Goal: Task Accomplishment & Management: Manage account settings

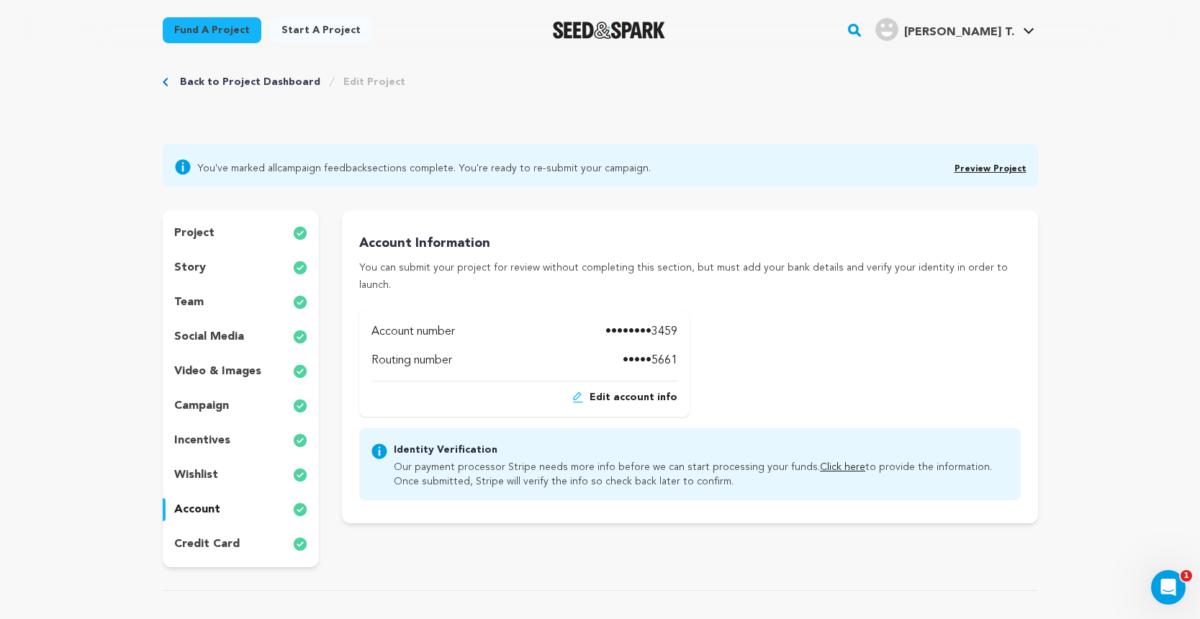
click at [197, 280] on div "project story team social media video & images campaign incentives wishlist acc…" at bounding box center [241, 388] width 157 height 357
click at [194, 279] on div "story" at bounding box center [241, 267] width 157 height 23
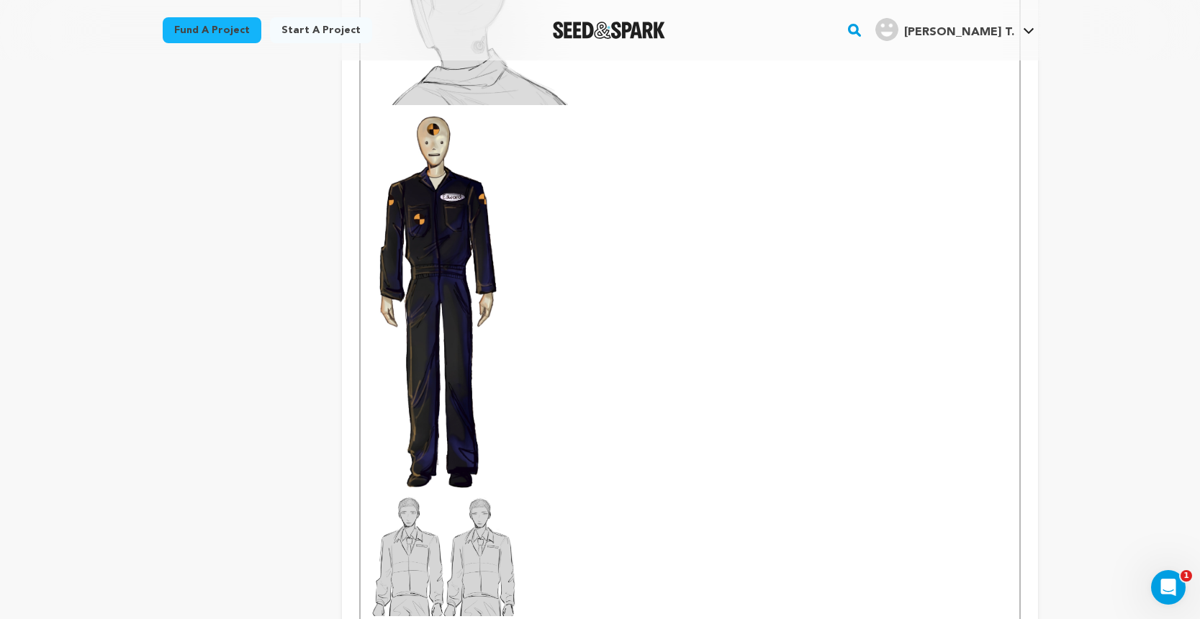
scroll to position [1247, 0]
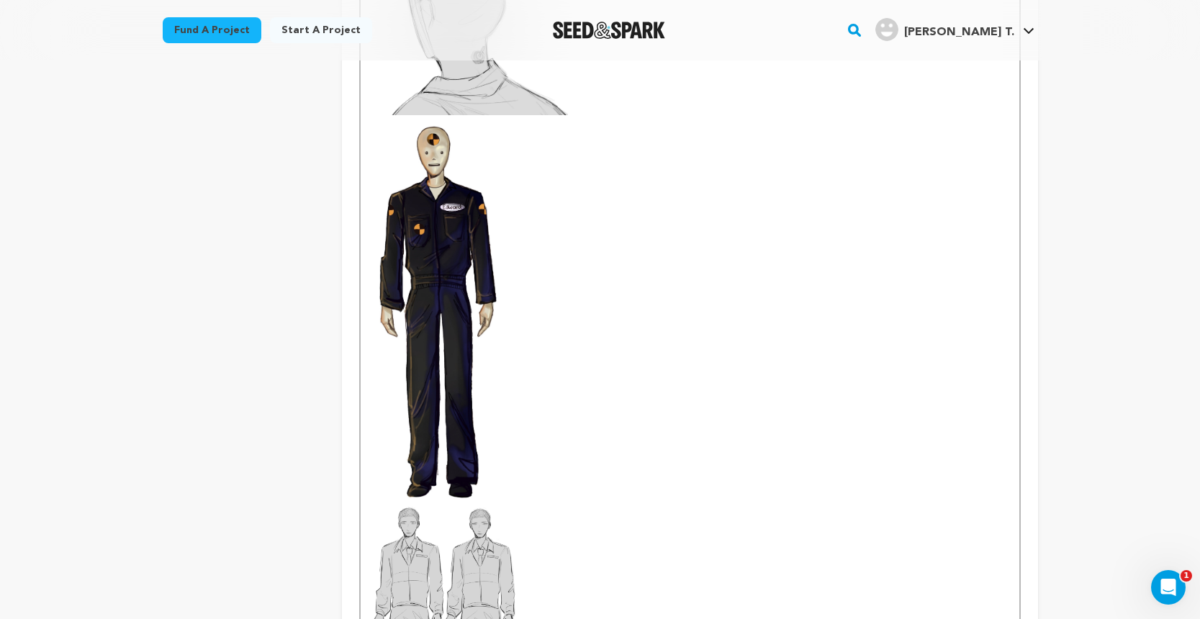
click at [467, 324] on img at bounding box center [437, 308] width 132 height 387
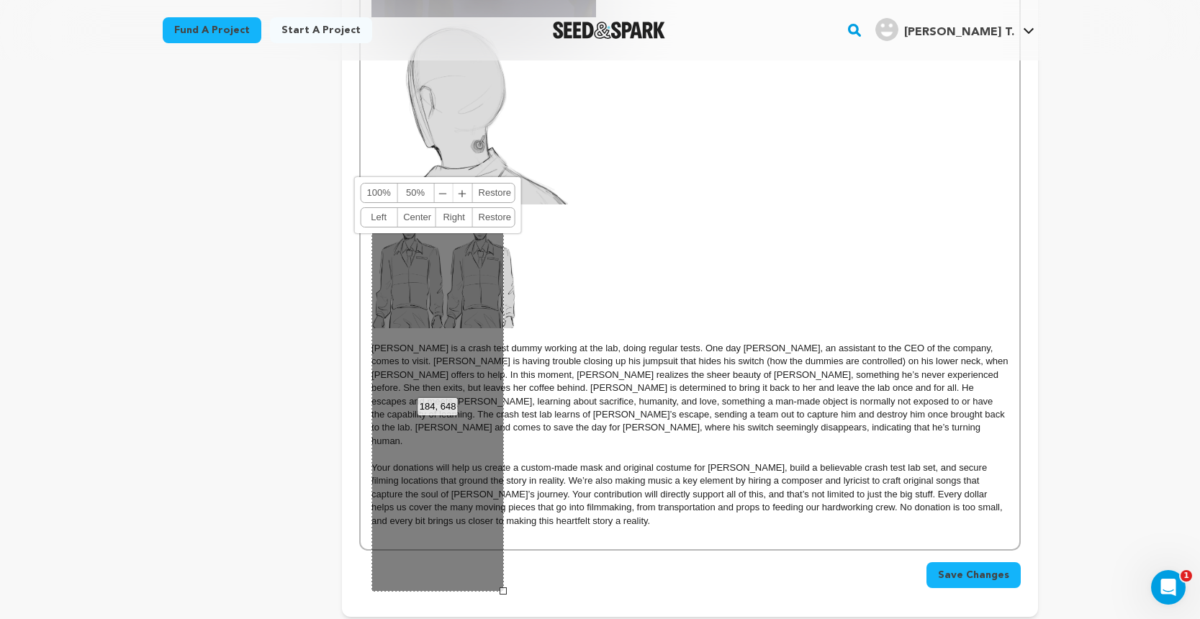
scroll to position [1134, 0]
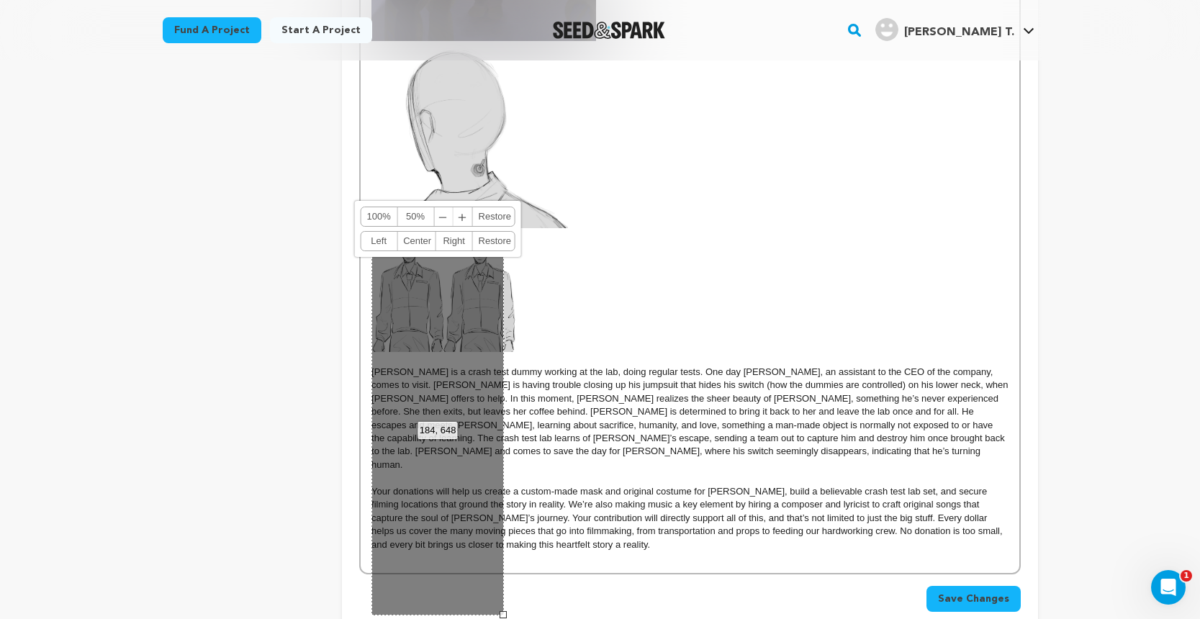
click at [623, 379] on p "EDWARD is a crash test dummy working at the lab, doing regular tests. One day A…" at bounding box center [689, 419] width 636 height 107
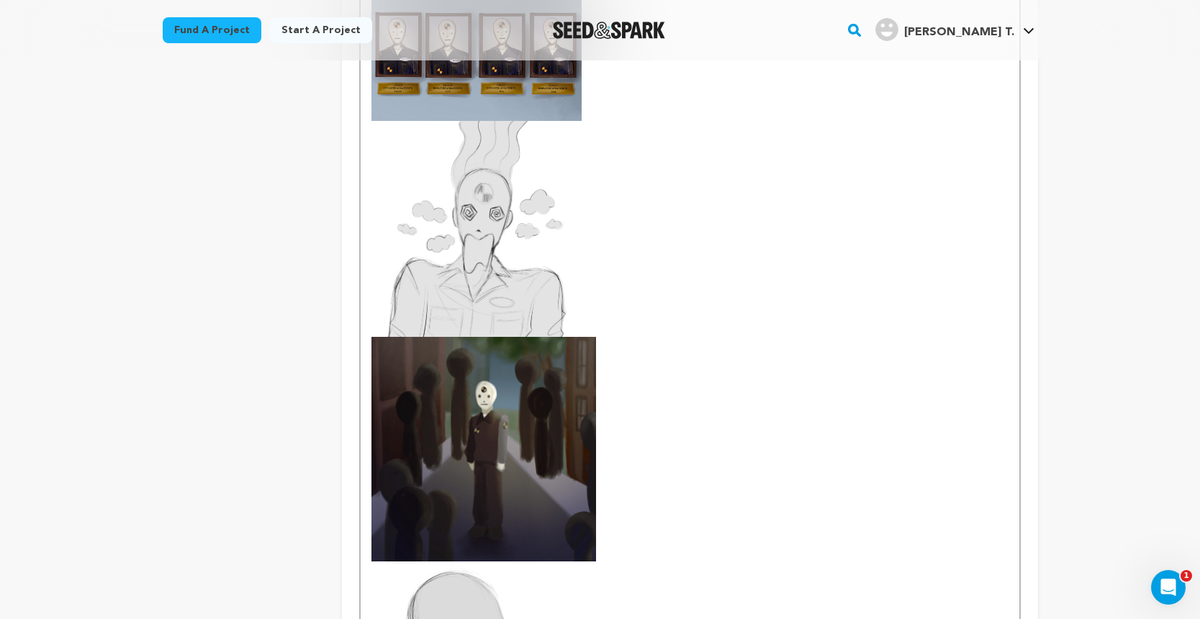
scroll to position [636, 0]
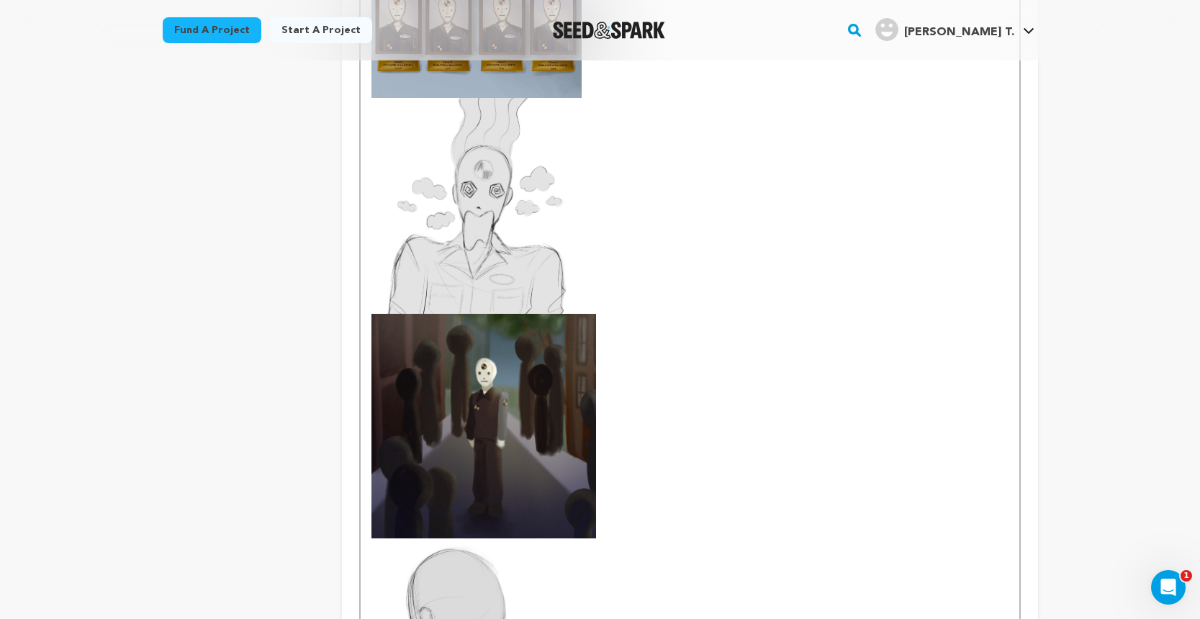
click at [510, 400] on img at bounding box center [483, 426] width 225 height 225
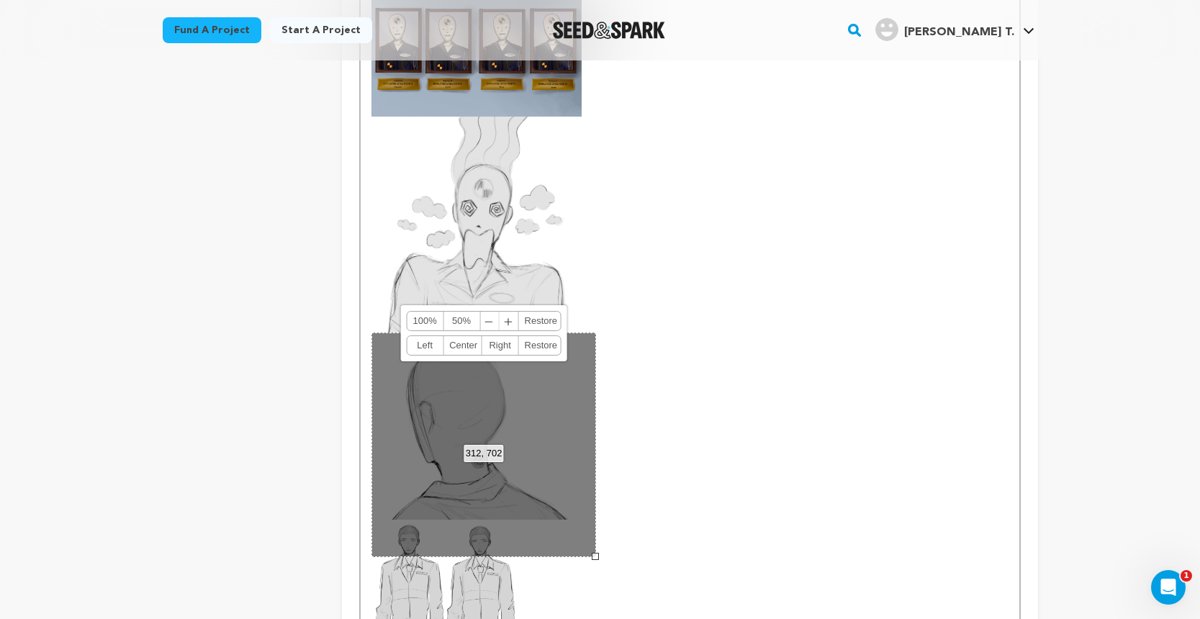
scroll to position [617, 0]
click at [697, 346] on p at bounding box center [689, 488] width 636 height 311
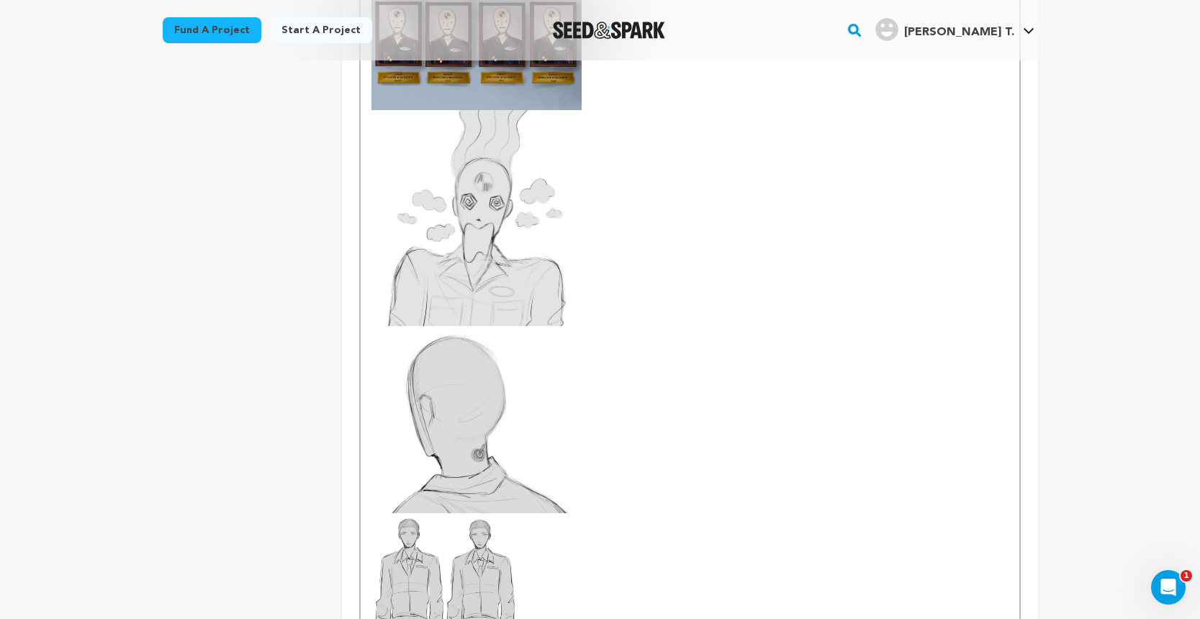
scroll to position [613, 0]
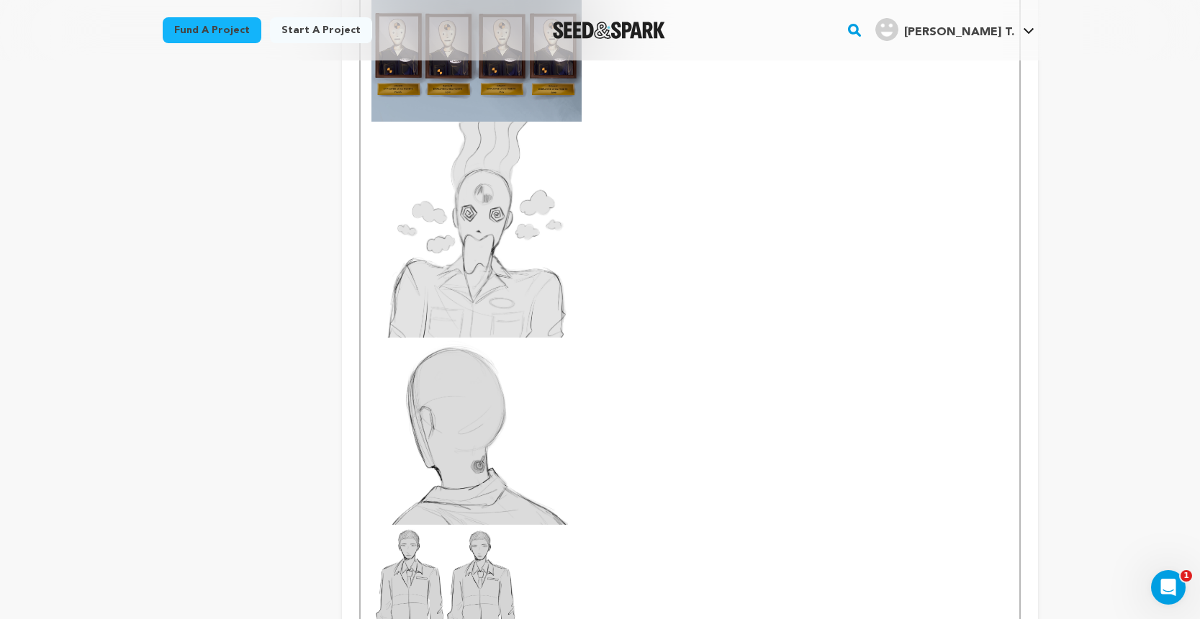
click at [482, 425] on img at bounding box center [469, 431] width 197 height 187
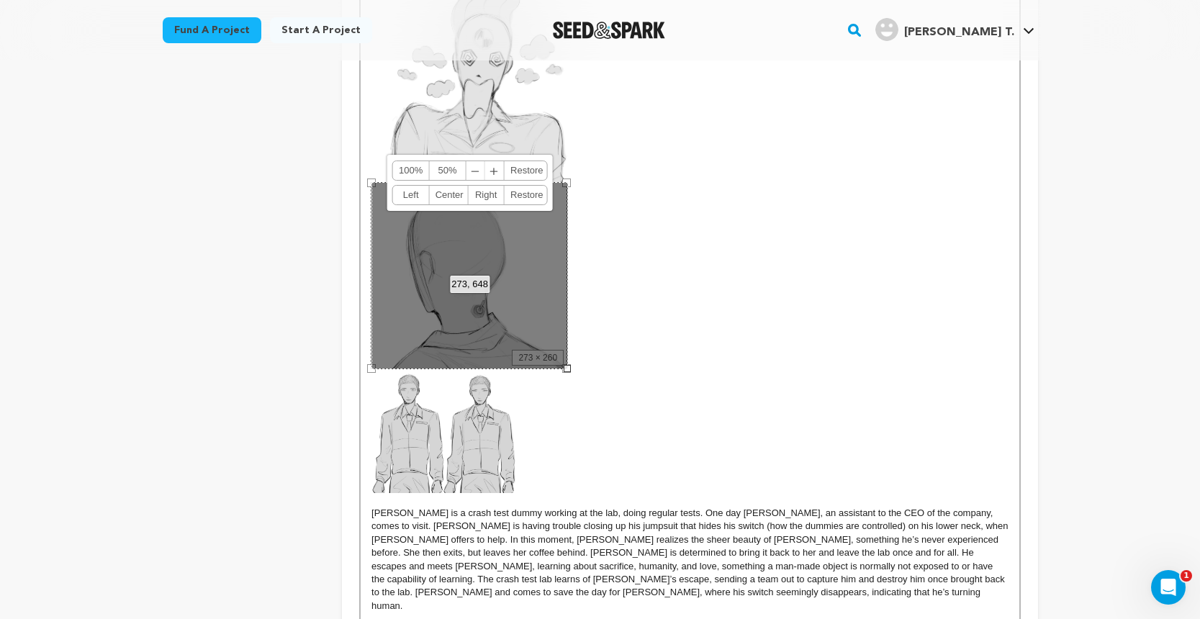
scroll to position [781, 0]
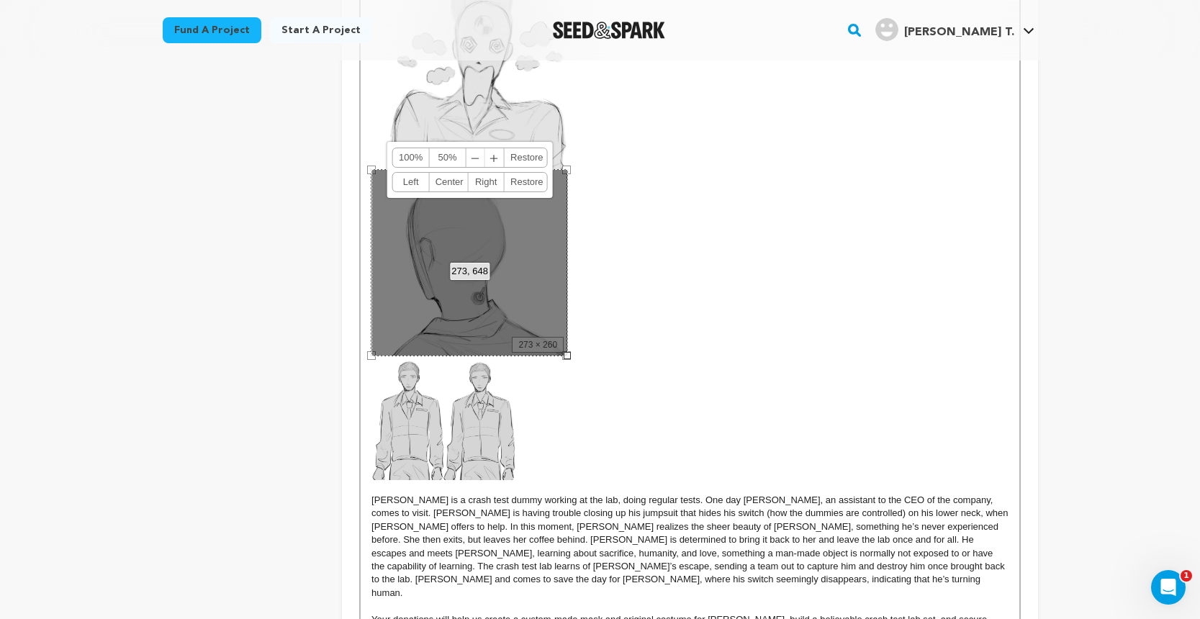
click at [594, 150] on img at bounding box center [484, 61] width 227 height 217
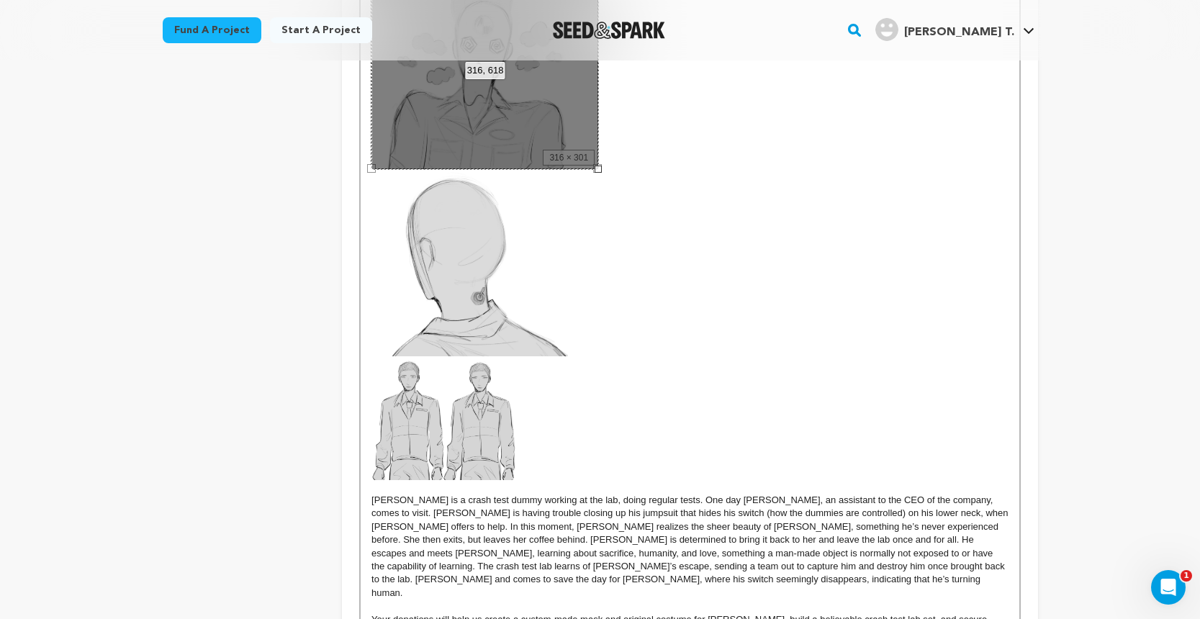
click at [641, 154] on p at bounding box center [689, 61] width 636 height 217
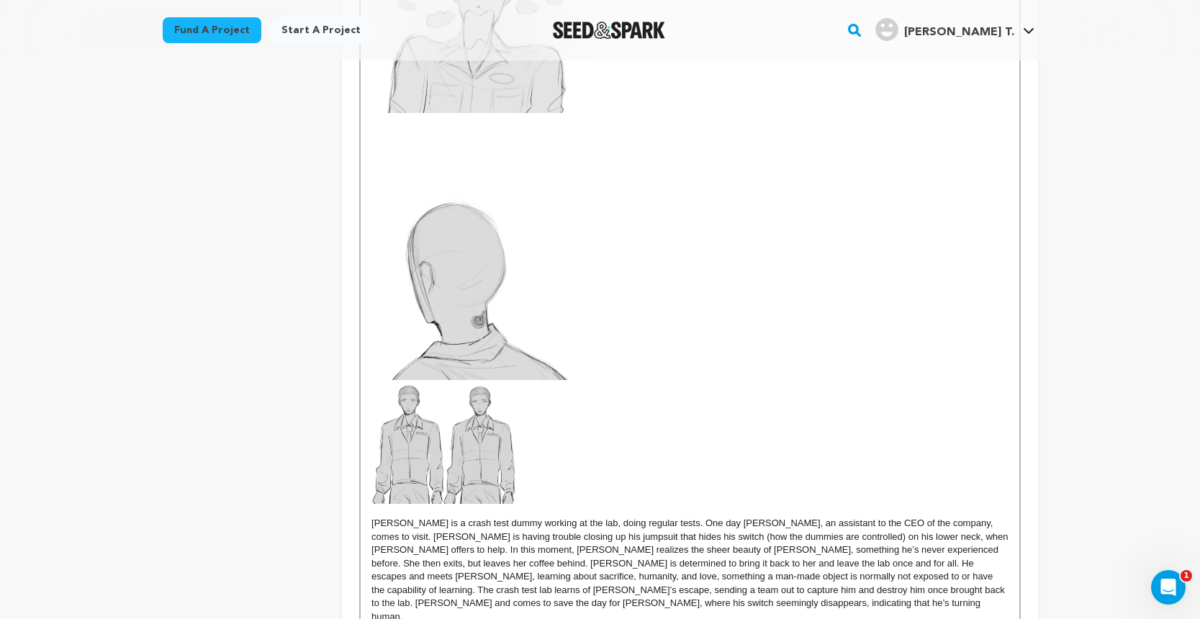
scroll to position [854, 0]
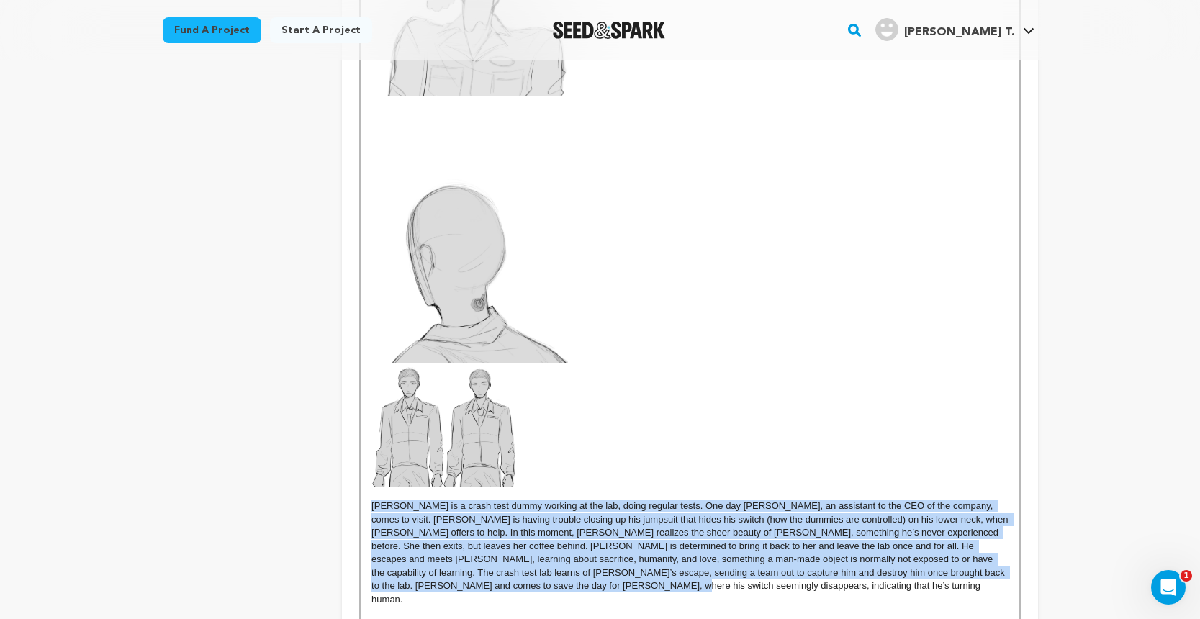
drag, startPoint x: 371, startPoint y: 498, endPoint x: 566, endPoint y: 578, distance: 210.8
click at [566, 578] on div "EDWARD is a crash test dummy working at the lab, doing regular tests. One day A…" at bounding box center [690, 119] width 658 height 1176
copy p "EDWARD is a crash test dummy working at the lab, doing regular tests. One day A…"
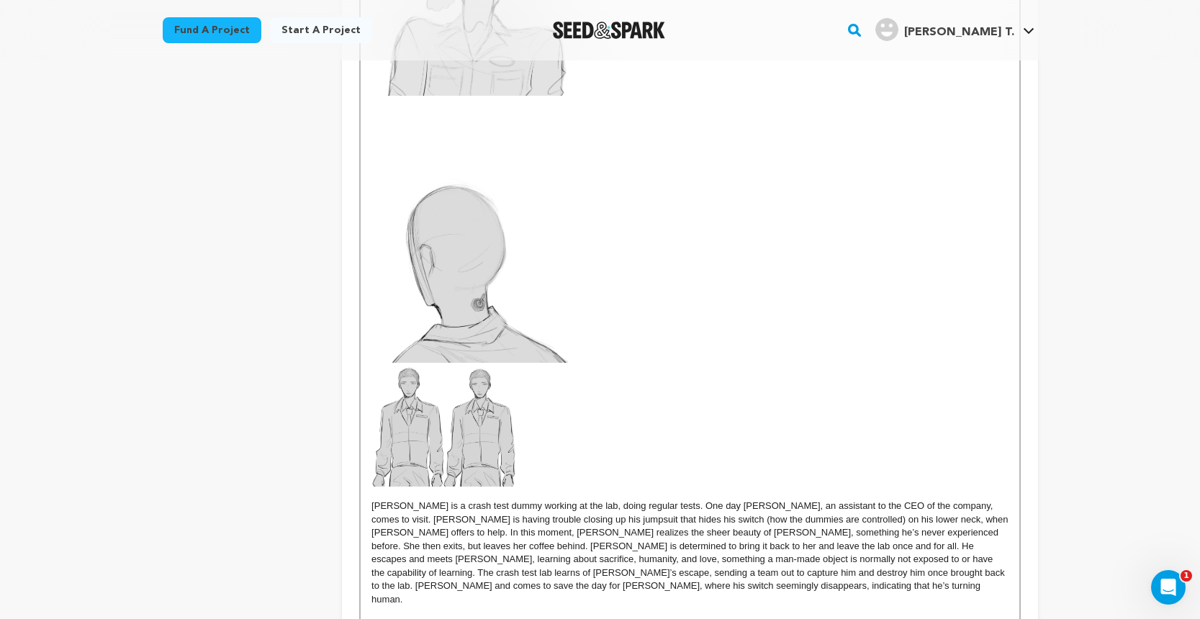
click at [381, 111] on p at bounding box center [689, 115] width 636 height 13
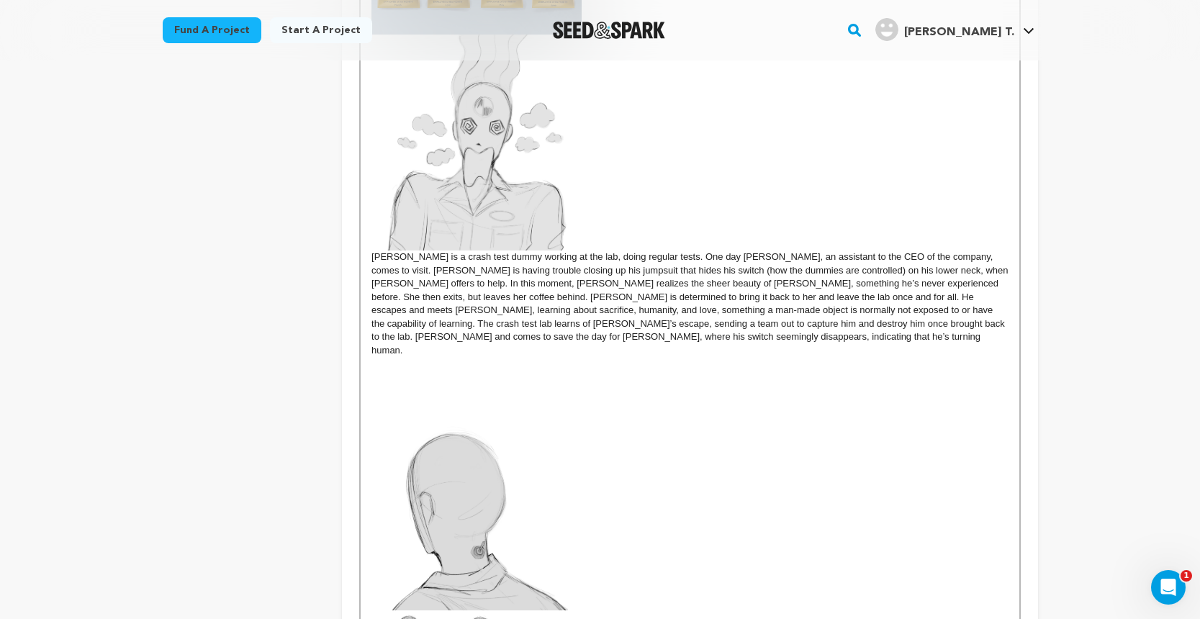
scroll to position [721, 0]
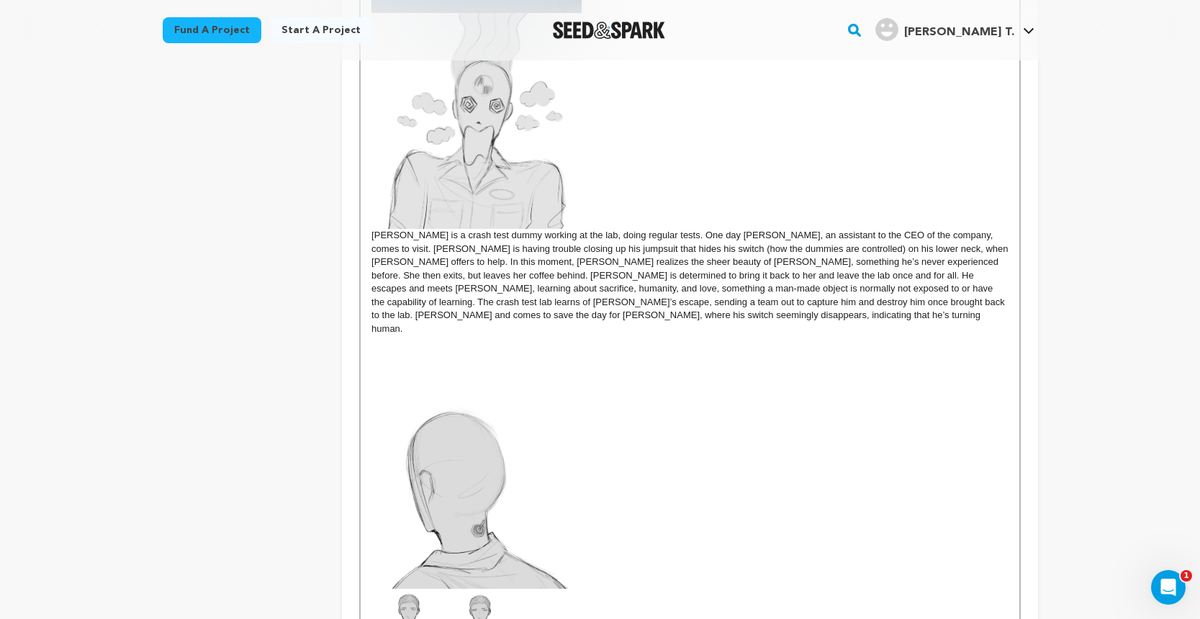
click at [370, 232] on div "EDWARD is a crash test dummy working at the lab, doing regular tests. One day A…" at bounding box center [690, 299] width 658 height 1269
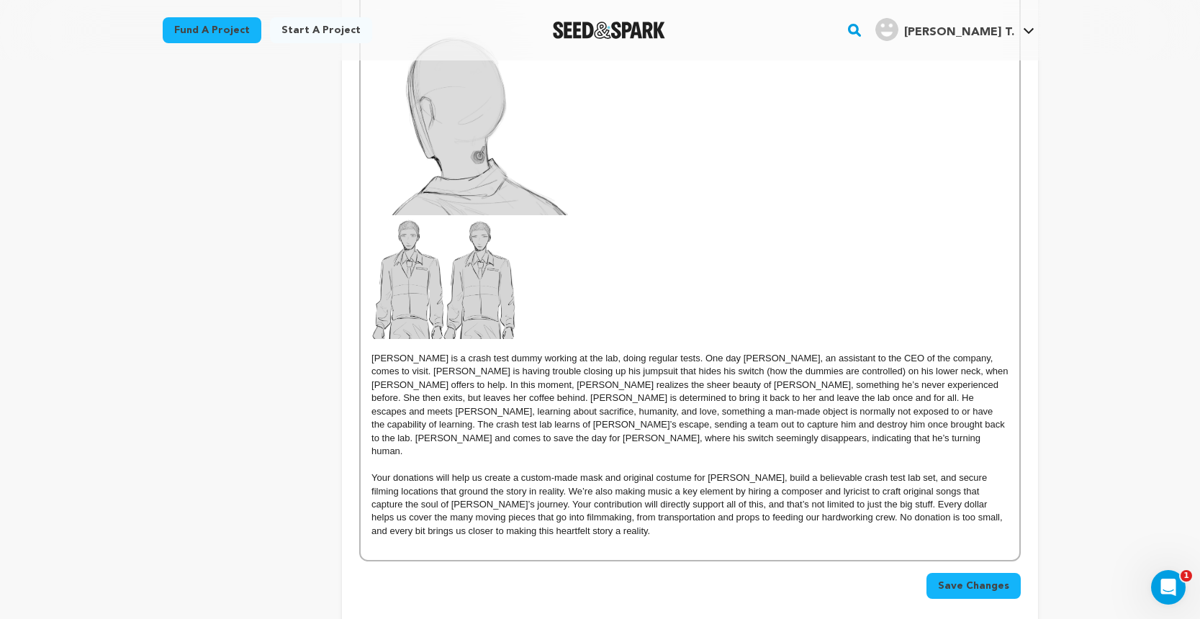
scroll to position [1109, 0]
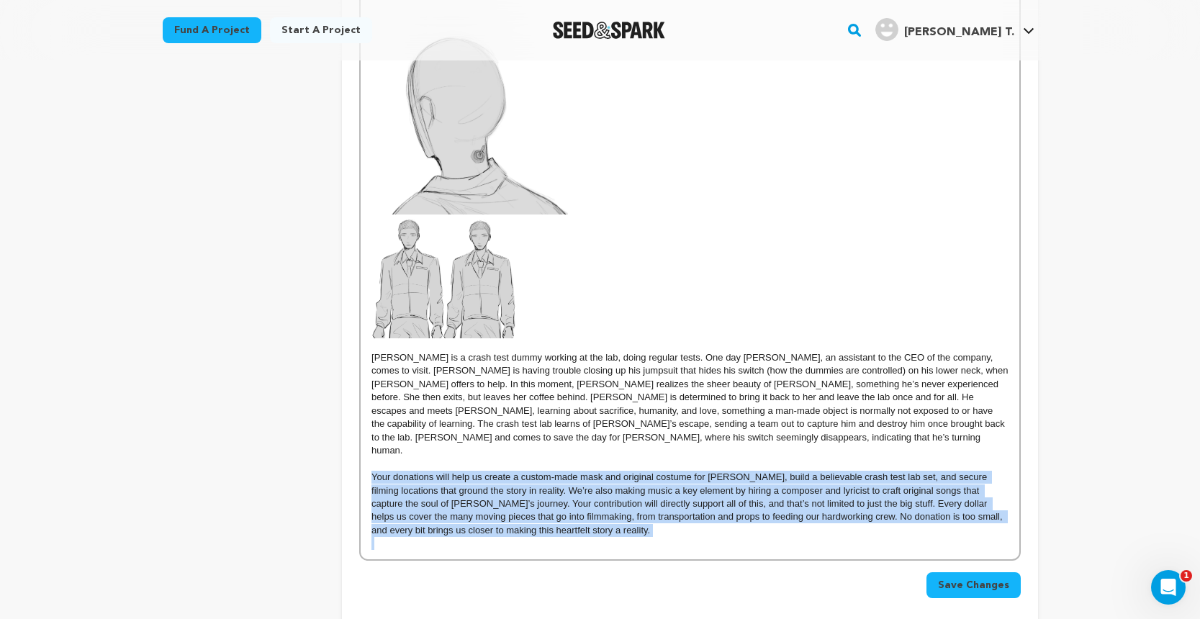
drag, startPoint x: 370, startPoint y: 441, endPoint x: 558, endPoint y: 502, distance: 197.8
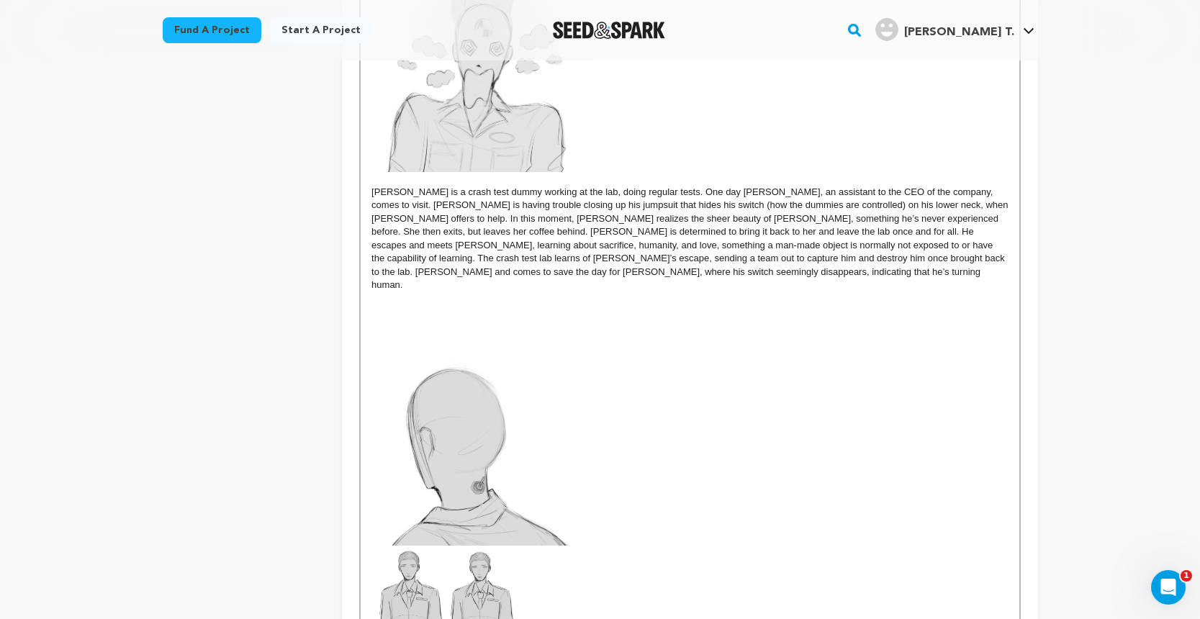
scroll to position [705, 0]
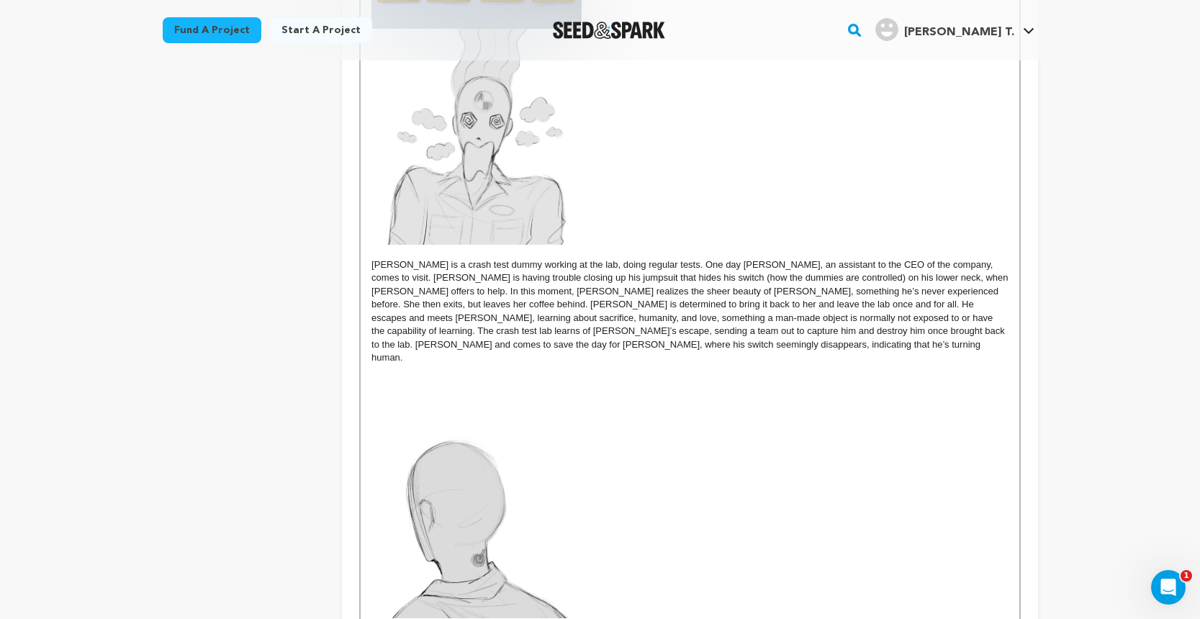
click at [379, 378] on p at bounding box center [689, 384] width 636 height 13
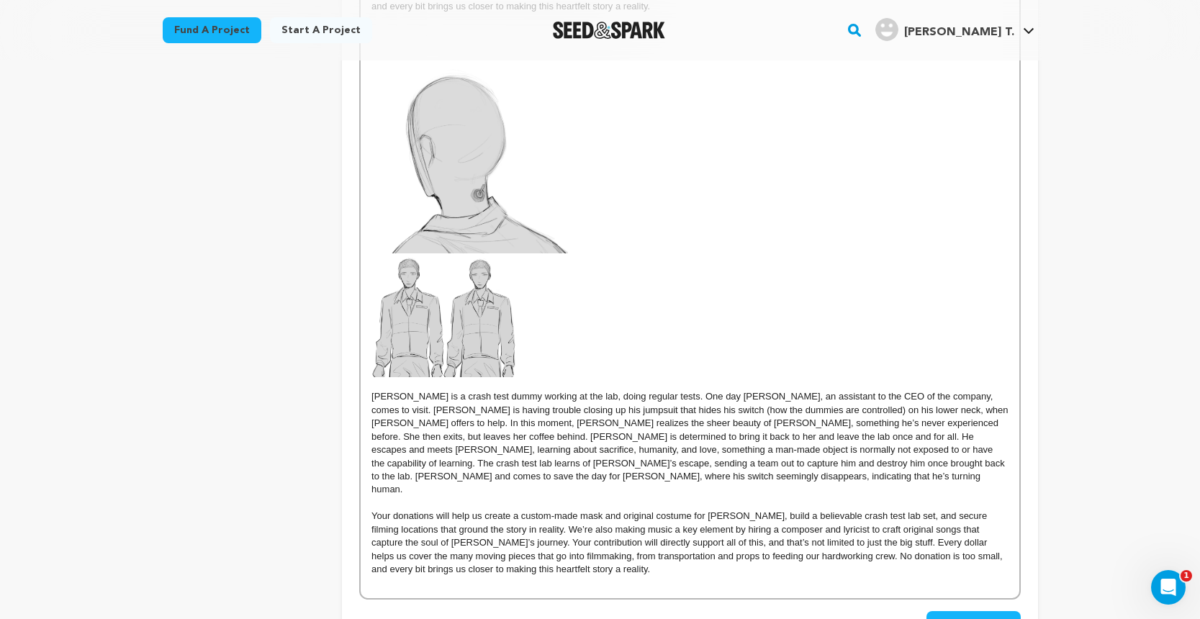
scroll to position [1156, 0]
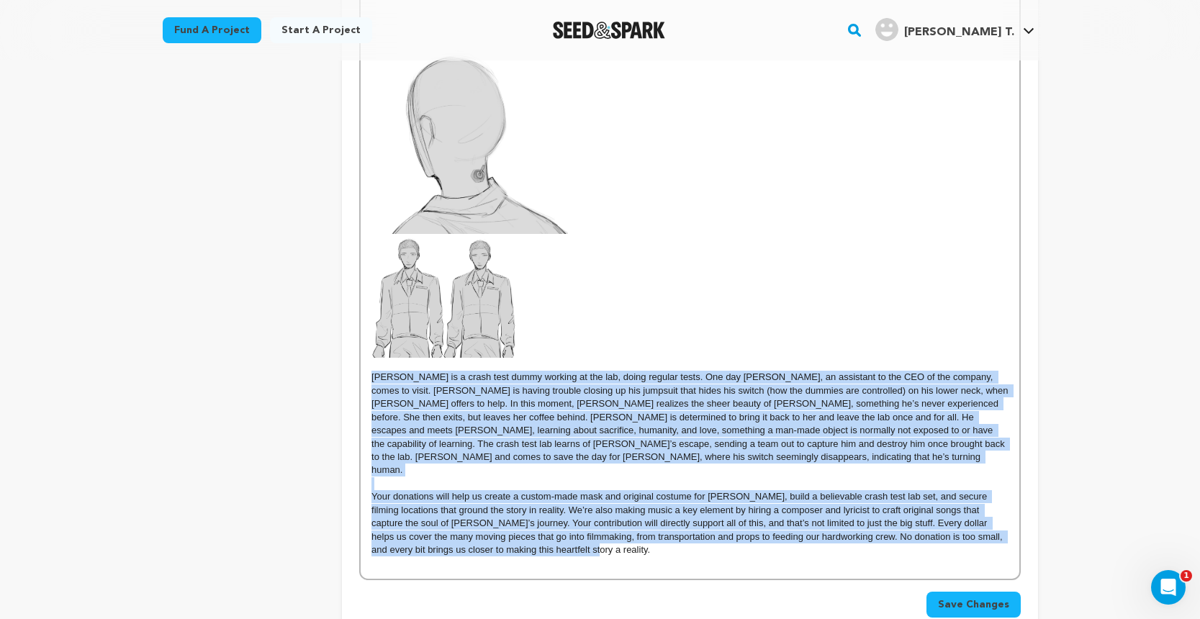
drag, startPoint x: 566, startPoint y: 515, endPoint x: 371, endPoint y: 355, distance: 251.6
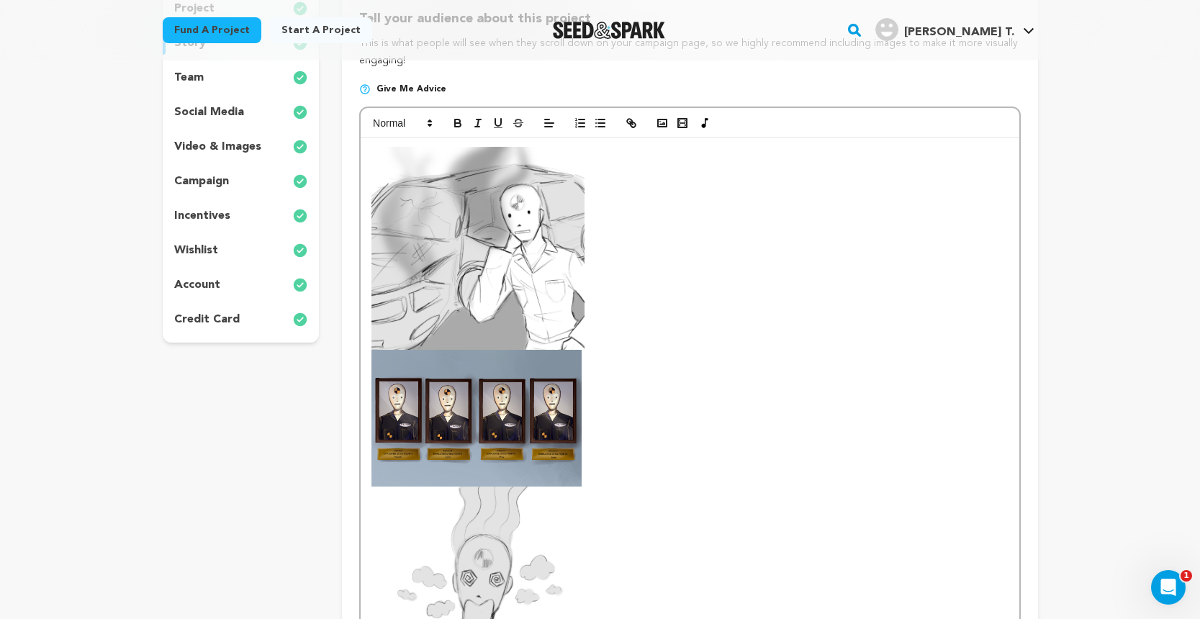
scroll to position [247, 0]
click at [489, 429] on img at bounding box center [476, 419] width 210 height 137
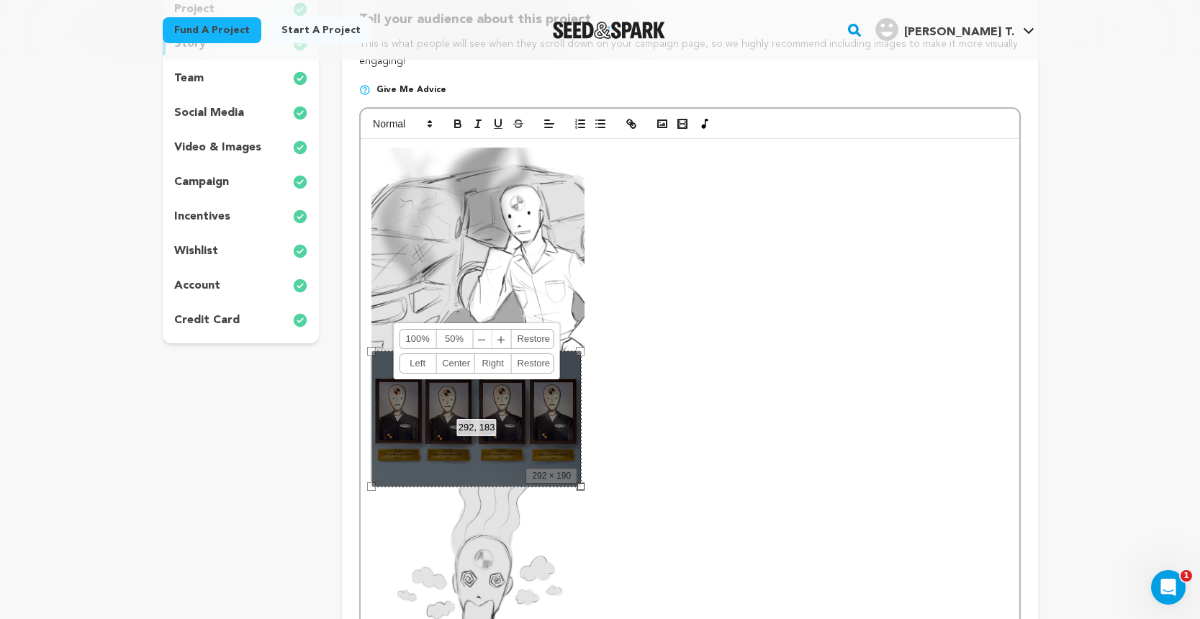
click at [459, 357] on link "Center" at bounding box center [455, 363] width 38 height 19
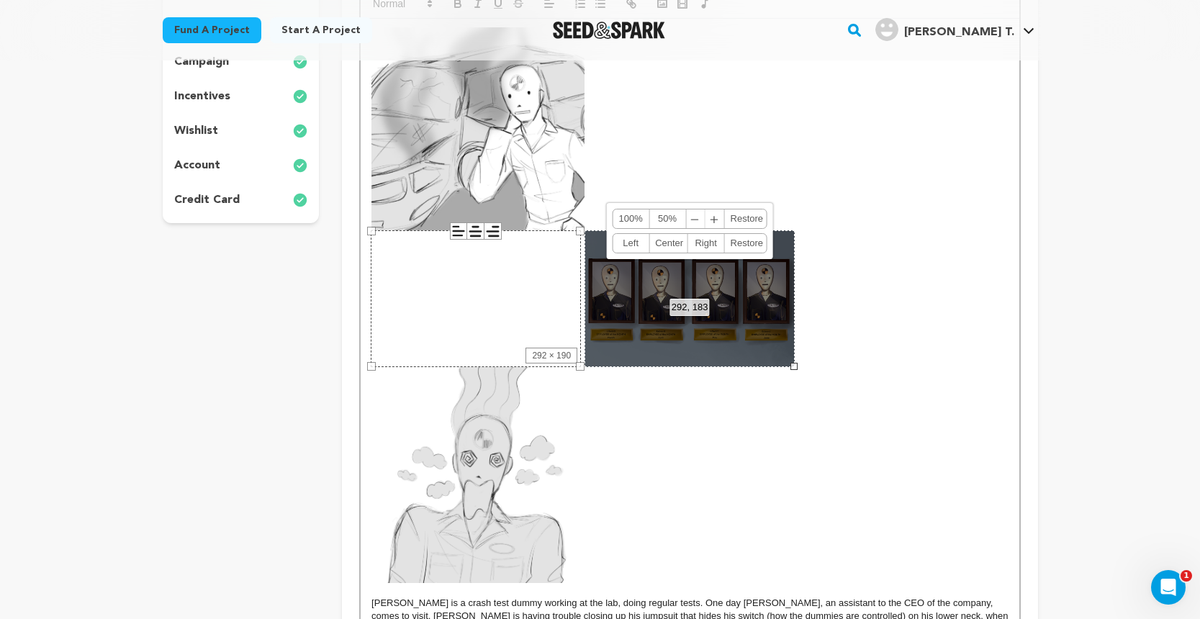
scroll to position [389, 0]
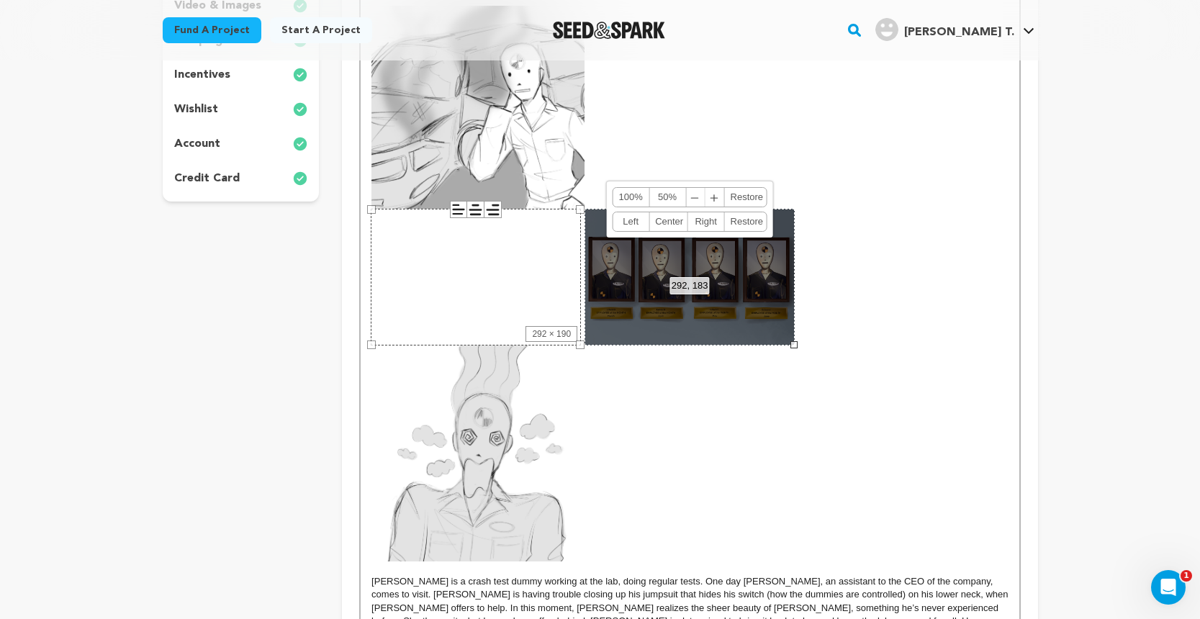
click at [502, 477] on img at bounding box center [484, 454] width 227 height 217
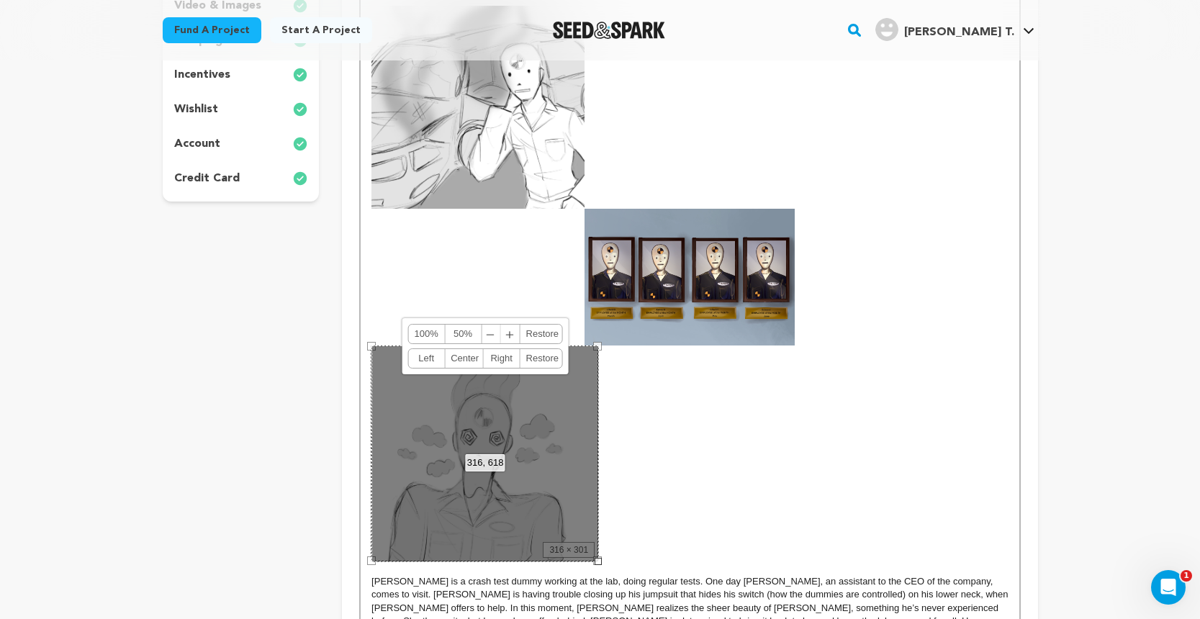
click at [505, 353] on link "Right" at bounding box center [502, 358] width 37 height 19
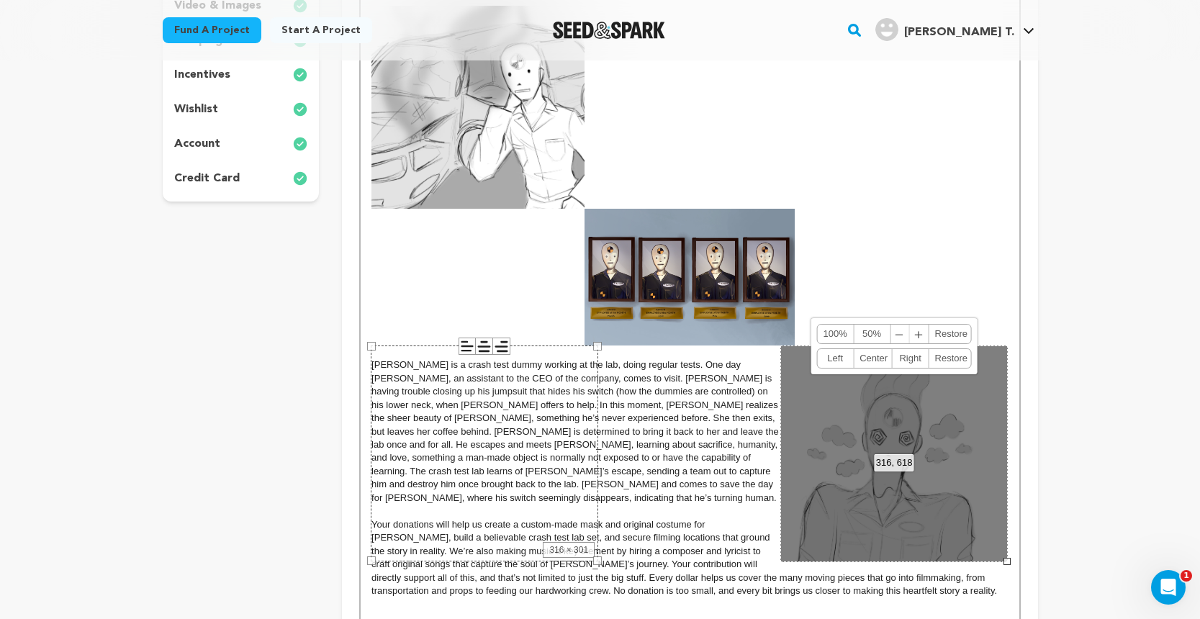
click at [719, 283] on img at bounding box center [689, 277] width 210 height 137
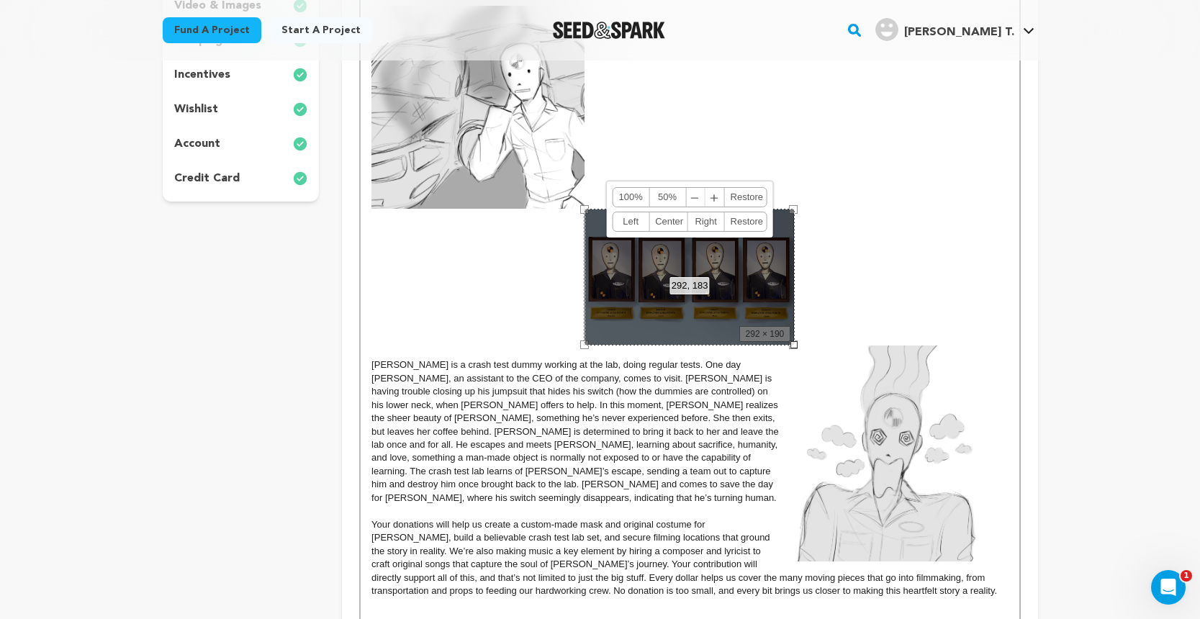
click at [838, 410] on img at bounding box center [894, 454] width 227 height 217
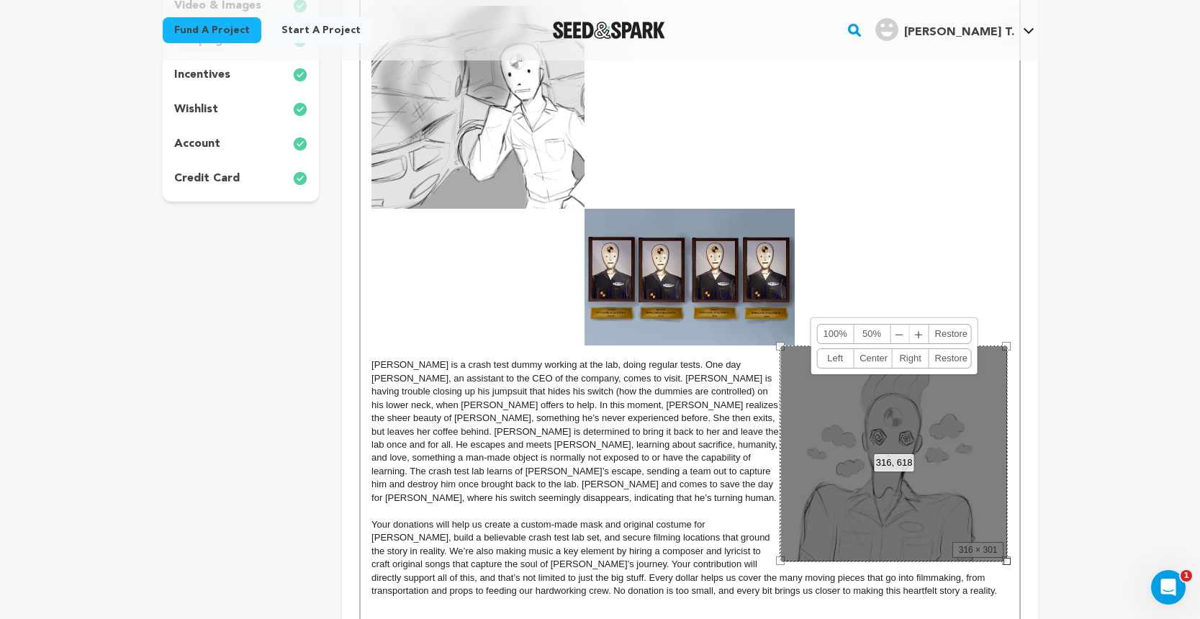
click at [833, 357] on link "Left" at bounding box center [835, 358] width 37 height 19
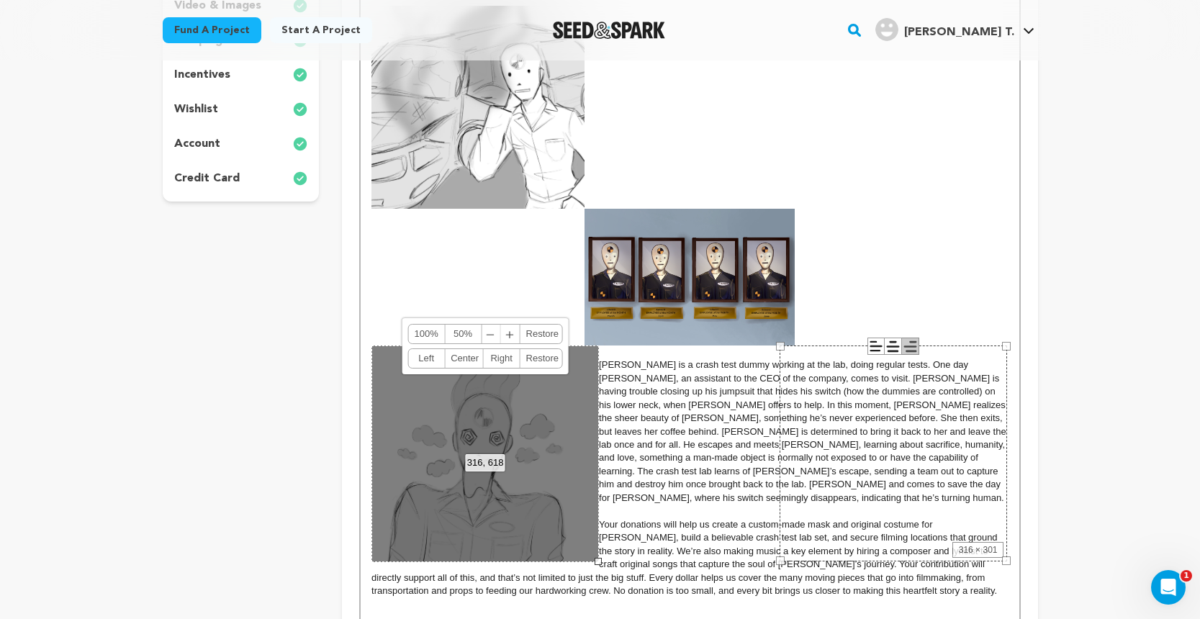
click at [744, 389] on span "EDWARD is a crash test dummy working at the lab, doing regular tests. One day A…" at bounding box center [804, 431] width 410 height 144
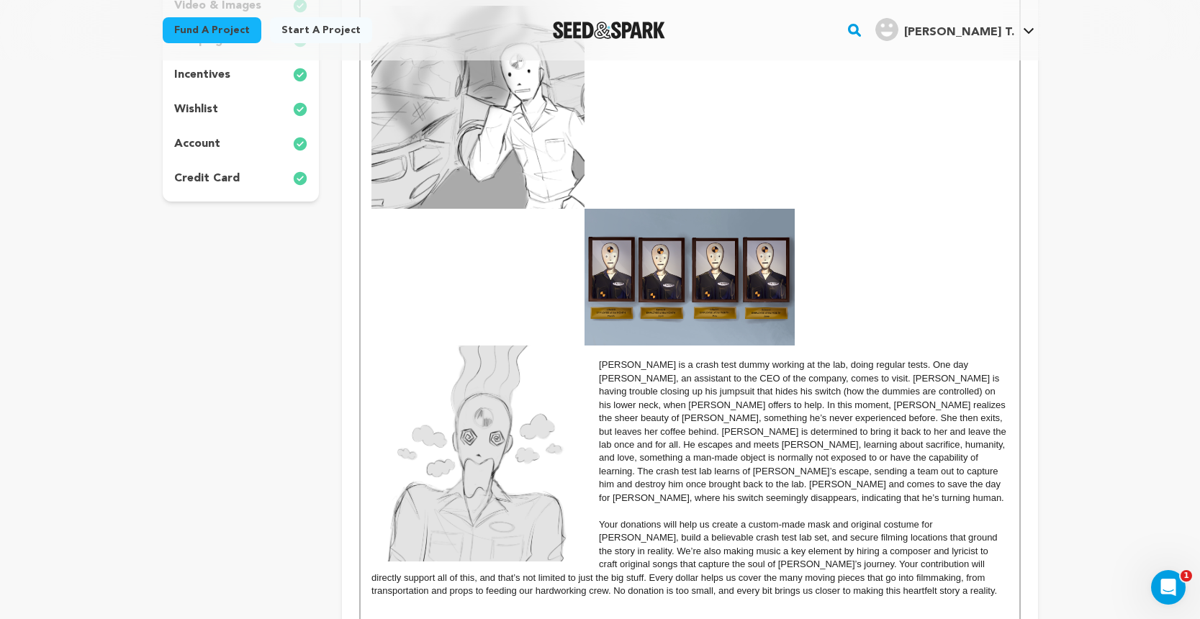
click at [674, 268] on img at bounding box center [689, 277] width 210 height 137
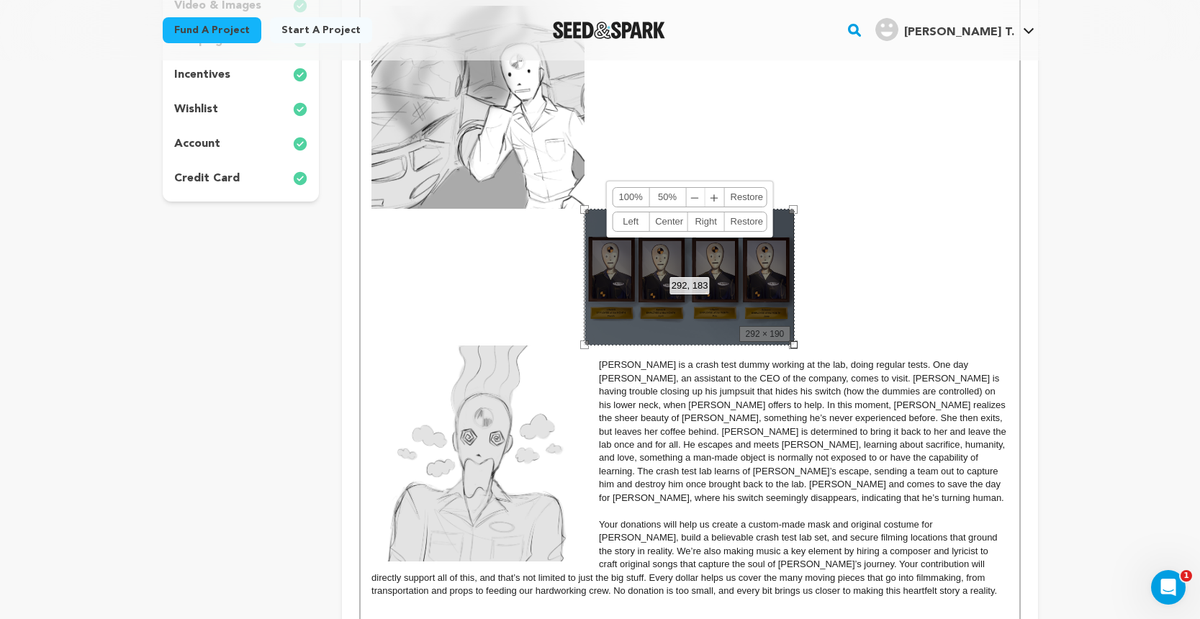
click at [628, 219] on link "Left" at bounding box center [631, 221] width 37 height 19
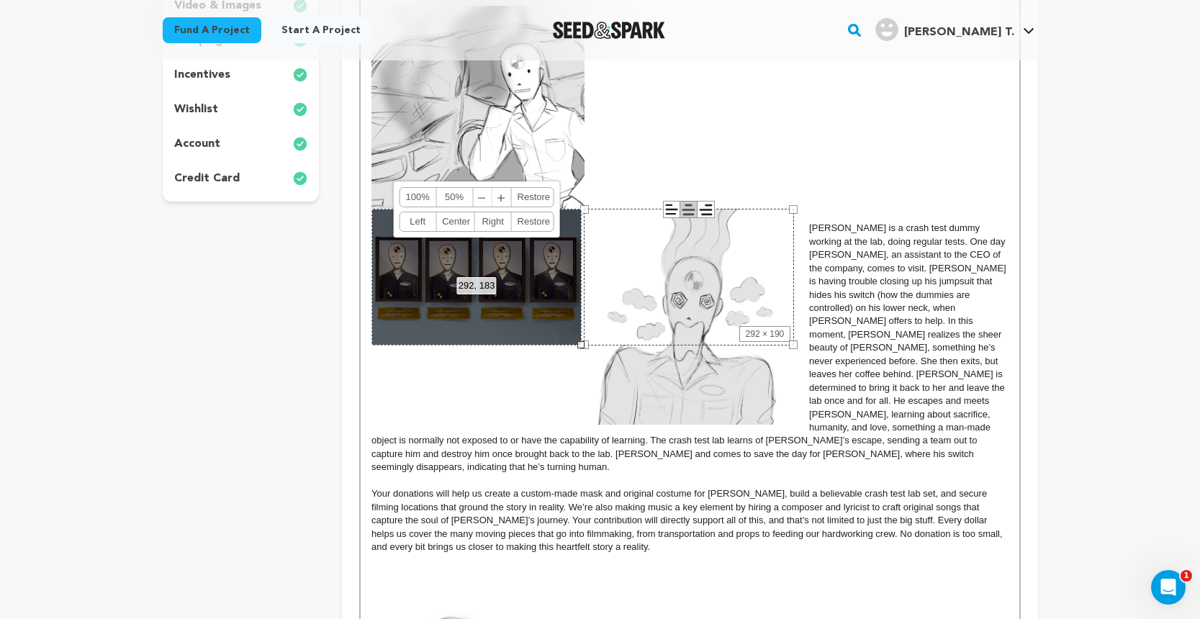
click at [667, 352] on img at bounding box center [695, 317] width 227 height 217
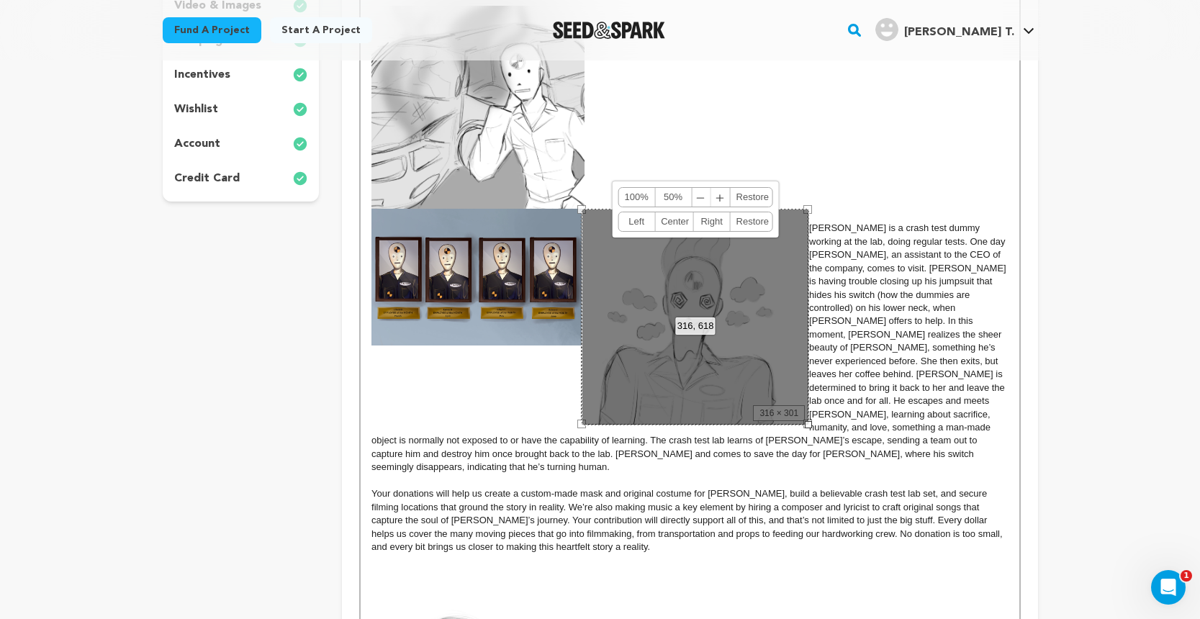
click at [637, 219] on link "Left" at bounding box center [636, 221] width 37 height 19
click at [641, 224] on link "Left" at bounding box center [636, 221] width 37 height 19
click at [641, 217] on link "Left" at bounding box center [636, 221] width 37 height 19
click at [672, 222] on link "Center" at bounding box center [674, 221] width 38 height 19
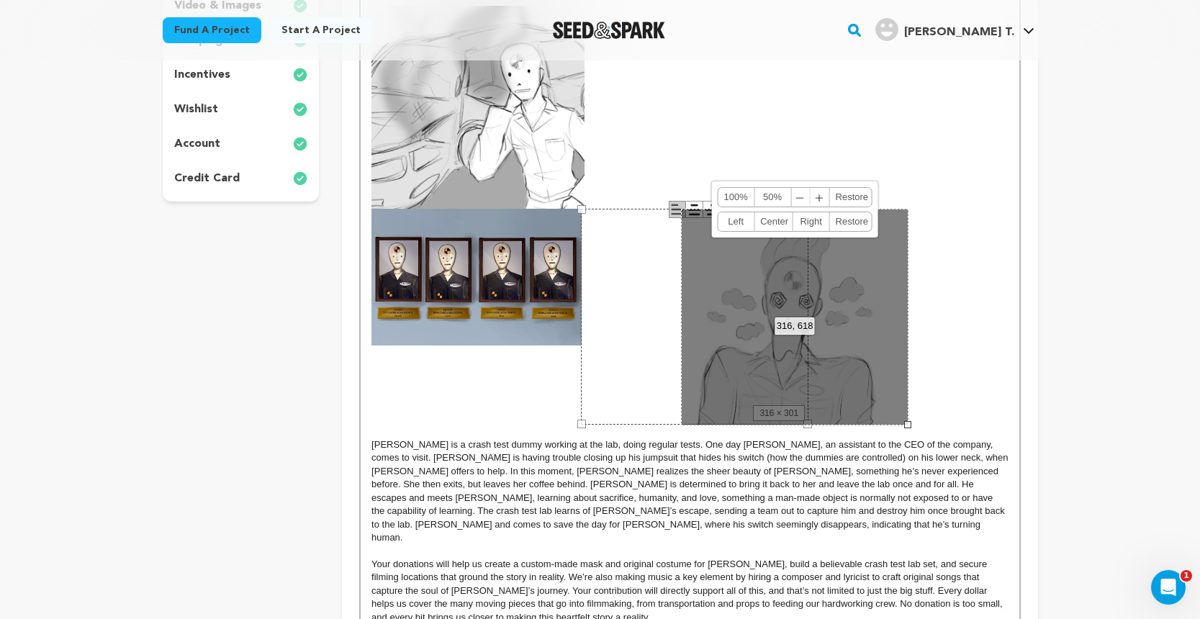
click at [737, 215] on link "Left" at bounding box center [736, 221] width 37 height 19
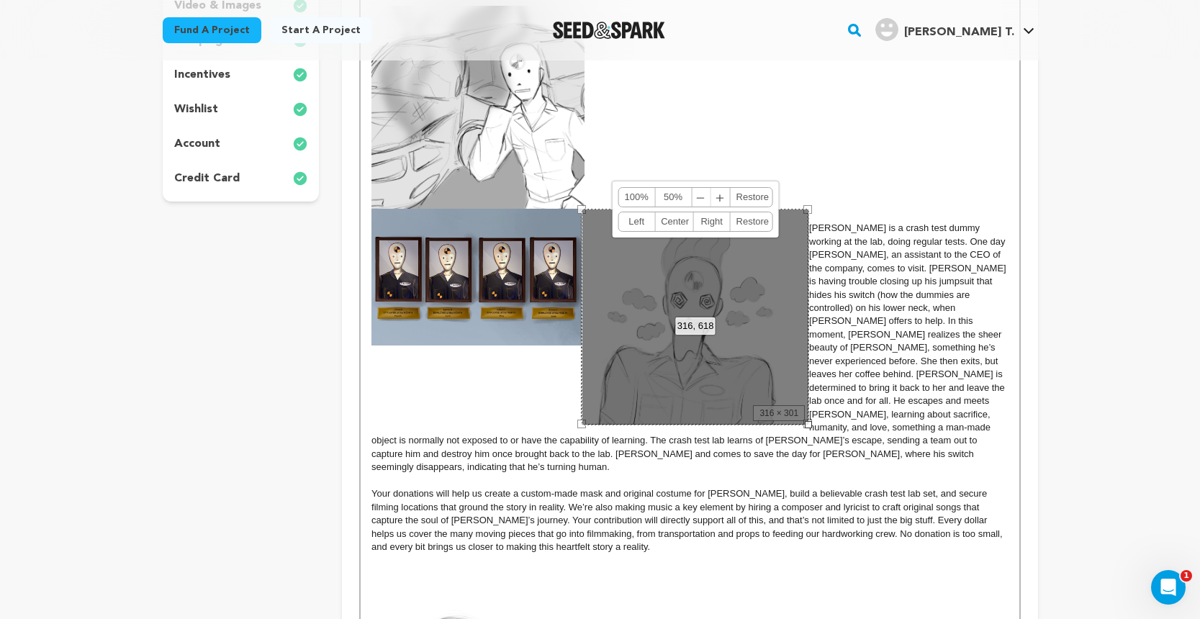
click at [704, 308] on div "316, 618 100% 50% ﹣ ﹢ Restore Left Center Right Restore" at bounding box center [695, 317] width 227 height 217
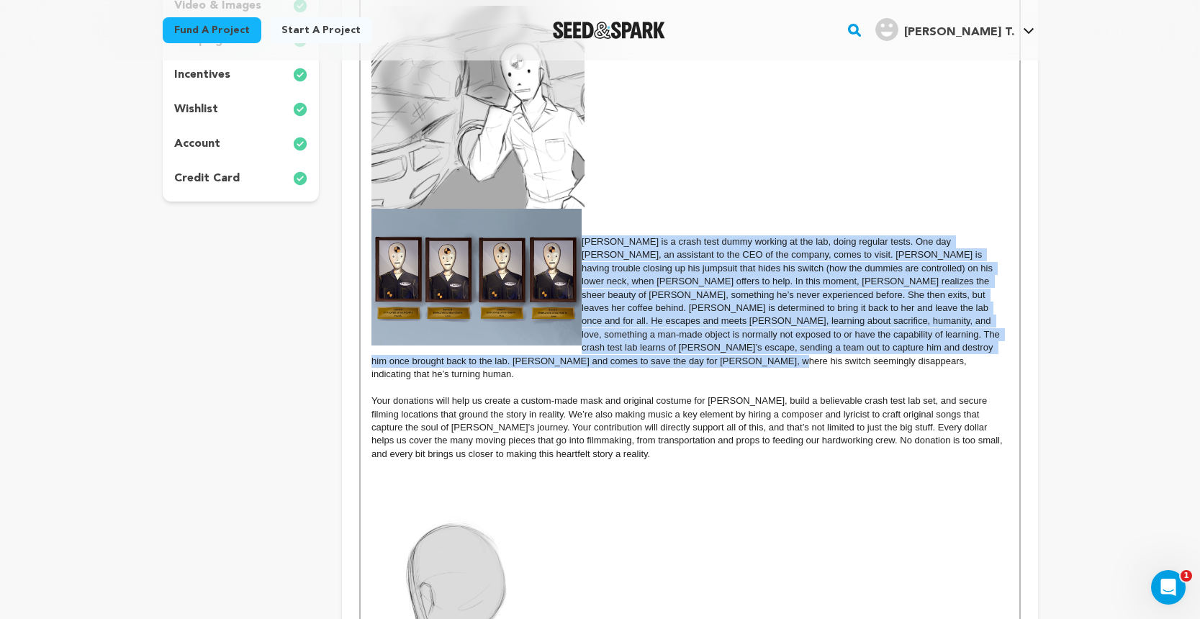
drag, startPoint x: 583, startPoint y: 238, endPoint x: 906, endPoint y: 357, distance: 343.7
click at [906, 357] on p "EDWARD is a crash test dummy working at the lab, doing regular tests. One day A…" at bounding box center [689, 308] width 636 height 146
copy span "EDWARD is a crash test dummy working at the lab, doing regular tests. One day A…"
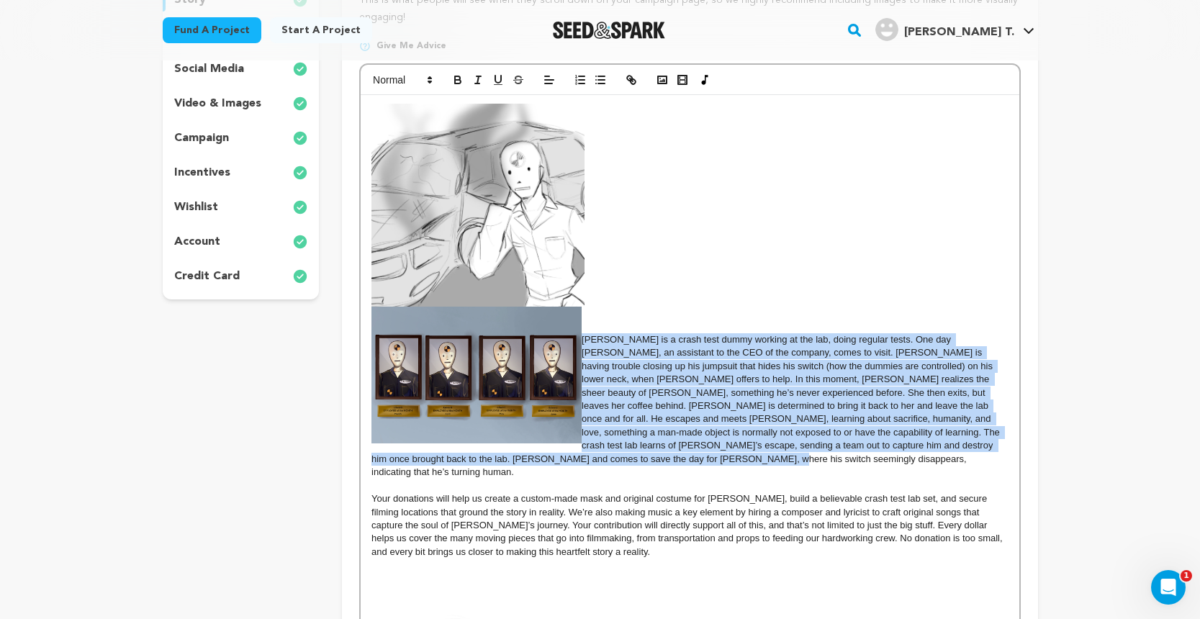
scroll to position [288, 0]
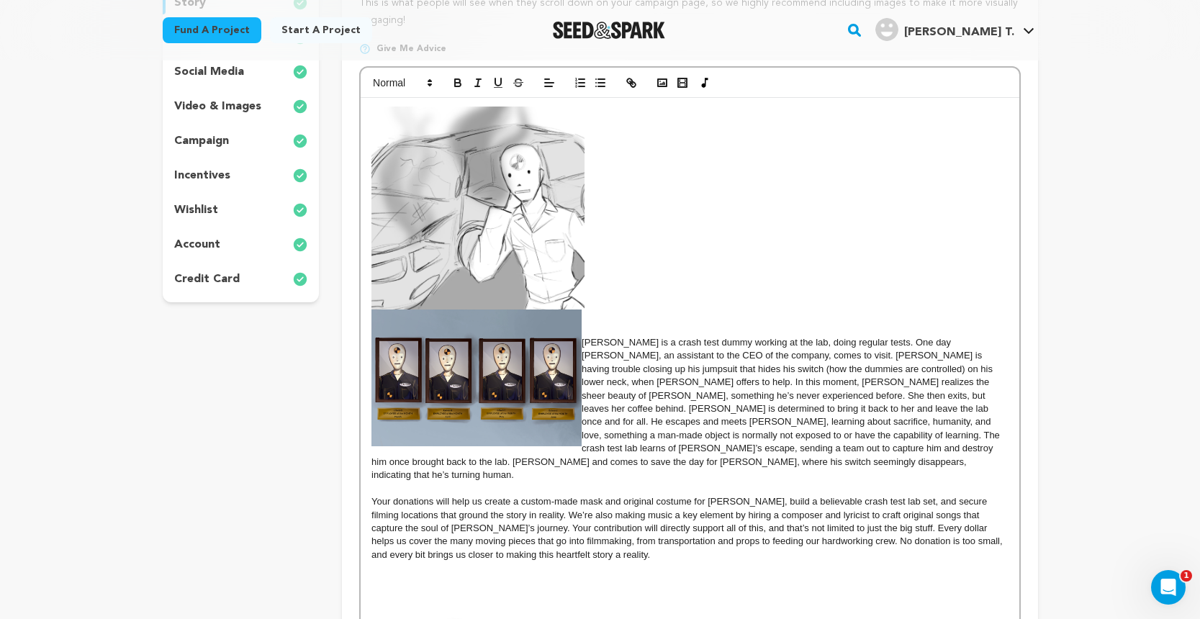
click at [614, 122] on p at bounding box center [689, 208] width 636 height 203
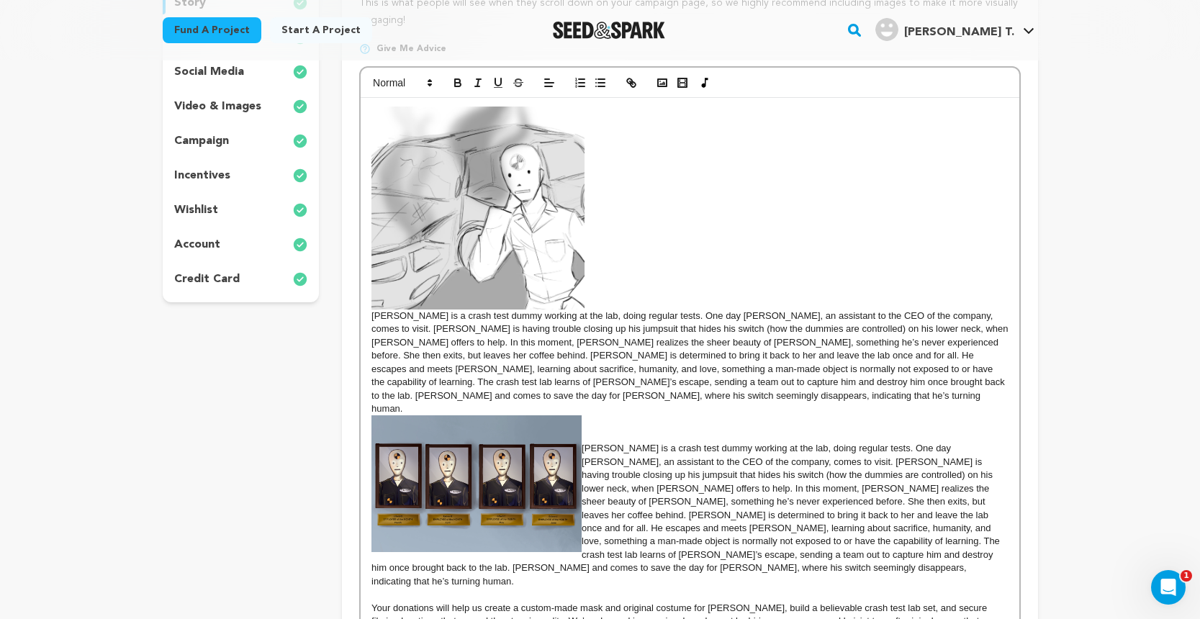
click at [509, 185] on img at bounding box center [477, 208] width 213 height 203
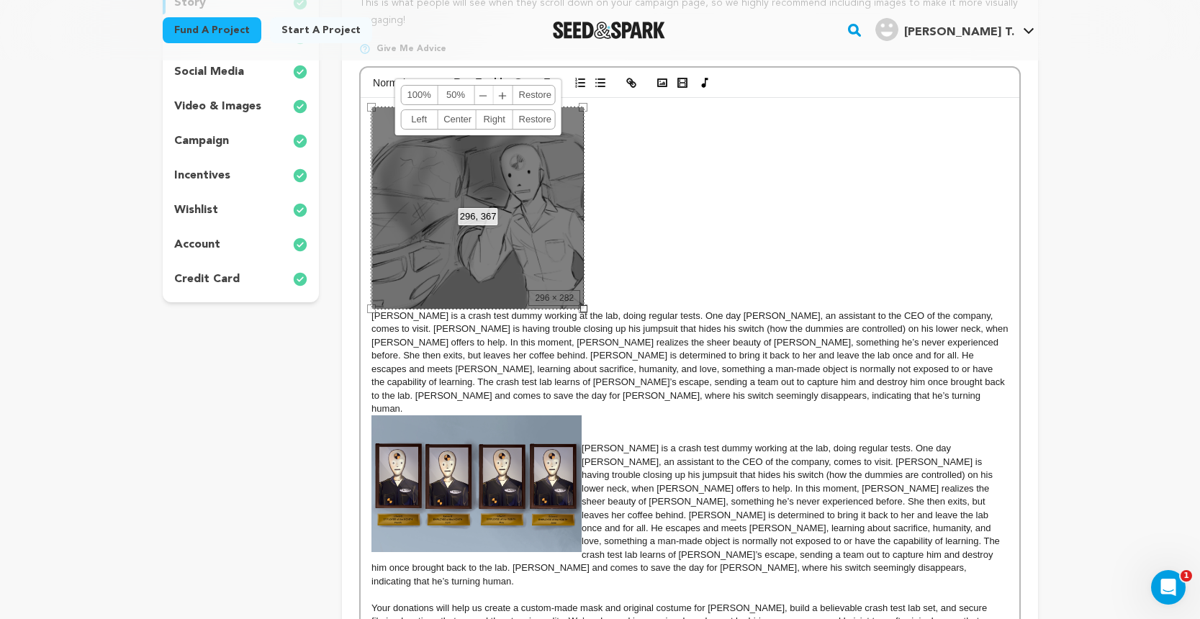
click at [418, 118] on link "Left" at bounding box center [419, 119] width 37 height 19
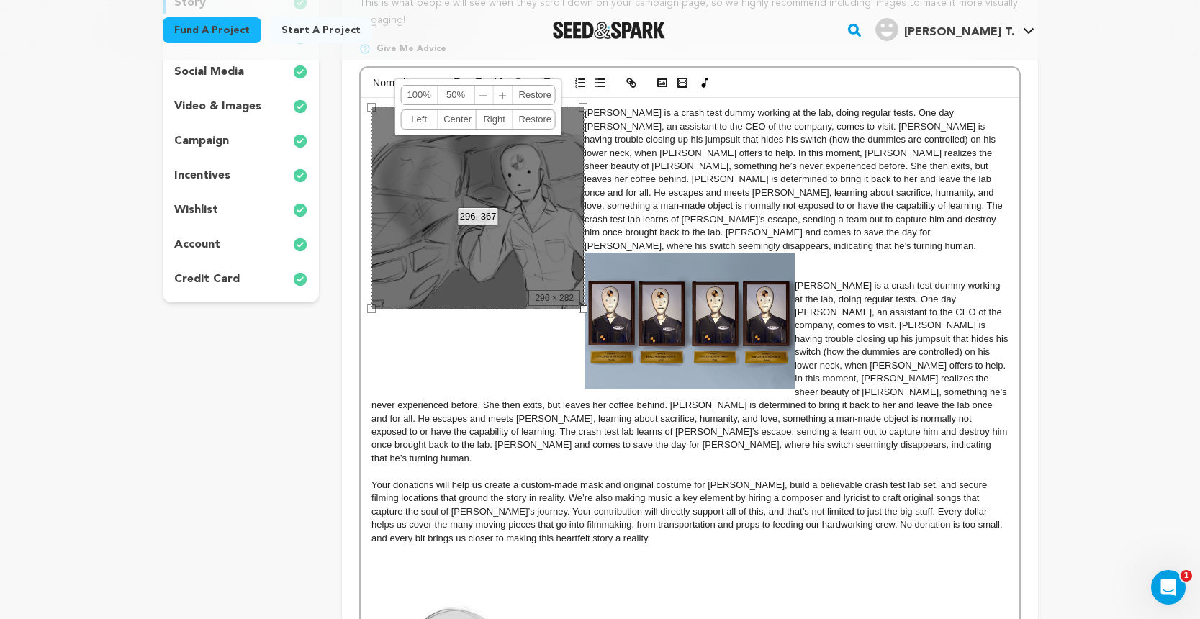
click at [628, 230] on span "EDWARD is a crash test dummy working at the lab, doing regular tests. One day A…" at bounding box center [794, 179] width 420 height 144
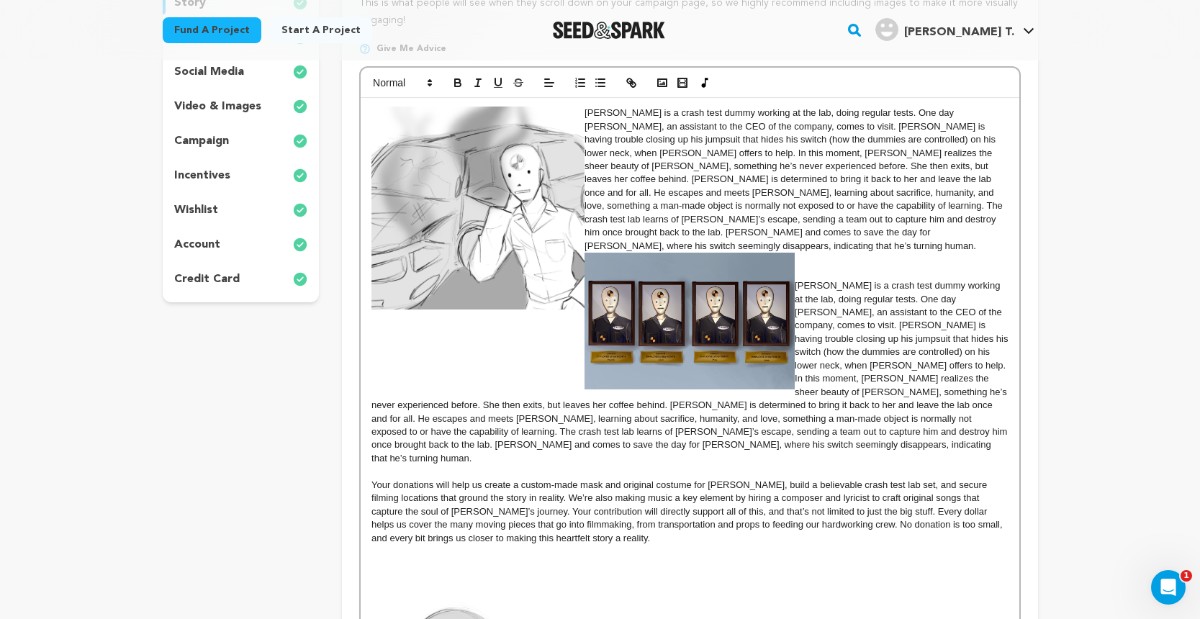
click at [726, 271] on img at bounding box center [689, 321] width 210 height 137
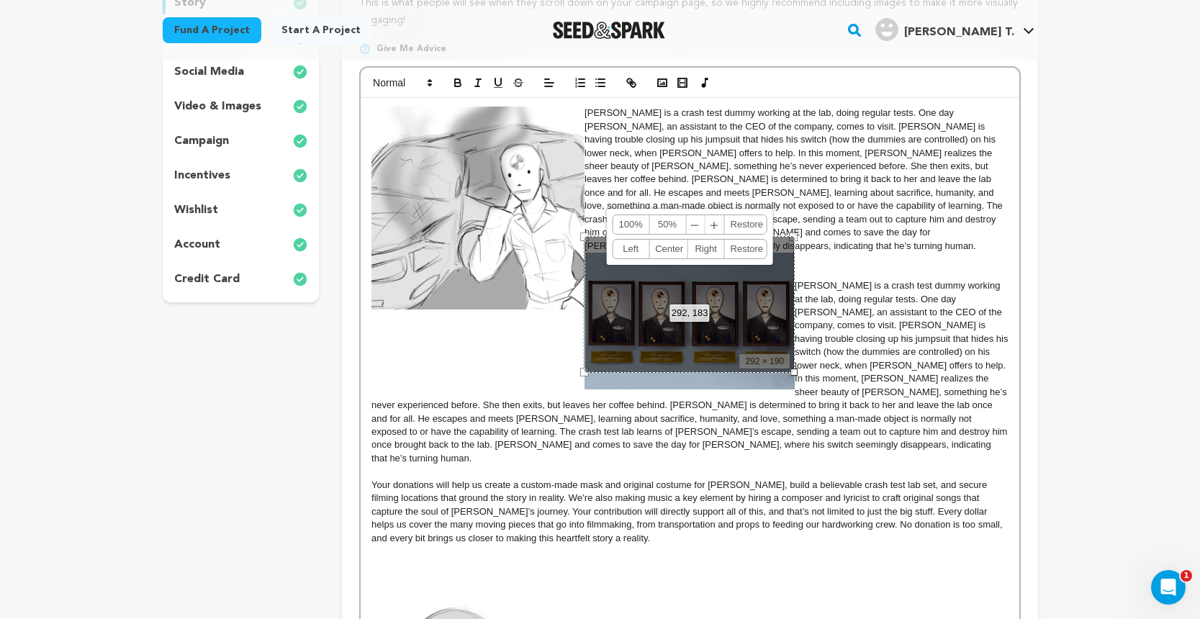
click at [628, 246] on link "Left" at bounding box center [631, 249] width 37 height 19
click at [798, 280] on span "EDWARD is a crash test dummy working at the lab, doing regular tests. One day A…" at bounding box center [690, 372] width 639 height 184
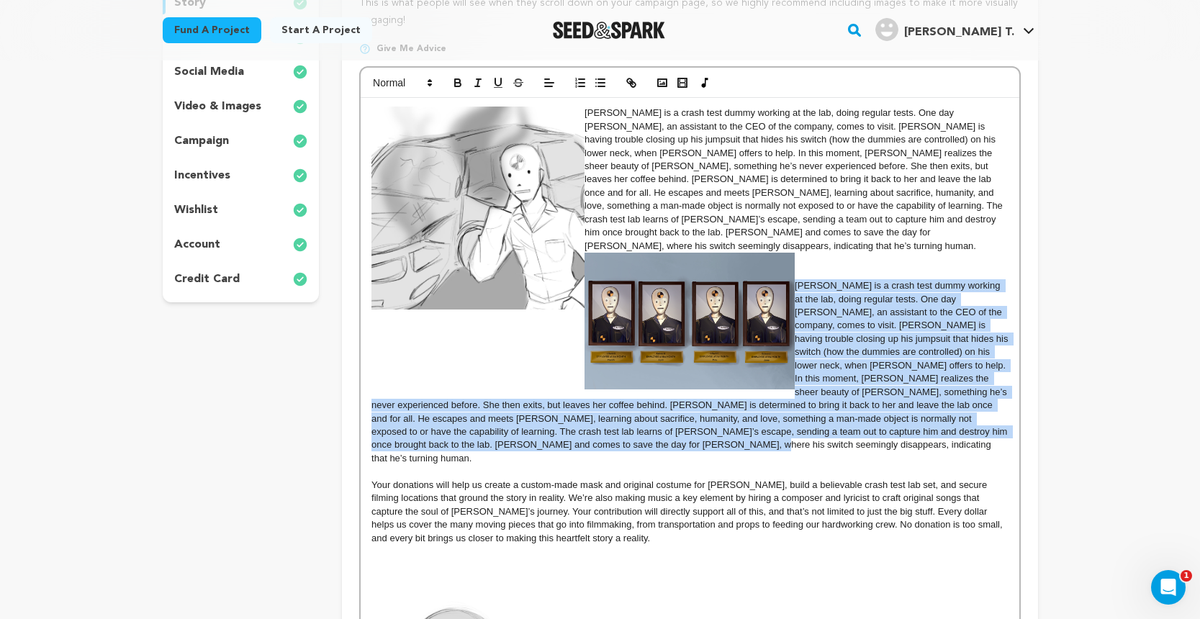
drag, startPoint x: 795, startPoint y: 266, endPoint x: 776, endPoint y: 417, distance: 151.7
click at [776, 417] on p "EDWARD is a crash test dummy working at the lab, doing regular tests. One day A…" at bounding box center [689, 372] width 636 height 186
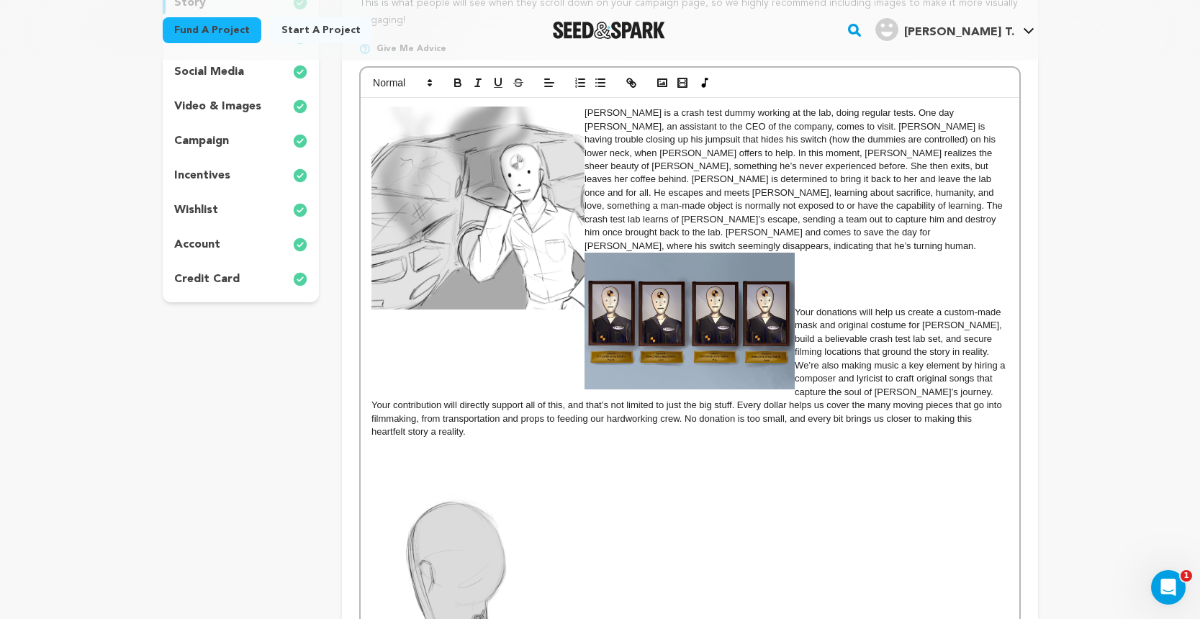
click at [647, 289] on img at bounding box center [689, 321] width 210 height 137
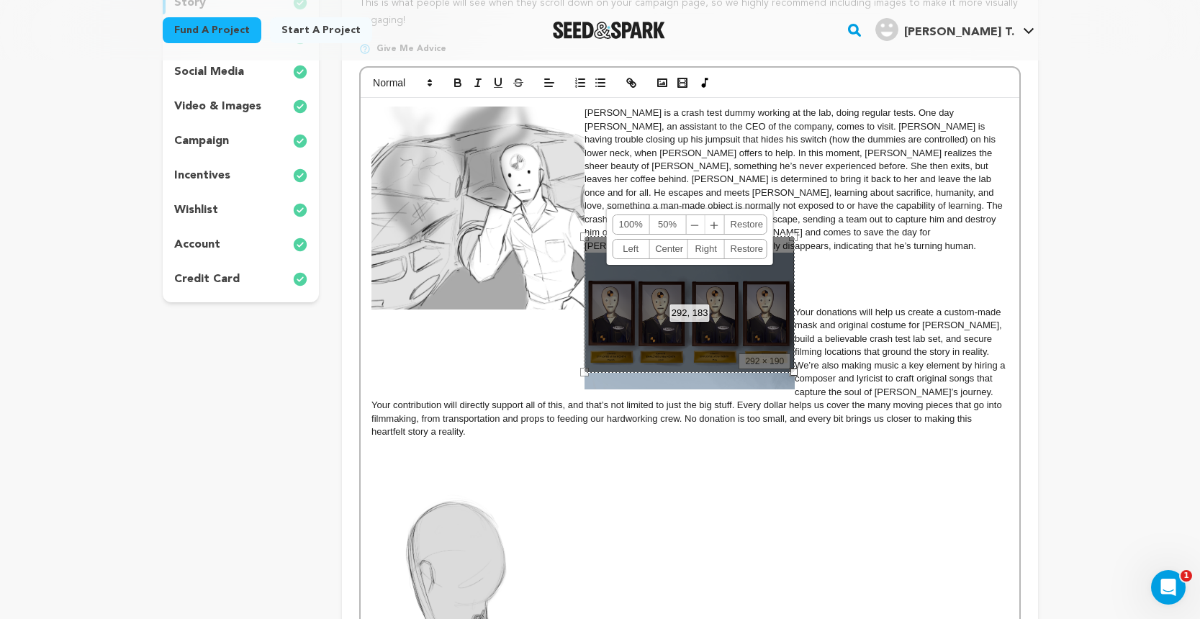
click at [633, 252] on link "Left" at bounding box center [631, 249] width 37 height 19
click at [681, 252] on link "Center" at bounding box center [668, 249] width 38 height 19
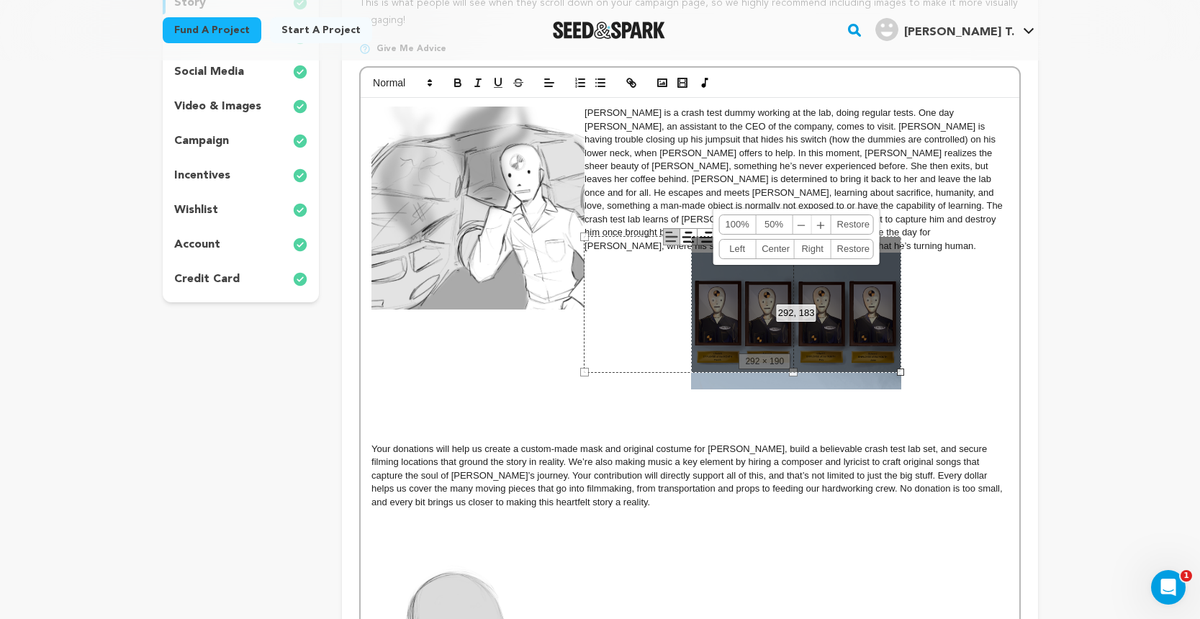
click at [819, 246] on link "Right" at bounding box center [813, 249] width 37 height 19
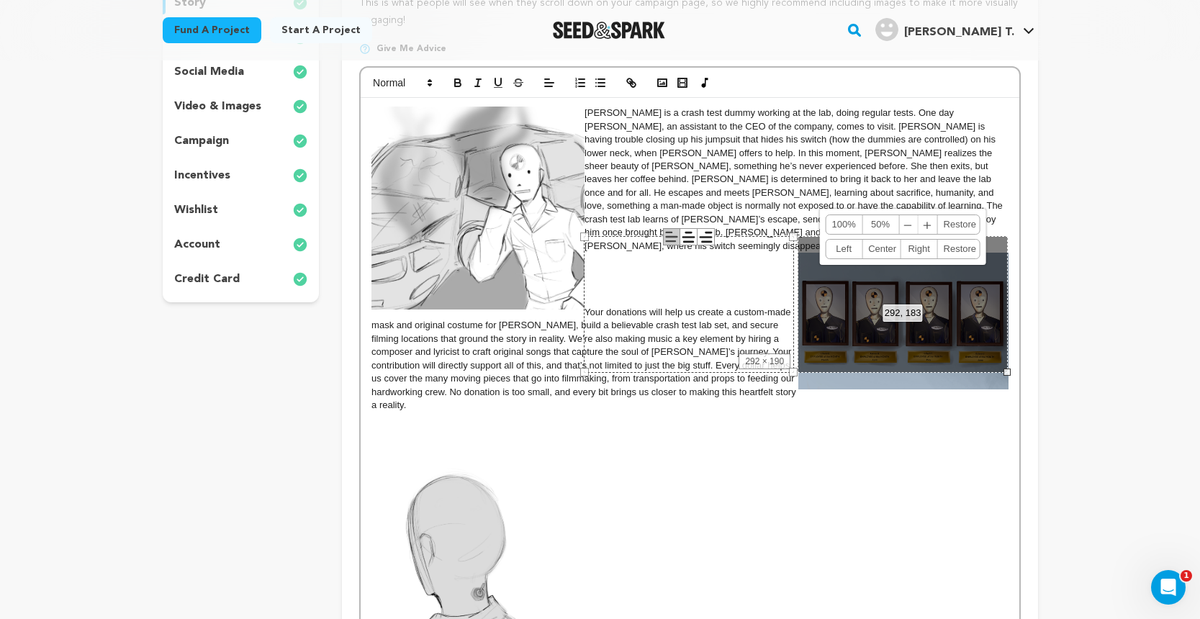
click at [967, 250] on link "Restore" at bounding box center [957, 249] width 38 height 19
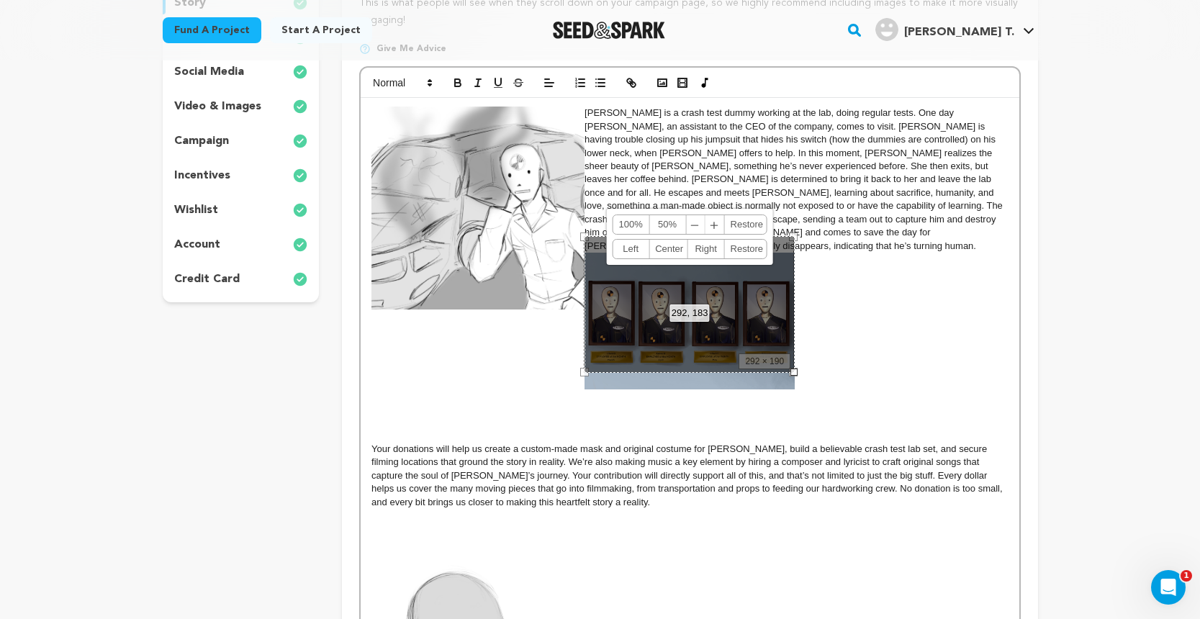
click at [682, 304] on div "292, 183" at bounding box center [689, 312] width 40 height 17
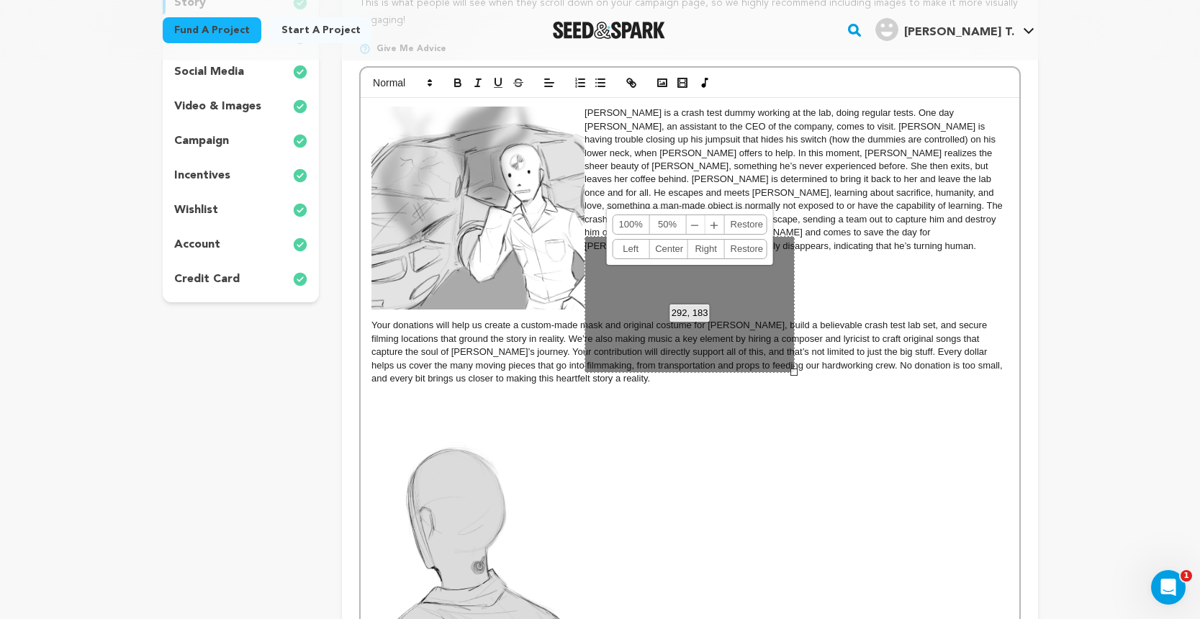
click at [626, 454] on p at bounding box center [689, 593] width 636 height 311
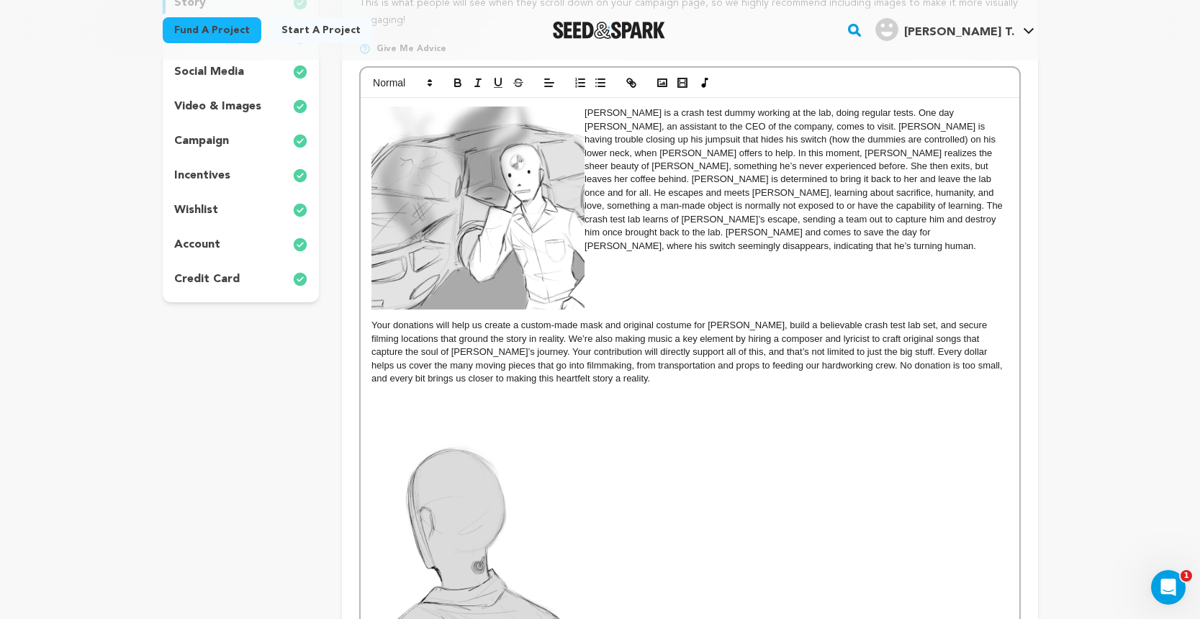
click at [597, 253] on p at bounding box center [689, 259] width 636 height 13
click at [517, 238] on img at bounding box center [477, 208] width 213 height 203
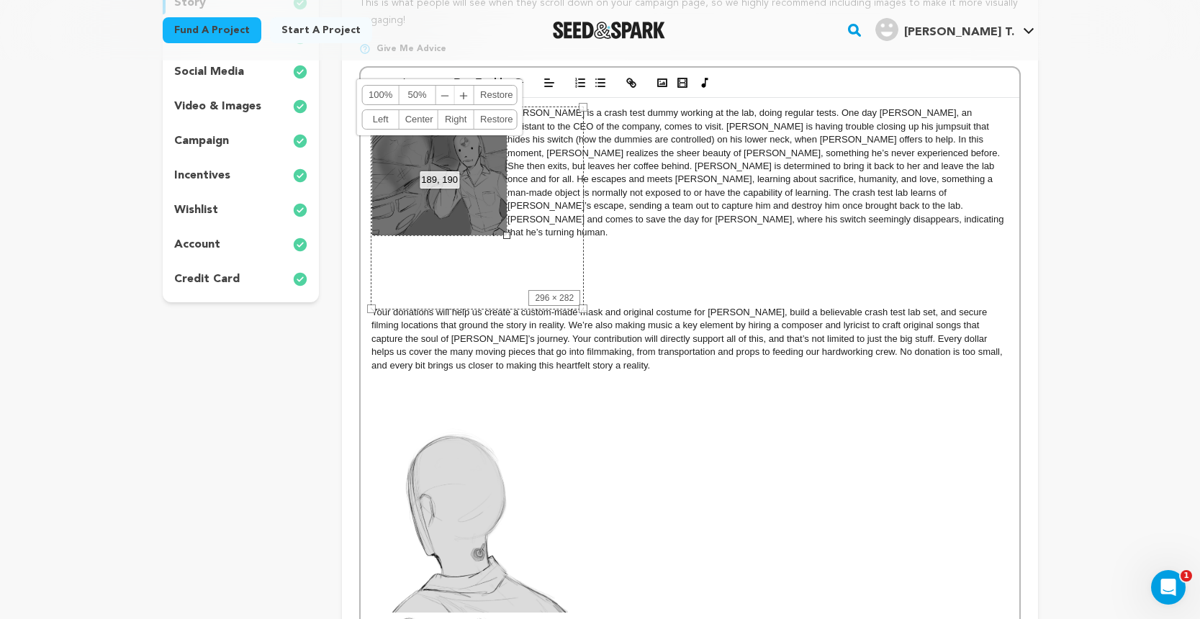
drag, startPoint x: 584, startPoint y: 307, endPoint x: 507, endPoint y: 240, distance: 101.6
click at [507, 240] on div "EDWARD is a crash test dummy working at the lab, doing regular tests. One day A…" at bounding box center [690, 441] width 658 height 687
click at [549, 245] on div "296 × 282" at bounding box center [477, 208] width 213 height 203
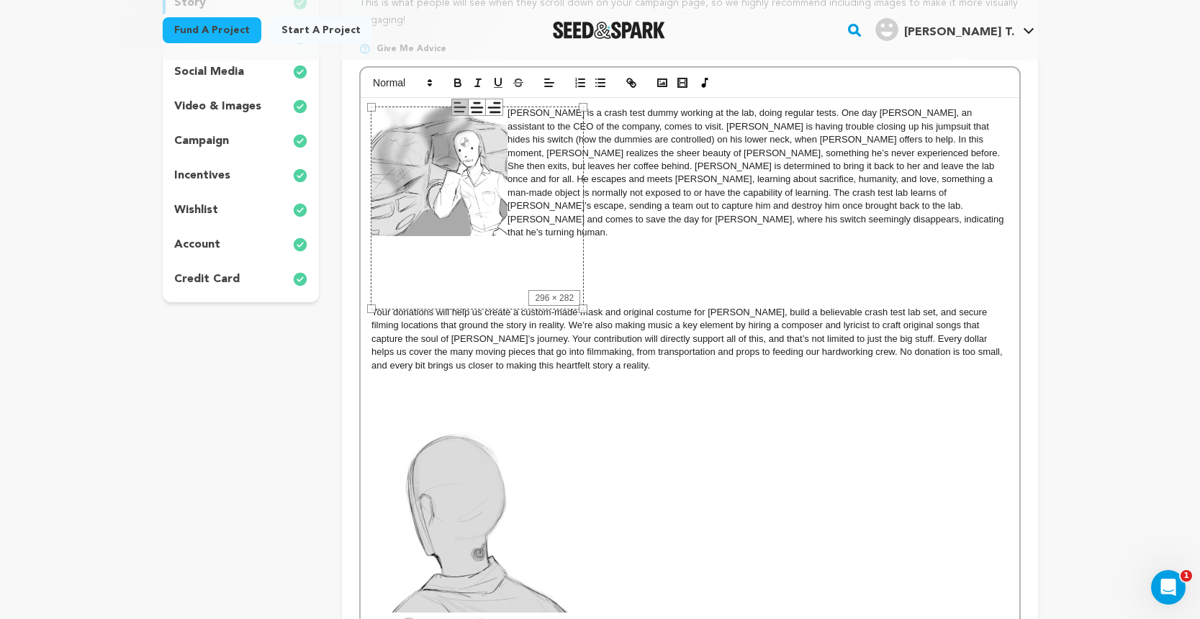
click at [429, 286] on div "296 × 282" at bounding box center [477, 208] width 213 height 203
click at [400, 297] on div "296 × 282" at bounding box center [477, 208] width 213 height 203
click at [374, 292] on div "296 × 282" at bounding box center [477, 208] width 213 height 203
click at [471, 528] on img at bounding box center [469, 518] width 197 height 187
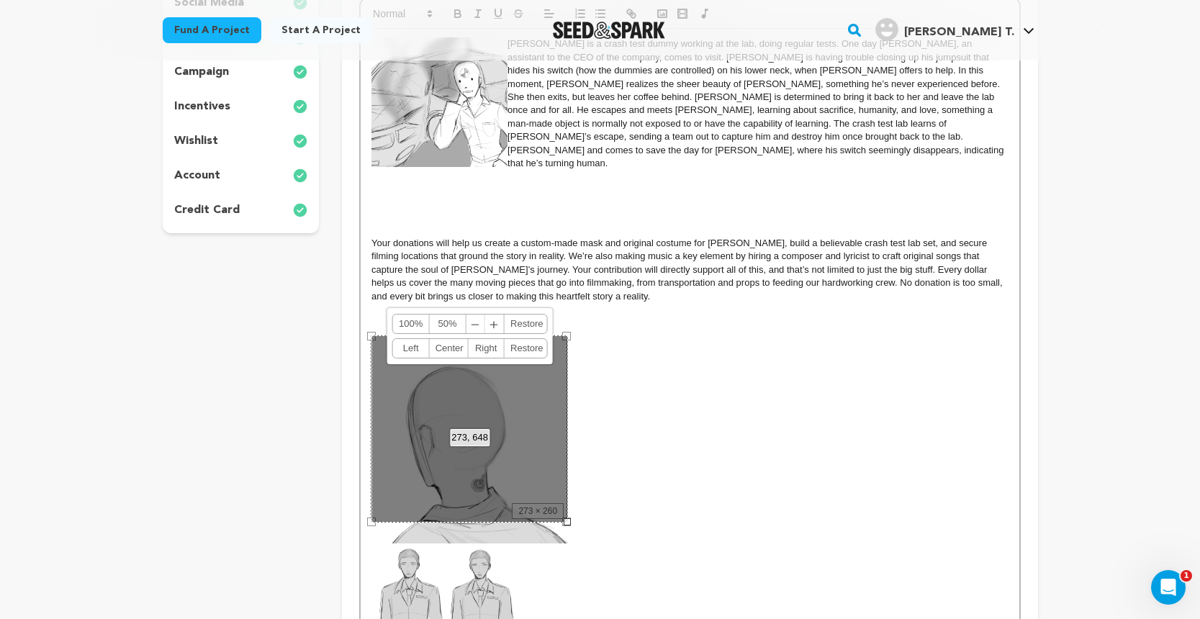
scroll to position [358, 0]
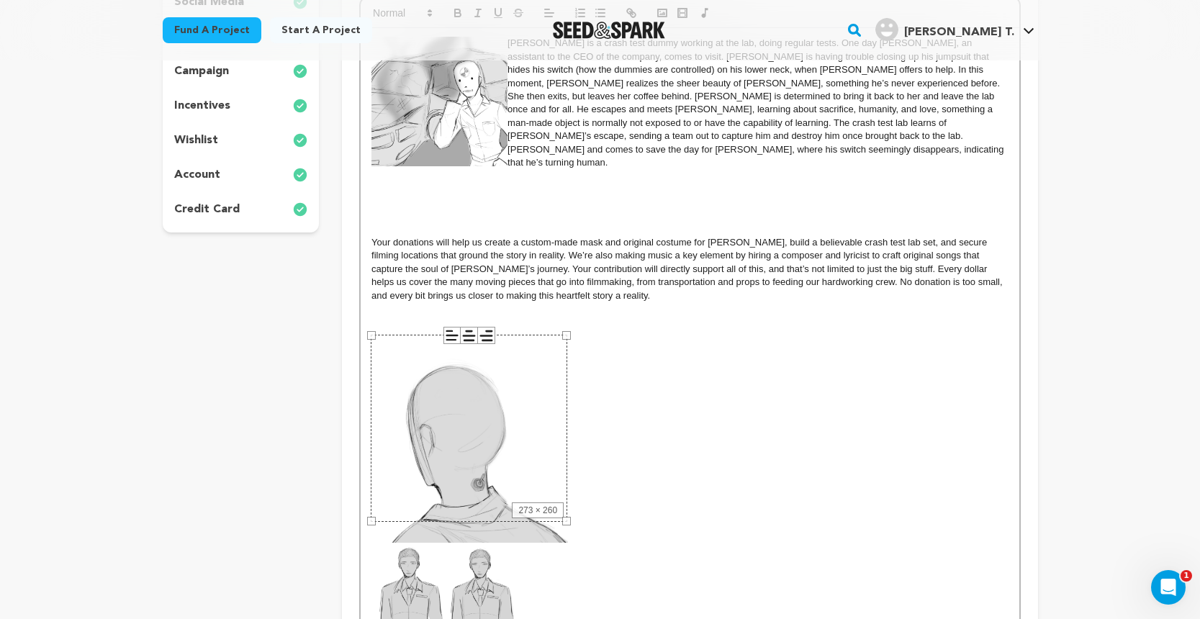
click at [456, 562] on img at bounding box center [443, 605] width 145 height 124
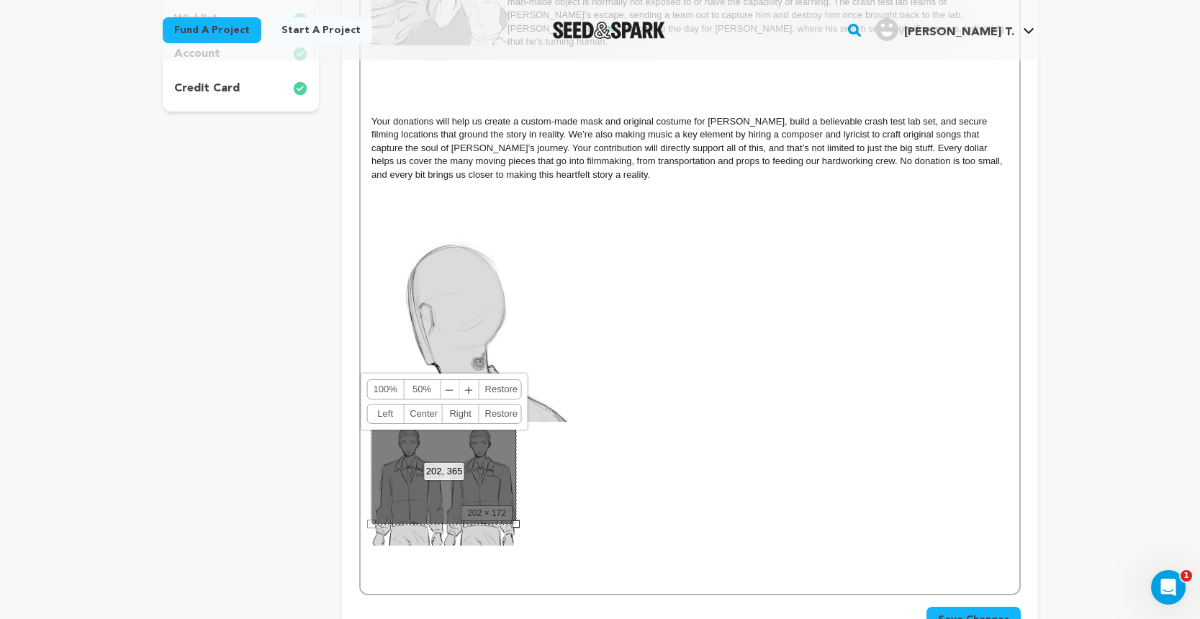
scroll to position [483, 0]
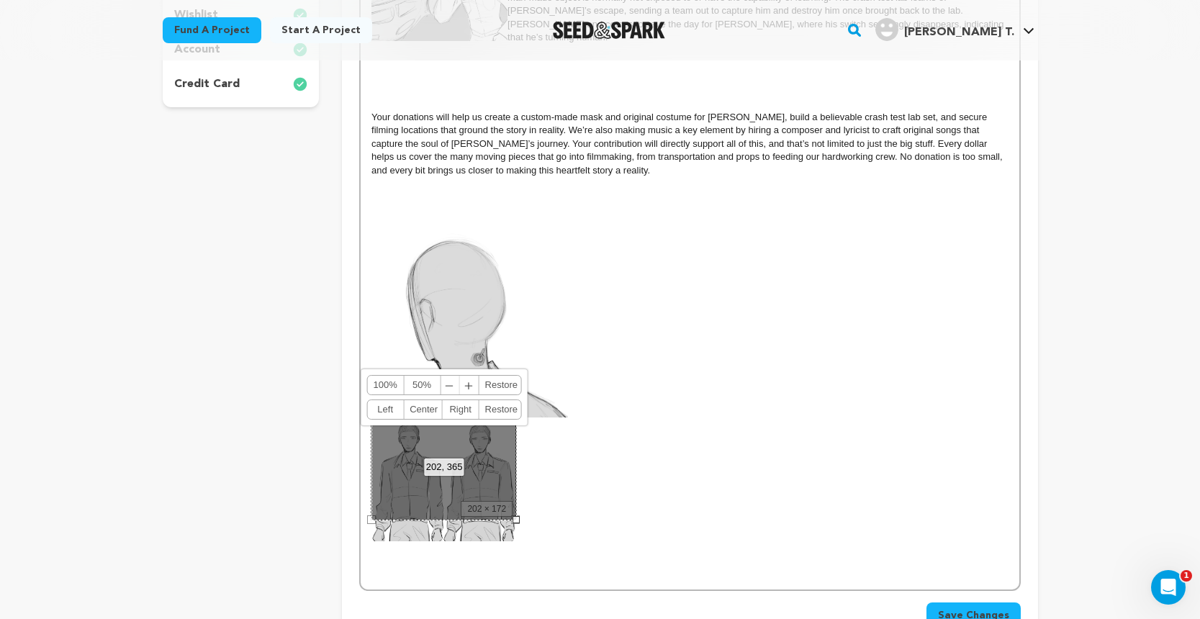
click at [466, 304] on img at bounding box center [469, 323] width 197 height 187
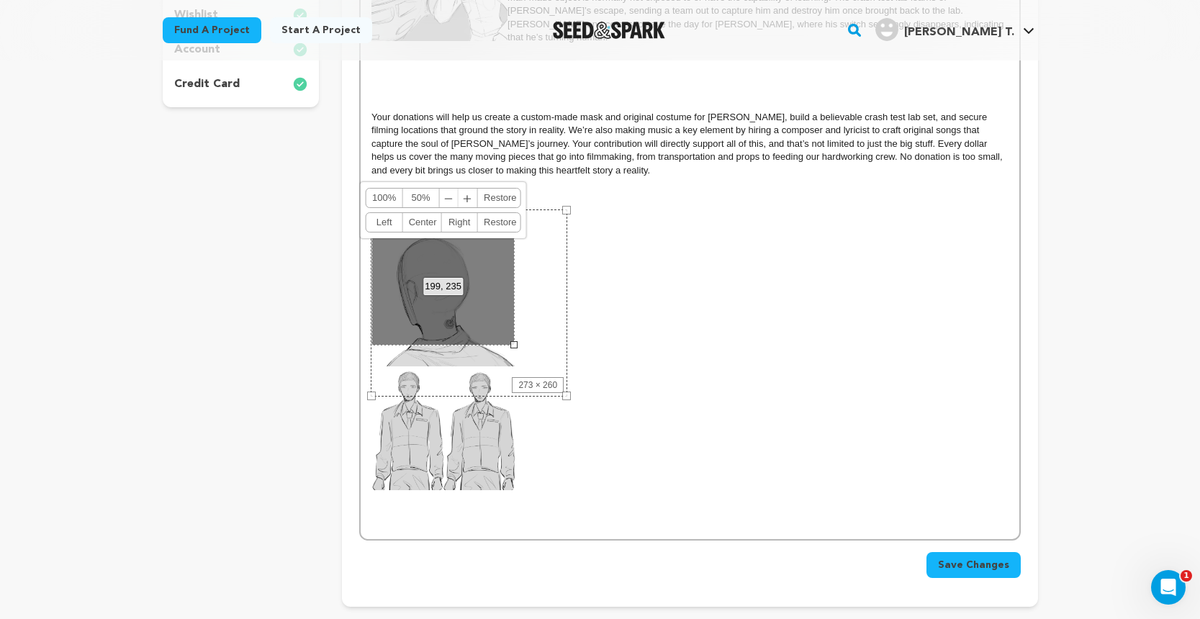
drag, startPoint x: 565, startPoint y: 394, endPoint x: 511, endPoint y: 376, distance: 56.9
click at [511, 376] on div "EDWARD is a crash test dummy working at the lab, doing regular tests. One day A…" at bounding box center [690, 221] width 658 height 636
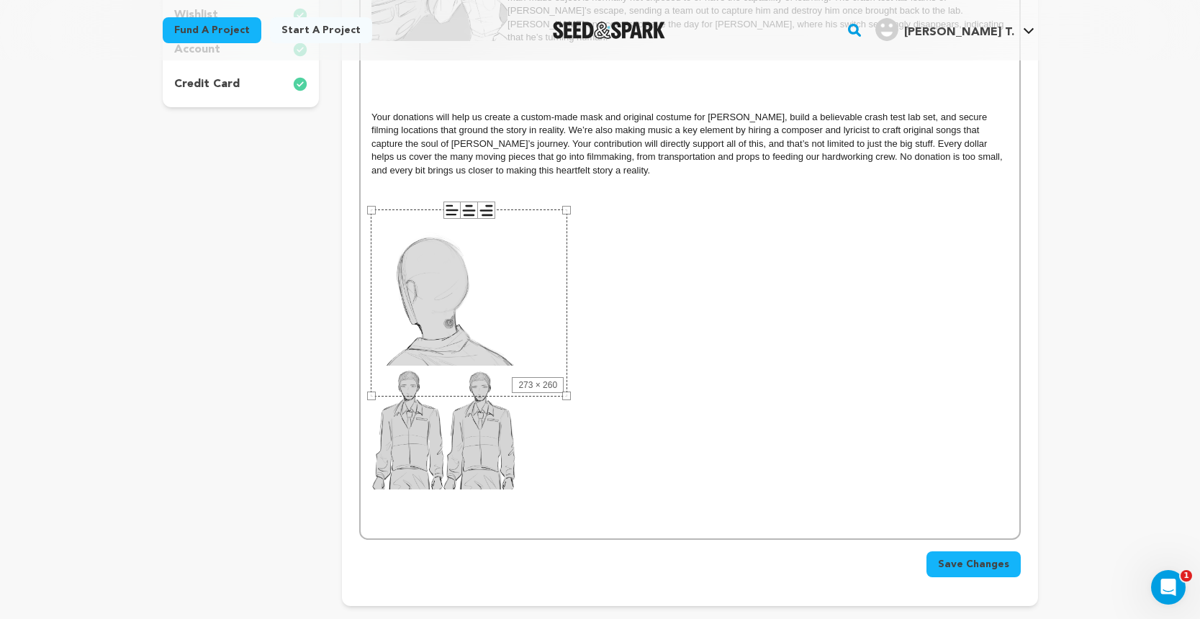
click at [672, 361] on p at bounding box center [689, 359] width 636 height 259
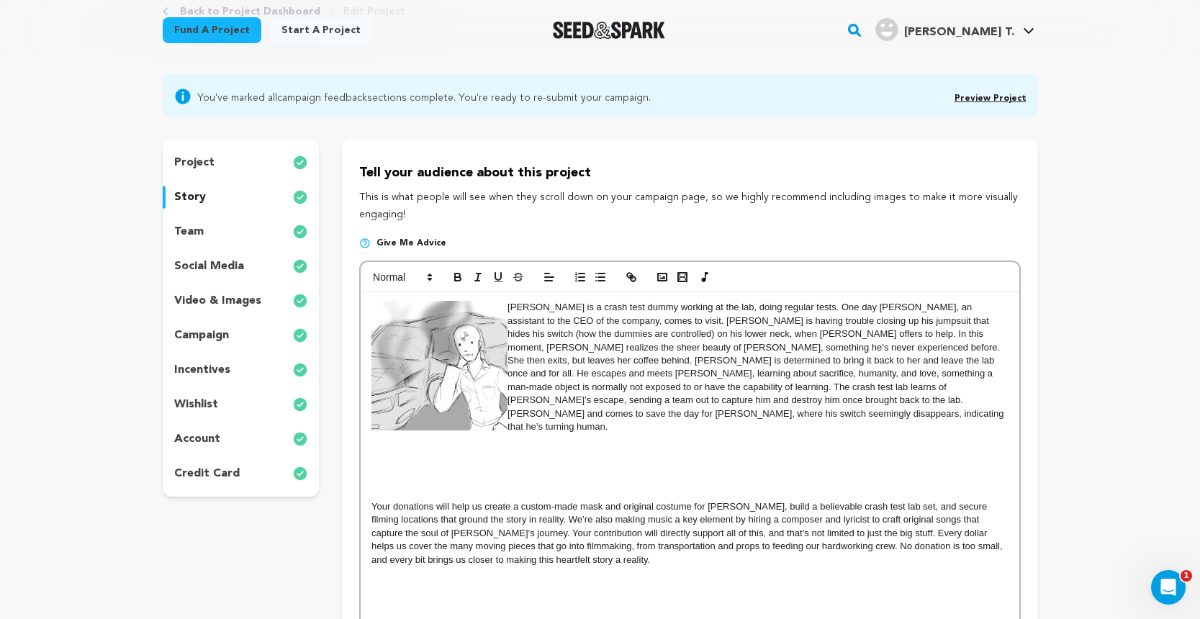
scroll to position [78, 0]
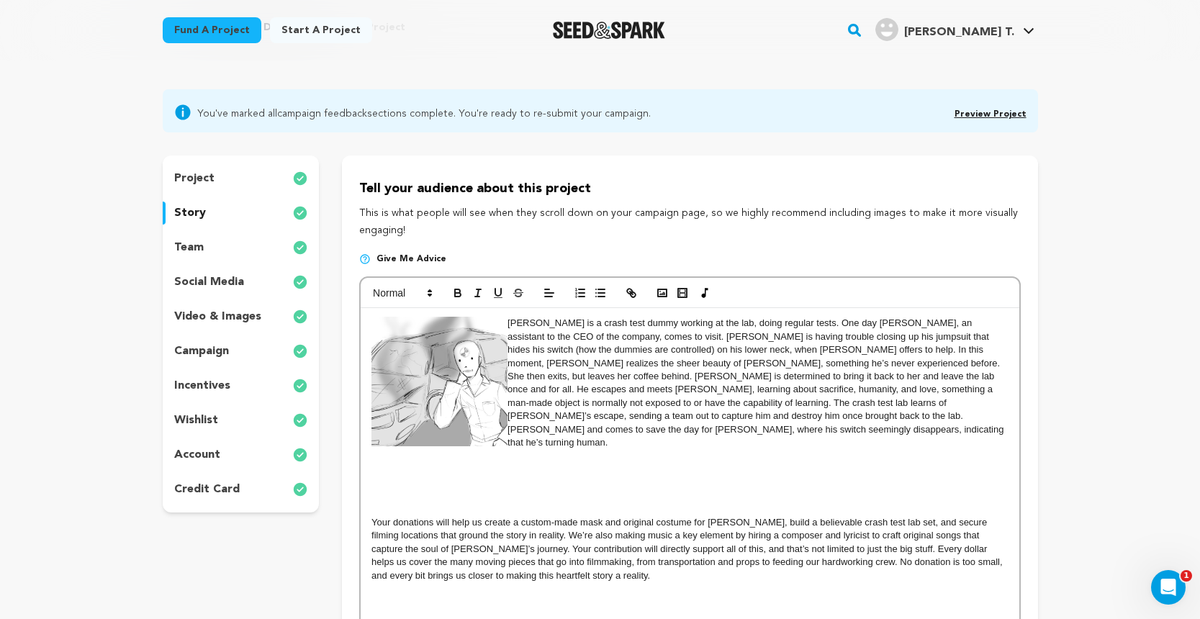
click at [458, 489] on p at bounding box center [689, 495] width 636 height 13
click at [371, 516] on p "Your donations will help us create a custom-made mask and original costume for …" at bounding box center [689, 549] width 636 height 66
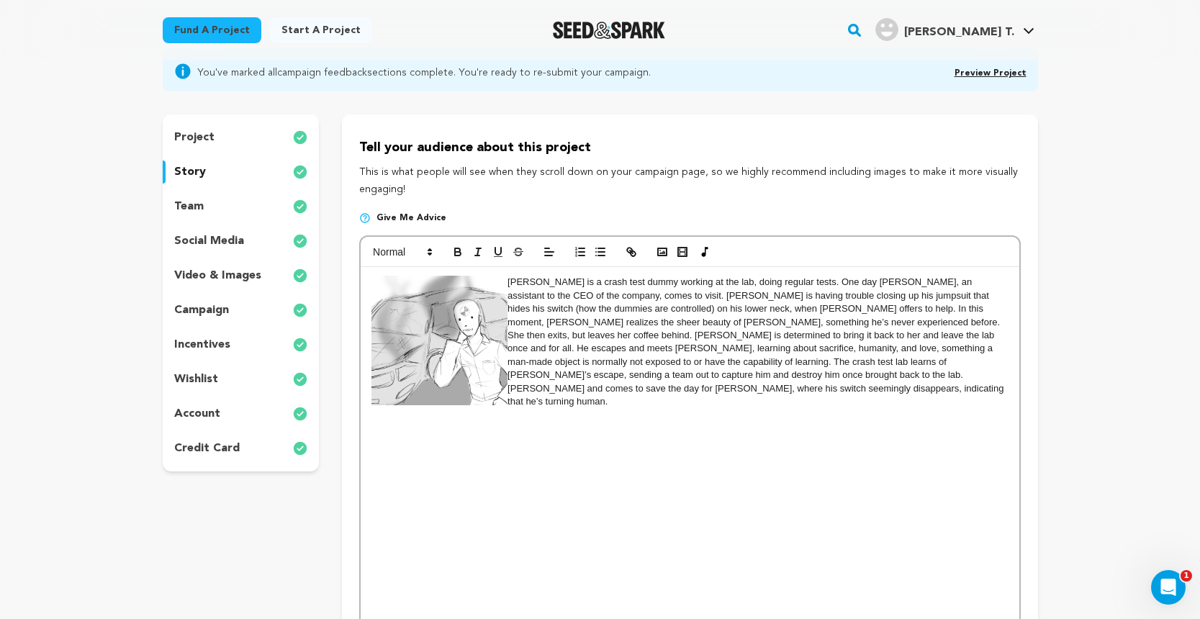
scroll to position [117, 0]
click at [659, 253] on icon "button" at bounding box center [662, 253] width 13 height 13
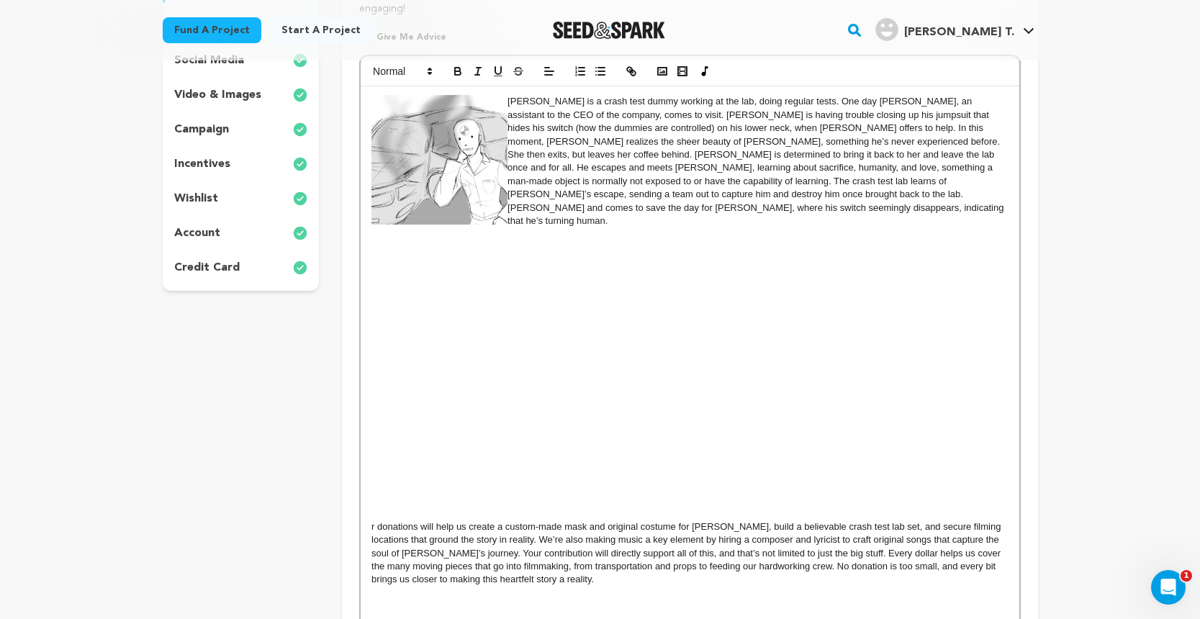
scroll to position [304, 0]
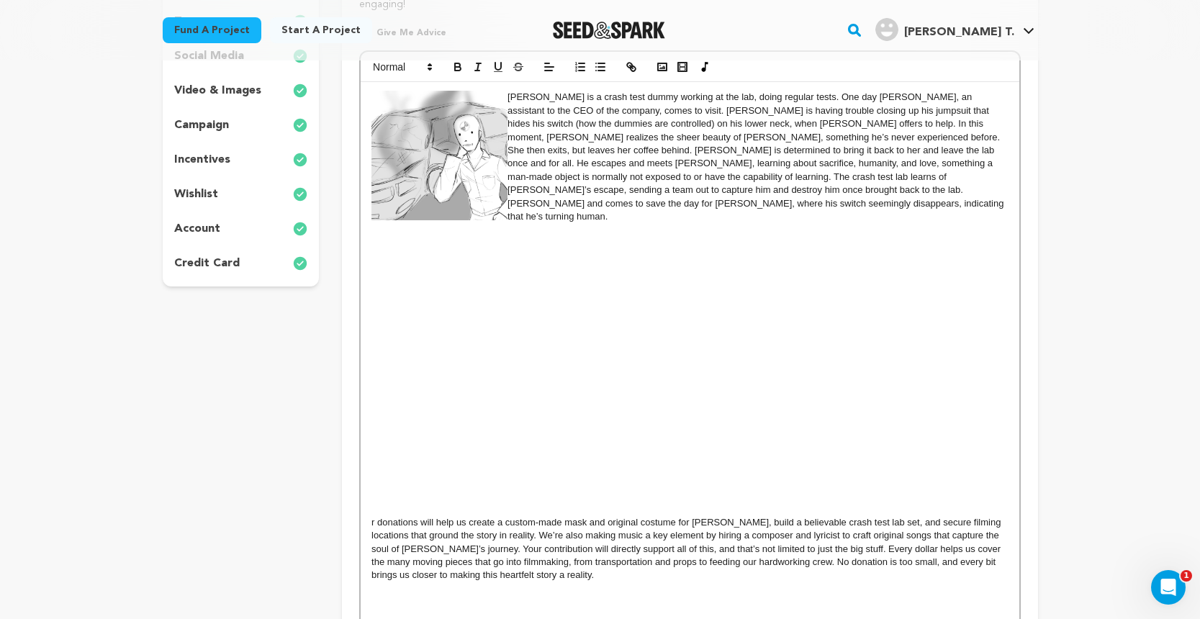
click at [452, 290] on p at bounding box center [689, 296] width 636 height 13
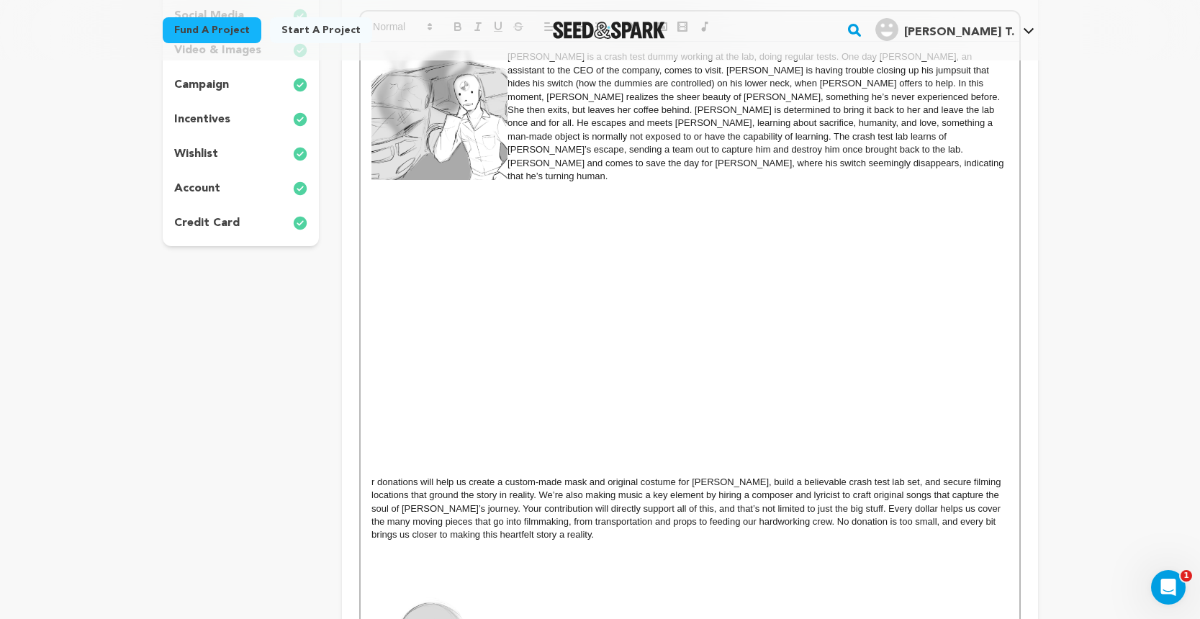
scroll to position [322, 0]
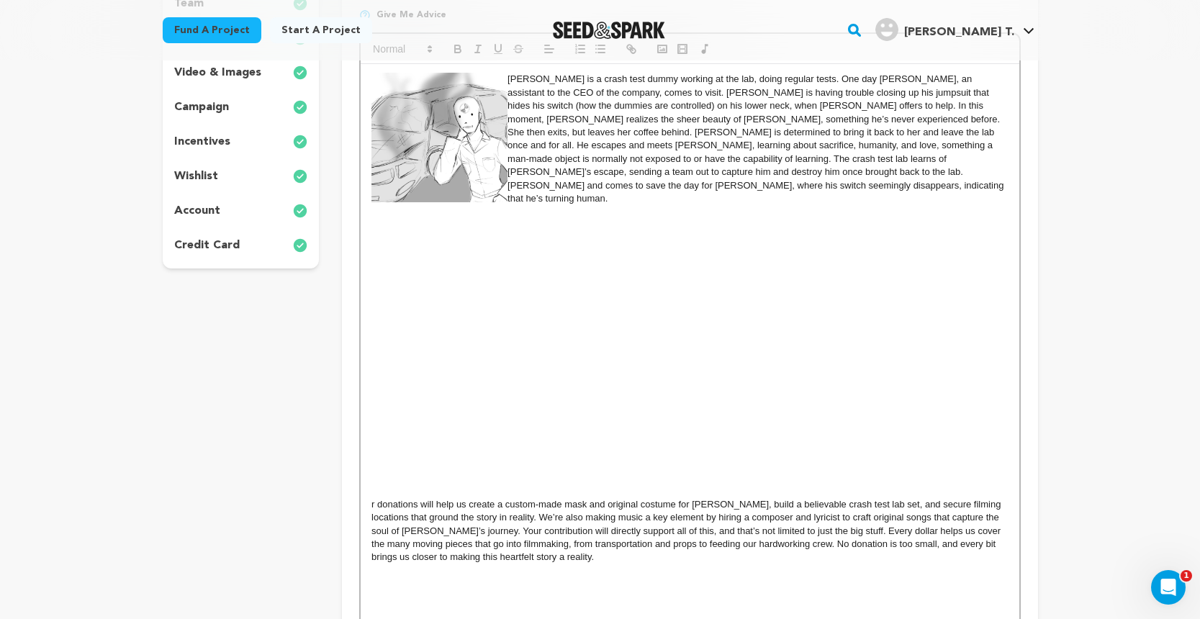
click at [417, 219] on p at bounding box center [689, 225] width 636 height 13
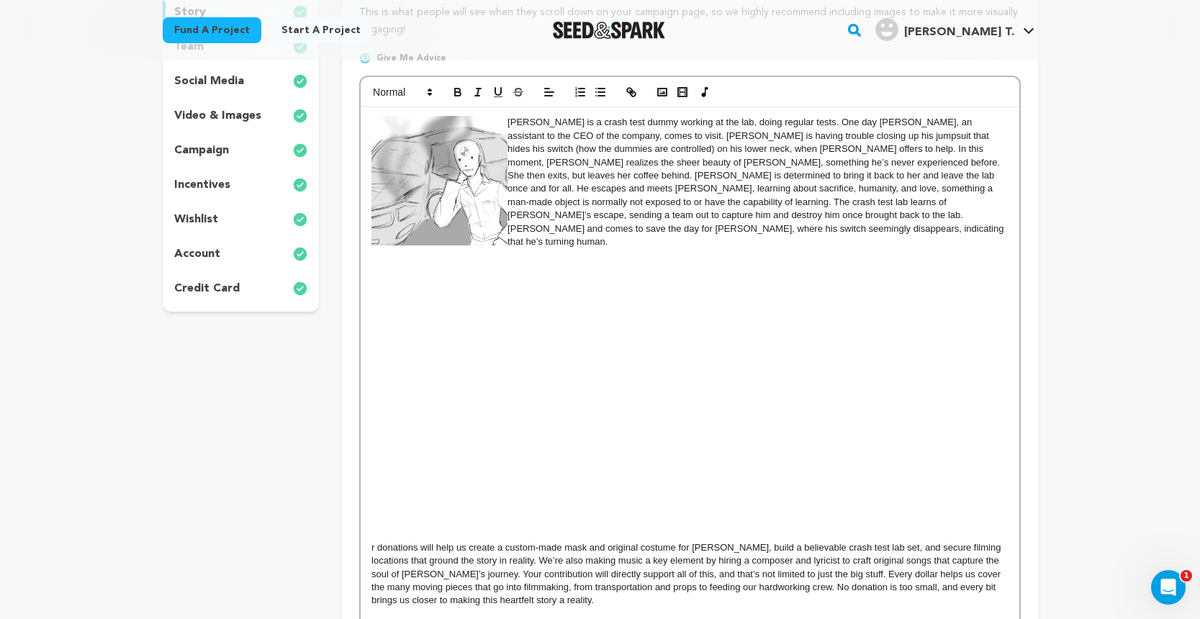
scroll to position [261, 0]
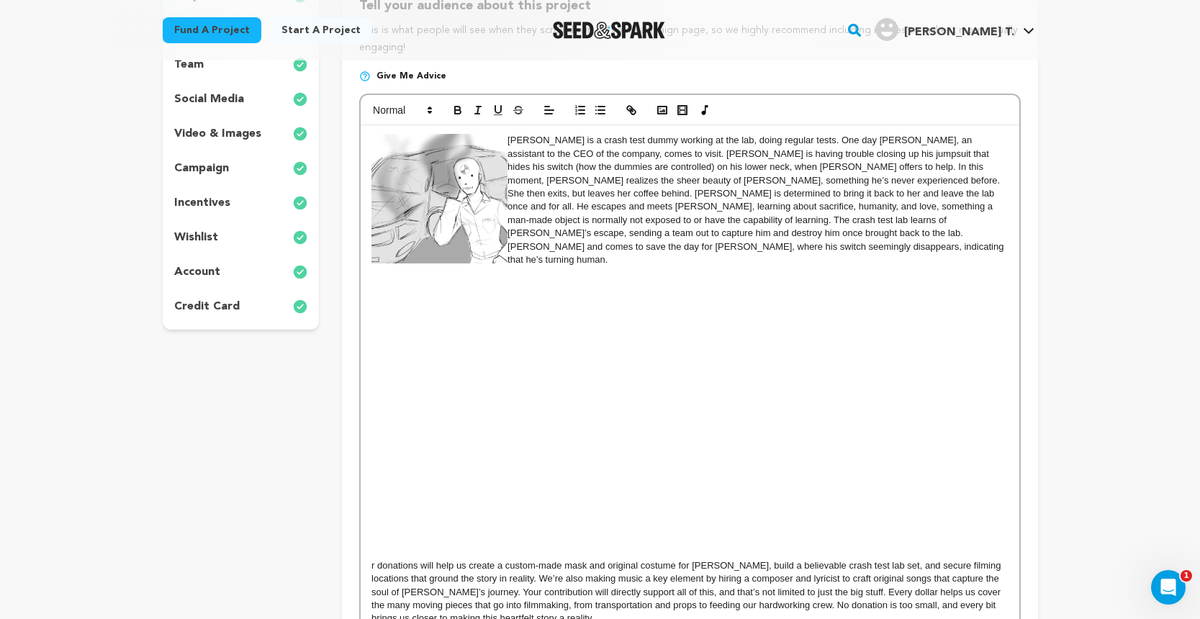
click at [369, 542] on div "EDWARD is a crash test dummy working at the lab, doing regular tests. One day A…" at bounding box center [690, 555] width 658 height 861
click at [659, 114] on icon "button" at bounding box center [662, 110] width 13 height 13
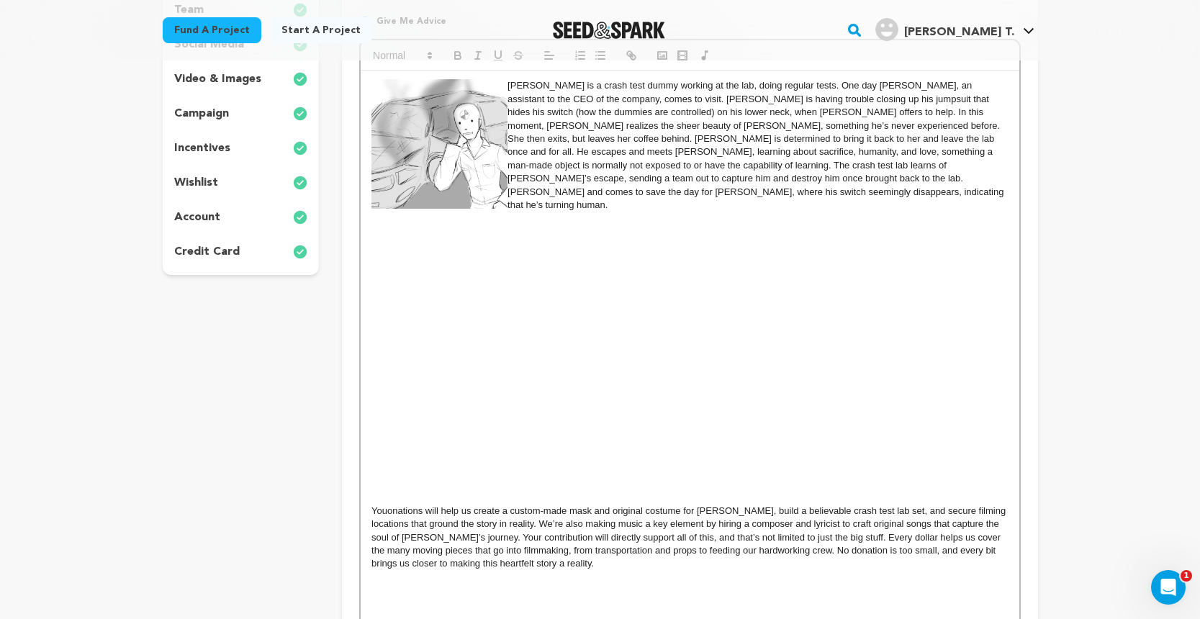
scroll to position [320, 0]
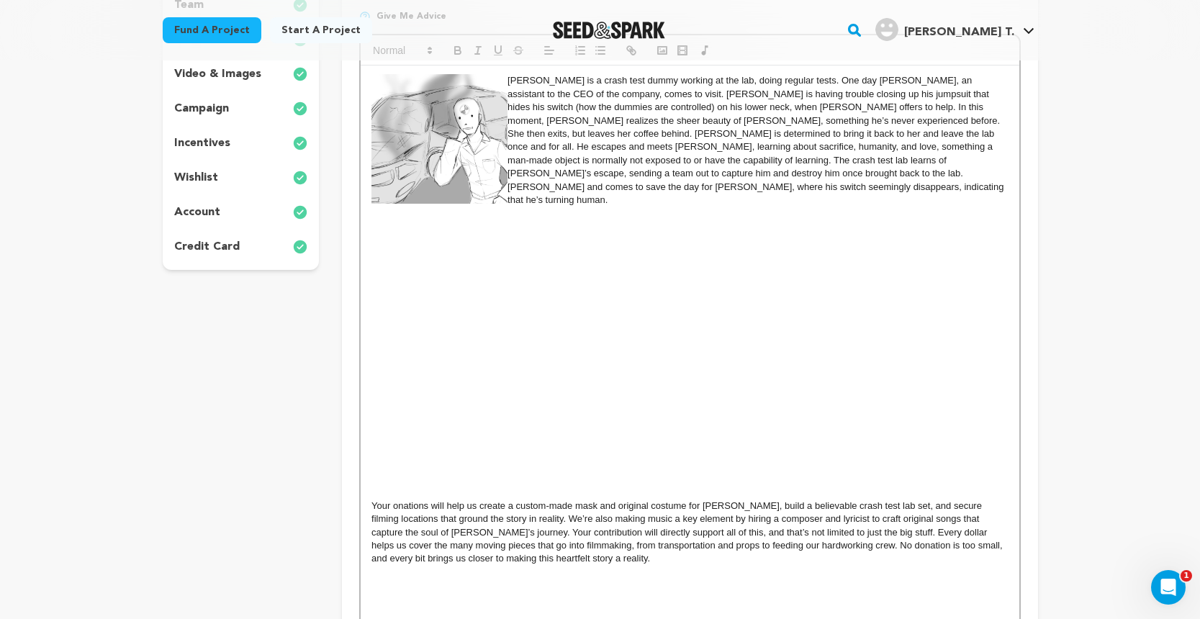
click at [376, 234] on p at bounding box center [689, 240] width 636 height 13
click at [376, 220] on p at bounding box center [689, 226] width 636 height 13
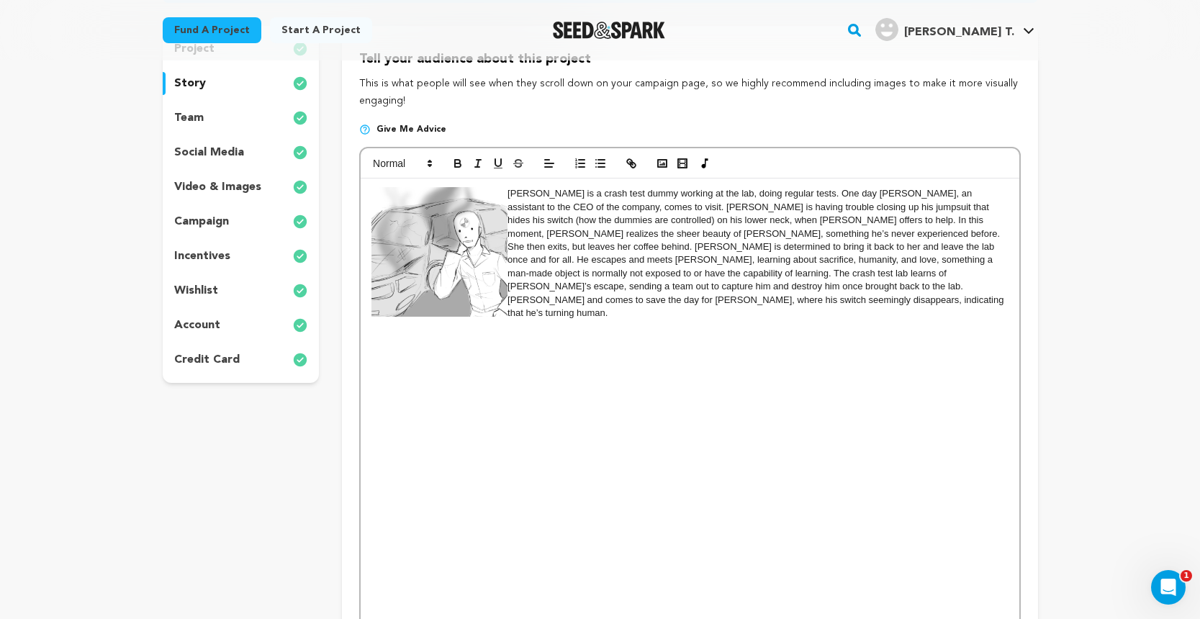
scroll to position [205, 0]
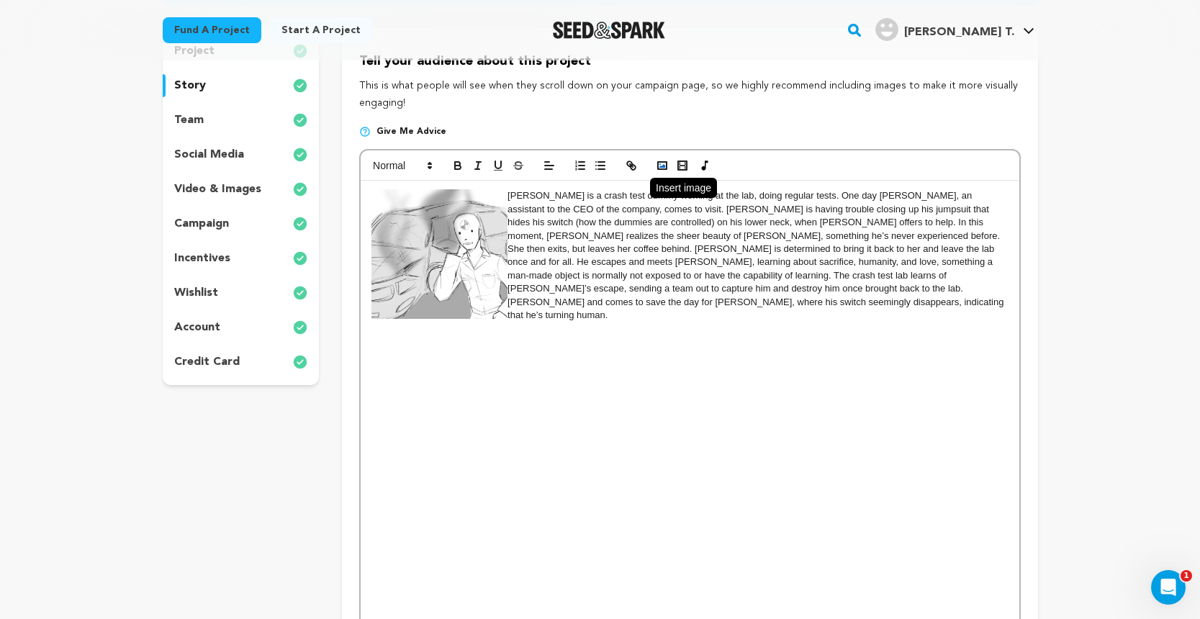
click at [664, 159] on icon "button" at bounding box center [662, 165] width 13 height 13
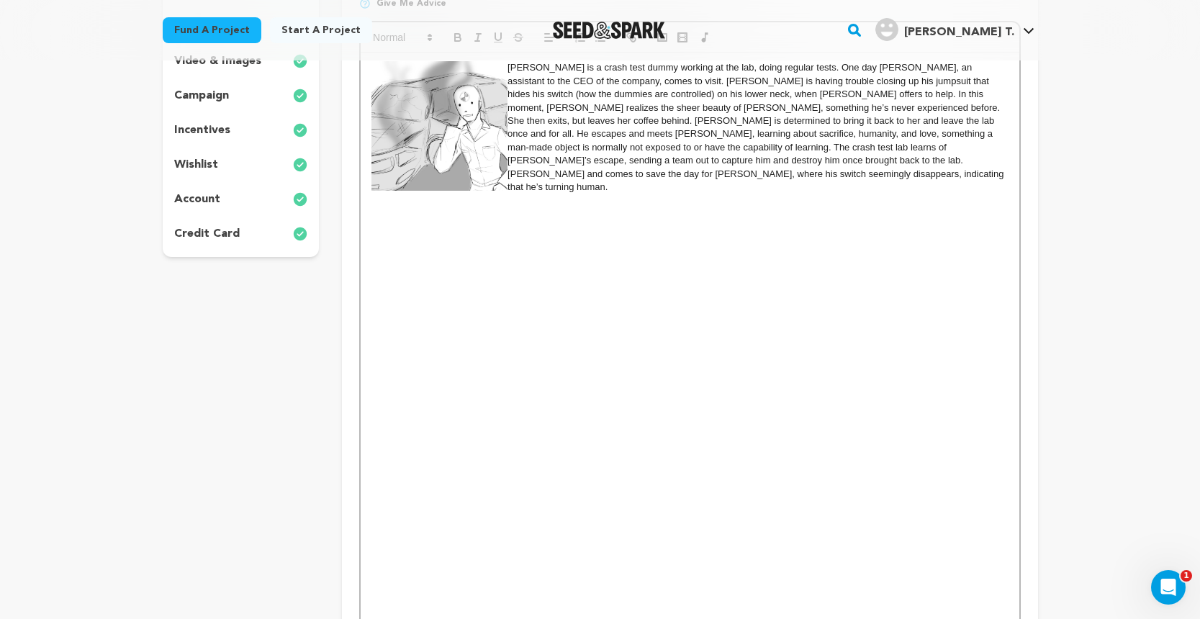
scroll to position [318, 0]
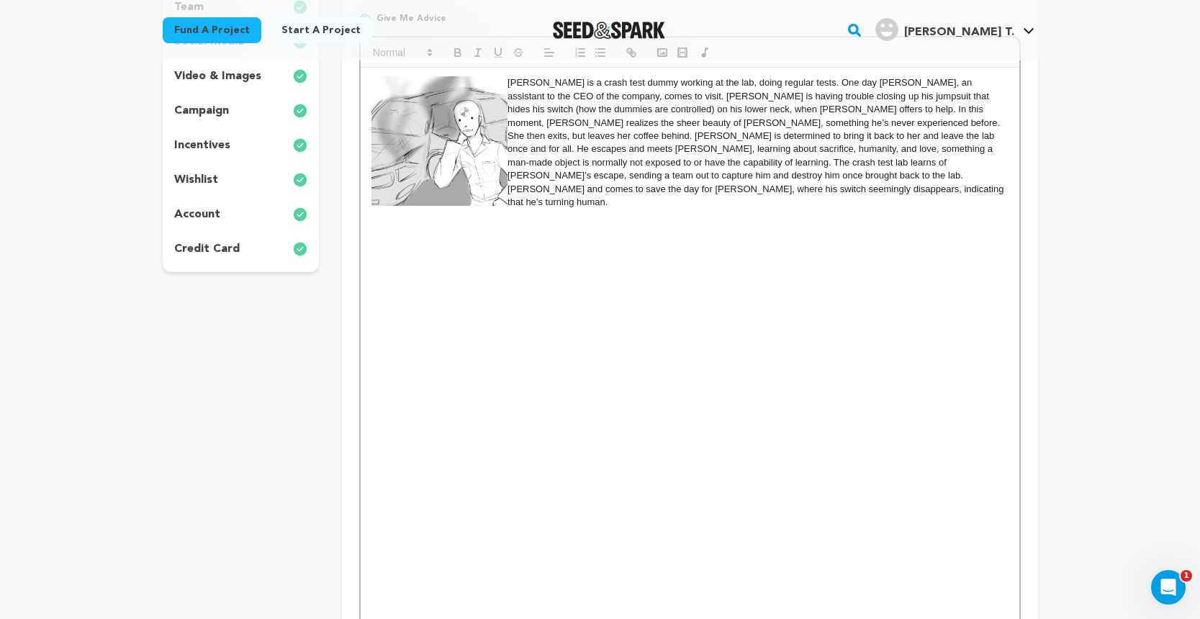
click at [423, 249] on p at bounding box center [689, 255] width 636 height 13
click at [402, 236] on p at bounding box center [689, 242] width 636 height 13
click at [392, 236] on p at bounding box center [689, 242] width 636 height 13
click at [531, 209] on p at bounding box center [689, 215] width 636 height 13
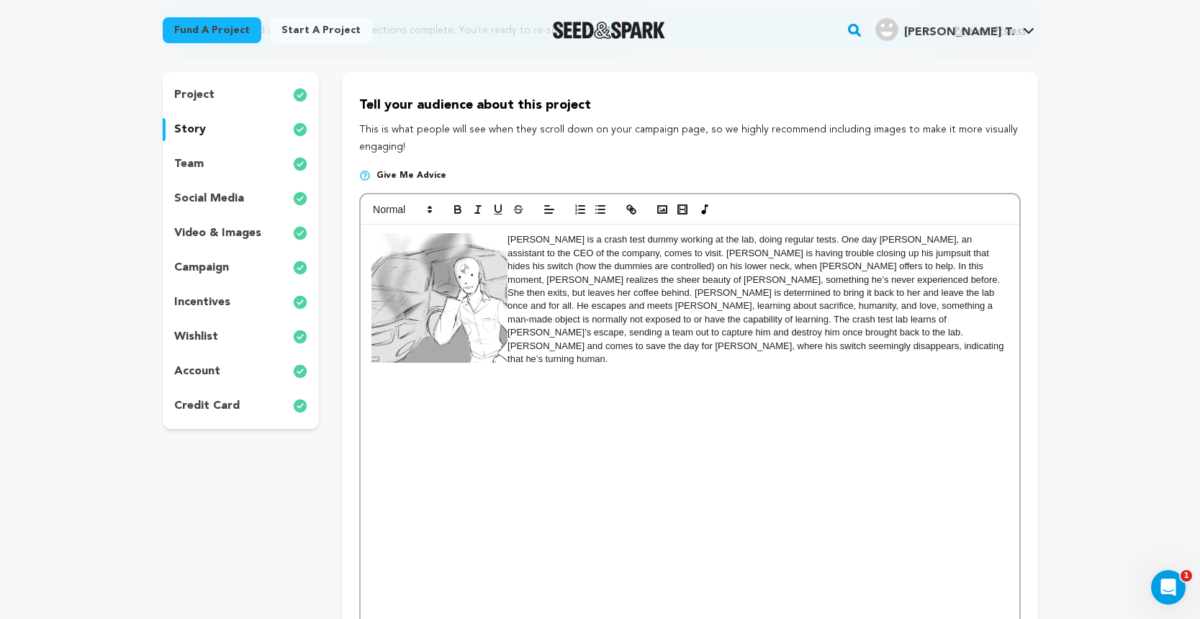
scroll to position [159, 0]
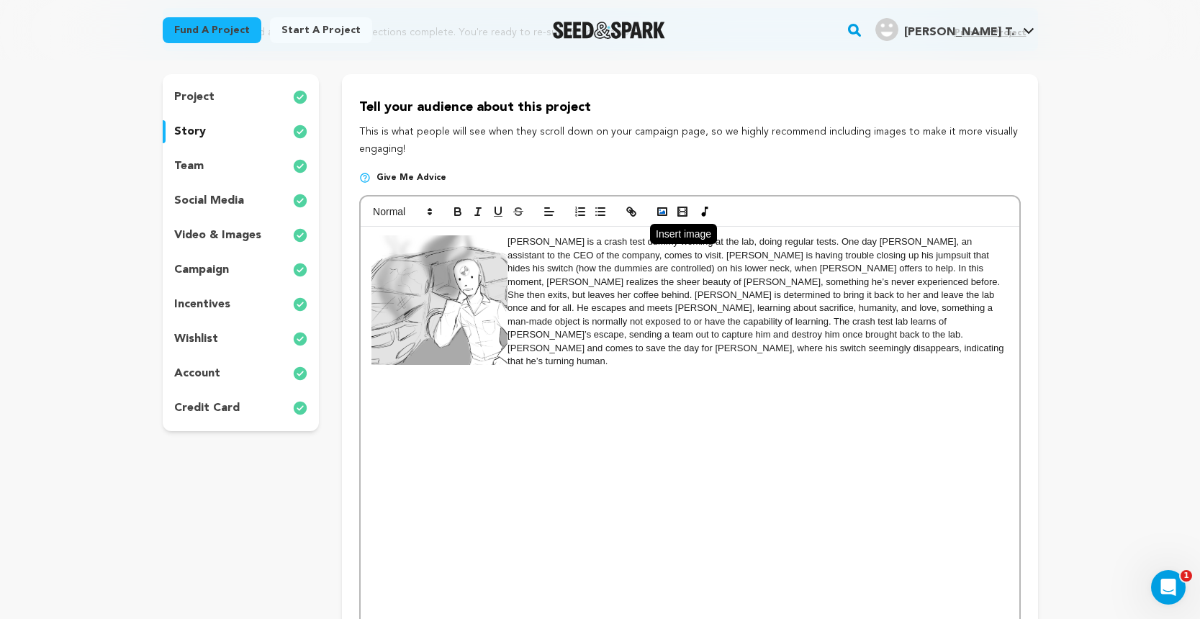
click at [659, 213] on icon "button" at bounding box center [662, 211] width 13 height 13
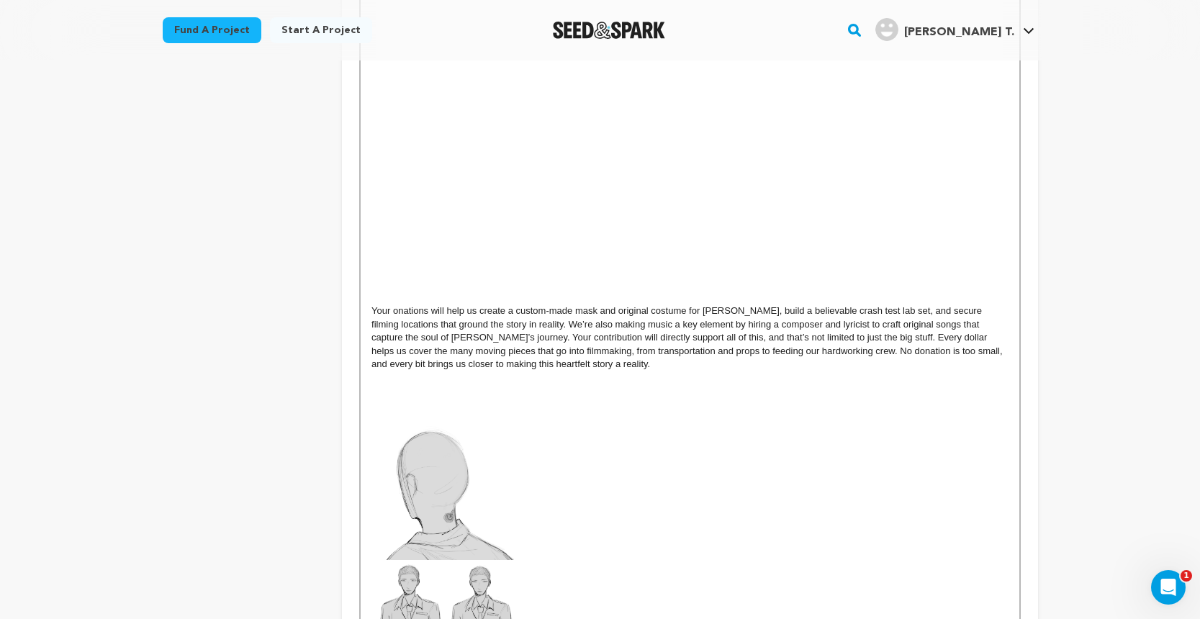
scroll to position [741, 0]
click at [394, 304] on p "Your onations will help us create a custom-made mask and original costume for E…" at bounding box center [689, 337] width 636 height 66
click at [607, 397] on p at bounding box center [689, 403] width 636 height 13
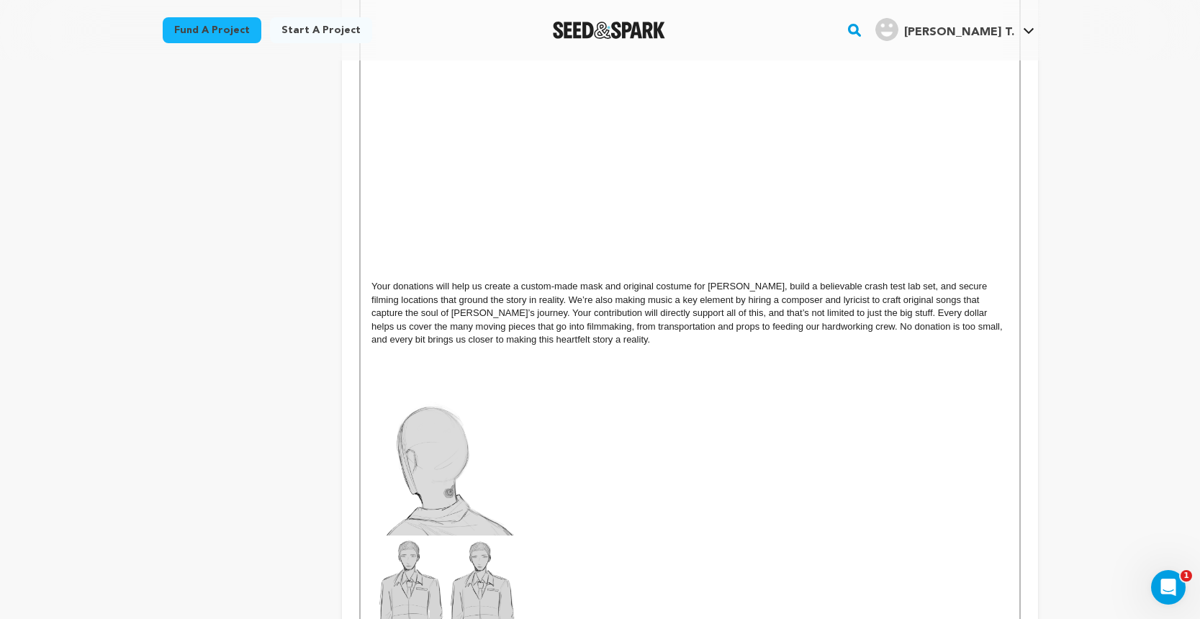
scroll to position [771, 0]
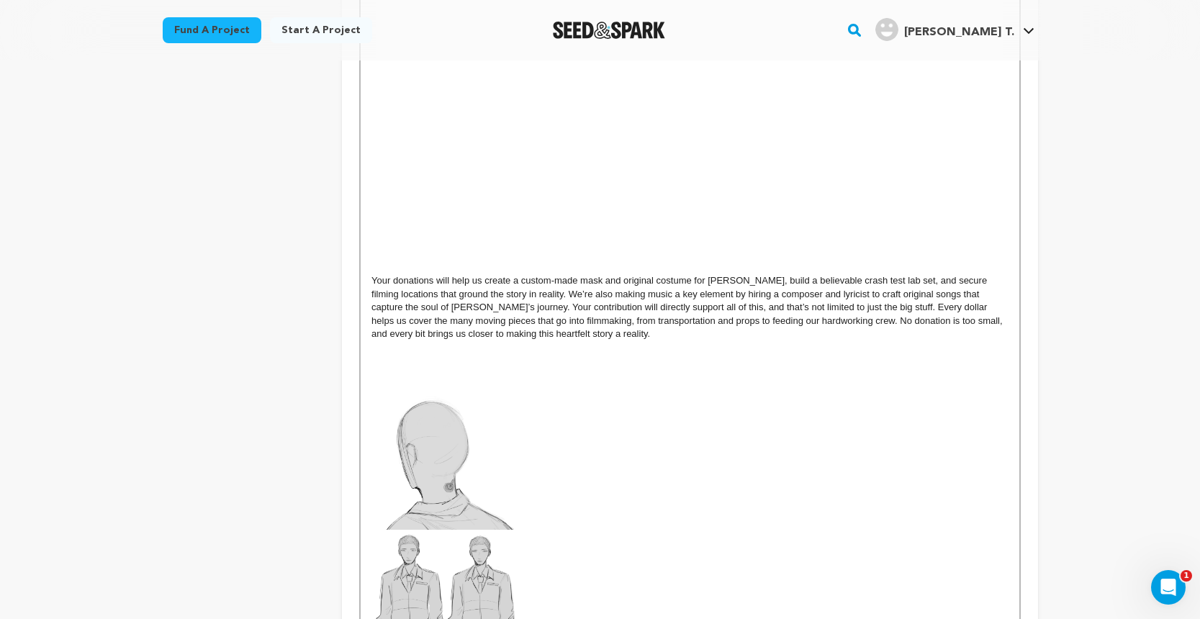
click at [467, 530] on img at bounding box center [443, 592] width 145 height 124
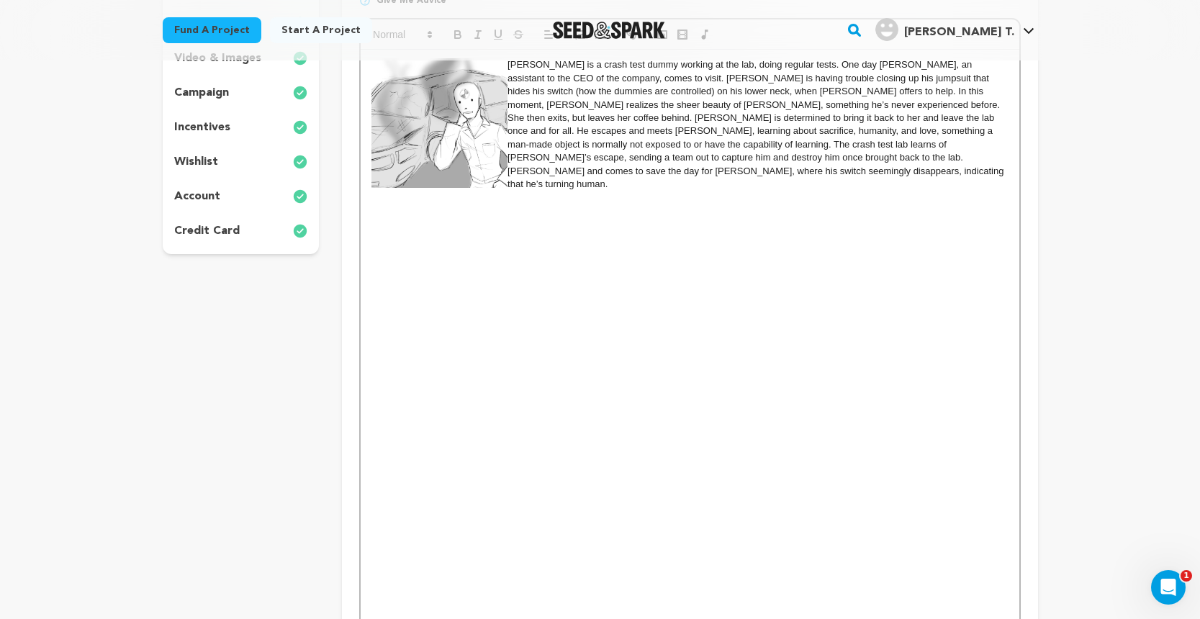
click at [459, 271] on p at bounding box center [689, 277] width 636 height 13
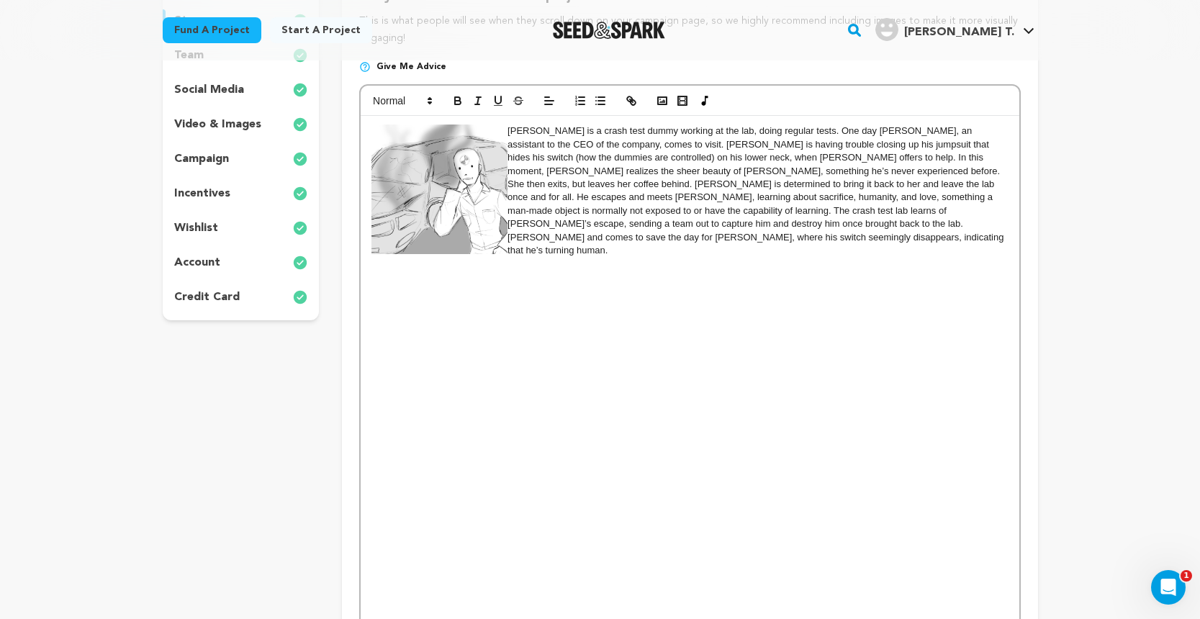
scroll to position [247, 0]
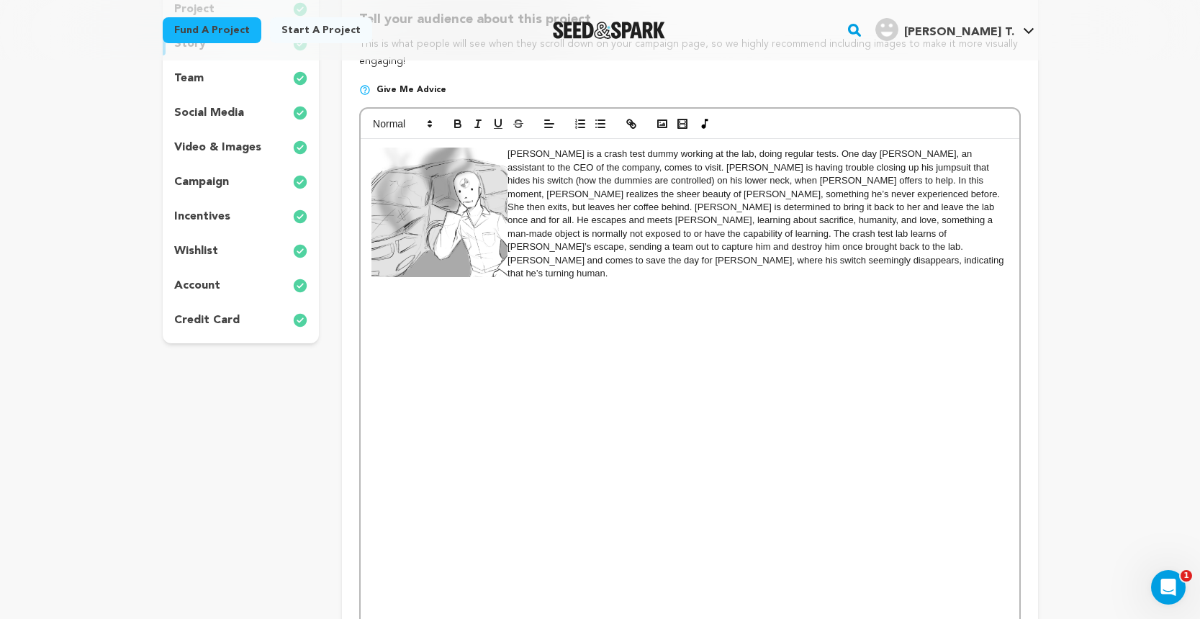
click at [447, 320] on p at bounding box center [689, 326] width 636 height 13
click at [560, 258] on p "EDWARD is a crash test dummy working at the lab, doing regular tests. One day A…" at bounding box center [689, 214] width 636 height 133
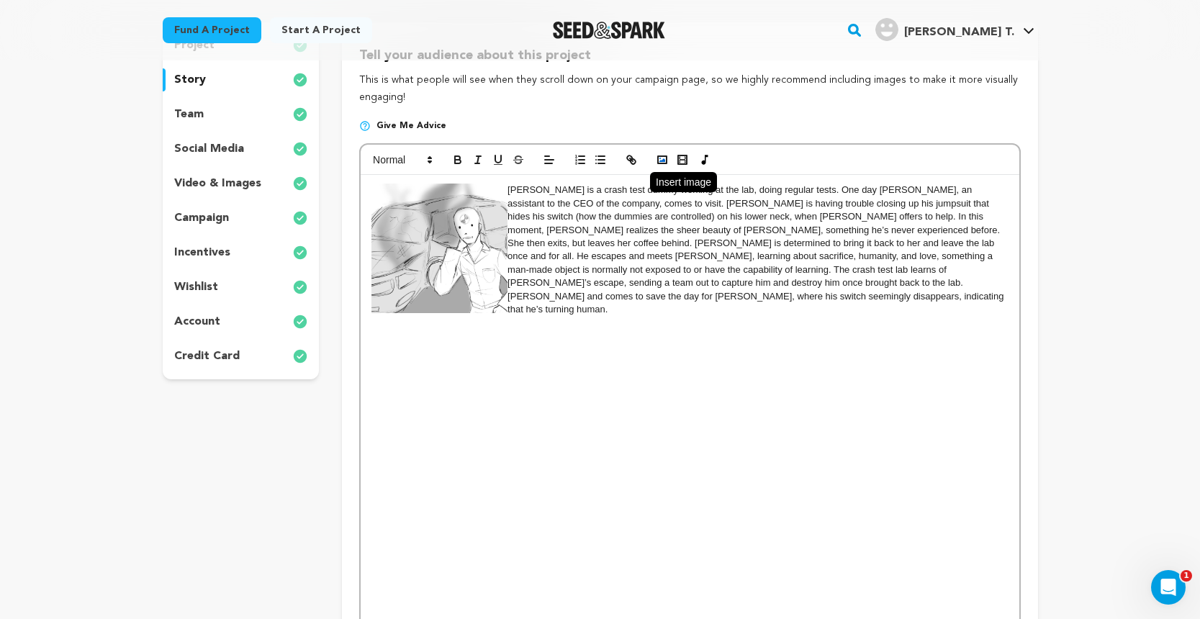
click at [666, 161] on icon "button" at bounding box center [662, 159] width 13 height 13
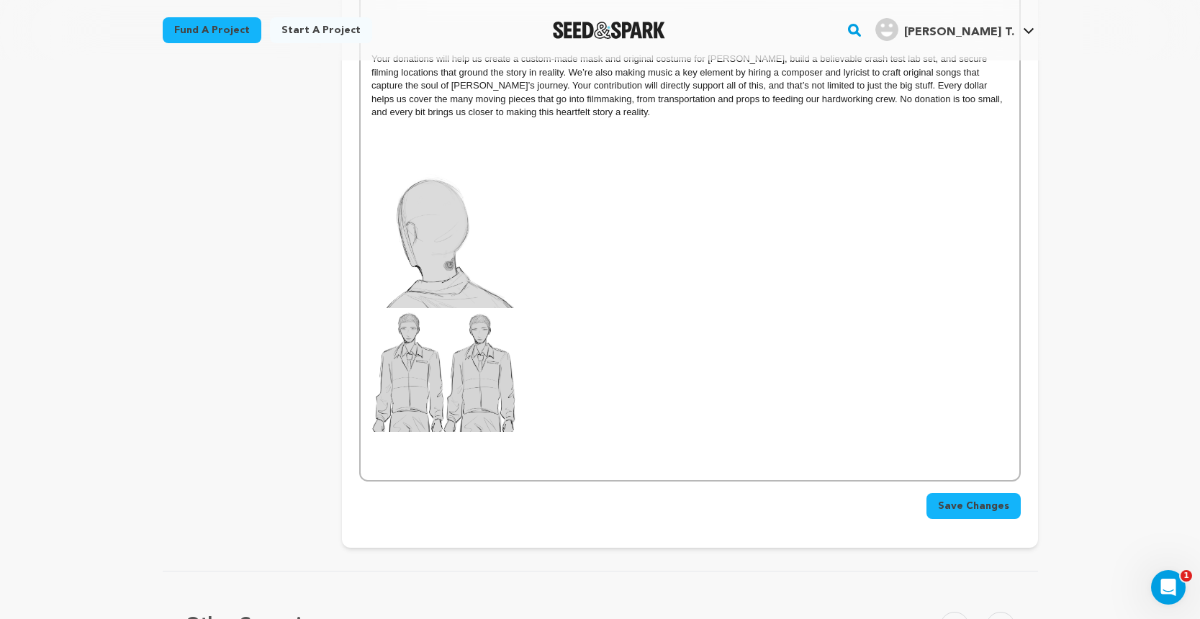
scroll to position [1055, 0]
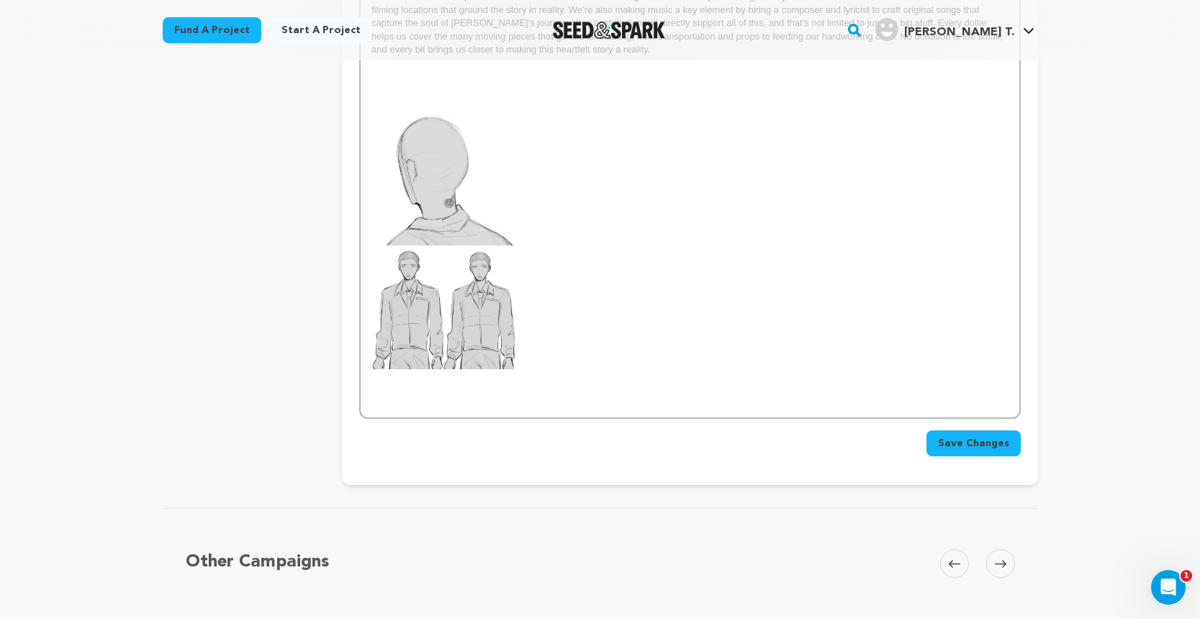
click at [975, 436] on span "Save Changes" at bounding box center [973, 443] width 71 height 14
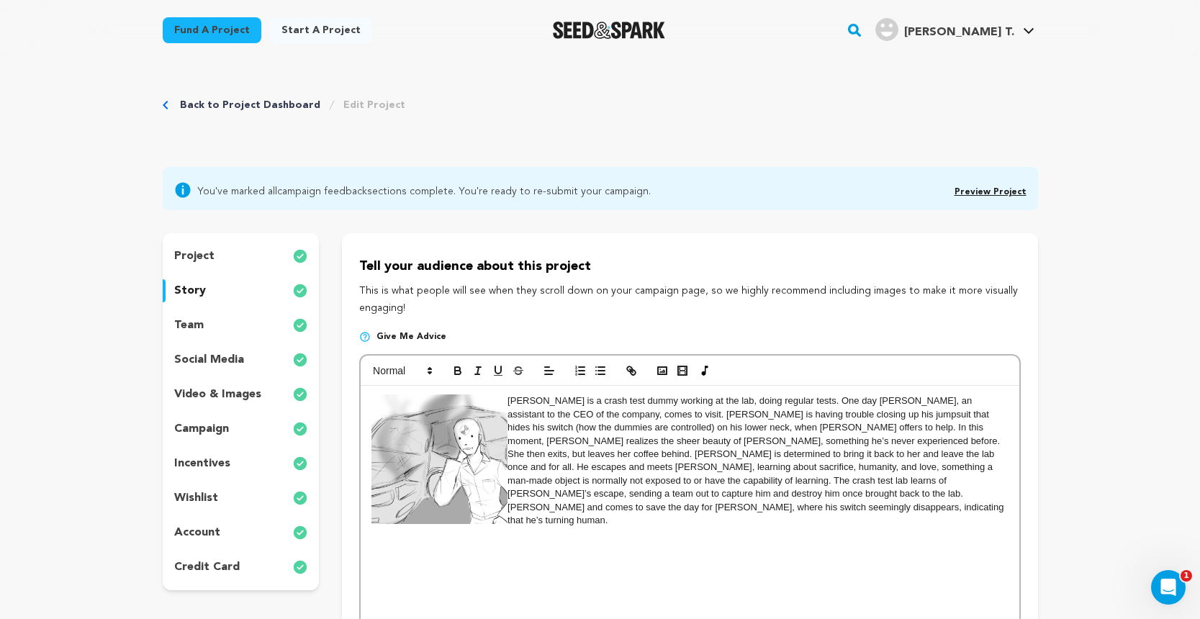
scroll to position [0, 0]
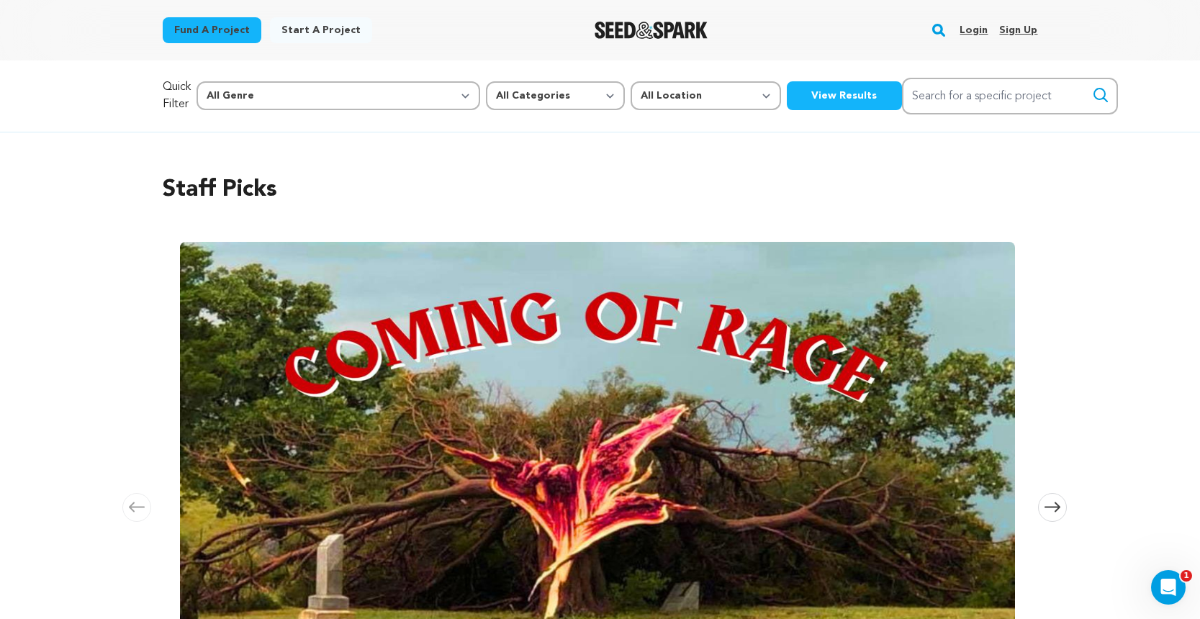
click at [976, 37] on link "Login" at bounding box center [974, 30] width 28 height 23
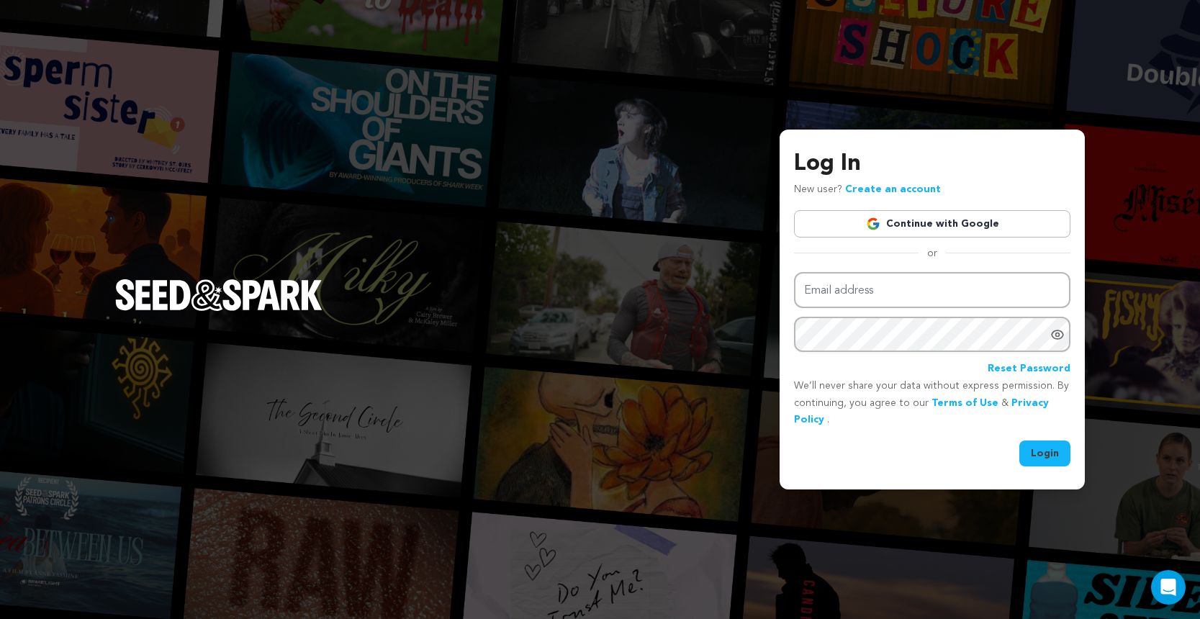
click at [995, 233] on link "Continue with Google" at bounding box center [932, 223] width 276 height 27
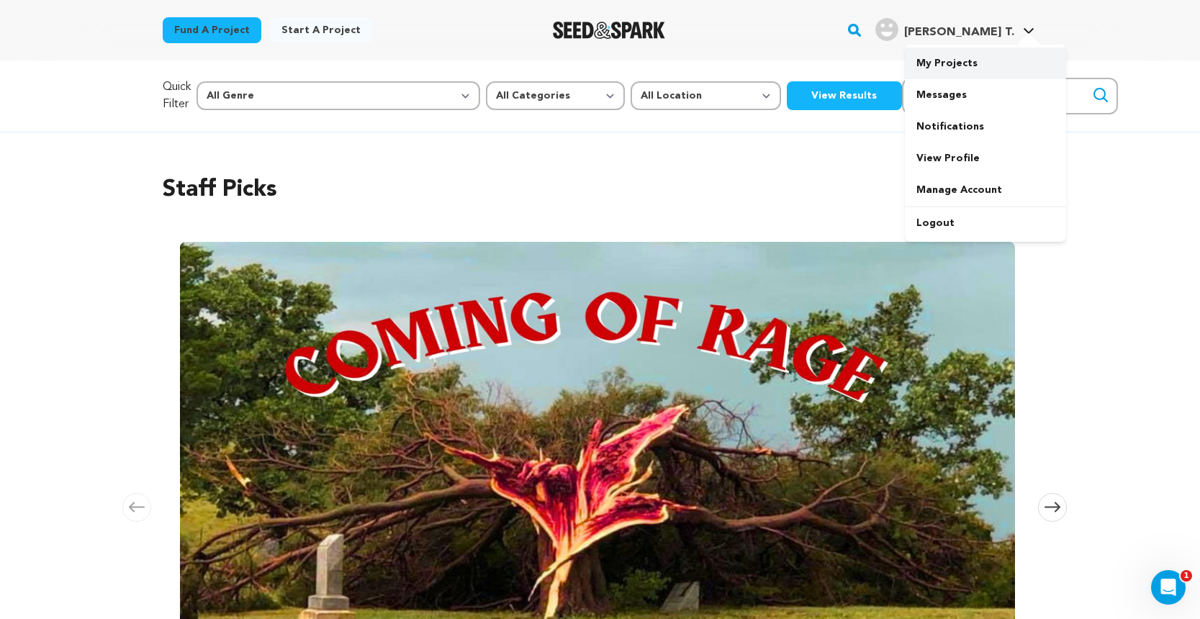
click at [972, 60] on link "My Projects" at bounding box center [985, 64] width 161 height 32
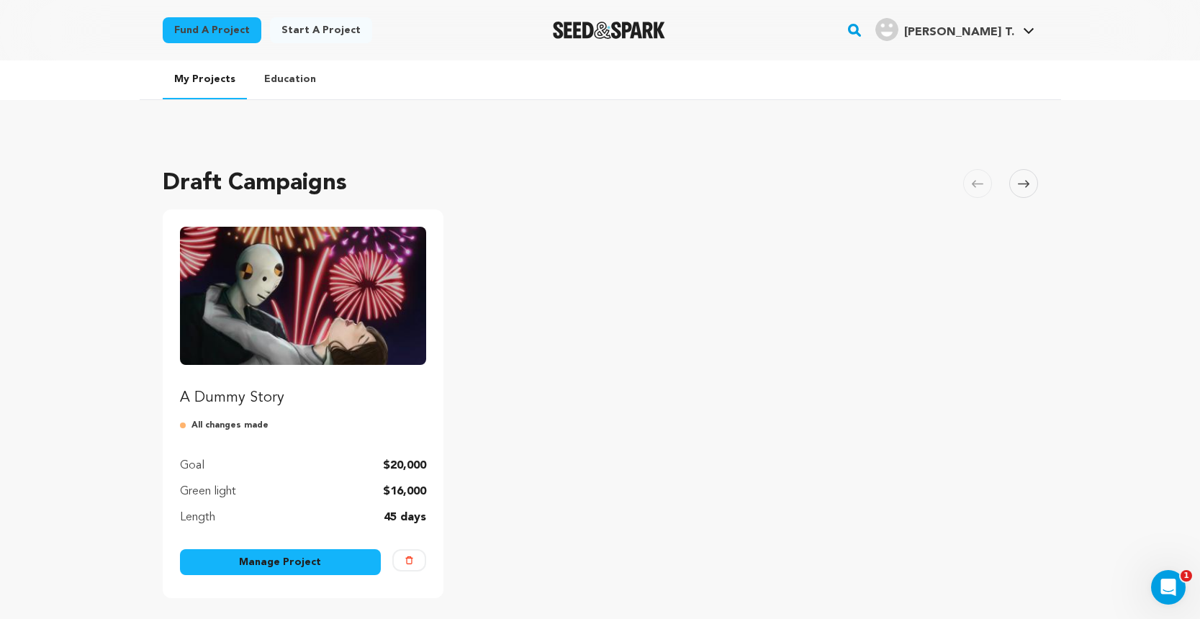
click at [293, 556] on link "Manage Project" at bounding box center [281, 562] width 202 height 26
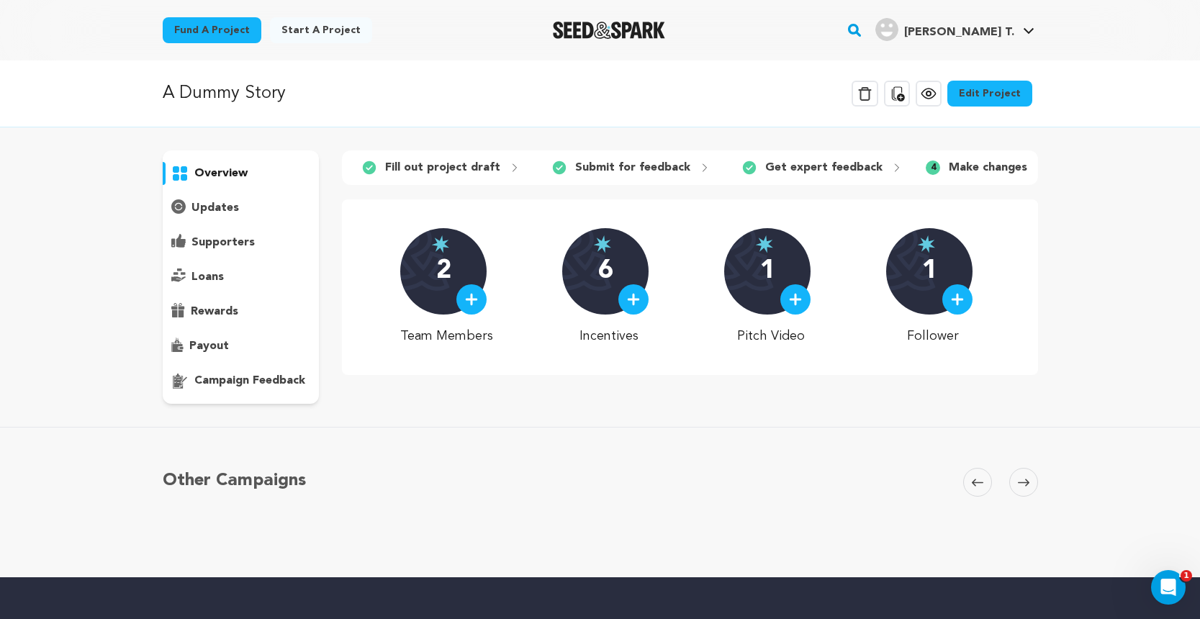
click at [999, 92] on link "Edit Project" at bounding box center [989, 94] width 85 height 26
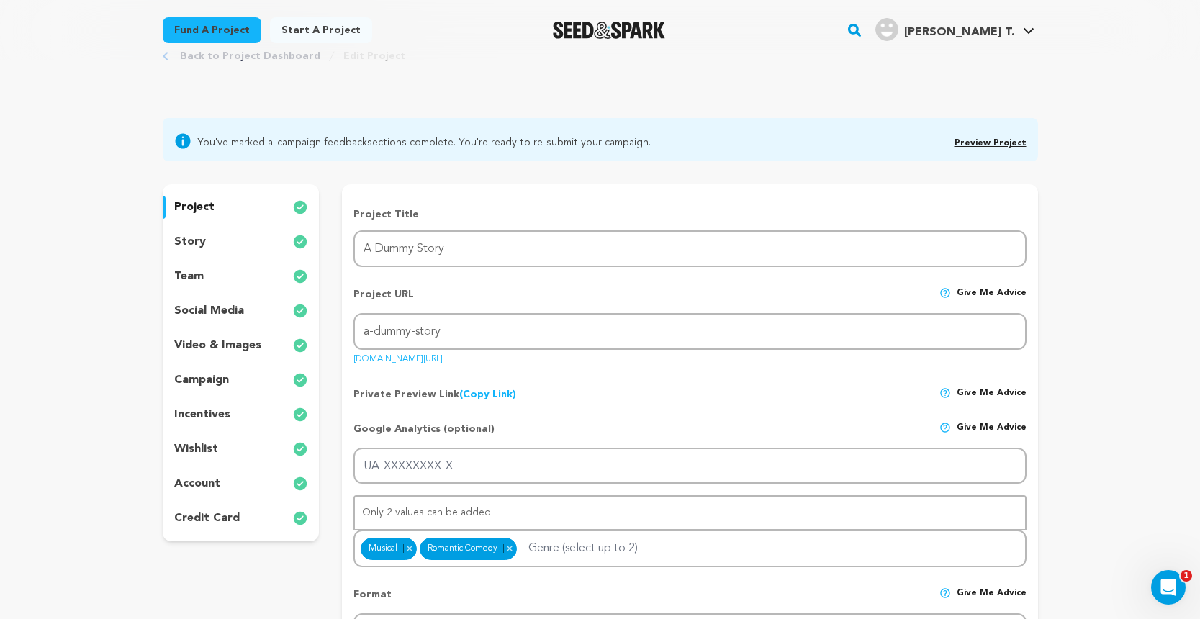
click at [207, 242] on div "story" at bounding box center [241, 241] width 157 height 23
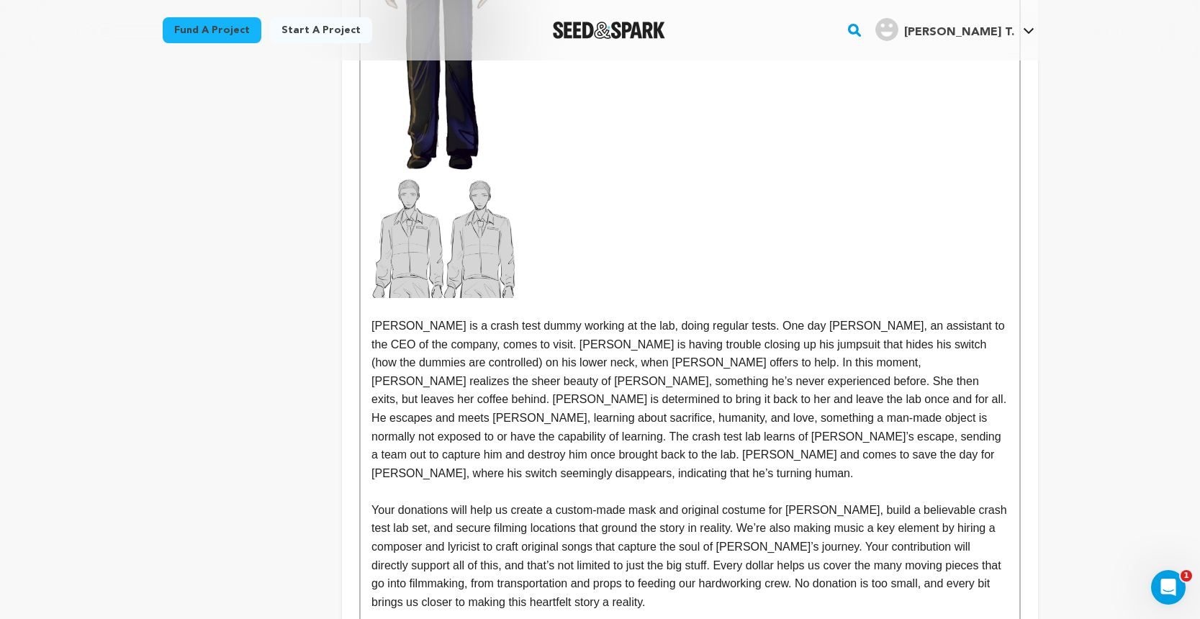
scroll to position [1574, 0]
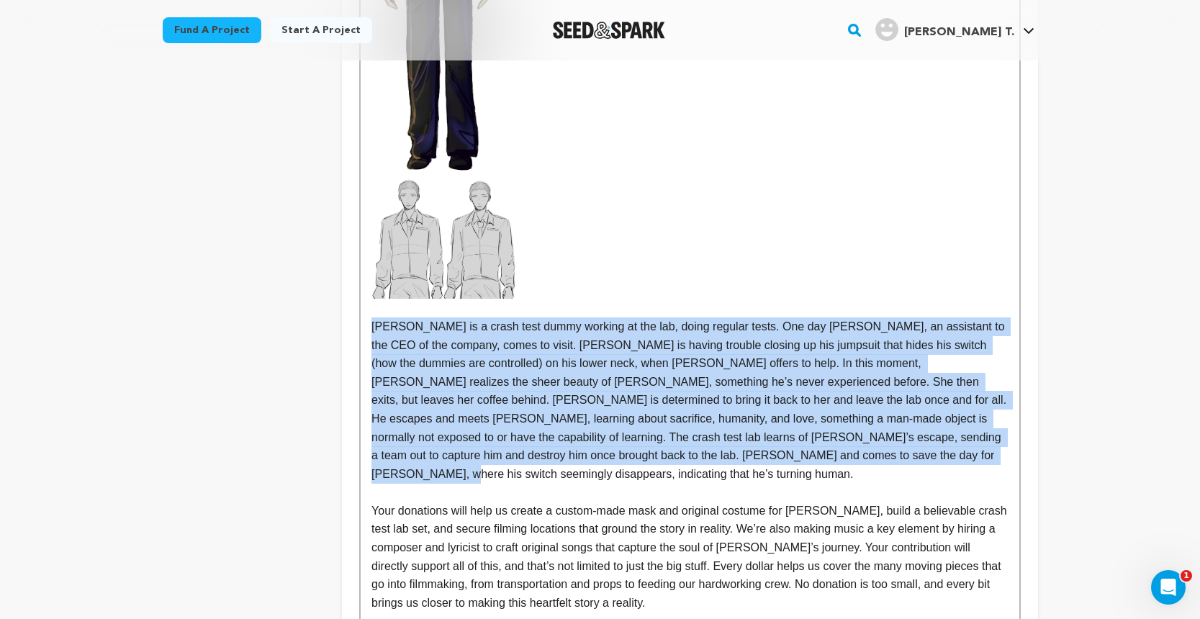
drag, startPoint x: 370, startPoint y: 329, endPoint x: 941, endPoint y: 455, distance: 584.5
copy p "[PERSON_NAME] is a crash test dummy working at the lab, doing regular tests. On…"
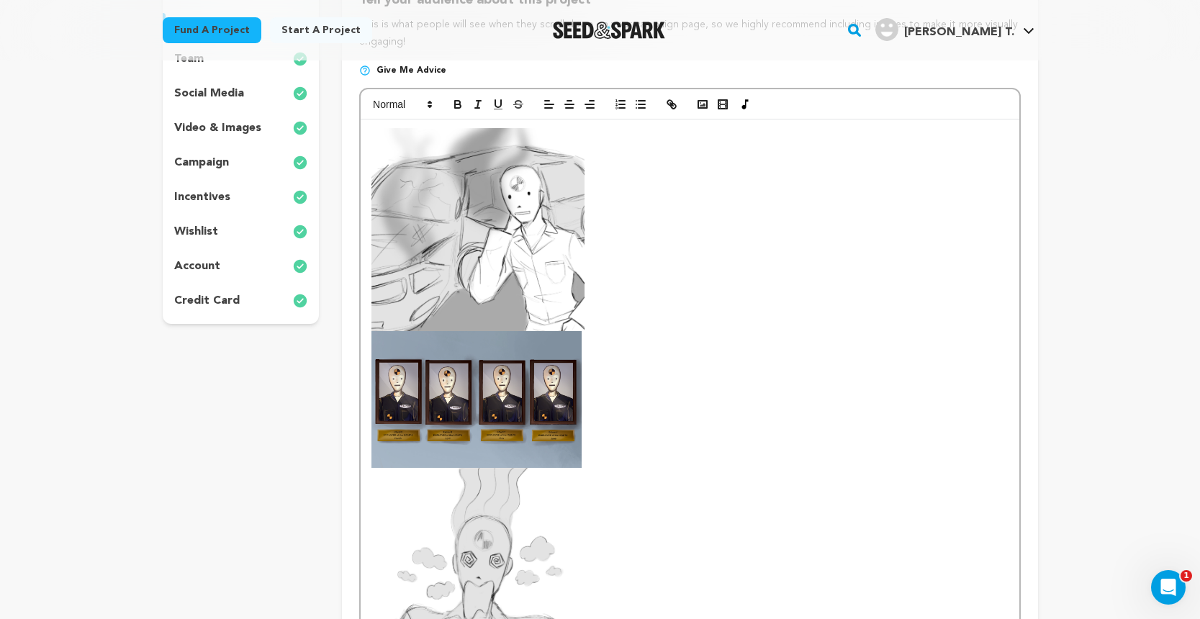
scroll to position [262, 0]
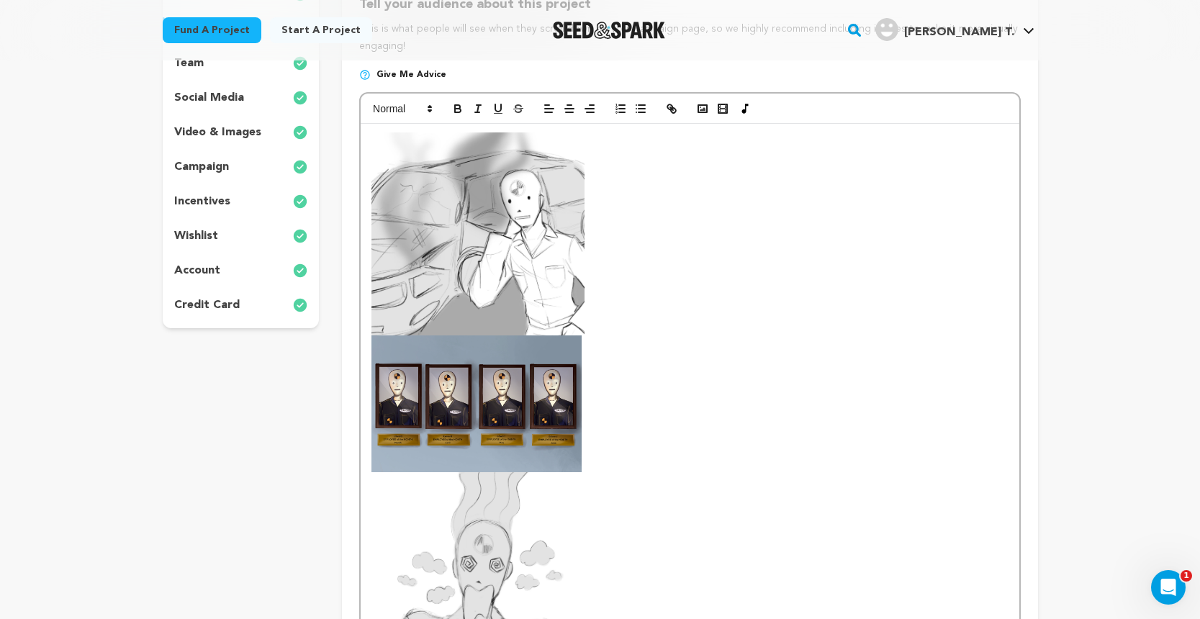
click at [514, 222] on img at bounding box center [477, 233] width 213 height 203
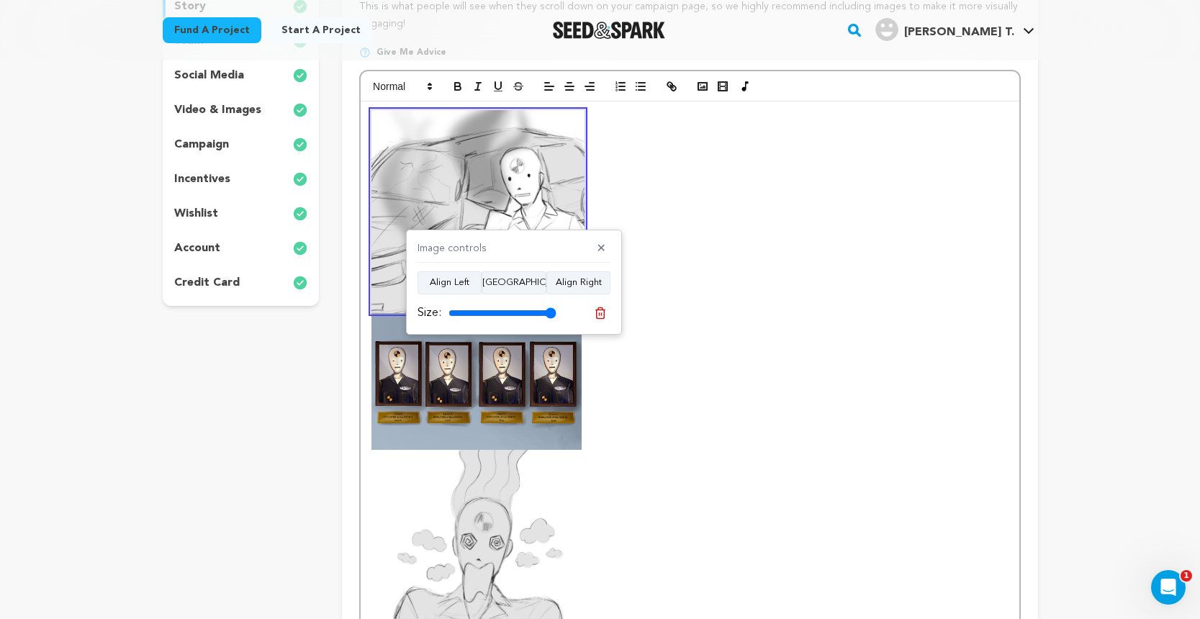
scroll to position [285, 0]
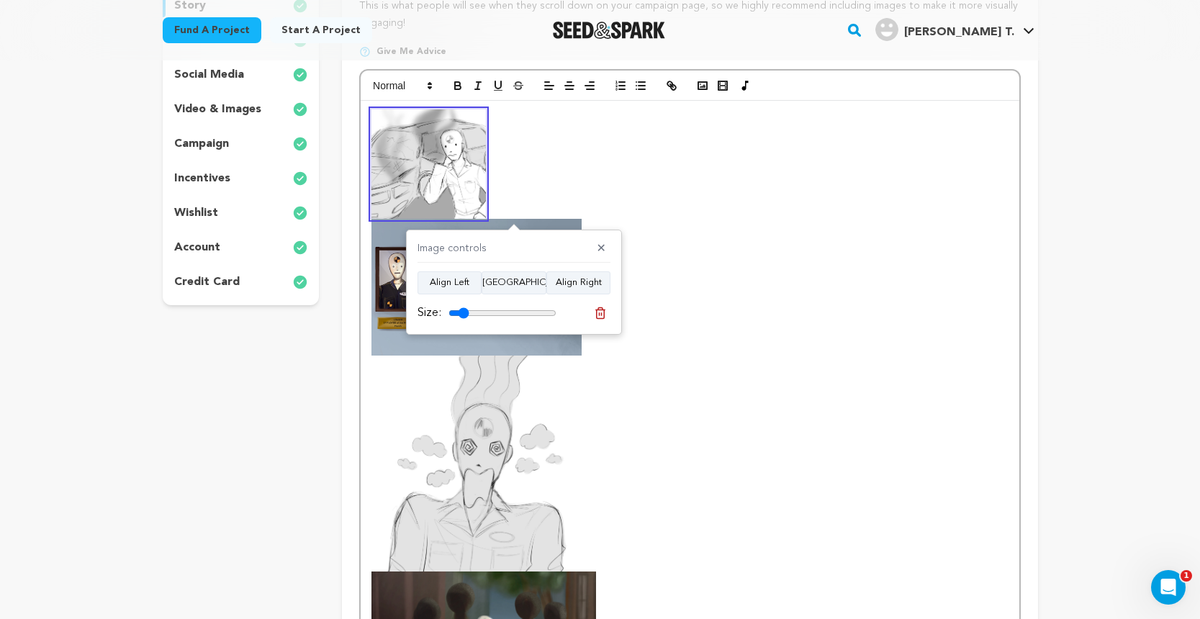
drag, startPoint x: 550, startPoint y: 315, endPoint x: 464, endPoint y: 312, distance: 86.4
type input "19"
click at [464, 312] on input "range" at bounding box center [502, 313] width 108 height 12
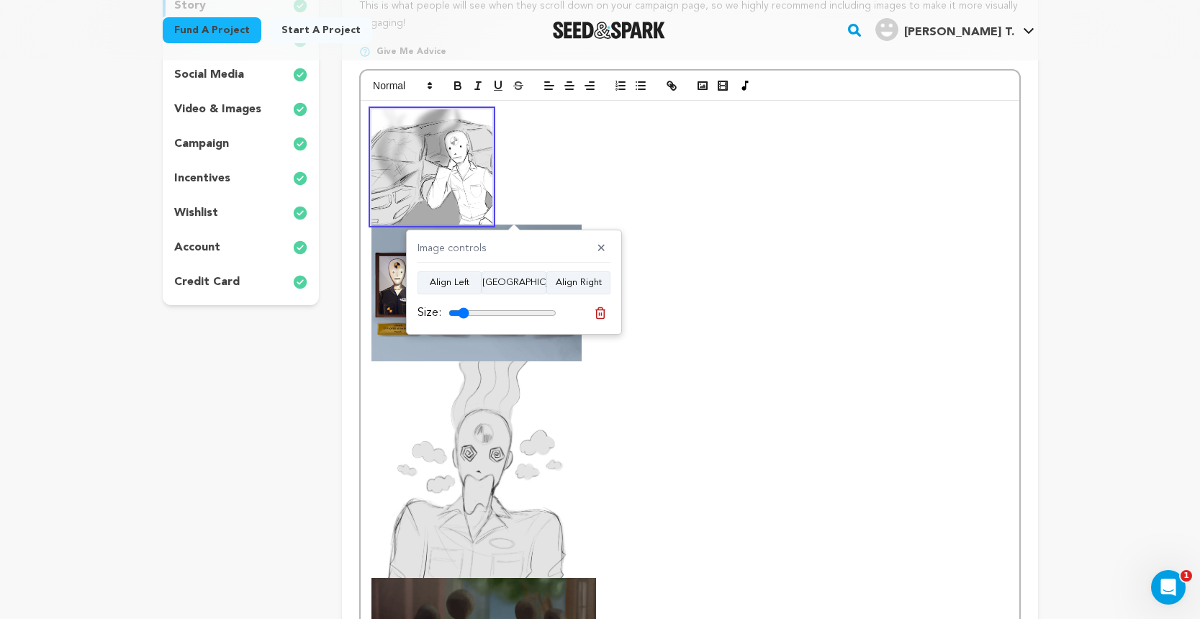
click at [392, 325] on img at bounding box center [476, 293] width 210 height 137
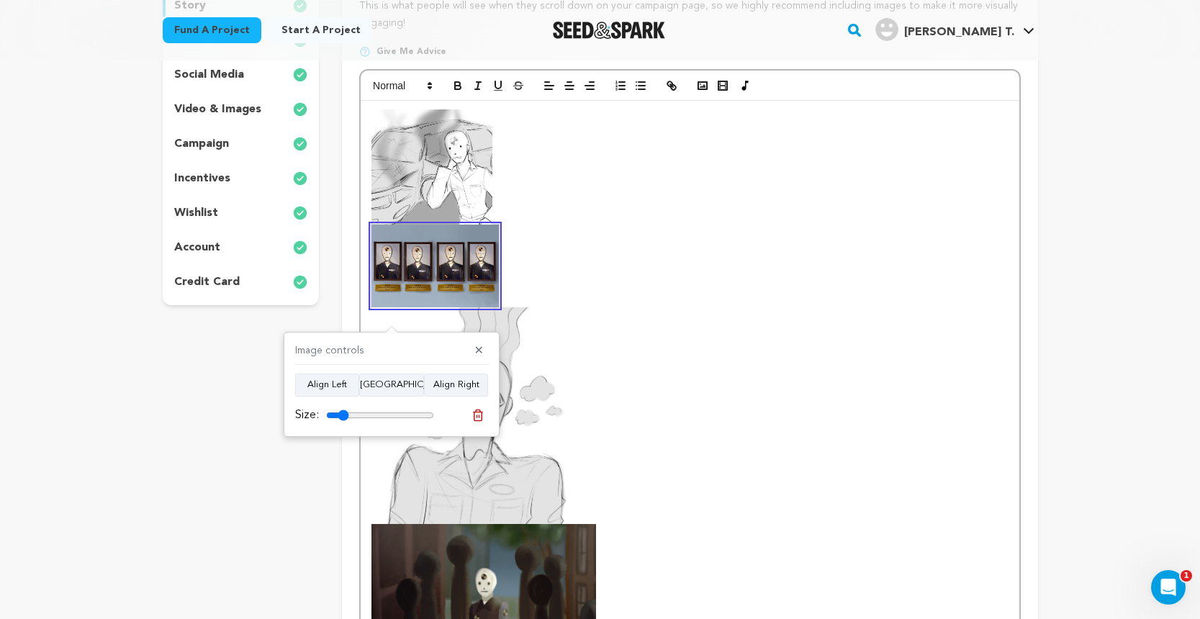
drag, startPoint x: 428, startPoint y: 416, endPoint x: 344, endPoint y: 403, distance: 85.2
type input "21"
click at [344, 403] on div "Image controls ✕ Align Left Align Center Align Right Size:" at bounding box center [392, 384] width 216 height 105
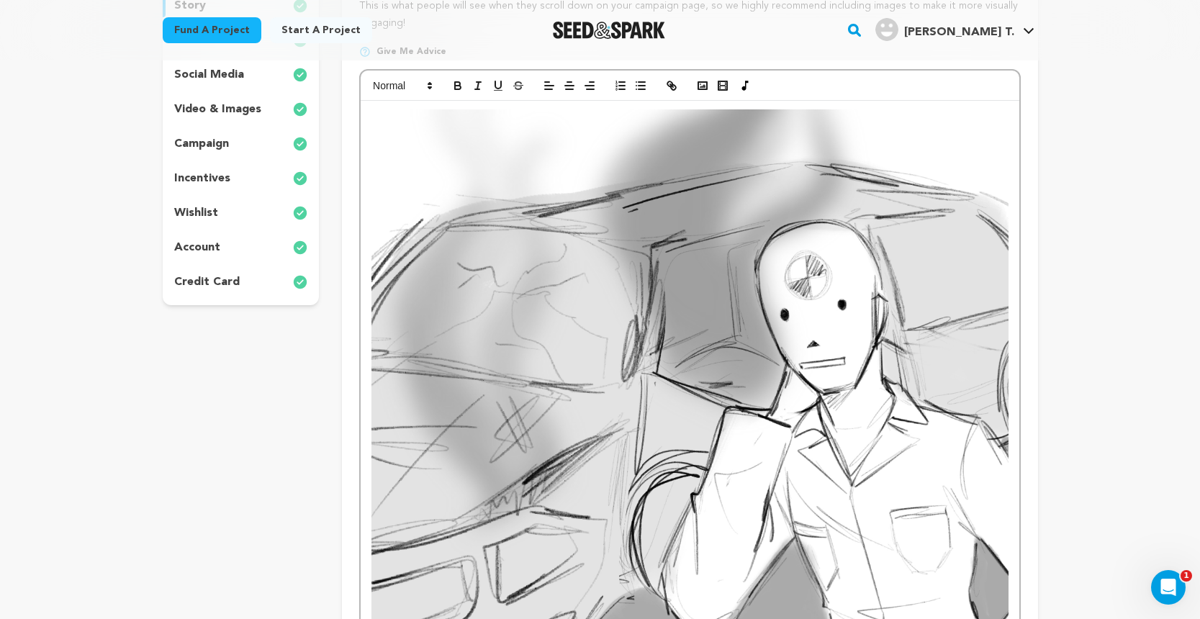
click at [695, 268] on img at bounding box center [689, 411] width 636 height 605
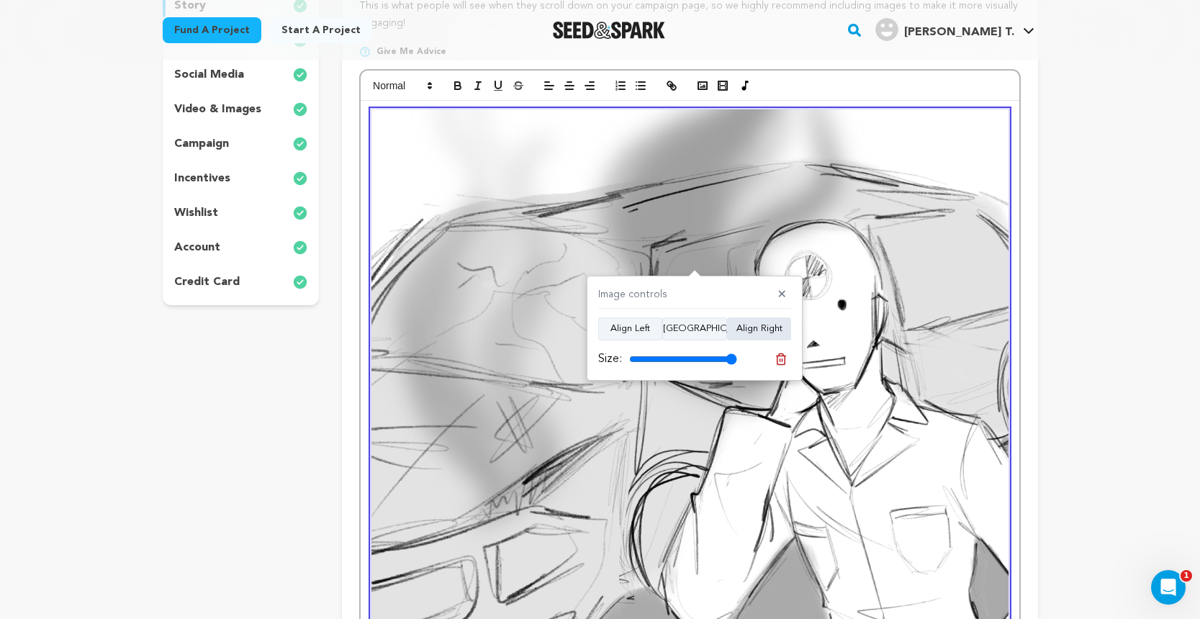
scroll to position [389, 0]
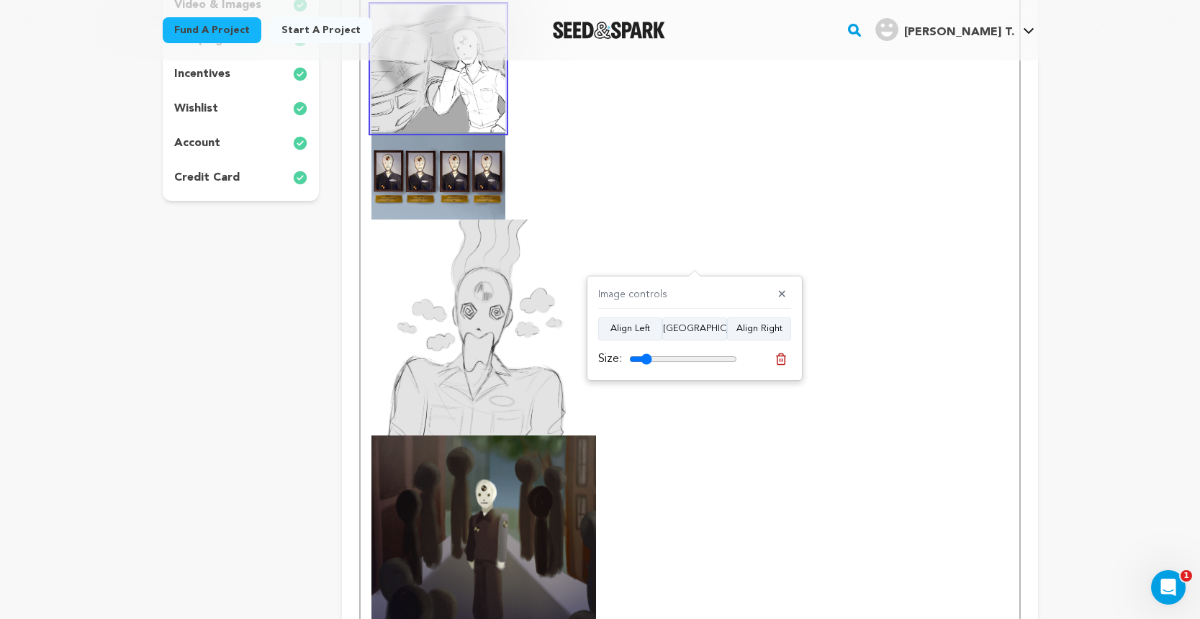
drag, startPoint x: 729, startPoint y: 356, endPoint x: 646, endPoint y: 357, distance: 82.8
type input "21"
click at [646, 357] on input "range" at bounding box center [683, 359] width 108 height 12
click at [609, 154] on p at bounding box center [689, 175] width 636 height 87
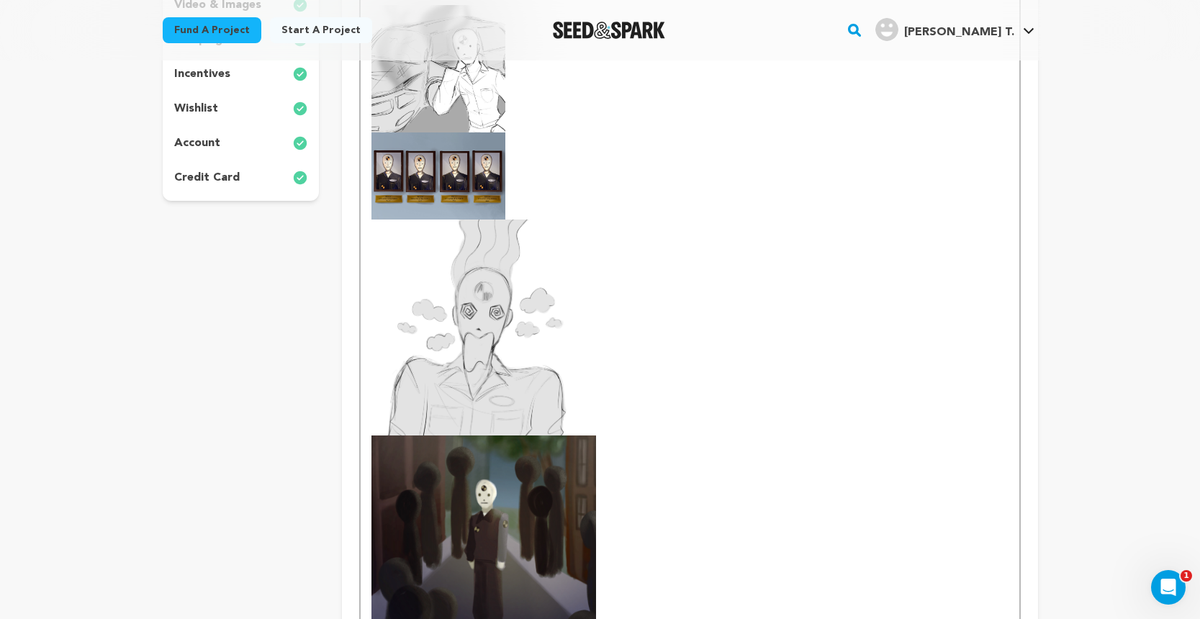
click at [419, 84] on img at bounding box center [438, 68] width 134 height 127
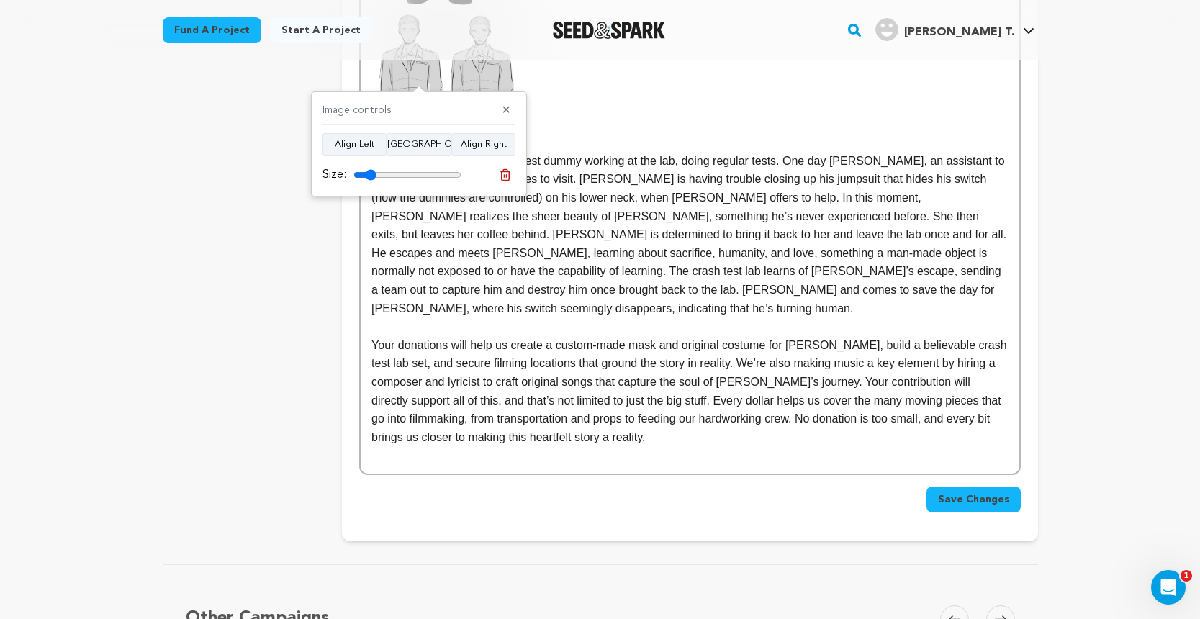
scroll to position [1625, 0]
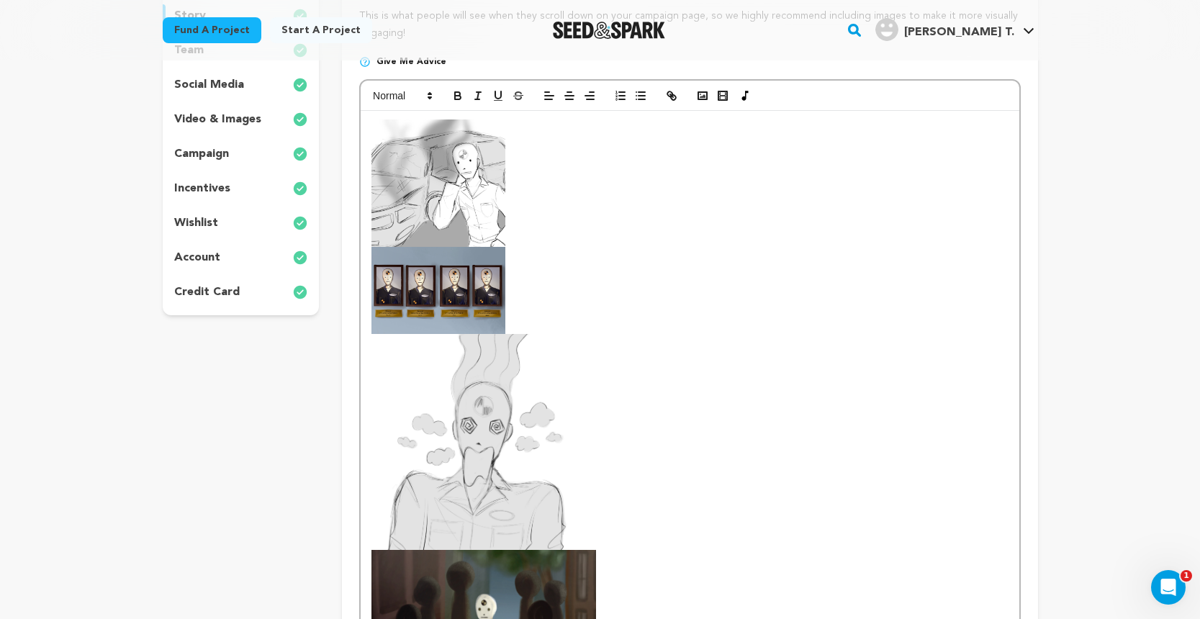
scroll to position [279, 0]
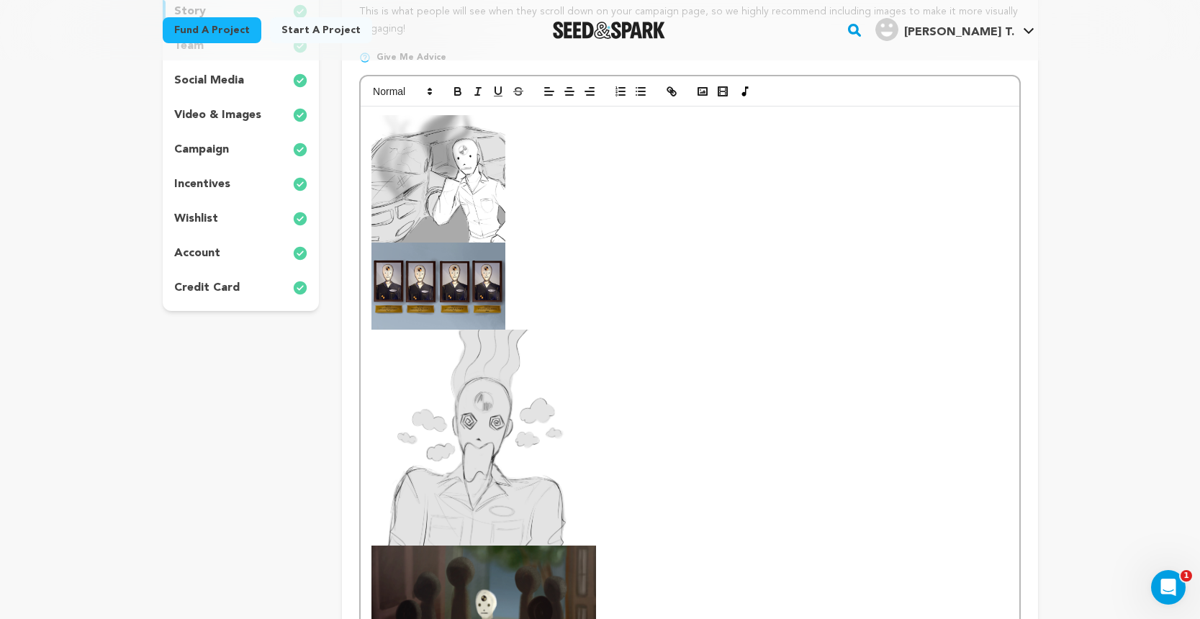
click at [471, 400] on img at bounding box center [484, 438] width 227 height 217
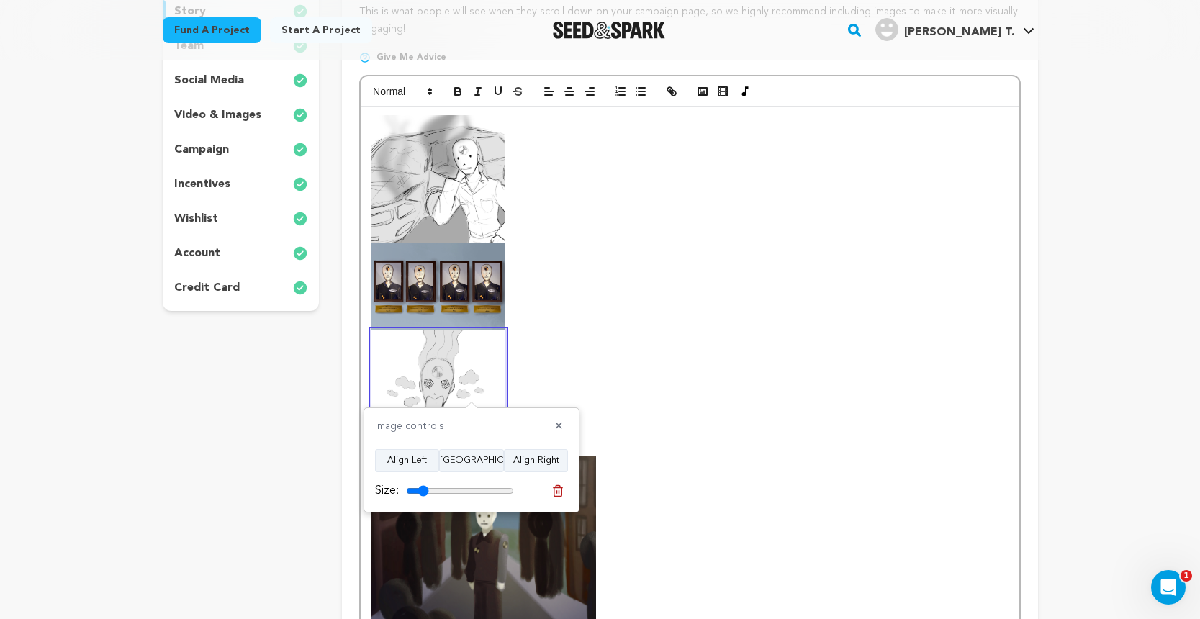
drag, startPoint x: 505, startPoint y: 489, endPoint x: 423, endPoint y: 484, distance: 82.2
type input "21"
click at [423, 485] on input "range" at bounding box center [460, 491] width 108 height 12
click at [533, 605] on img at bounding box center [483, 568] width 225 height 225
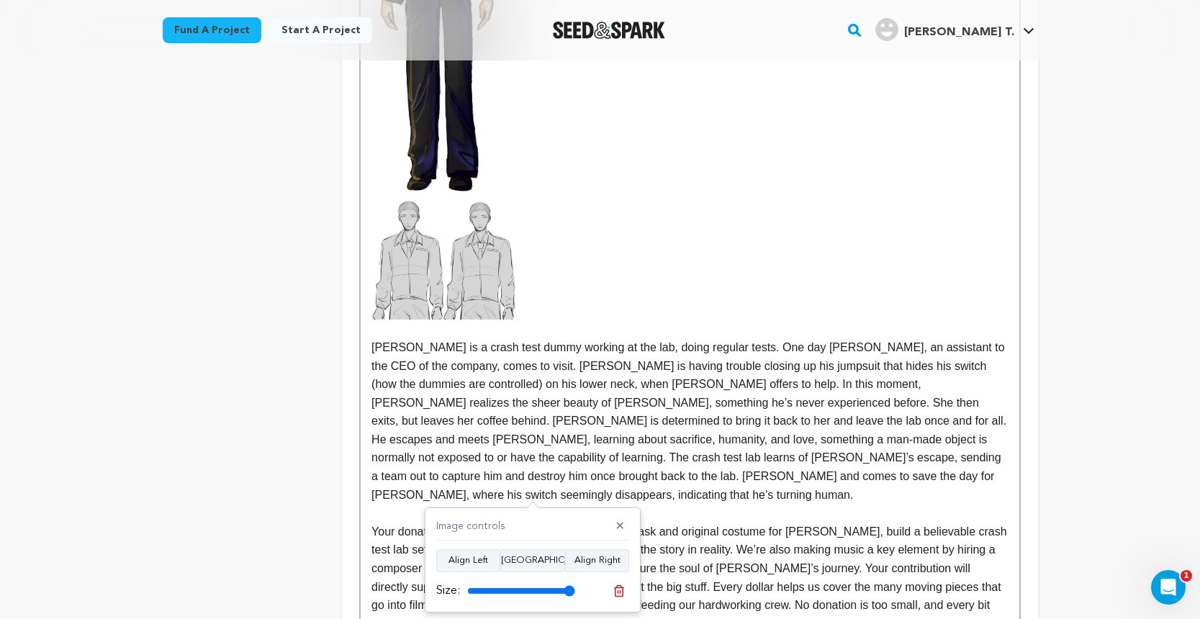
scroll to position [1462, 0]
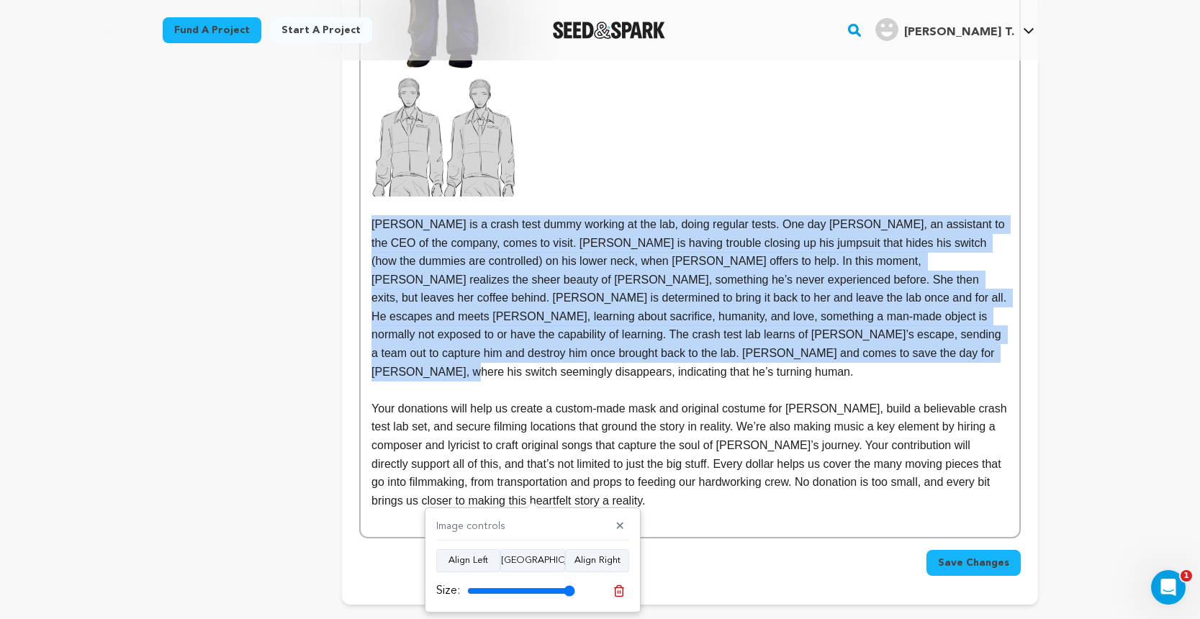
drag, startPoint x: 371, startPoint y: 222, endPoint x: 947, endPoint y: 346, distance: 589.2
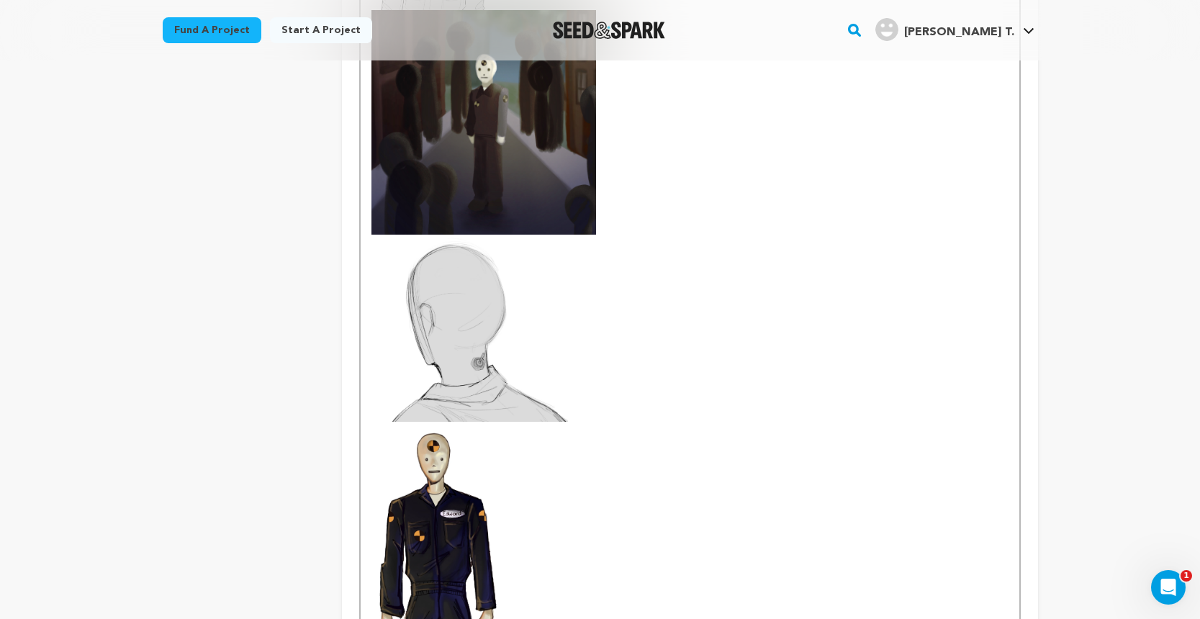
scroll to position [694, 0]
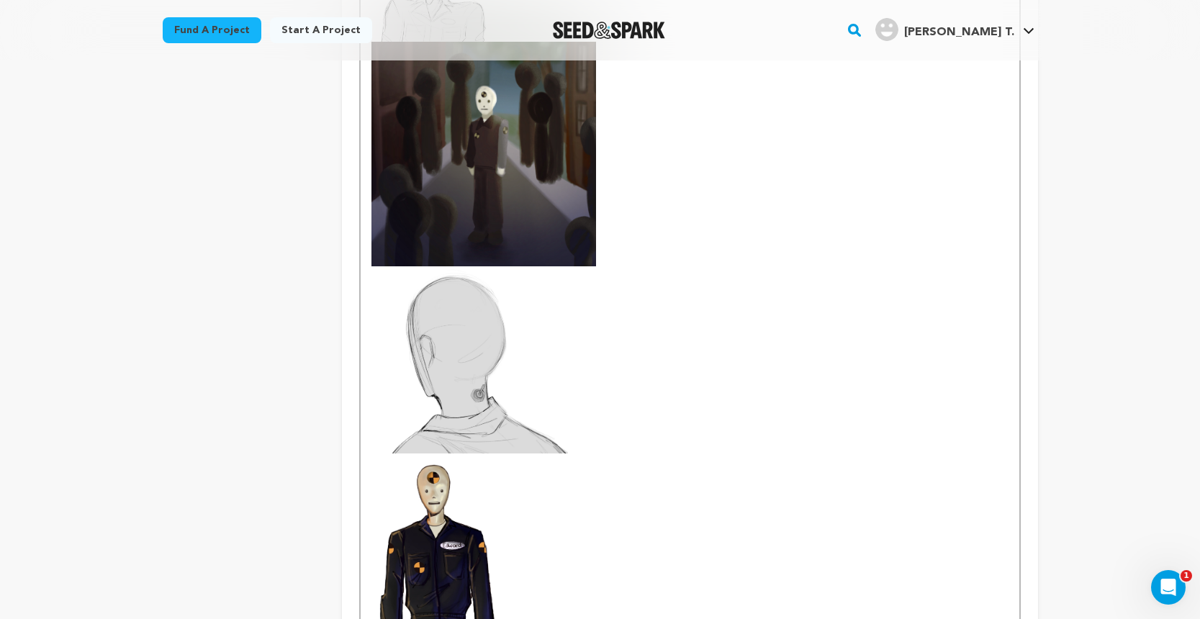
click at [493, 163] on img at bounding box center [483, 154] width 225 height 225
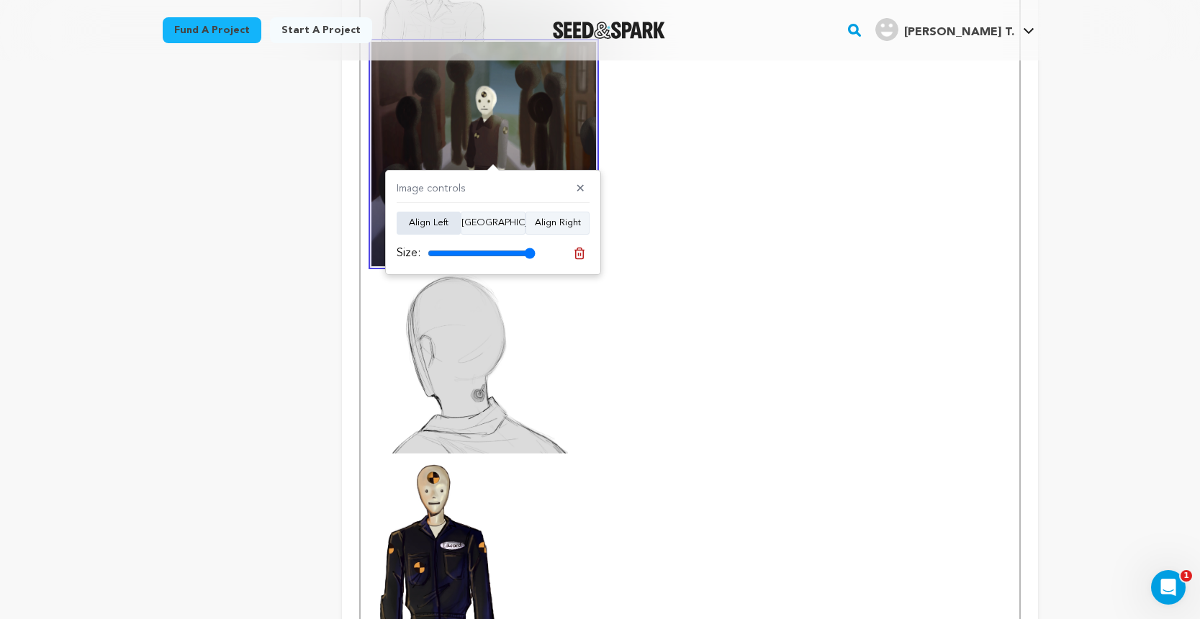
click at [446, 219] on button "Align Left" at bounding box center [429, 223] width 64 height 23
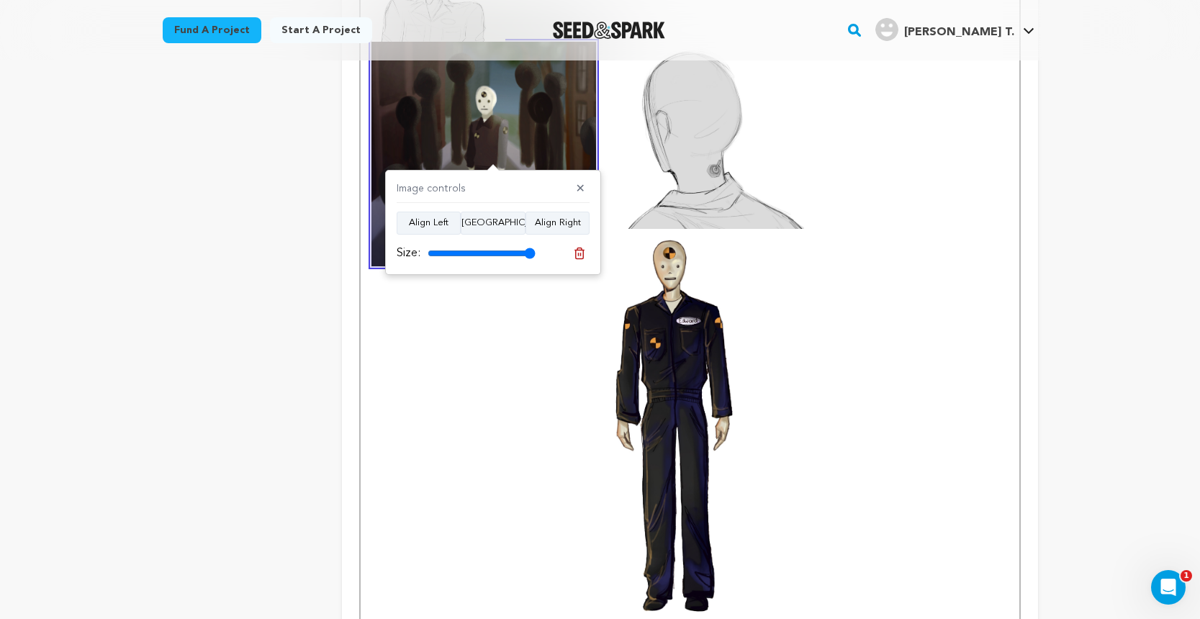
click at [600, 138] on p at bounding box center [689, 391] width 636 height 698
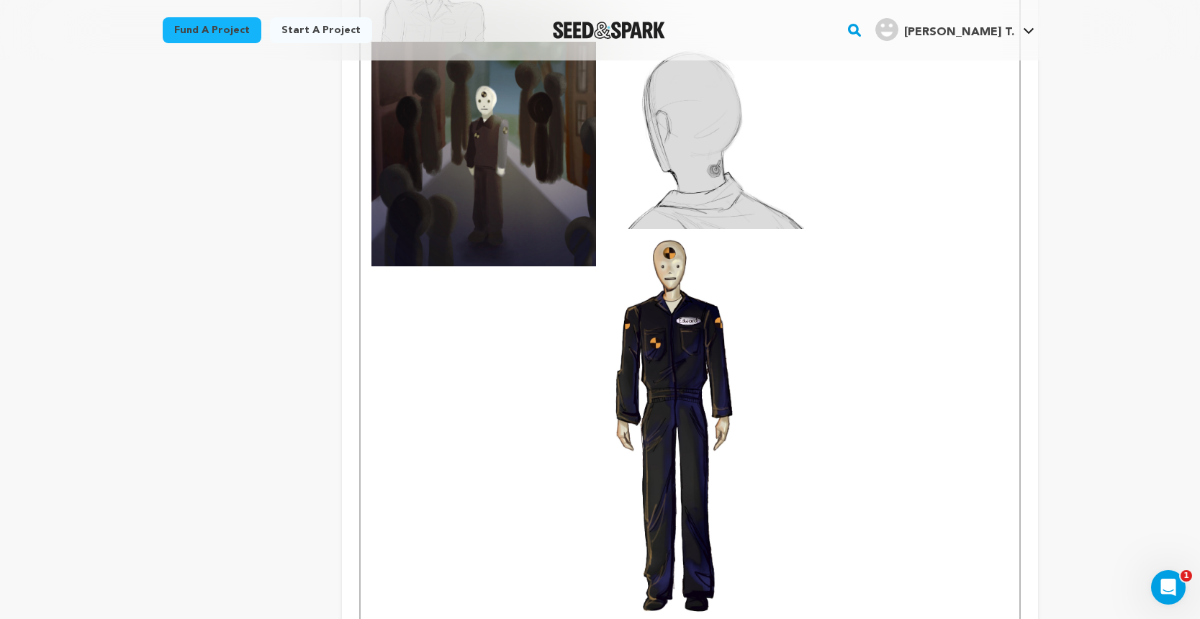
click at [677, 328] on img at bounding box center [674, 422] width 132 height 387
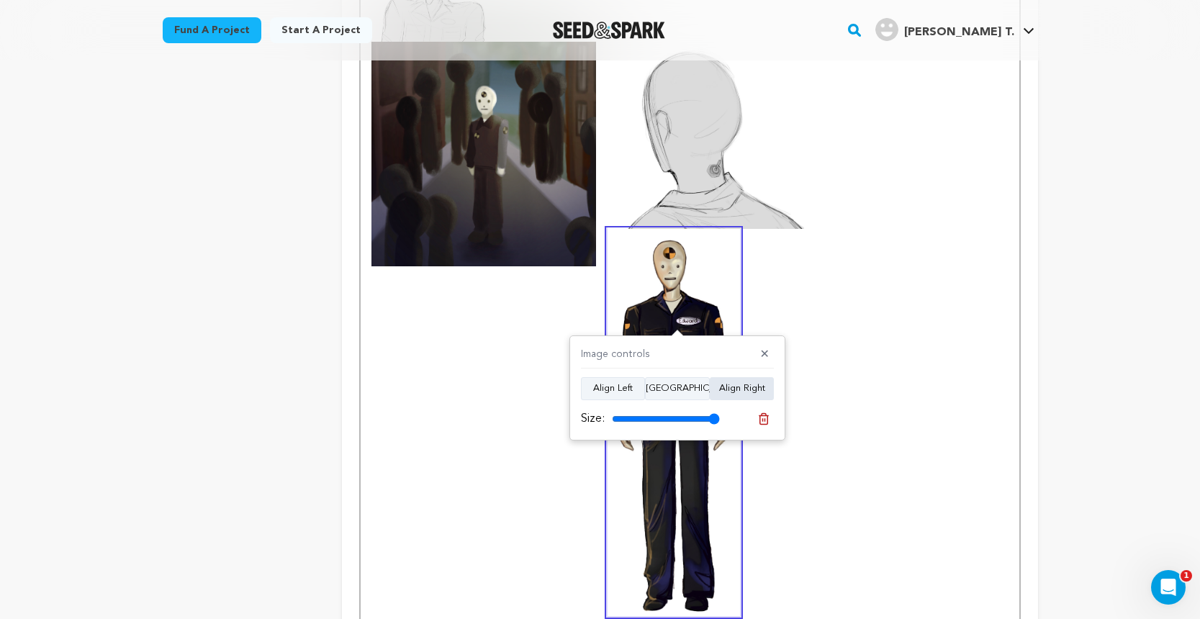
click at [738, 388] on button "Align Right" at bounding box center [742, 388] width 64 height 23
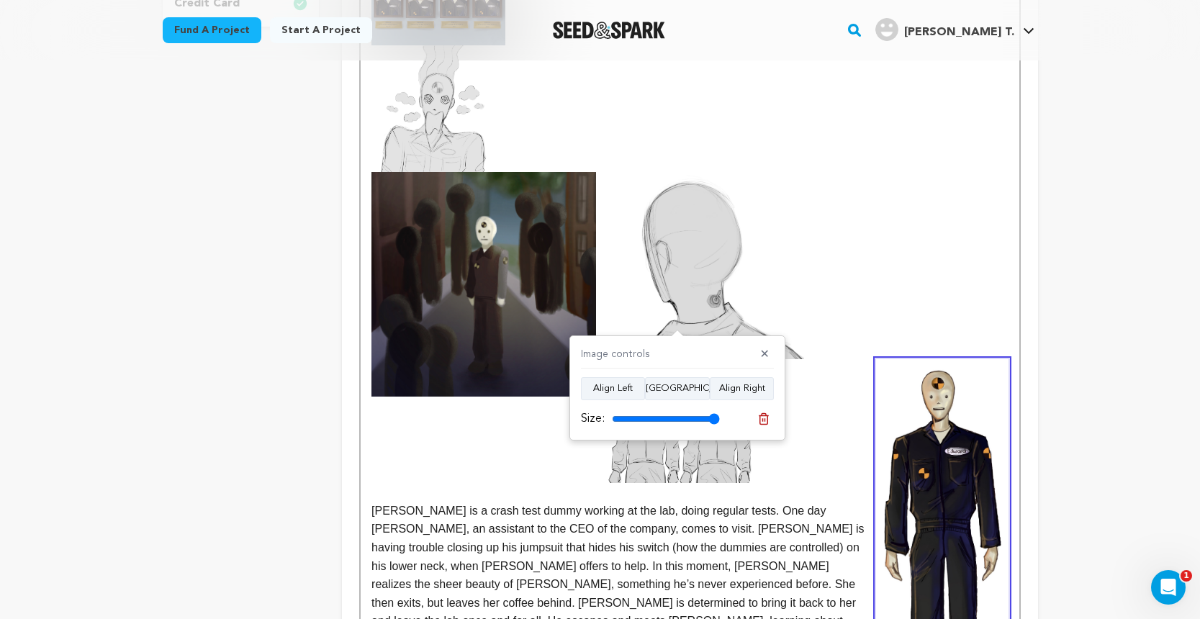
scroll to position [544, 0]
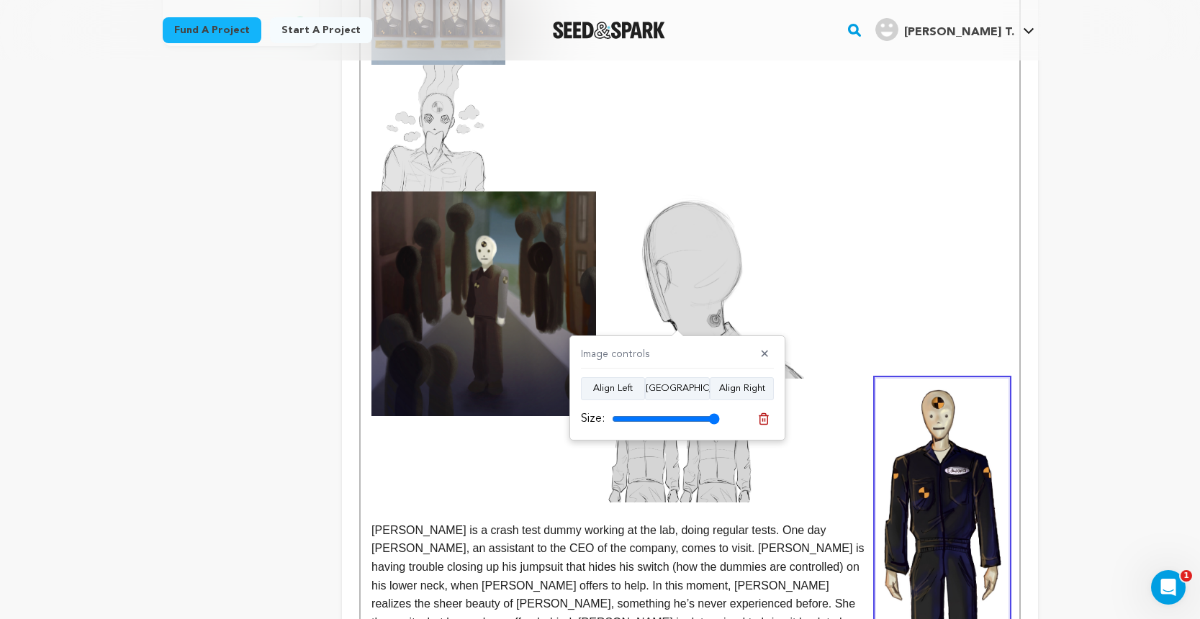
click at [710, 455] on img at bounding box center [680, 441] width 145 height 124
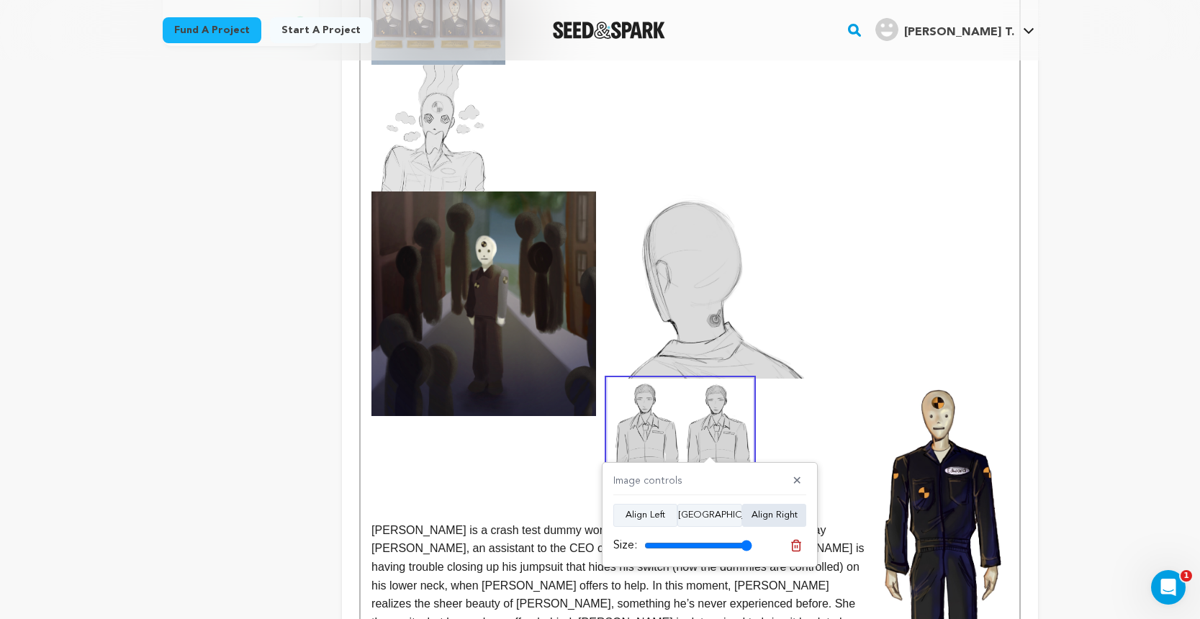
click at [773, 511] on button "Align Right" at bounding box center [774, 515] width 64 height 23
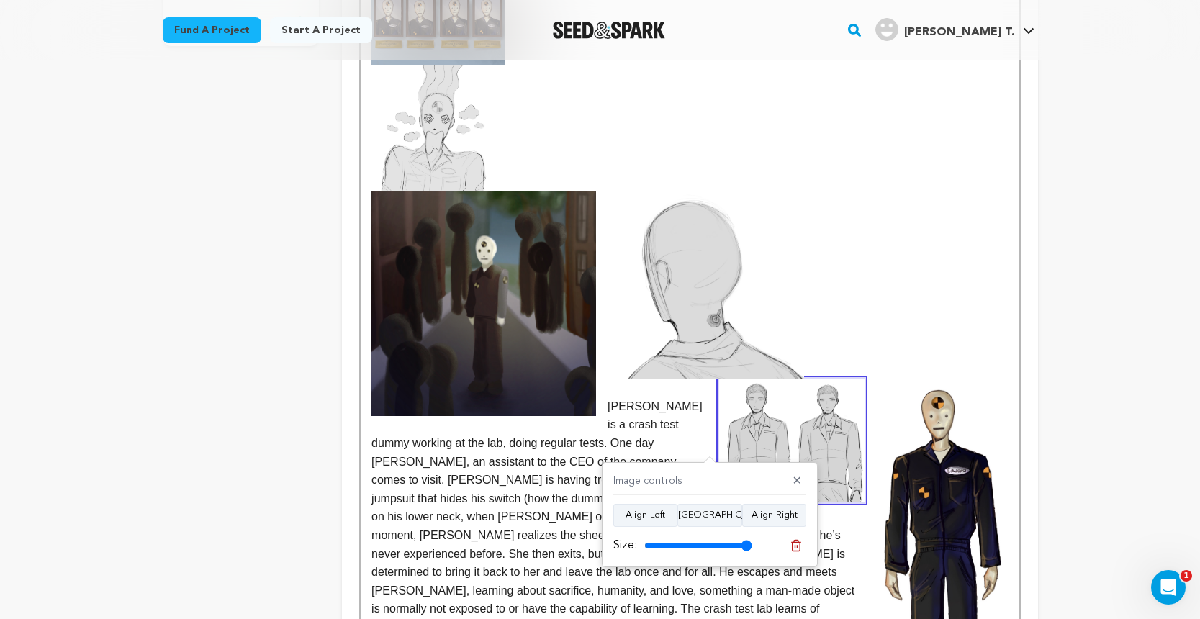
click at [808, 327] on p at bounding box center [689, 284] width 636 height 187
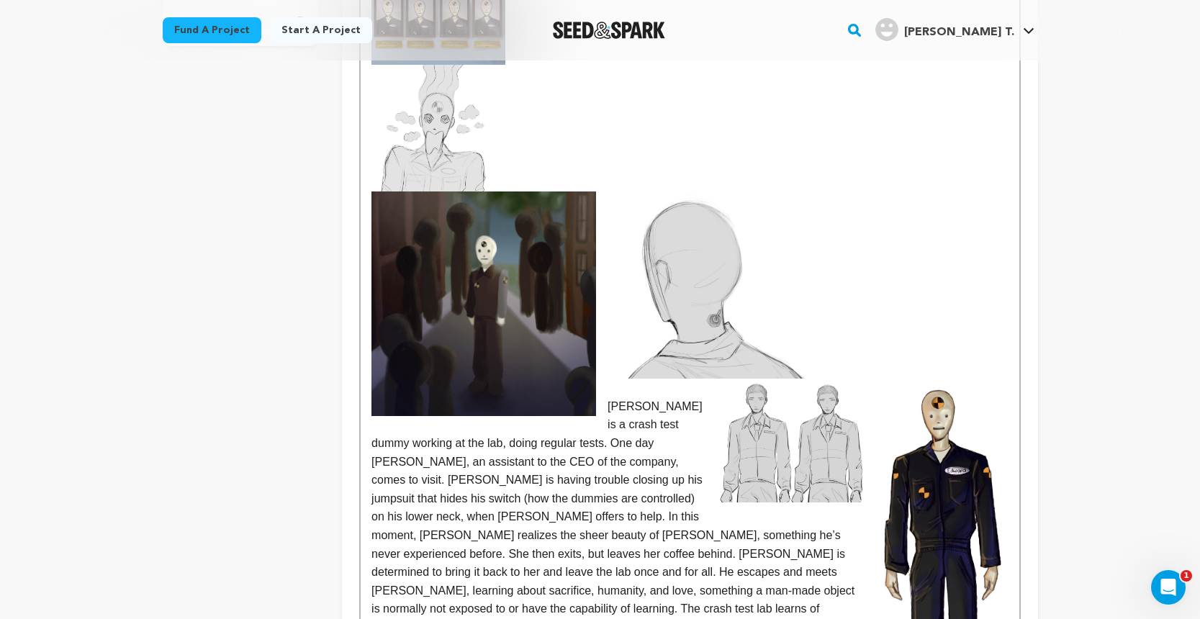
click at [793, 409] on img at bounding box center [791, 441] width 145 height 124
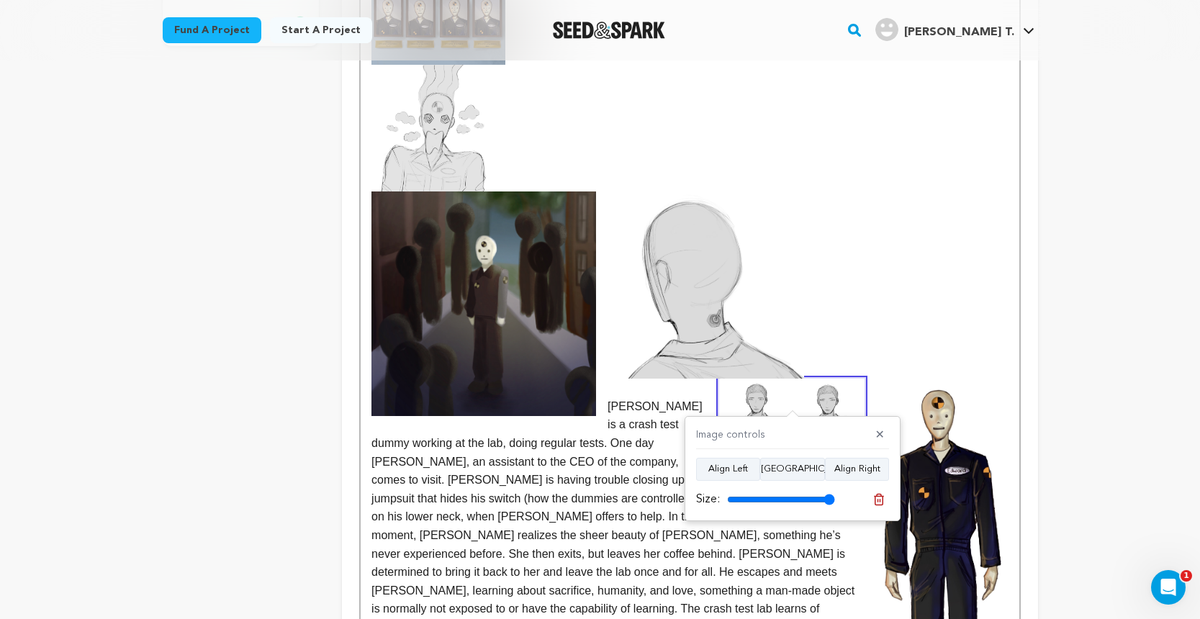
click at [708, 282] on img at bounding box center [706, 284] width 197 height 187
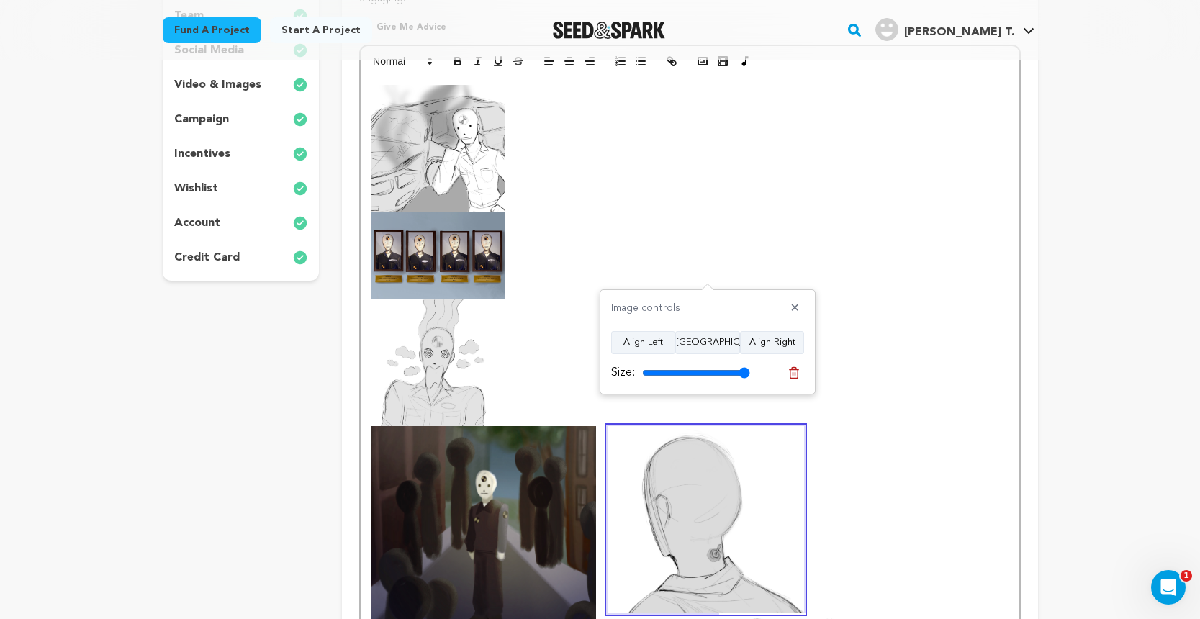
scroll to position [299, 0]
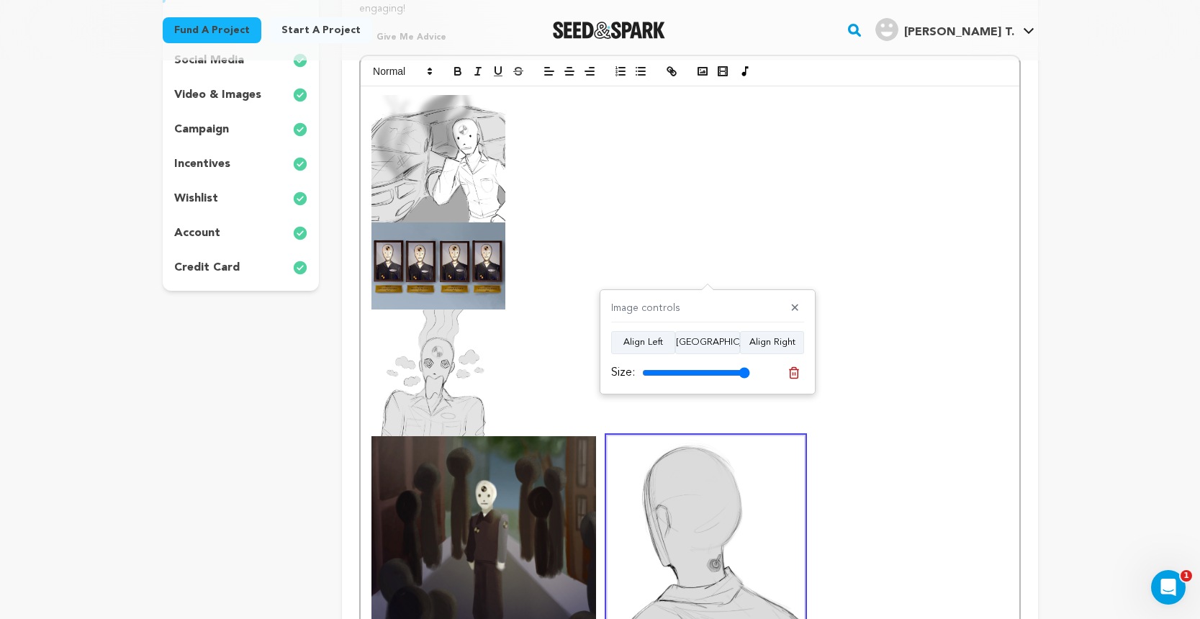
click at [422, 357] on img at bounding box center [438, 373] width 134 height 127
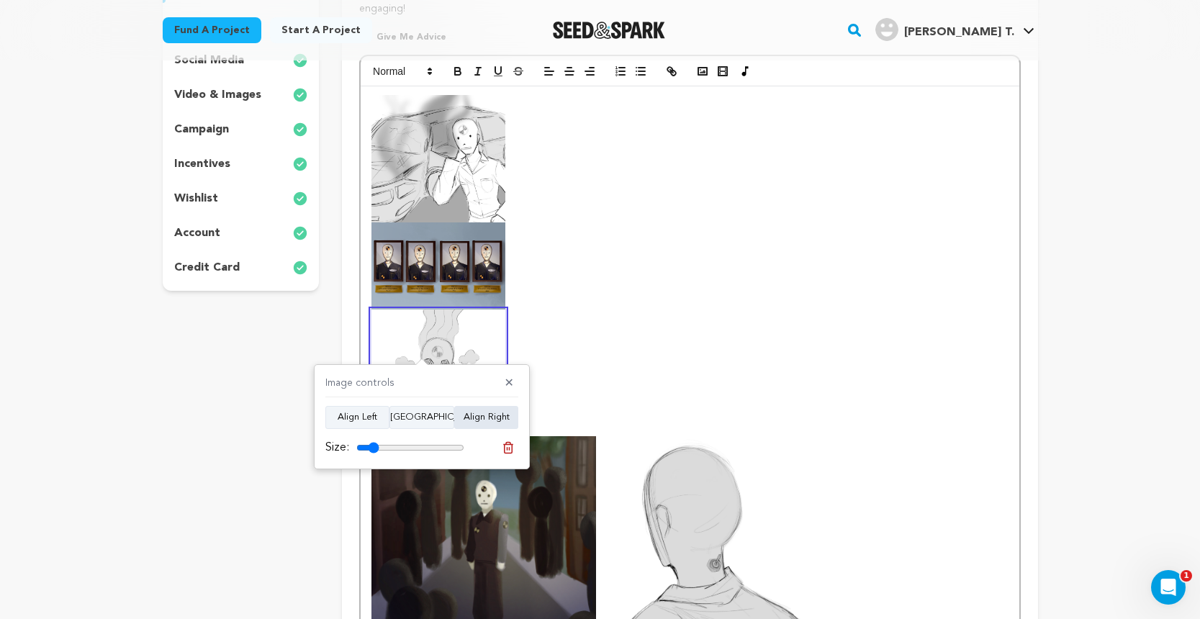
click at [473, 417] on button "Align Right" at bounding box center [486, 417] width 64 height 23
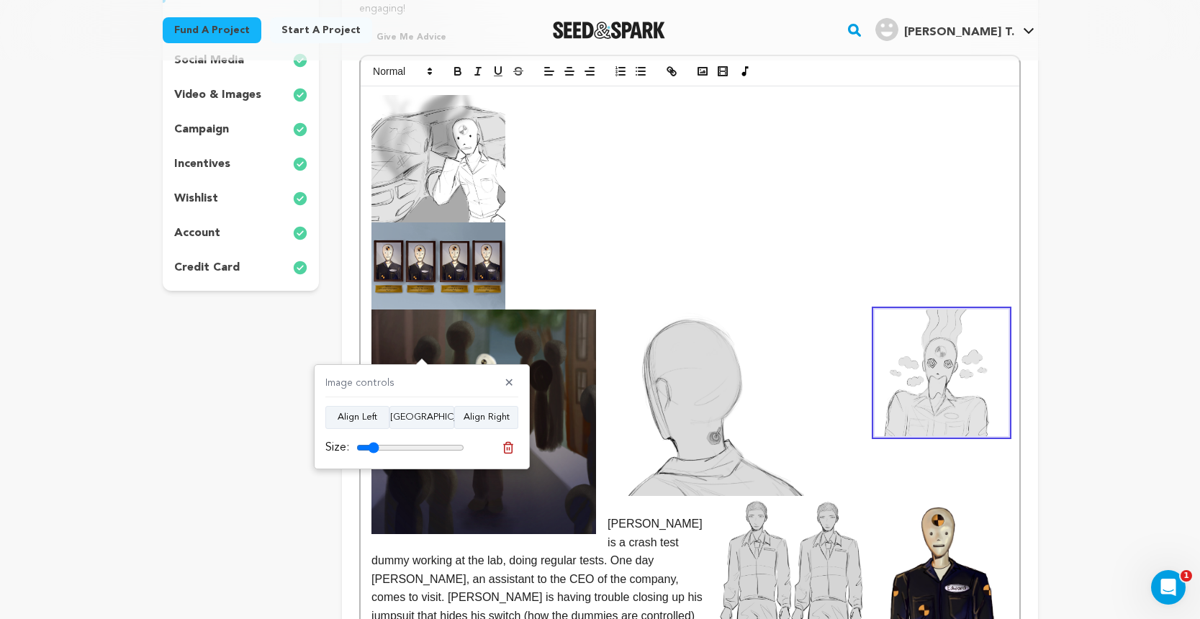
click at [474, 275] on img at bounding box center [438, 265] width 134 height 87
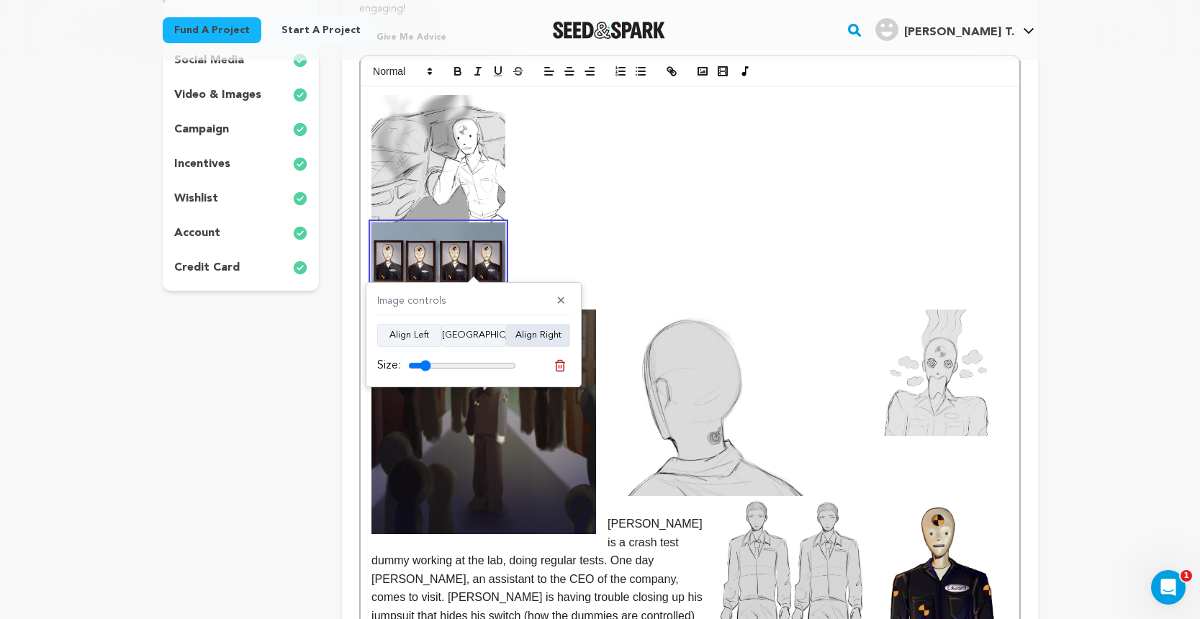
click at [529, 330] on button "Align Right" at bounding box center [538, 335] width 64 height 23
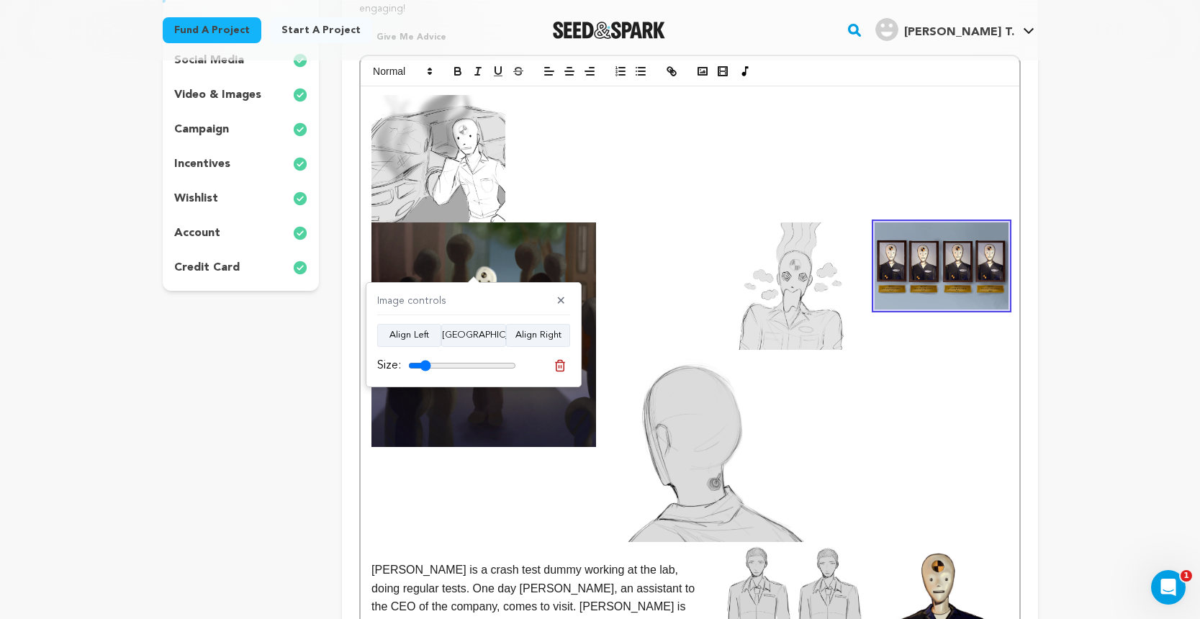
click at [446, 145] on img at bounding box center [438, 158] width 134 height 127
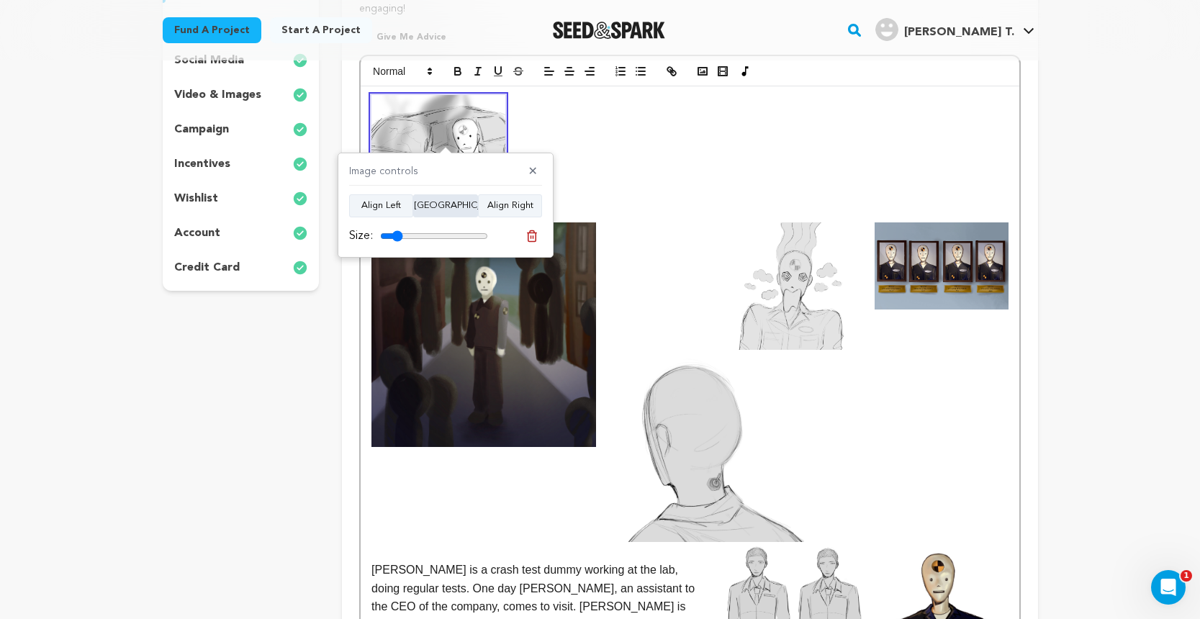
click at [467, 207] on button "Align Center" at bounding box center [445, 205] width 65 height 23
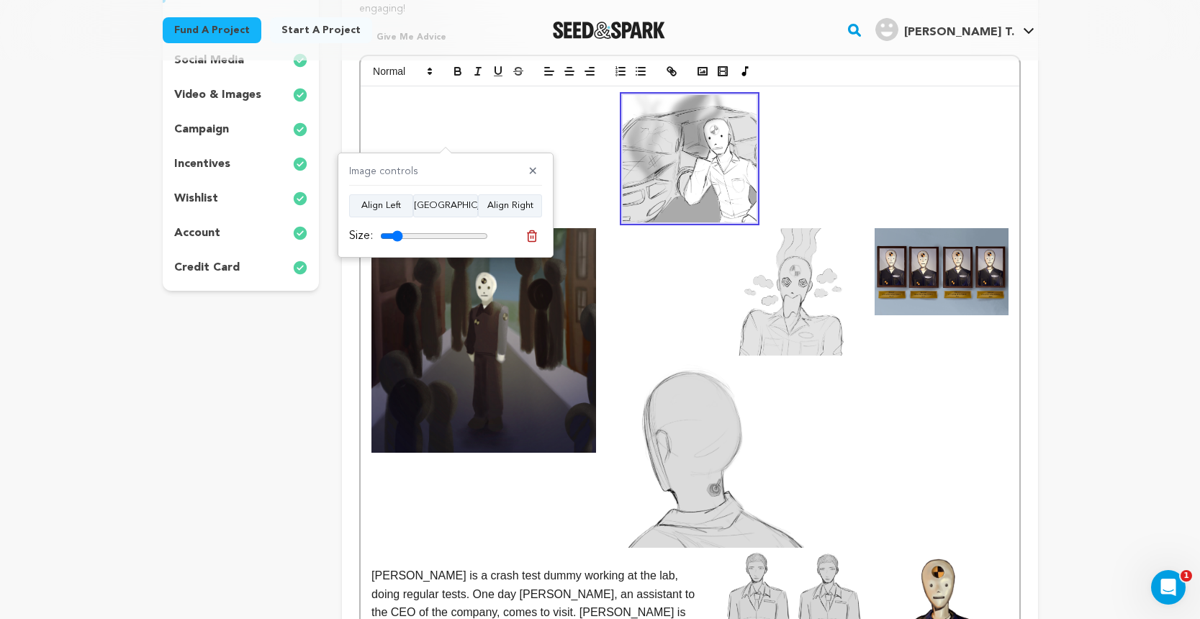
click at [679, 178] on img at bounding box center [690, 158] width 134 height 127
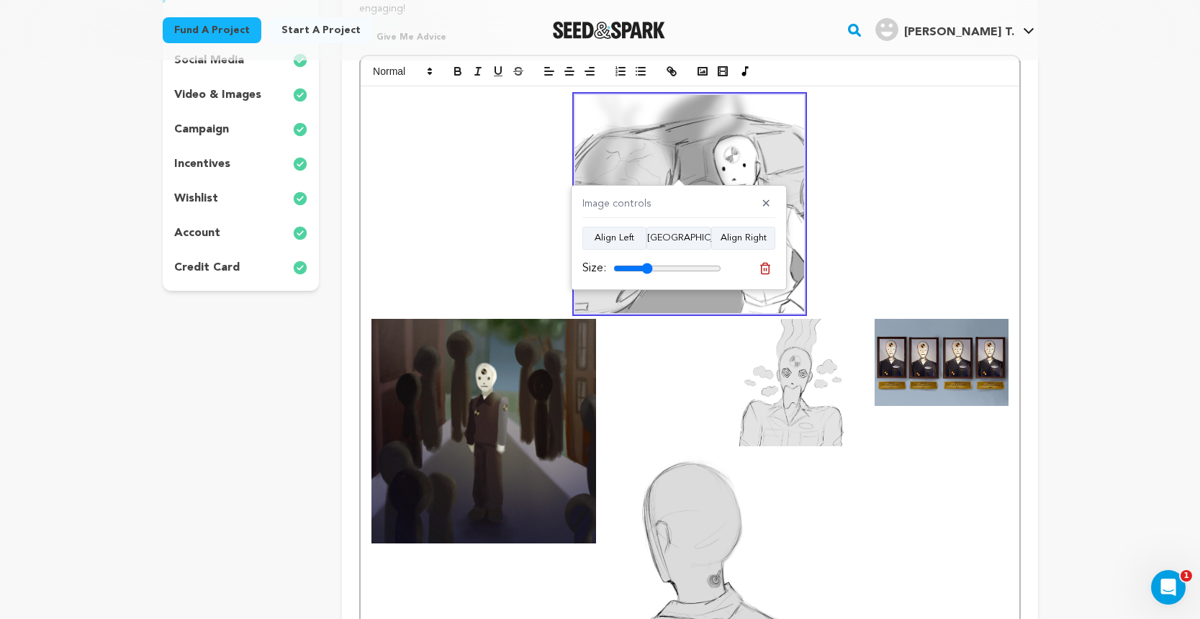
drag, startPoint x: 631, startPoint y: 266, endPoint x: 647, endPoint y: 267, distance: 15.9
type input "36"
click at [647, 267] on input "range" at bounding box center [667, 269] width 108 height 12
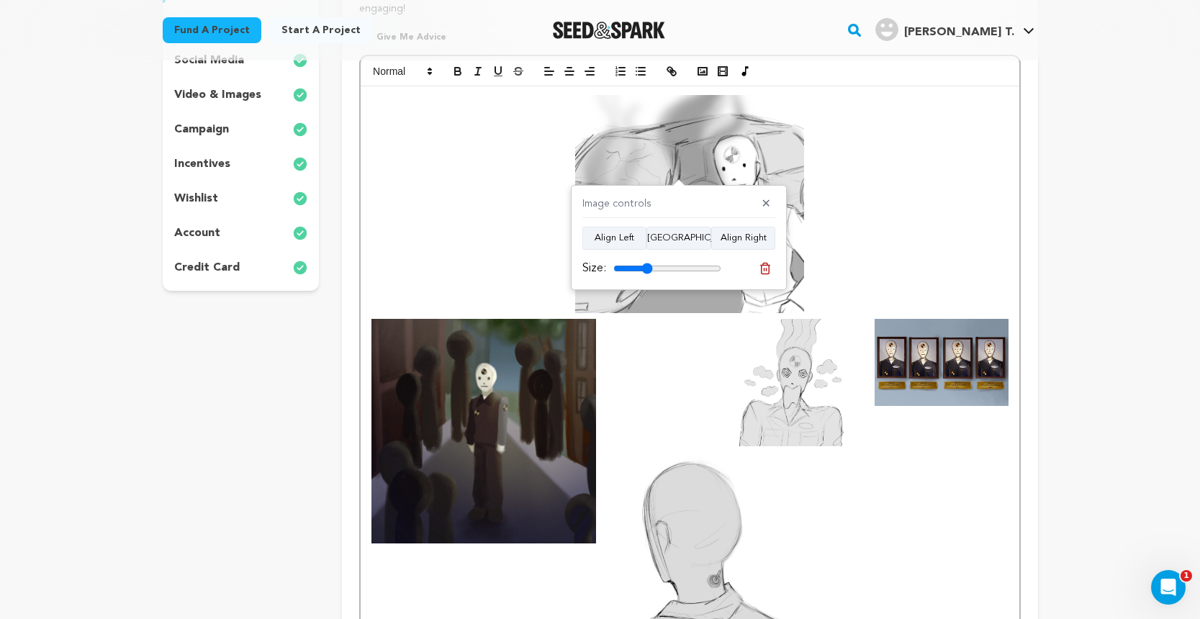
click at [918, 371] on img at bounding box center [942, 362] width 134 height 87
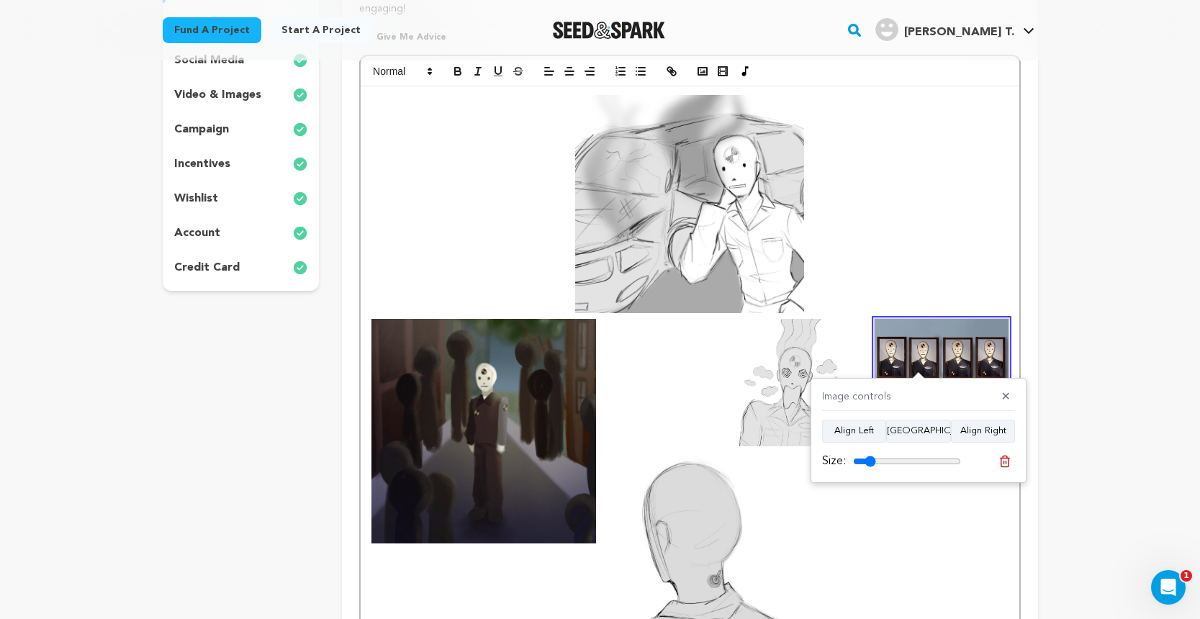
click at [533, 361] on img at bounding box center [483, 431] width 225 height 225
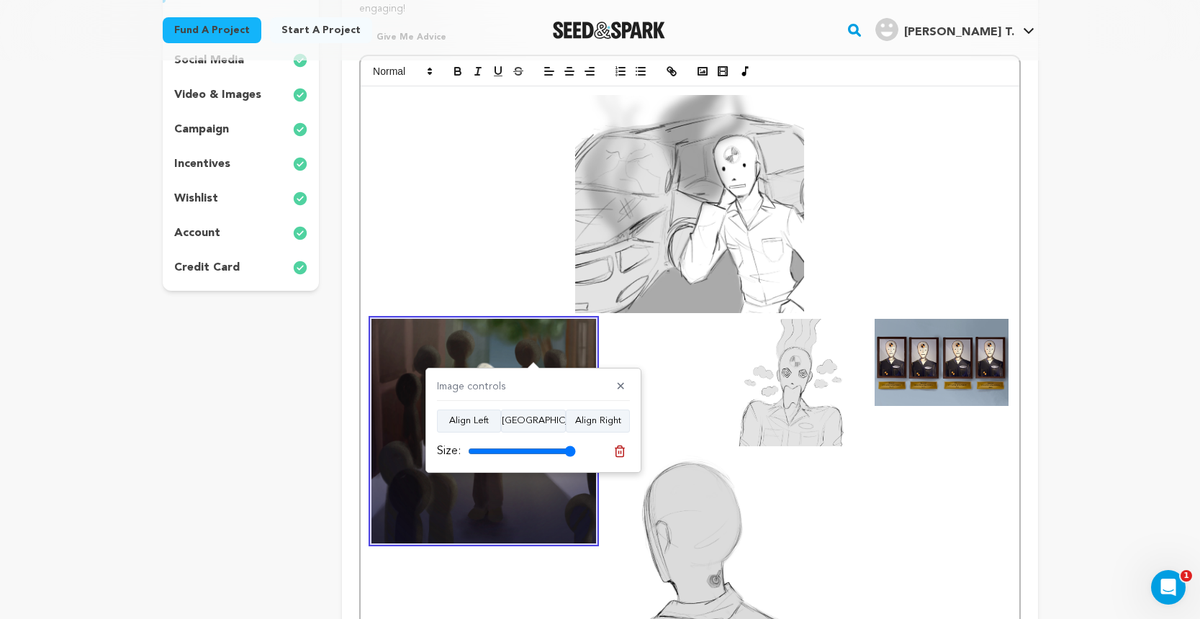
click at [618, 204] on img at bounding box center [689, 204] width 229 height 218
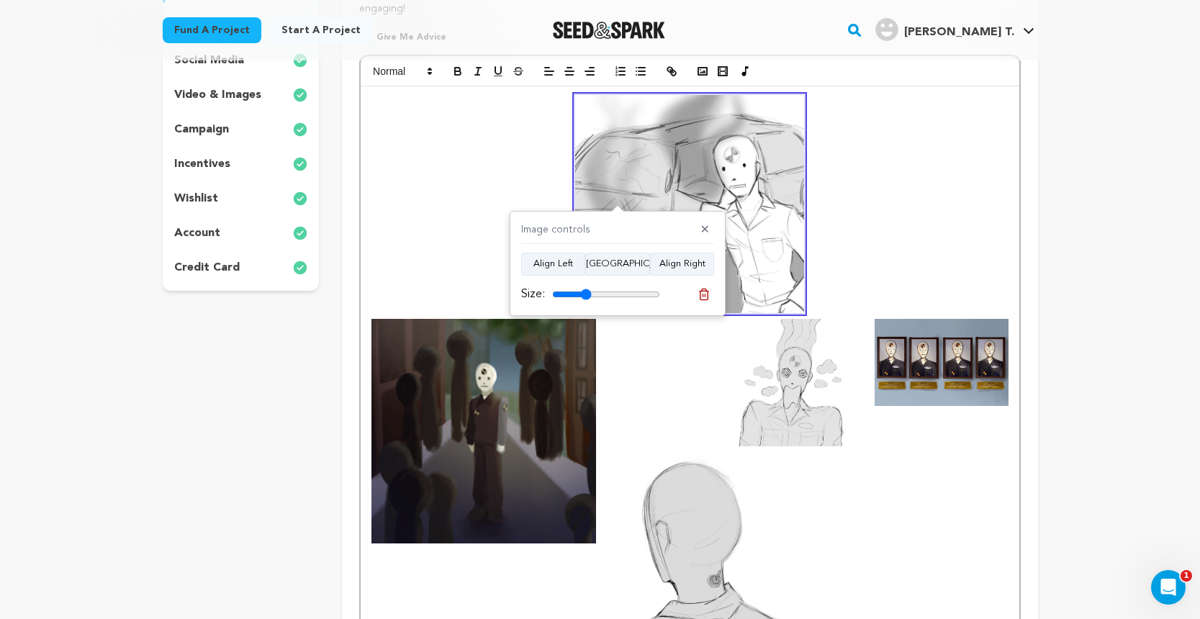
click at [682, 237] on div "Image controls ✕" at bounding box center [617, 233] width 193 height 22
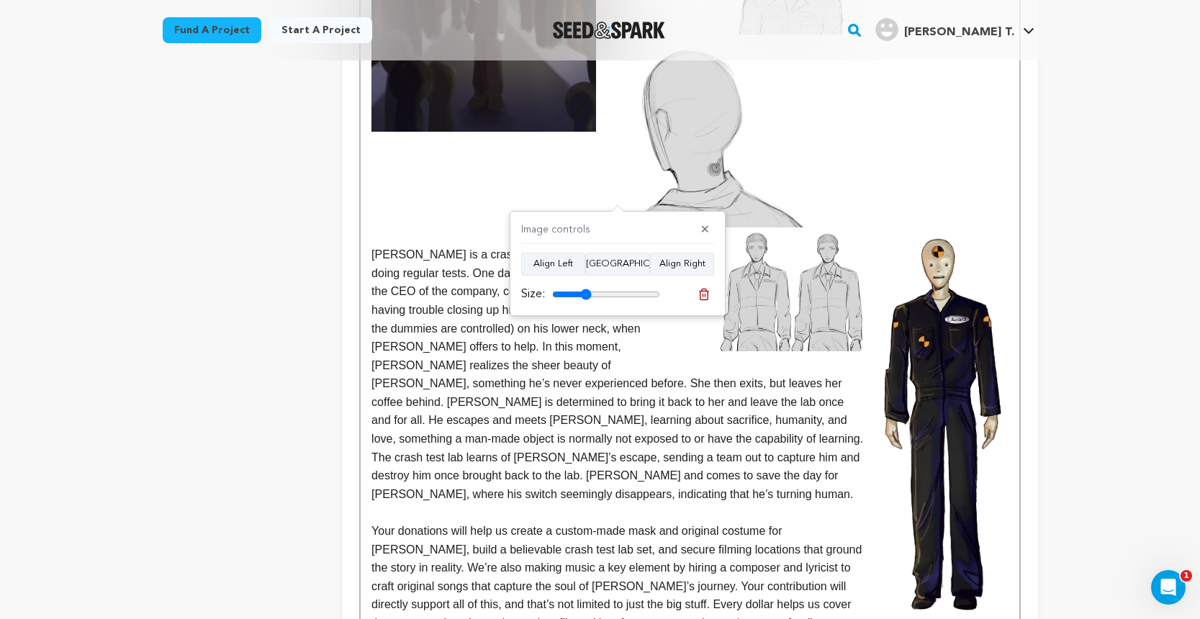
click at [799, 306] on img at bounding box center [791, 289] width 145 height 124
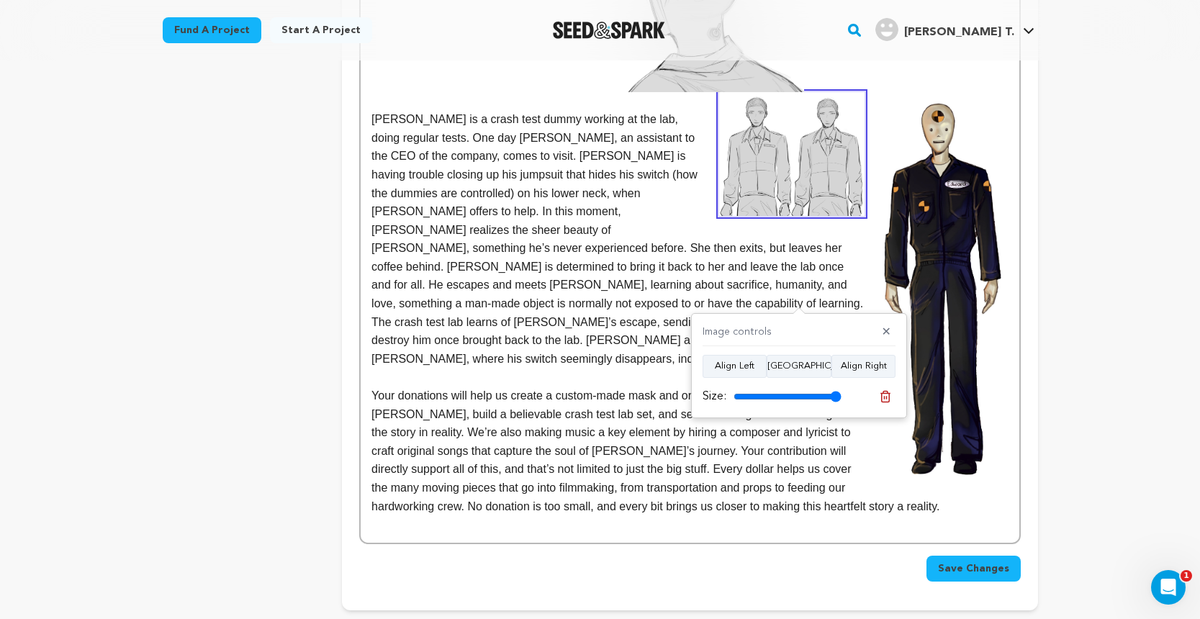
scroll to position [859, 0]
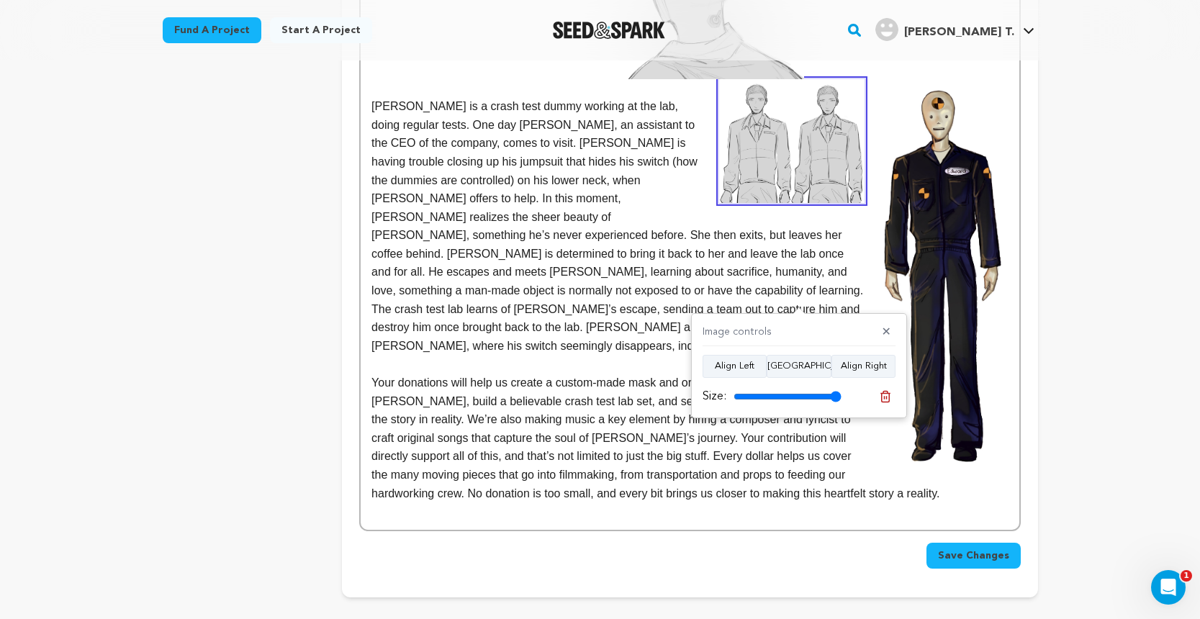
click at [794, 149] on img at bounding box center [791, 141] width 145 height 124
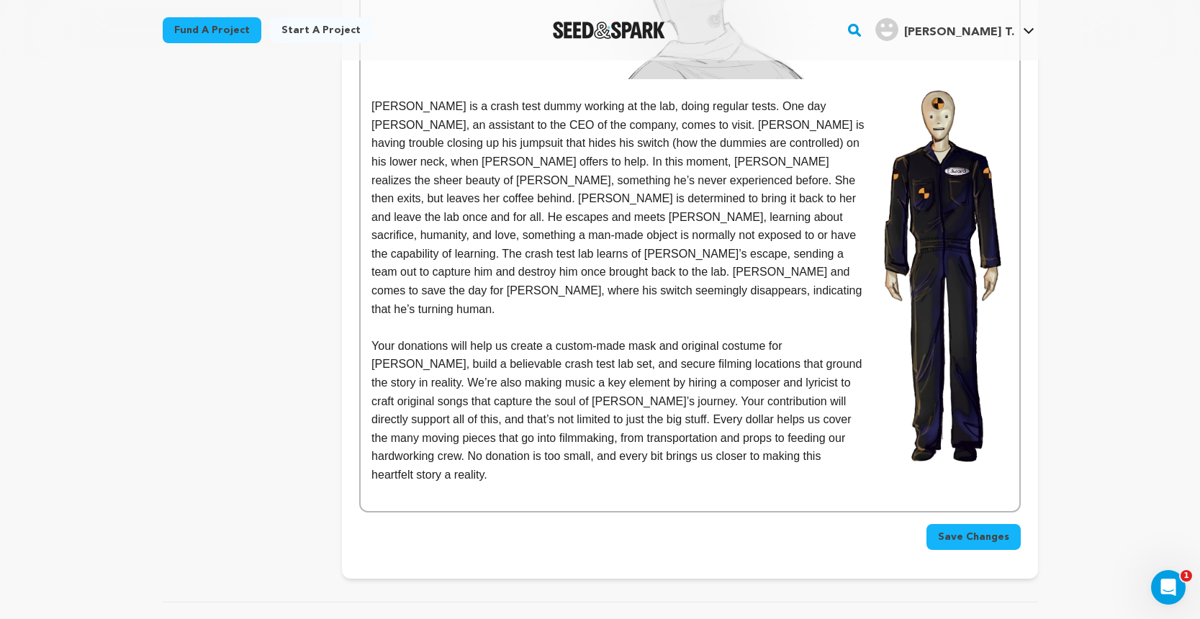
click at [942, 189] on img at bounding box center [942, 272] width 132 height 387
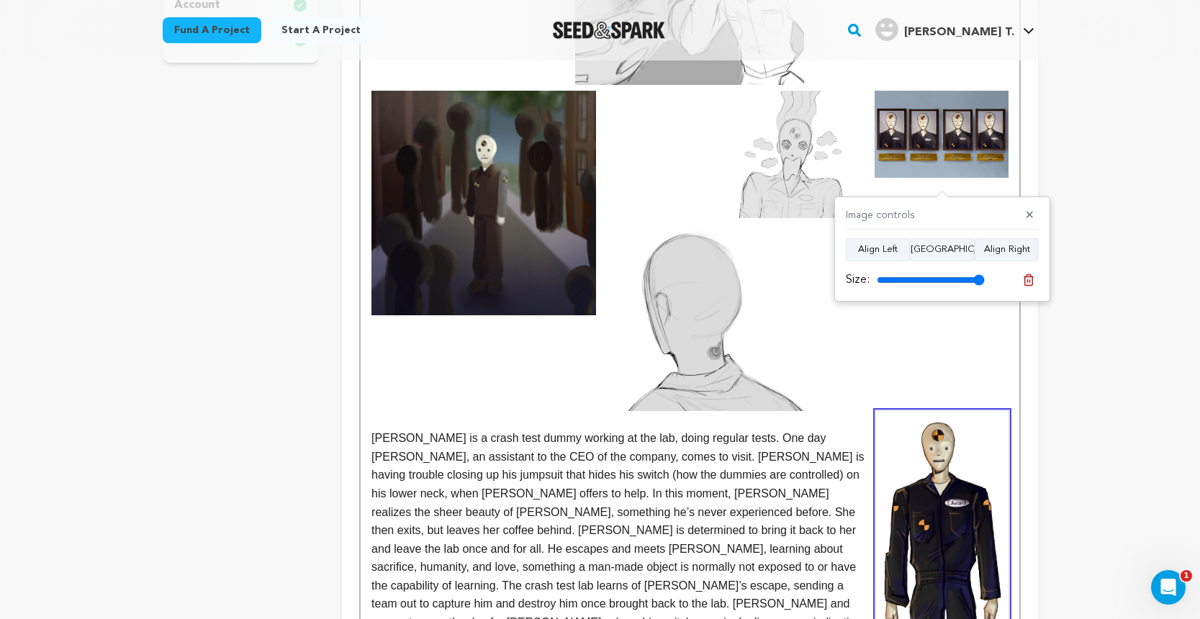
scroll to position [507, 0]
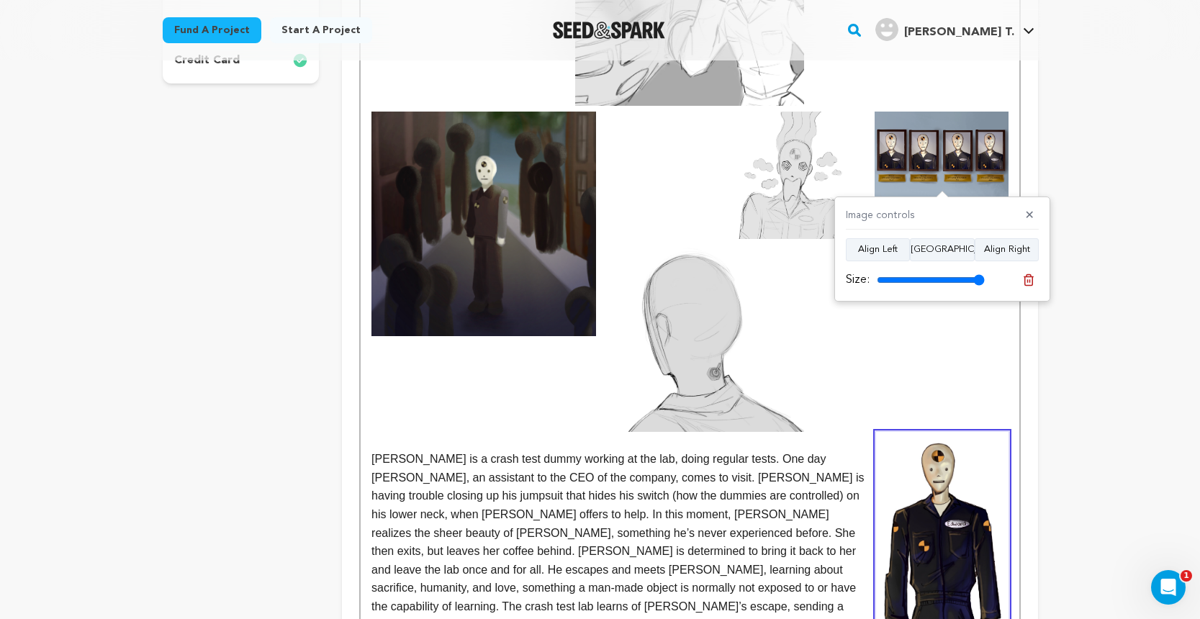
click at [736, 311] on img at bounding box center [706, 338] width 197 height 187
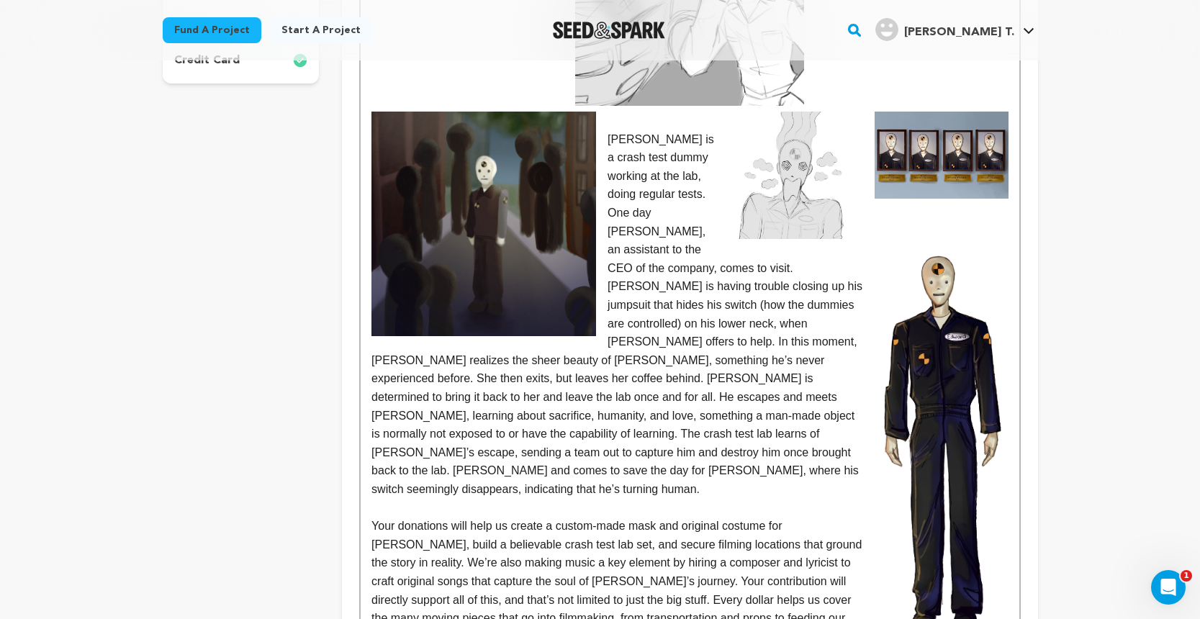
click at [796, 170] on img at bounding box center [796, 175] width 134 height 127
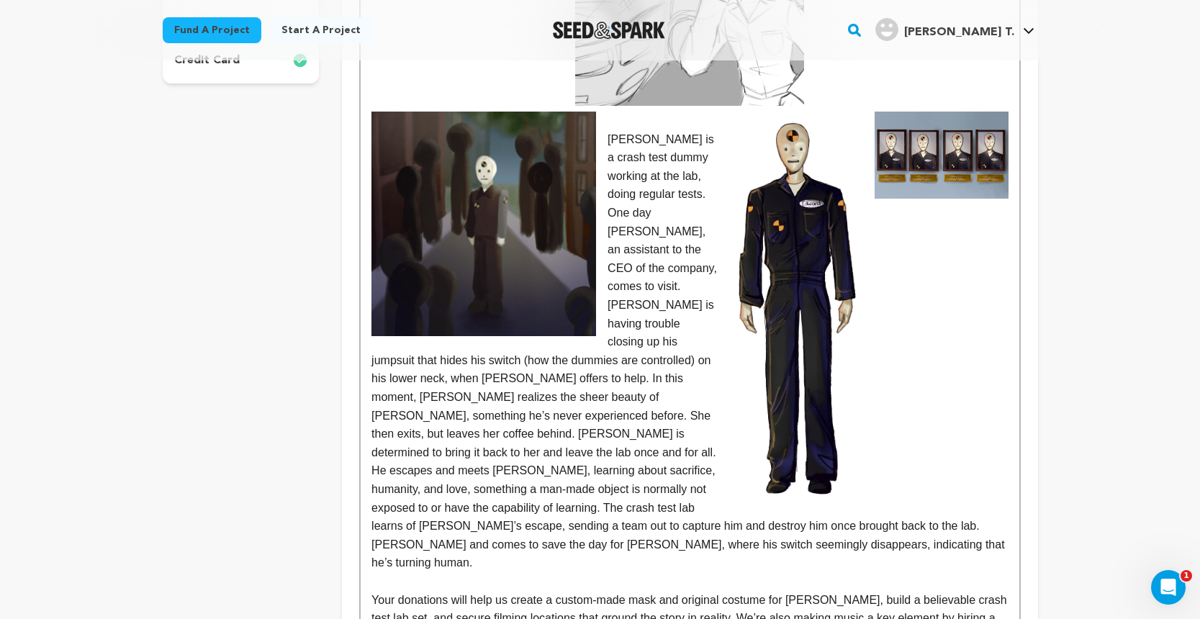
click at [917, 142] on img at bounding box center [942, 155] width 134 height 87
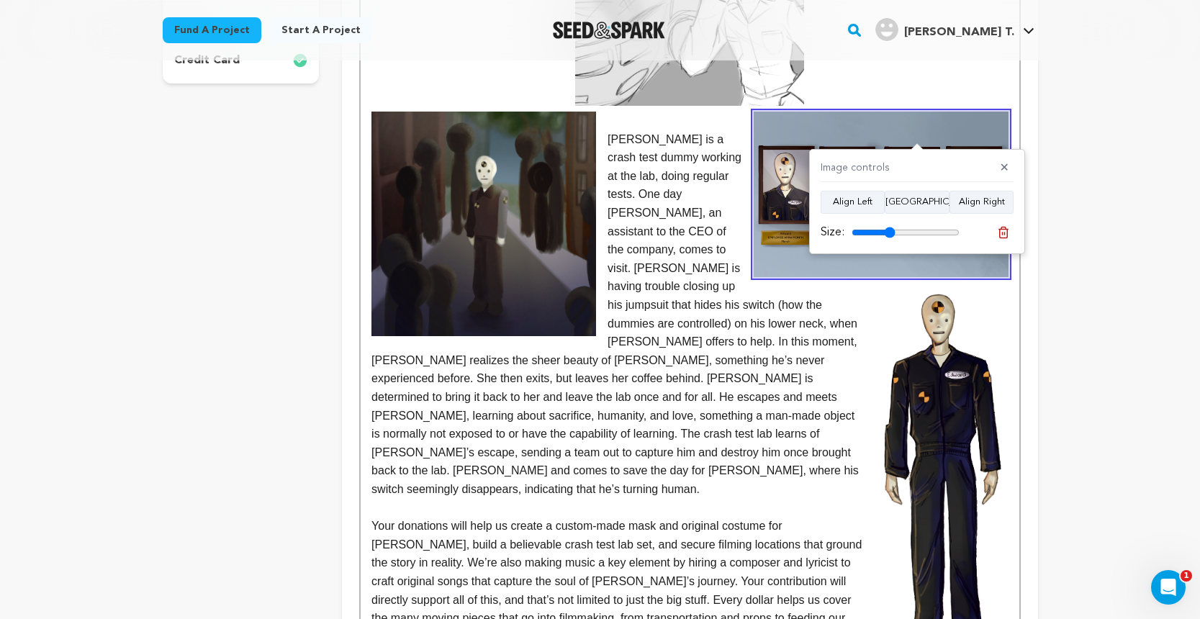
drag, startPoint x: 869, startPoint y: 231, endPoint x: 890, endPoint y: 234, distance: 21.1
type input "40"
click at [890, 234] on input "range" at bounding box center [906, 233] width 108 height 12
click at [785, 147] on img at bounding box center [881, 195] width 255 height 166
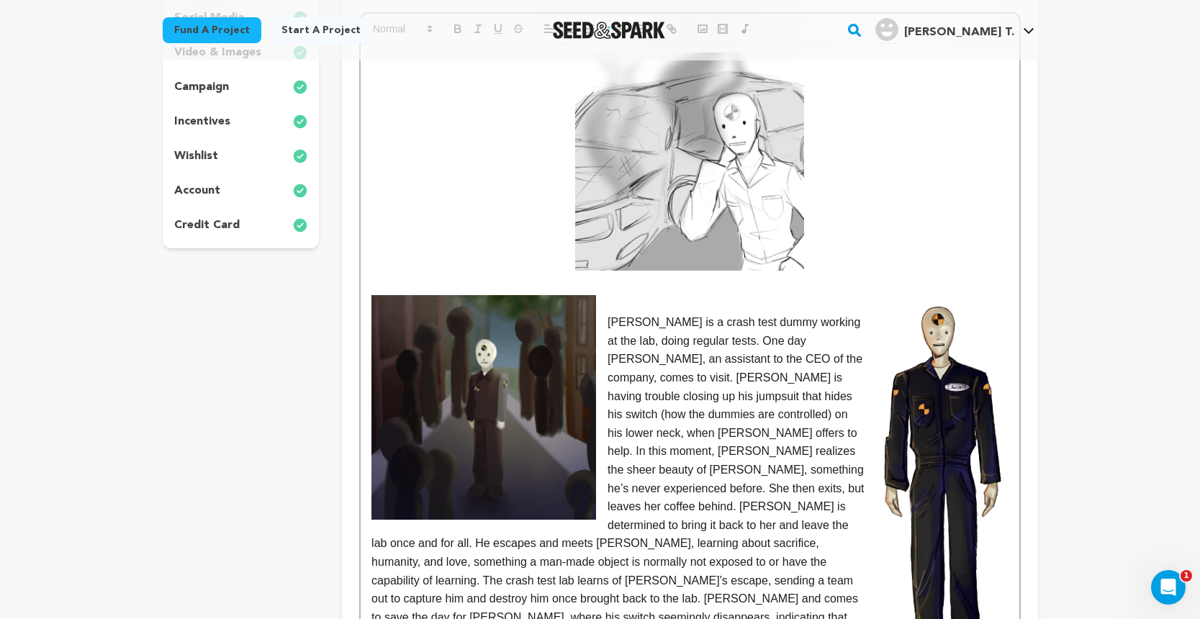
scroll to position [333, 0]
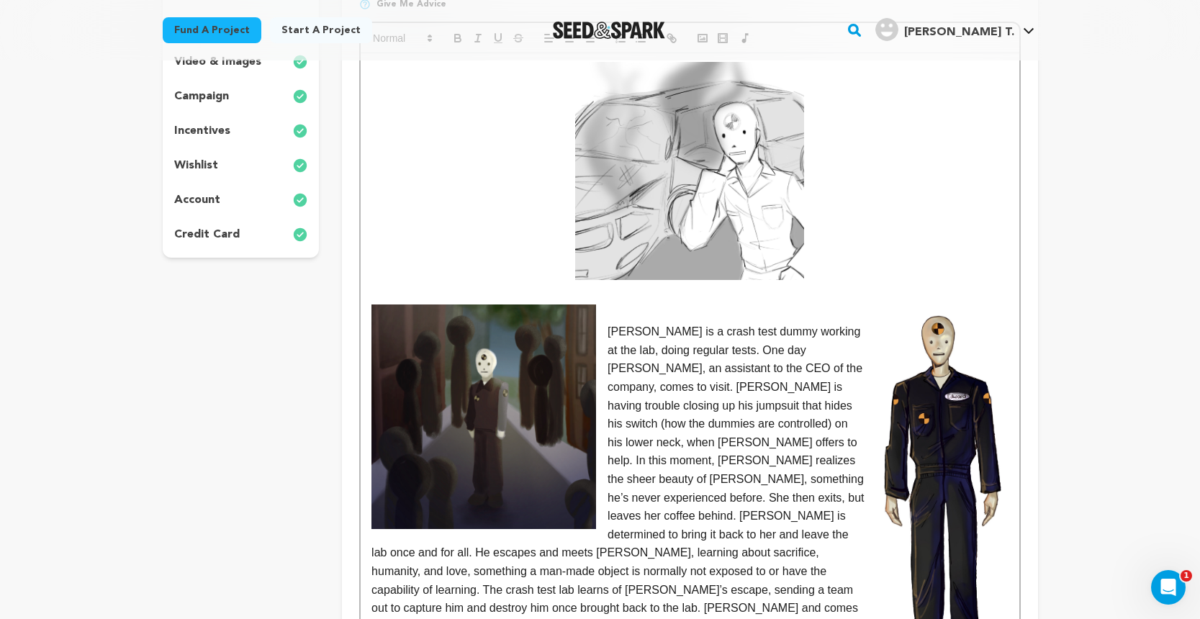
click at [678, 167] on img at bounding box center [689, 171] width 229 height 218
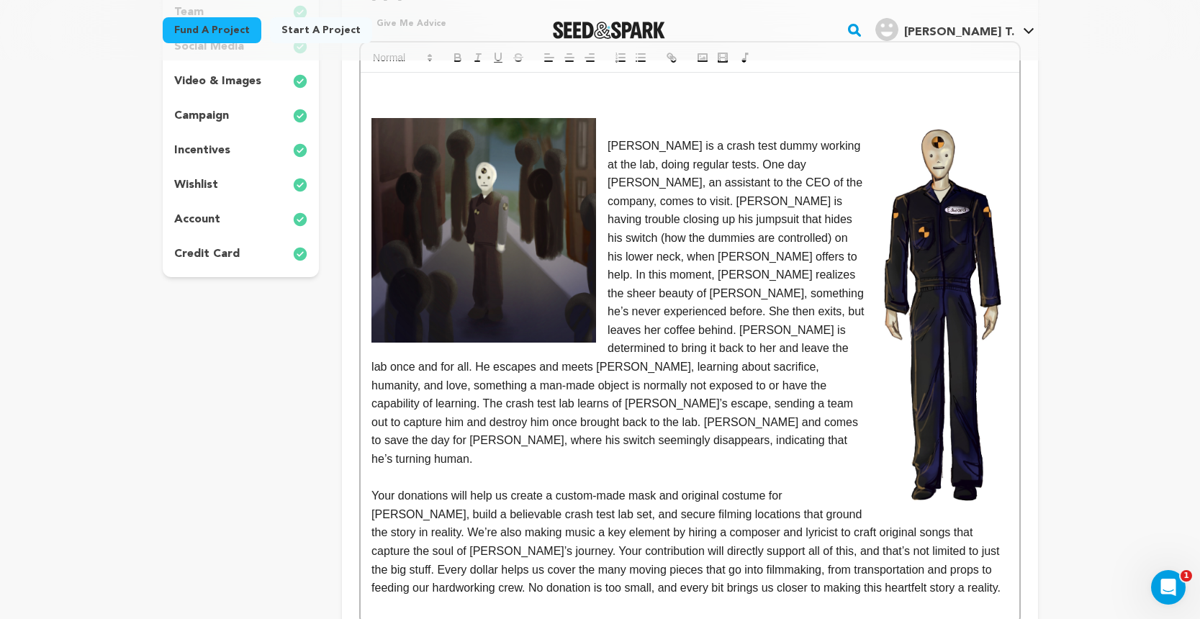
scroll to position [317, 0]
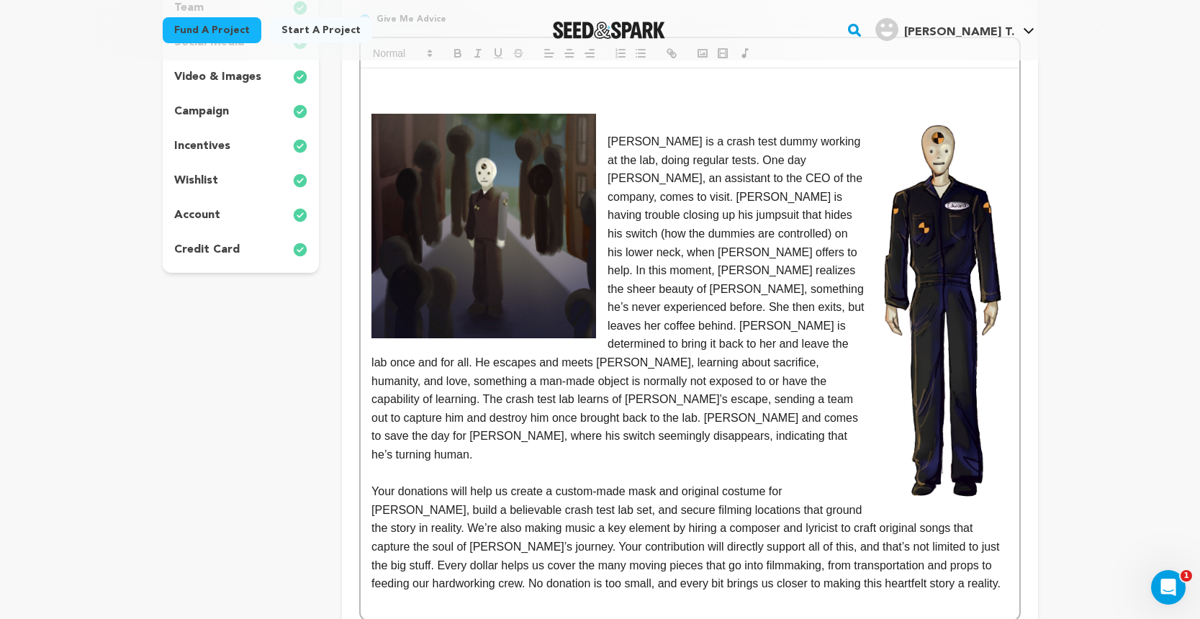
click at [608, 134] on p "[PERSON_NAME] is a crash test dummy working at the lab, doing regular tests. On…" at bounding box center [689, 298] width 636 height 332
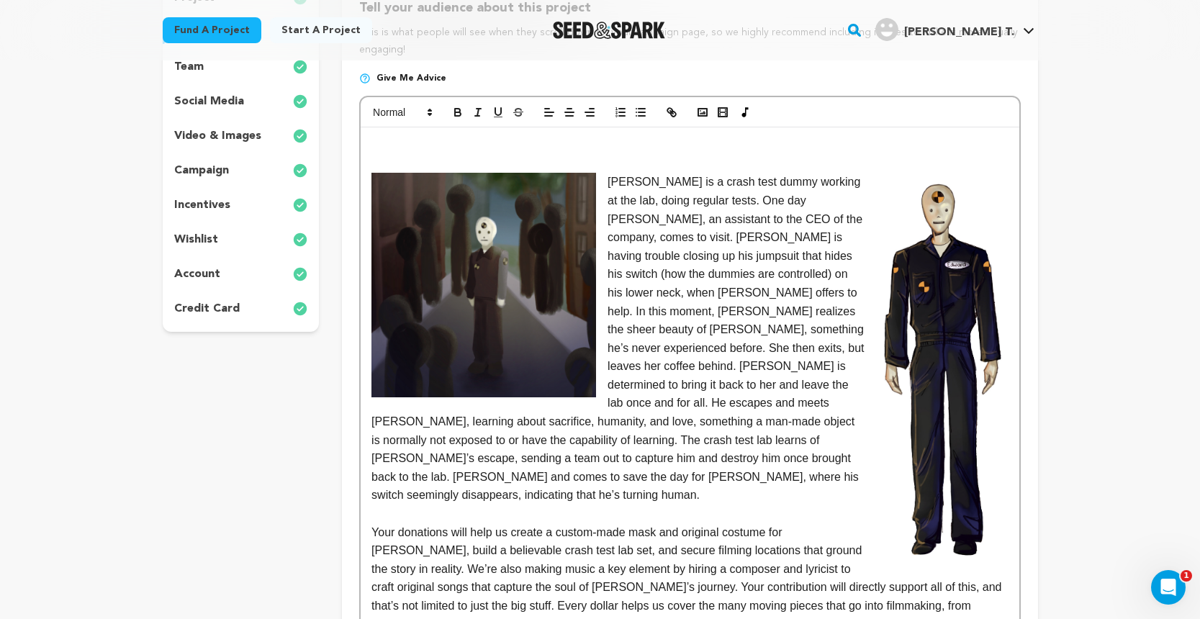
scroll to position [256, 0]
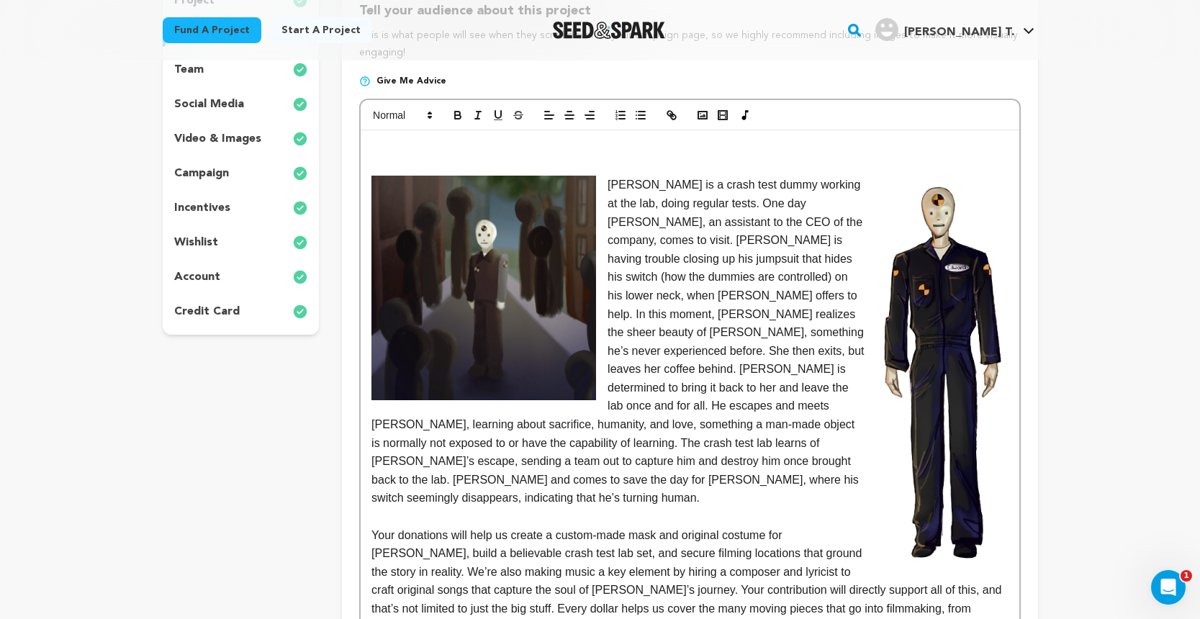
click at [381, 137] on div "[PERSON_NAME] is a crash test dummy working at the lab, doing regular tests. On…" at bounding box center [690, 405] width 658 height 551
click at [707, 116] on rect "button" at bounding box center [702, 115] width 9 height 7
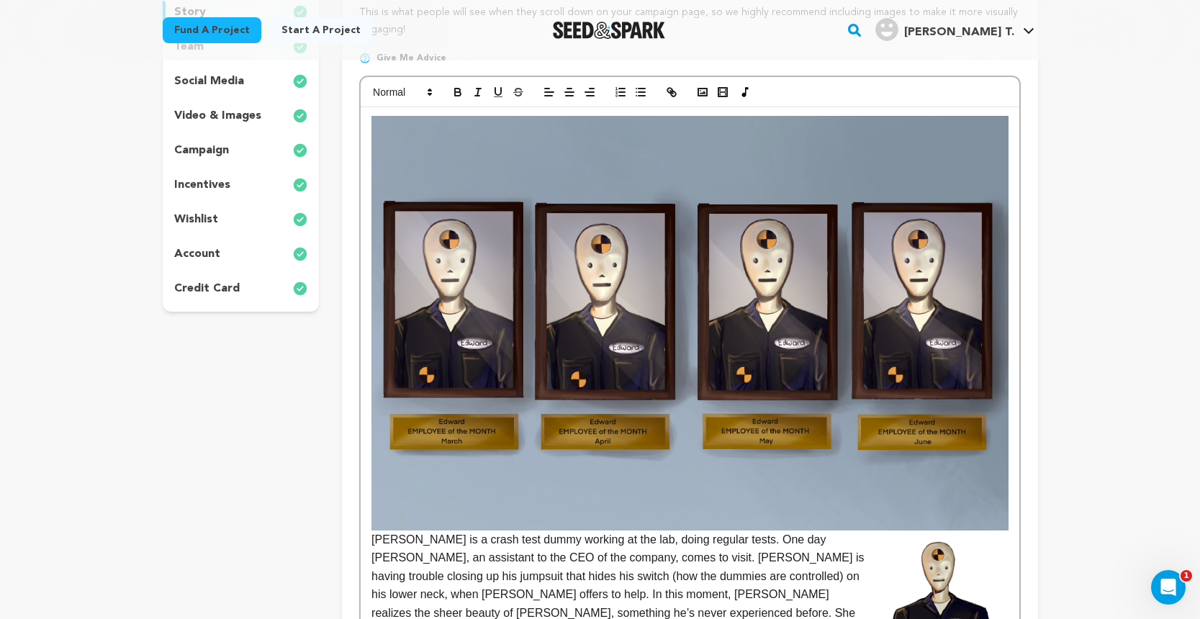
scroll to position [274, 0]
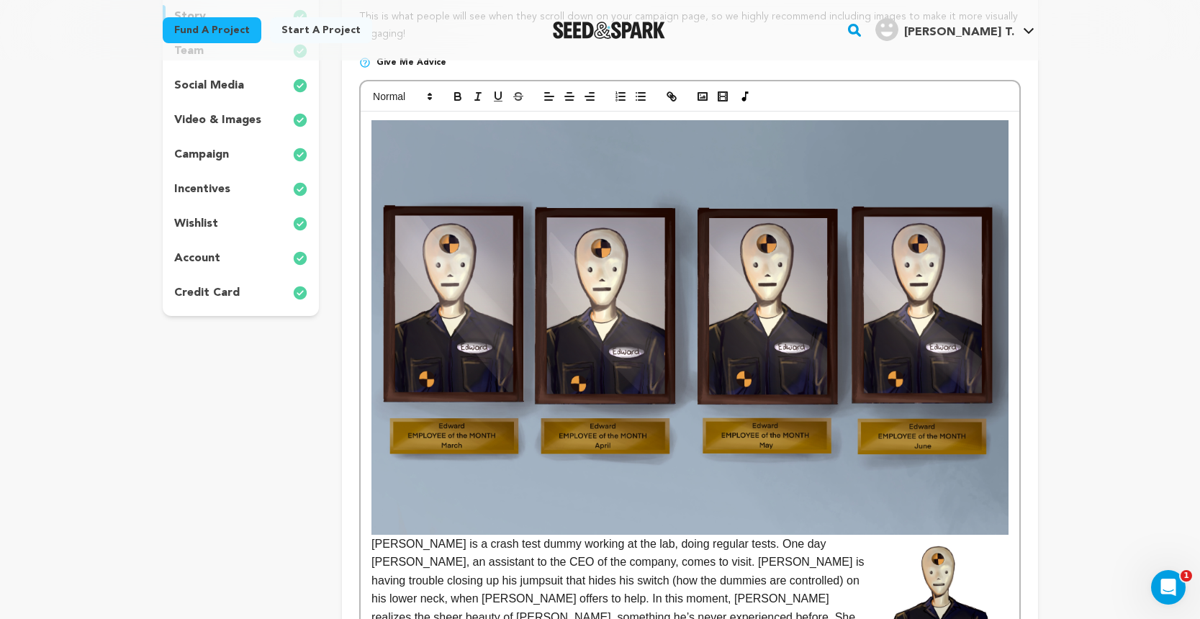
click at [793, 335] on img at bounding box center [689, 327] width 636 height 415
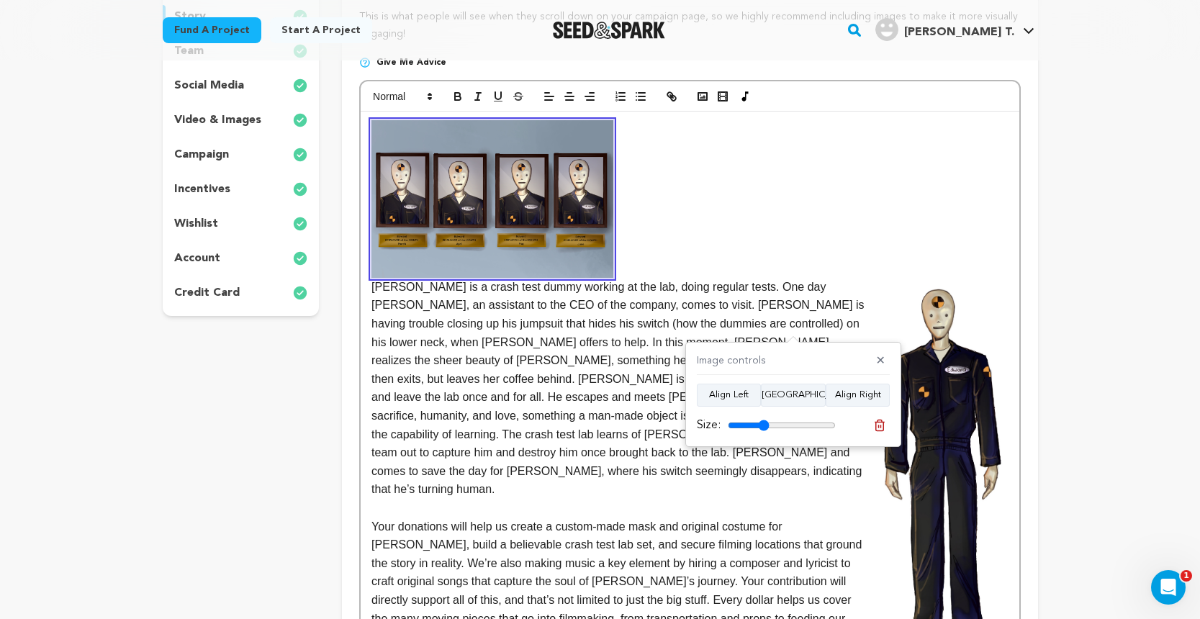
drag, startPoint x: 831, startPoint y: 420, endPoint x: 764, endPoint y: 420, distance: 67.7
type input "38"
click at [764, 420] on input "range" at bounding box center [782, 426] width 108 height 12
click at [795, 270] on p at bounding box center [689, 199] width 636 height 158
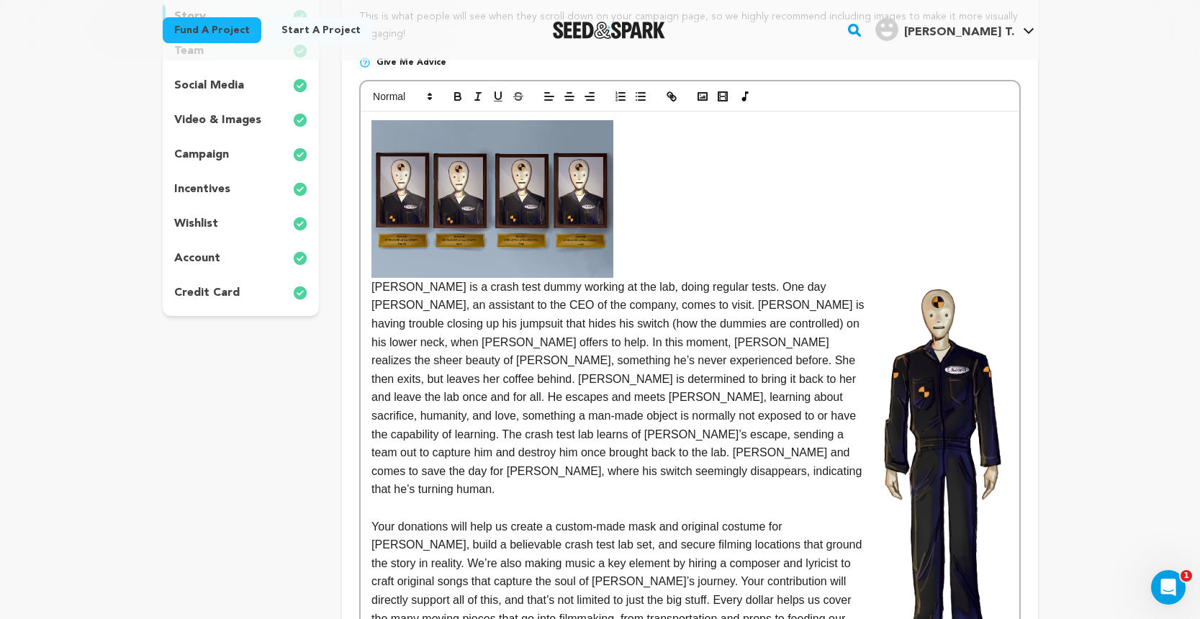
click at [499, 200] on img at bounding box center [492, 199] width 242 height 158
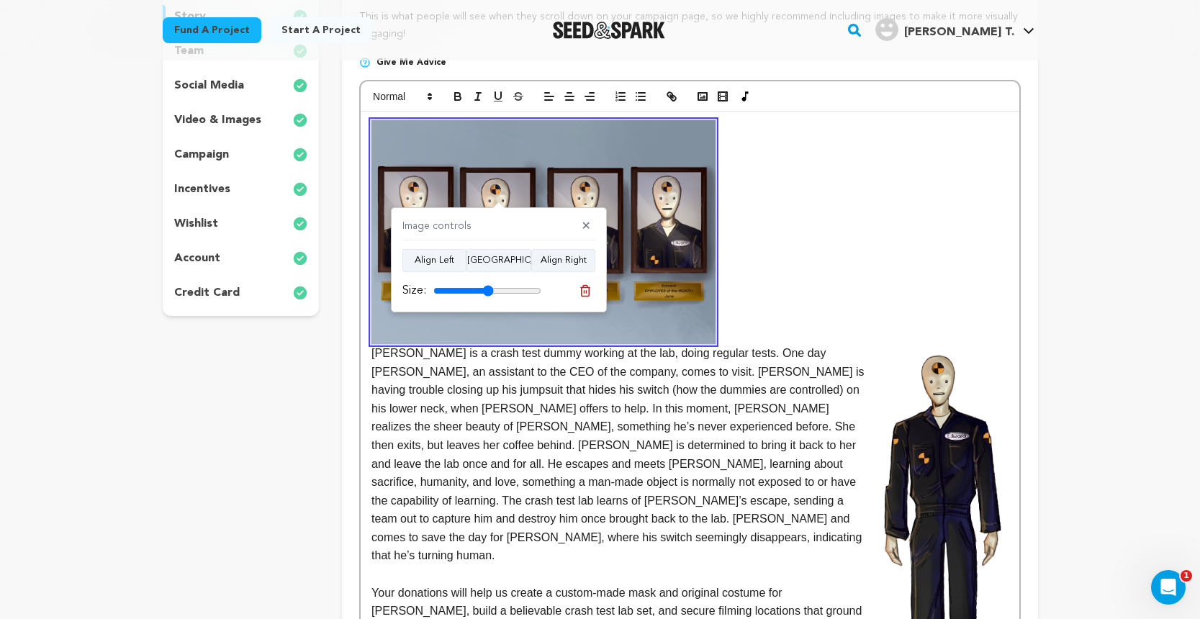
drag, startPoint x: 474, startPoint y: 288, endPoint x: 488, endPoint y: 288, distance: 14.4
type input "56"
click at [488, 288] on input "range" at bounding box center [487, 291] width 108 height 12
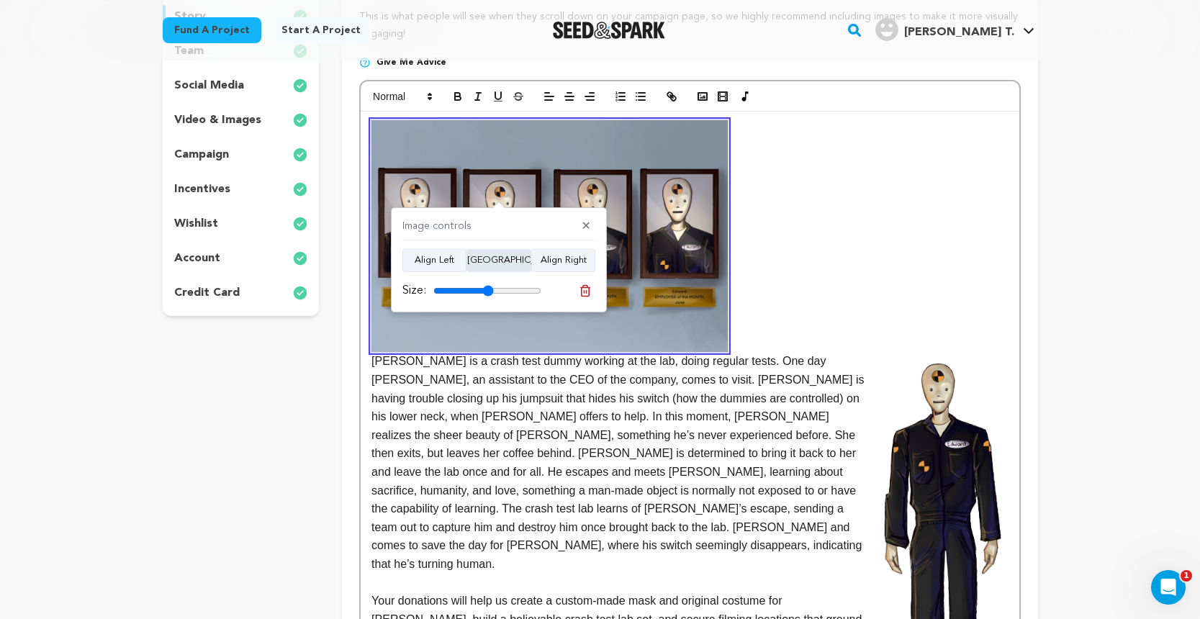
click at [501, 255] on button "Align Center" at bounding box center [498, 260] width 65 height 23
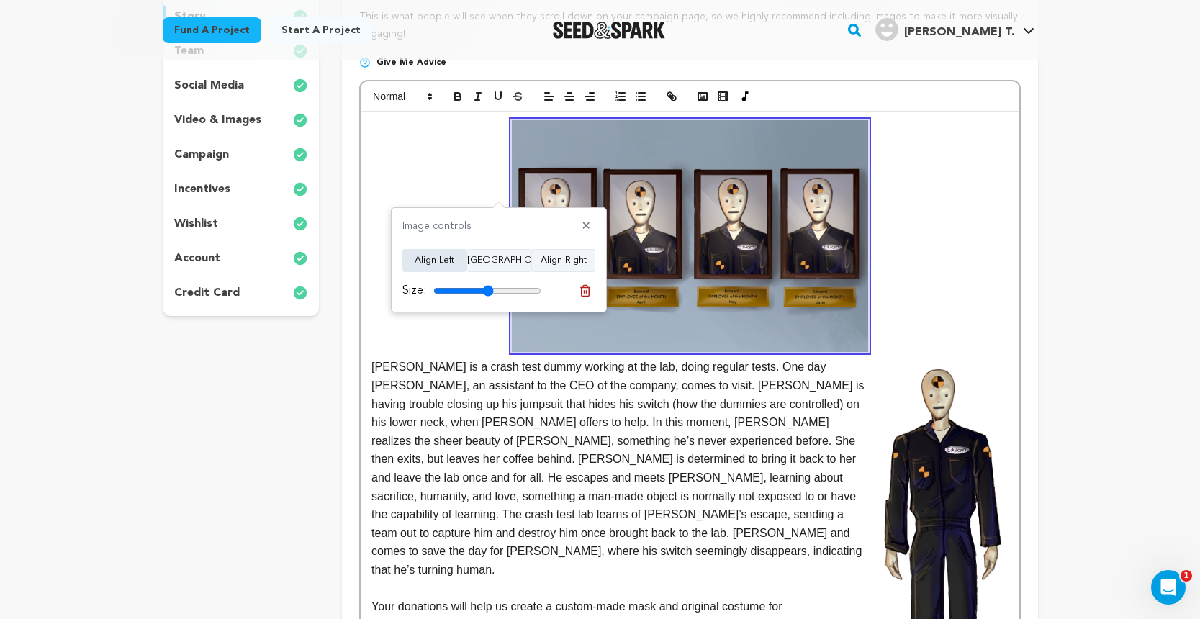
click at [453, 264] on button "Align Left" at bounding box center [434, 260] width 64 height 23
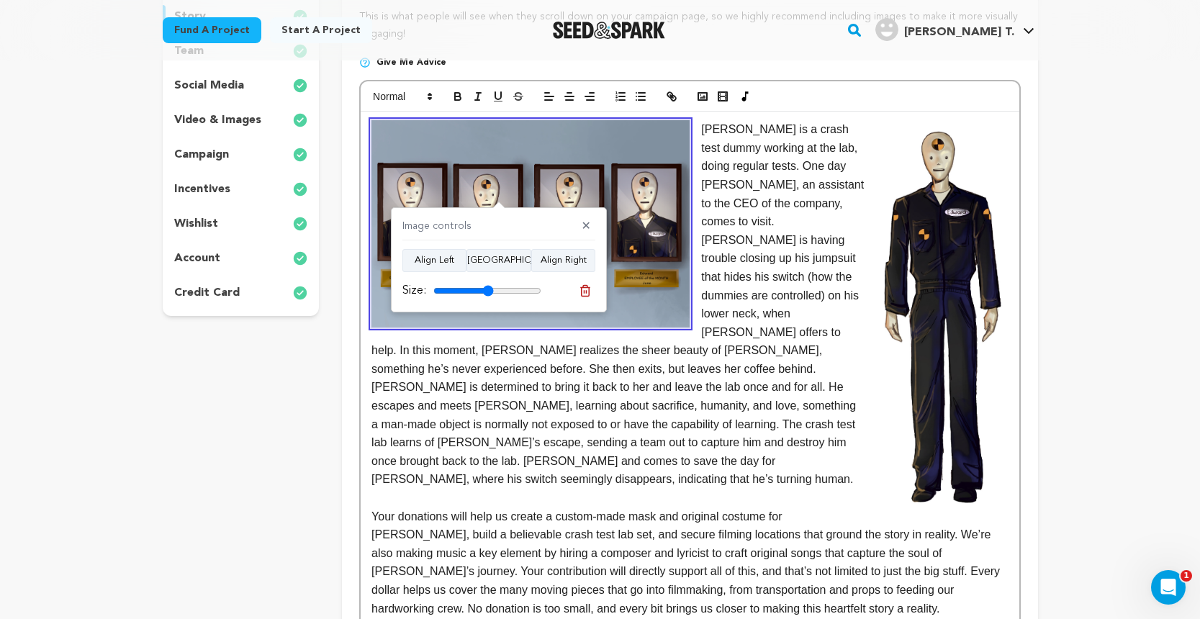
click at [715, 245] on p "EDWARD is a crash test dummy working at the lab, doing regular tests. One day A…" at bounding box center [689, 304] width 636 height 369
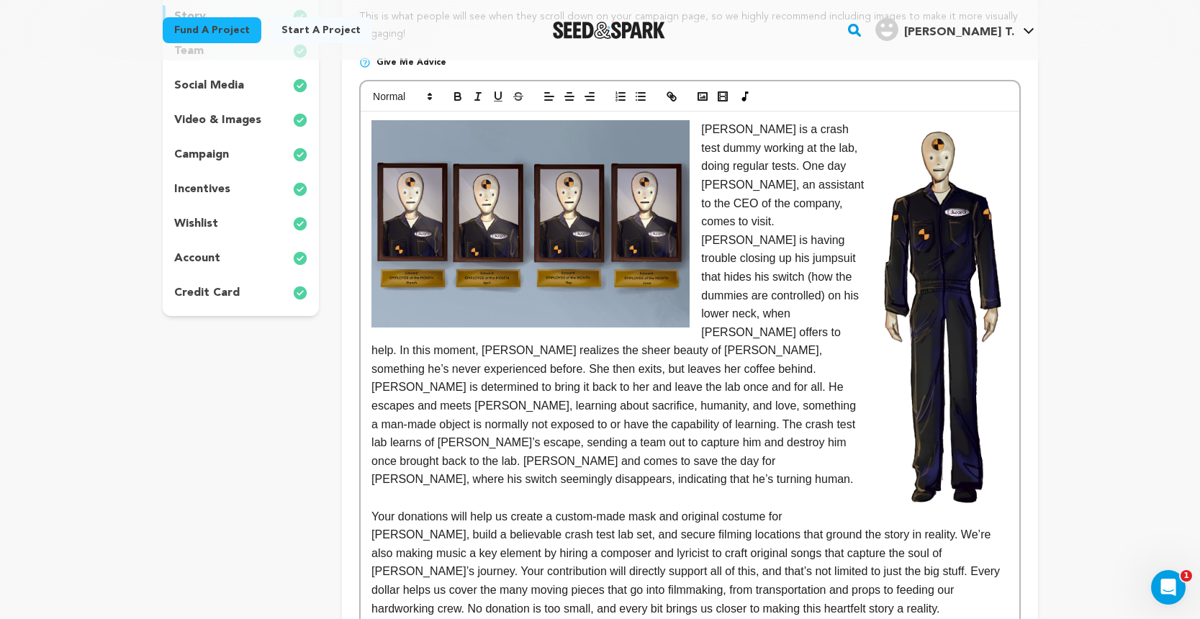
scroll to position [269, 0]
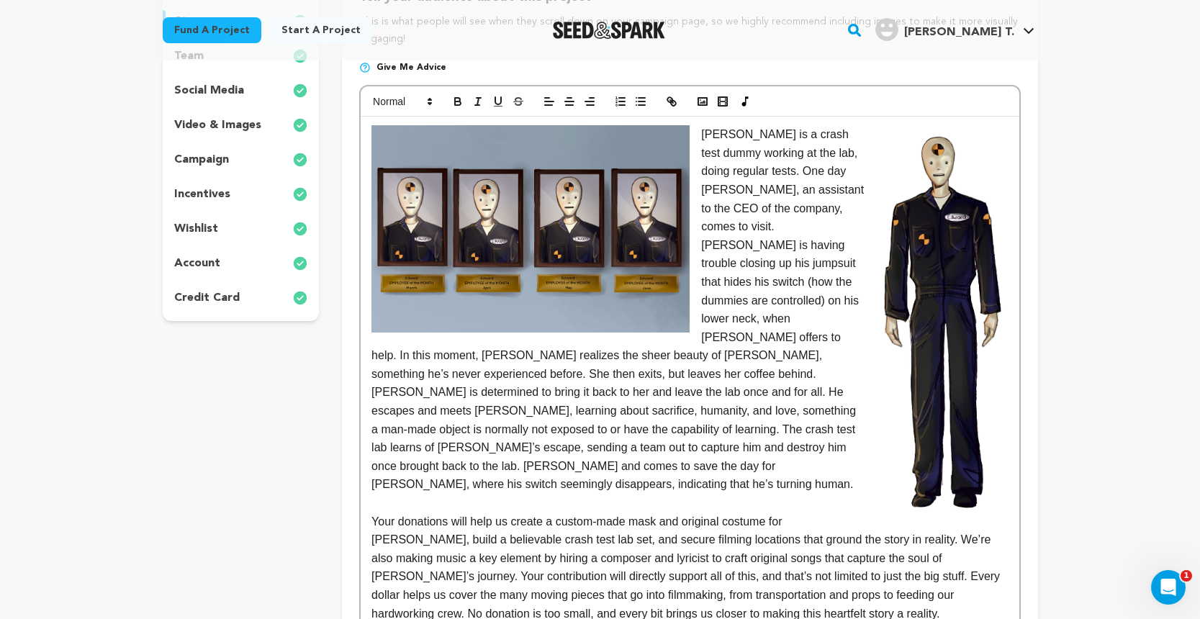
click at [631, 261] on img at bounding box center [530, 228] width 318 height 207
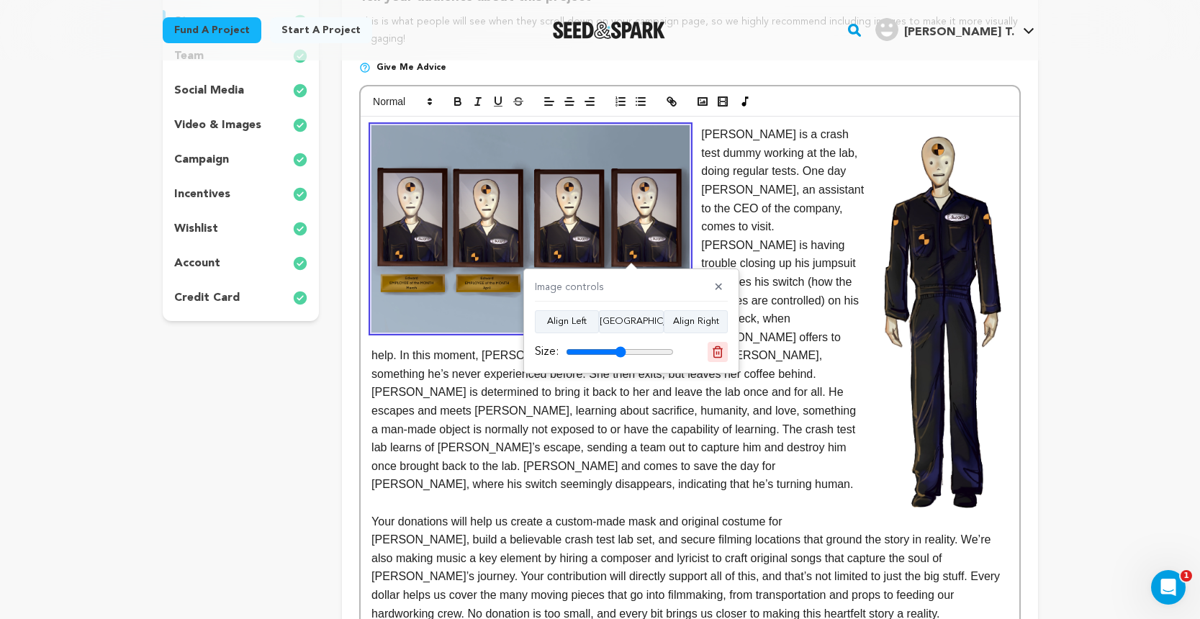
click at [716, 354] on icon at bounding box center [717, 352] width 13 height 13
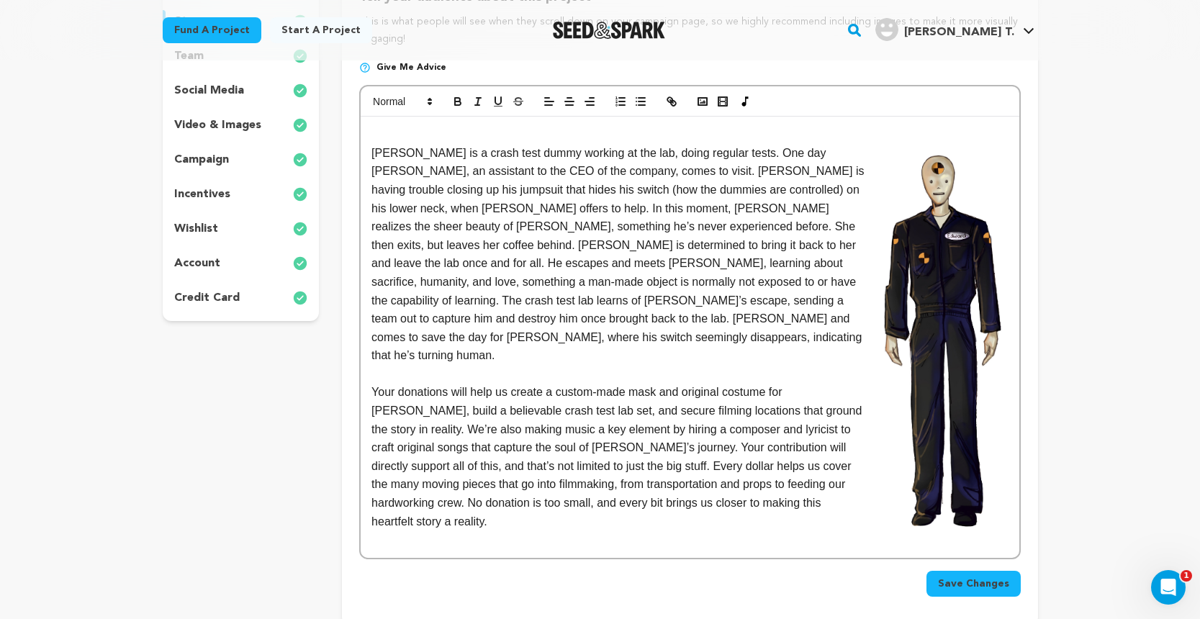
click at [409, 127] on p at bounding box center [689, 134] width 636 height 19
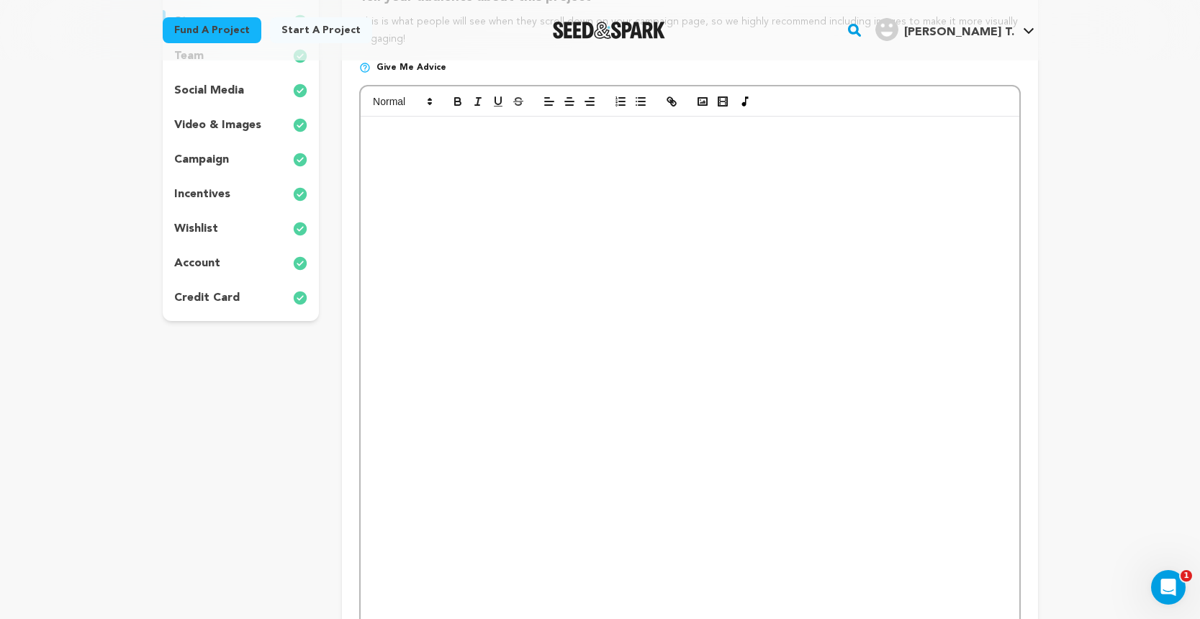
click at [374, 129] on p at bounding box center [689, 134] width 636 height 19
click at [696, 100] on icon "button" at bounding box center [702, 101] width 13 height 13
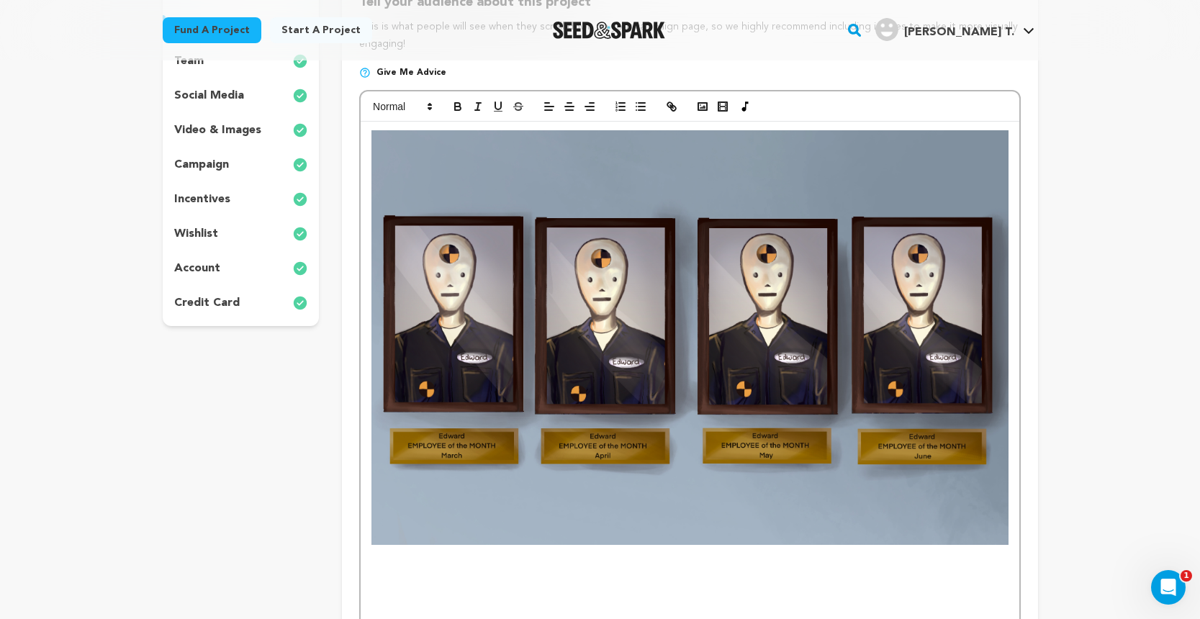
scroll to position [291, 0]
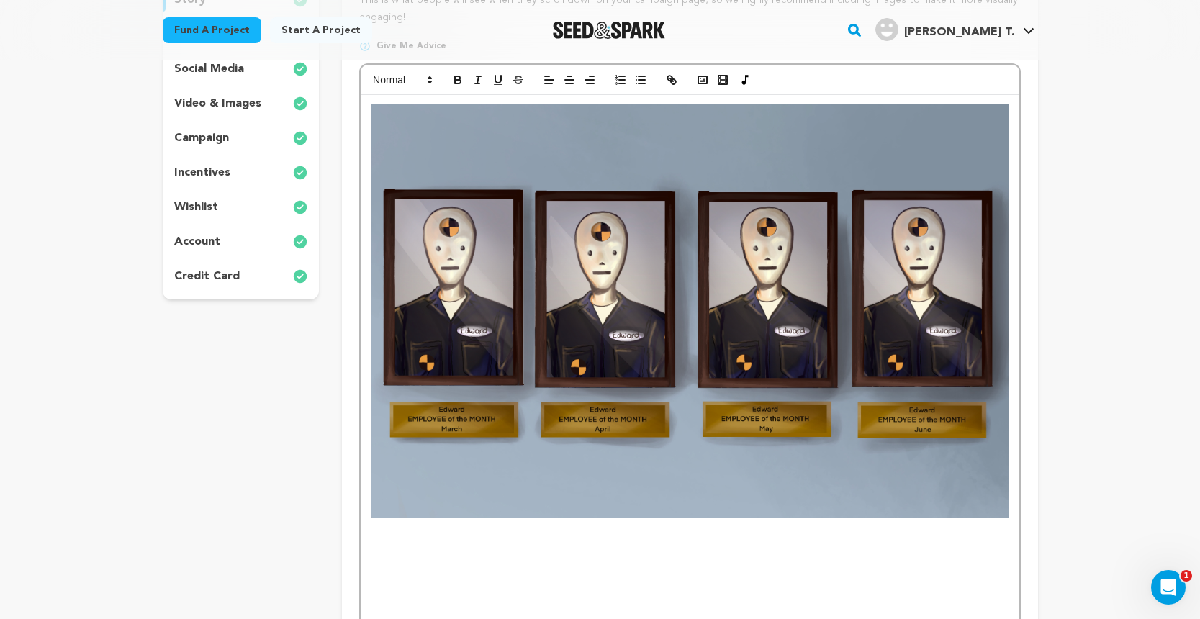
click at [736, 395] on img at bounding box center [689, 311] width 636 height 415
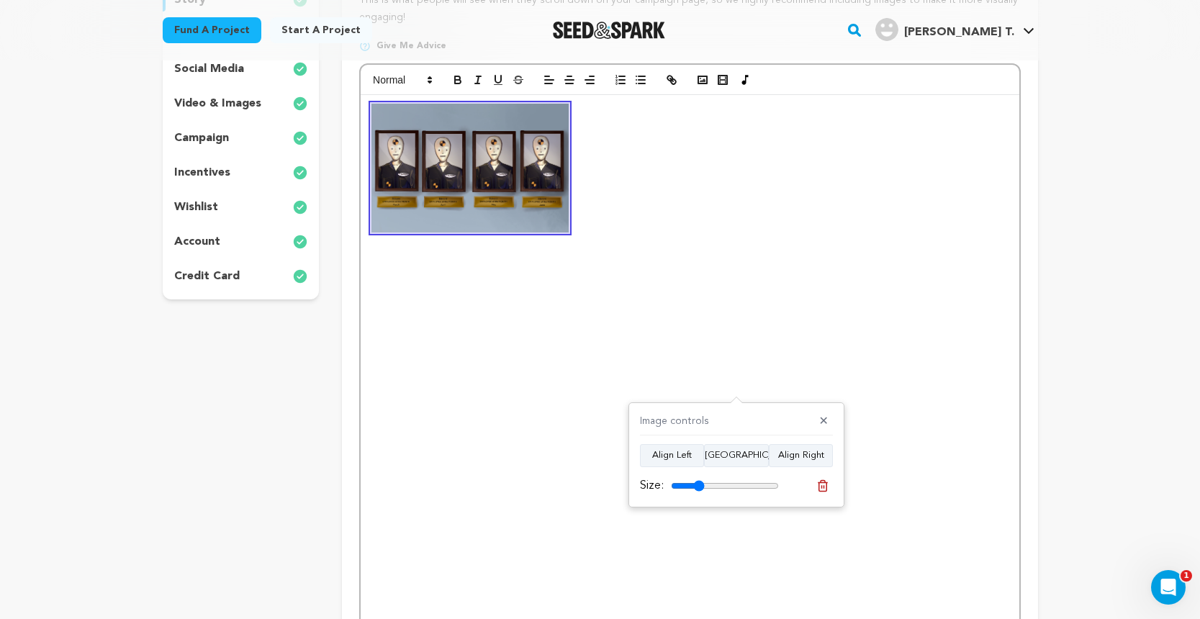
drag, startPoint x: 772, startPoint y: 485, endPoint x: 700, endPoint y: 484, distance: 72.0
type input "31"
click at [700, 484] on input "range" at bounding box center [725, 486] width 108 height 12
click at [700, 83] on rect "button" at bounding box center [702, 79] width 9 height 7
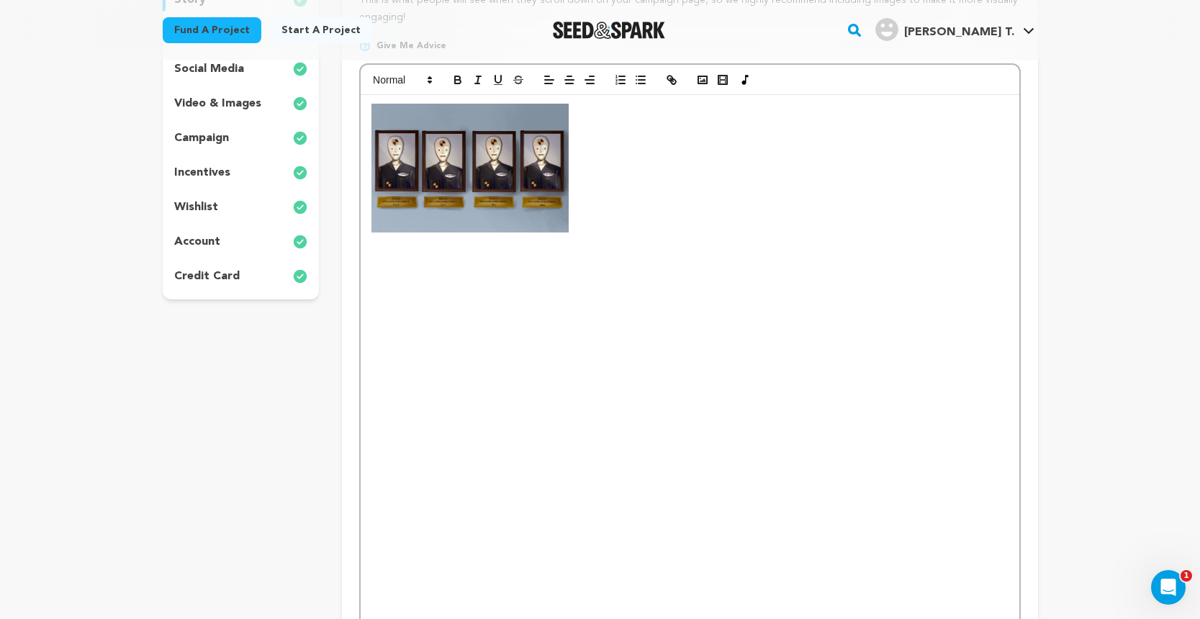
click at [493, 177] on img at bounding box center [469, 168] width 197 height 128
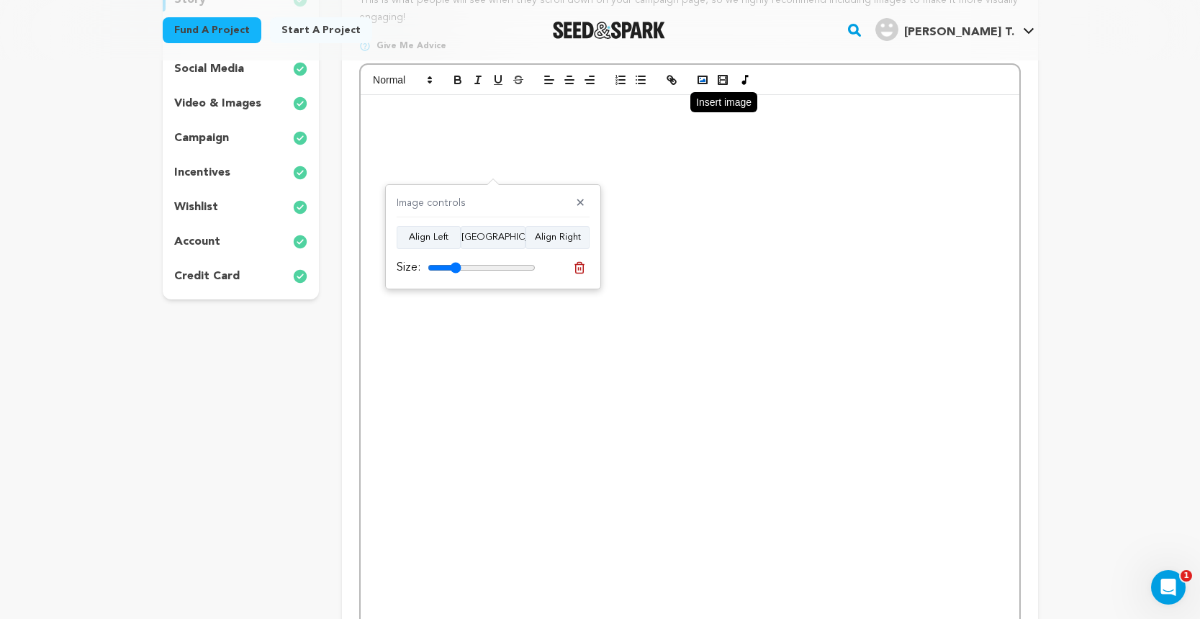
click at [708, 76] on icon "button" at bounding box center [702, 79] width 13 height 13
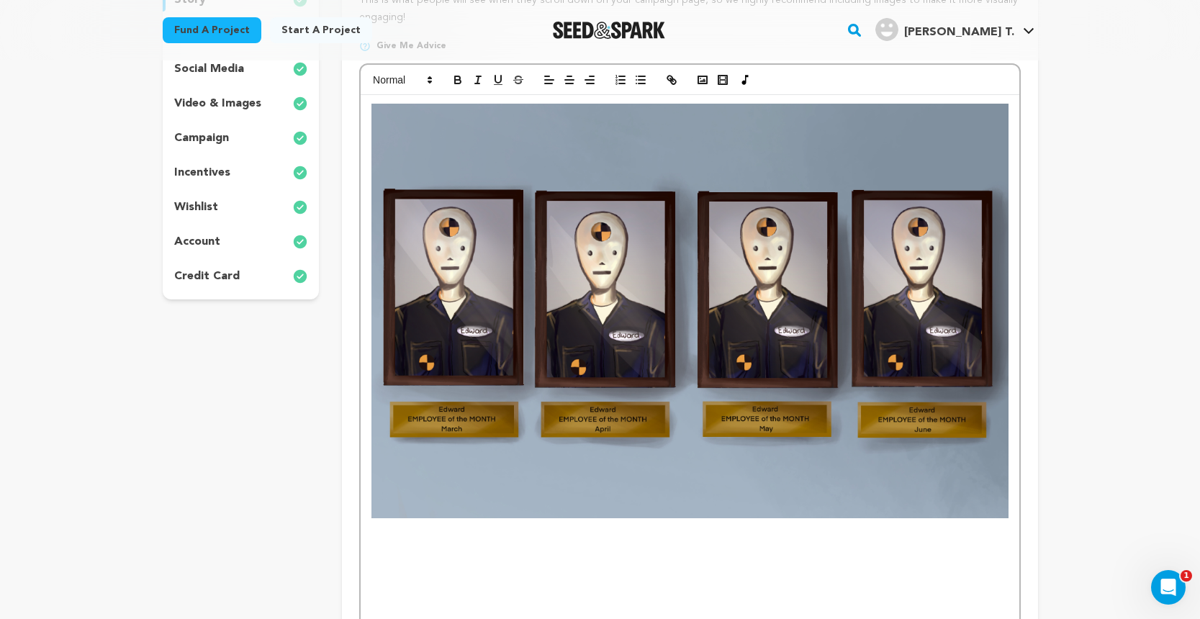
click at [697, 263] on img at bounding box center [689, 311] width 636 height 415
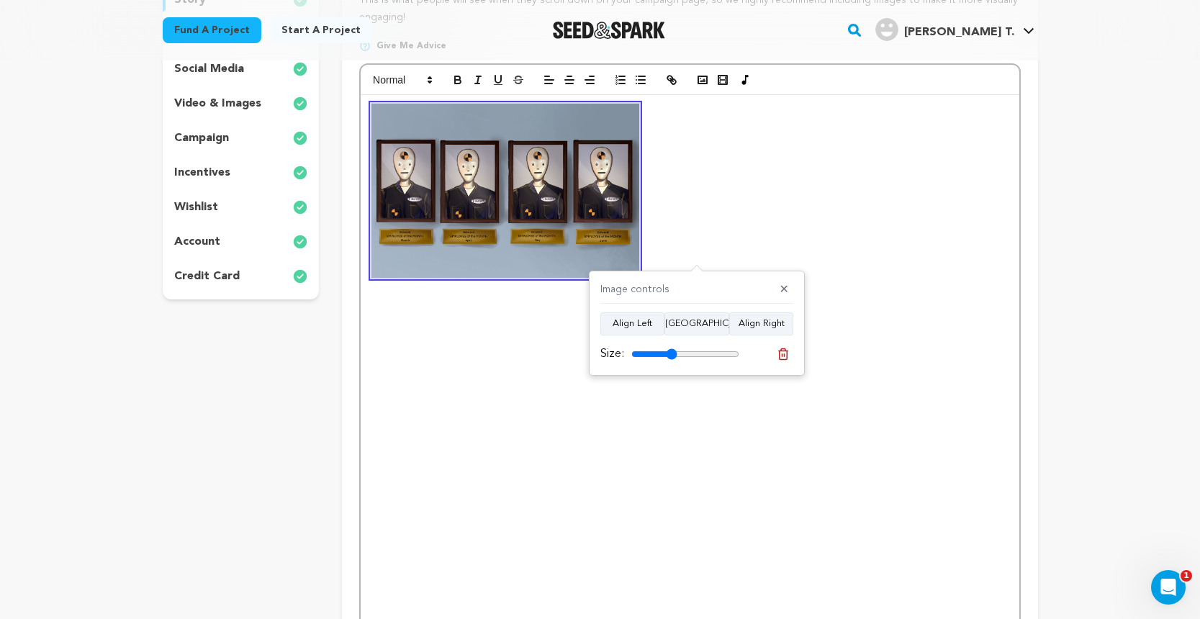
drag, startPoint x: 733, startPoint y: 351, endPoint x: 671, endPoint y: 350, distance: 61.9
type input "42"
click at [671, 350] on input "range" at bounding box center [685, 354] width 108 height 12
click at [698, 202] on p at bounding box center [689, 191] width 636 height 174
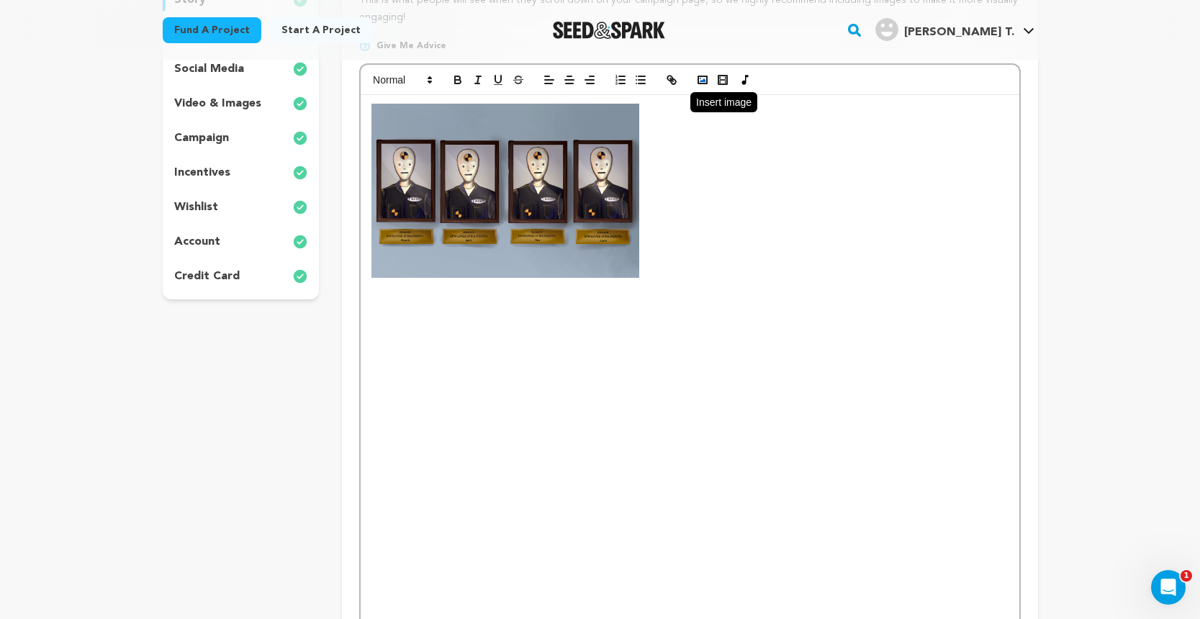
click at [695, 76] on button "button" at bounding box center [702, 79] width 20 height 17
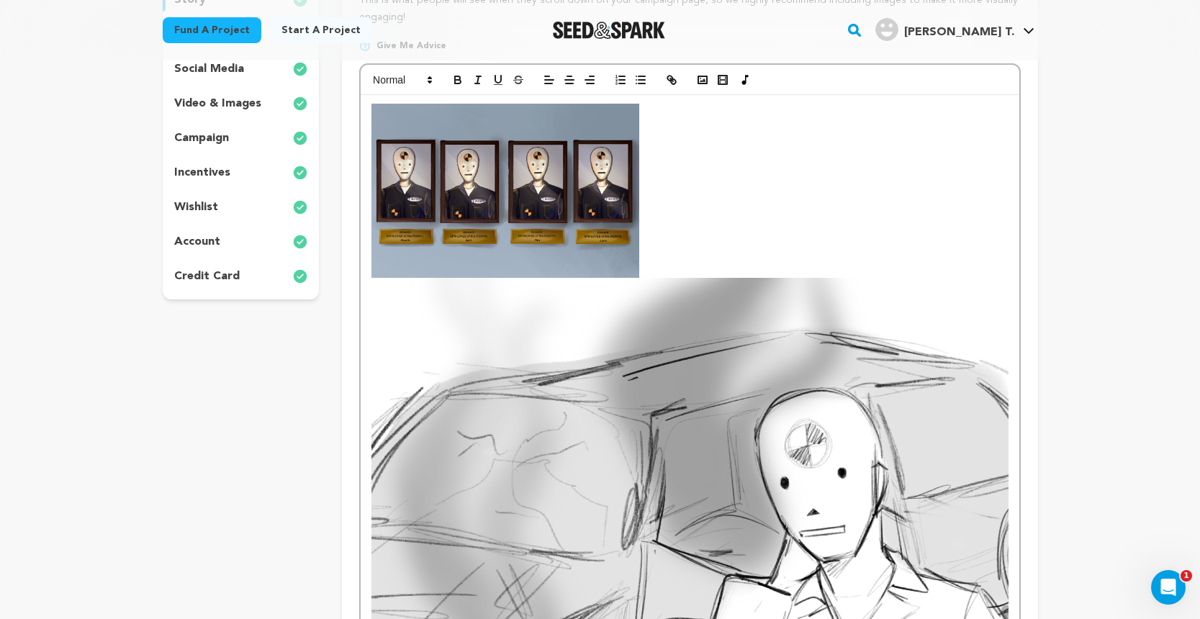
click at [728, 406] on img at bounding box center [689, 580] width 636 height 605
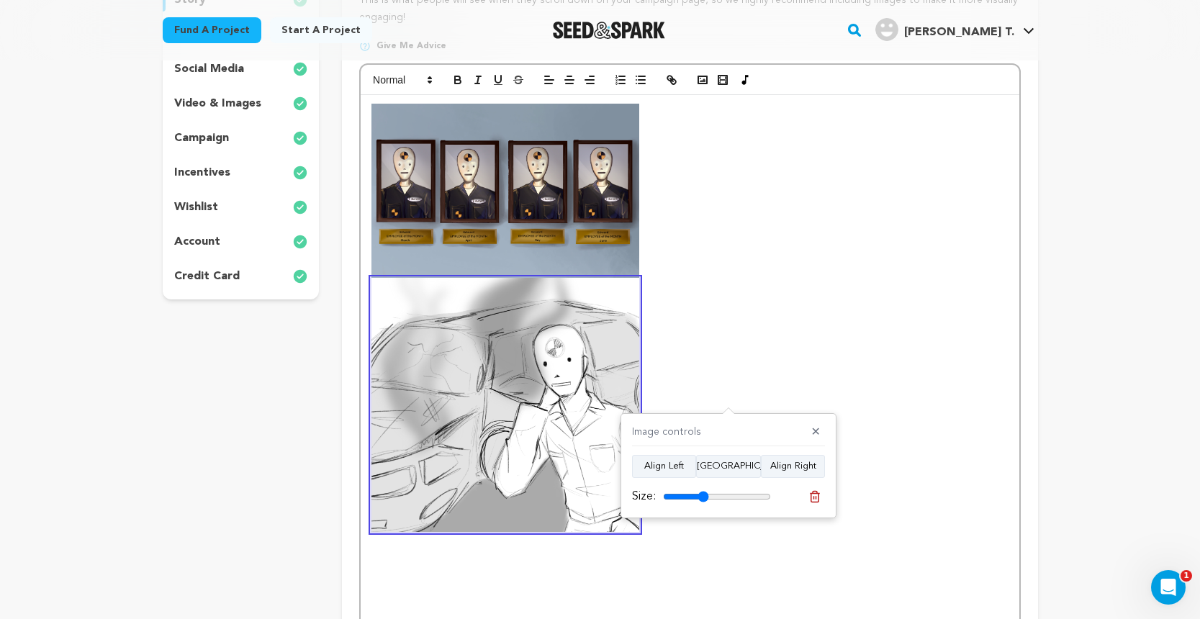
drag, startPoint x: 762, startPoint y: 494, endPoint x: 703, endPoint y: 486, distance: 59.6
type input "42"
click at [703, 487] on div "Size:" at bounding box center [728, 497] width 193 height 20
click at [777, 465] on button "Align Right" at bounding box center [793, 466] width 64 height 23
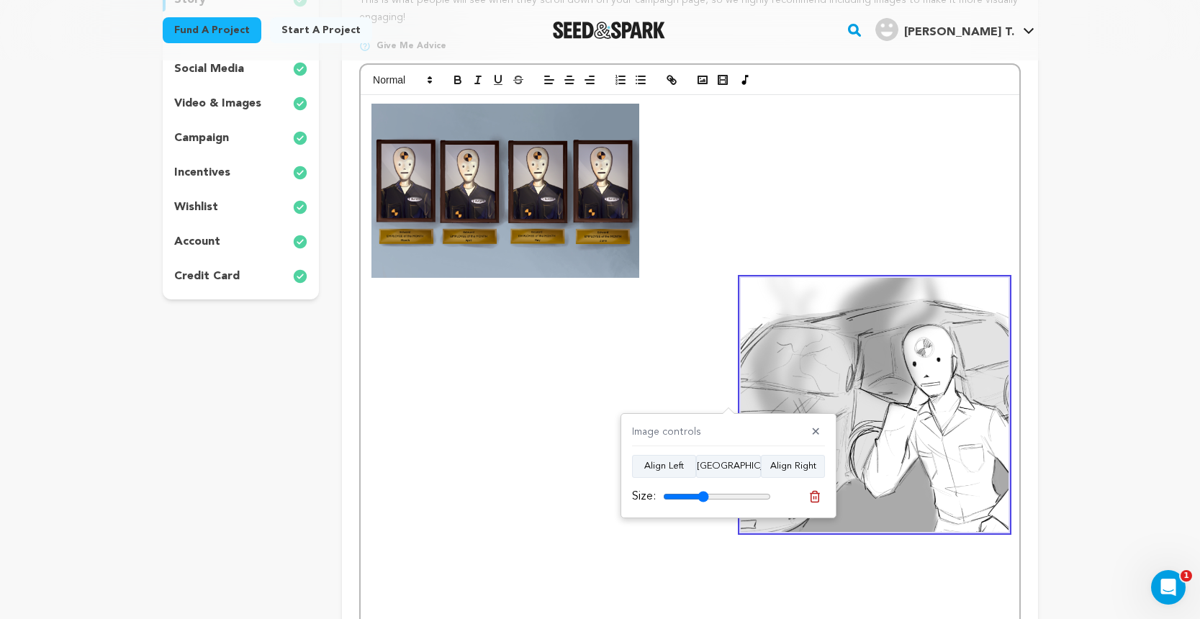
click at [549, 142] on img at bounding box center [504, 191] width 267 height 174
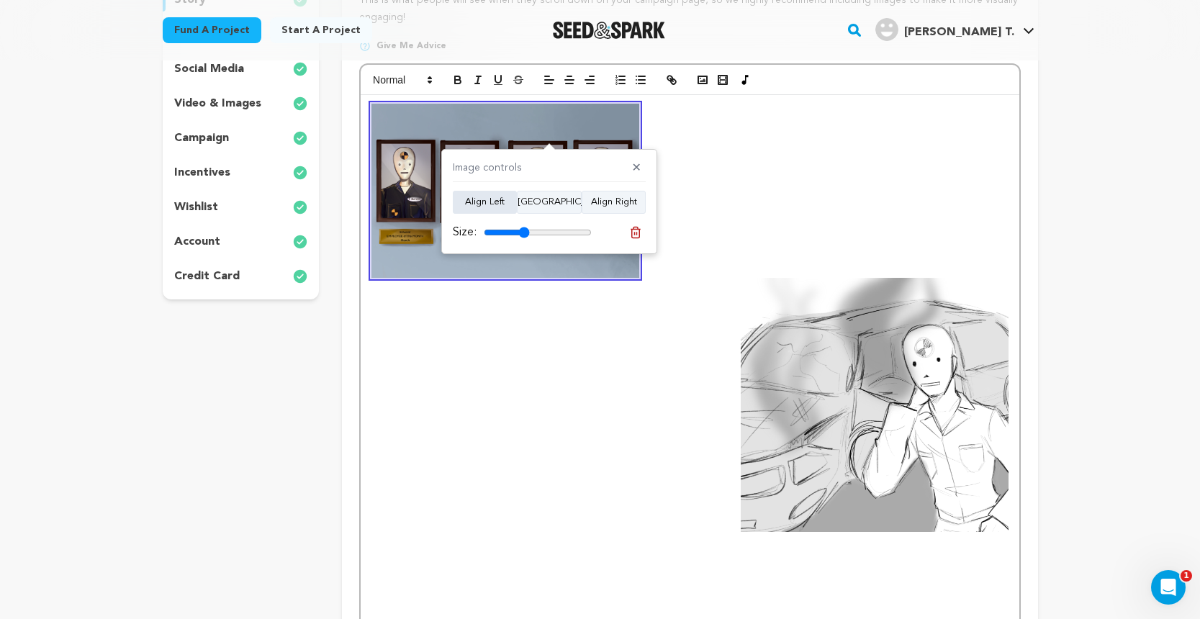
click at [502, 199] on button "Align Left" at bounding box center [485, 202] width 64 height 23
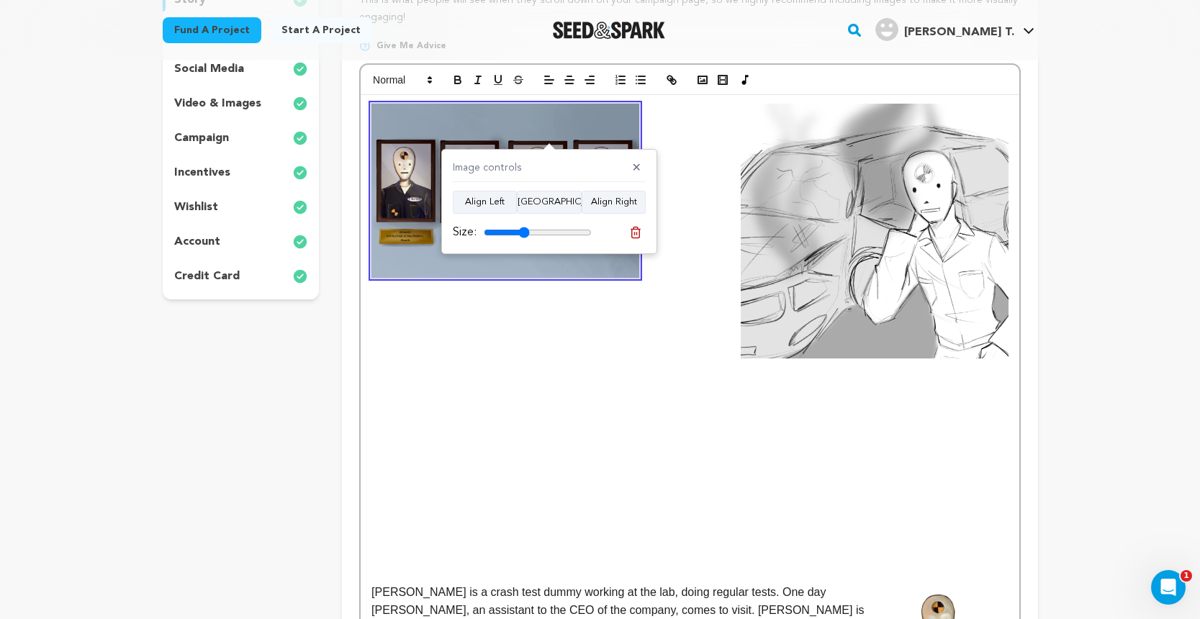
click at [750, 230] on img at bounding box center [874, 231] width 267 height 254
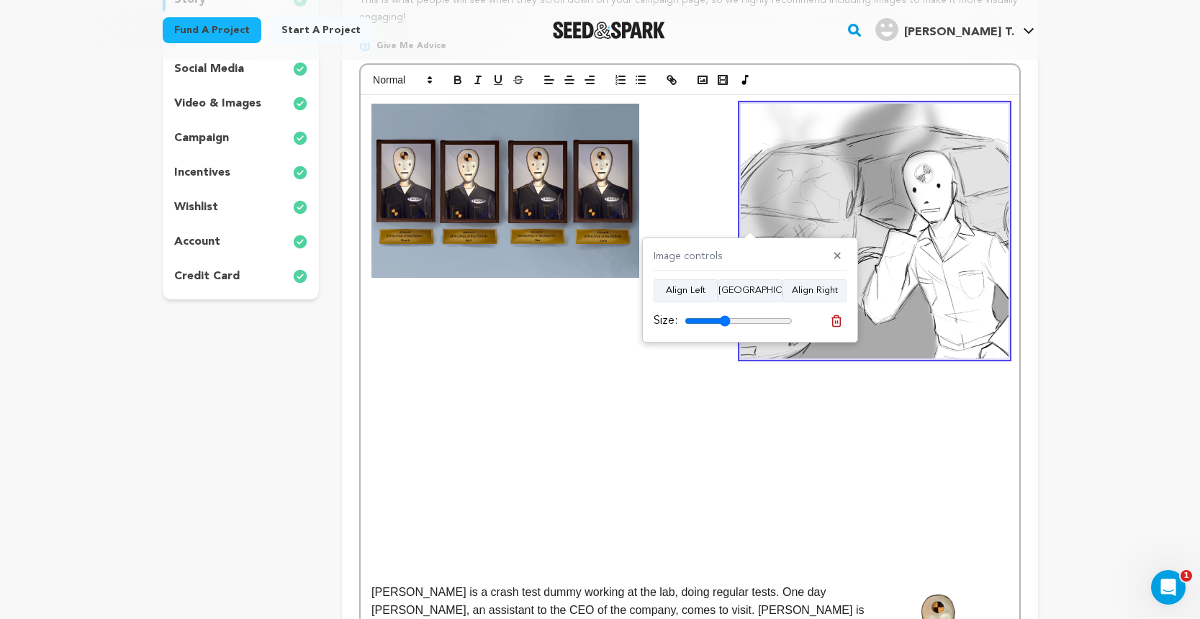
click at [540, 212] on img at bounding box center [504, 191] width 267 height 174
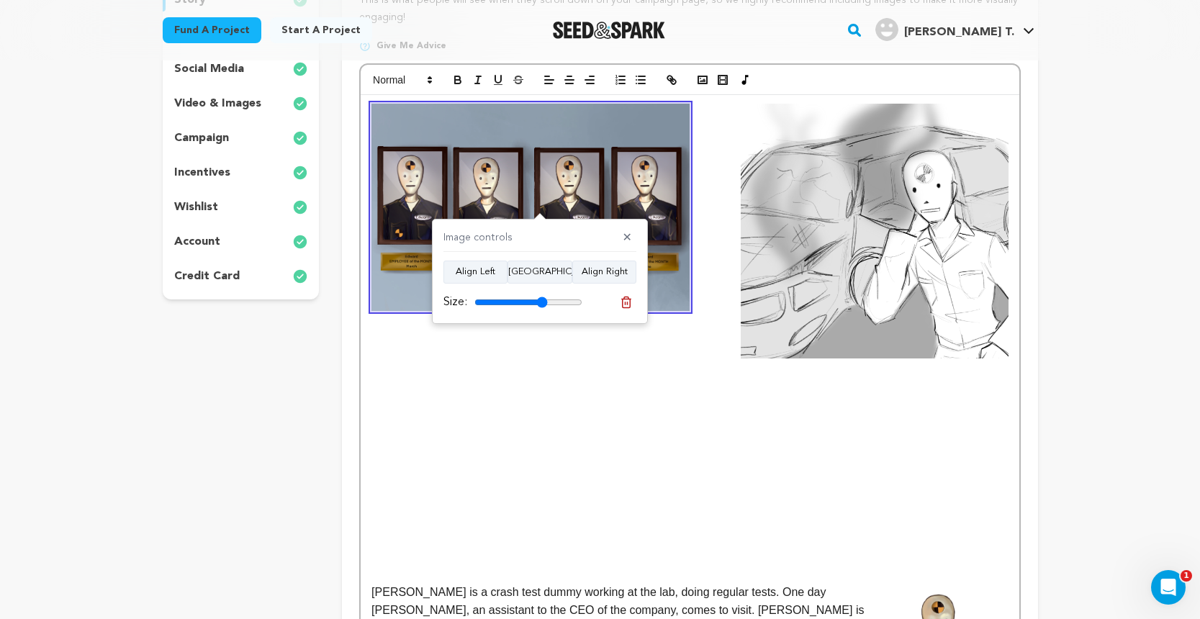
drag, startPoint x: 513, startPoint y: 302, endPoint x: 542, endPoint y: 302, distance: 28.8
type input "68"
click at [542, 302] on input "range" at bounding box center [528, 303] width 108 height 12
click at [833, 262] on img at bounding box center [874, 231] width 267 height 254
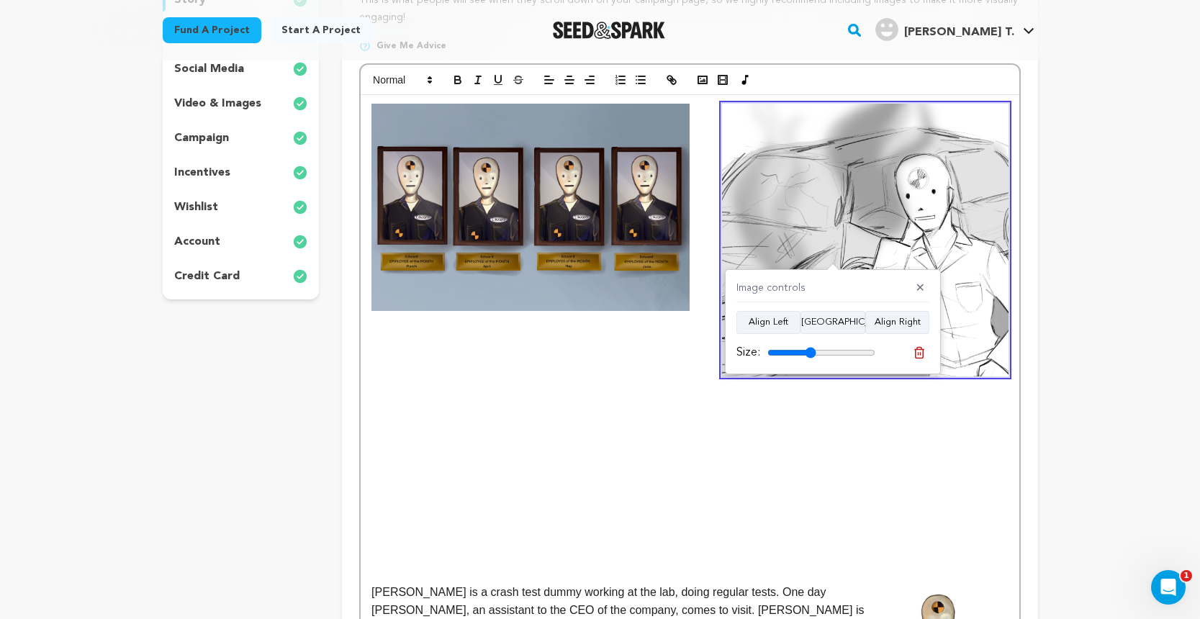
type input "45"
click at [811, 347] on input "range" at bounding box center [821, 353] width 108 height 12
click at [734, 425] on p at bounding box center [689, 426] width 636 height 19
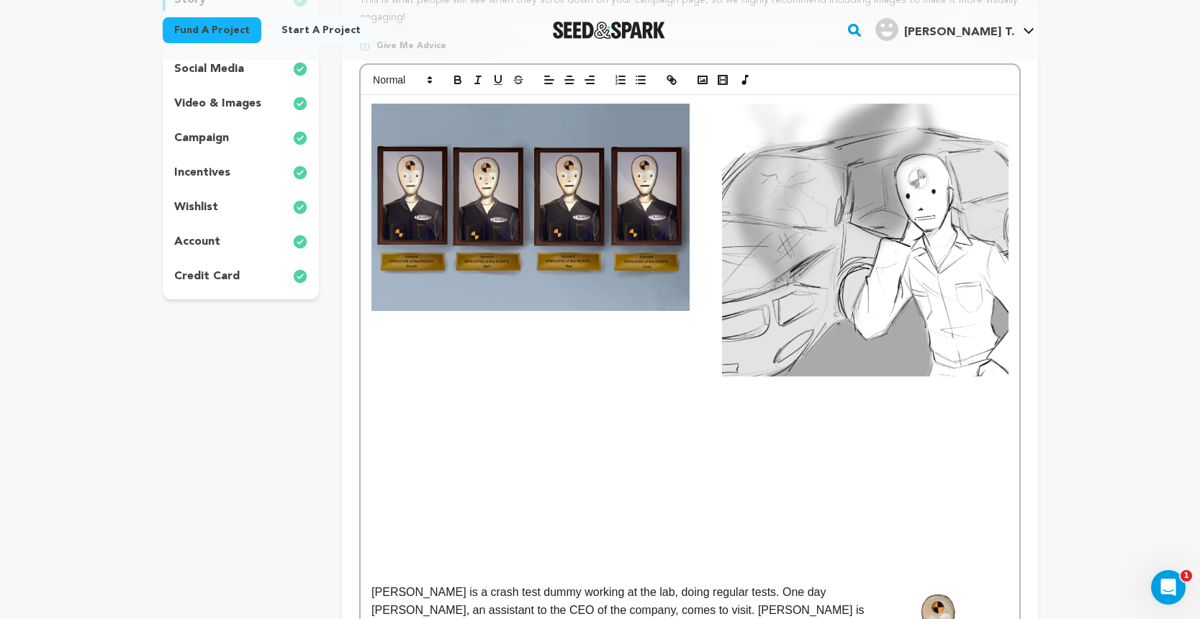
click at [371, 571] on div "EDWARD is a crash test dummy working at the lab, doing regular tests. One day A…" at bounding box center [690, 546] width 658 height 902
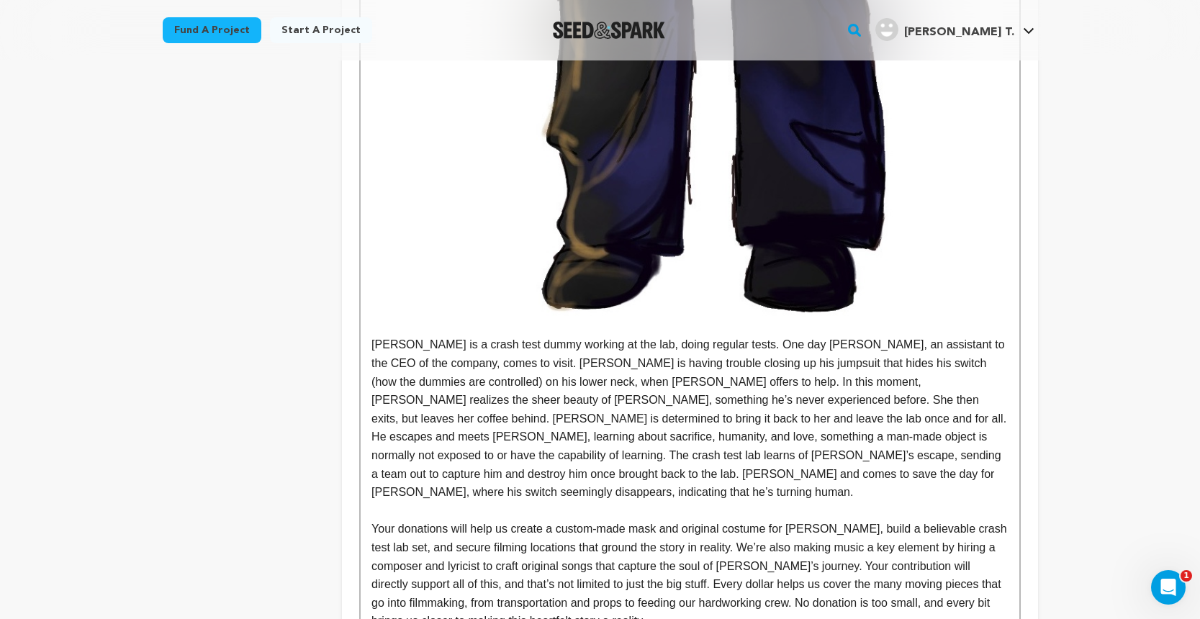
scroll to position [2808, 0]
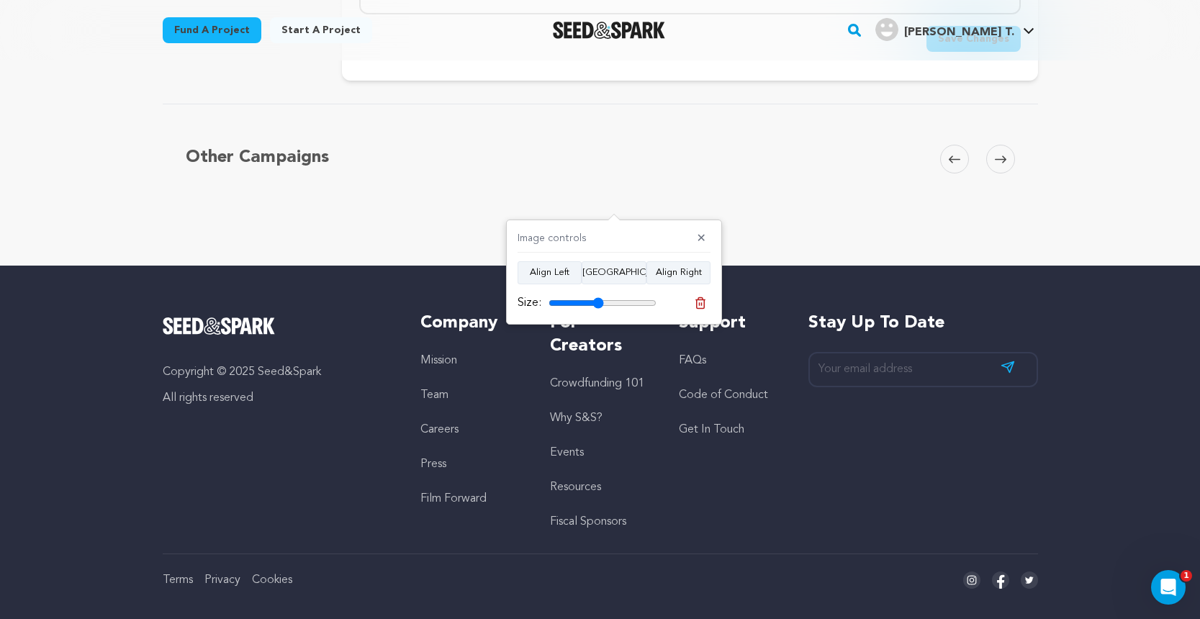
scroll to position [2601, 0]
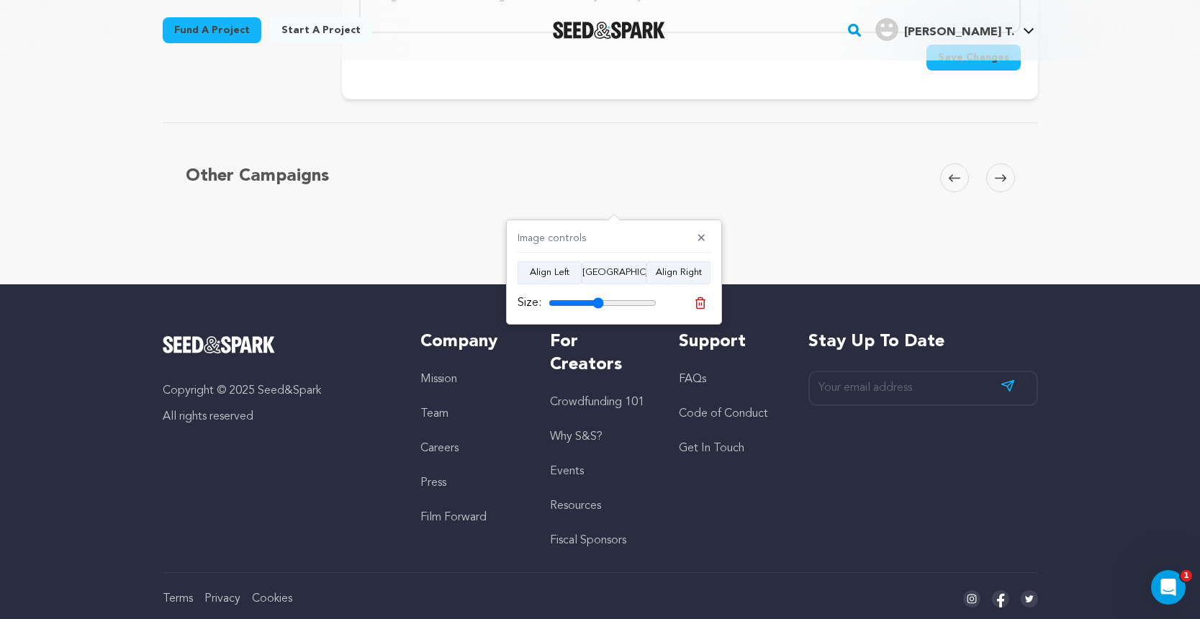
drag, startPoint x: 652, startPoint y: 300, endPoint x: 598, endPoint y: 299, distance: 54.0
click at [598, 299] on input "range" at bounding box center [603, 303] width 108 height 12
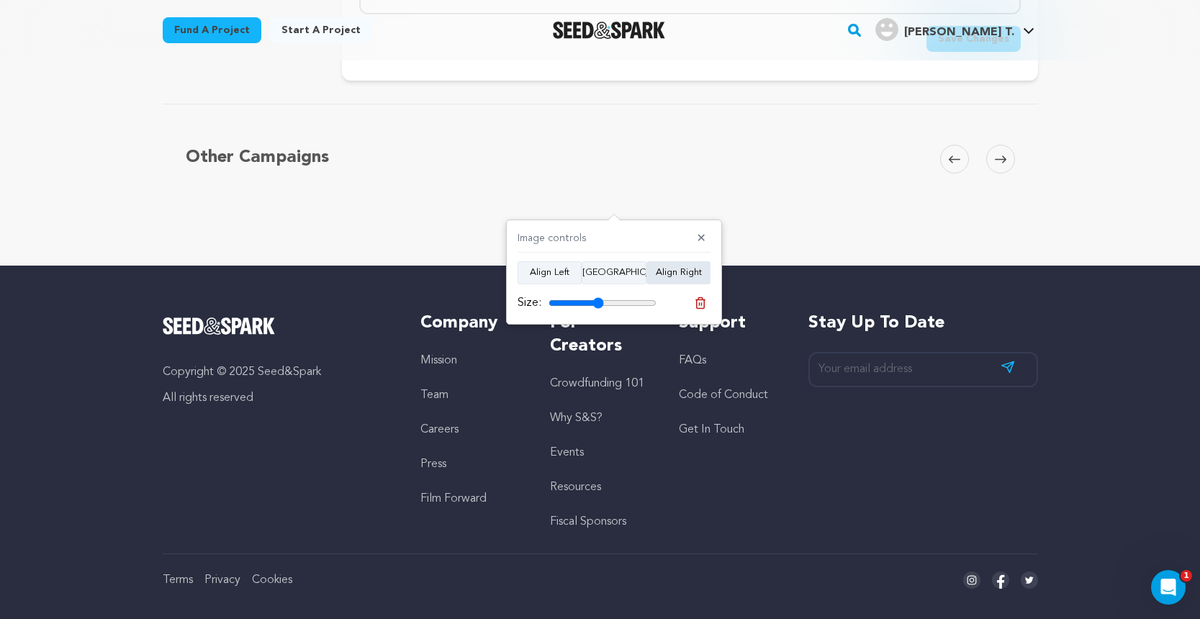
click at [661, 272] on button "Align Right" at bounding box center [678, 272] width 64 height 23
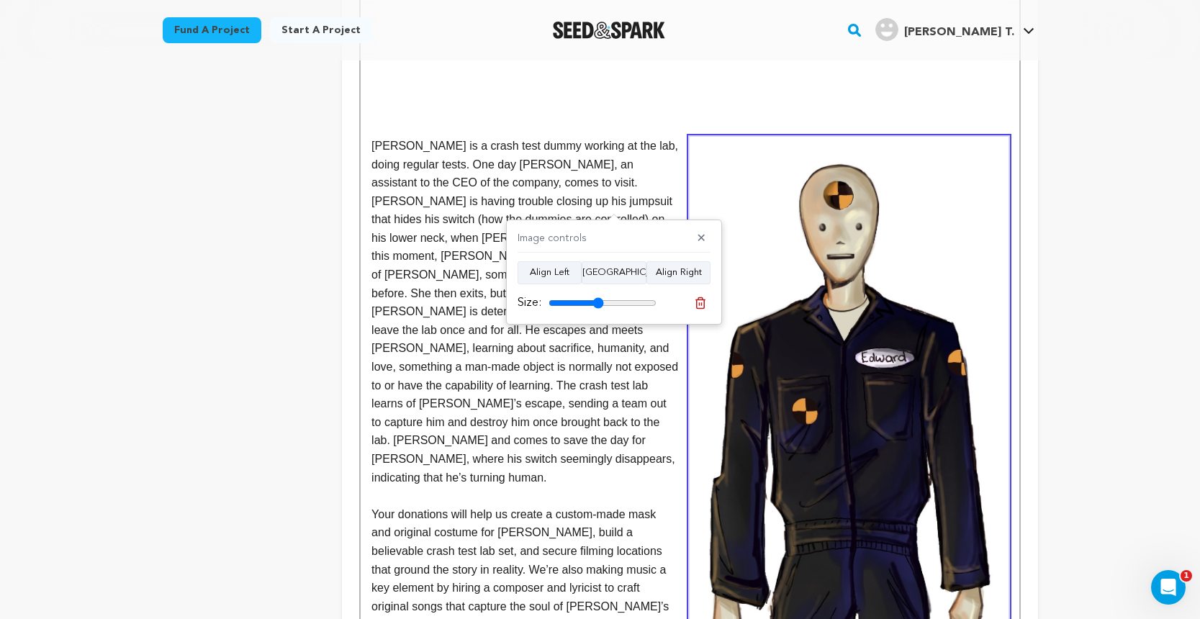
scroll to position [1145, 0]
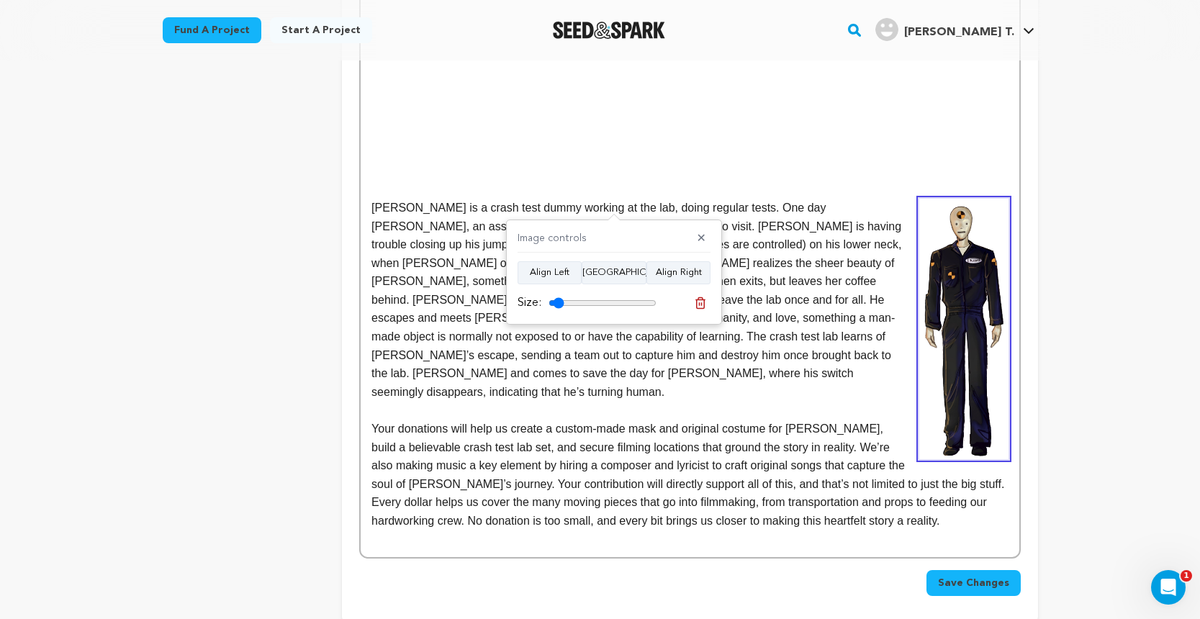
drag, startPoint x: 597, startPoint y: 301, endPoint x: 559, endPoint y: 304, distance: 37.6
type input "14"
click at [559, 304] on input "range" at bounding box center [603, 303] width 108 height 12
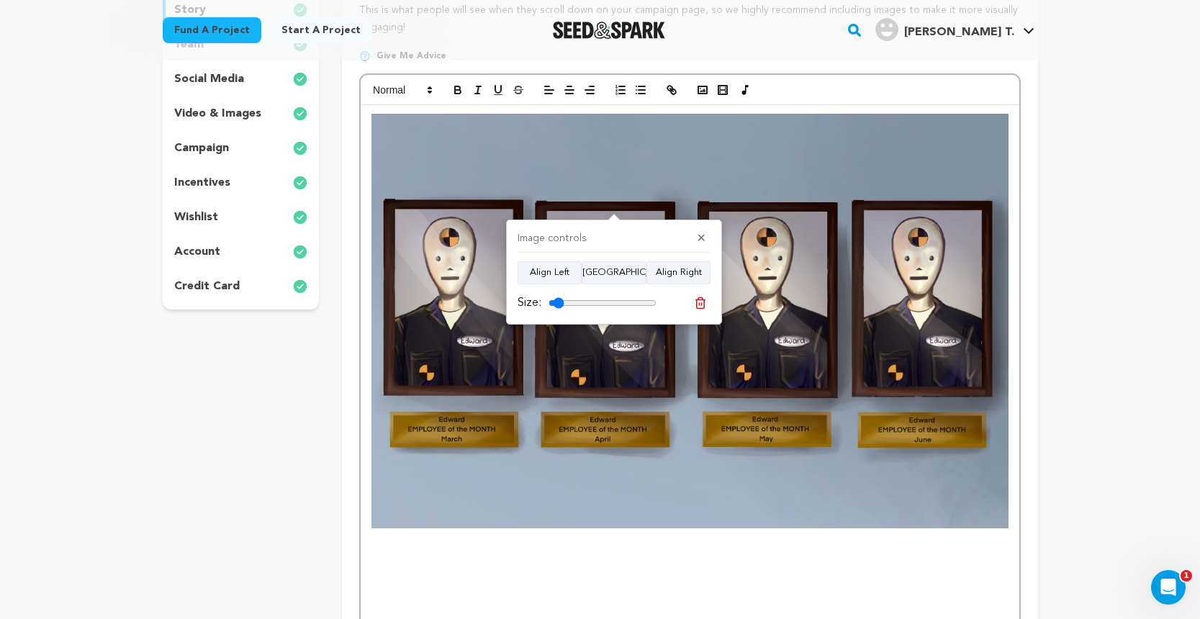
scroll to position [274, 0]
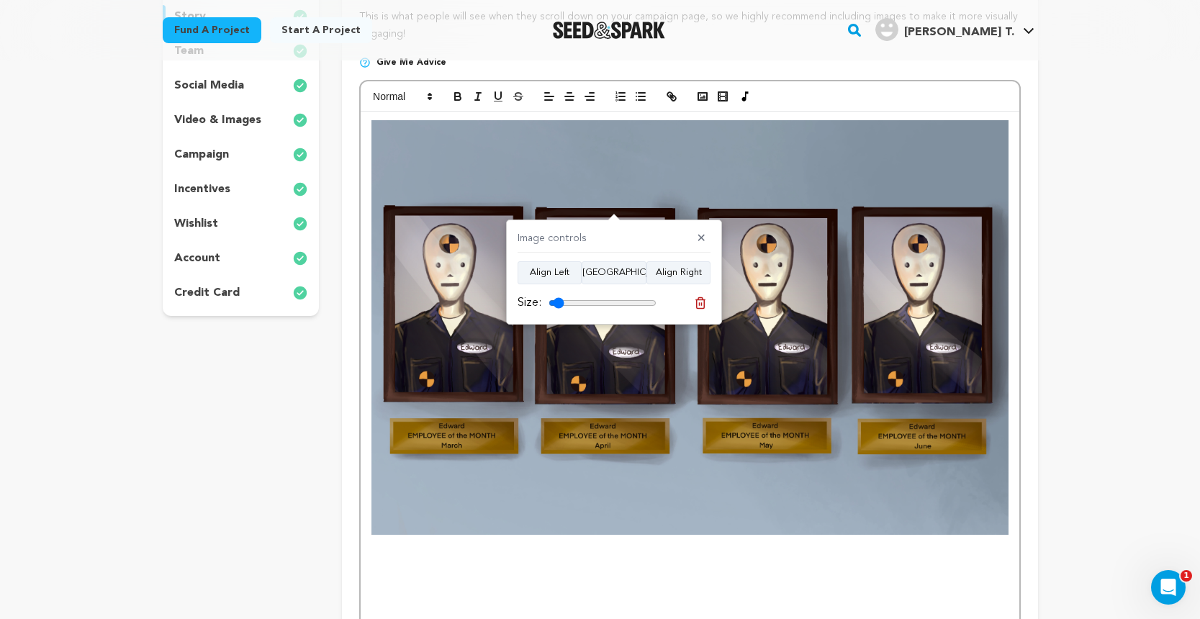
click at [858, 368] on img at bounding box center [689, 327] width 636 height 415
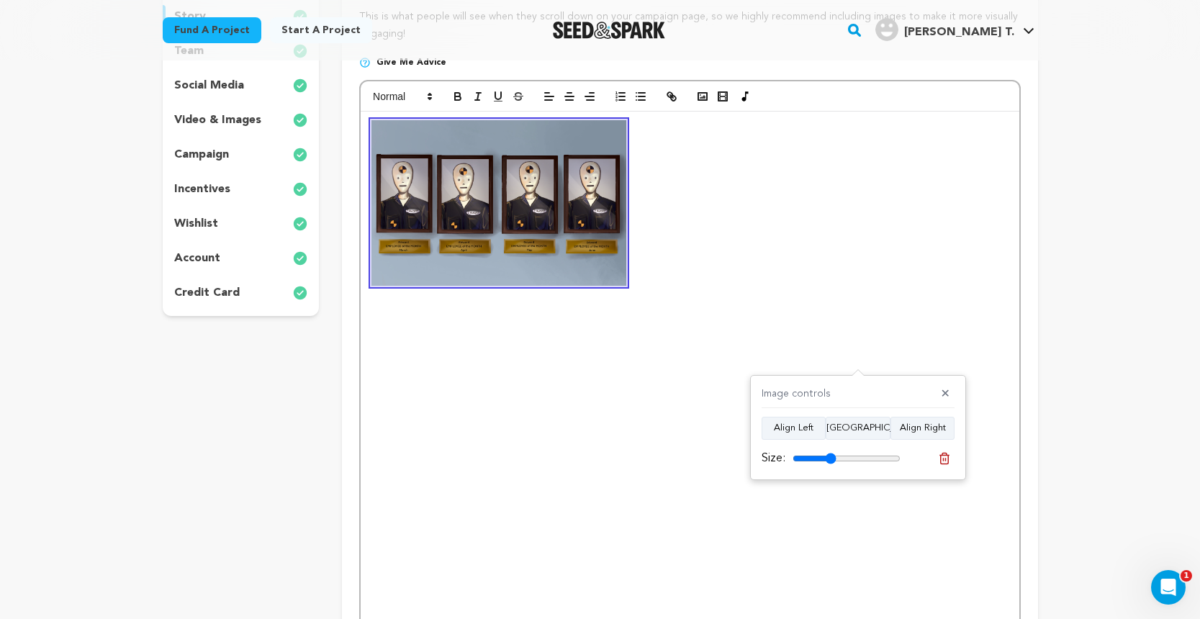
drag, startPoint x: 893, startPoint y: 456, endPoint x: 831, endPoint y: 456, distance: 62.6
type input "40"
click at [831, 456] on input "range" at bounding box center [847, 459] width 108 height 12
click at [814, 428] on button "Align Left" at bounding box center [794, 428] width 64 height 23
click at [701, 96] on polyline "button" at bounding box center [703, 97] width 6 height 4
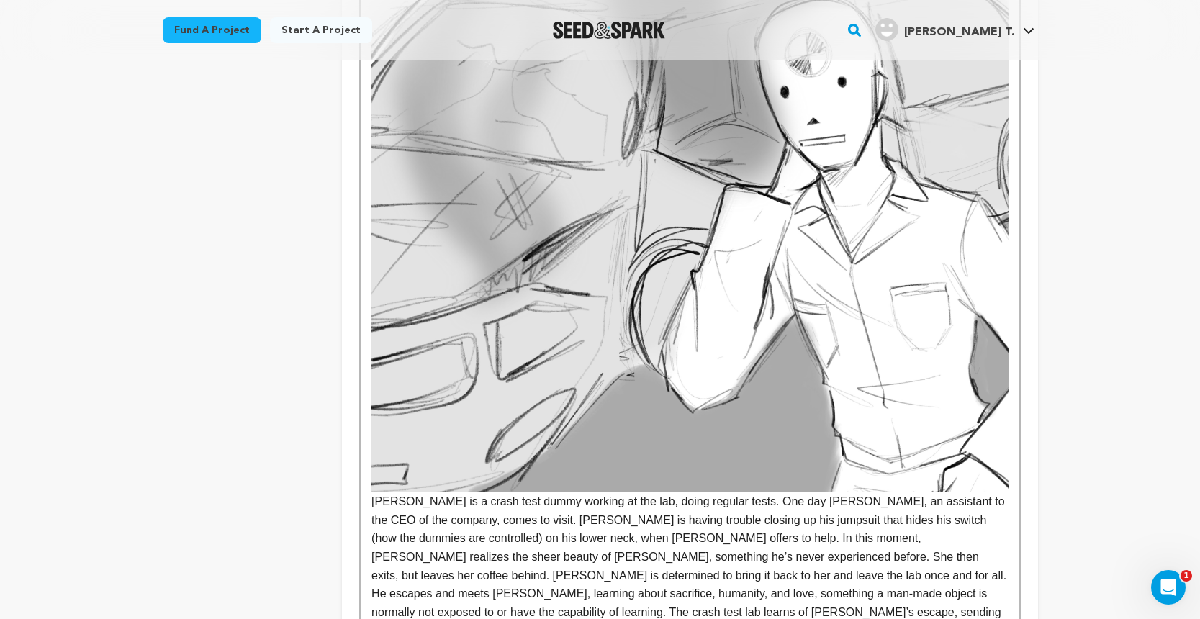
scroll to position [1013, 0]
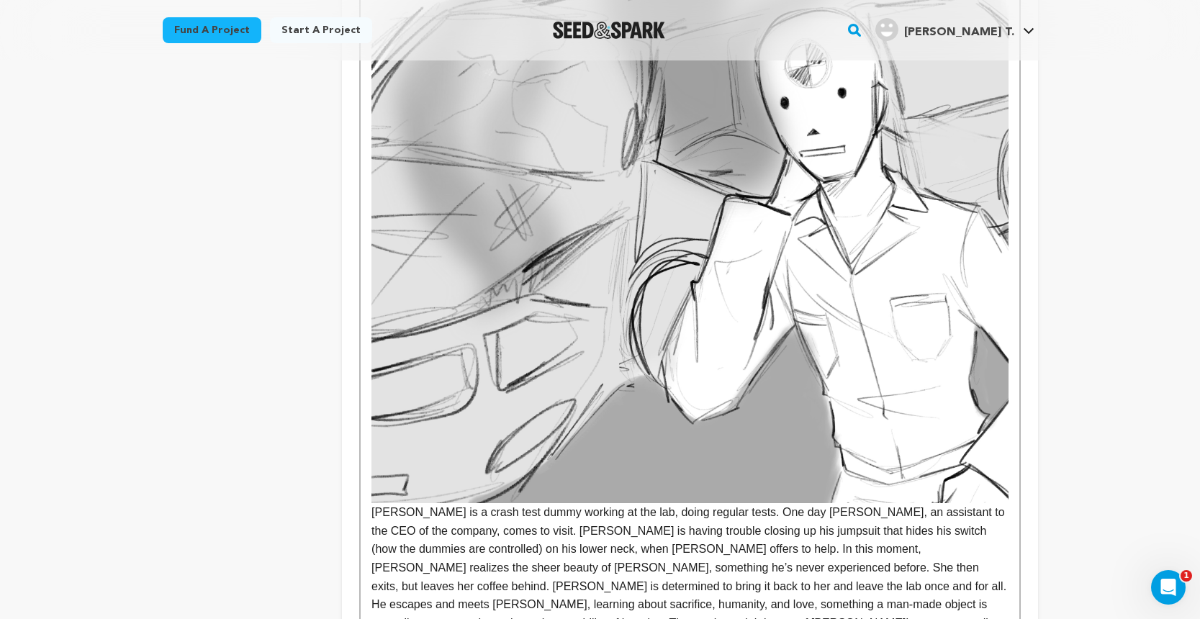
click at [669, 328] on img at bounding box center [689, 200] width 636 height 605
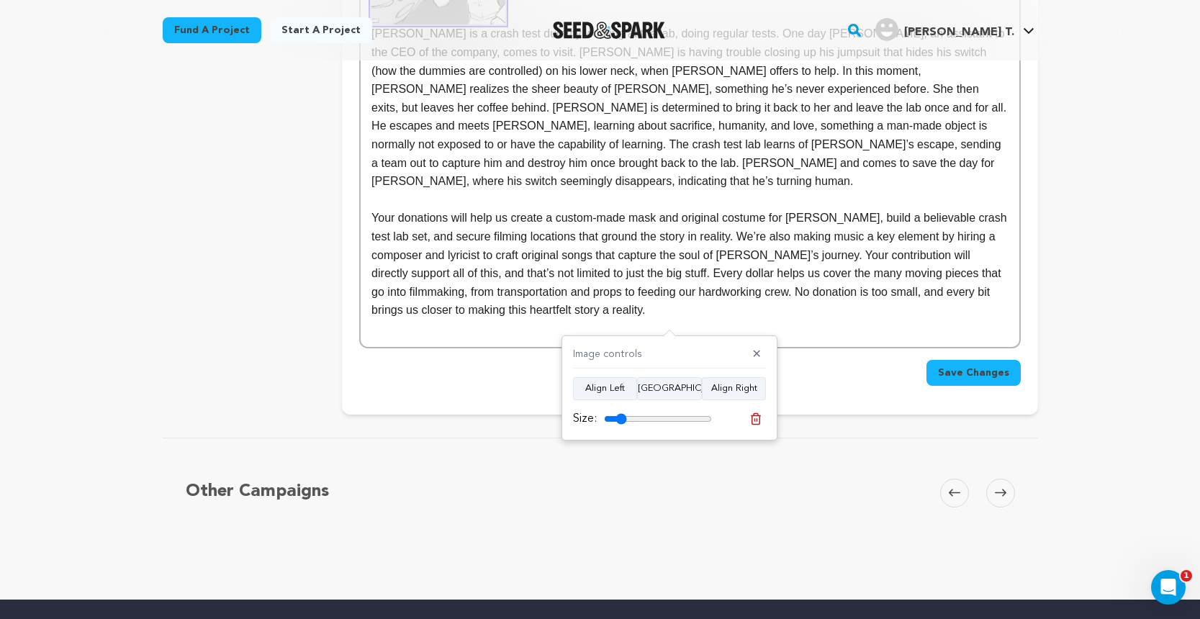
drag, startPoint x: 705, startPoint y: 421, endPoint x: 621, endPoint y: 410, distance: 84.2
type input "21"
click at [621, 410] on div "Size:" at bounding box center [642, 418] width 139 height 17
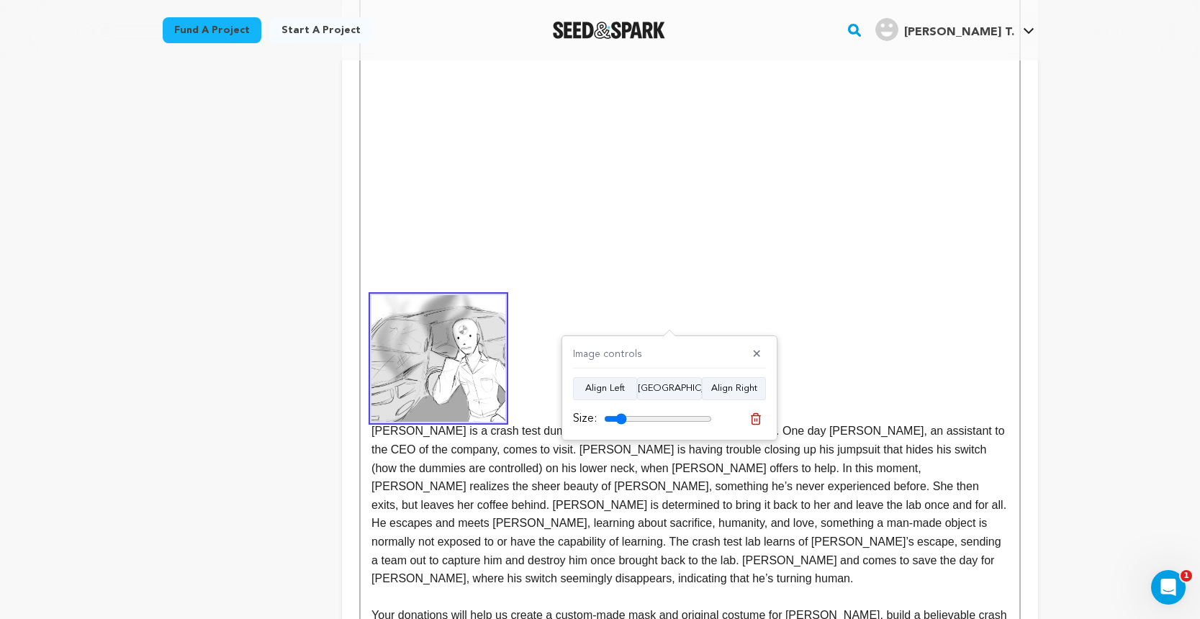
scroll to position [612, 0]
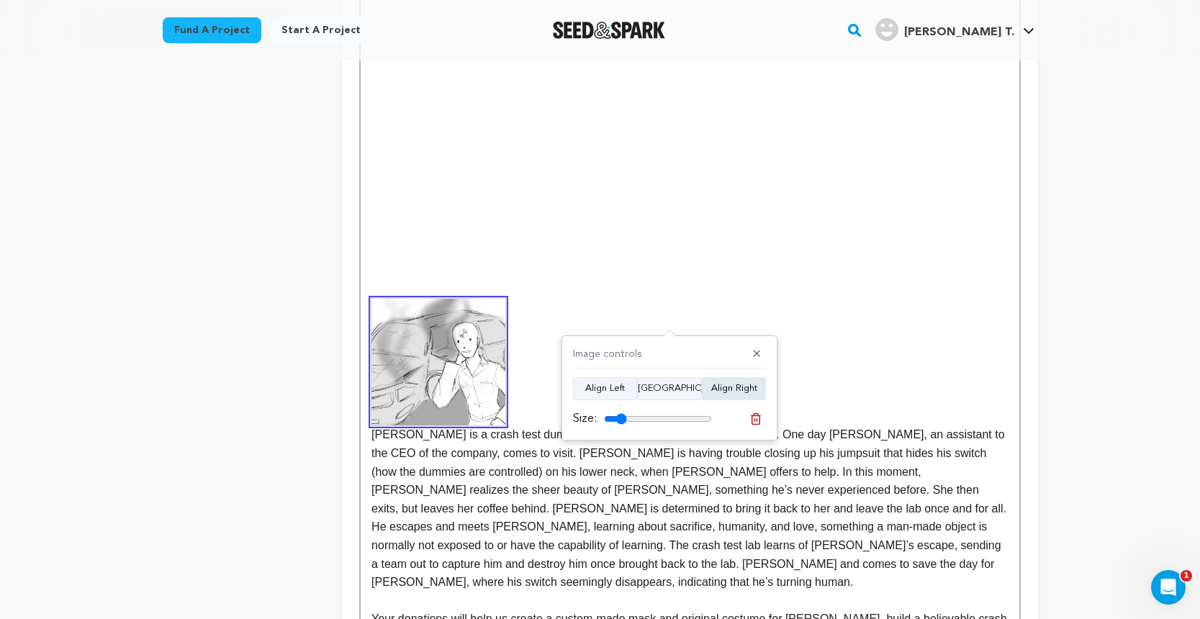
click at [731, 387] on button "Align Right" at bounding box center [734, 388] width 64 height 23
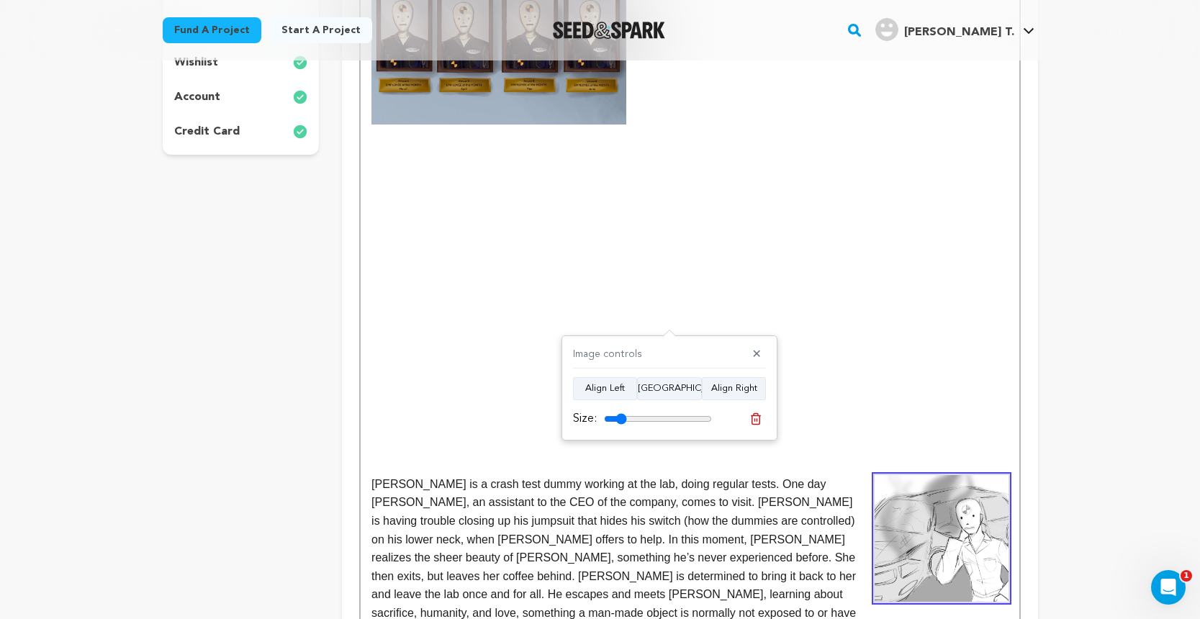
scroll to position [481, 0]
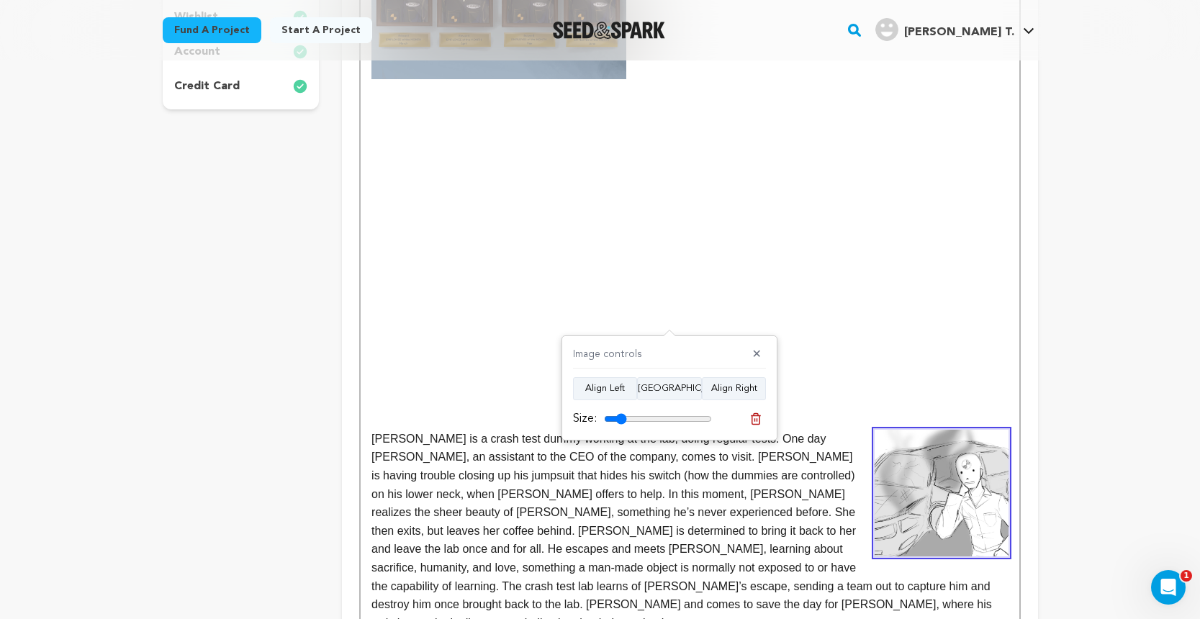
click at [861, 393] on p at bounding box center [689, 402] width 636 height 19
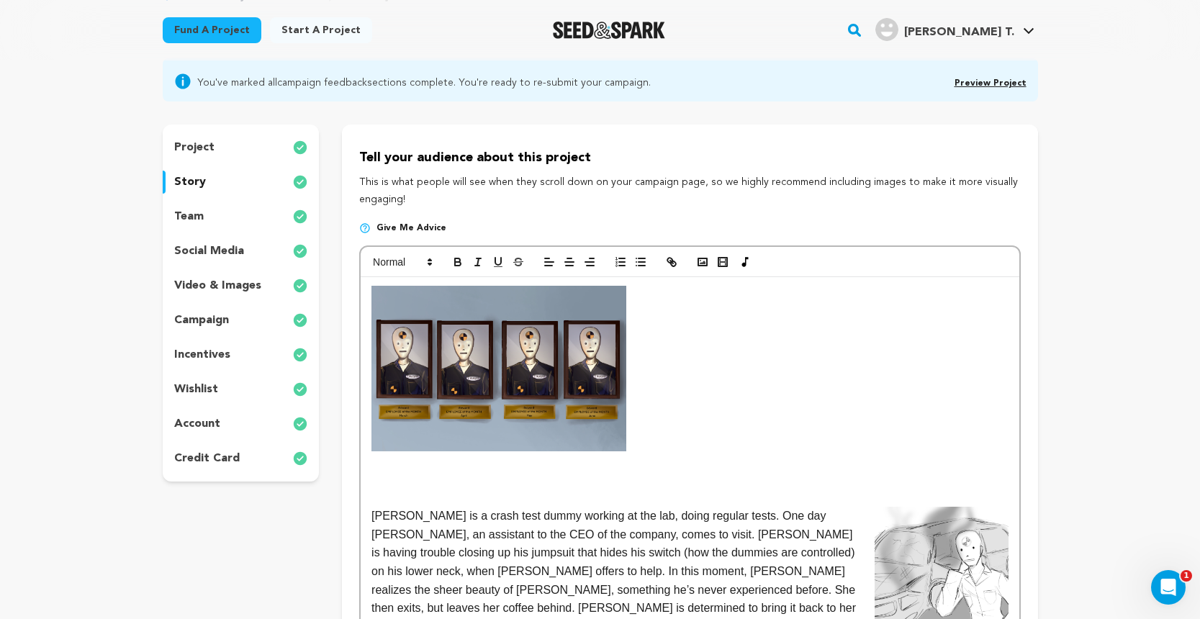
scroll to position [129, 0]
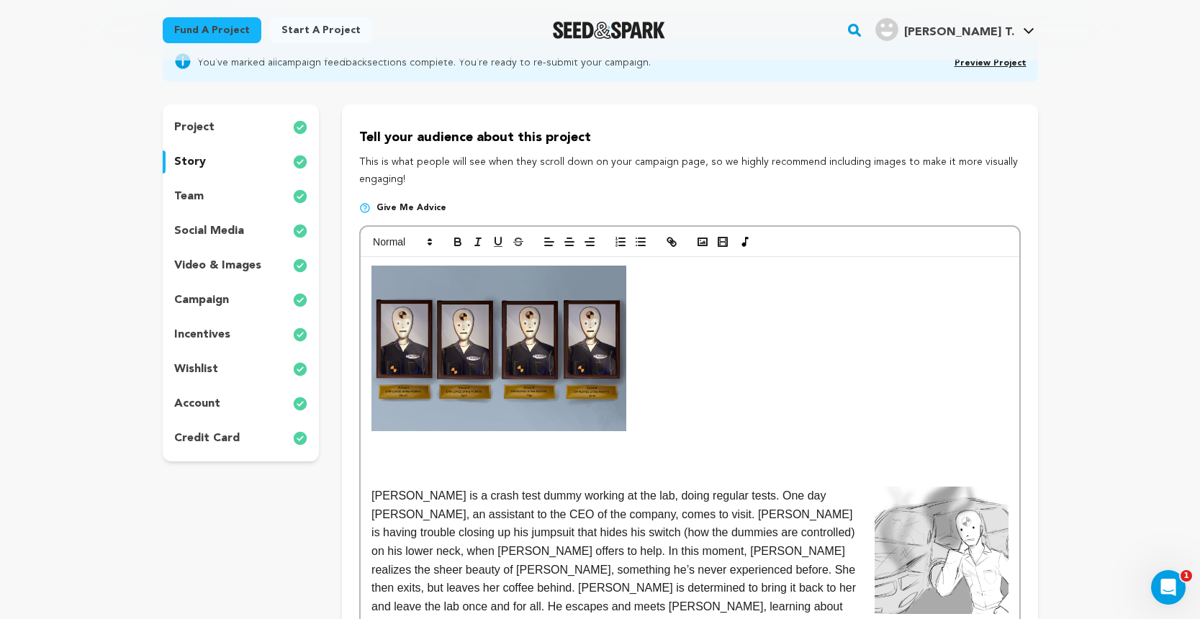
click at [952, 523] on img at bounding box center [942, 550] width 134 height 127
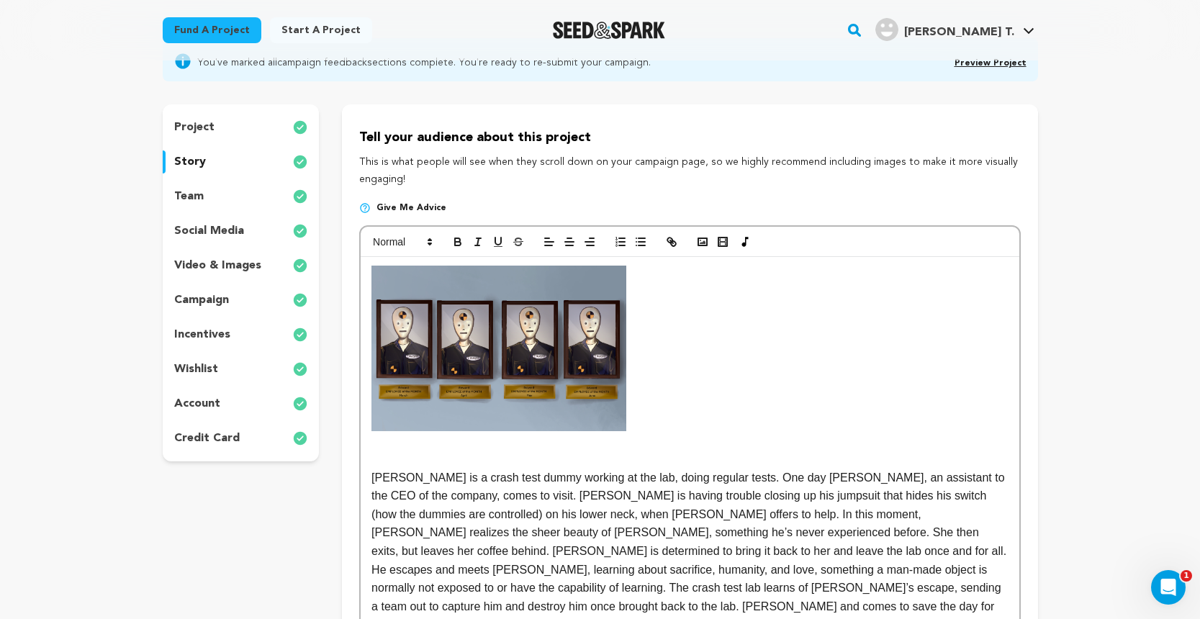
click at [682, 268] on p at bounding box center [689, 275] width 636 height 19
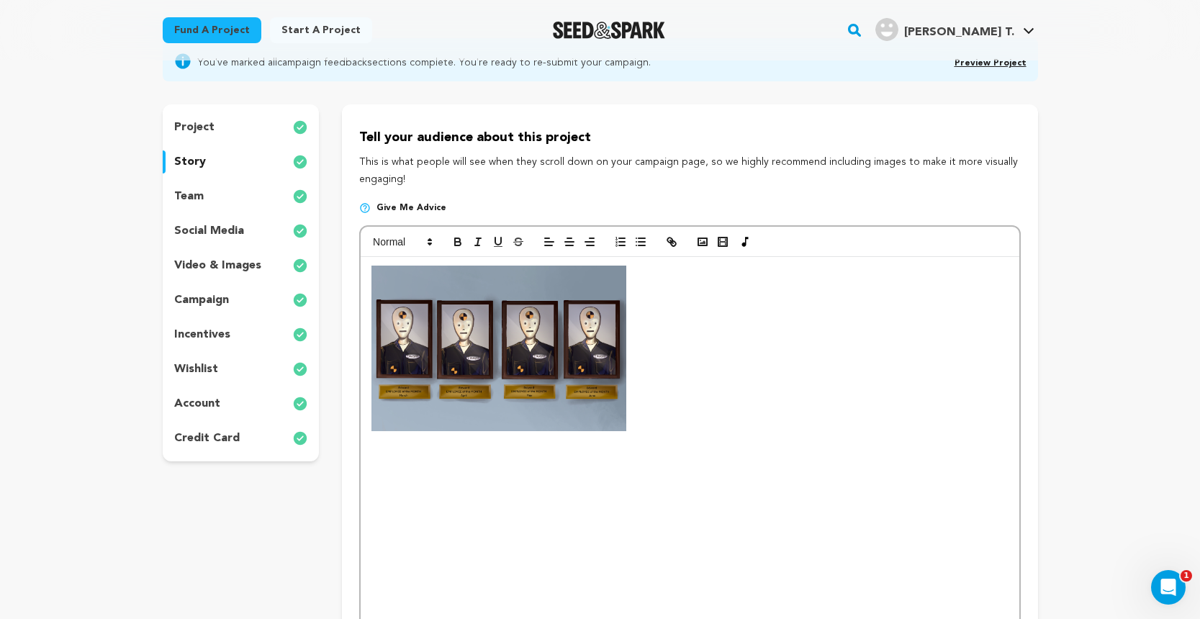
click at [573, 346] on img at bounding box center [498, 349] width 255 height 166
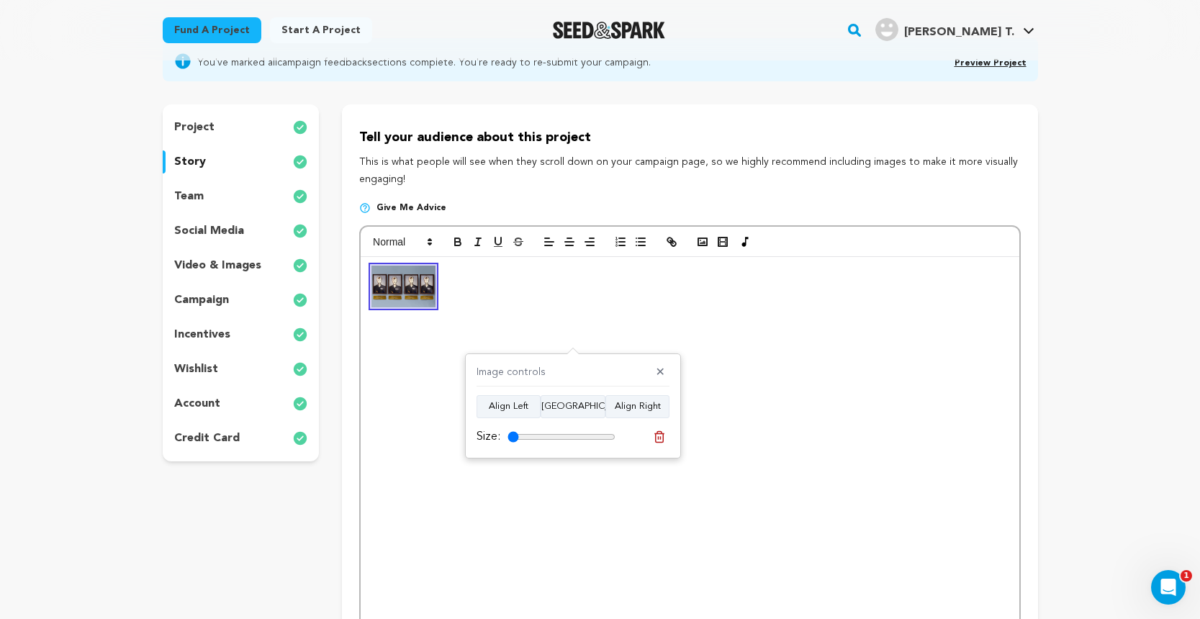
drag, startPoint x: 543, startPoint y: 433, endPoint x: 491, endPoint y: 437, distance: 52.0
type input "10"
click at [491, 437] on div "Size:" at bounding box center [546, 436] width 139 height 17
click at [525, 246] on icon "button" at bounding box center [518, 241] width 13 height 13
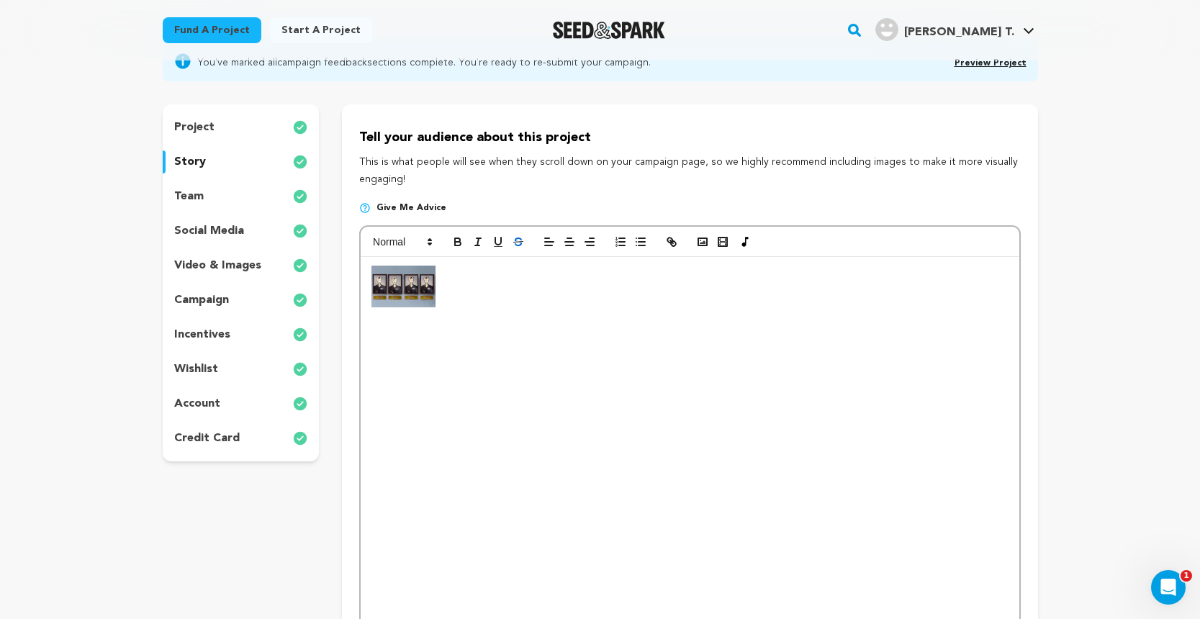
click at [456, 288] on p at bounding box center [689, 293] width 636 height 19
click at [703, 235] on icon "button" at bounding box center [702, 241] width 13 height 13
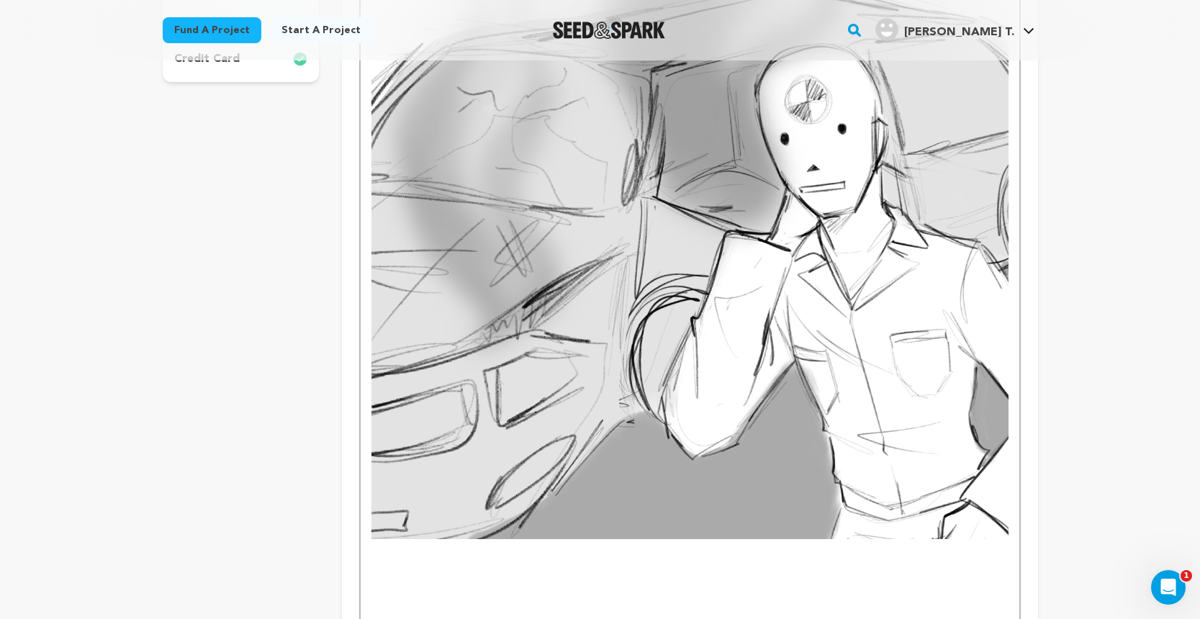
scroll to position [484, 0]
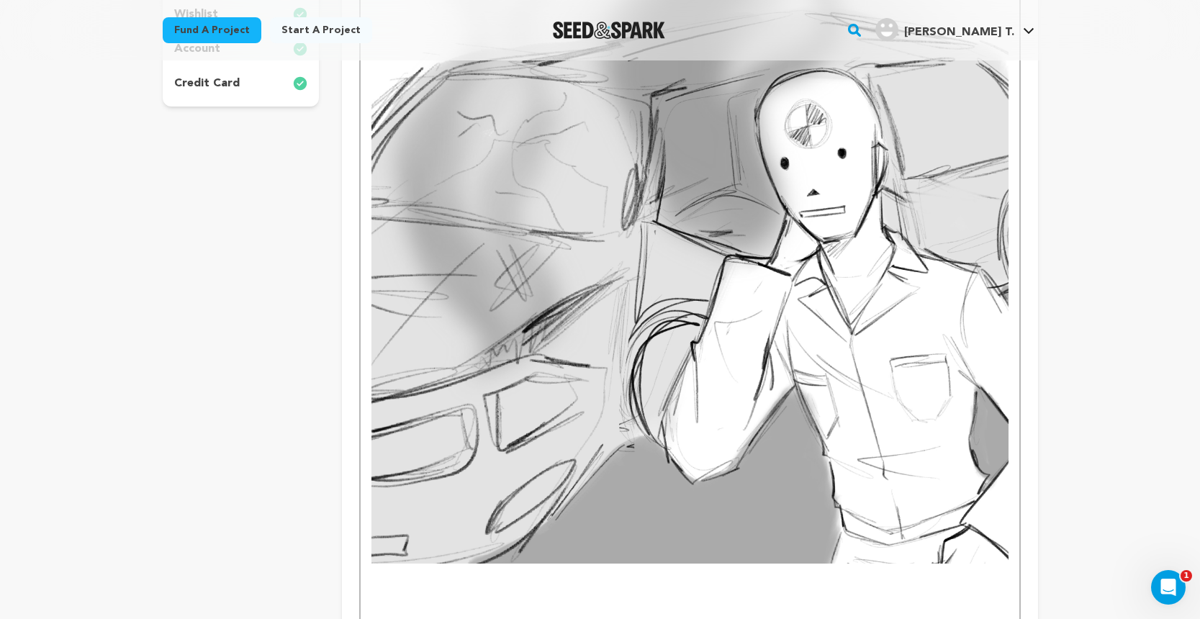
click at [685, 445] on img at bounding box center [689, 260] width 636 height 605
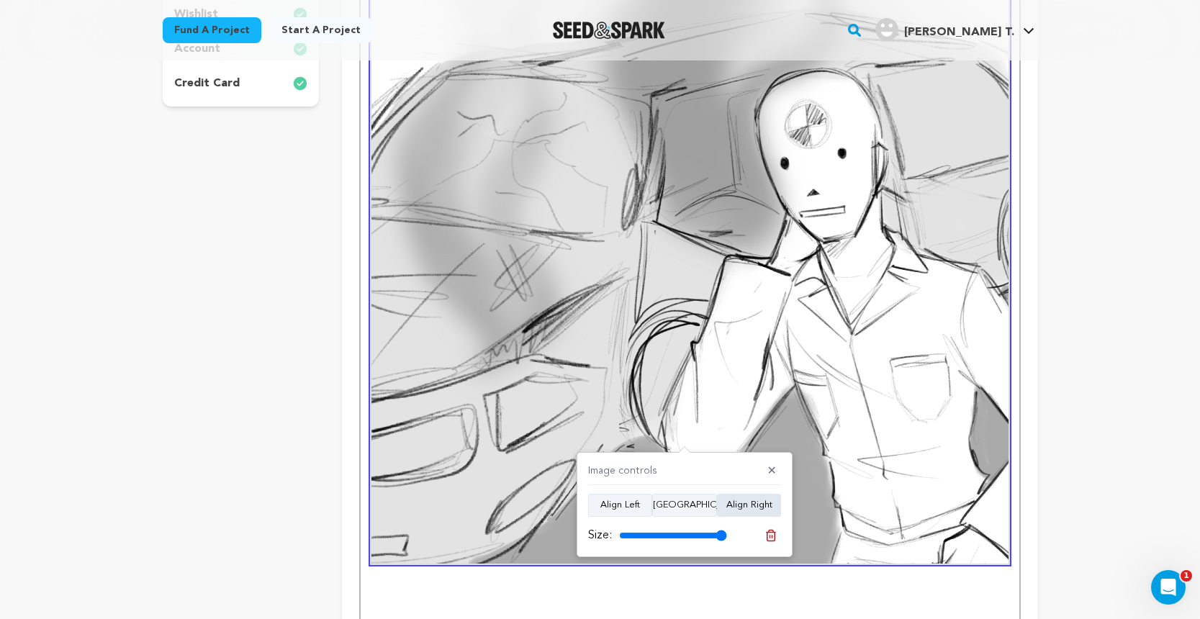
click at [746, 503] on button "Align Right" at bounding box center [749, 505] width 64 height 23
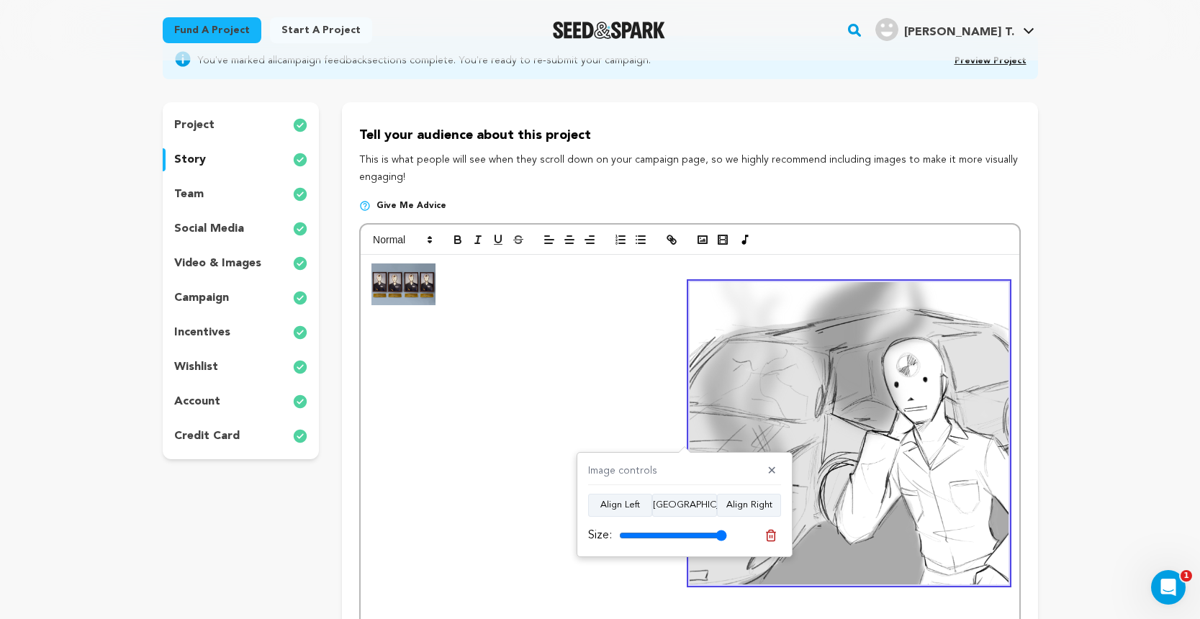
scroll to position [129, 0]
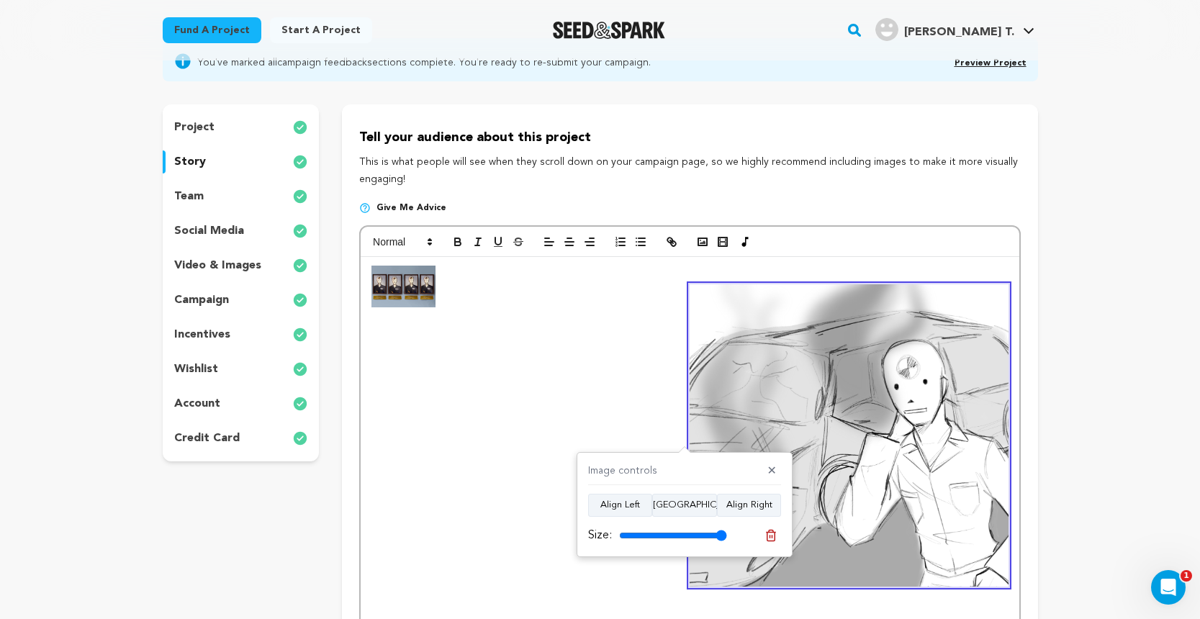
click at [402, 279] on img at bounding box center [402, 287] width 63 height 42
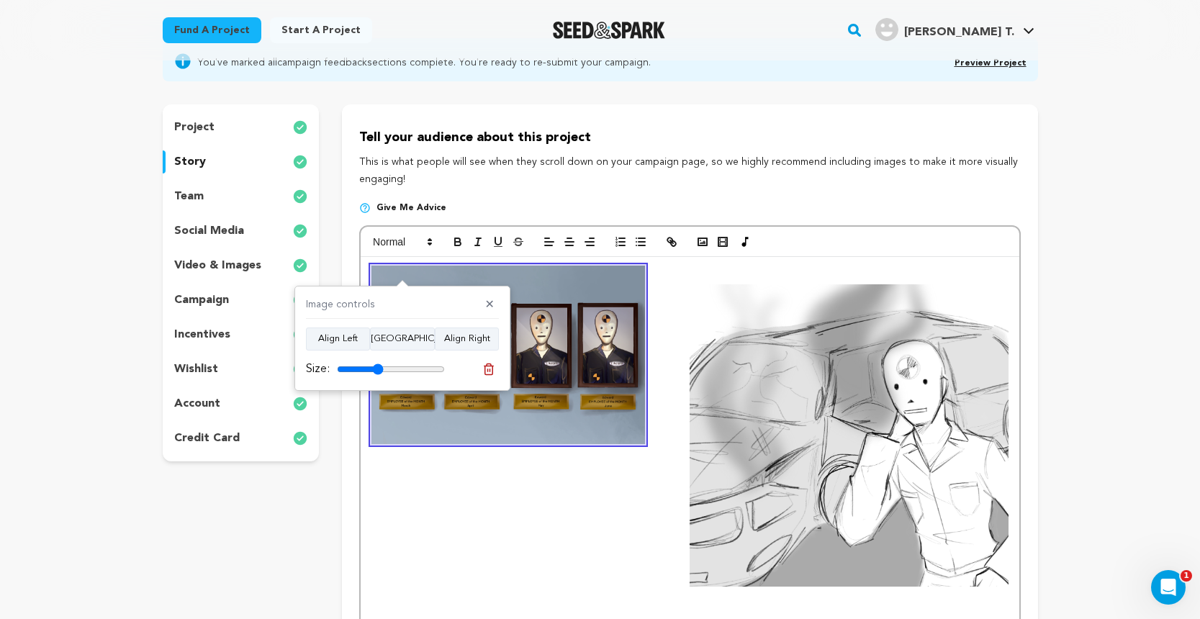
drag, startPoint x: 344, startPoint y: 368, endPoint x: 378, endPoint y: 371, distance: 34.0
type input "43"
click at [378, 371] on input "range" at bounding box center [391, 370] width 108 height 12
click at [821, 421] on img at bounding box center [849, 435] width 318 height 303
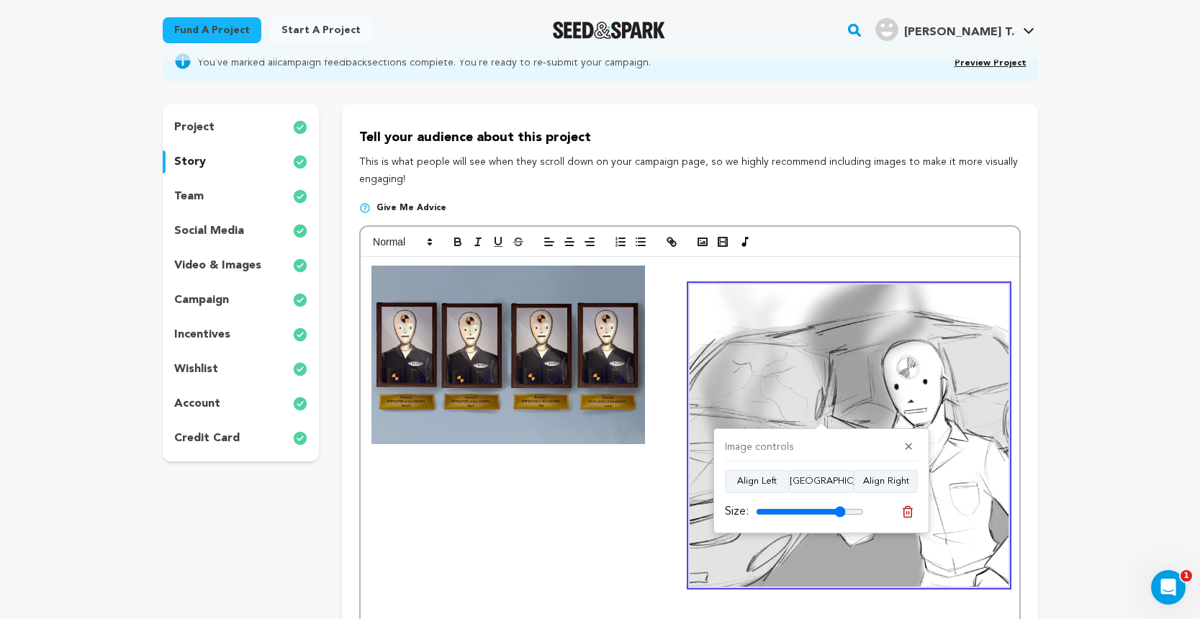
drag, startPoint x: 858, startPoint y: 509, endPoint x: 839, endPoint y: 509, distance: 18.7
type input "83"
click at [839, 509] on input "range" at bounding box center [810, 512] width 108 height 12
click at [811, 319] on img at bounding box center [849, 435] width 318 height 303
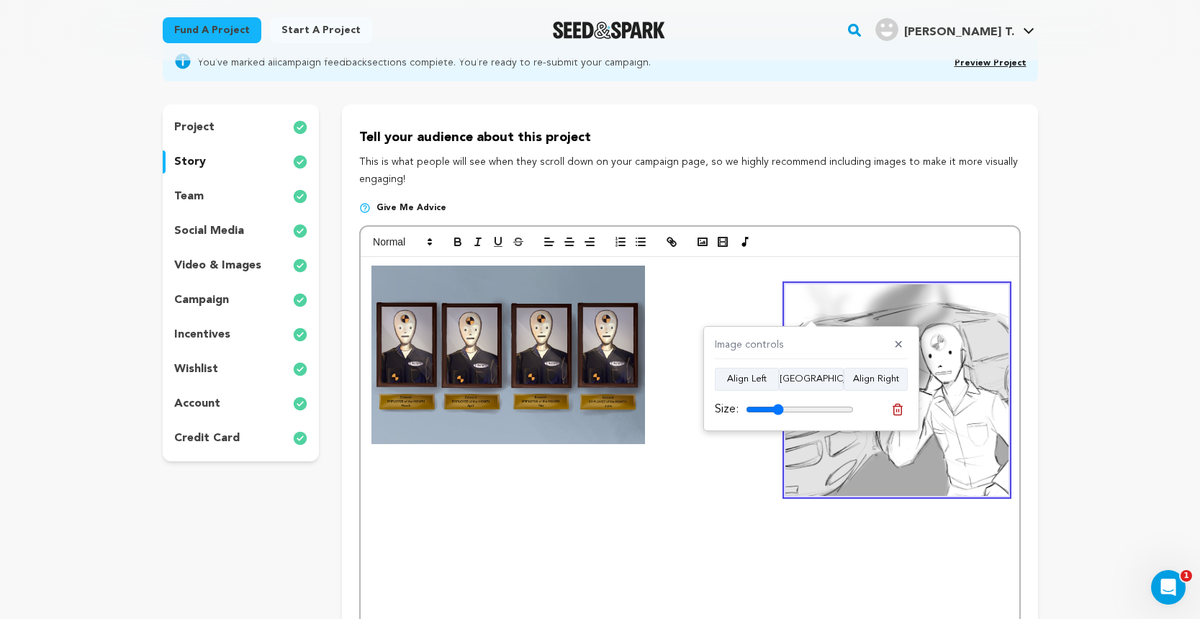
drag, startPoint x: 826, startPoint y: 411, endPoint x: 779, endPoint y: 415, distance: 47.6
type input "35"
click at [779, 415] on input "range" at bounding box center [800, 410] width 108 height 12
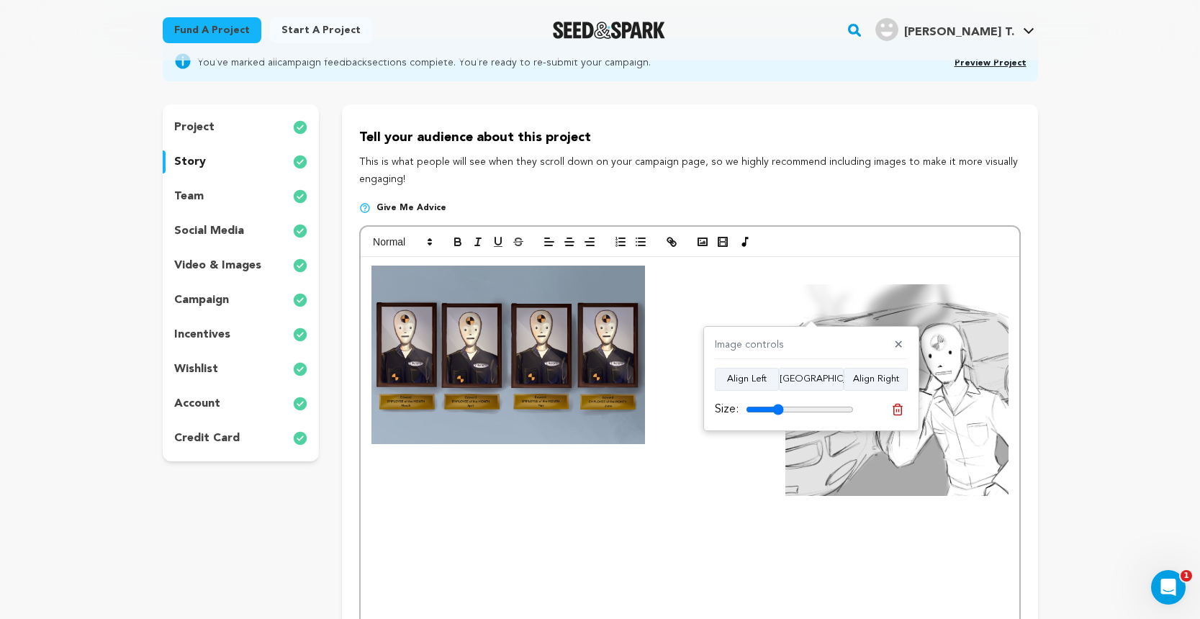
click at [929, 315] on img at bounding box center [896, 390] width 223 height 212
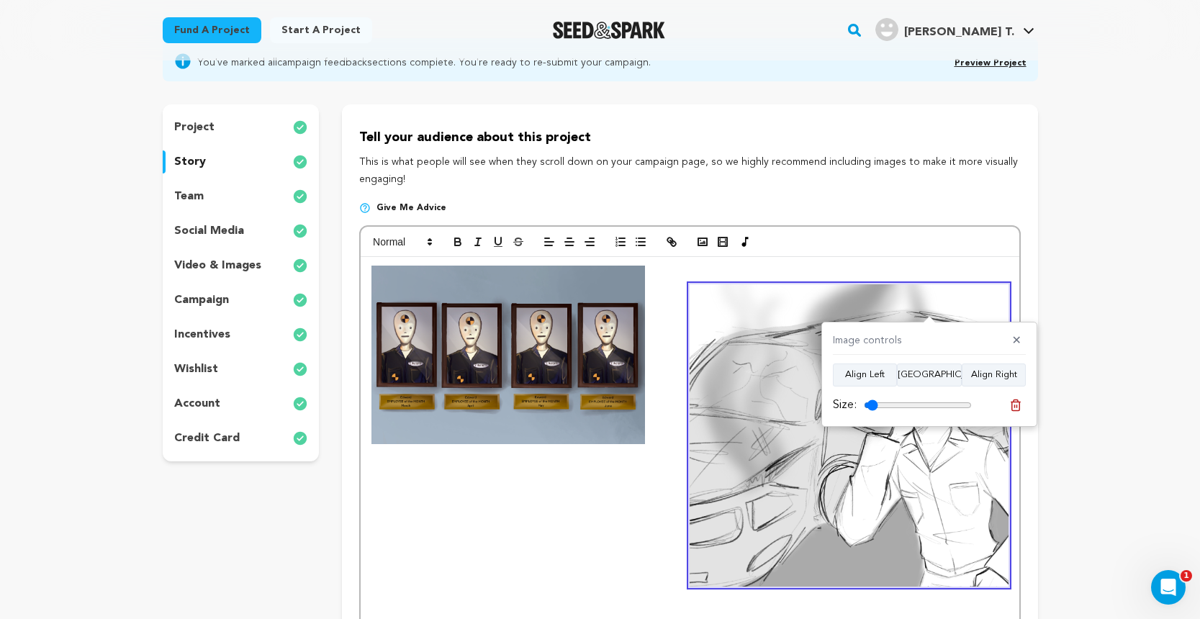
type input "10"
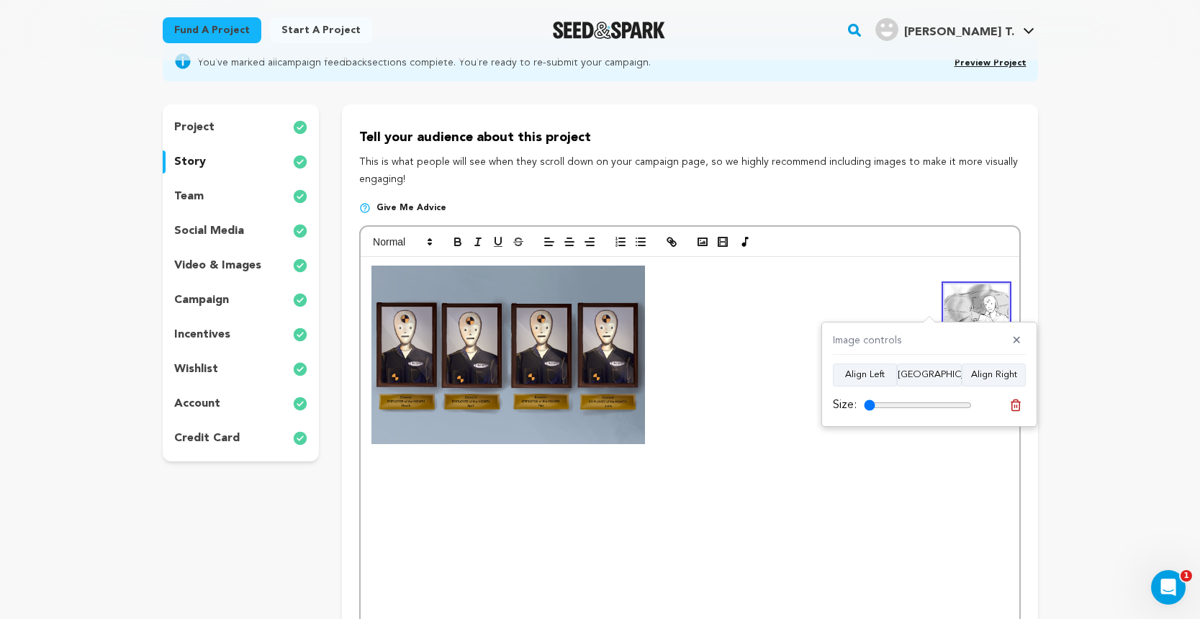
drag, startPoint x: 895, startPoint y: 406, endPoint x: 777, endPoint y: 405, distance: 118.1
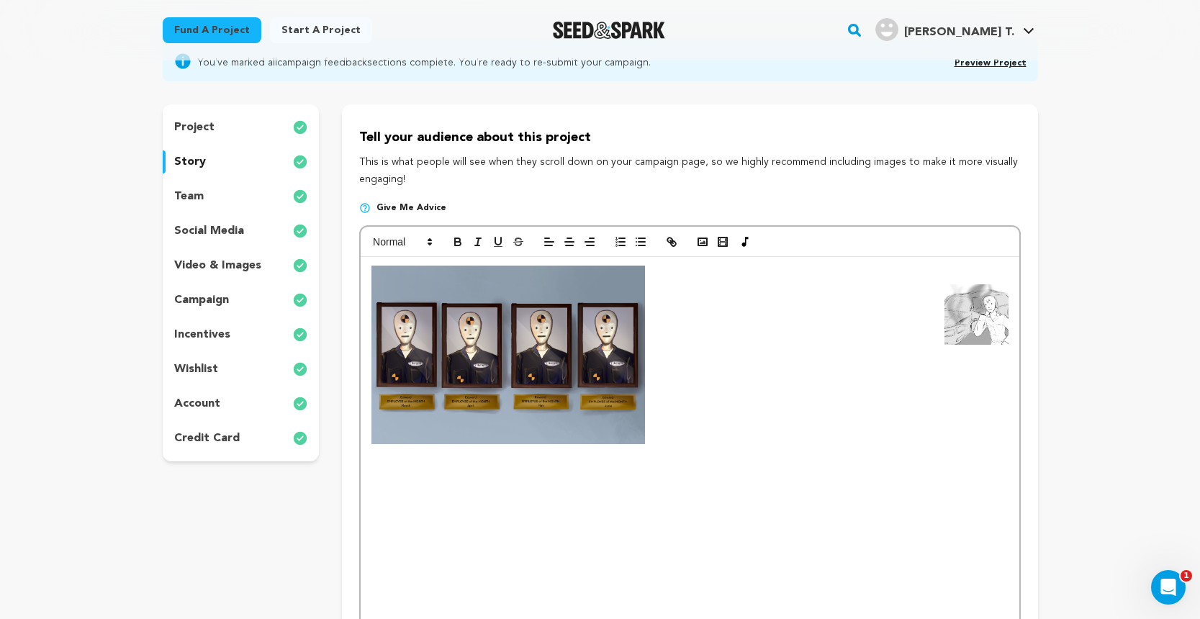
click at [571, 351] on img at bounding box center [508, 355] width 274 height 178
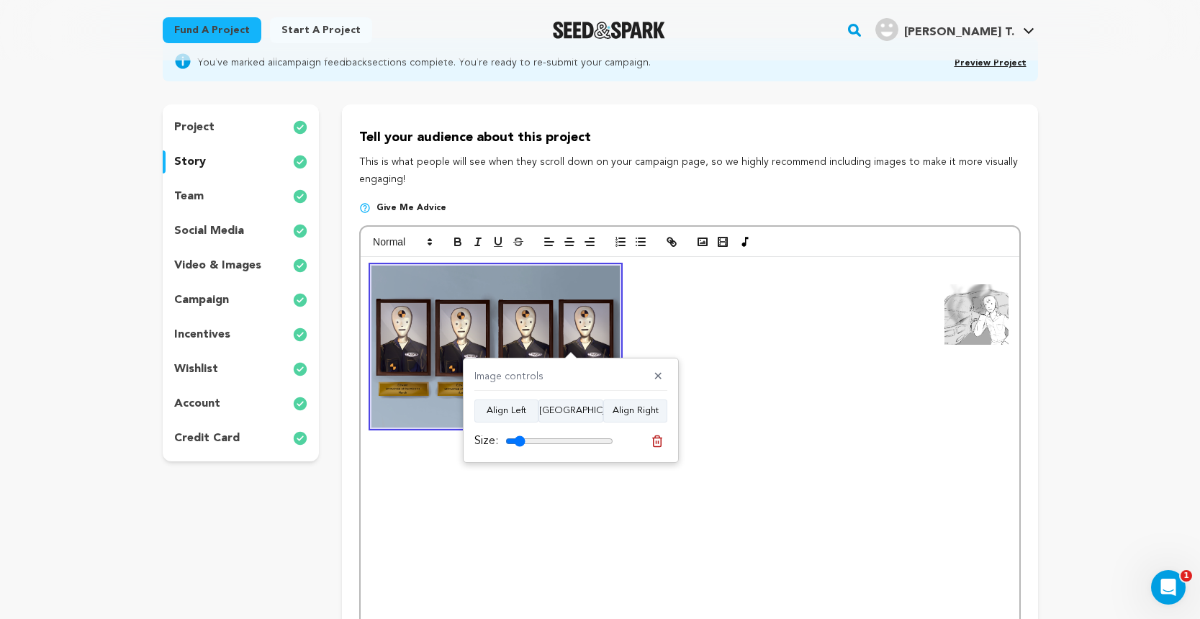
type input "10"
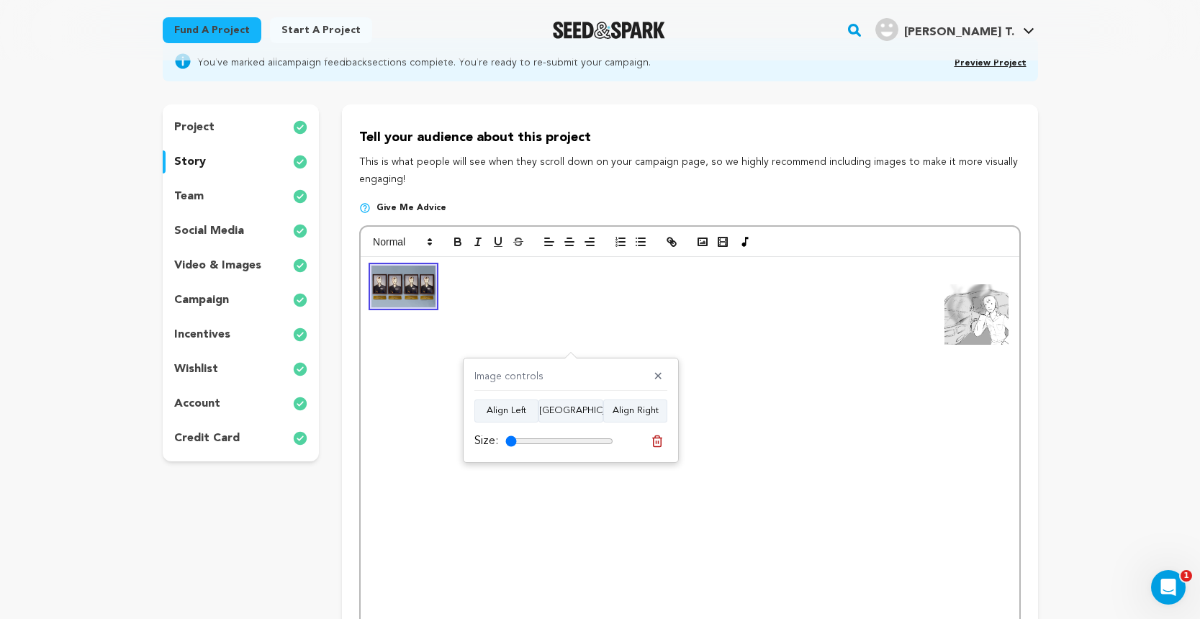
drag, startPoint x: 542, startPoint y: 435, endPoint x: 428, endPoint y: 437, distance: 113.8
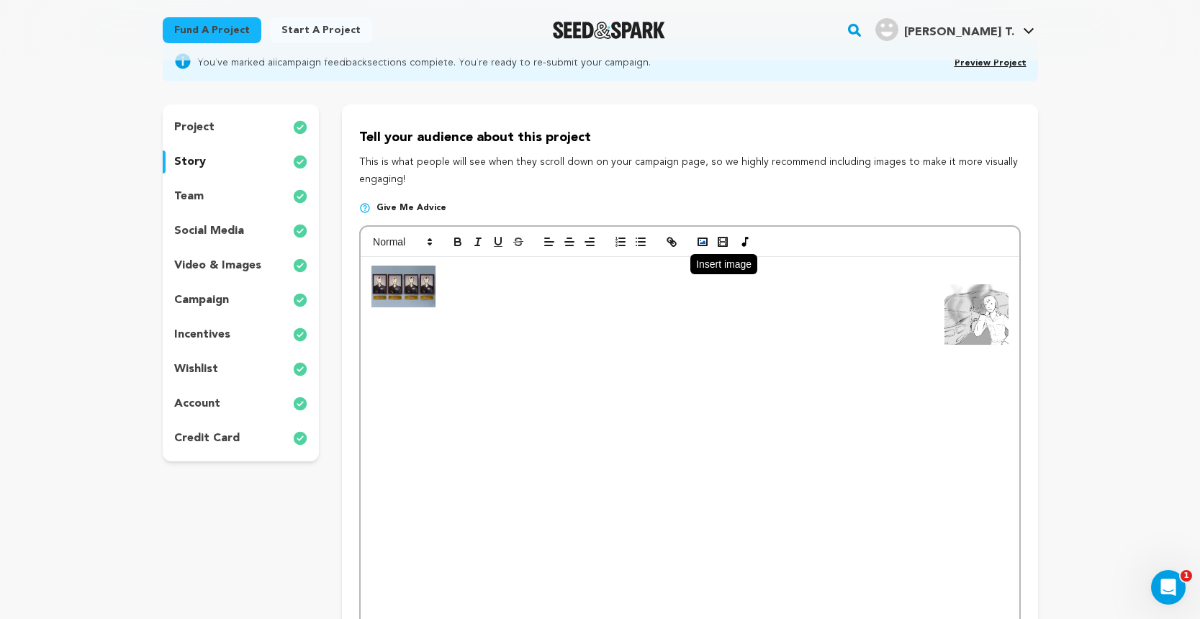
click at [698, 244] on icon "button" at bounding box center [702, 241] width 13 height 13
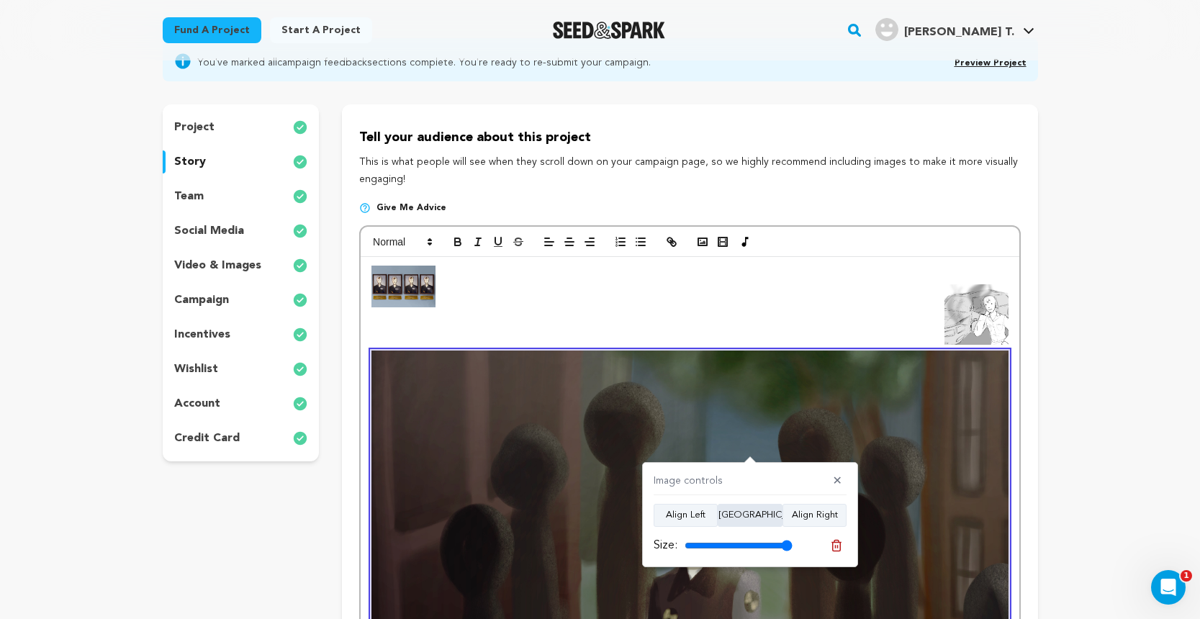
click at [731, 516] on button "Align Center" at bounding box center [750, 515] width 65 height 23
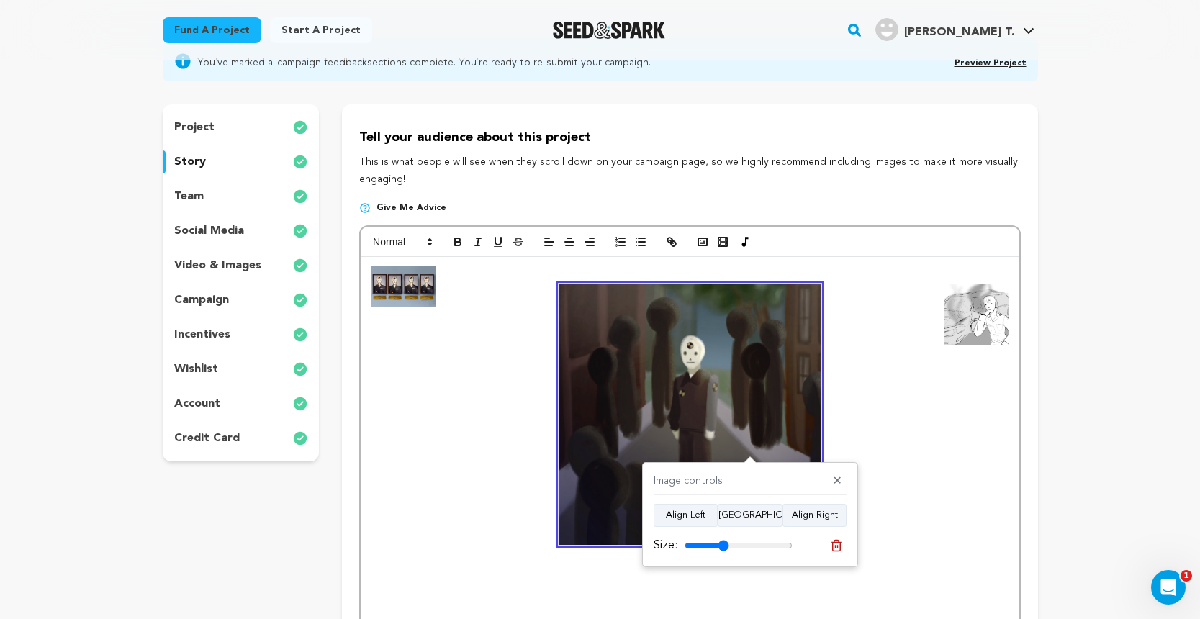
drag, startPoint x: 786, startPoint y: 544, endPoint x: 723, endPoint y: 542, distance: 62.7
type input "41"
click at [723, 542] on input "range" at bounding box center [739, 546] width 108 height 12
click at [410, 292] on img at bounding box center [402, 287] width 63 height 42
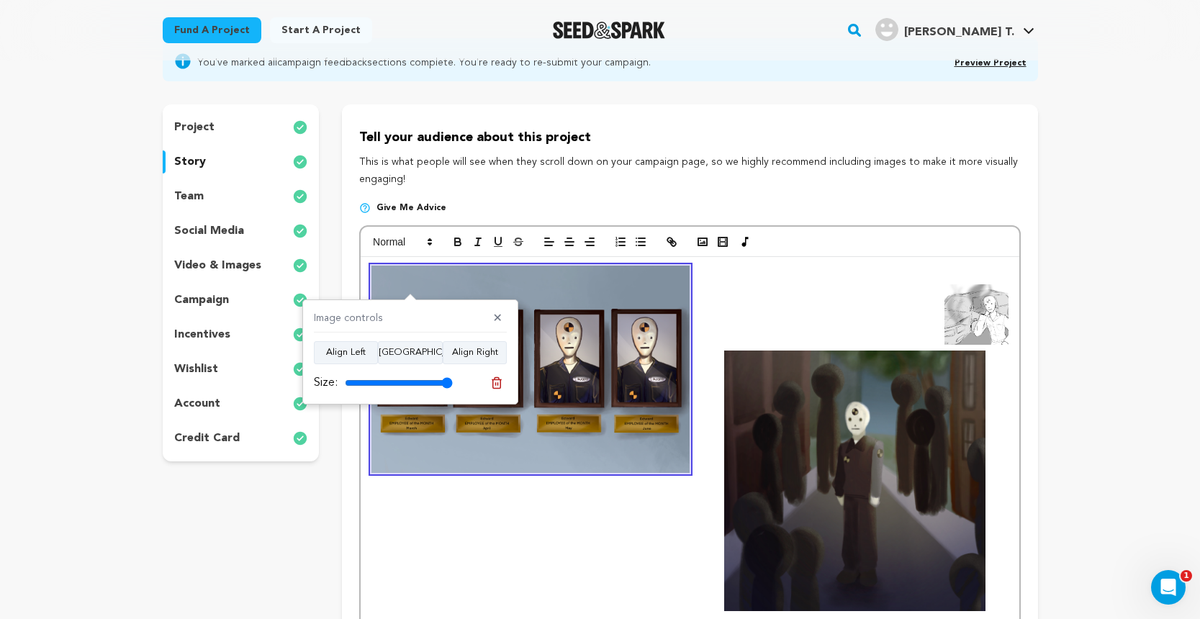
drag, startPoint x: 351, startPoint y: 377, endPoint x: 455, endPoint y: 377, distance: 104.4
type input "100"
click at [455, 377] on div "Size:" at bounding box center [410, 383] width 193 height 20
click at [790, 396] on p at bounding box center [689, 448] width 636 height 328
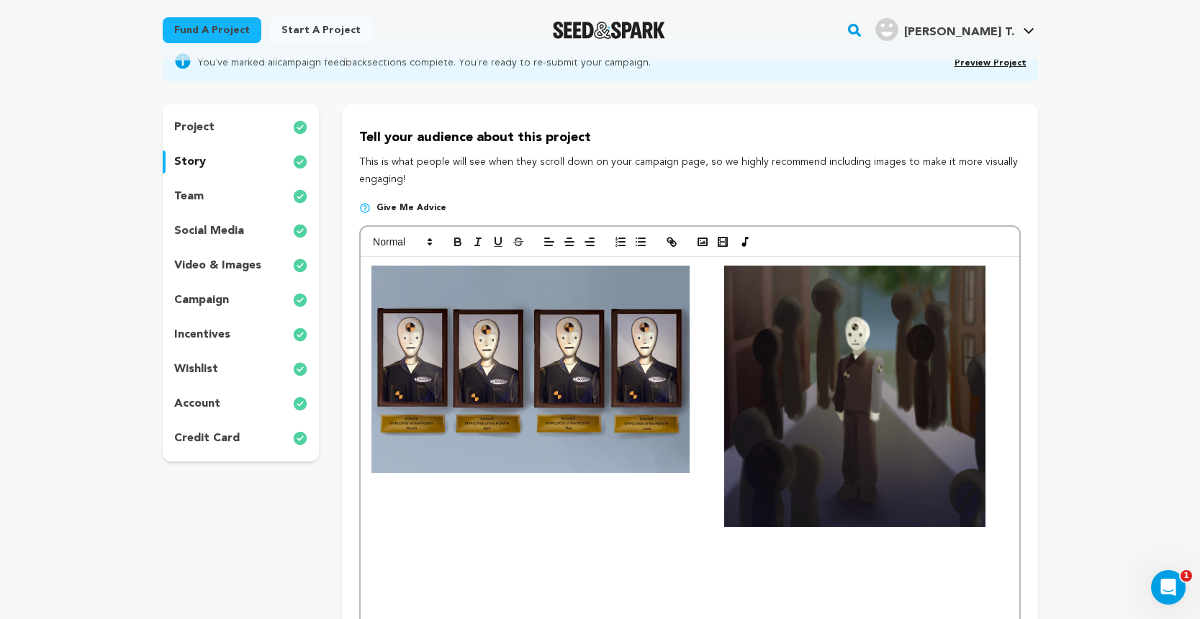
click at [788, 351] on p at bounding box center [689, 396] width 636 height 261
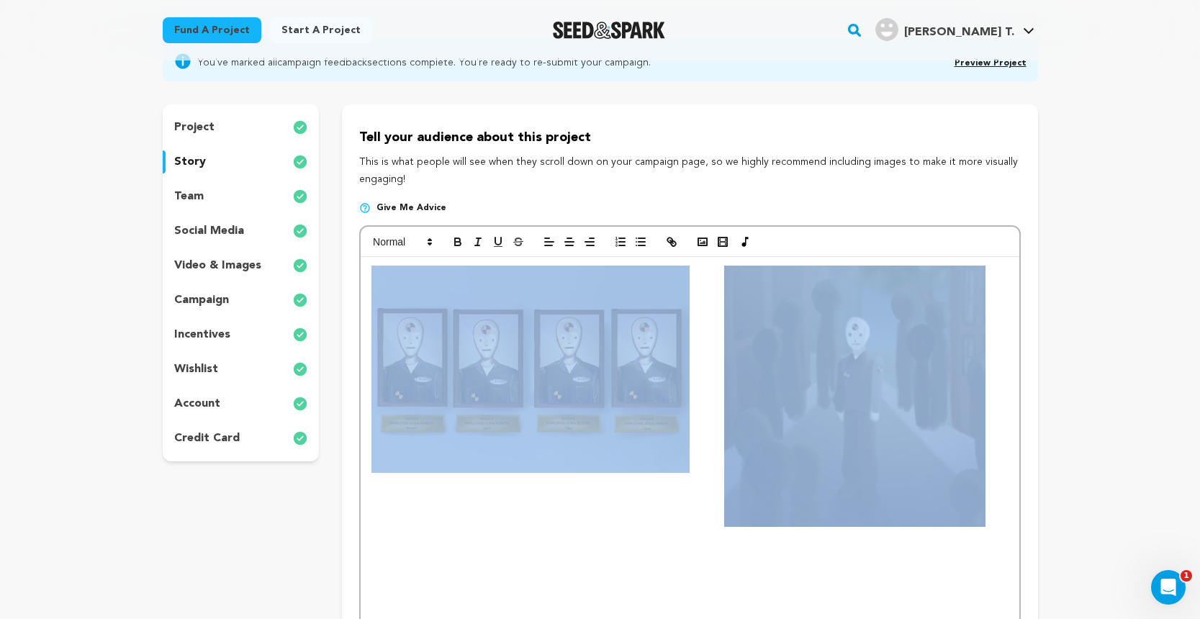
click at [764, 353] on p at bounding box center [689, 396] width 636 height 261
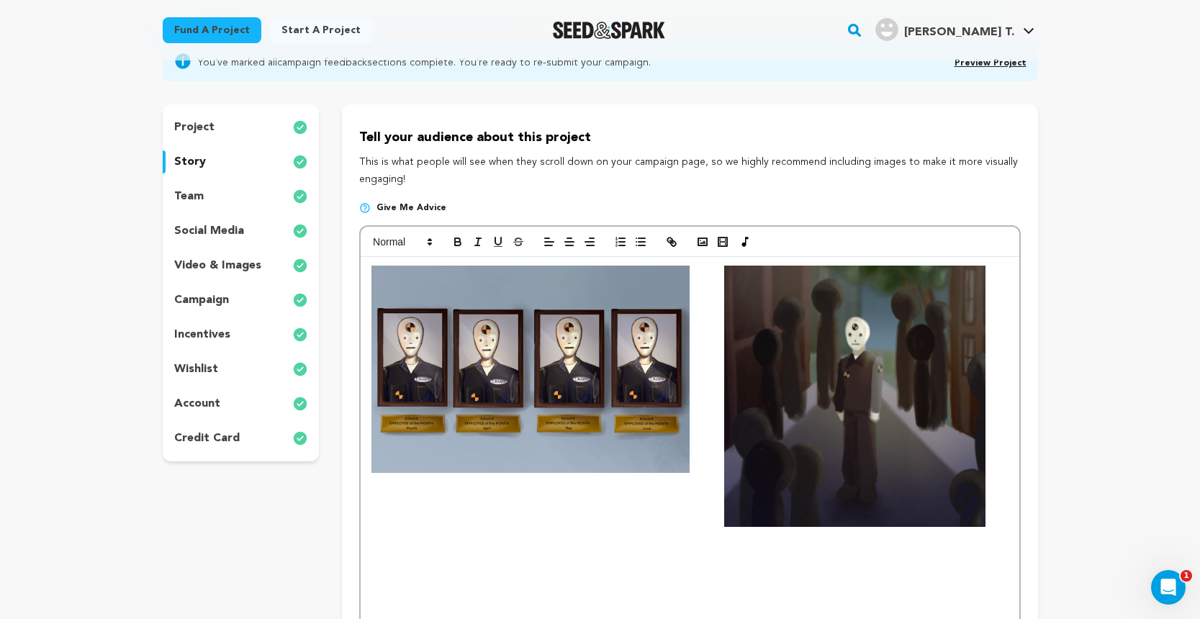
click at [650, 376] on img at bounding box center [530, 369] width 318 height 207
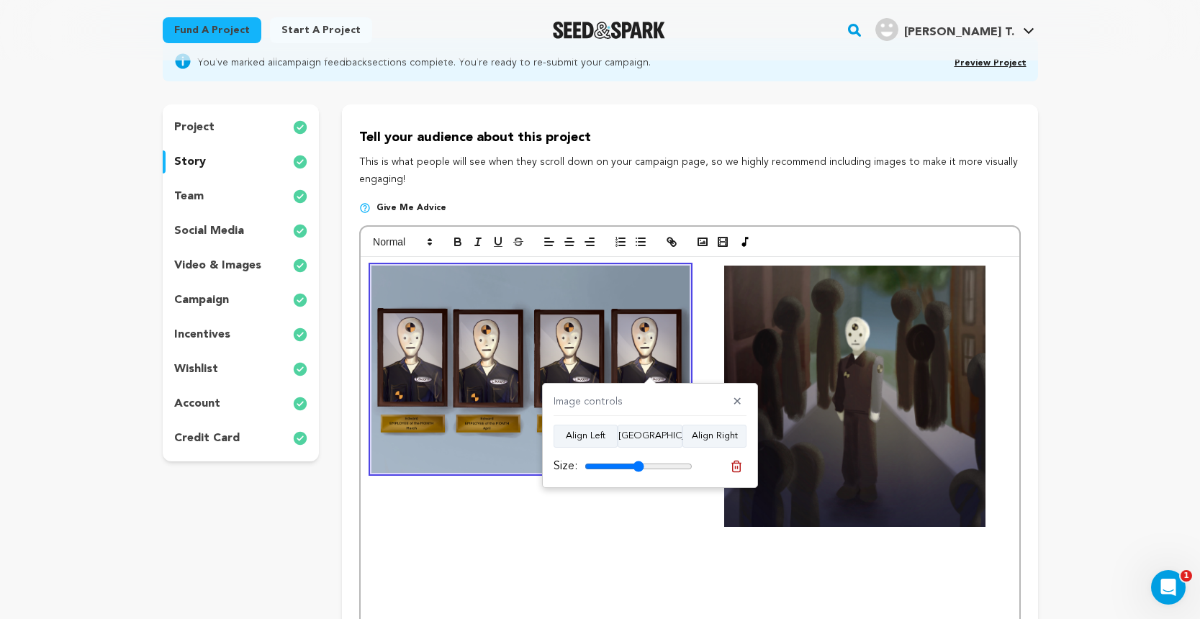
drag, startPoint x: 685, startPoint y: 464, endPoint x: 638, endPoint y: 464, distance: 46.1
type input "55"
click at [638, 464] on input "range" at bounding box center [638, 467] width 108 height 12
click at [860, 431] on img at bounding box center [854, 396] width 261 height 261
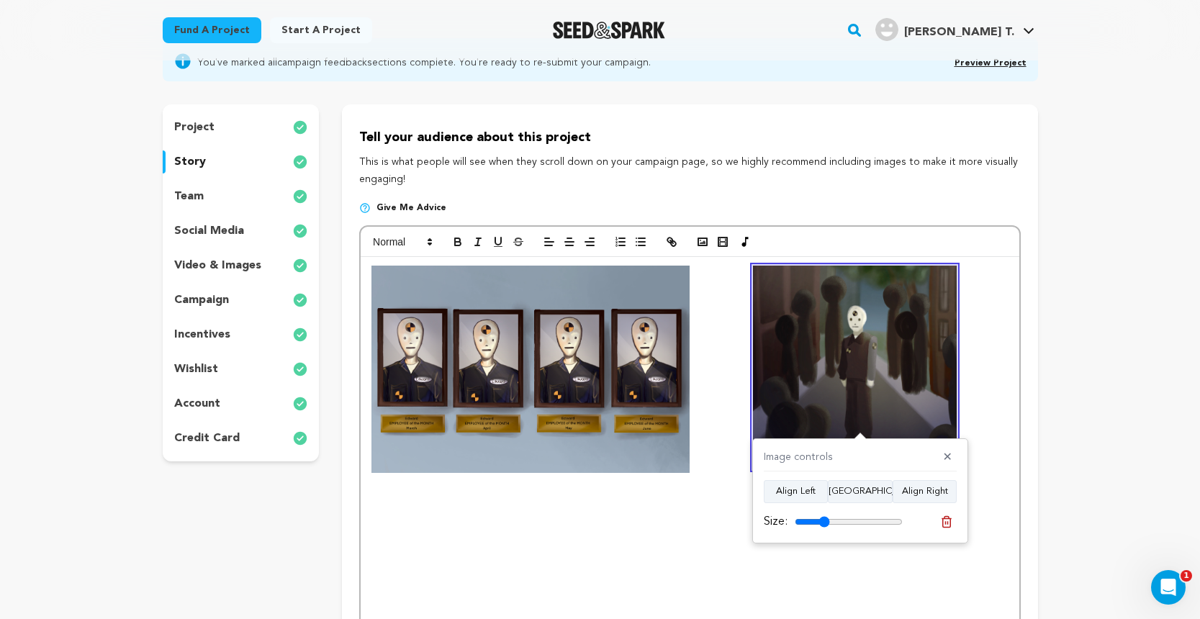
drag, startPoint x: 835, startPoint y: 521, endPoint x: 824, endPoint y: 521, distance: 10.8
type input "32"
click at [824, 521] on input "range" at bounding box center [849, 522] width 108 height 12
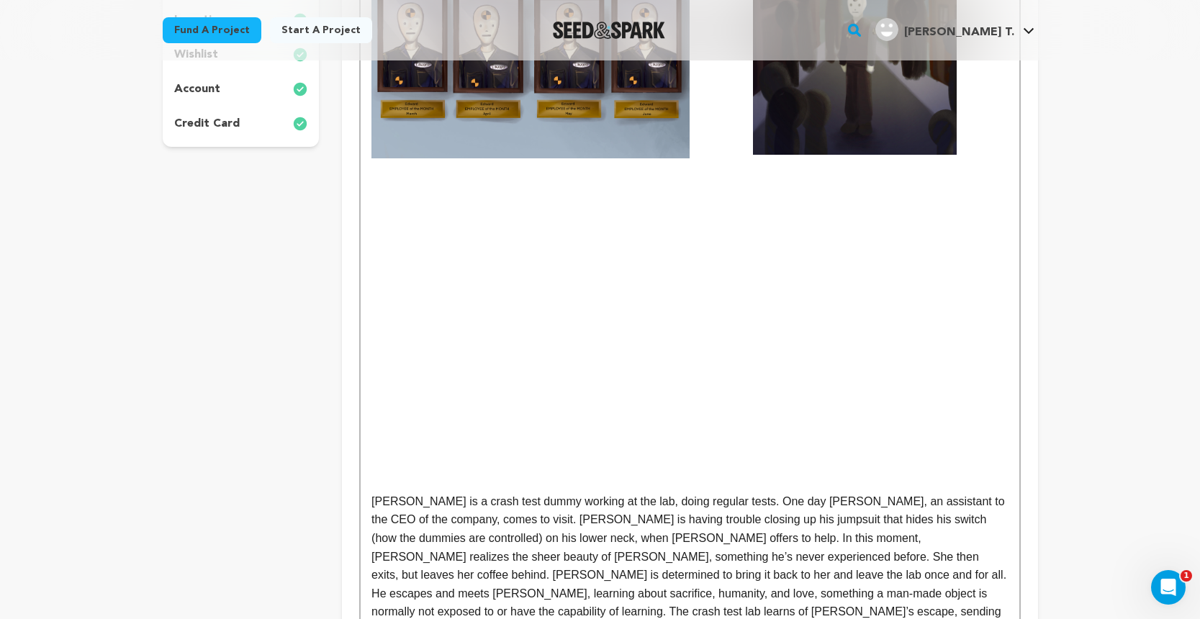
scroll to position [448, 0]
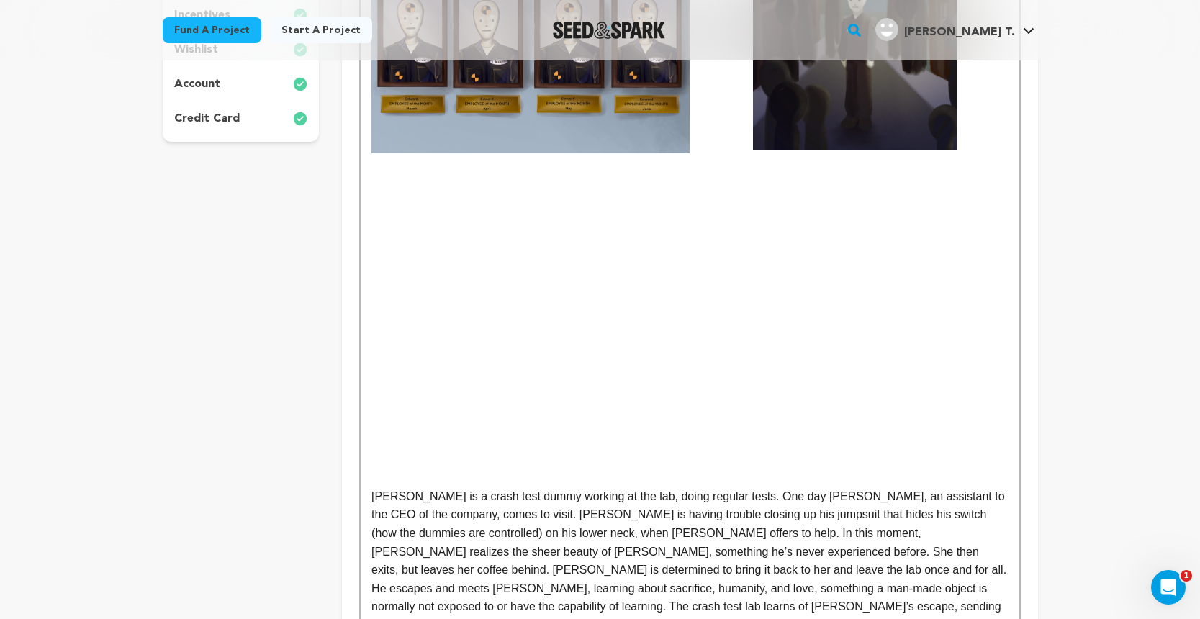
click at [366, 485] on div "[PERSON_NAME] is a crash test dummy working at the lab, doing regular tests. On…" at bounding box center [690, 373] width 658 height 872
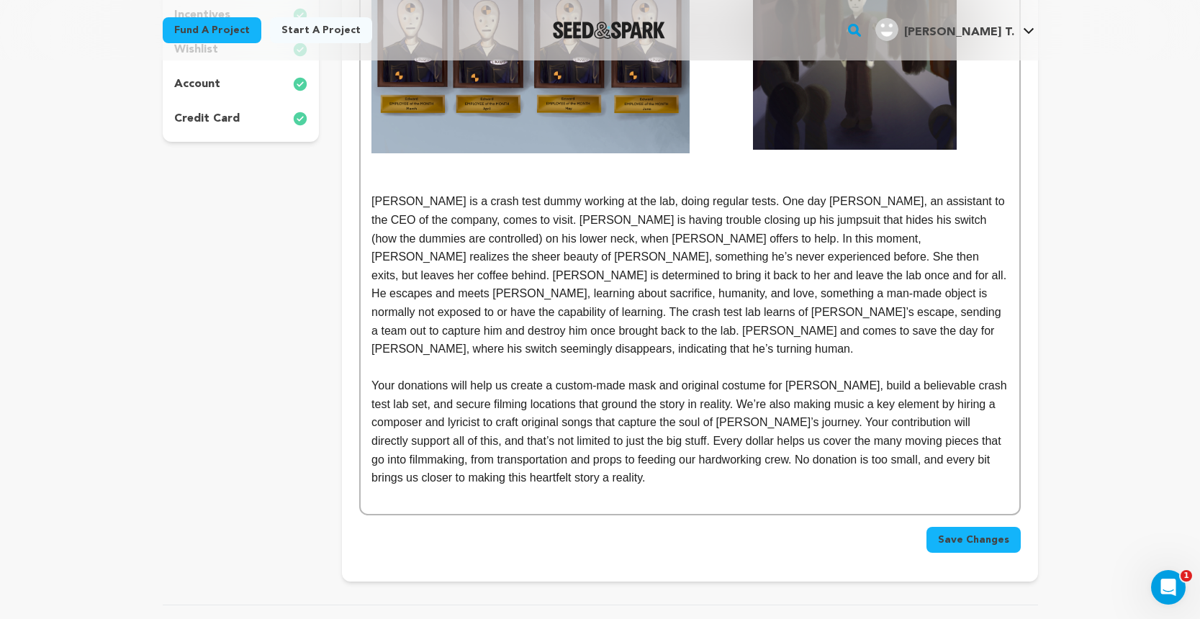
click at [377, 358] on p at bounding box center [689, 367] width 636 height 19
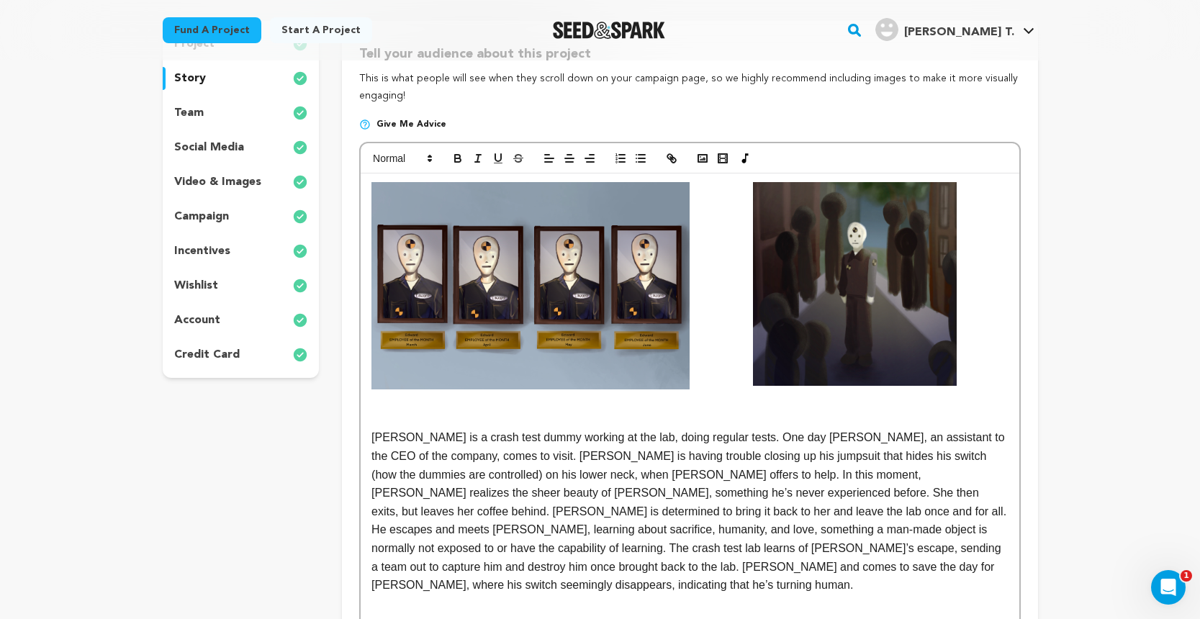
scroll to position [222, 0]
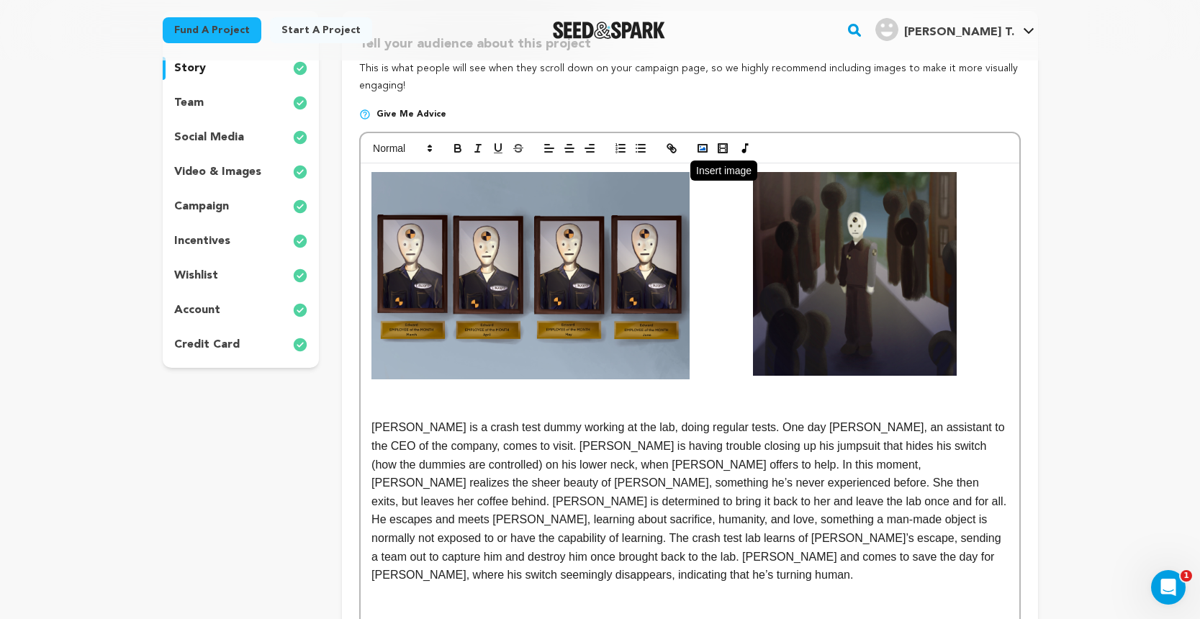
click at [707, 148] on rect "button" at bounding box center [702, 148] width 9 height 7
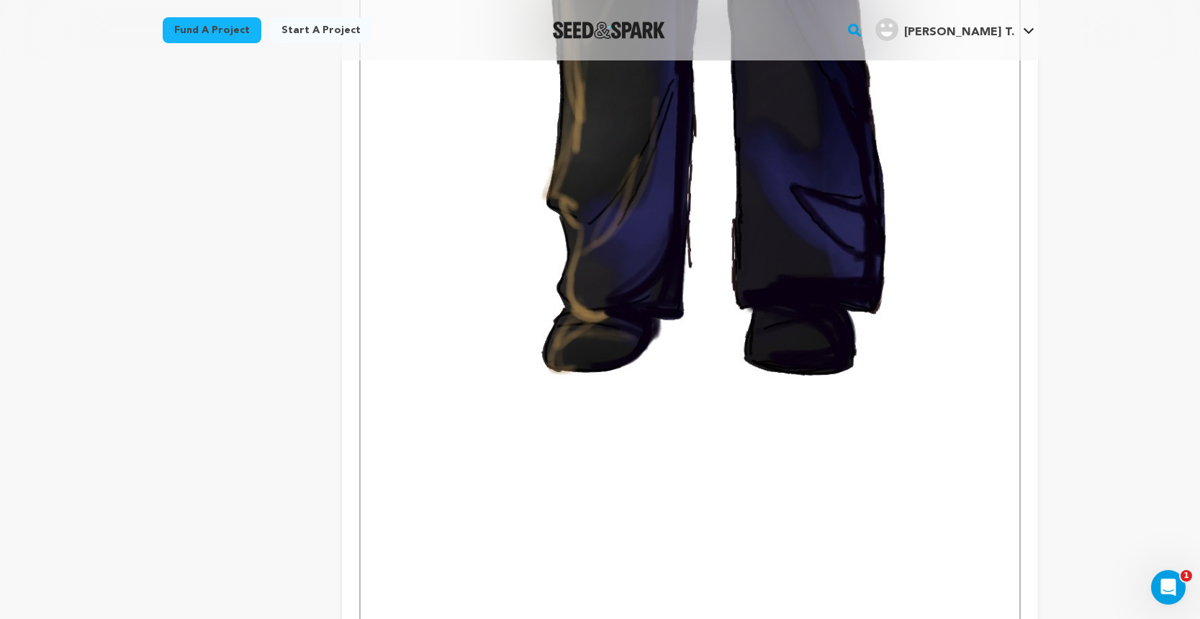
scroll to position [2267, 0]
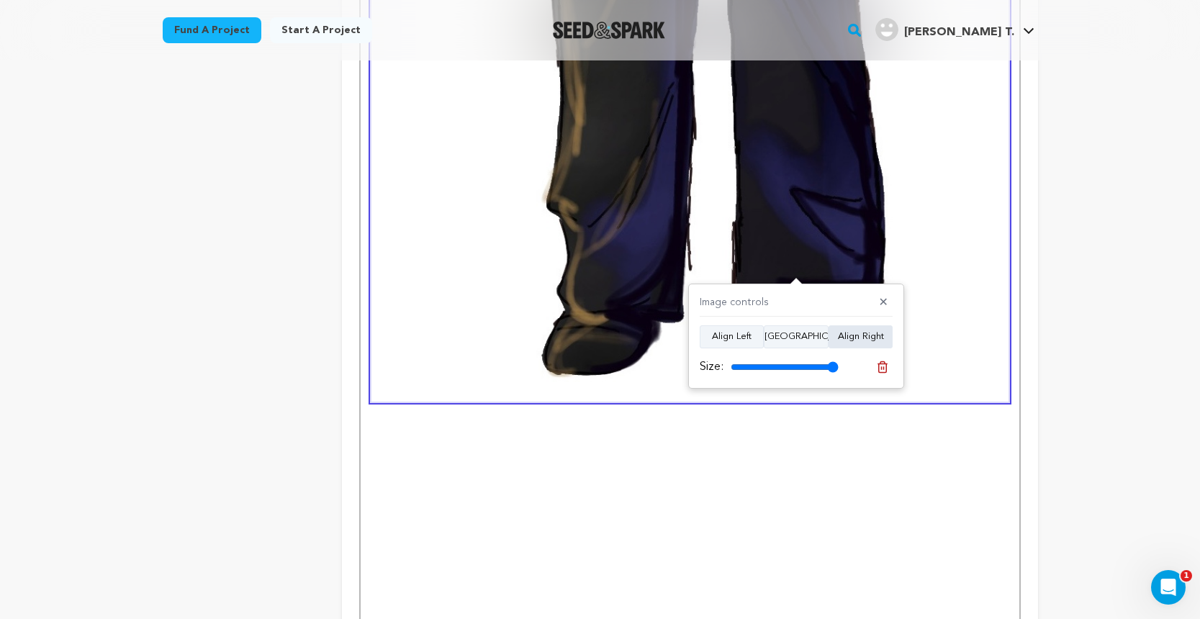
click at [861, 337] on button "Align Right" at bounding box center [861, 336] width 64 height 23
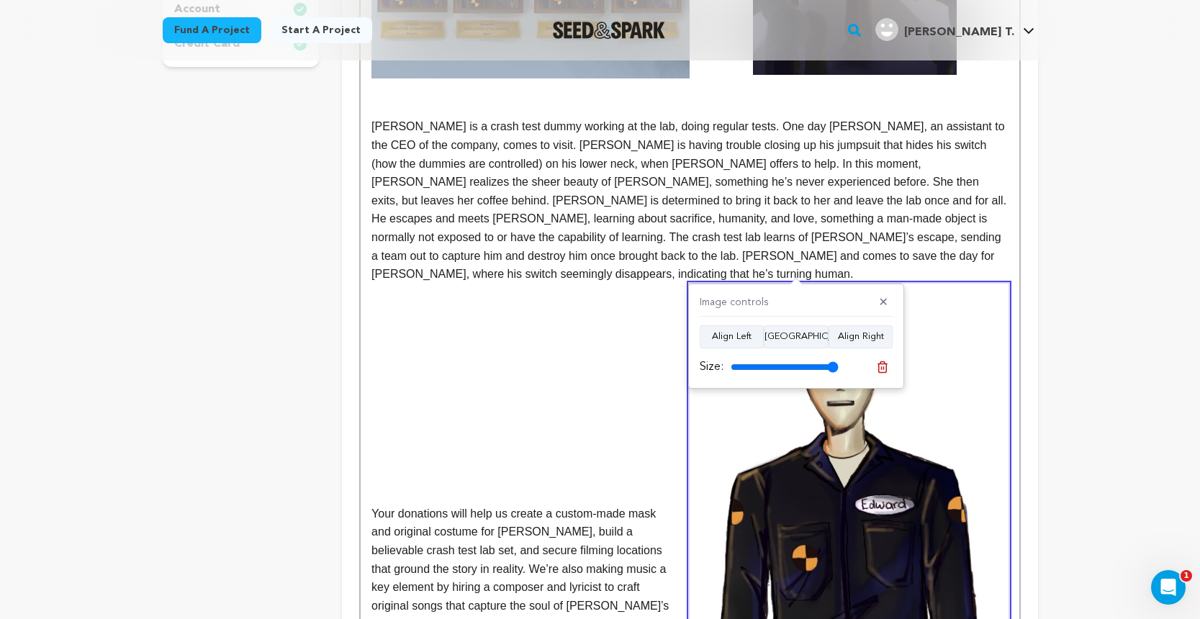
scroll to position [532, 0]
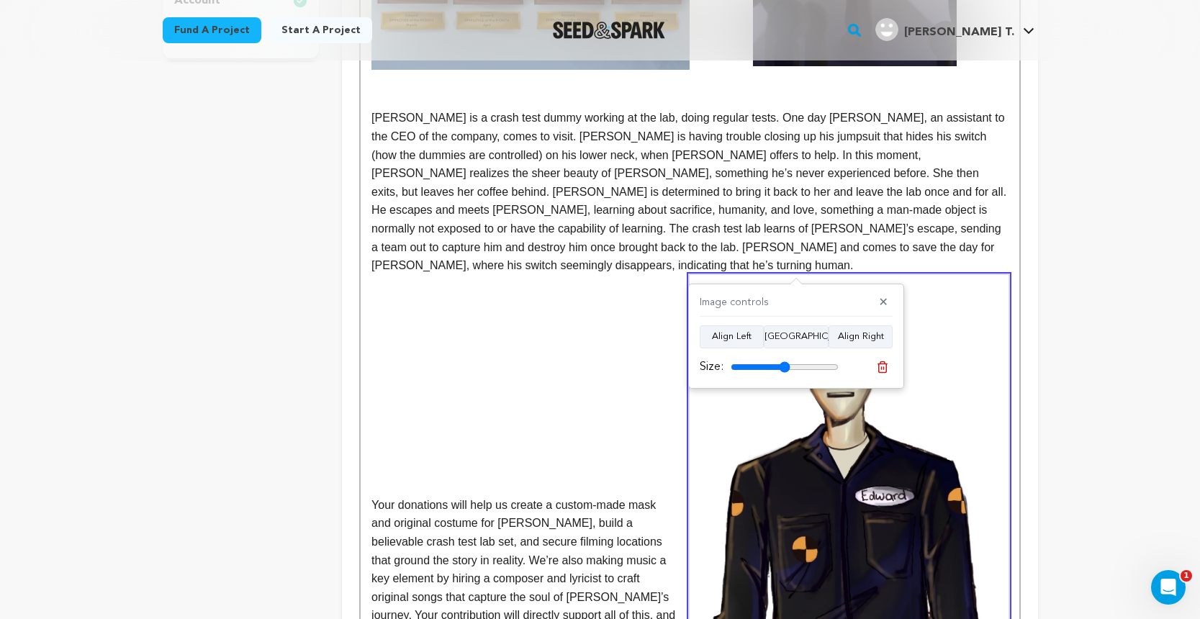
drag, startPoint x: 831, startPoint y: 364, endPoint x: 785, endPoint y: 364, distance: 46.8
type input "55"
click at [785, 364] on input "range" at bounding box center [785, 367] width 108 height 12
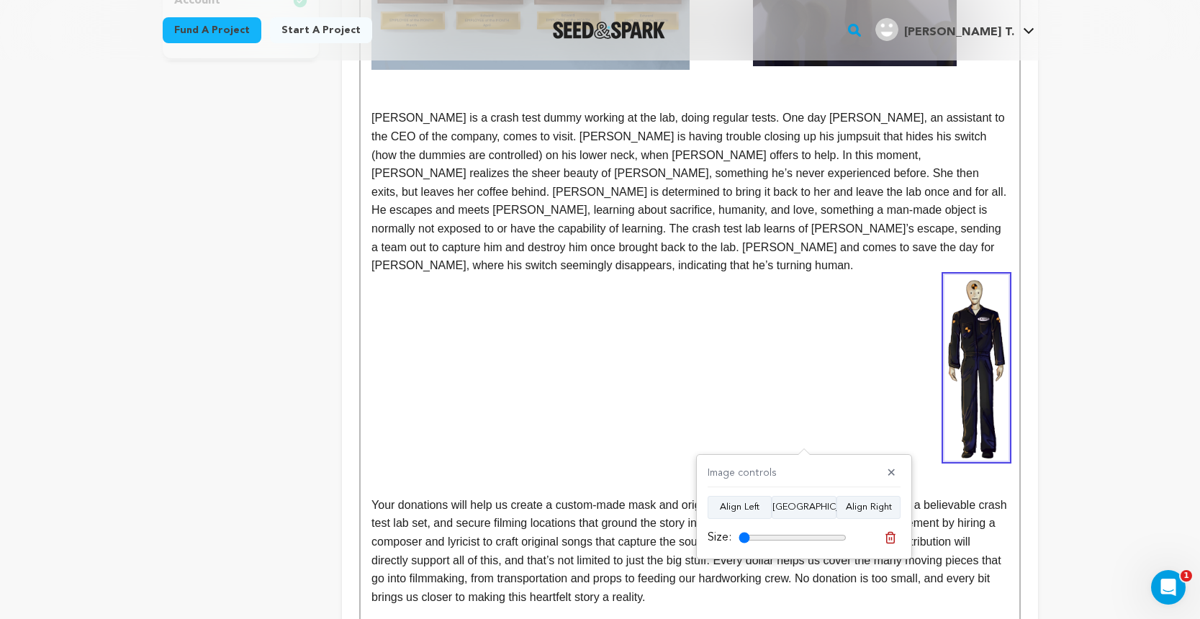
drag, startPoint x: 792, startPoint y: 536, endPoint x: 730, endPoint y: 533, distance: 62.0
click at [730, 533] on div "Size:" at bounding box center [777, 537] width 139 height 17
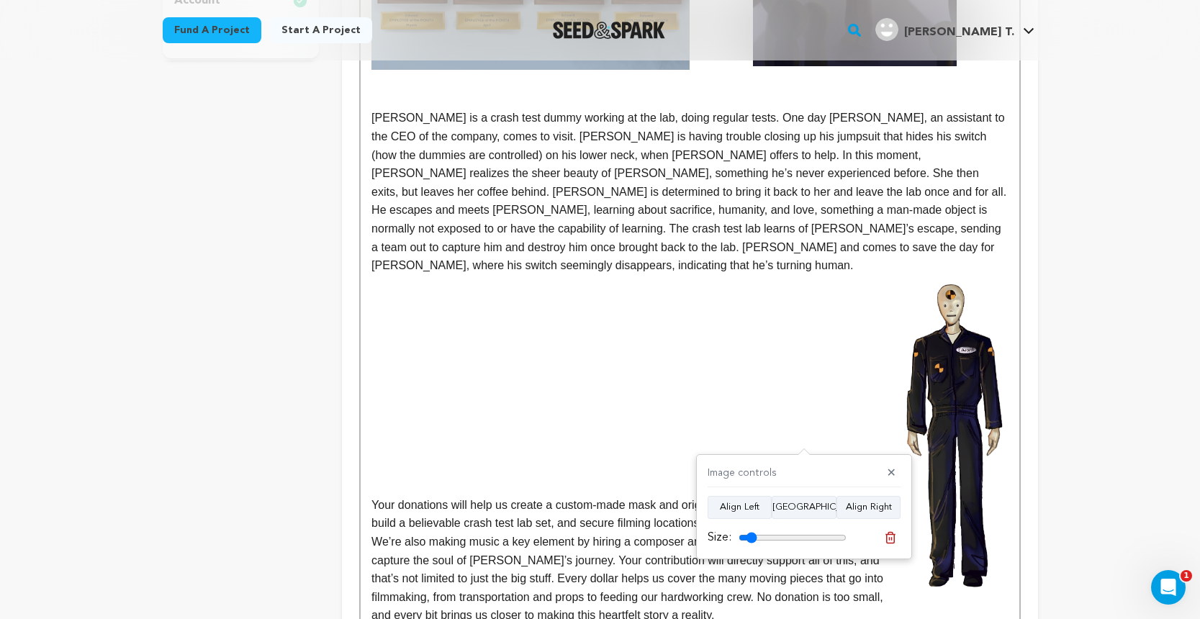
drag, startPoint x: 744, startPoint y: 538, endPoint x: 751, endPoint y: 538, distance: 7.2
type input "17"
click at [751, 538] on input "range" at bounding box center [793, 538] width 108 height 12
click at [849, 238] on p "[PERSON_NAME] is a crash test dummy working at the lab, doing regular tests. On…" at bounding box center [689, 192] width 636 height 166
click at [942, 243] on p "[PERSON_NAME] is a crash test dummy working at the lab, doing regular tests. On…" at bounding box center [689, 192] width 636 height 166
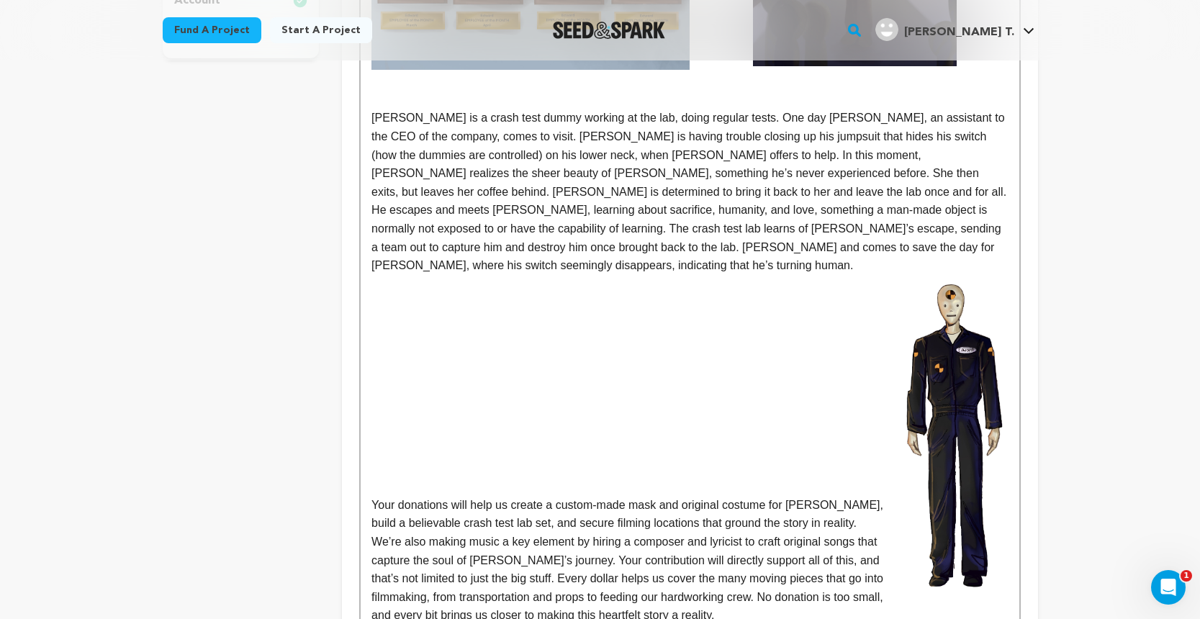
click at [895, 275] on p at bounding box center [689, 284] width 636 height 19
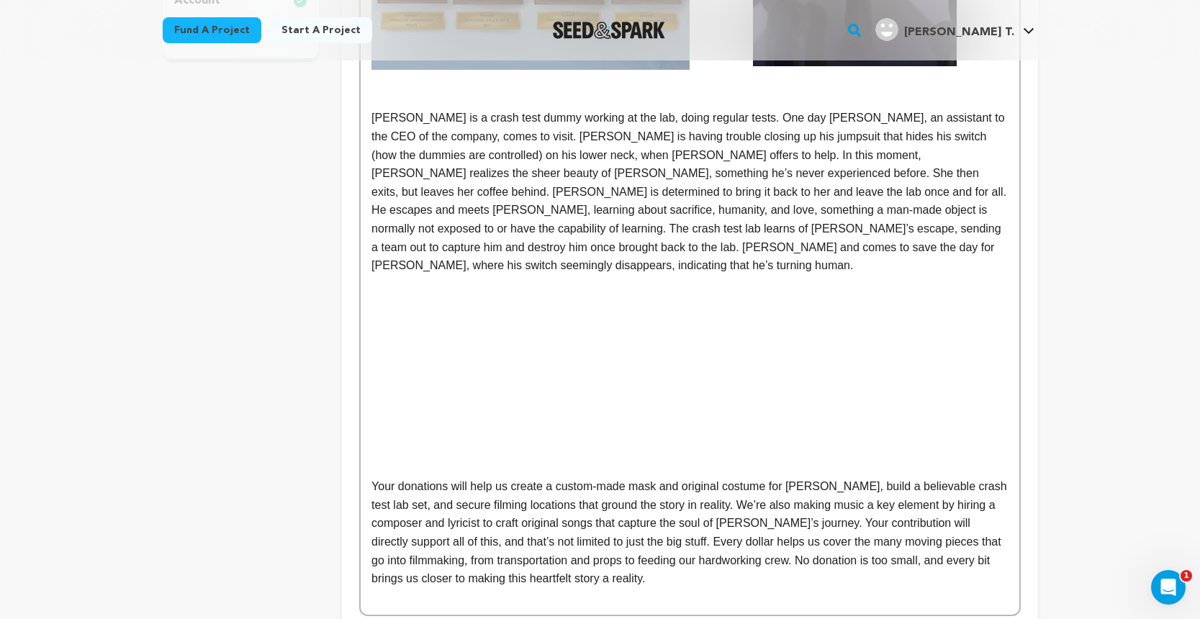
click at [371, 480] on span "Your donations will help us create a custom-made mask and original costume for …" at bounding box center [690, 532] width 638 height 104
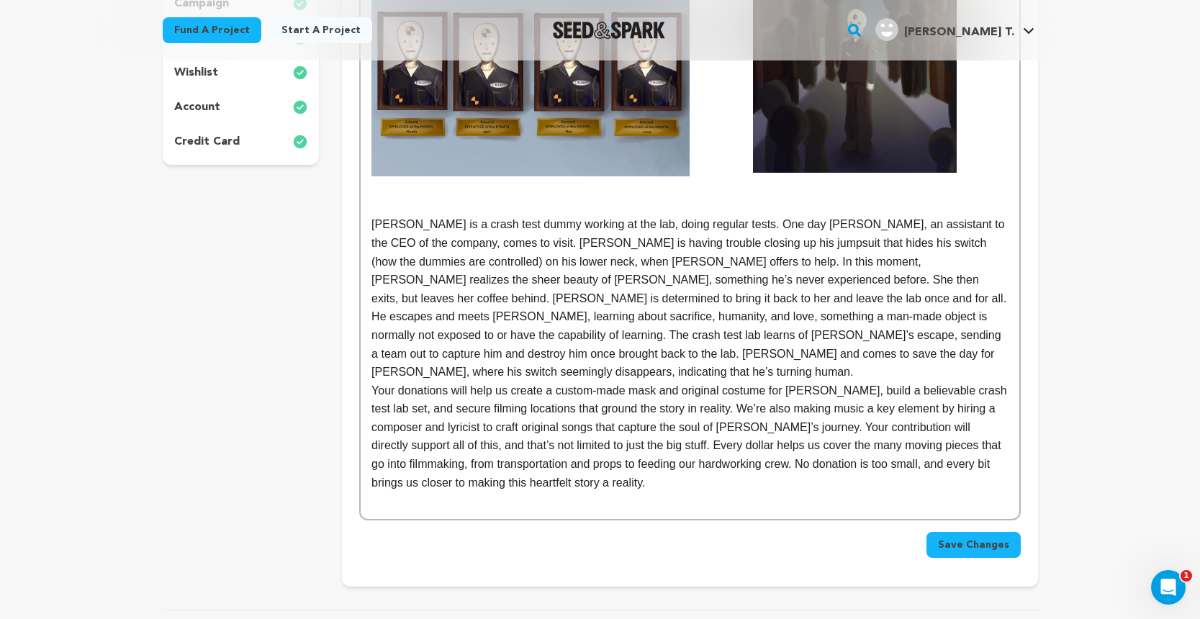
scroll to position [420, 0]
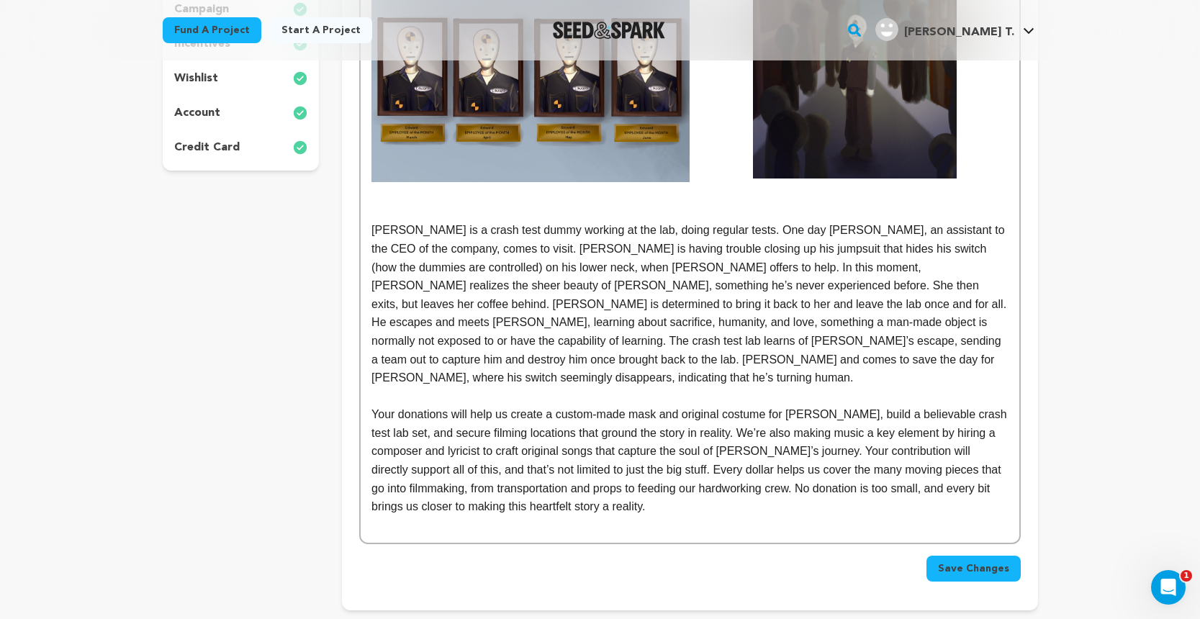
click at [371, 227] on div "EDWARD is a crash test dummy working at the lab, doing regular tests. One day A…" at bounding box center [690, 254] width 658 height 577
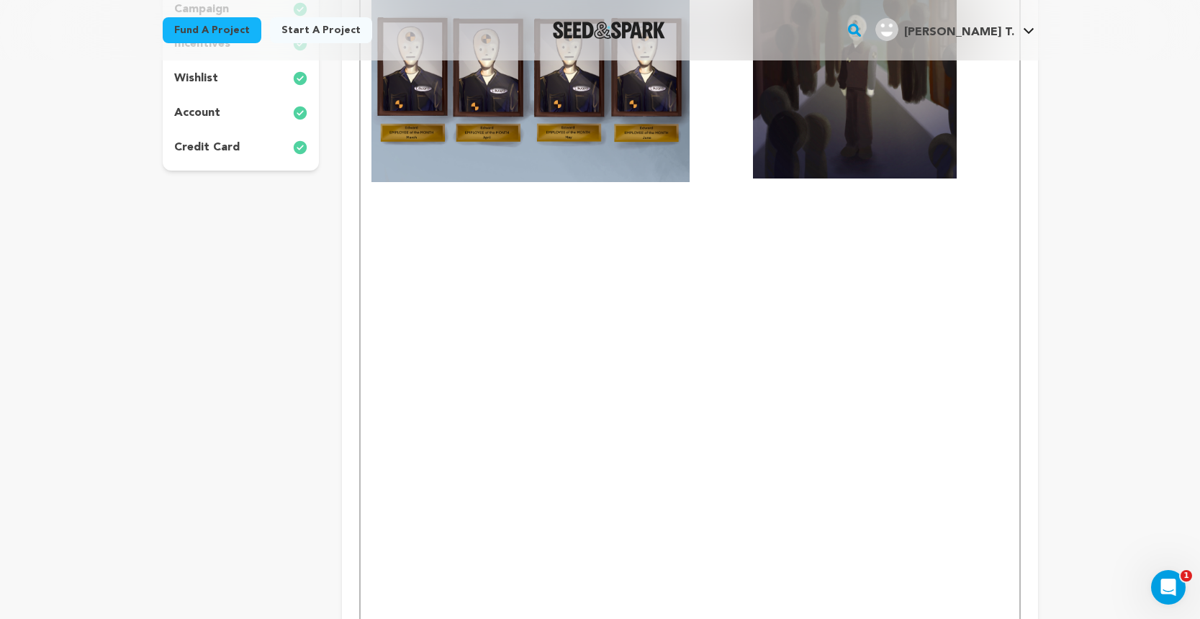
click at [379, 203] on p at bounding box center [689, 212] width 636 height 19
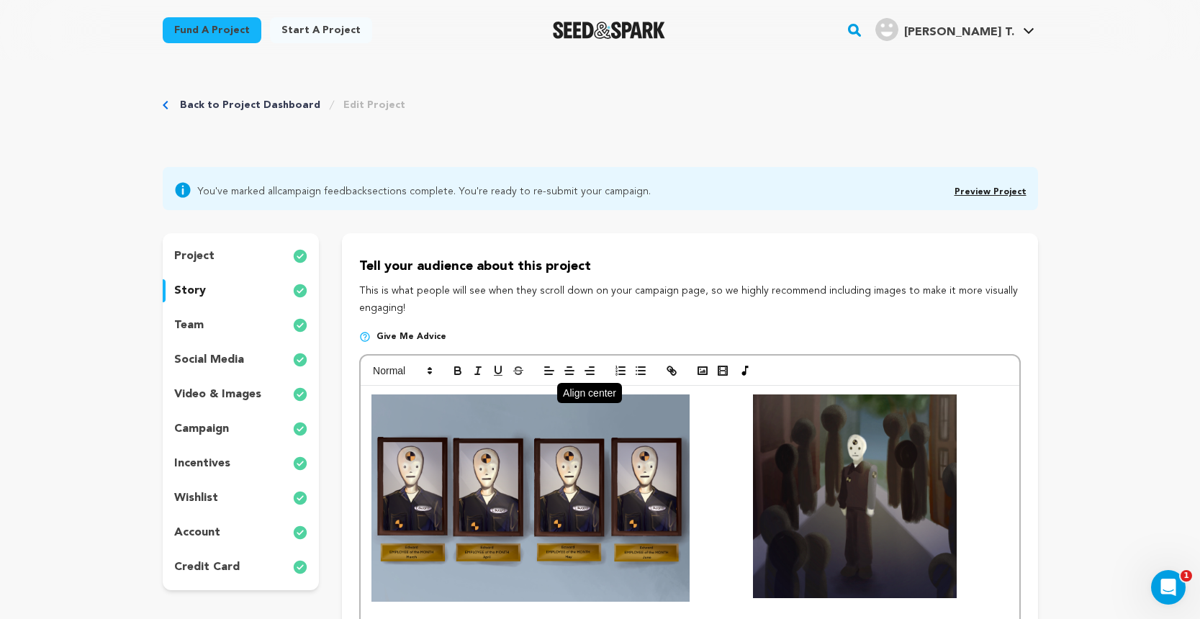
scroll to position [0, 0]
click at [700, 371] on icon "button" at bounding box center [702, 370] width 13 height 13
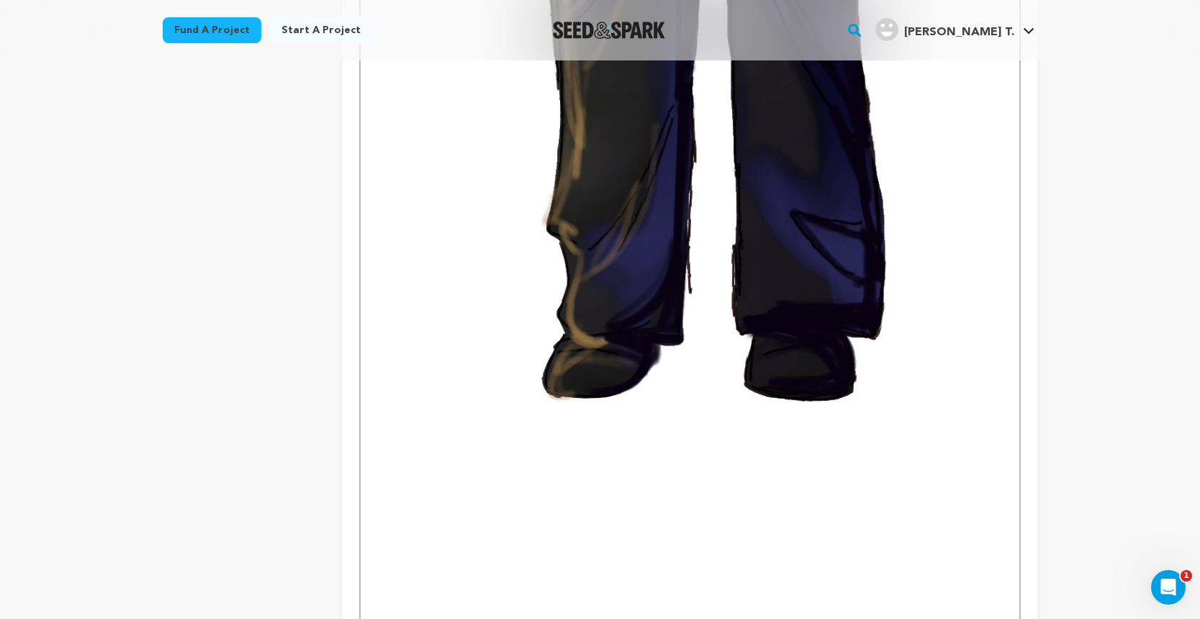
scroll to position [2047, 0]
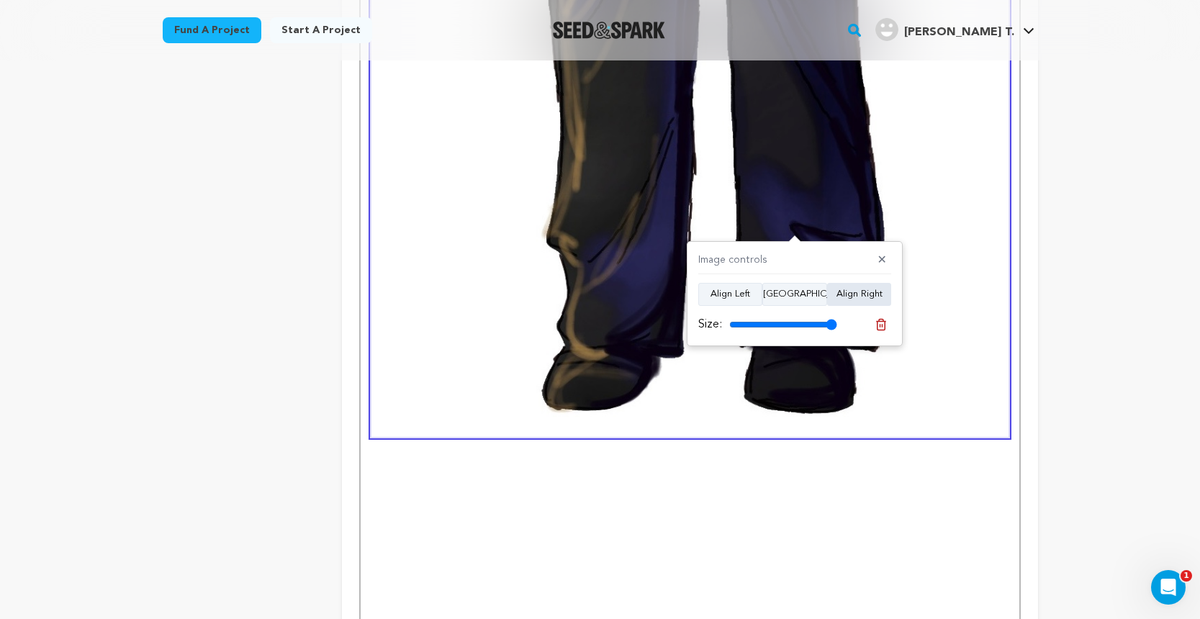
click at [847, 289] on button "Align Right" at bounding box center [859, 294] width 64 height 23
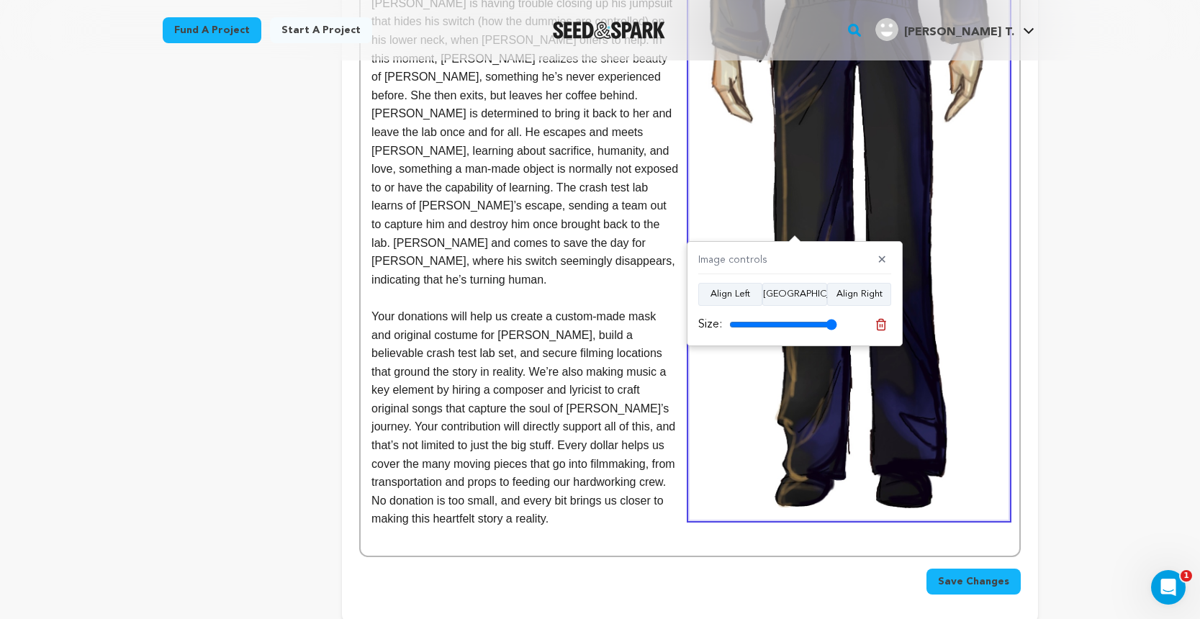
click at [573, 411] on span "Your donations will help us create a custom-made mask and original costume for …" at bounding box center [524, 417] width 307 height 215
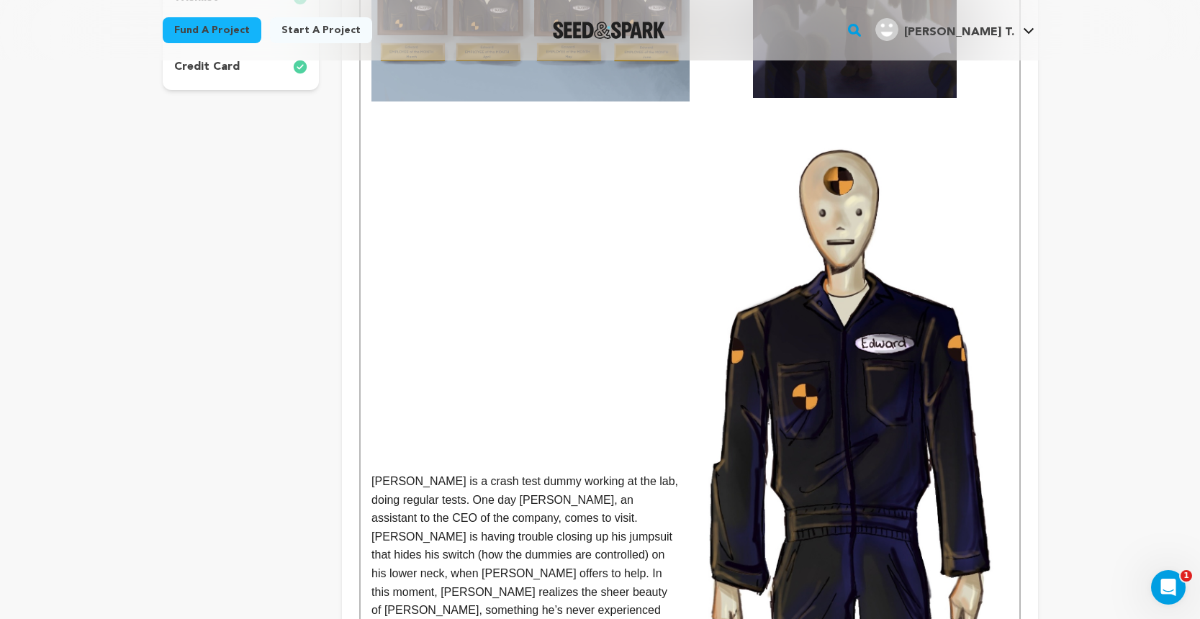
scroll to position [476, 0]
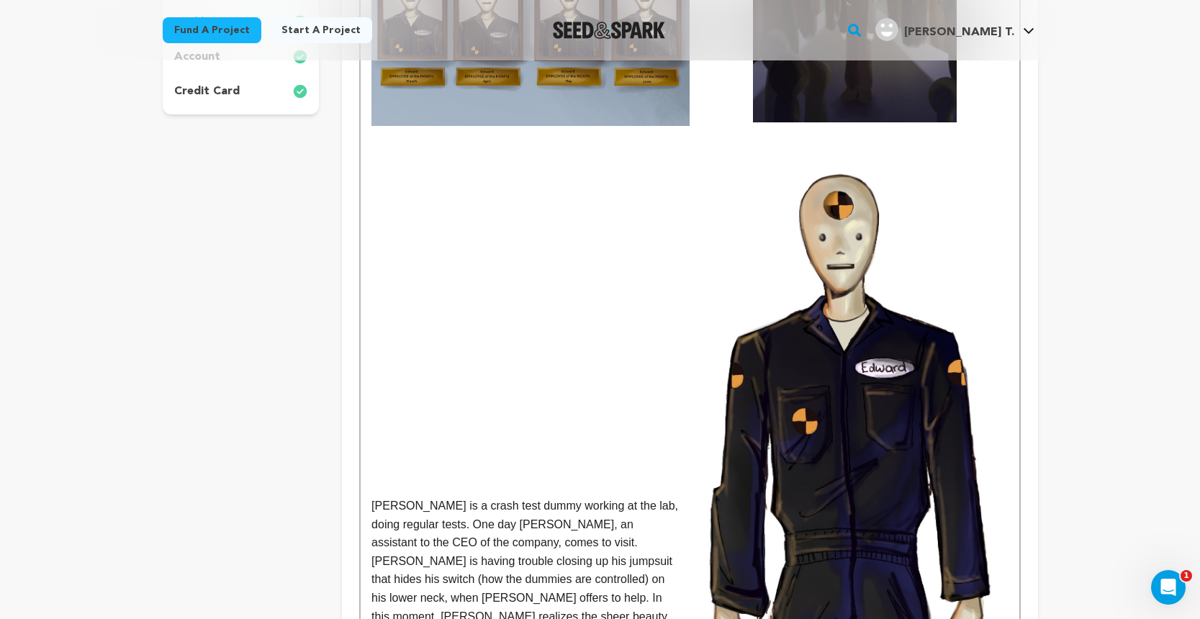
click at [847, 329] on img at bounding box center [849, 612] width 318 height 931
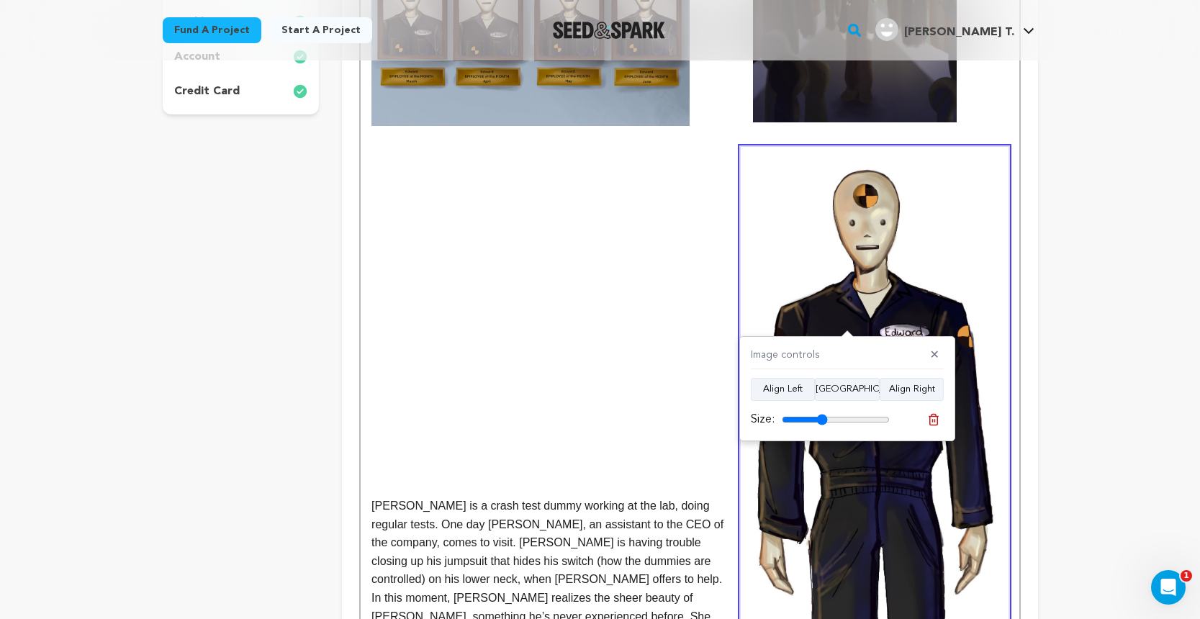
drag, startPoint x: 885, startPoint y: 418, endPoint x: 821, endPoint y: 417, distance: 63.4
click at [821, 417] on input "range" at bounding box center [836, 420] width 108 height 12
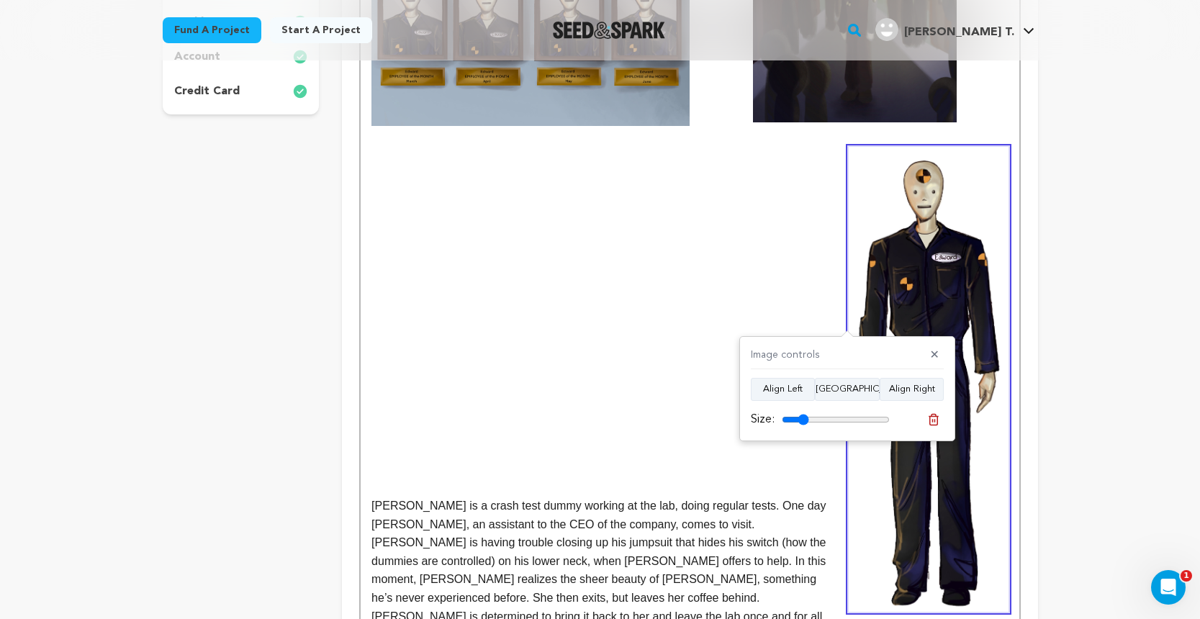
drag, startPoint x: 821, startPoint y: 417, endPoint x: 804, endPoint y: 419, distance: 17.4
type input "25"
click at [804, 419] on input "range" at bounding box center [836, 420] width 108 height 12
click at [371, 497] on p "[PERSON_NAME] is a crash test dummy working at the lab, doing regular tests. On…" at bounding box center [689, 598] width 636 height 203
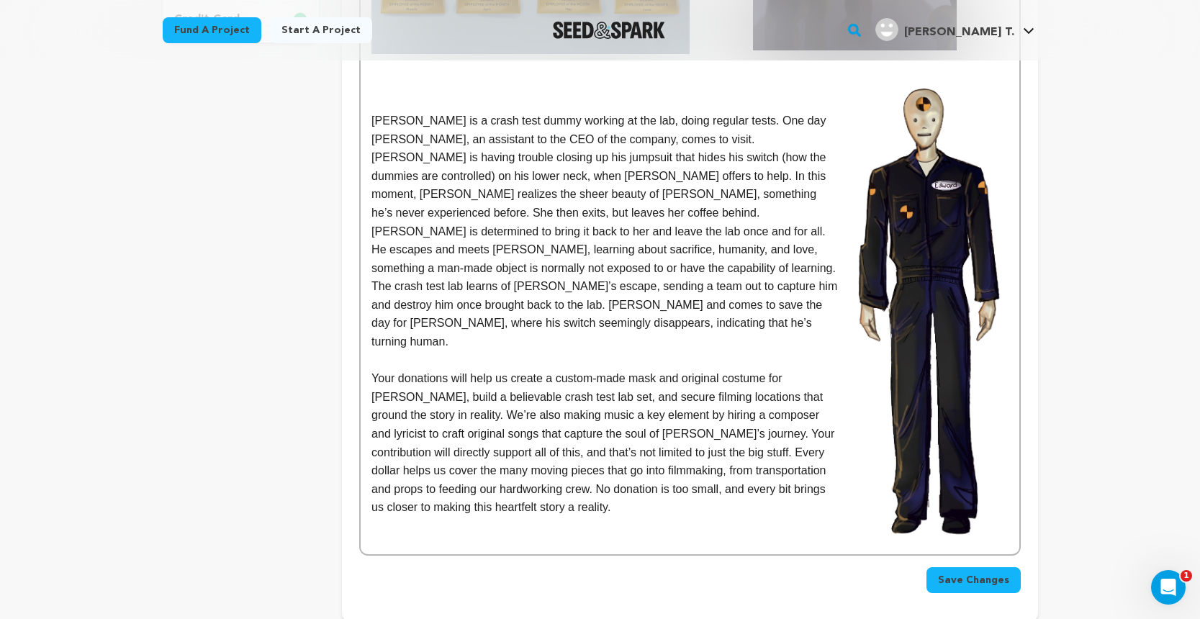
scroll to position [542, 0]
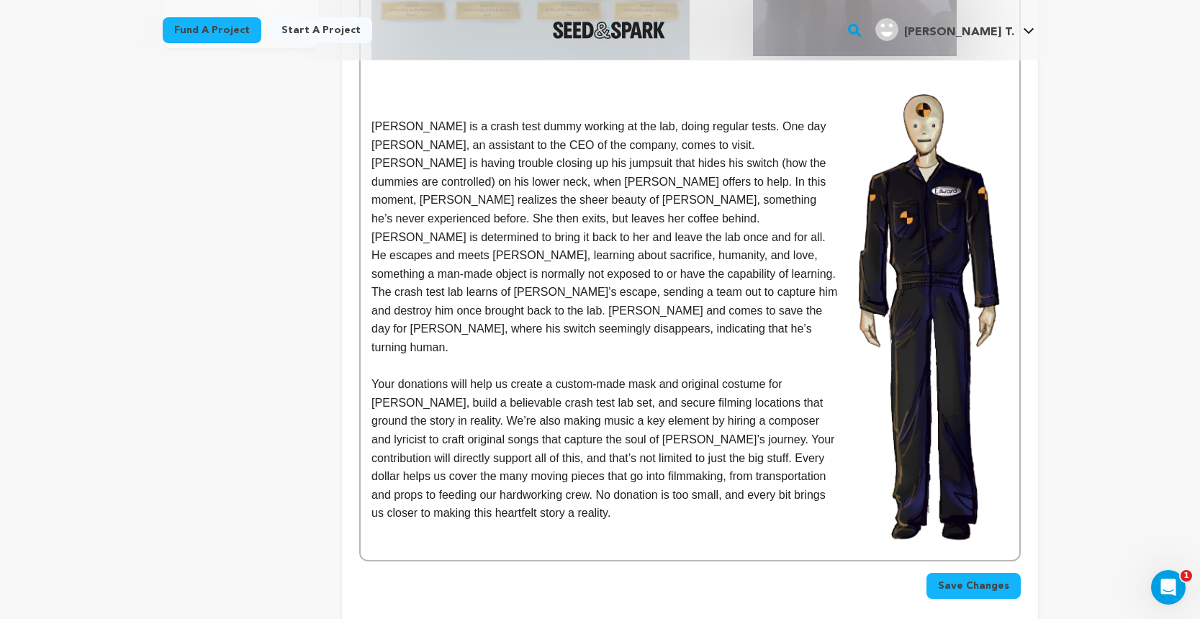
click at [391, 357] on p at bounding box center [689, 366] width 636 height 19
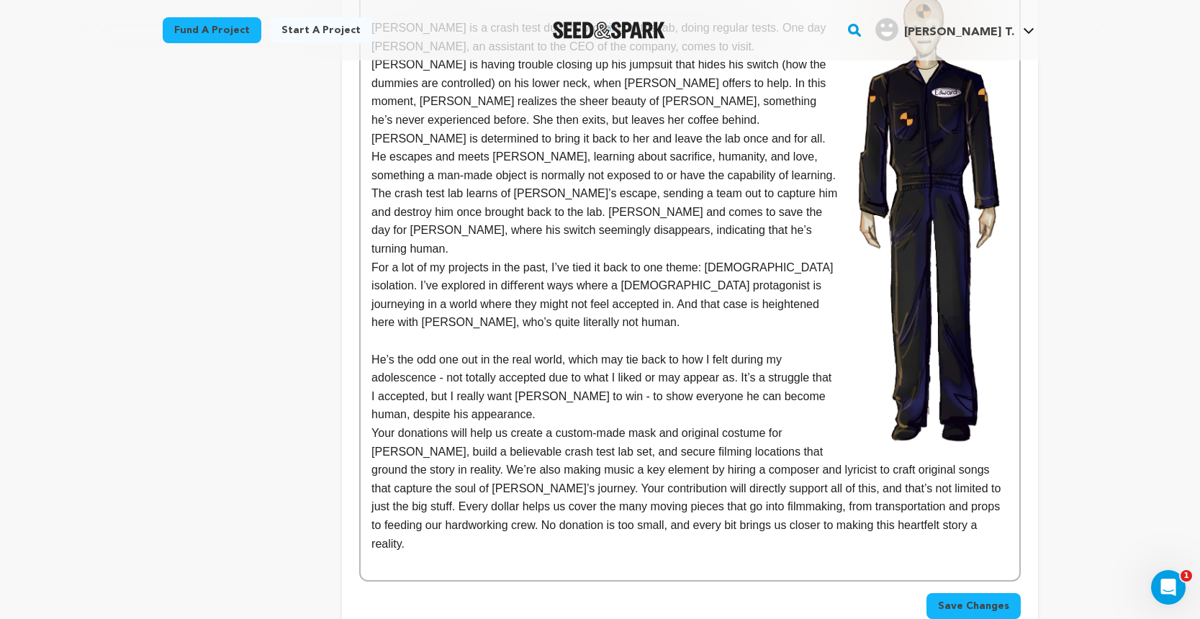
scroll to position [636, 0]
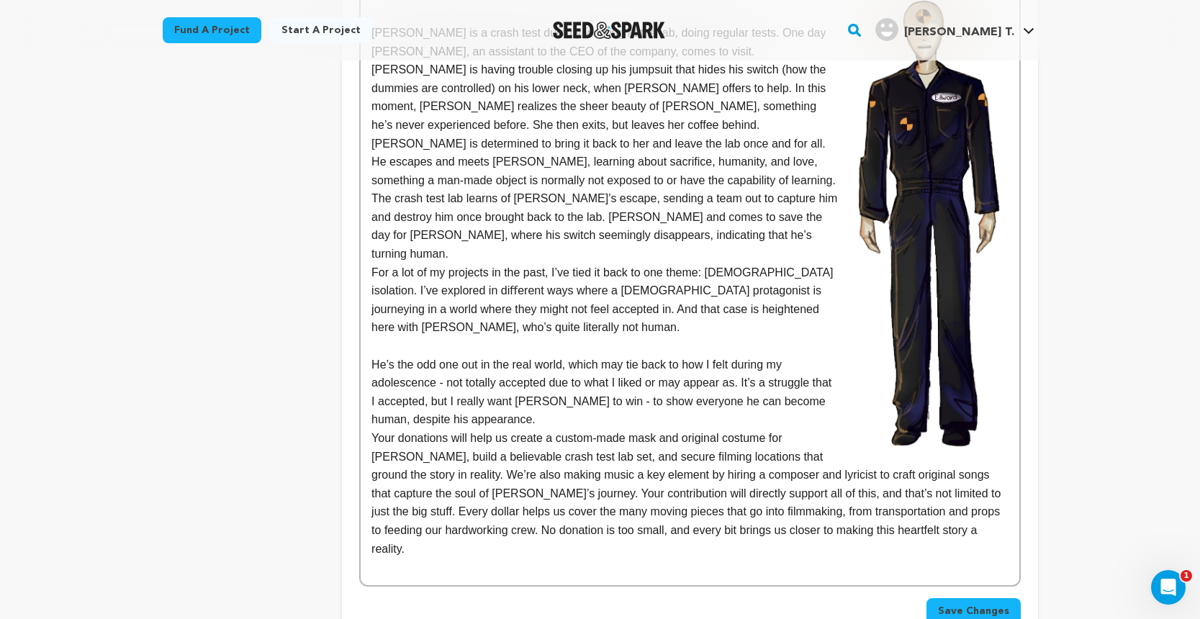
click at [371, 232] on div "[PERSON_NAME] is a crash test dummy working at the lab, doing regular tests. On…" at bounding box center [690, 167] width 658 height 835
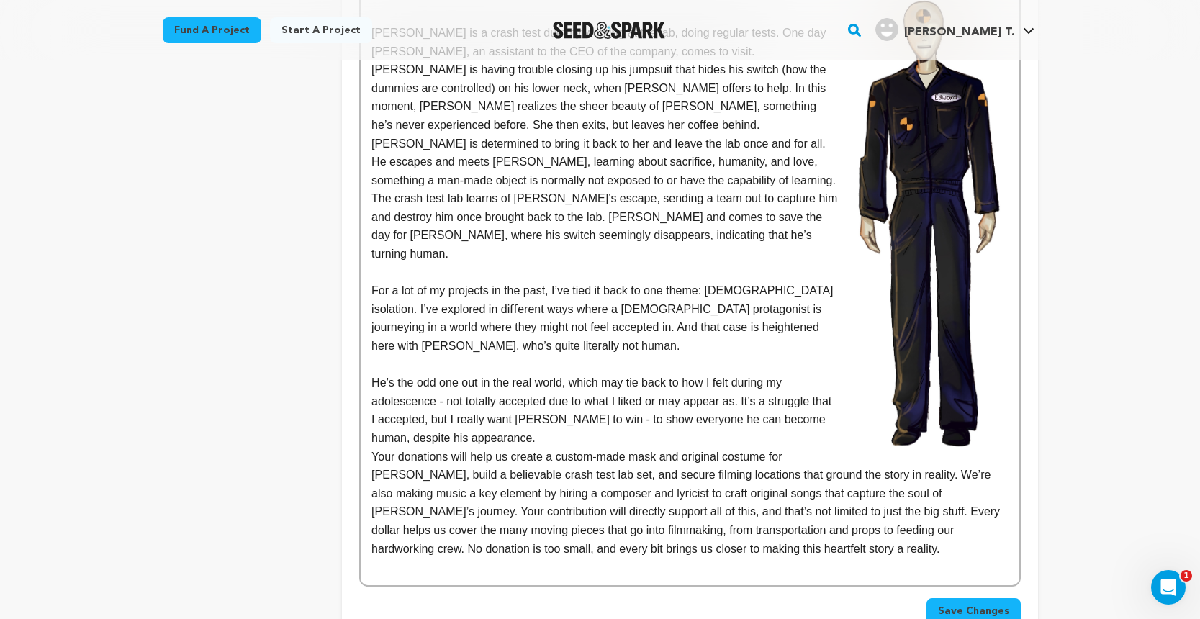
click at [376, 374] on p "He’s the odd one out in the real world, which may tie back to how I felt during…" at bounding box center [689, 410] width 636 height 73
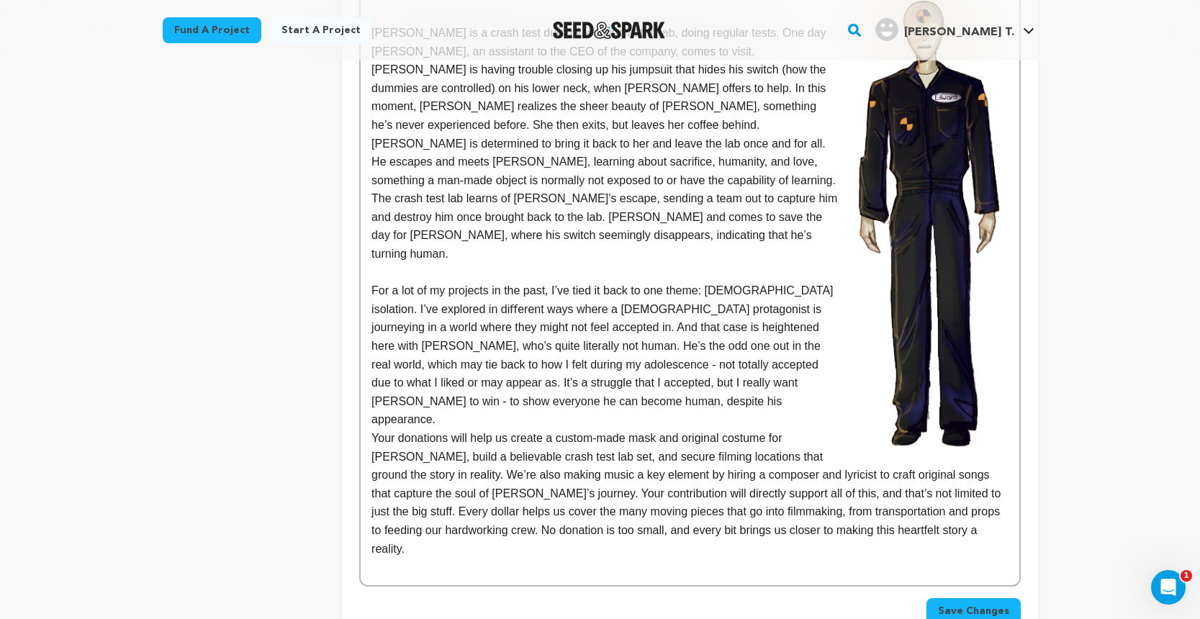
click at [595, 356] on p "For a lot of my projects in the past, I’ve tied it back to one theme: [DEMOGRAP…" at bounding box center [689, 355] width 636 height 148
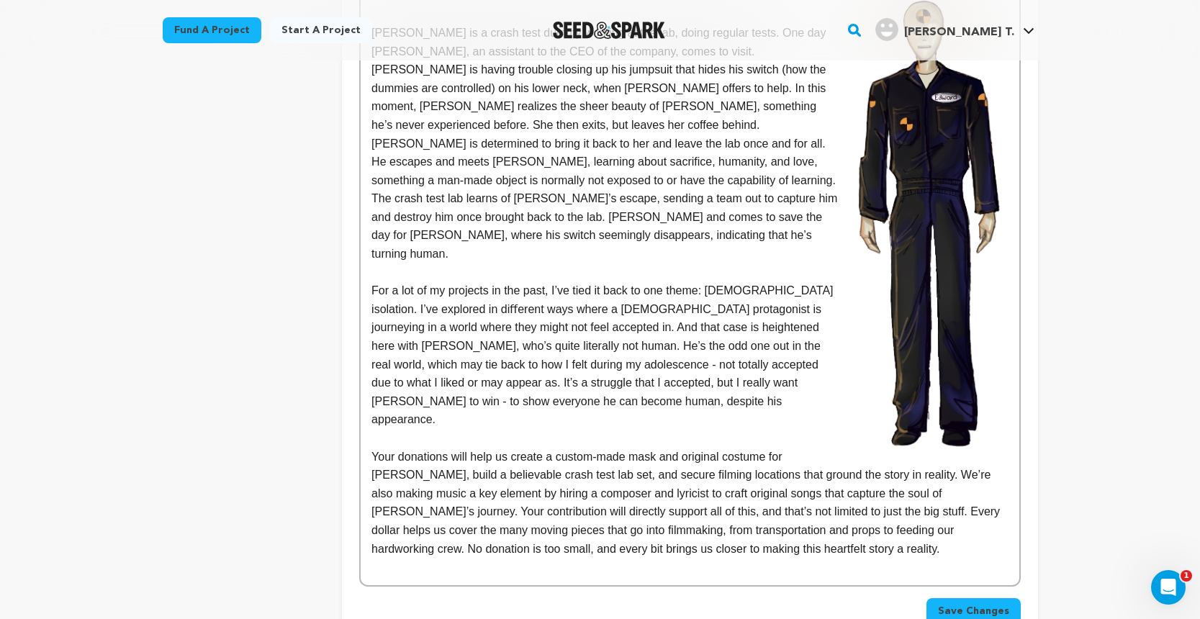
click at [513, 263] on p at bounding box center [689, 272] width 636 height 19
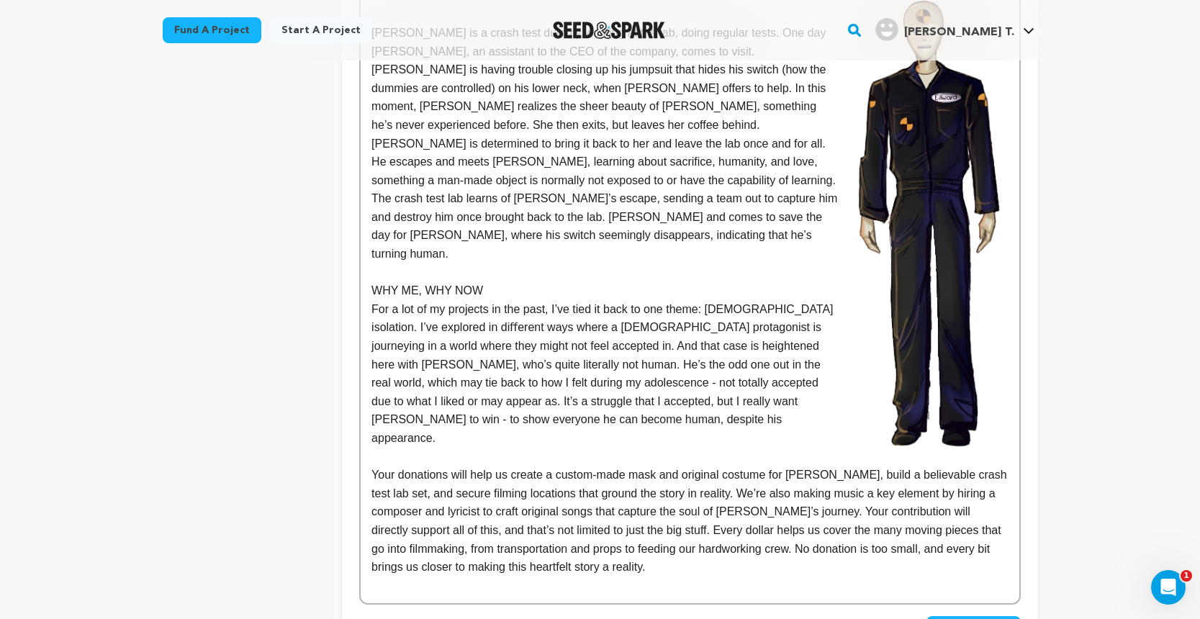
drag, startPoint x: 505, startPoint y: 243, endPoint x: 373, endPoint y: 245, distance: 131.7
click at [373, 281] on p "WHY ME, WHY NOW" at bounding box center [689, 290] width 636 height 19
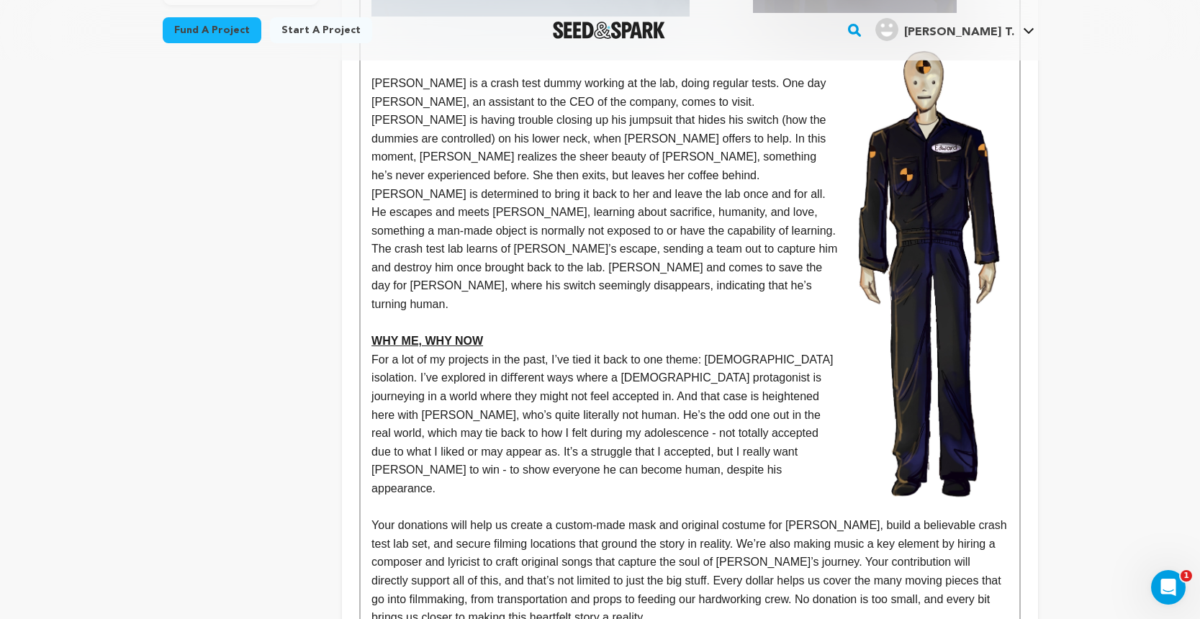
scroll to position [514, 0]
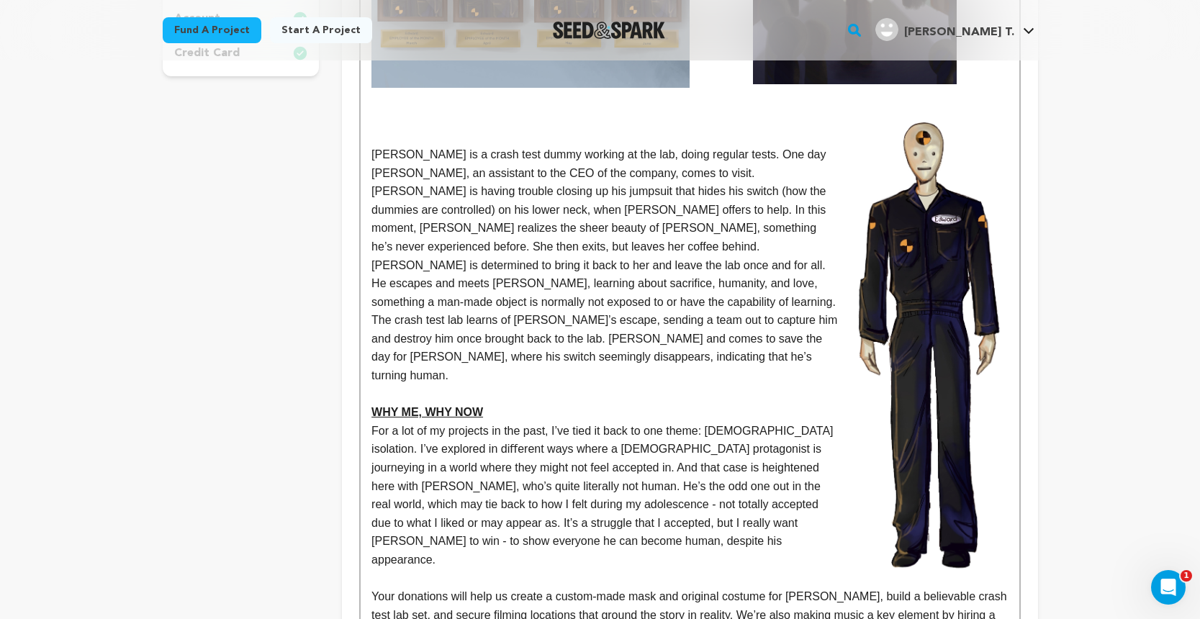
click at [372, 149] on p "[PERSON_NAME] is a crash test dummy working at the lab, doing regular tests. On…" at bounding box center [689, 265] width 636 height 240
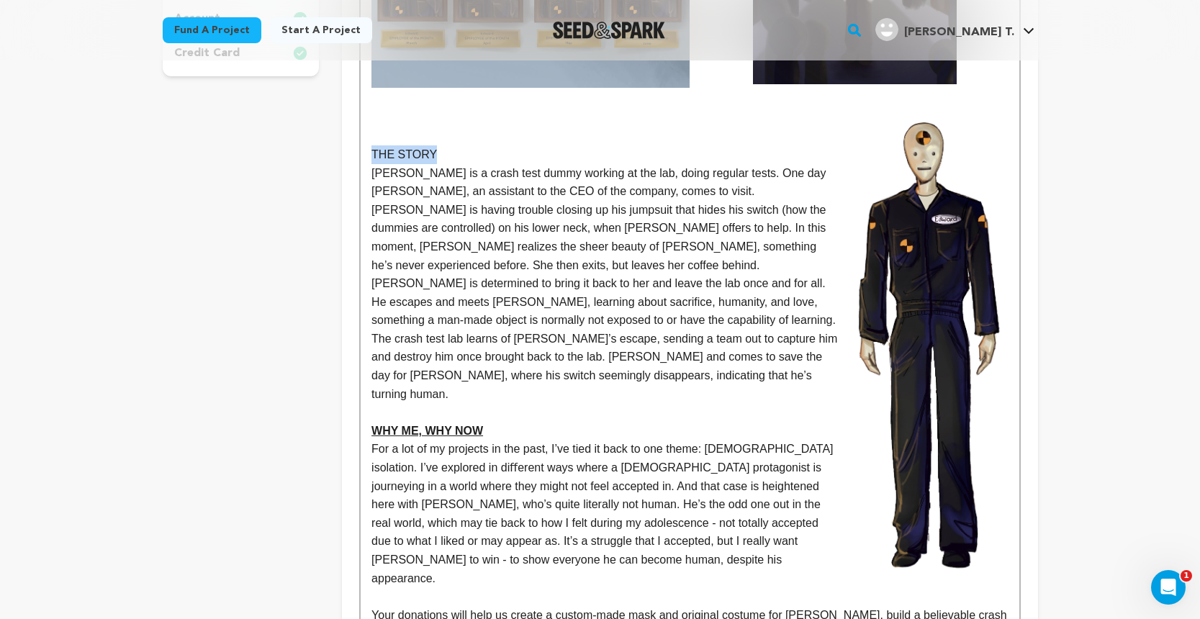
drag, startPoint x: 434, startPoint y: 151, endPoint x: 372, endPoint y: 150, distance: 61.9
click at [372, 150] on p "THE STORY" at bounding box center [689, 154] width 636 height 19
click at [499, 269] on p "[PERSON_NAME] is a crash test dummy working at the lab, doing regular tests. On…" at bounding box center [689, 284] width 636 height 240
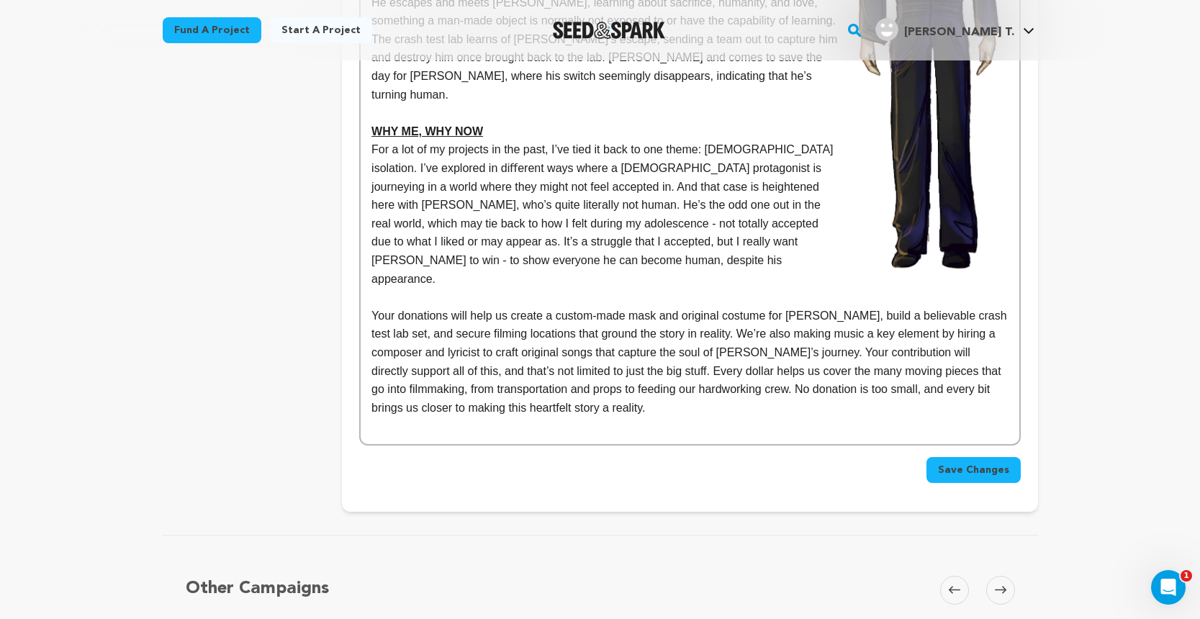
scroll to position [834, 0]
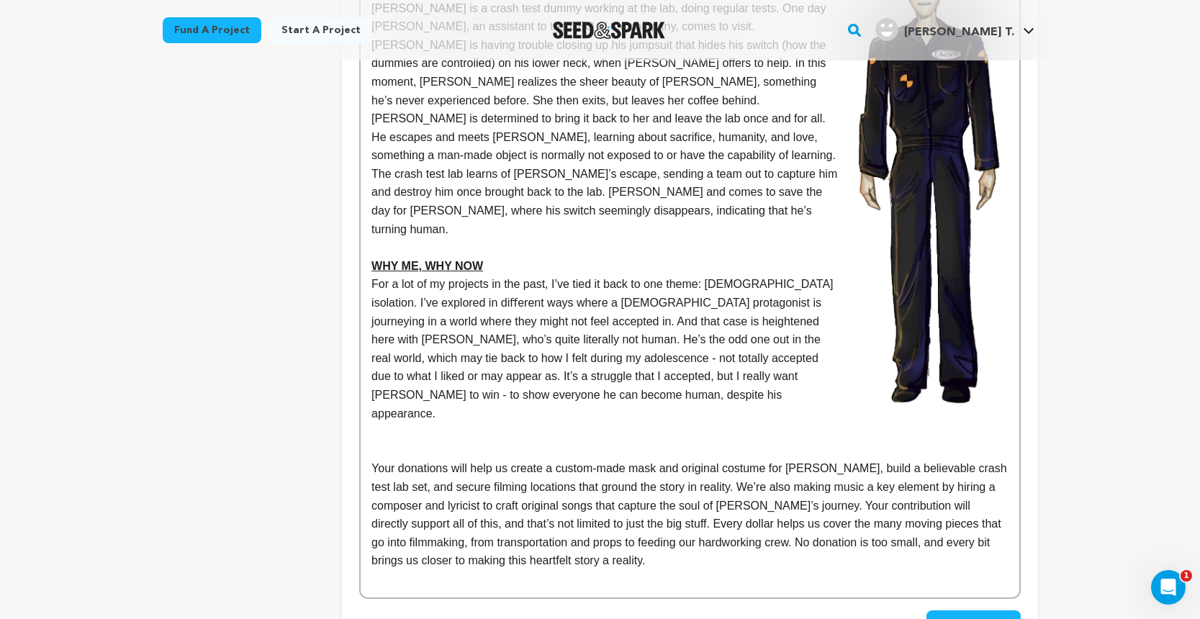
scroll to position [672, 0]
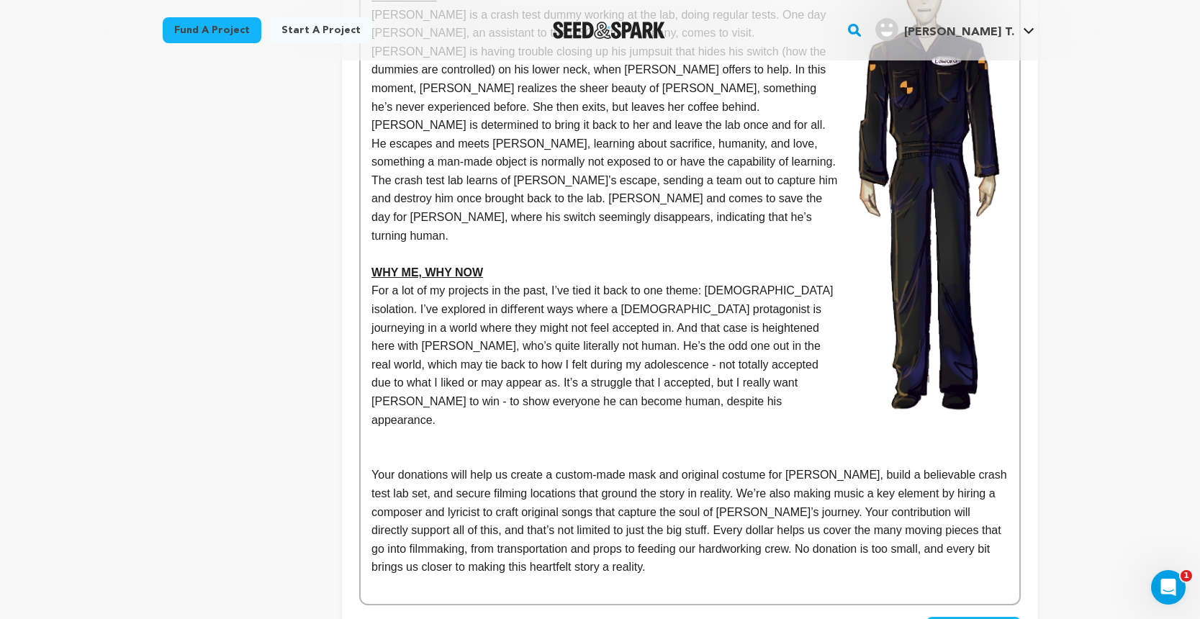
click at [396, 448] on p at bounding box center [689, 457] width 636 height 19
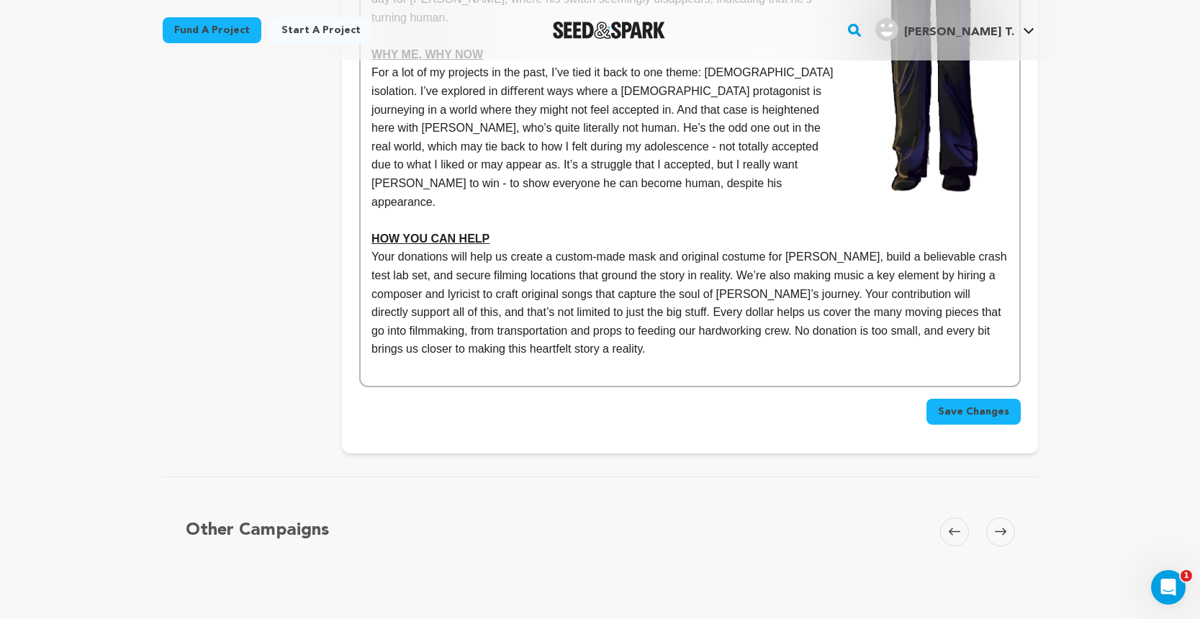
scroll to position [898, 0]
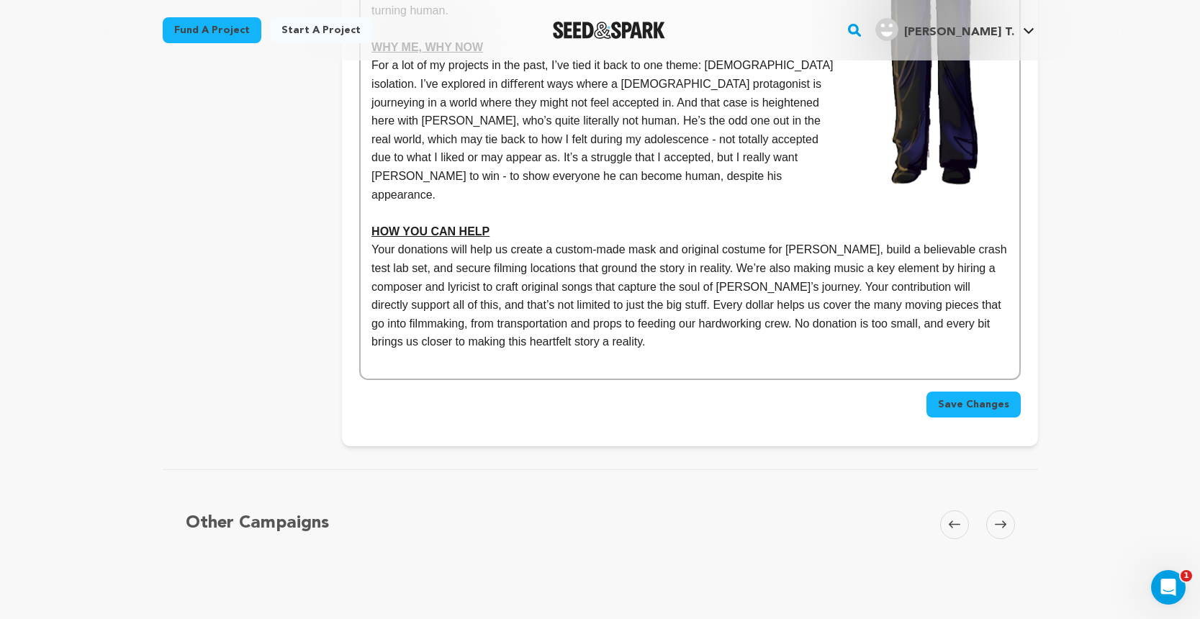
click at [974, 276] on p "Your donations will help us create a custom-made mask and original costume for …" at bounding box center [689, 295] width 636 height 111
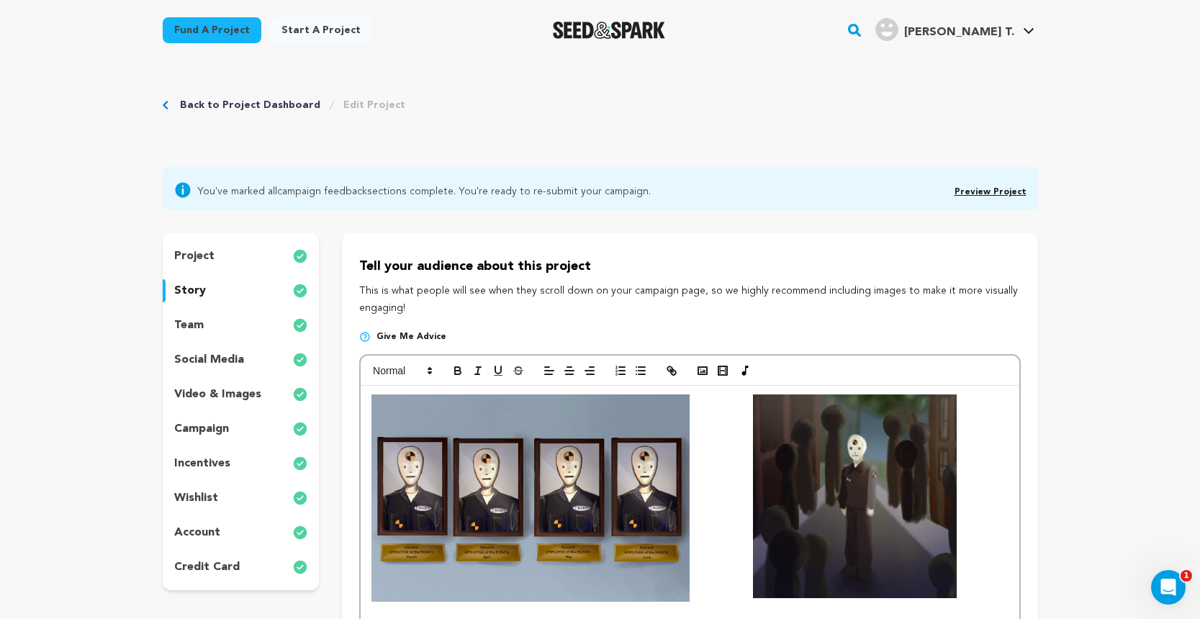
scroll to position [0, 0]
click at [705, 371] on polyline "button" at bounding box center [703, 371] width 6 height 4
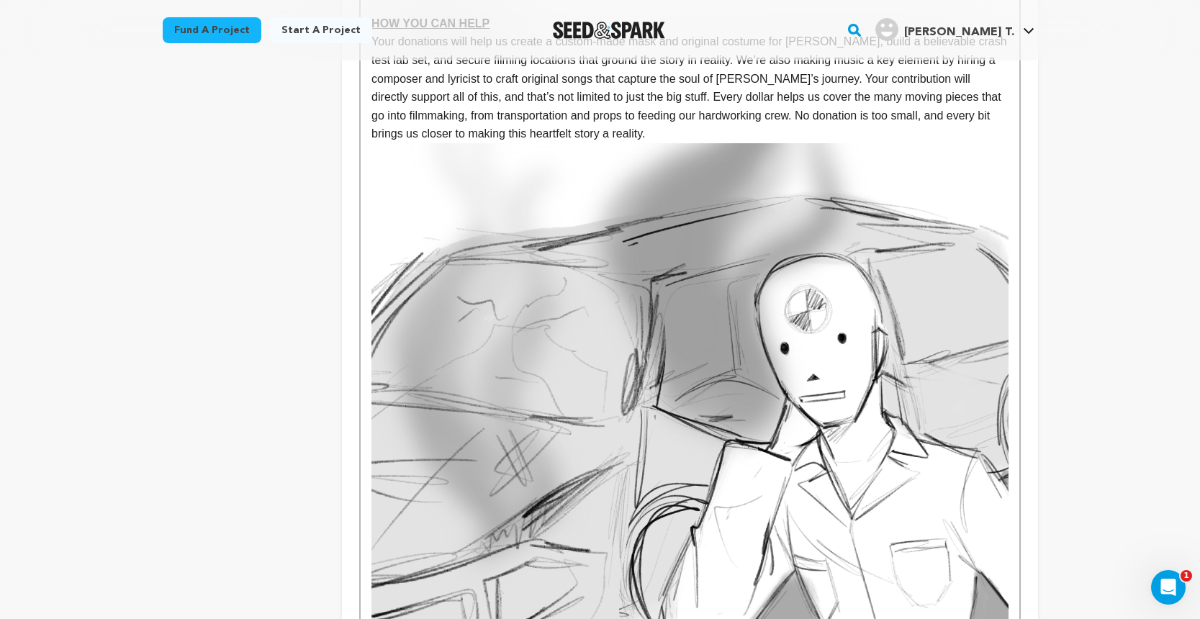
scroll to position [1113, 0]
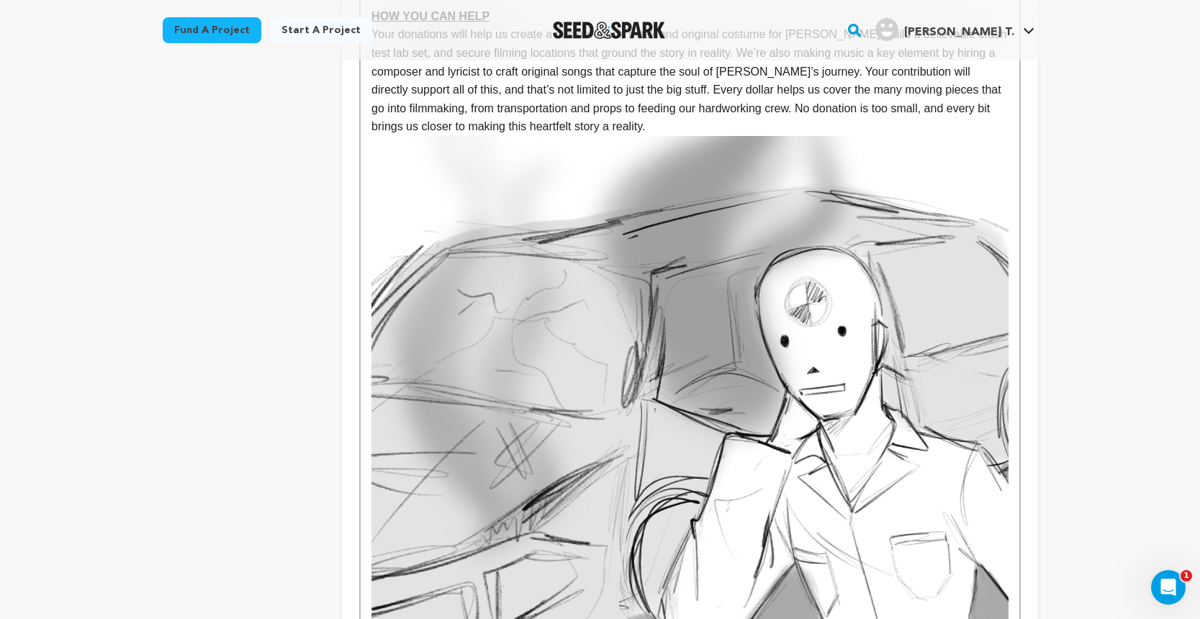
click at [812, 413] on img at bounding box center [689, 438] width 636 height 605
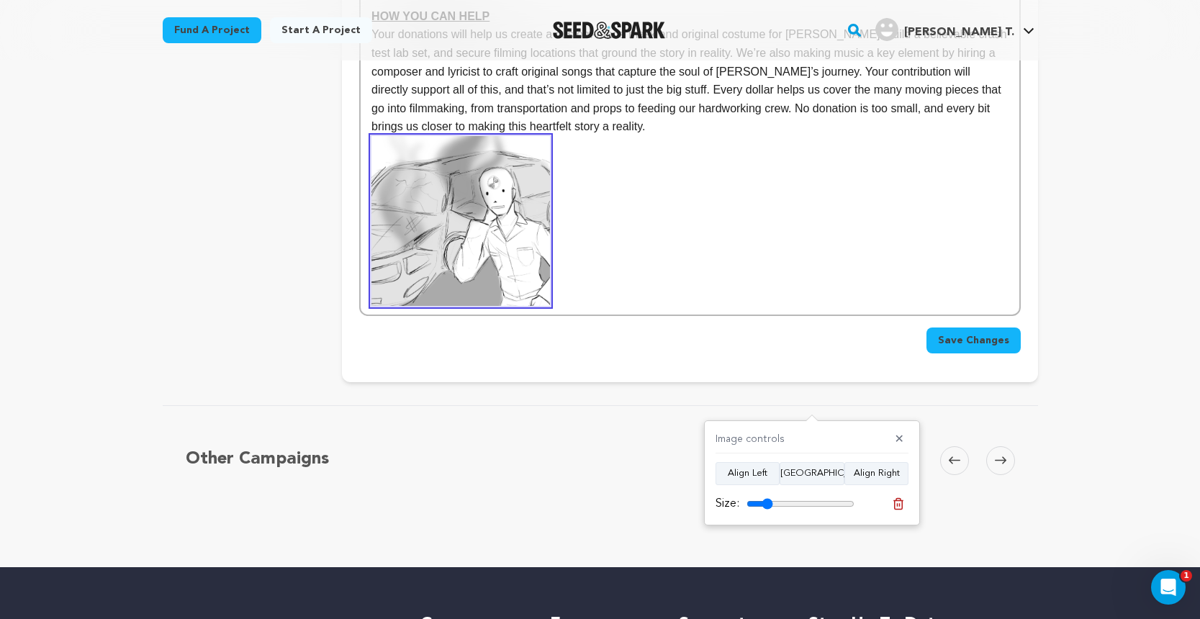
drag, startPoint x: 849, startPoint y: 502, endPoint x: 767, endPoint y: 500, distance: 81.4
type input "24"
click at [767, 500] on input "range" at bounding box center [800, 504] width 108 height 12
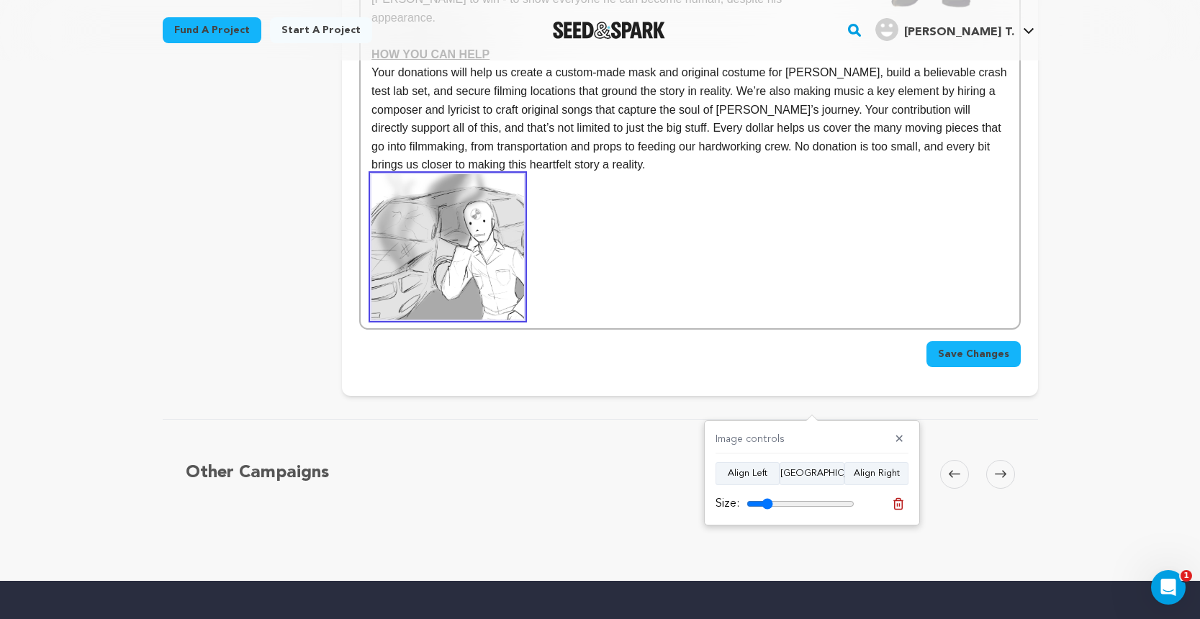
scroll to position [1060, 0]
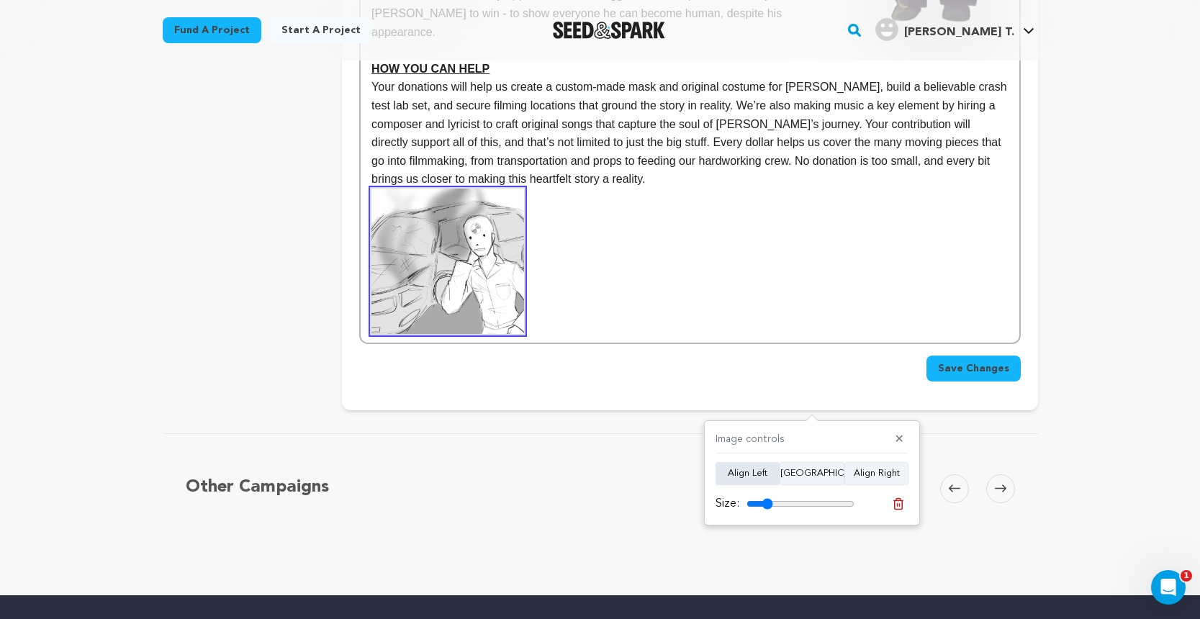
click at [754, 477] on button "Align Left" at bounding box center [747, 473] width 64 height 23
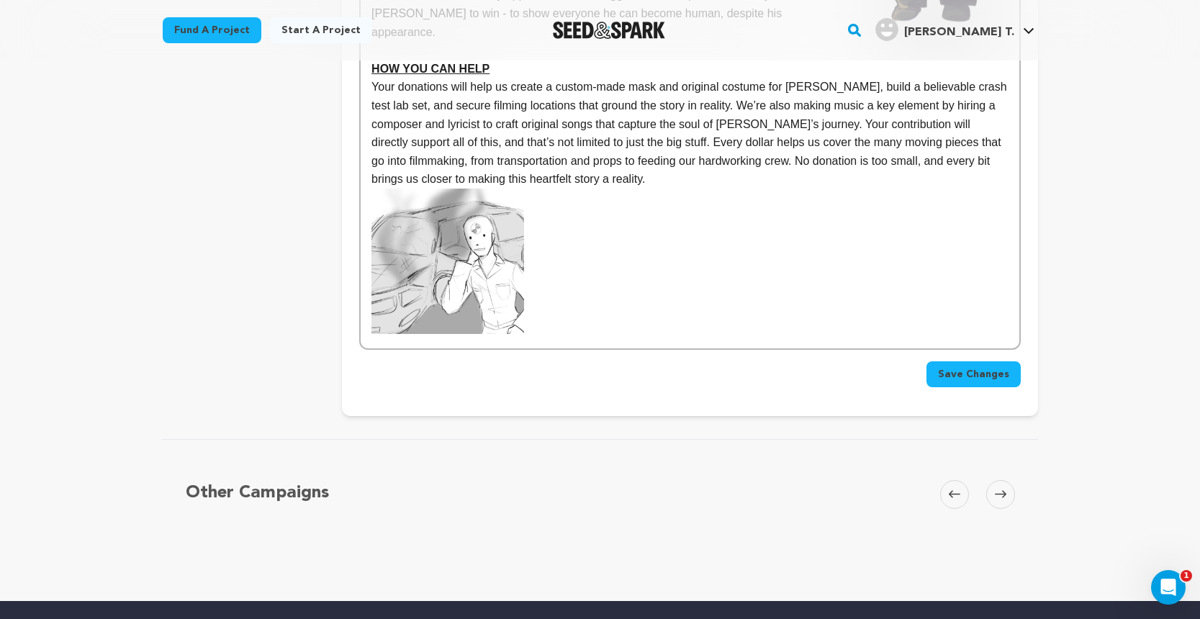
click at [515, 238] on img at bounding box center [447, 261] width 153 height 145
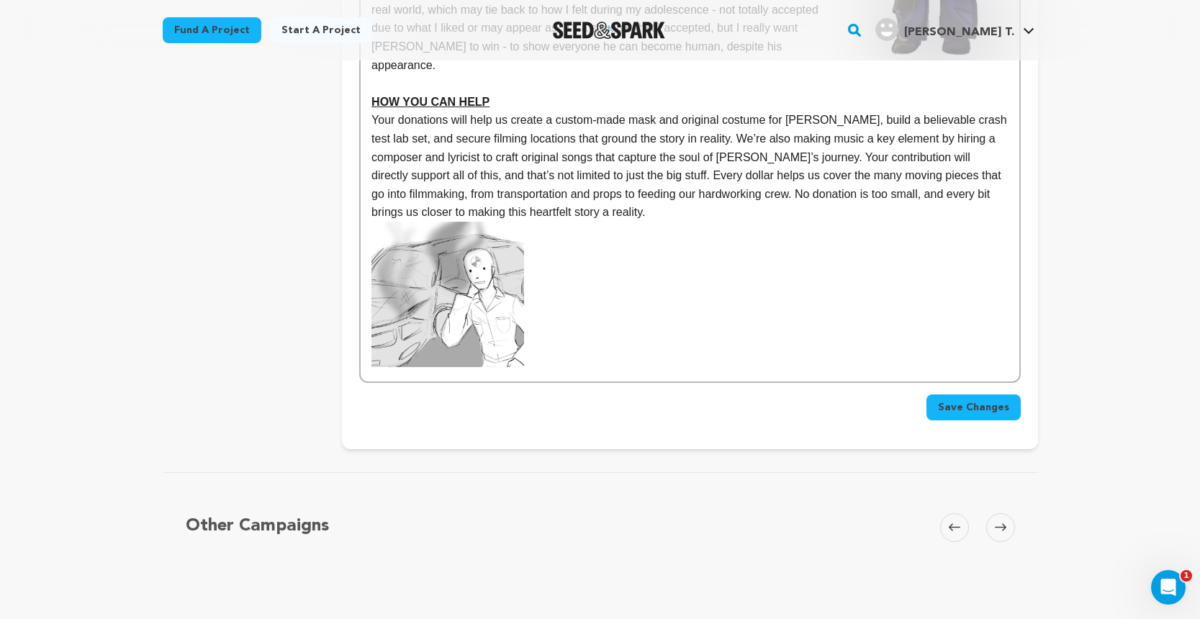
scroll to position [1004, 0]
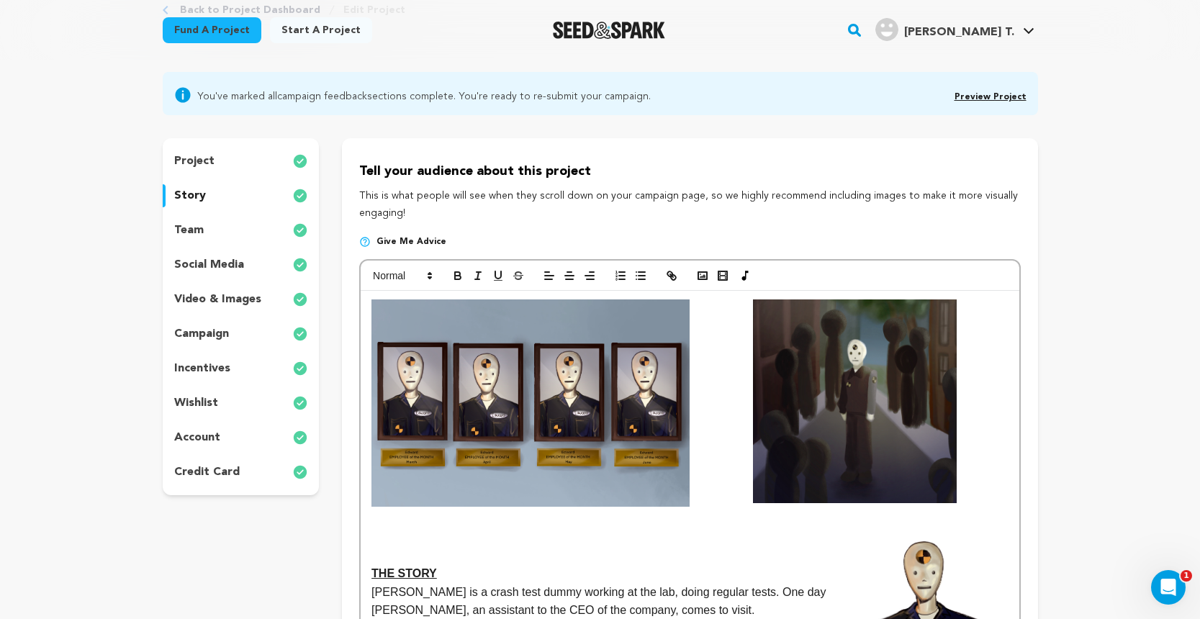
scroll to position [88, 0]
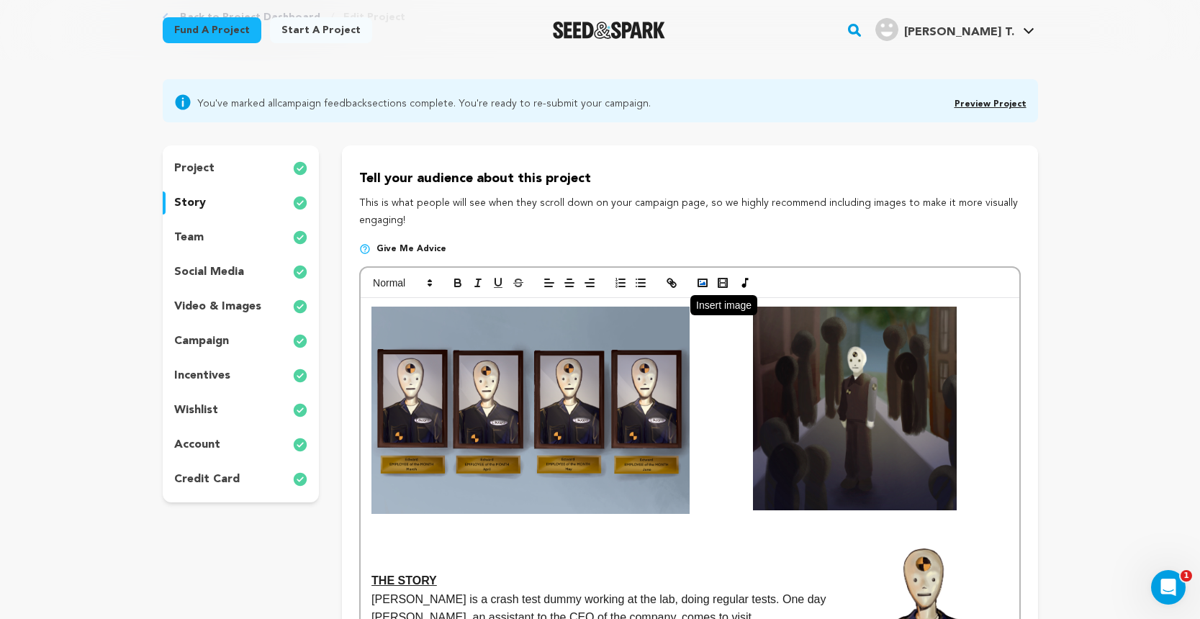
click at [700, 279] on rect "button" at bounding box center [702, 282] width 9 height 7
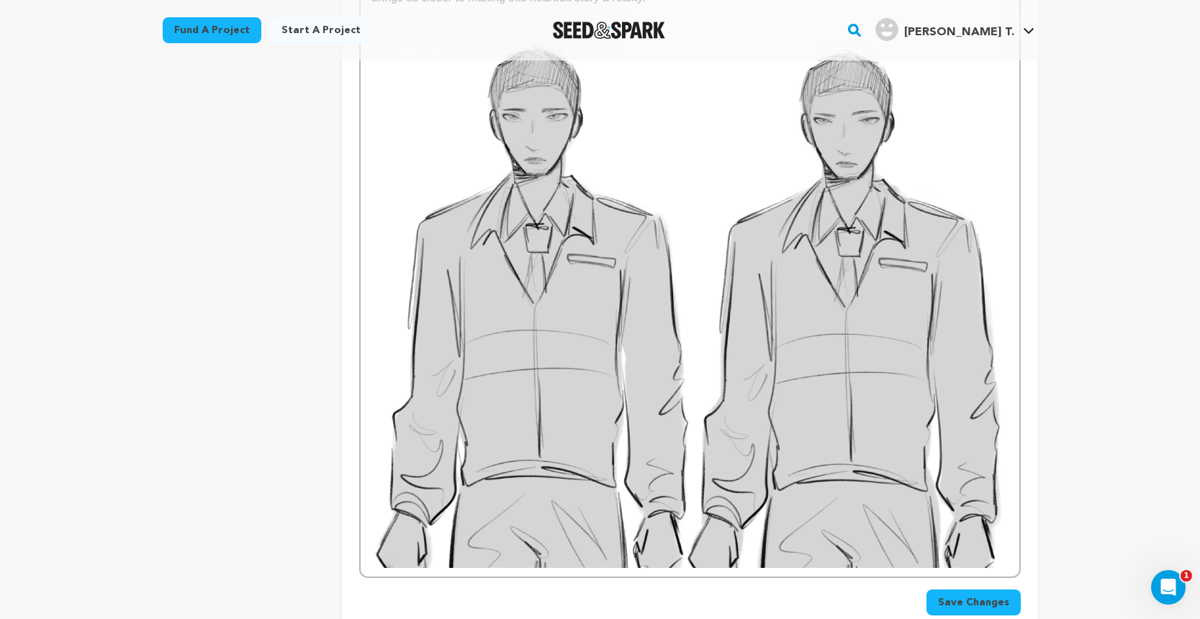
scroll to position [1229, 0]
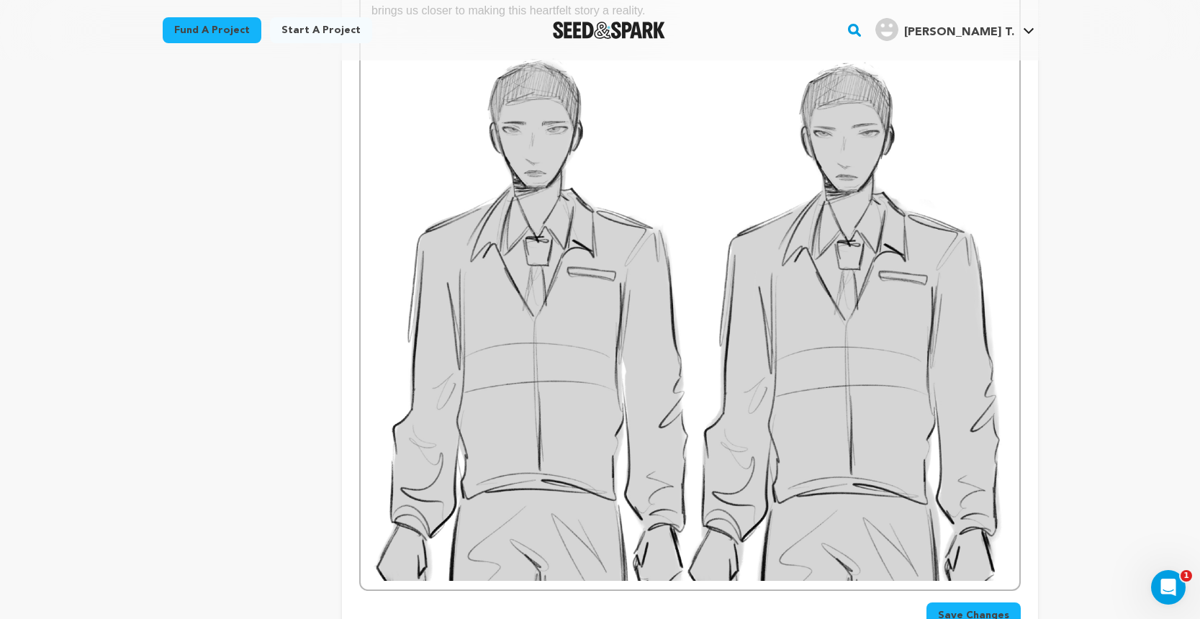
click at [793, 392] on img at bounding box center [689, 310] width 636 height 542
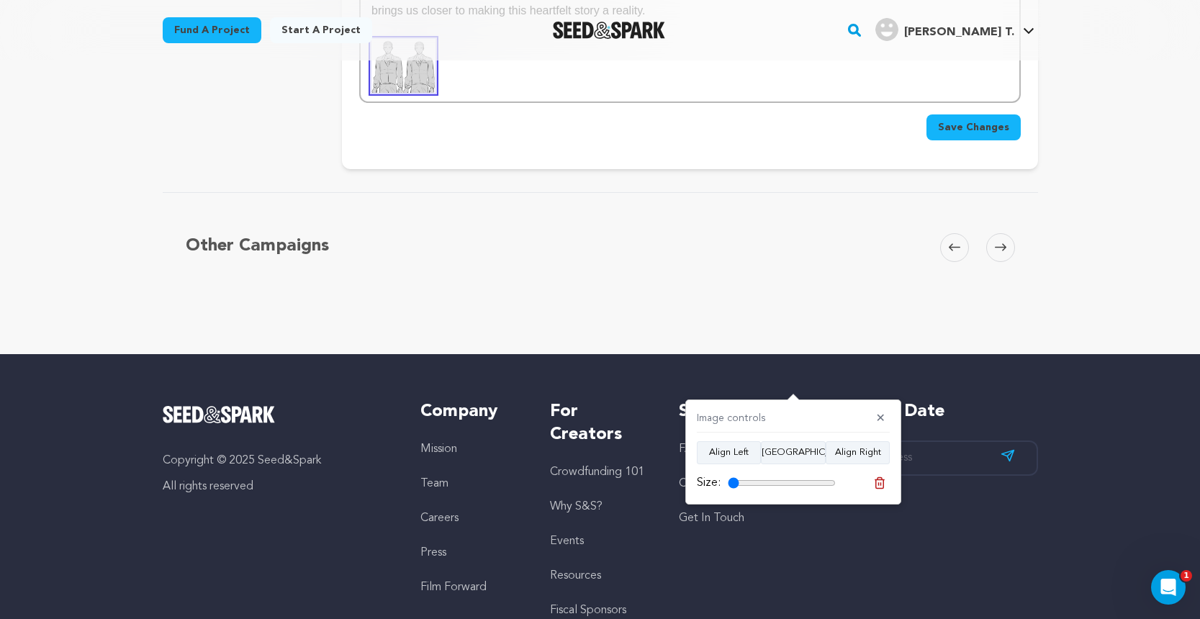
drag, startPoint x: 831, startPoint y: 483, endPoint x: 704, endPoint y: 484, distance: 126.7
type input "10"
click at [704, 484] on div "Size:" at bounding box center [766, 482] width 139 height 17
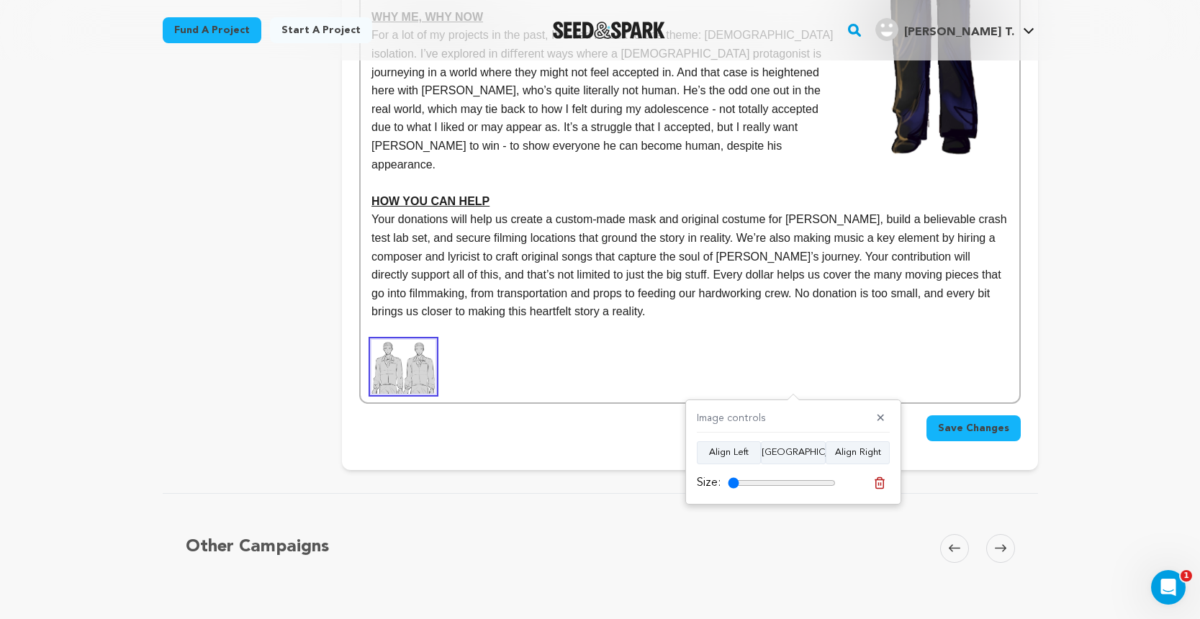
scroll to position [902, 0]
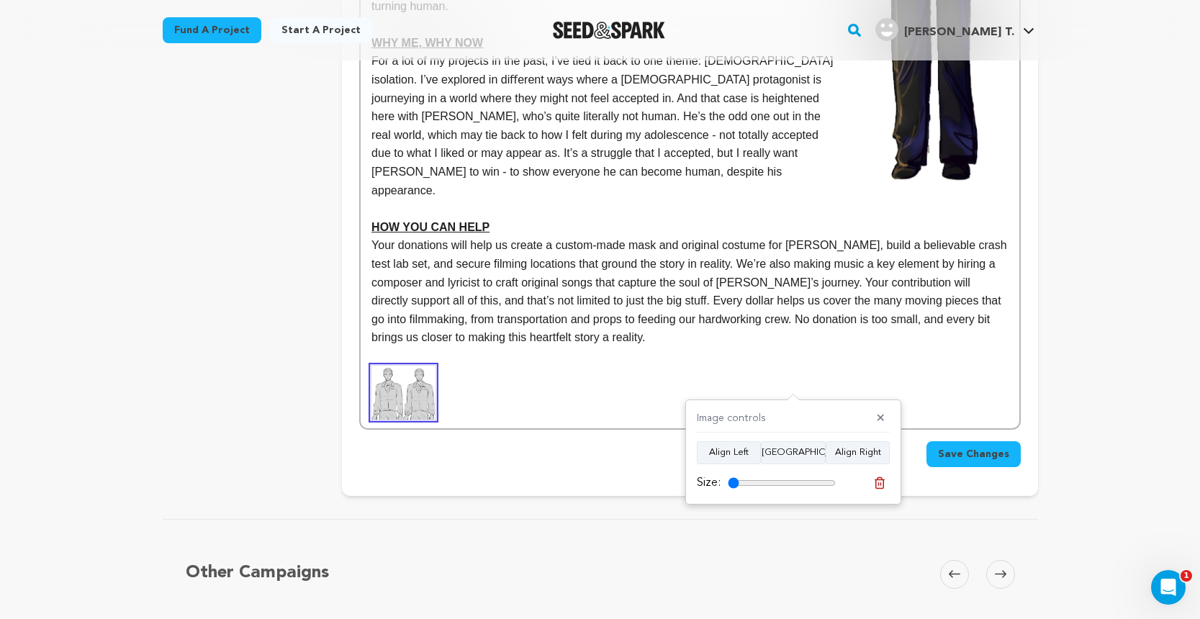
click at [466, 366] on p at bounding box center [689, 393] width 636 height 54
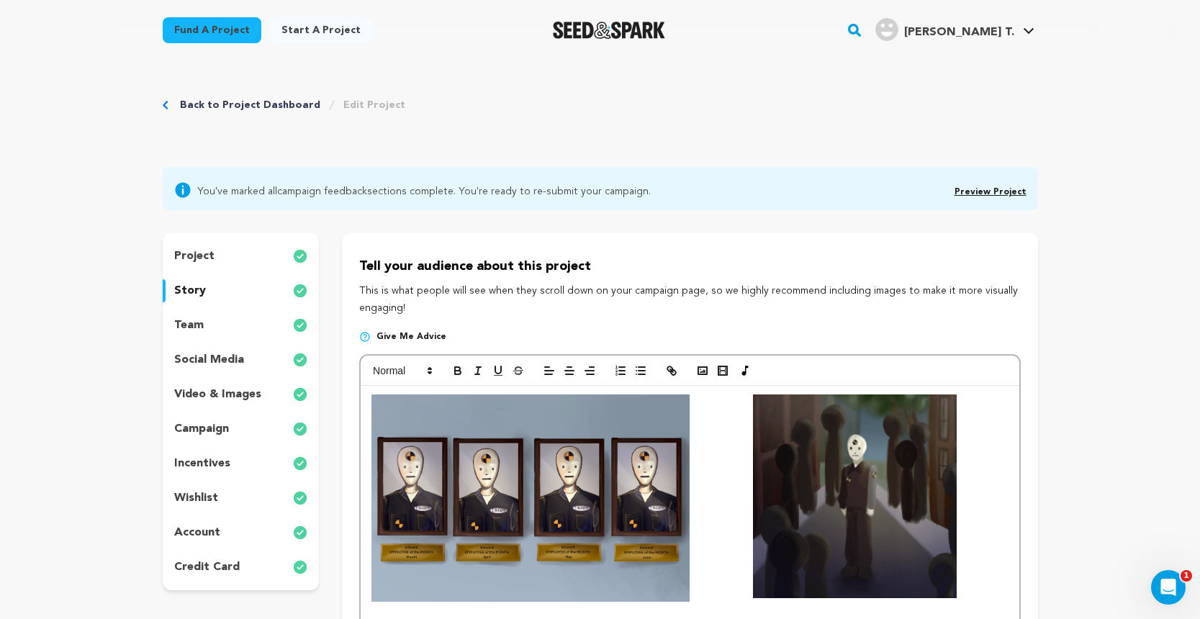
scroll to position [0, 0]
click at [701, 370] on polyline "button" at bounding box center [703, 371] width 6 height 4
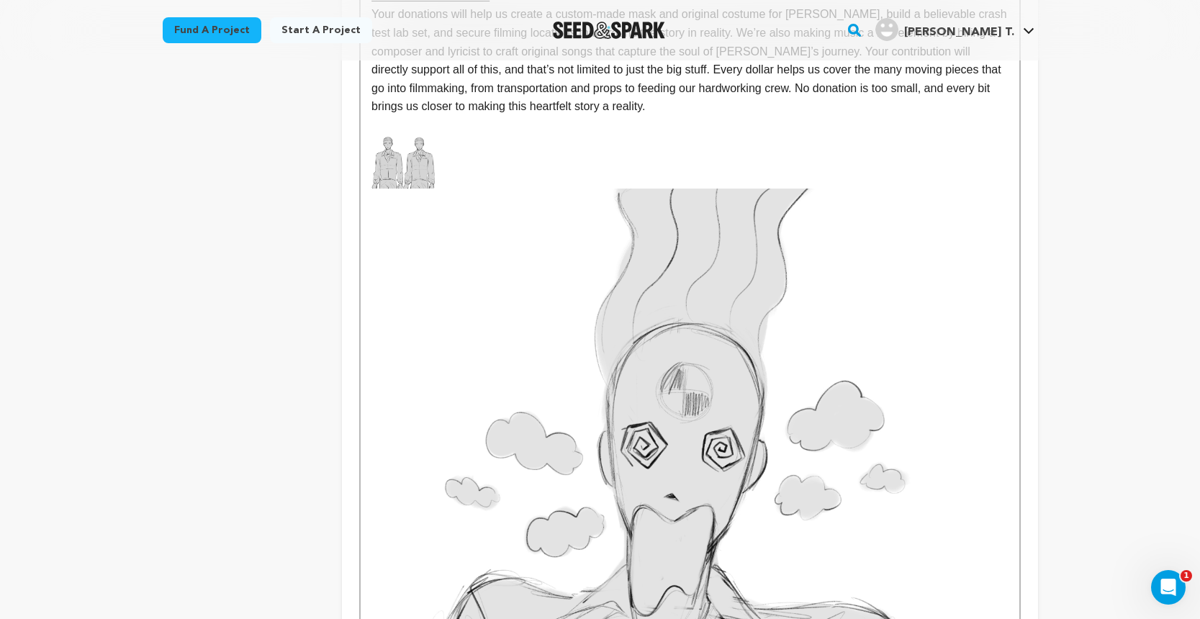
scroll to position [1063, 0]
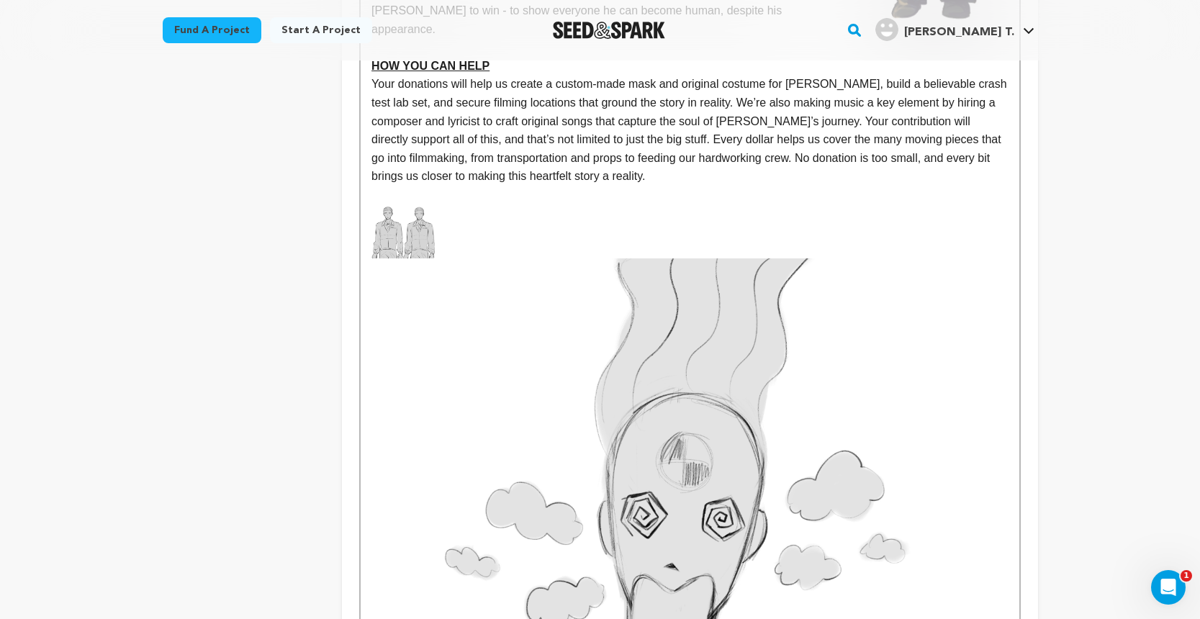
click at [737, 368] on img at bounding box center [689, 560] width 636 height 605
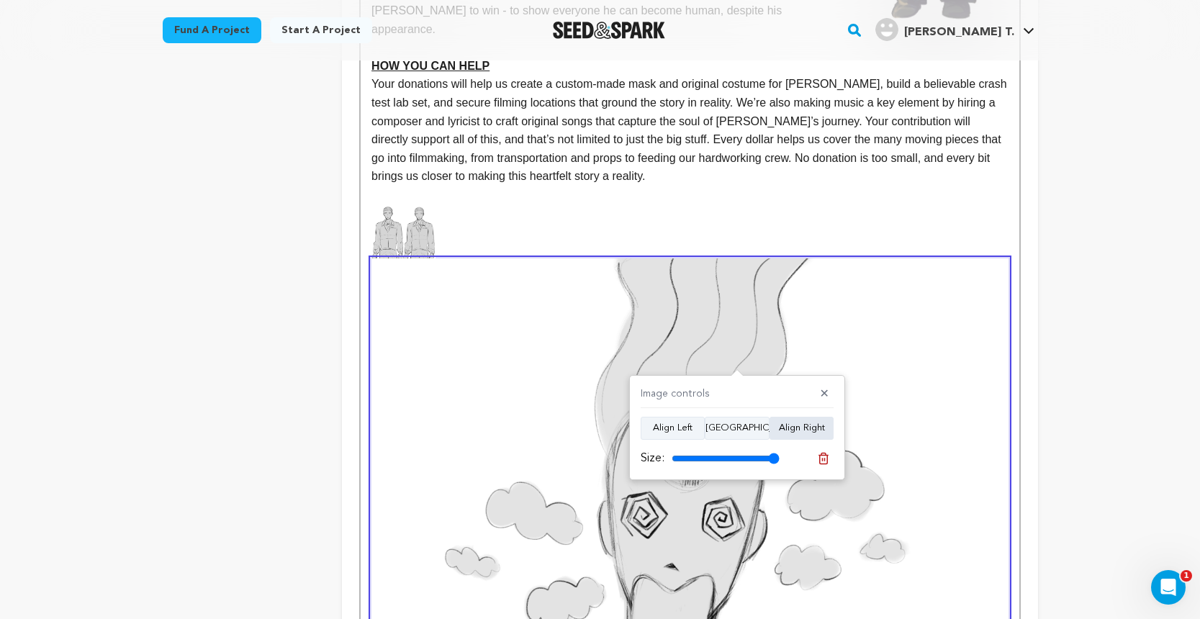
click at [787, 426] on button "Align Right" at bounding box center [801, 428] width 64 height 23
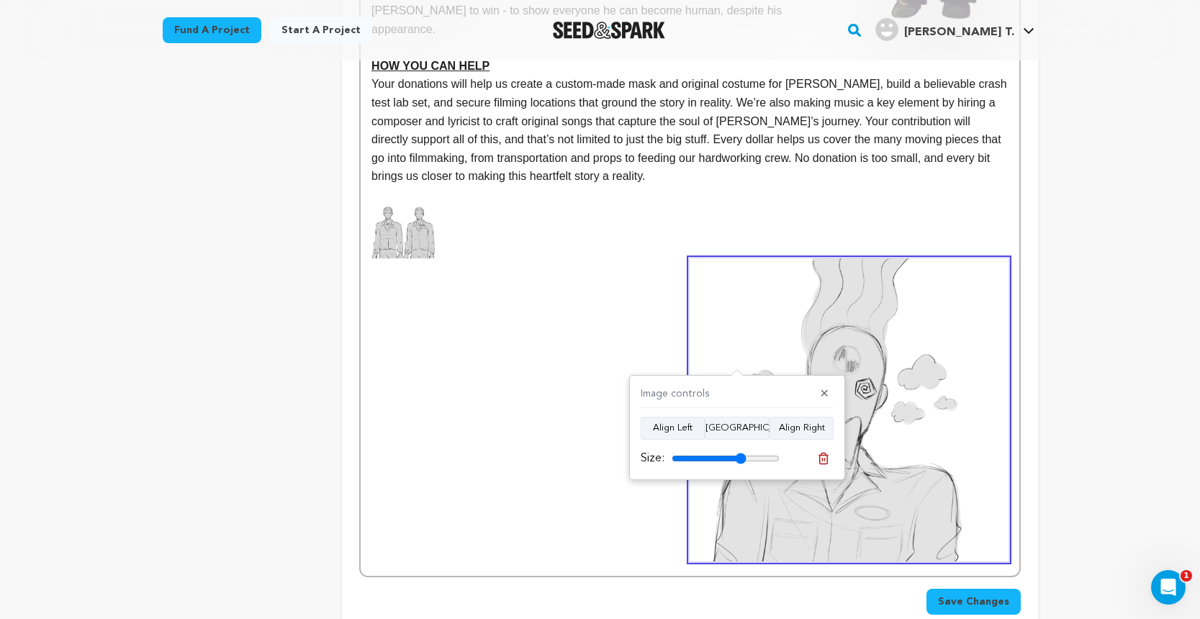
drag, startPoint x: 772, startPoint y: 455, endPoint x: 740, endPoint y: 455, distance: 31.7
type input "69"
click at [740, 455] on input "range" at bounding box center [726, 459] width 108 height 12
click at [428, 204] on img at bounding box center [402, 231] width 63 height 54
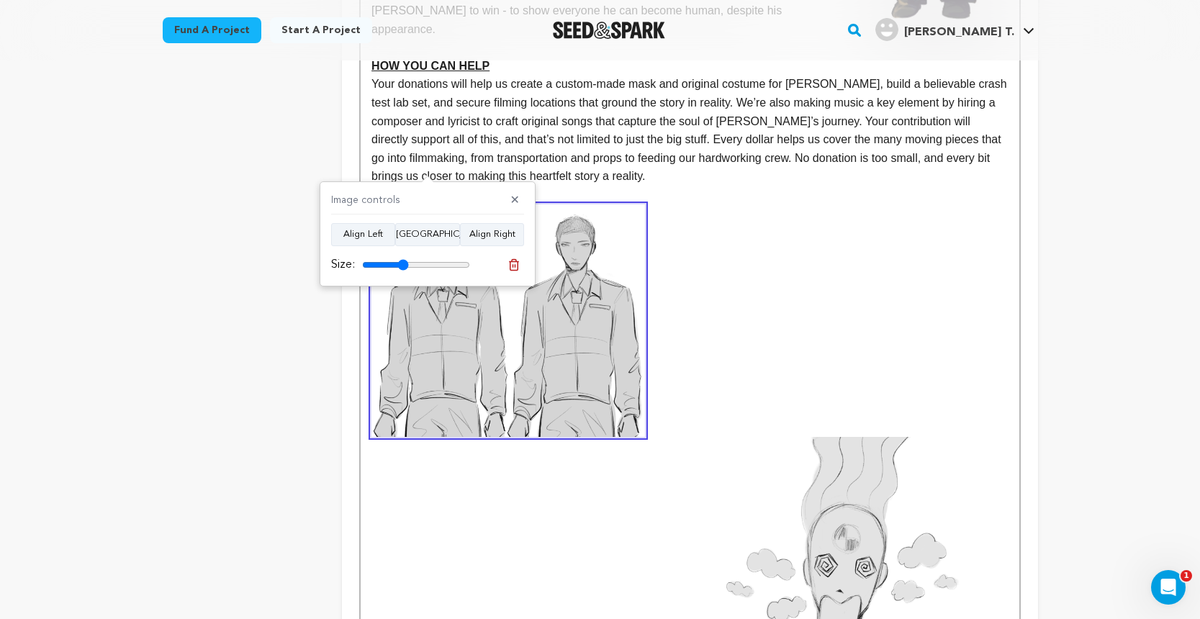
drag, startPoint x: 365, startPoint y: 261, endPoint x: 403, endPoint y: 265, distance: 38.4
type input "43"
click at [403, 265] on input "range" at bounding box center [416, 265] width 108 height 12
click at [730, 356] on p at bounding box center [689, 320] width 636 height 233
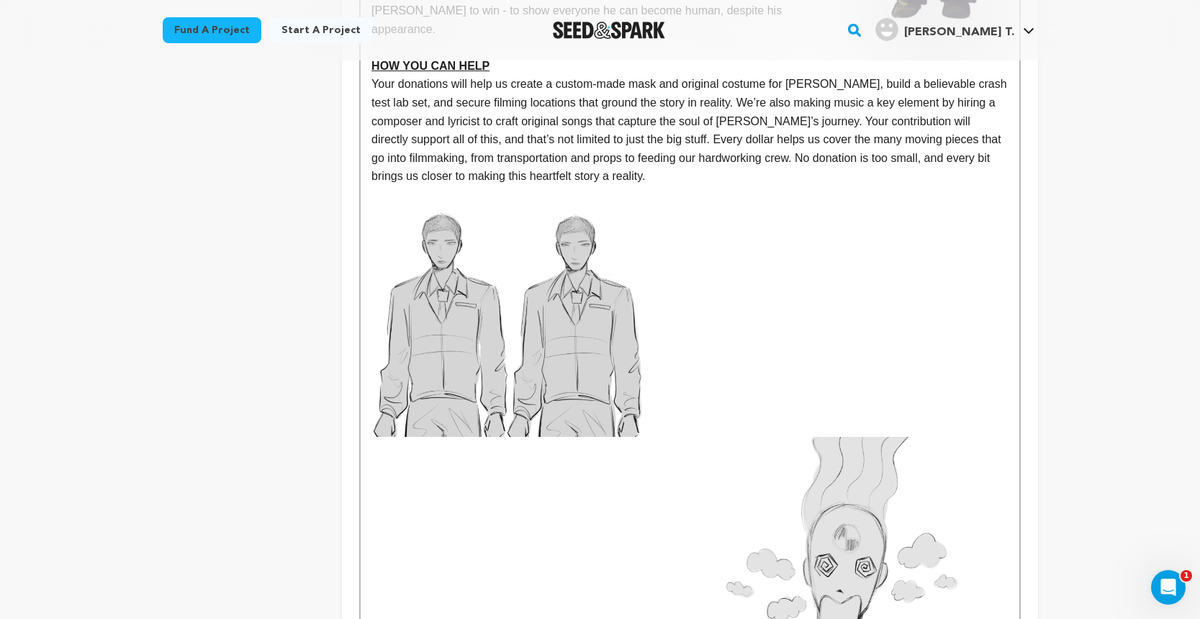
click at [757, 437] on img at bounding box center [849, 588] width 318 height 303
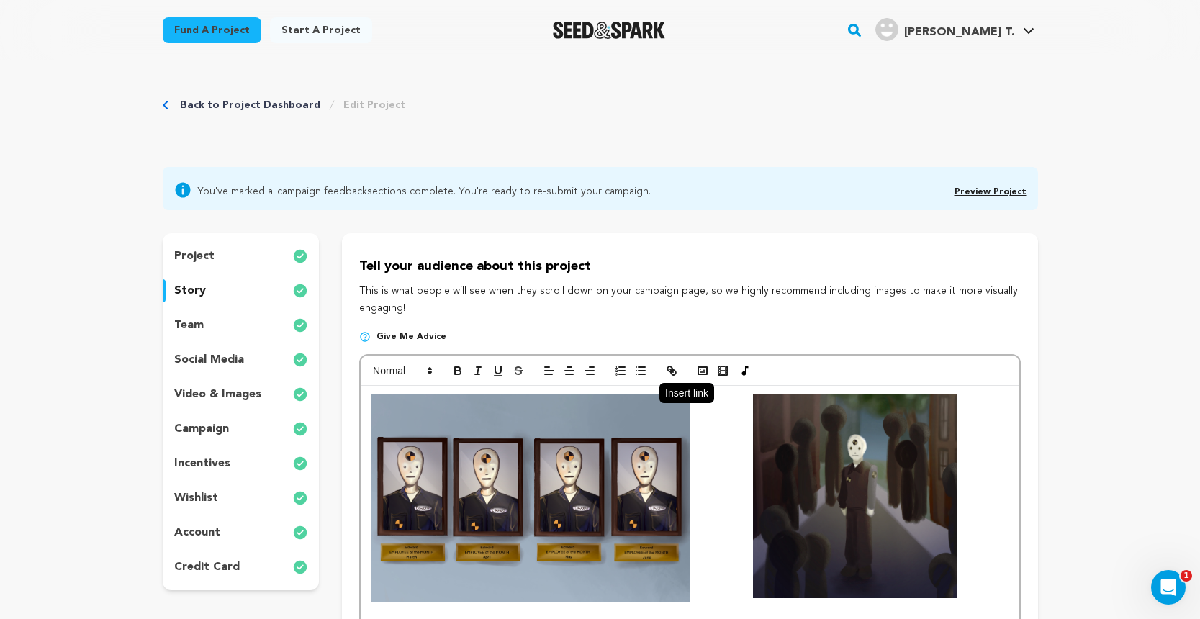
scroll to position [0, 0]
click at [704, 364] on icon "button" at bounding box center [702, 370] width 13 height 13
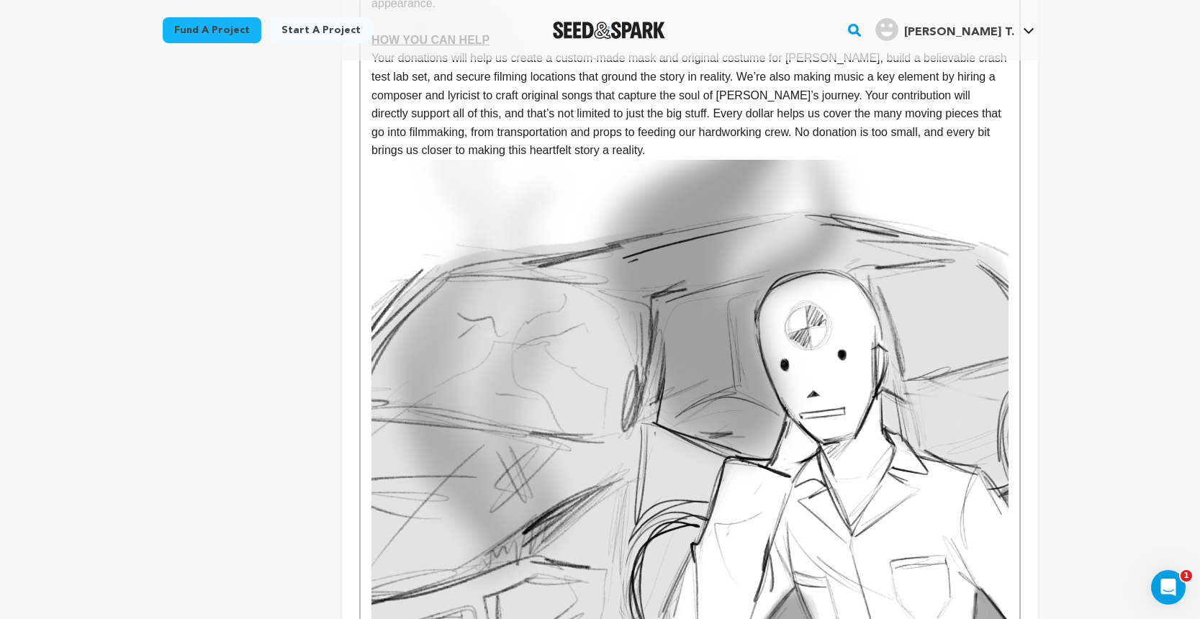
click at [835, 384] on img at bounding box center [689, 462] width 636 height 605
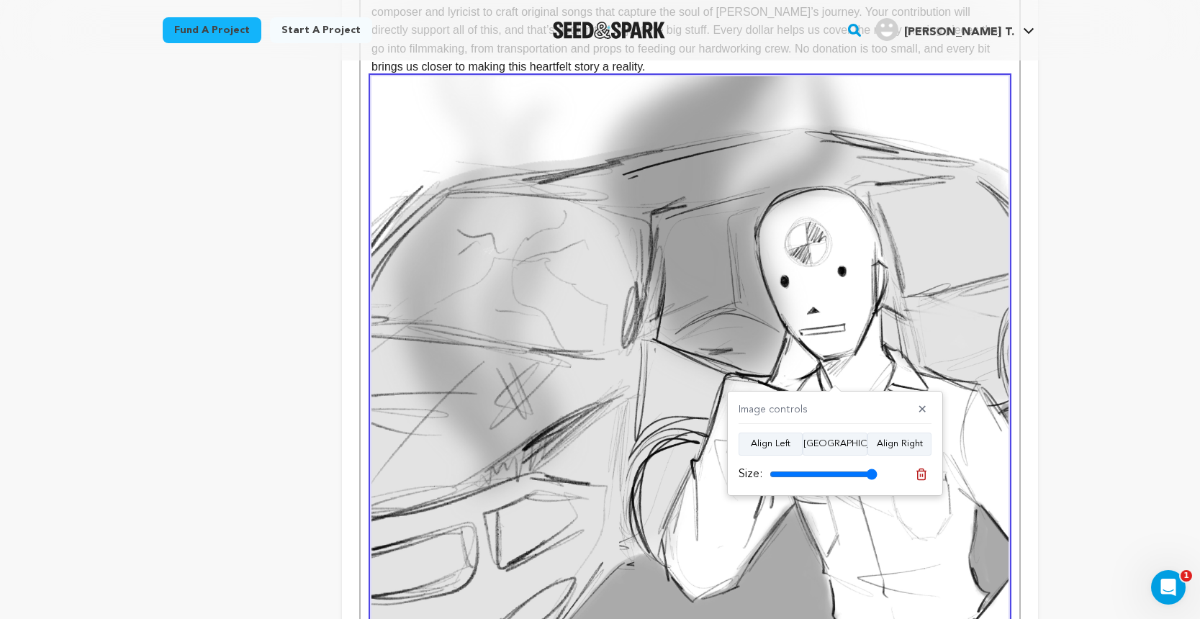
scroll to position [1173, 0]
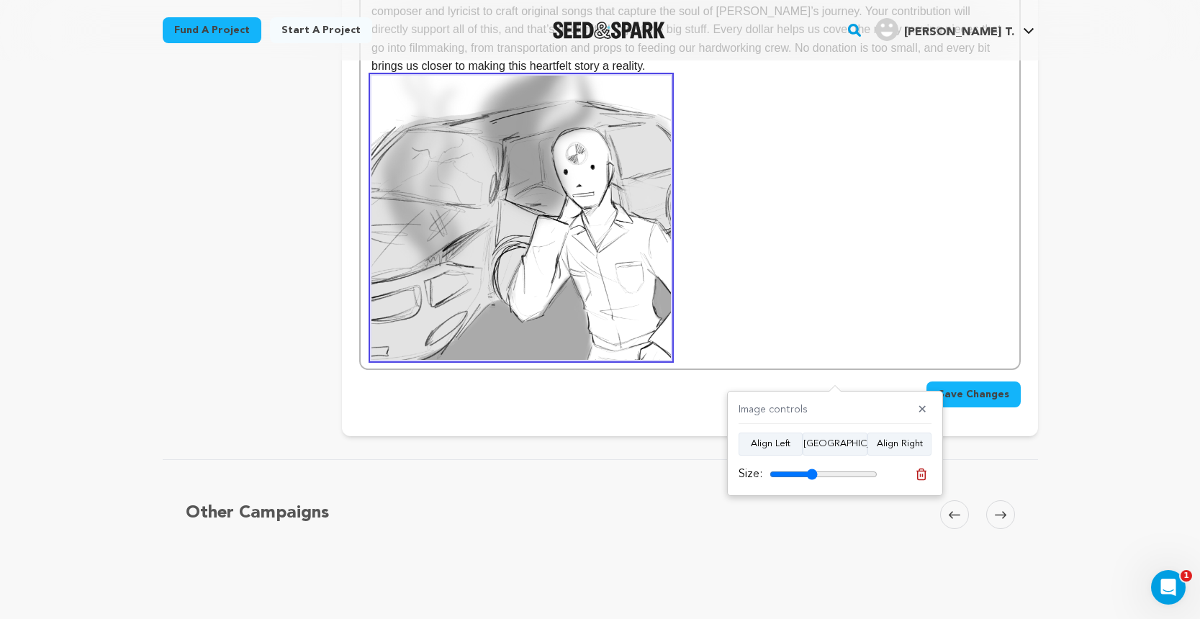
drag, startPoint x: 872, startPoint y: 471, endPoint x: 811, endPoint y: 471, distance: 60.5
click at [811, 471] on input "range" at bounding box center [823, 475] width 108 height 12
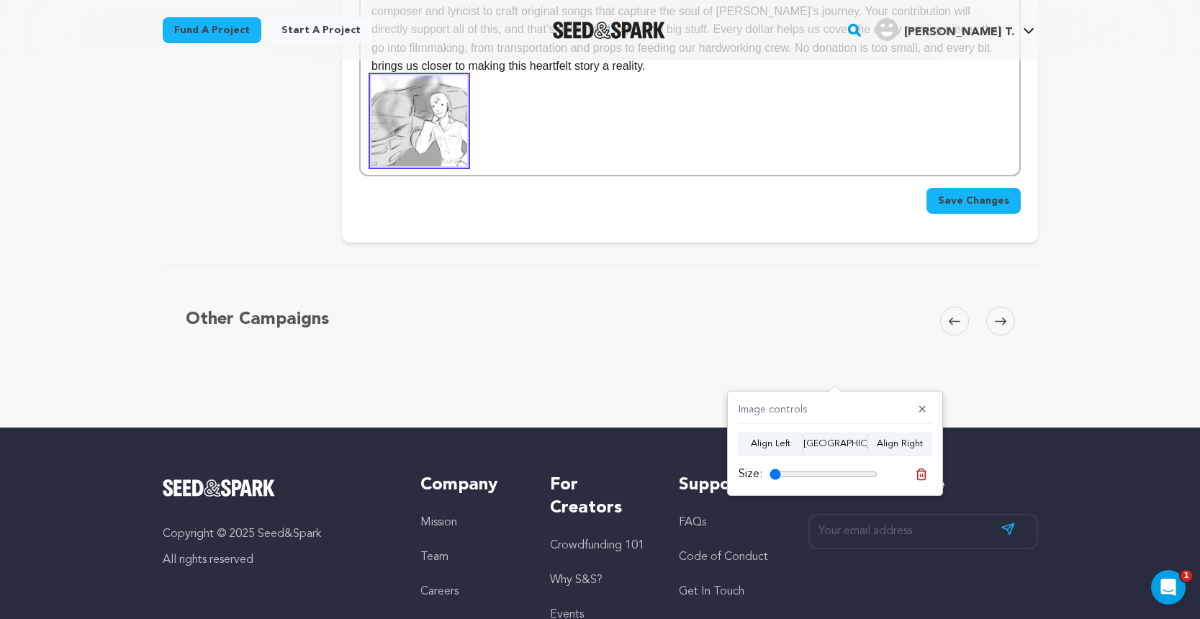
drag, startPoint x: 811, startPoint y: 475, endPoint x: 774, endPoint y: 474, distance: 37.4
click at [774, 474] on input "range" at bounding box center [823, 475] width 108 height 12
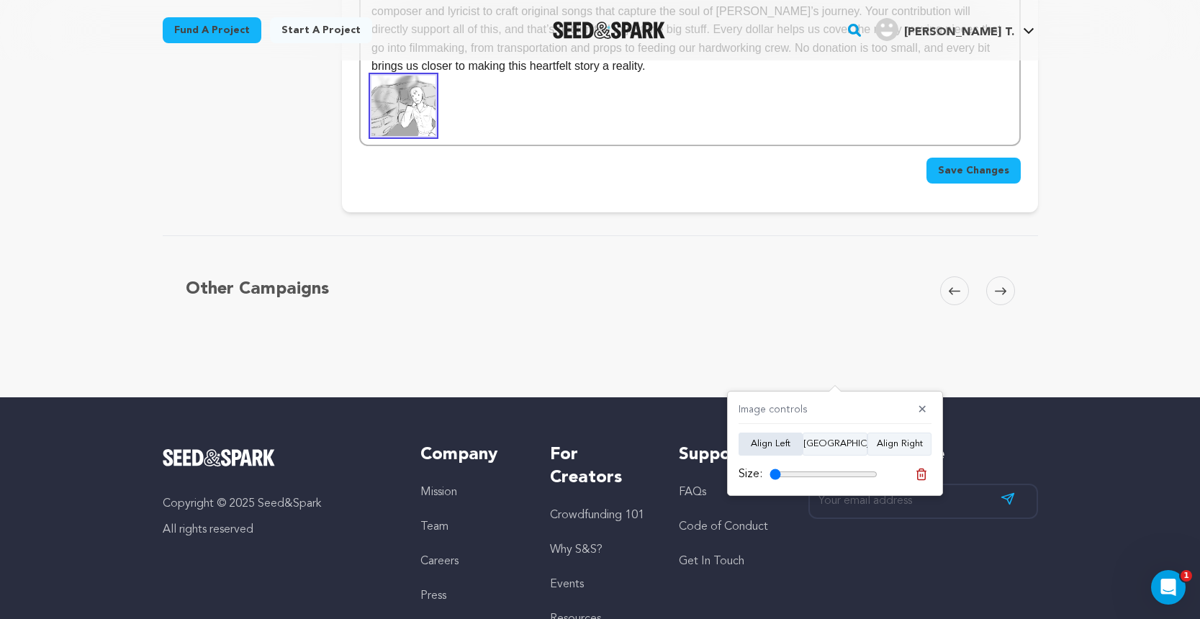
click at [769, 443] on button "Align Left" at bounding box center [771, 444] width 64 height 23
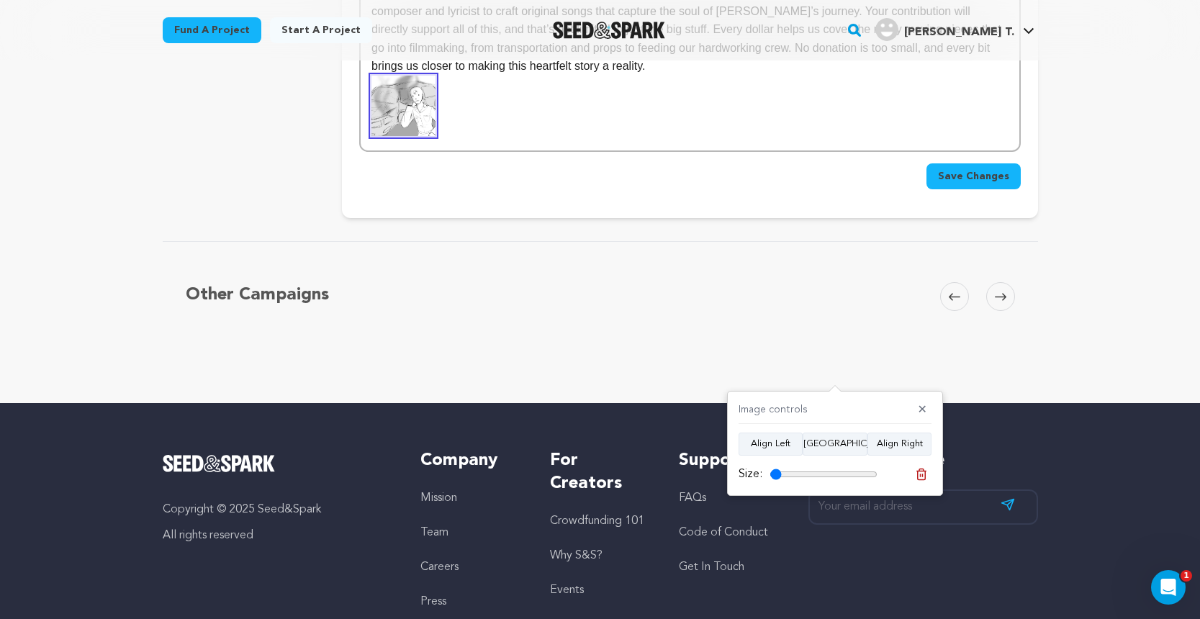
type input "10"
drag, startPoint x: 777, startPoint y: 471, endPoint x: 754, endPoint y: 471, distance: 23.0
click at [754, 471] on div "Size:" at bounding box center [808, 474] width 139 height 17
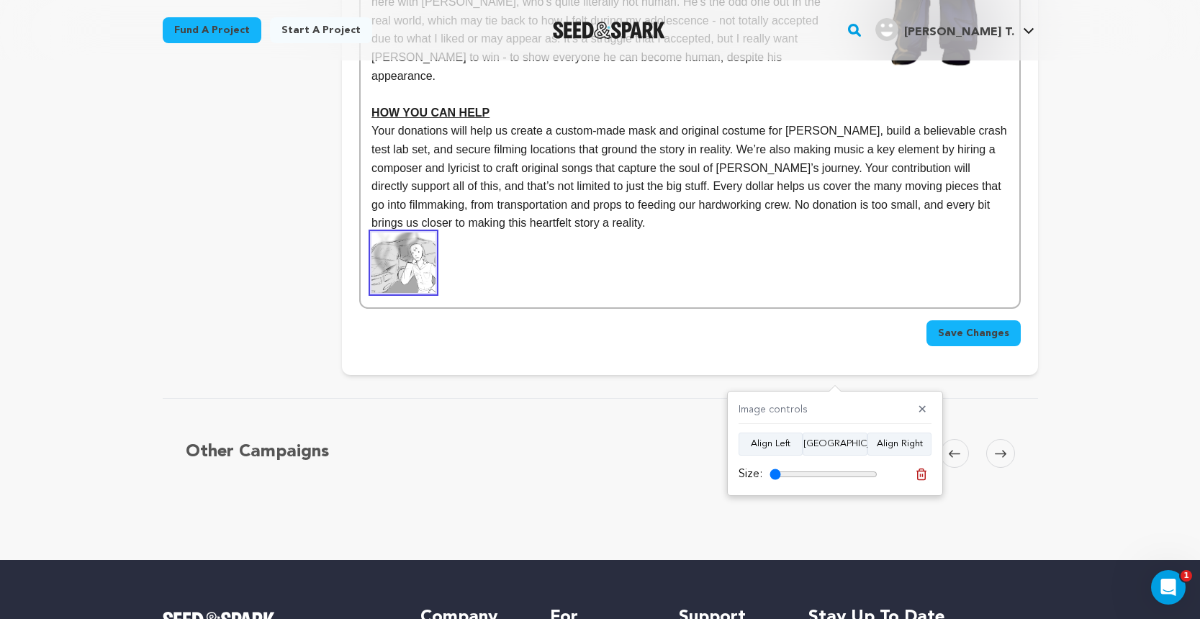
scroll to position [940, 0]
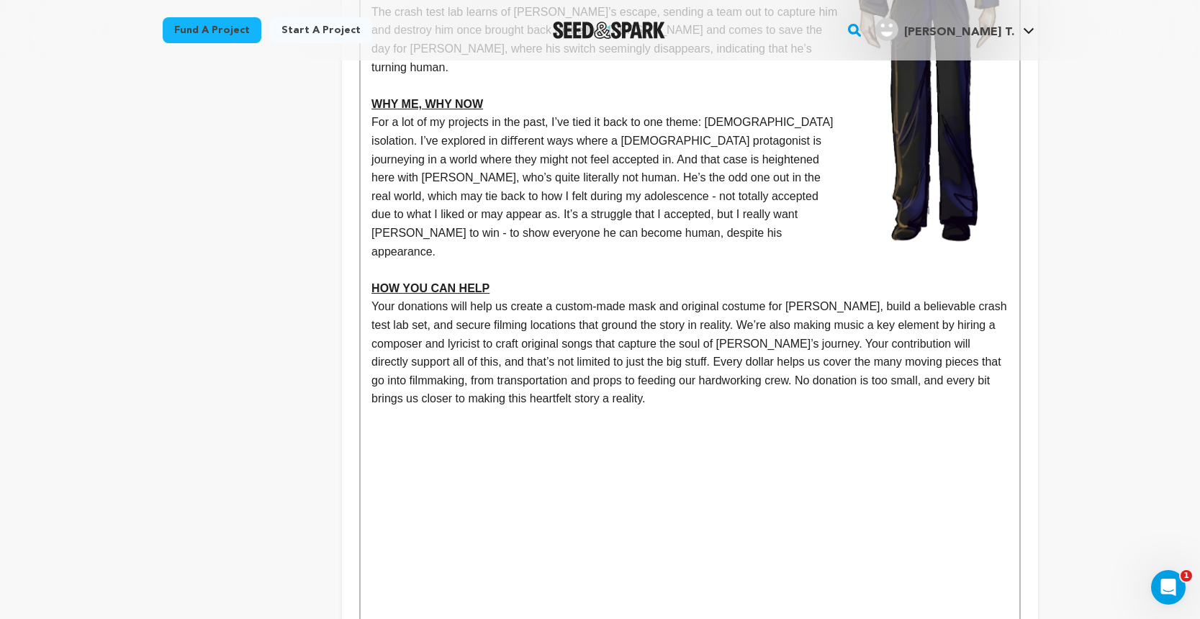
scroll to position [831, 0]
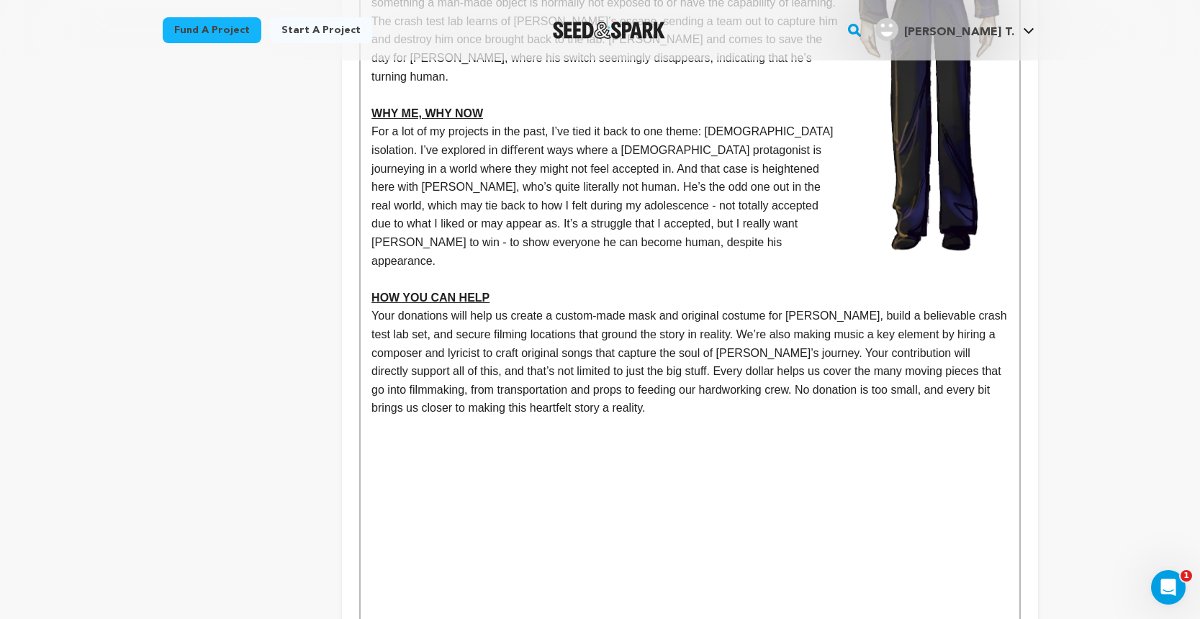
click at [379, 417] on p at bounding box center [689, 426] width 636 height 19
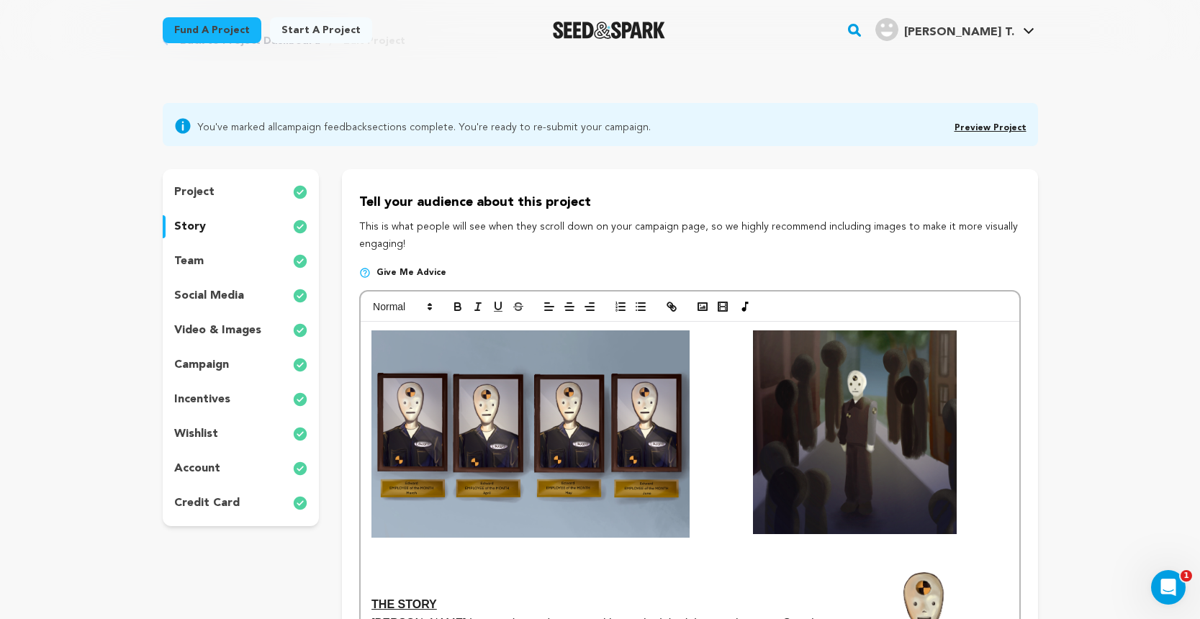
scroll to position [0, 0]
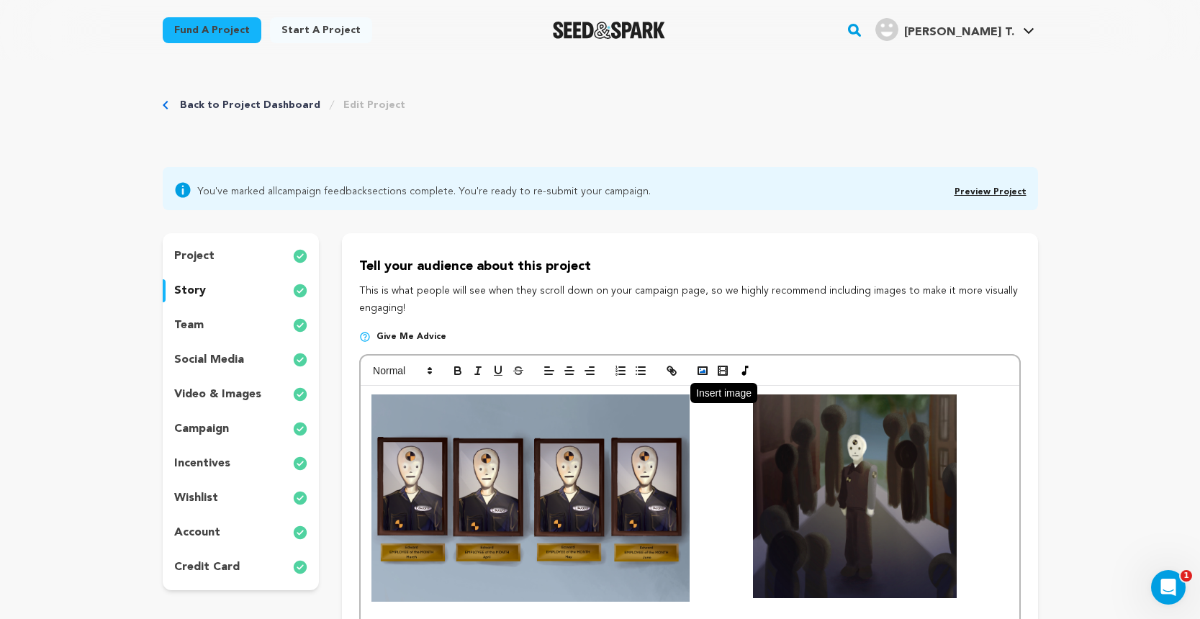
click at [705, 369] on icon "button" at bounding box center [702, 370] width 13 height 13
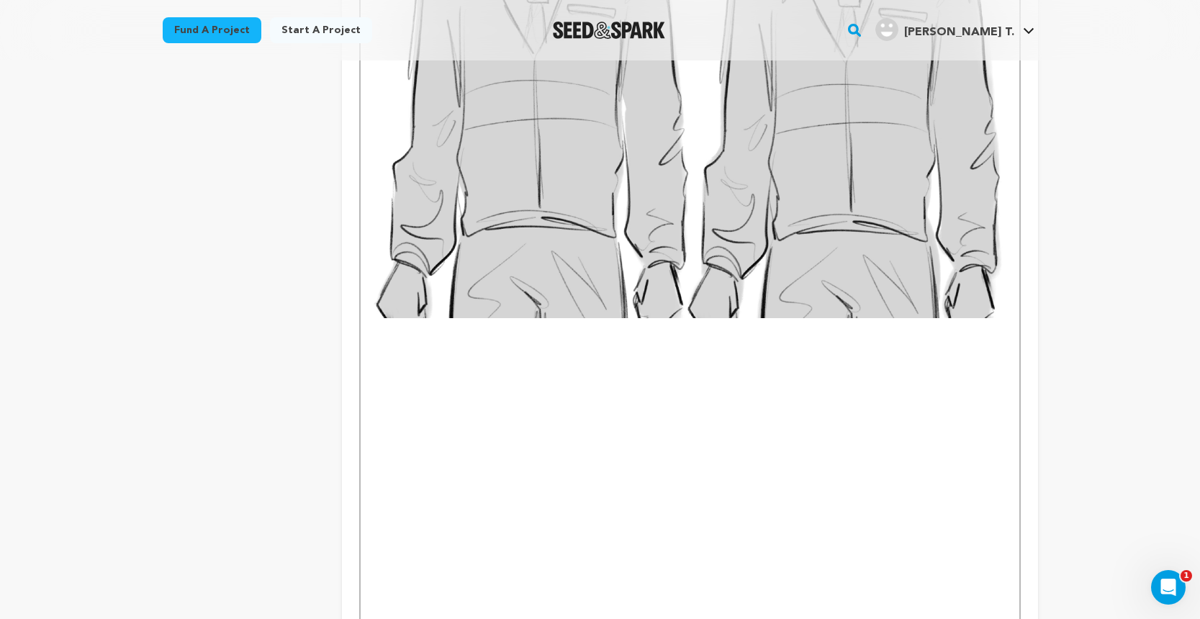
scroll to position [1468, 0]
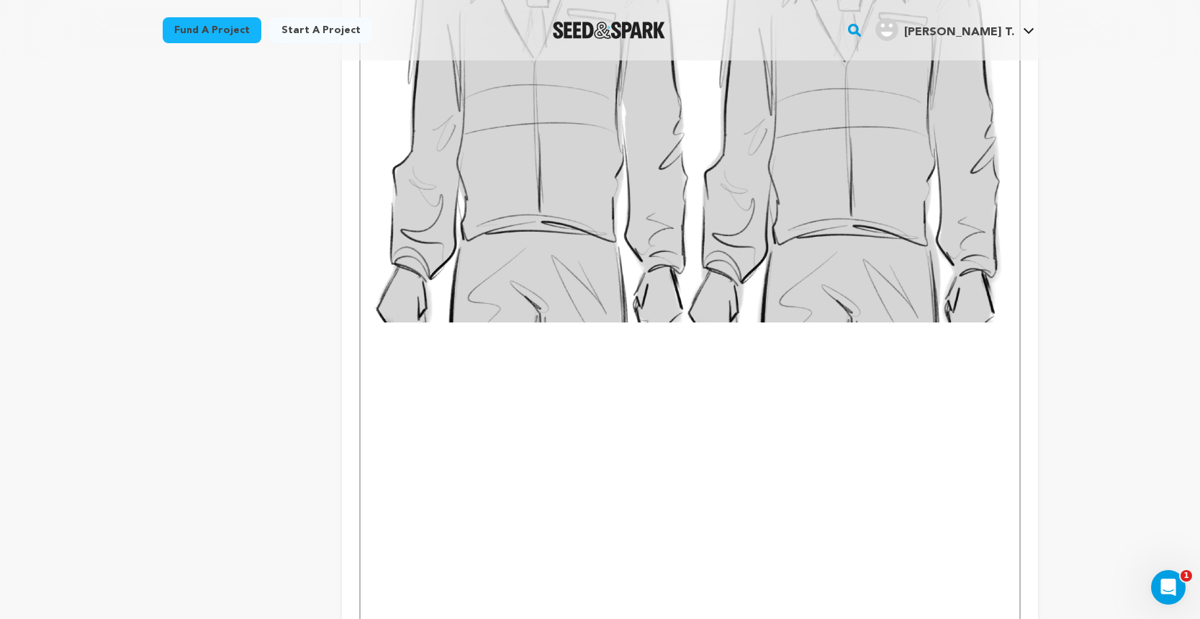
click at [796, 197] on img at bounding box center [689, 51] width 636 height 542
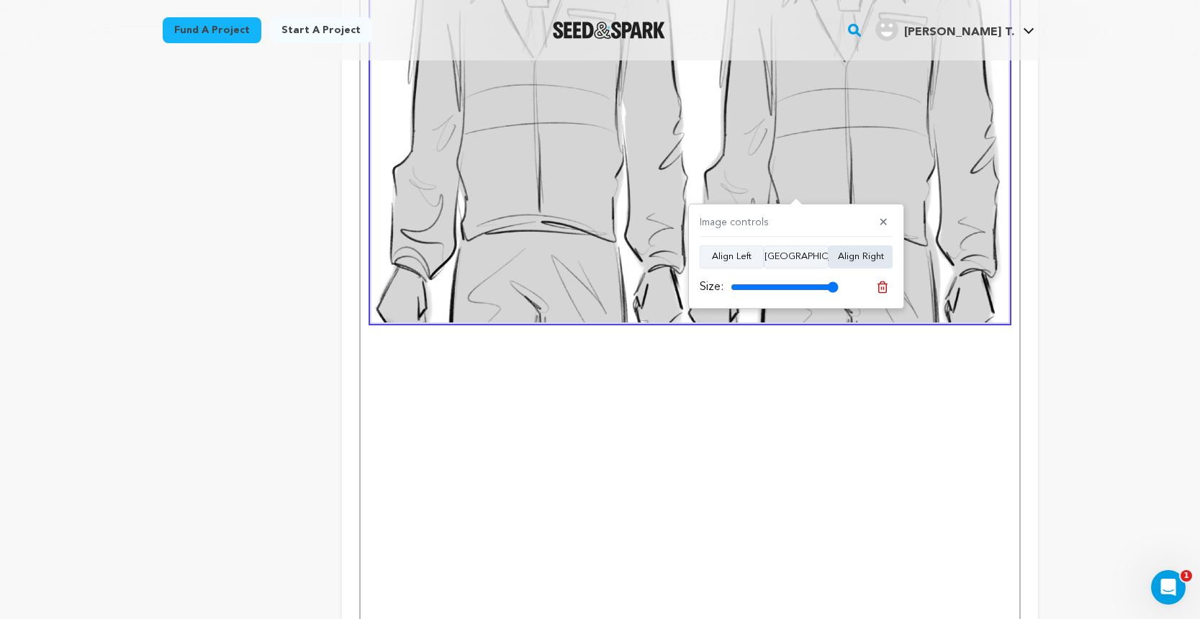
click at [848, 253] on button "Align Right" at bounding box center [861, 256] width 64 height 23
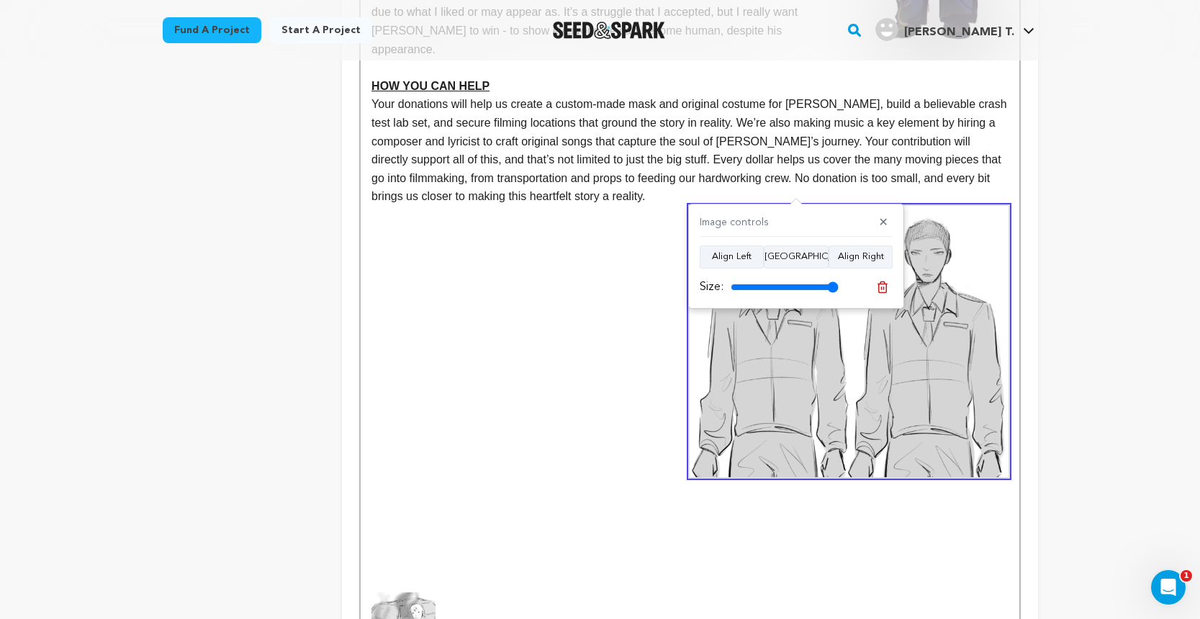
scroll to position [970, 0]
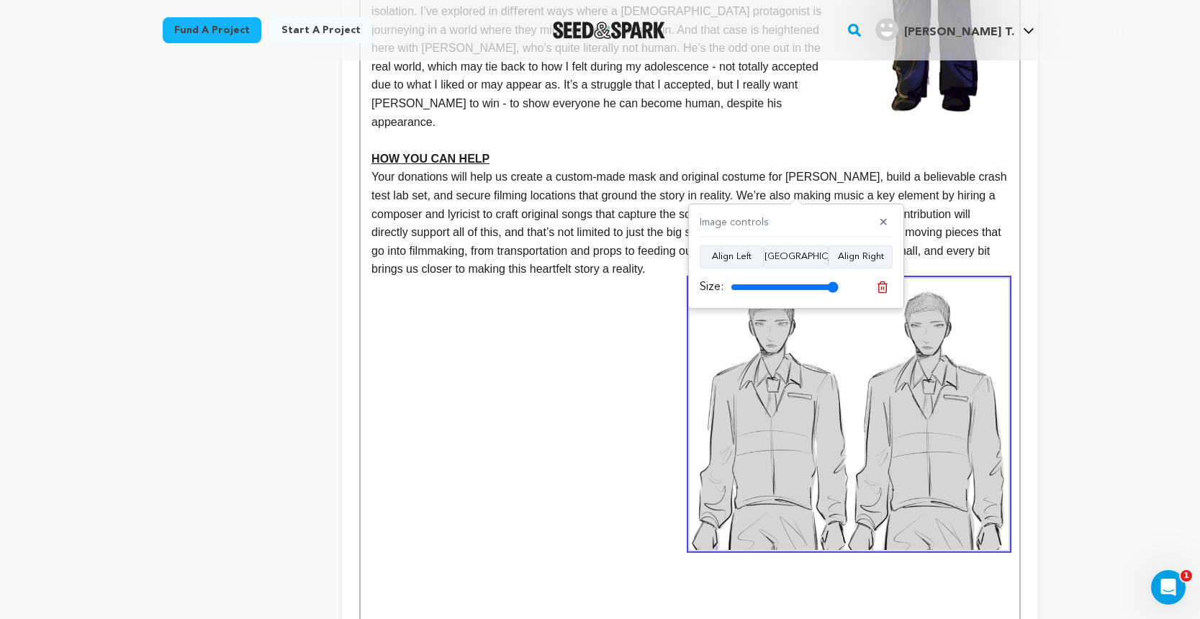
click at [367, 585] on div "THE STORY EDWARD is a crash test dummy working at the lab, doing regular tests.…" at bounding box center [690, 78] width 658 height 1324
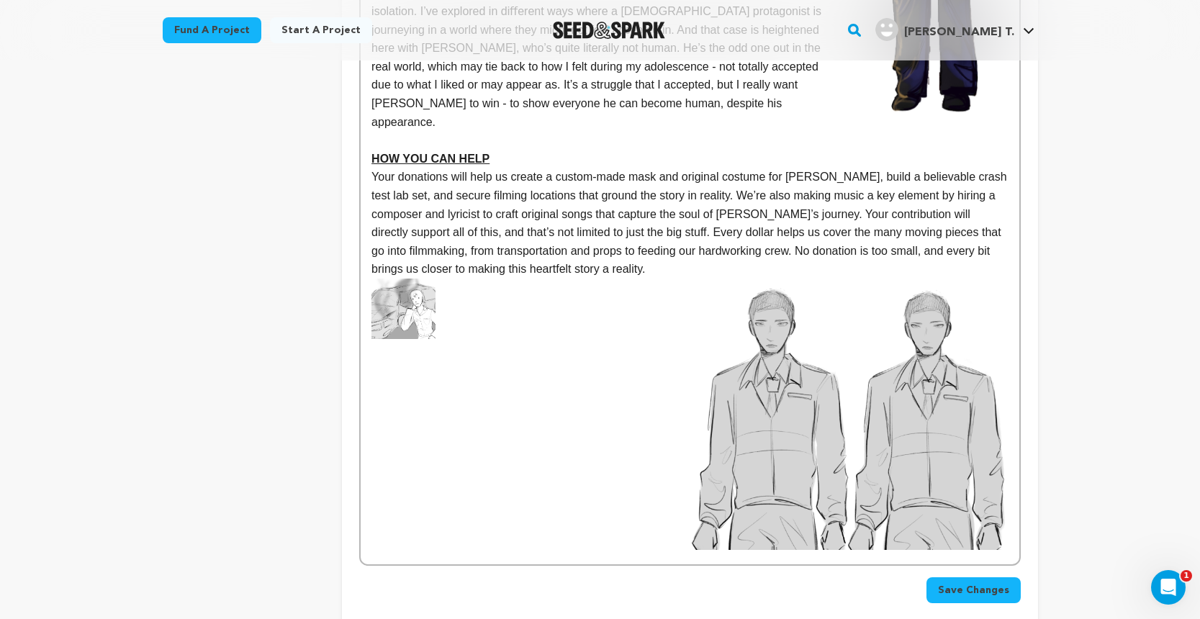
click at [405, 279] on img at bounding box center [402, 309] width 63 height 60
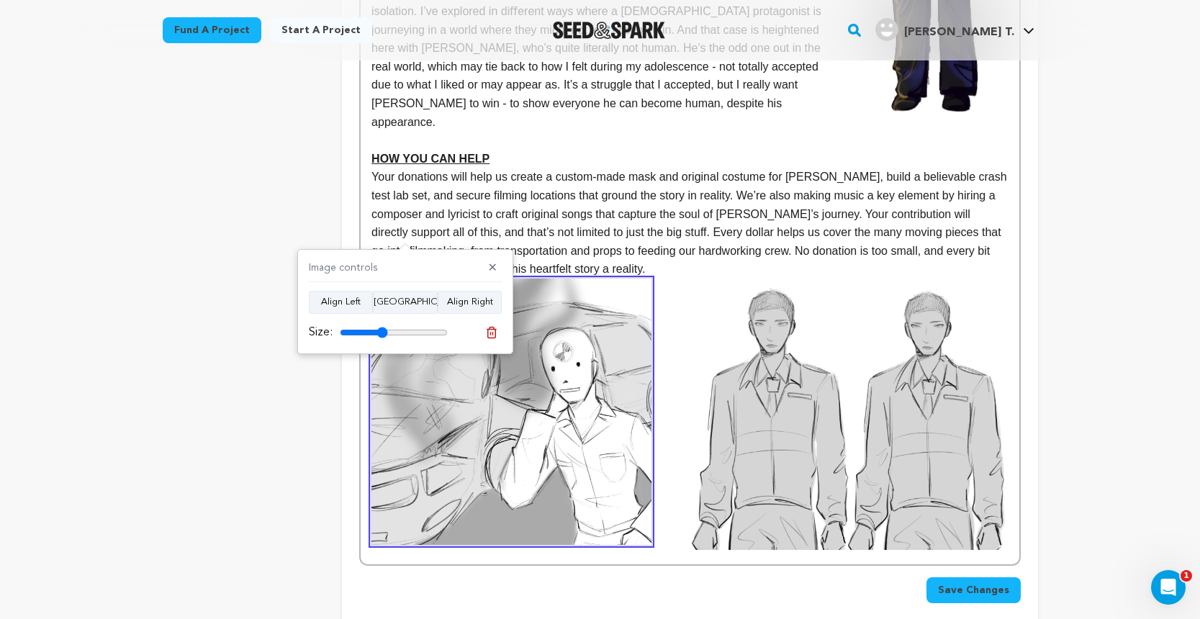
drag, startPoint x: 346, startPoint y: 331, endPoint x: 382, endPoint y: 332, distance: 35.3
type input "44"
click at [382, 332] on input "range" at bounding box center [394, 333] width 108 height 12
click at [893, 358] on img at bounding box center [849, 414] width 318 height 271
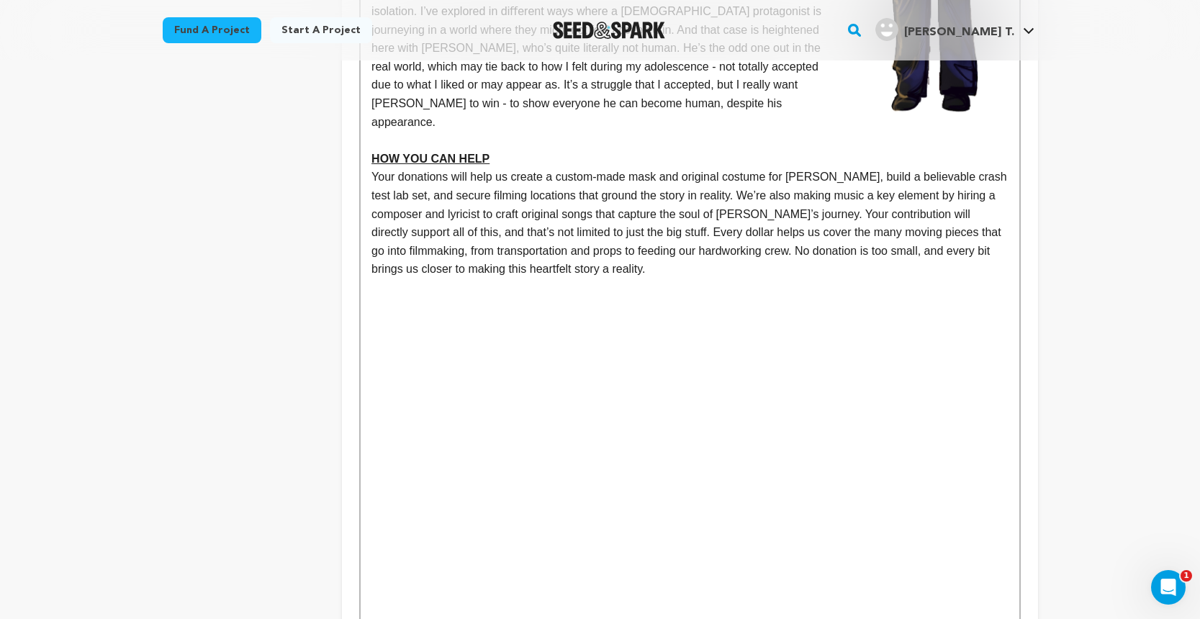
click at [371, 211] on div "THE STORY EDWARD is a crash test dummy working at the lab, doing regular tests.…" at bounding box center [690, 303] width 658 height 1775
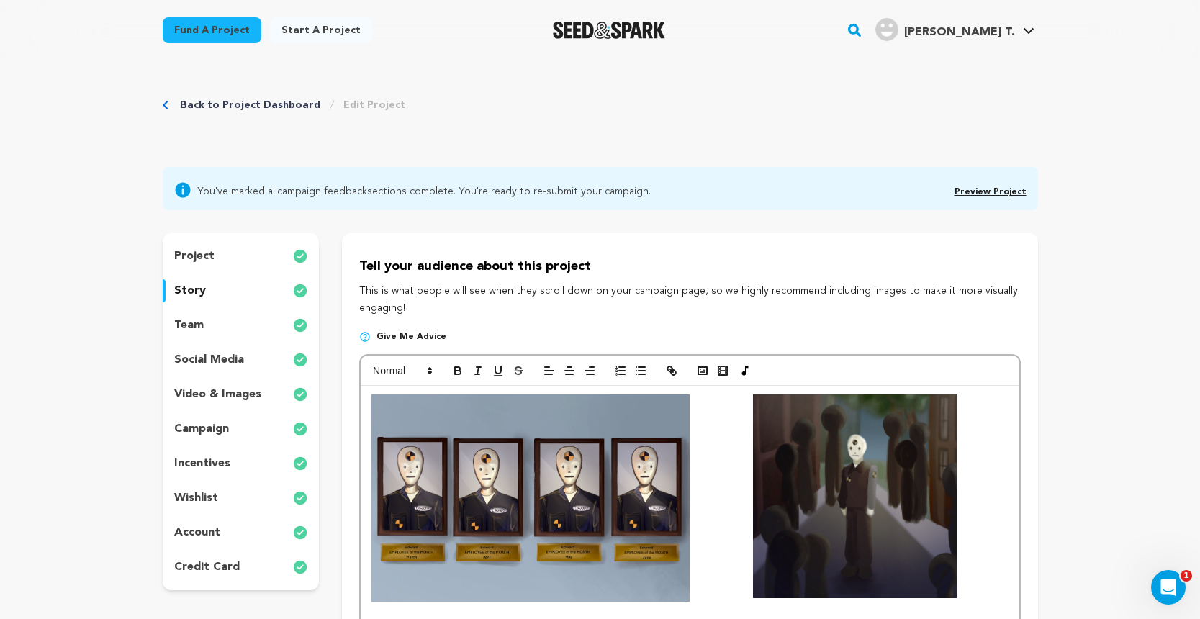
scroll to position [0, 0]
click at [700, 369] on icon "button" at bounding box center [702, 370] width 13 height 13
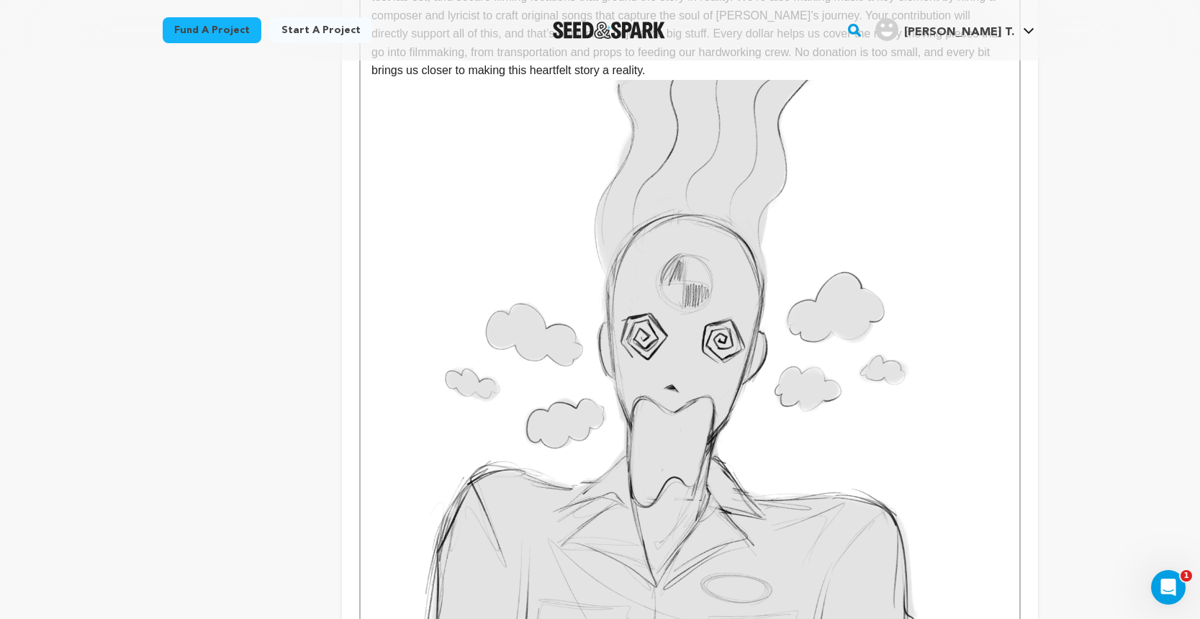
scroll to position [1141, 0]
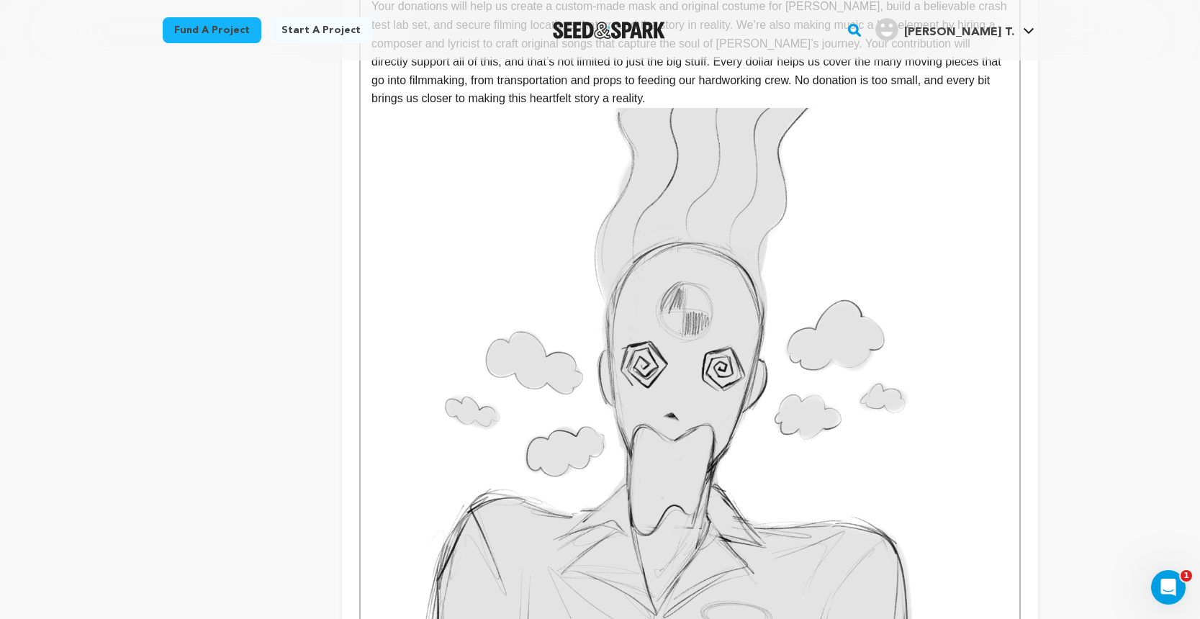
click at [860, 420] on img at bounding box center [689, 410] width 636 height 605
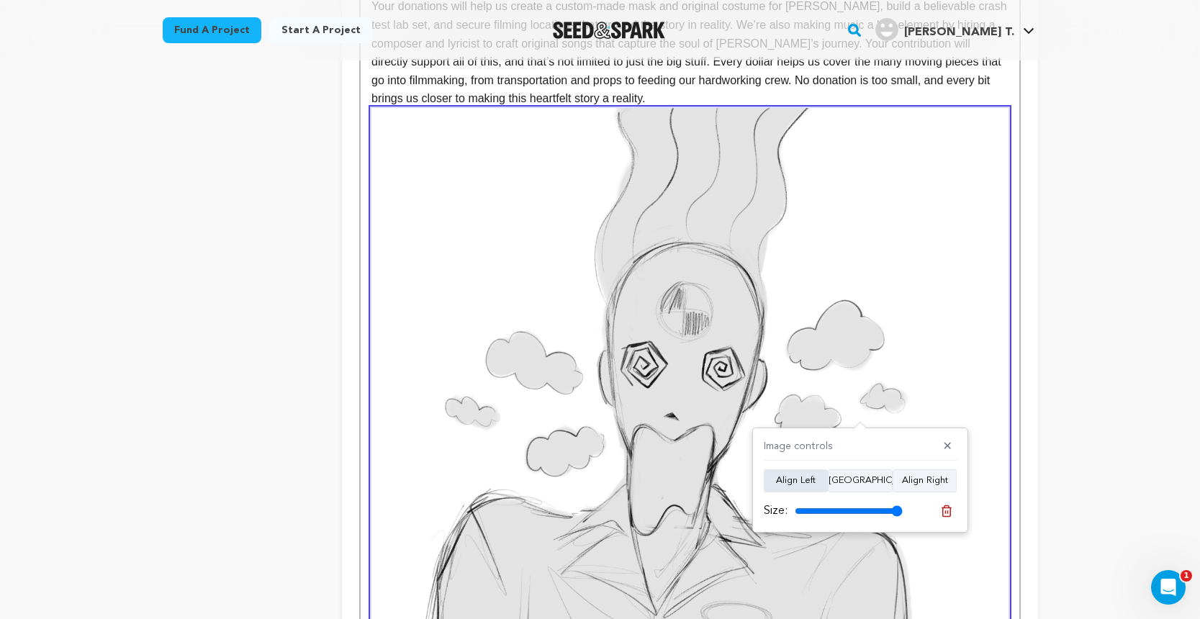
click at [803, 479] on button "Align Left" at bounding box center [796, 480] width 64 height 23
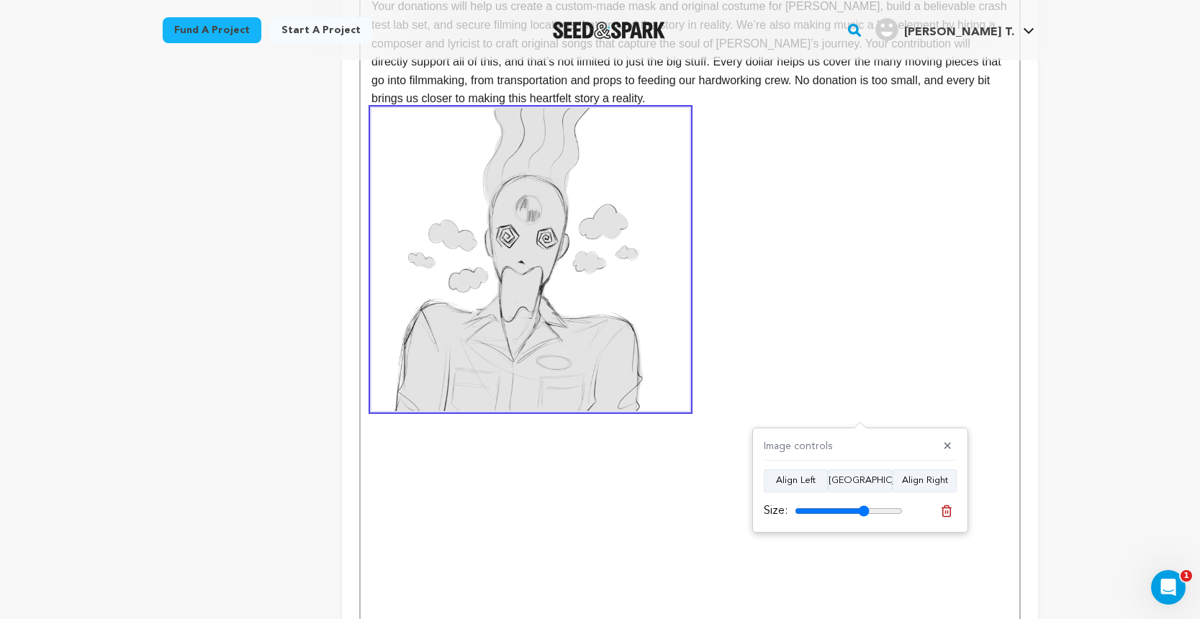
drag, startPoint x: 893, startPoint y: 507, endPoint x: 864, endPoint y: 507, distance: 29.5
type input "69"
click at [864, 507] on input "range" at bounding box center [849, 511] width 108 height 12
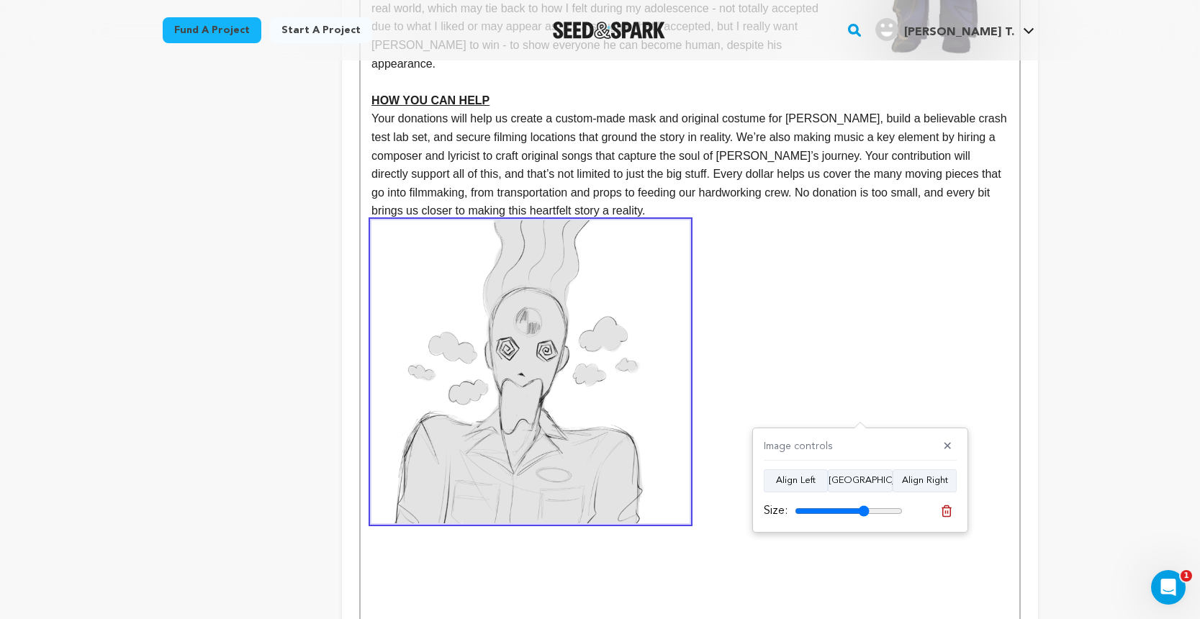
scroll to position [1022, 0]
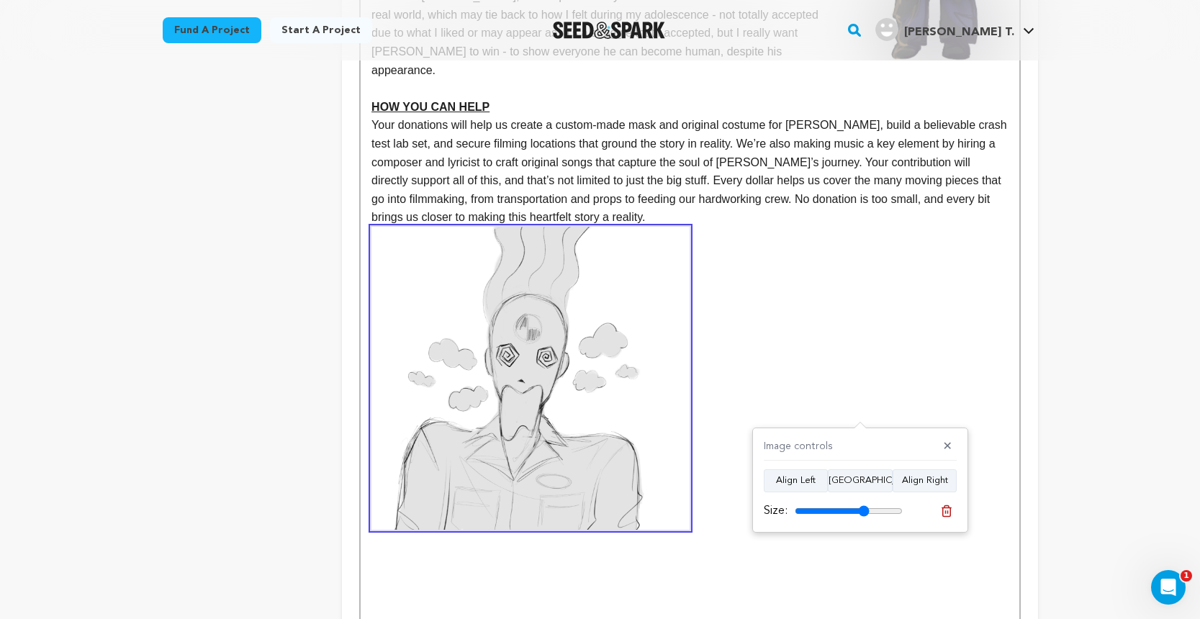
click at [577, 292] on img at bounding box center [530, 378] width 318 height 303
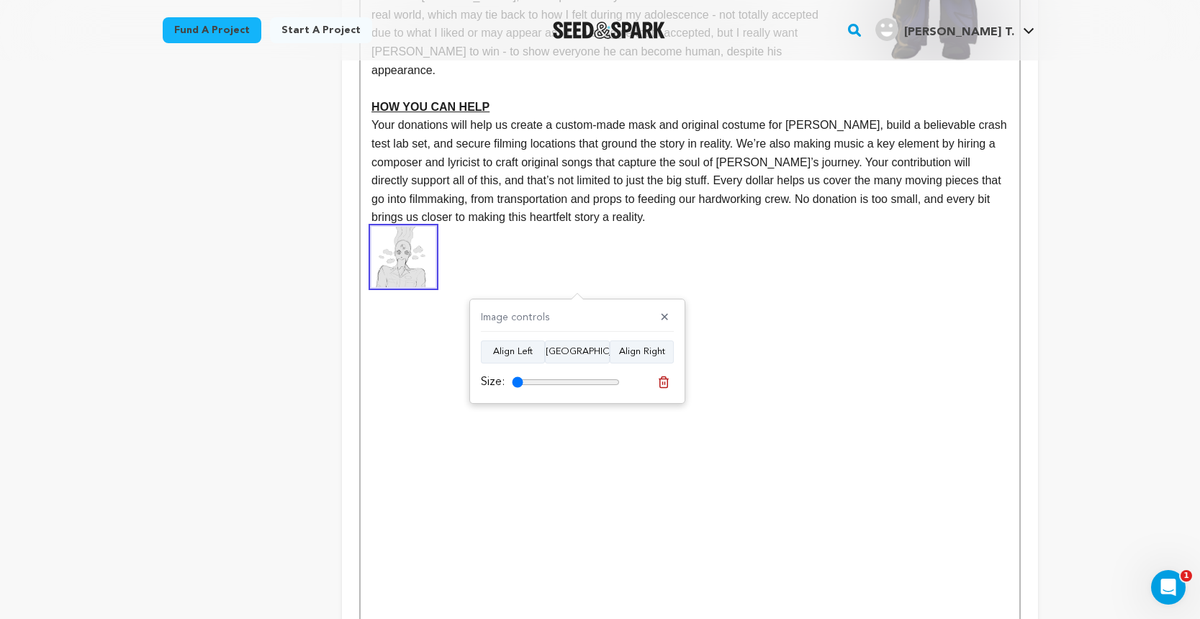
drag, startPoint x: 582, startPoint y: 379, endPoint x: 500, endPoint y: 379, distance: 82.1
type input "10"
click at [500, 379] on div "Size:" at bounding box center [550, 382] width 139 height 17
click at [531, 263] on p at bounding box center [689, 272] width 636 height 19
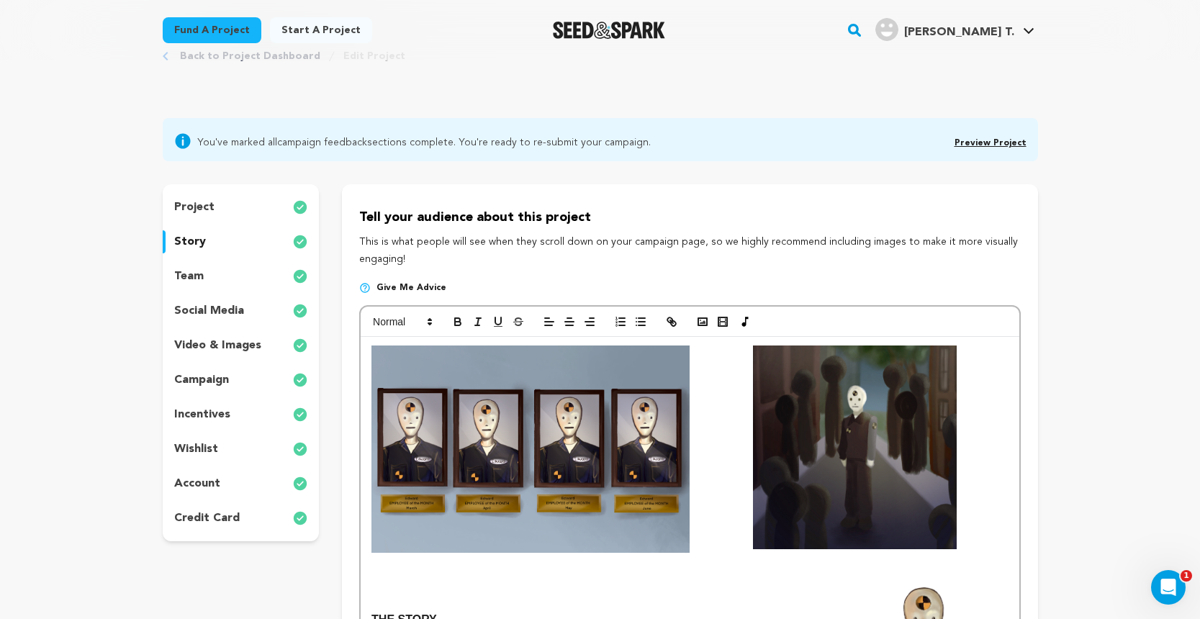
scroll to position [32, 0]
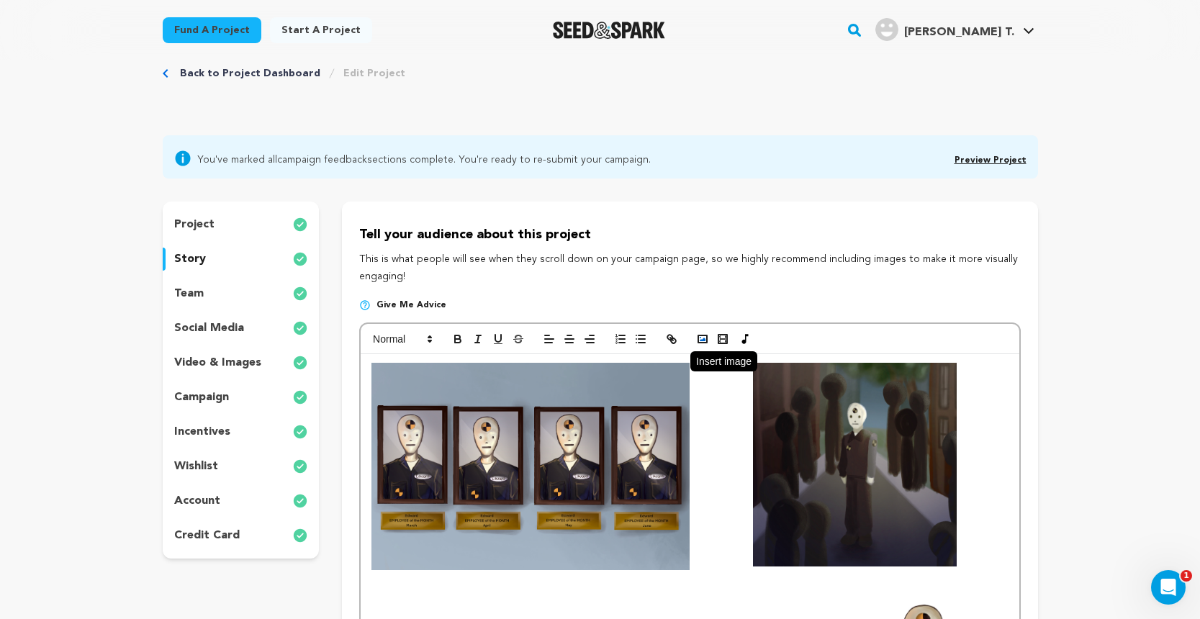
click at [705, 345] on button "button" at bounding box center [702, 338] width 20 height 17
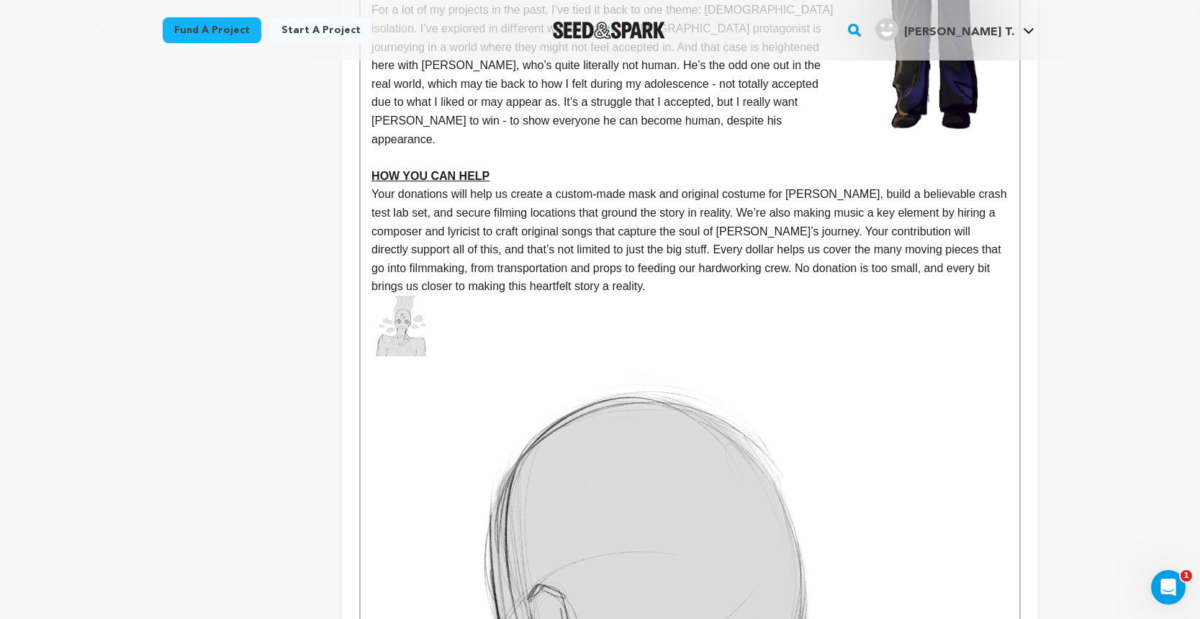
scroll to position [958, 0]
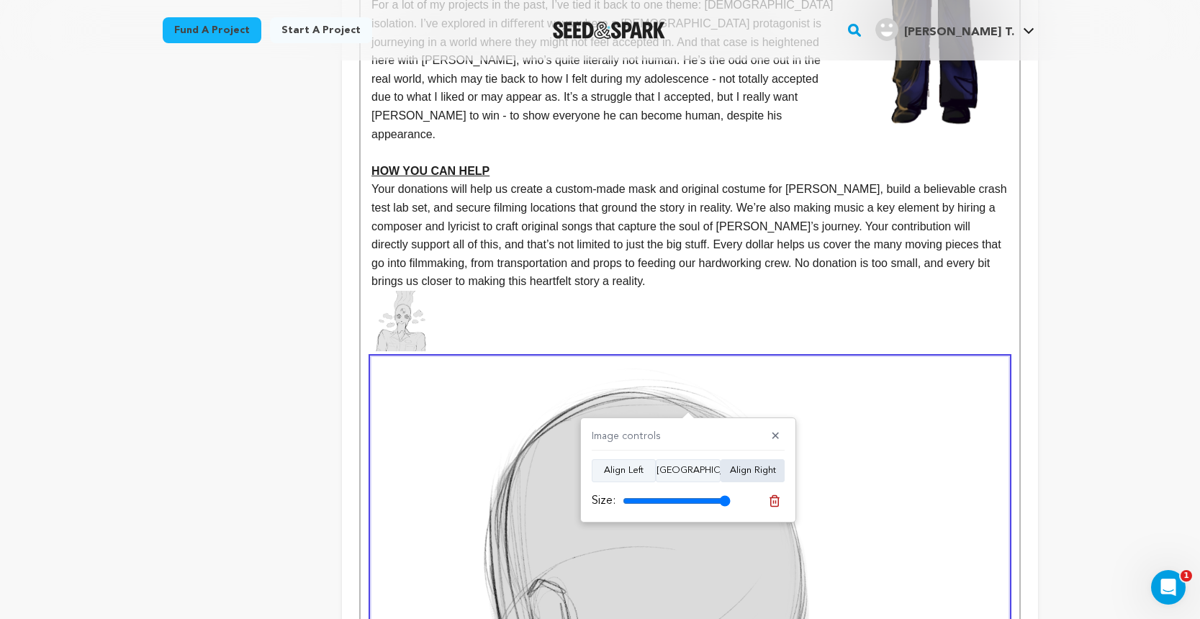
click at [746, 465] on button "Align Right" at bounding box center [753, 470] width 64 height 23
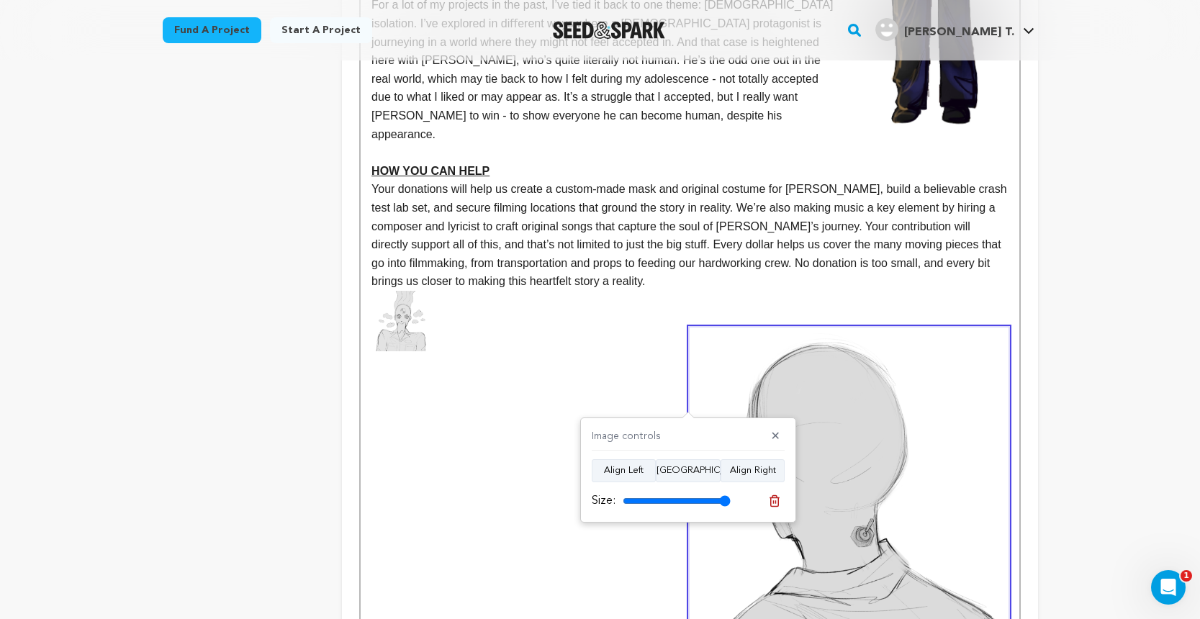
click at [408, 291] on img at bounding box center [402, 321] width 63 height 60
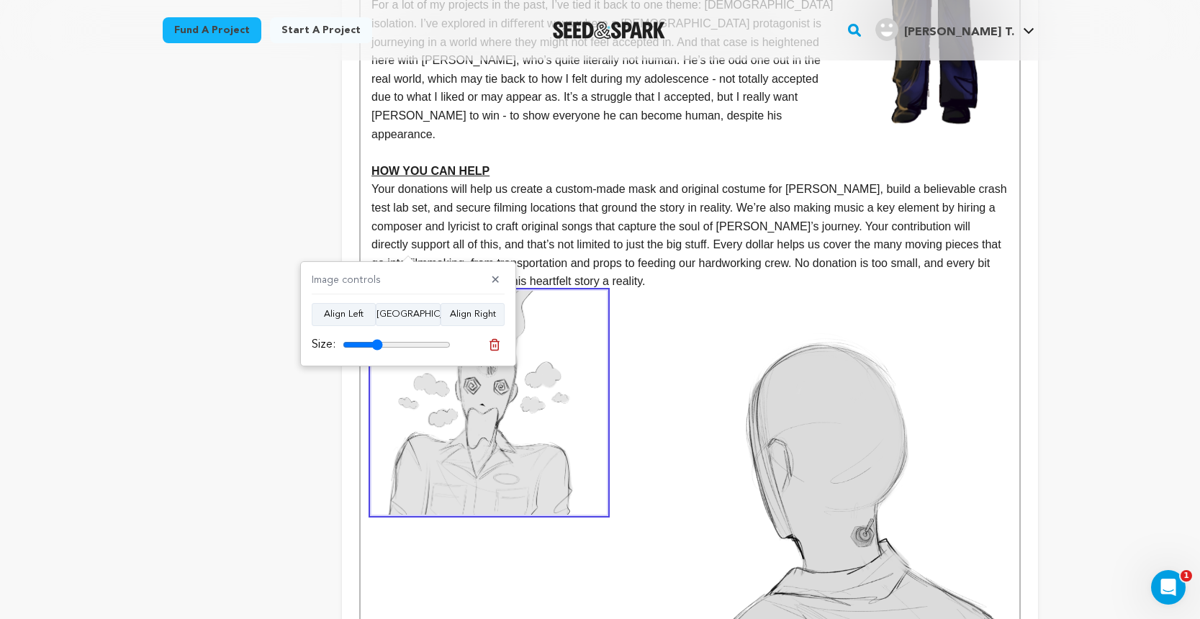
drag, startPoint x: 348, startPoint y: 344, endPoint x: 377, endPoint y: 346, distance: 29.5
type input "37"
click at [377, 346] on input "range" at bounding box center [397, 345] width 108 height 12
click at [762, 393] on img at bounding box center [849, 479] width 318 height 303
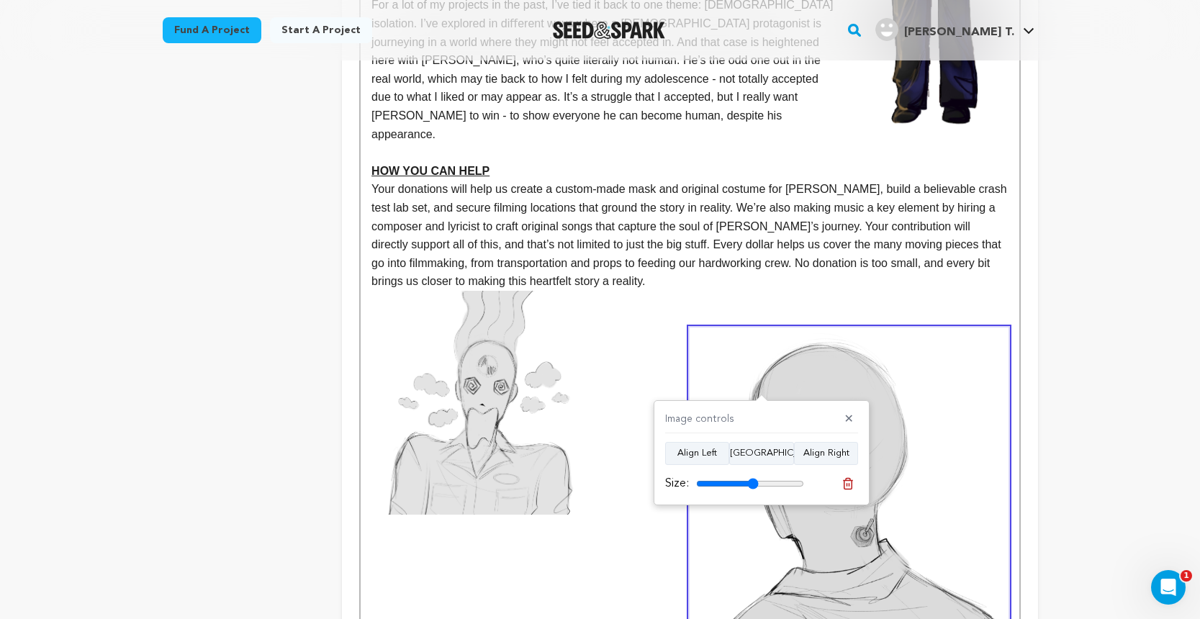
drag, startPoint x: 791, startPoint y: 482, endPoint x: 754, endPoint y: 482, distance: 37.4
type input "58"
click at [754, 482] on input "range" at bounding box center [750, 484] width 108 height 12
click at [872, 516] on img at bounding box center [849, 479] width 318 height 303
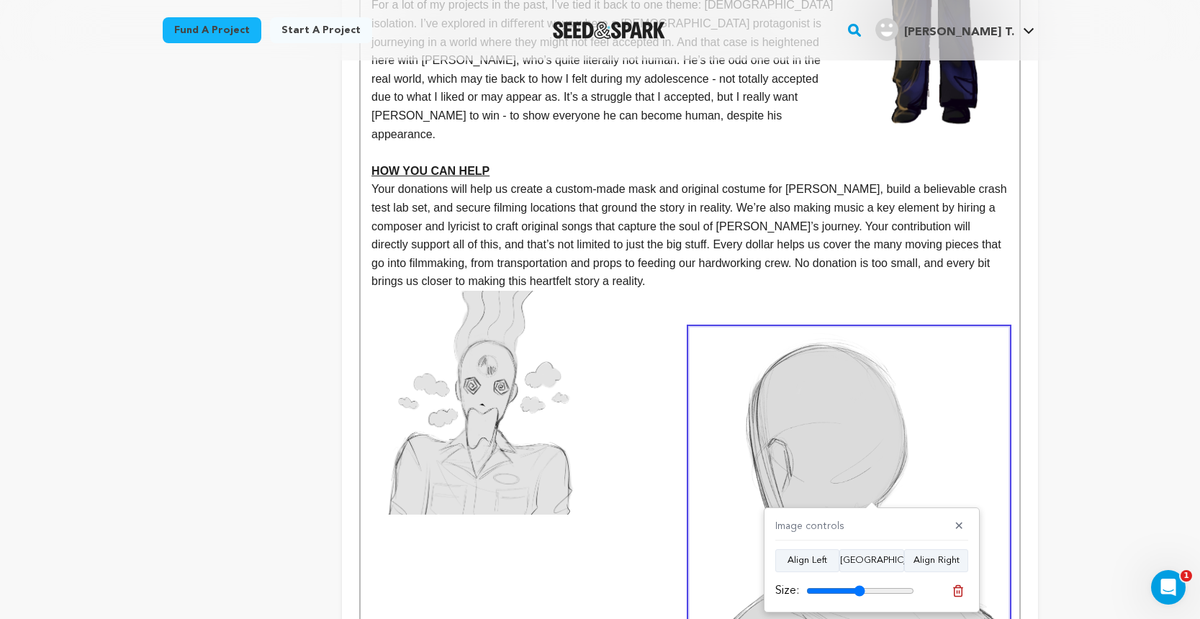
type input "54"
click at [859, 587] on input "range" at bounding box center [860, 591] width 108 height 12
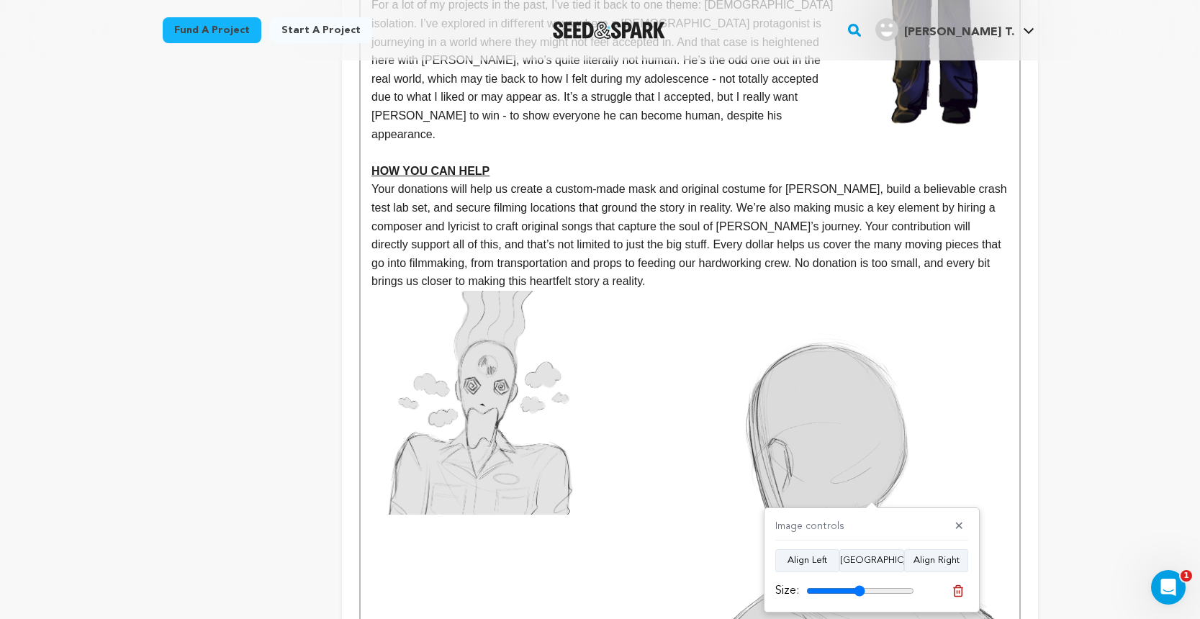
click at [375, 291] on img at bounding box center [488, 403] width 235 height 224
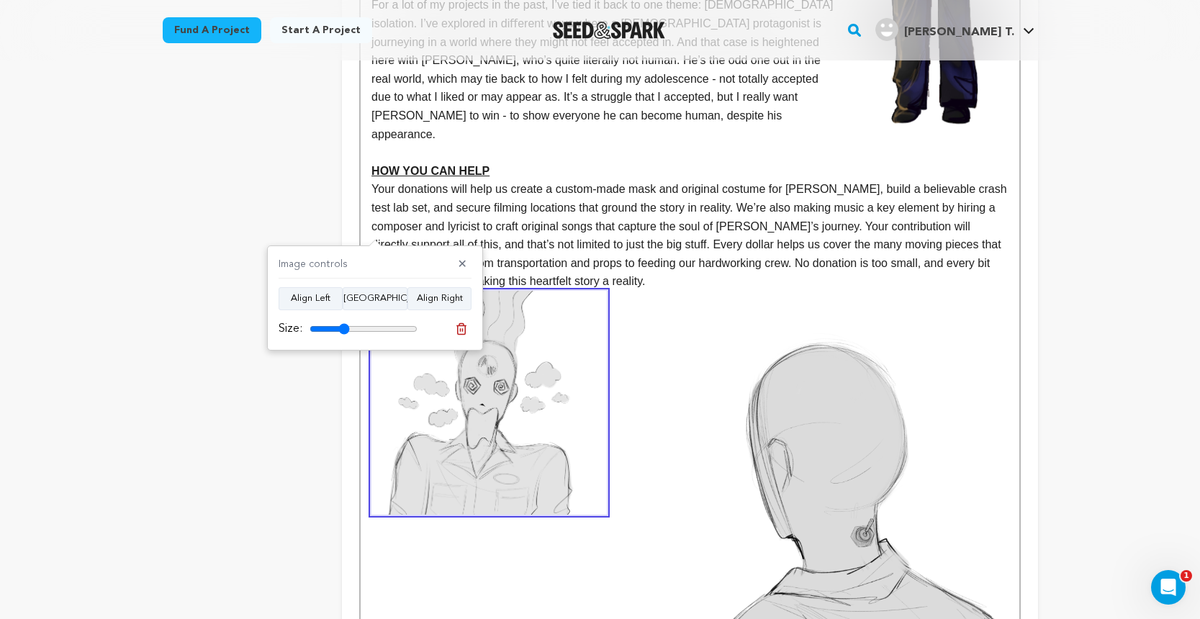
click at [364, 227] on div "THE STORY EDWARD is a crash test dummy working at the lab, doing regular tests.…" at bounding box center [690, 242] width 658 height 1628
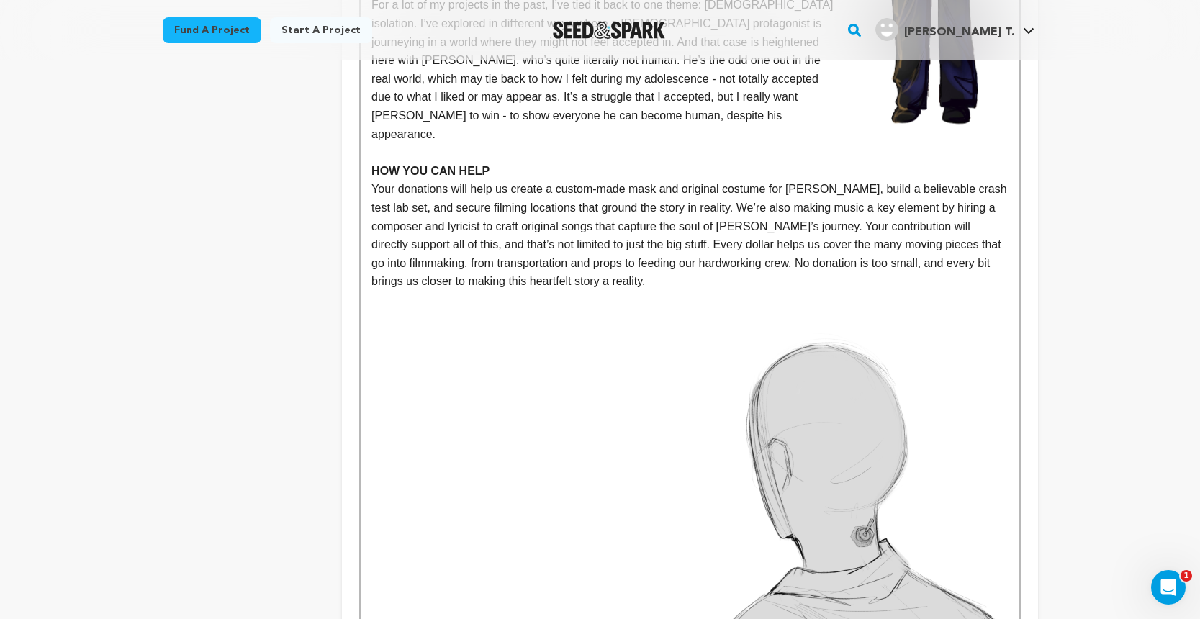
click at [685, 383] on p at bounding box center [689, 392] width 636 height 19
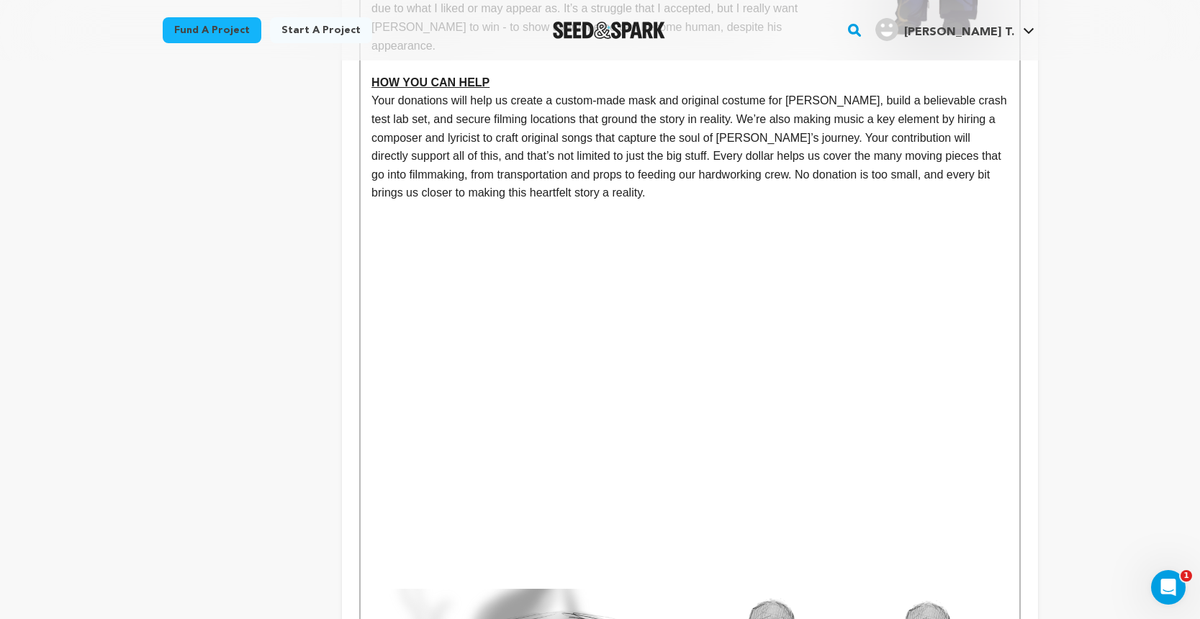
scroll to position [1044, 0]
click at [398, 555] on p at bounding box center [689, 564] width 636 height 19
click at [389, 555] on p at bounding box center [689, 564] width 636 height 19
drag, startPoint x: 388, startPoint y: 494, endPoint x: 385, endPoint y: 196, distance: 298.0
click at [385, 196] on div "THE STORY EDWARD is a crash test dummy working at the lab, doing regular tests.…" at bounding box center [690, 109] width 658 height 1535
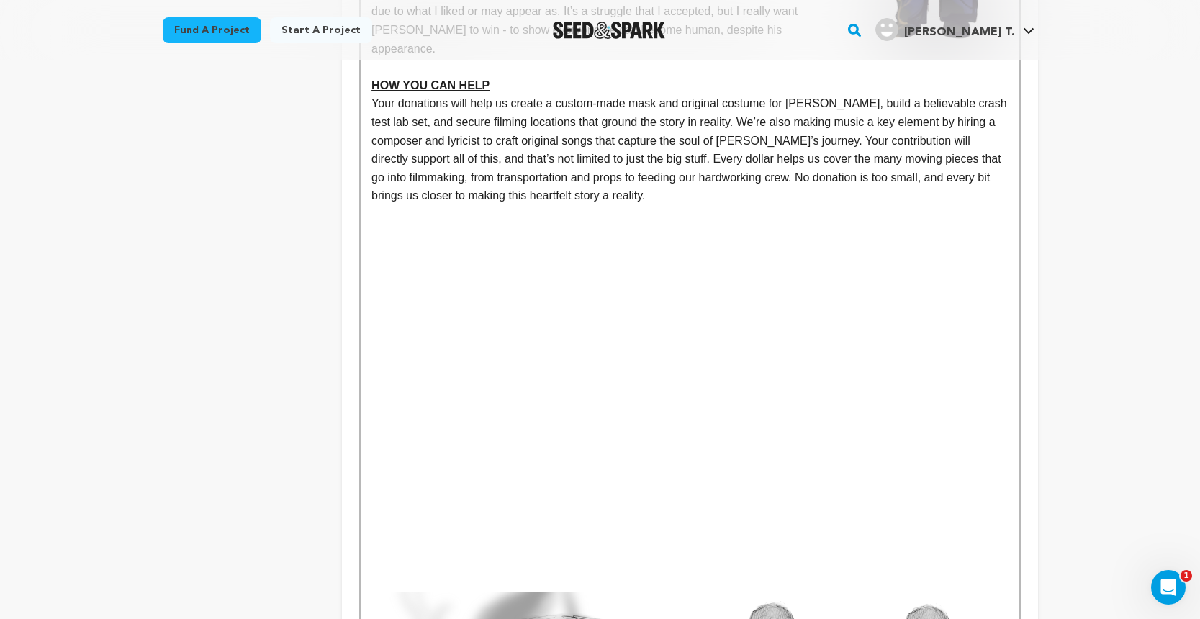
click at [370, 133] on div "THE STORY EDWARD is a crash test dummy working at the lab, doing regular tests.…" at bounding box center [690, 109] width 658 height 1535
drag, startPoint x: 391, startPoint y: 491, endPoint x: 372, endPoint y: 145, distance: 346.7
click at [372, 145] on div "THE STORY EDWARD is a crash test dummy working at the lab, doing regular tests.…" at bounding box center [690, 109] width 658 height 1535
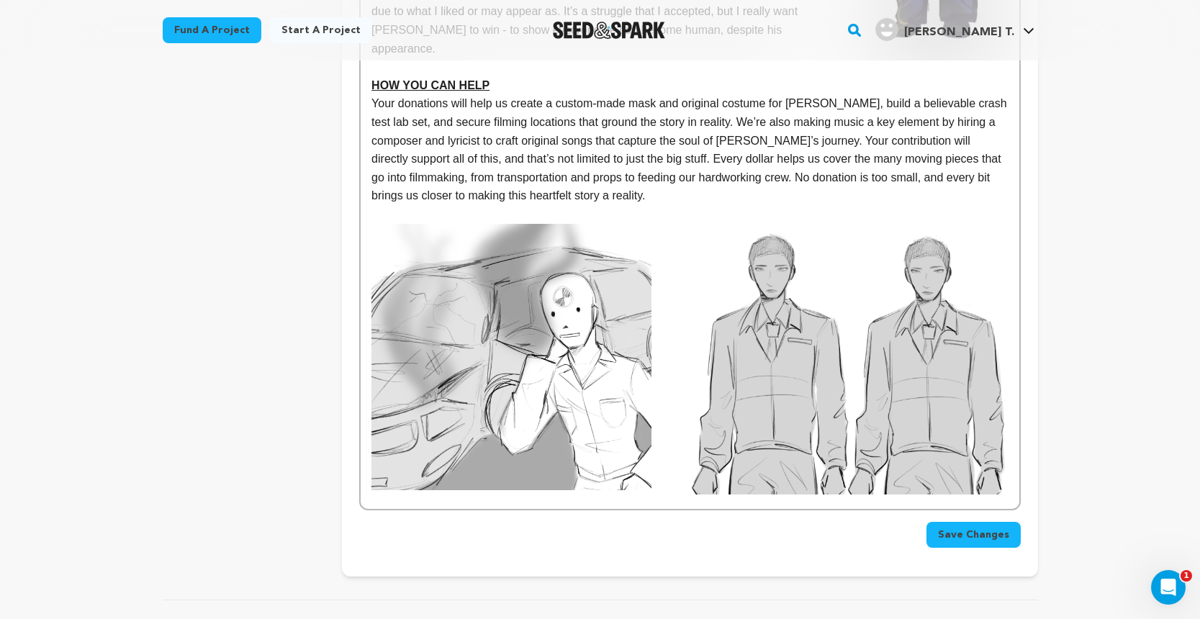
click at [377, 500] on p at bounding box center [689, 509] width 636 height 19
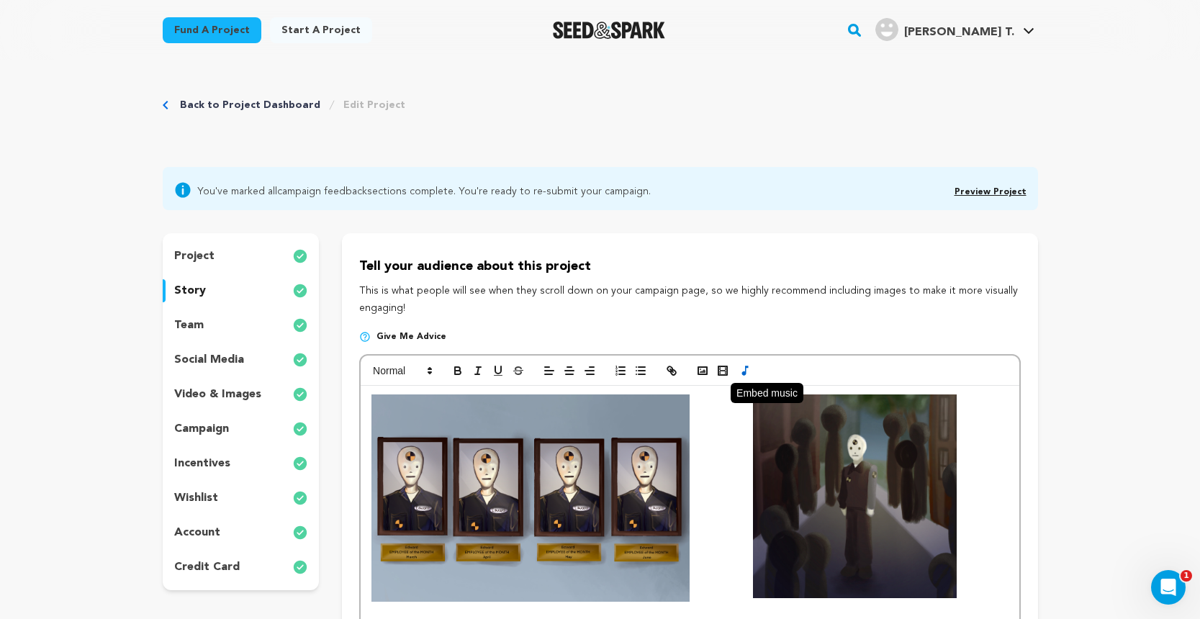
scroll to position [0, 0]
click at [706, 371] on icon "button" at bounding box center [702, 370] width 13 height 13
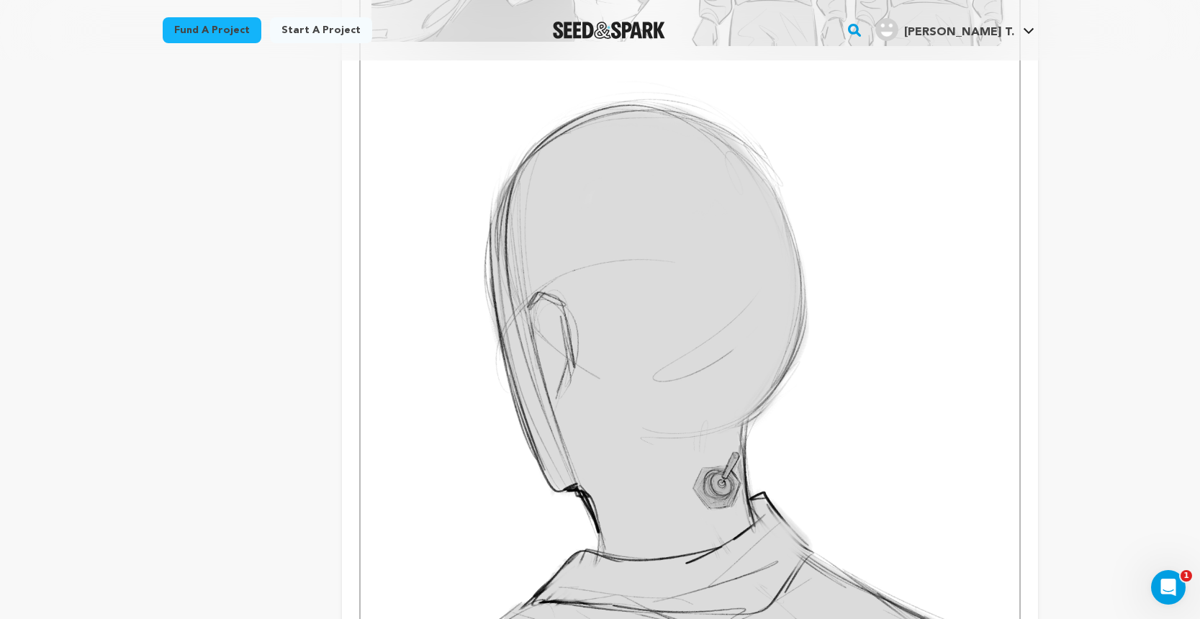
scroll to position [1489, 0]
click at [864, 375] on img at bounding box center [689, 375] width 636 height 605
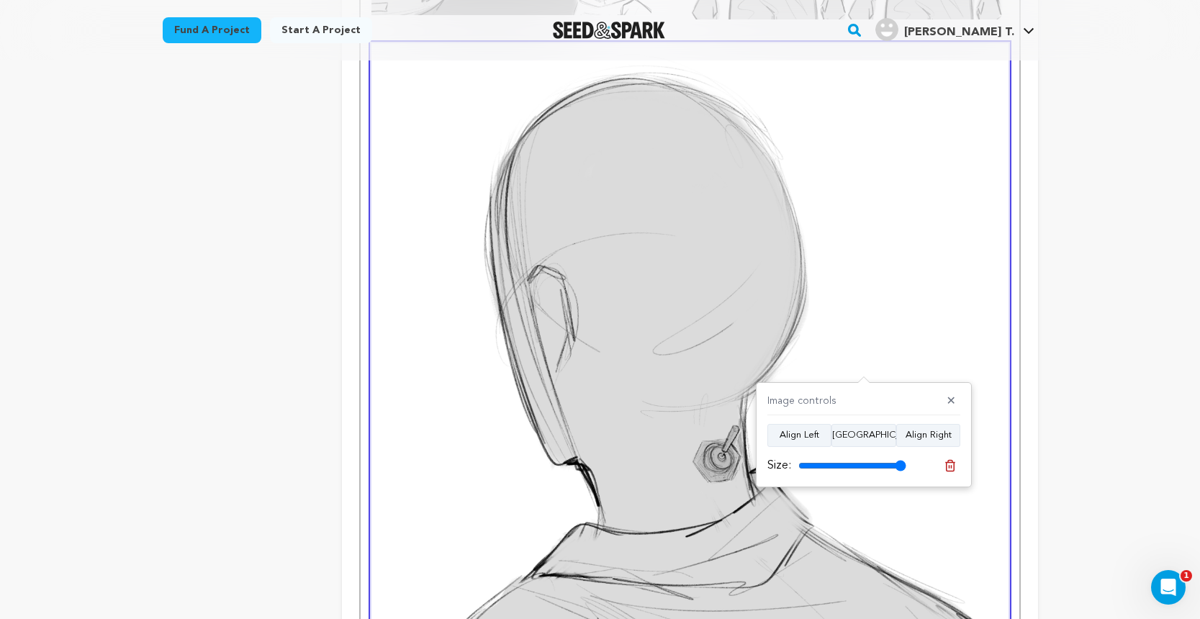
scroll to position [1540, 0]
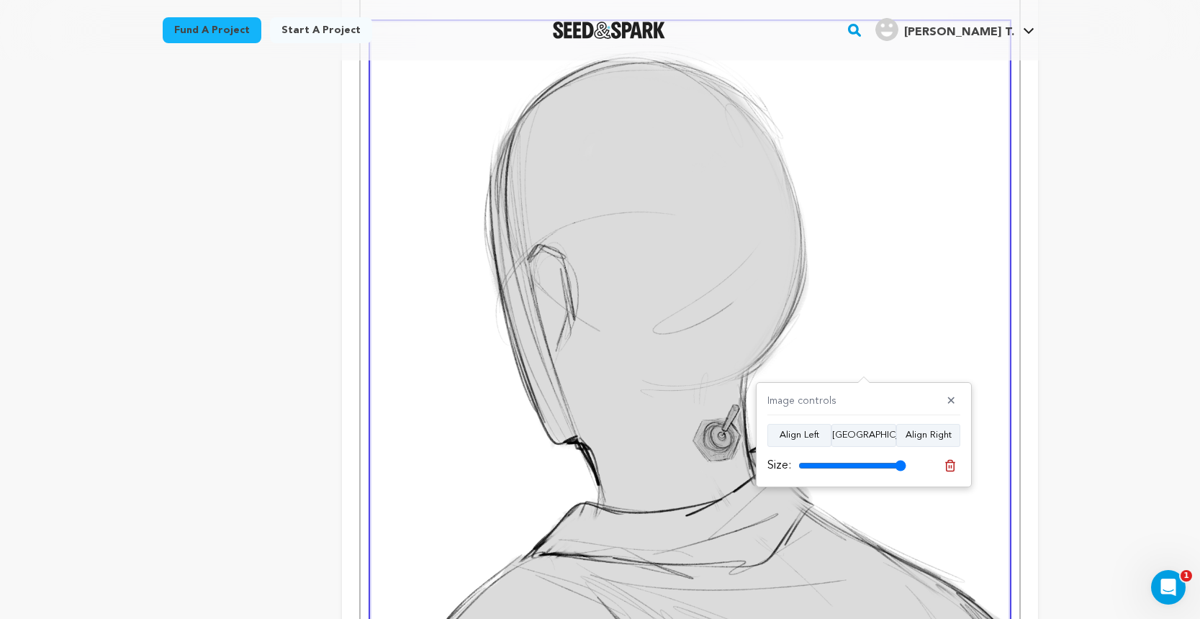
click at [1015, 446] on div "THE STORY EDWARD is a crash test dummy working at the lab, doing regular tests.…" at bounding box center [690, 45] width 658 height 2398
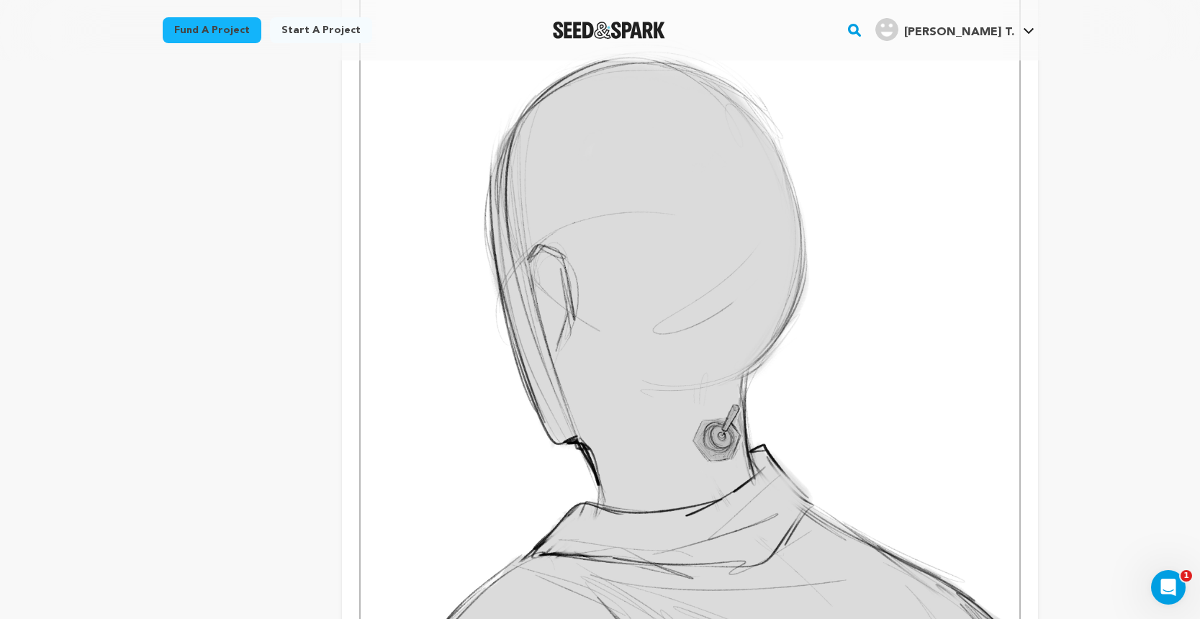
click at [973, 443] on img at bounding box center [689, 324] width 636 height 605
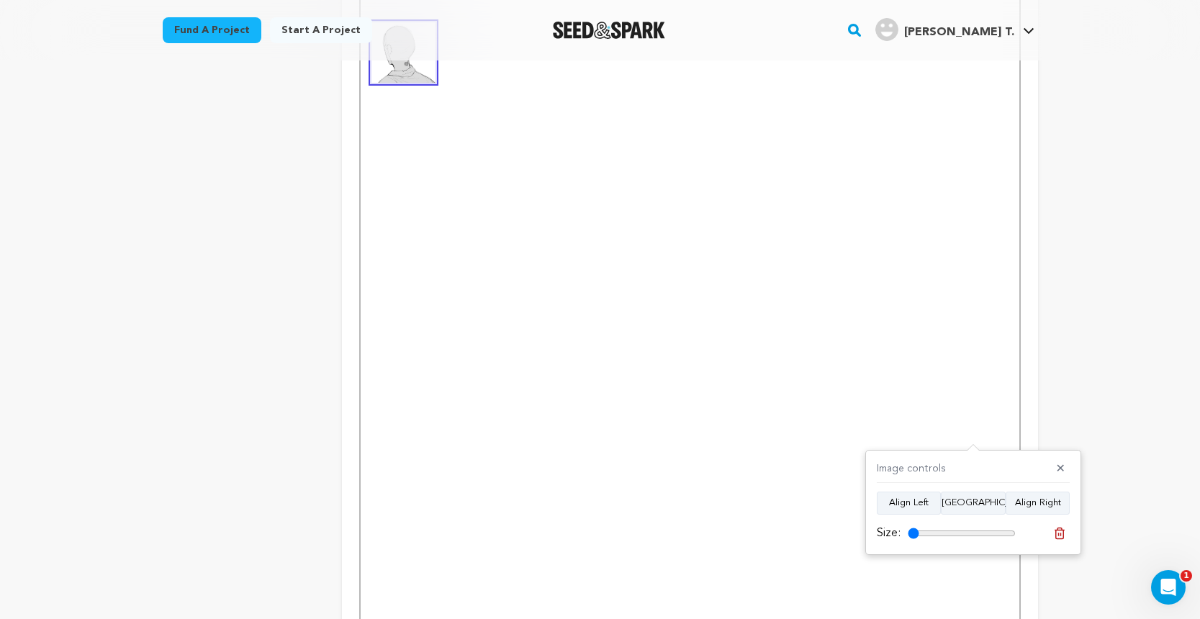
drag, startPoint x: 1008, startPoint y: 531, endPoint x: 906, endPoint y: 524, distance: 102.5
type input "10"
click at [906, 525] on div "Size:" at bounding box center [946, 533] width 139 height 17
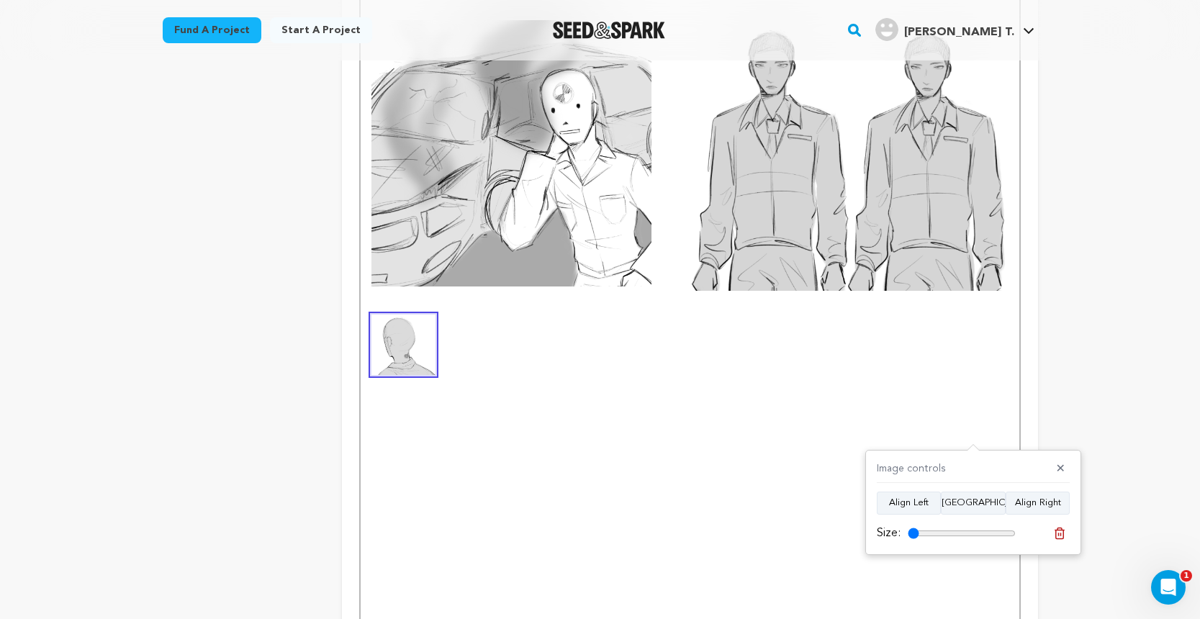
scroll to position [1217, 0]
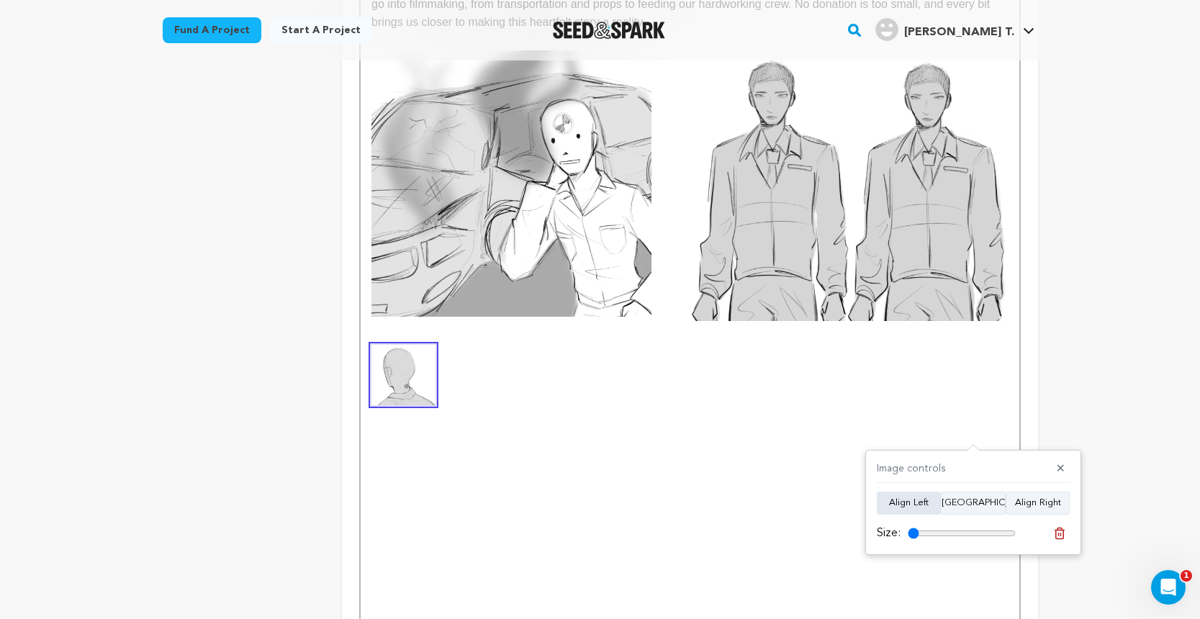
click at [920, 507] on button "Align Left" at bounding box center [909, 503] width 64 height 23
click at [456, 382] on p at bounding box center [689, 391] width 636 height 19
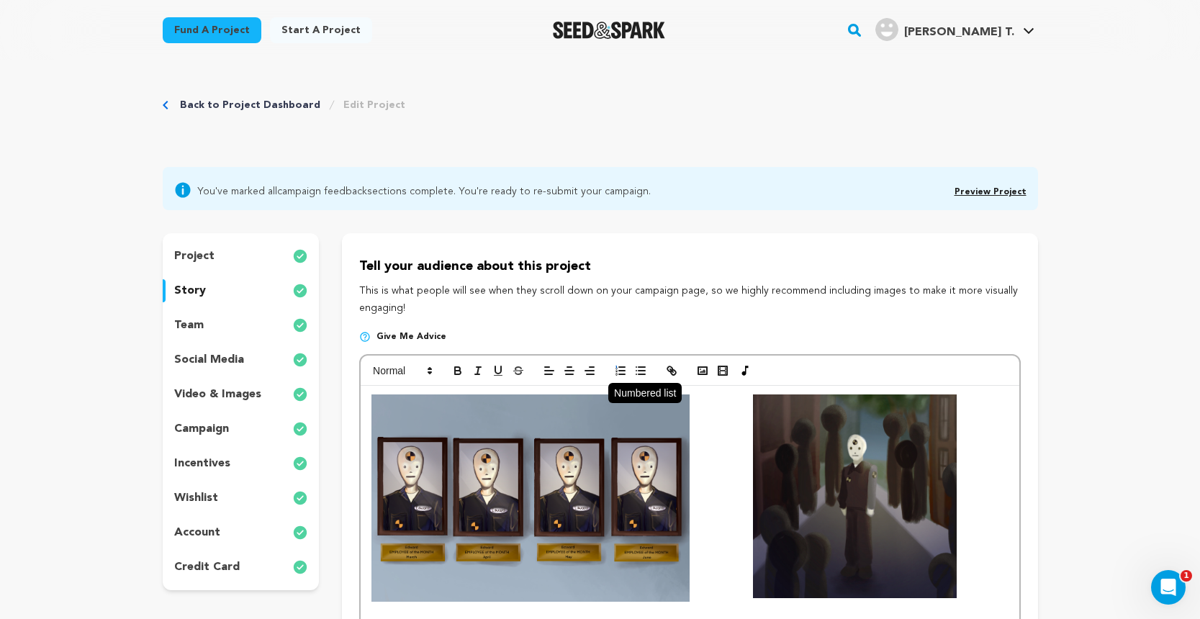
scroll to position [0, 0]
click at [700, 371] on icon "button" at bounding box center [702, 370] width 13 height 13
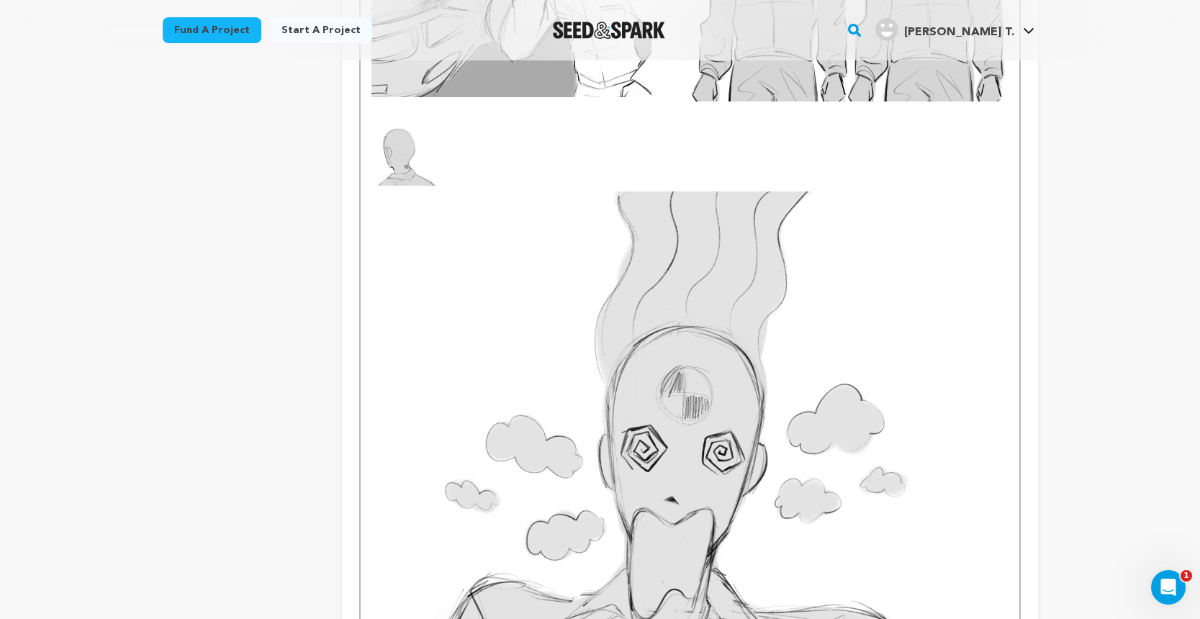
scroll to position [1452, 0]
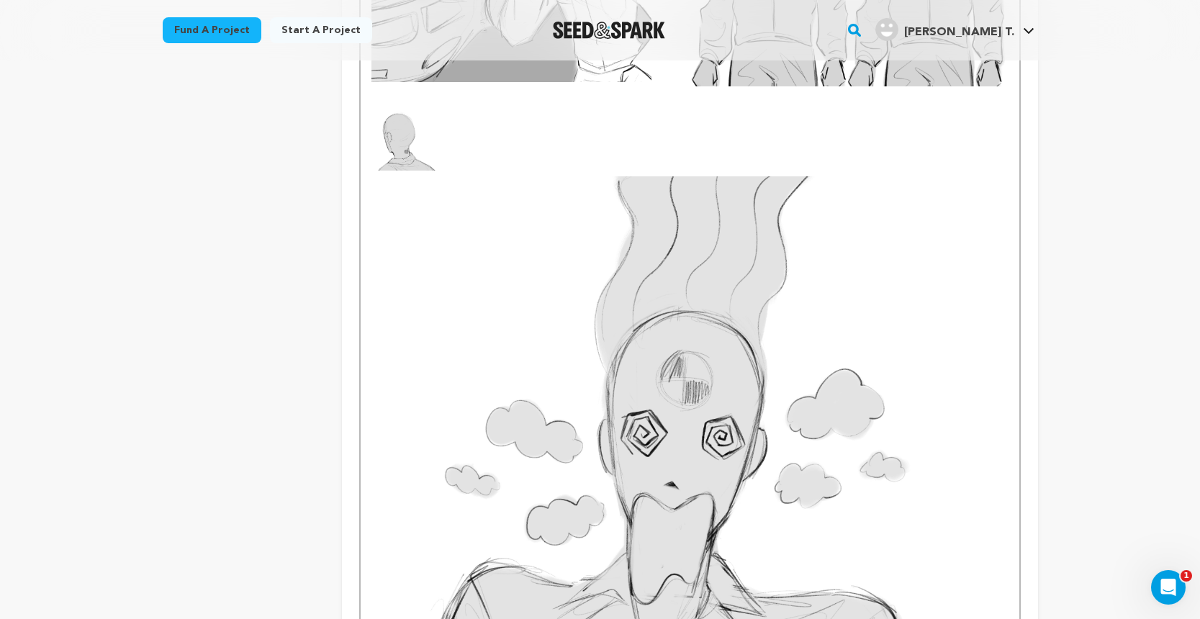
click at [820, 424] on img at bounding box center [689, 478] width 636 height 605
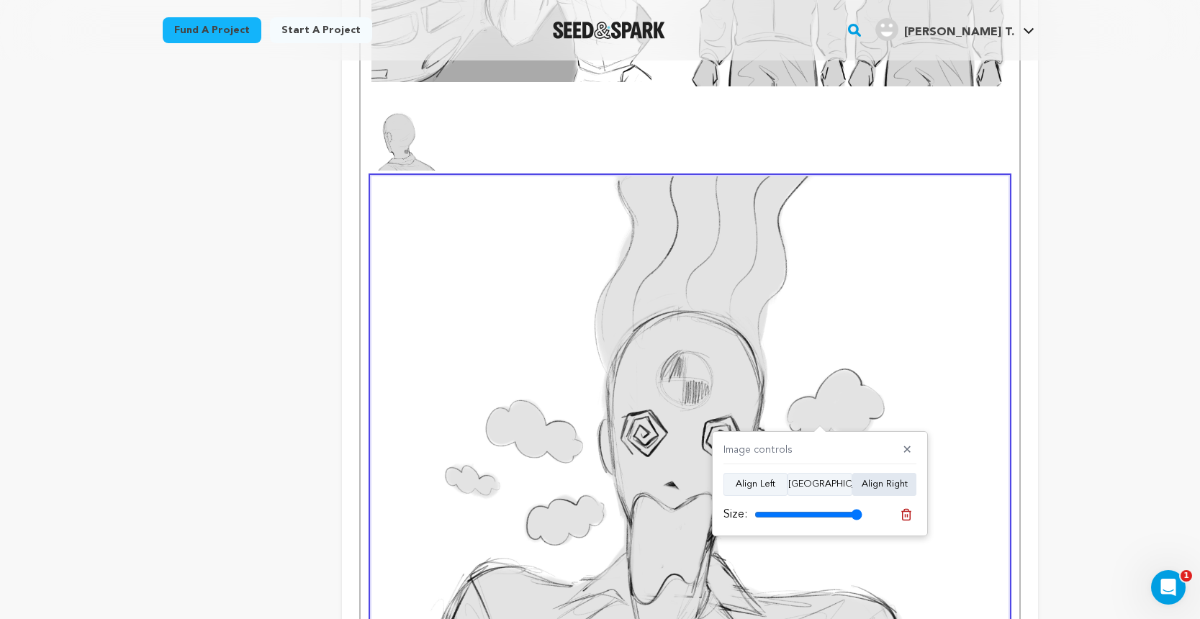
click at [870, 485] on button "Align Right" at bounding box center [884, 484] width 64 height 23
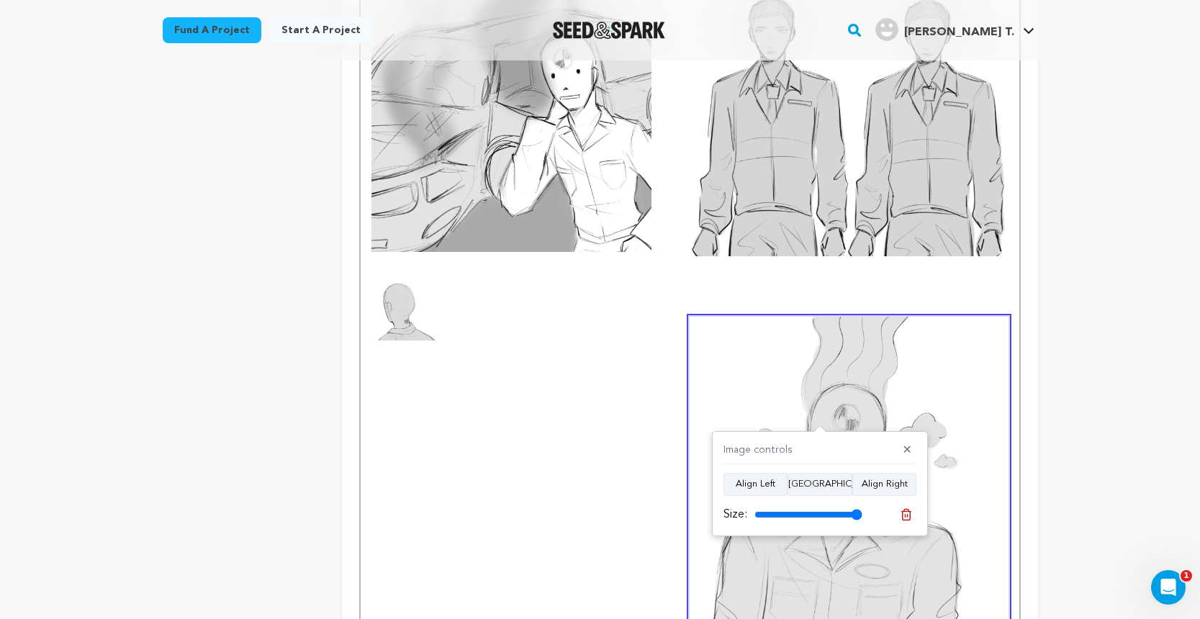
scroll to position [1277, 0]
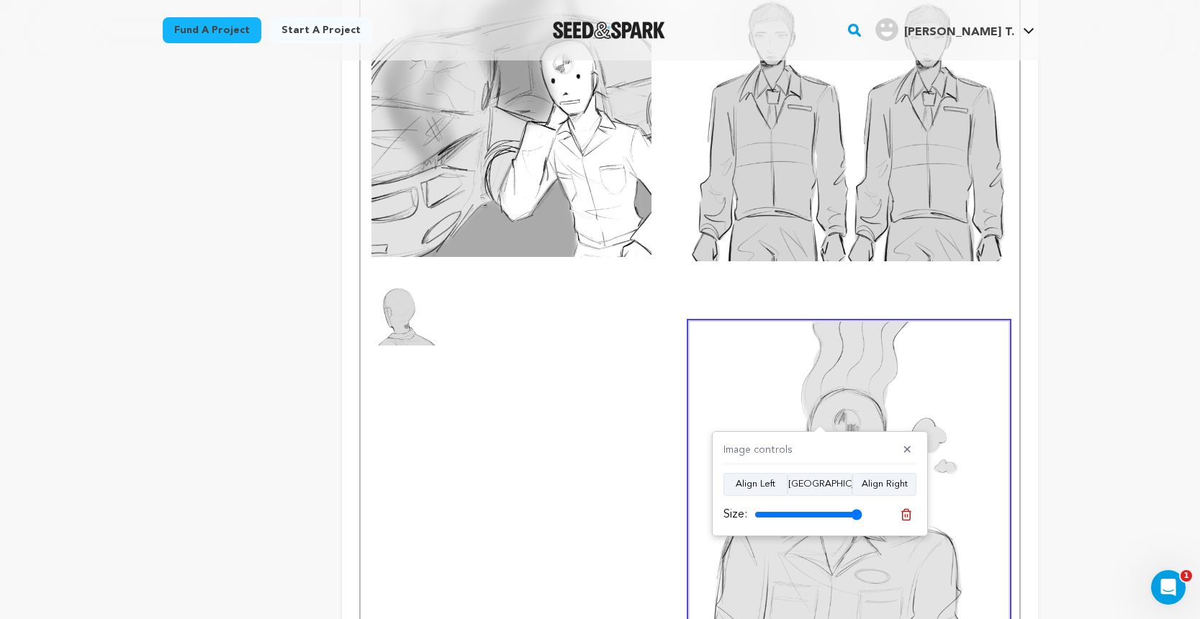
click at [412, 285] on img at bounding box center [402, 315] width 63 height 60
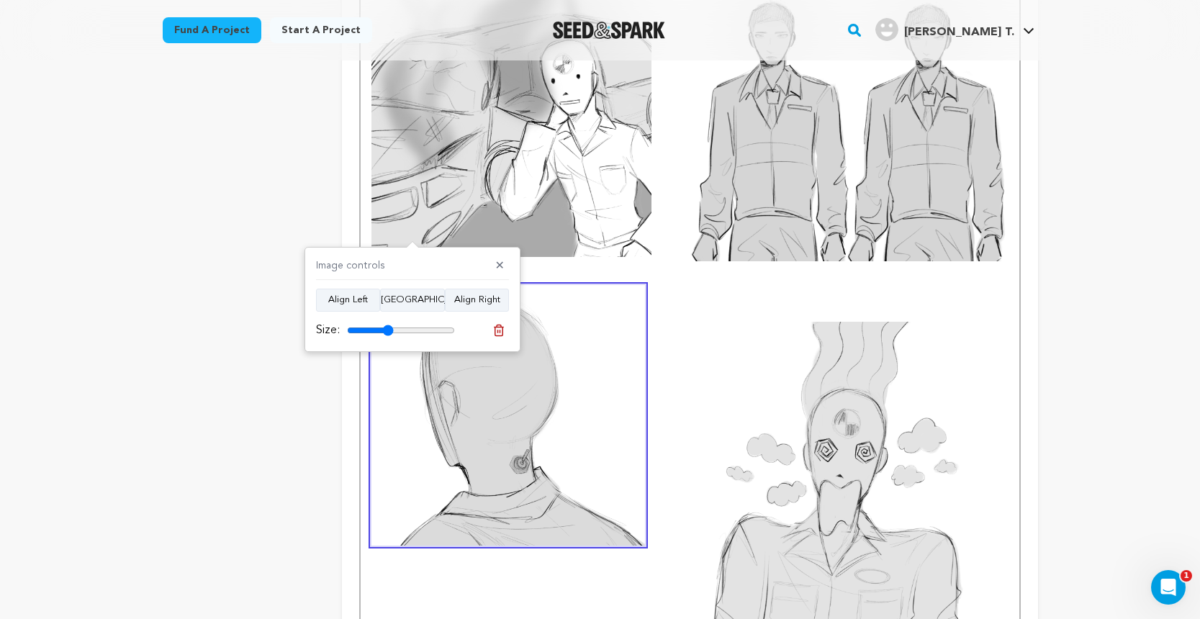
drag, startPoint x: 352, startPoint y: 331, endPoint x: 388, endPoint y: 335, distance: 36.2
type input "43"
click at [388, 335] on input "range" at bounding box center [401, 331] width 108 height 12
click at [818, 357] on img at bounding box center [849, 473] width 318 height 303
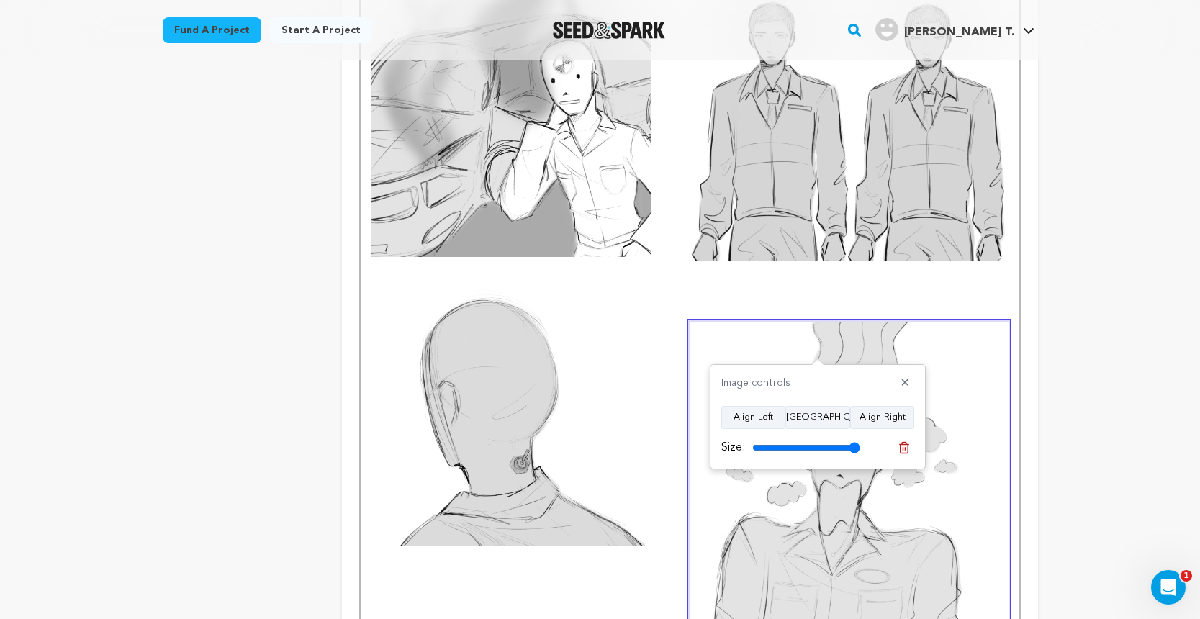
click at [715, 304] on p at bounding box center [689, 313] width 636 height 19
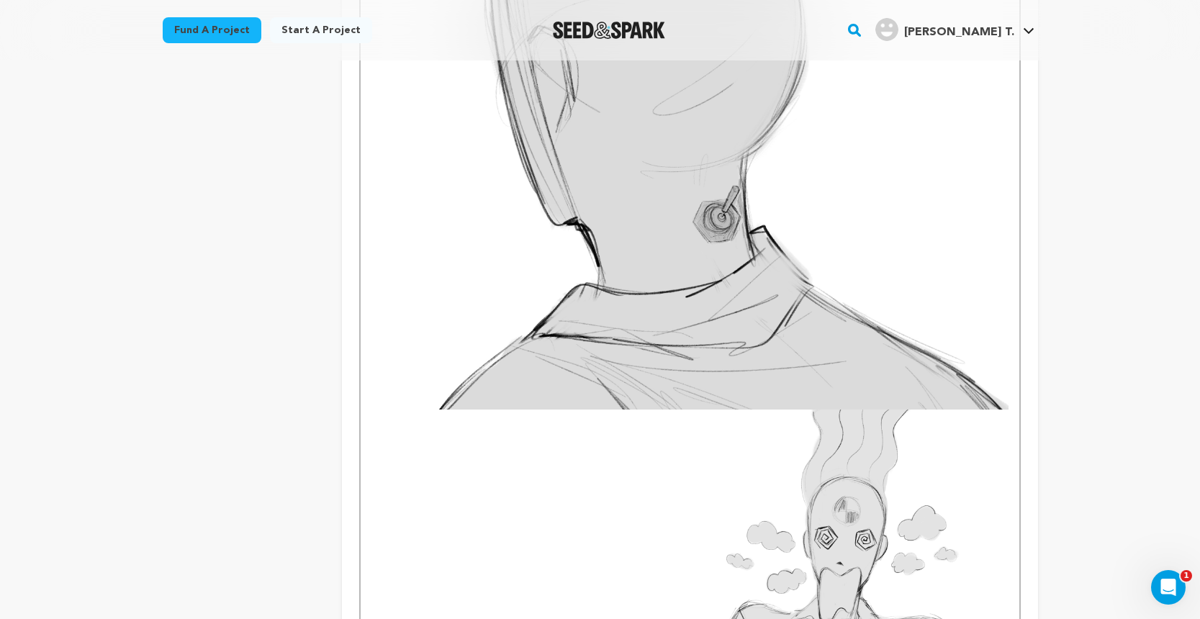
scroll to position [1758, 0]
click at [785, 240] on img at bounding box center [689, 106] width 636 height 605
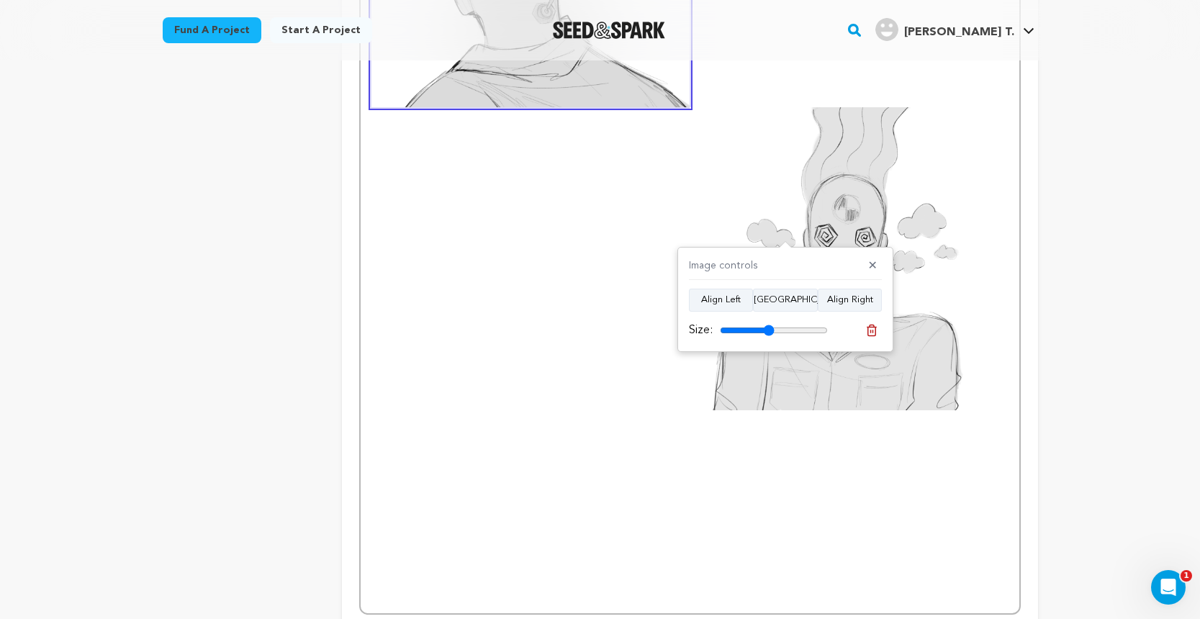
drag, startPoint x: 822, startPoint y: 331, endPoint x: 769, endPoint y: 325, distance: 53.7
type input "50"
click at [769, 325] on input "range" at bounding box center [774, 331] width 108 height 12
click at [734, 293] on button "Align Left" at bounding box center [721, 300] width 64 height 23
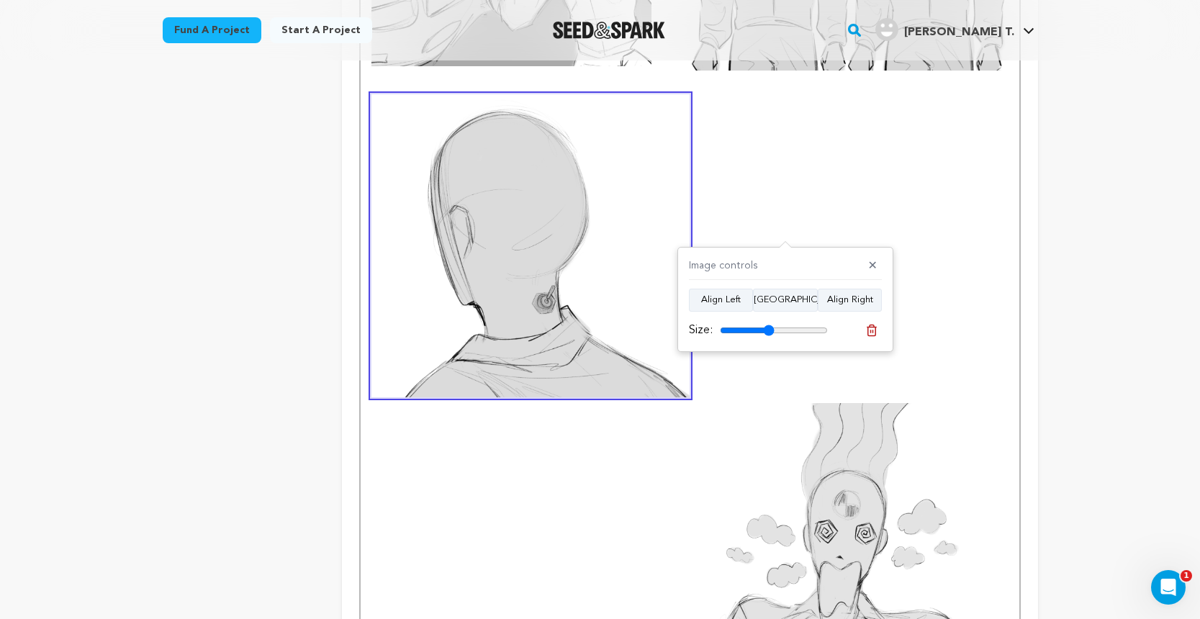
scroll to position [1458, 0]
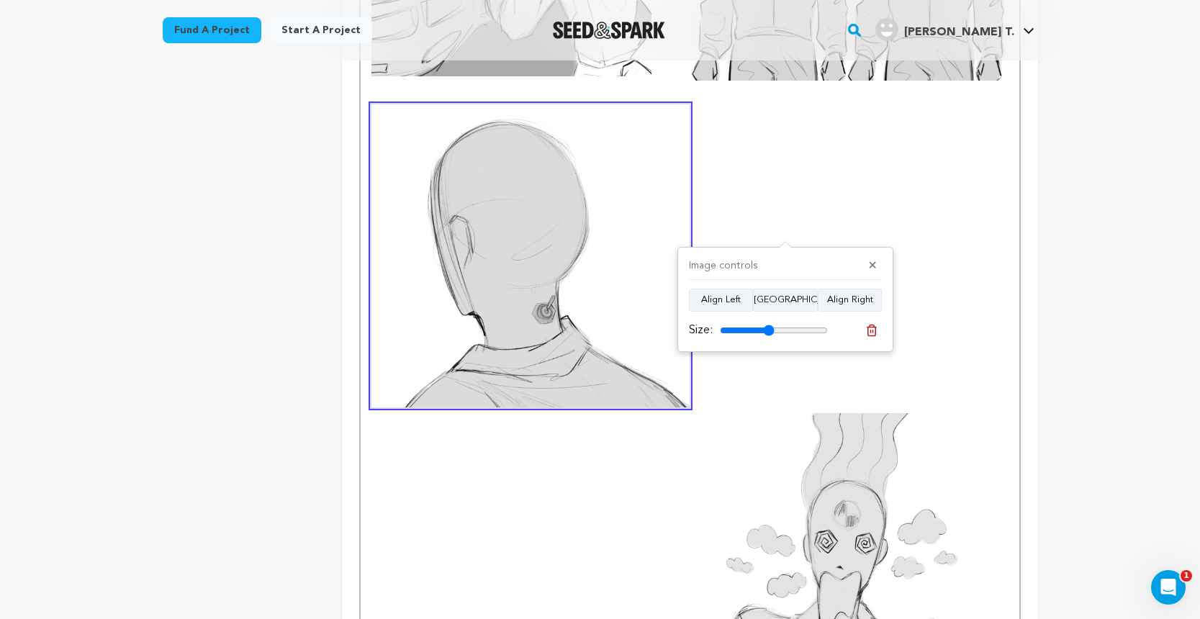
click at [693, 413] on img at bounding box center [849, 564] width 318 height 303
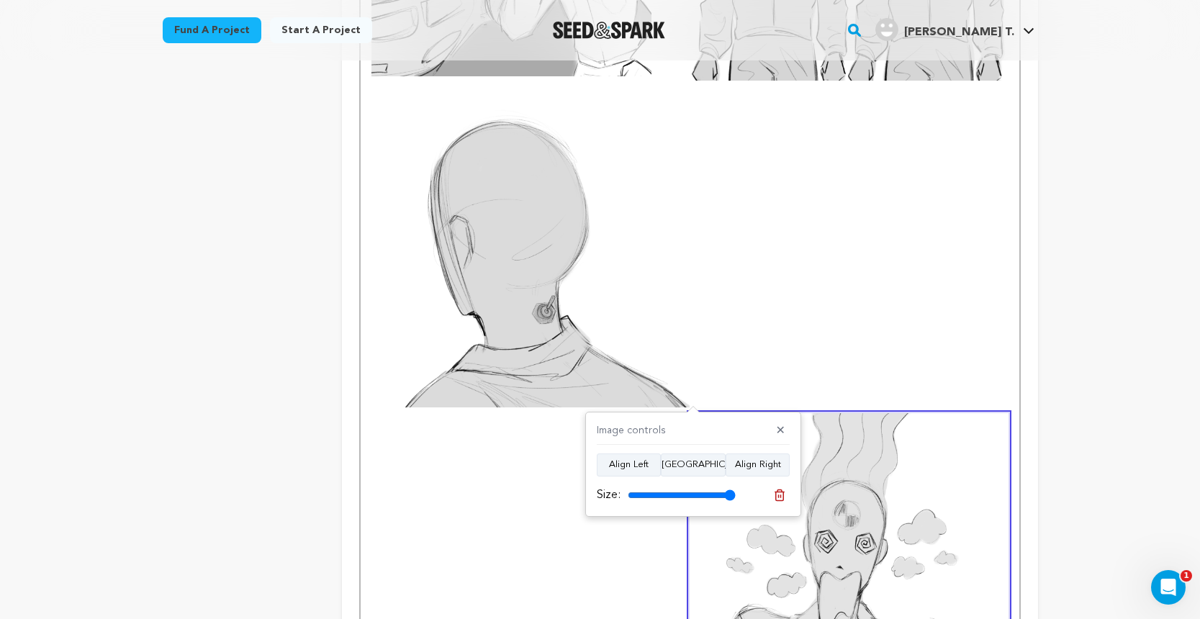
click at [672, 308] on img at bounding box center [530, 255] width 318 height 303
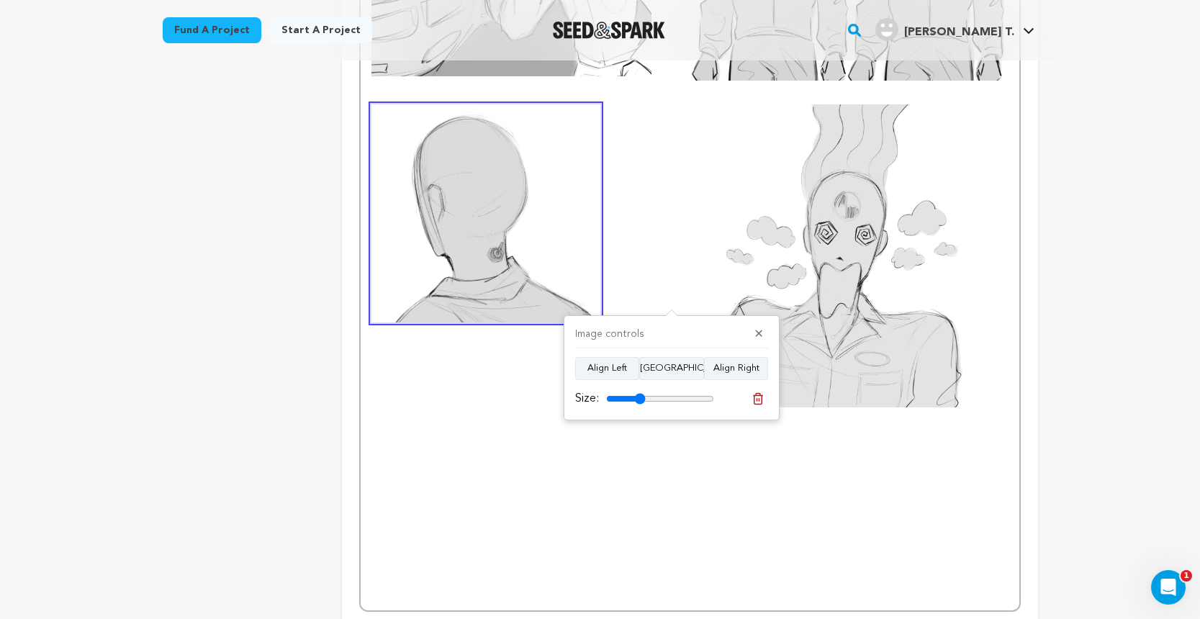
drag, startPoint x: 656, startPoint y: 392, endPoint x: 640, endPoint y: 392, distance: 16.6
type input "36"
click at [640, 393] on input "range" at bounding box center [660, 399] width 108 height 12
click at [793, 189] on img at bounding box center [849, 255] width 318 height 303
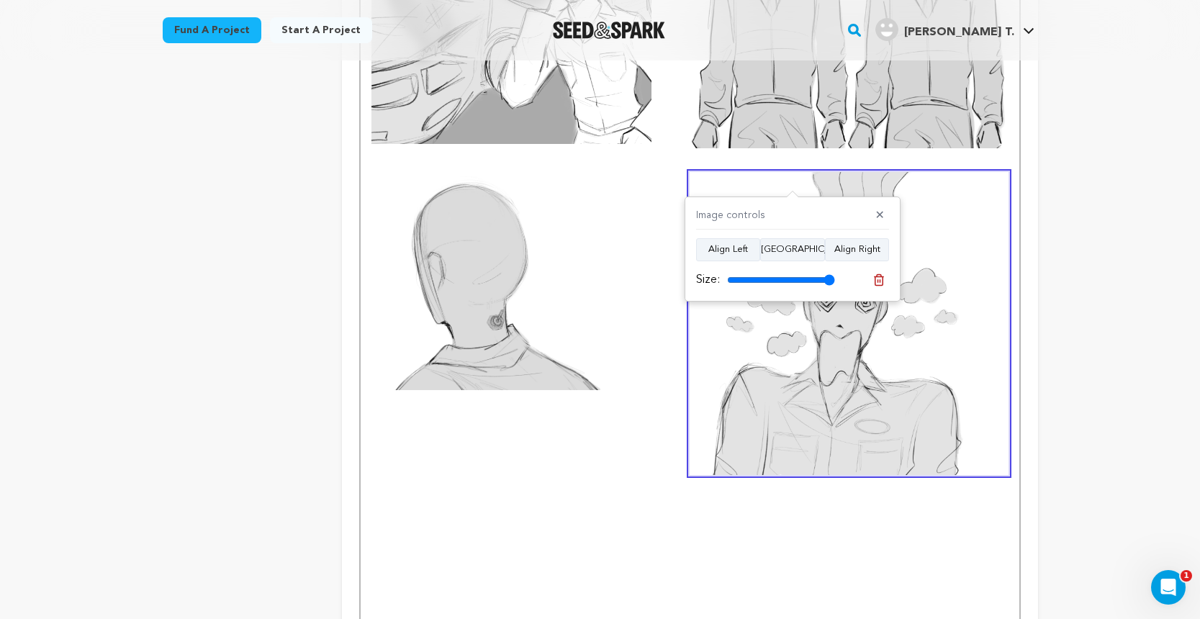
scroll to position [1389, 0]
drag, startPoint x: 829, startPoint y: 281, endPoint x: 798, endPoint y: 281, distance: 31.0
click at [798, 281] on input "range" at bounding box center [781, 280] width 108 height 12
click at [851, 251] on button "Align Right" at bounding box center [857, 249] width 64 height 23
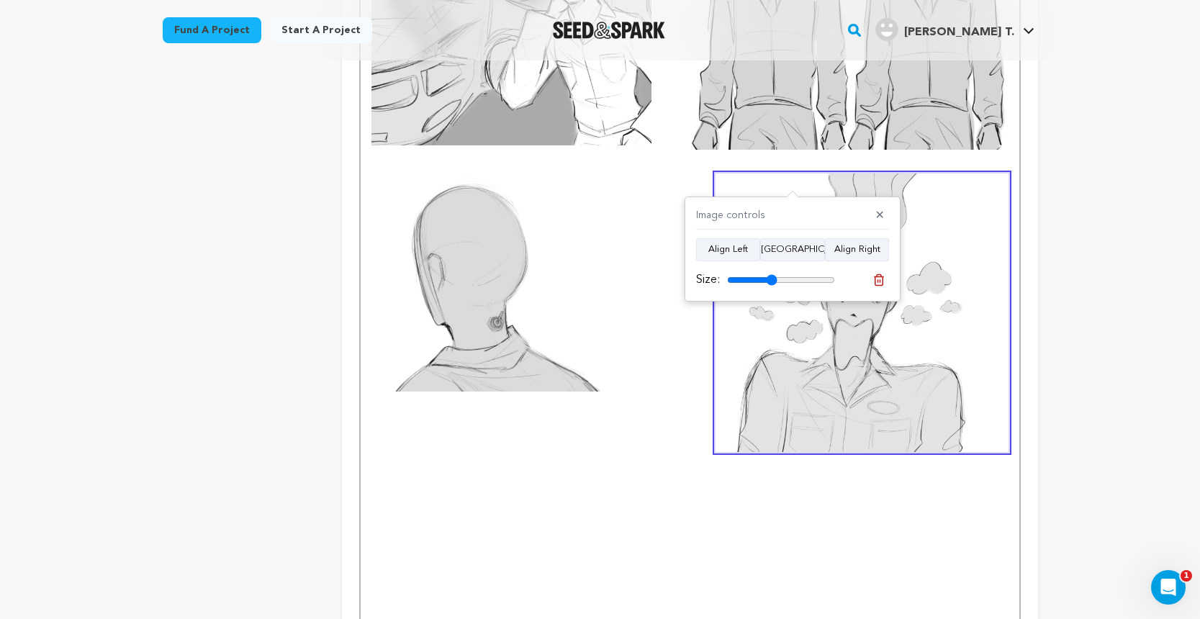
drag, startPoint x: 795, startPoint y: 279, endPoint x: 771, endPoint y: 279, distance: 23.8
click at [771, 279] on input "range" at bounding box center [781, 280] width 108 height 12
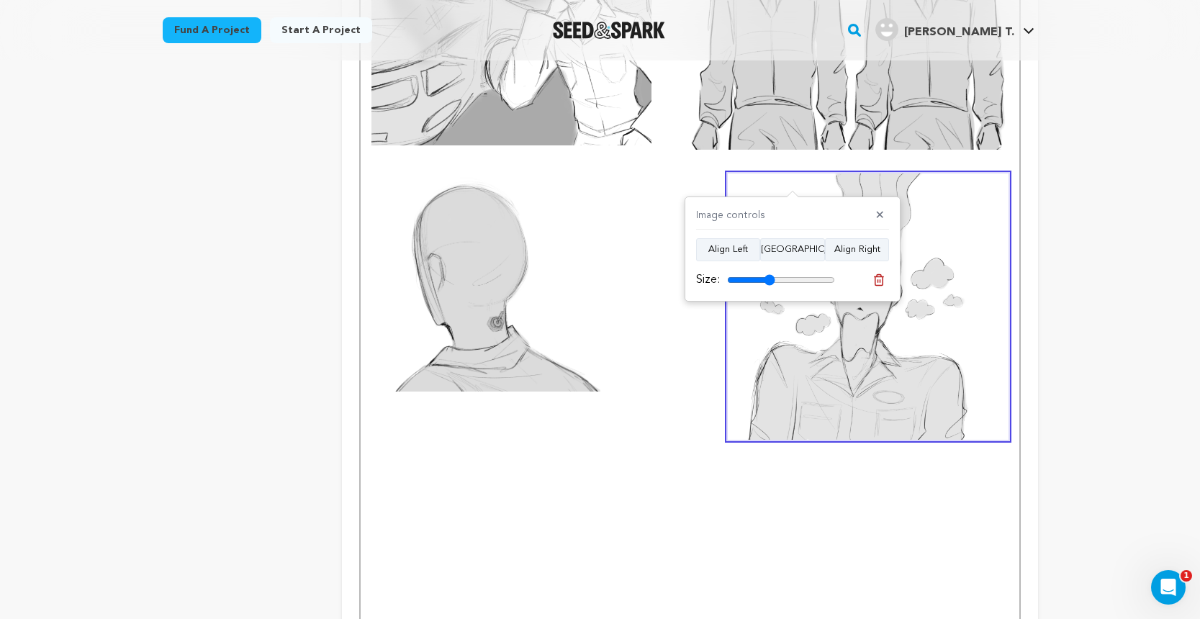
type input "44"
click at [769, 276] on input "range" at bounding box center [781, 280] width 108 height 12
click at [511, 204] on img at bounding box center [485, 282] width 229 height 218
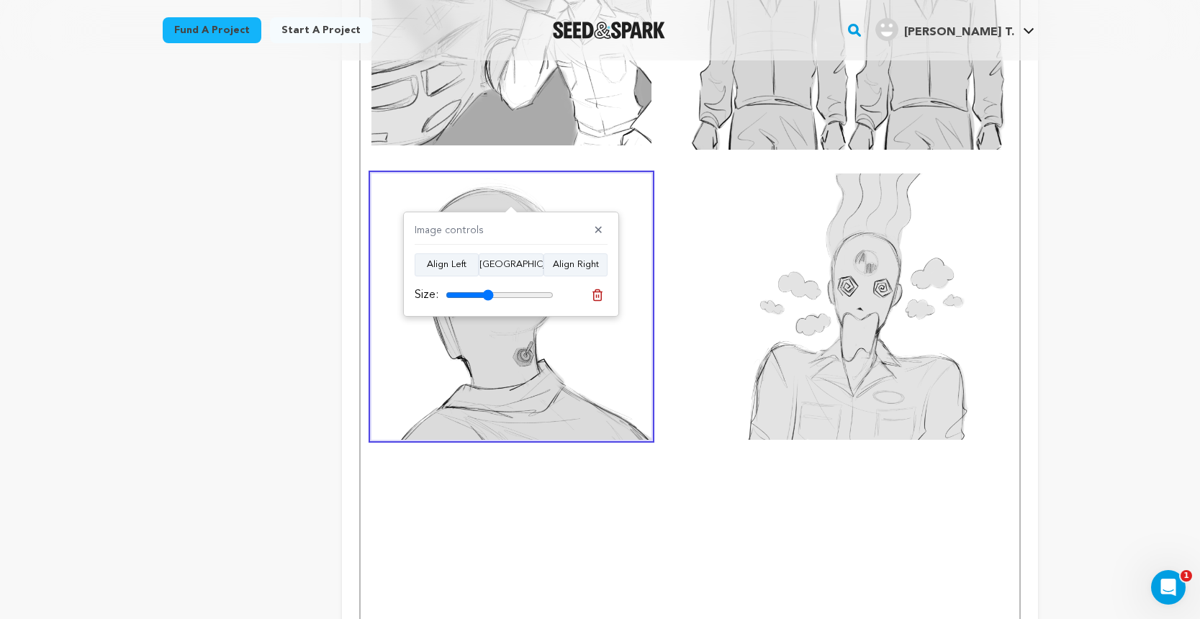
type input "44"
click at [488, 296] on input "range" at bounding box center [500, 295] width 108 height 12
click at [680, 579] on p at bounding box center [689, 588] width 636 height 19
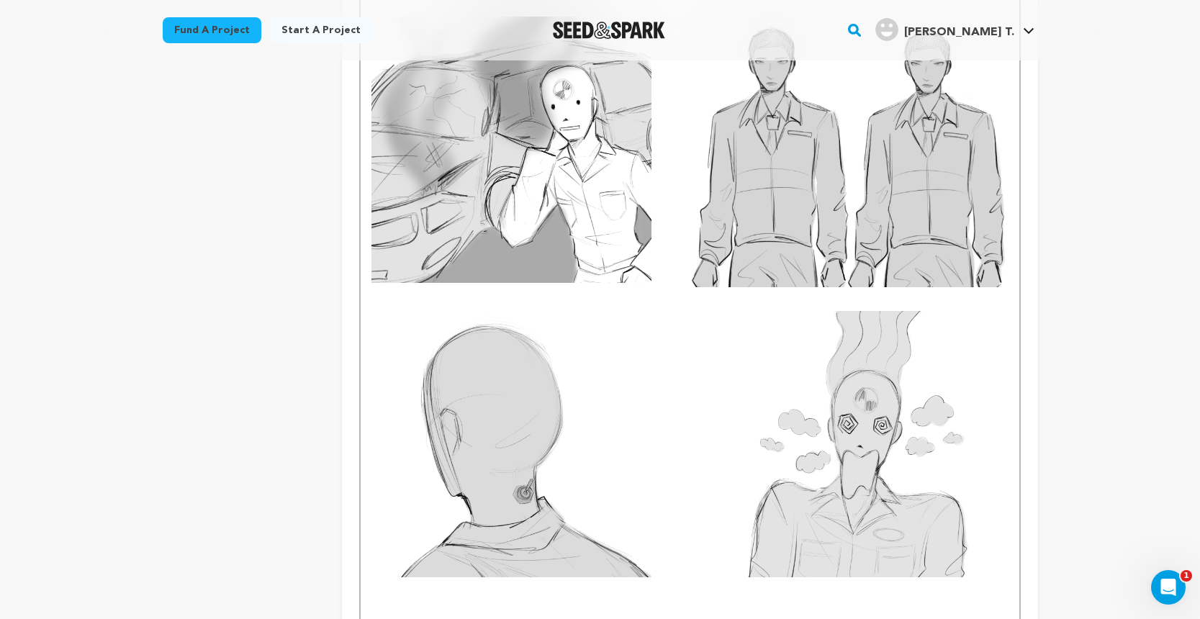
scroll to position [1208, 0]
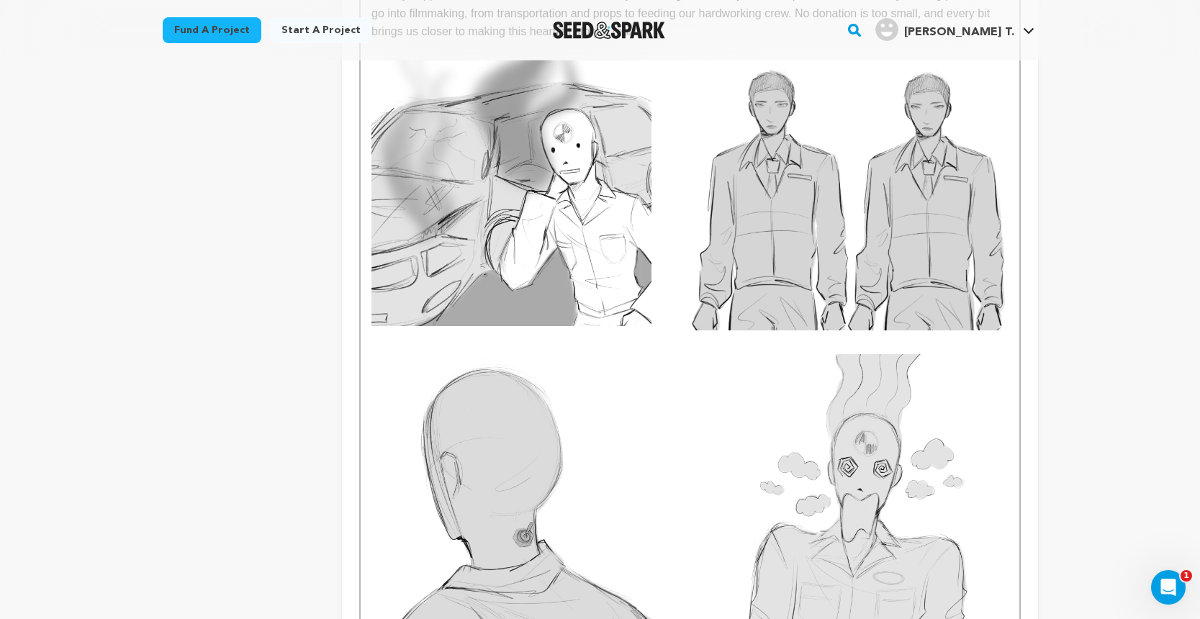
click at [518, 432] on img at bounding box center [511, 487] width 280 height 266
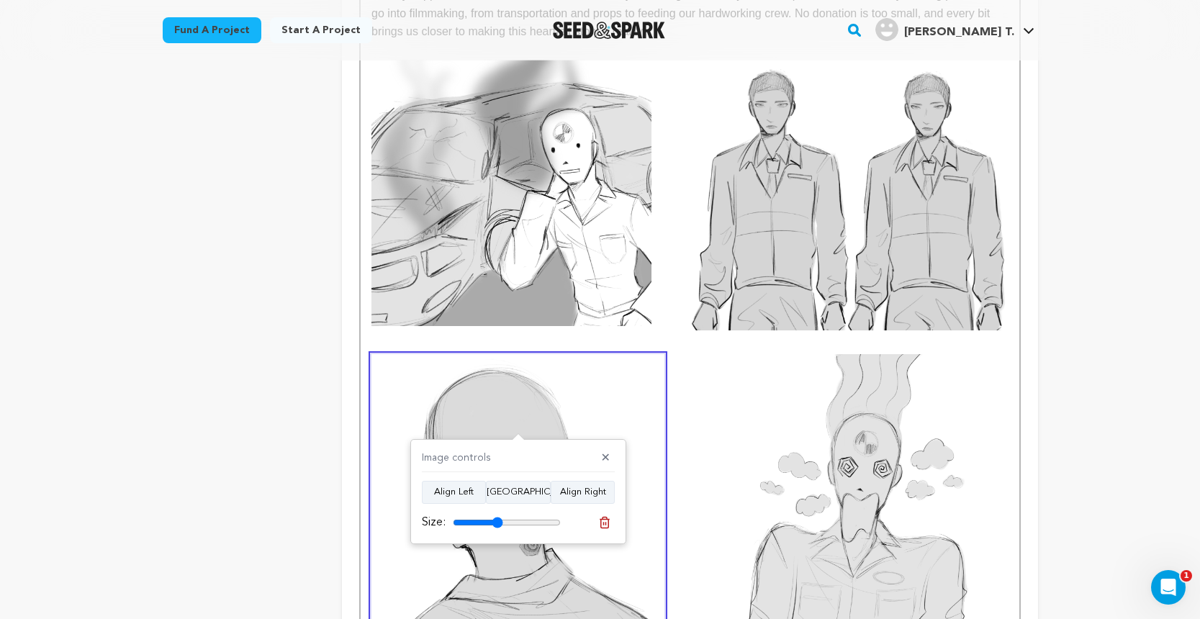
type input "46"
click at [497, 520] on input "range" at bounding box center [507, 523] width 108 height 12
click at [893, 492] on img at bounding box center [868, 487] width 280 height 266
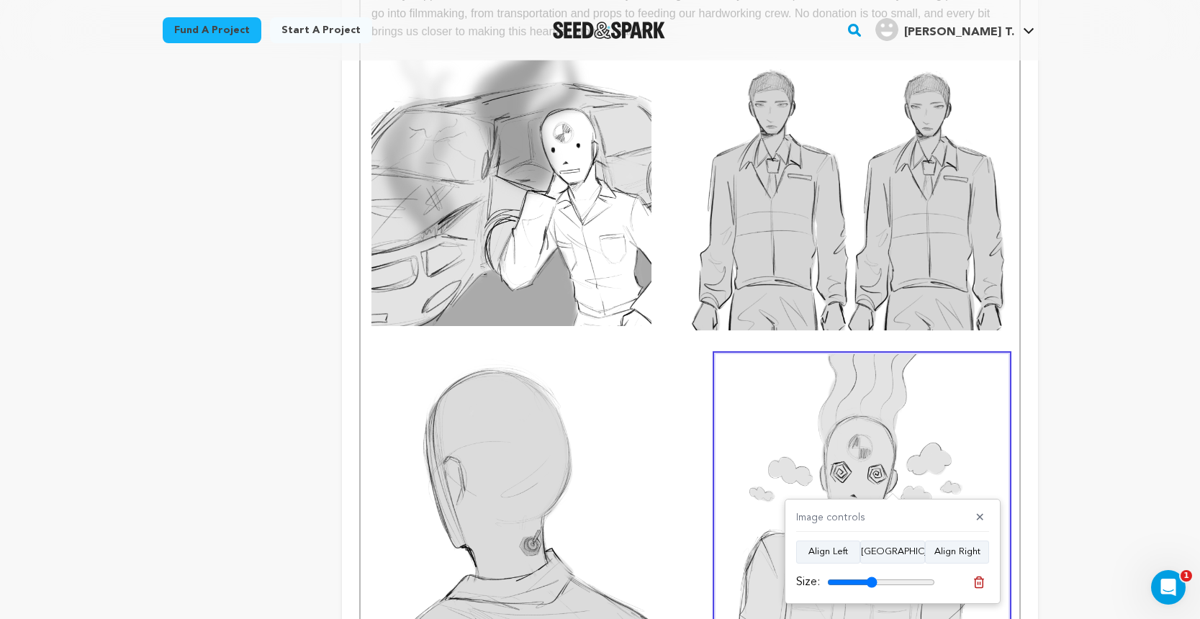
type input "46"
click at [872, 584] on input "range" at bounding box center [881, 583] width 108 height 12
click at [1087, 340] on div "Back to Project Dashboard Edit Project You've marked all campaign feedback sect…" at bounding box center [600, 167] width 1200 height 2629
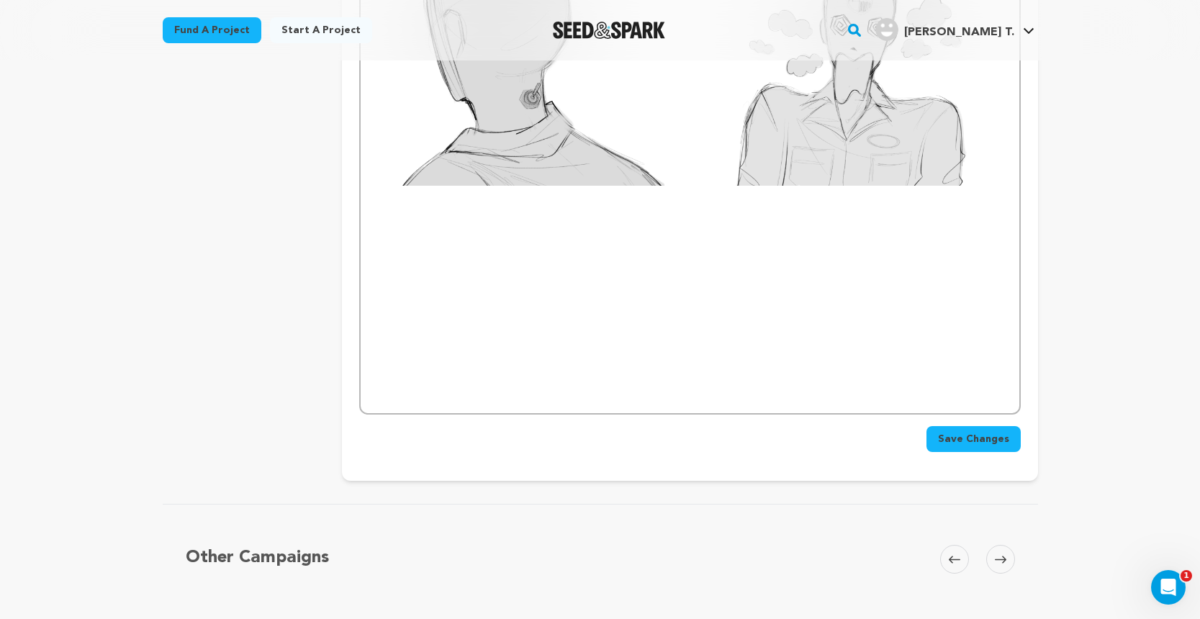
scroll to position [1665, 0]
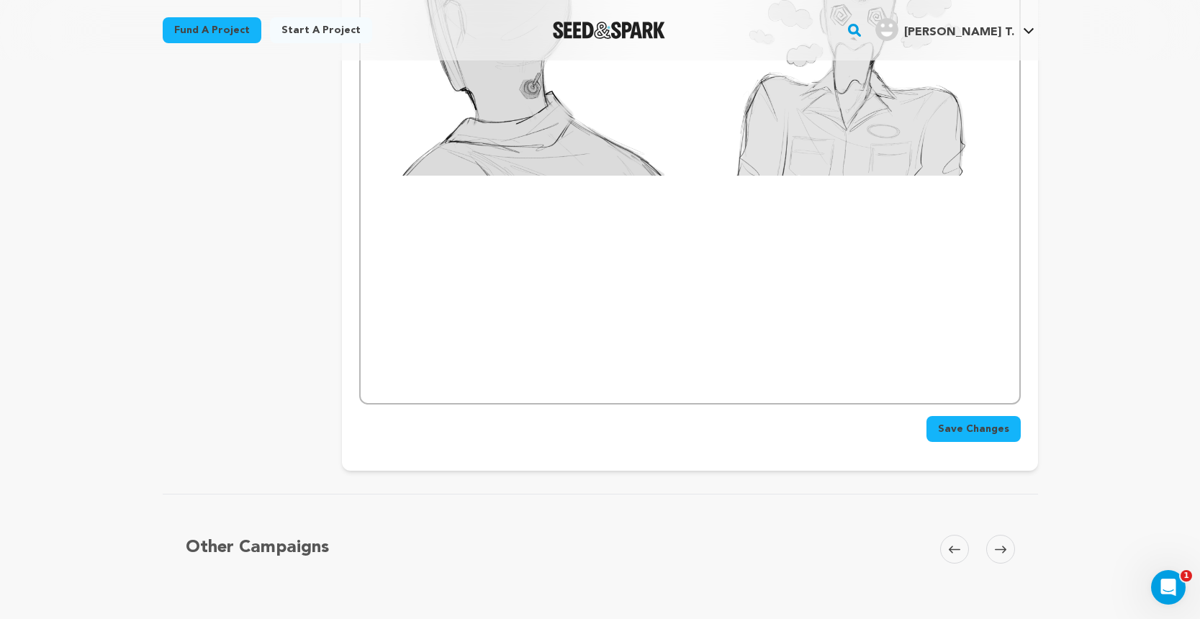
click at [875, 358] on p at bounding box center [689, 367] width 636 height 19
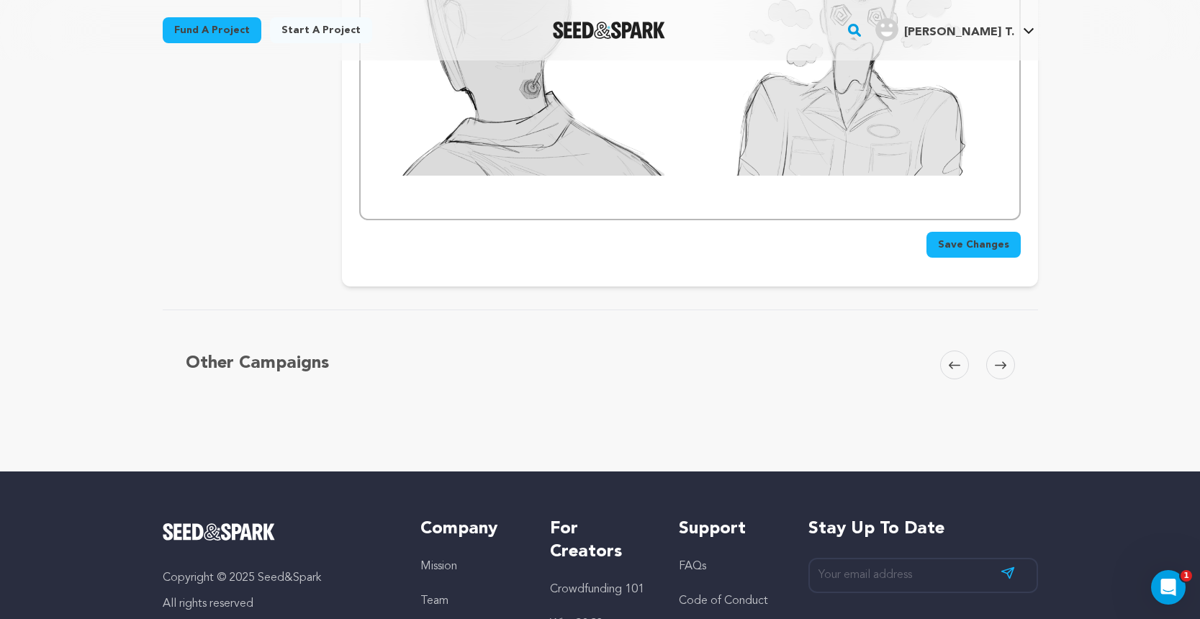
click at [989, 238] on span "Save Changes" at bounding box center [973, 245] width 71 height 14
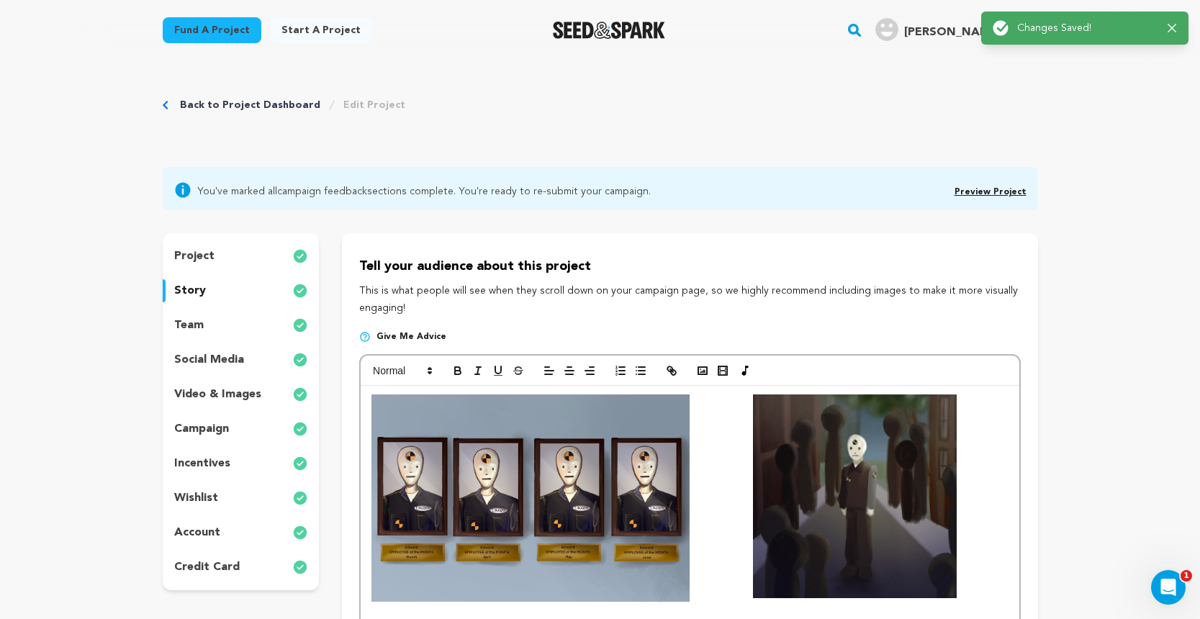
scroll to position [0, 0]
click at [230, 258] on div "project" at bounding box center [241, 256] width 157 height 23
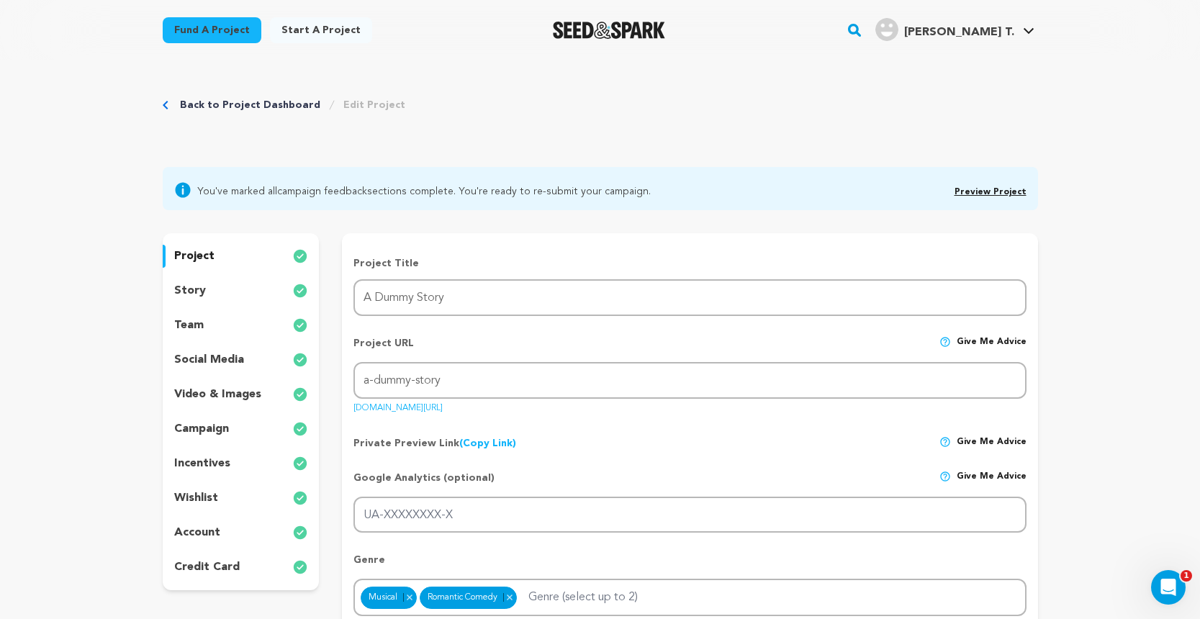
click at [222, 288] on div "story" at bounding box center [241, 290] width 157 height 23
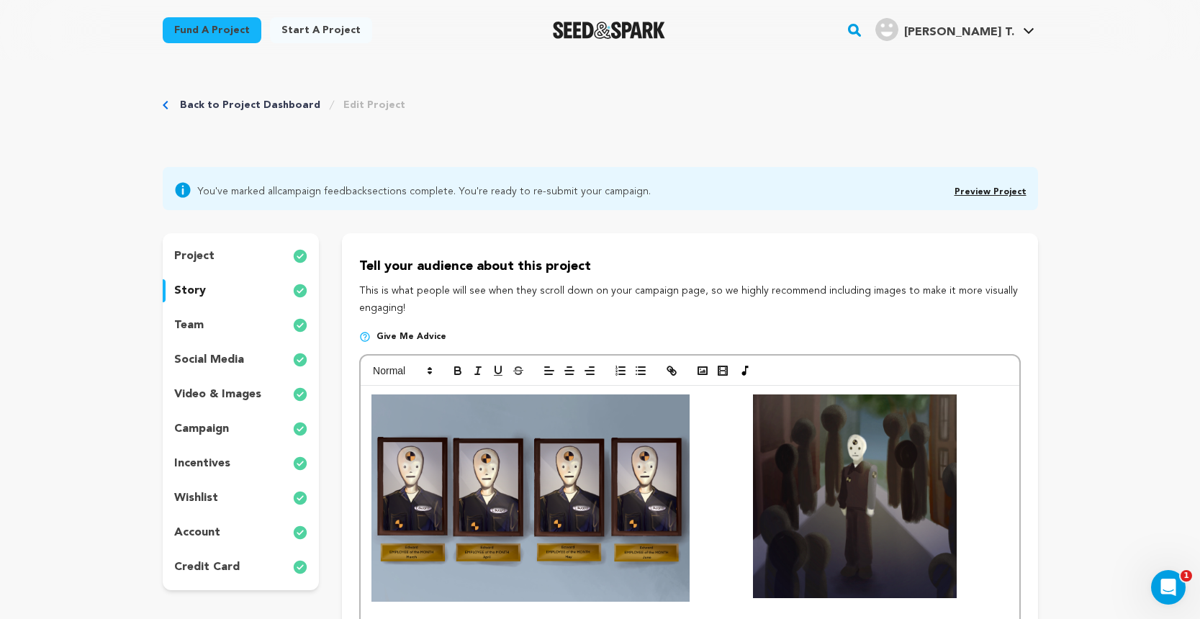
click at [215, 323] on div "team" at bounding box center [241, 325] width 157 height 23
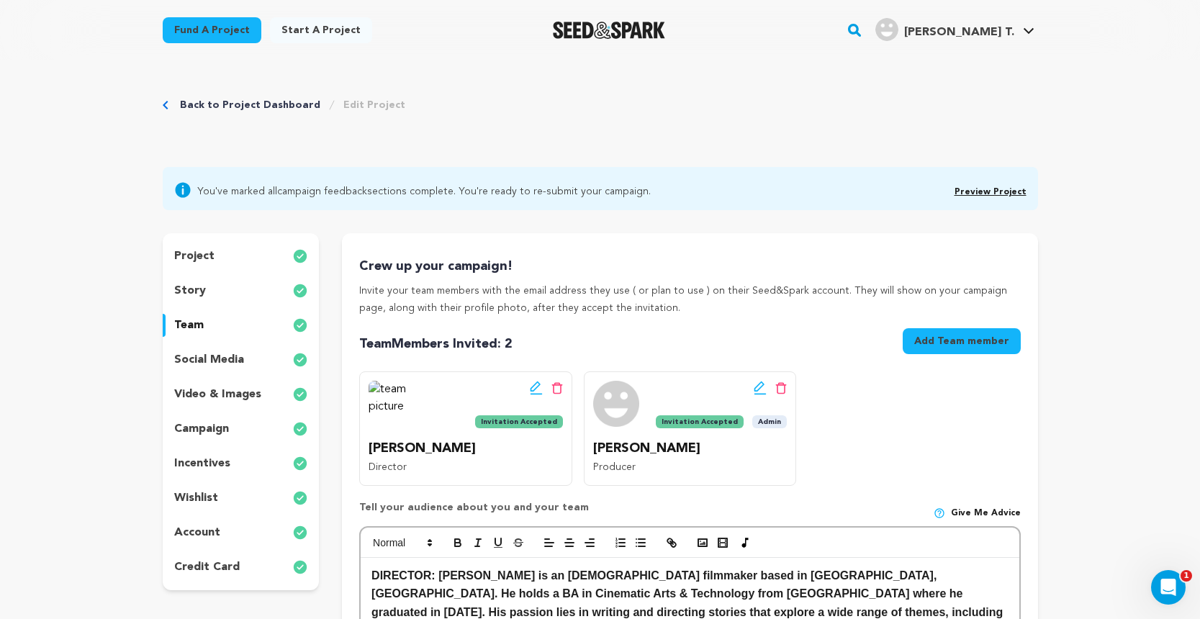
click at [227, 353] on p "social media" at bounding box center [209, 359] width 70 height 17
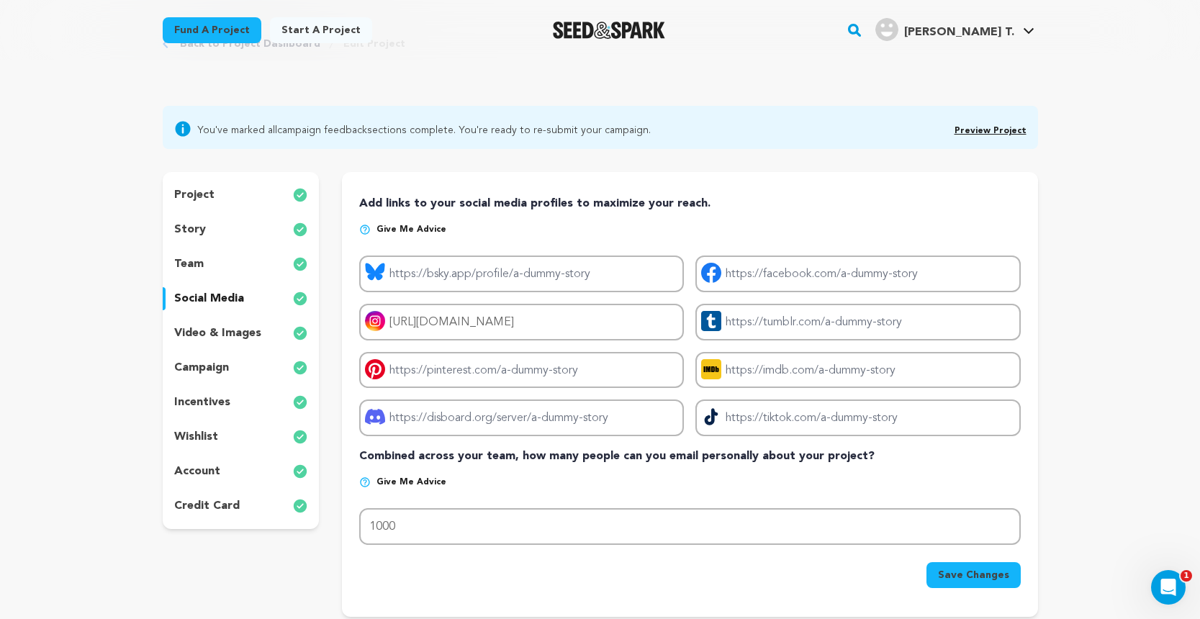
scroll to position [63, 0]
click at [252, 328] on p "video & images" at bounding box center [217, 331] width 87 height 17
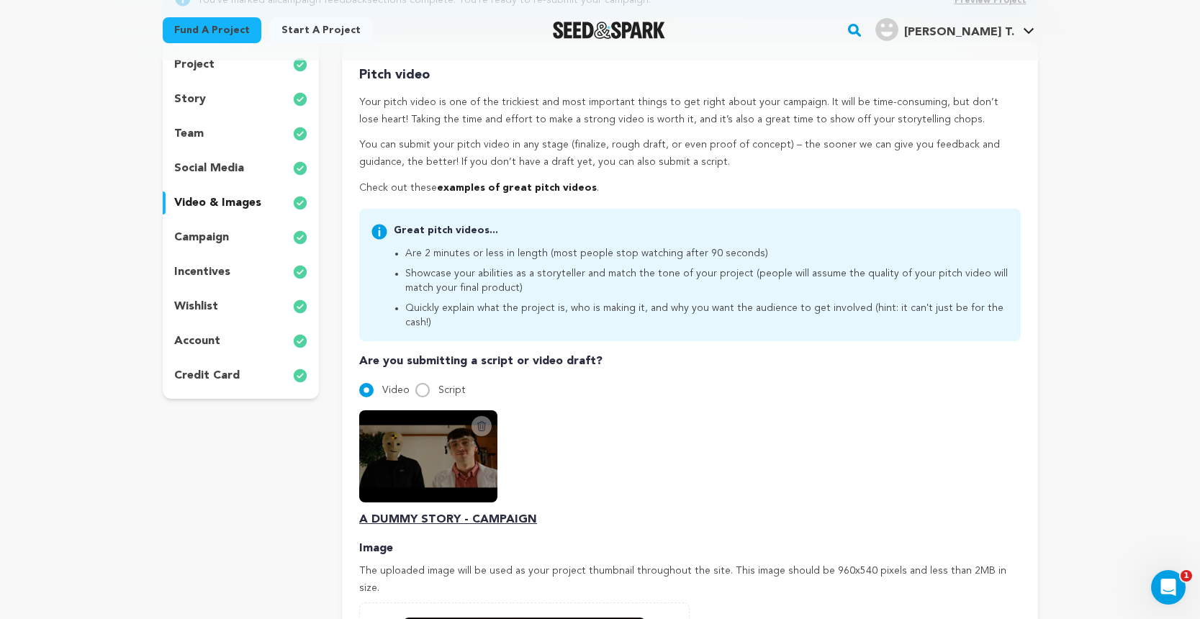
scroll to position [194, 0]
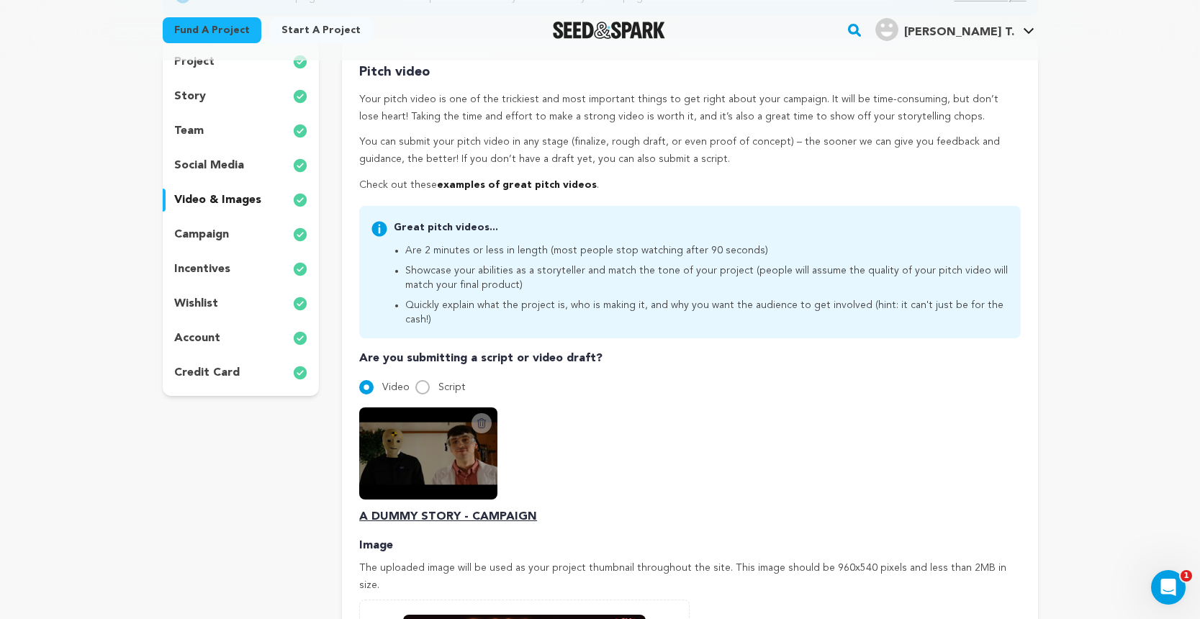
click at [236, 240] on div "campaign" at bounding box center [241, 234] width 157 height 23
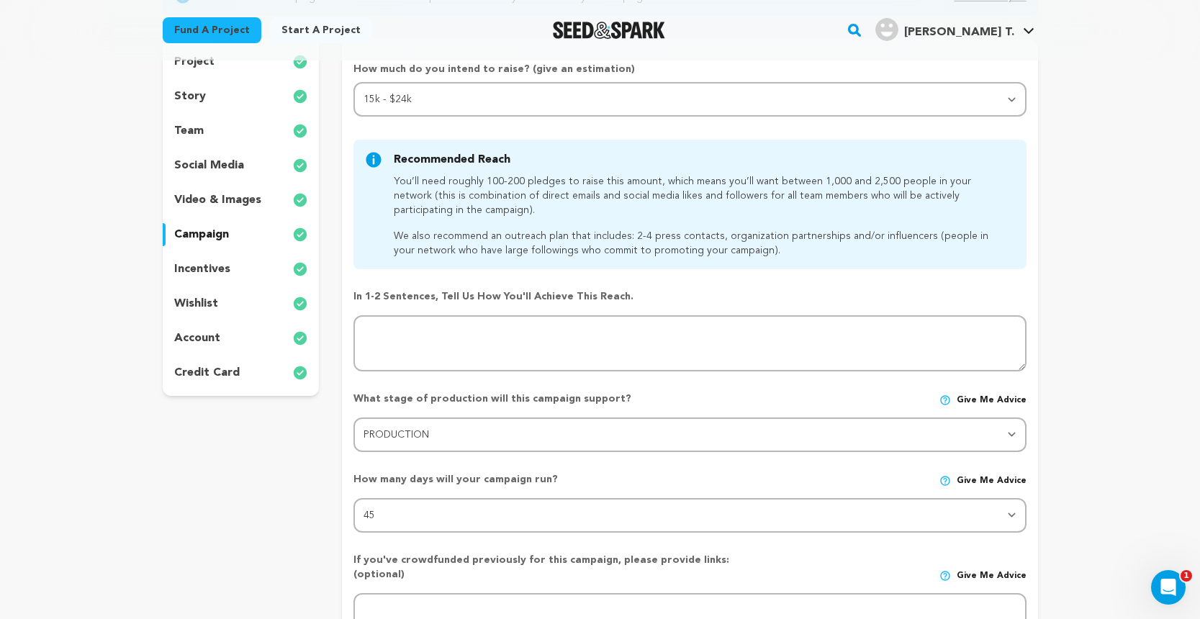
click at [233, 261] on div "incentives" at bounding box center [241, 269] width 157 height 23
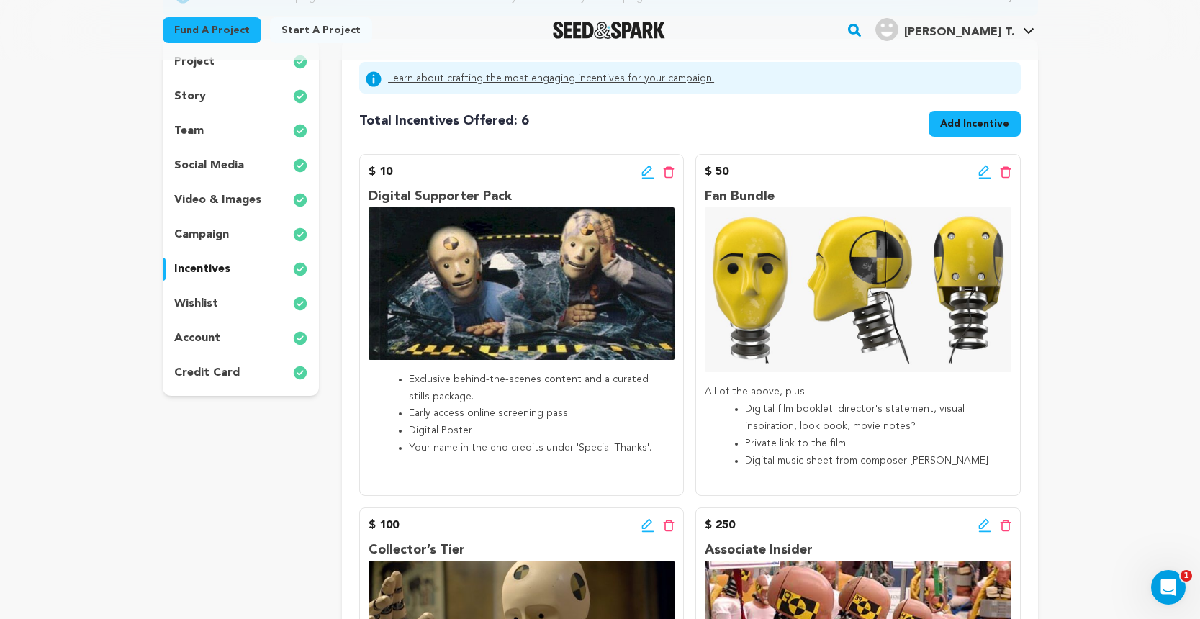
click at [227, 310] on div "wishlist" at bounding box center [241, 303] width 157 height 23
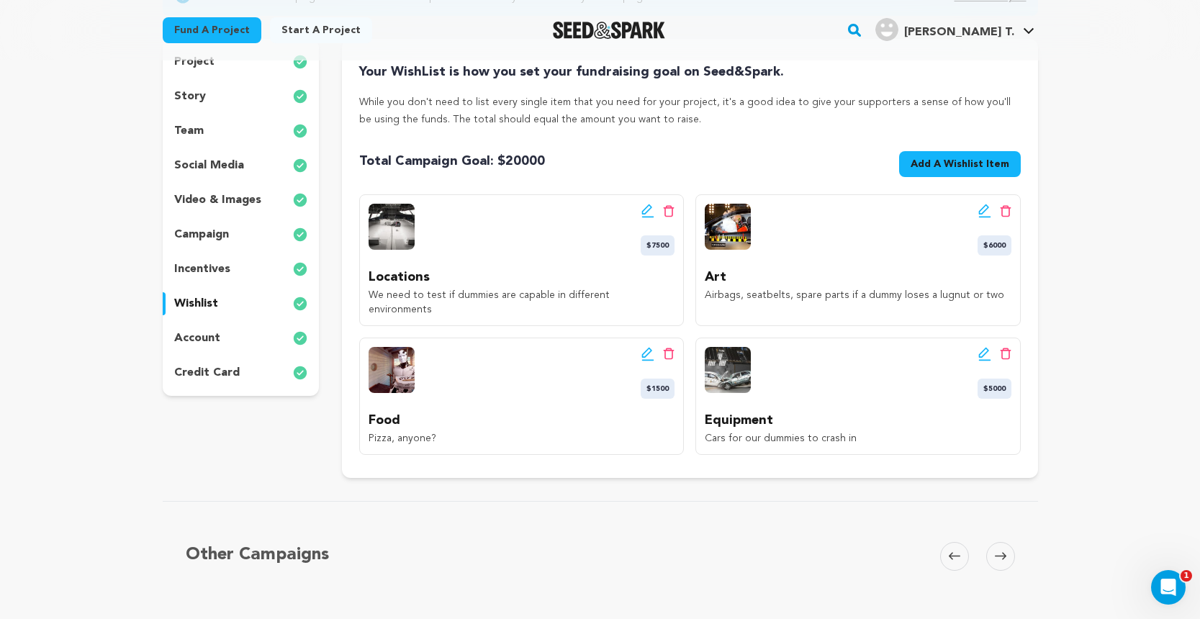
click at [222, 338] on div "account" at bounding box center [241, 338] width 157 height 23
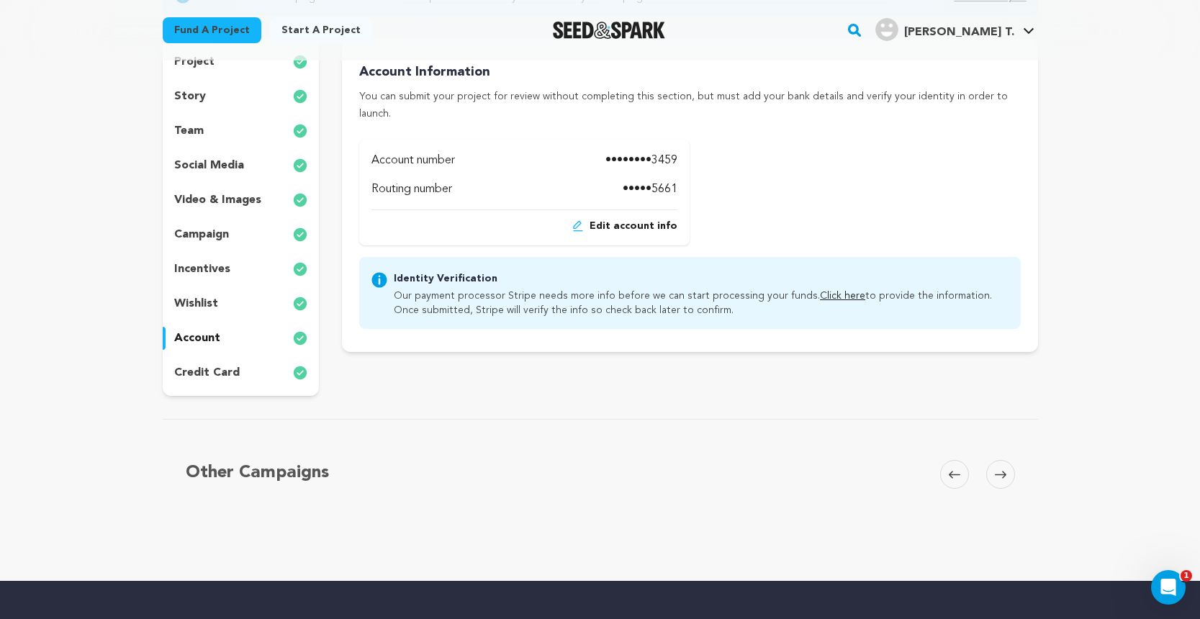
click at [225, 245] on div "campaign" at bounding box center [241, 234] width 157 height 23
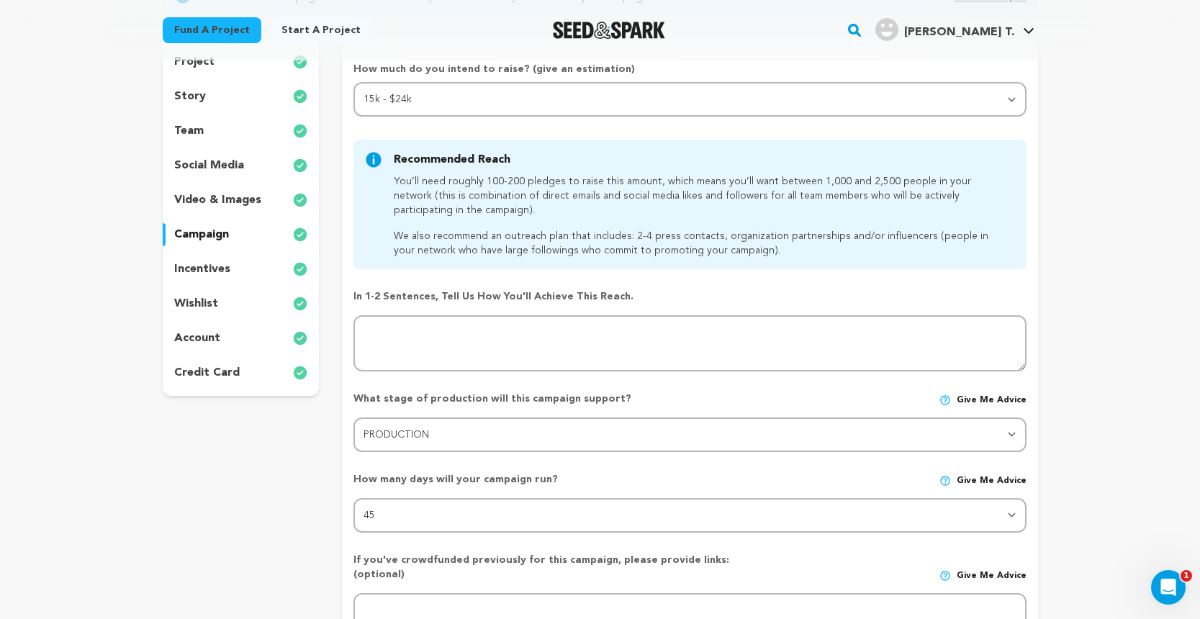
click at [225, 183] on div "project story team social media video & images campaign incentives wishlist acc…" at bounding box center [241, 217] width 157 height 357
click at [225, 161] on p "social media" at bounding box center [209, 165] width 70 height 17
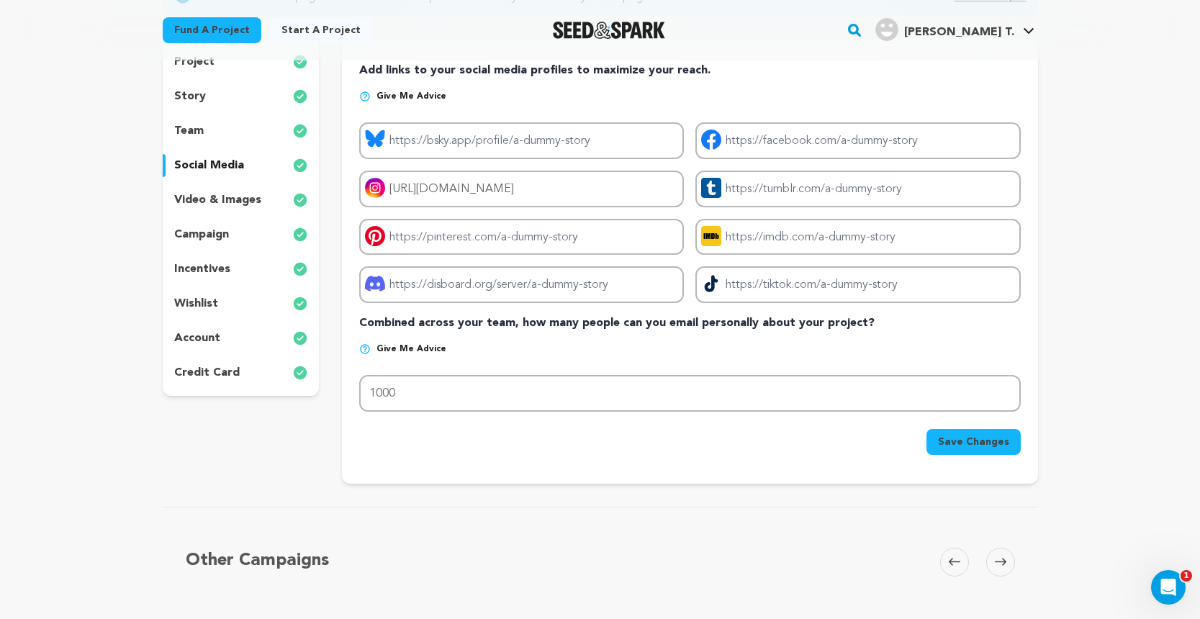
click at [211, 125] on div "team" at bounding box center [241, 130] width 157 height 23
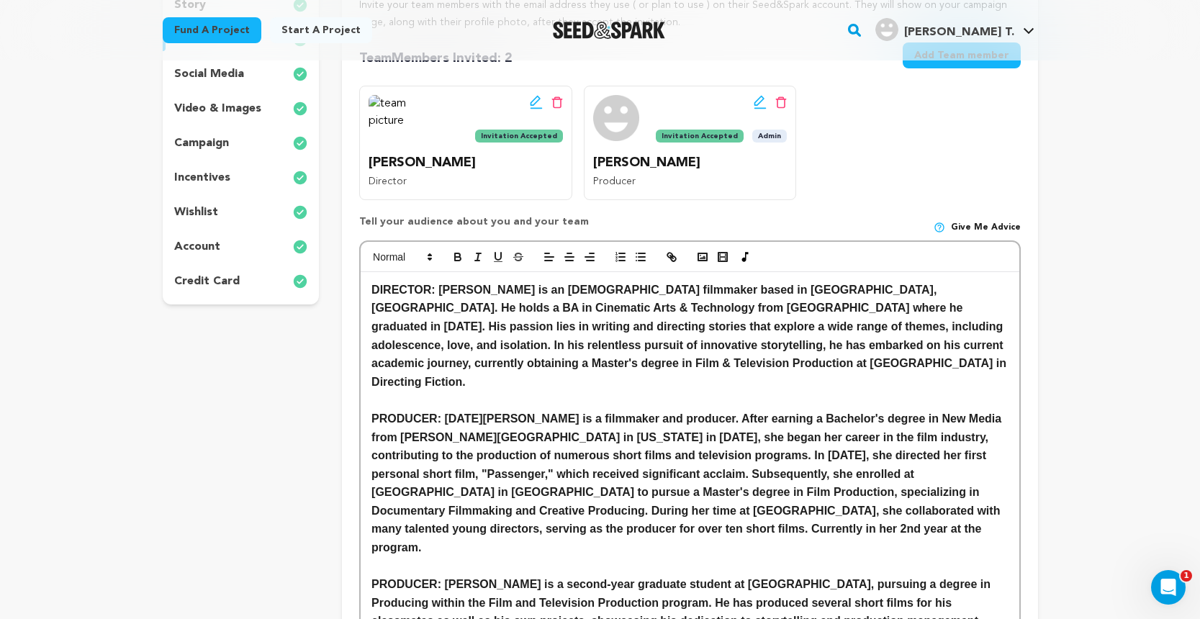
scroll to position [307, 0]
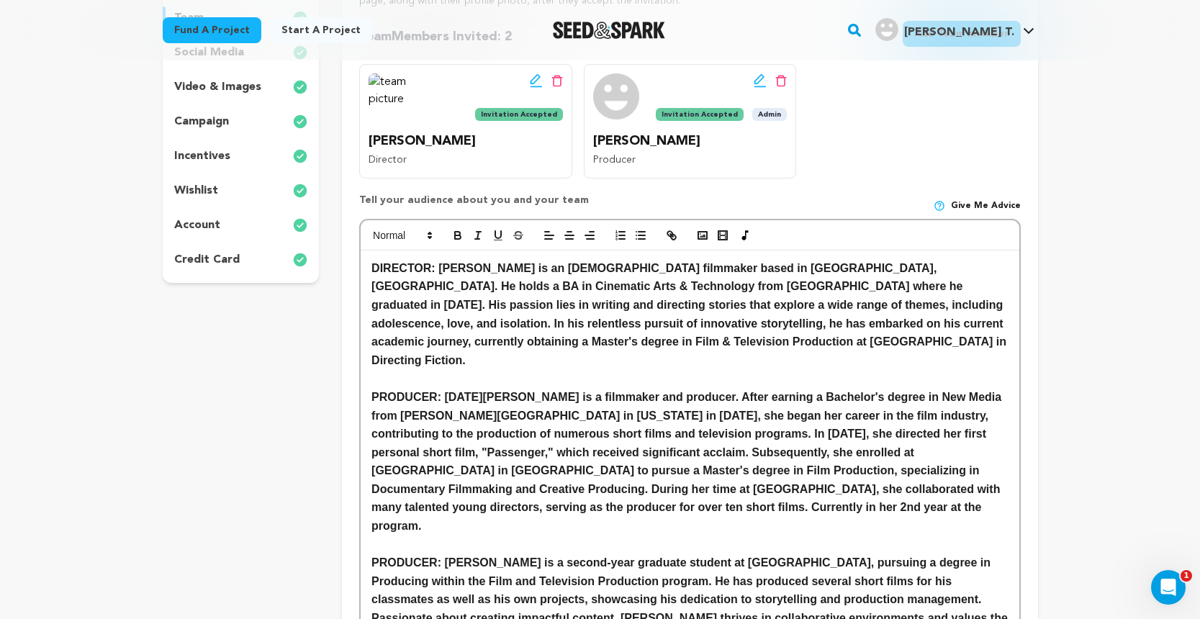
click at [824, 342] on p "DIRECTOR: Josh Whiteaker is an American filmmaker based in Los Angeles, CA. He …" at bounding box center [689, 314] width 636 height 111
click at [704, 235] on icon "button" at bounding box center [702, 235] width 13 height 13
click at [698, 230] on icon "button" at bounding box center [702, 235] width 13 height 13
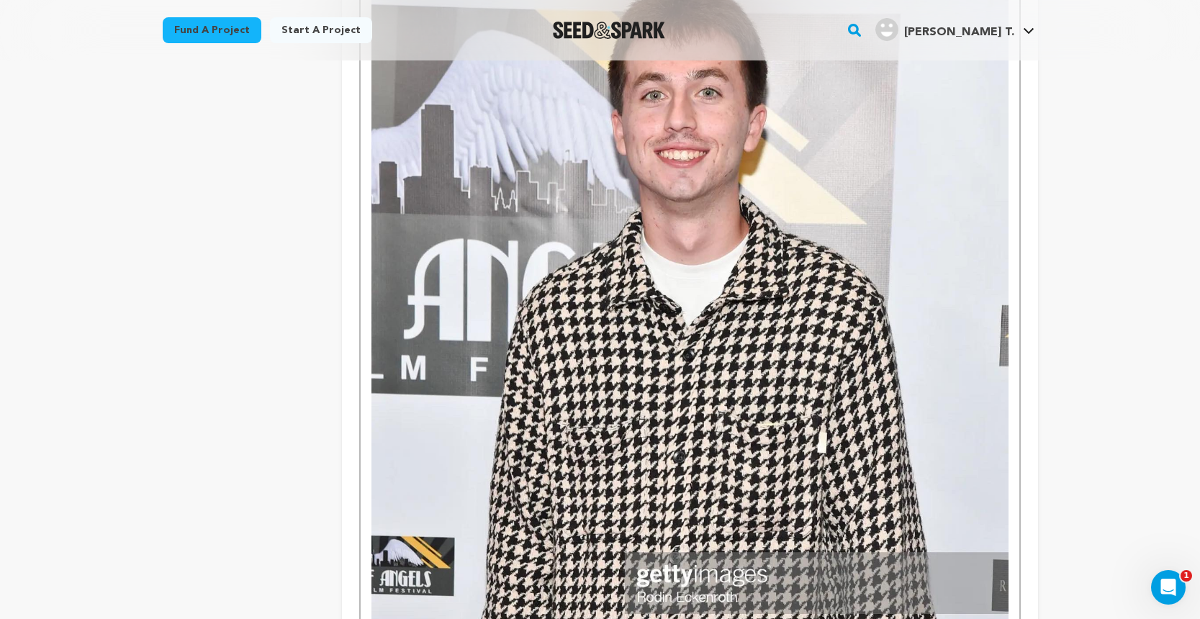
scroll to position [664, 0]
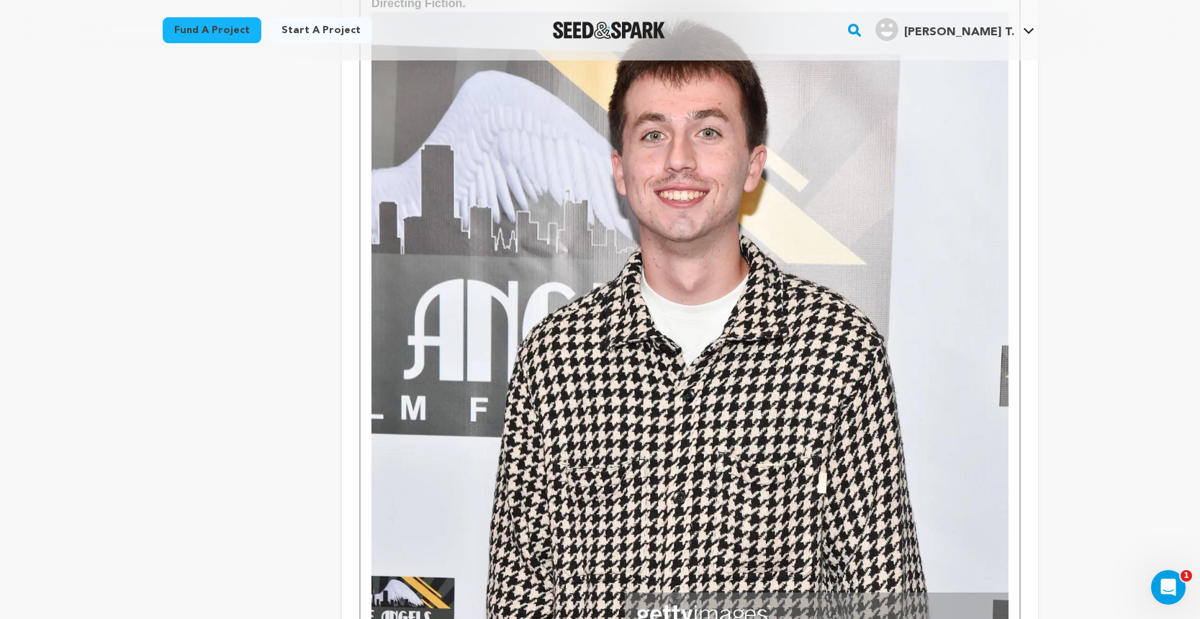
click at [703, 364] on img at bounding box center [689, 410] width 636 height 796
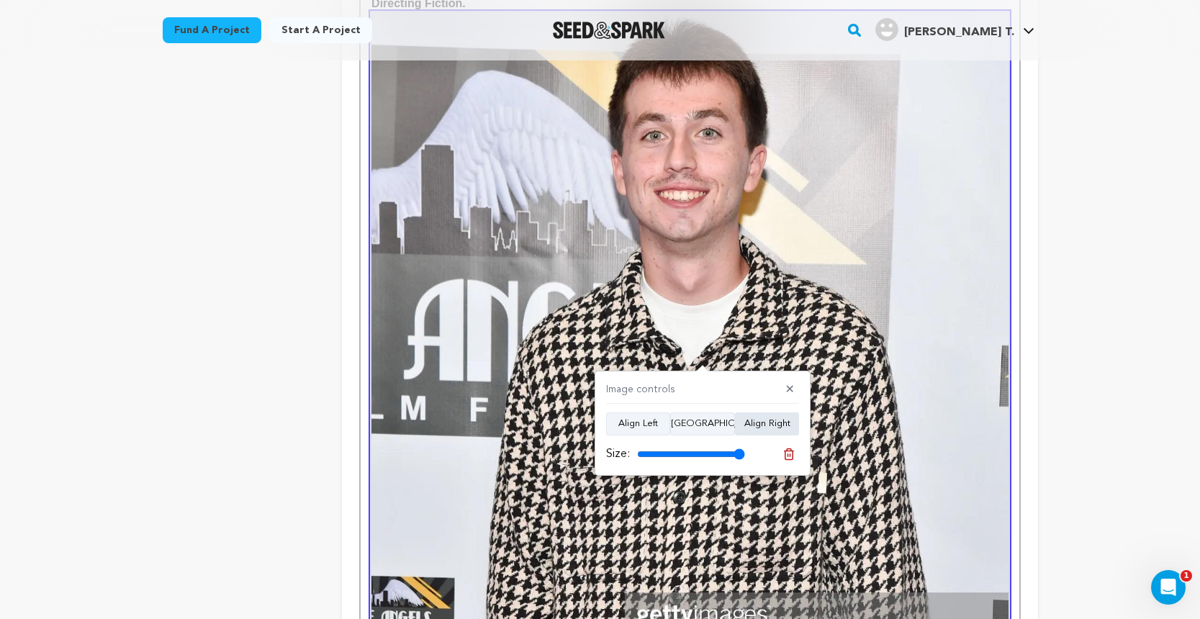
click at [757, 424] on button "Align Right" at bounding box center [767, 423] width 64 height 23
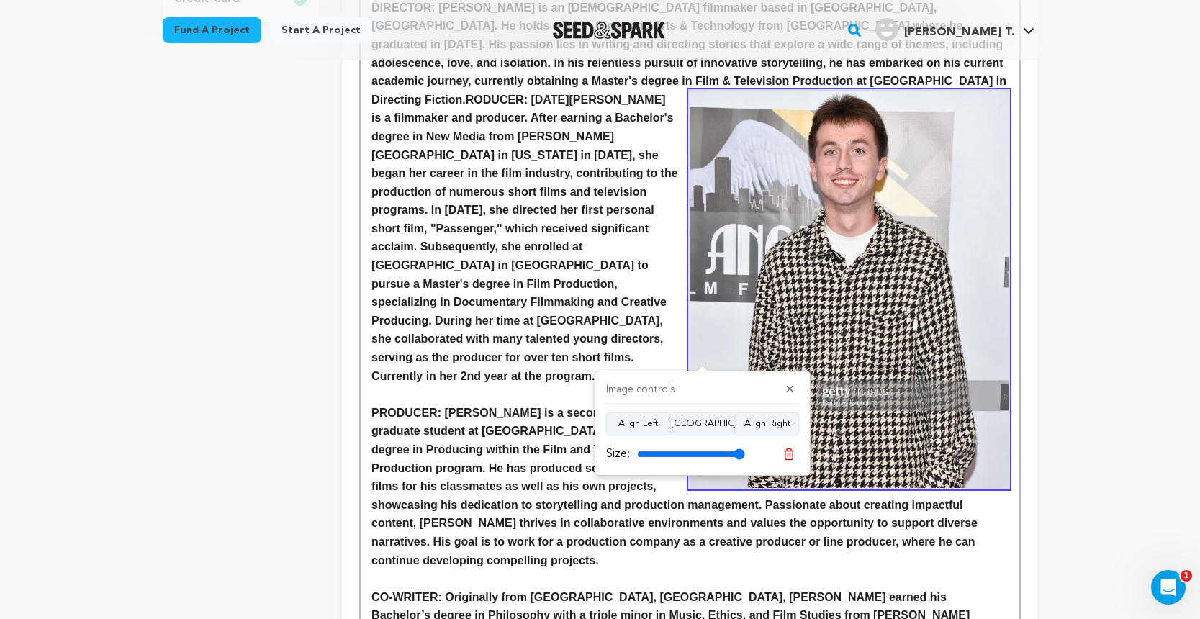
scroll to position [554, 0]
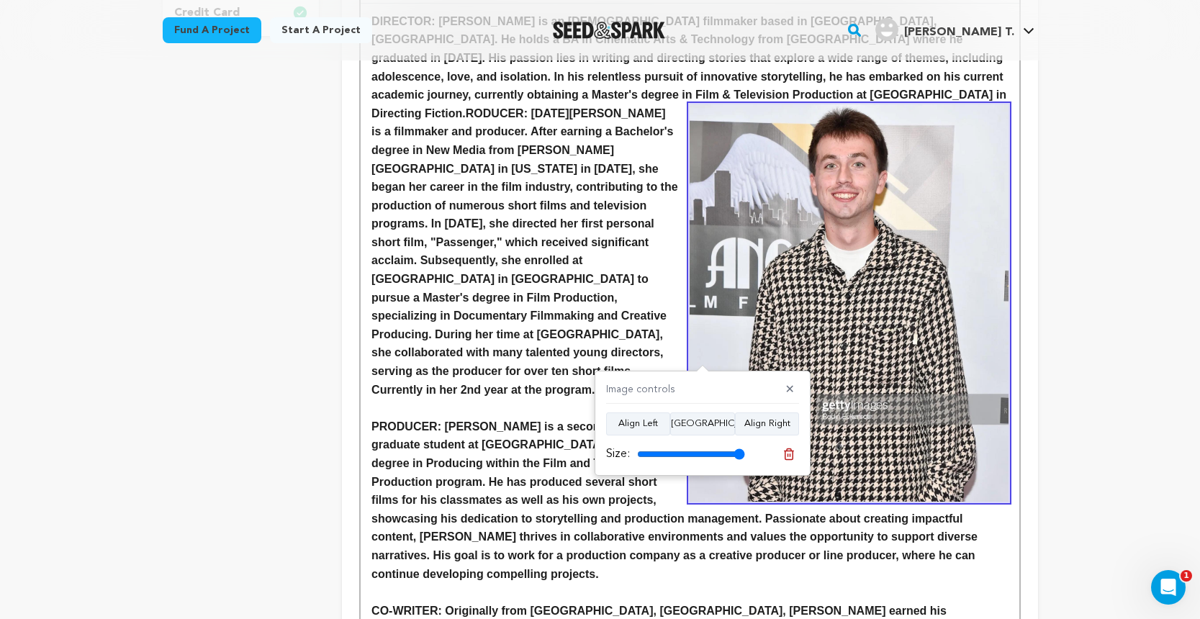
click at [814, 288] on img at bounding box center [849, 303] width 318 height 398
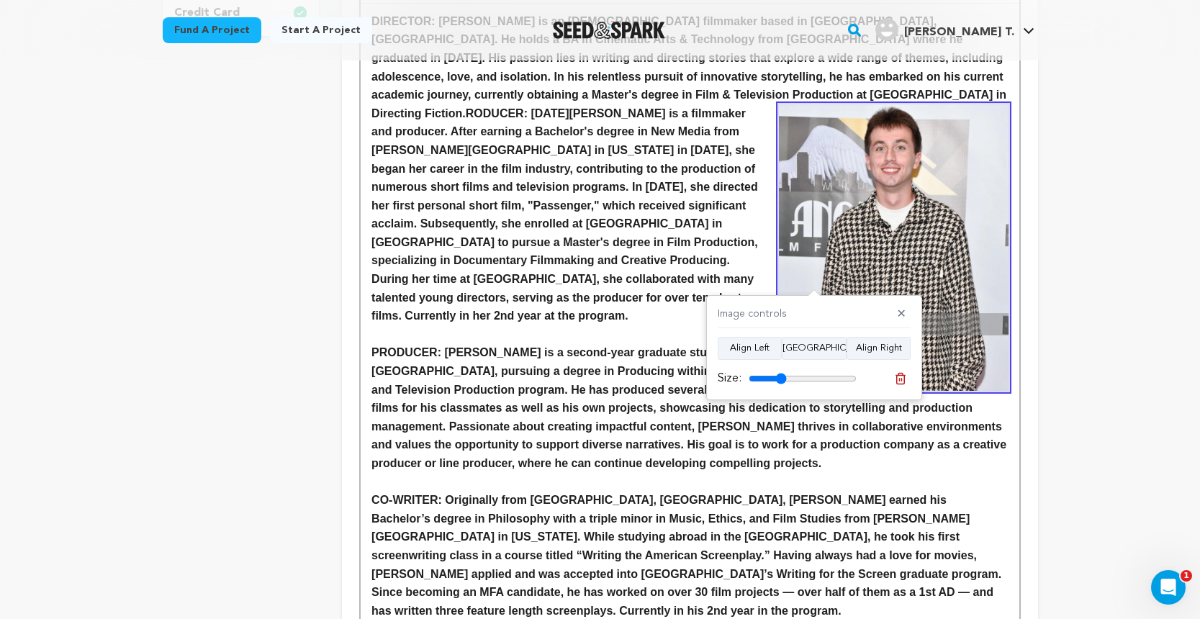
drag, startPoint x: 854, startPoint y: 376, endPoint x: 782, endPoint y: 373, distance: 72.1
type input "35"
click at [782, 373] on input "range" at bounding box center [803, 379] width 108 height 12
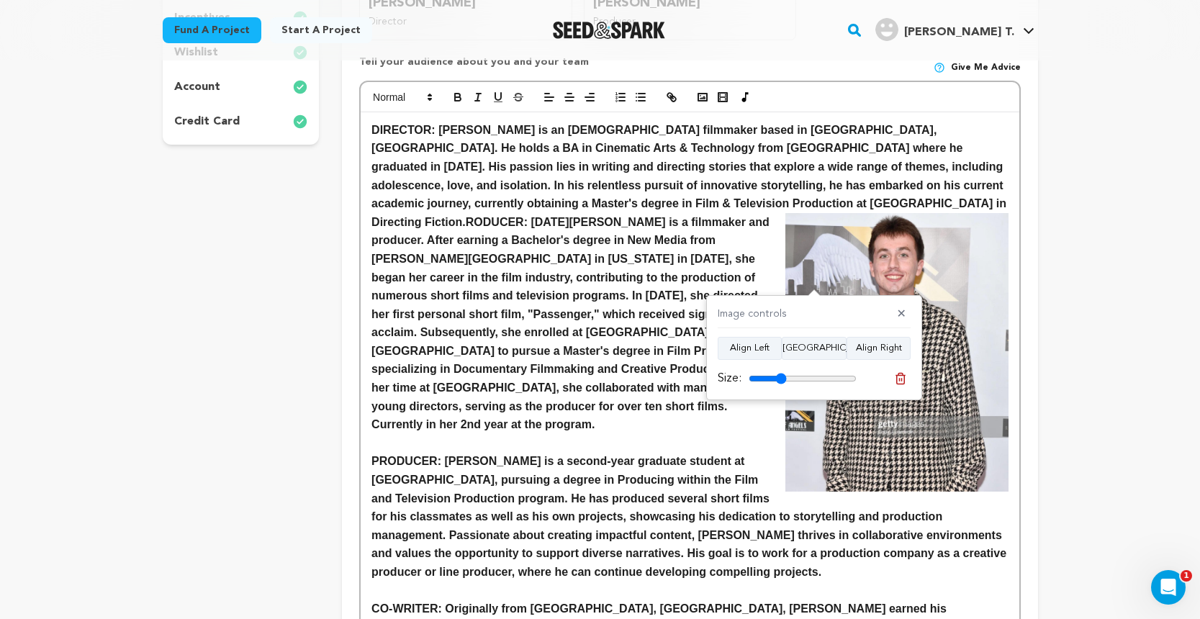
scroll to position [410, 0]
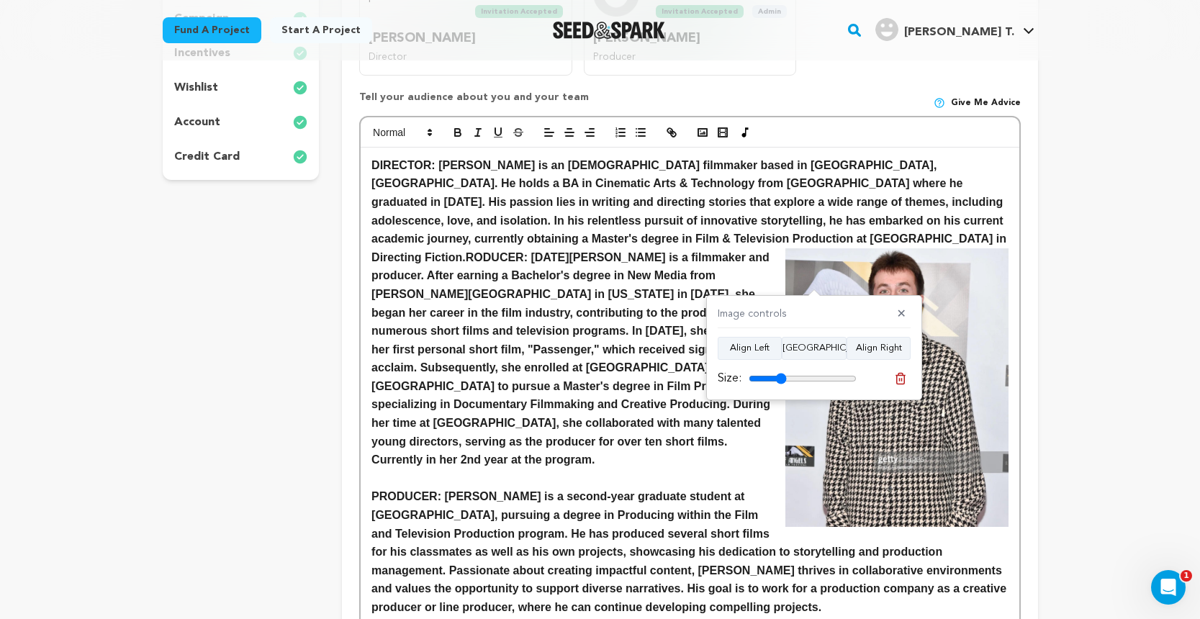
click at [844, 293] on img at bounding box center [896, 387] width 223 height 279
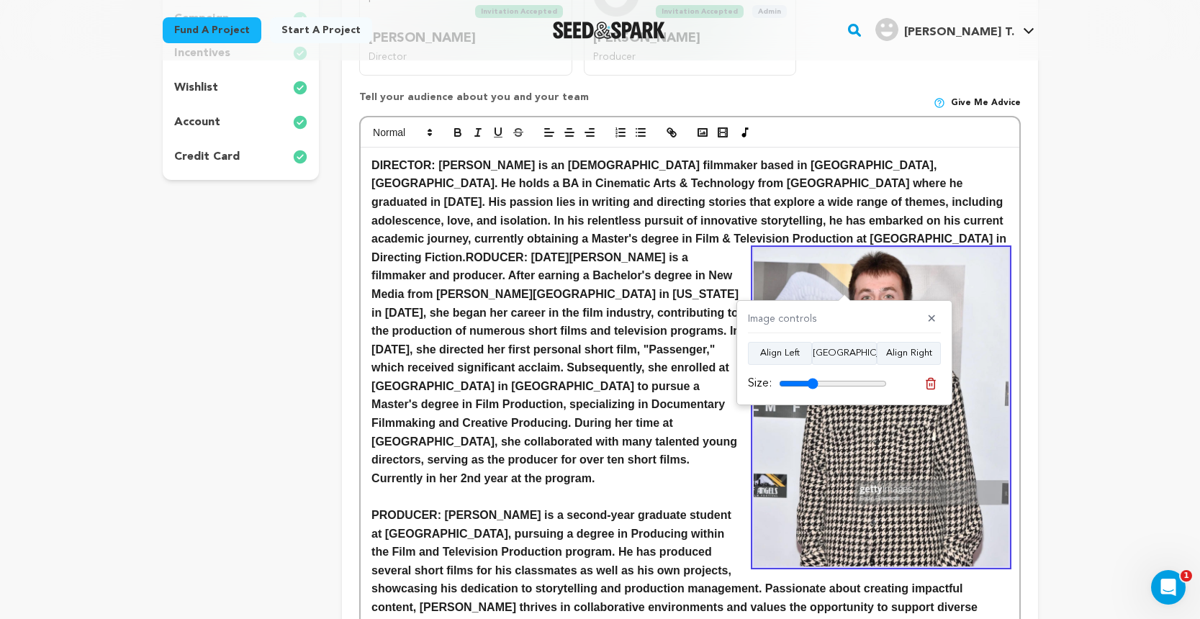
type input "35"
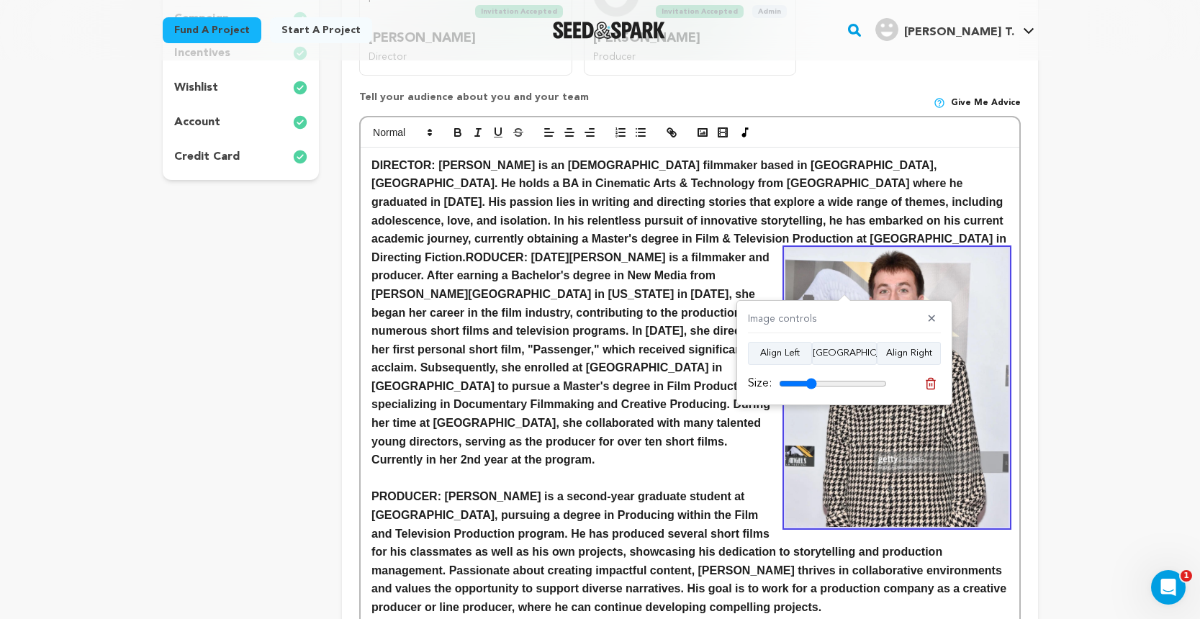
click at [812, 382] on input "range" at bounding box center [833, 384] width 108 height 12
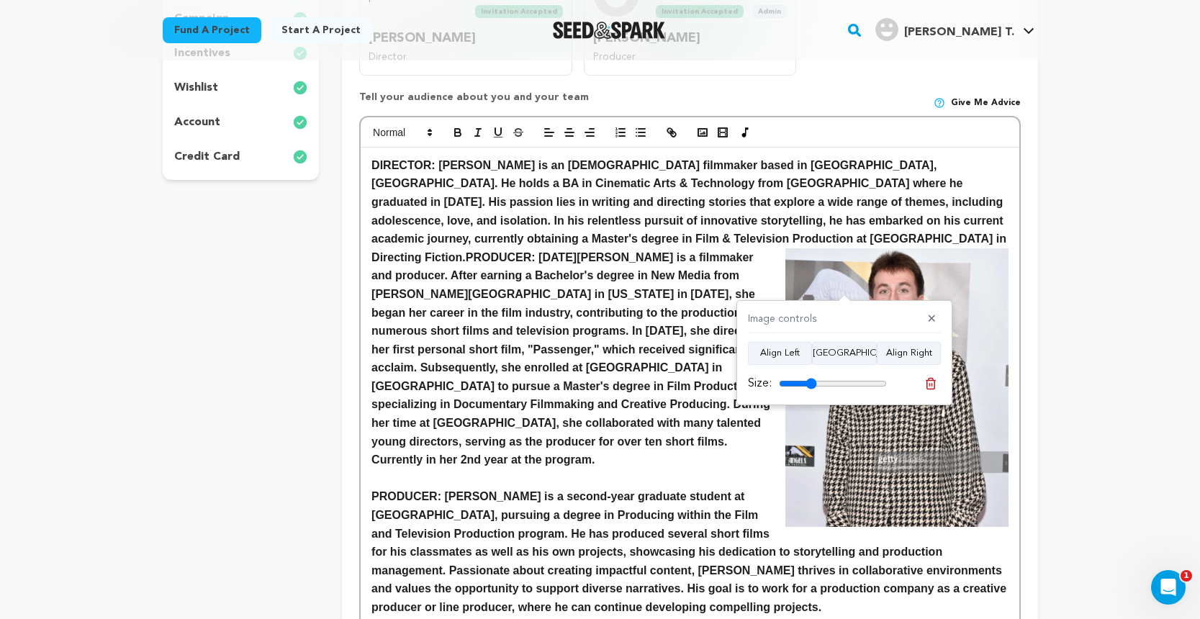
click at [367, 253] on div "DIRECTOR: Josh Whiteaker is an American filmmaker based in Los Angeles, CA. He …" at bounding box center [690, 580] width 658 height 864
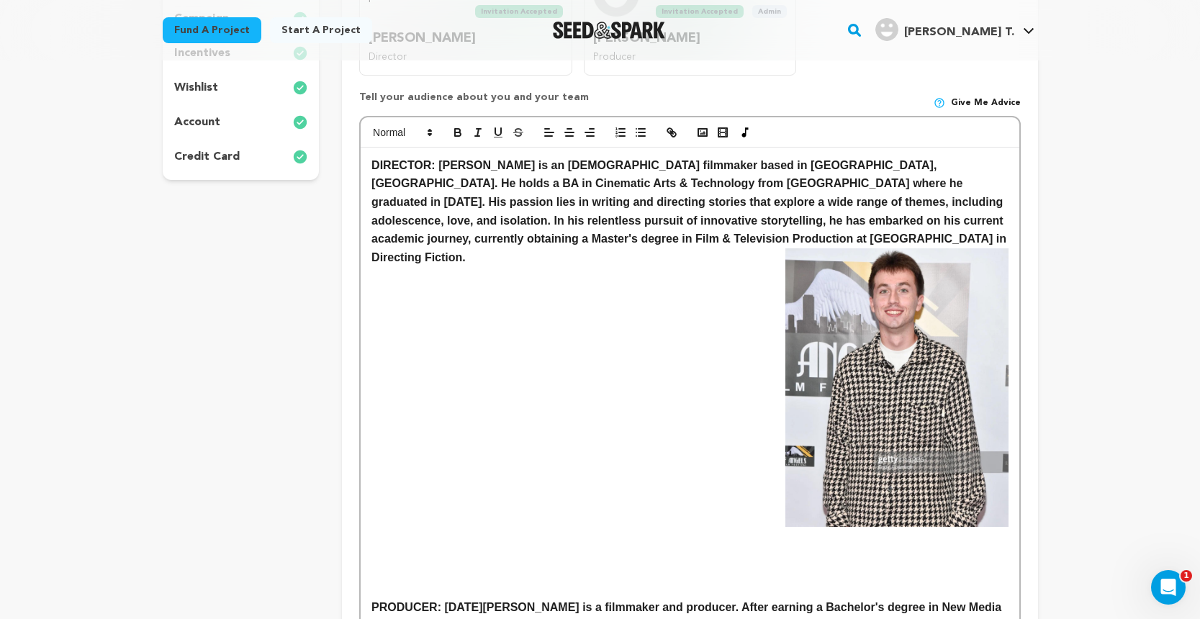
click at [841, 258] on img at bounding box center [896, 387] width 223 height 279
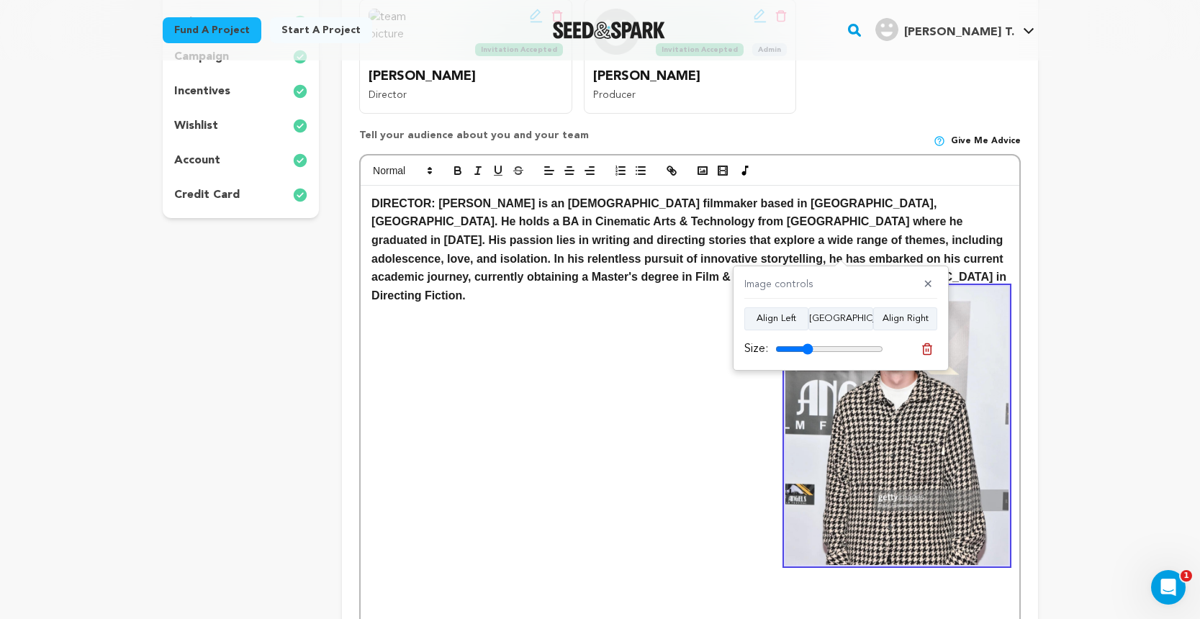
scroll to position [338, 0]
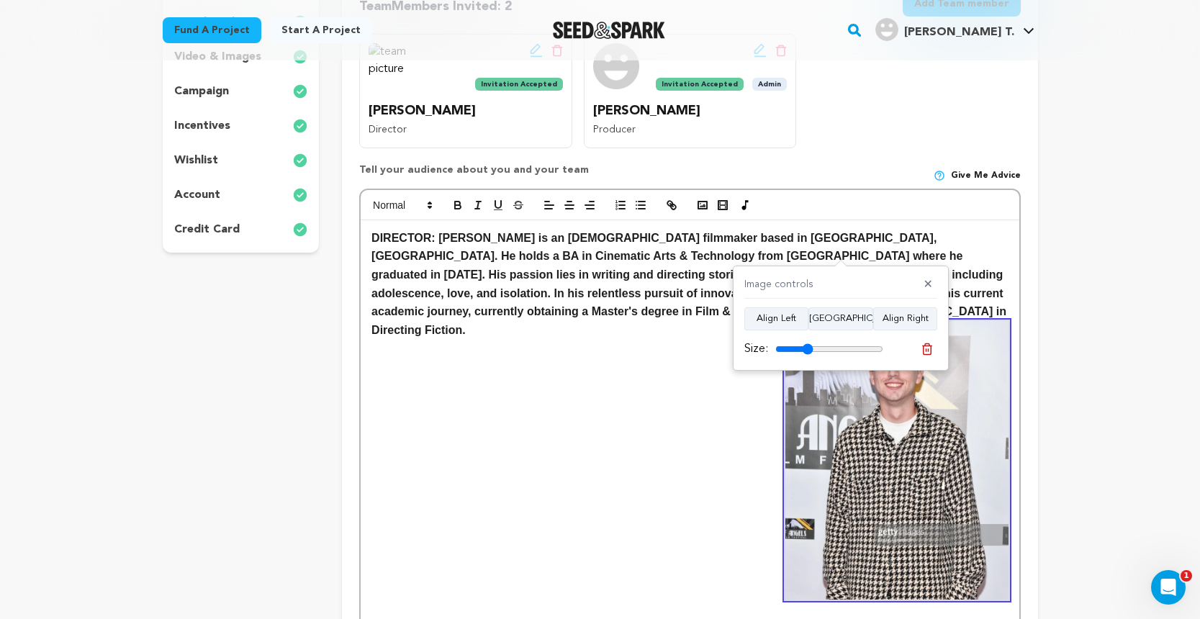
click at [374, 235] on strong "DIRECTOR: Josh Whiteaker is an American filmmaker based in Los Angeles, CA. He …" at bounding box center [690, 284] width 638 height 104
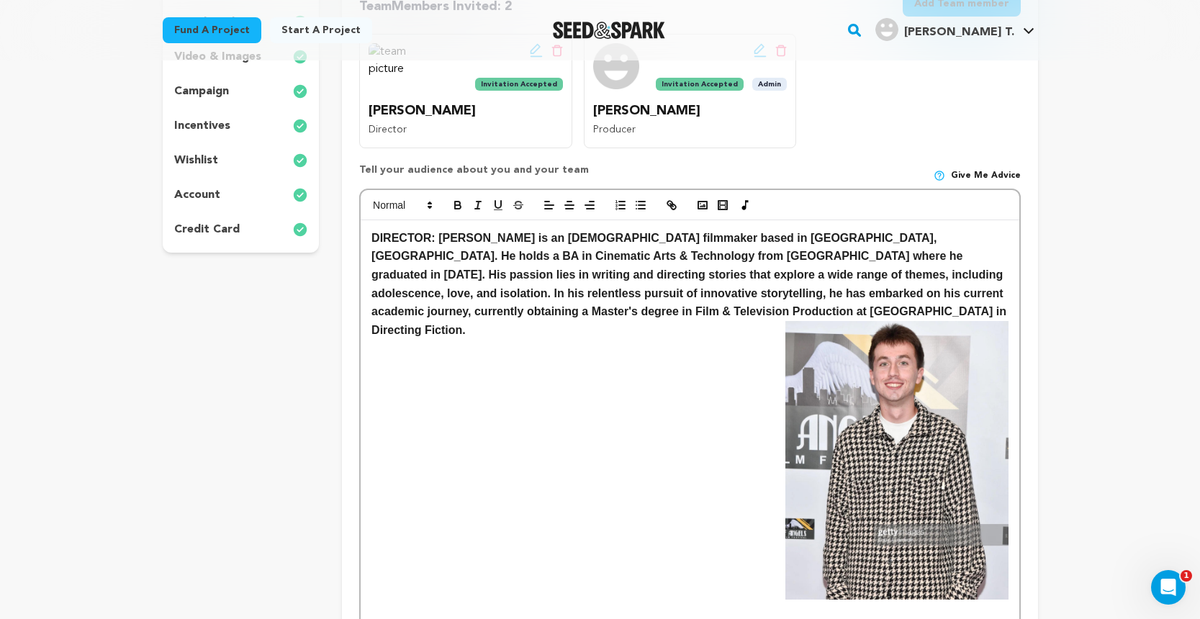
click at [885, 390] on img at bounding box center [896, 460] width 223 height 279
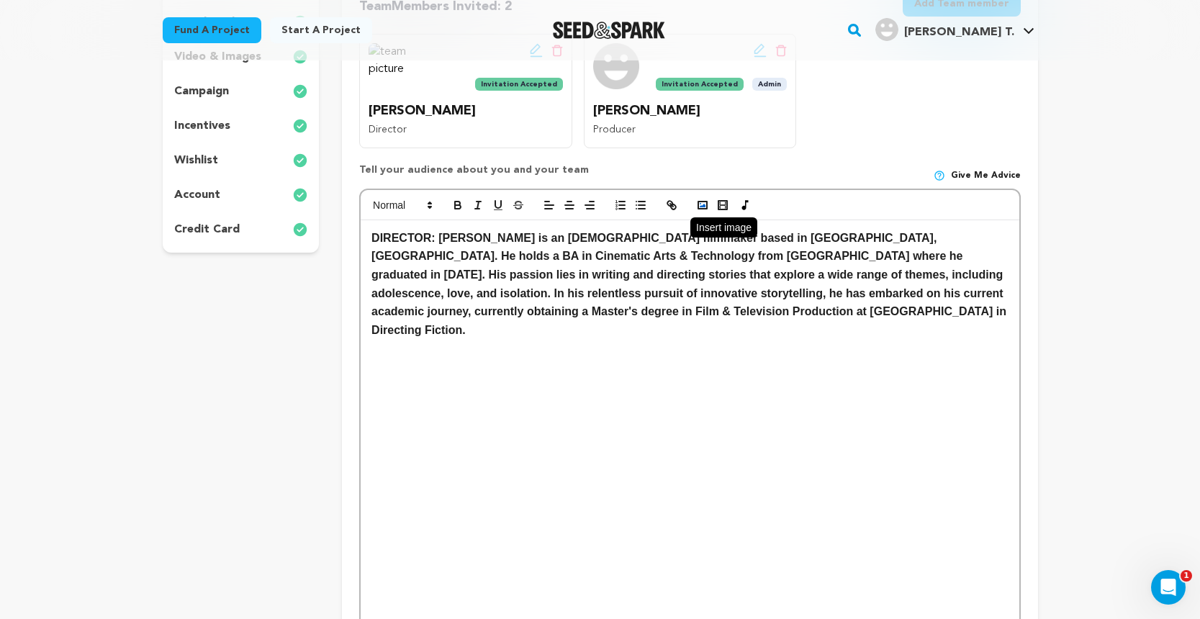
click at [706, 202] on rect "button" at bounding box center [702, 205] width 9 height 7
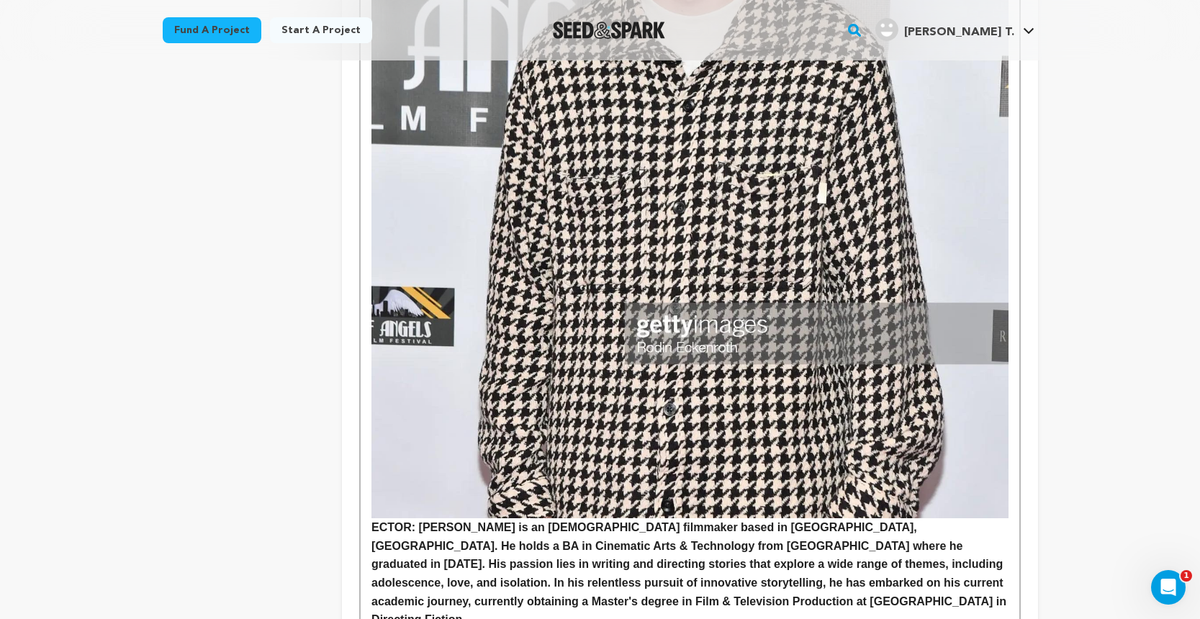
scroll to position [854, 0]
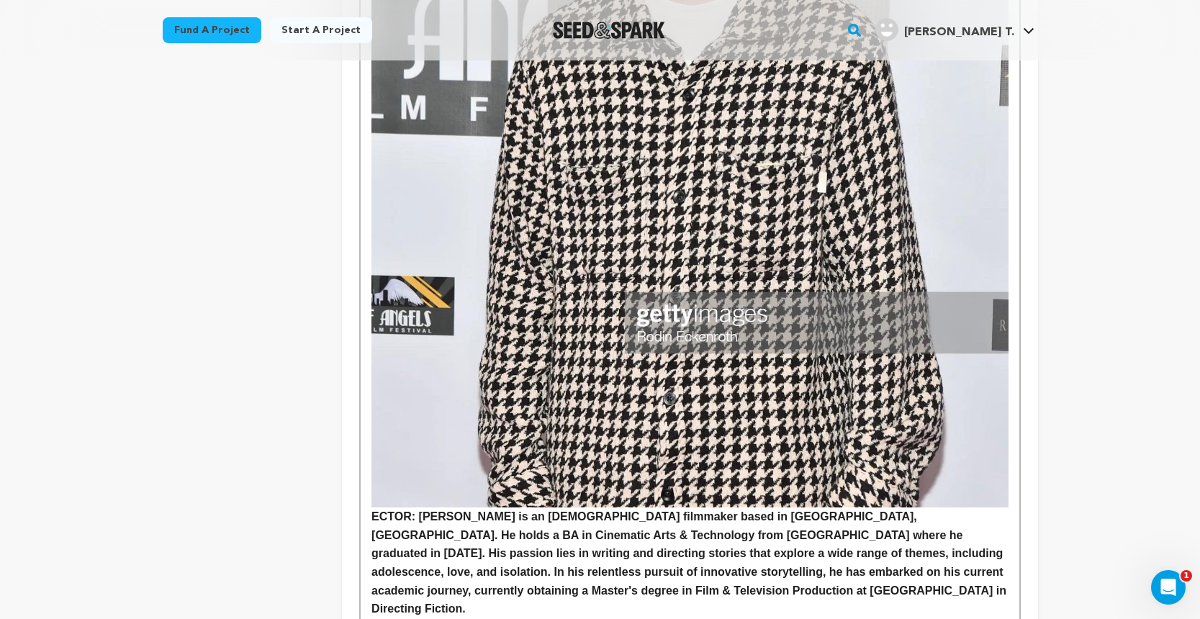
click at [672, 406] on img at bounding box center [689, 110] width 636 height 796
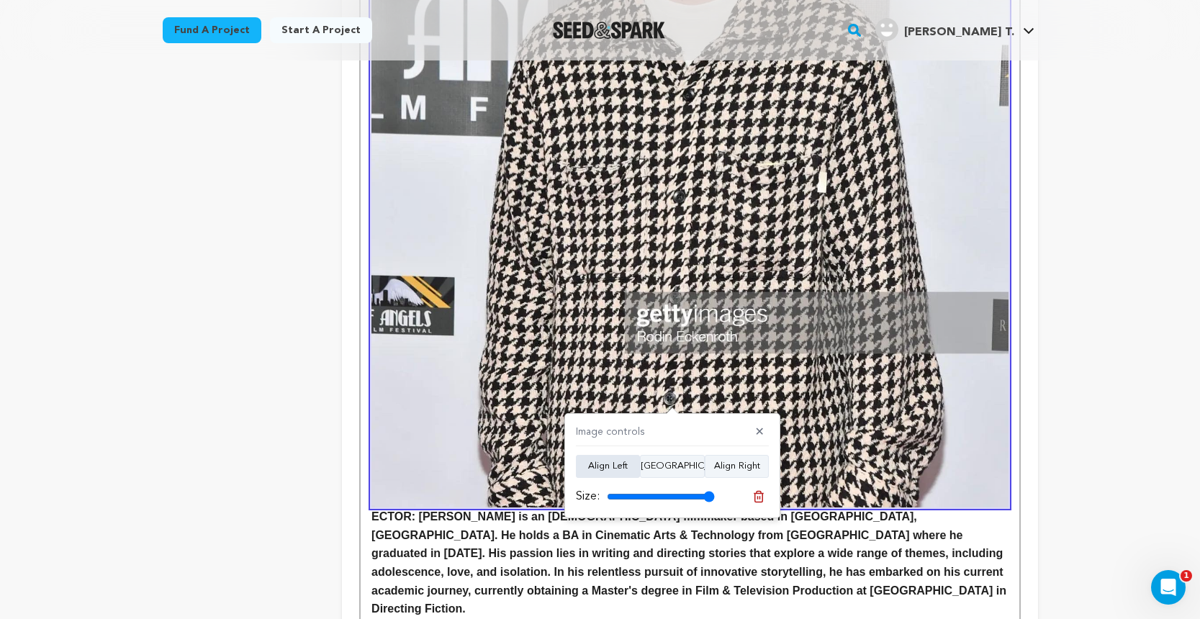
click at [626, 468] on button "Align Left" at bounding box center [608, 466] width 64 height 23
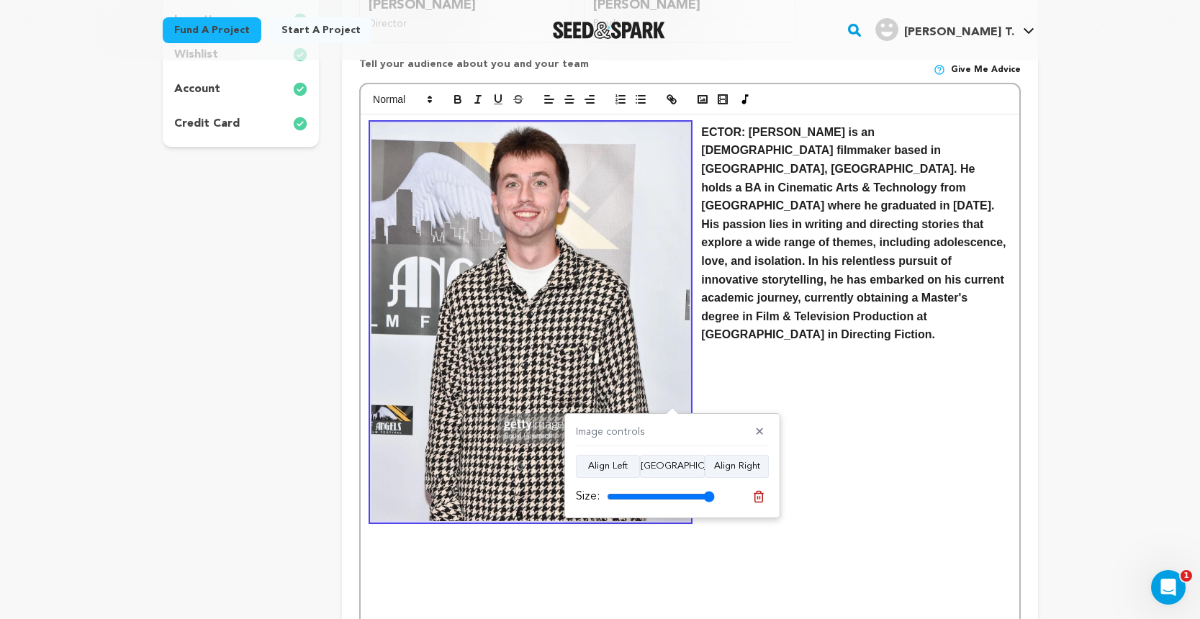
scroll to position [443, 0]
click at [778, 382] on p at bounding box center [689, 391] width 636 height 19
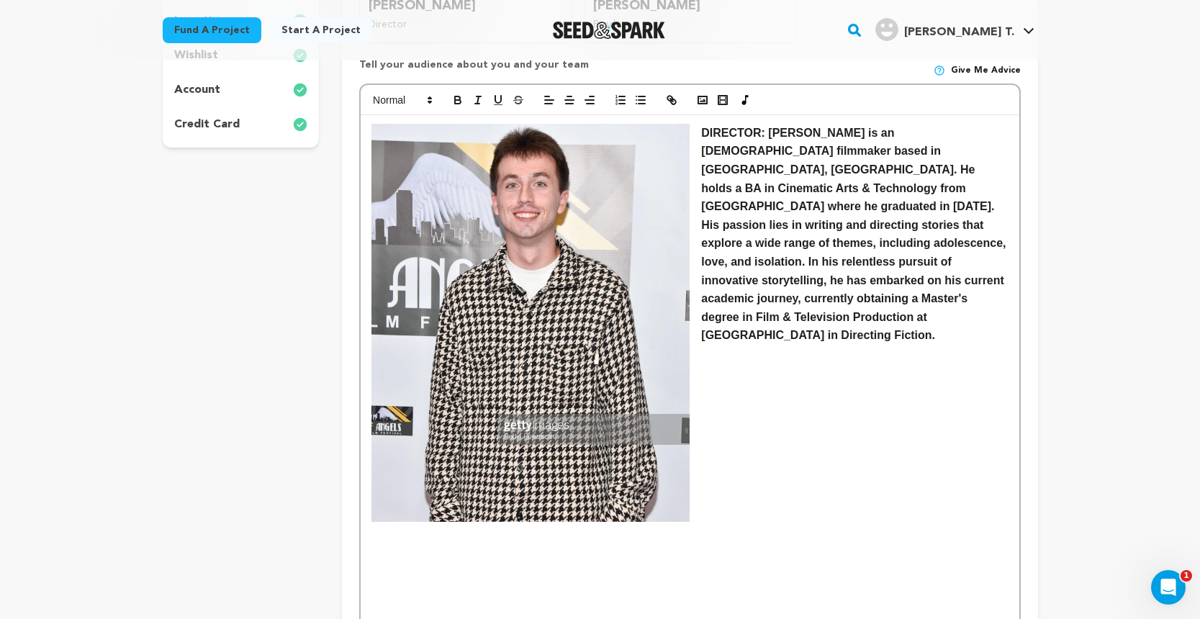
click at [616, 387] on img at bounding box center [530, 323] width 318 height 398
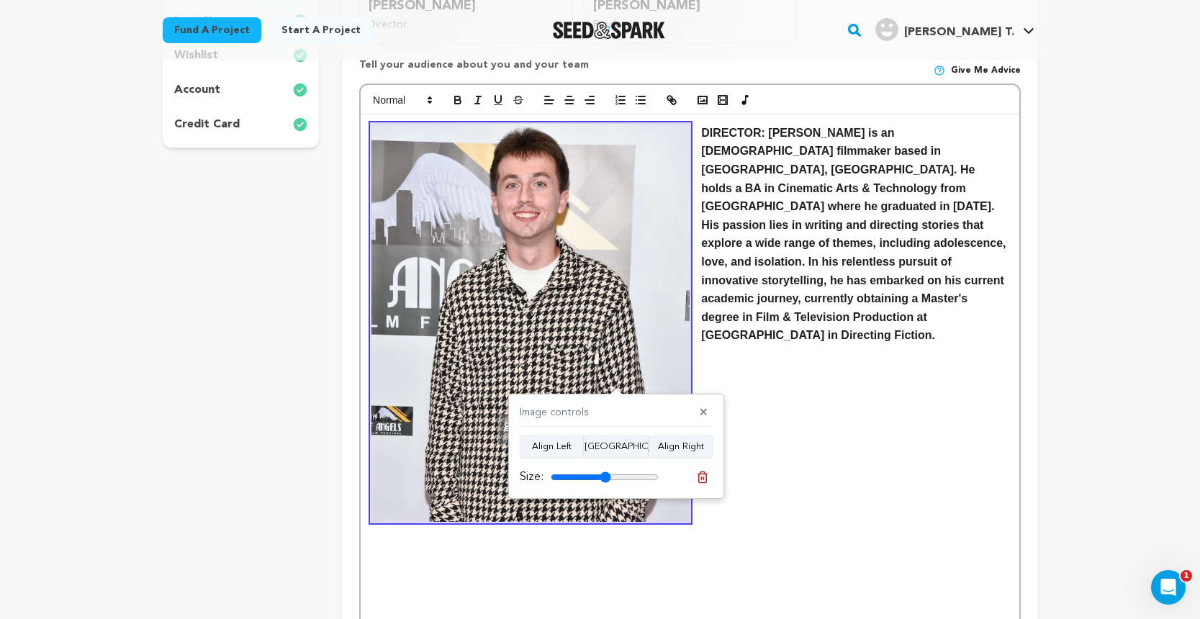
drag, startPoint x: 653, startPoint y: 478, endPoint x: 606, endPoint y: 475, distance: 46.9
type input "56"
click at [606, 475] on input "range" at bounding box center [605, 477] width 108 height 12
click at [568, 301] on img at bounding box center [530, 323] width 318 height 398
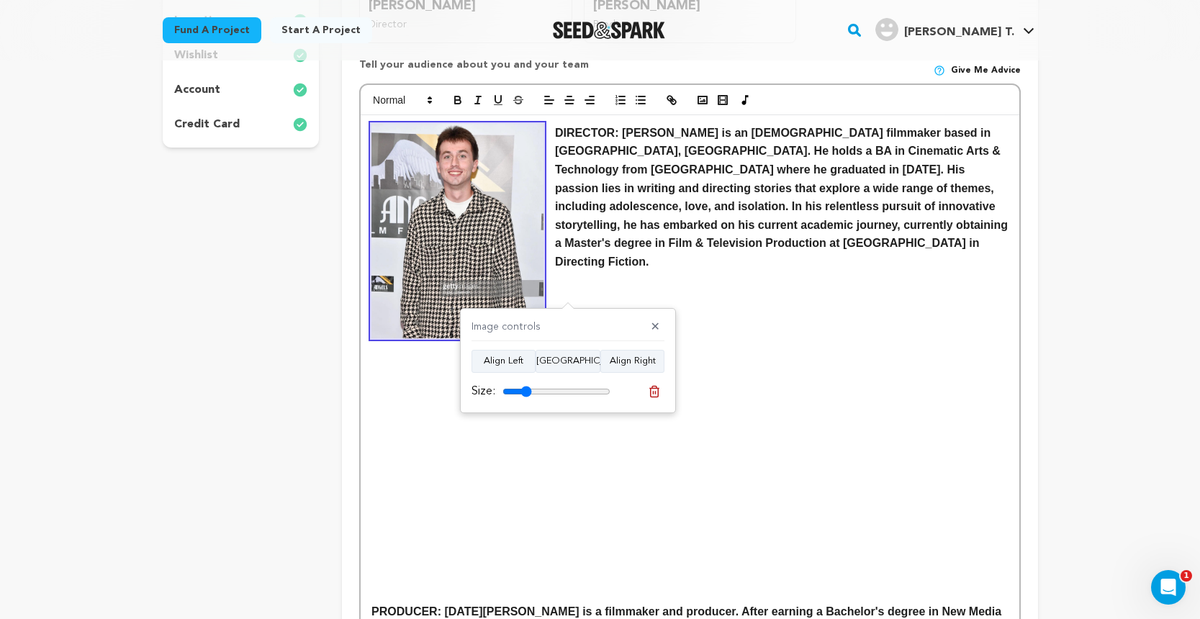
drag, startPoint x: 559, startPoint y: 388, endPoint x: 526, endPoint y: 388, distance: 32.4
type input "27"
click at [526, 388] on input "range" at bounding box center [556, 392] width 108 height 12
click at [556, 133] on strong "DIRECTOR: Josh Whiteaker is an American filmmaker based in Los Angeles, CA. He …" at bounding box center [783, 197] width 456 height 141
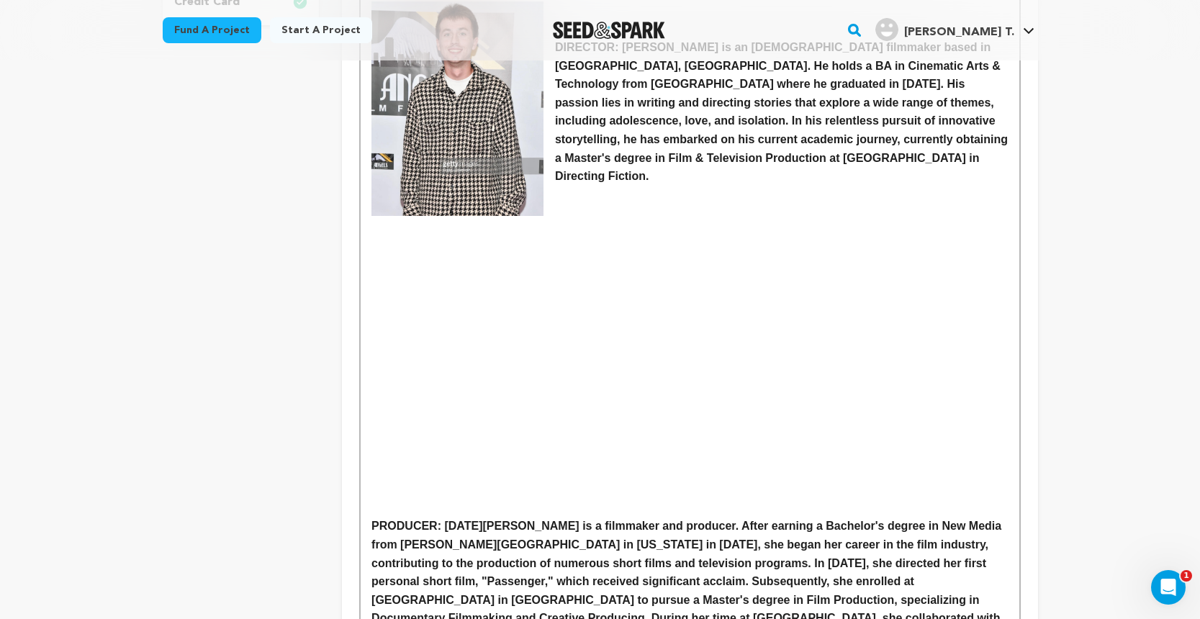
scroll to position [581, 0]
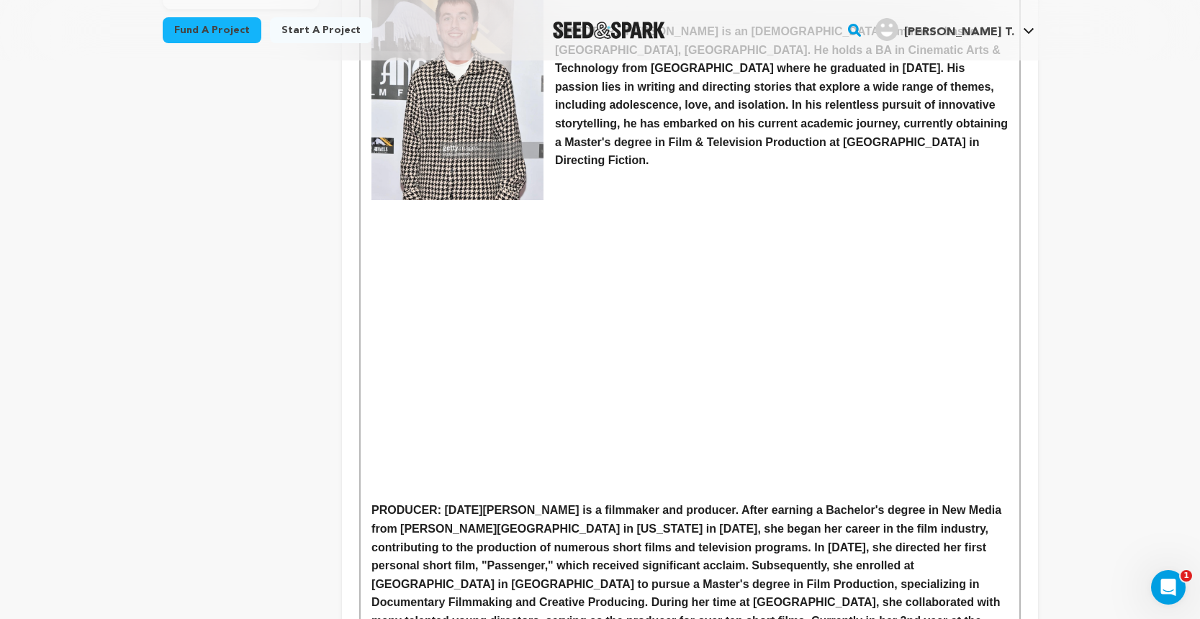
click at [372, 504] on strong "PRODUCER: Lidong Wang is a filmmaker and producer. After earning a Bachelor's d…" at bounding box center [687, 574] width 633 height 141
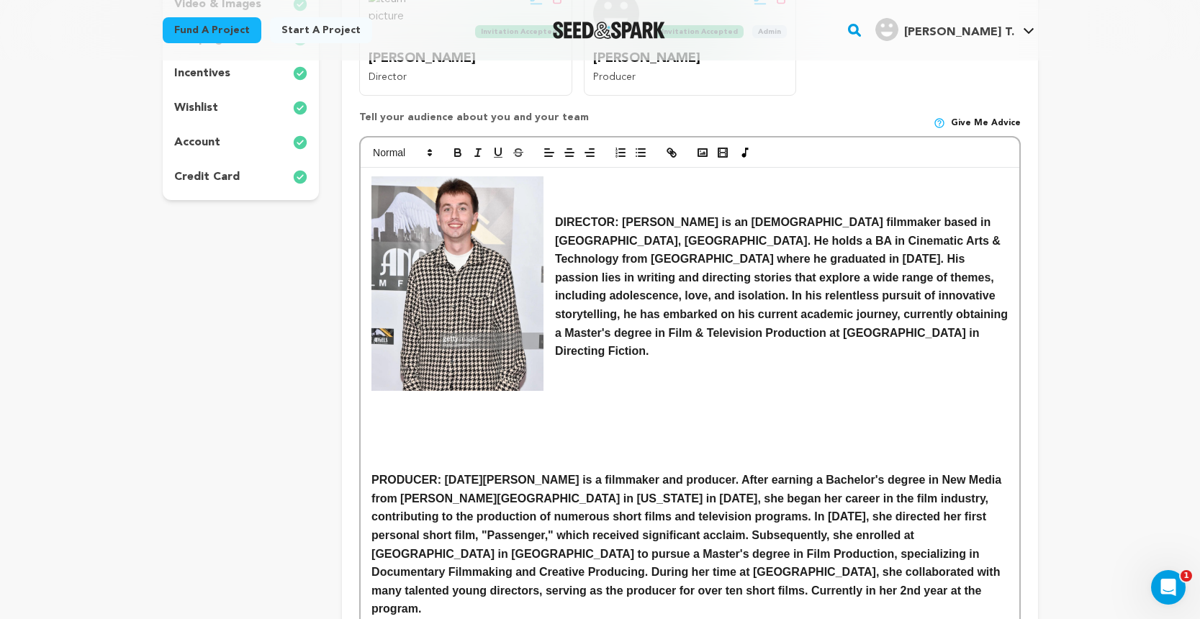
scroll to position [401, 0]
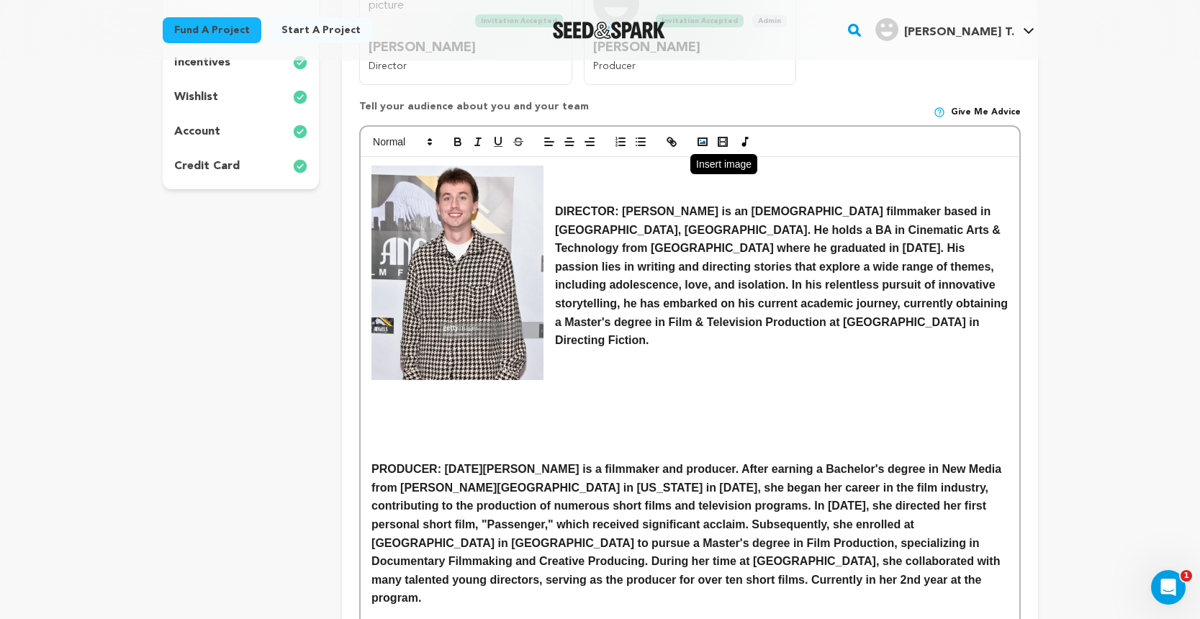
click at [705, 138] on icon "button" at bounding box center [702, 141] width 13 height 13
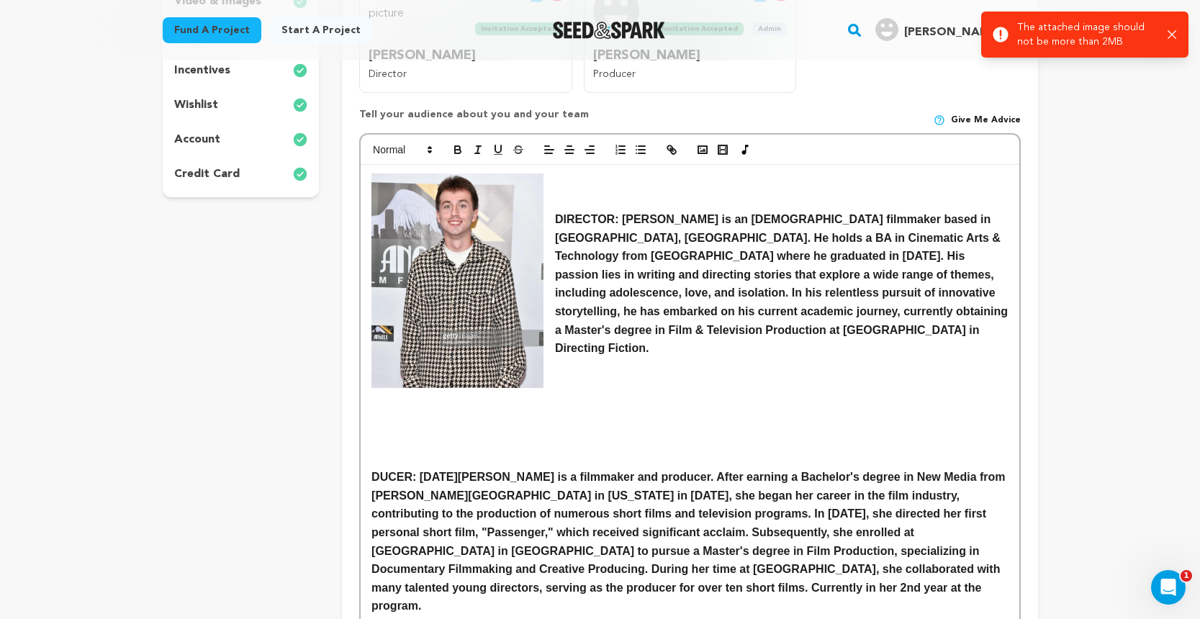
scroll to position [388, 0]
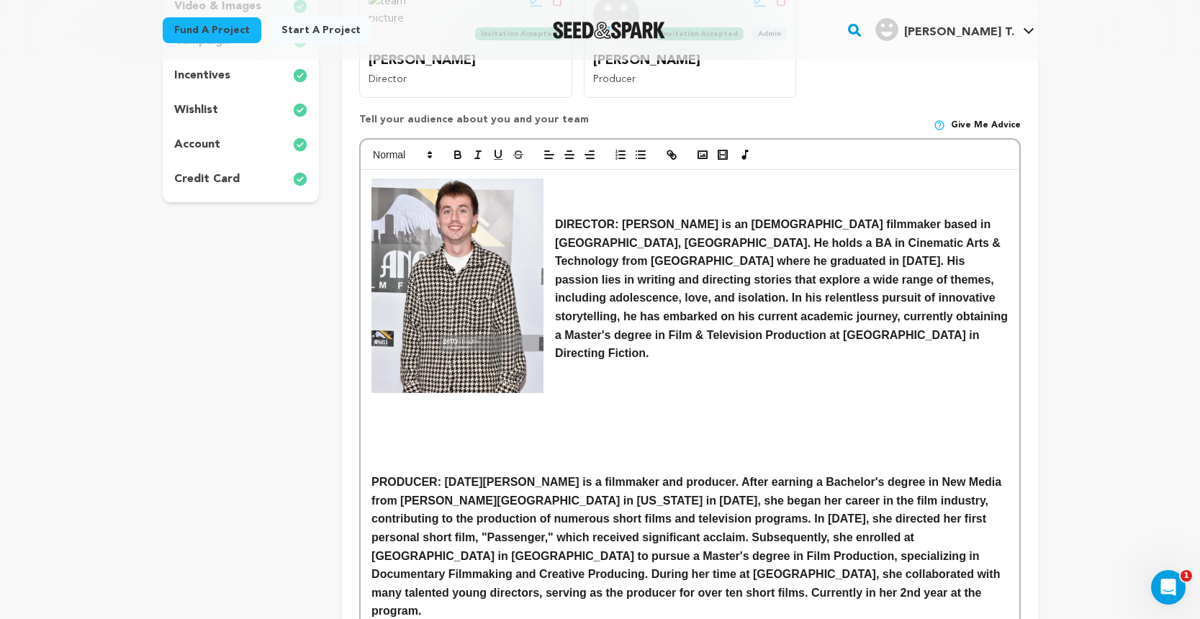
click at [373, 476] on strong "PRODUCER: Lidong Wang is a filmmaker and producer. After earning a Bachelor's d…" at bounding box center [687, 546] width 633 height 141
click at [703, 151] on icon "button" at bounding box center [702, 154] width 13 height 13
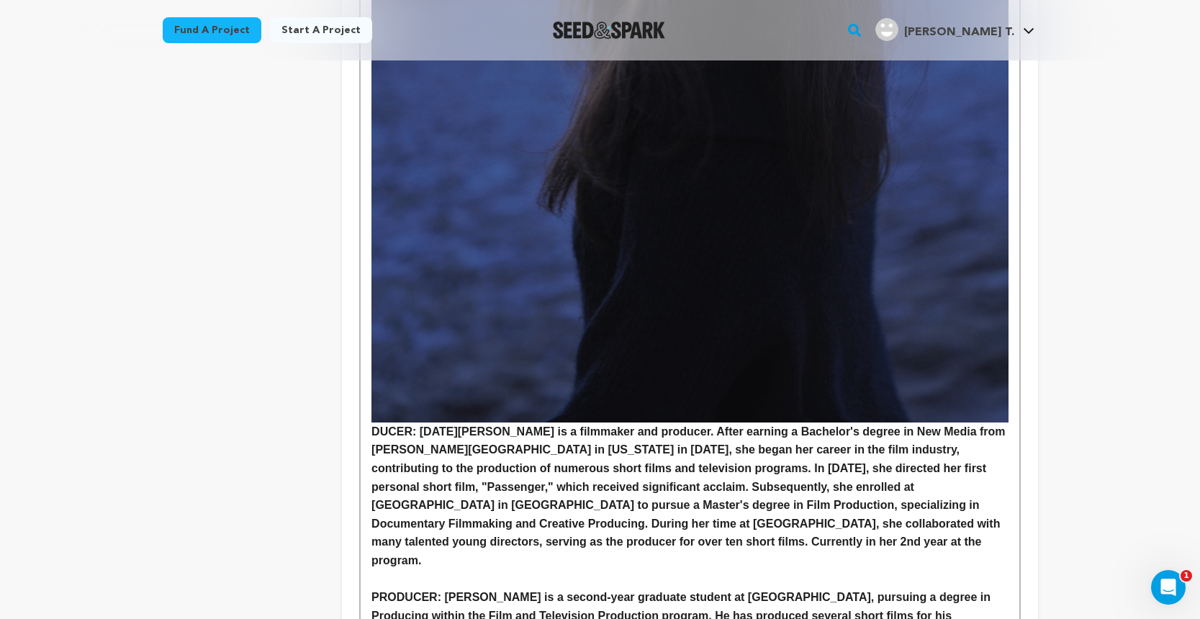
scroll to position [1260, 0]
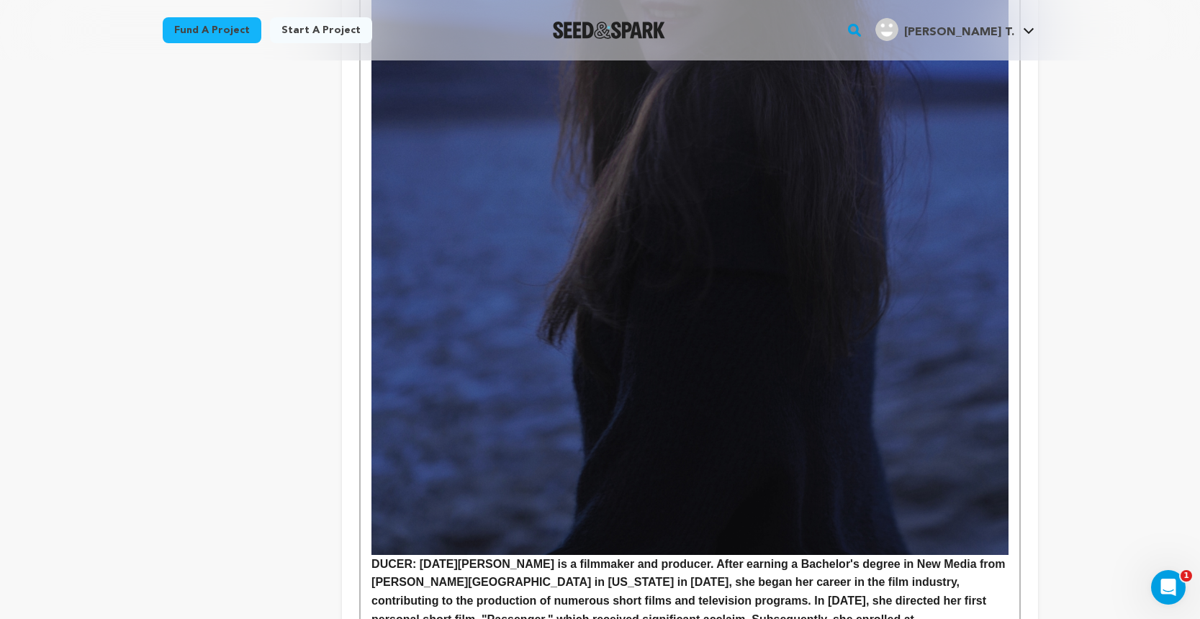
click at [772, 363] on img at bounding box center [689, 78] width 636 height 954
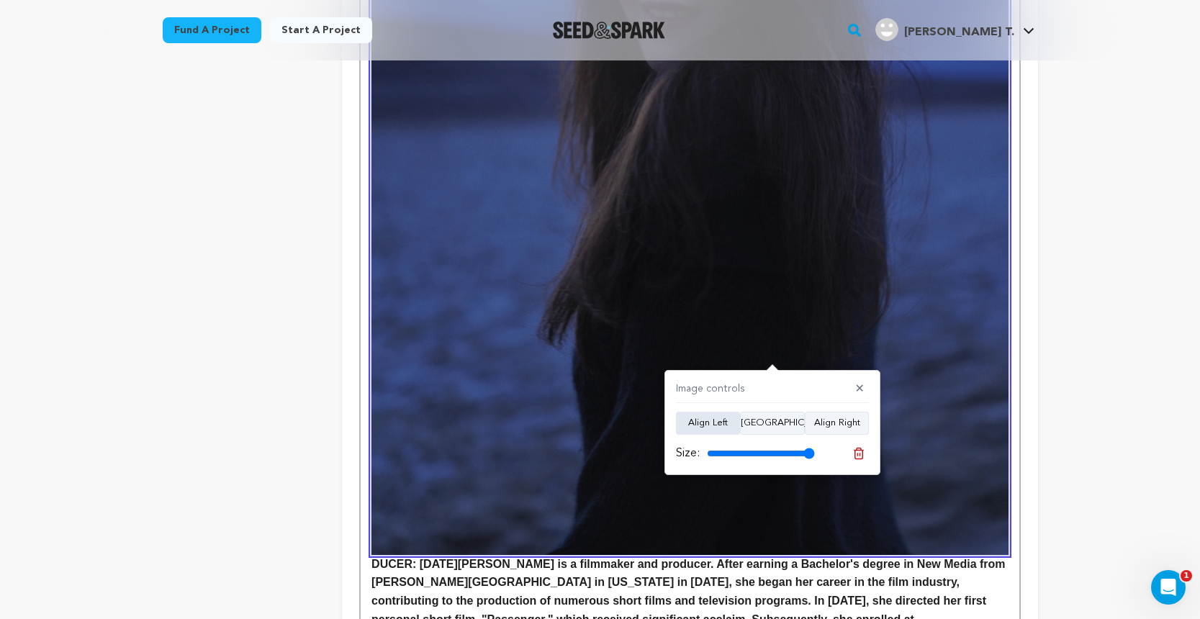
click at [721, 418] on button "Align Left" at bounding box center [708, 423] width 64 height 23
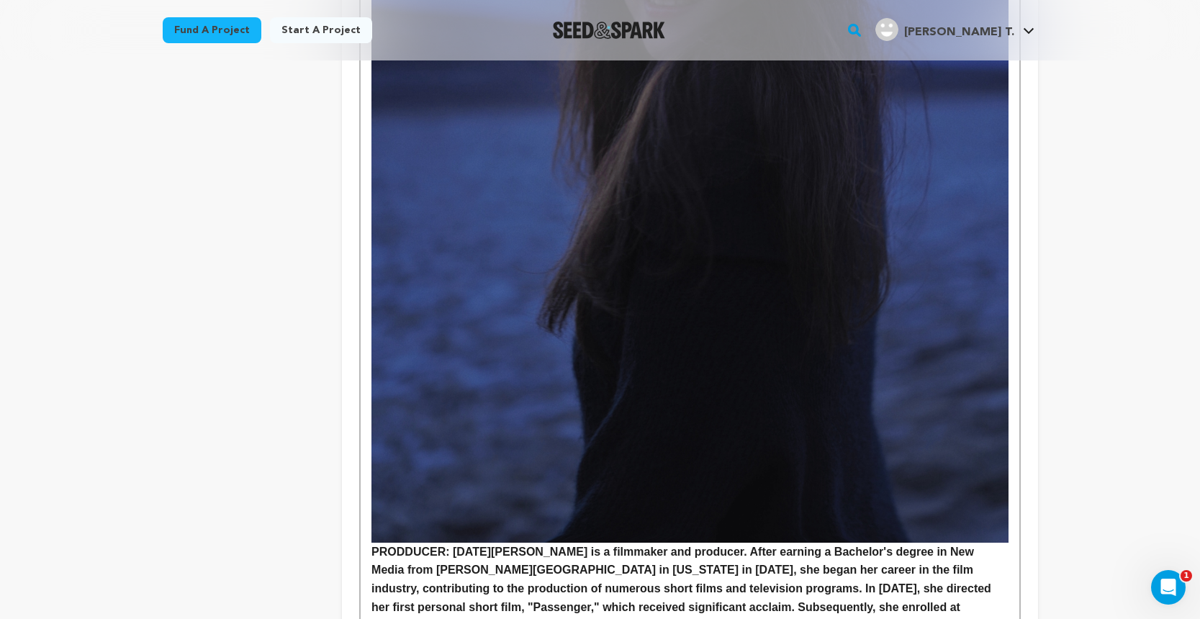
scroll to position [1286, 0]
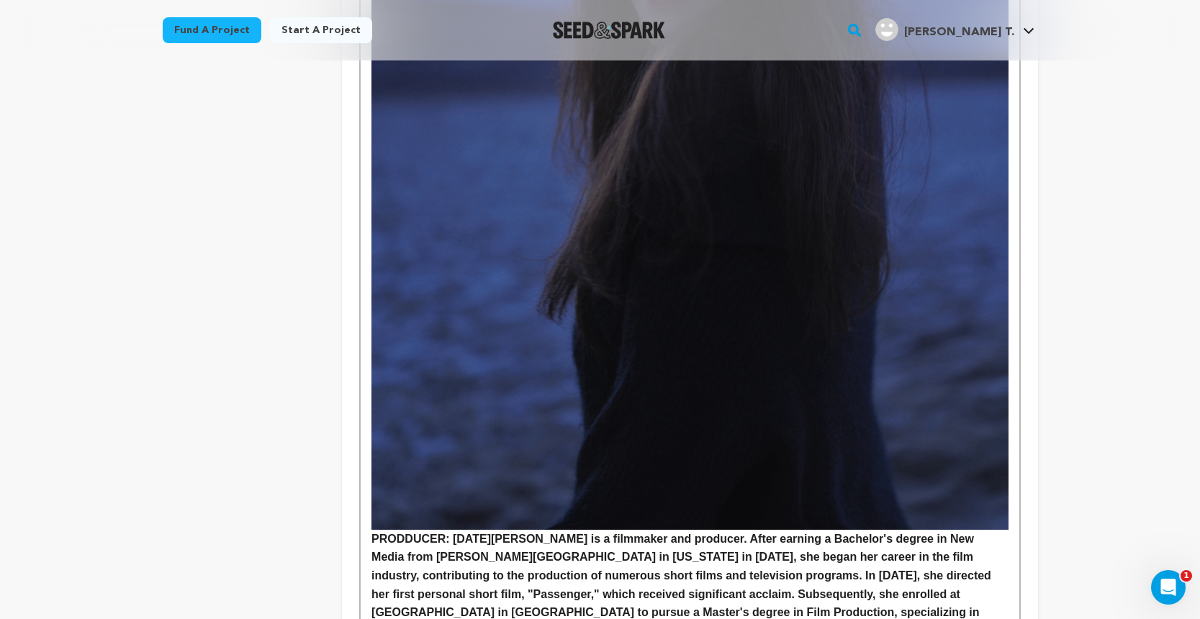
click at [613, 338] on img at bounding box center [689, 52] width 636 height 954
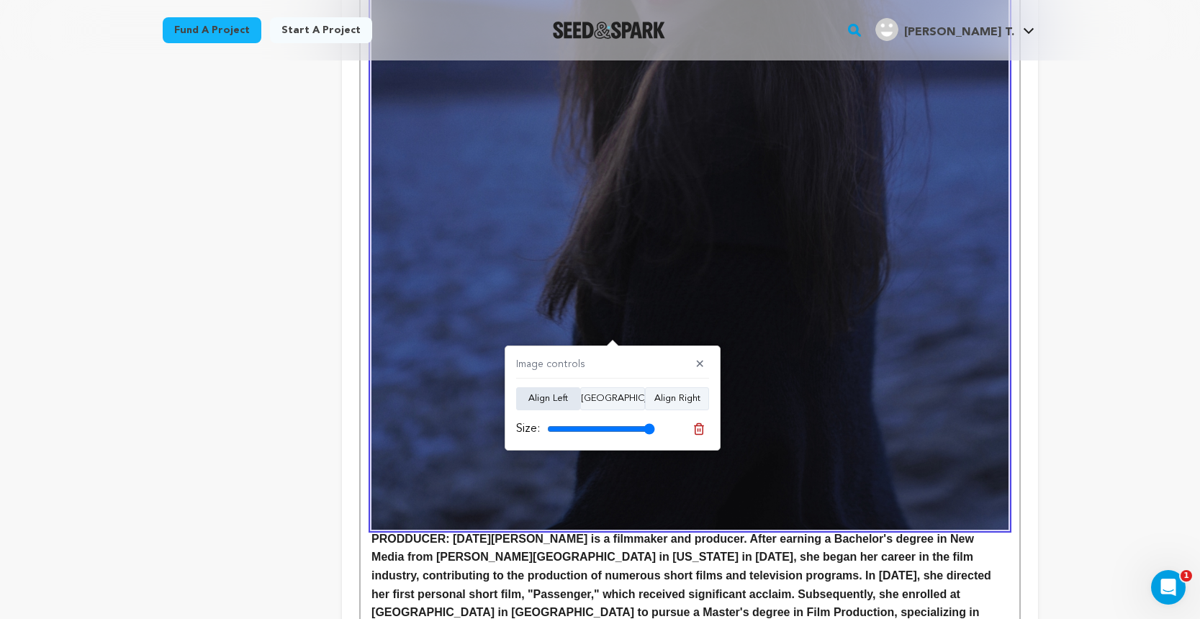
click at [560, 401] on button "Align Left" at bounding box center [548, 398] width 64 height 23
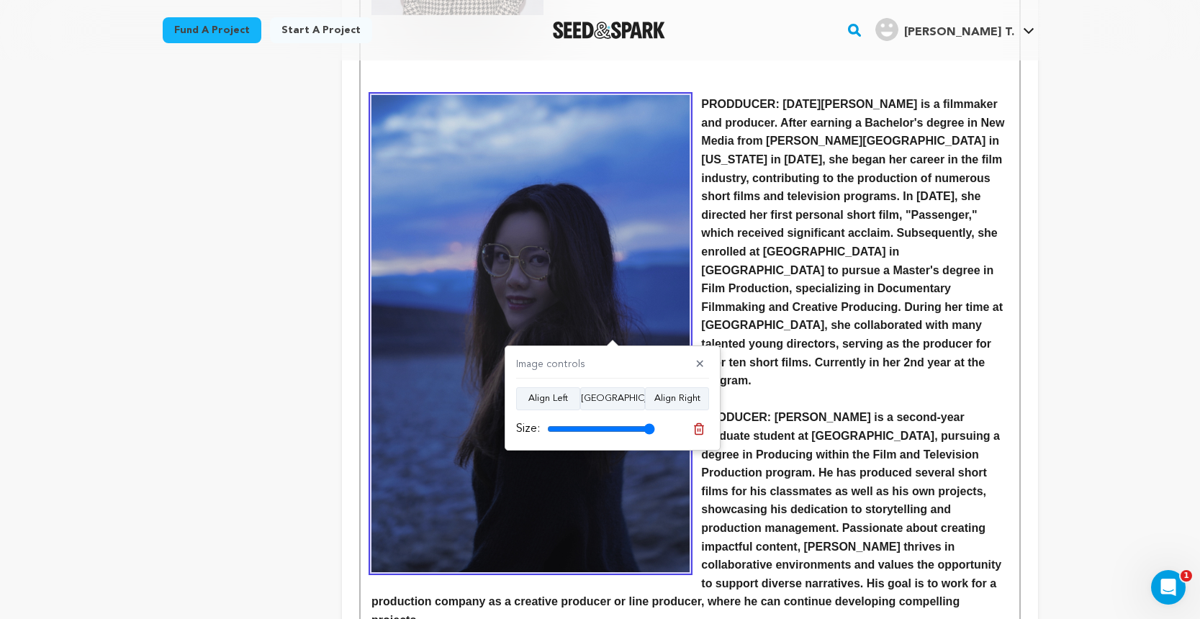
scroll to position [757, 0]
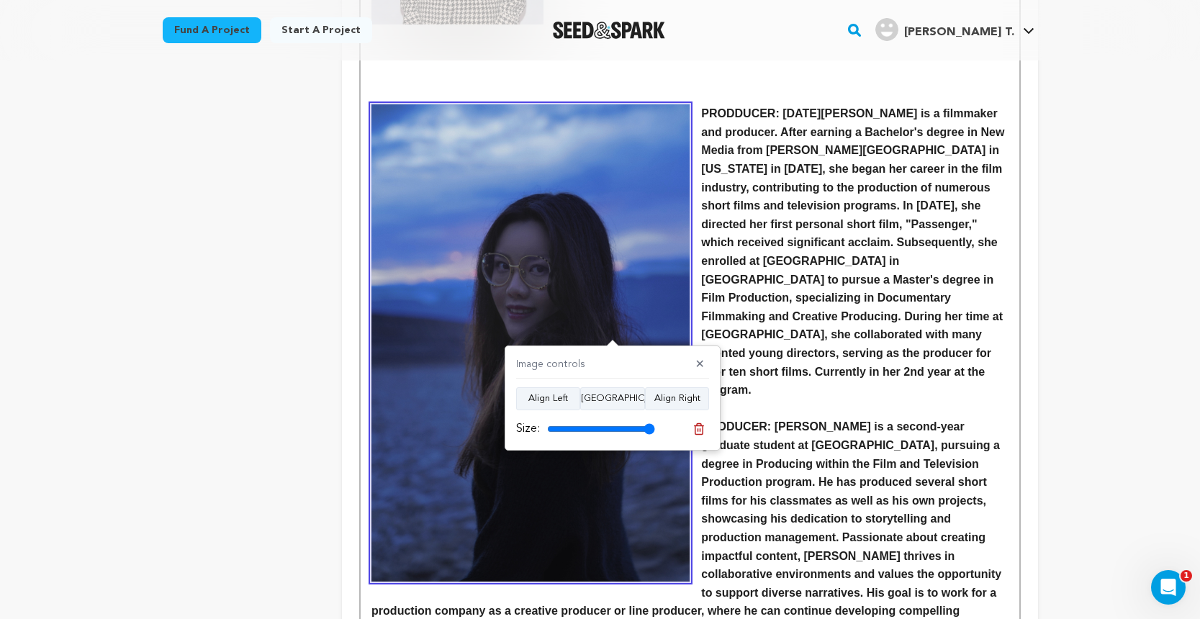
click at [412, 340] on img at bounding box center [530, 342] width 318 height 477
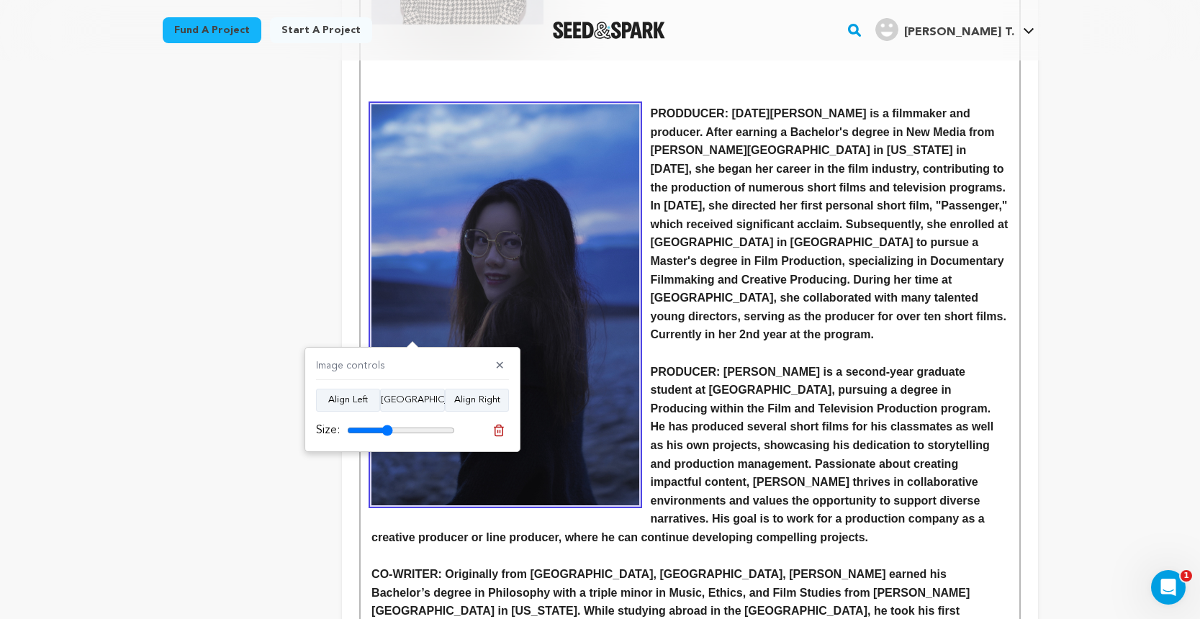
drag, startPoint x: 441, startPoint y: 427, endPoint x: 387, endPoint y: 426, distance: 54.0
click at [387, 426] on input "range" at bounding box center [401, 431] width 108 height 12
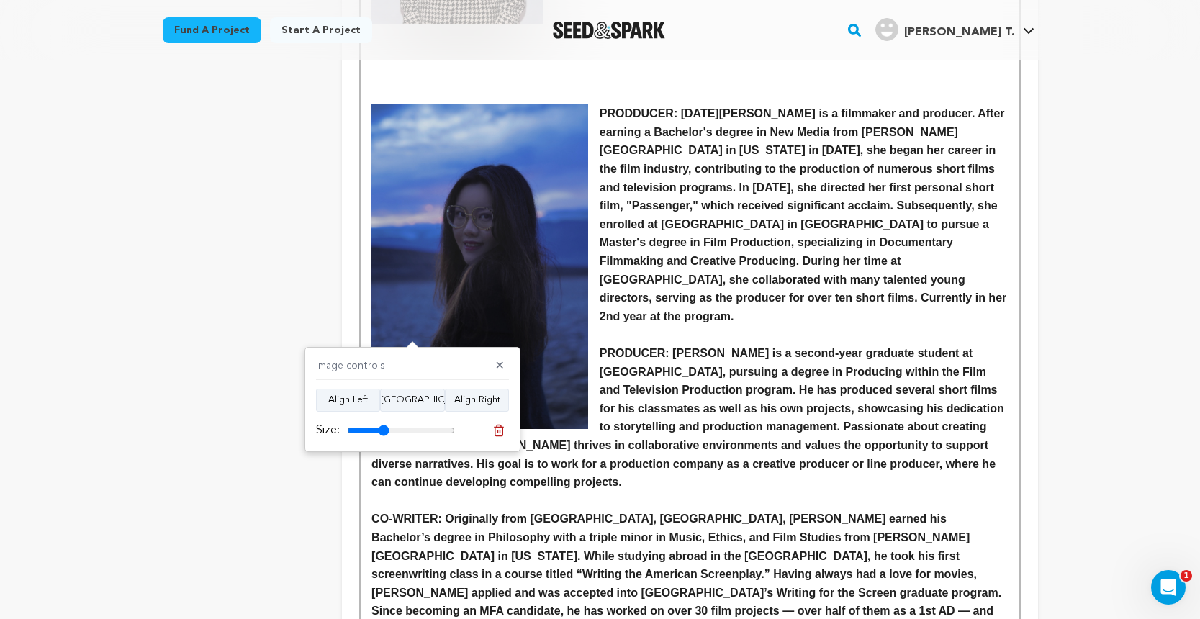
click at [384, 431] on input "range" at bounding box center [401, 431] width 108 height 12
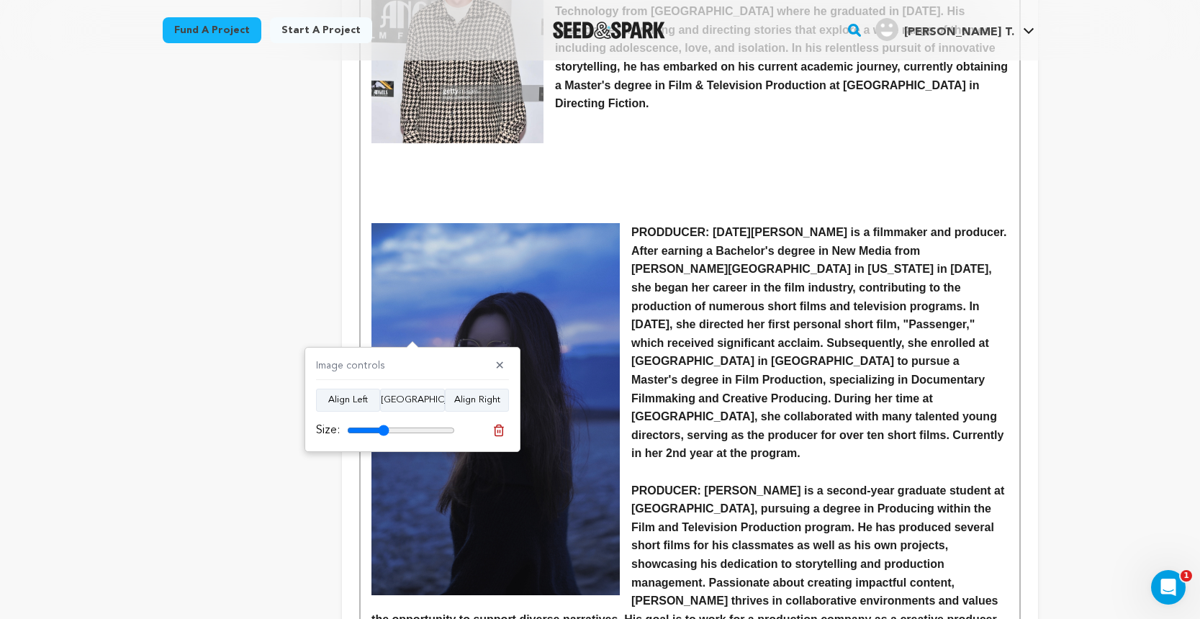
scroll to position [629, 0]
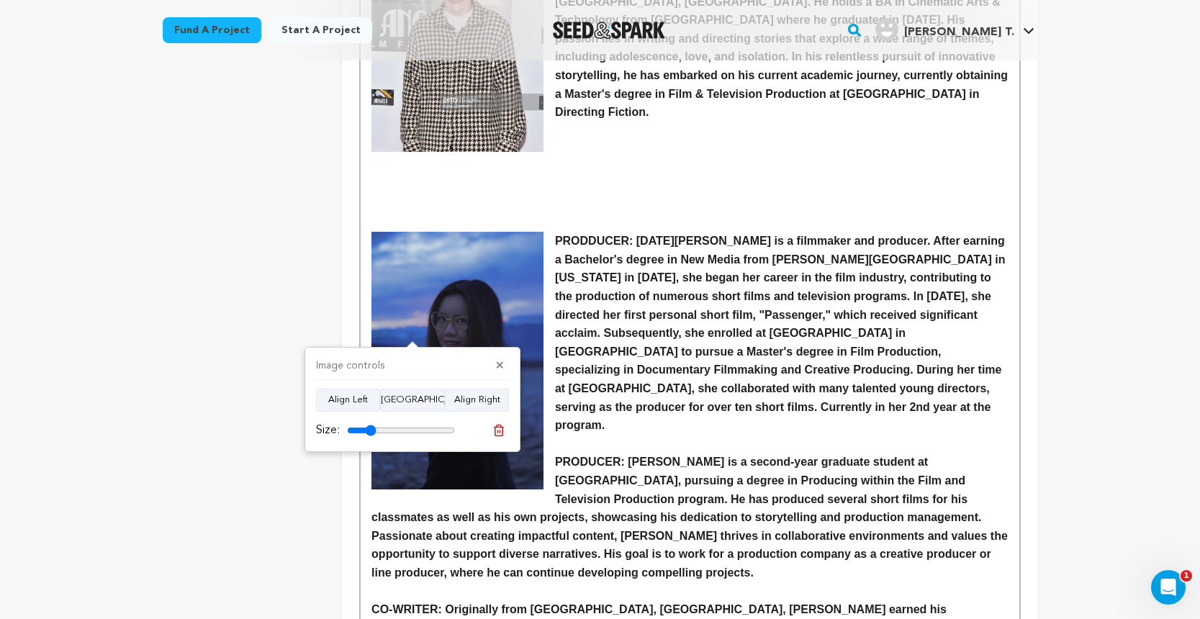
drag, startPoint x: 382, startPoint y: 429, endPoint x: 371, endPoint y: 430, distance: 11.5
type input "27"
click at [371, 430] on input "range" at bounding box center [401, 431] width 108 height 12
click at [591, 235] on strong "PRODDUCER: Lidong Wang is a filmmaker and producer. After earning a Bachelor's …" at bounding box center [781, 333] width 453 height 197
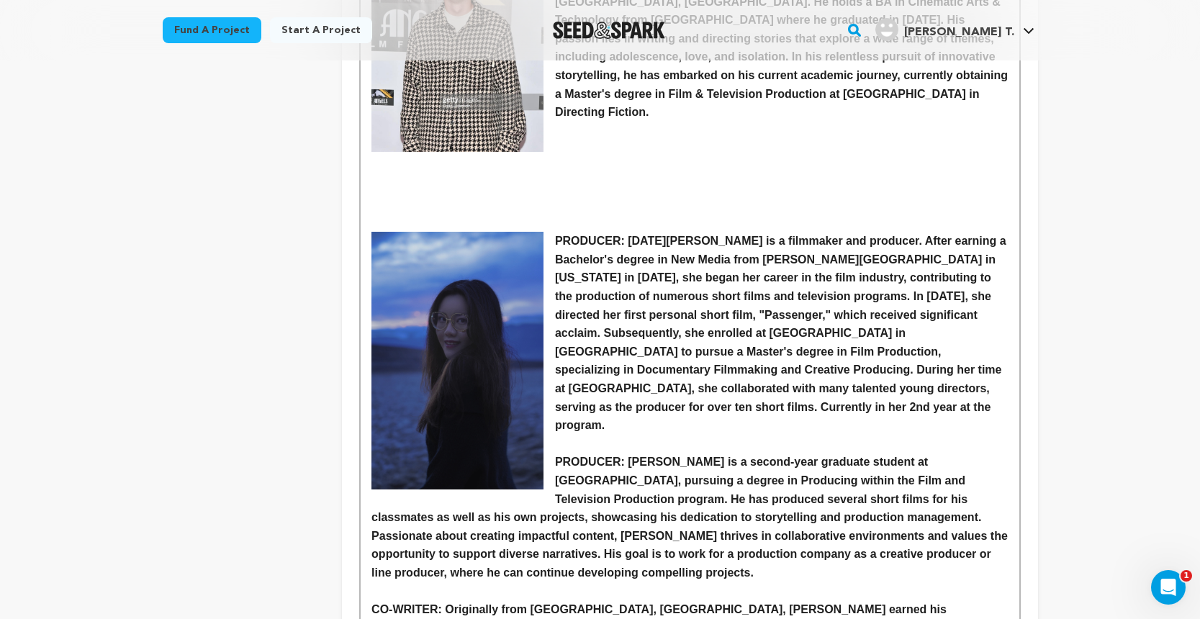
click at [554, 453] on p "PRODUCER: Kevin Reyes is a second-year graduate student at Loyola Marymount Uni…" at bounding box center [689, 517] width 636 height 129
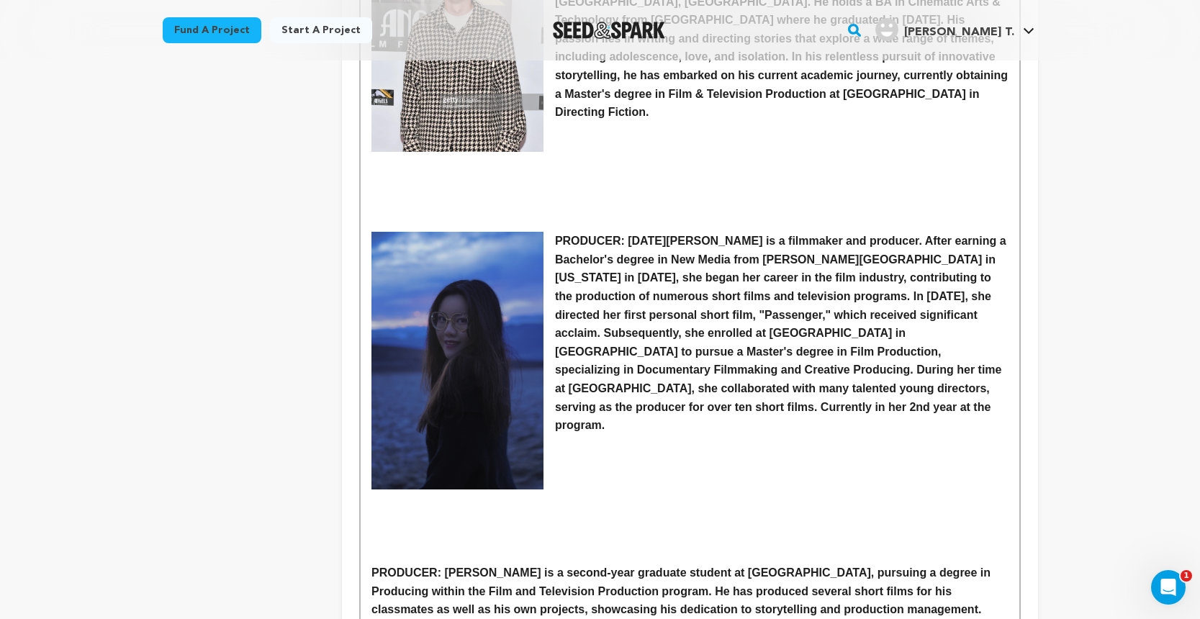
click at [557, 235] on strong "PRODUCER: Lidong Wang is a filmmaker and producer. After earning a Bachelor's d…" at bounding box center [782, 333] width 454 height 197
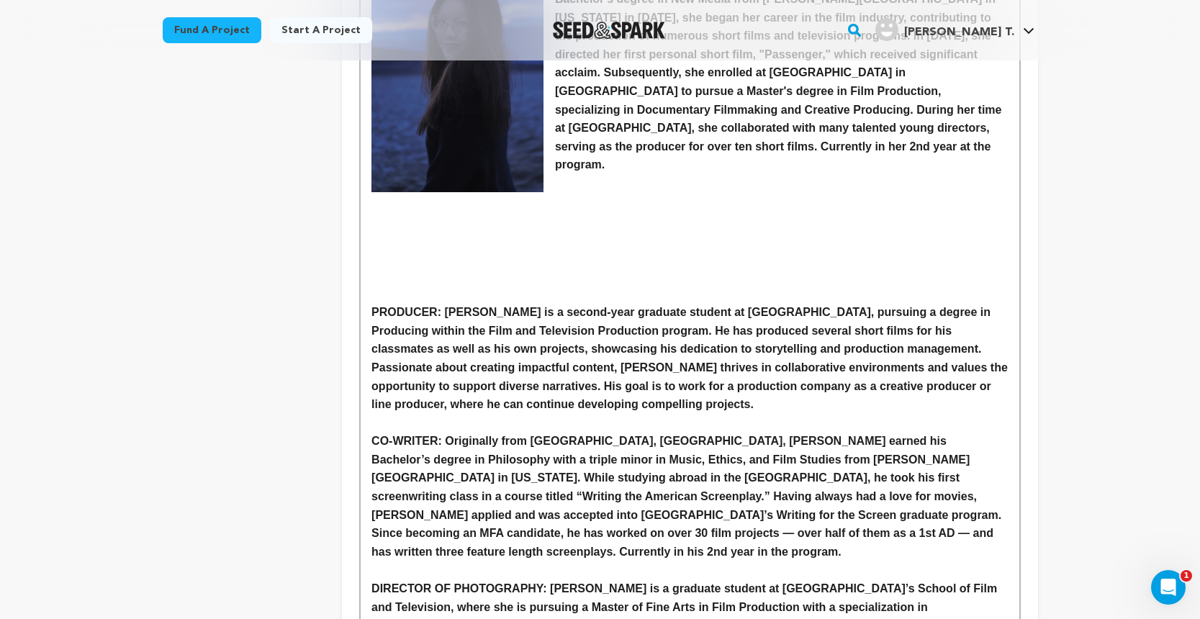
scroll to position [940, 0]
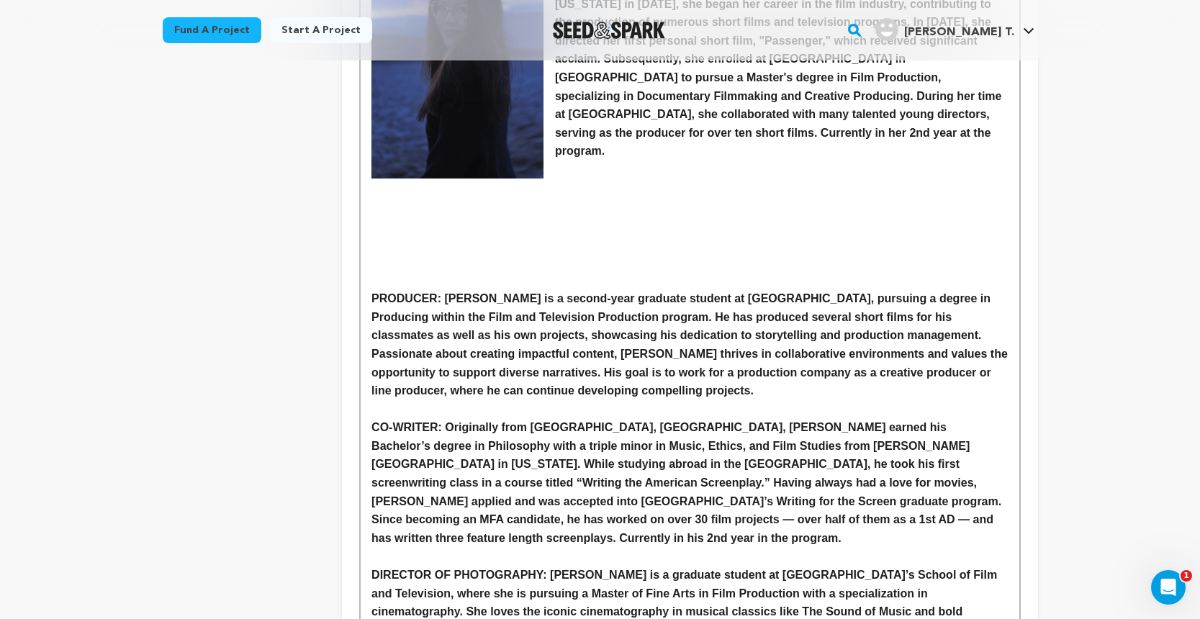
click at [374, 292] on strong "PRODUCER: Kevin Reyes is a second-year graduate student at Loyola Marymount Uni…" at bounding box center [690, 344] width 639 height 104
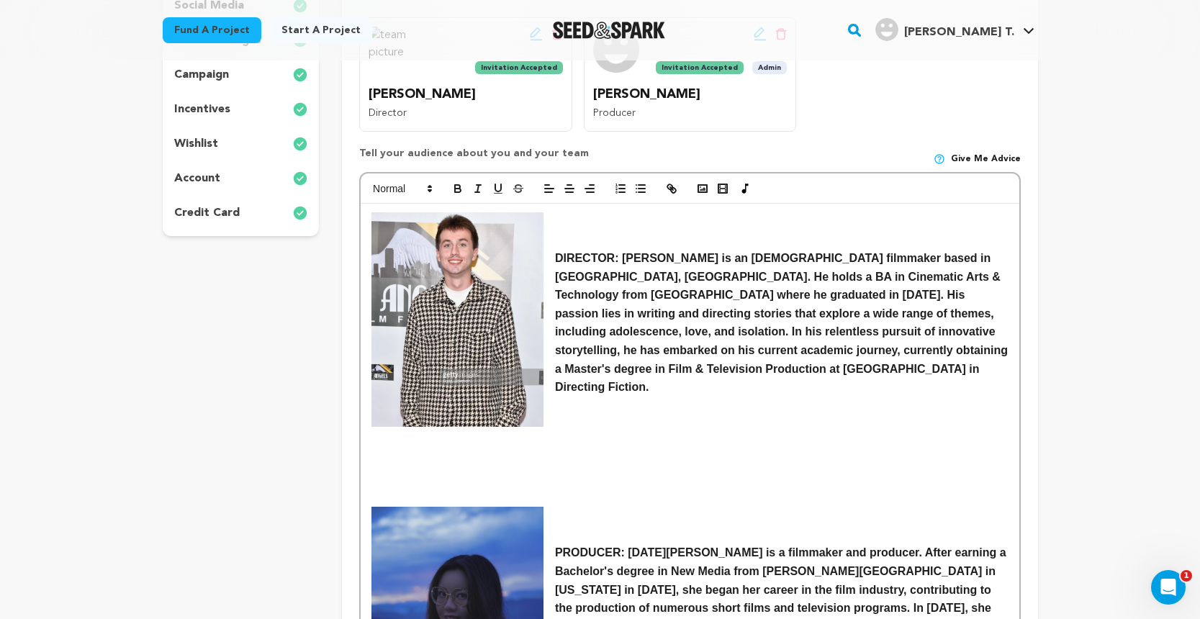
scroll to position [355, 0]
click at [705, 186] on polyline "button" at bounding box center [703, 188] width 6 height 4
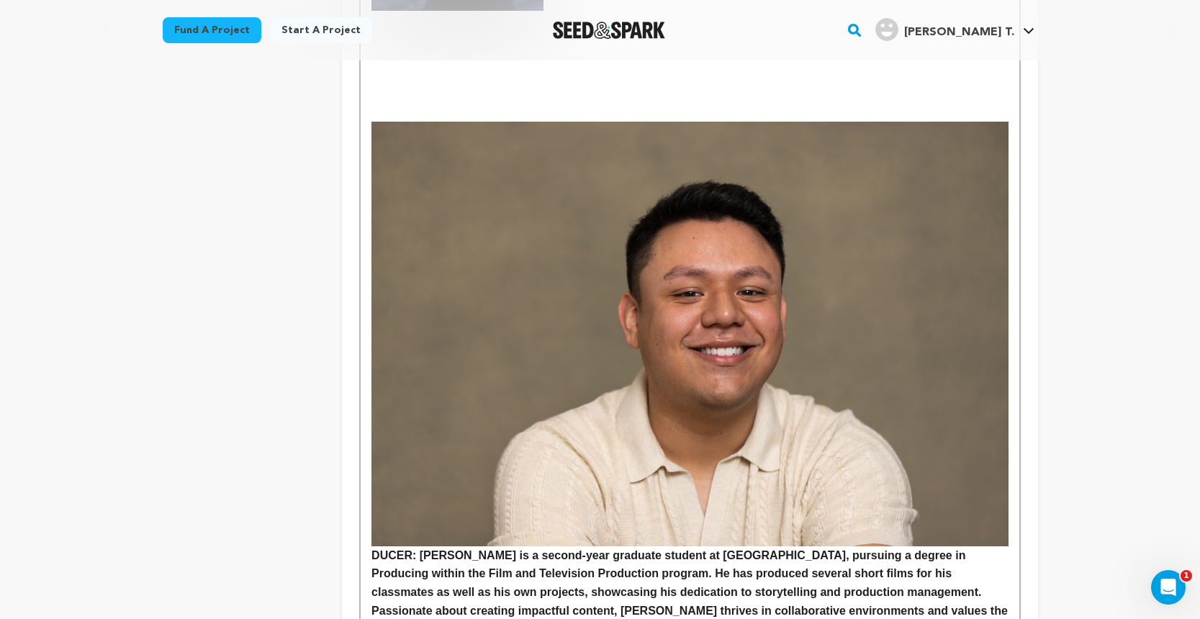
scroll to position [1100, 0]
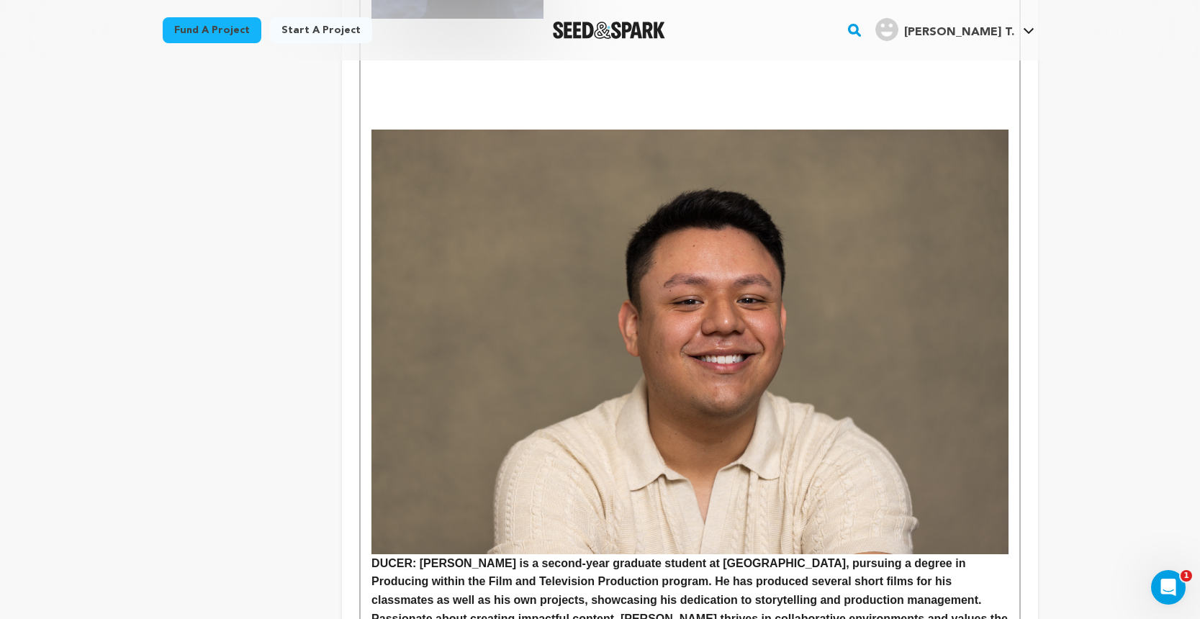
click at [651, 332] on img at bounding box center [689, 342] width 636 height 425
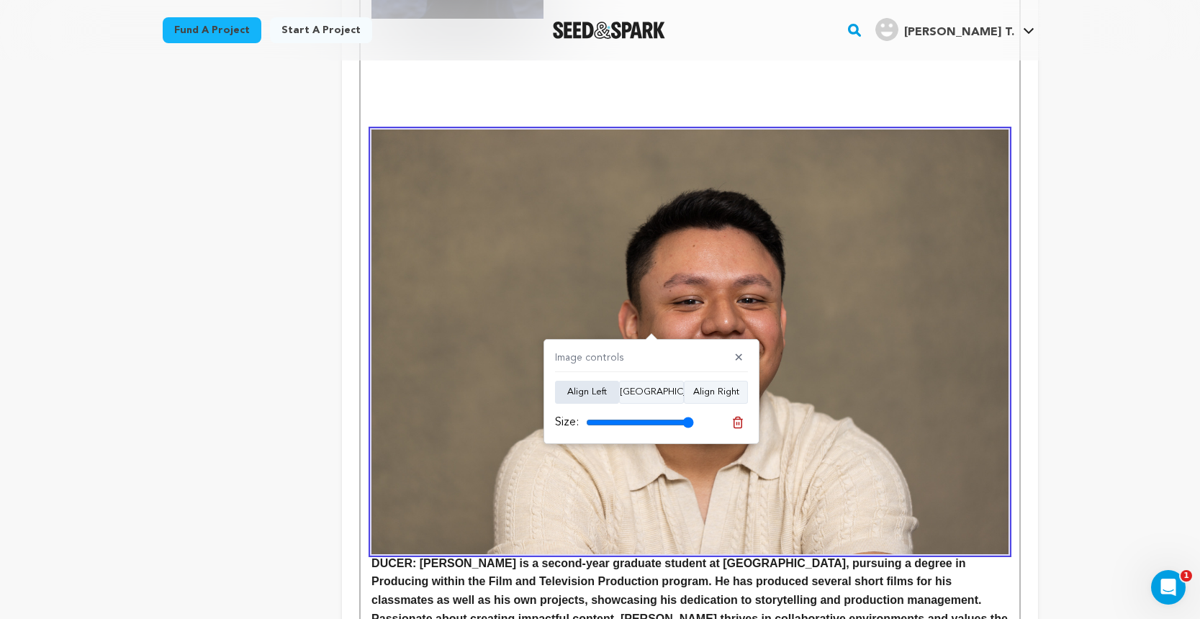
click at [603, 390] on button "Align Left" at bounding box center [587, 392] width 64 height 23
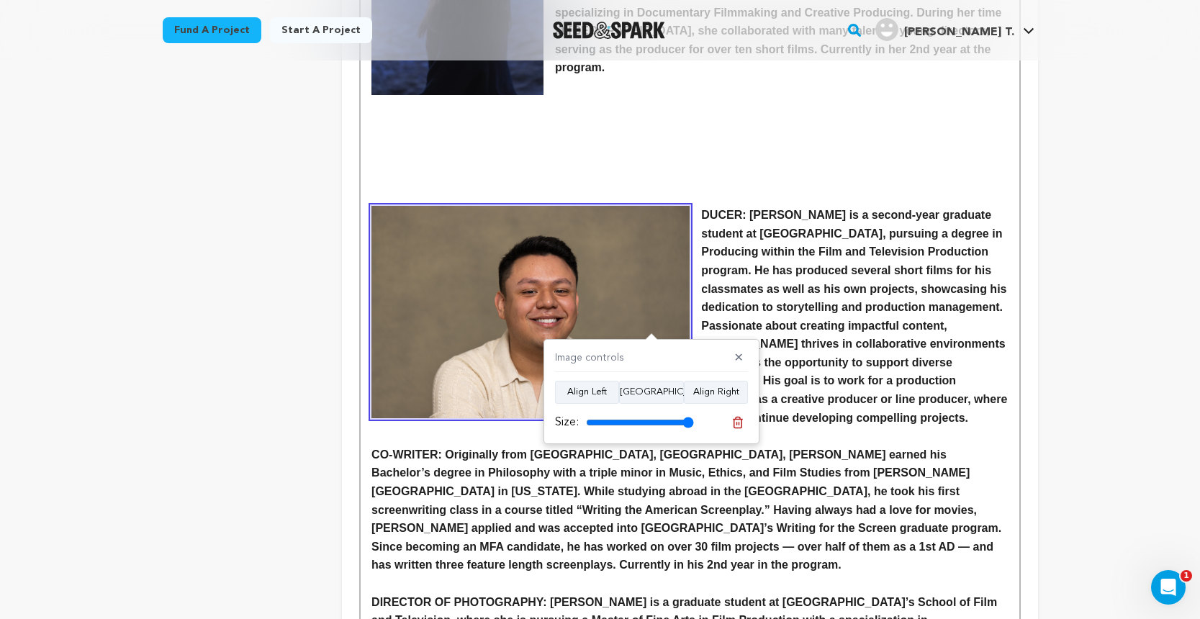
scroll to position [1020, 0]
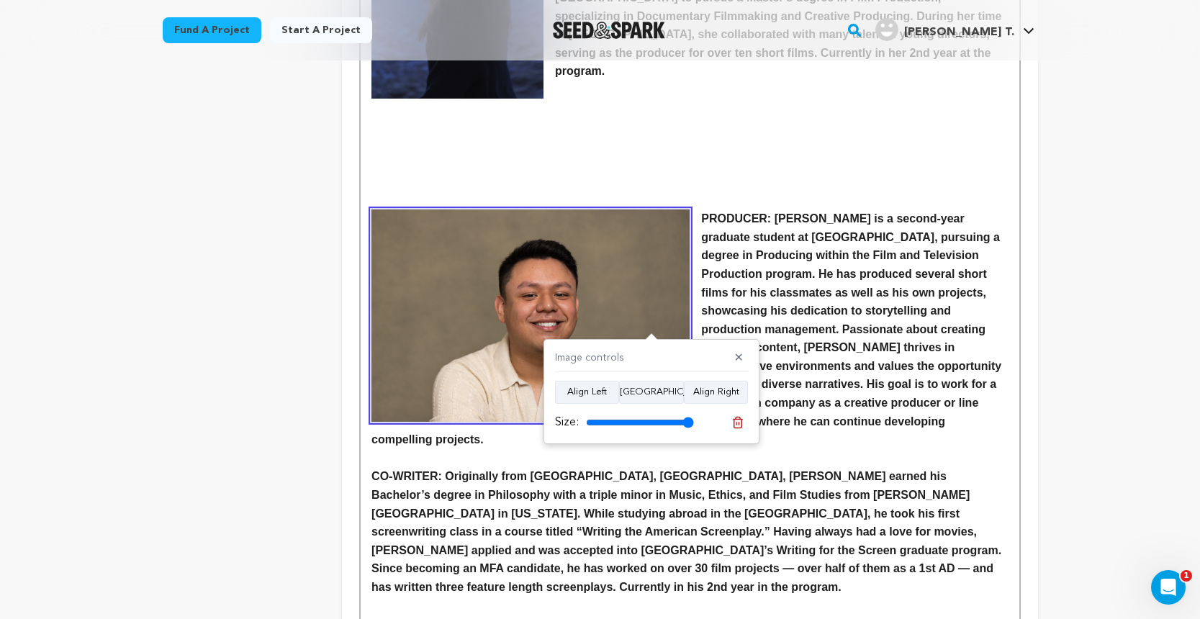
click at [581, 227] on img at bounding box center [530, 315] width 318 height 212
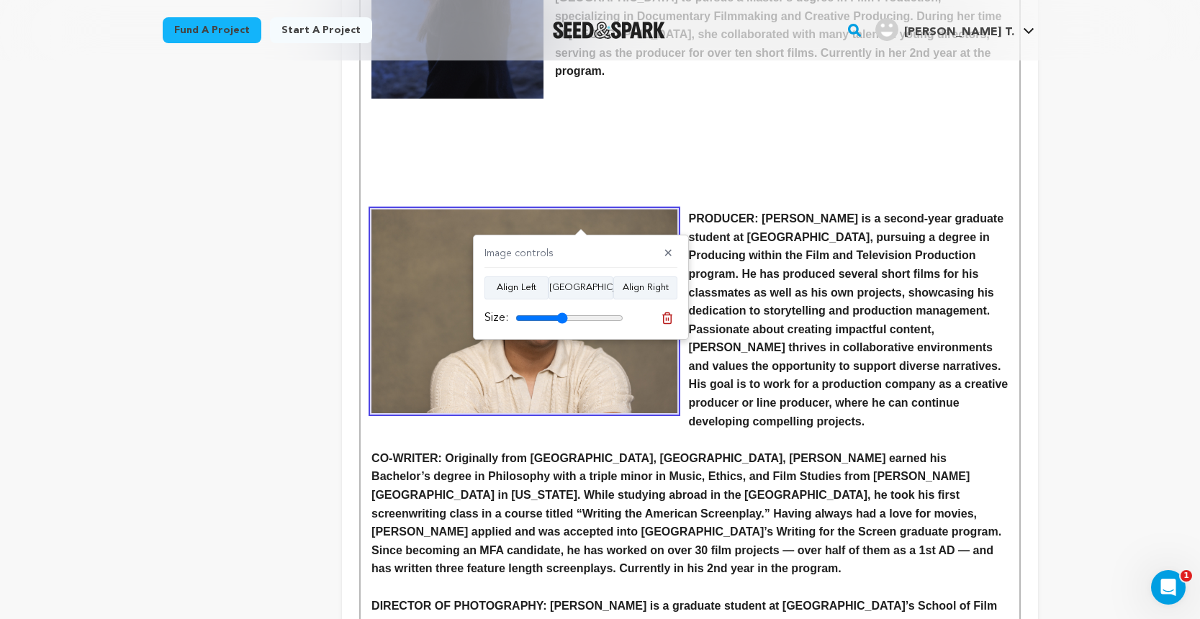
drag, startPoint x: 615, startPoint y: 318, endPoint x: 562, endPoint y: 317, distance: 53.3
click at [562, 317] on input "range" at bounding box center [569, 318] width 108 height 12
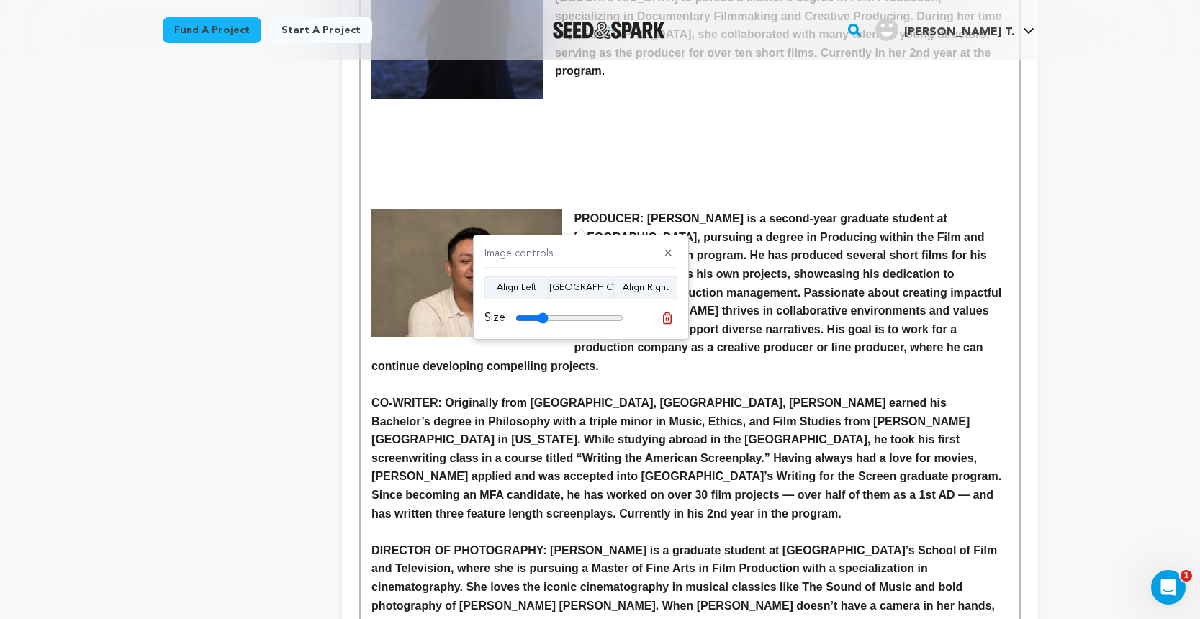
drag, startPoint x: 562, startPoint y: 317, endPoint x: 543, endPoint y: 317, distance: 19.4
type input "30"
click at [543, 317] on input "range" at bounding box center [569, 318] width 108 height 12
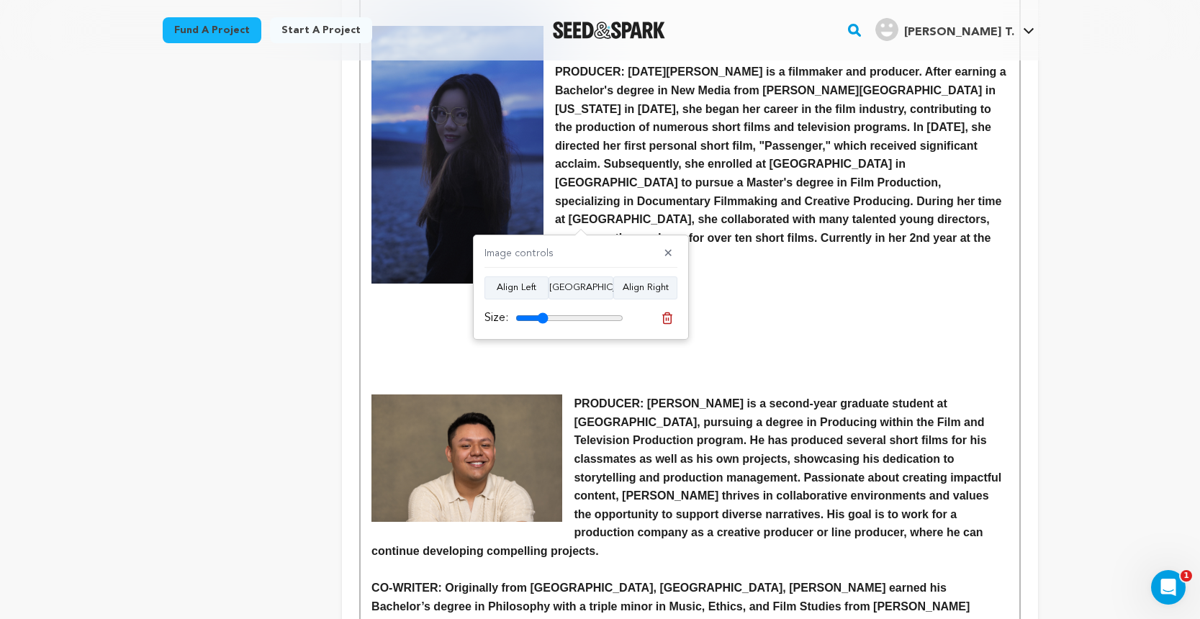
scroll to position [865, 0]
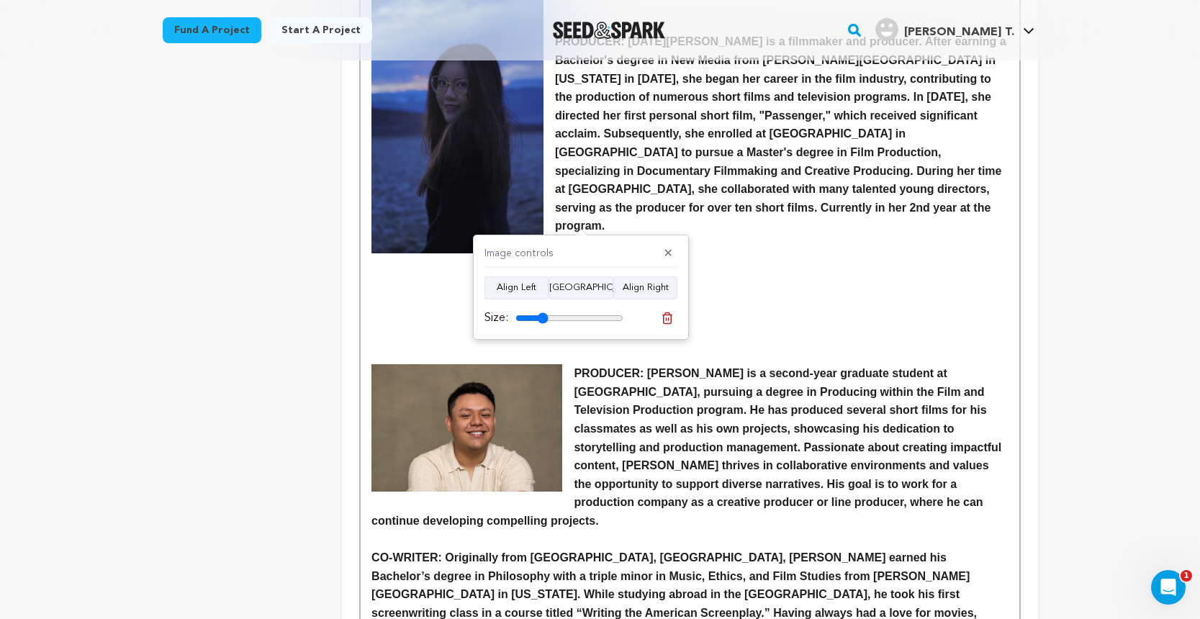
click at [504, 386] on img at bounding box center [466, 427] width 191 height 127
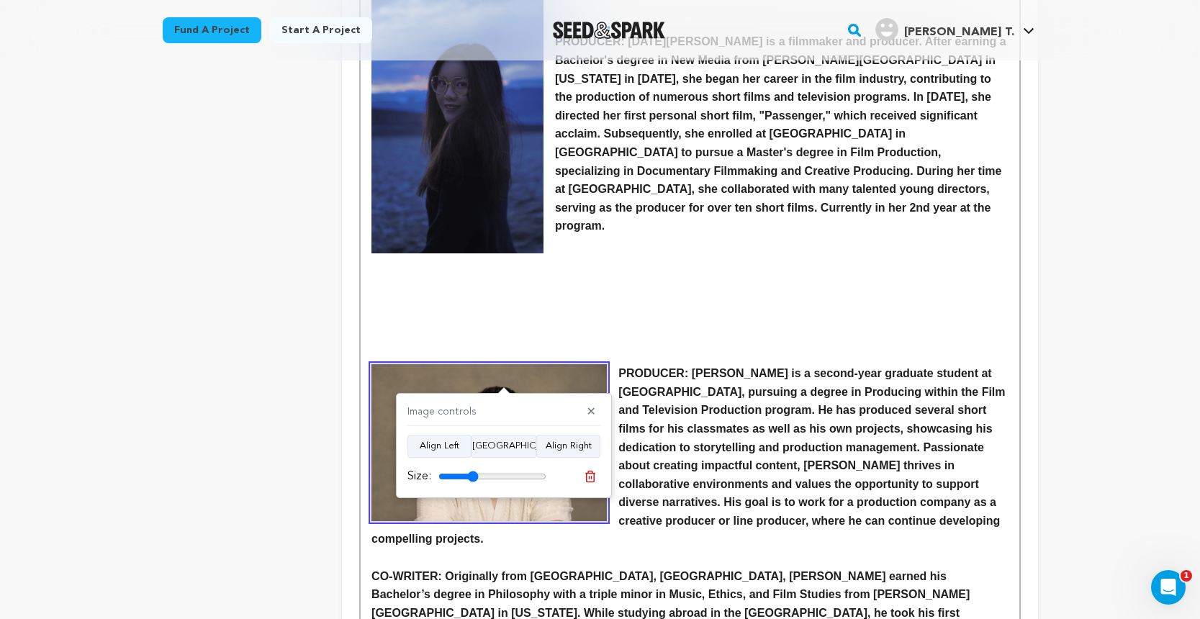
drag, startPoint x: 465, startPoint y: 474, endPoint x: 474, endPoint y: 474, distance: 8.6
type input "37"
click at [474, 474] on input "range" at bounding box center [492, 477] width 108 height 12
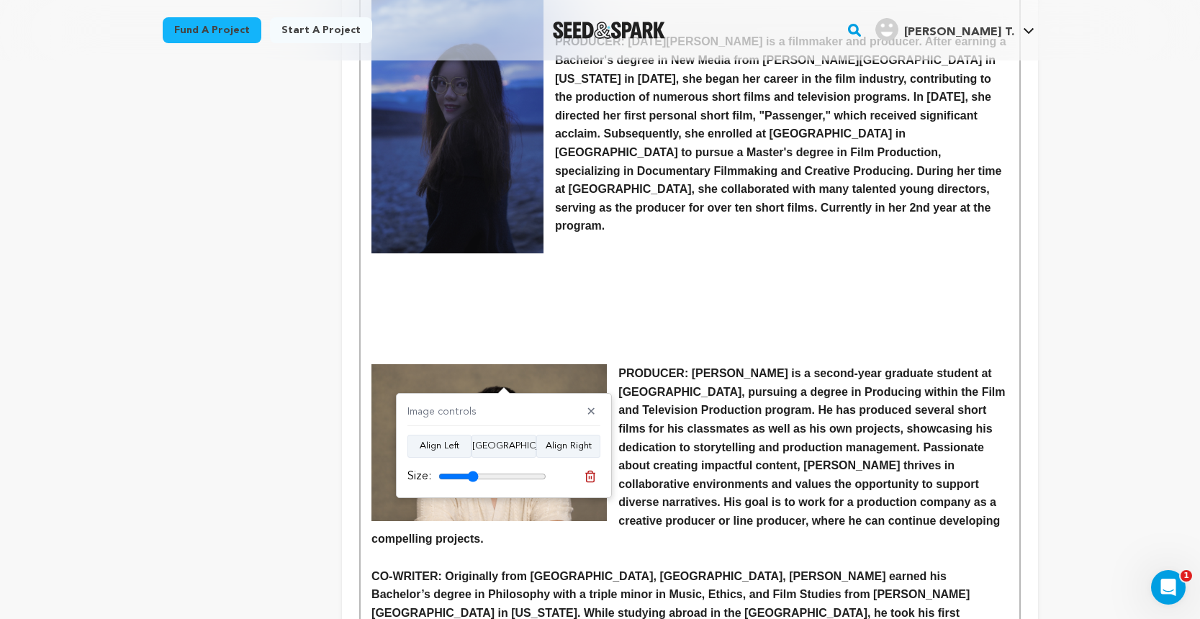
click at [547, 328] on p at bounding box center [689, 337] width 636 height 19
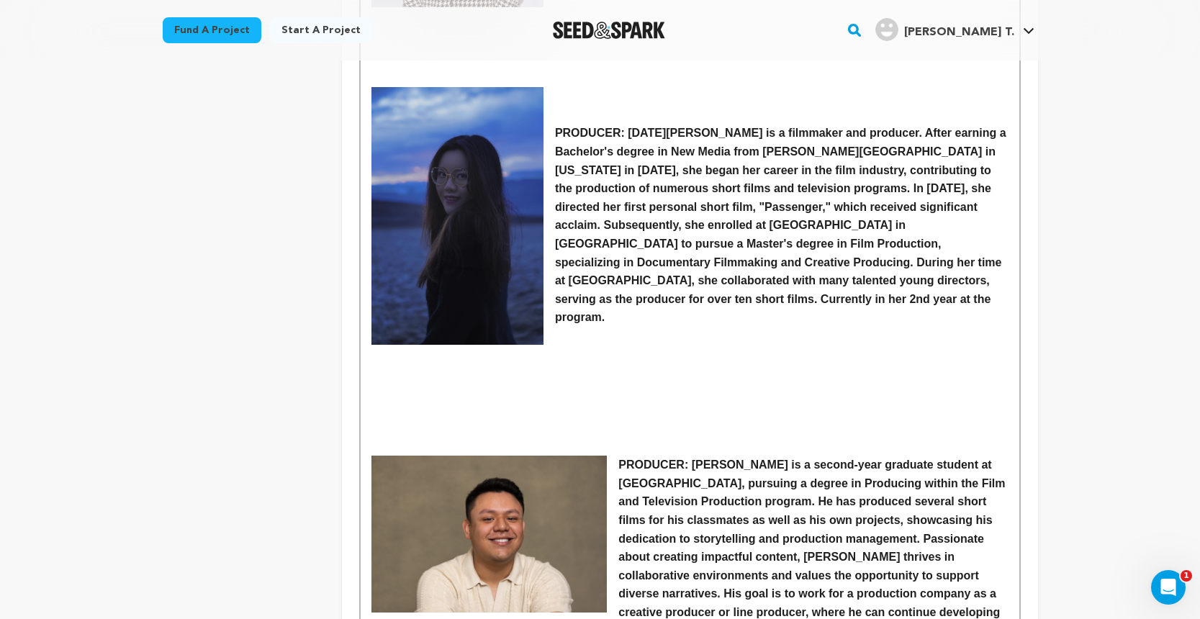
click at [453, 235] on img at bounding box center [457, 216] width 172 height 258
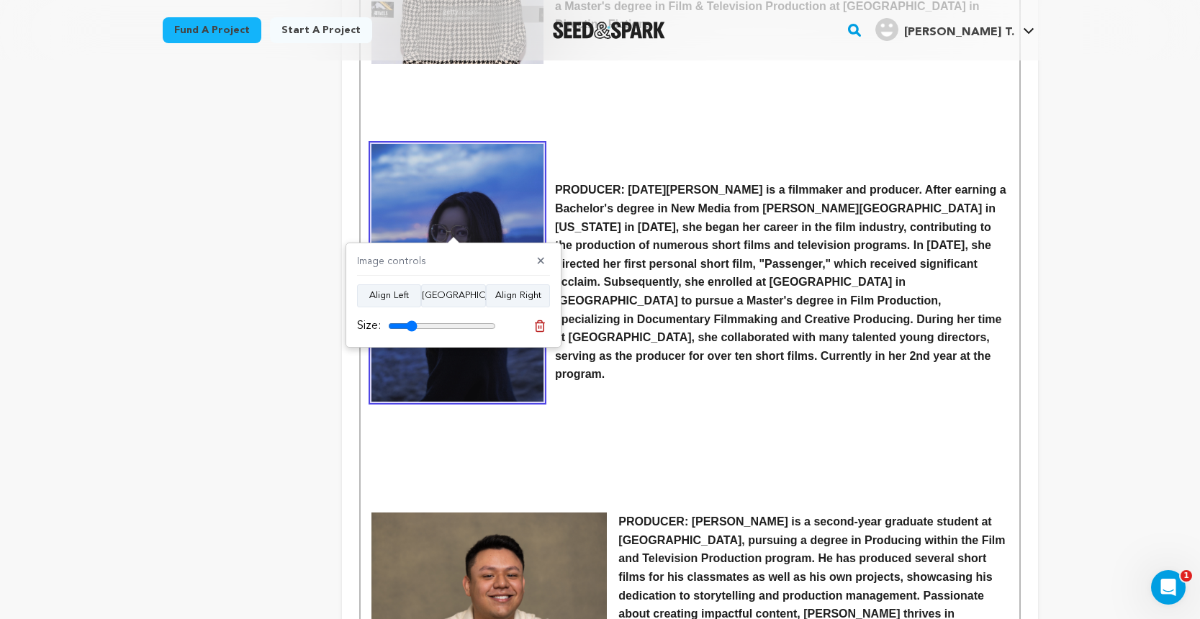
scroll to position [715, 0]
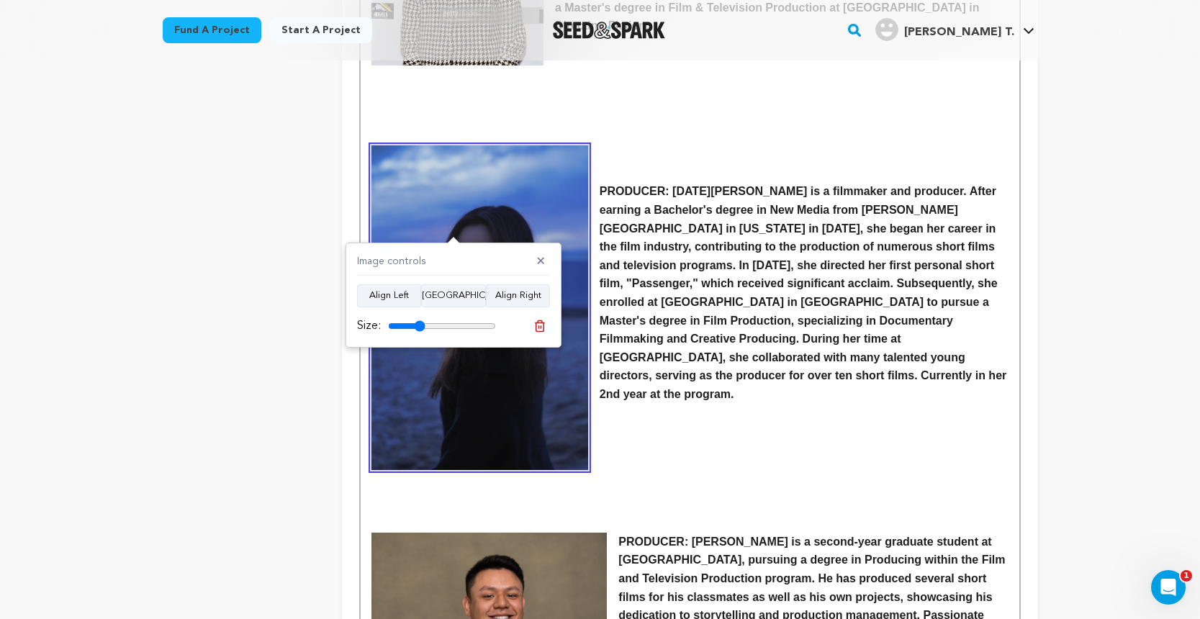
type input "34"
click at [420, 320] on input "range" at bounding box center [442, 326] width 108 height 12
click at [532, 533] on img at bounding box center [488, 611] width 235 height 157
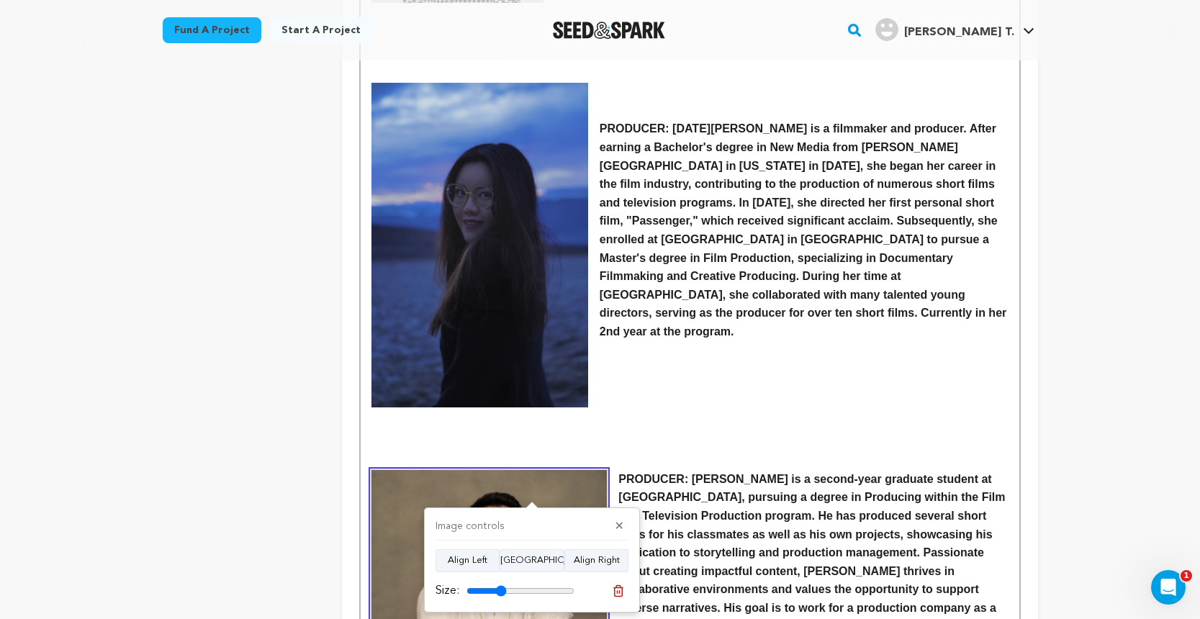
scroll to position [803, 0]
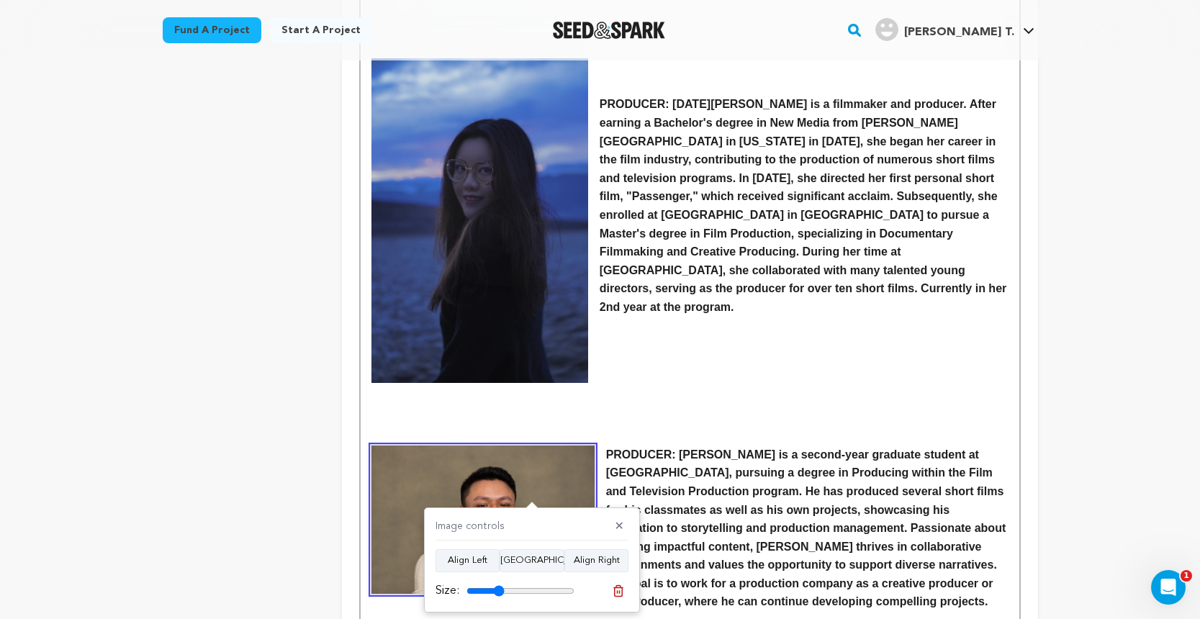
type input "35"
click at [500, 589] on input "range" at bounding box center [520, 591] width 108 height 12
click at [651, 409] on p at bounding box center [689, 418] width 636 height 19
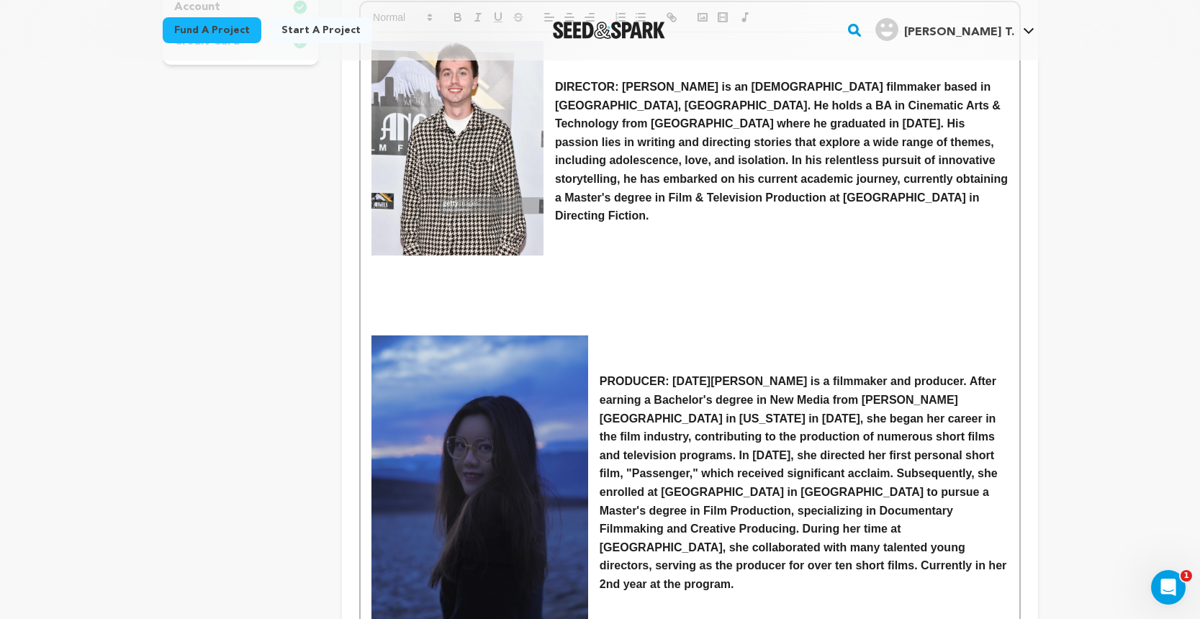
scroll to position [479, 0]
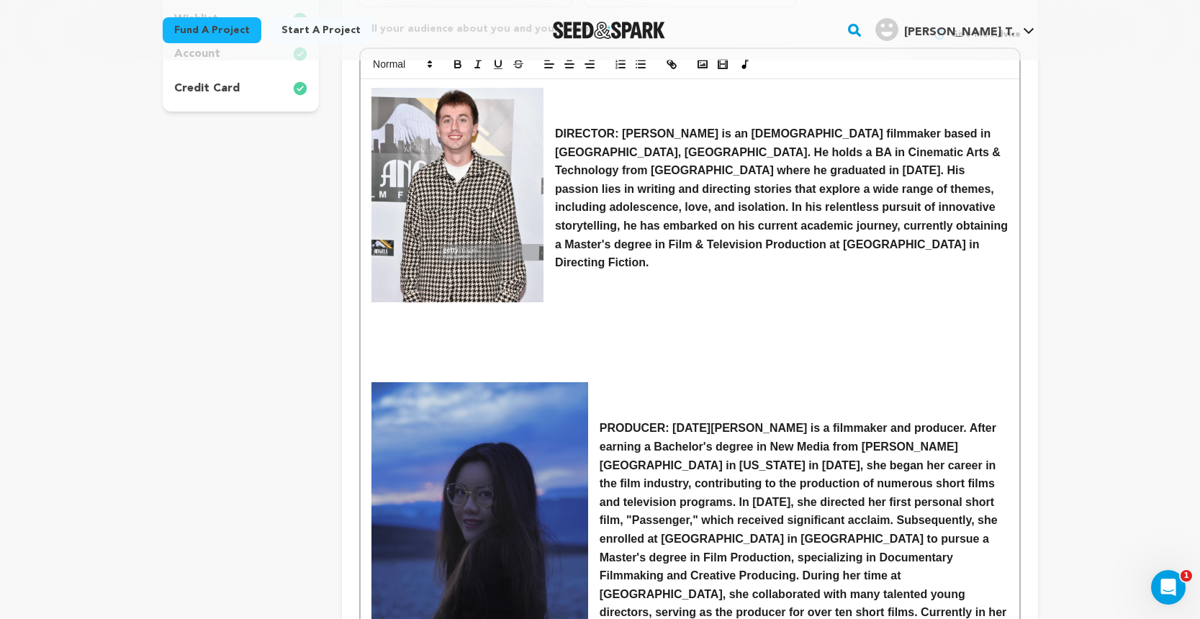
click at [492, 249] on img at bounding box center [457, 195] width 172 height 215
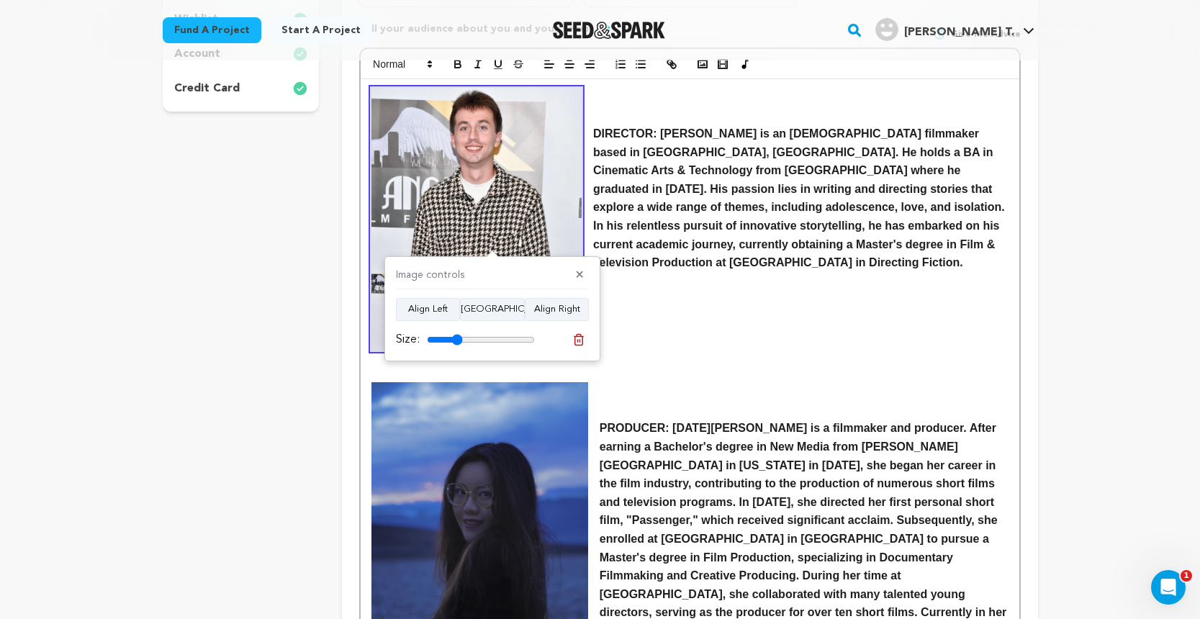
drag, startPoint x: 450, startPoint y: 339, endPoint x: 458, endPoint y: 338, distance: 8.0
type input "33"
click at [458, 338] on input "range" at bounding box center [481, 340] width 108 height 12
click at [731, 346] on p at bounding box center [689, 355] width 636 height 19
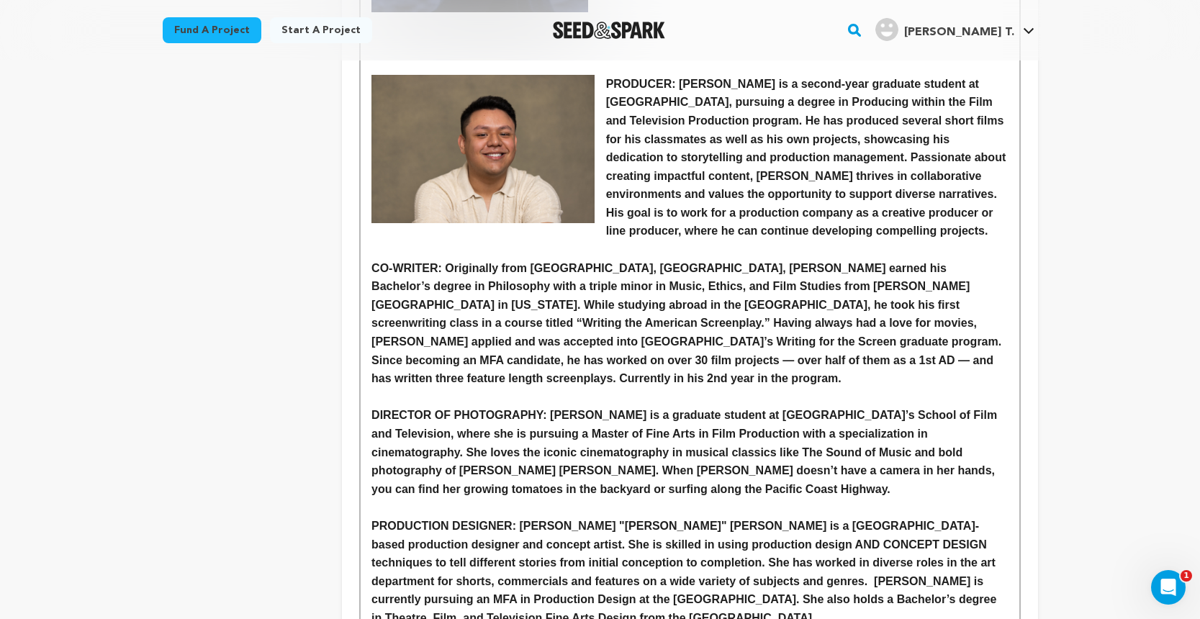
scroll to position [1175, 0]
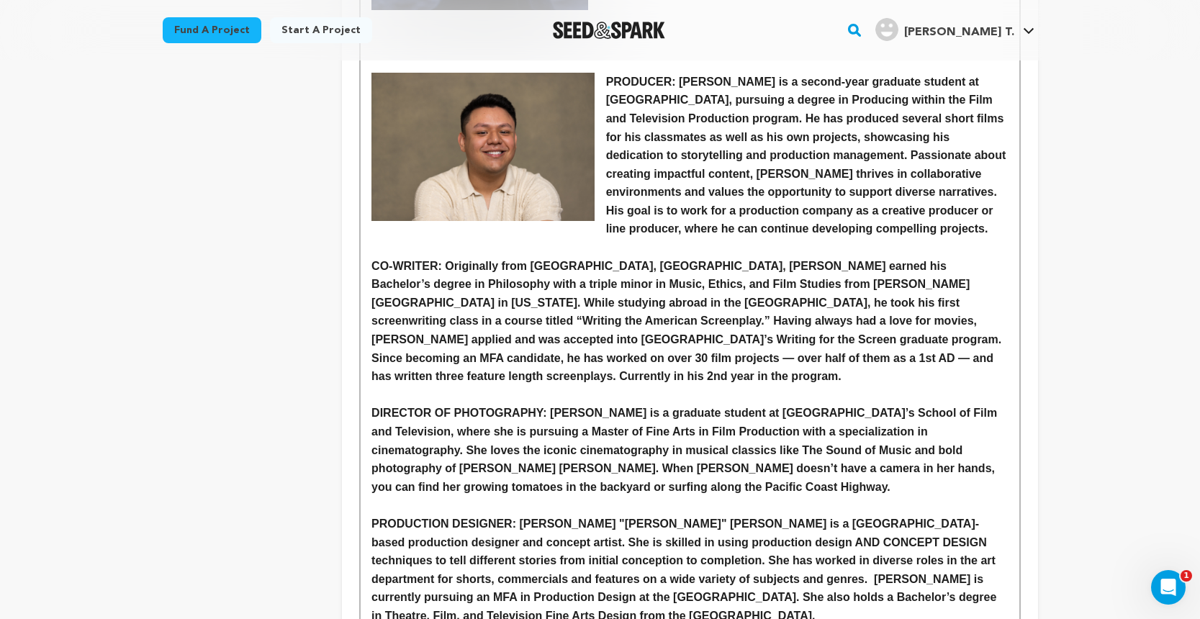
click at [372, 407] on strong "DIRECTOR OF PHOTOGRAPHY: Kiko Sweeney is a graduate student at Loyola Marymount…" at bounding box center [685, 450] width 629 height 86
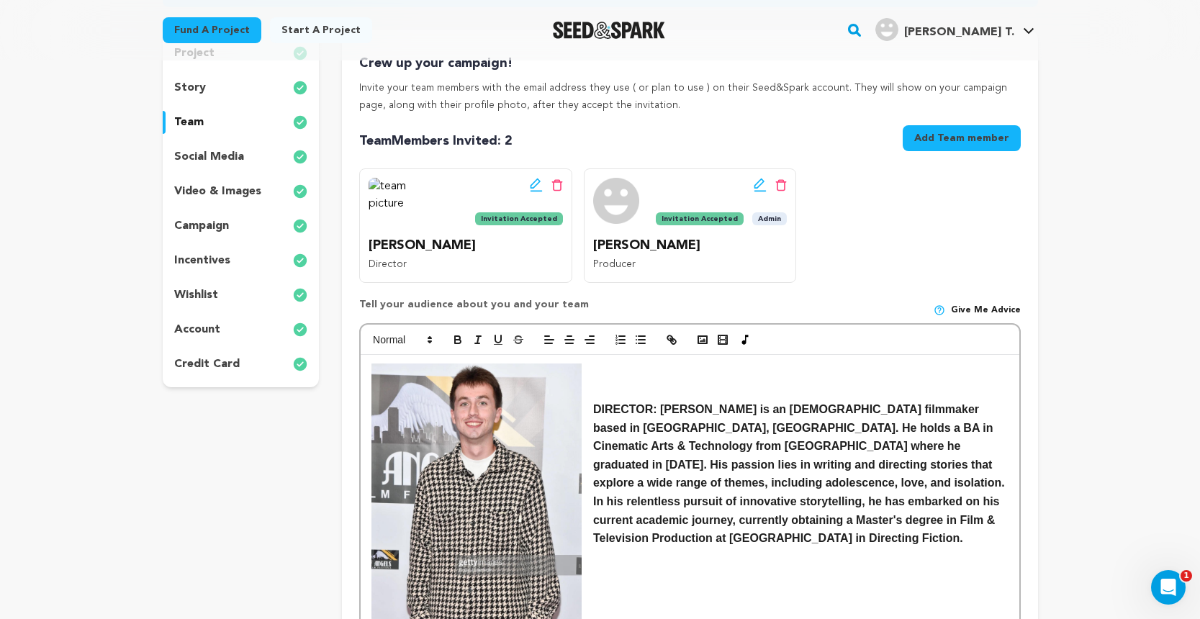
scroll to position [191, 0]
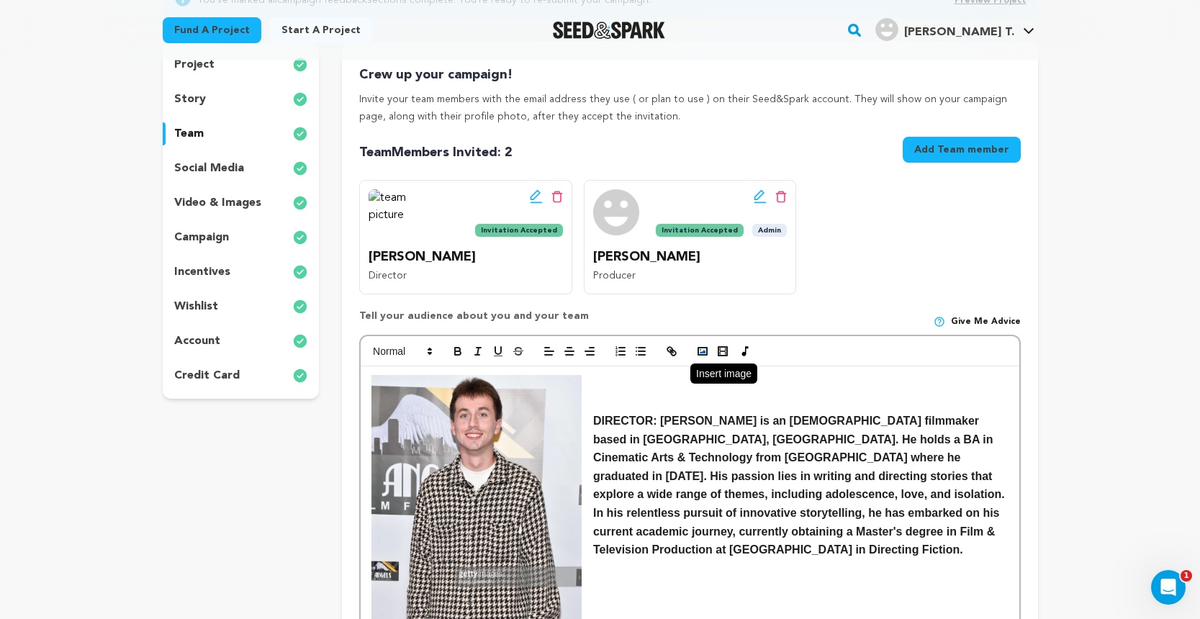
click at [710, 352] on button "button" at bounding box center [702, 351] width 20 height 17
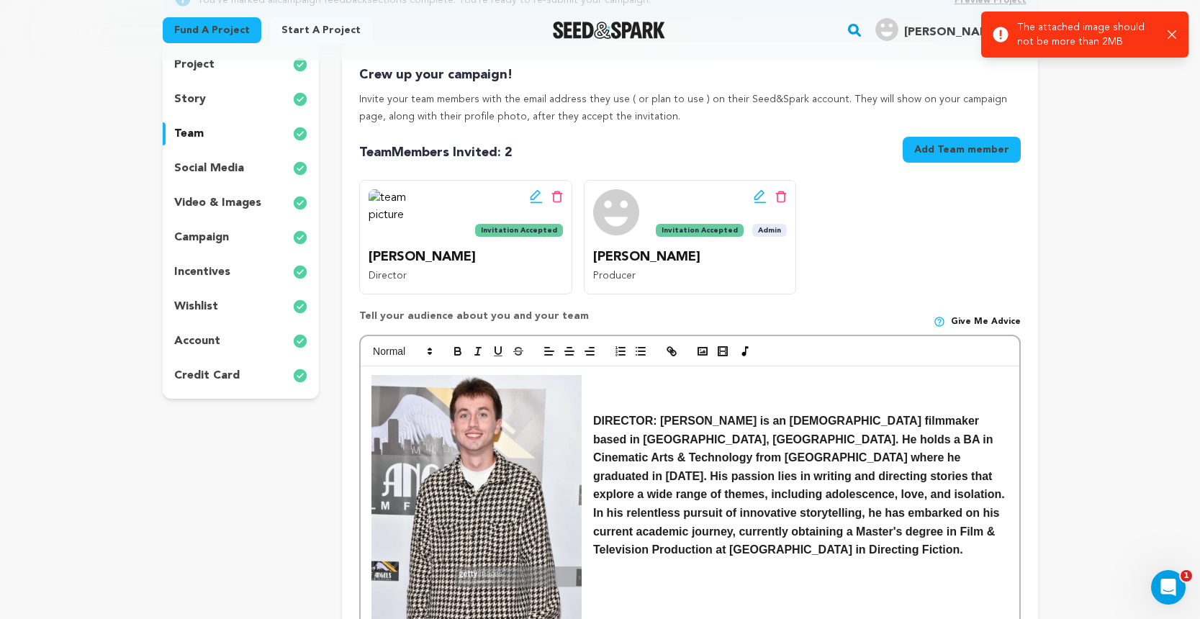
click at [1173, 35] on icon "button" at bounding box center [1172, 34] width 9 height 9
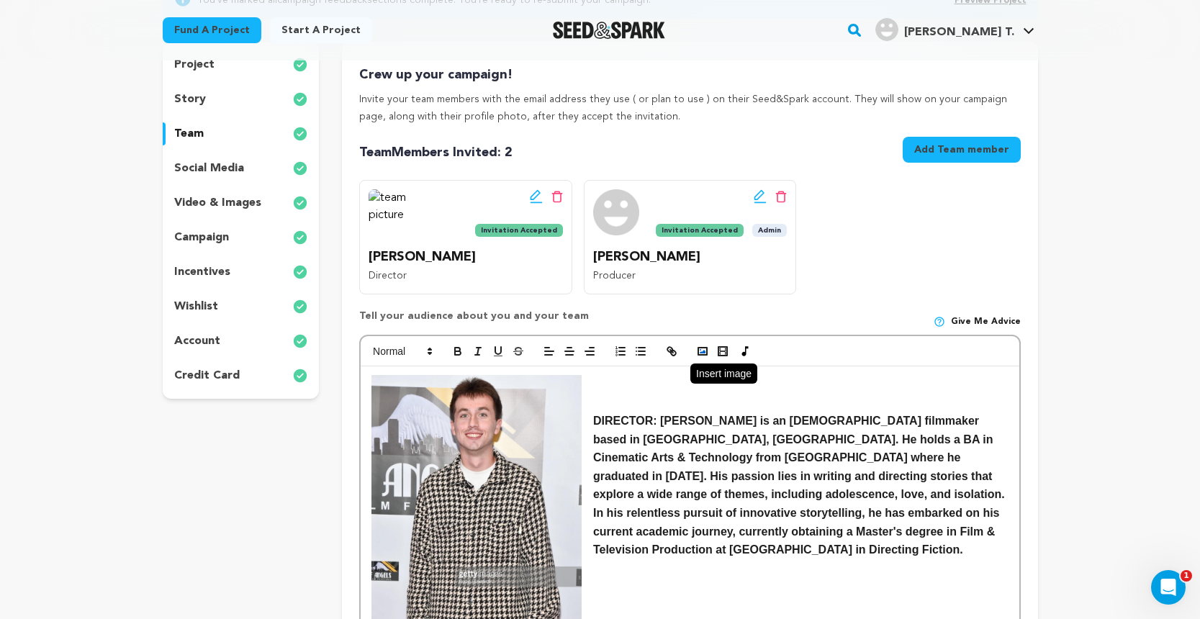
click at [705, 345] on icon "button" at bounding box center [702, 351] width 13 height 13
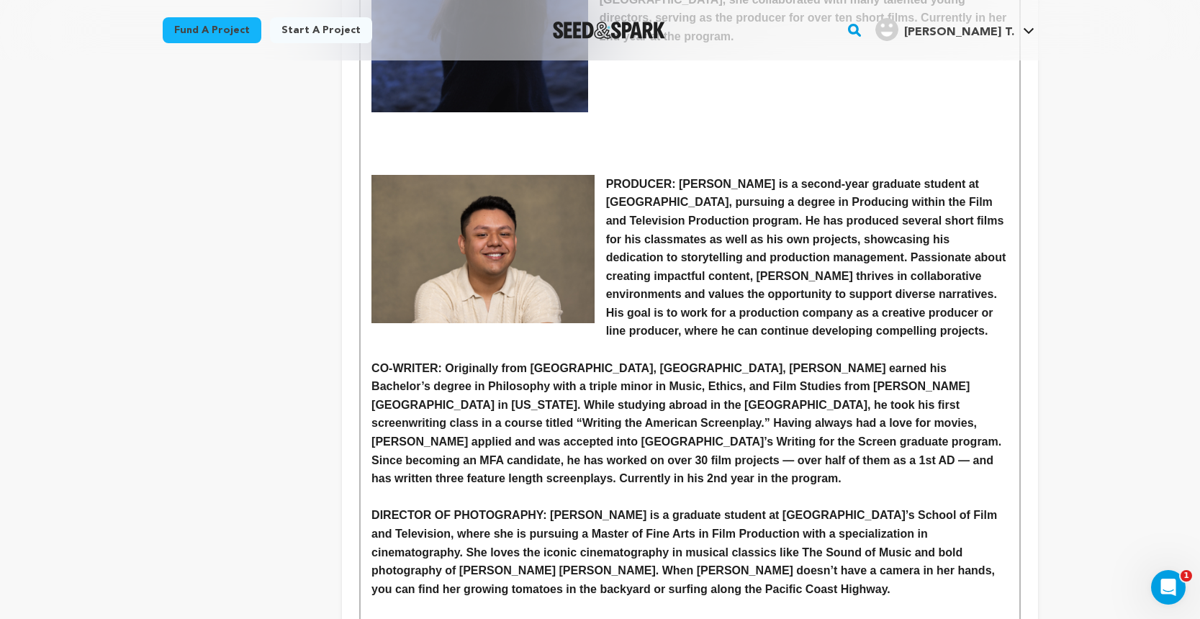
scroll to position [1137, 0]
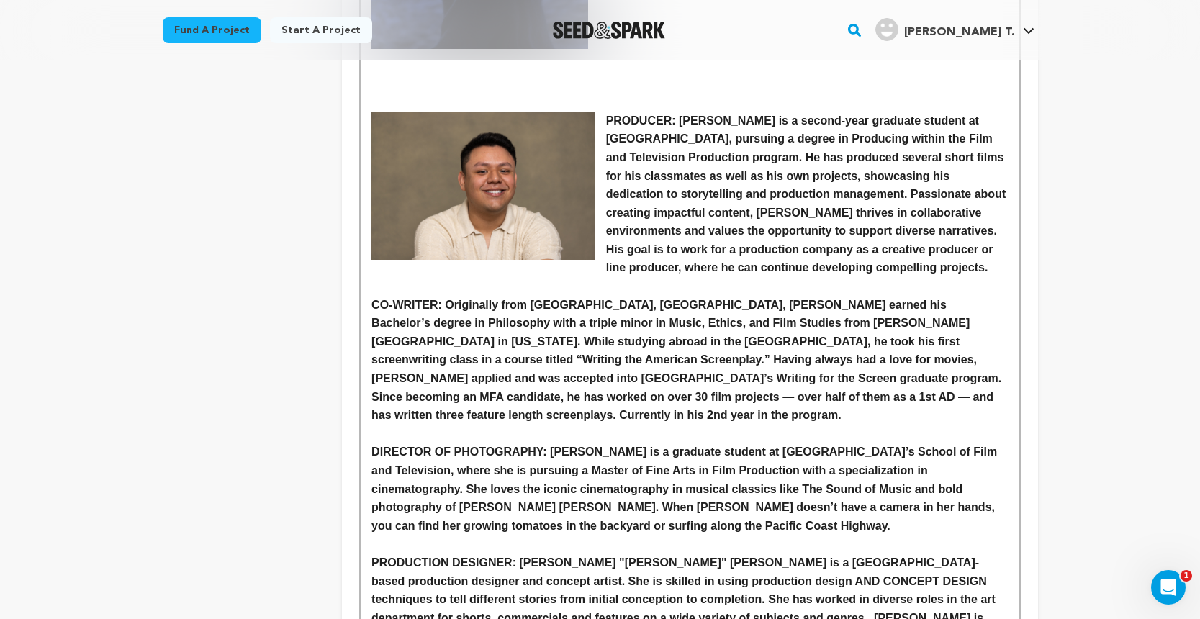
click at [372, 446] on strong "DIRECTOR OF PHOTOGRAPHY: Kiko Sweeney is a graduate student at Loyola Marymount…" at bounding box center [685, 489] width 629 height 86
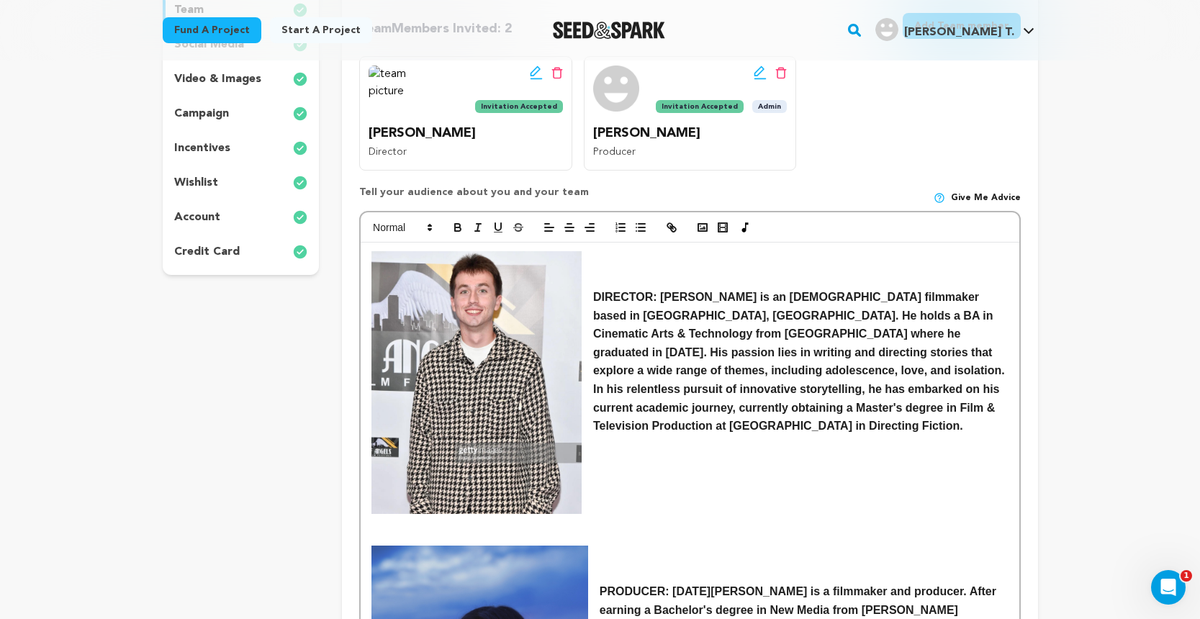
scroll to position [132, 0]
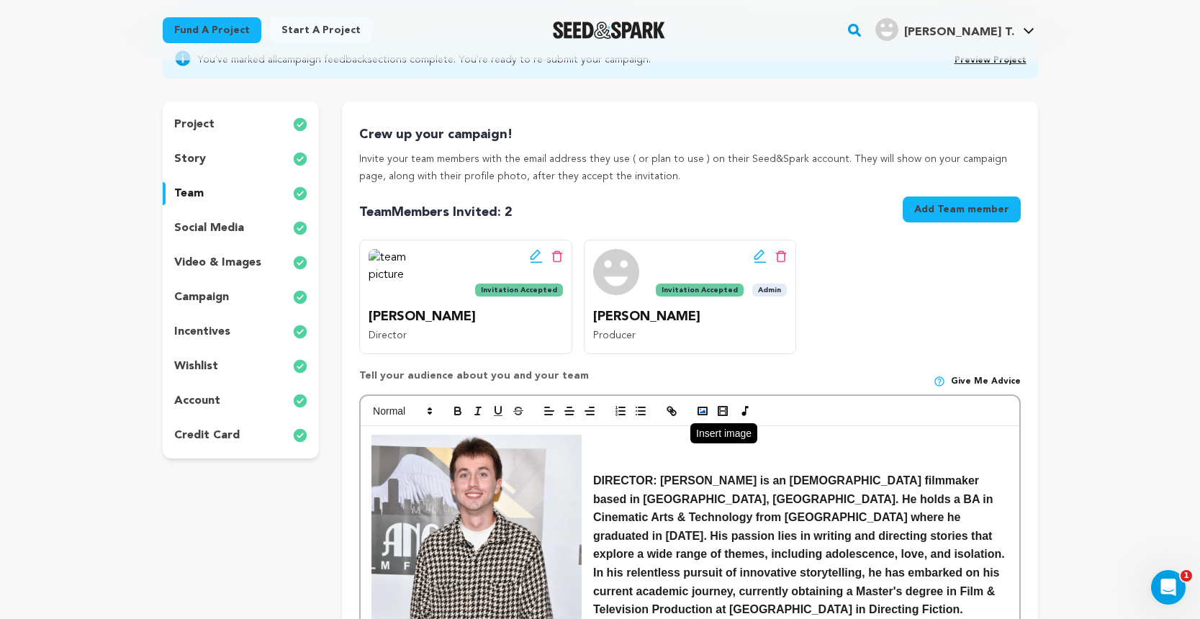
click at [703, 406] on icon "button" at bounding box center [702, 411] width 13 height 13
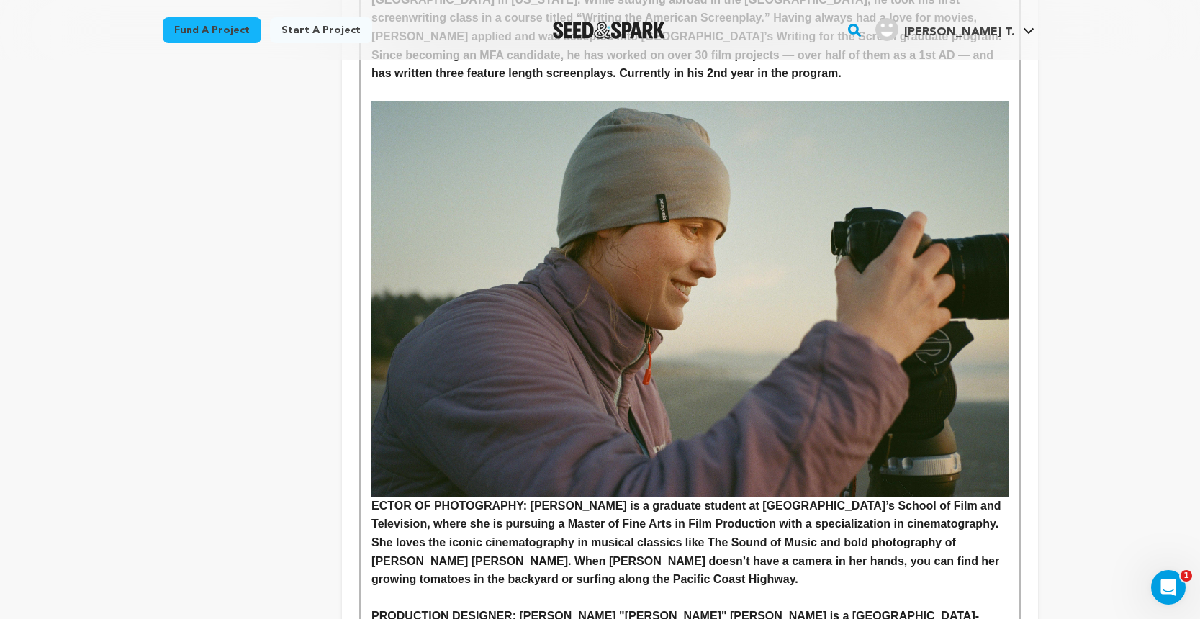
scroll to position [1492, 0]
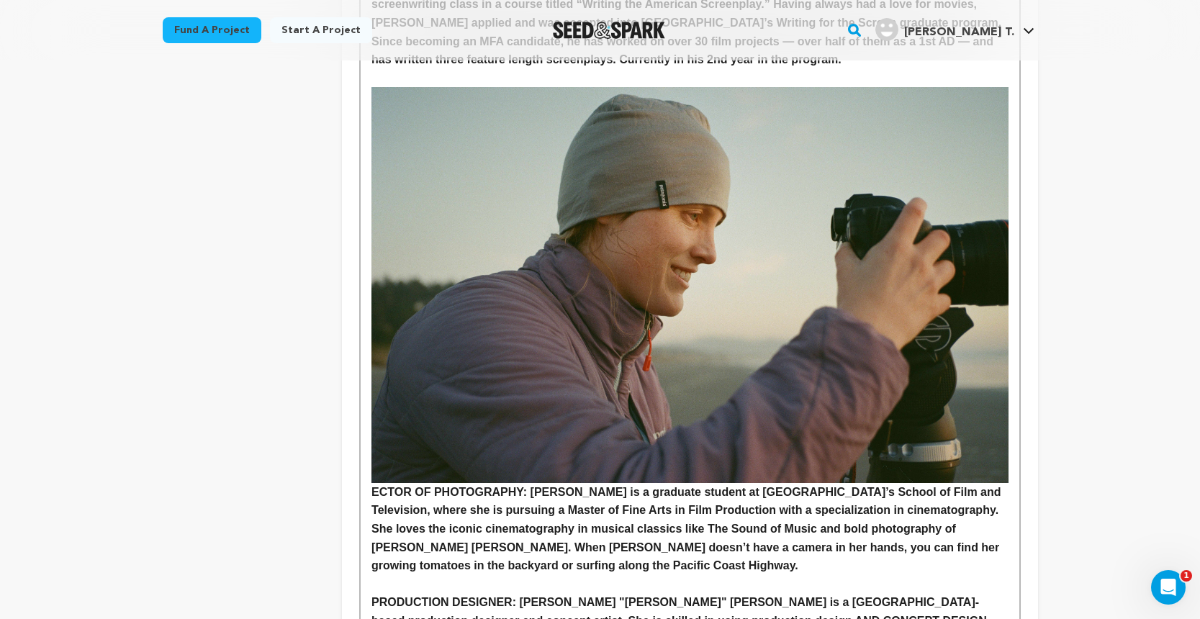
click at [626, 333] on img at bounding box center [689, 284] width 636 height 395
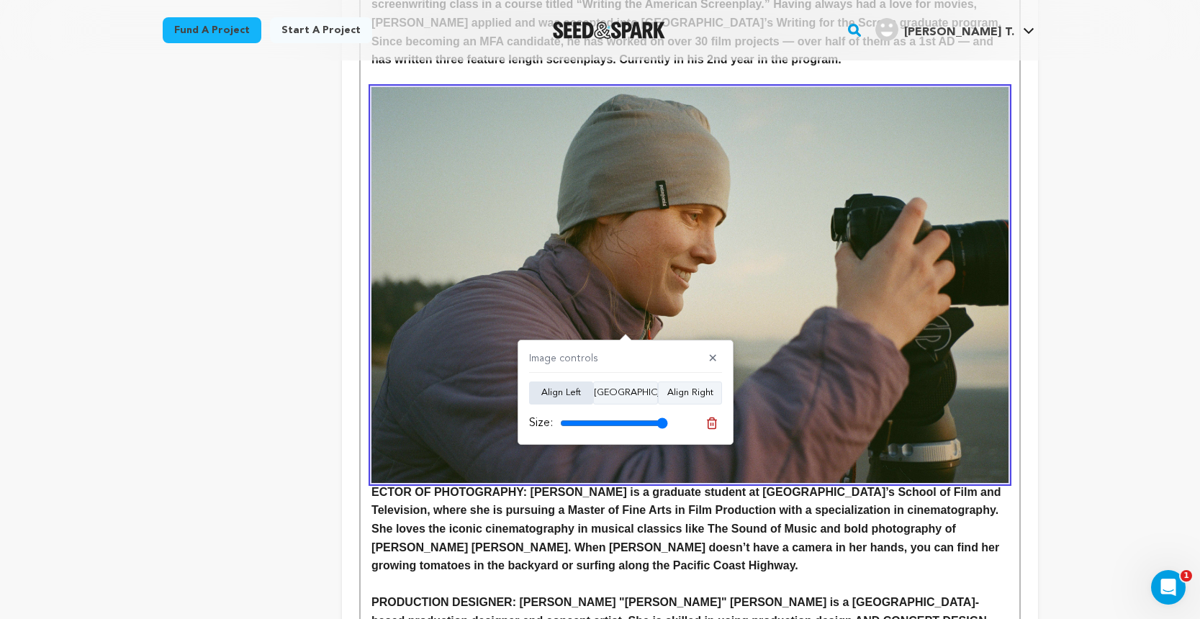
click at [577, 387] on button "Align Left" at bounding box center [561, 393] width 64 height 23
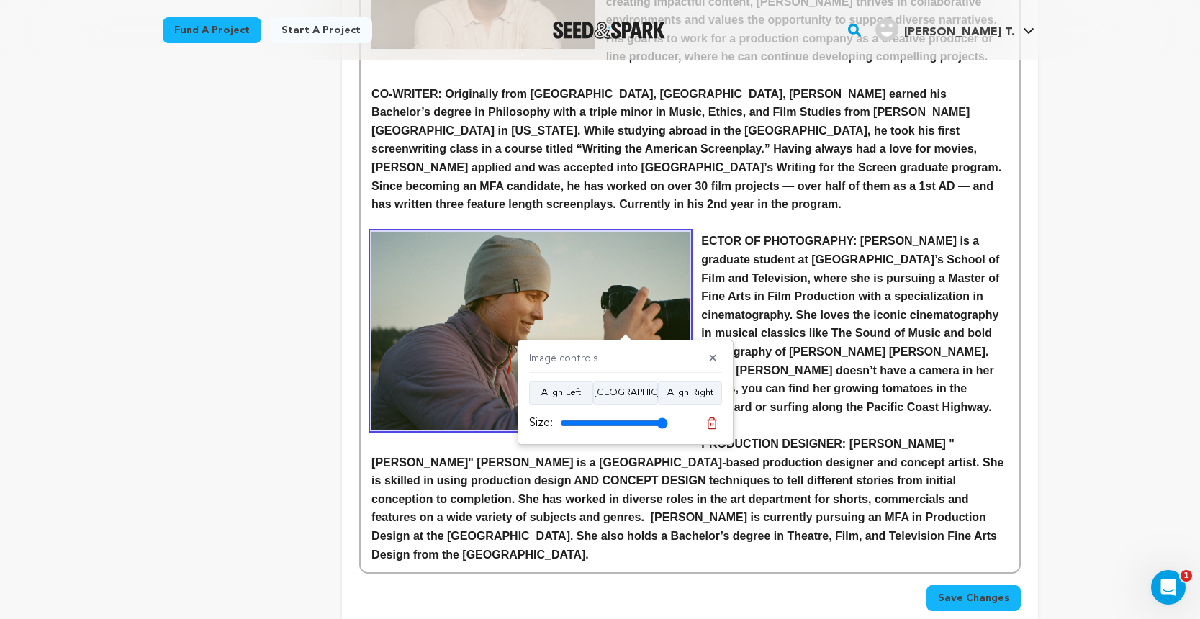
scroll to position [1332, 0]
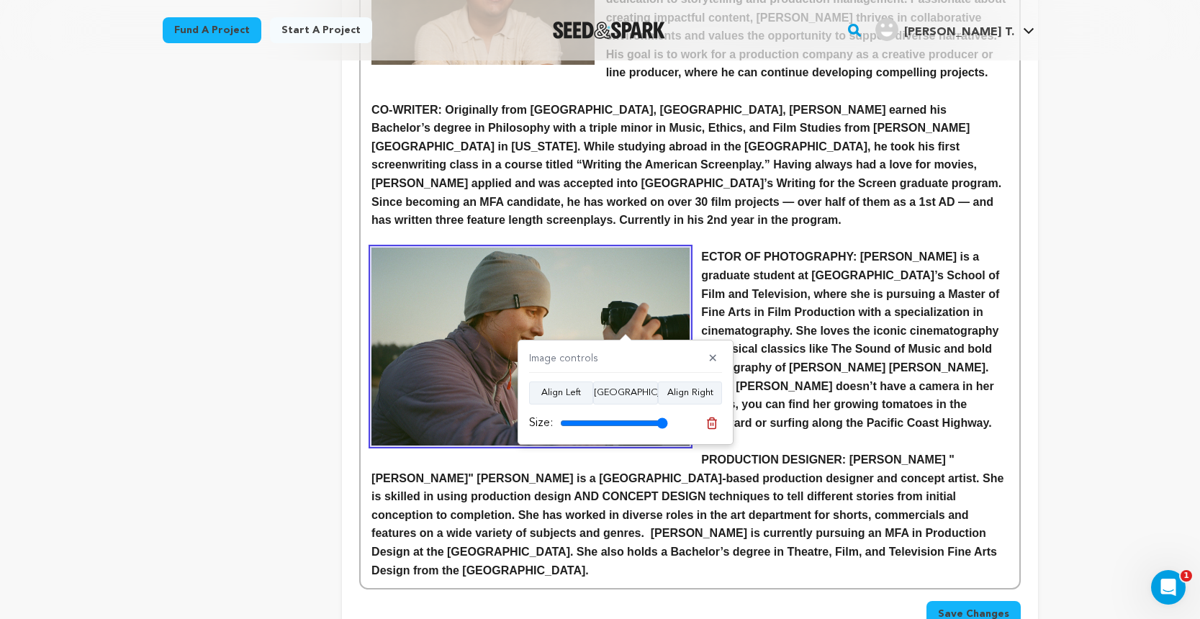
click at [661, 248] on img at bounding box center [530, 347] width 318 height 198
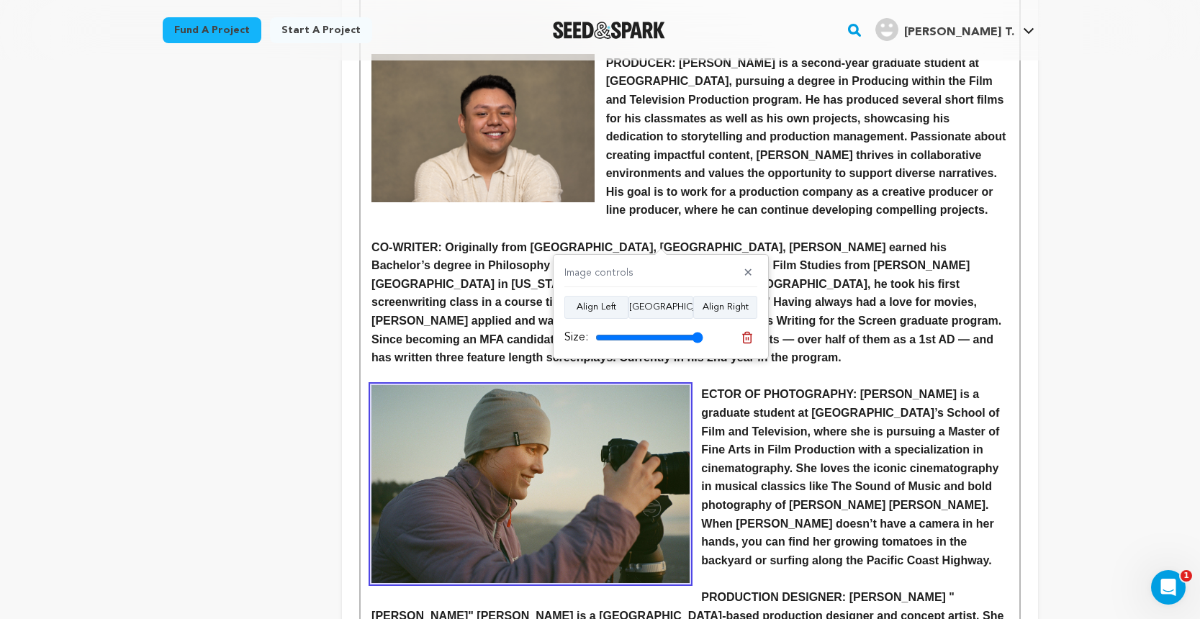
scroll to position [1201, 0]
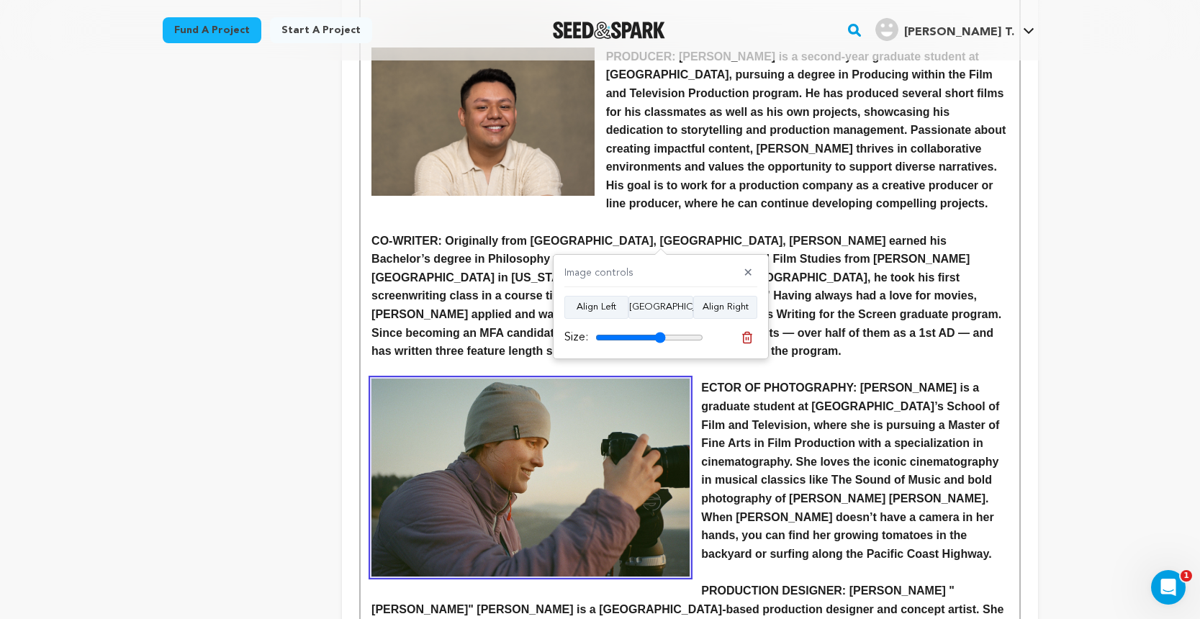
drag, startPoint x: 695, startPoint y: 336, endPoint x: 660, endPoint y: 336, distance: 34.6
type input "65"
click at [660, 336] on input "range" at bounding box center [649, 338] width 108 height 12
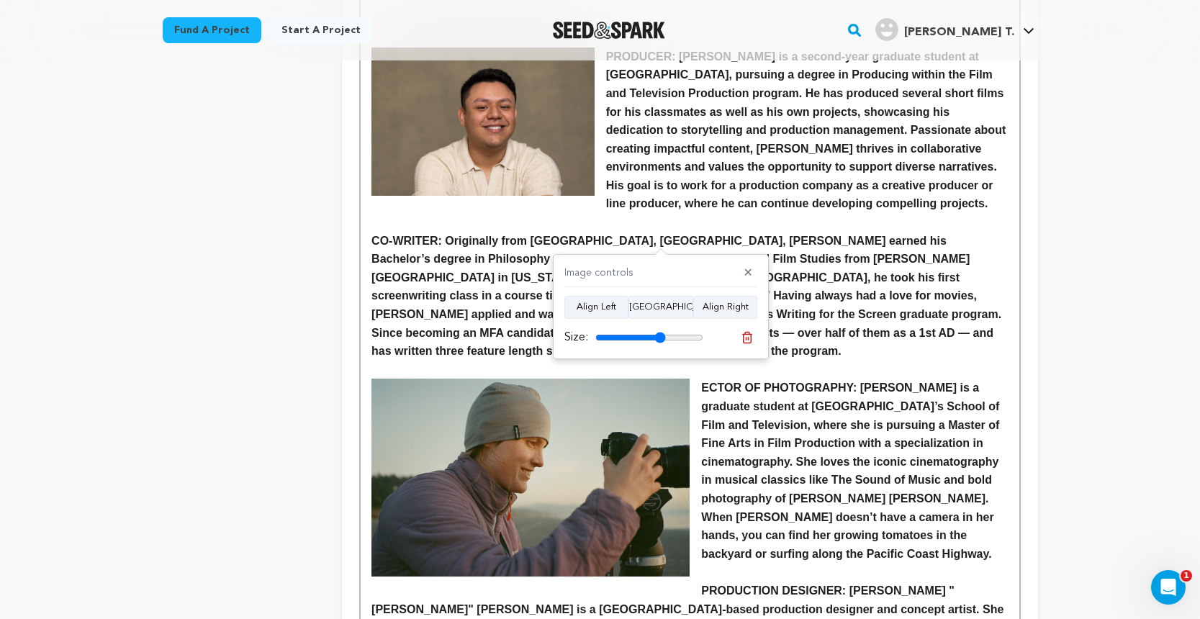
click at [654, 424] on img at bounding box center [530, 478] width 318 height 198
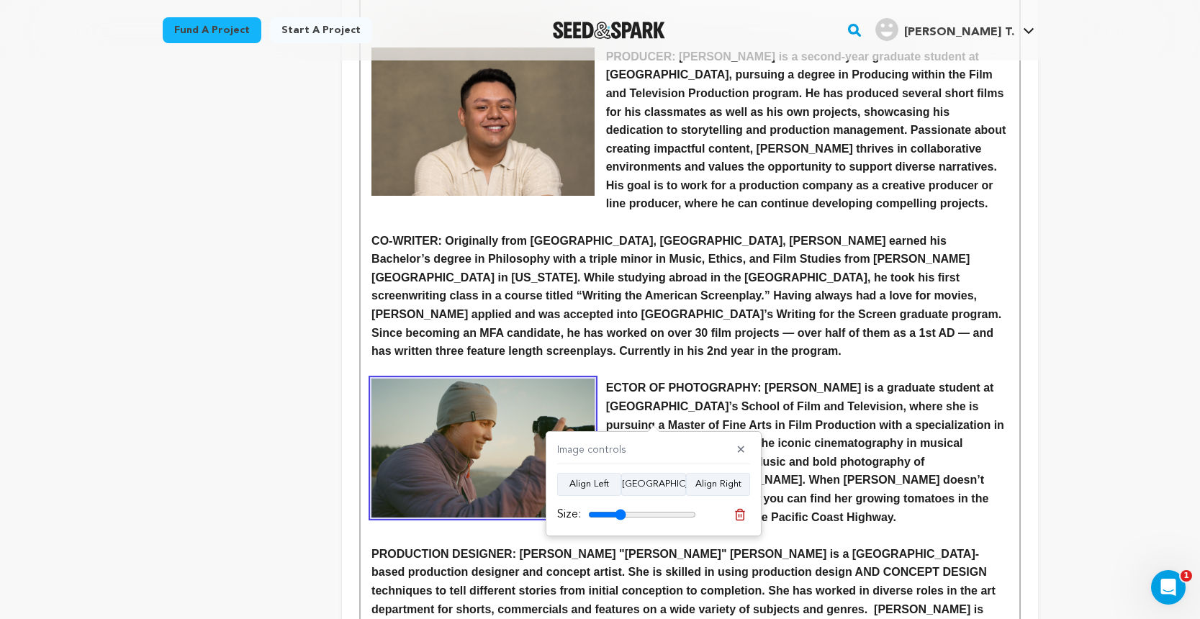
drag, startPoint x: 653, startPoint y: 515, endPoint x: 621, endPoint y: 508, distance: 32.3
type input "35"
click at [621, 509] on input "range" at bounding box center [642, 515] width 108 height 12
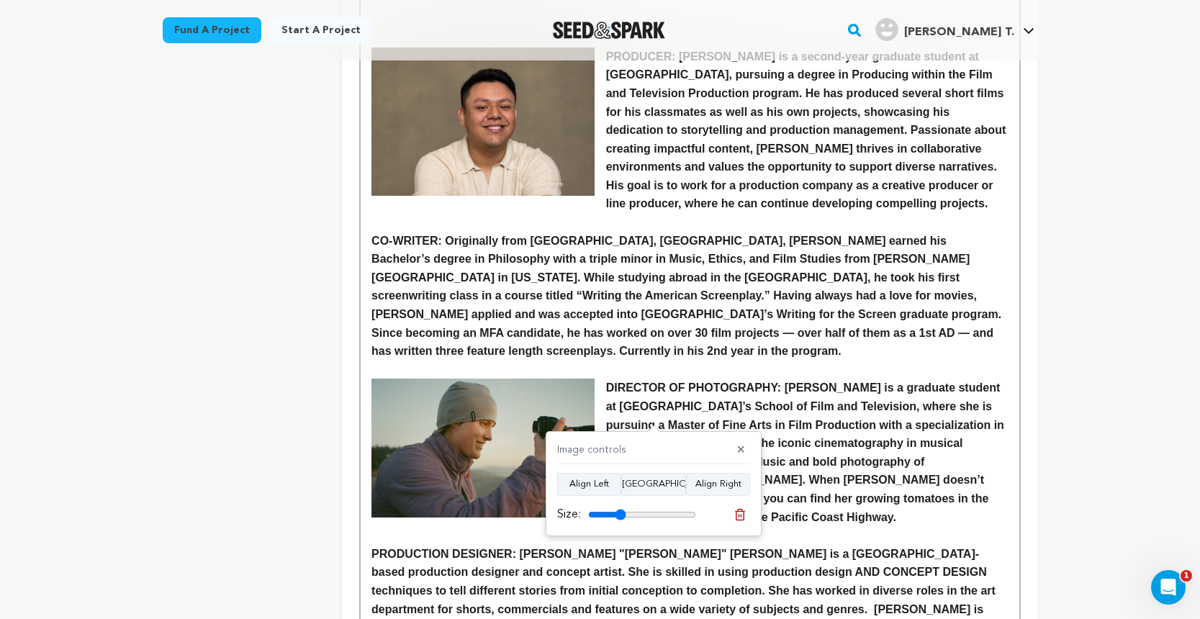
click at [807, 410] on strong "DIRECTOR OF PHOTOGRAPHY: Kiko Sweeney is a graduate student at Loyola Marymount…" at bounding box center [807, 452] width 402 height 141
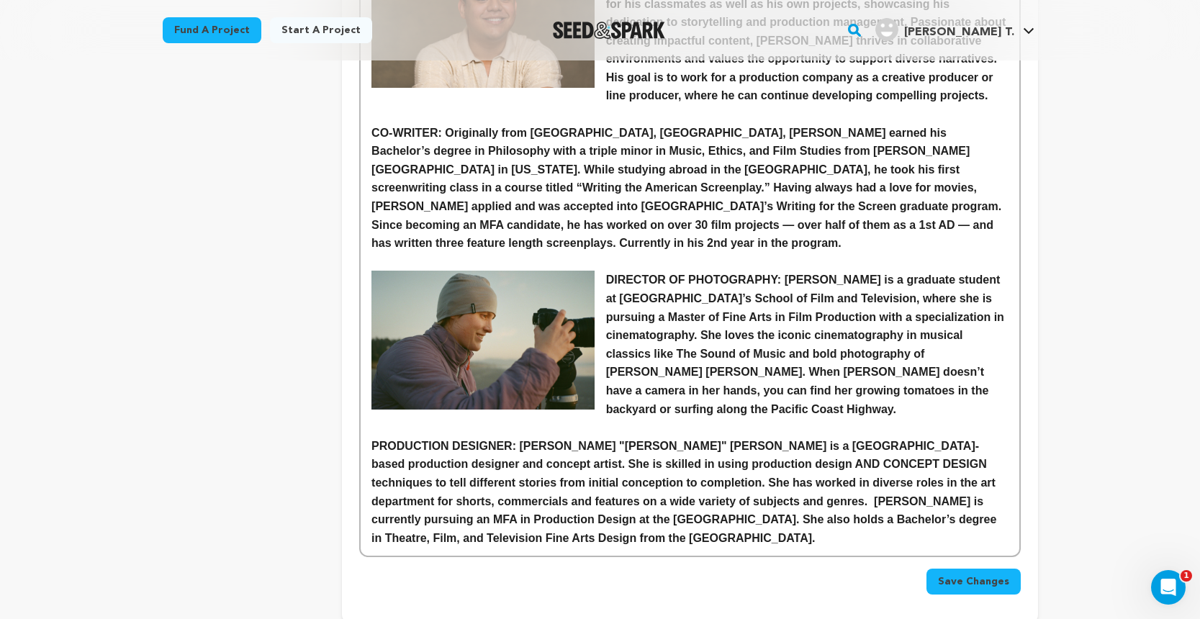
scroll to position [1309, 0]
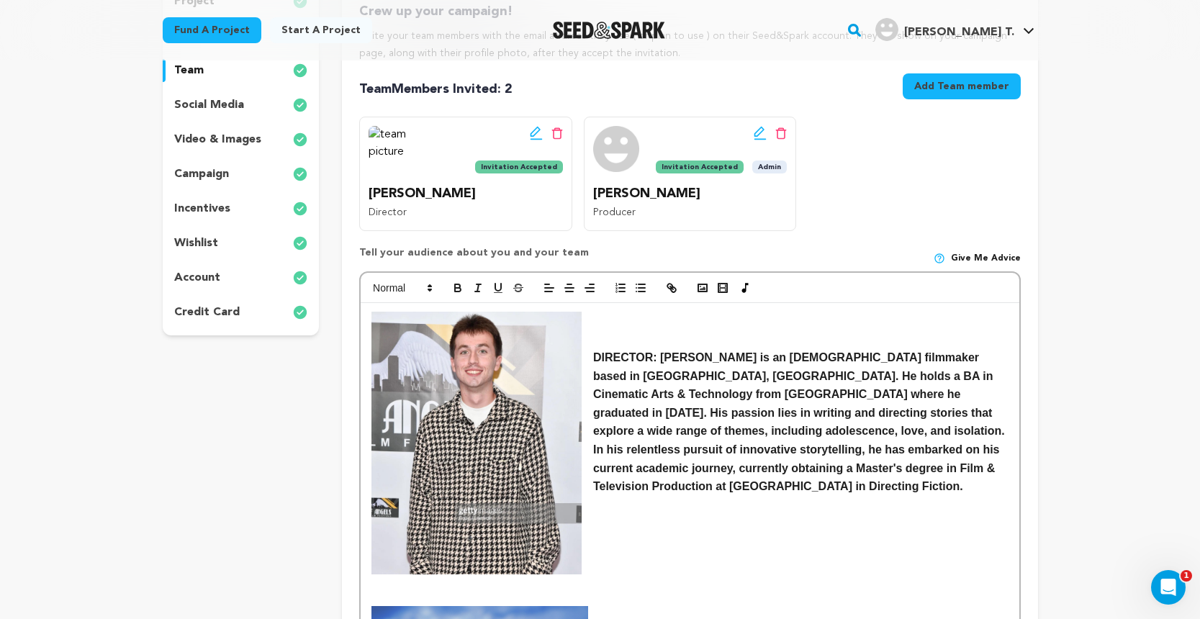
scroll to position [193, 0]
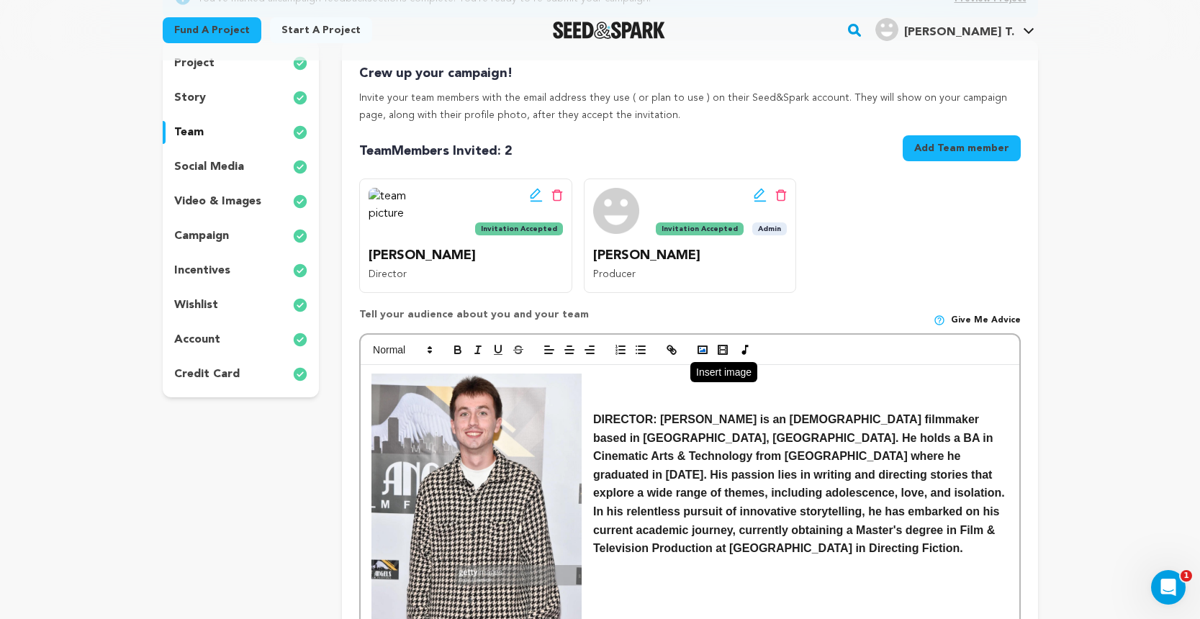
click at [705, 352] on icon "button" at bounding box center [702, 349] width 13 height 13
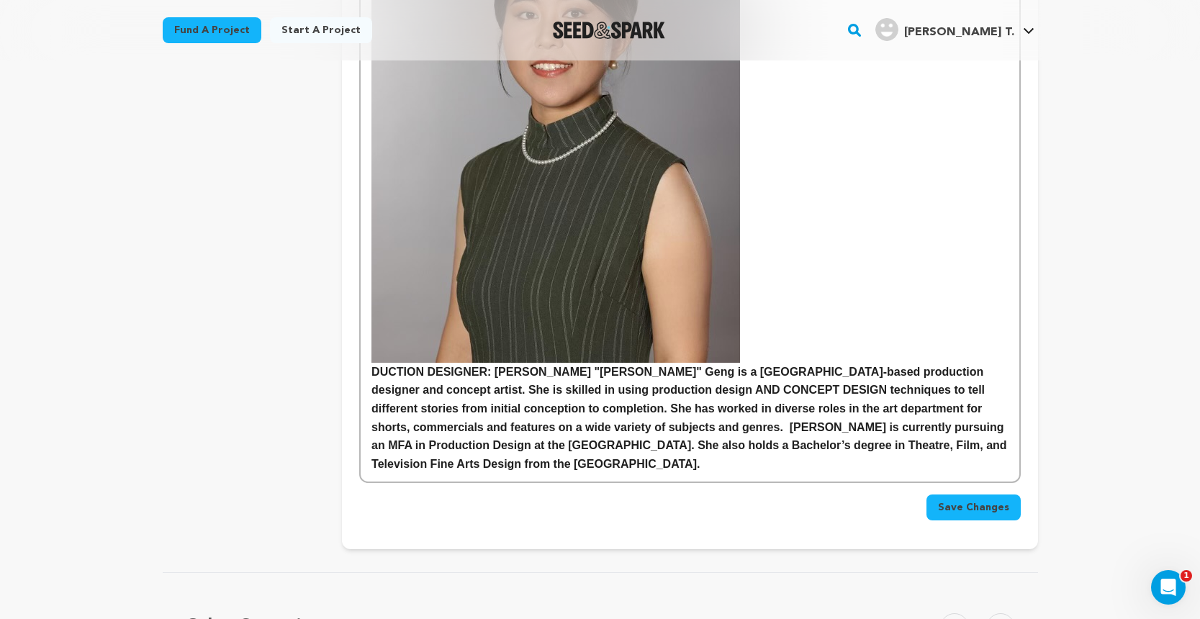
scroll to position [1831, 0]
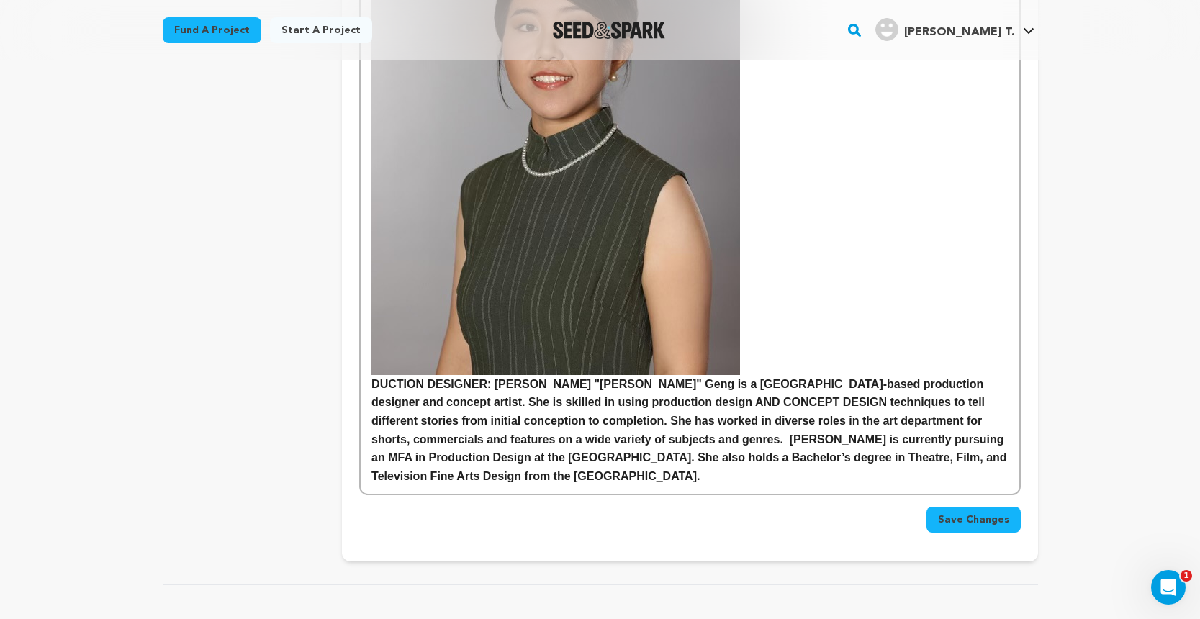
click at [633, 246] on img at bounding box center [555, 144] width 369 height 461
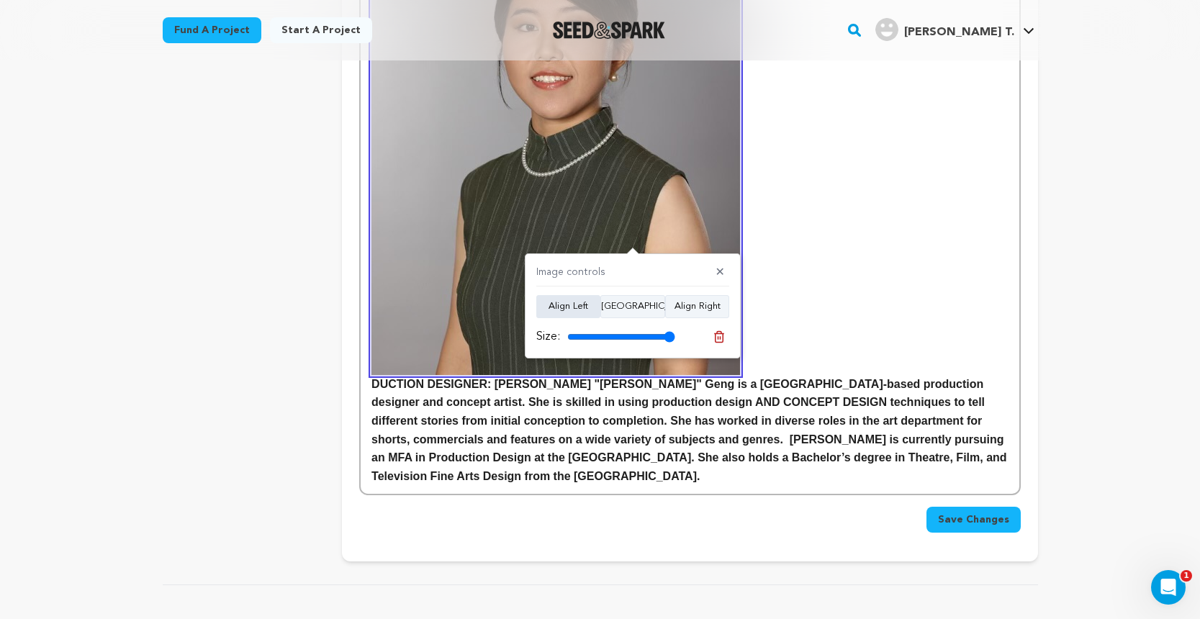
click at [549, 308] on button "Align Left" at bounding box center [568, 306] width 64 height 23
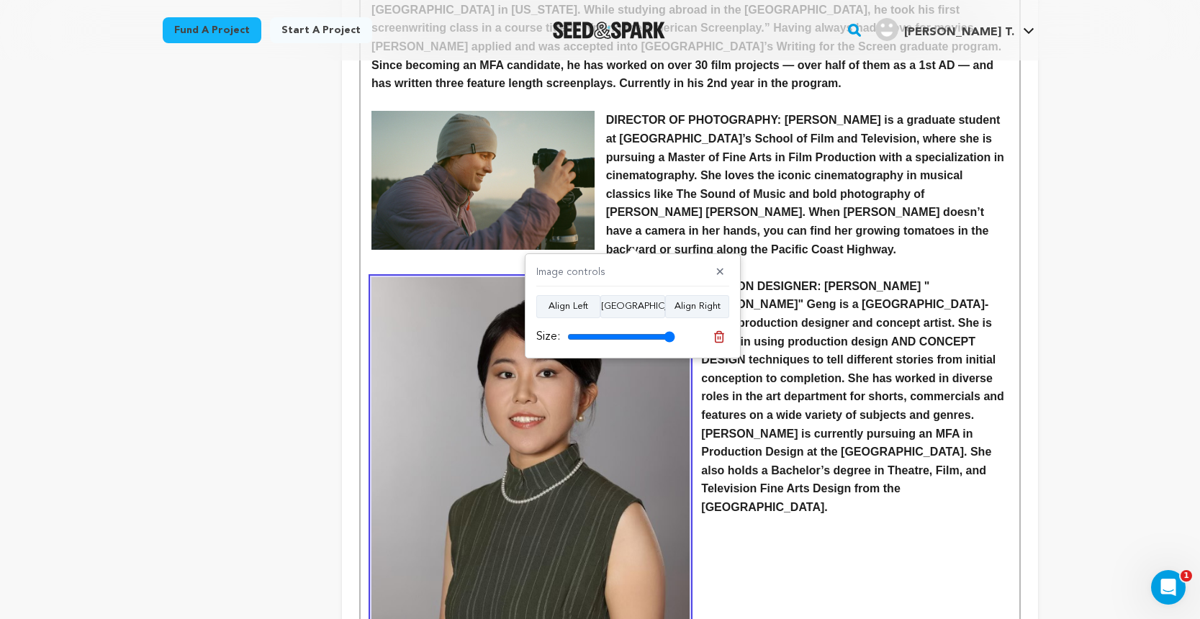
scroll to position [1467, 0]
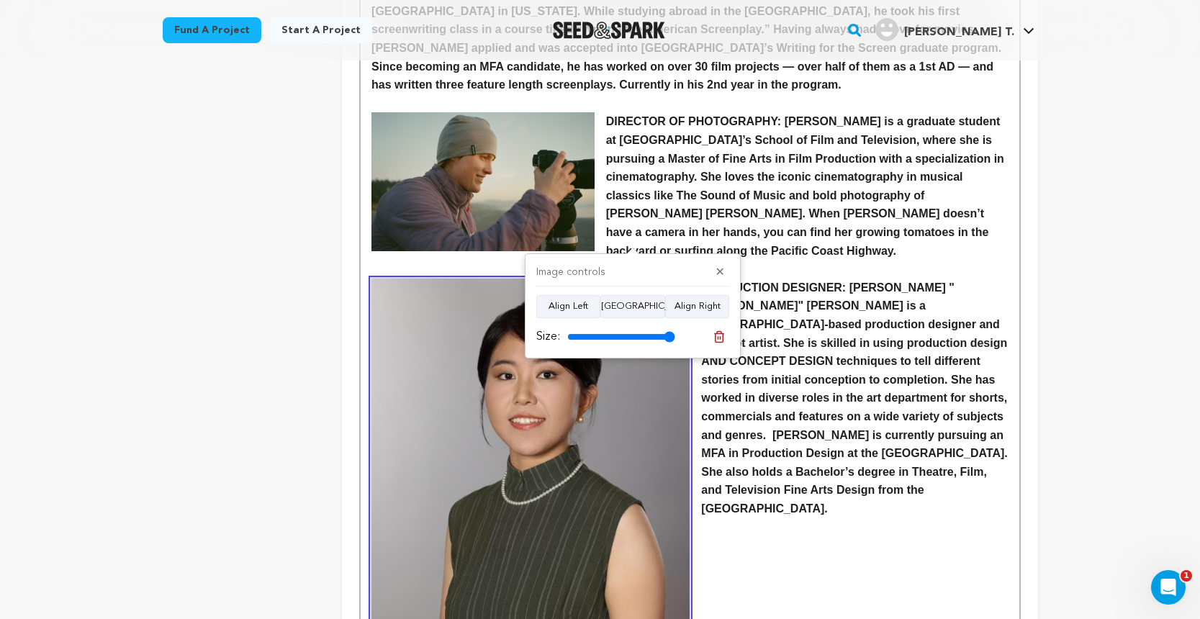
click at [551, 437] on img at bounding box center [530, 478] width 318 height 398
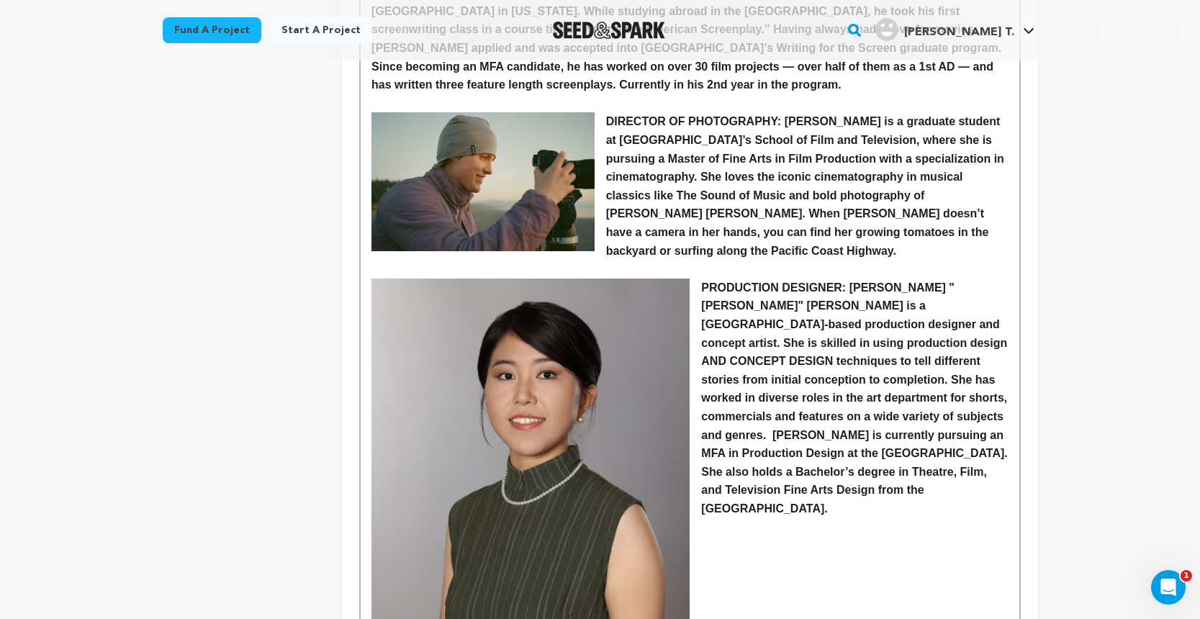
click at [535, 446] on img at bounding box center [530, 478] width 318 height 398
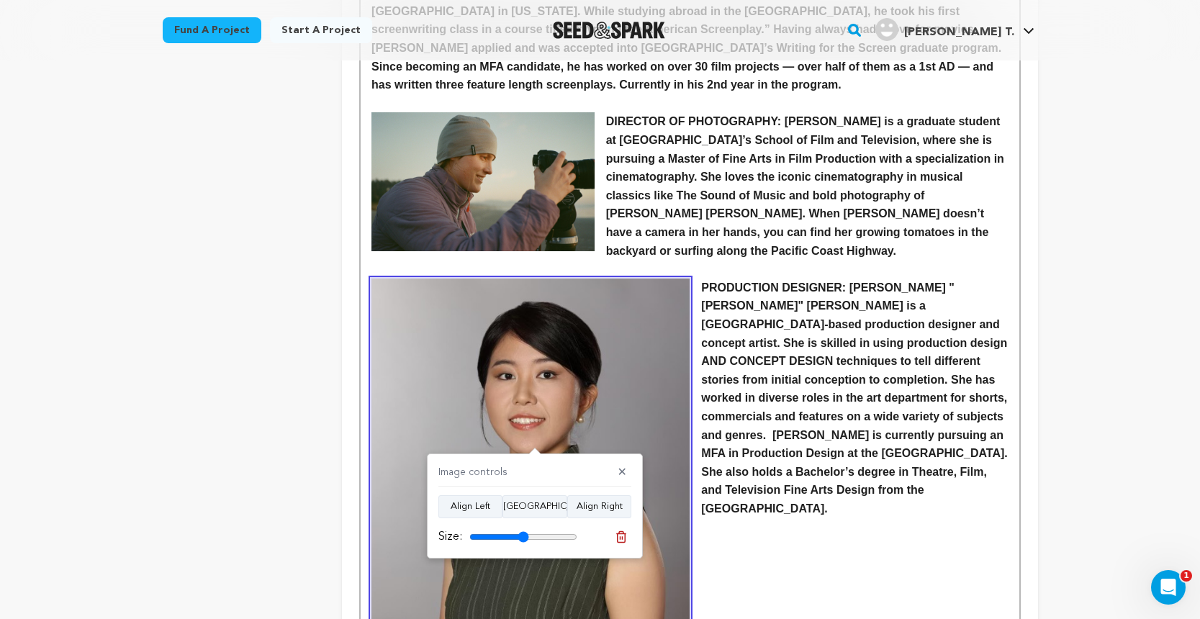
drag, startPoint x: 571, startPoint y: 539, endPoint x: 523, endPoint y: 538, distance: 47.5
type input "55"
click at [523, 538] on input "range" at bounding box center [523, 537] width 108 height 12
click at [533, 398] on img at bounding box center [530, 478] width 318 height 398
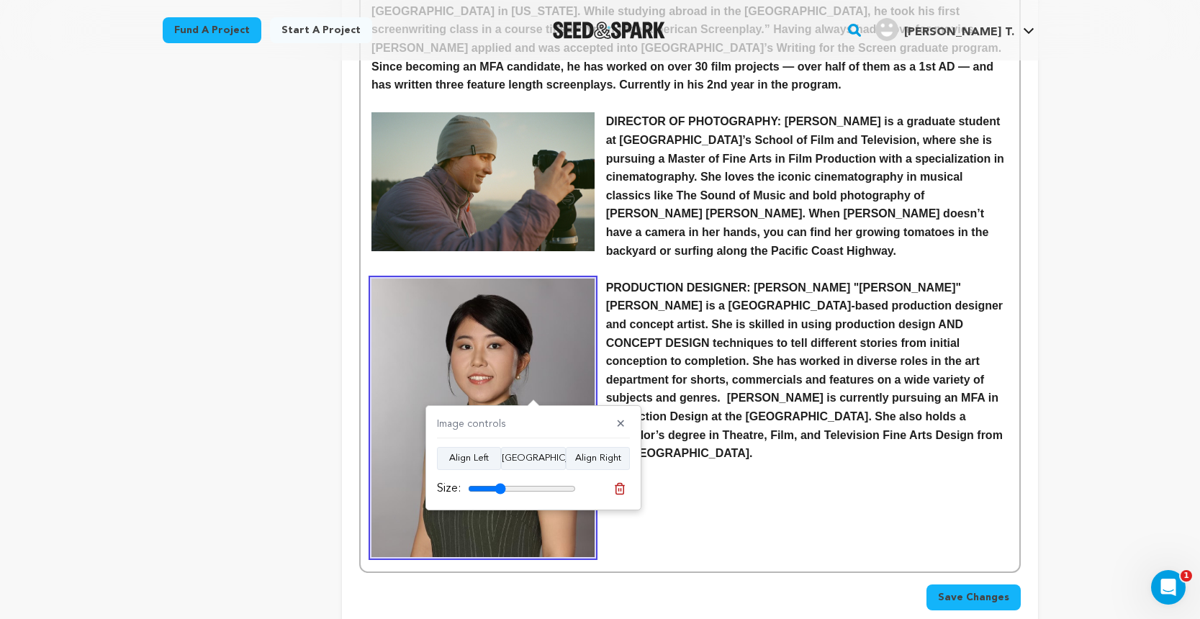
drag, startPoint x: 520, startPoint y: 487, endPoint x: 500, endPoint y: 487, distance: 20.2
type input "35"
click at [500, 487] on input "range" at bounding box center [522, 489] width 108 height 12
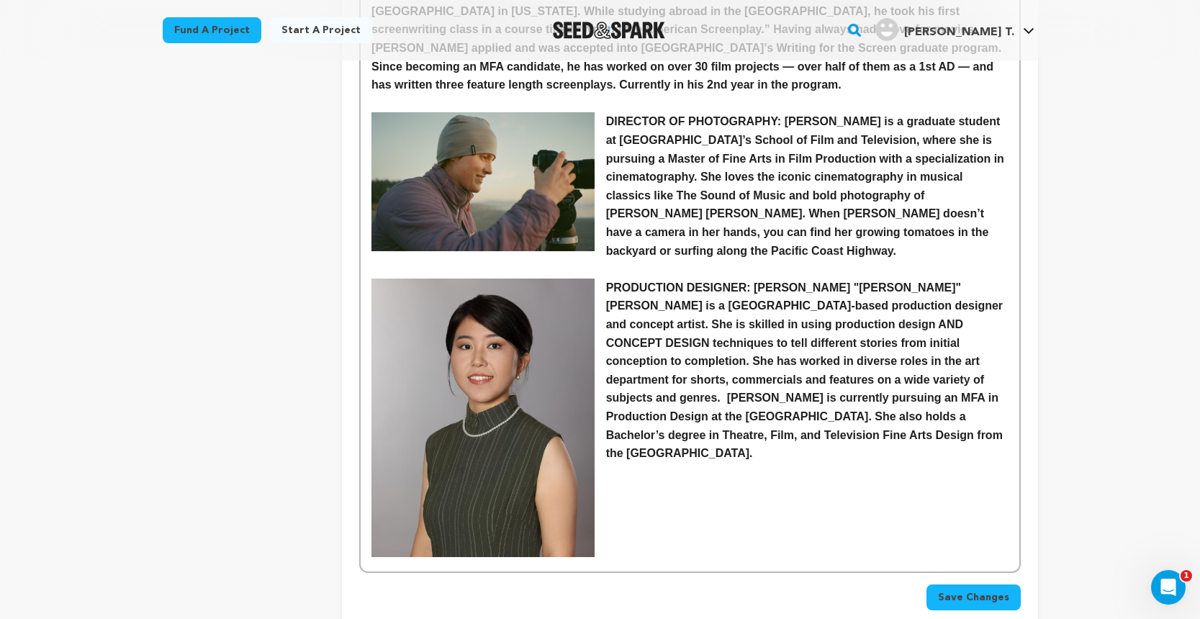
click at [605, 279] on p "PRODUCTION DESIGNER: Anran "Annie" Geng is a Los Angeles-based production desig…" at bounding box center [689, 371] width 636 height 184
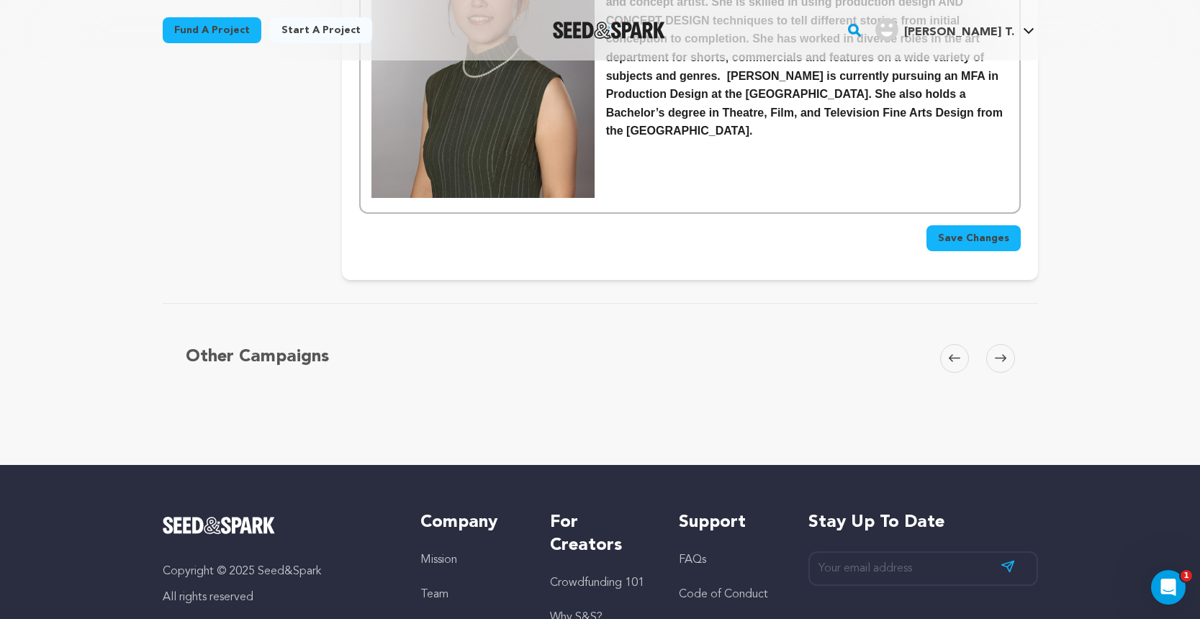
scroll to position [1805, 0]
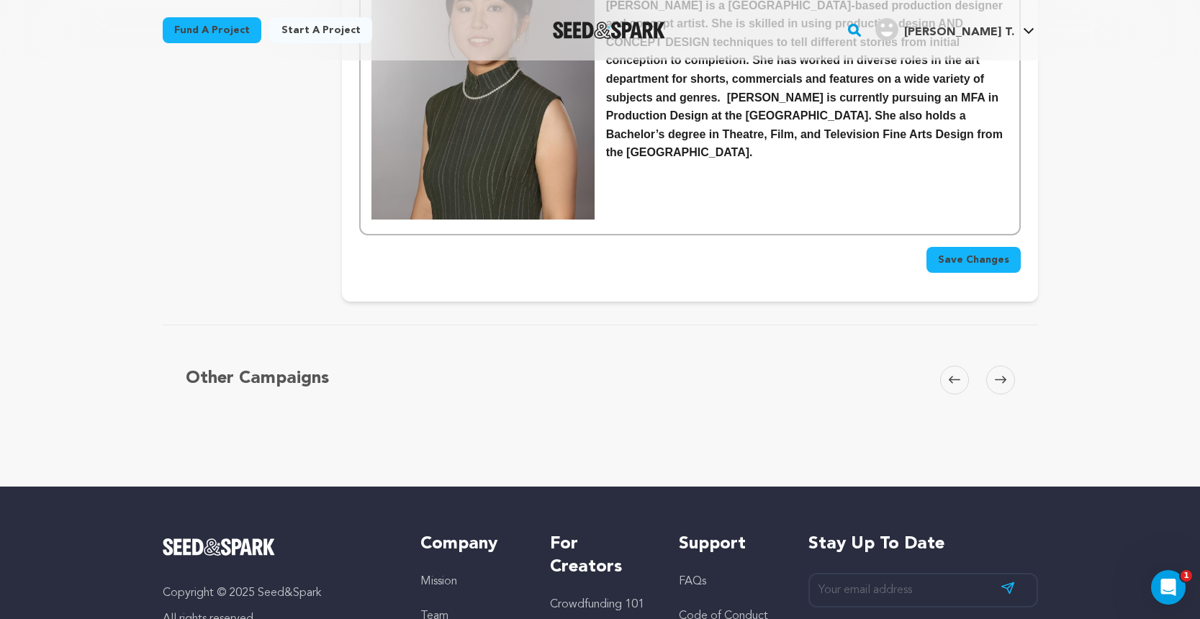
click at [959, 253] on span "Save Changes" at bounding box center [973, 260] width 71 height 14
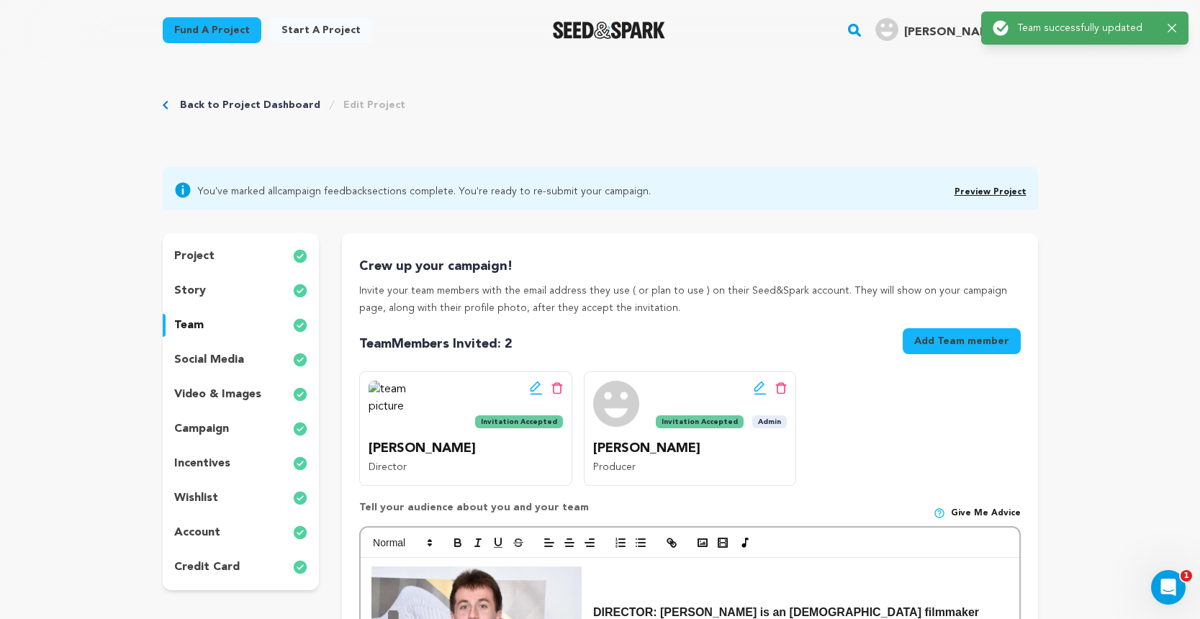
scroll to position [0, 0]
click at [1013, 193] on link "Preview Project" at bounding box center [990, 192] width 72 height 9
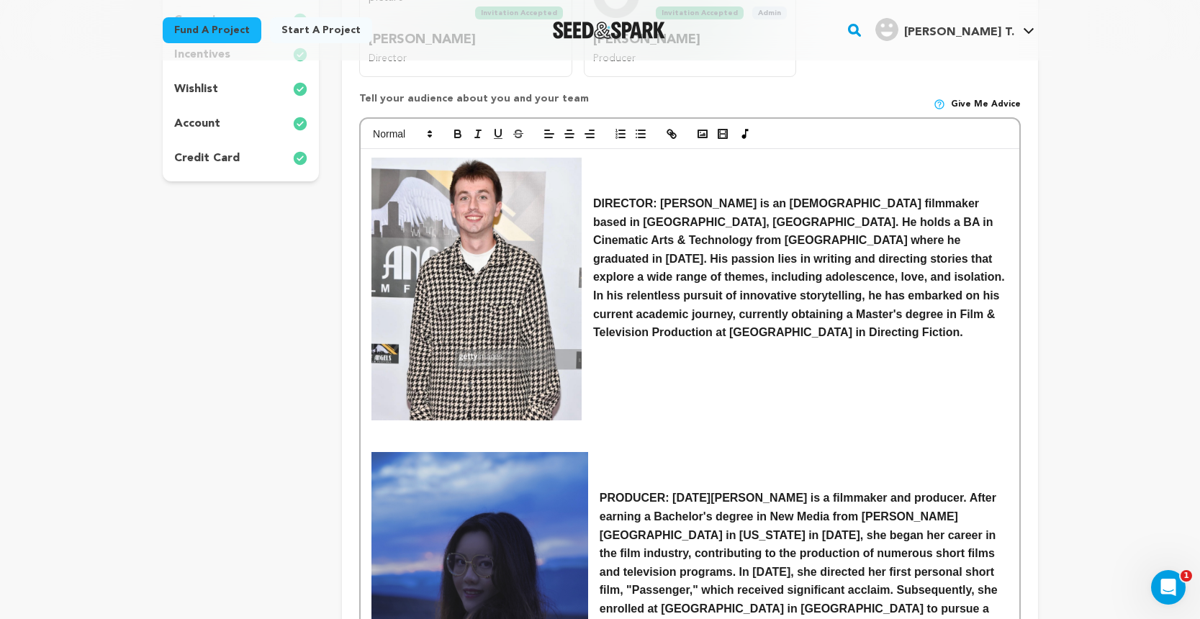
scroll to position [414, 0]
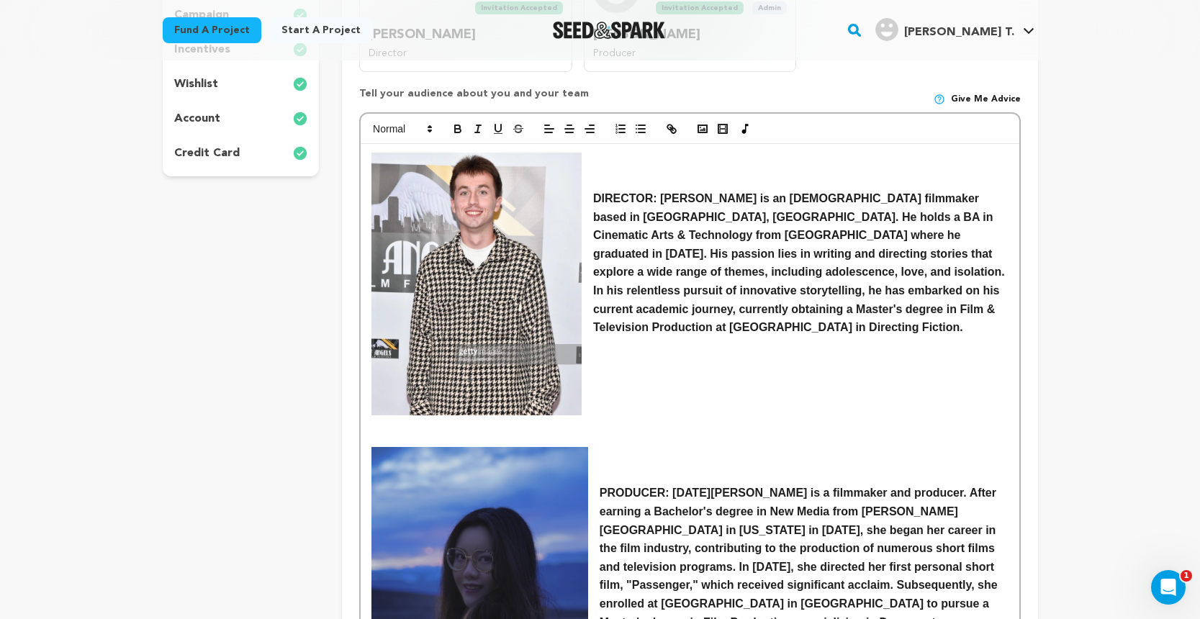
click at [595, 195] on strong "DIRECTOR: Josh Whiteaker is an American filmmaker based in Los Angeles, CA. He …" at bounding box center [800, 262] width 415 height 141
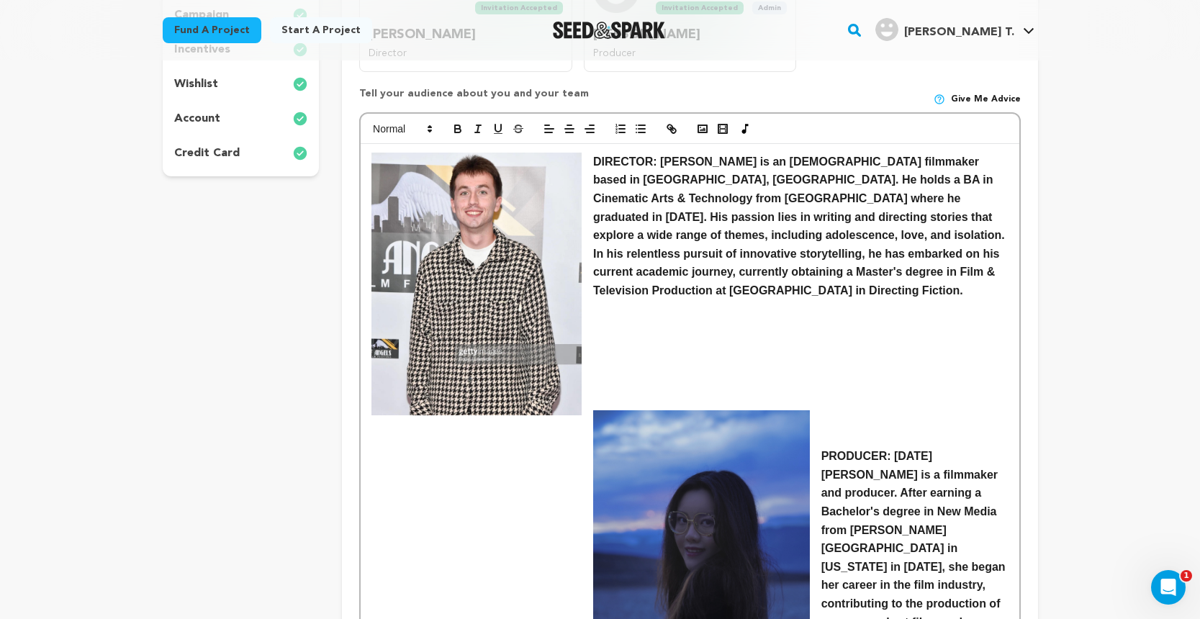
click at [593, 410] on img at bounding box center [701, 572] width 217 height 325
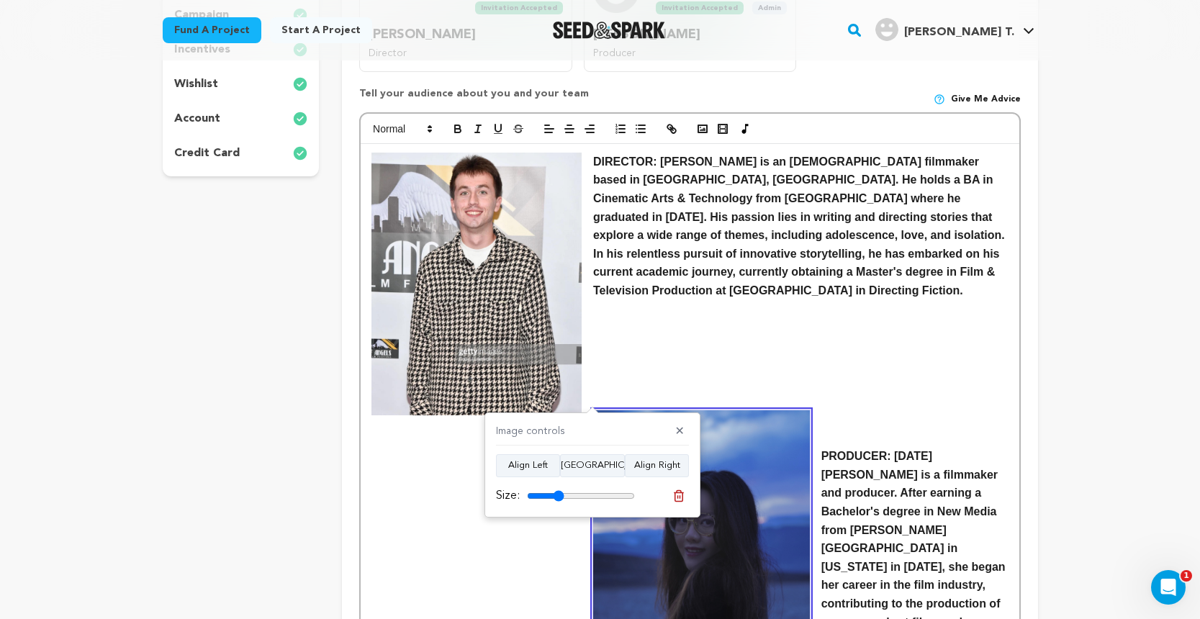
click at [612, 376] on p at bounding box center [689, 383] width 636 height 19
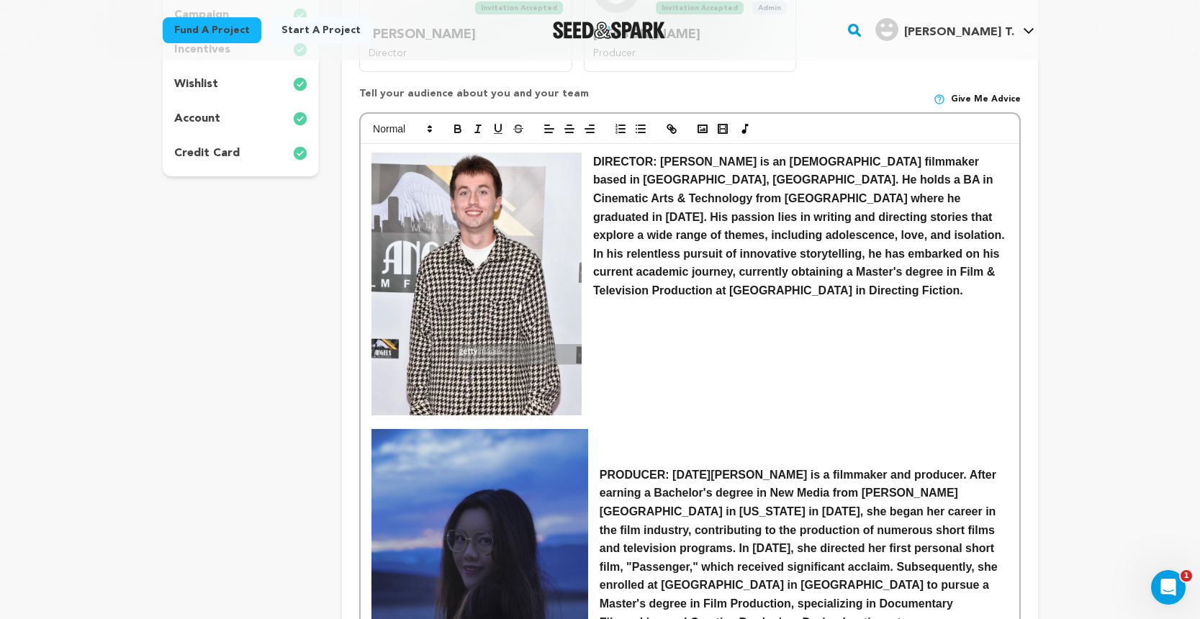
click at [600, 469] on strong "PRODUCER: Lidong Wang is a filmmaker and producer. After earning a Bachelor's d…" at bounding box center [805, 576] width 410 height 215
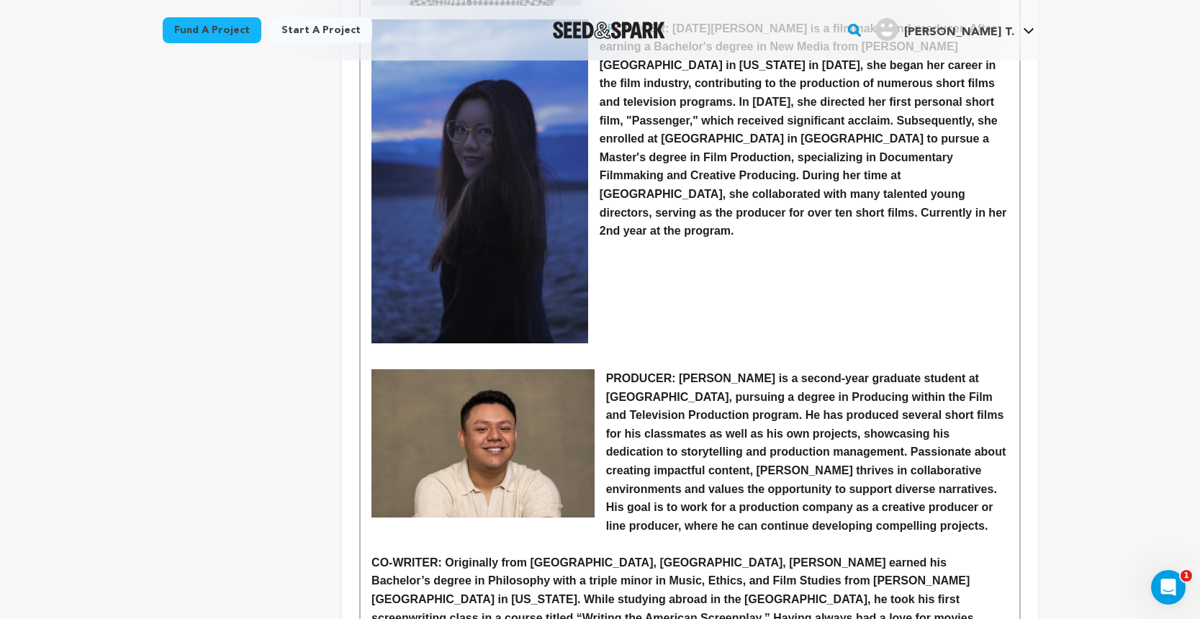
scroll to position [824, 0]
click at [598, 350] on p at bounding box center [689, 359] width 636 height 19
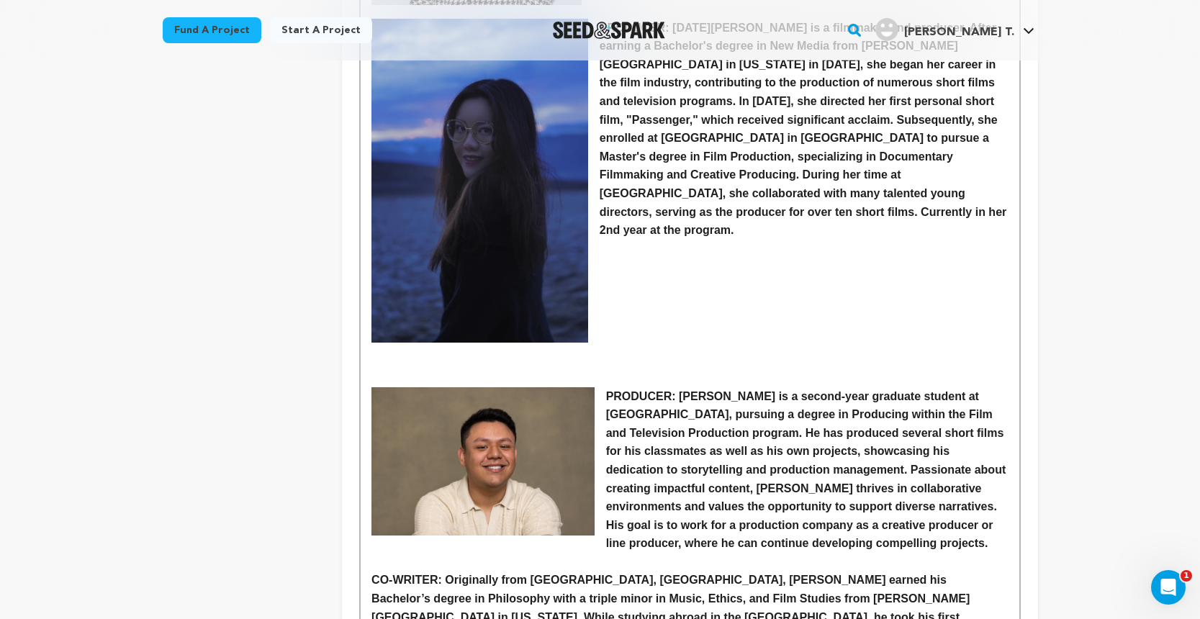
click at [607, 390] on strong "PRODUCER: Kevin Reyes is a second-year graduate student at Loyola Marymount Uni…" at bounding box center [807, 470] width 403 height 160
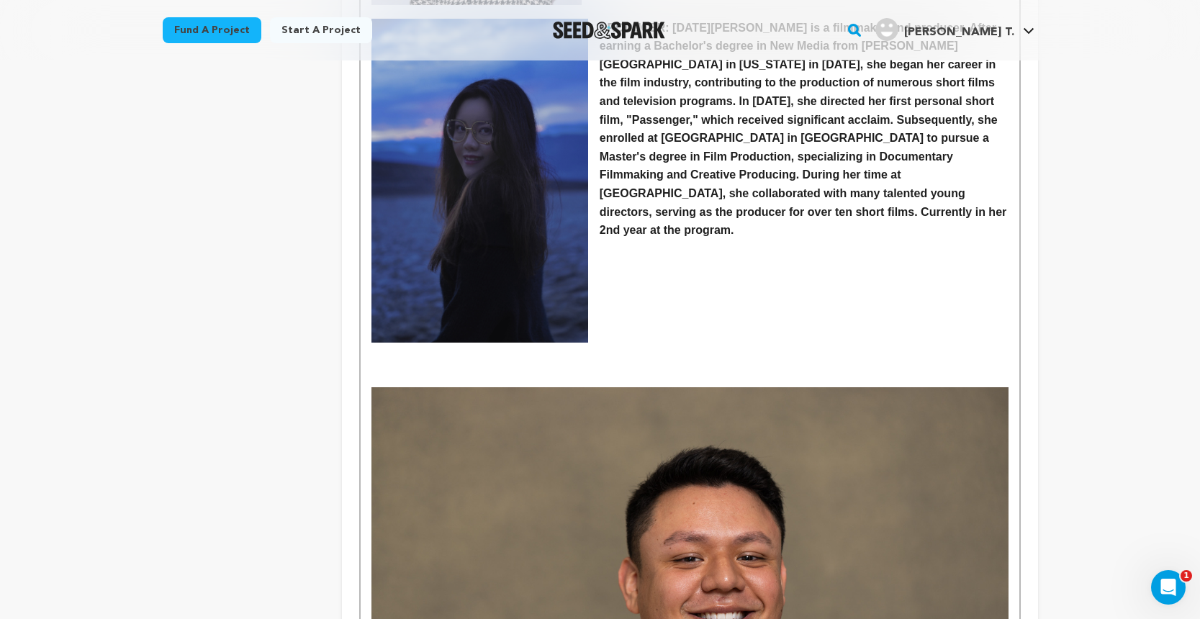
click at [834, 463] on img at bounding box center [689, 599] width 636 height 425
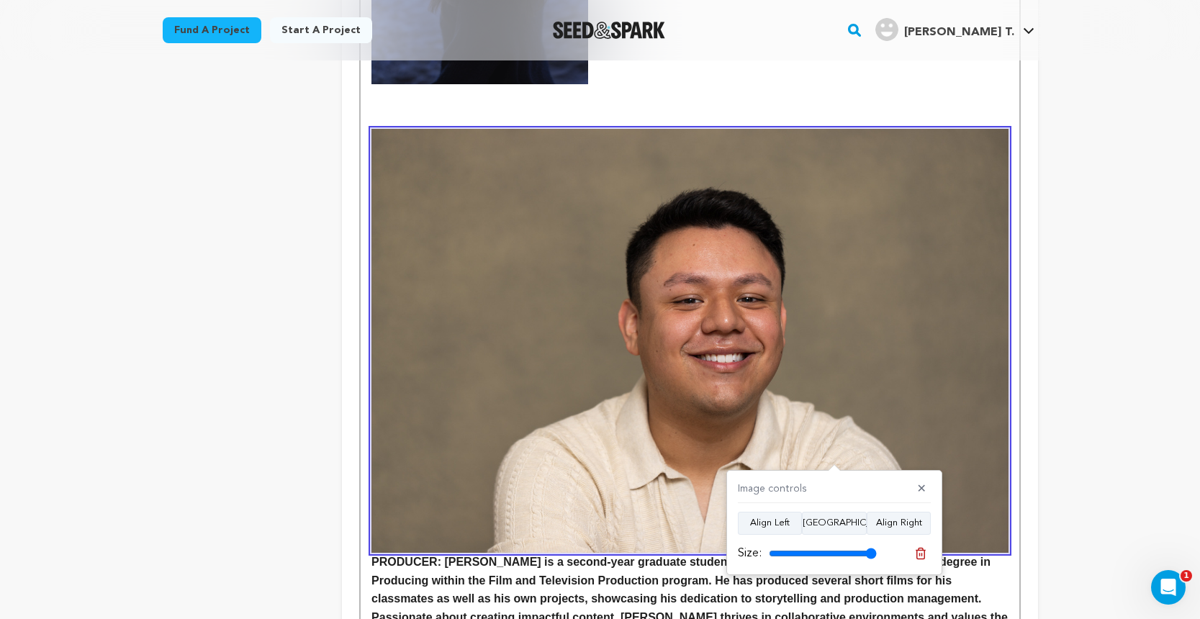
scroll to position [1106, 0]
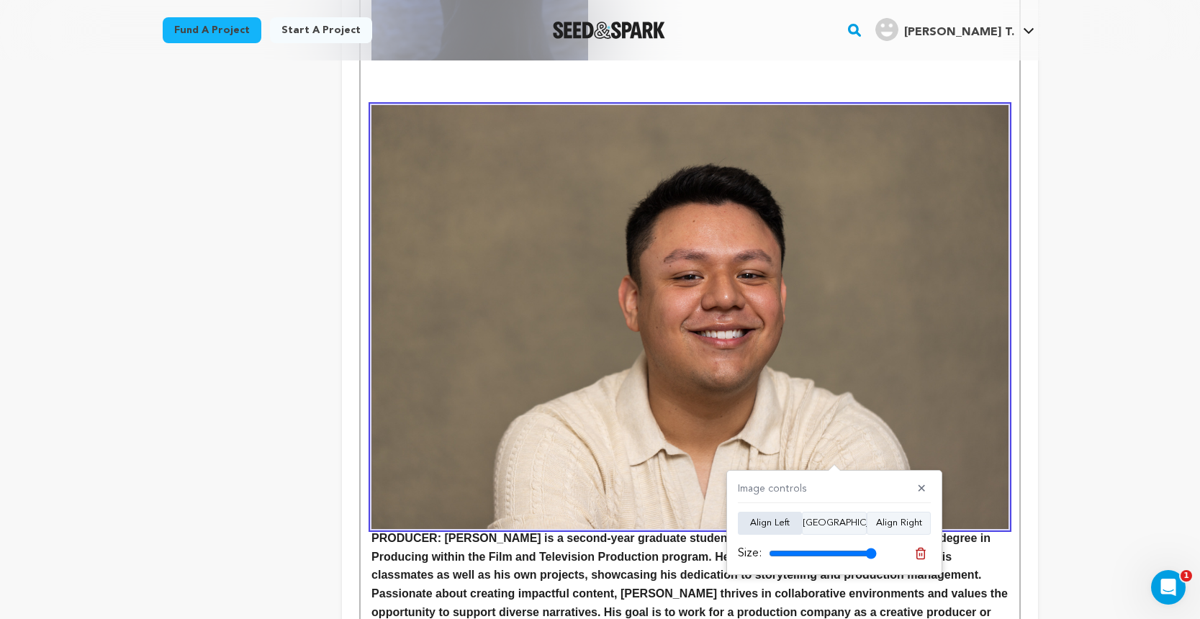
click at [792, 524] on button "Align Left" at bounding box center [770, 523] width 64 height 23
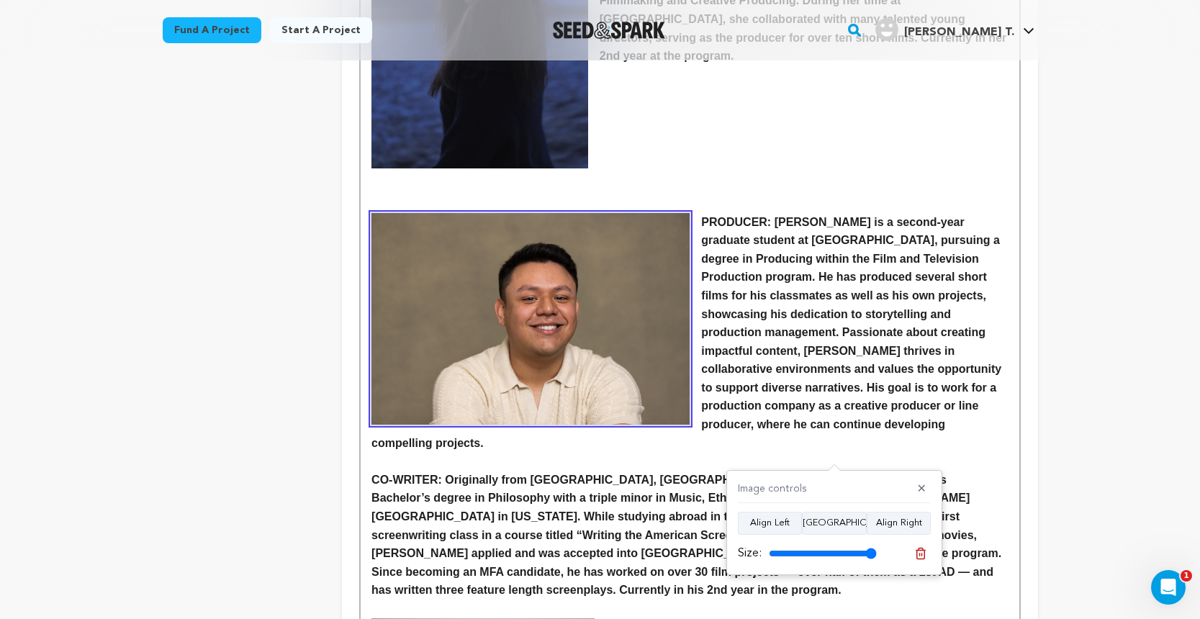
scroll to position [997, 0]
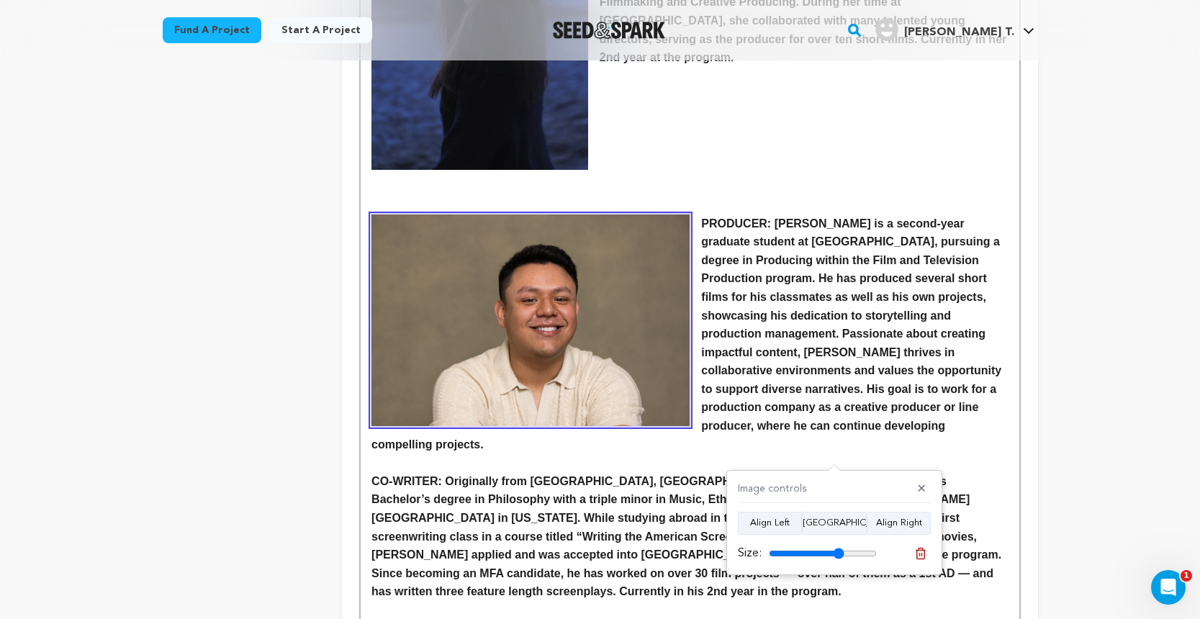
drag, startPoint x: 870, startPoint y: 549, endPoint x: 839, endPoint y: 549, distance: 31.0
type input "70"
click at [839, 549] on input "range" at bounding box center [823, 554] width 108 height 12
click at [784, 383] on strong "PRODUCER: Kevin Reyes is a second-year graduate student at Loyola Marymount Uni…" at bounding box center [687, 333] width 633 height 233
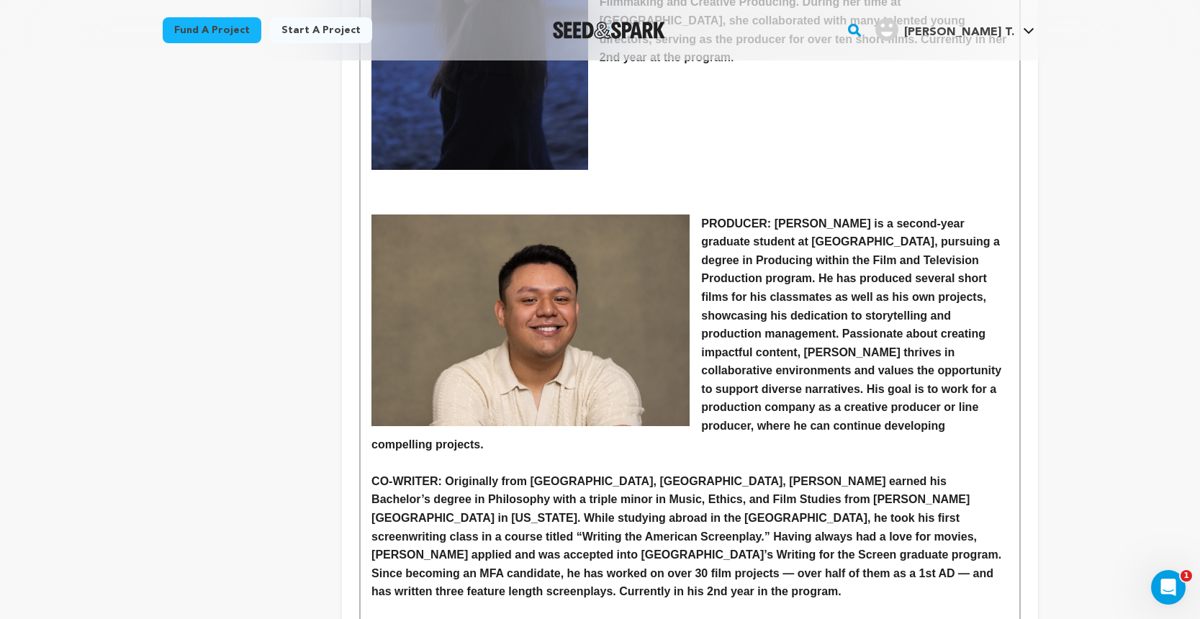
click at [621, 306] on img at bounding box center [530, 321] width 318 height 212
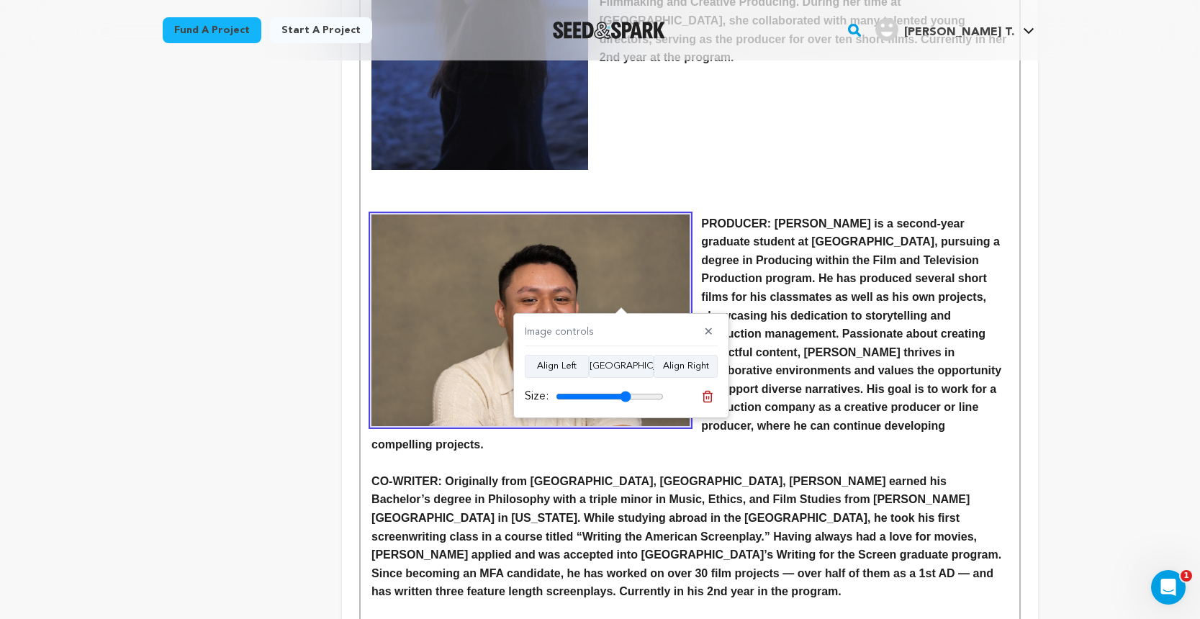
drag, startPoint x: 626, startPoint y: 388, endPoint x: 595, endPoint y: 386, distance: 30.3
click at [595, 387] on div "Size:" at bounding box center [621, 397] width 193 height 20
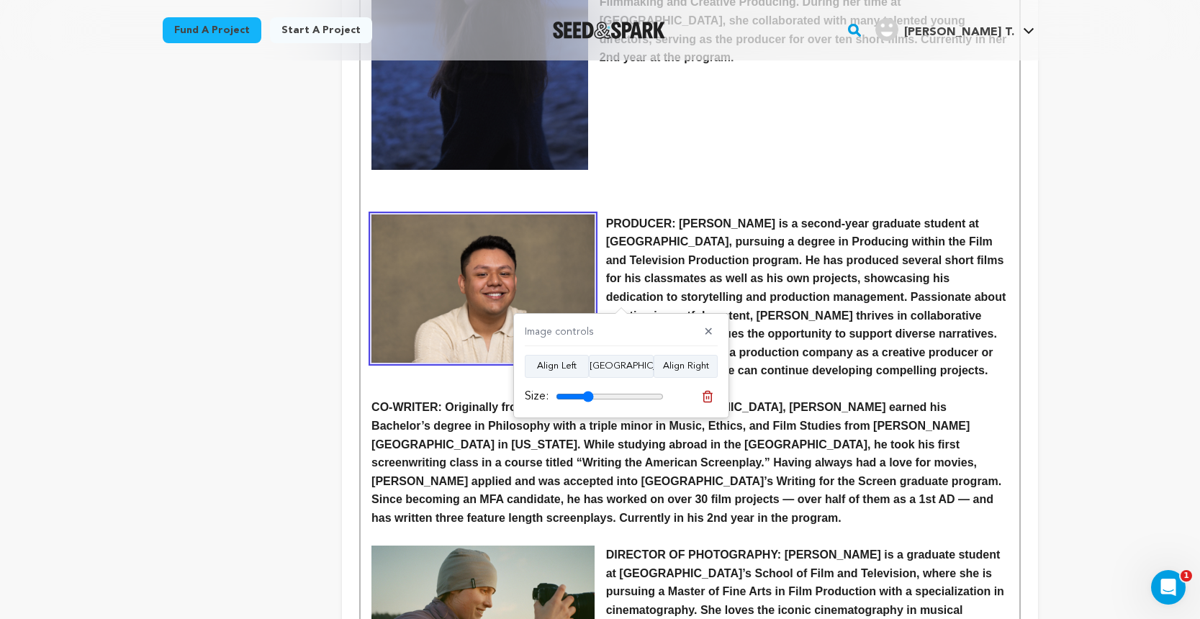
drag, startPoint x: 626, startPoint y: 391, endPoint x: 588, endPoint y: 393, distance: 38.2
type input "35"
click at [588, 393] on input "range" at bounding box center [610, 397] width 108 height 12
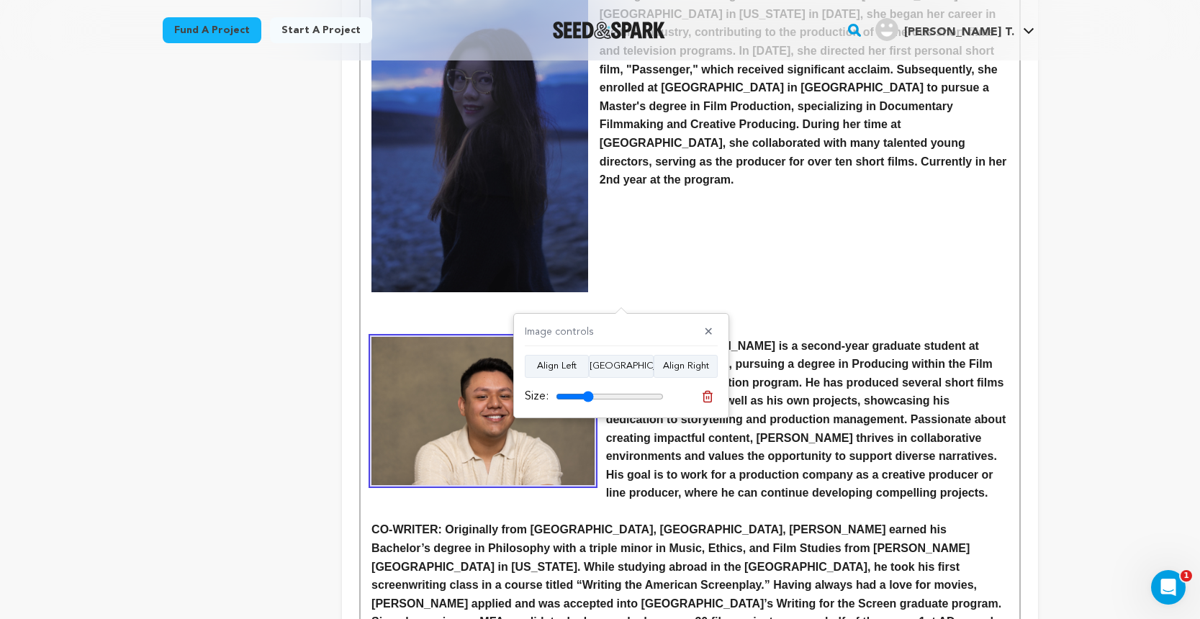
click at [669, 263] on p at bounding box center [689, 272] width 636 height 19
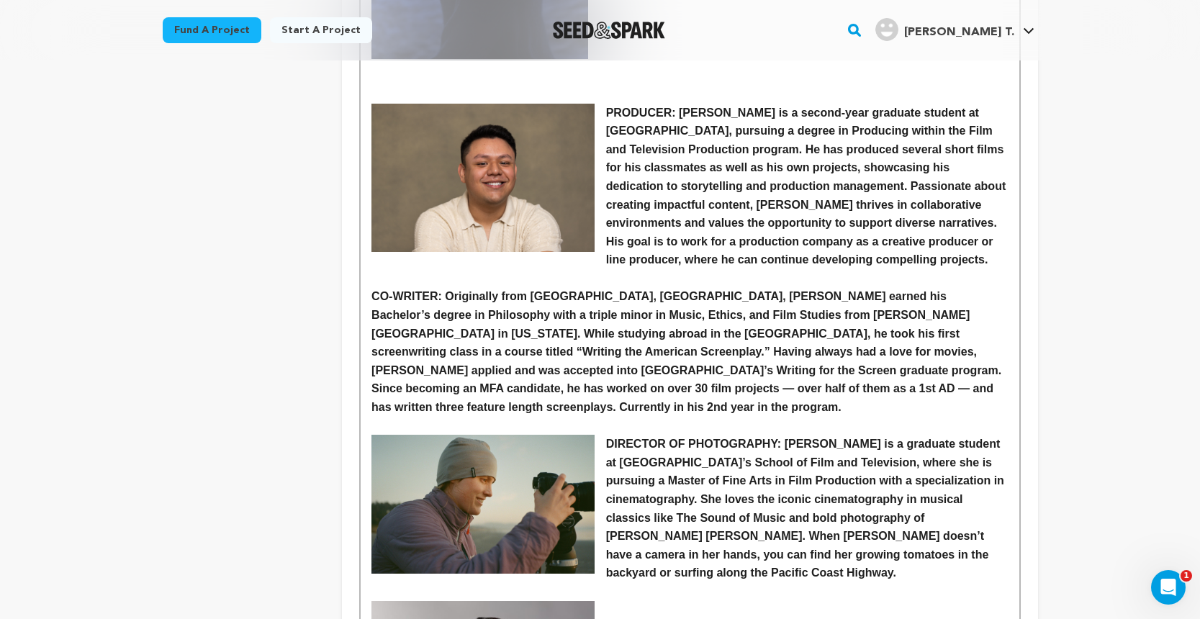
scroll to position [1189, 0]
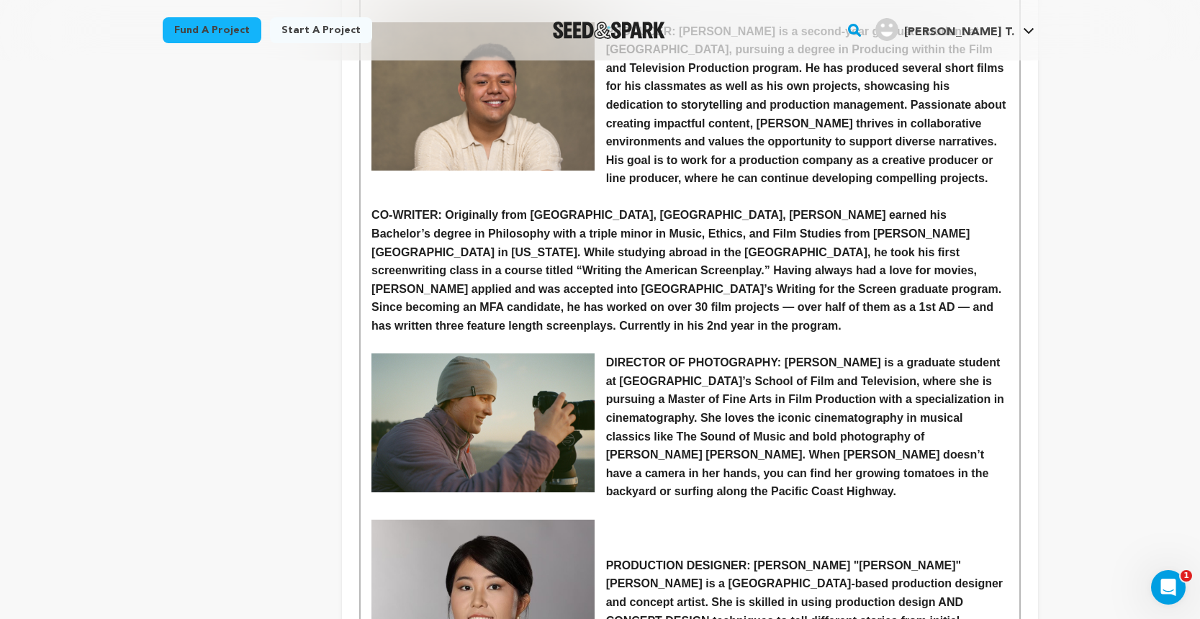
click at [608, 356] on strong "DIRECTOR OF PHOTOGRAPHY: Kiko Sweeney is a graduate student at Loyola Marymount…" at bounding box center [807, 426] width 402 height 141
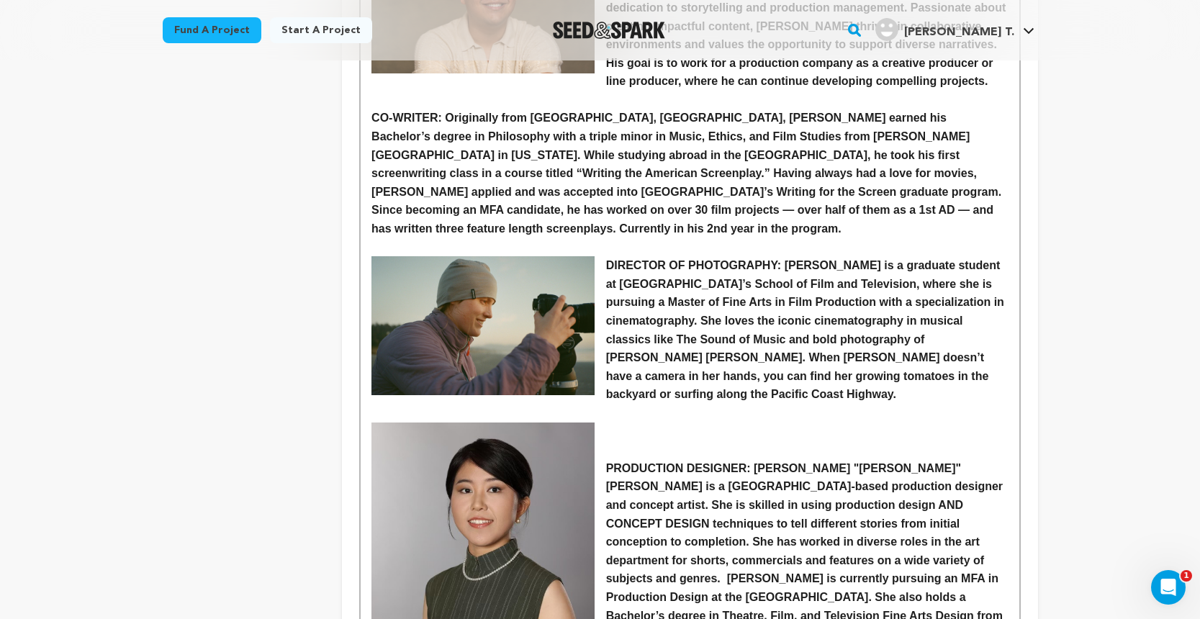
scroll to position [1295, 0]
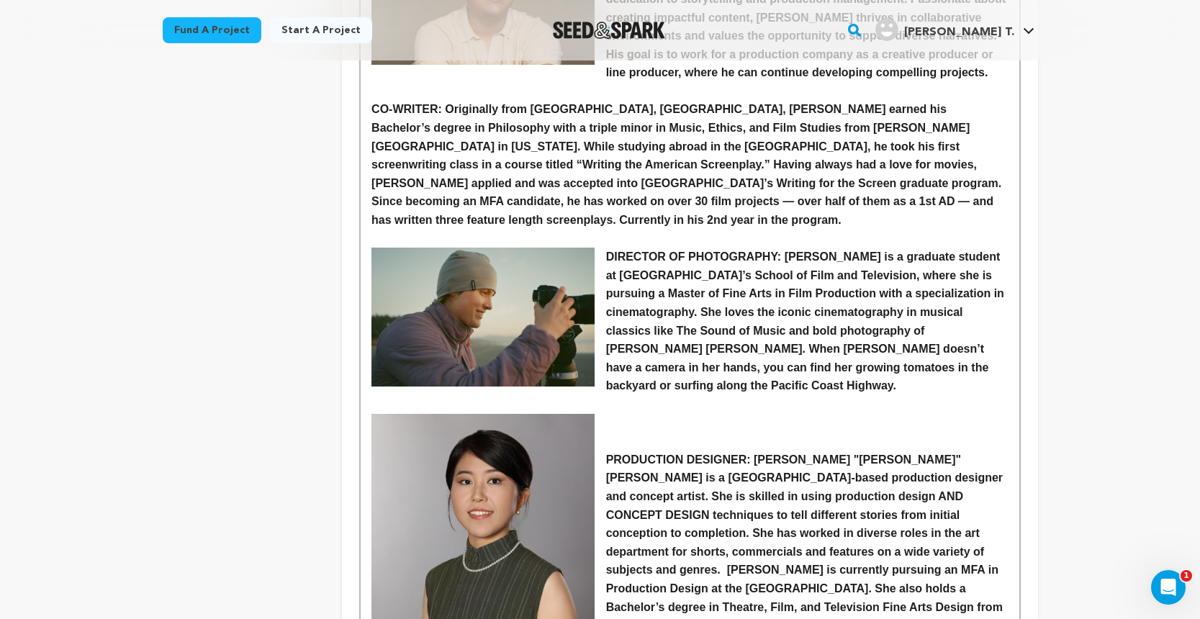
click at [602, 451] on p "PRODUCTION DESIGNER: Anran "Annie" Geng is a Los Angeles-based production desig…" at bounding box center [689, 543] width 636 height 184
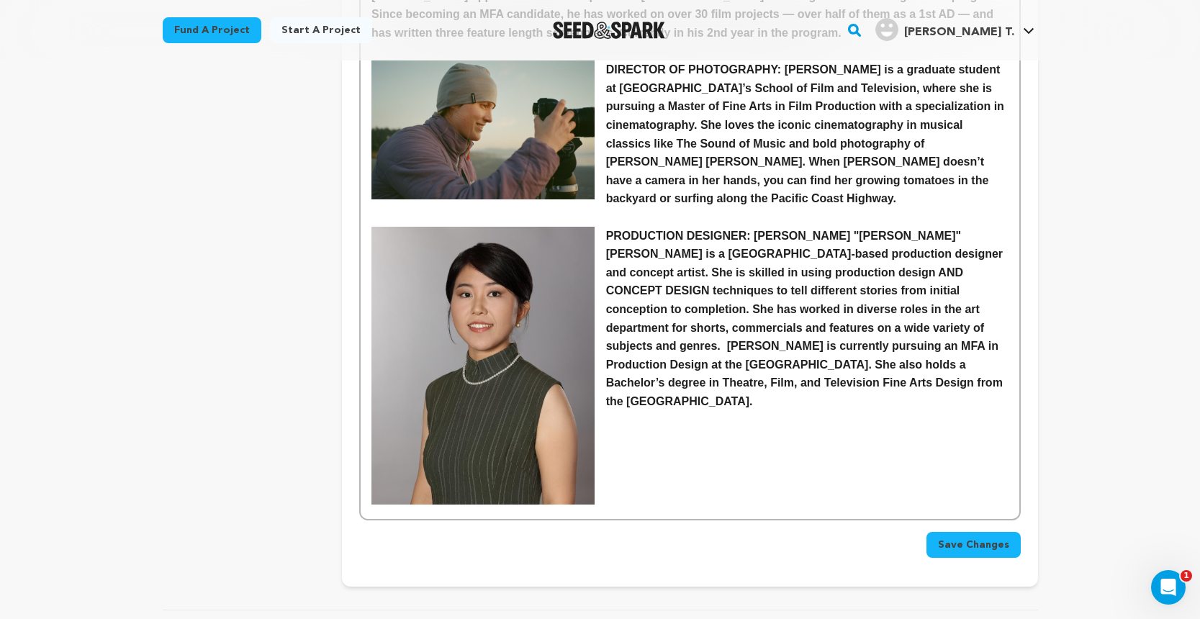
scroll to position [1486, 0]
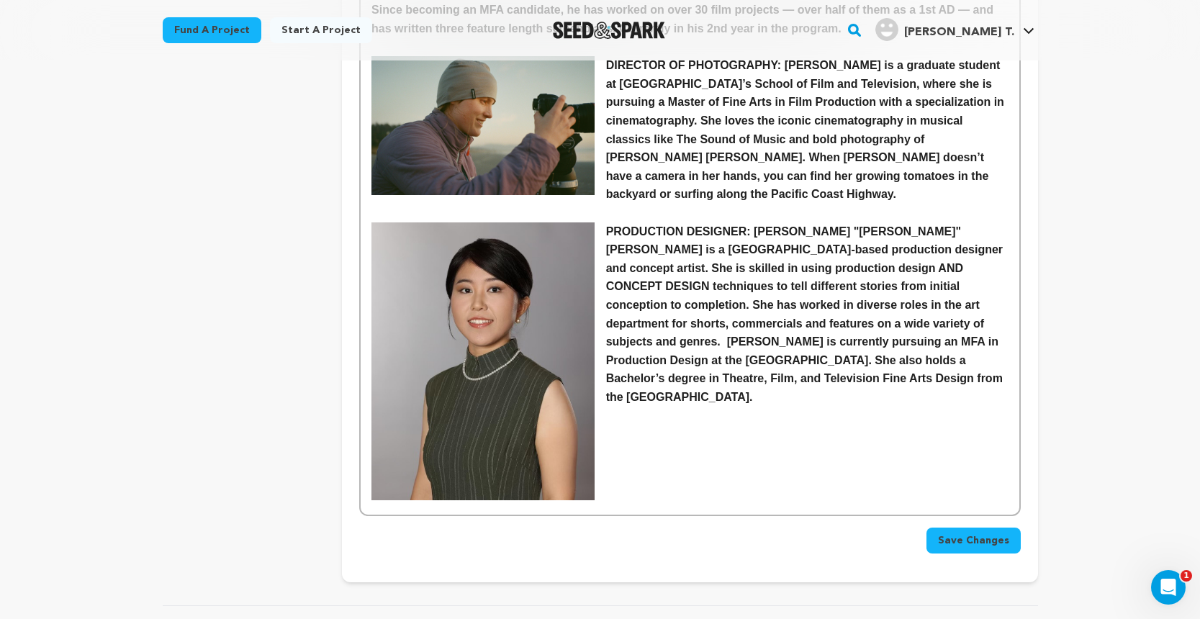
click at [583, 368] on img at bounding box center [482, 361] width 223 height 279
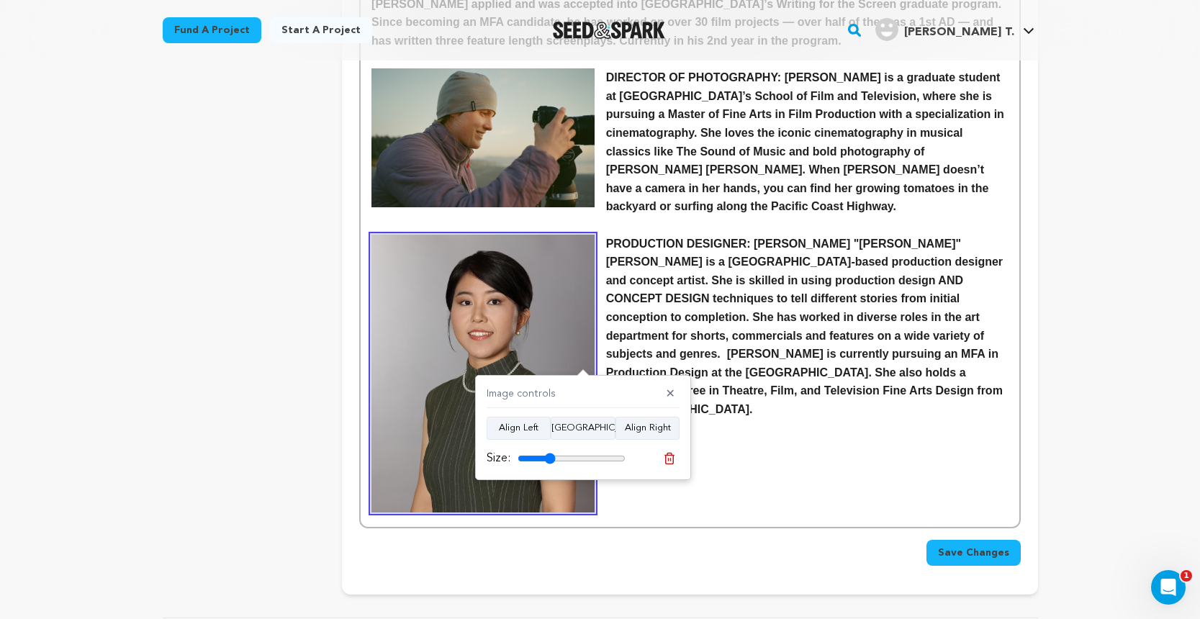
scroll to position [1472, 0]
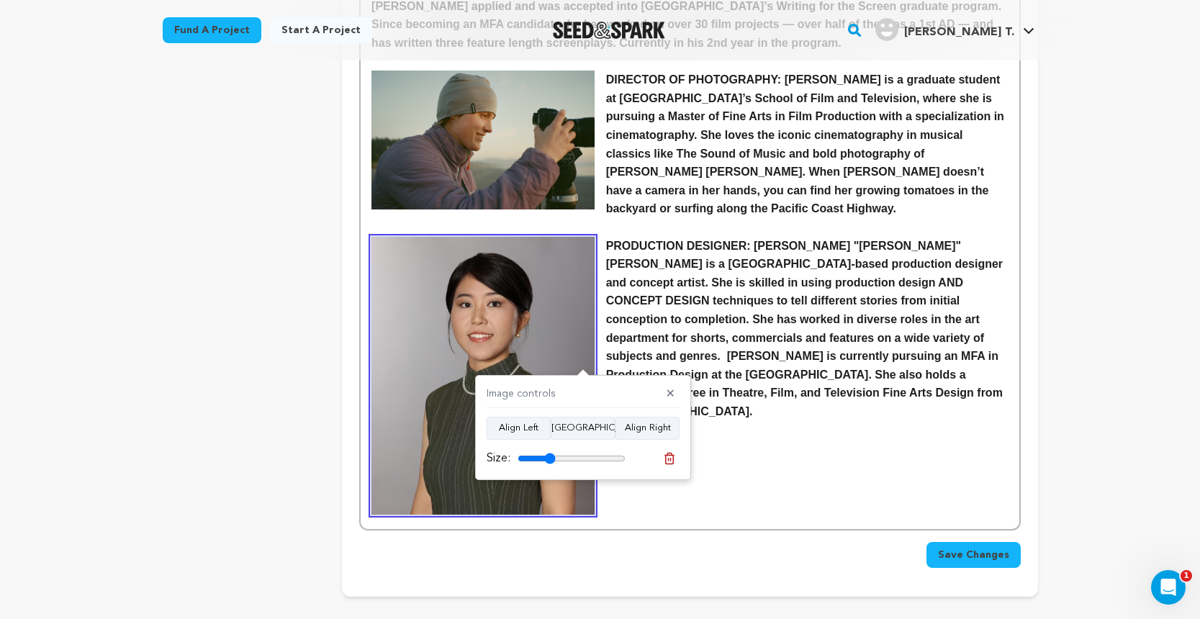
click at [978, 548] on span "Save Changes" at bounding box center [973, 555] width 71 height 14
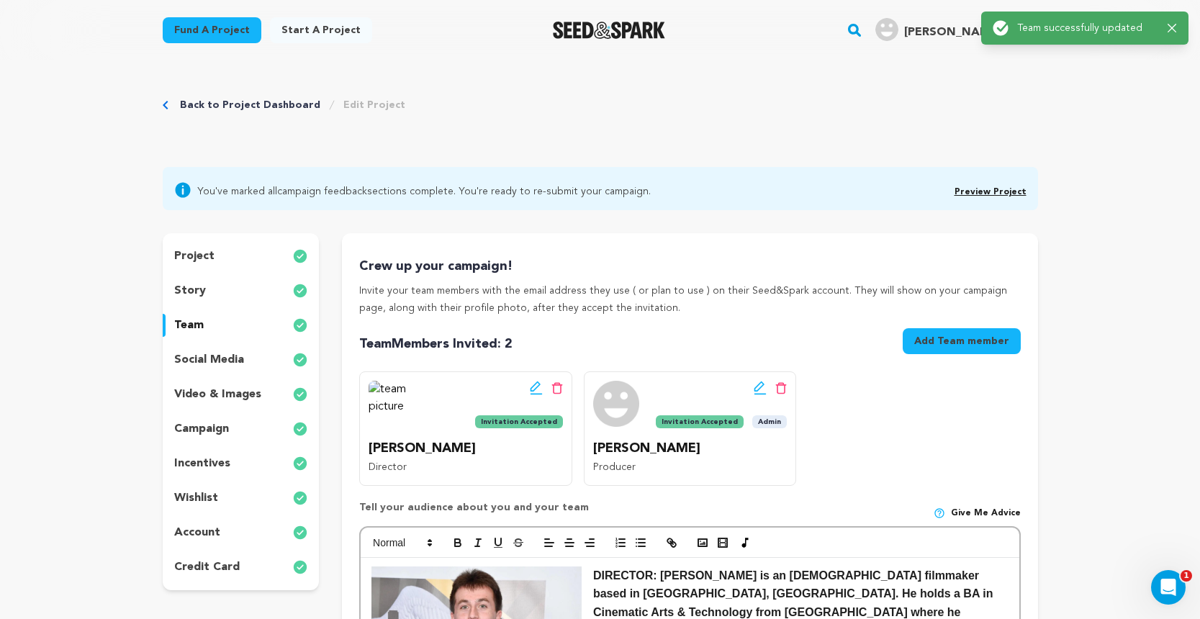
scroll to position [0, 0]
click at [993, 194] on link "Preview Project" at bounding box center [990, 192] width 72 height 9
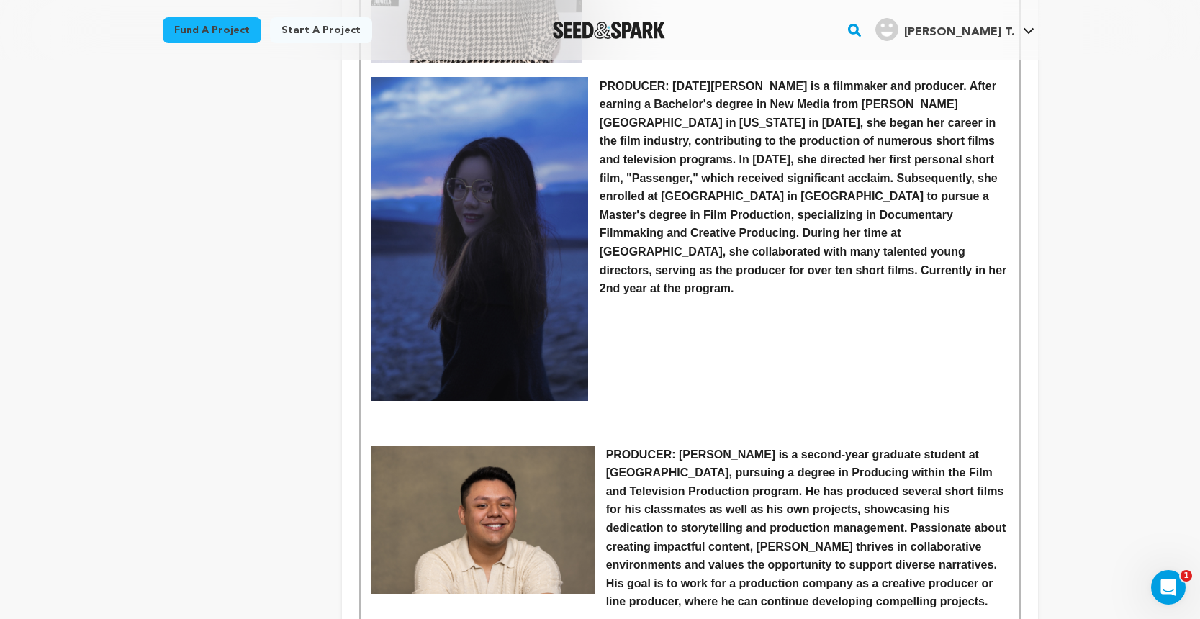
scroll to position [764, 0]
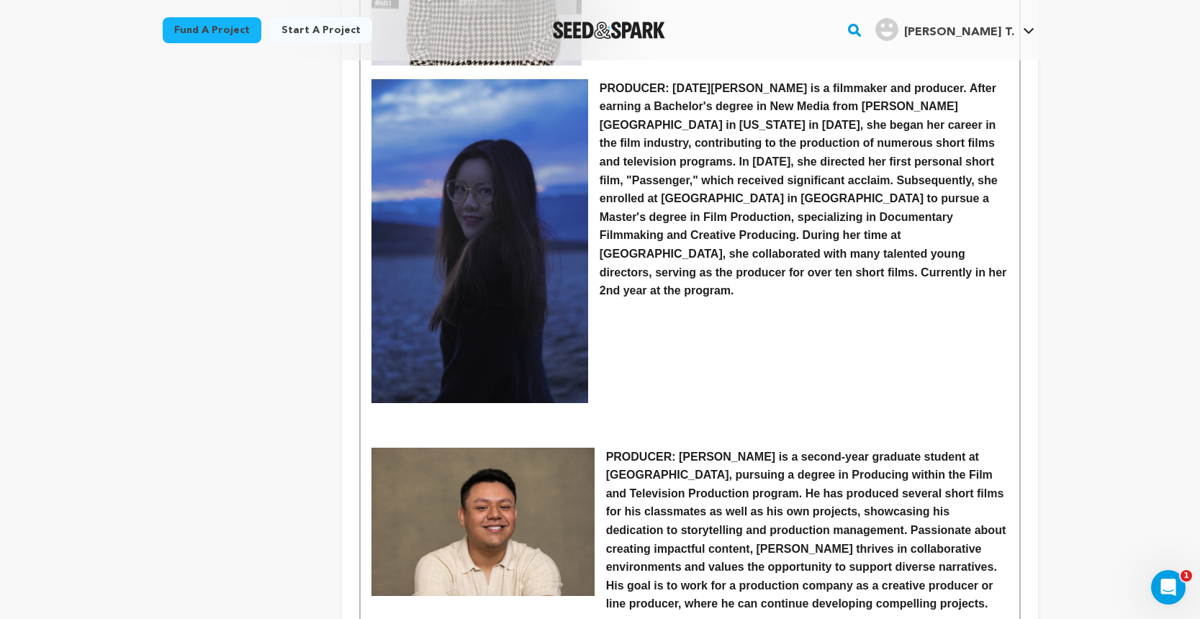
click at [611, 429] on p at bounding box center [689, 438] width 636 height 19
click at [566, 375] on img at bounding box center [479, 241] width 217 height 325
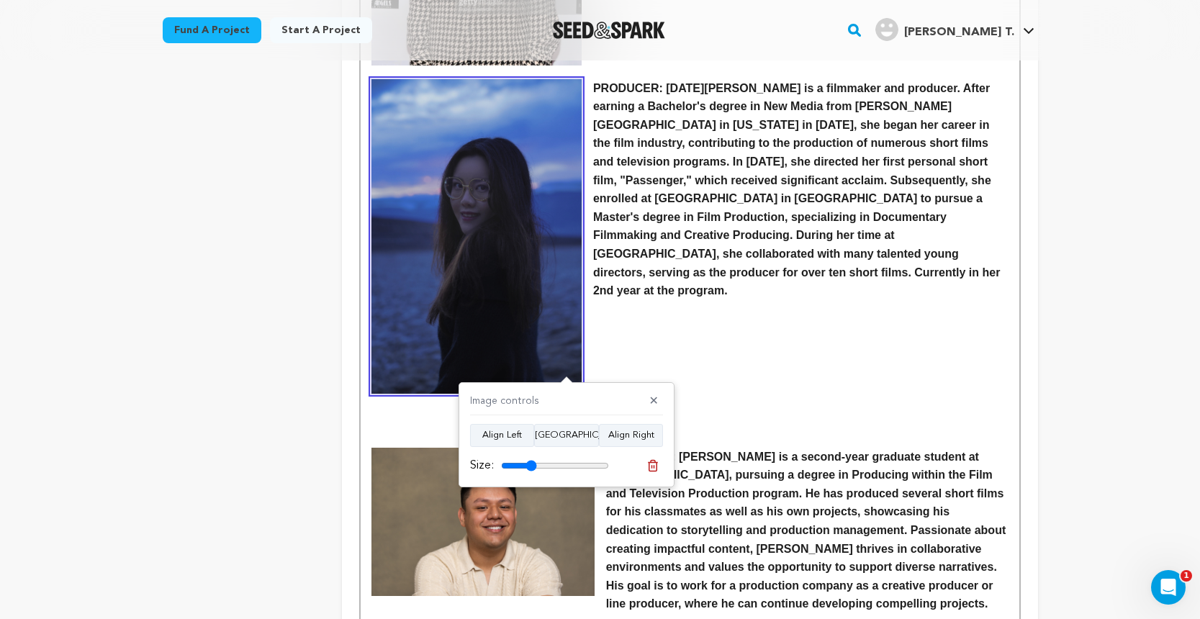
click at [531, 466] on input "range" at bounding box center [555, 466] width 108 height 12
click at [636, 426] on button "Align Right" at bounding box center [631, 435] width 64 height 23
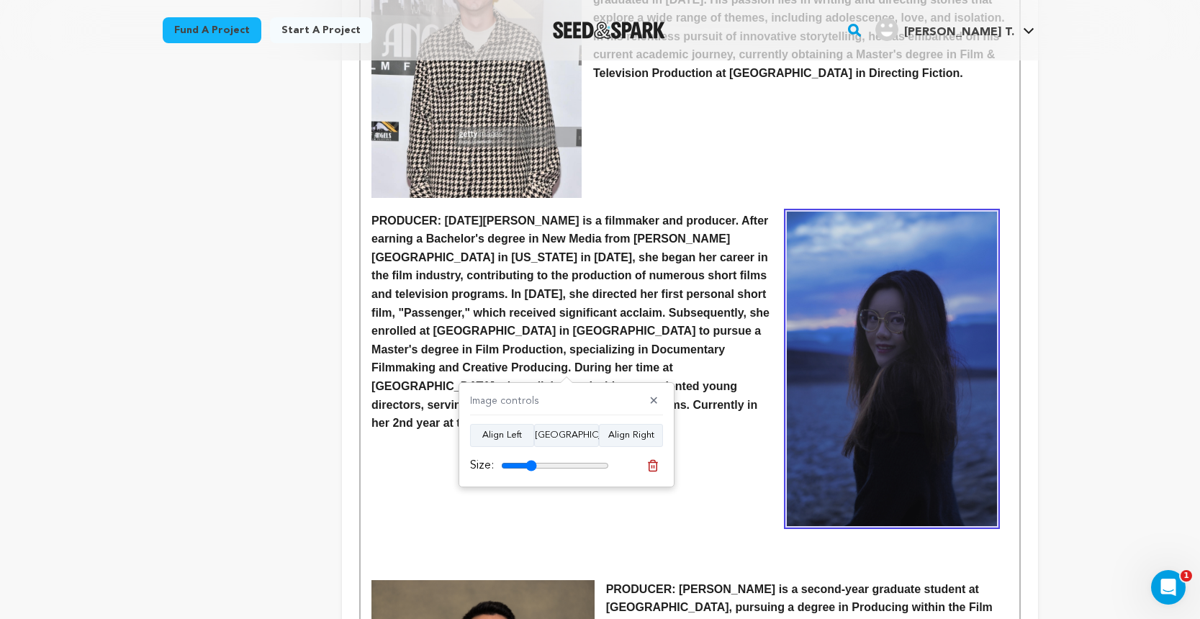
scroll to position [597, 0]
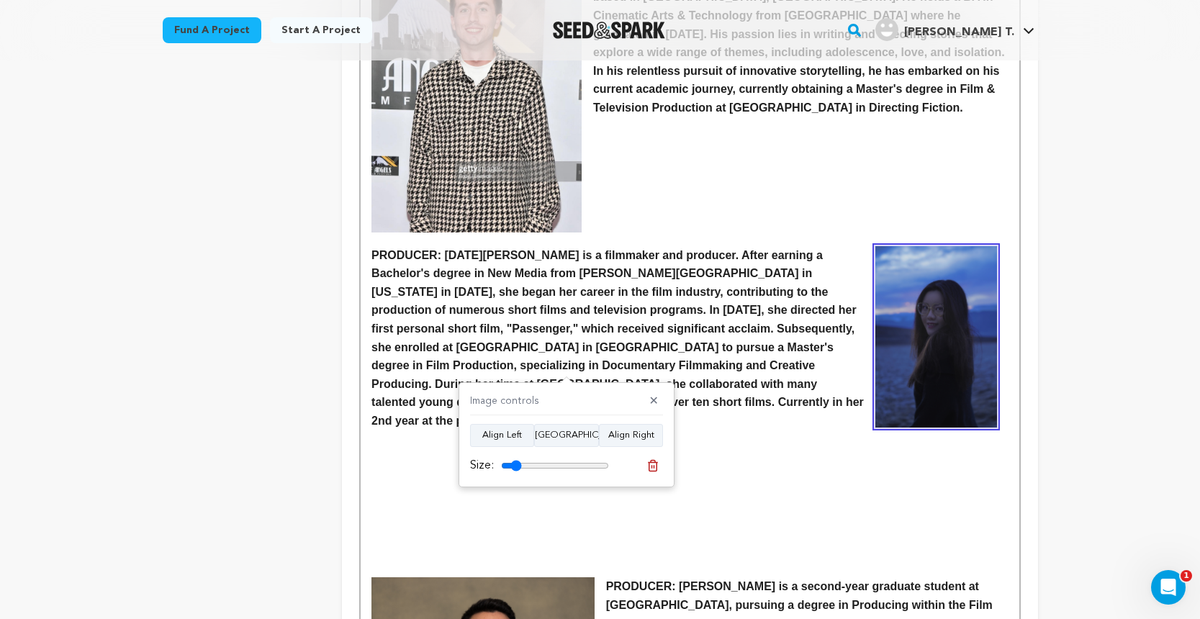
drag, startPoint x: 531, startPoint y: 461, endPoint x: 517, endPoint y: 464, distance: 14.8
type input "19"
click at [517, 464] on input "range" at bounding box center [555, 466] width 108 height 12
click at [666, 559] on p at bounding box center [689, 568] width 636 height 19
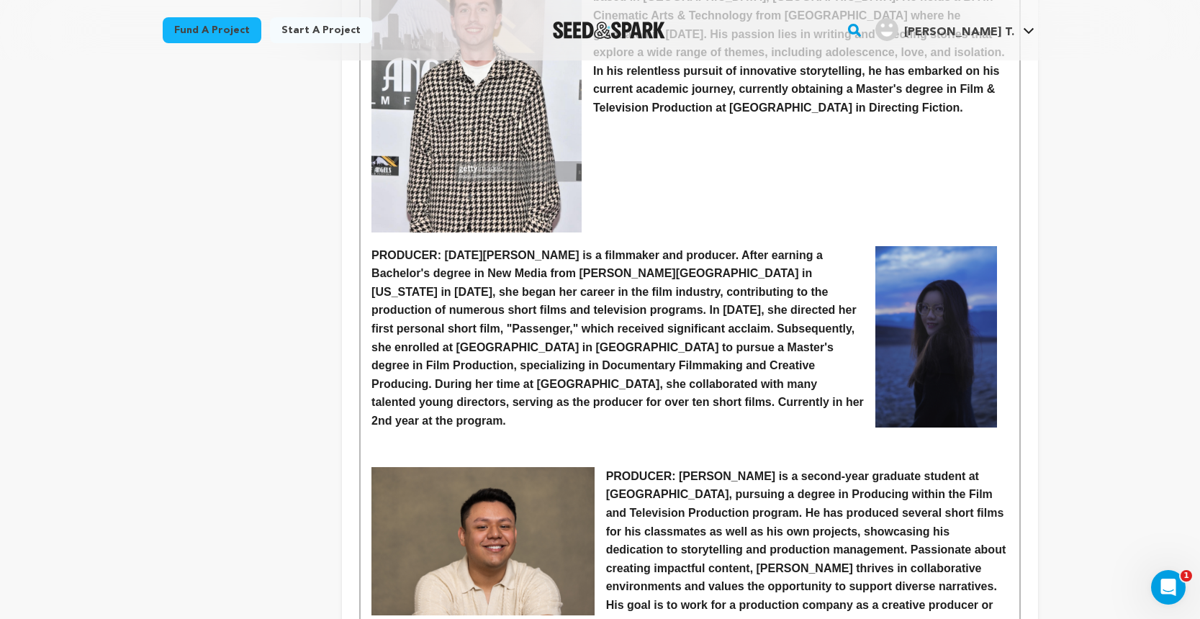
click at [911, 361] on img at bounding box center [935, 336] width 121 height 181
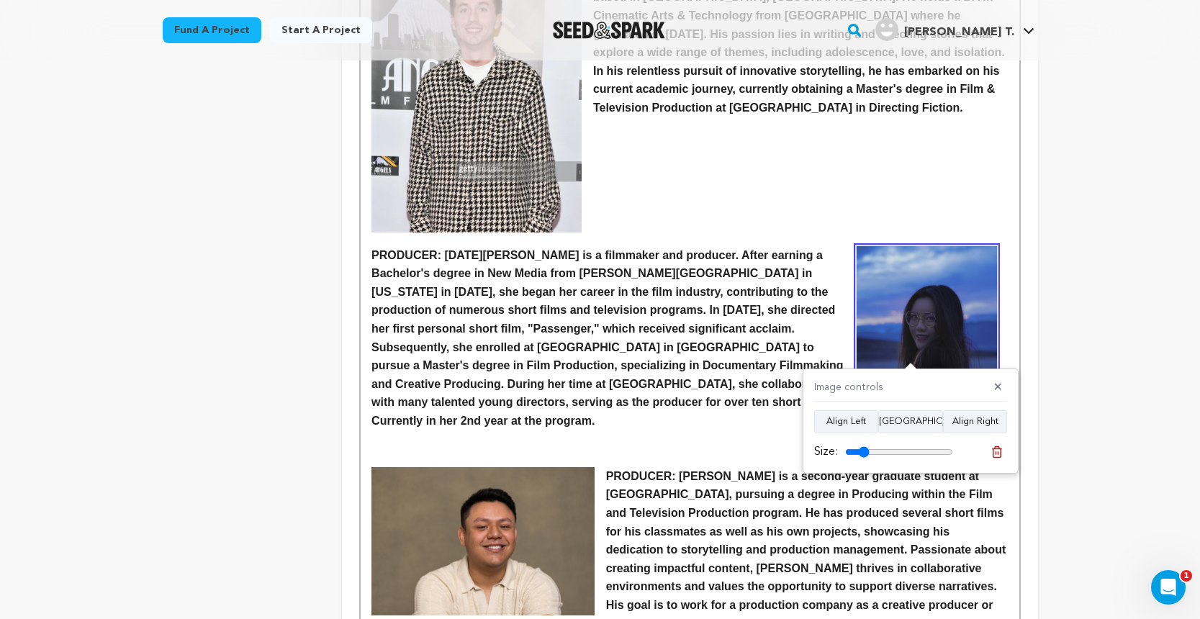
type input "22"
click at [864, 446] on input "range" at bounding box center [899, 452] width 108 height 12
click at [872, 263] on img at bounding box center [927, 351] width 140 height 210
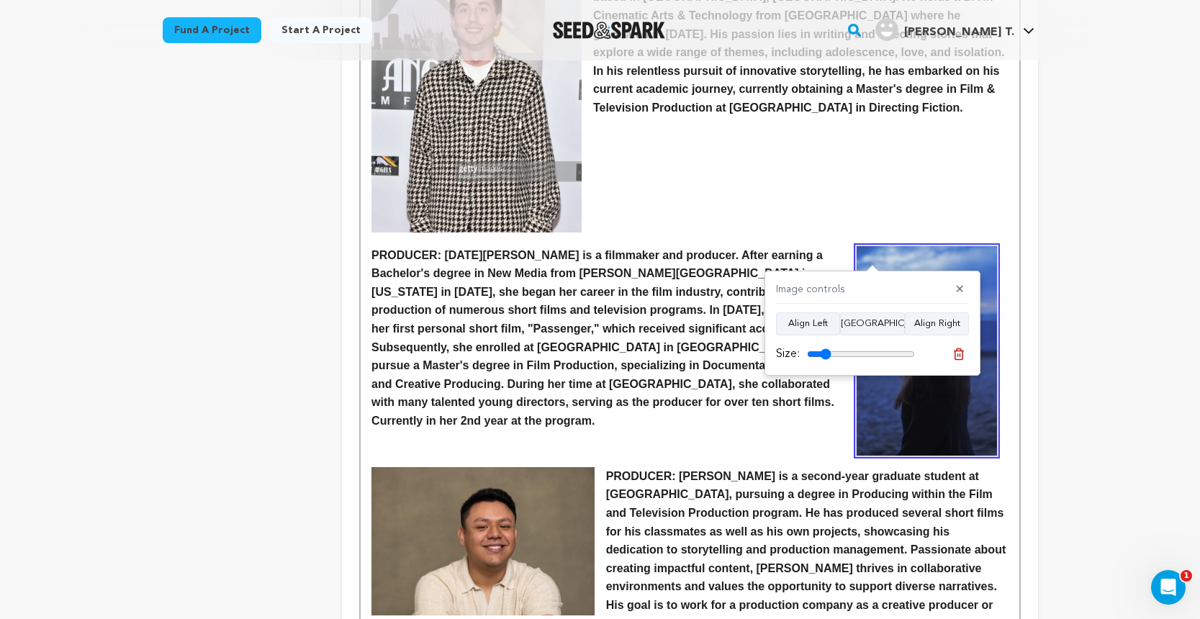
click at [870, 209] on p at bounding box center [689, 218] width 636 height 19
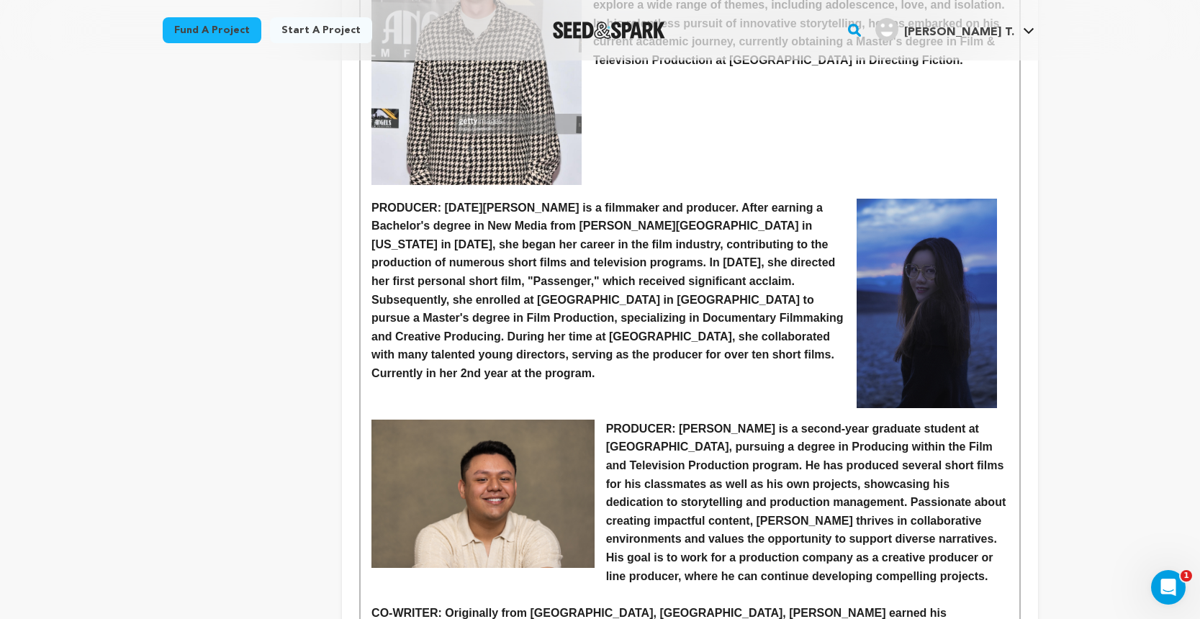
scroll to position [646, 0]
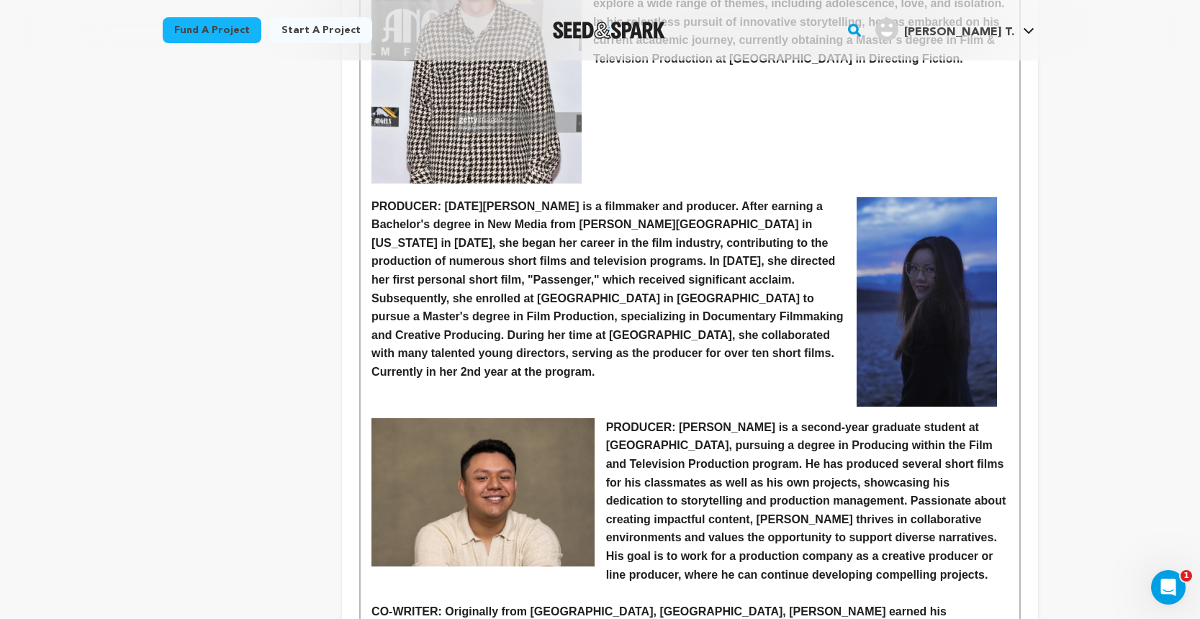
click at [606, 421] on strong "PRODUCER: Kevin Reyes is a second-year graduate student at Loyola Marymount Uni…" at bounding box center [807, 501] width 403 height 160
click at [599, 399] on p at bounding box center [689, 408] width 636 height 19
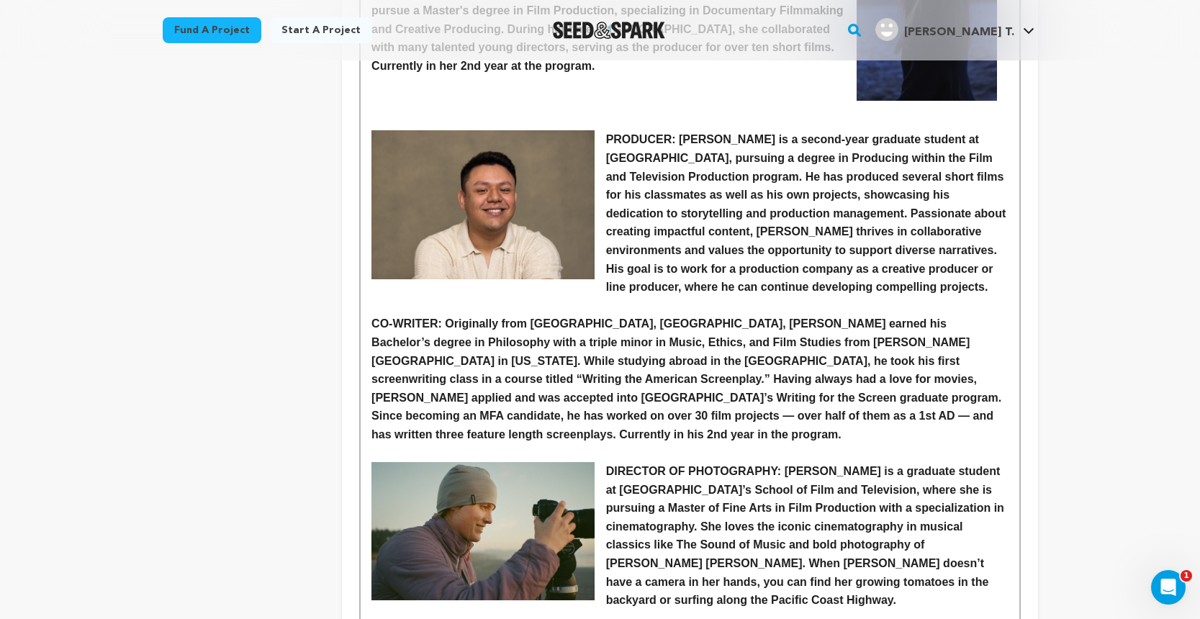
scroll to position [963, 0]
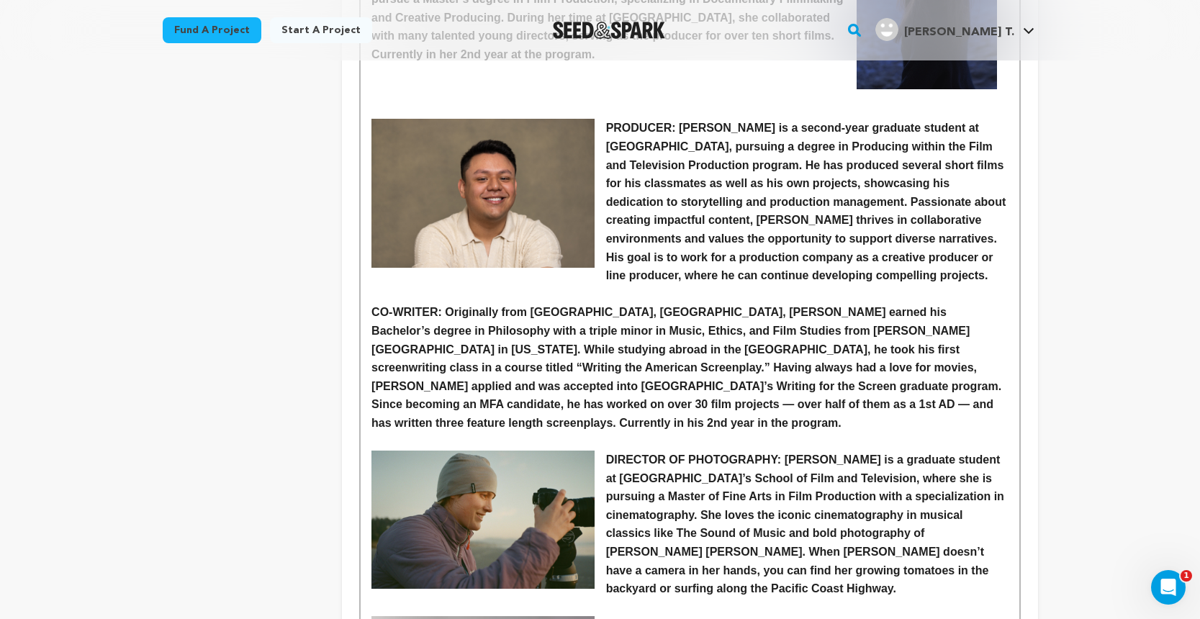
click at [554, 451] on img at bounding box center [482, 520] width 223 height 138
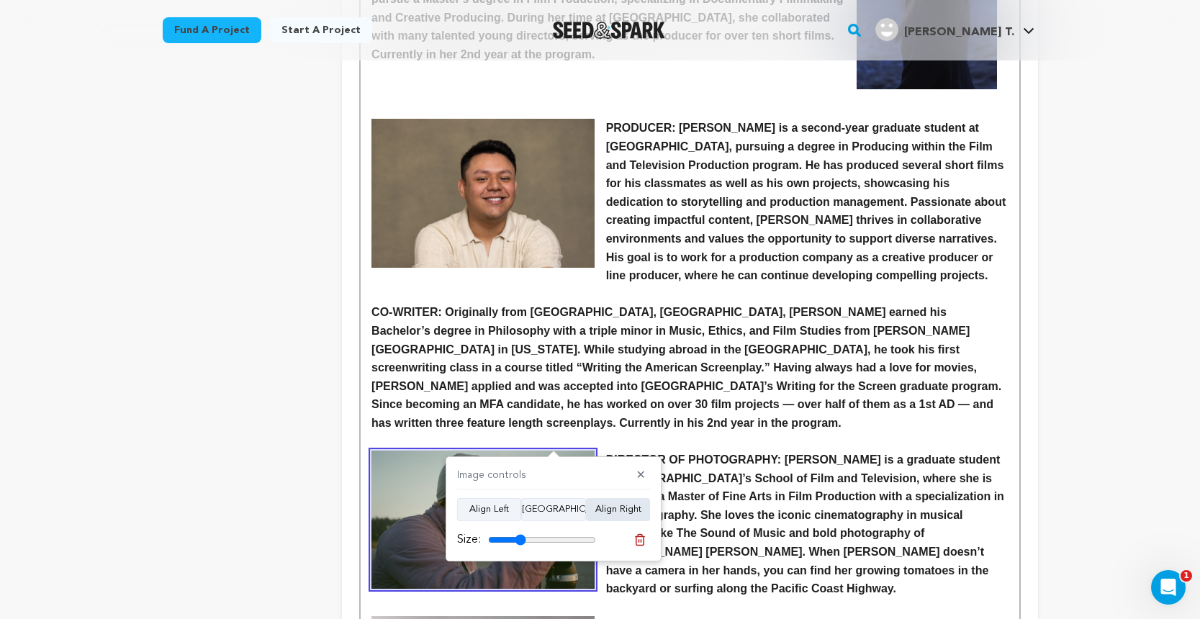
click at [631, 508] on button "Align Right" at bounding box center [618, 509] width 64 height 23
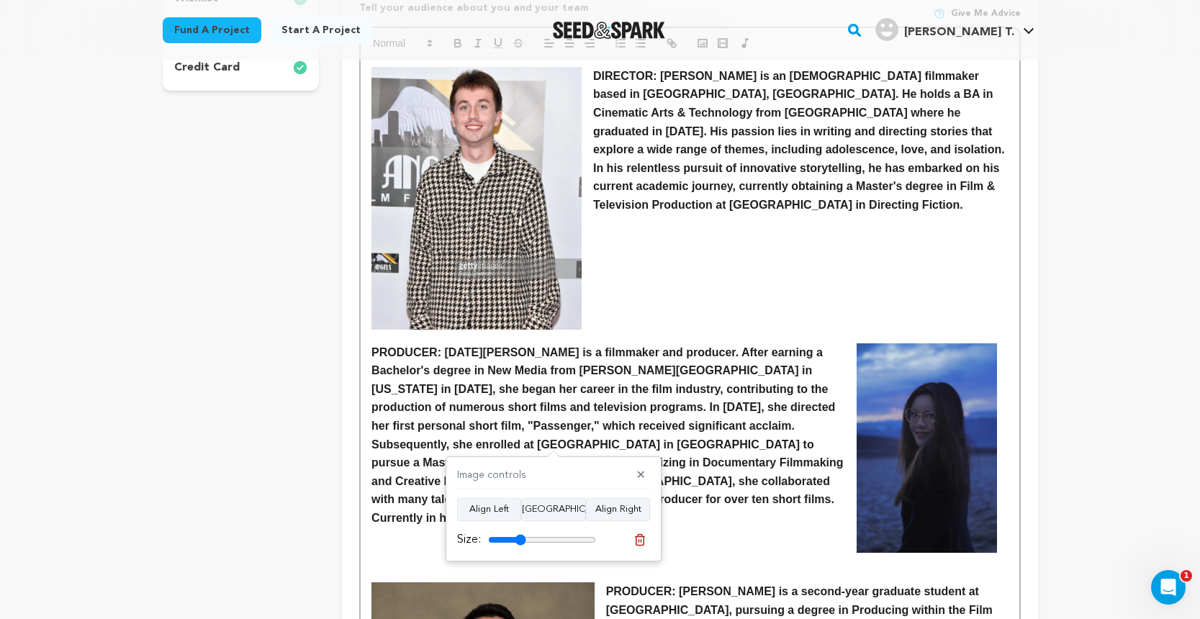
scroll to position [500, 0]
click at [507, 124] on img at bounding box center [476, 198] width 210 height 263
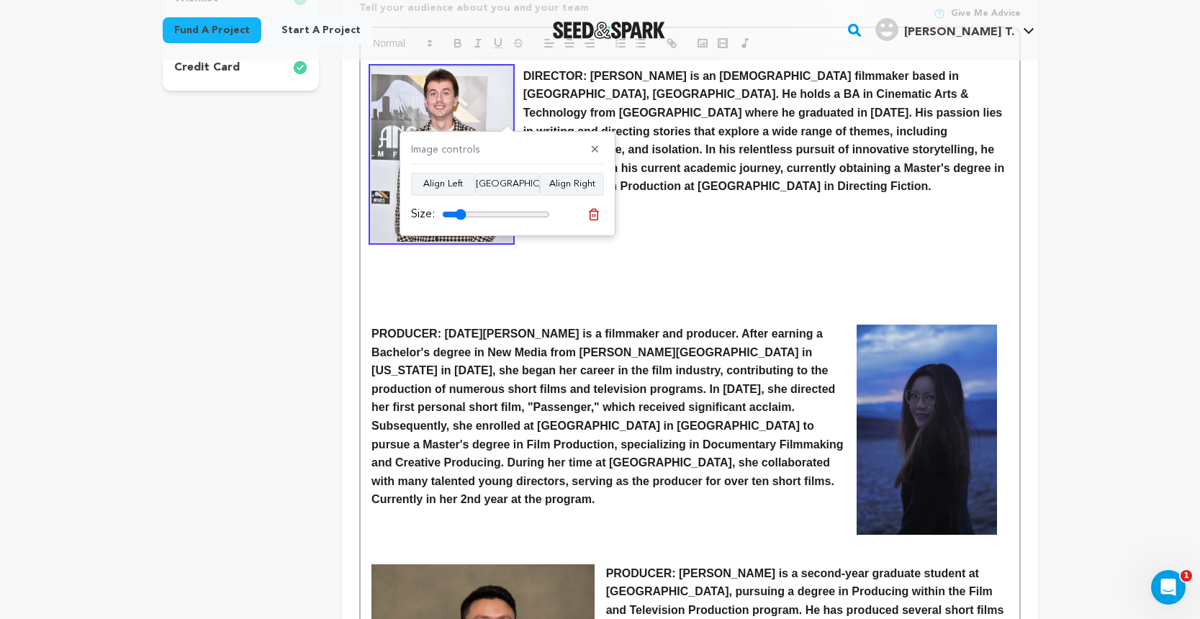
drag, startPoint x: 473, startPoint y: 213, endPoint x: 461, endPoint y: 213, distance: 12.2
type input "22"
click at [461, 213] on input "range" at bounding box center [496, 215] width 108 height 12
click at [423, 297] on p at bounding box center [689, 297] width 636 height 19
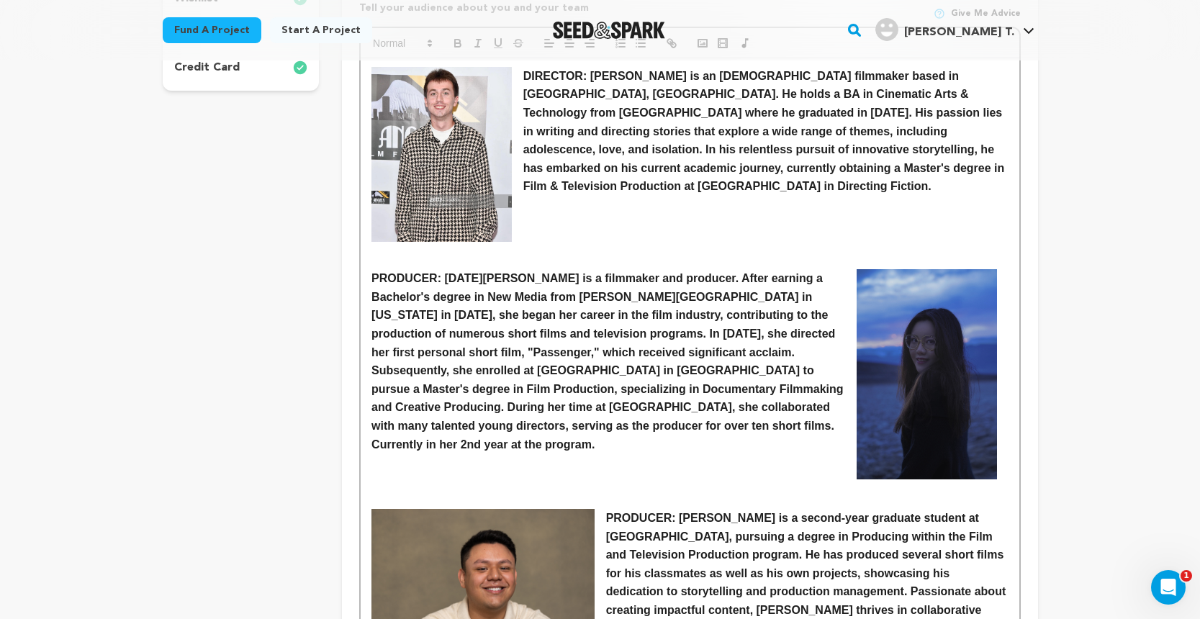
click at [371, 256] on p at bounding box center [689, 260] width 636 height 19
click at [712, 253] on p at bounding box center [689, 260] width 636 height 19
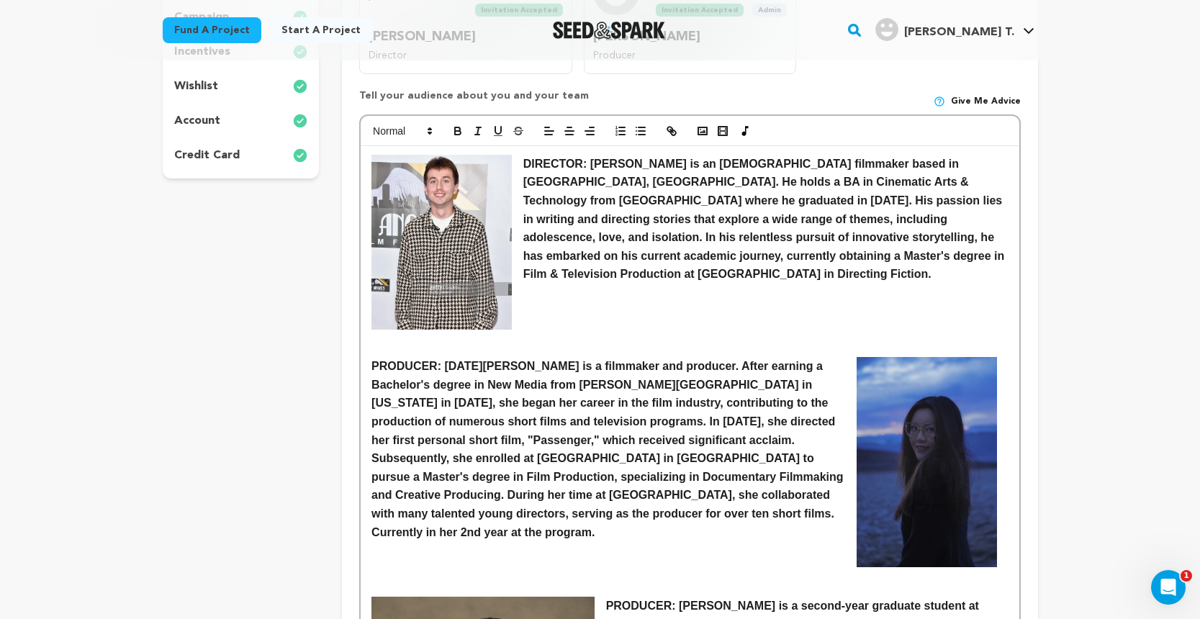
scroll to position [391, 0]
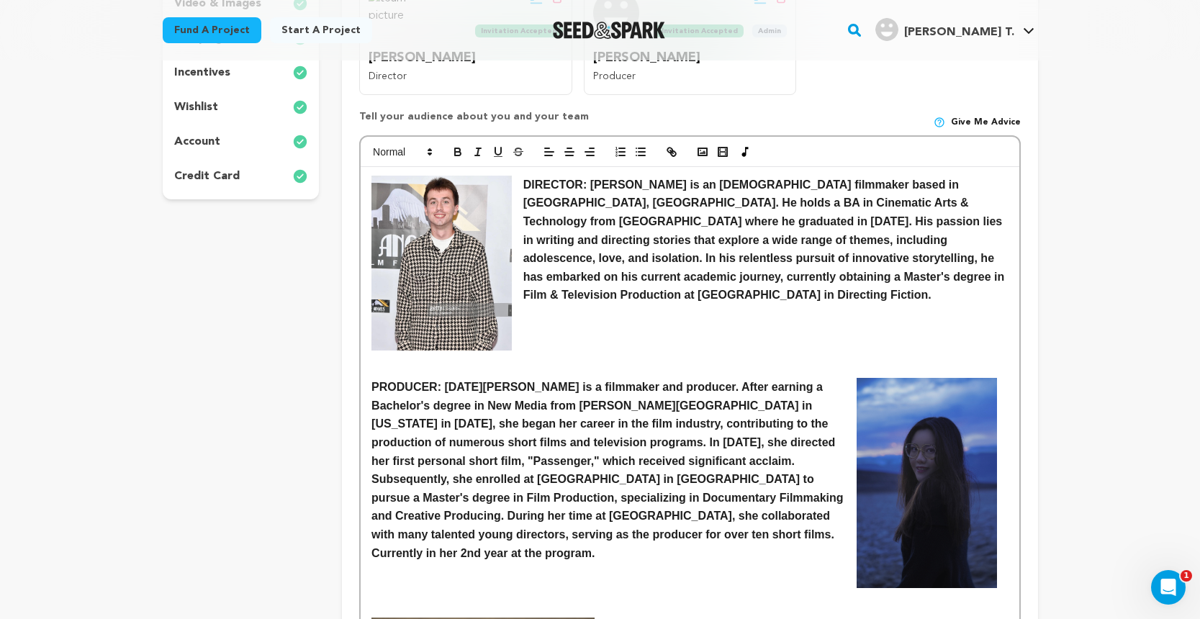
click at [690, 423] on p "PRODUCER: Lidong Wang is a filmmaker and producer. After earning a Bachelor's d…" at bounding box center [689, 470] width 636 height 184
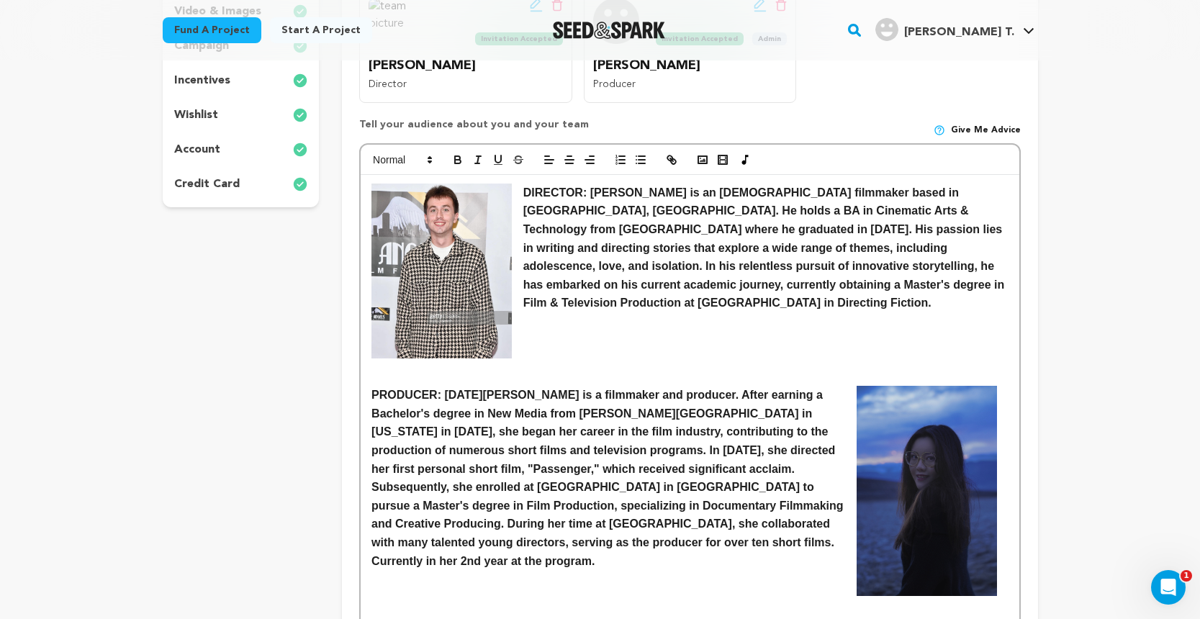
scroll to position [385, 0]
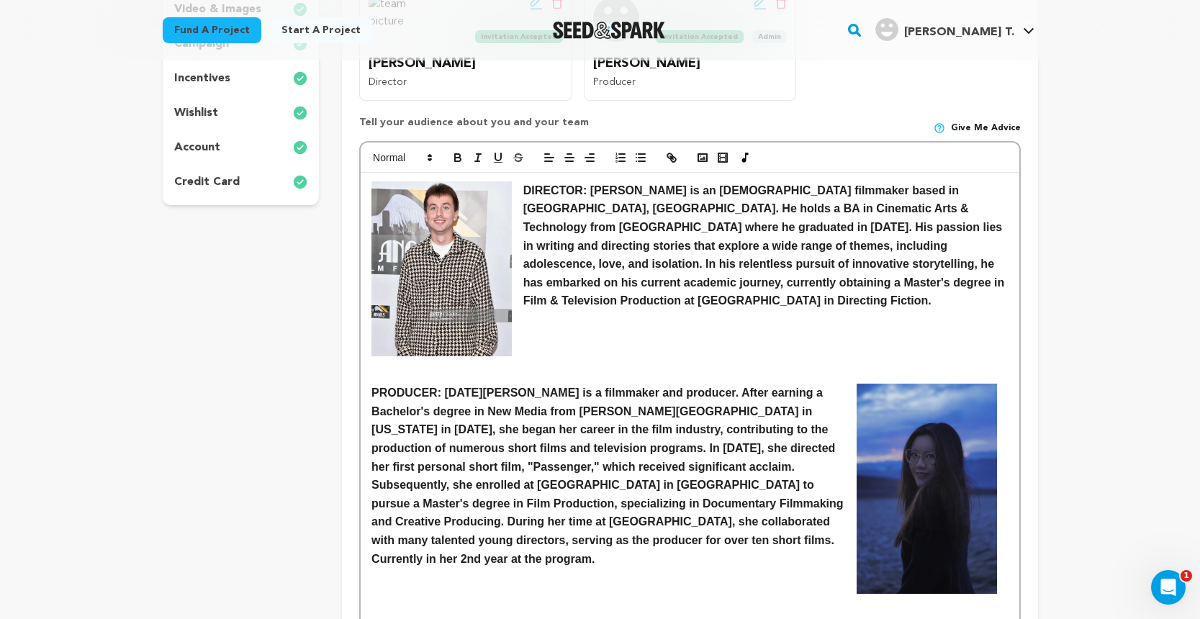
click at [478, 239] on img at bounding box center [441, 268] width 140 height 175
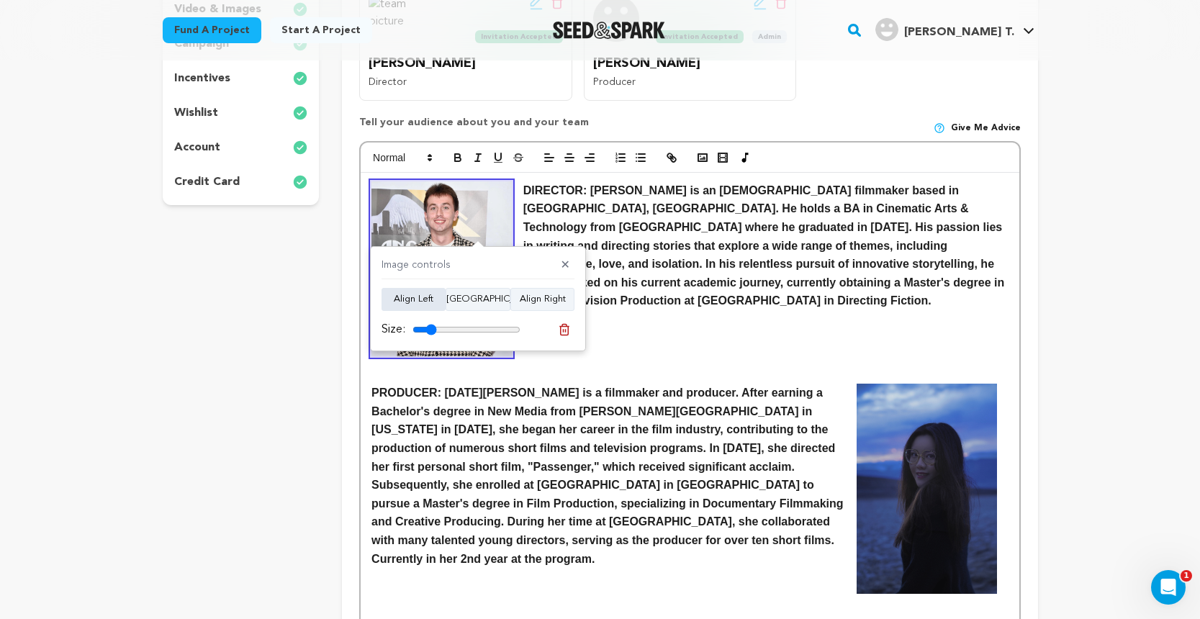
click at [424, 297] on button "Align Left" at bounding box center [414, 299] width 64 height 23
click at [681, 317] on p at bounding box center [689, 319] width 636 height 19
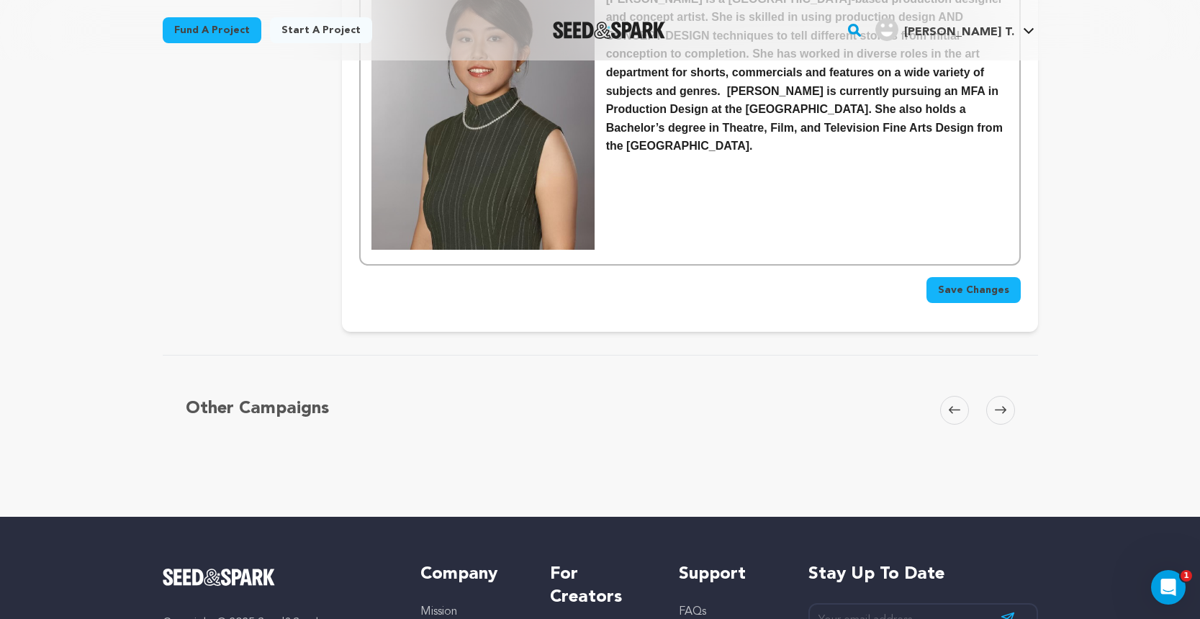
scroll to position [1527, 0]
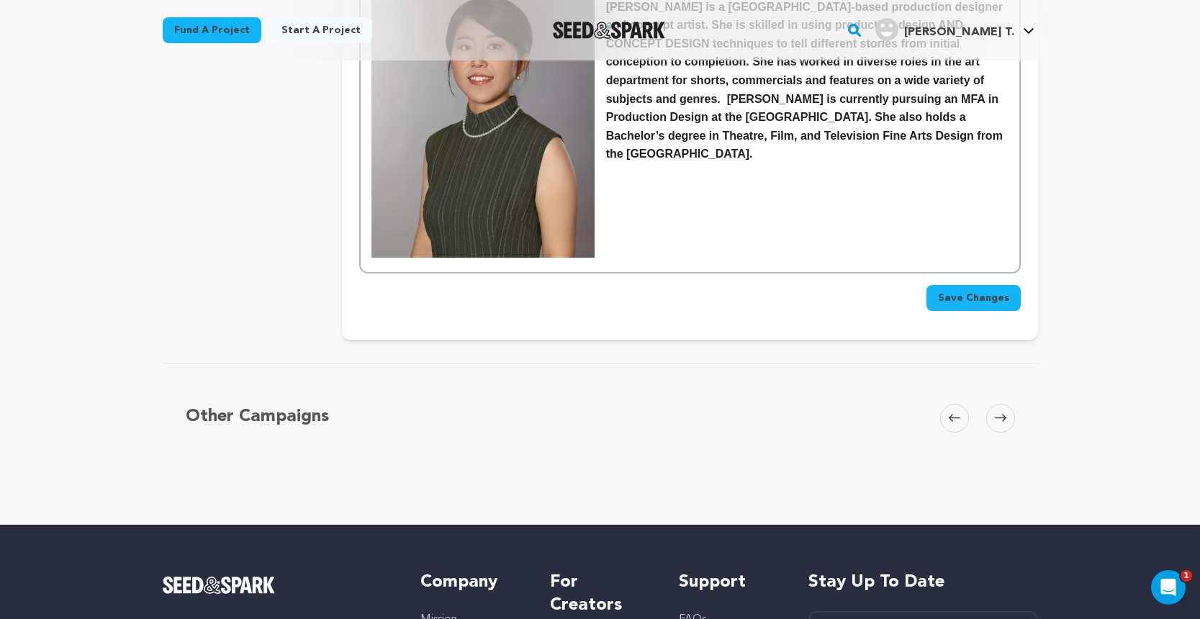
click at [964, 291] on span "Save Changes" at bounding box center [973, 298] width 71 height 14
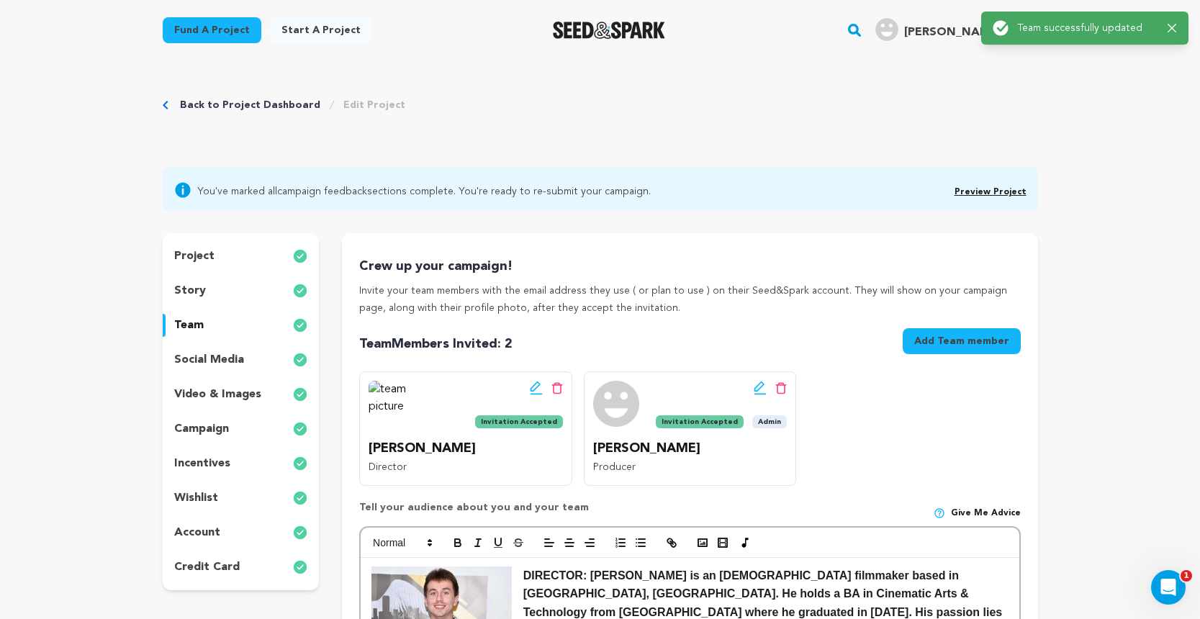
scroll to position [0, 0]
click at [990, 193] on link "Preview Project" at bounding box center [990, 192] width 72 height 9
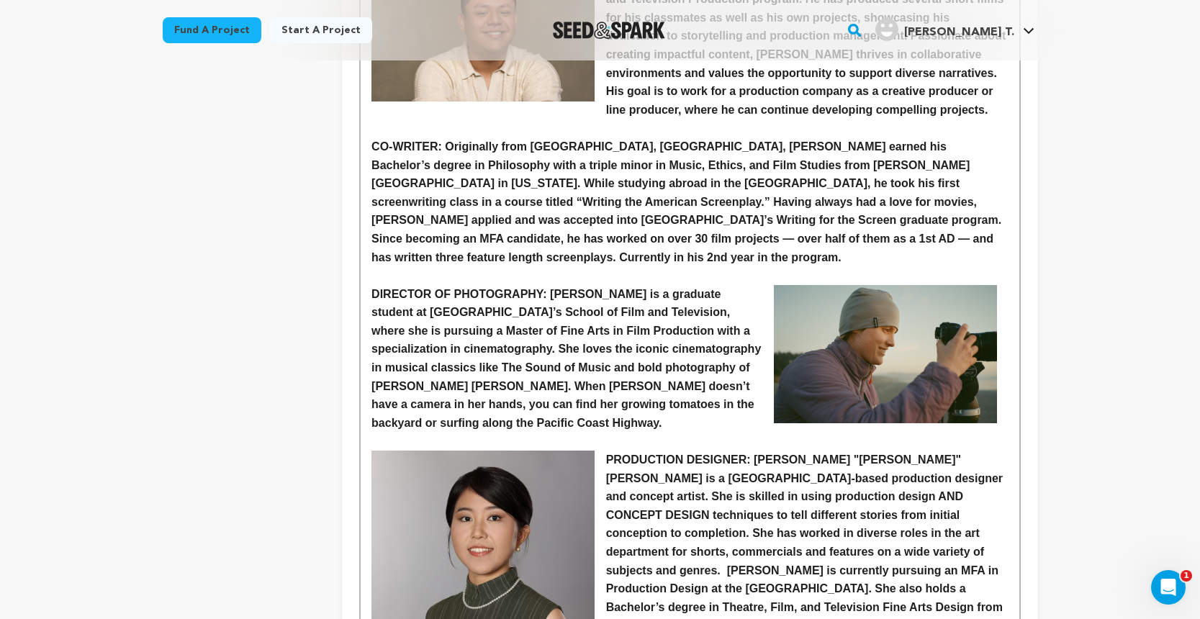
scroll to position [1054, 0]
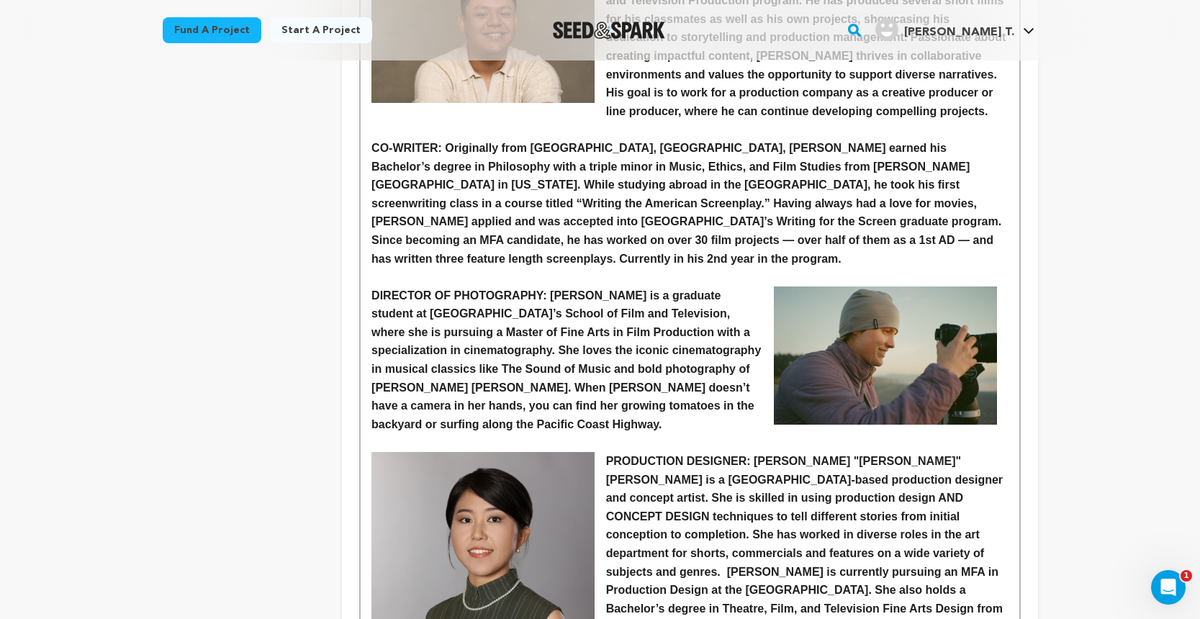
click at [875, 348] on img at bounding box center [885, 355] width 223 height 138
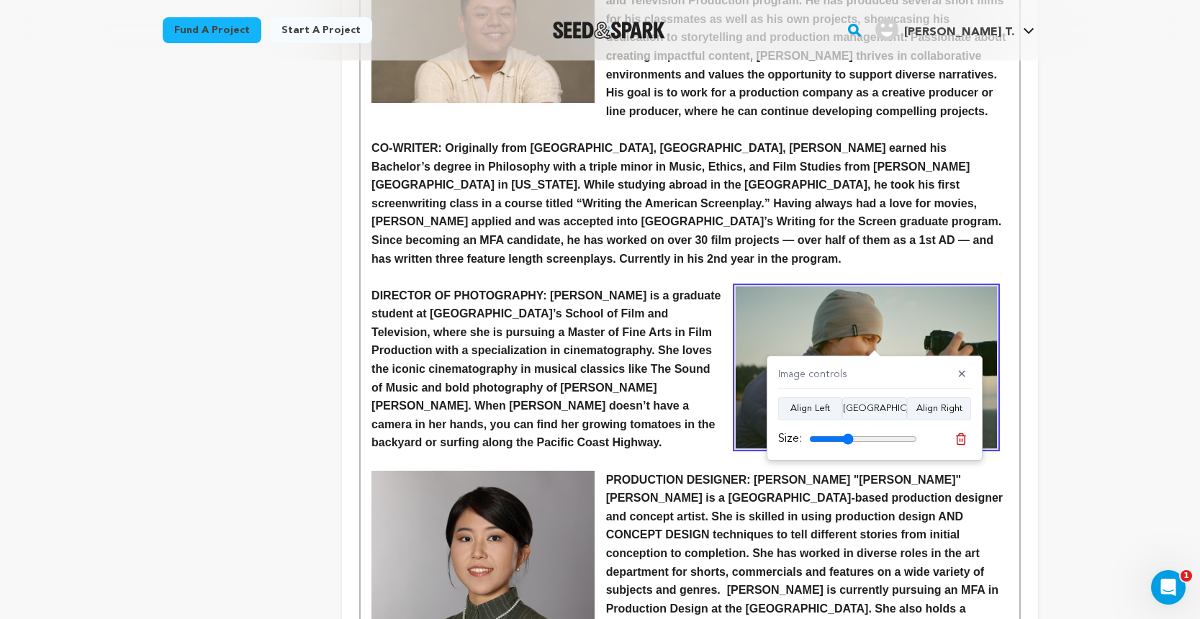
type input "41"
click at [848, 435] on input "range" at bounding box center [863, 439] width 108 height 12
click at [588, 473] on img at bounding box center [482, 610] width 223 height 279
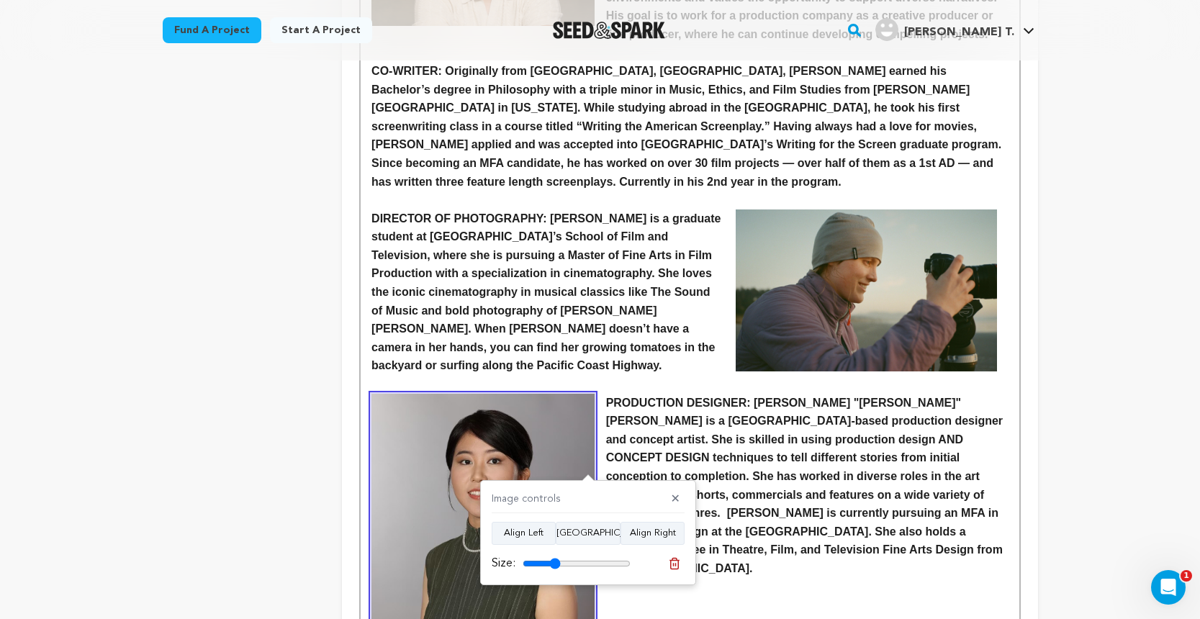
scroll to position [1136, 0]
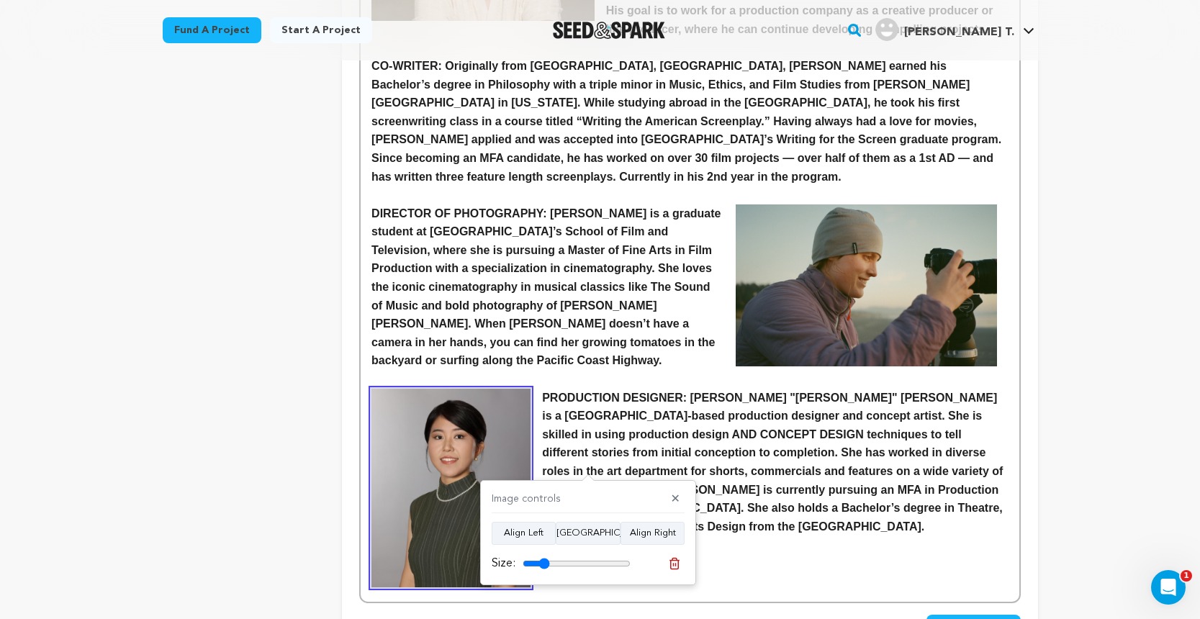
drag, startPoint x: 554, startPoint y: 563, endPoint x: 544, endPoint y: 563, distance: 10.1
type input "25"
click at [544, 563] on input "range" at bounding box center [577, 564] width 108 height 12
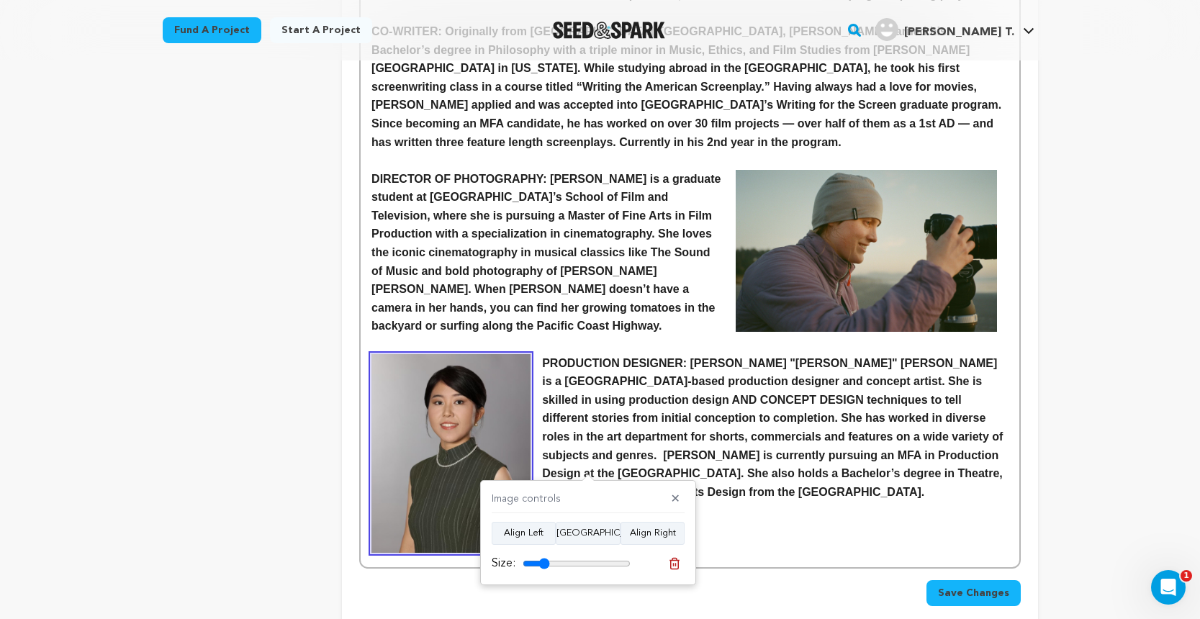
click at [773, 387] on strong "PRODUCTION DESIGNER: Anran "Annie" Geng is a Los Angeles-based production desig…" at bounding box center [774, 427] width 464 height 141
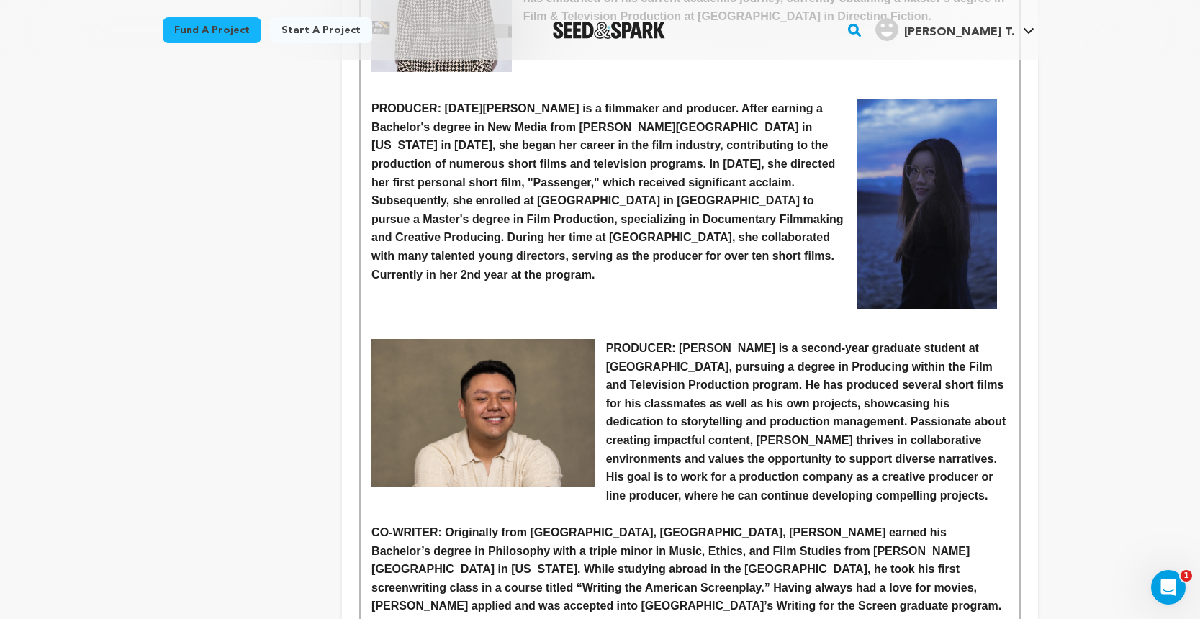
scroll to position [640, 0]
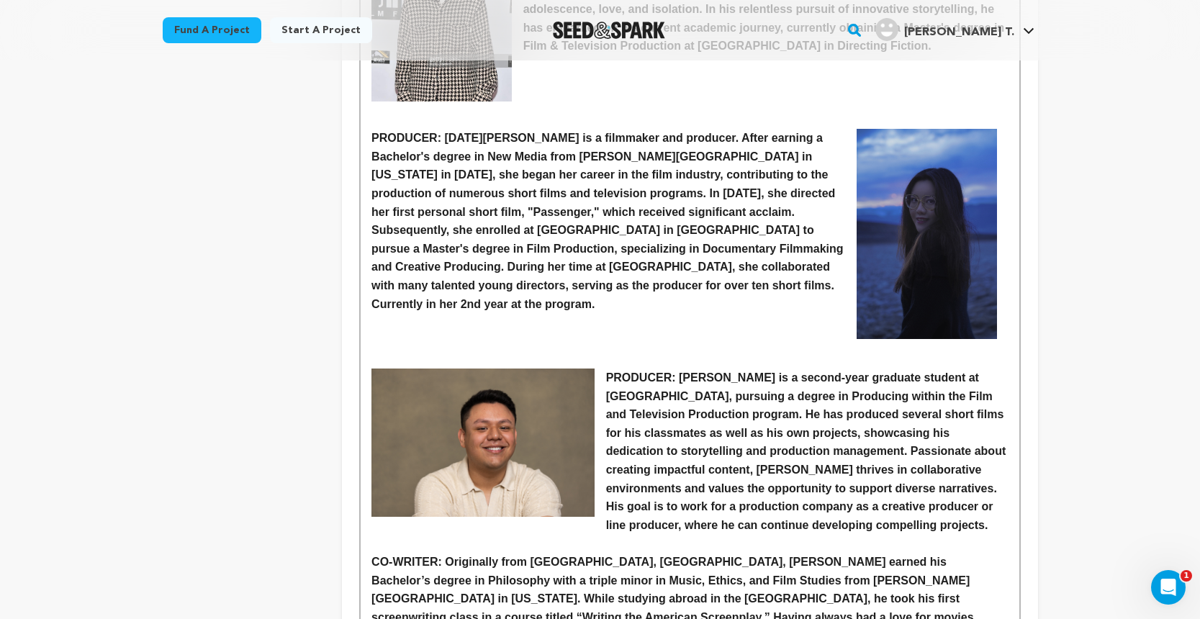
click at [466, 369] on img at bounding box center [482, 443] width 223 height 148
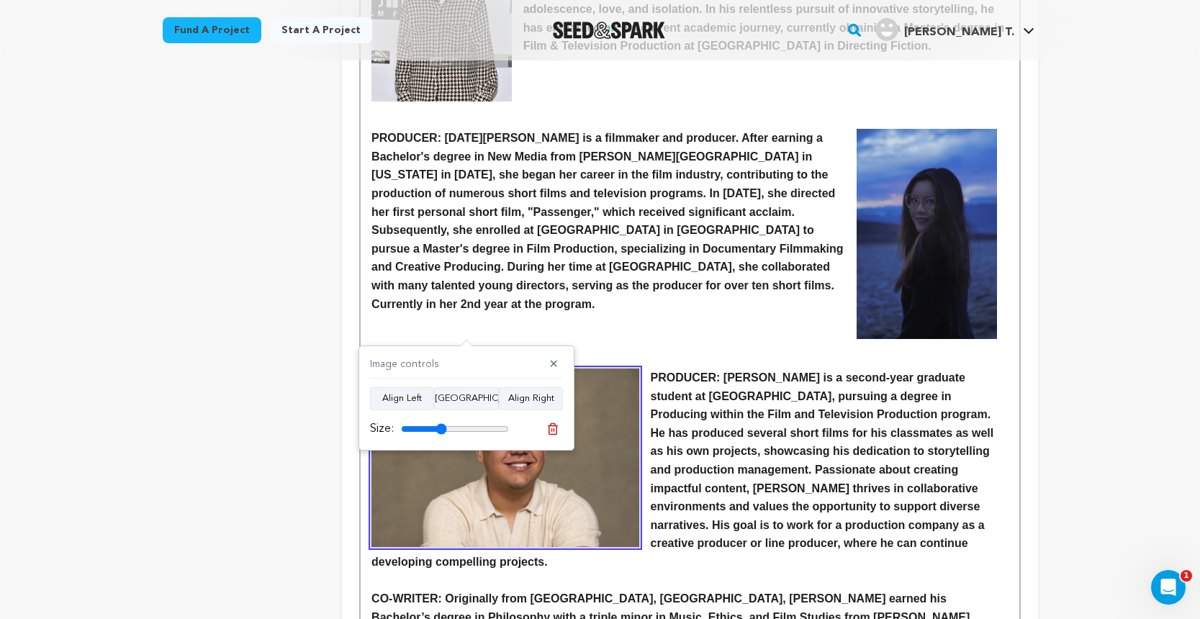
click at [441, 430] on input "range" at bounding box center [455, 429] width 108 height 12
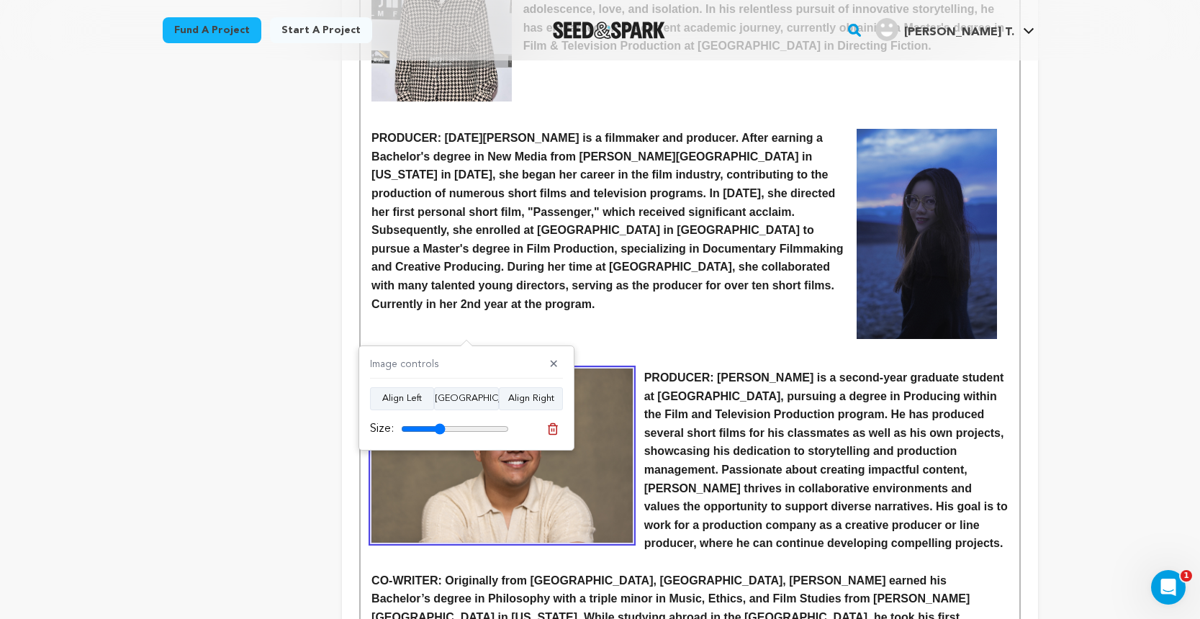
type input "41"
click at [440, 433] on input "range" at bounding box center [455, 429] width 108 height 12
click at [831, 495] on strong "PRODUCER: Kevin Reyes is a second-year graduate student at Loyola Marymount Uni…" at bounding box center [827, 460] width 366 height 178
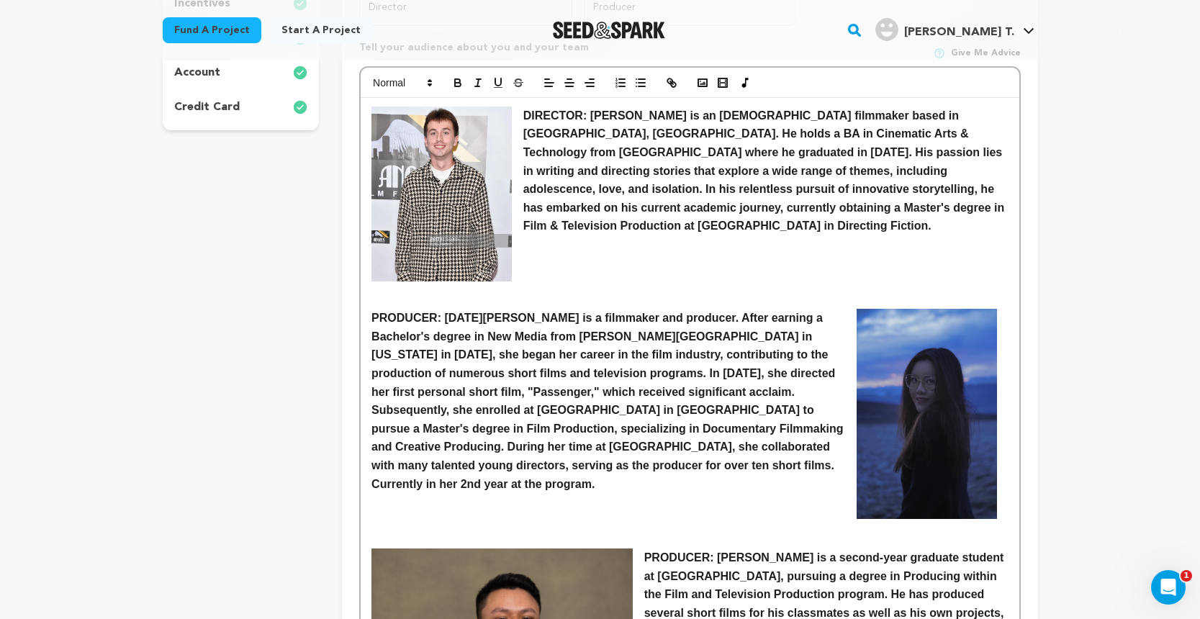
scroll to position [459, 0]
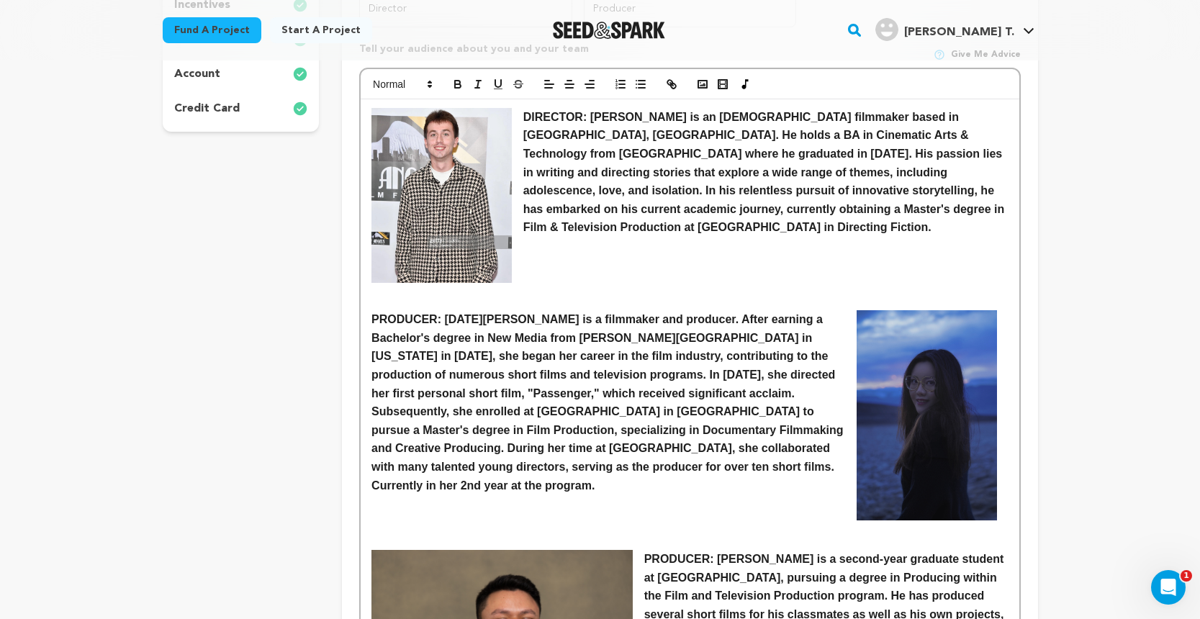
click at [890, 414] on img at bounding box center [927, 415] width 140 height 210
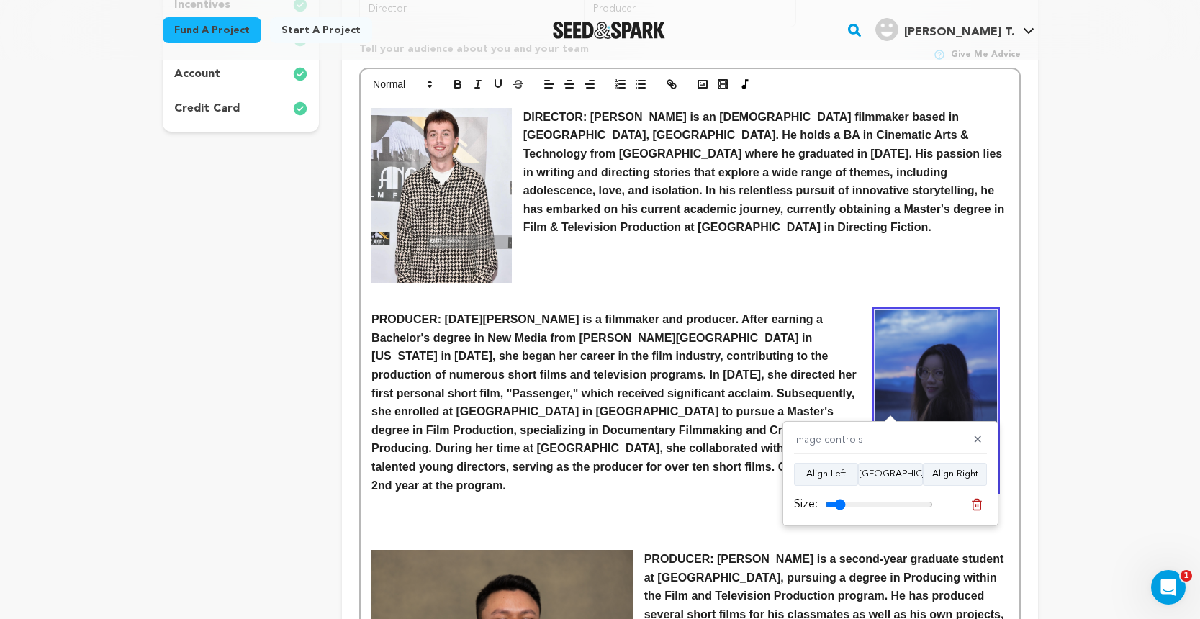
type input "19"
click at [840, 503] on input "range" at bounding box center [879, 505] width 108 height 12
click at [903, 361] on img at bounding box center [935, 400] width 121 height 181
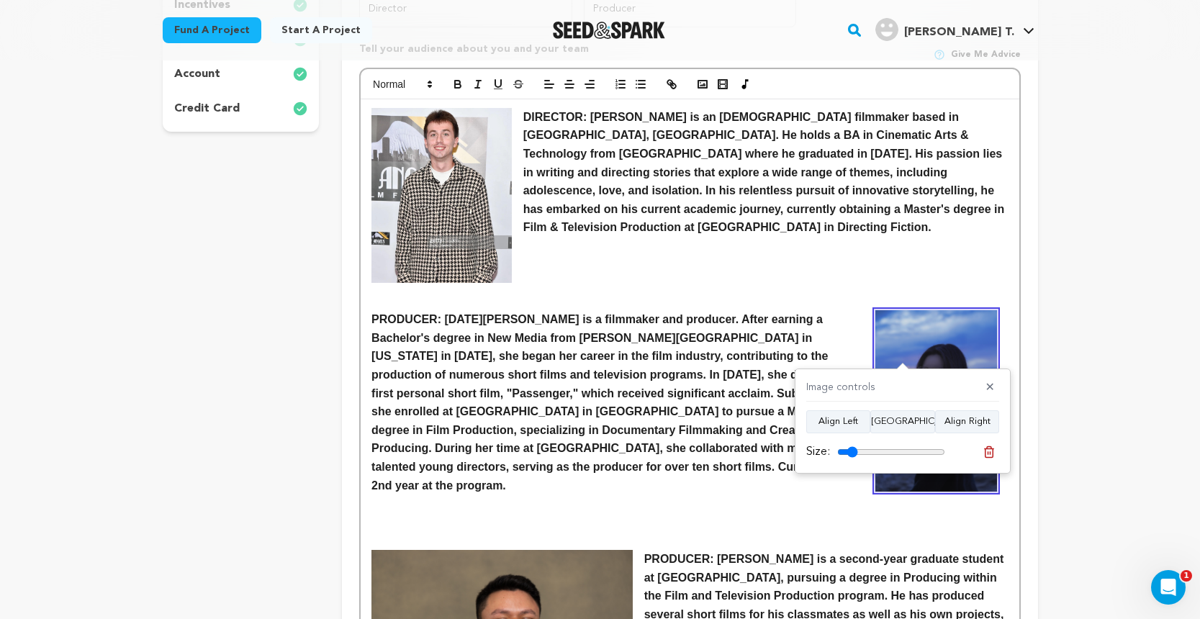
click at [914, 300] on p at bounding box center [689, 301] width 636 height 19
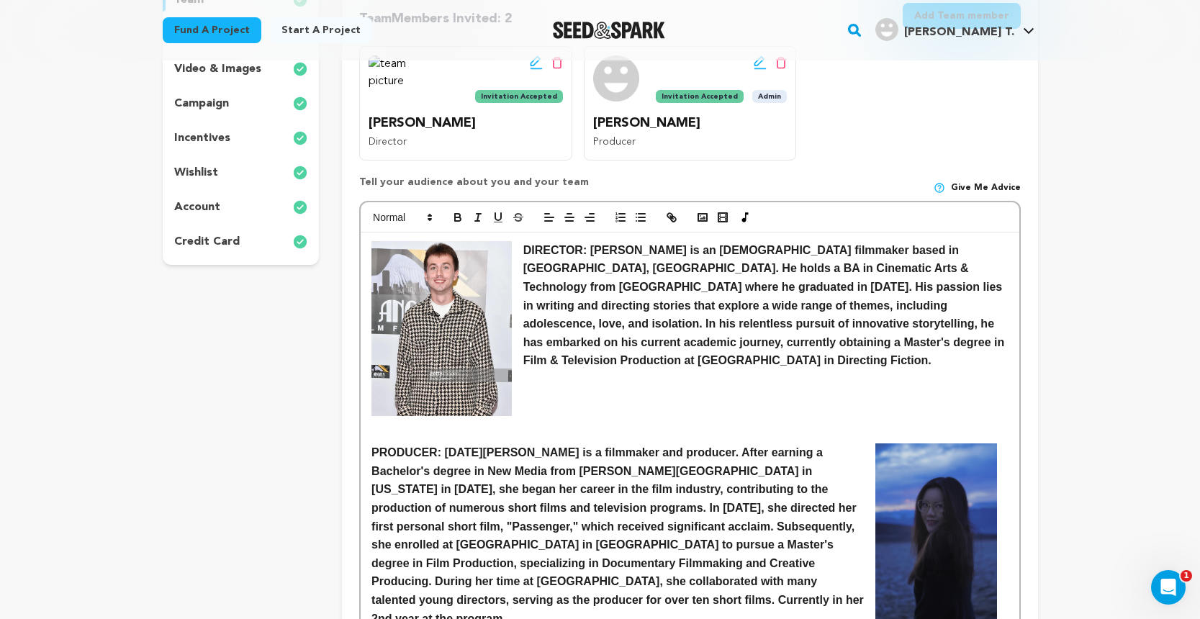
scroll to position [339, 0]
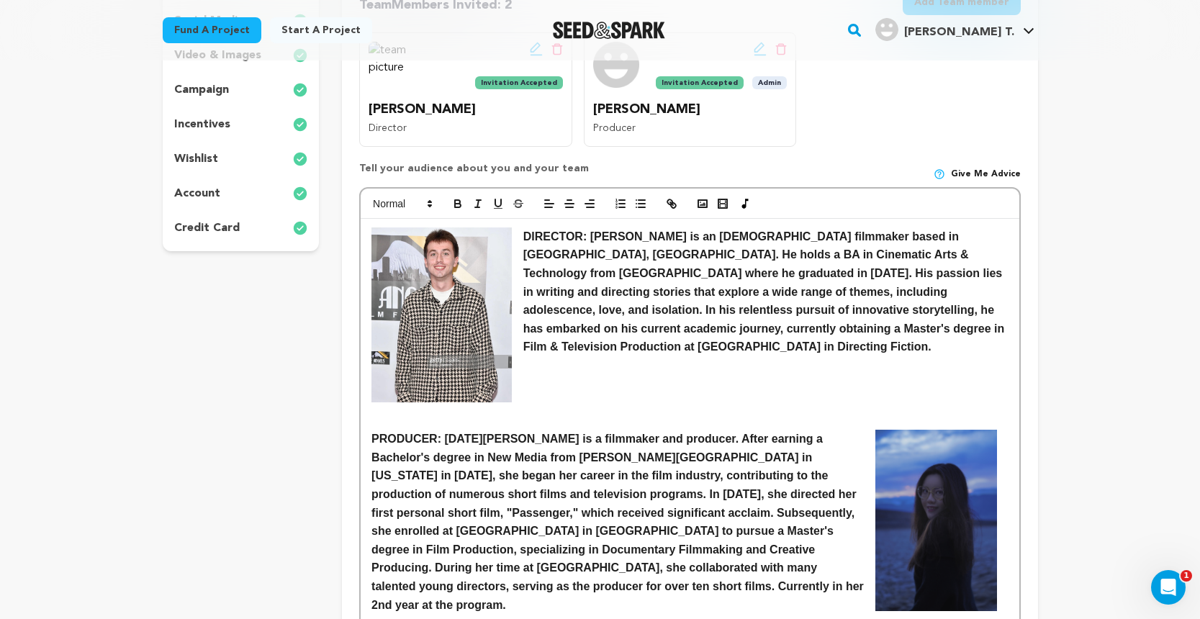
click at [515, 417] on p at bounding box center [689, 421] width 636 height 19
click at [372, 434] on strong "PRODUCER: Lidong Wang is a filmmaker and producer. After earning a Bachelor's d…" at bounding box center [618, 522] width 495 height 178
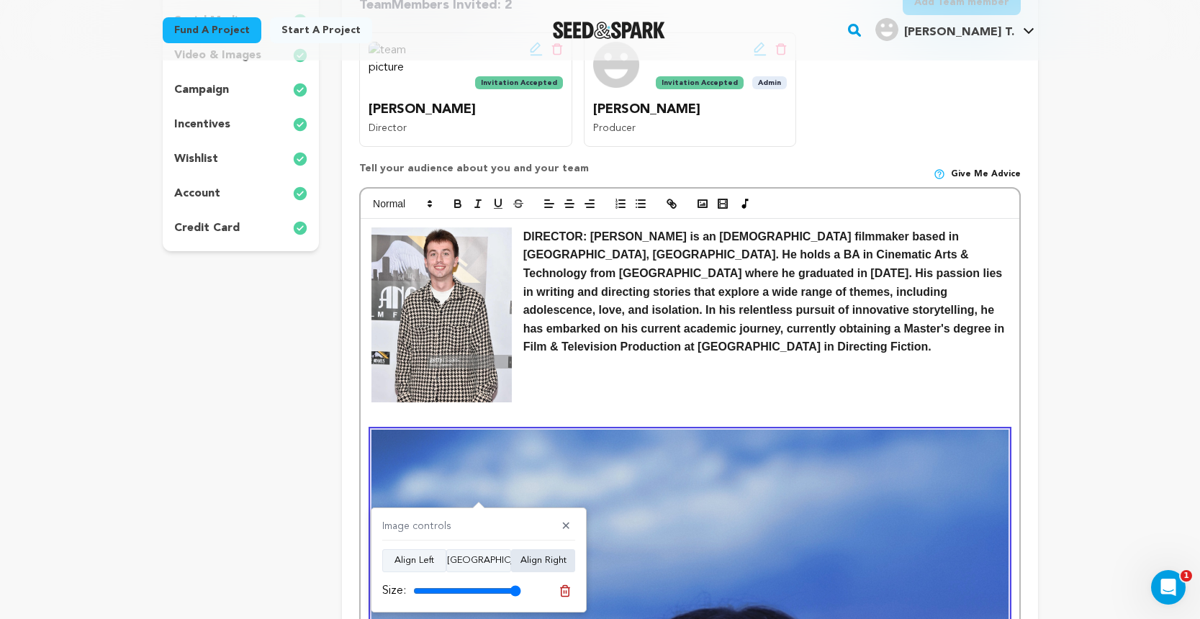
click at [538, 559] on button "Align Right" at bounding box center [543, 560] width 64 height 23
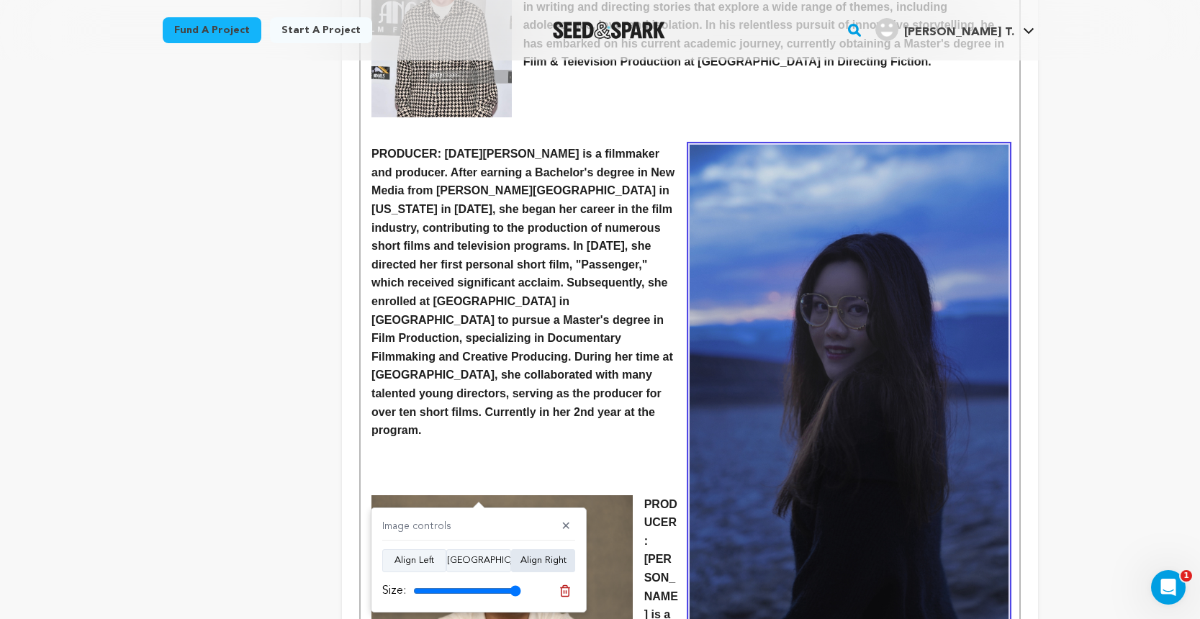
scroll to position [654, 0]
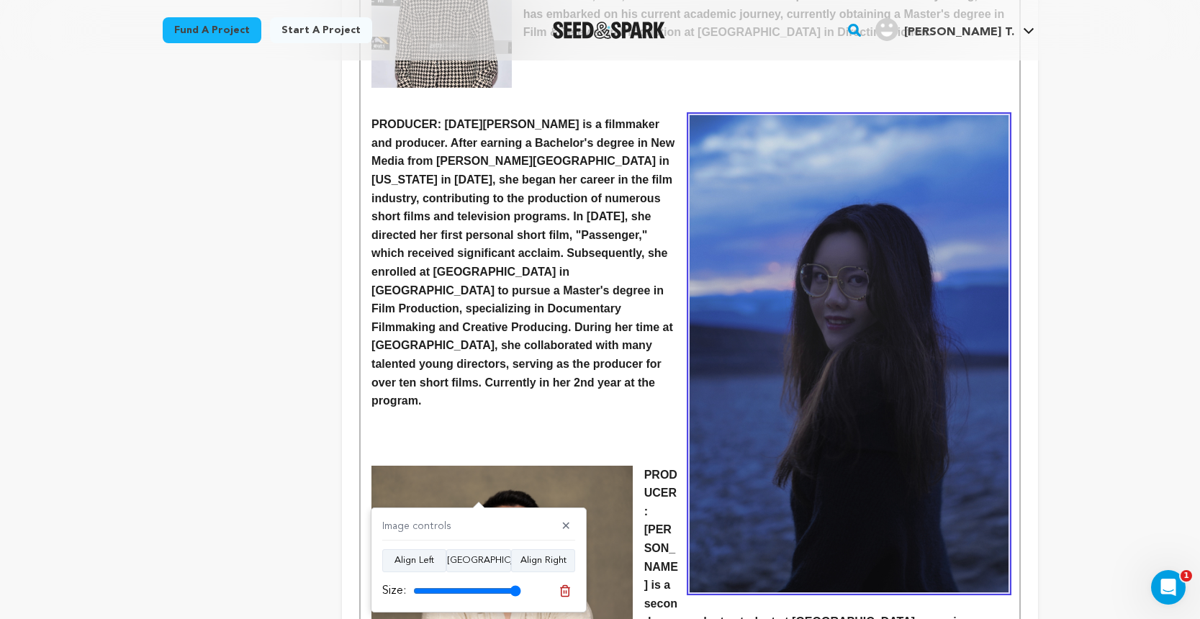
click at [755, 495] on img at bounding box center [849, 353] width 318 height 477
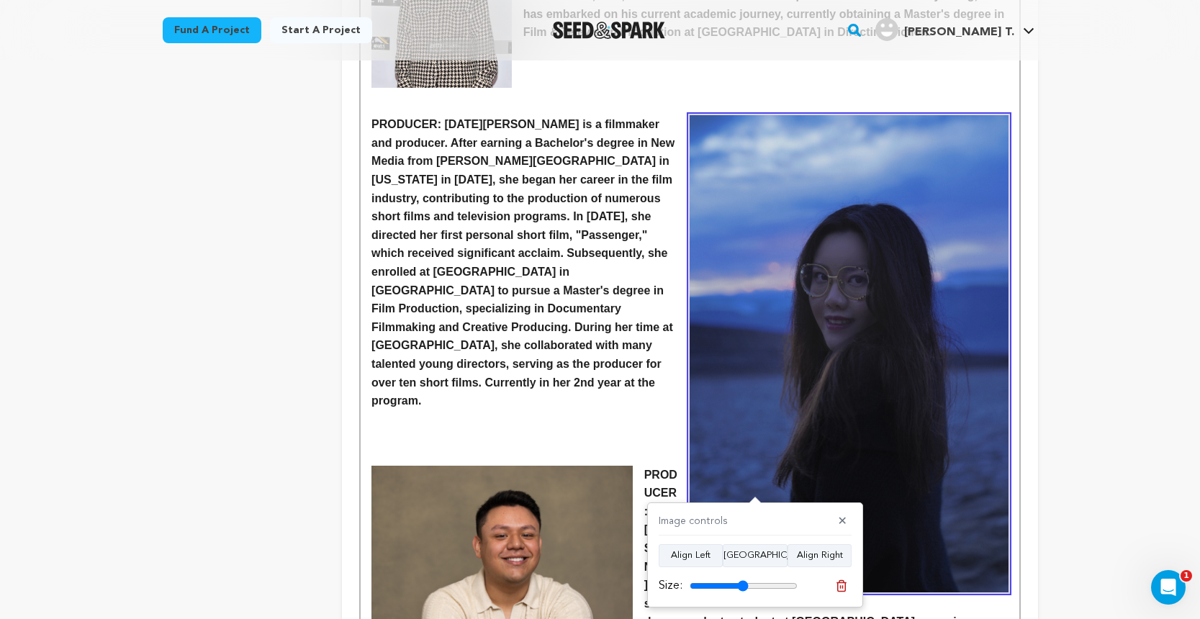
drag, startPoint x: 791, startPoint y: 584, endPoint x: 742, endPoint y: 584, distance: 48.9
type input "54"
click at [742, 584] on input "range" at bounding box center [744, 586] width 108 height 12
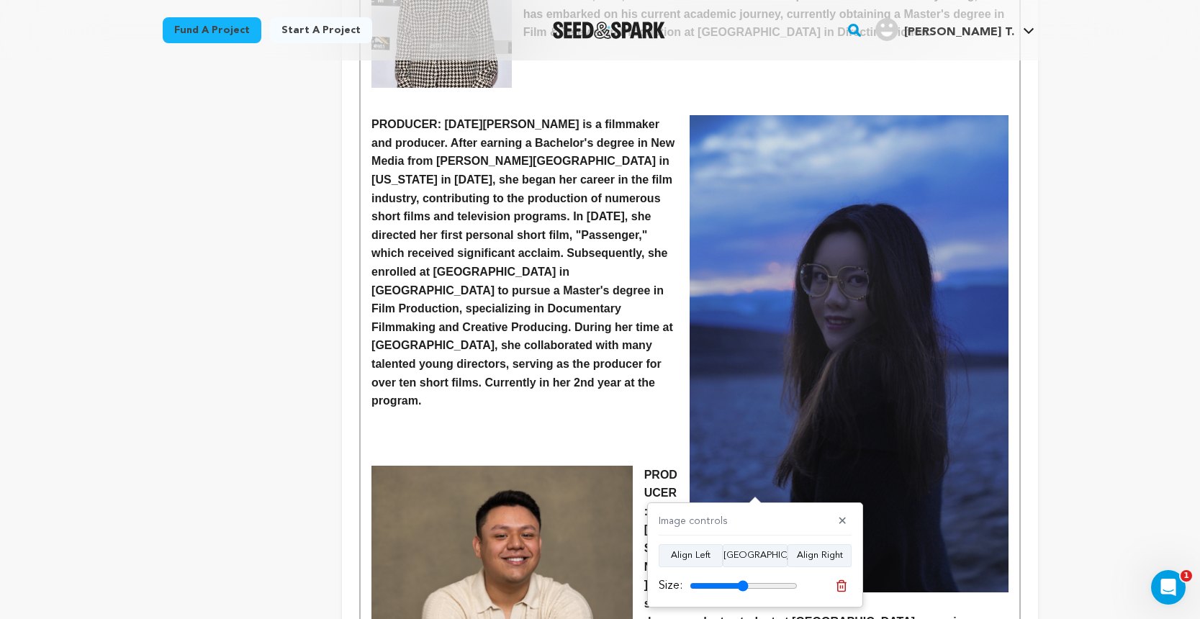
click at [648, 331] on strong "PRODUCER: Lidong Wang is a filmmaker and producer. After earning a Bachelor's d…" at bounding box center [524, 262] width 307 height 289
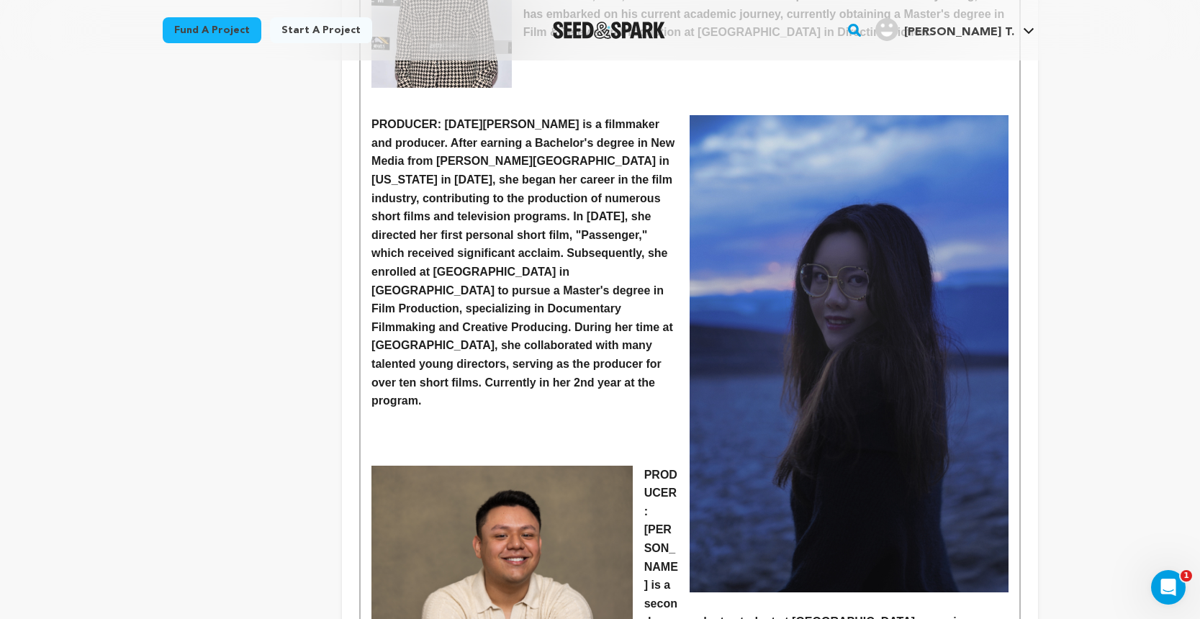
click at [813, 373] on img at bounding box center [849, 353] width 318 height 477
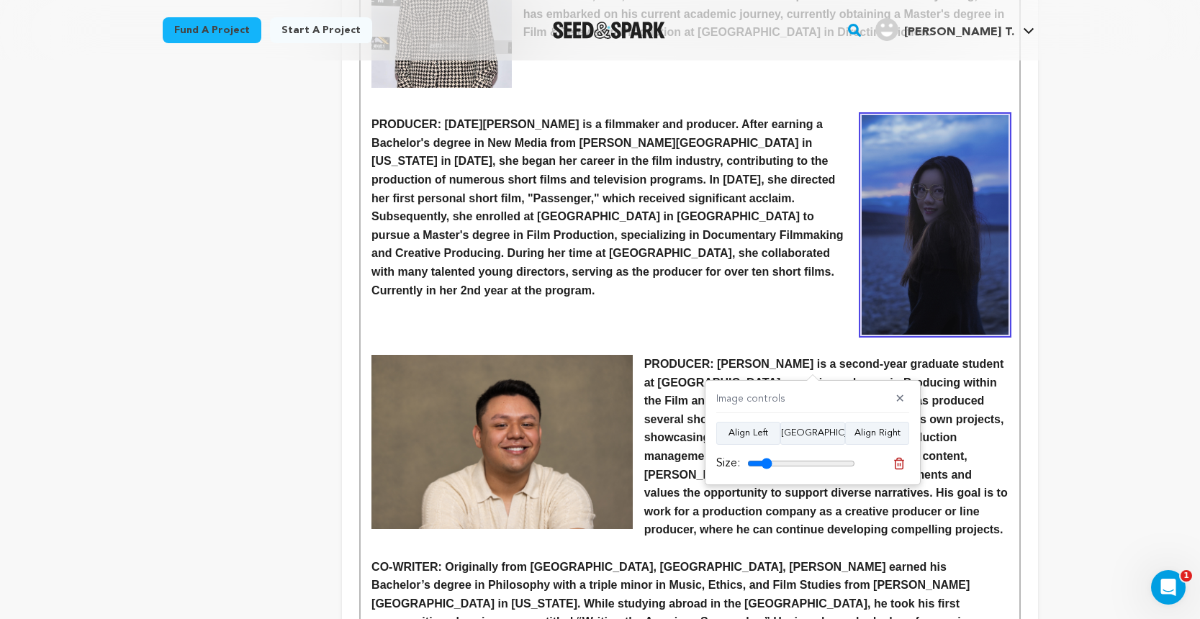
drag, startPoint x: 799, startPoint y: 463, endPoint x: 767, endPoint y: 463, distance: 32.4
type input "23"
click at [767, 463] on input "range" at bounding box center [801, 464] width 108 height 12
click at [811, 336] on p at bounding box center [689, 345] width 636 height 19
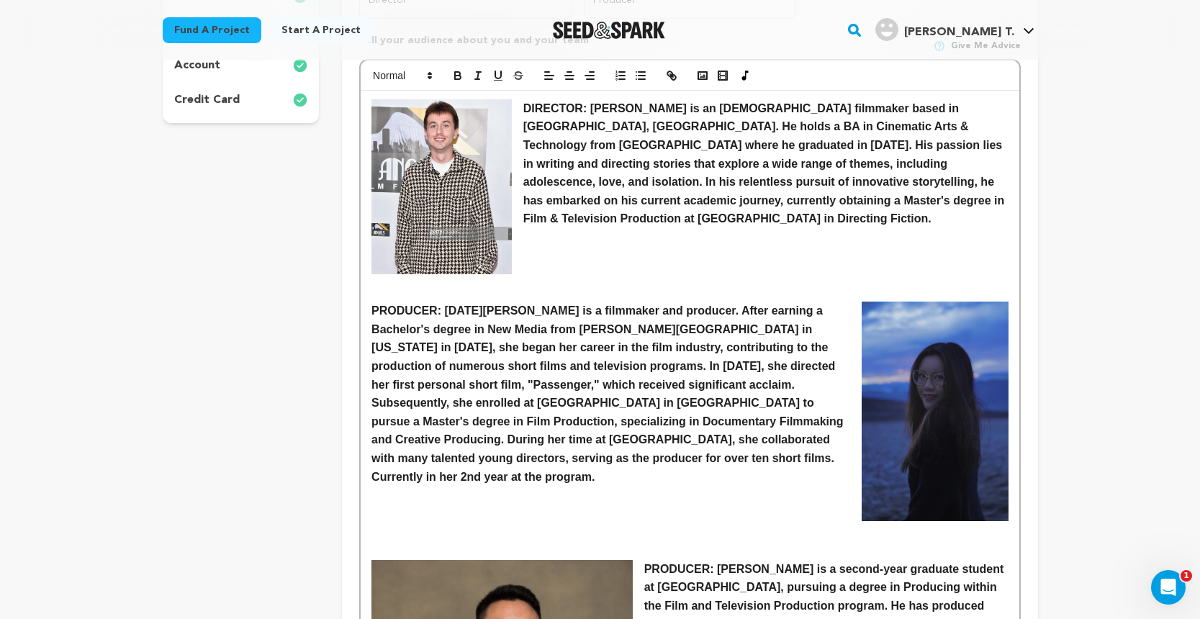
scroll to position [453, 0]
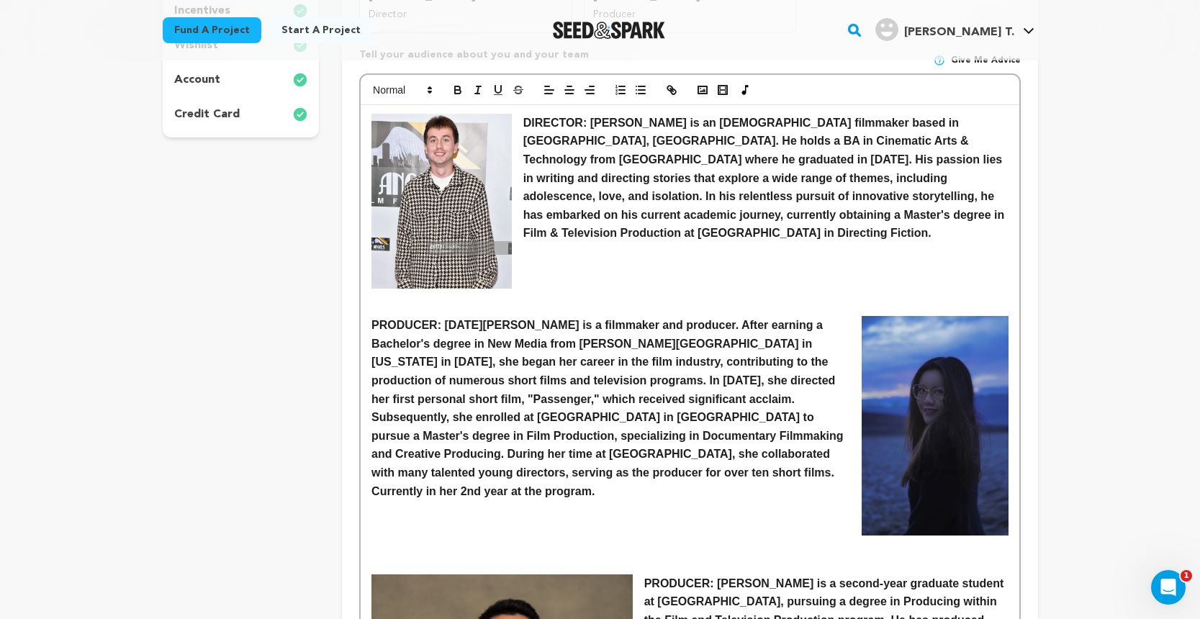
click at [371, 320] on strong "PRODUCER: Lidong Wang is a filmmaker and producer. After earning a Bachelor's d…" at bounding box center [608, 408] width 475 height 178
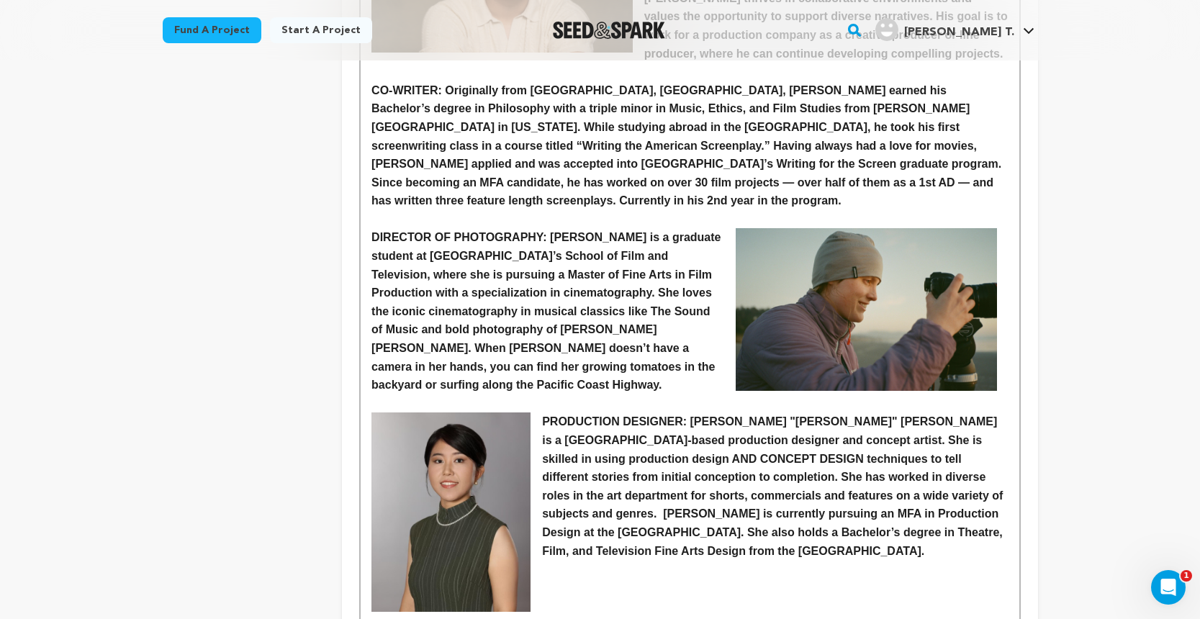
scroll to position [1169, 0]
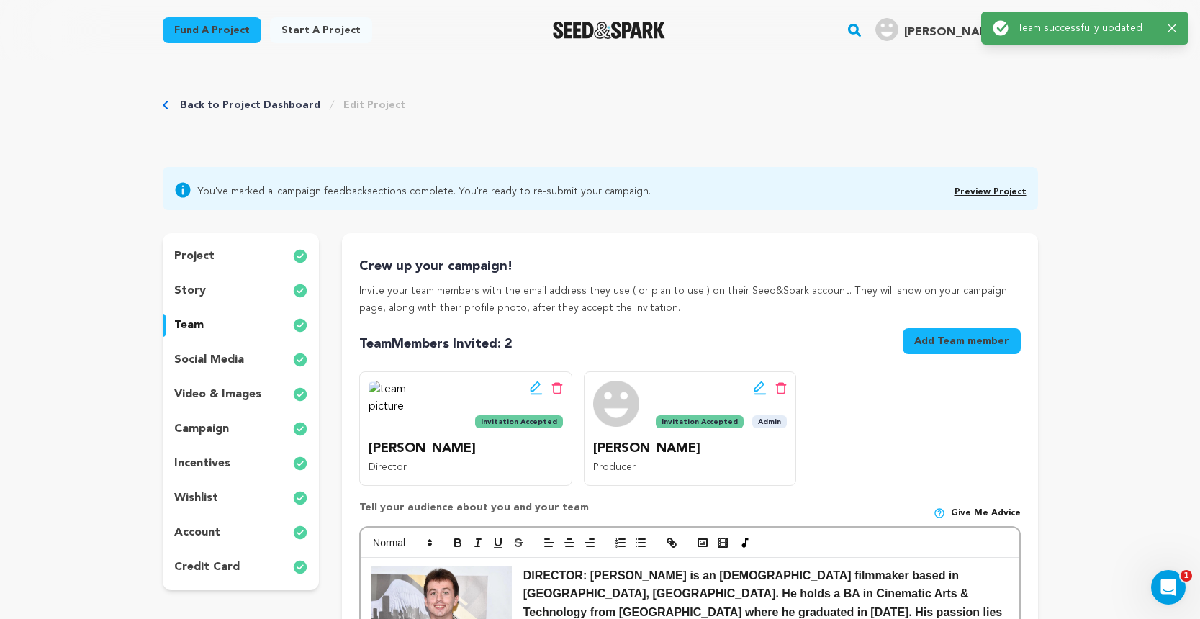
scroll to position [0, 0]
click at [1009, 187] on span "Preview Project" at bounding box center [990, 189] width 72 height 17
click at [1006, 189] on link "Preview Project" at bounding box center [990, 192] width 72 height 9
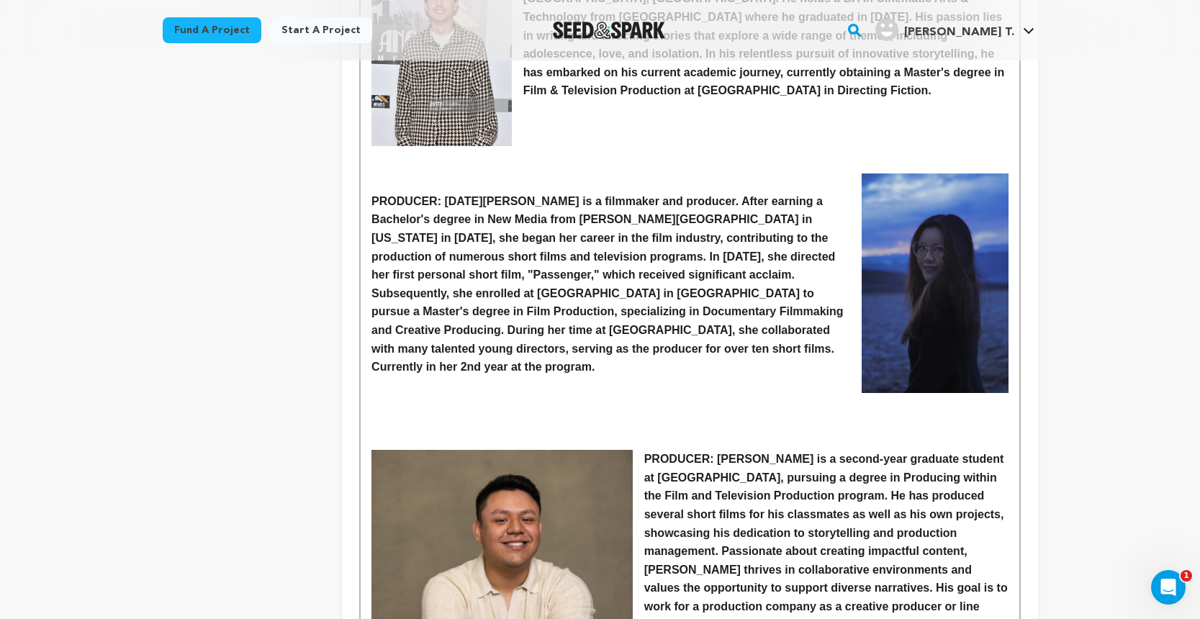
scroll to position [608, 0]
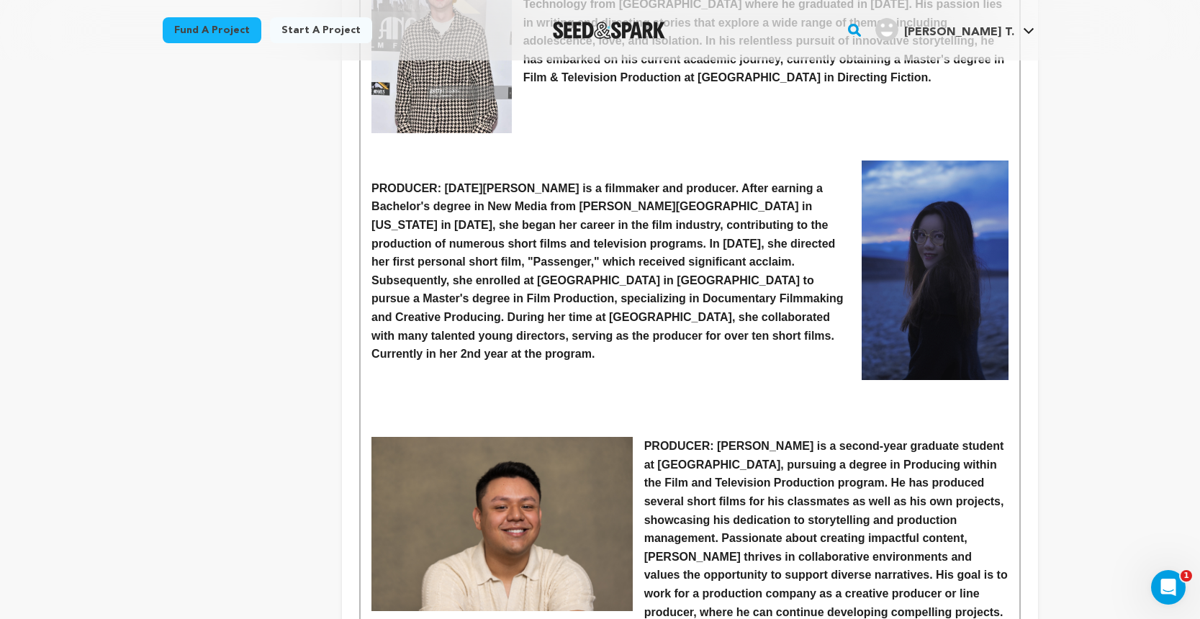
click at [666, 400] on p at bounding box center [689, 409] width 636 height 19
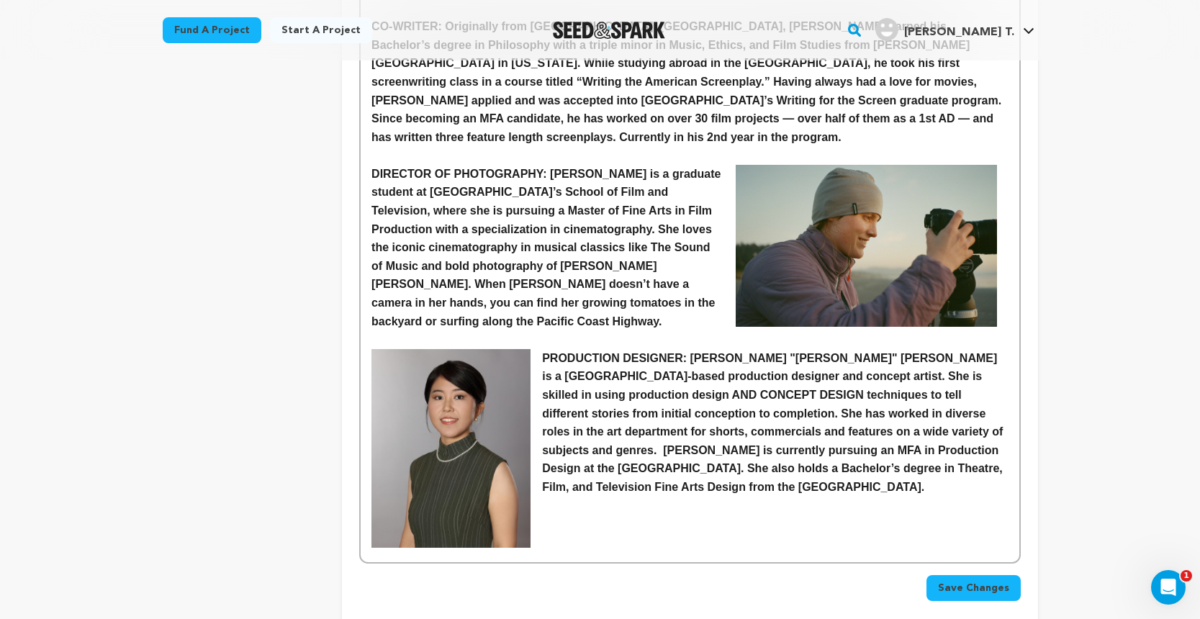
scroll to position [1216, 0]
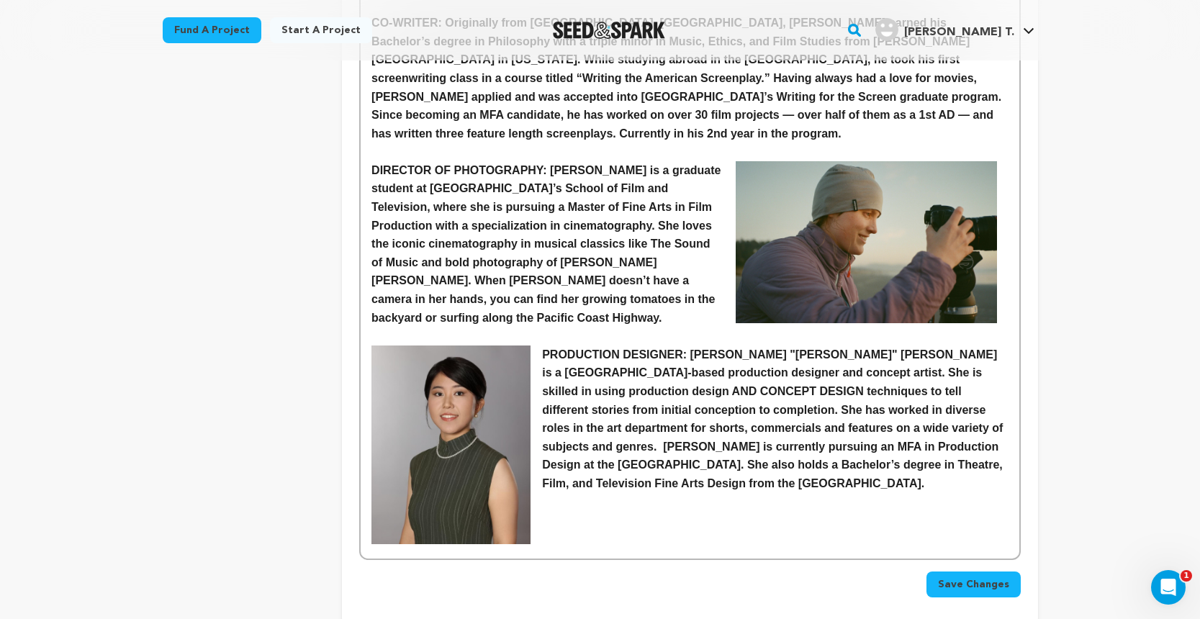
click at [972, 577] on span "Save Changes" at bounding box center [973, 584] width 71 height 14
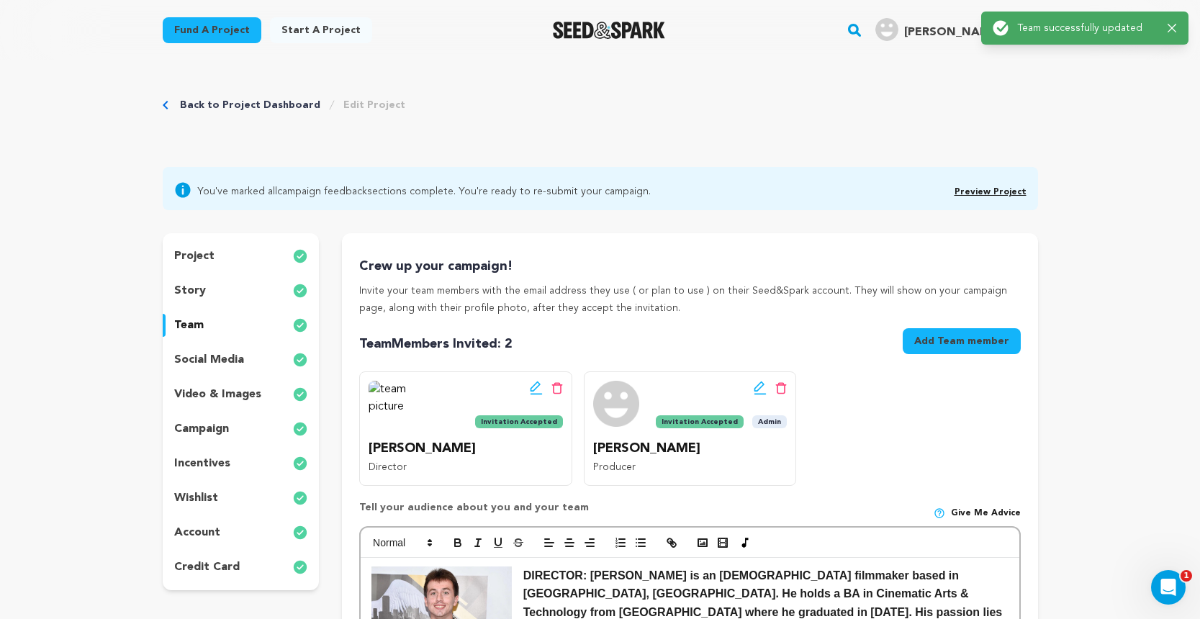
scroll to position [0, 0]
click at [988, 192] on link "Preview Project" at bounding box center [990, 192] width 72 height 9
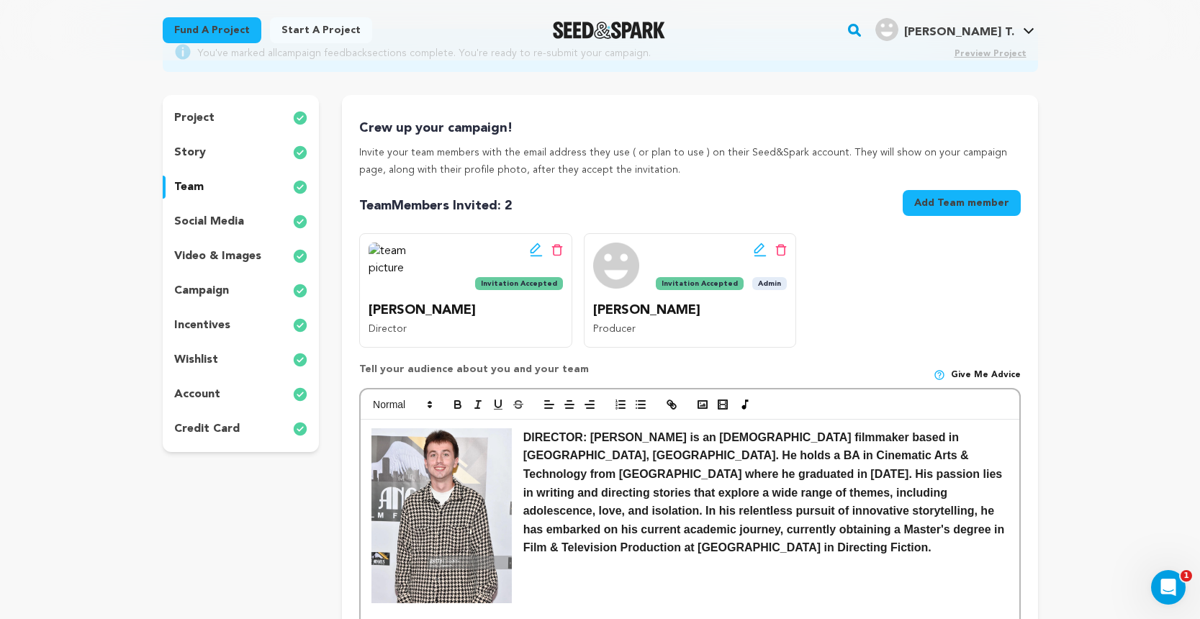
scroll to position [137, 0]
click at [212, 217] on p "social media" at bounding box center [209, 222] width 70 height 17
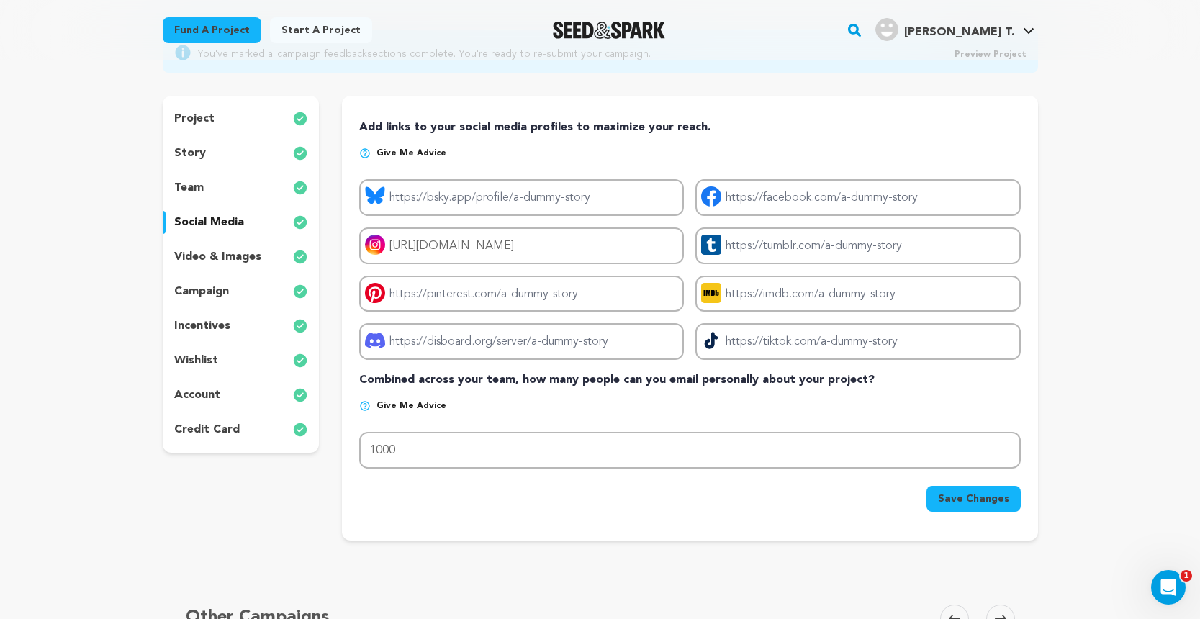
click at [216, 253] on p "video & images" at bounding box center [217, 256] width 87 height 17
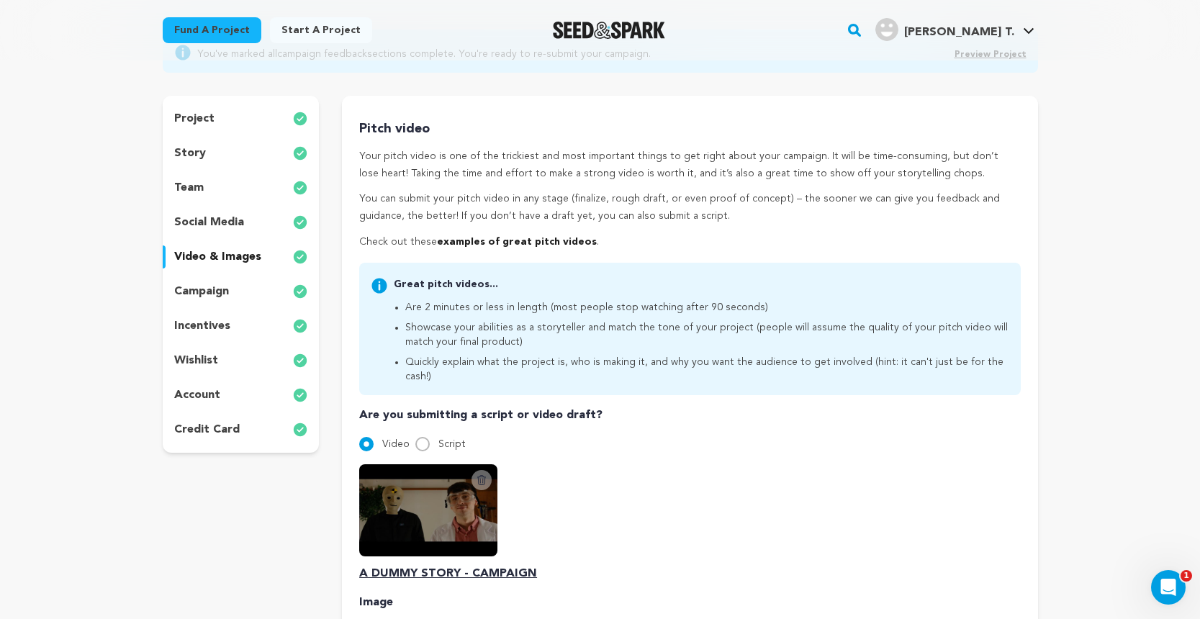
click at [217, 289] on p "campaign" at bounding box center [201, 291] width 55 height 17
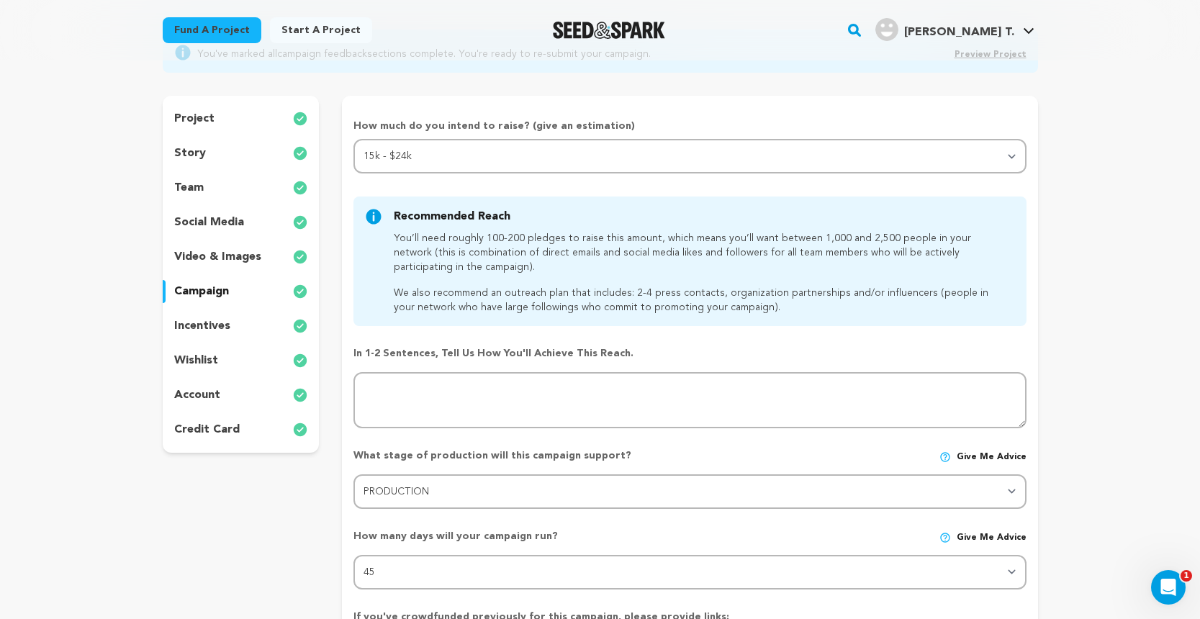
click at [214, 324] on p "incentives" at bounding box center [202, 325] width 56 height 17
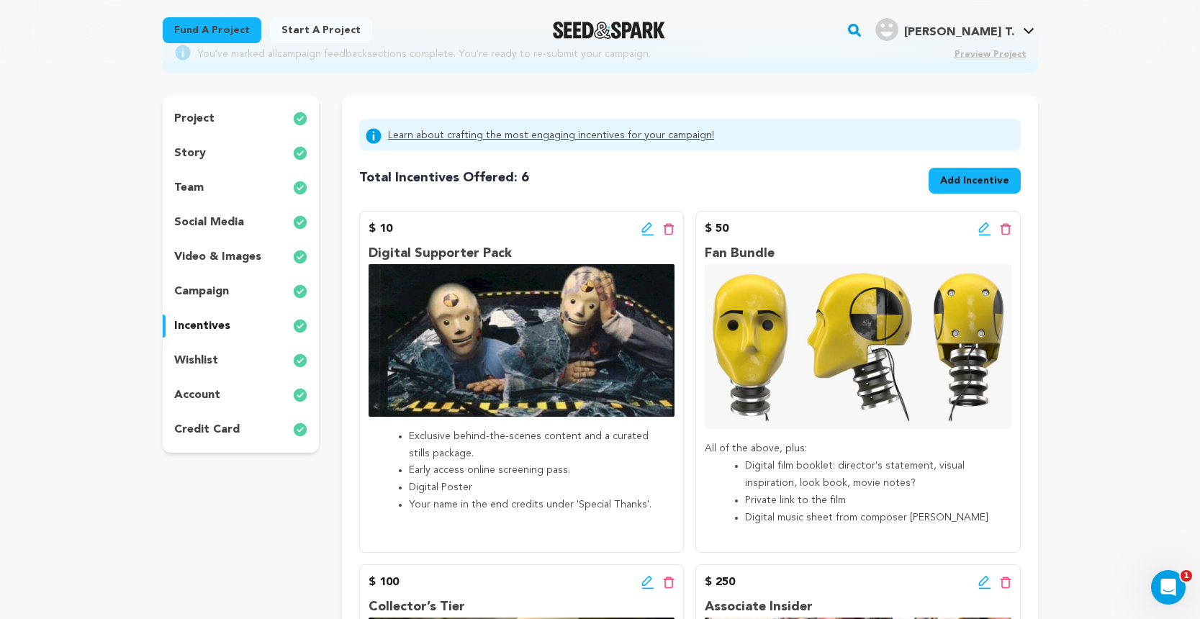
click at [209, 366] on p "wishlist" at bounding box center [196, 360] width 44 height 17
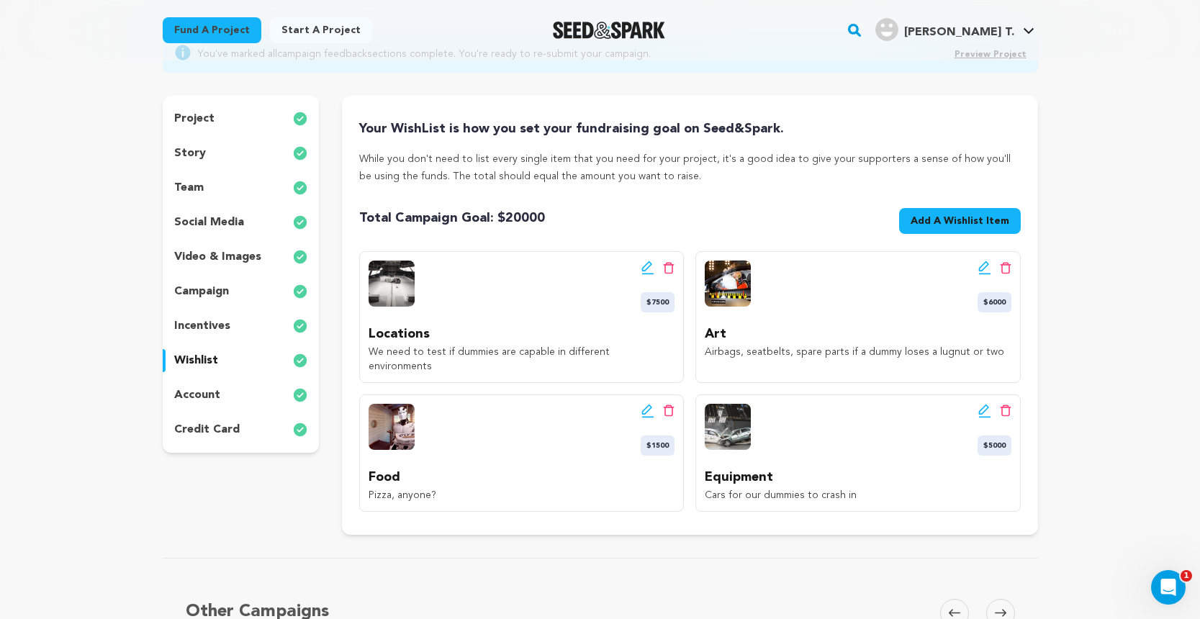
click at [207, 387] on p "account" at bounding box center [197, 395] width 46 height 17
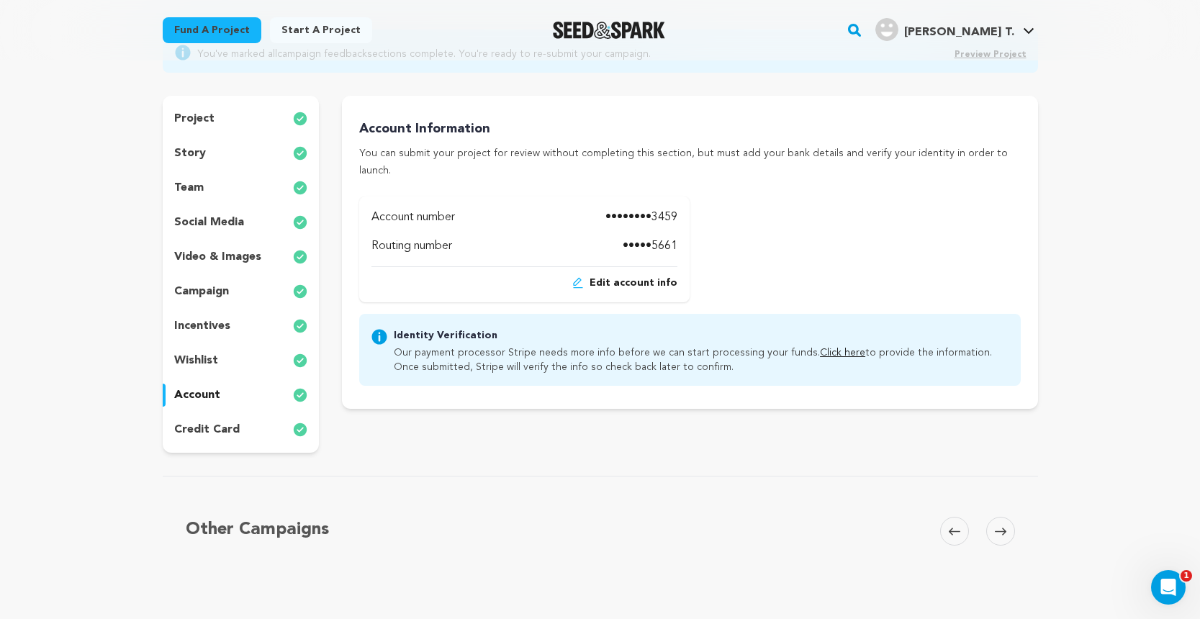
click at [207, 430] on p "credit card" at bounding box center [207, 429] width 66 height 17
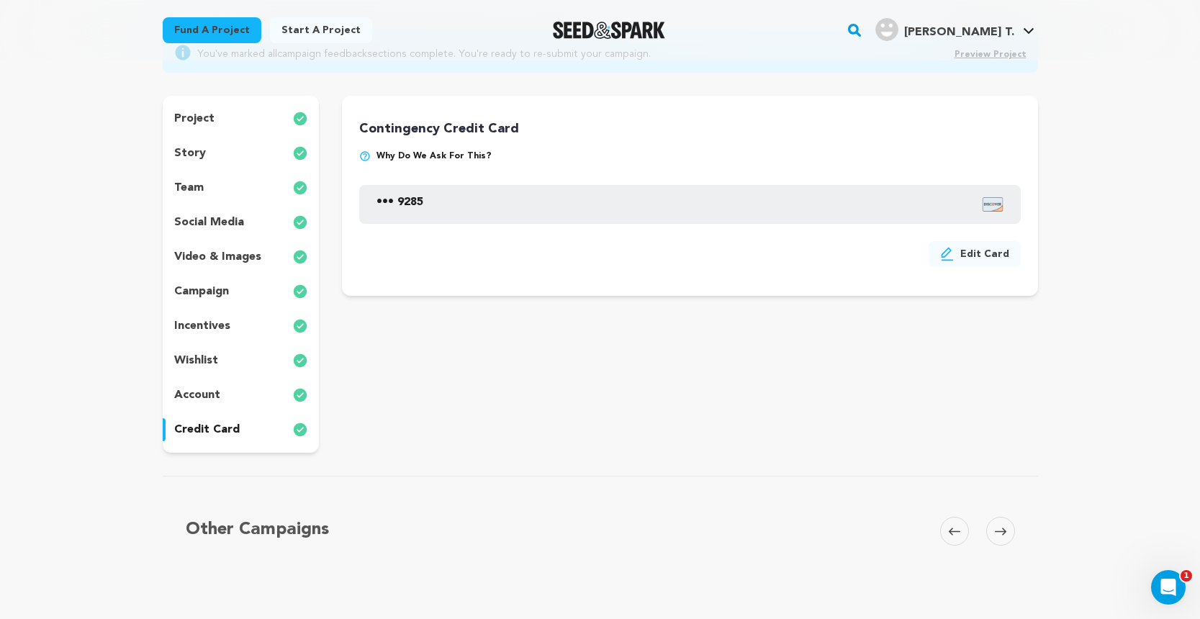
click at [224, 168] on div "project story team social media video & images campaign incentives wishlist acc…" at bounding box center [241, 274] width 157 height 357
click at [220, 184] on div "team" at bounding box center [241, 187] width 157 height 23
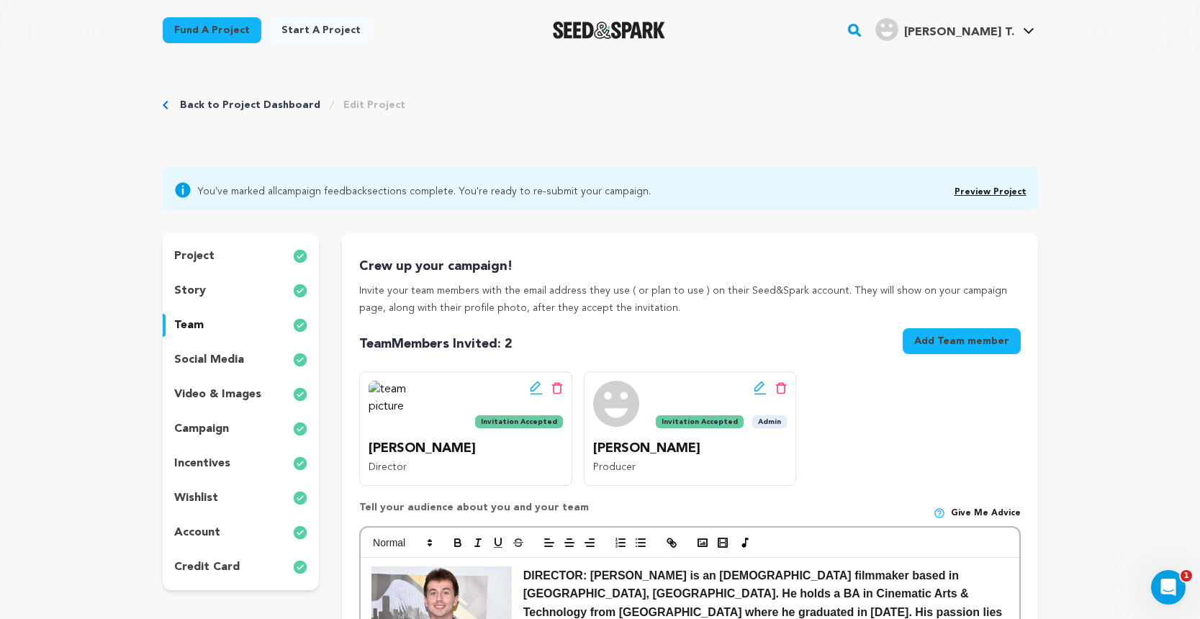
click at [268, 296] on div "story" at bounding box center [241, 290] width 157 height 23
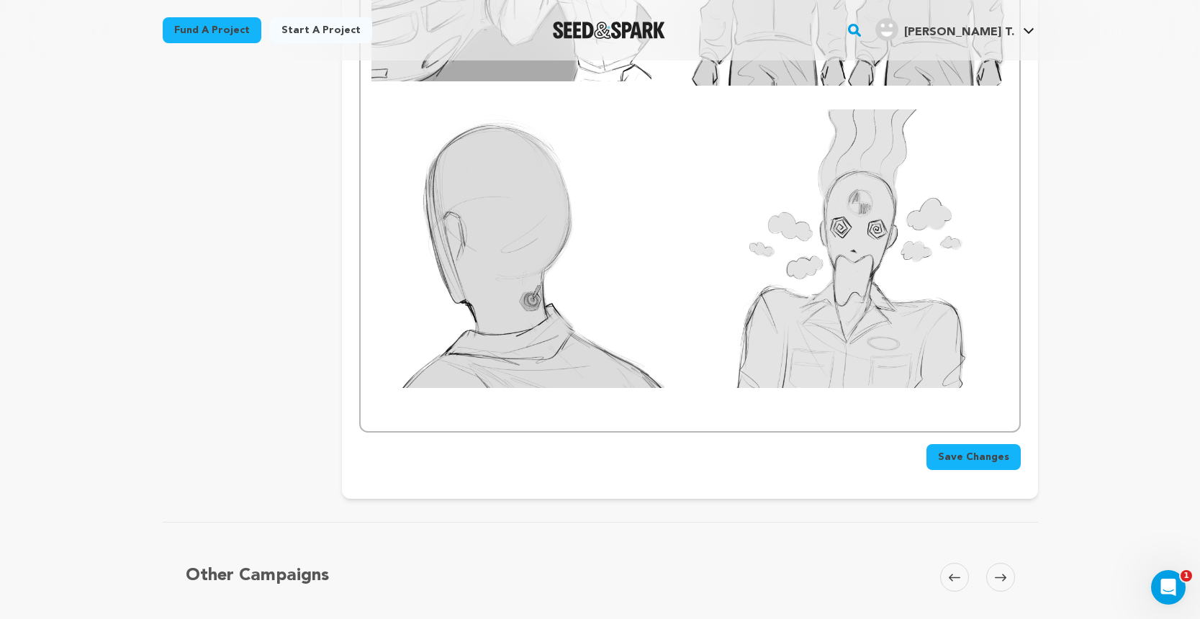
scroll to position [1446, 0]
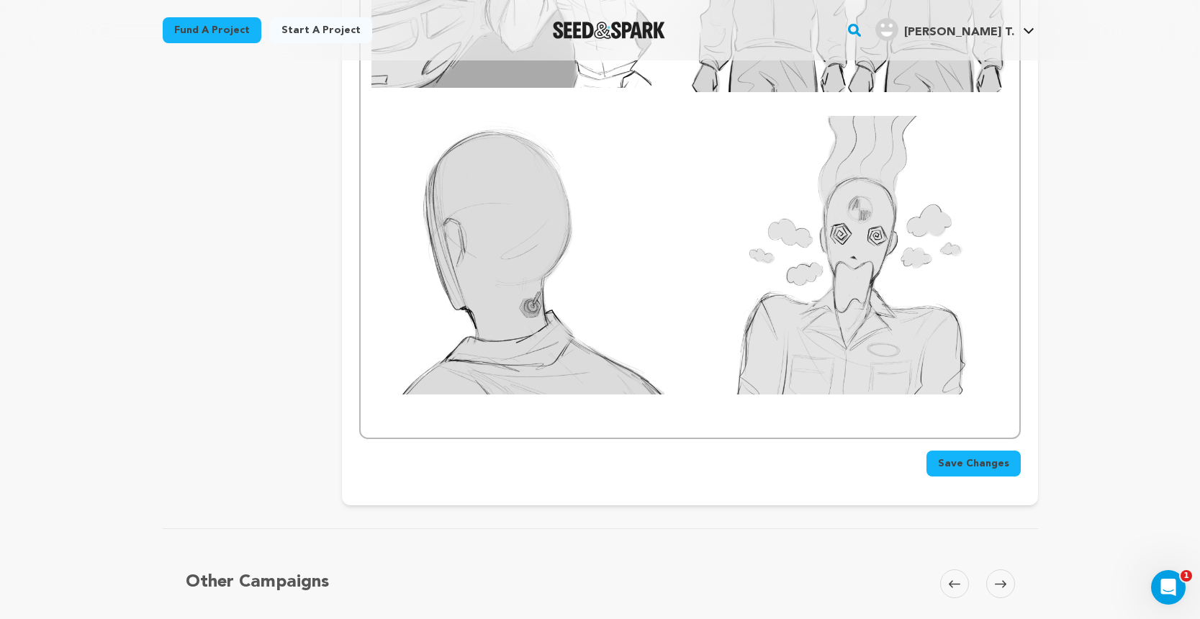
click at [990, 392] on p at bounding box center [689, 401] width 636 height 19
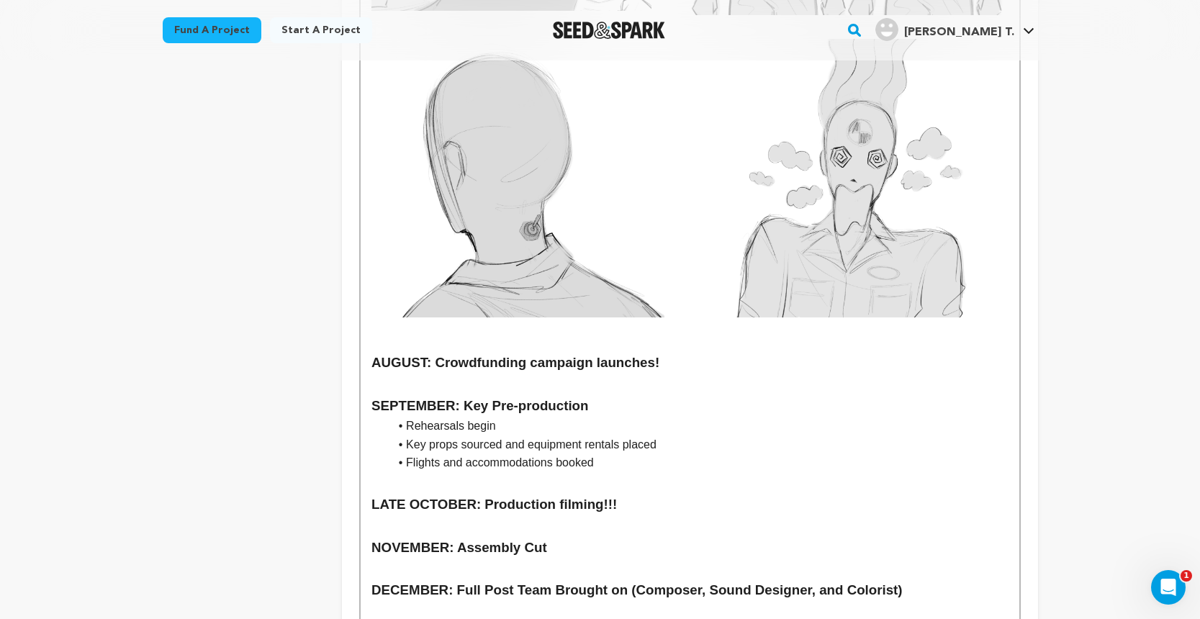
scroll to position [1513, 0]
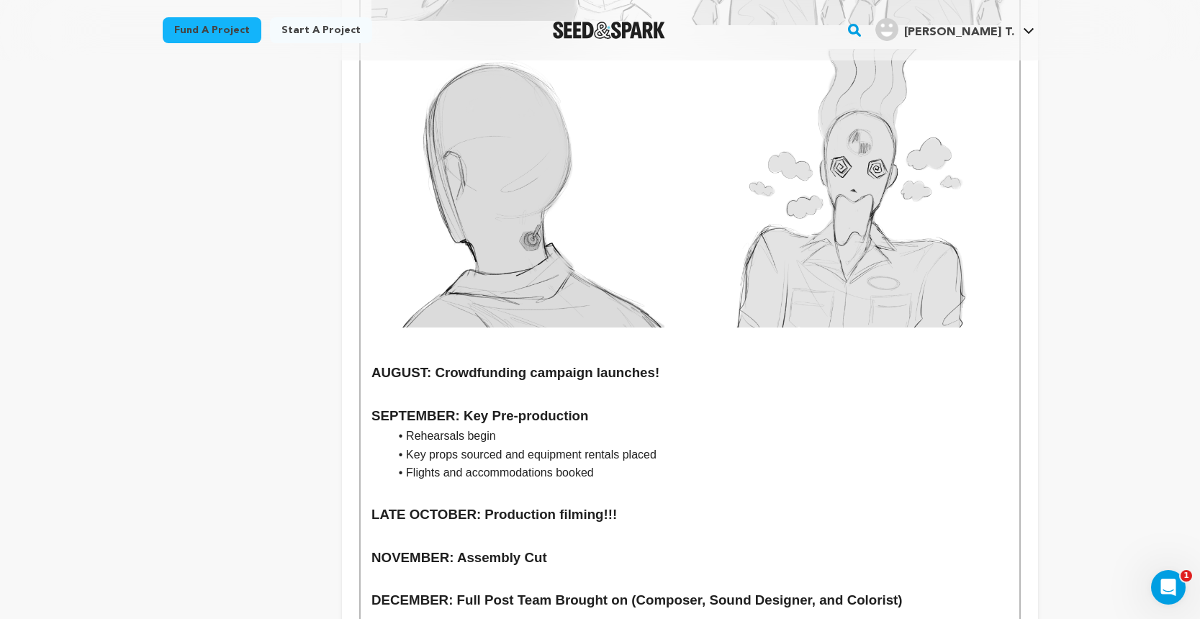
click at [372, 362] on h3 "AUGUST: Crowdfunding campaign launches!" at bounding box center [689, 373] width 636 height 22
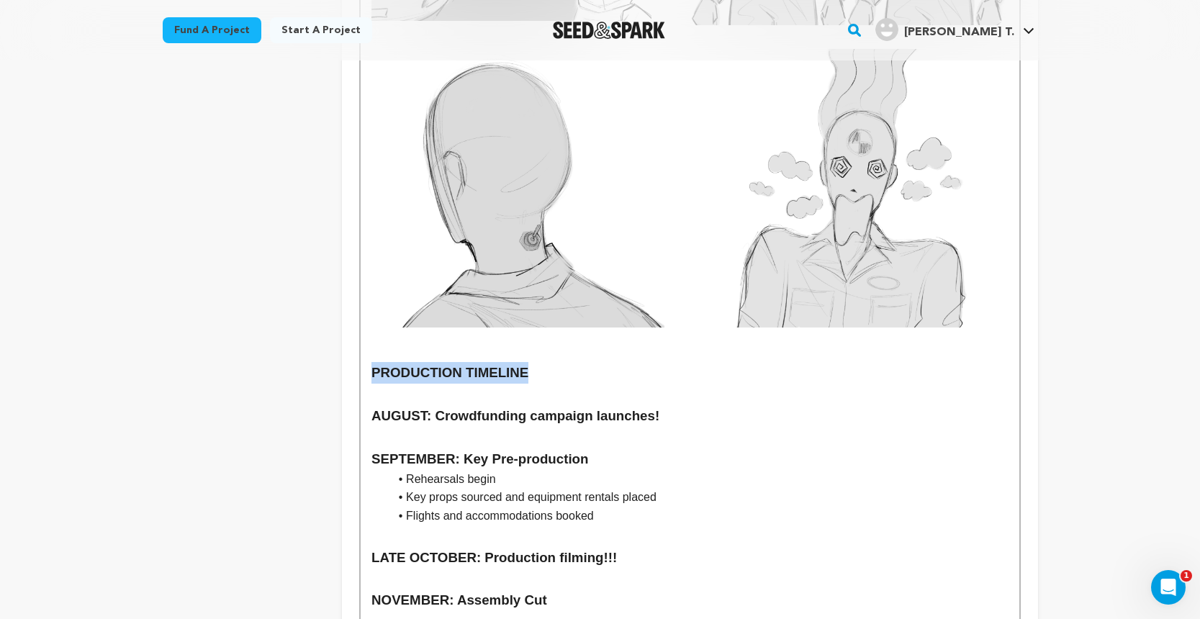
drag, startPoint x: 526, startPoint y: 288, endPoint x: 374, endPoint y: 284, distance: 152.7
click at [374, 362] on h3 "PRODUCTION TIMELINE" at bounding box center [689, 373] width 636 height 22
click at [374, 405] on h3 "AUGUST: Crowdfunding campaign launches!" at bounding box center [689, 416] width 636 height 22
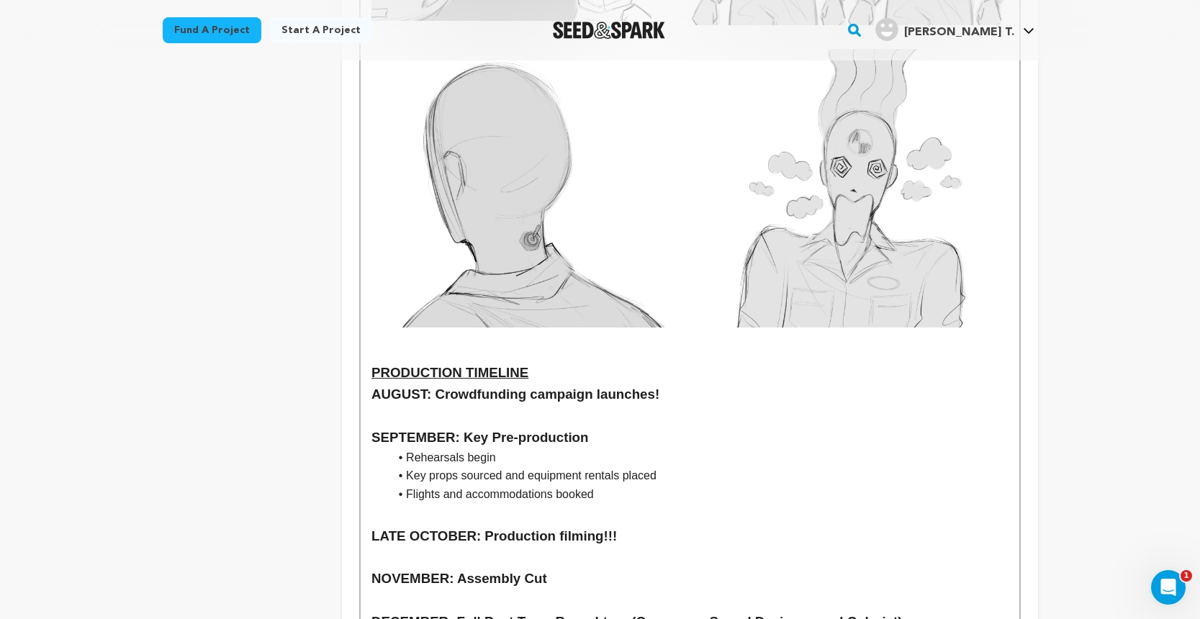
click at [544, 384] on h3 "AUGUST: Crowdfunding campaign launches!" at bounding box center [689, 395] width 636 height 22
drag, startPoint x: 662, startPoint y: 307, endPoint x: 439, endPoint y: 308, distance: 223.1
click at [439, 384] on h3 "AUGUST: Crowdfunding campaign launches!" at bounding box center [689, 395] width 636 height 22
click at [462, 384] on h3 "AUGUST: Crowdfunding campaign launches!" at bounding box center [689, 395] width 636 height 22
click at [452, 427] on h3 "SEPTEMBER: Key Pre-production" at bounding box center [689, 438] width 636 height 22
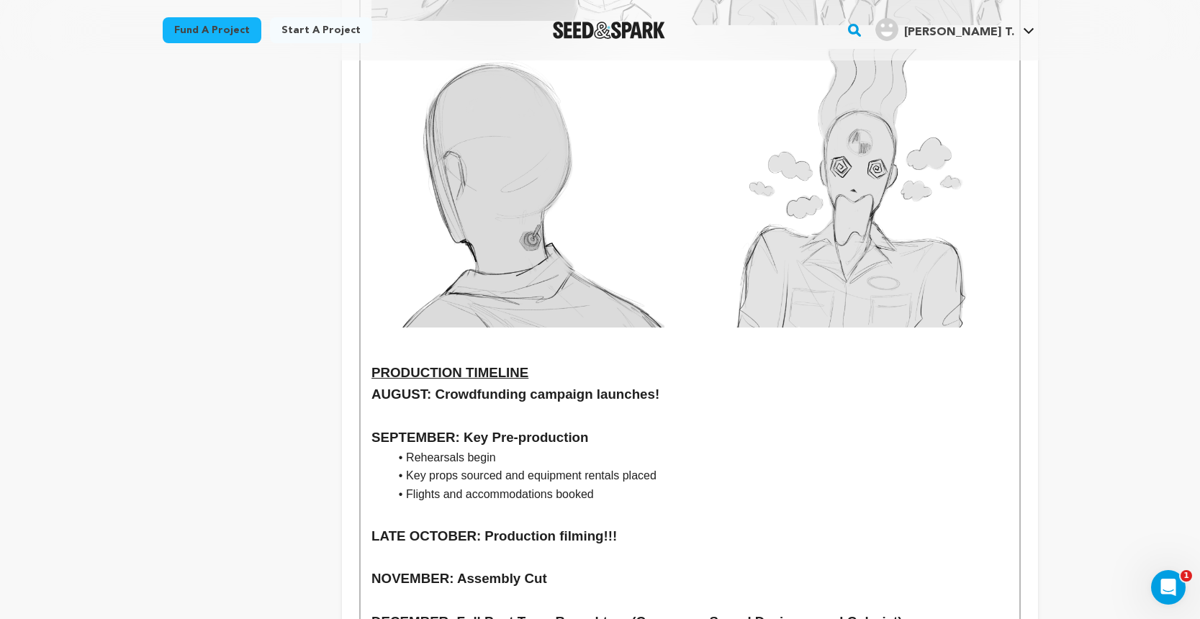
click at [487, 466] on li "Key props sourced and equipment rentals placed" at bounding box center [698, 475] width 619 height 19
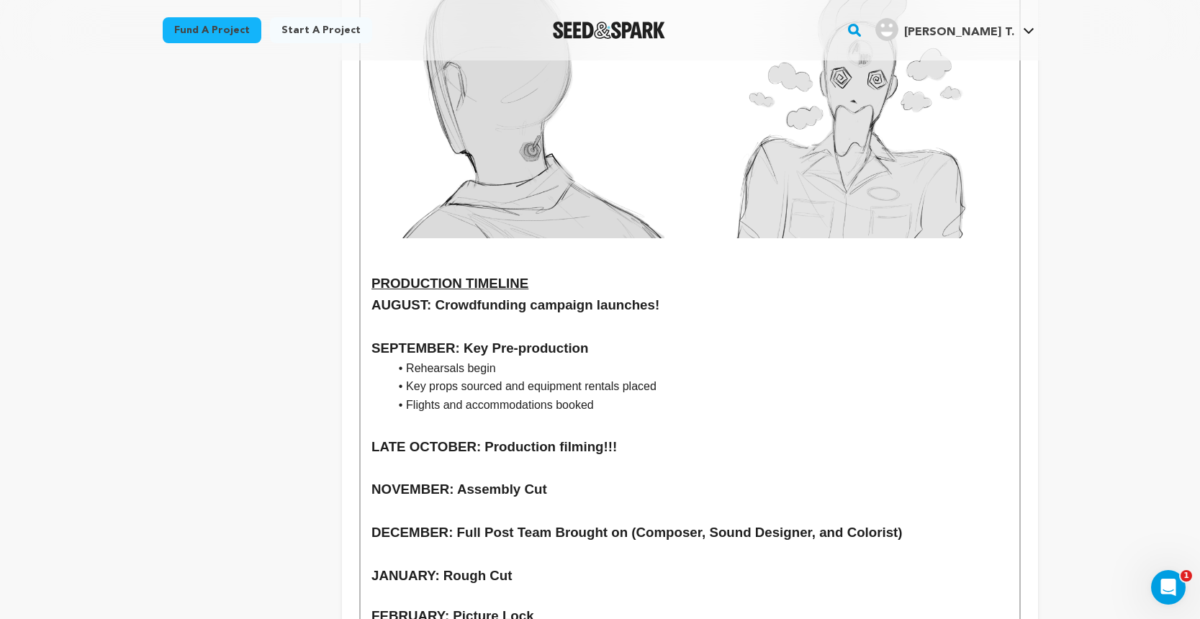
scroll to position [1603, 0]
click at [470, 435] on h3 "LATE OCTOBER: Production filming!!!" at bounding box center [689, 446] width 636 height 22
click at [451, 337] on h3 "SEPTEMBER: Key Pre-production" at bounding box center [689, 348] width 636 height 22
drag, startPoint x: 470, startPoint y: 353, endPoint x: 374, endPoint y: 353, distance: 96.5
click at [374, 435] on h3 "LATE OCTOBER: Production filming!!!" at bounding box center [689, 446] width 636 height 22
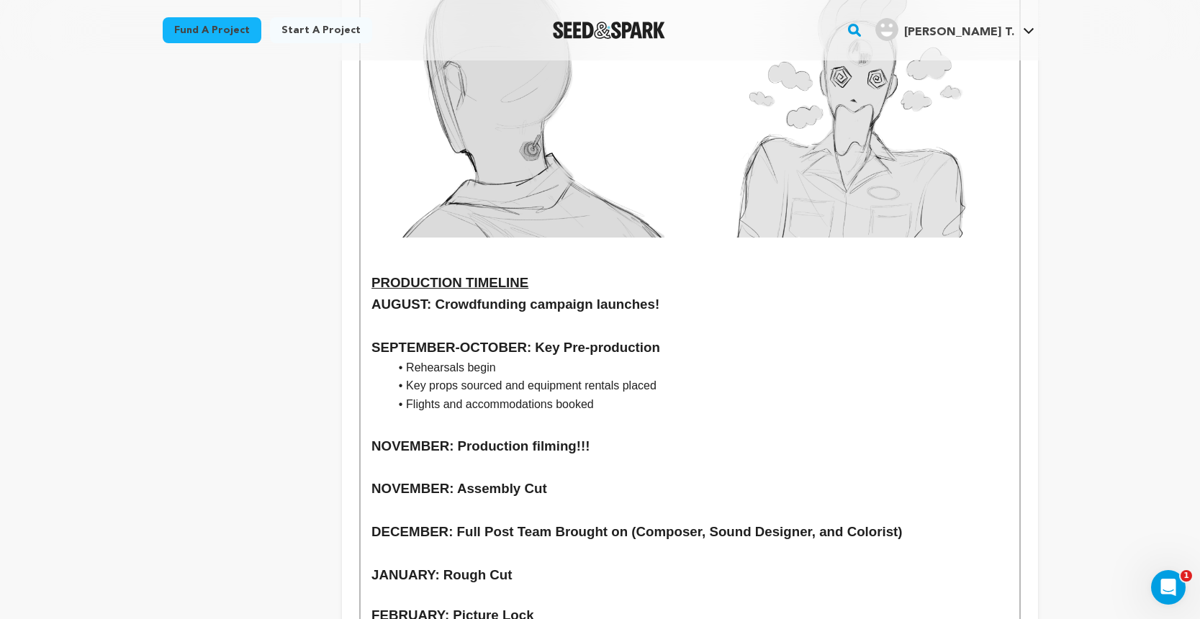
click at [374, 478] on h3 "NOVEMBER: Assembly Cut" at bounding box center [689, 489] width 636 height 22
click at [480, 478] on h3 "LATE NOVEMBER: Assembly Cut" at bounding box center [689, 489] width 636 height 22
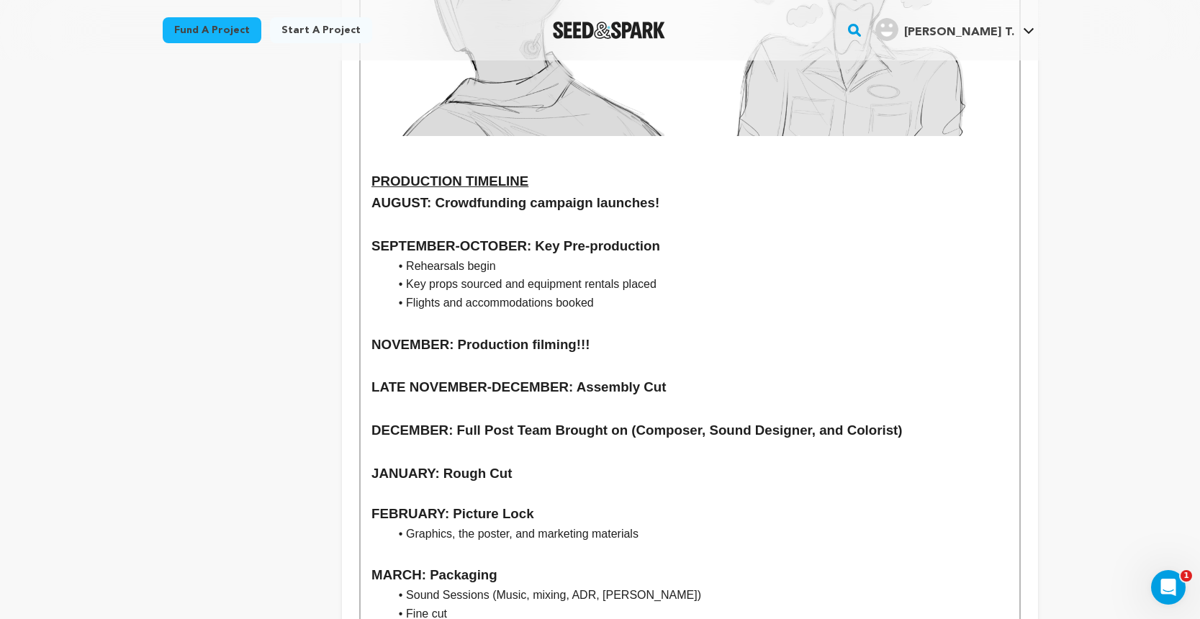
scroll to position [1715, 0]
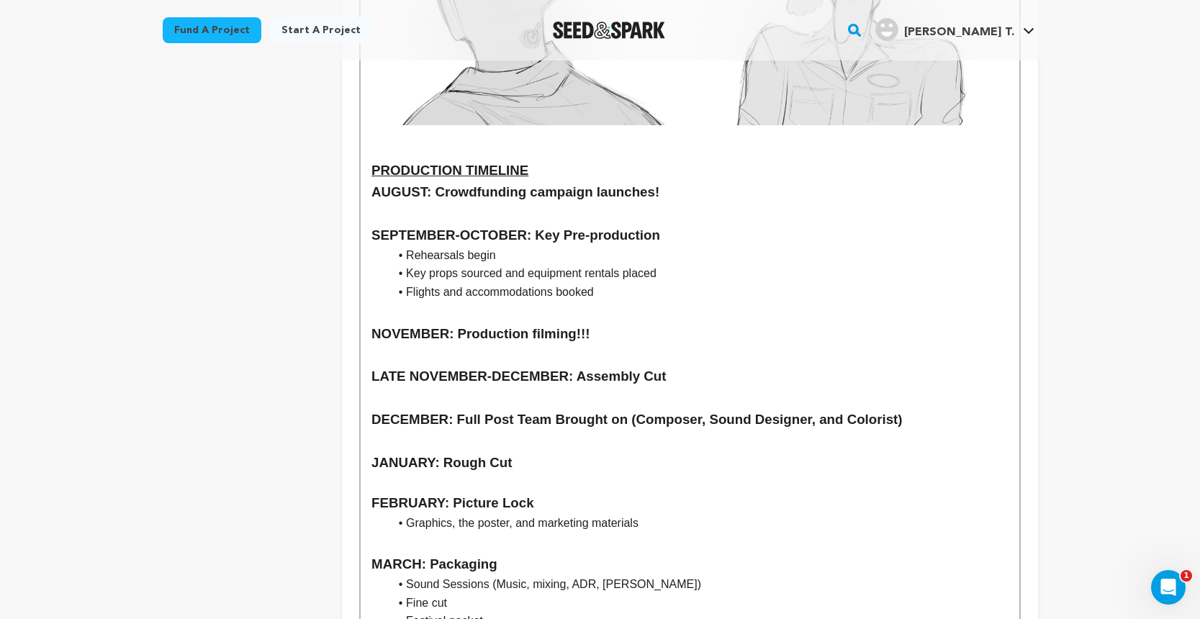
click at [444, 409] on h3 "DECEMBER: Full Post Team Brought on (Composer, Sound Designer, and Colorist)" at bounding box center [689, 420] width 636 height 22
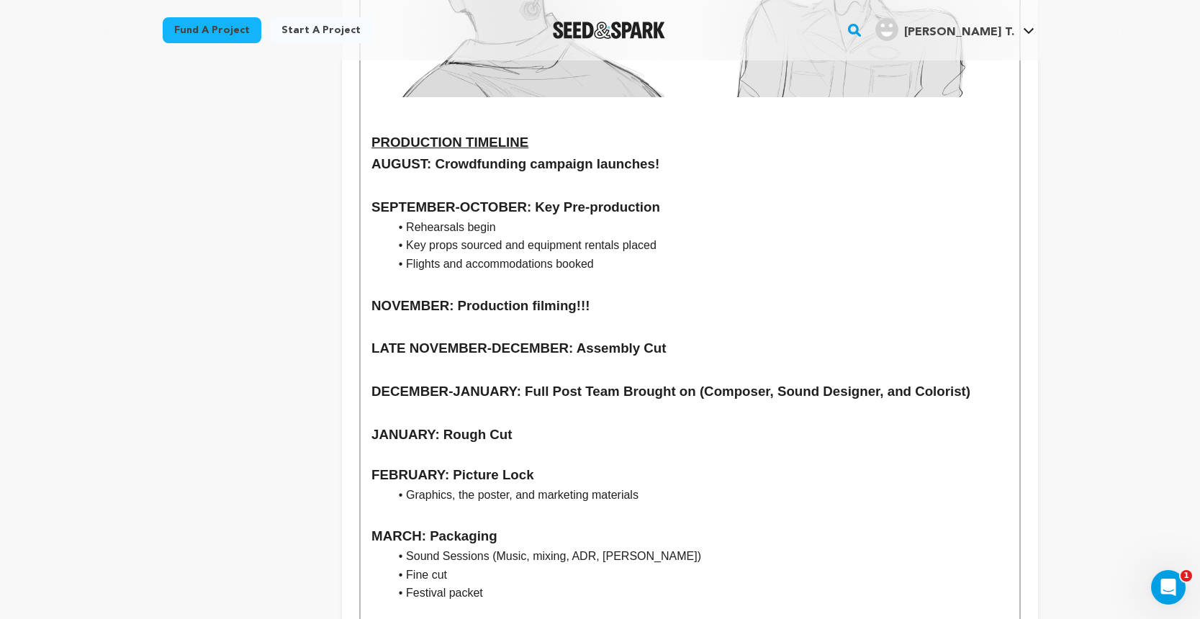
scroll to position [1750, 0]
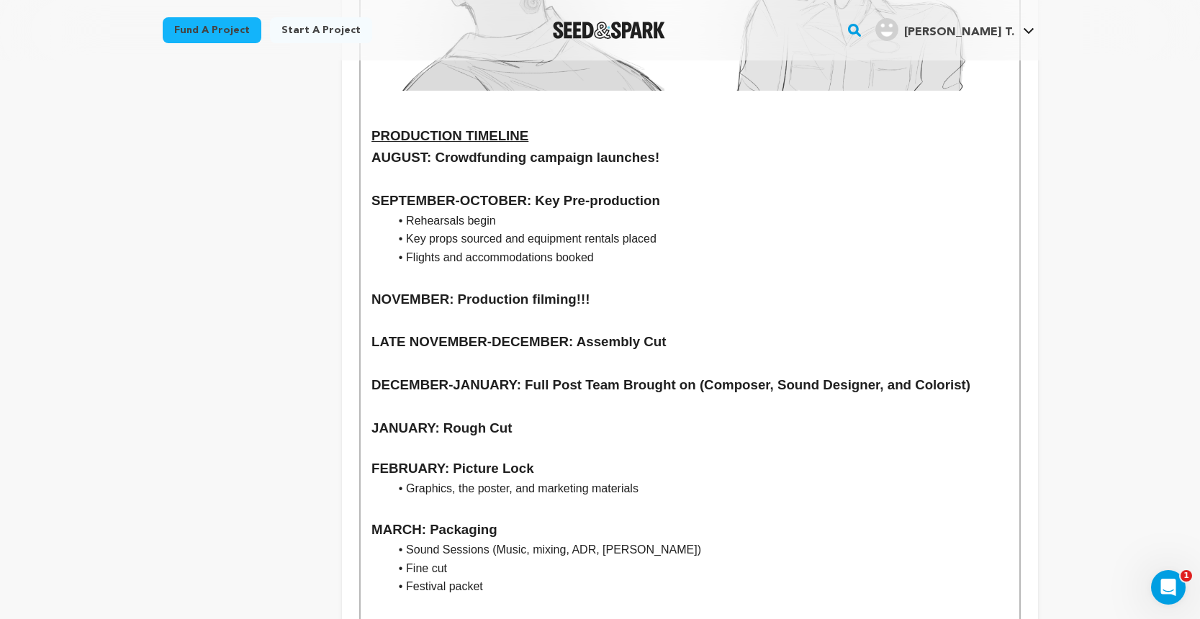
click at [418, 458] on h3 "FEBRUARY: Picture Lock" at bounding box center [689, 469] width 636 height 22
click at [424, 479] on li "Graphics, the poster, and marketing materials" at bounding box center [698, 488] width 619 height 19
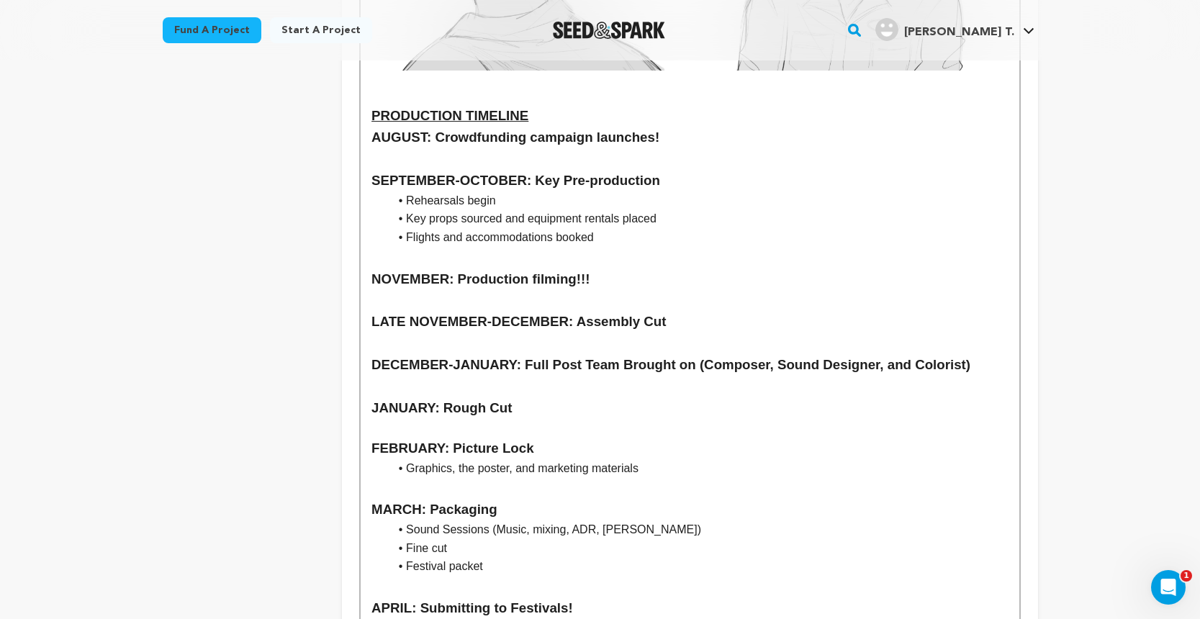
scroll to position [1774, 0]
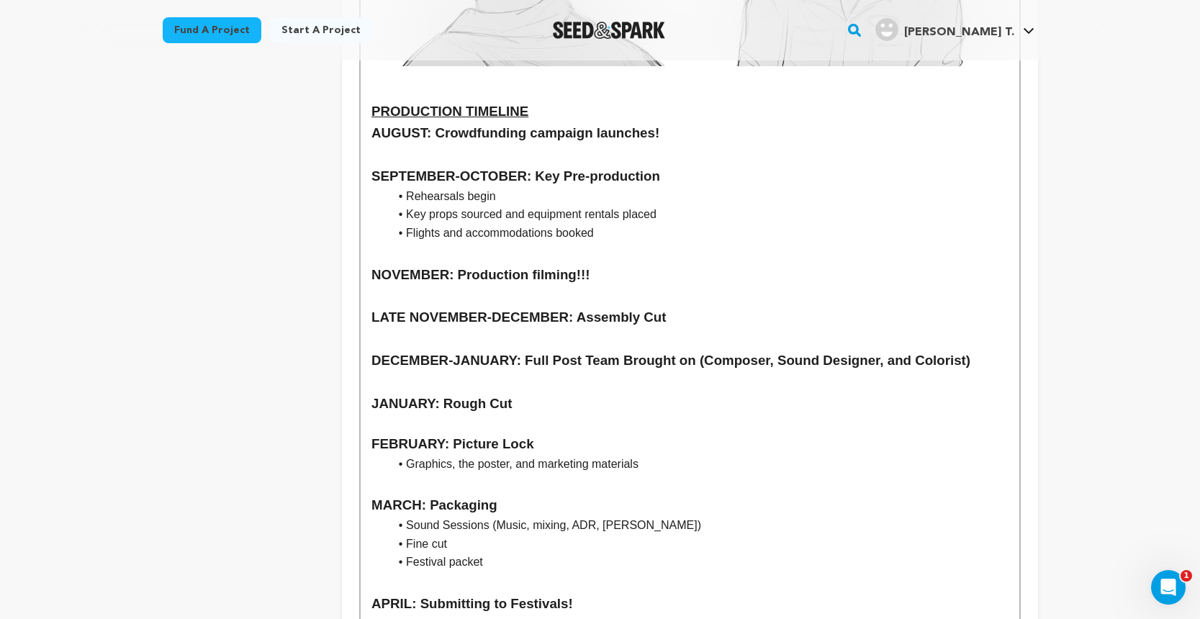
click at [426, 572] on h3 at bounding box center [689, 583] width 636 height 22
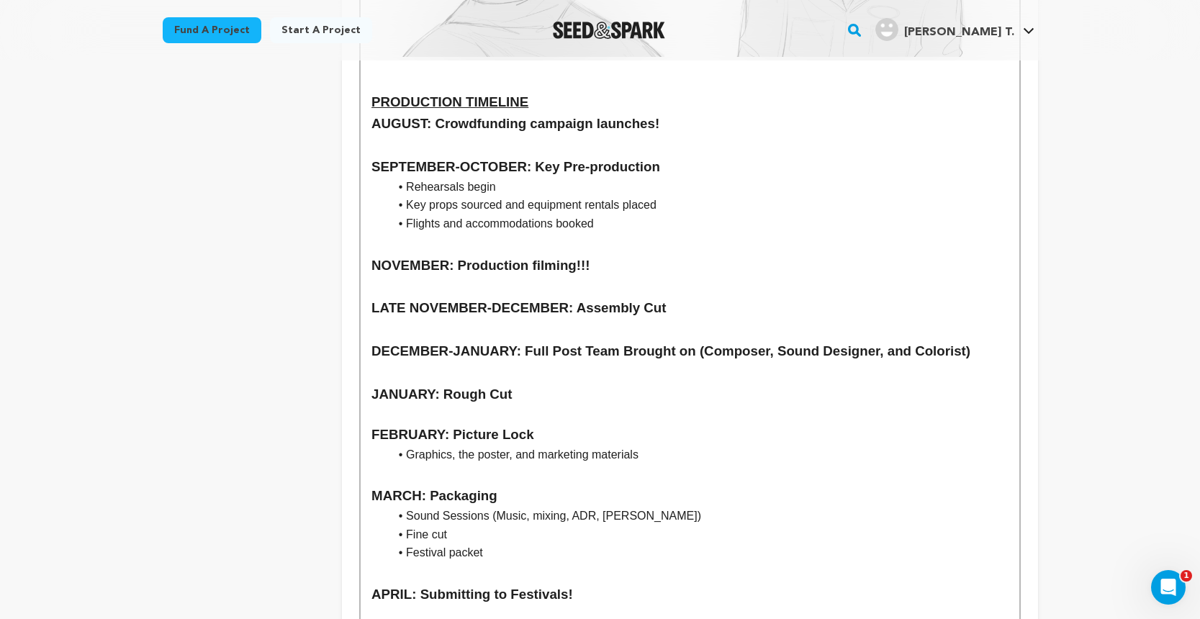
scroll to position [1785, 0]
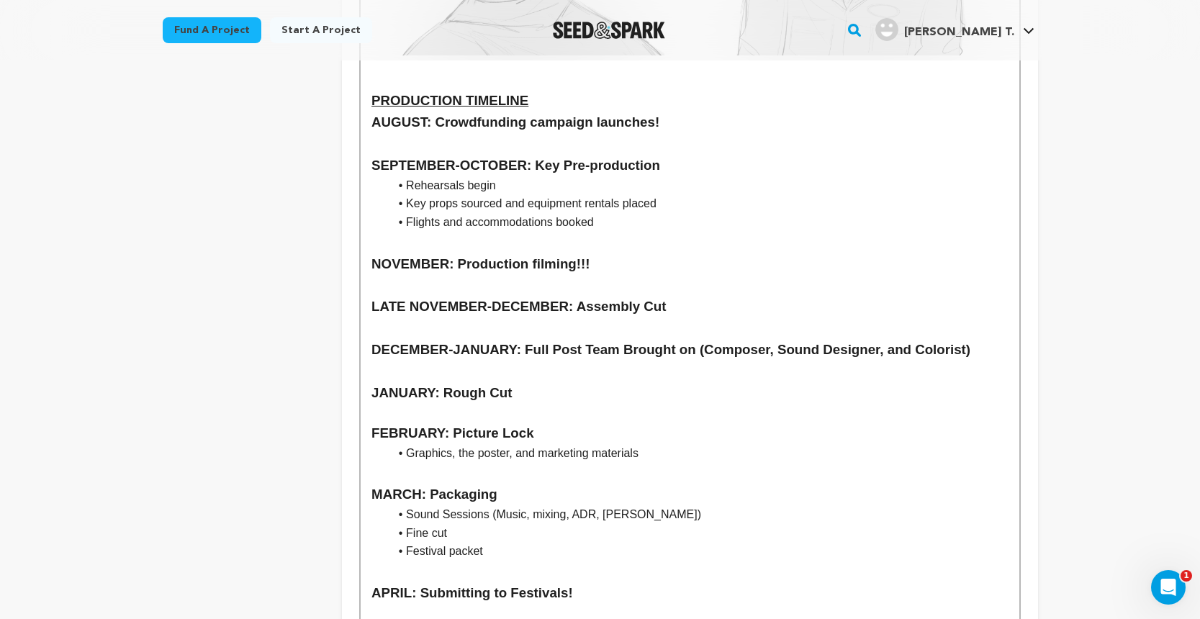
click at [410, 582] on h3 "APRIL: Submitting to Festivals!" at bounding box center [689, 593] width 636 height 22
click at [423, 484] on h3 "MARCH: Packaging" at bounding box center [689, 495] width 636 height 22
click at [382, 561] on h3 at bounding box center [689, 572] width 636 height 22
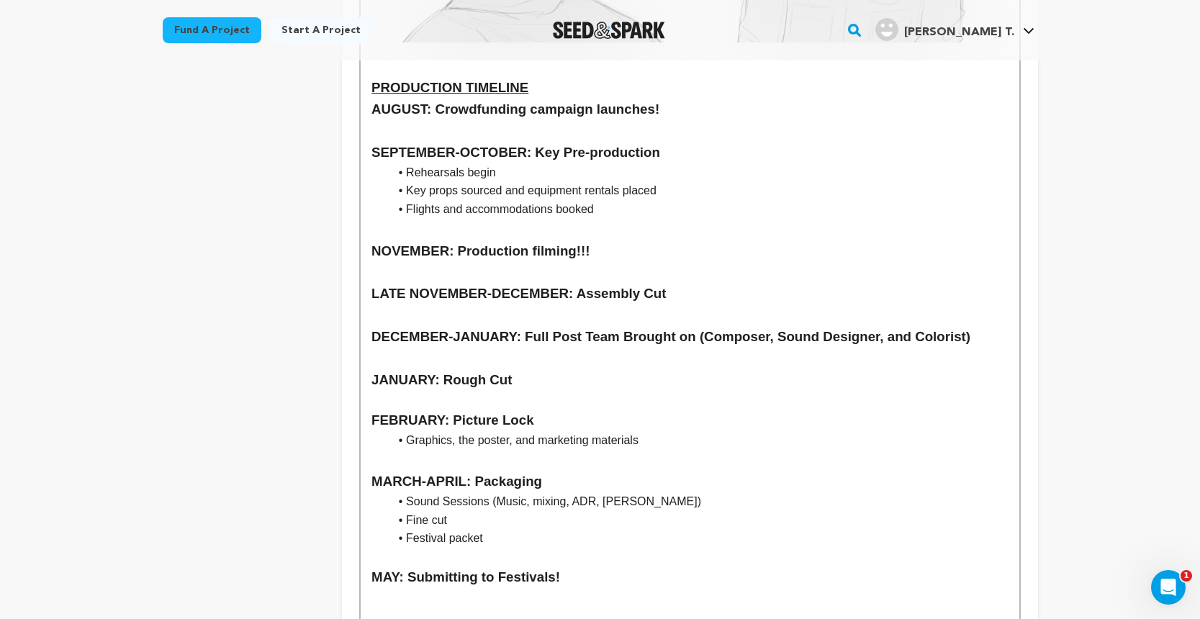
scroll to position [1804, 0]
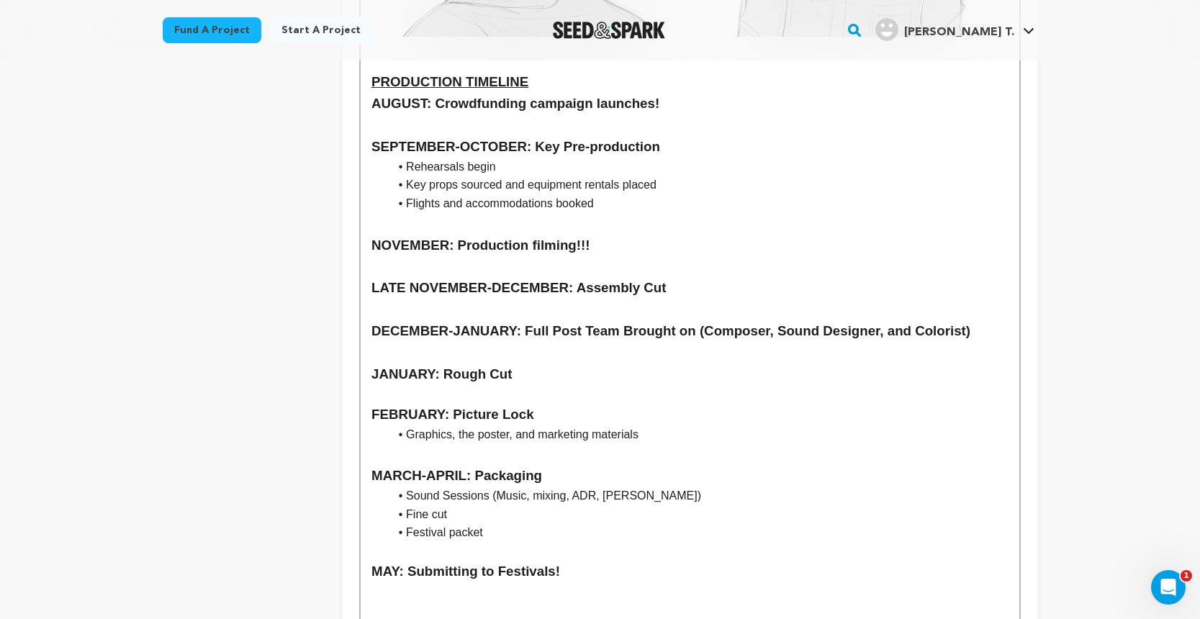
click at [461, 582] on p at bounding box center [689, 591] width 636 height 19
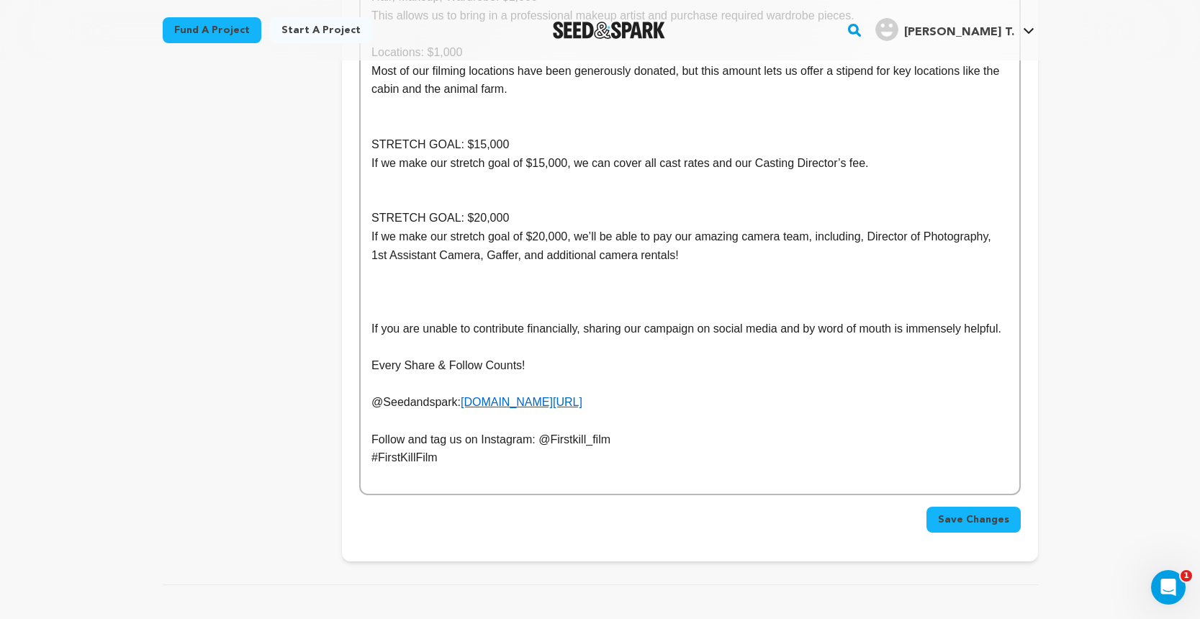
scroll to position [2735, 0]
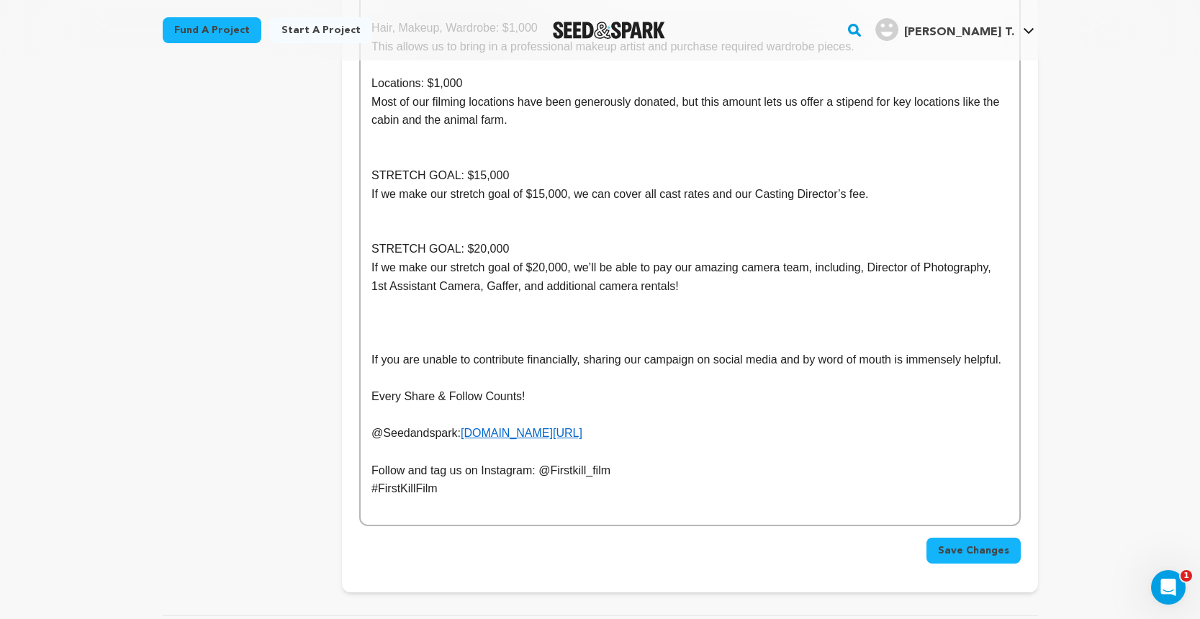
click at [453, 479] on p "#FirstKillFilm" at bounding box center [689, 488] width 636 height 19
drag, startPoint x: 657, startPoint y: 335, endPoint x: 462, endPoint y: 335, distance: 195.1
click at [462, 424] on p "@Seedandspark: seedandspark.com/fund/first-kill-1" at bounding box center [689, 433] width 636 height 19
click at [534, 427] on link "seedandspark.com/fund/first-kill-1" at bounding box center [522, 433] width 122 height 12
click at [582, 427] on link "seedandspark.com/fund/first-kill-1" at bounding box center [522, 433] width 122 height 12
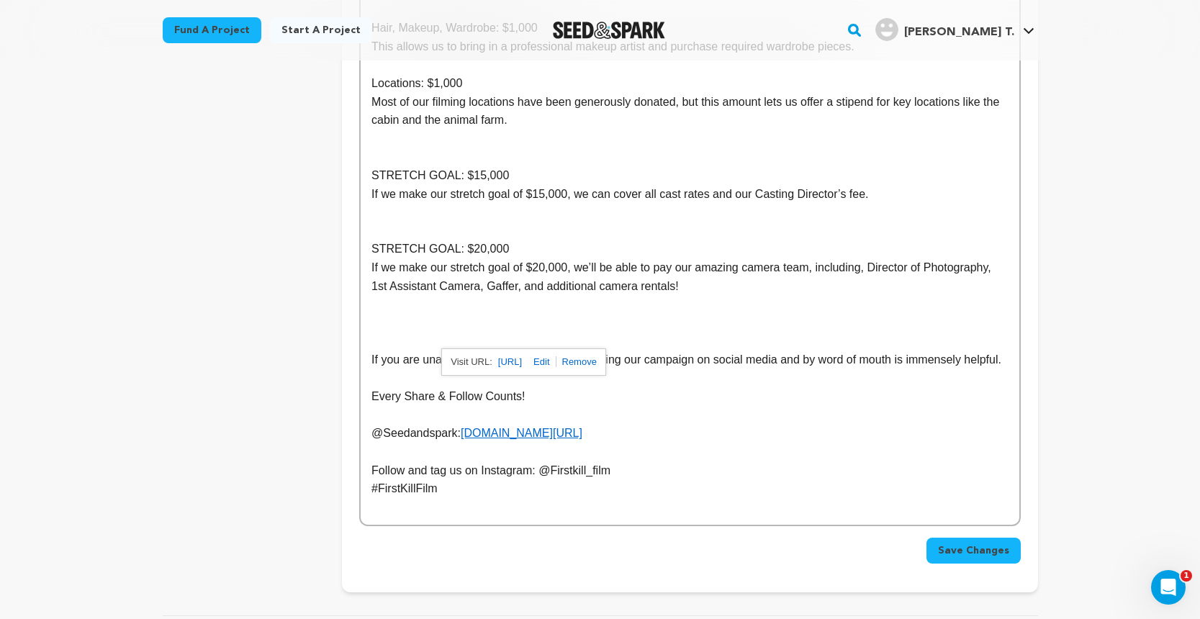
drag, startPoint x: 595, startPoint y: 335, endPoint x: 641, endPoint y: 337, distance: 46.1
click at [582, 427] on link "seedandspark.com/fund/first-kill-1" at bounding box center [522, 433] width 122 height 12
click at [688, 424] on p "@Seedandspark: seedandspark.com/fund/first-kill-1" at bounding box center [689, 433] width 636 height 19
drag, startPoint x: 662, startPoint y: 339, endPoint x: 461, endPoint y: 337, distance: 200.1
click at [461, 424] on p "@Seedandspark: seedandspark.com/fund/first-kill-1" at bounding box center [689, 433] width 636 height 19
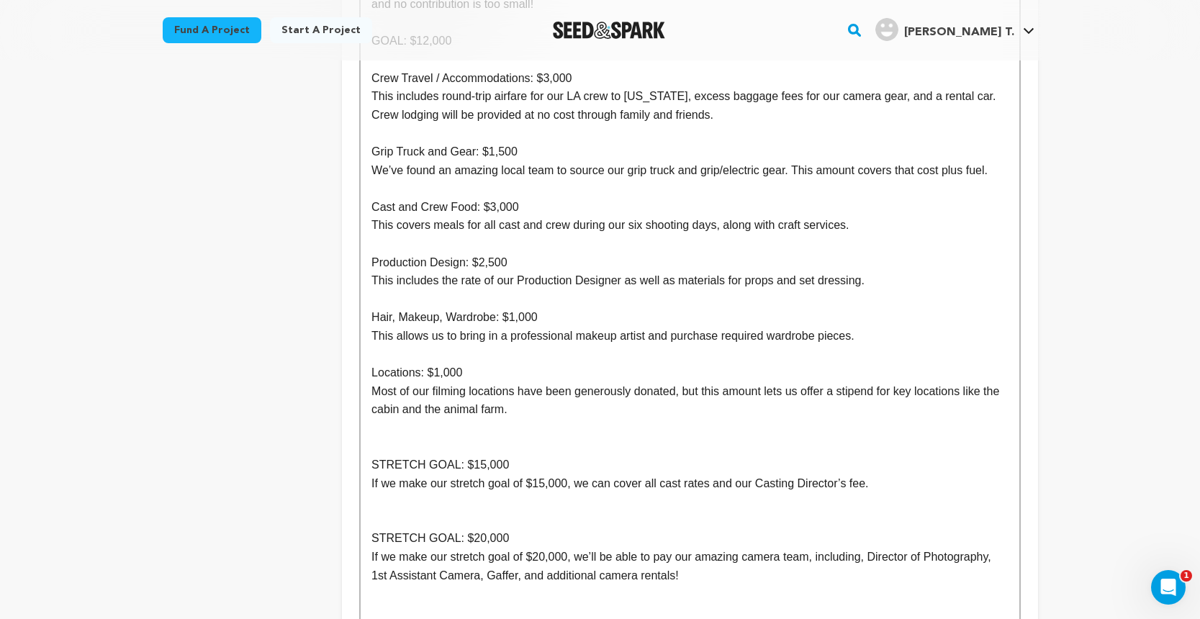
scroll to position [2445, 0]
click at [482, 530] on p "STRETCH GOAL: $20,000" at bounding box center [689, 539] width 636 height 19
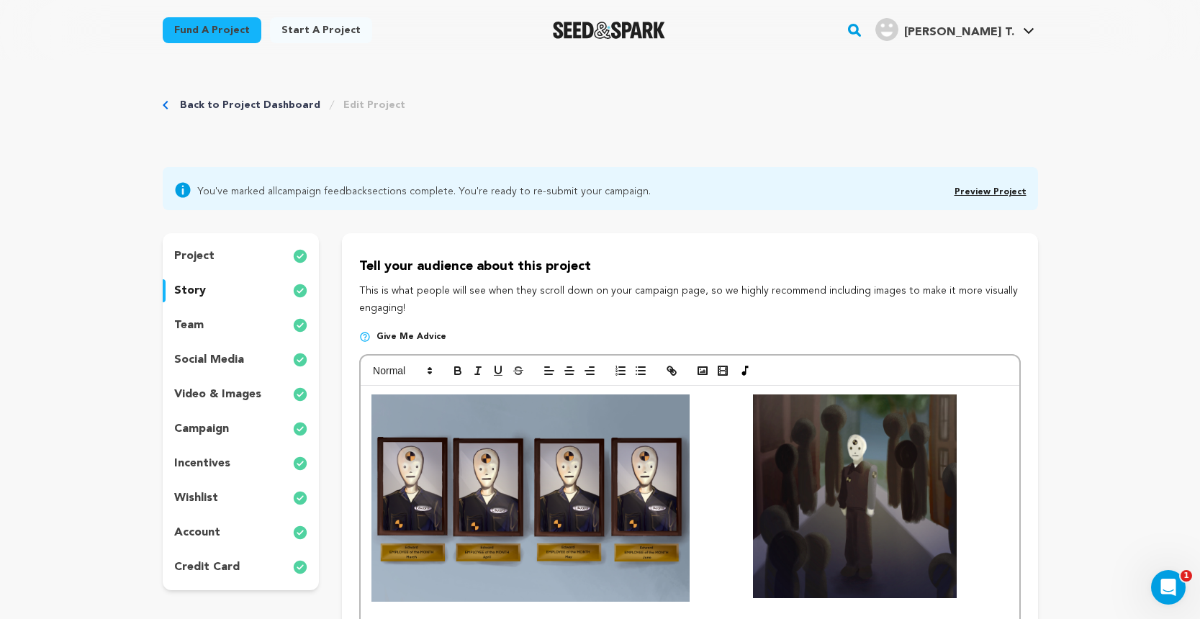
scroll to position [0, 0]
click at [208, 500] on p "wishlist" at bounding box center [196, 497] width 44 height 17
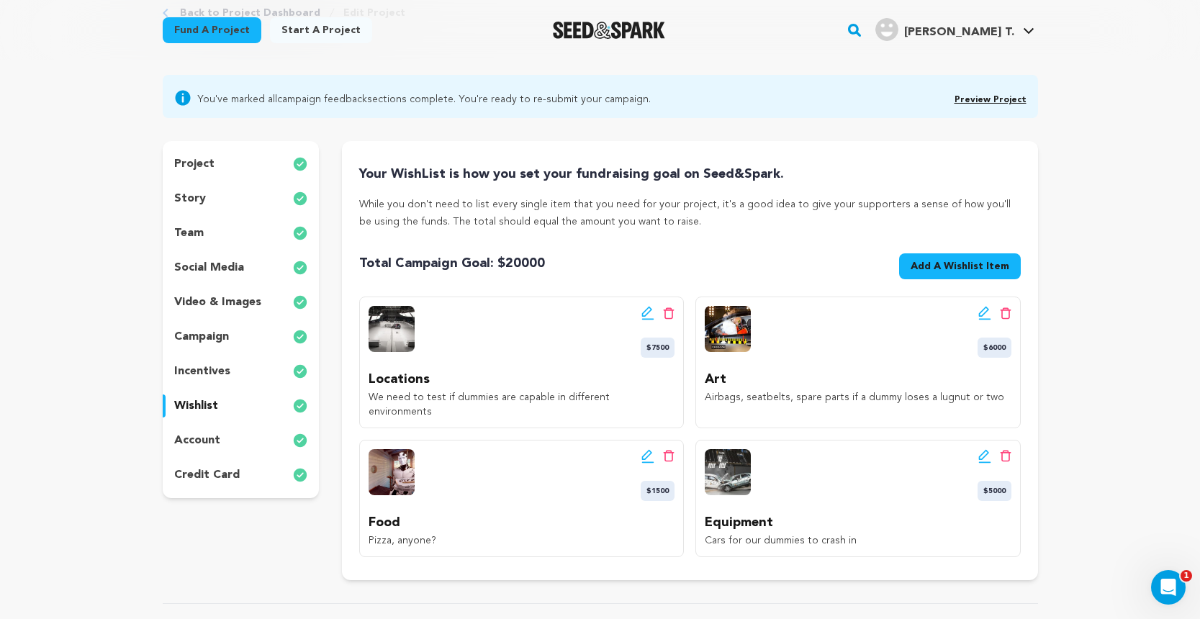
scroll to position [87, 0]
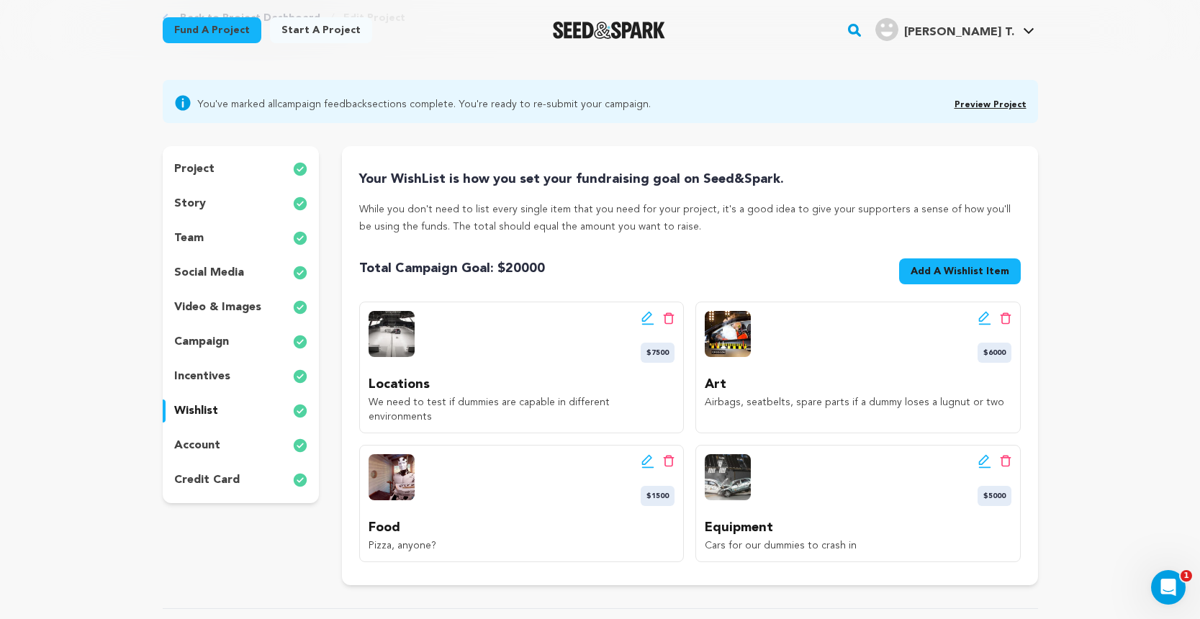
click at [227, 159] on div "project" at bounding box center [241, 169] width 157 height 23
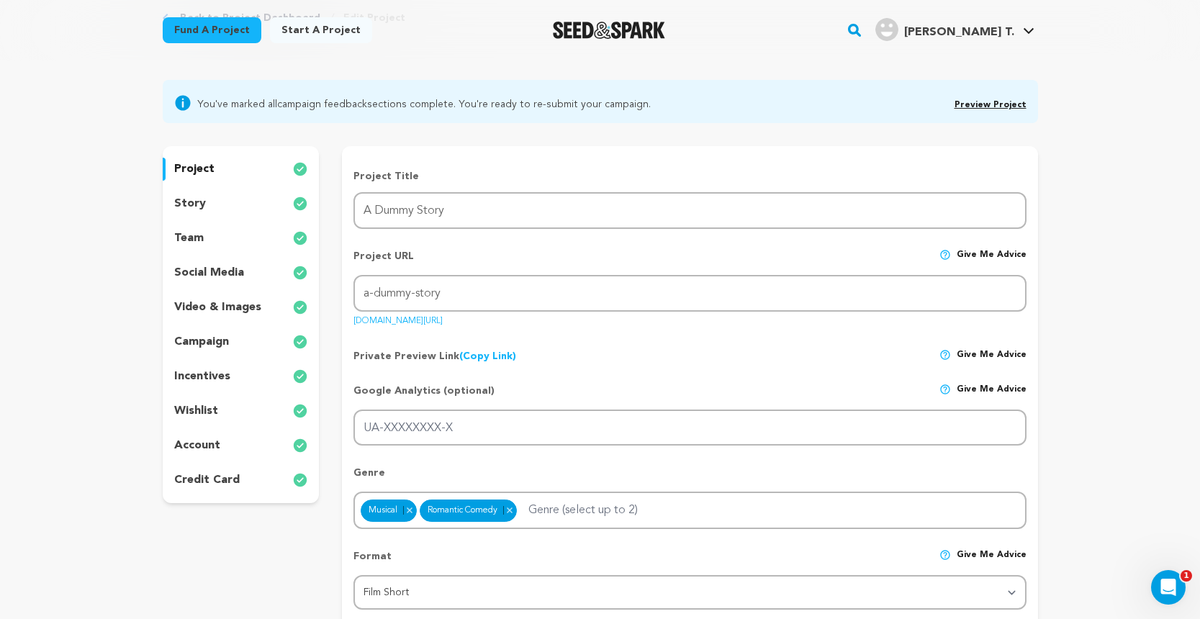
scroll to position [74, 0]
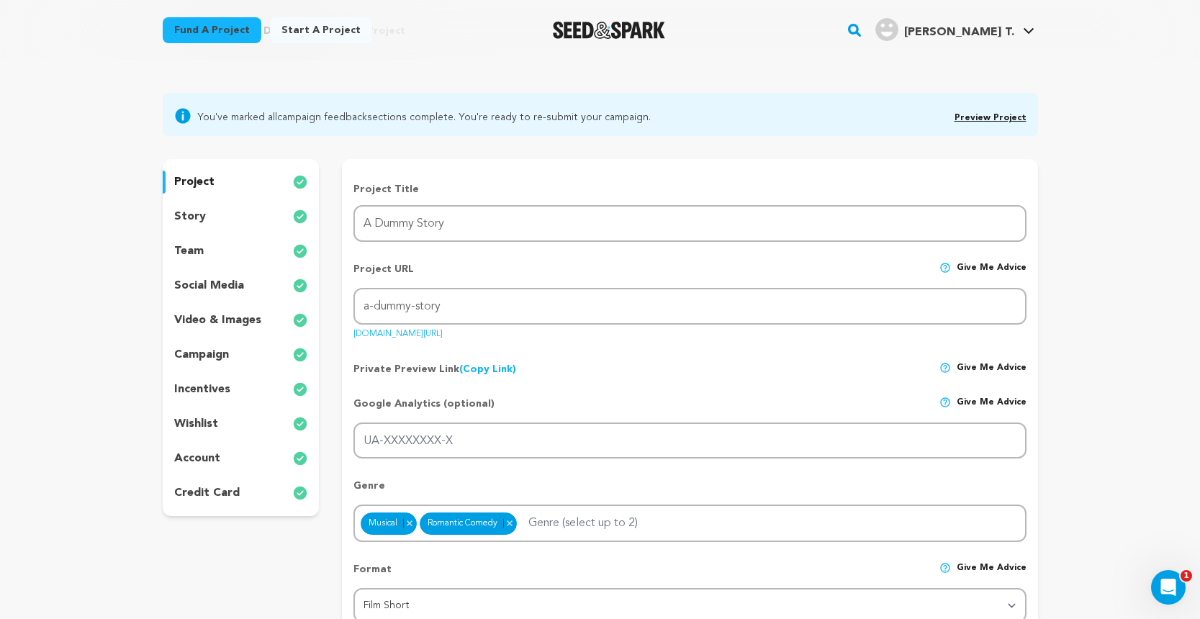
click at [211, 216] on div "story" at bounding box center [241, 216] width 157 height 23
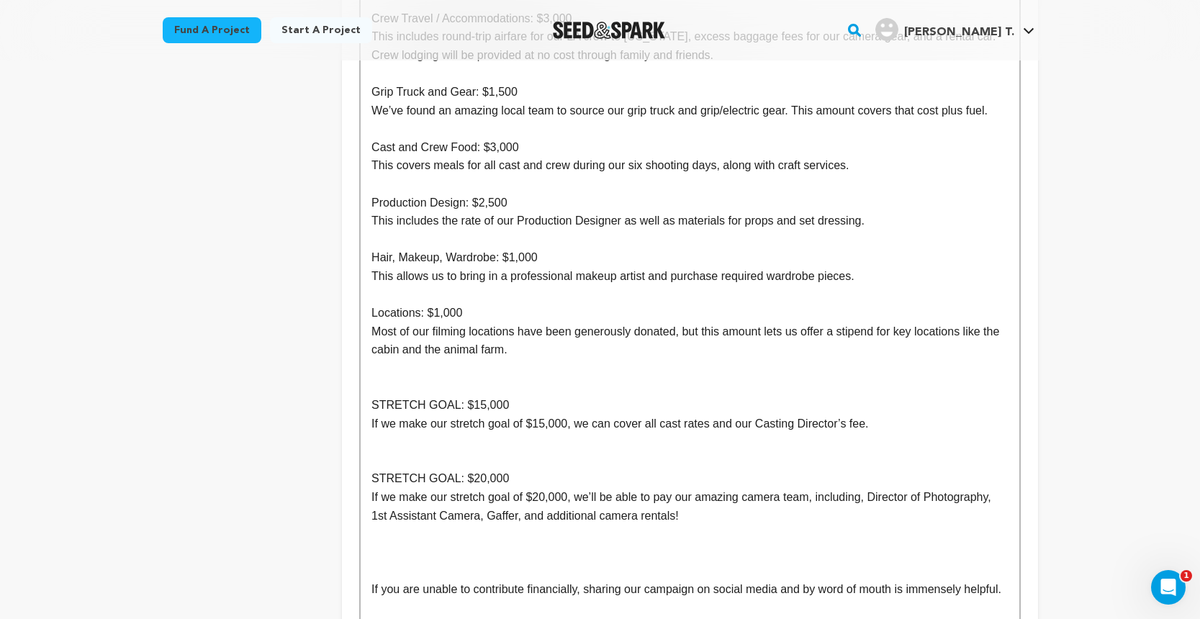
scroll to position [2504, 0]
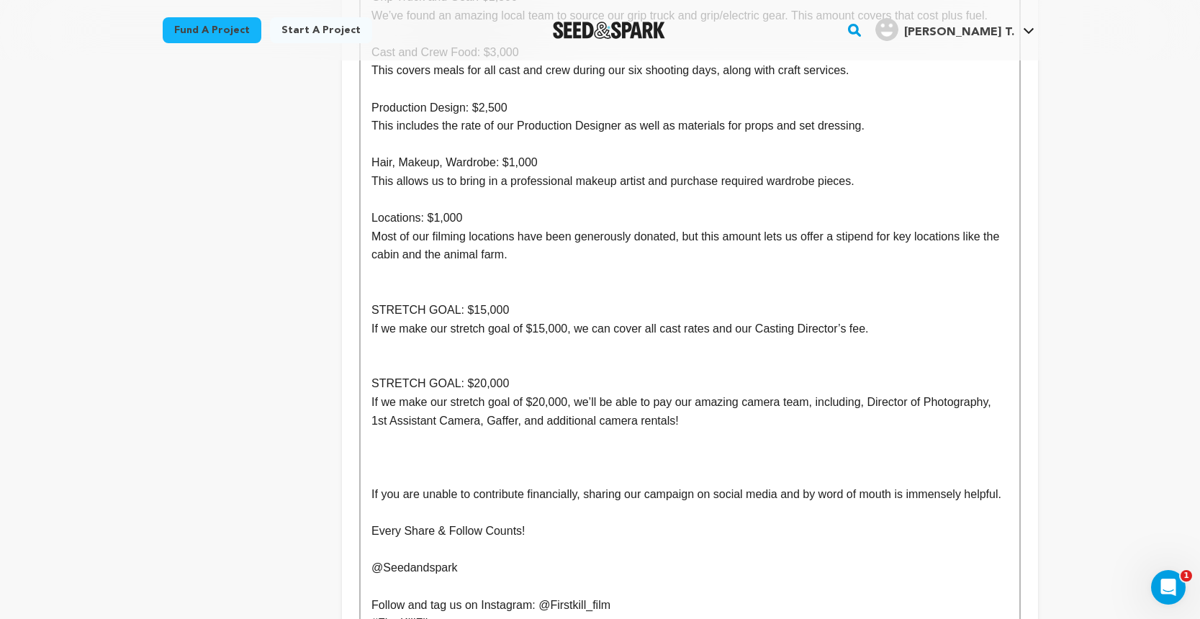
scroll to position [2607, 0]
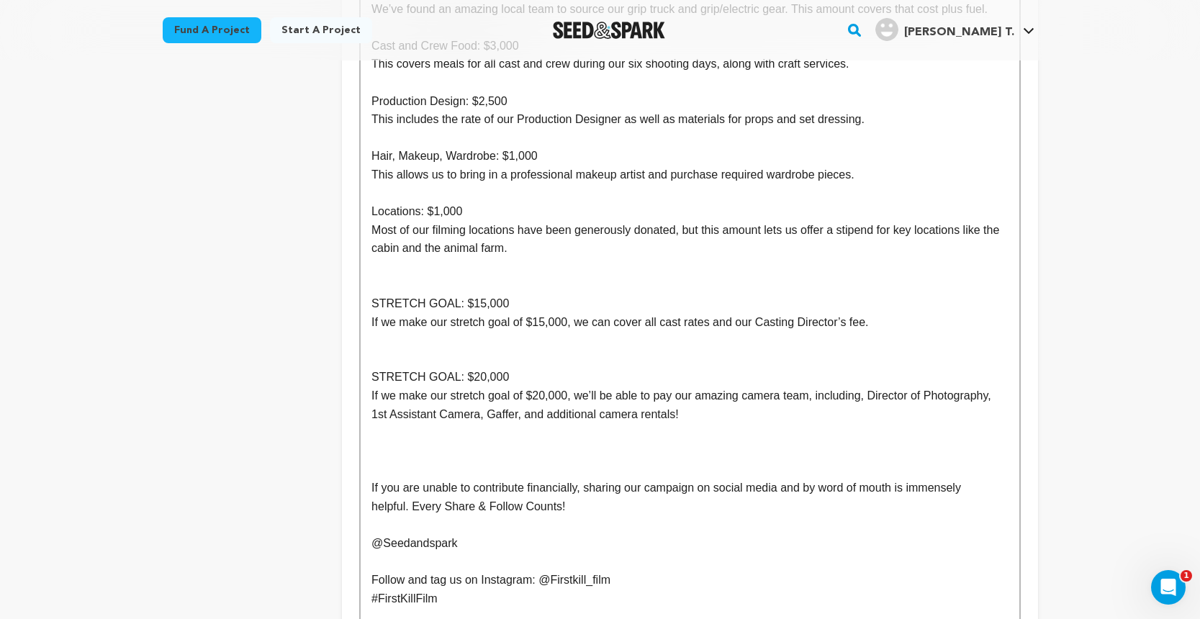
click at [429, 571] on p "Follow and tag us on Instagram: @Firstkill_film" at bounding box center [689, 580] width 636 height 19
click at [466, 534] on p "@Seedandspark" at bounding box center [689, 543] width 636 height 19
drag, startPoint x: 466, startPoint y: 428, endPoint x: 379, endPoint y: 425, distance: 87.1
click at [379, 534] on p "@Seedandspark" at bounding box center [689, 543] width 636 height 19
drag, startPoint x: 448, startPoint y: 484, endPoint x: 364, endPoint y: 425, distance: 102.3
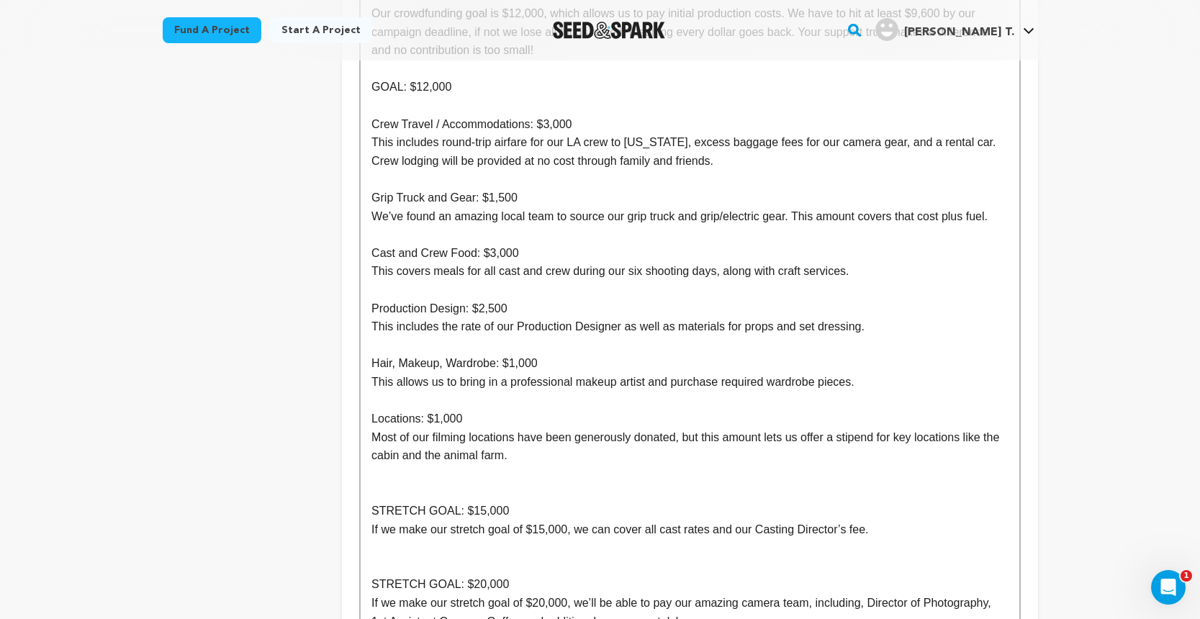
scroll to position [2396, 0]
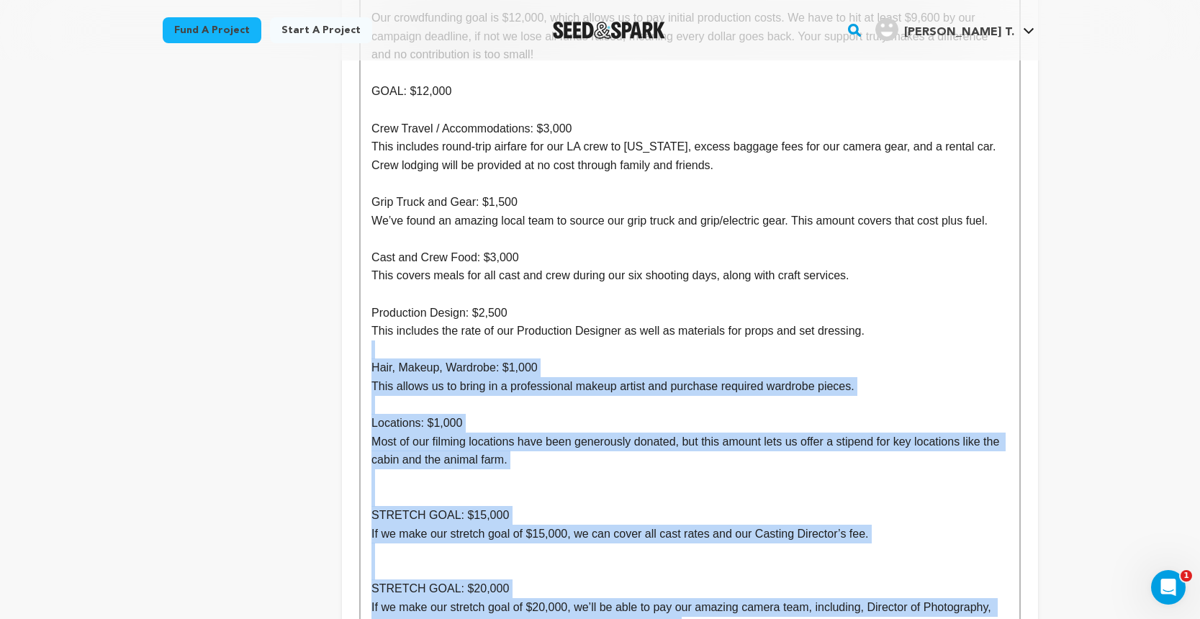
drag, startPoint x: 692, startPoint y: 521, endPoint x: 467, endPoint y: 240, distance: 360.5
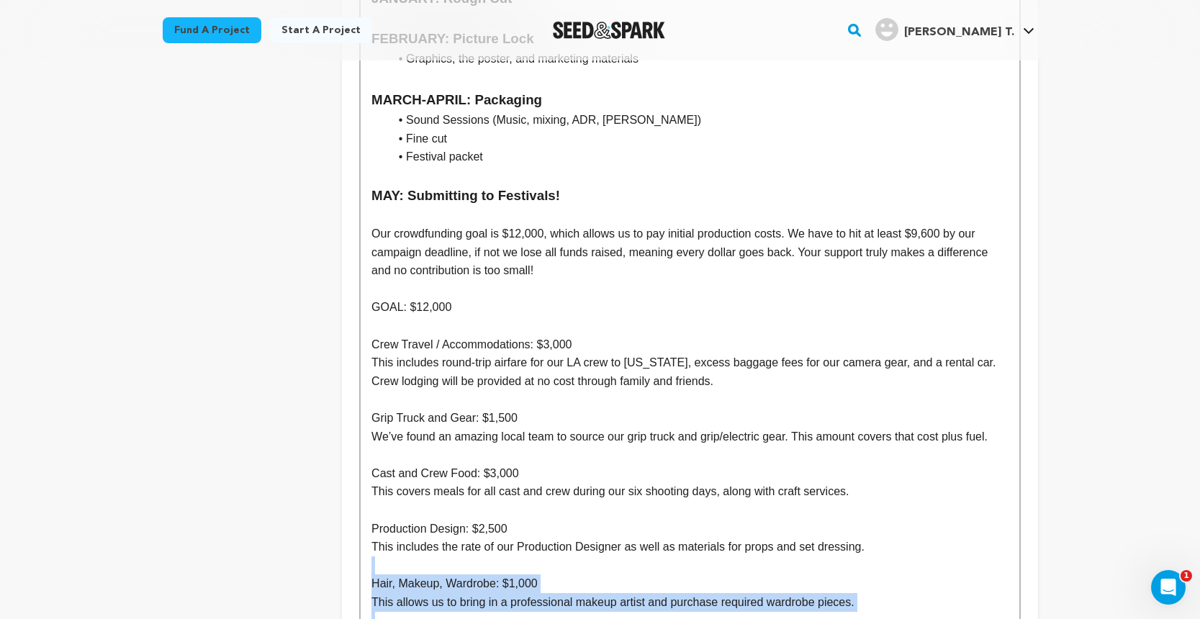
scroll to position [2168, 0]
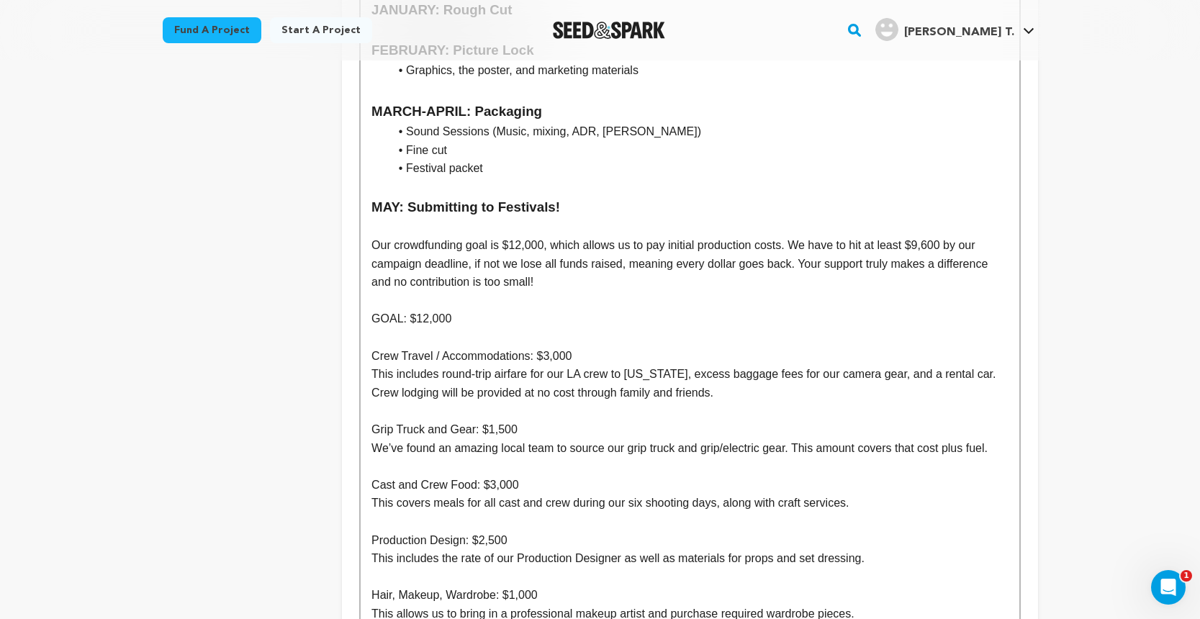
click at [374, 236] on p "Our crowdfunding goal is $12,000, which allows us to pay initial production cos…" at bounding box center [689, 263] width 636 height 55
click at [521, 236] on p "Our crowdfunding goal is $12,000, which allows us to pay initial production cos…" at bounding box center [689, 263] width 636 height 55
click at [628, 236] on p "Our crowdfunding goal is $20,000, which allows us to pay initial production cos…" at bounding box center [689, 263] width 636 height 55
click at [940, 236] on p "Our crowdfunding goal is $20,000, which allows us to pay initial production cos…" at bounding box center [689, 263] width 636 height 55
click at [853, 310] on p "GOAL: $12,000" at bounding box center [689, 319] width 636 height 19
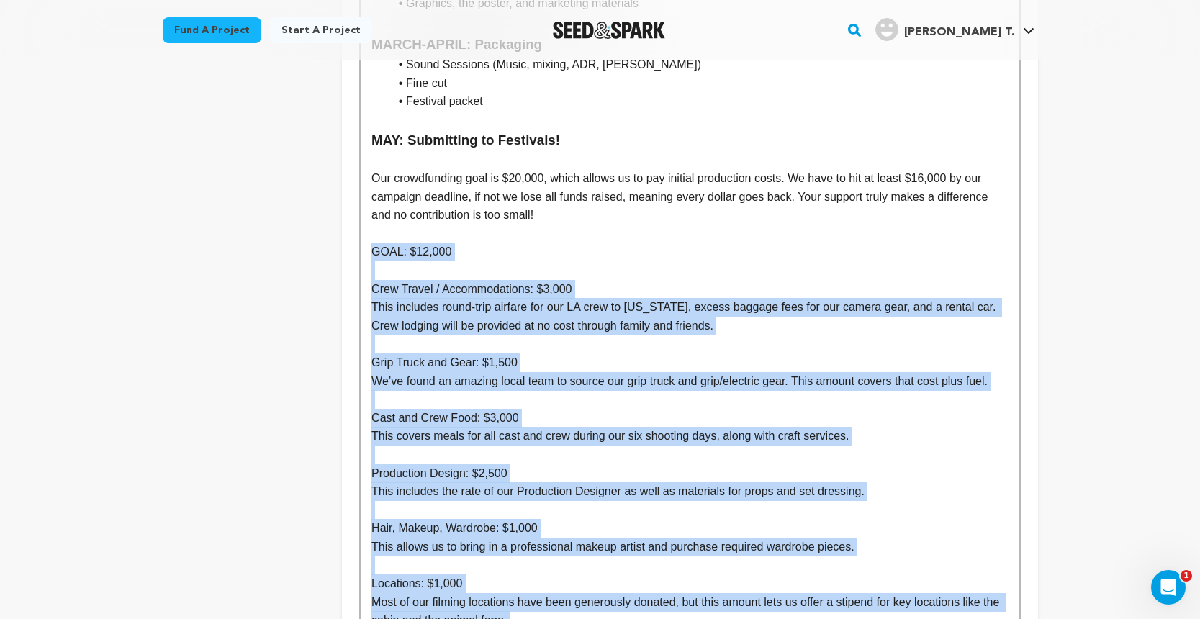
scroll to position [2252, 0]
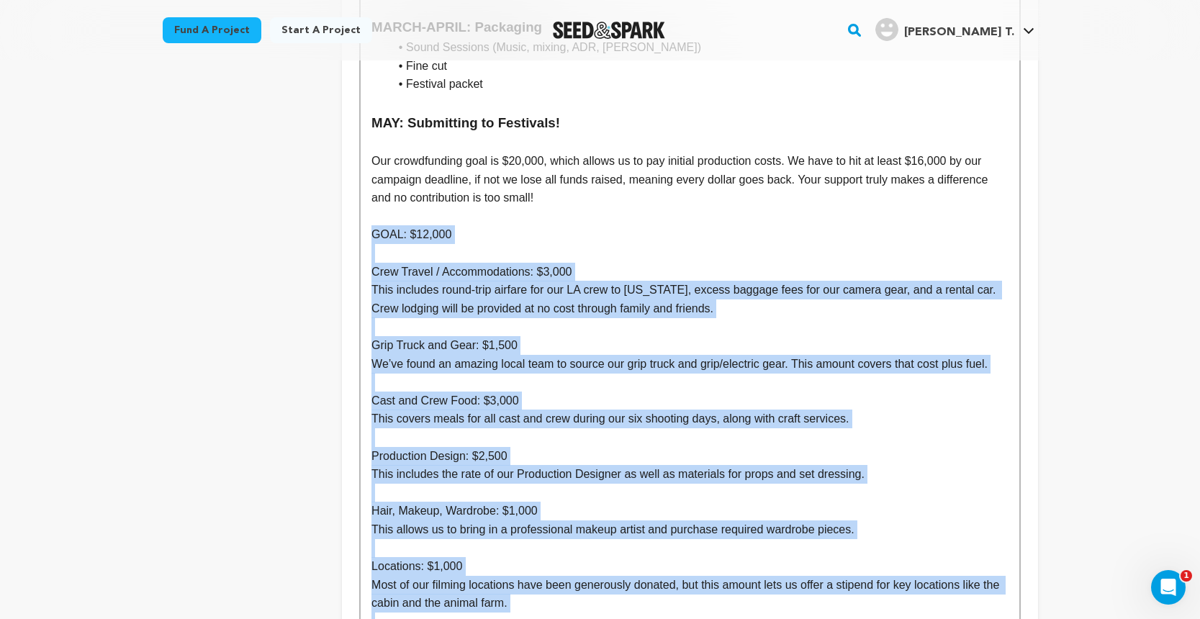
drag, startPoint x: 370, startPoint y: 231, endPoint x: 571, endPoint y: 636, distance: 451.6
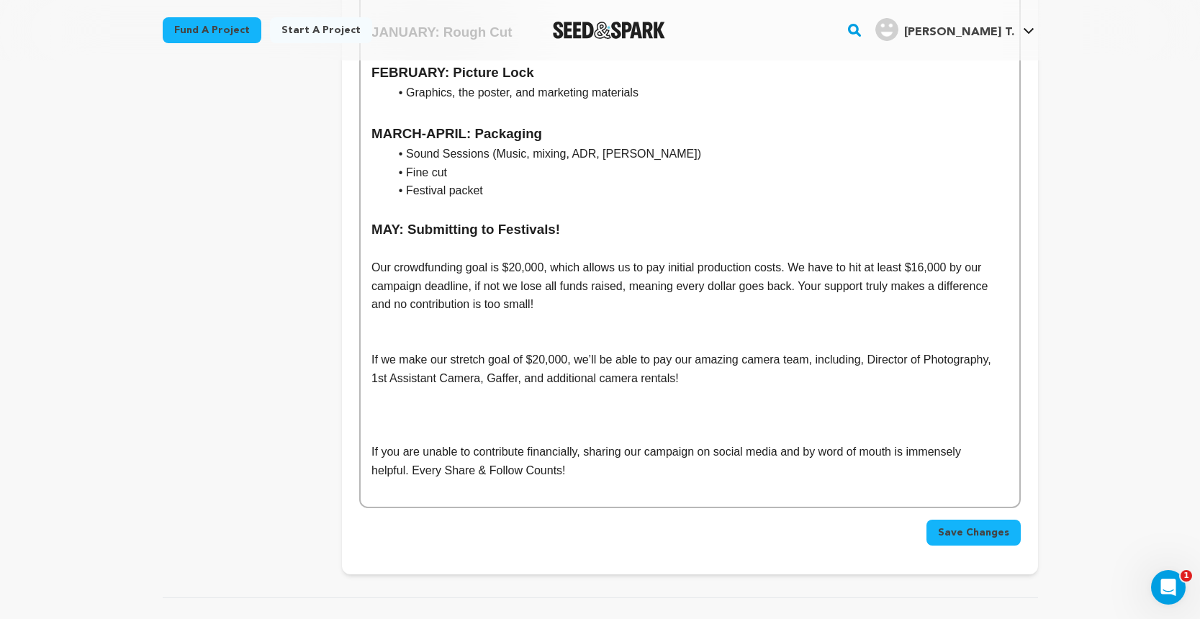
scroll to position [2144, 0]
click at [471, 425] on p at bounding box center [689, 434] width 636 height 19
click at [407, 444] on p "If you are unable to contribute financially, sharing our campaign on social med…" at bounding box center [689, 462] width 636 height 37
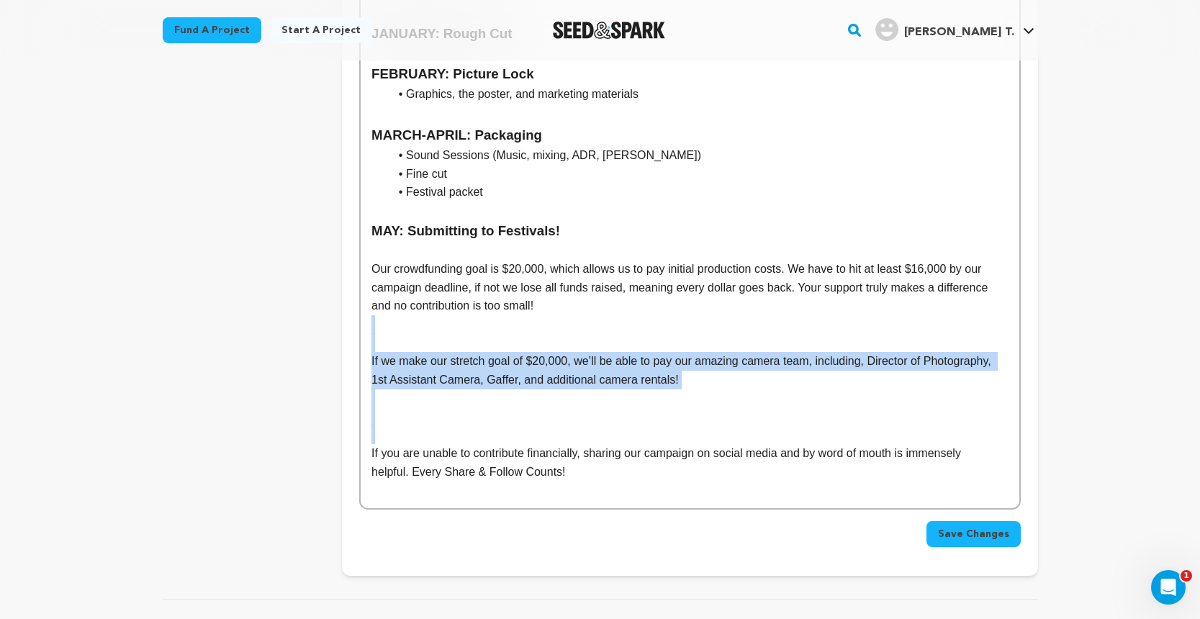
drag, startPoint x: 371, startPoint y: 352, endPoint x: 359, endPoint y: 230, distance: 122.2
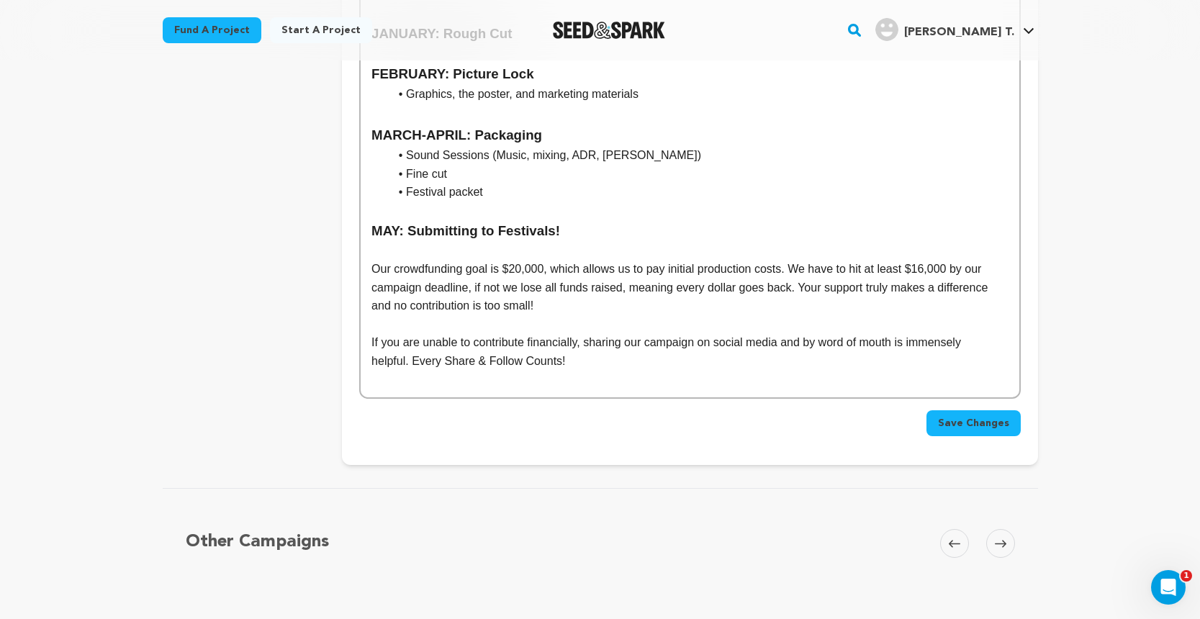
click at [666, 371] on p at bounding box center [689, 380] width 636 height 19
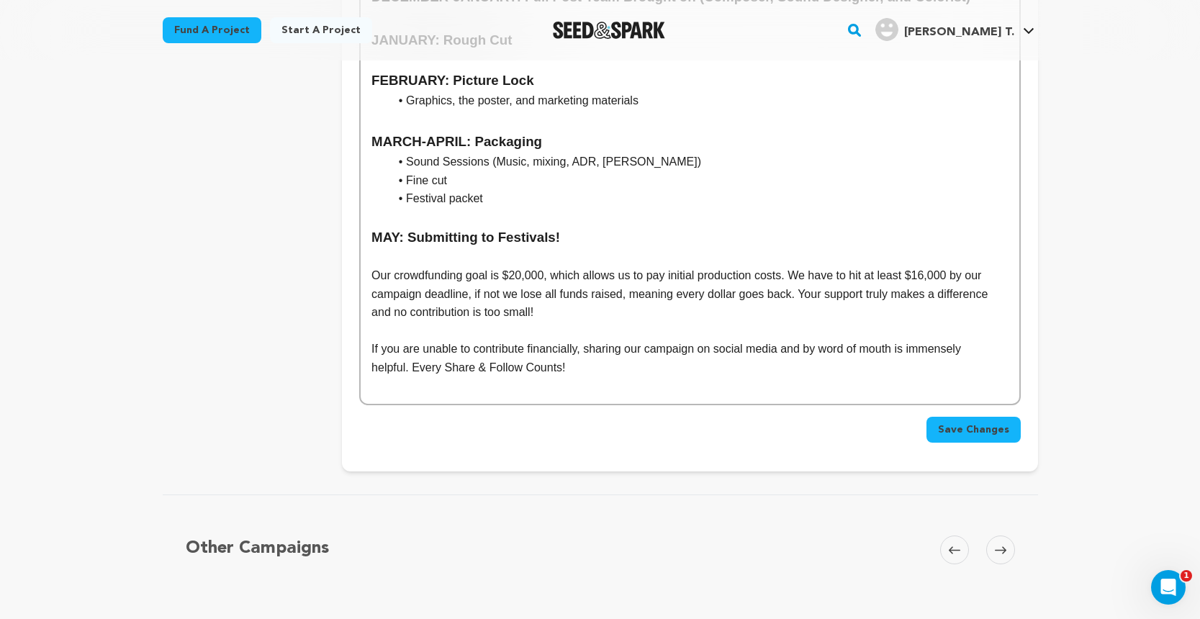
scroll to position [2139, 0]
click at [956, 422] on span "Save Changes" at bounding box center [973, 429] width 71 height 14
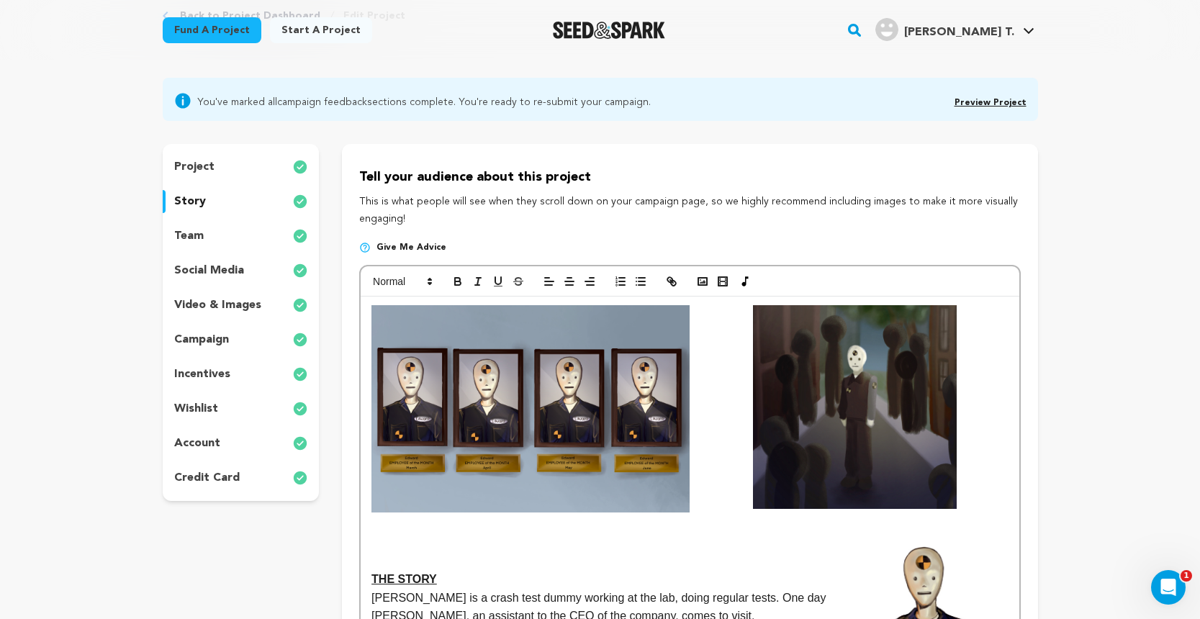
scroll to position [75, 0]
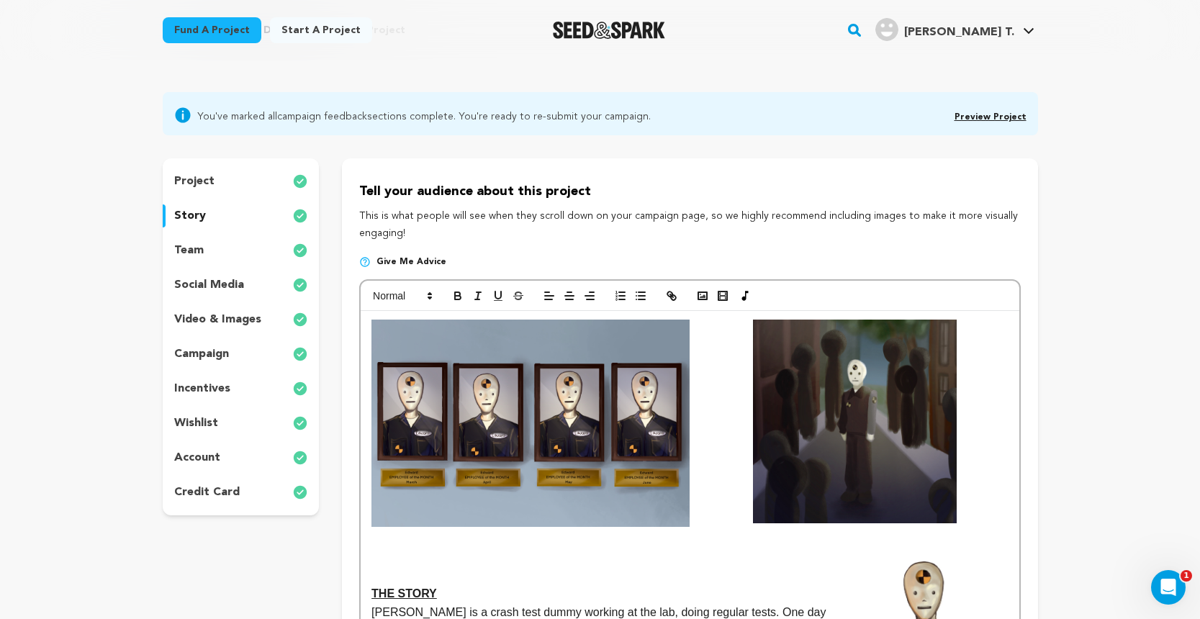
click at [249, 242] on div "team" at bounding box center [241, 250] width 157 height 23
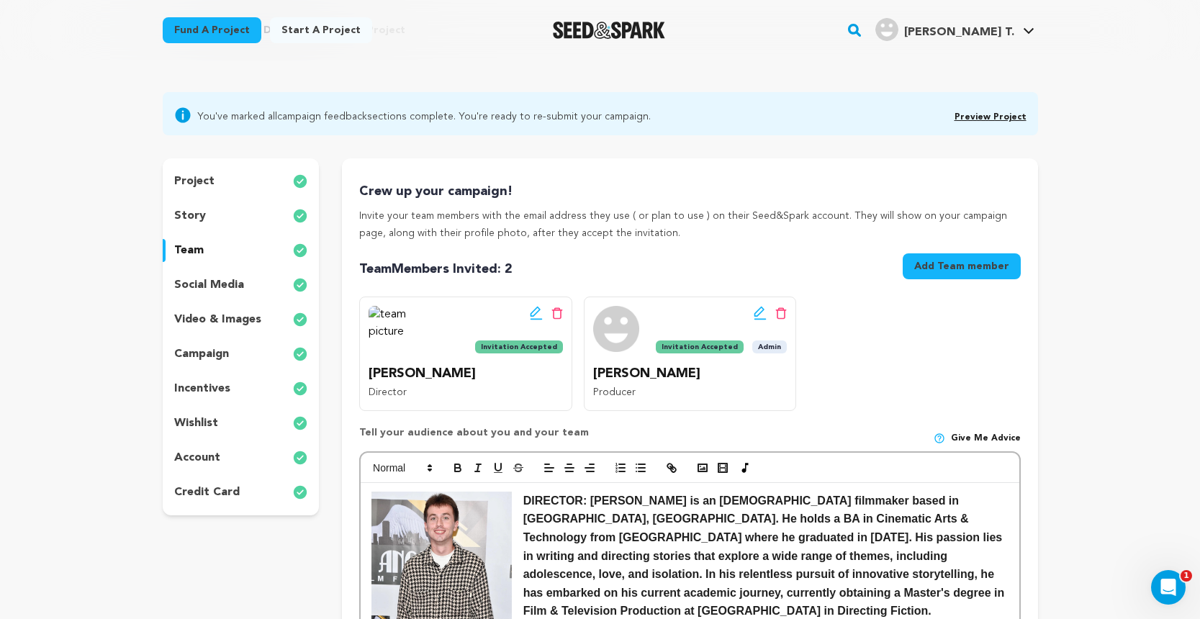
click at [243, 282] on div "social media" at bounding box center [241, 285] width 157 height 23
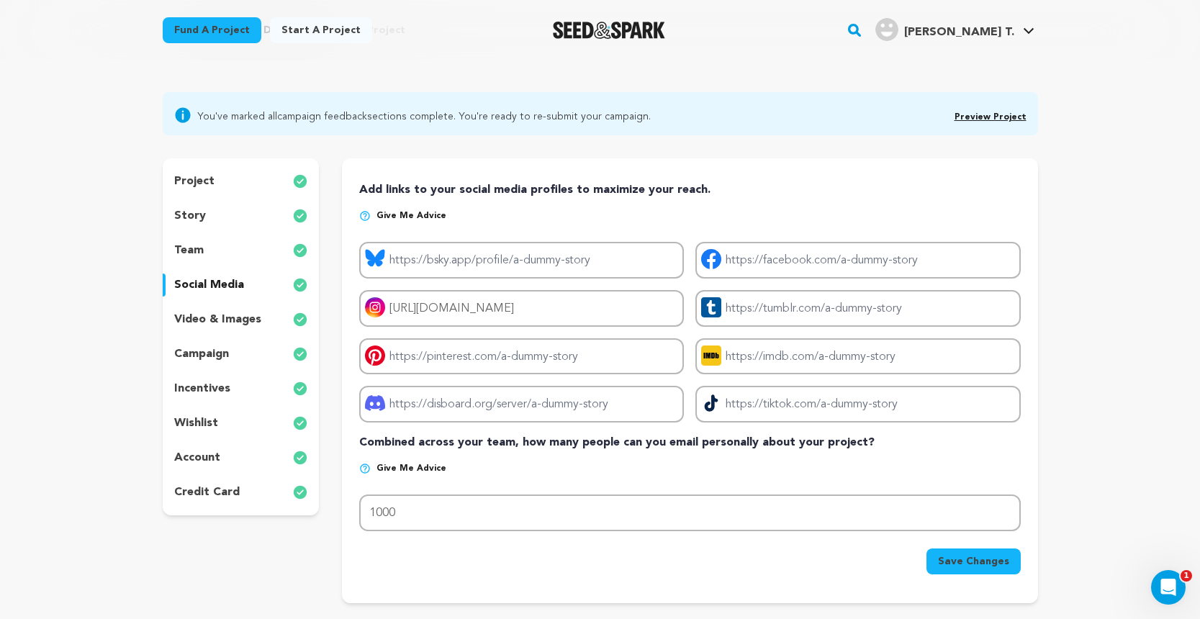
click at [245, 327] on p "video & images" at bounding box center [217, 319] width 87 height 17
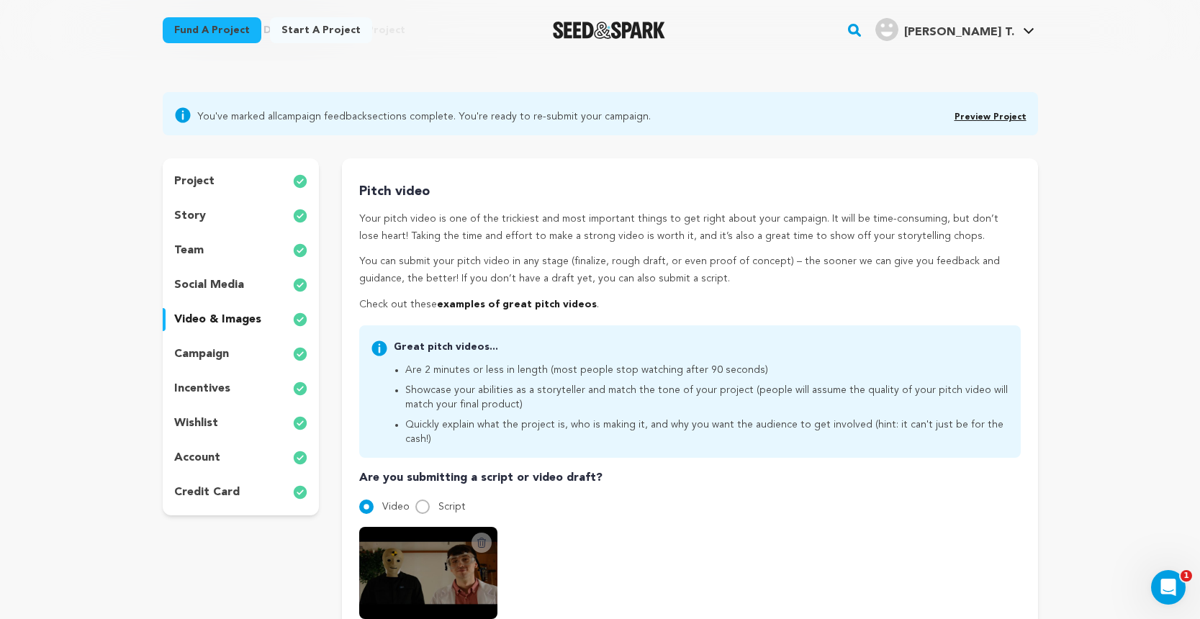
click at [239, 340] on div "project story team social media video & images campaign incentives wishlist acc…" at bounding box center [241, 336] width 157 height 357
click at [234, 354] on div "campaign" at bounding box center [241, 354] width 157 height 23
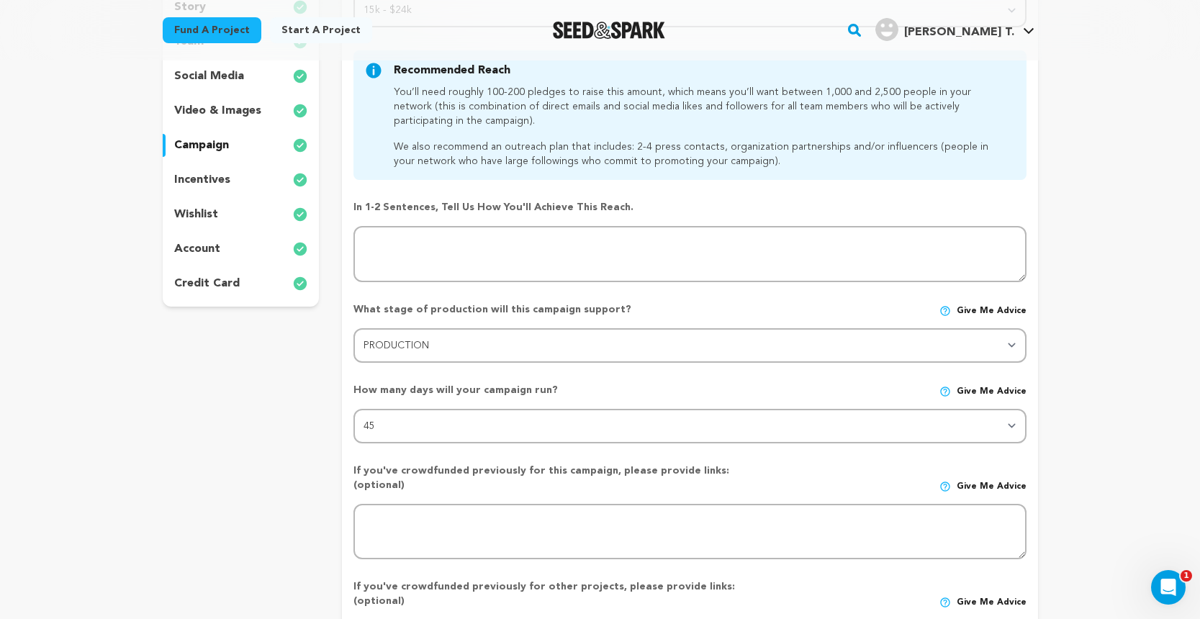
scroll to position [281, 0]
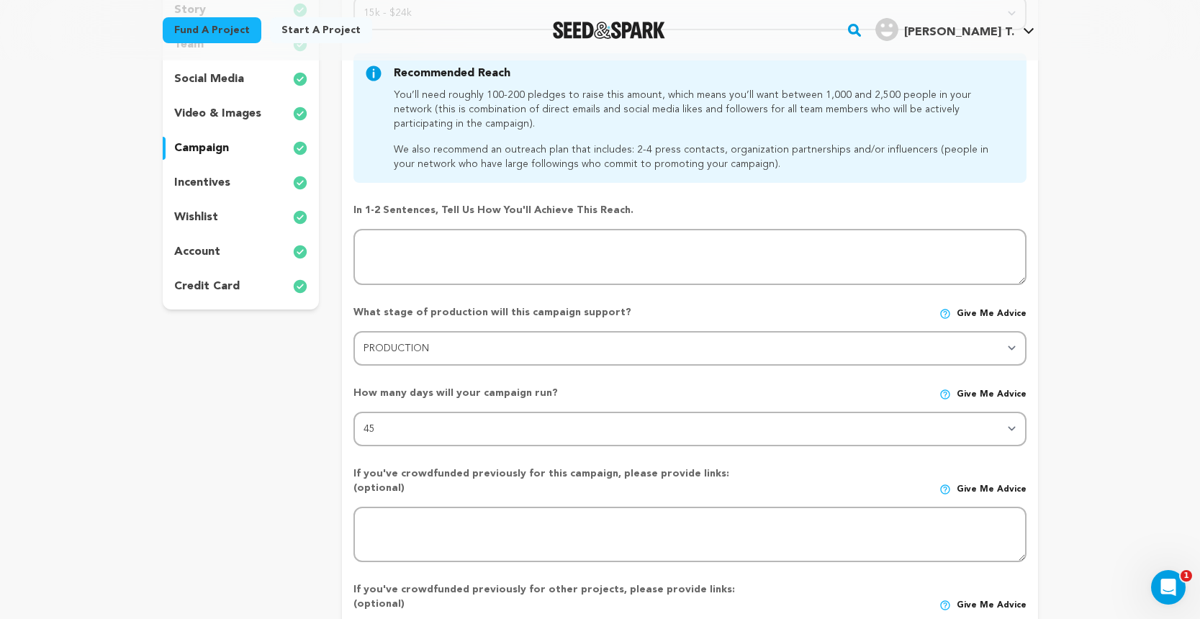
click at [274, 181] on div "incentives" at bounding box center [241, 182] width 157 height 23
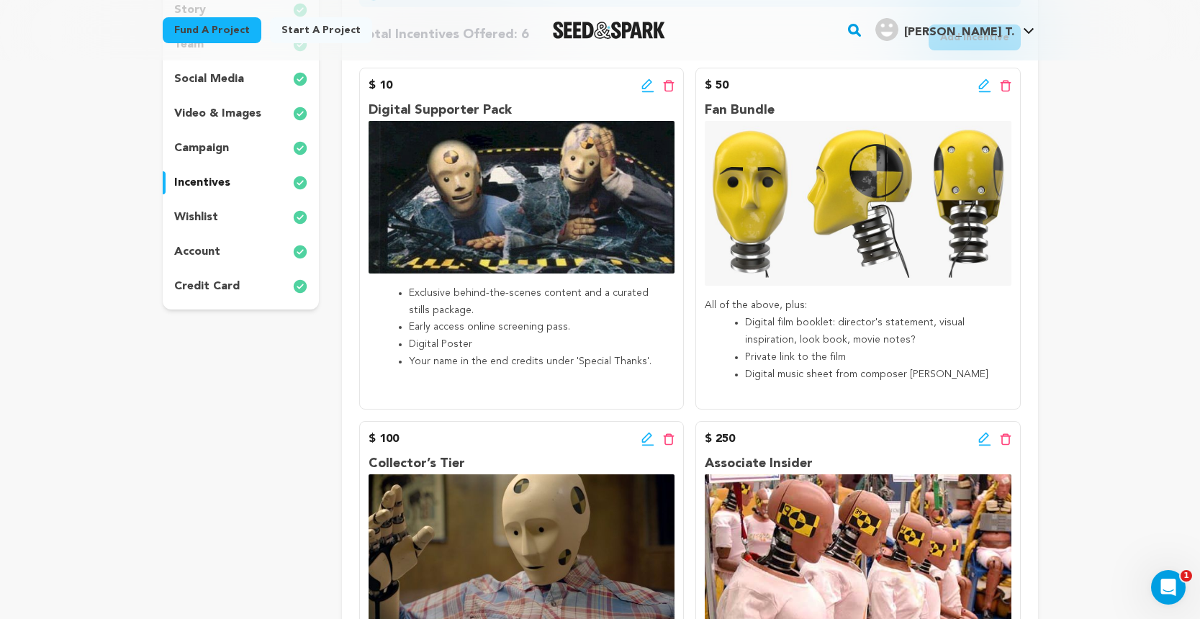
click at [274, 207] on div "wishlist" at bounding box center [241, 217] width 157 height 23
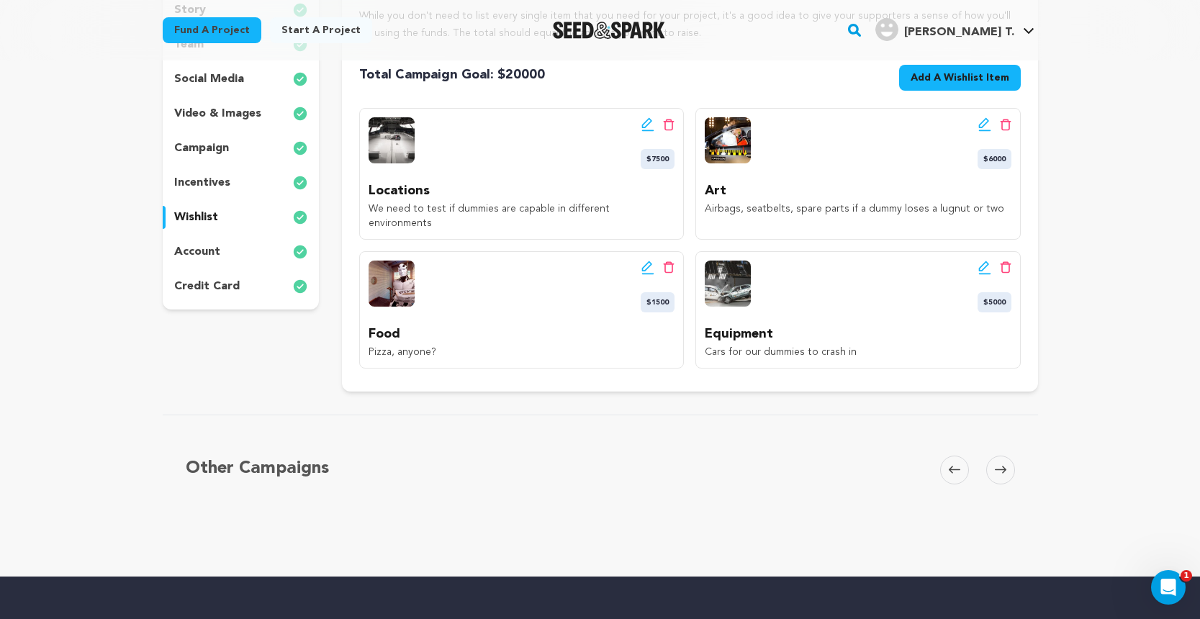
click at [270, 248] on div "account" at bounding box center [241, 251] width 157 height 23
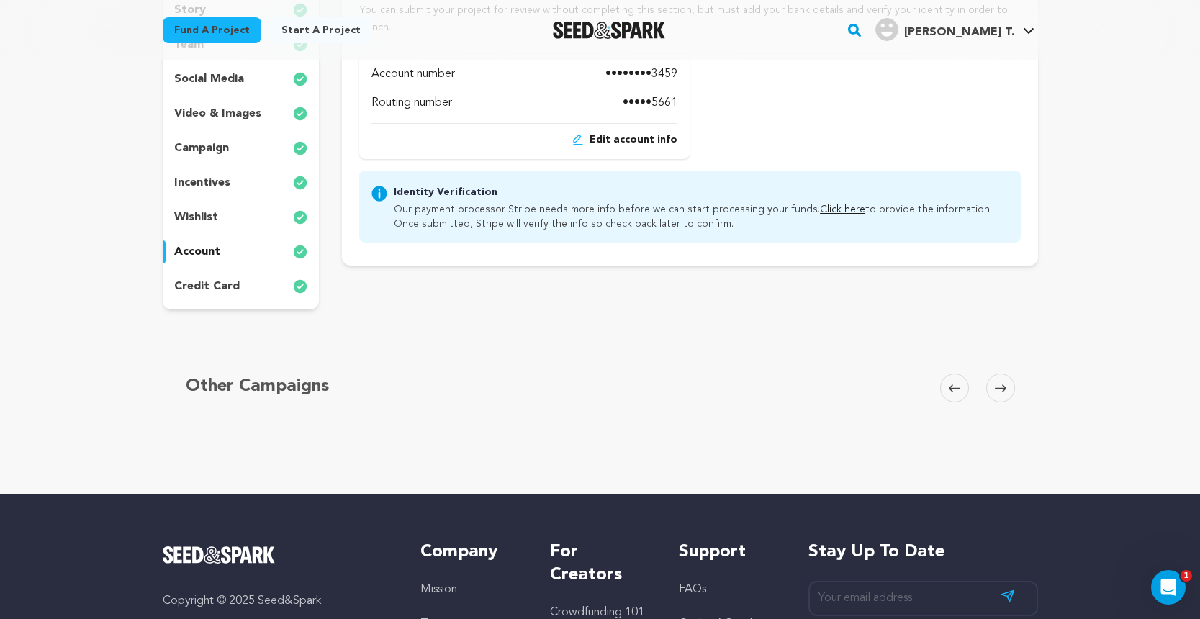
click at [264, 281] on div "credit card" at bounding box center [241, 286] width 157 height 23
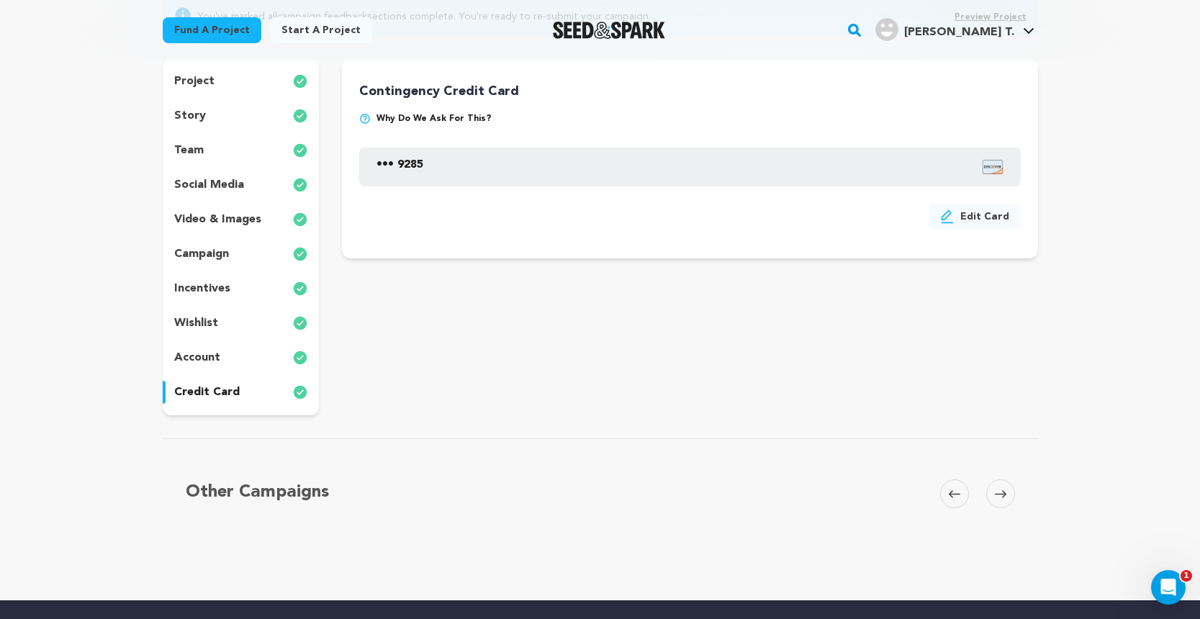
scroll to position [173, 0]
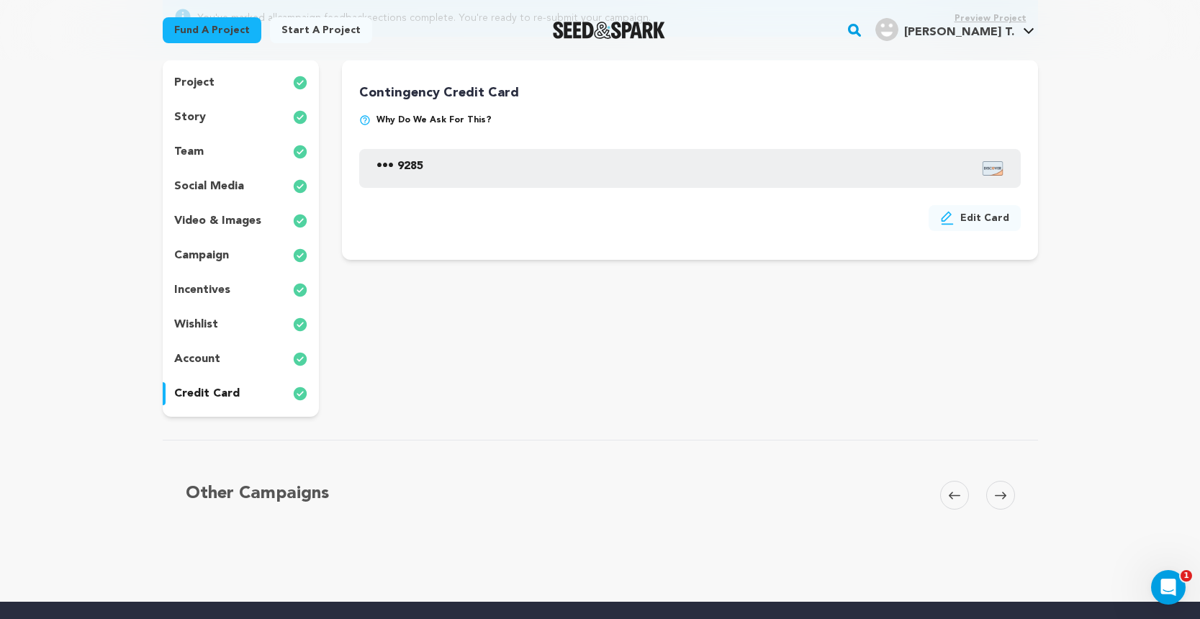
click at [239, 174] on div "project story team social media video & images campaign incentives wishlist acc…" at bounding box center [241, 238] width 157 height 357
click at [233, 144] on div "team" at bounding box center [241, 151] width 157 height 23
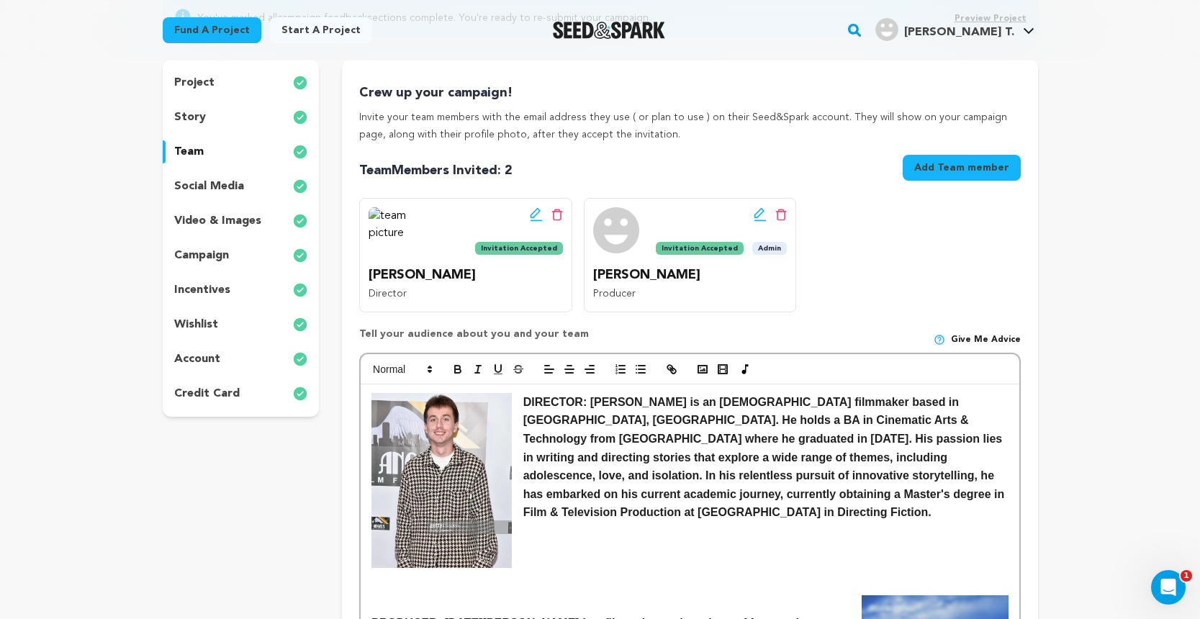
click at [226, 122] on div "story" at bounding box center [241, 117] width 157 height 23
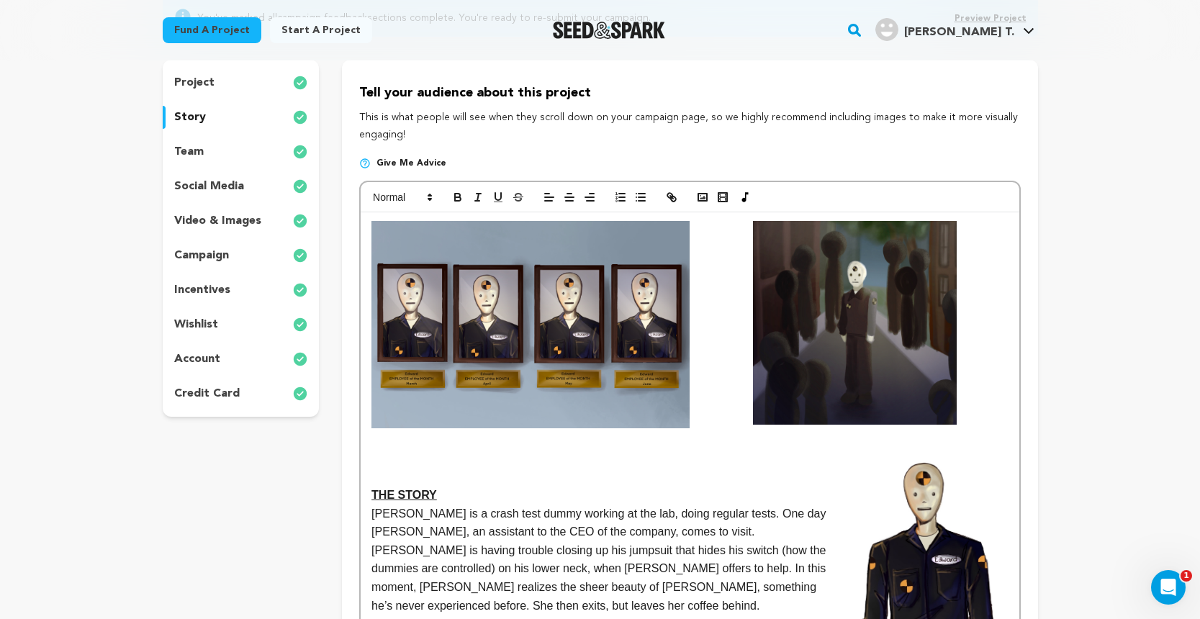
click at [225, 91] on div "project" at bounding box center [241, 82] width 157 height 23
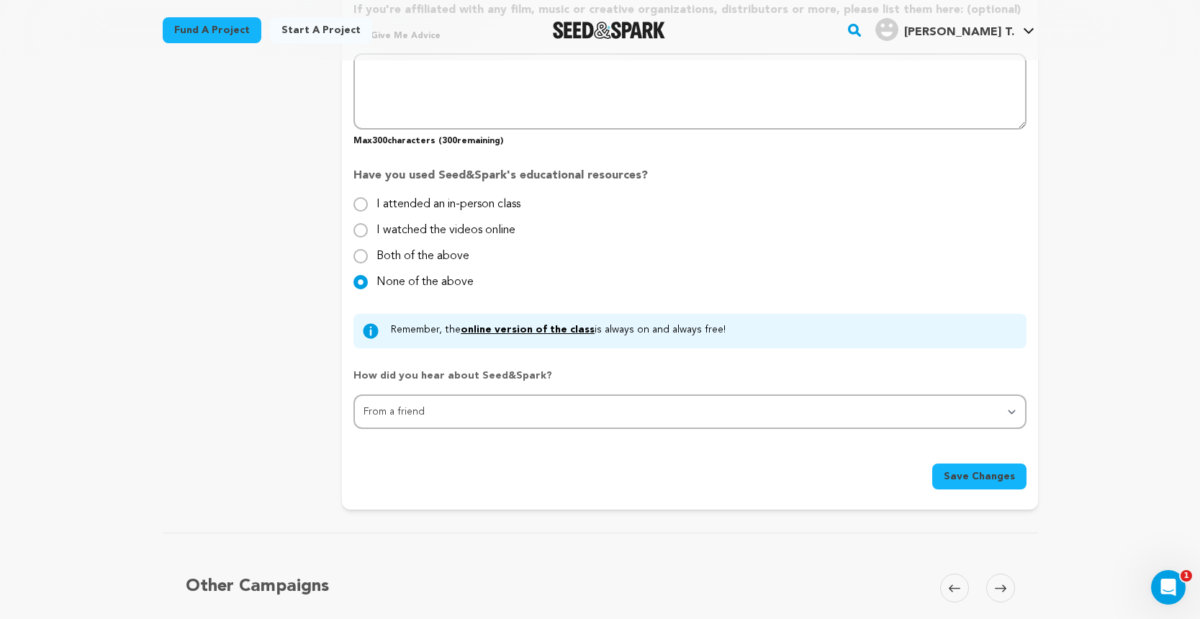
scroll to position [1390, 0]
click at [960, 475] on span "Save Changes" at bounding box center [979, 476] width 71 height 14
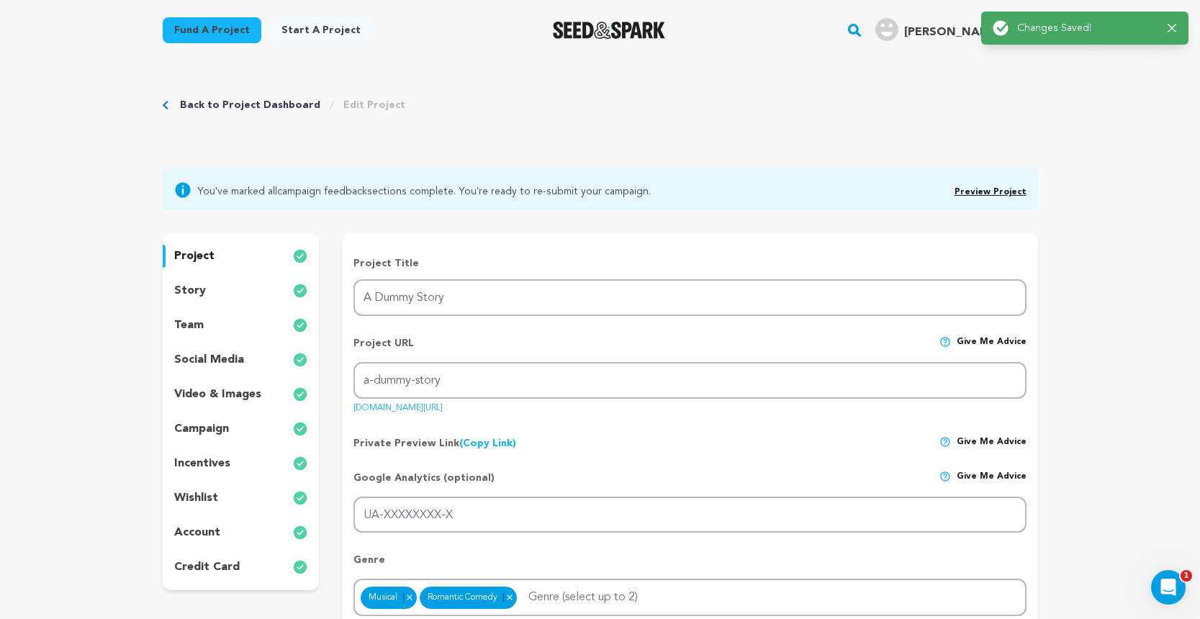
scroll to position [0, 0]
click at [228, 293] on div "story" at bounding box center [241, 290] width 157 height 23
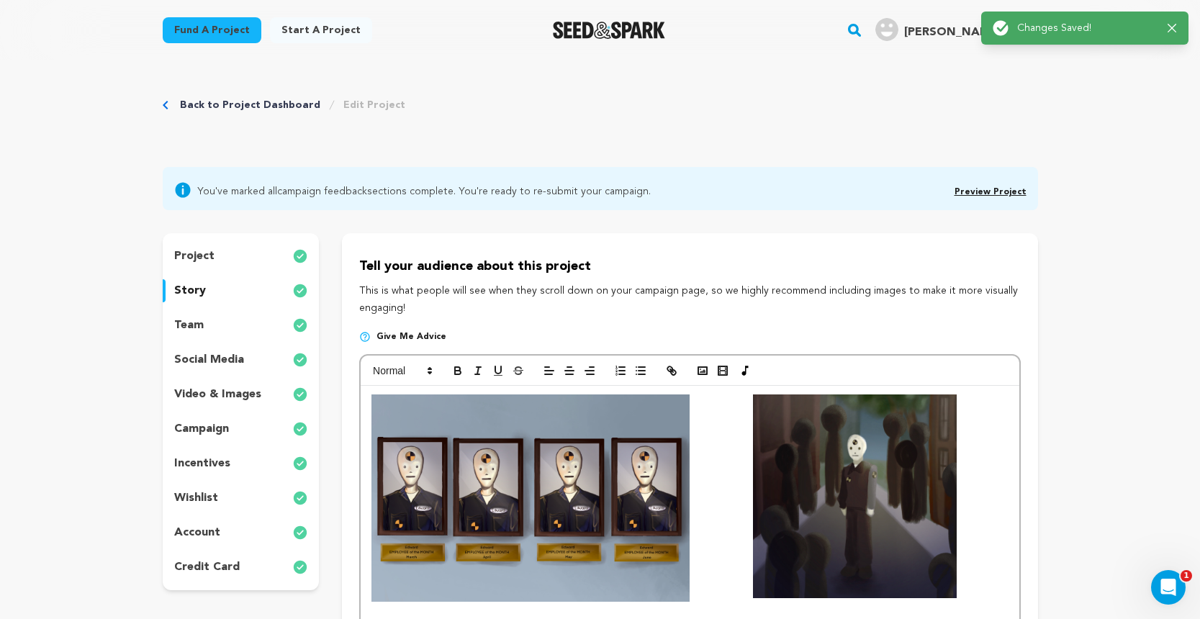
click at [233, 325] on div "team" at bounding box center [241, 325] width 157 height 23
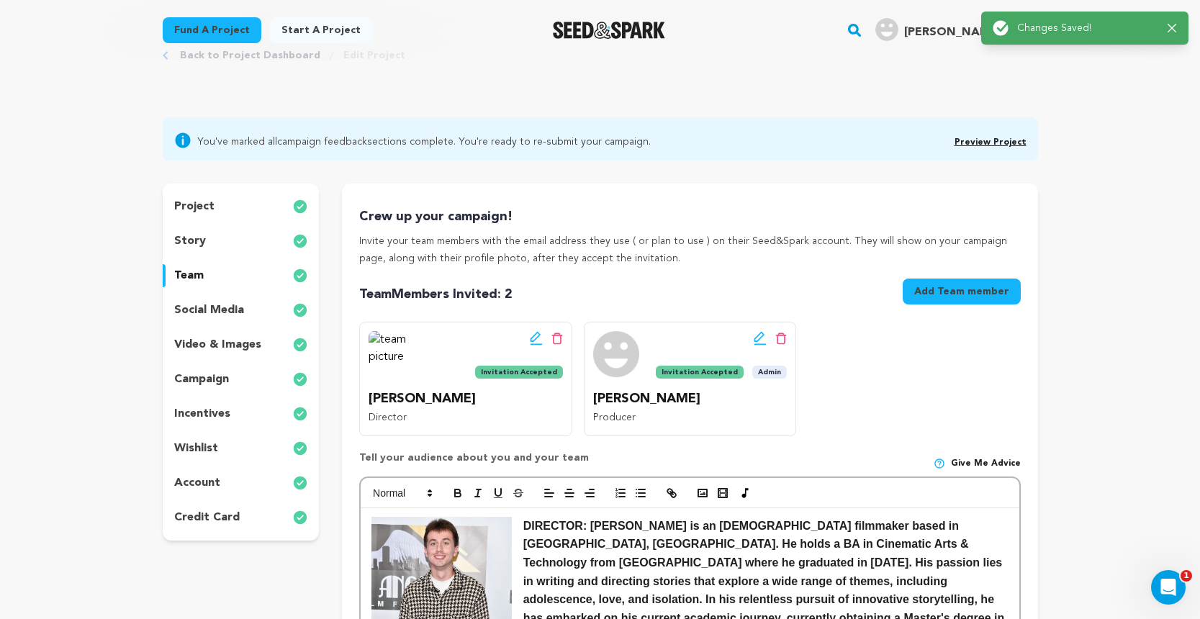
scroll to position [62, 0]
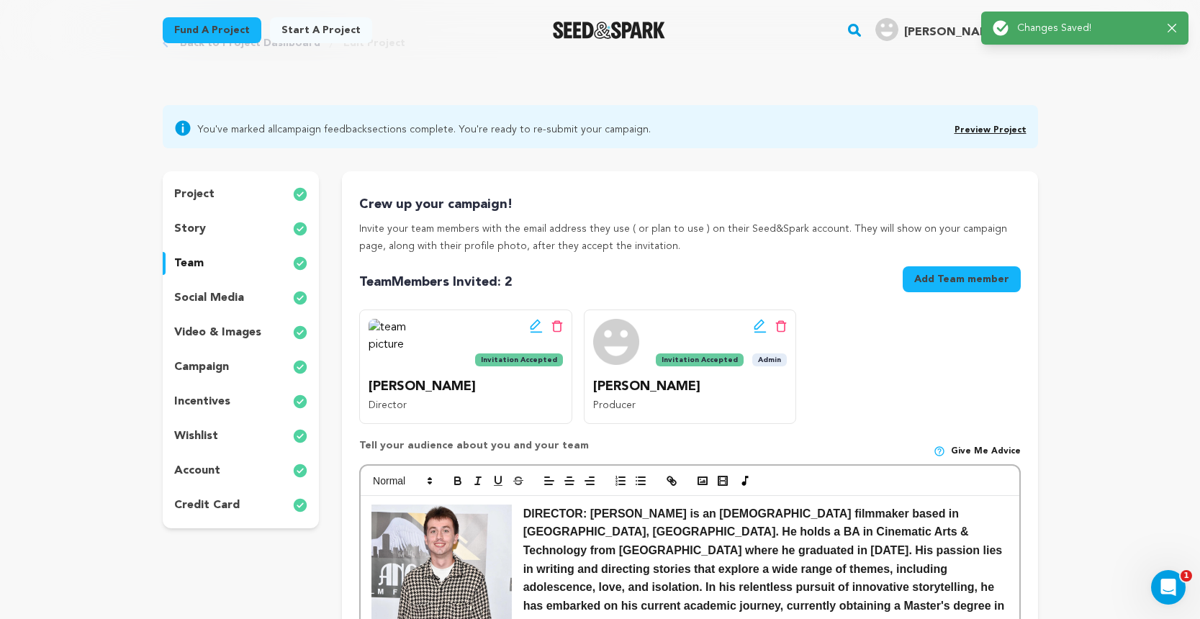
click at [227, 322] on div "video & images" at bounding box center [241, 332] width 157 height 23
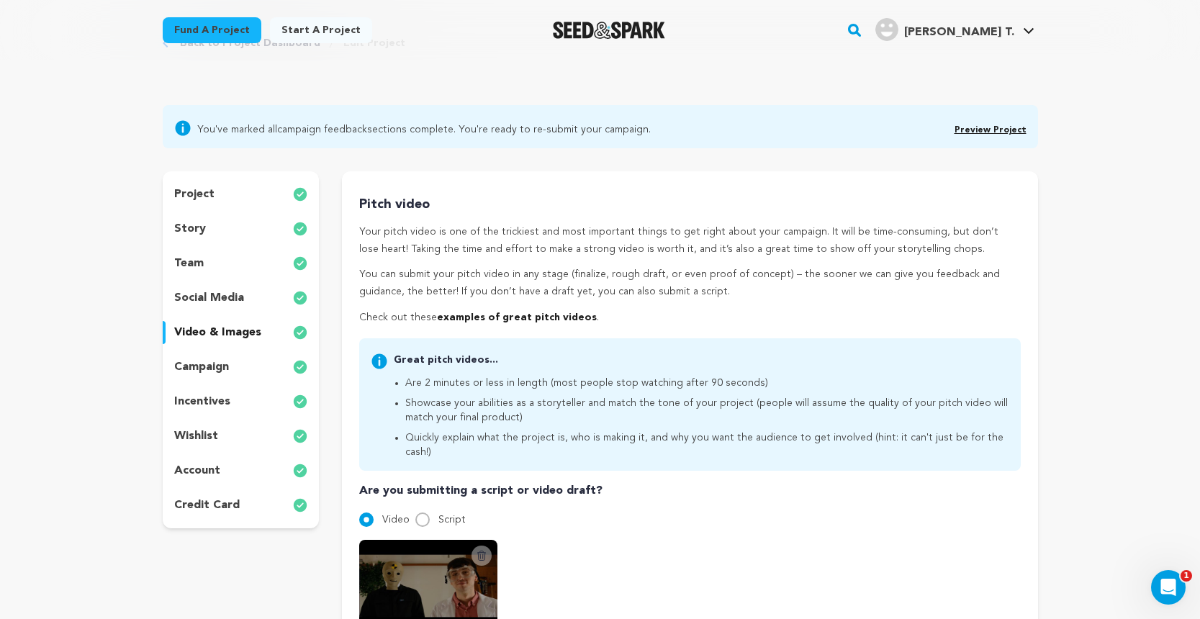
click at [229, 301] on p "social media" at bounding box center [209, 297] width 70 height 17
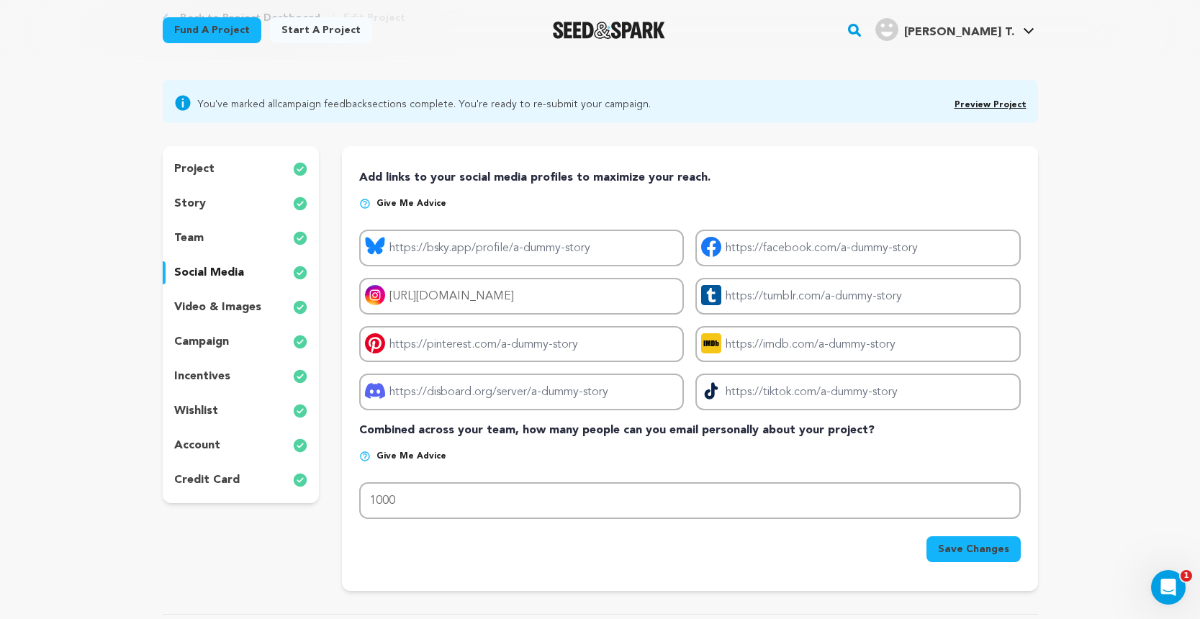
scroll to position [89, 0]
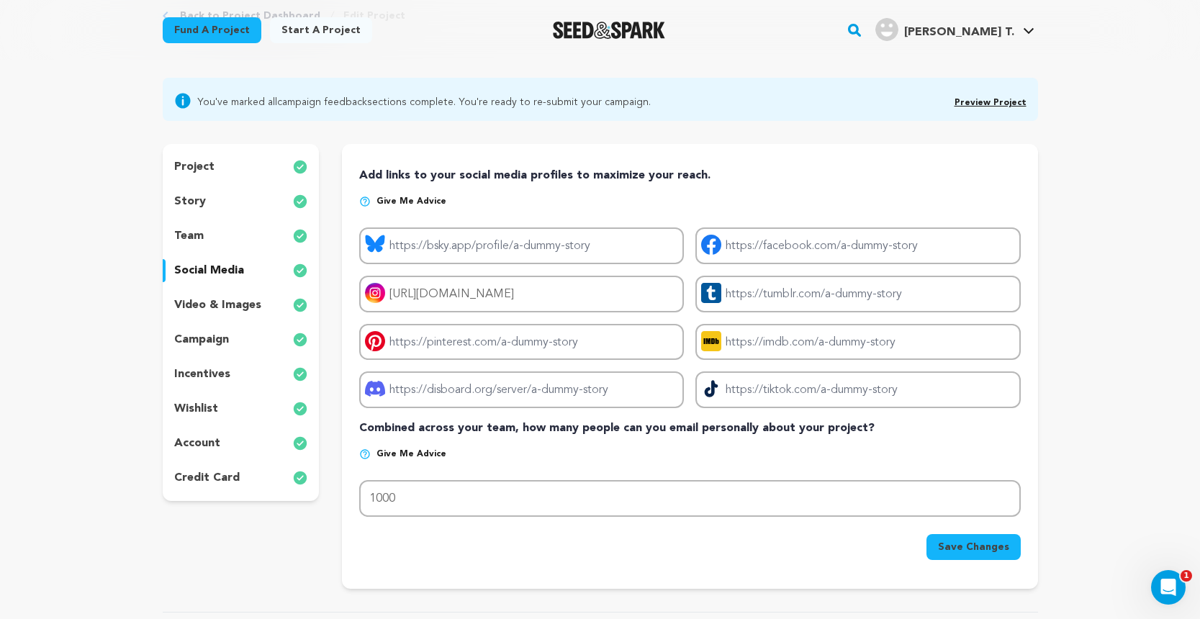
click at [229, 326] on div "project story team social media video & images campaign incentives wishlist acc…" at bounding box center [241, 322] width 157 height 357
click at [229, 336] on div "campaign" at bounding box center [241, 339] width 157 height 23
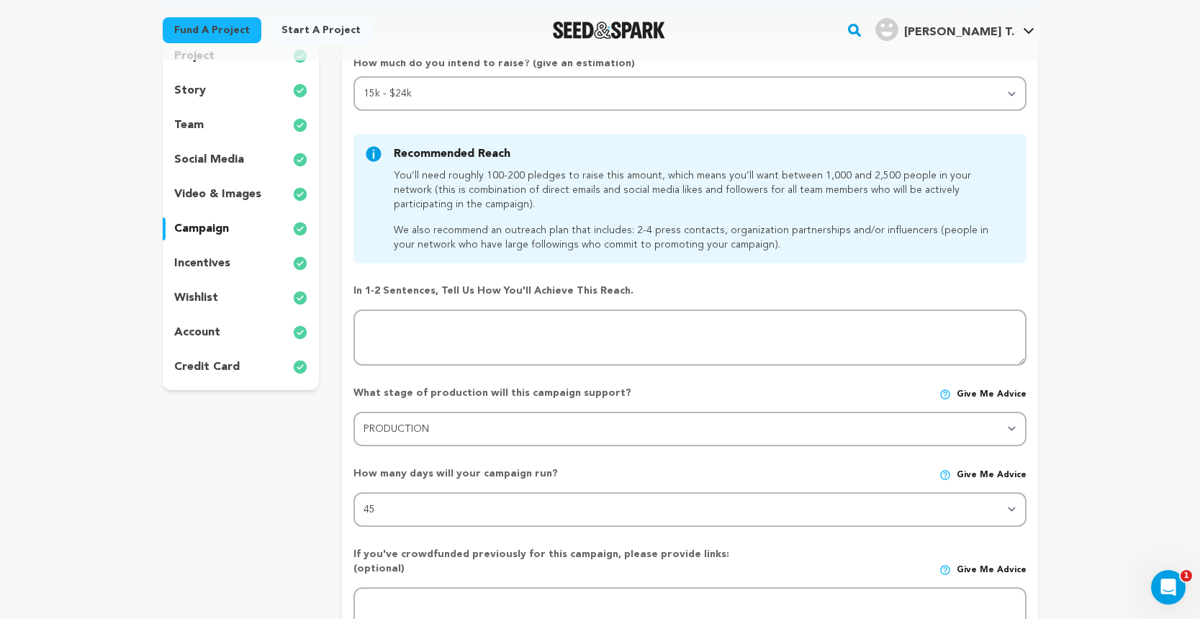
scroll to position [201, 0]
click at [229, 298] on div "wishlist" at bounding box center [241, 297] width 157 height 23
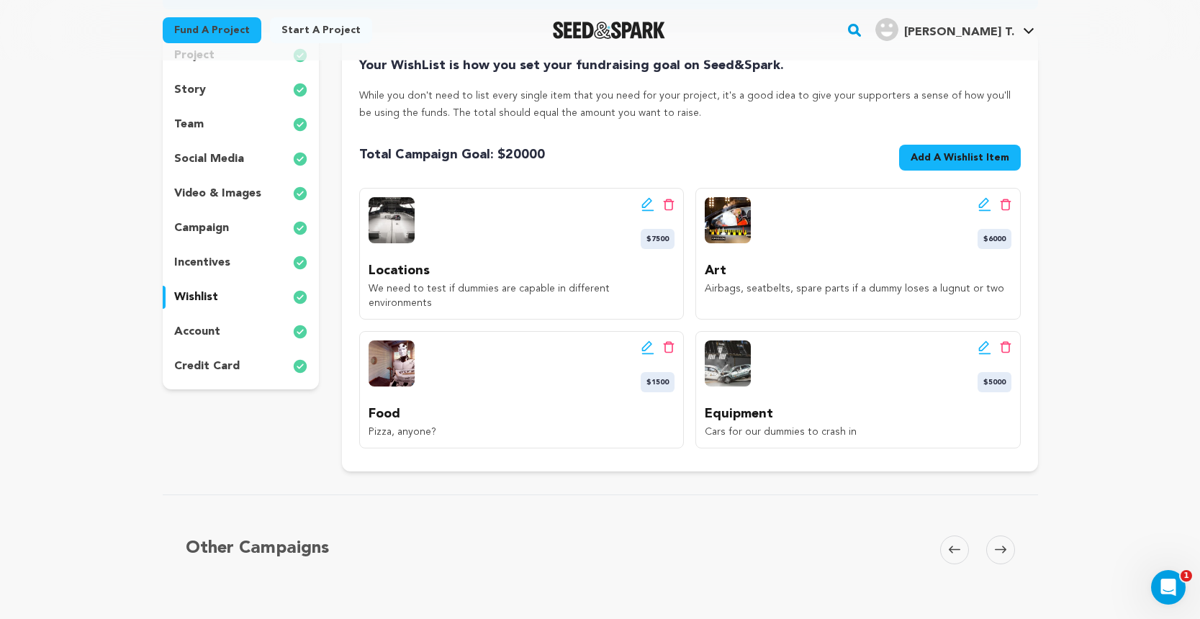
click at [223, 264] on p "incentives" at bounding box center [202, 262] width 56 height 17
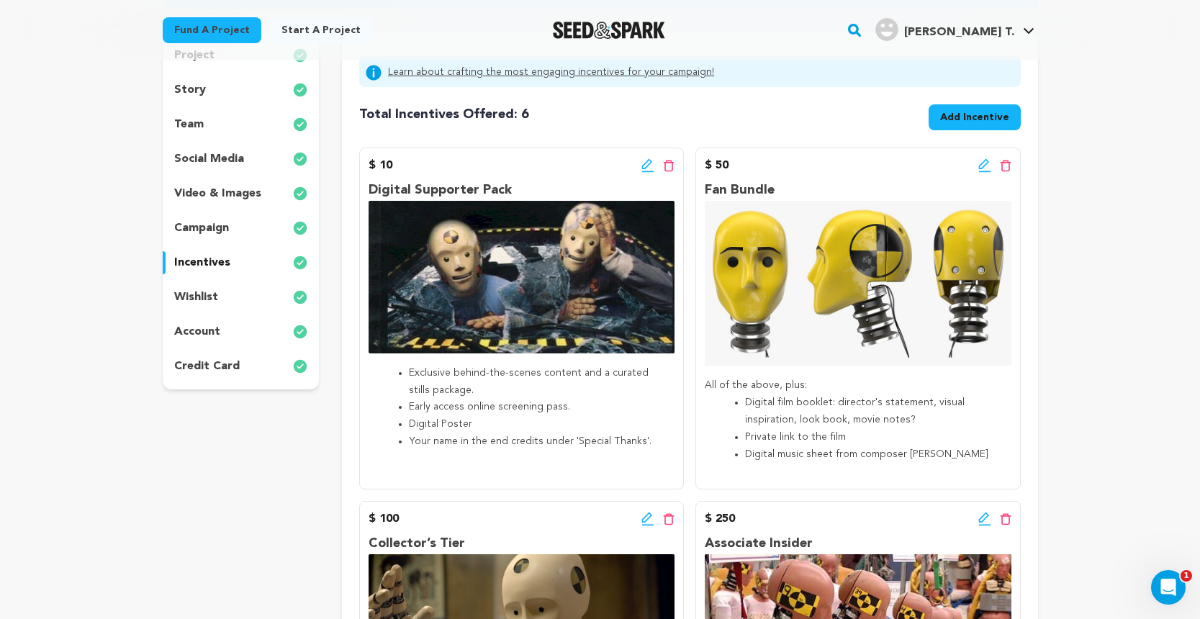
click at [226, 233] on p "campaign" at bounding box center [201, 228] width 55 height 17
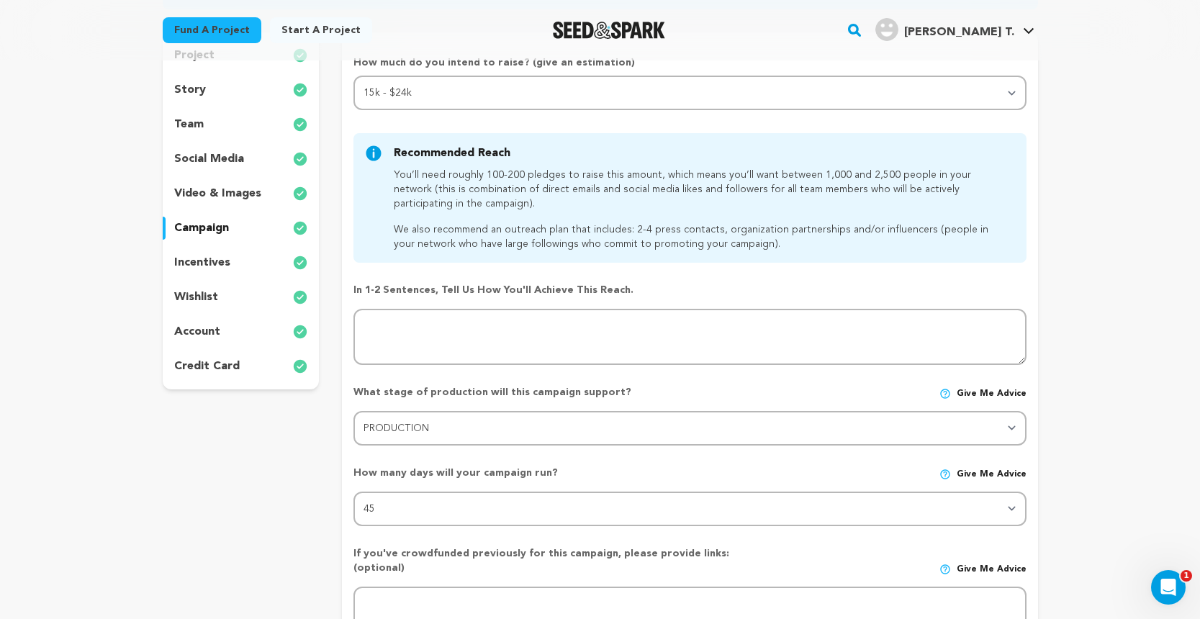
click at [184, 284] on div "project story team social media video & images campaign incentives wishlist acc…" at bounding box center [241, 210] width 157 height 357
click at [189, 292] on p "wishlist" at bounding box center [196, 297] width 44 height 17
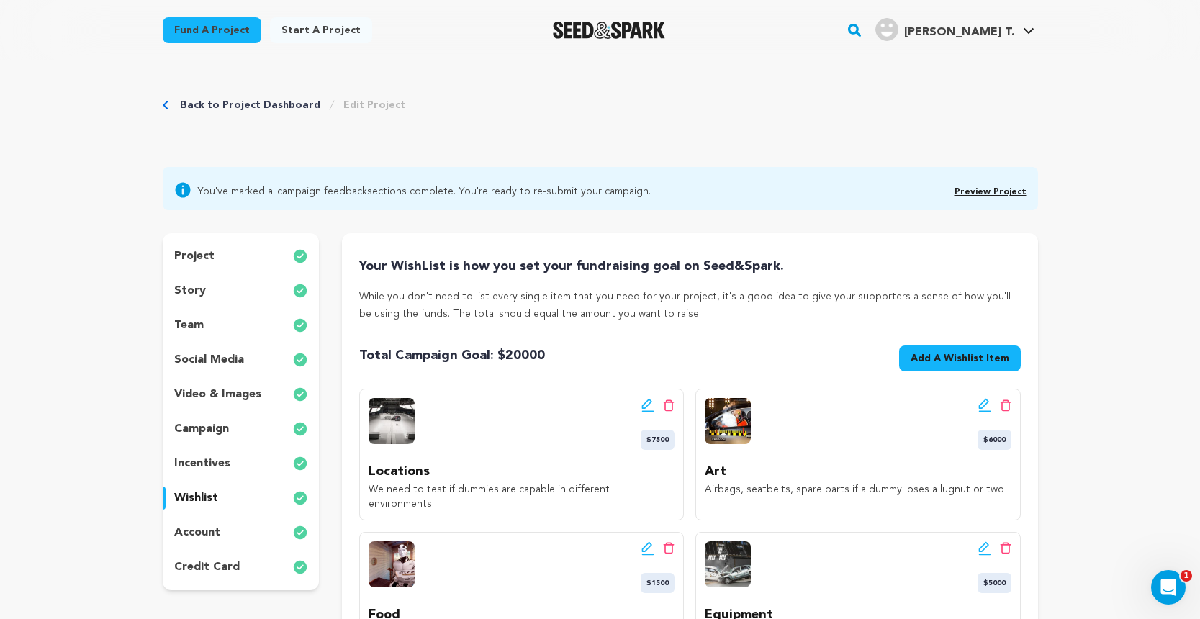
click at [1016, 188] on link "Preview Project" at bounding box center [990, 192] width 72 height 9
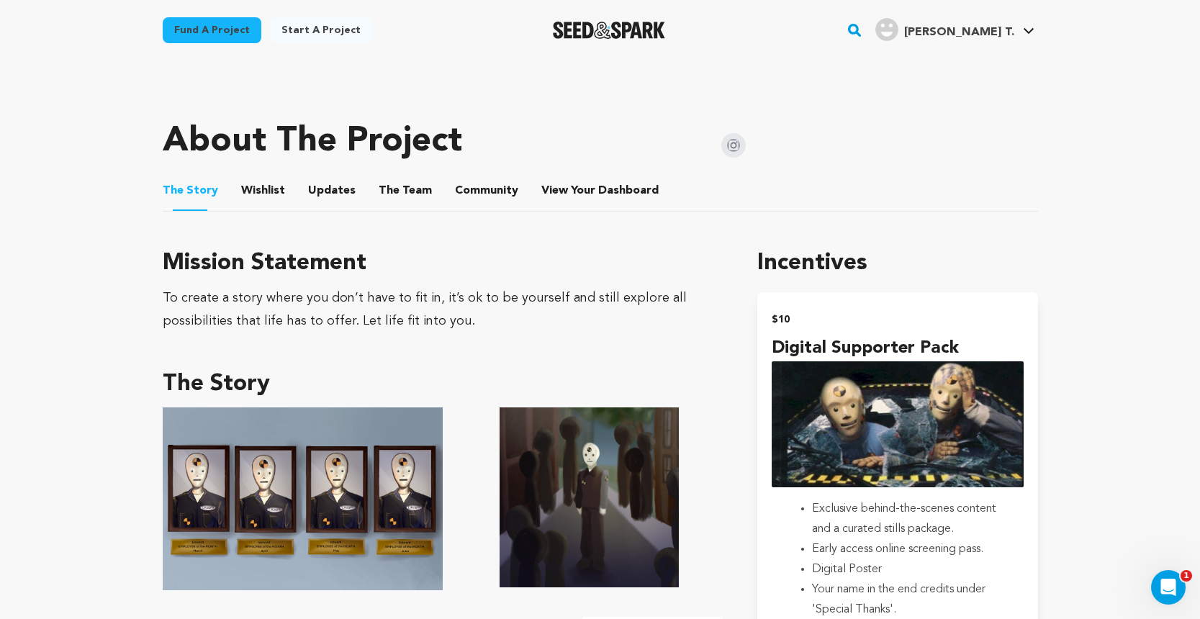
scroll to position [548, 0]
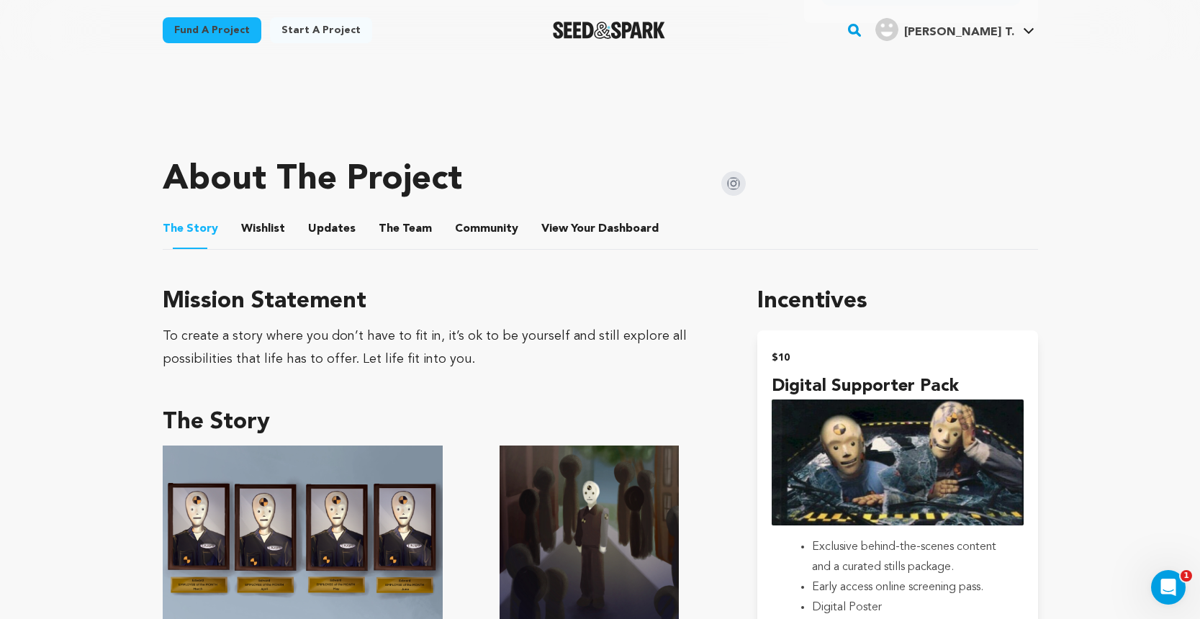
click at [491, 238] on button "Community" at bounding box center [486, 232] width 35 height 35
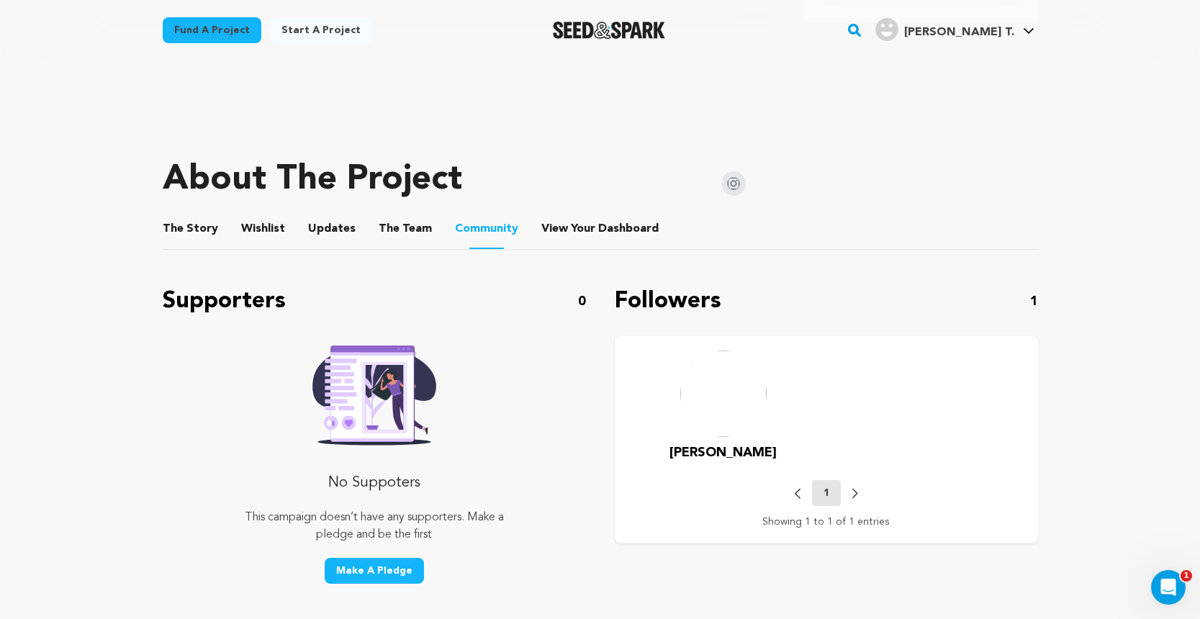
click at [405, 240] on button "The Team" at bounding box center [405, 232] width 35 height 35
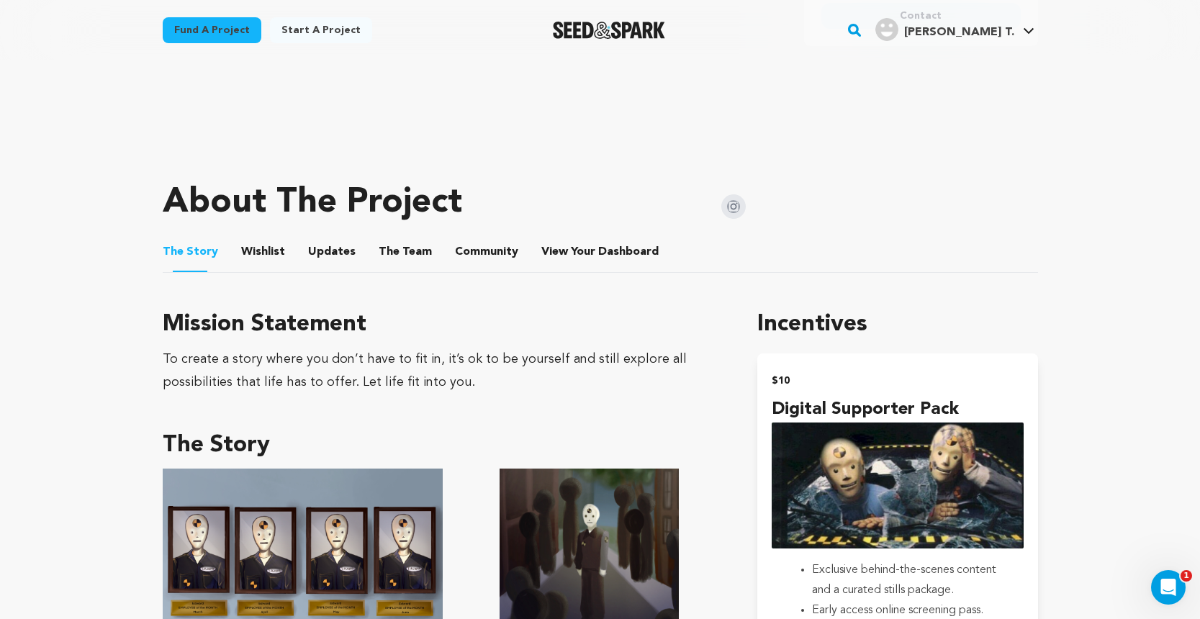
scroll to position [483, 0]
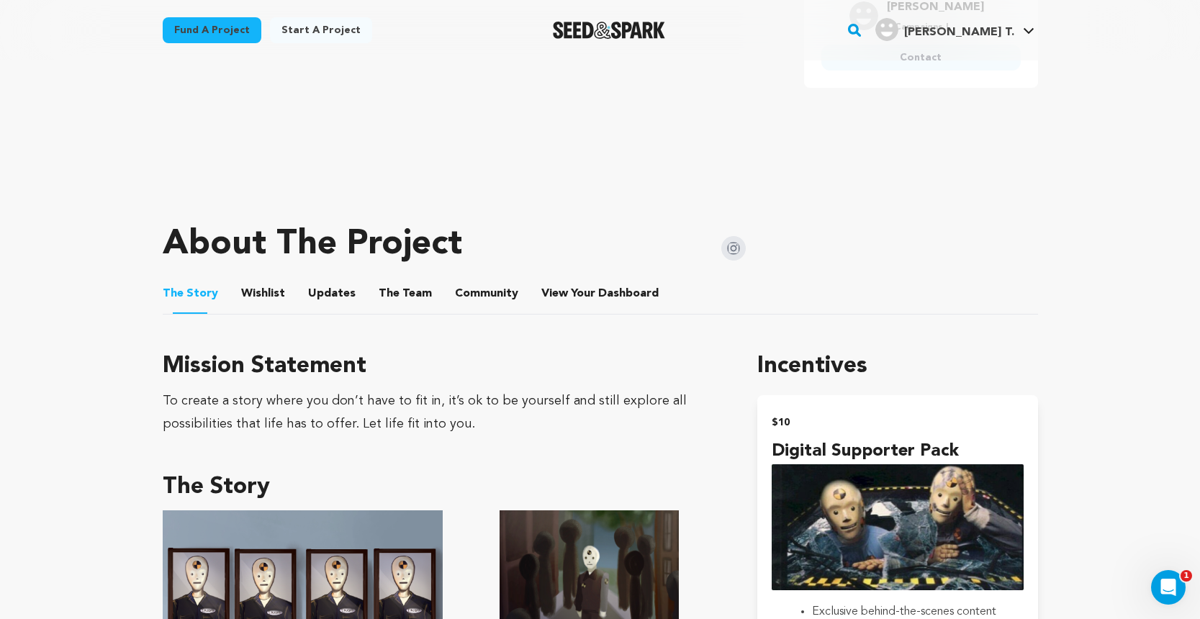
click at [412, 302] on button "The Team" at bounding box center [405, 296] width 35 height 35
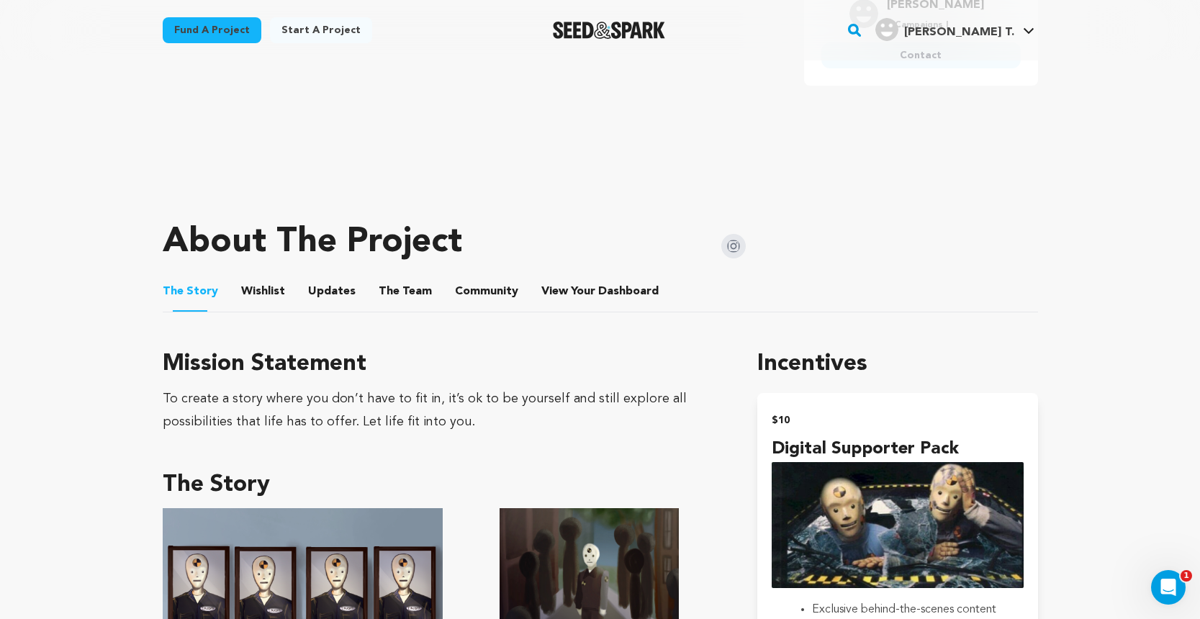
click at [409, 295] on button "The Team" at bounding box center [405, 294] width 35 height 35
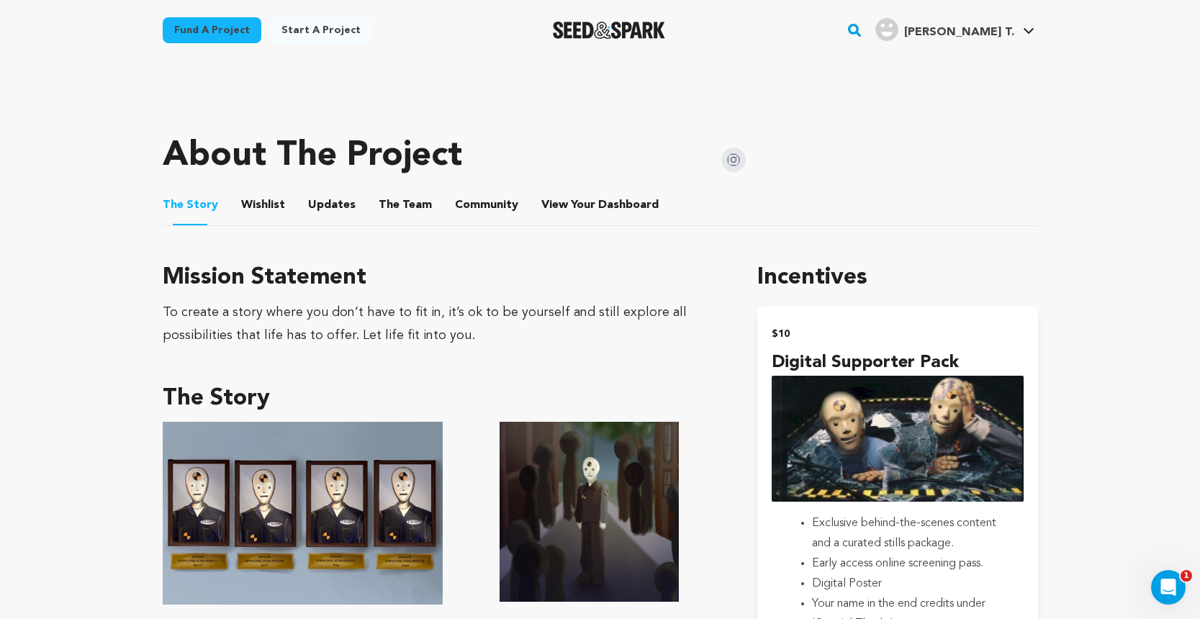
scroll to position [554, 0]
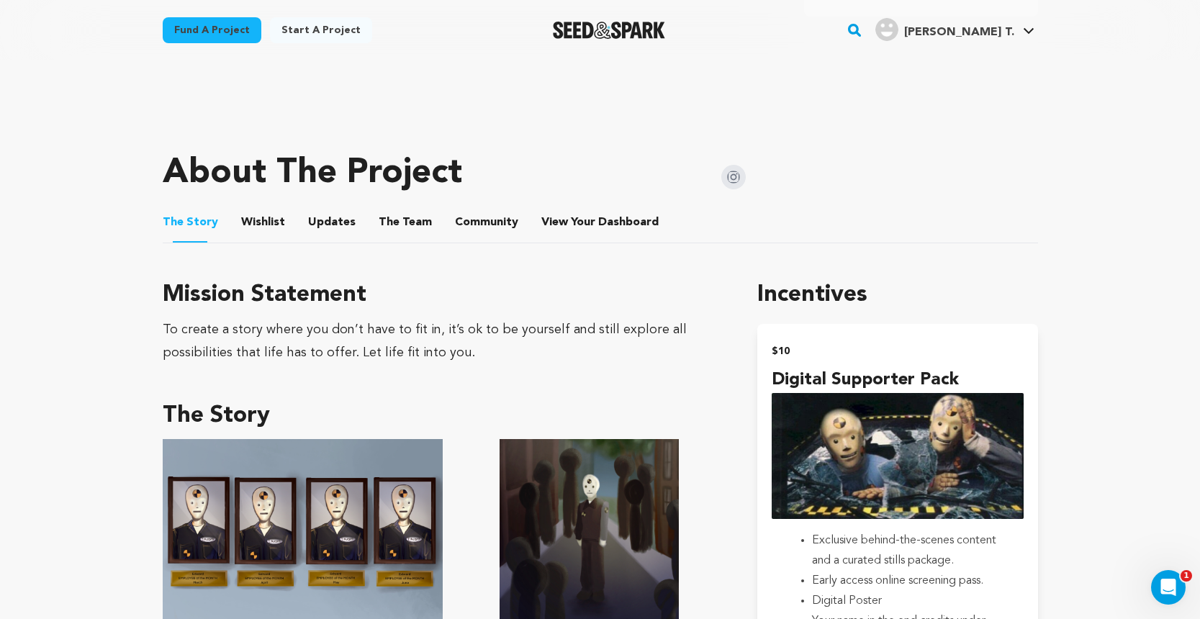
click at [388, 227] on button "The Team" at bounding box center [405, 225] width 35 height 35
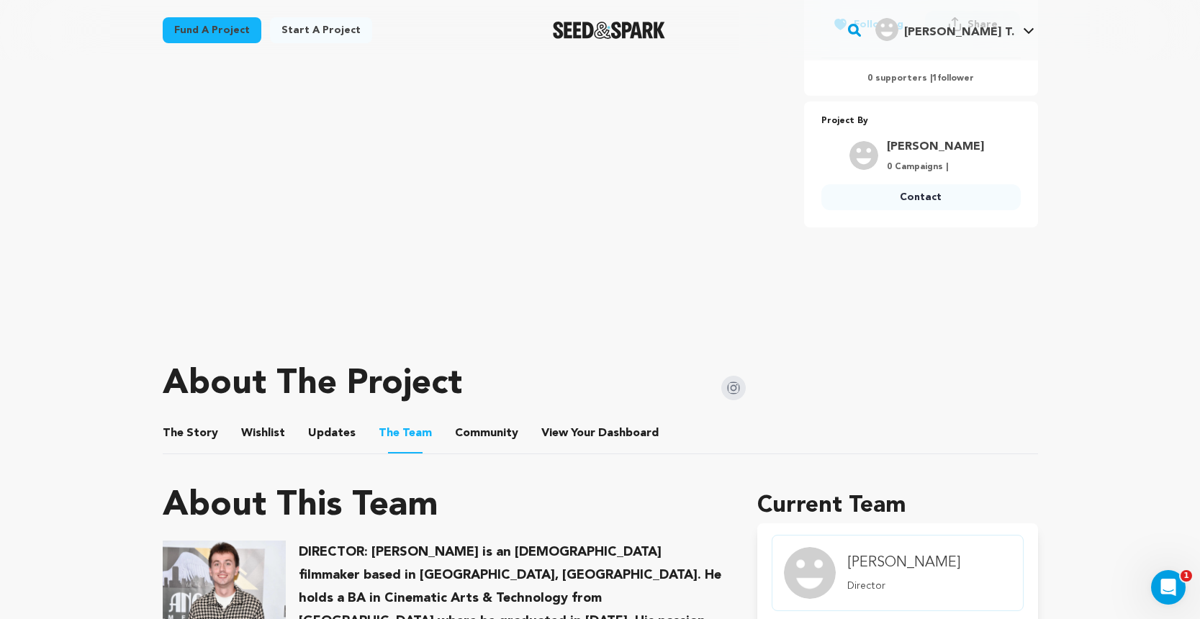
scroll to position [137, 0]
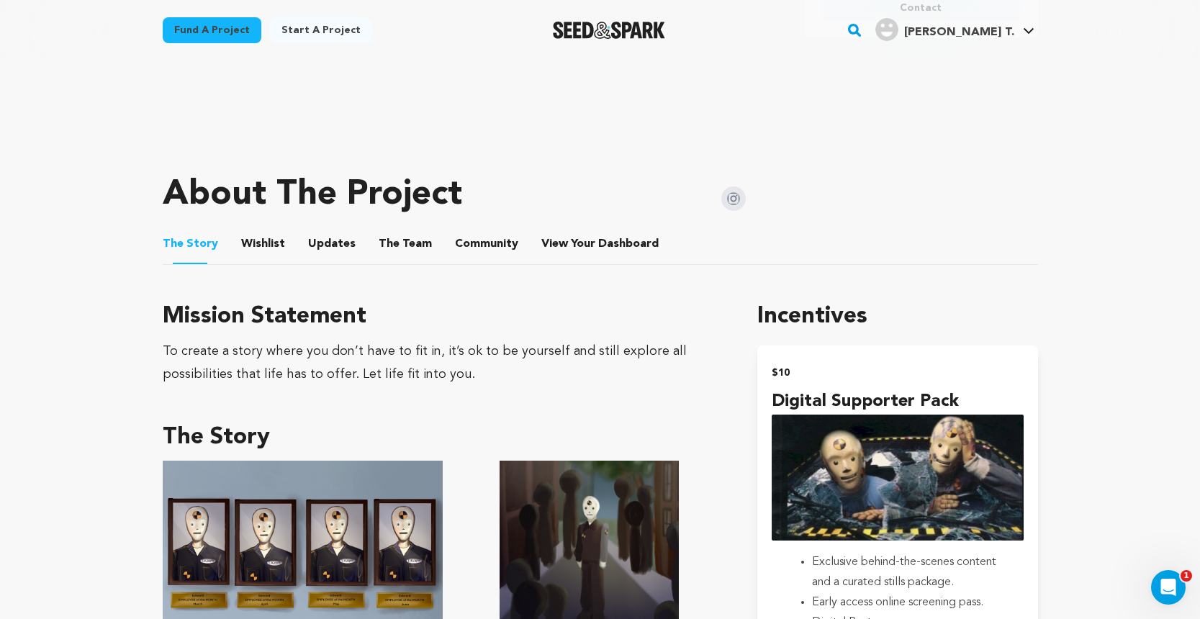
scroll to position [531, 0]
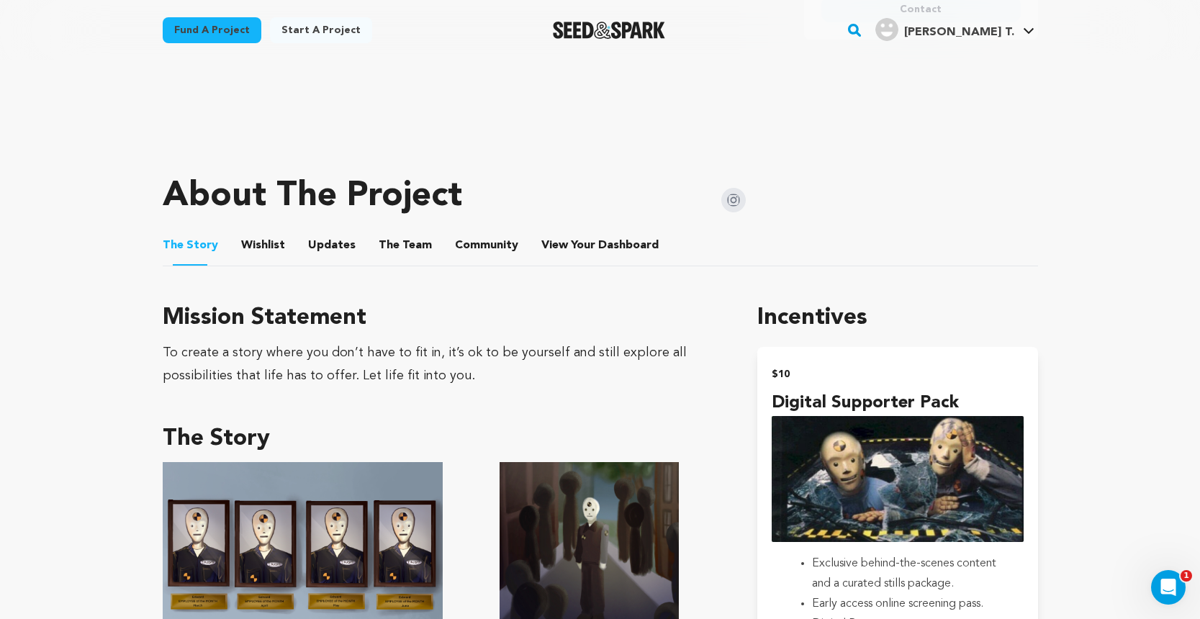
click at [399, 248] on button "The Team" at bounding box center [405, 248] width 35 height 35
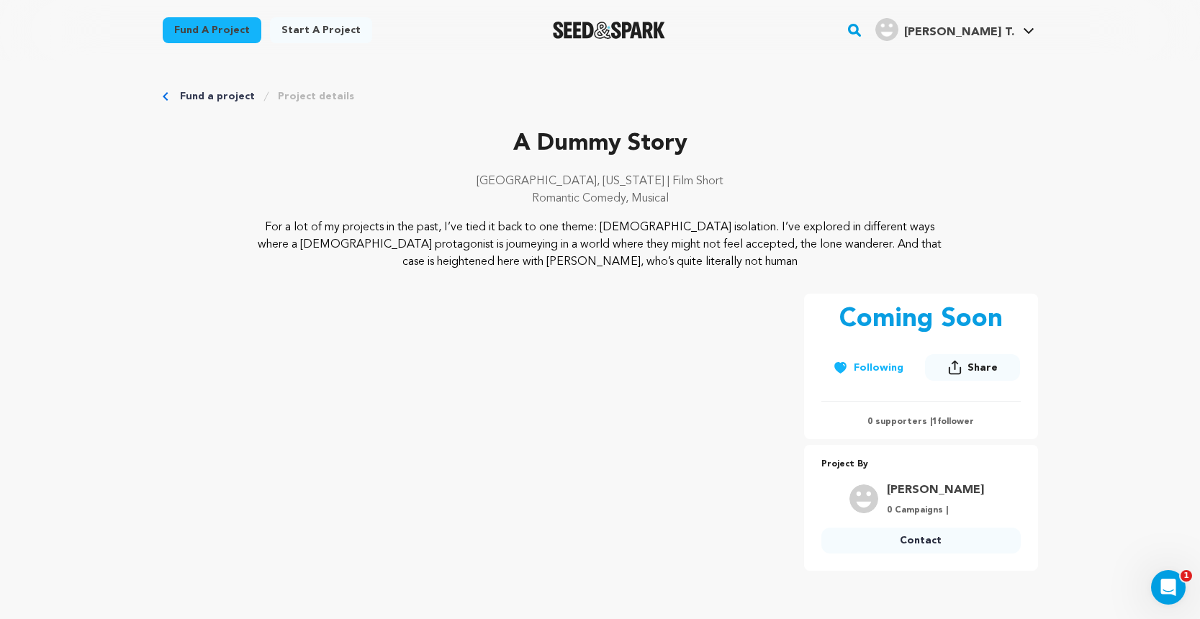
click at [218, 96] on link "Fund a project" at bounding box center [217, 96] width 75 height 14
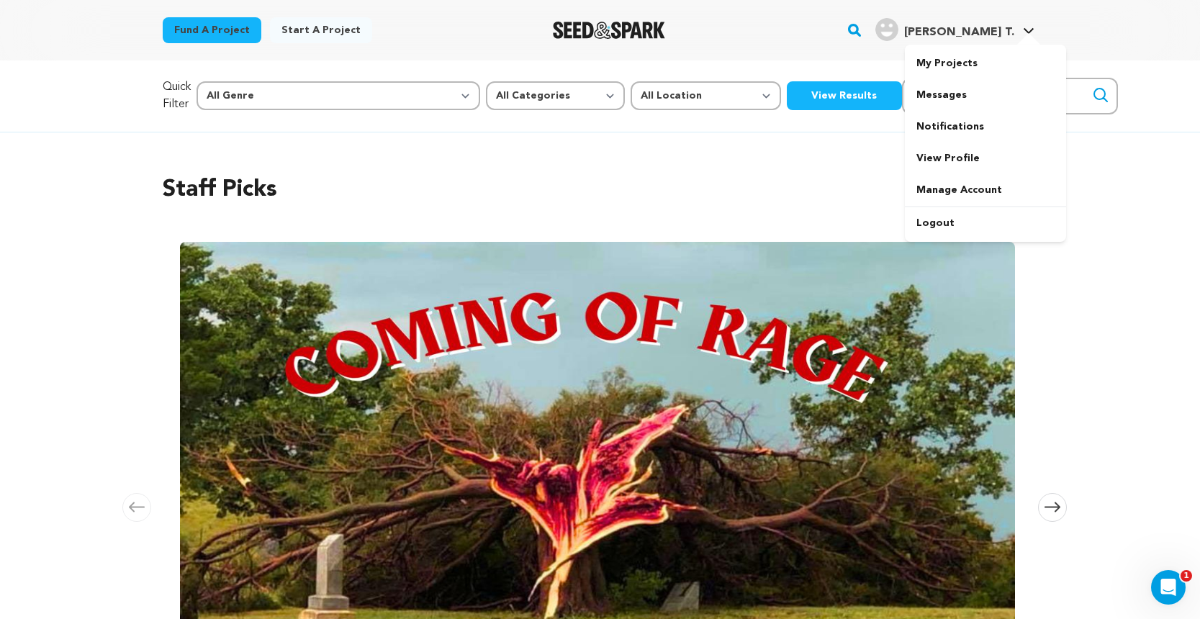
click at [993, 35] on span "[PERSON_NAME] T." at bounding box center [959, 33] width 110 height 12
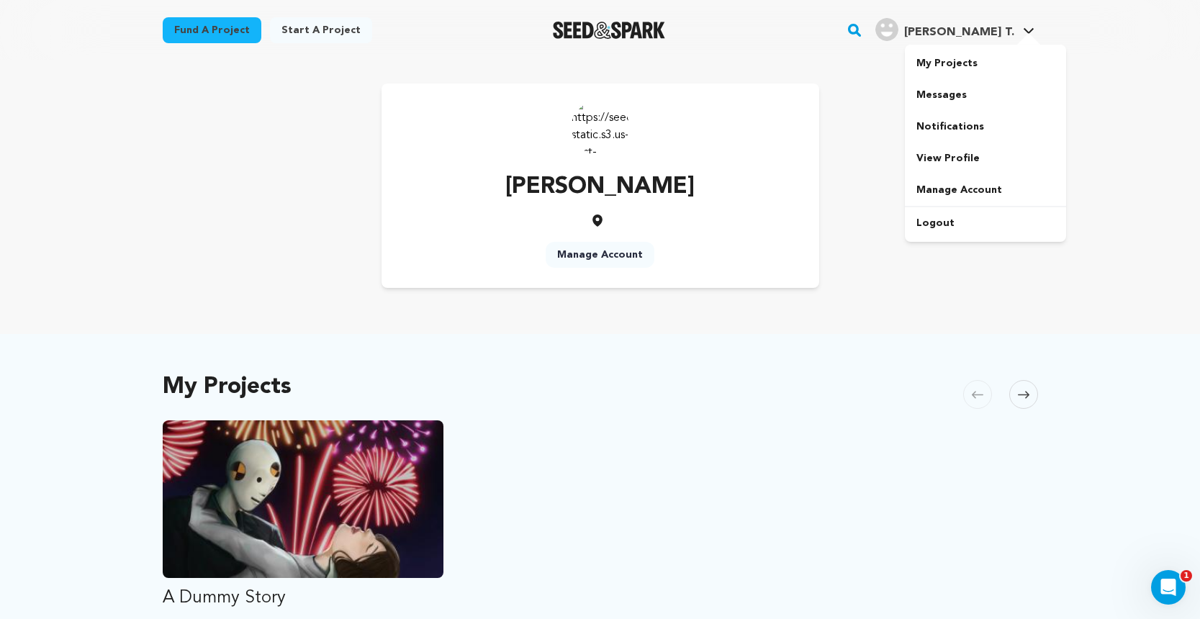
click at [996, 40] on h4 "[PERSON_NAME] T." at bounding box center [959, 32] width 110 height 17
click at [988, 35] on span "[PERSON_NAME] T." at bounding box center [959, 33] width 110 height 12
click at [972, 33] on span "[PERSON_NAME] T." at bounding box center [959, 33] width 110 height 12
click at [980, 61] on link "My Projects" at bounding box center [985, 64] width 161 height 32
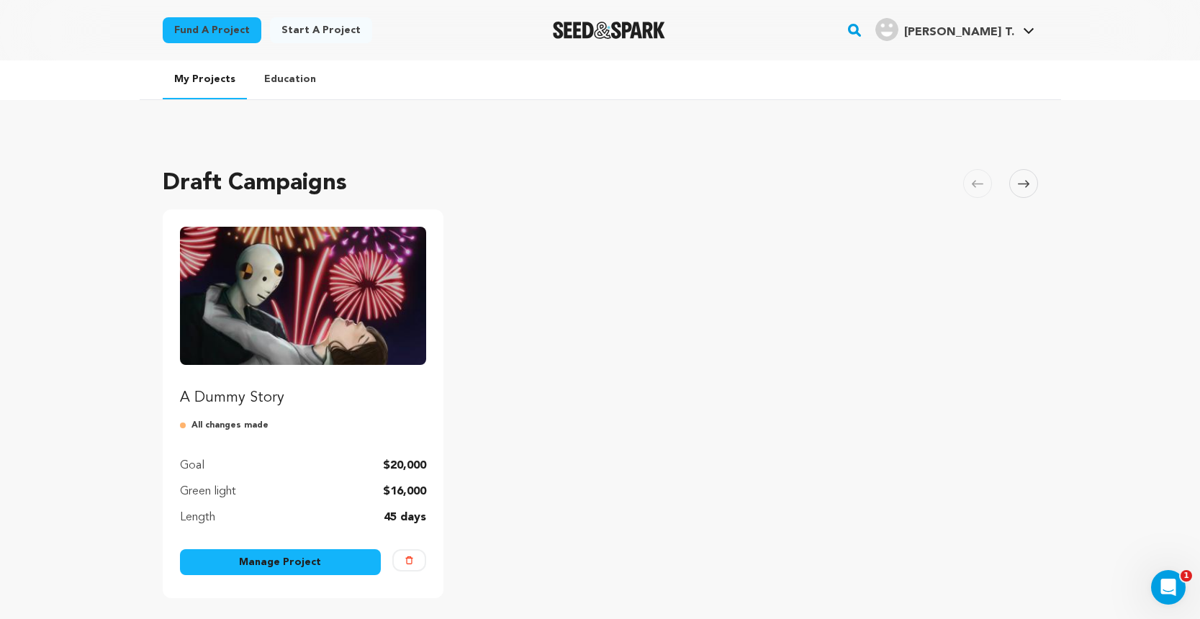
click at [268, 564] on link "Manage Project" at bounding box center [281, 562] width 202 height 26
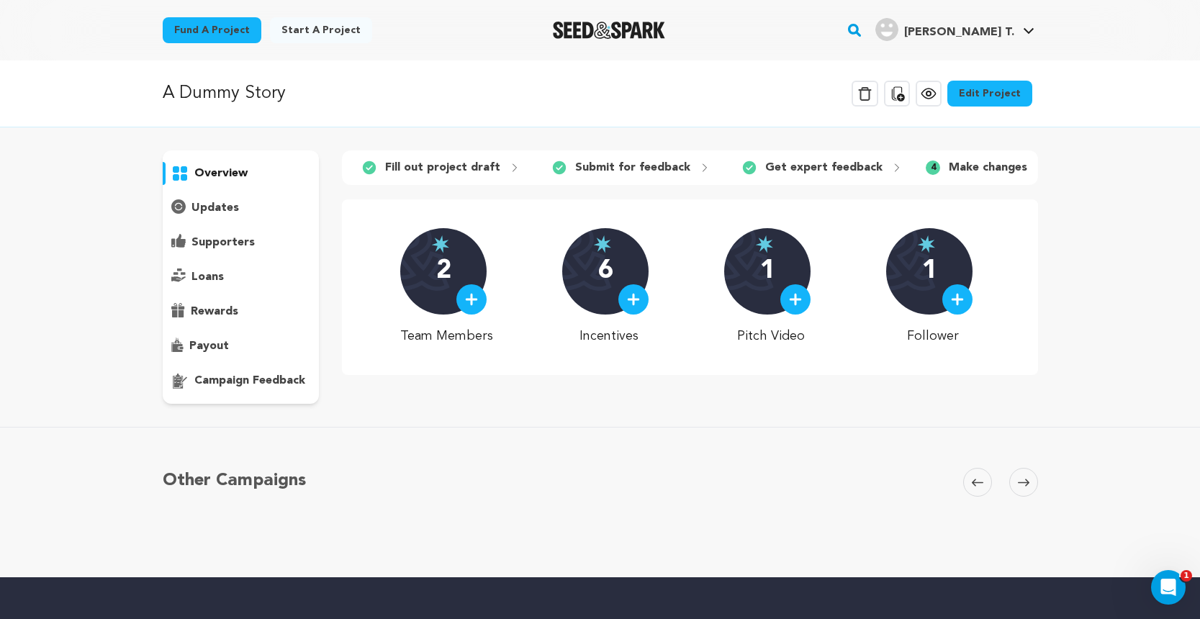
click at [993, 94] on link "Edit Project" at bounding box center [989, 94] width 85 height 26
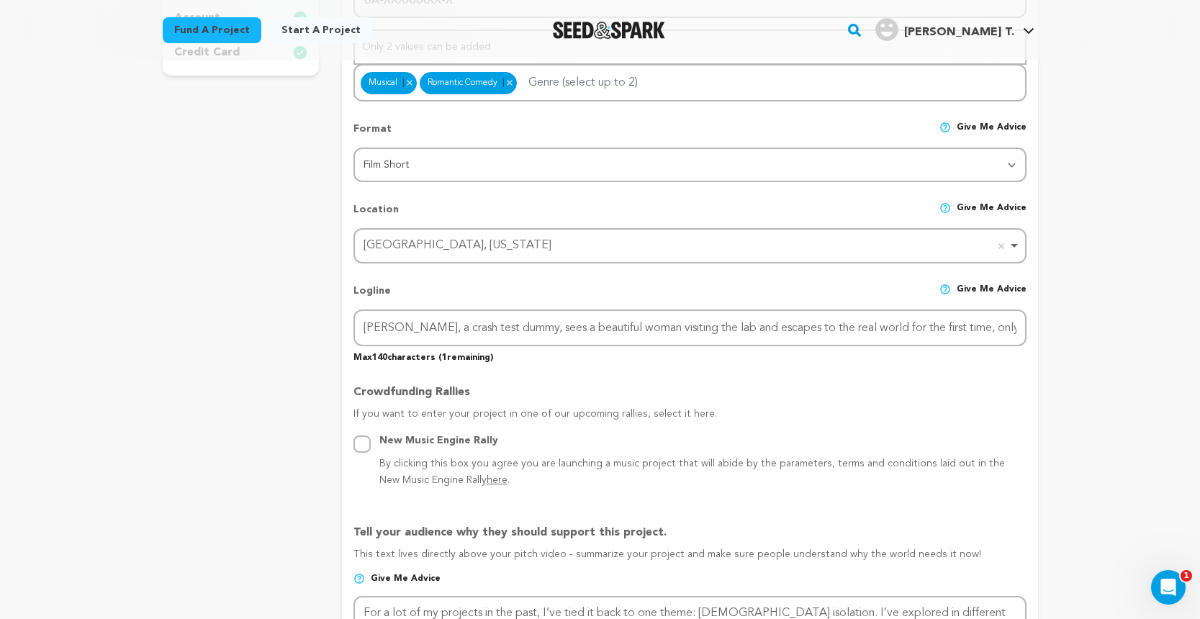
scroll to position [548, 0]
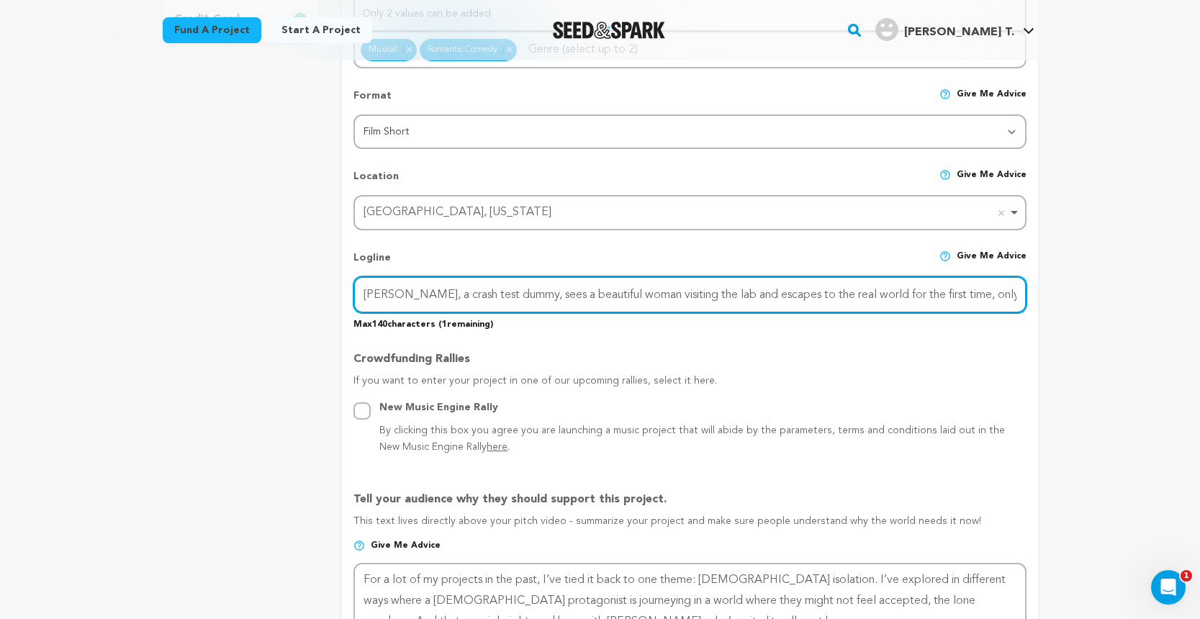
click at [731, 302] on input "Edward, a crash test dummy, sees a beautiful woman visiting the lab and escapes…" at bounding box center [689, 294] width 672 height 37
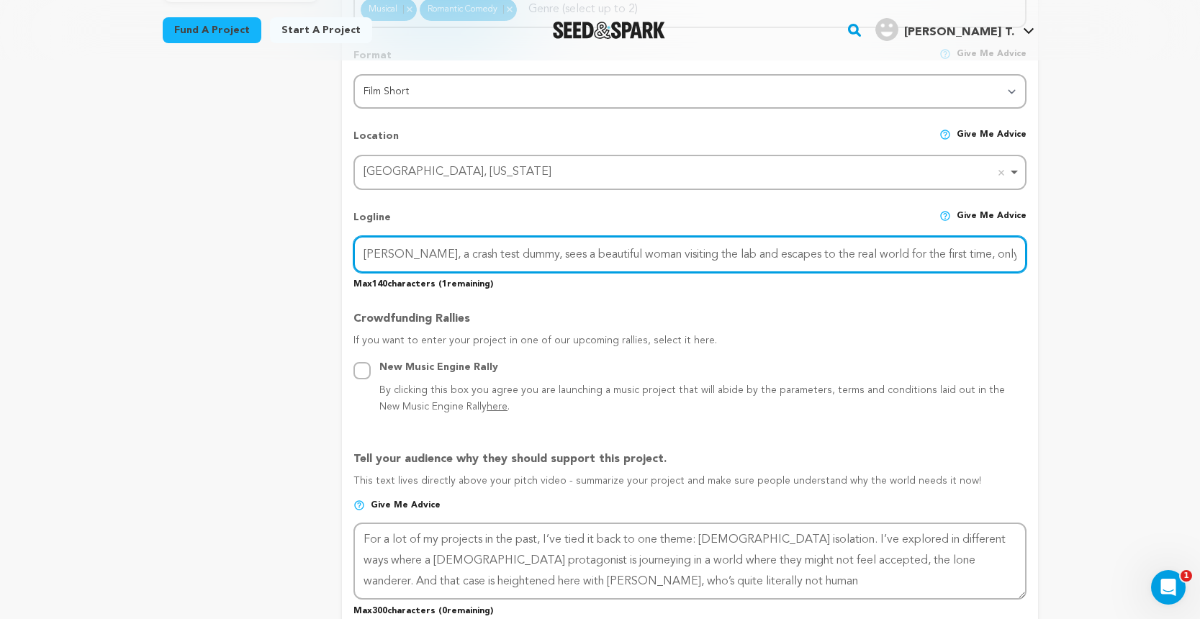
scroll to position [603, 0]
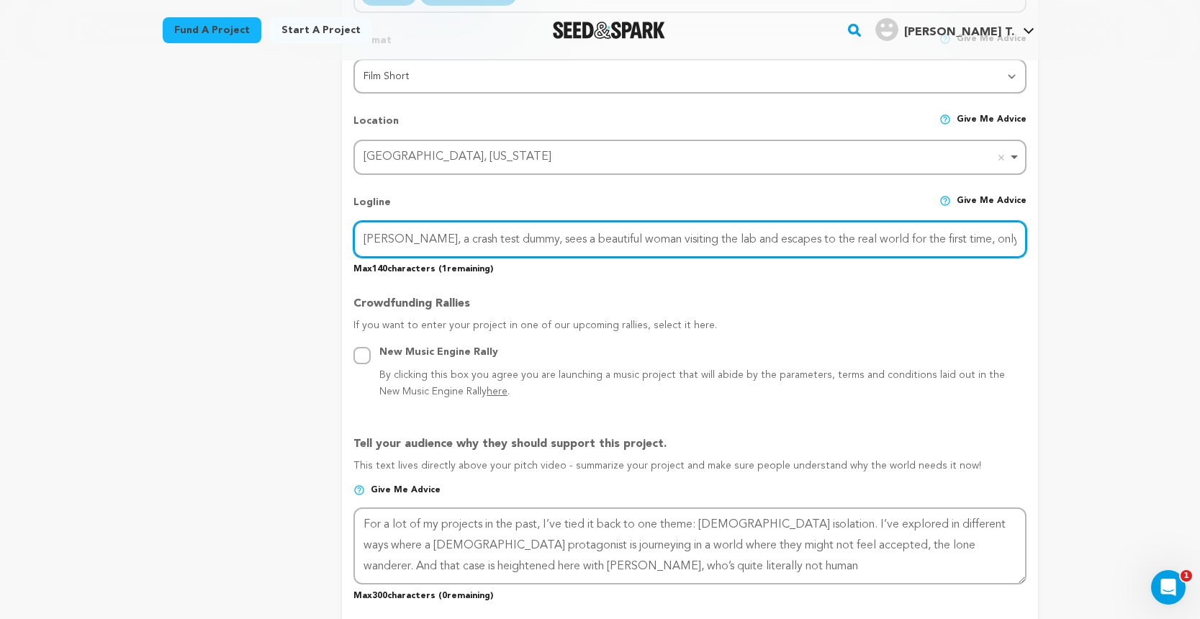
click at [996, 244] on input "Edward, a crash test dummy, sees a beautiful woman visiting the lab and escapes…" at bounding box center [689, 239] width 672 height 37
click at [1008, 239] on input "Edward, a crash test dummy, sees a beautiful woman visiting the lab and escapes…" at bounding box center [689, 239] width 672 height 37
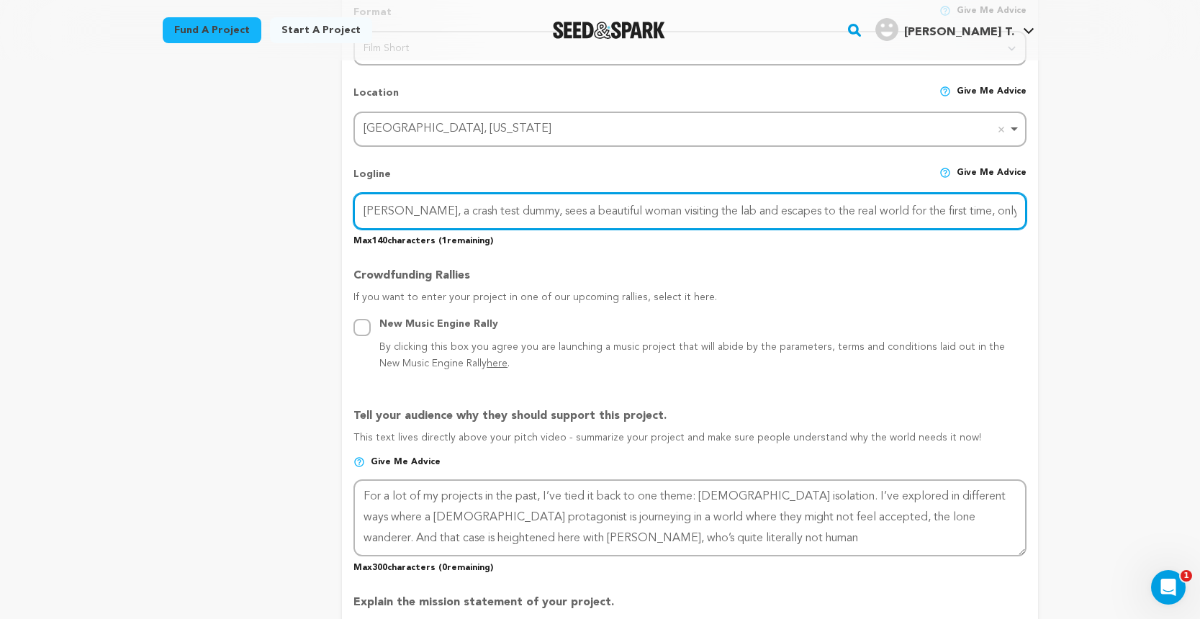
drag, startPoint x: 1019, startPoint y: 209, endPoint x: 305, endPoint y: 207, distance: 714.1
click at [305, 207] on div "project story team social media video & images campaign incentives wishlist" at bounding box center [600, 435] width 875 height 1666
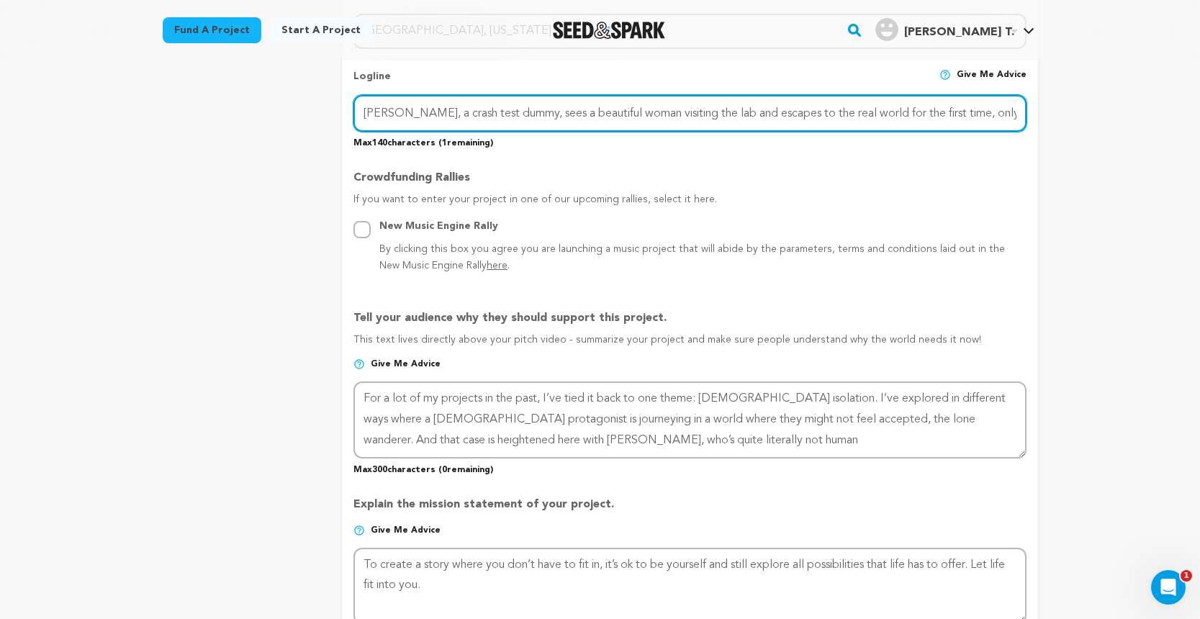
scroll to position [733, 0]
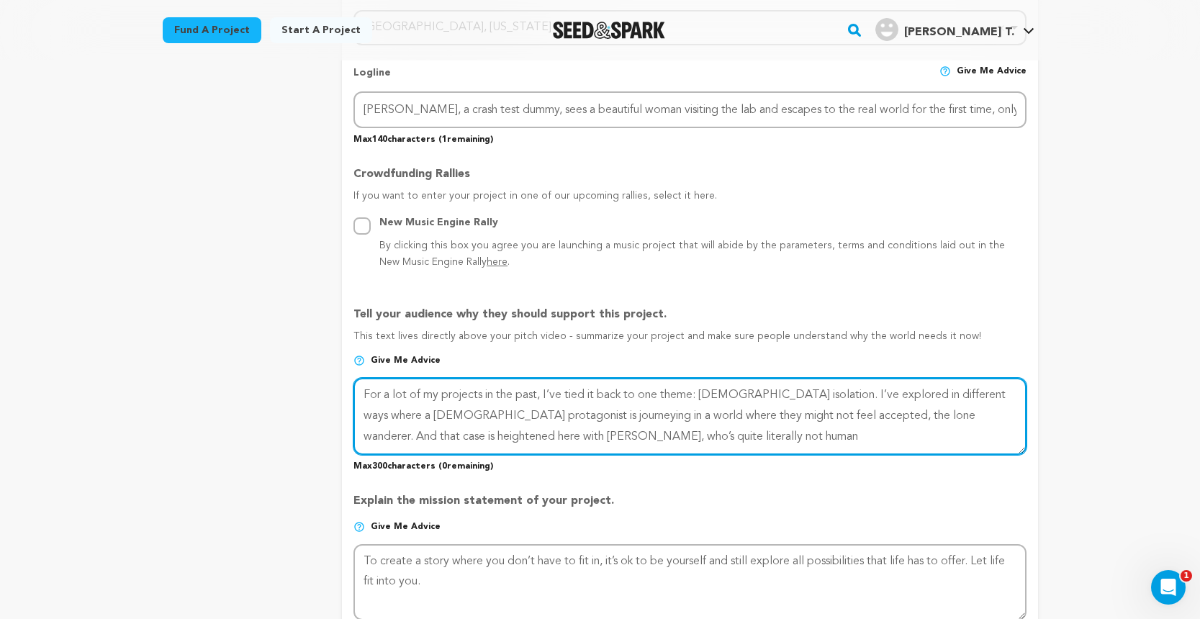
click at [609, 435] on textarea at bounding box center [689, 416] width 672 height 76
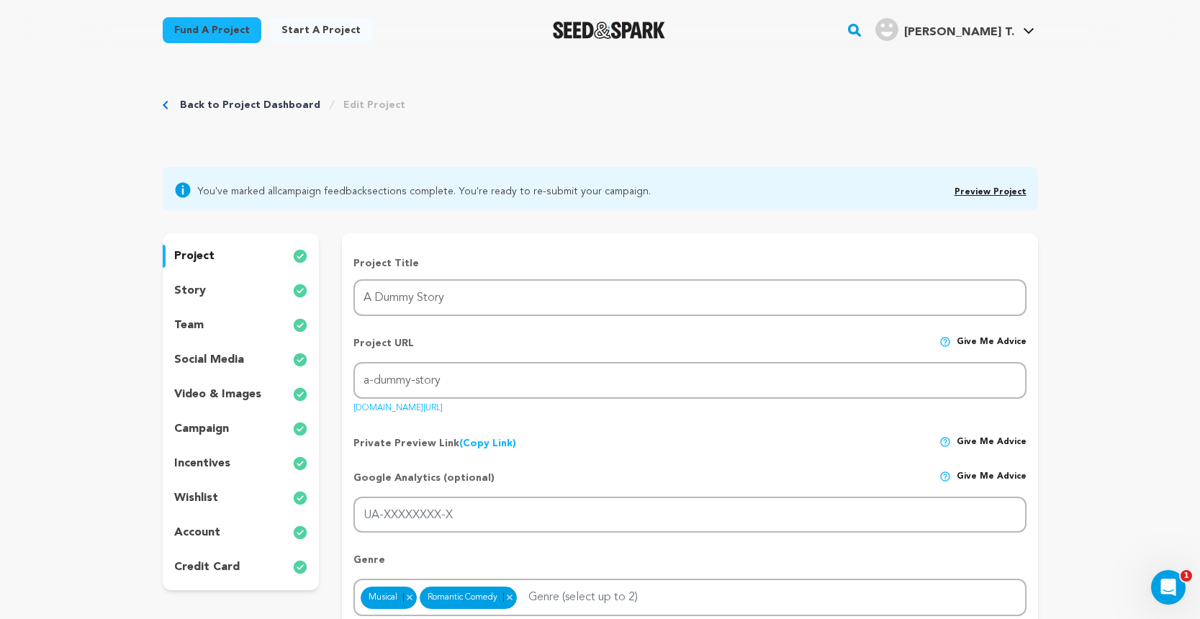
scroll to position [0, 0]
click at [983, 190] on link "Preview Project" at bounding box center [990, 192] width 72 height 9
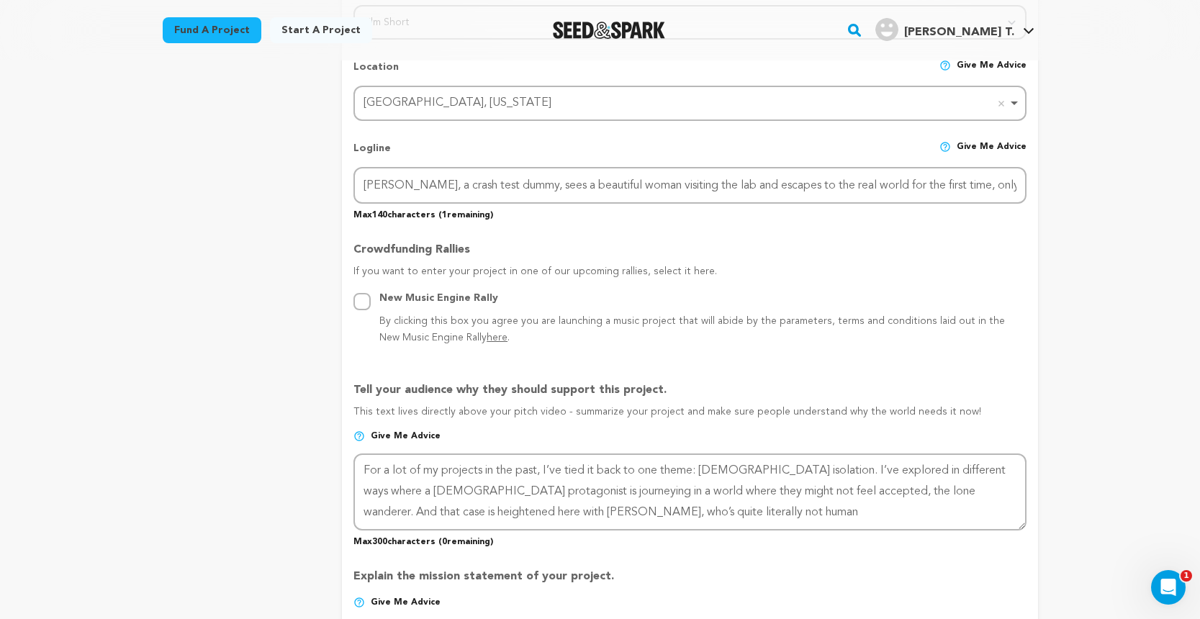
scroll to position [686, 0]
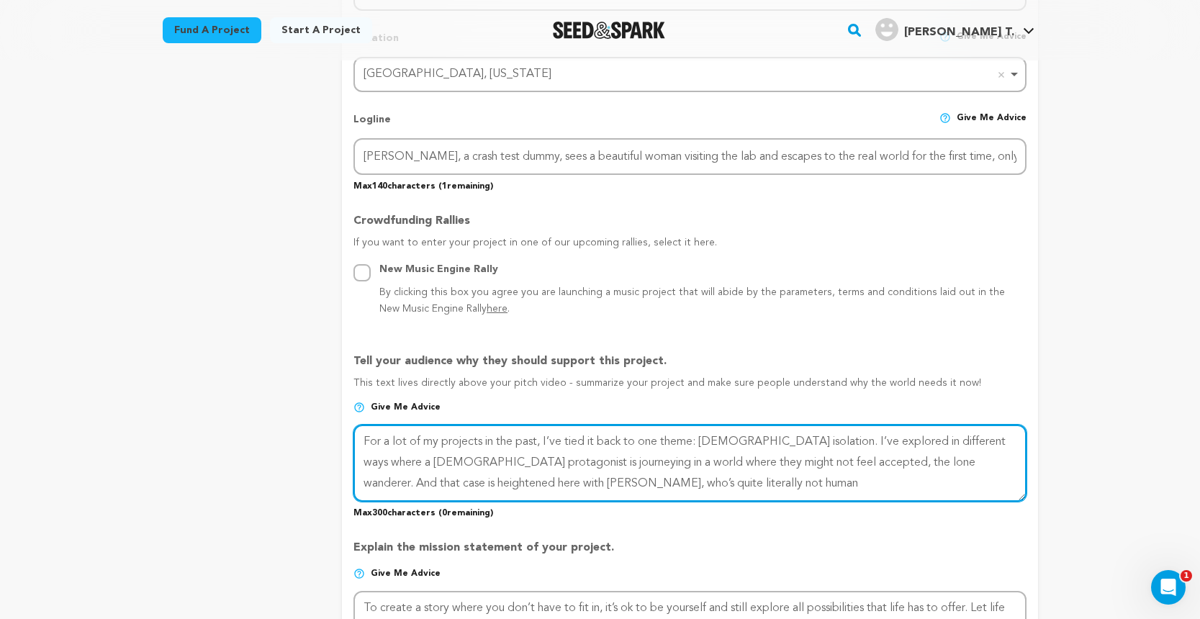
click at [604, 477] on textarea at bounding box center [689, 463] width 672 height 76
drag, startPoint x: 592, startPoint y: 476, endPoint x: 342, endPoint y: 432, distance: 253.6
click at [342, 432] on form "Project Title Project Name A Dummy Story Project URL Give me advice Project URL…" at bounding box center [689, 381] width 695 height 1622
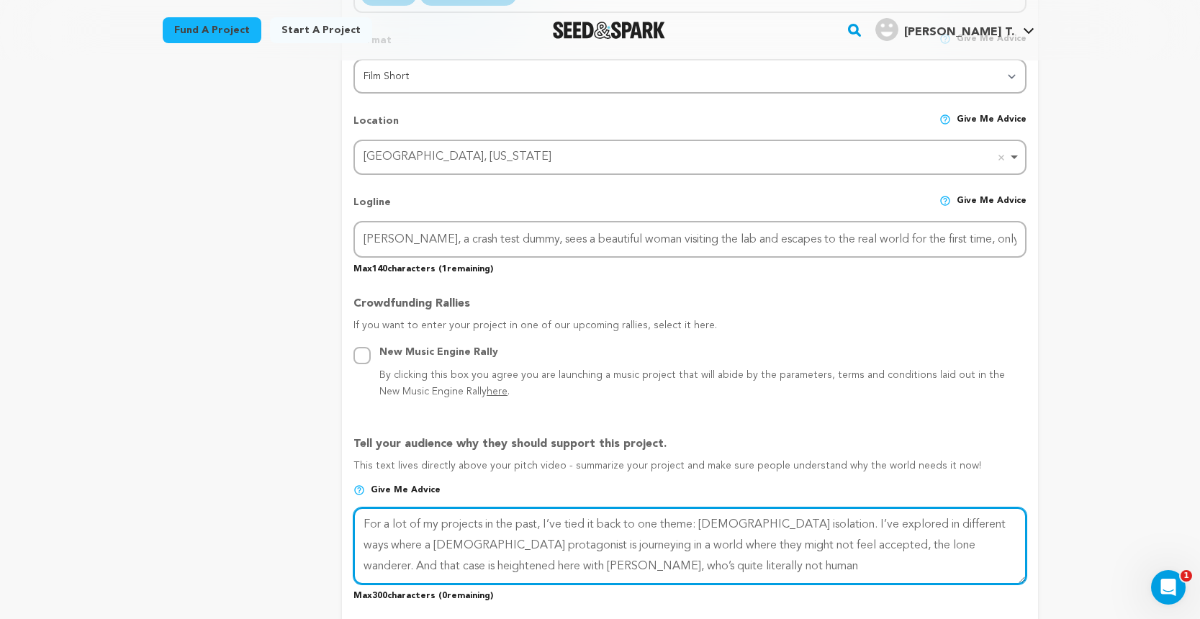
scroll to position [602, 0]
drag, startPoint x: 599, startPoint y: 561, endPoint x: 339, endPoint y: 521, distance: 263.0
click at [339, 521] on div "project story team social media video & images campaign incentives wishlist" at bounding box center [600, 464] width 875 height 1666
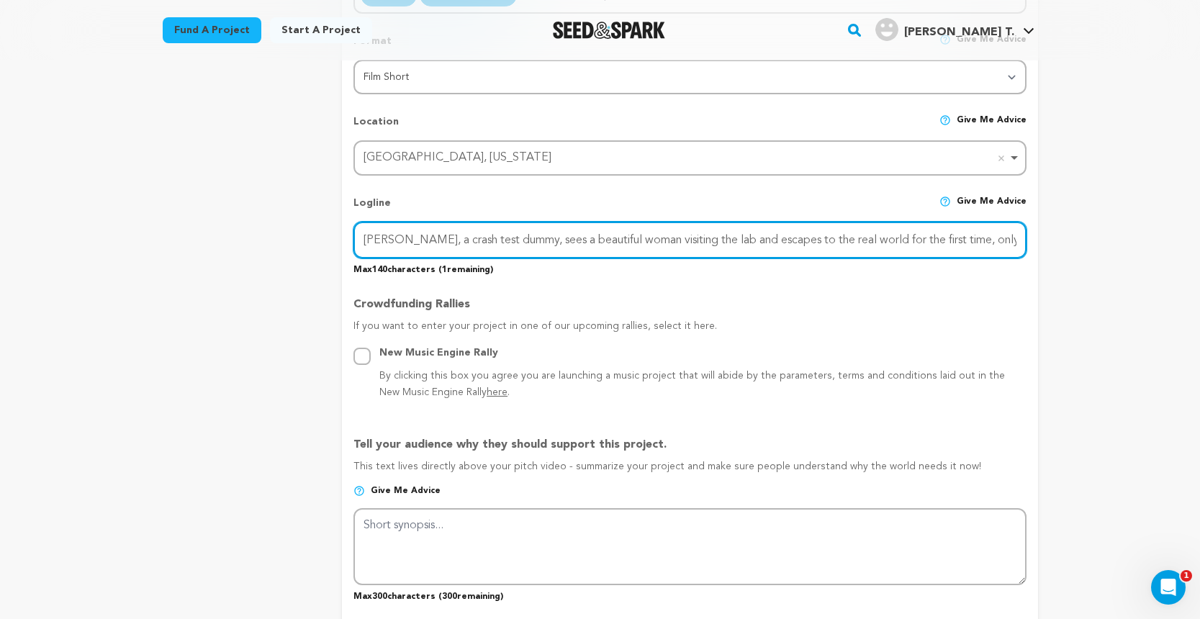
drag, startPoint x: 363, startPoint y: 233, endPoint x: 1066, endPoint y: 229, distance: 703.3
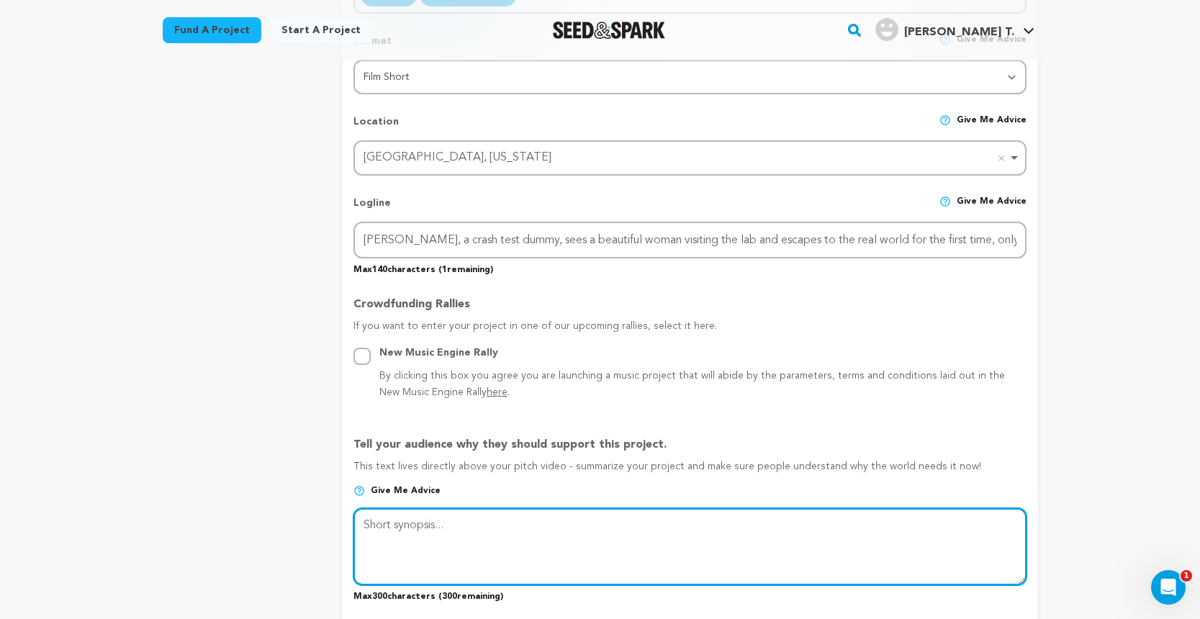
click at [588, 523] on textarea at bounding box center [689, 546] width 672 height 76
paste textarea "Edward, a crash test dummy, sees a beautiful woman visiting the lab and escapes…"
type textarea "[PERSON_NAME], a crash test dummy, sees a beautiful woman visiting the lab and …"
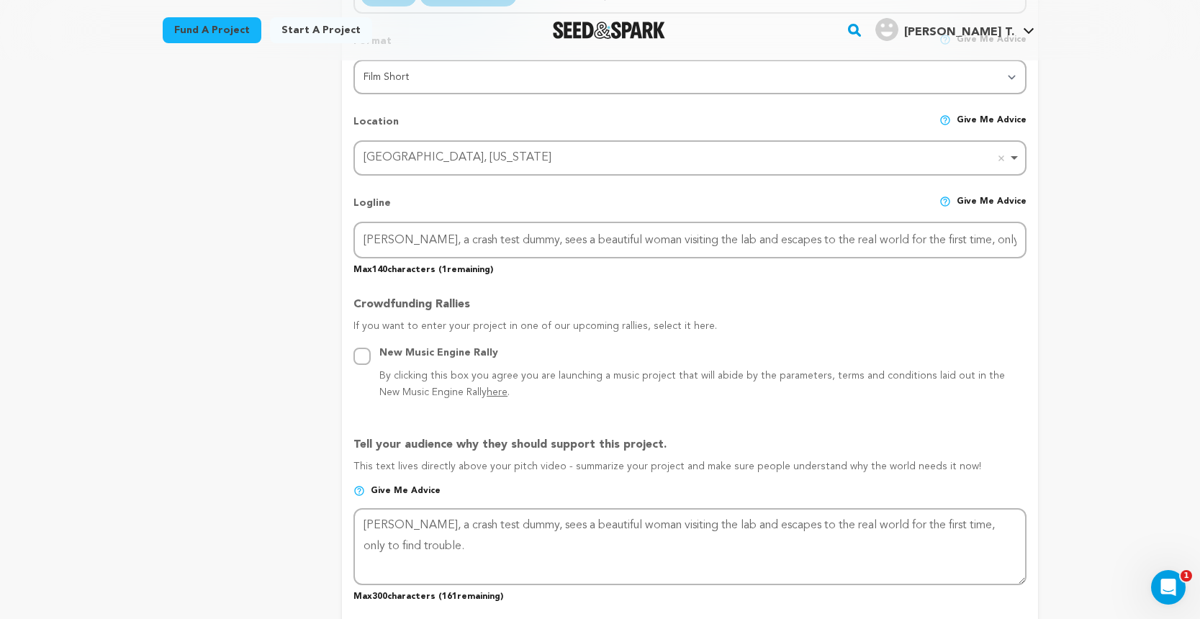
click at [775, 410] on div "Project Title Project Name A Dummy Story Project URL Give me advice Project URL…" at bounding box center [689, 465] width 672 height 1622
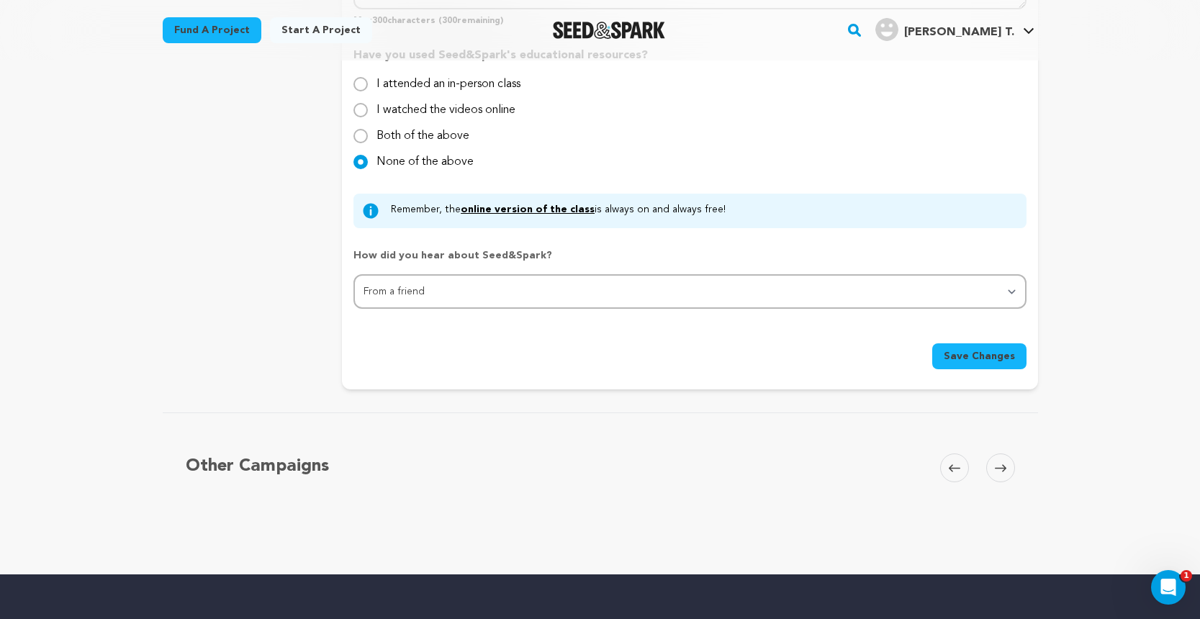
scroll to position [1586, 0]
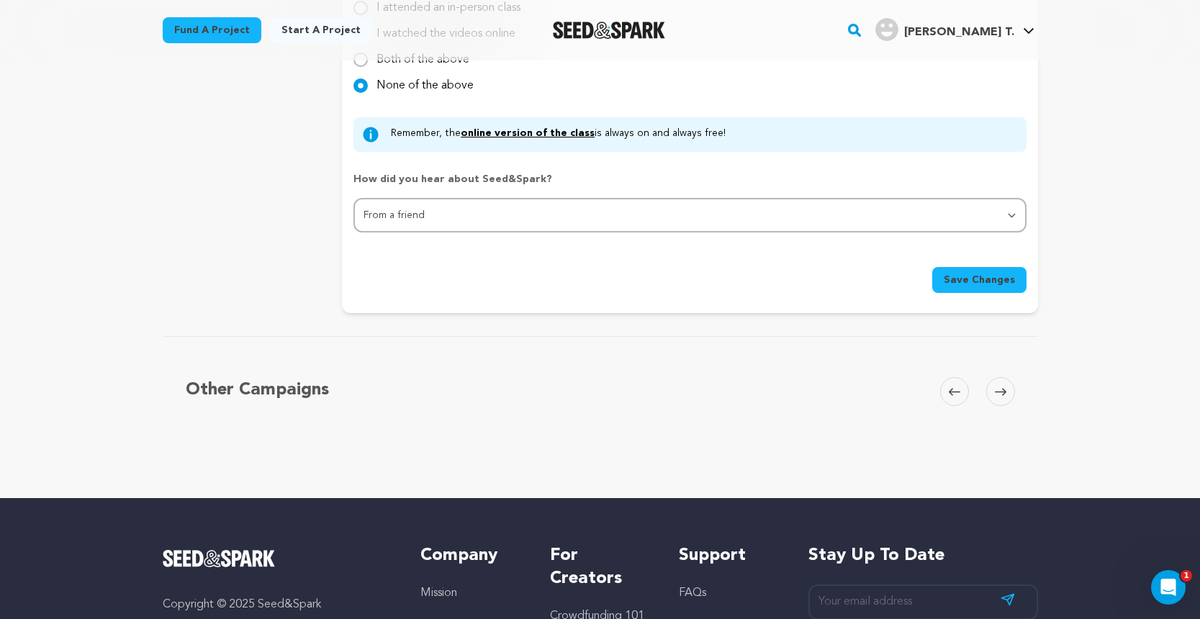
click at [961, 278] on span "Save Changes" at bounding box center [979, 280] width 71 height 14
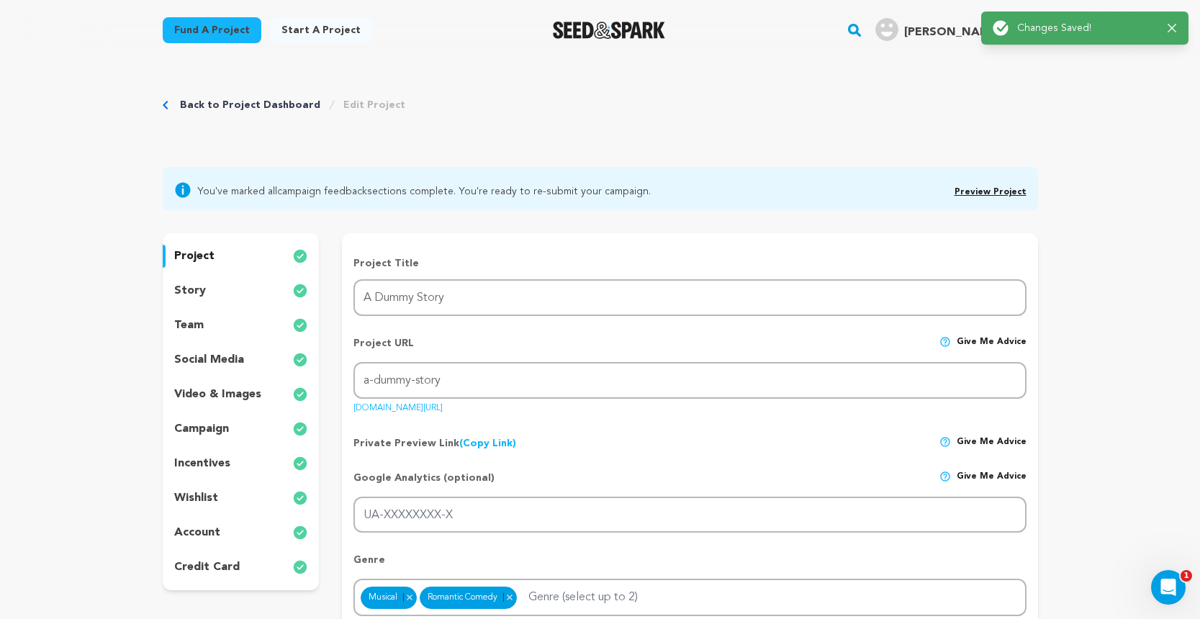
scroll to position [0, 0]
click at [983, 186] on span "Preview Project" at bounding box center [990, 189] width 72 height 17
click at [983, 191] on link "Preview Project" at bounding box center [990, 192] width 72 height 9
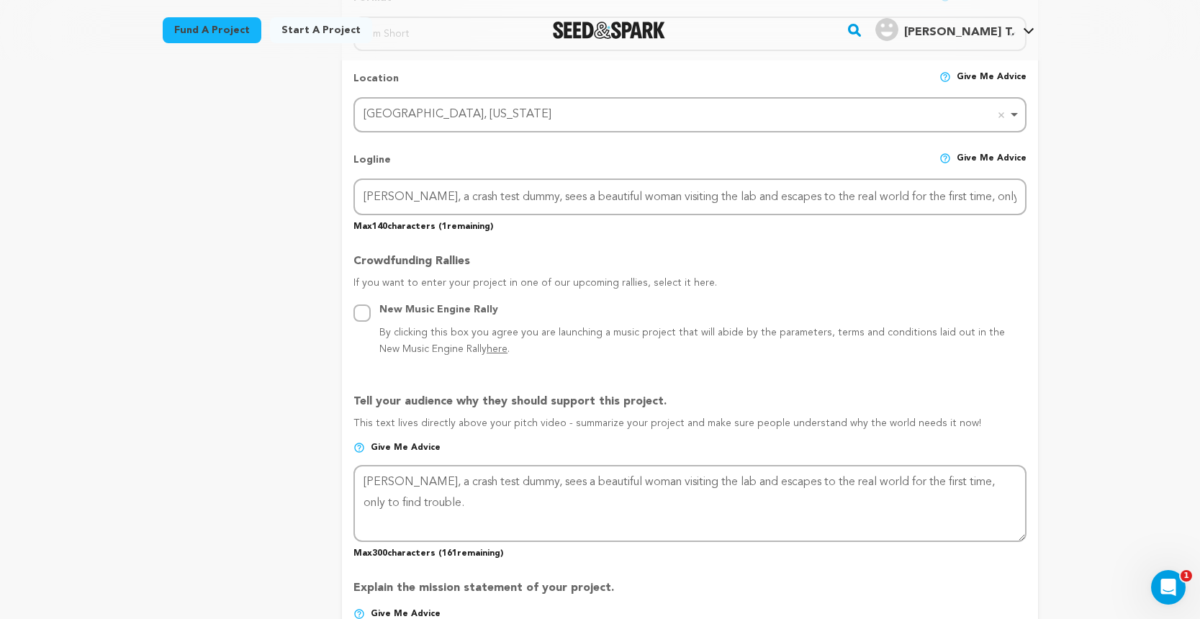
scroll to position [640, 0]
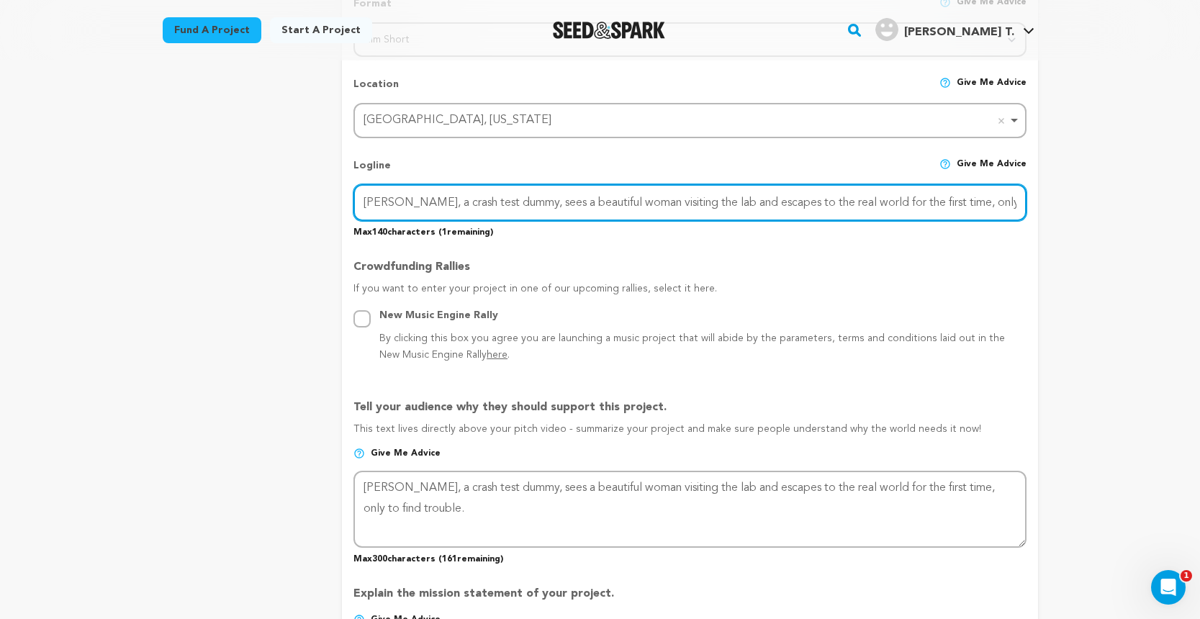
drag, startPoint x: 364, startPoint y: 200, endPoint x: 1069, endPoint y: 200, distance: 705.4
click at [1069, 200] on div "Back to Project Dashboard Edit Project You've marked all campaign feedback sect…" at bounding box center [600, 617] width 1200 height 2393
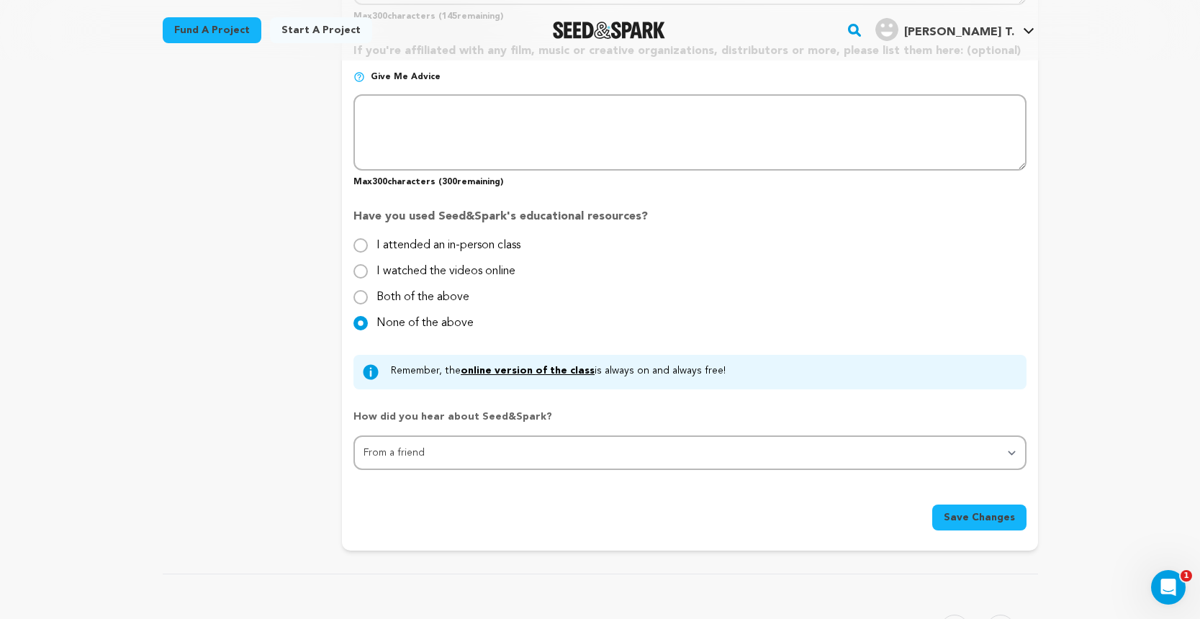
click at [990, 515] on span "Save Changes" at bounding box center [979, 517] width 71 height 14
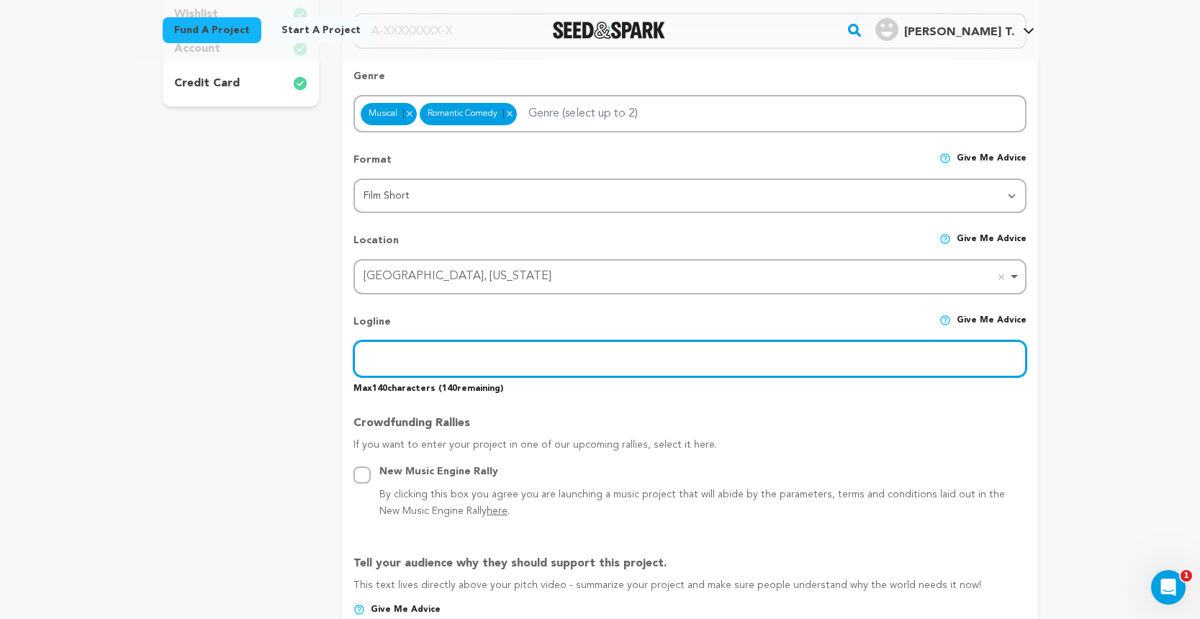
scroll to position [479, 0]
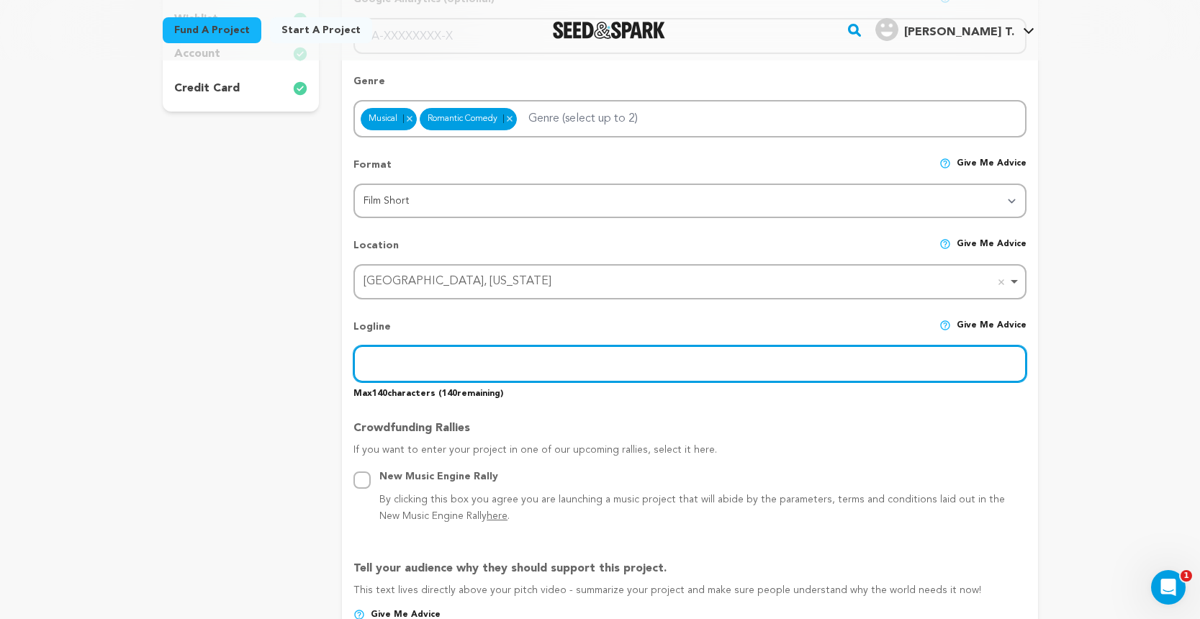
paste input "Edward, a crash test dummy, sees a beautiful woman visiting the lab and escapes…"
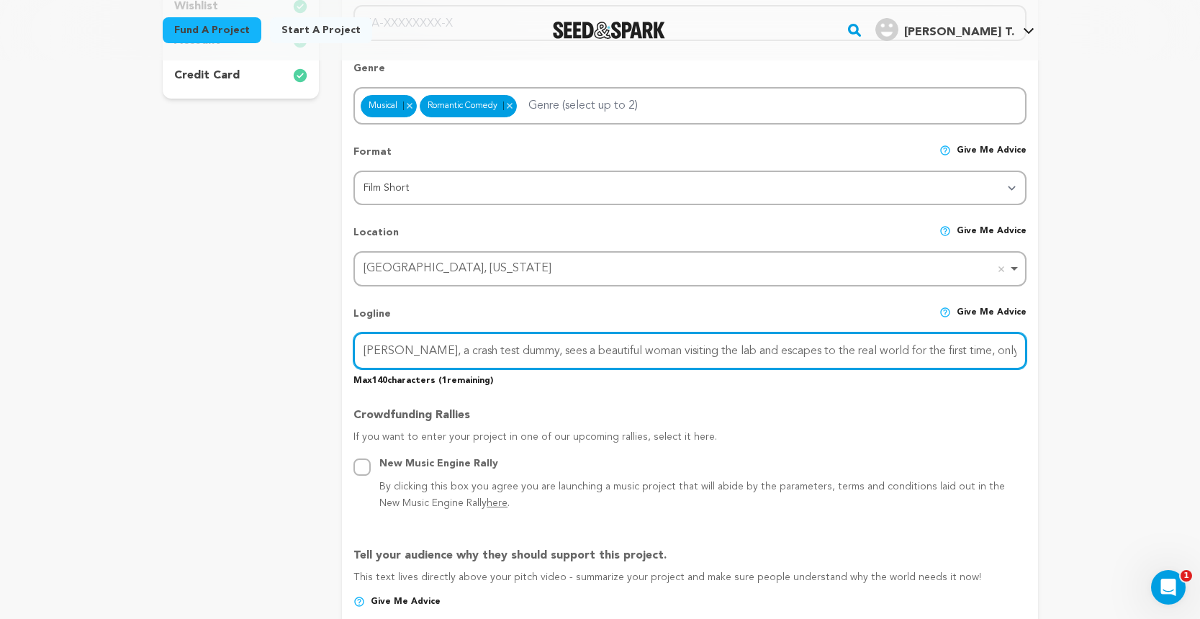
type input "Edward, a crash test dummy, sees a beautiful woman visiting the lab and escapes…"
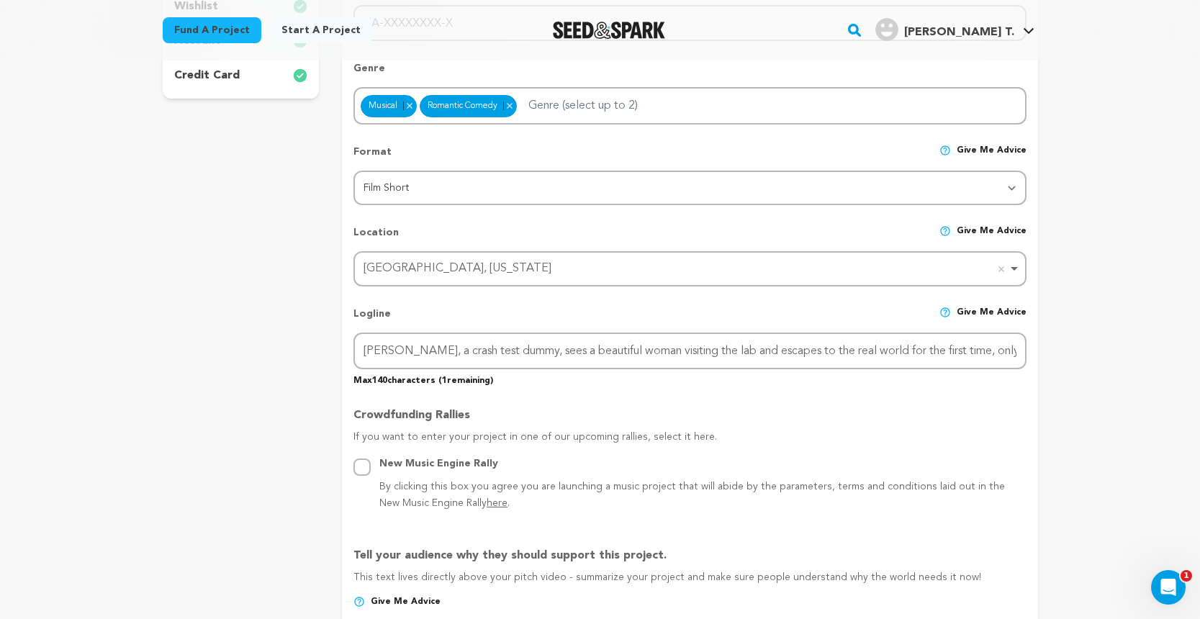
click at [921, 441] on p "If you want to enter your project in one of our upcoming rallies, select it her…" at bounding box center [689, 443] width 672 height 26
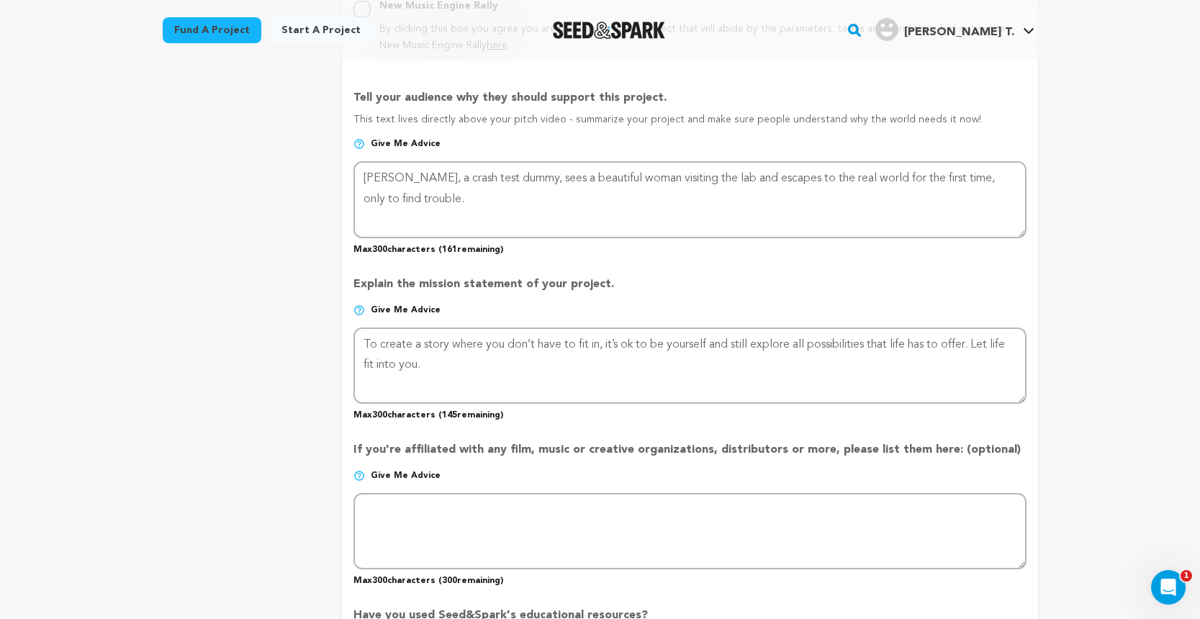
scroll to position [952, 0]
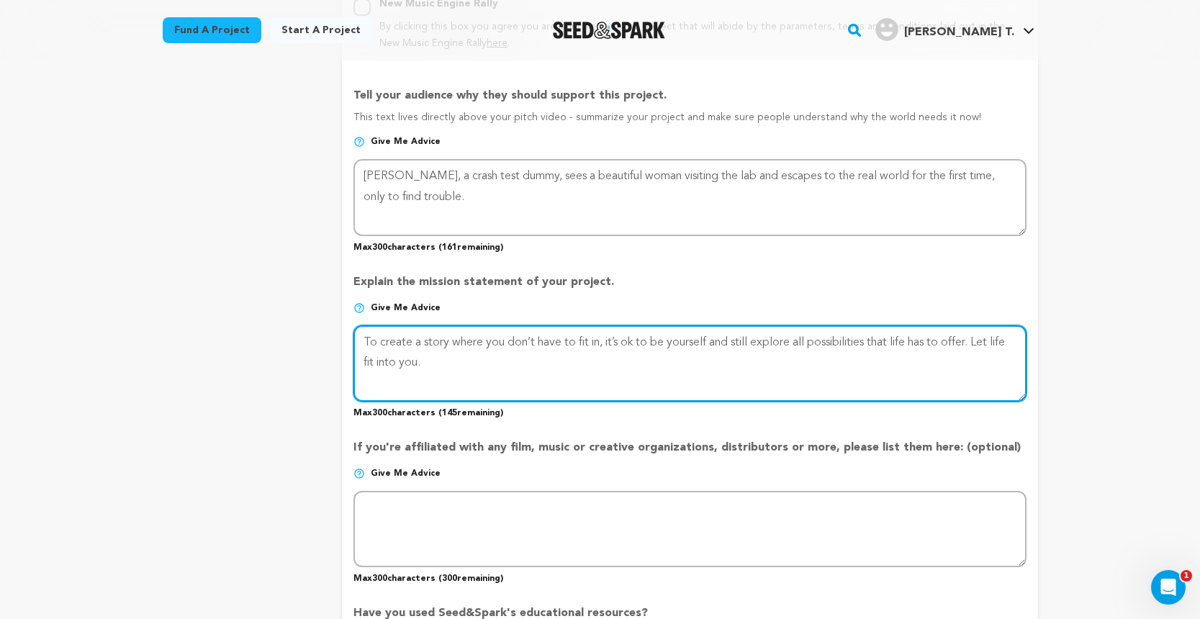
click at [438, 353] on textarea at bounding box center [689, 363] width 672 height 76
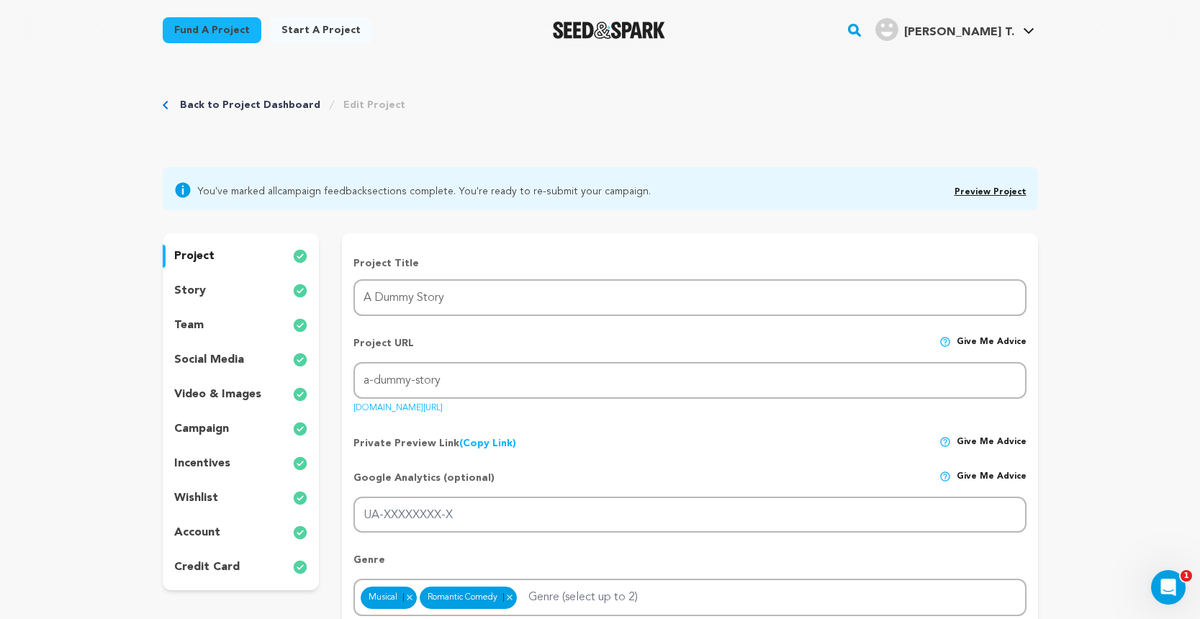
scroll to position [0, 0]
click at [208, 294] on div "story" at bounding box center [241, 290] width 157 height 23
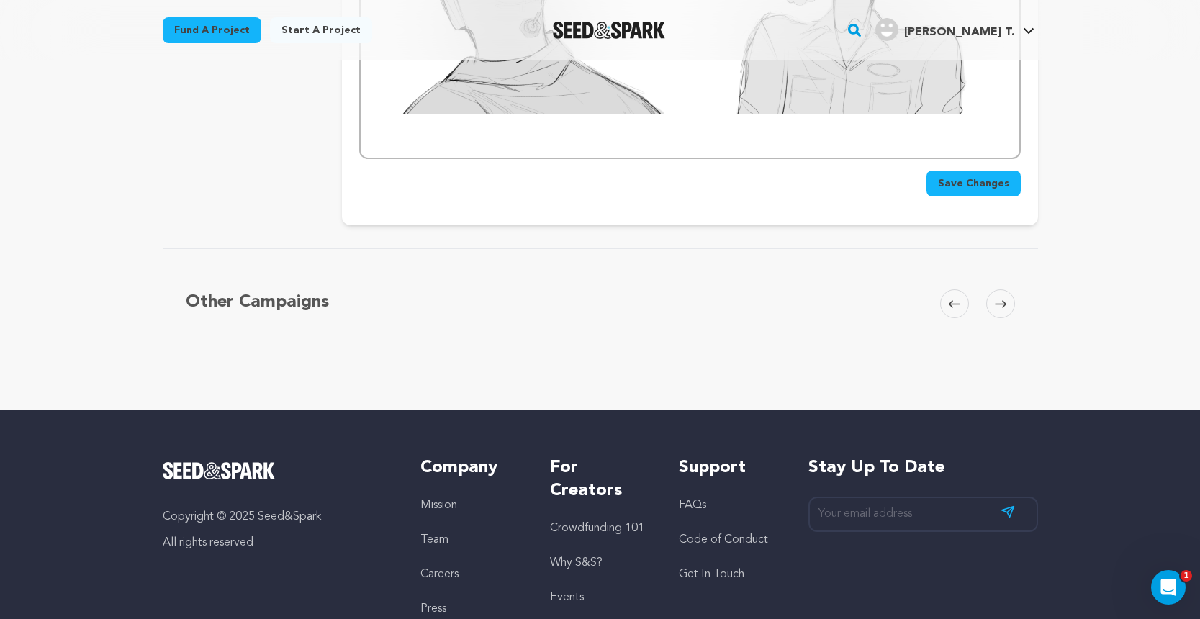
scroll to position [1726, 0]
click at [975, 176] on span "Save Changes" at bounding box center [973, 183] width 71 height 14
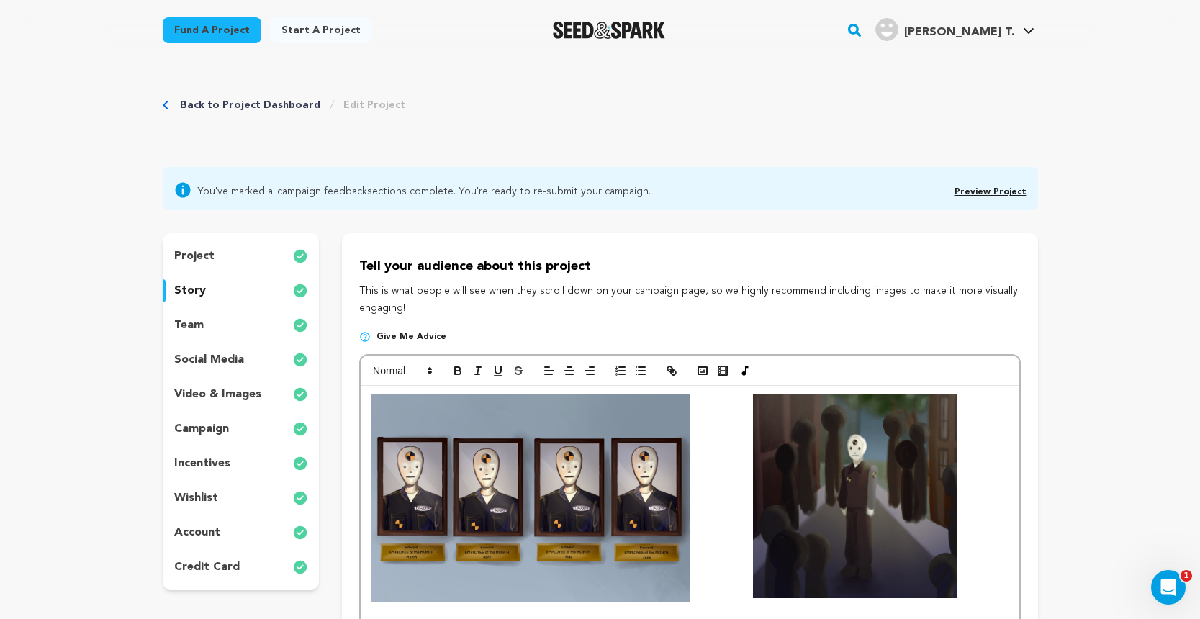
scroll to position [0, 0]
click at [216, 99] on link "Back to Project Dashboard" at bounding box center [250, 105] width 140 height 14
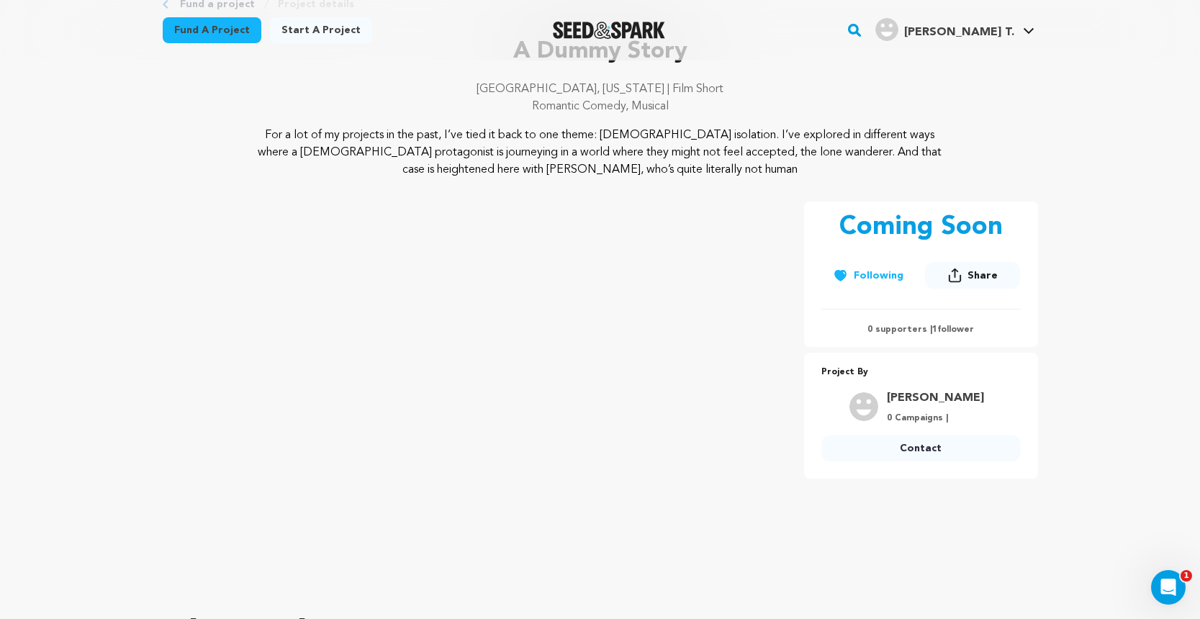
scroll to position [98, 0]
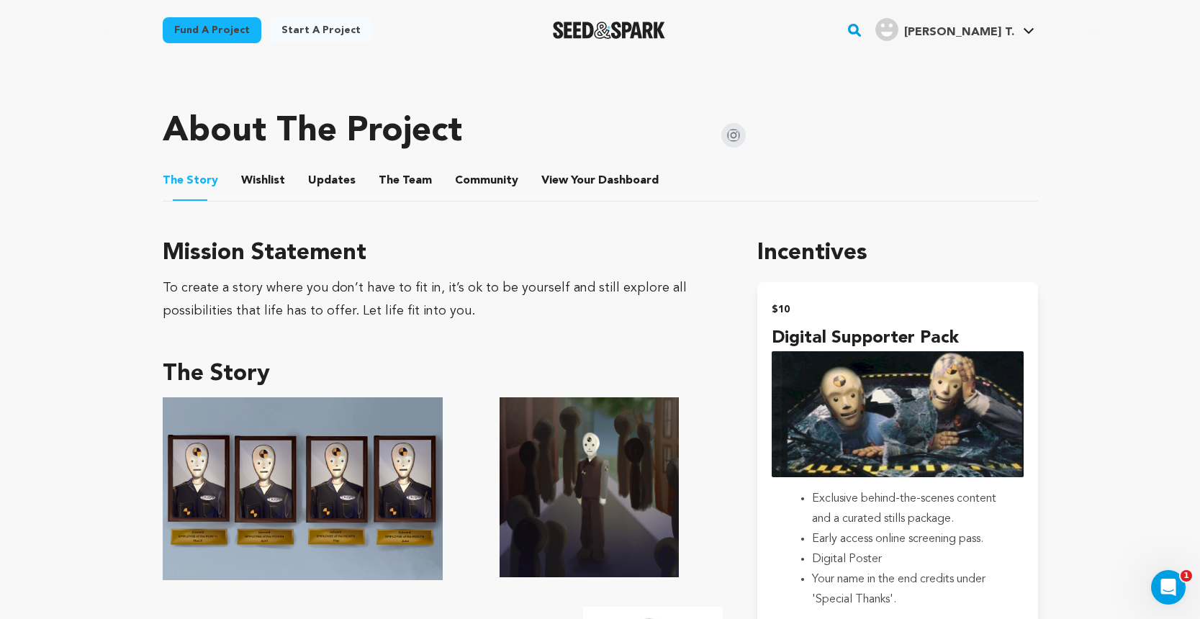
scroll to position [592, 0]
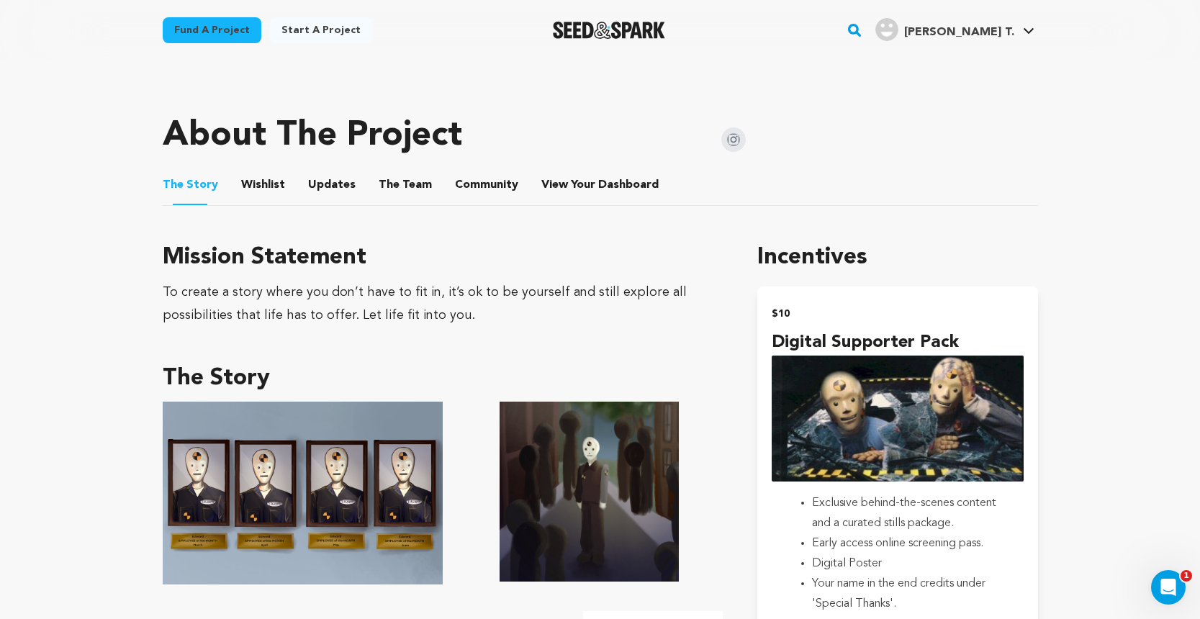
click at [273, 185] on button "Wishlist" at bounding box center [262, 188] width 35 height 35
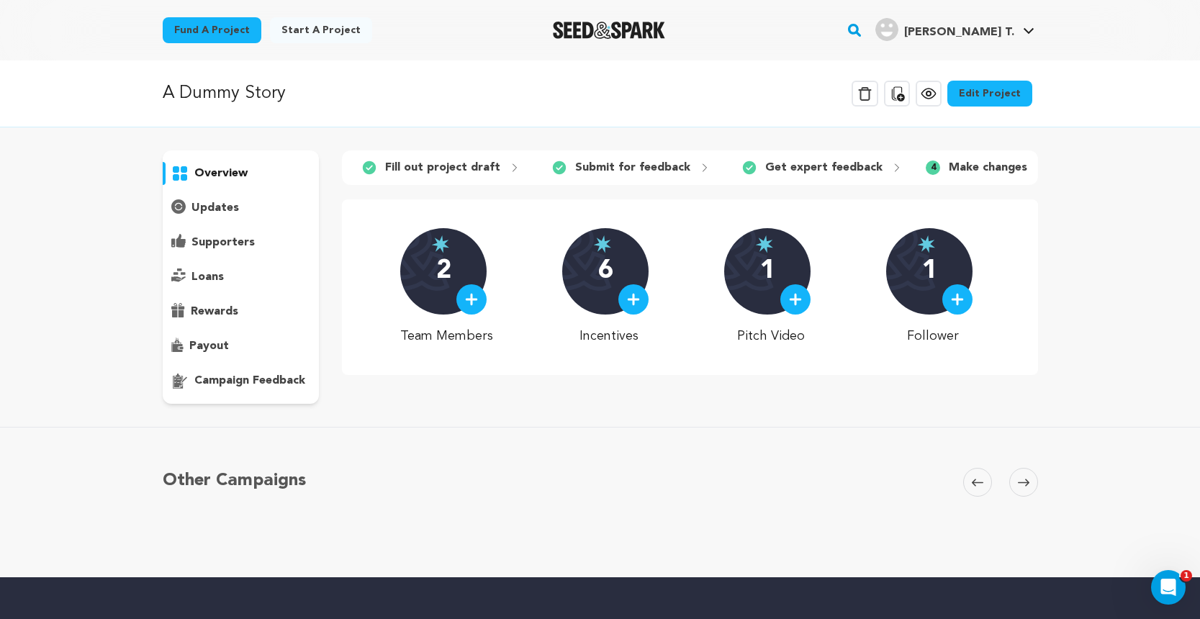
click at [961, 171] on p "Make changes" at bounding box center [988, 167] width 78 height 17
click at [1036, 170] on icon at bounding box center [1042, 168] width 12 height 12
click at [1025, 95] on link "Edit Project" at bounding box center [989, 94] width 85 height 26
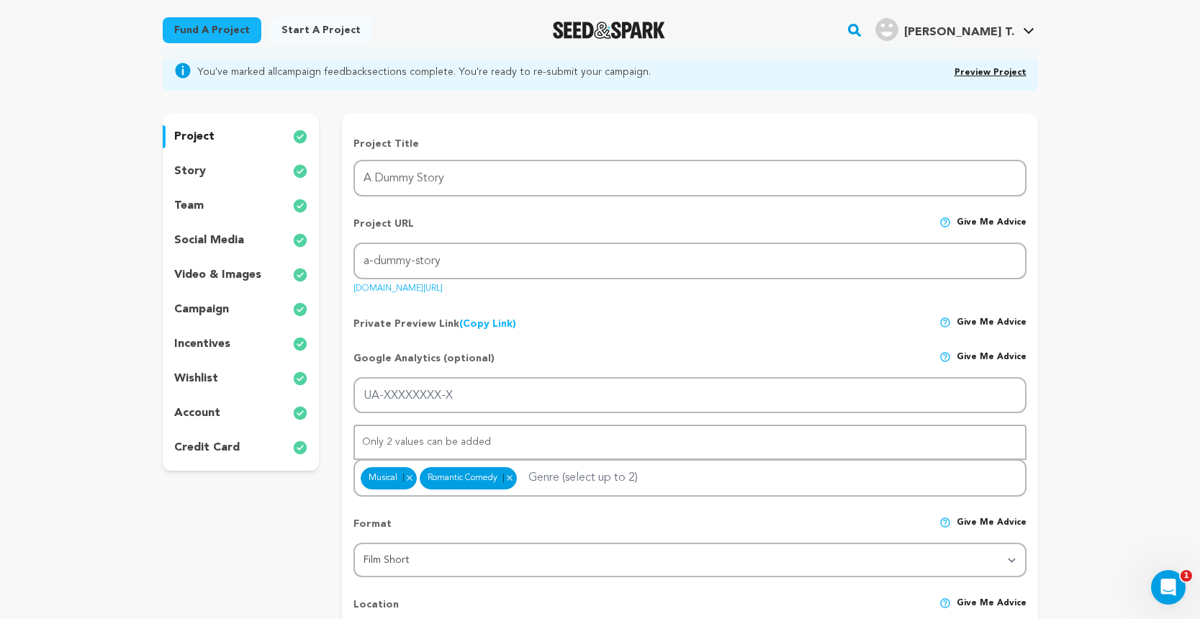
scroll to position [125, 0]
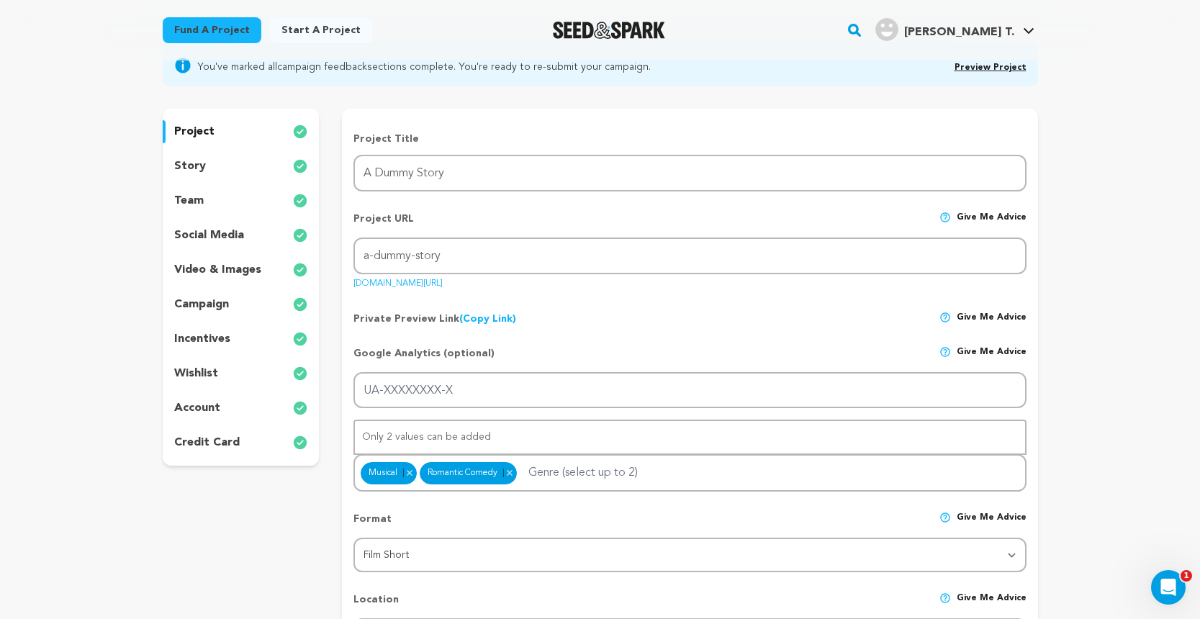
click at [261, 434] on div "credit card" at bounding box center [241, 442] width 157 height 23
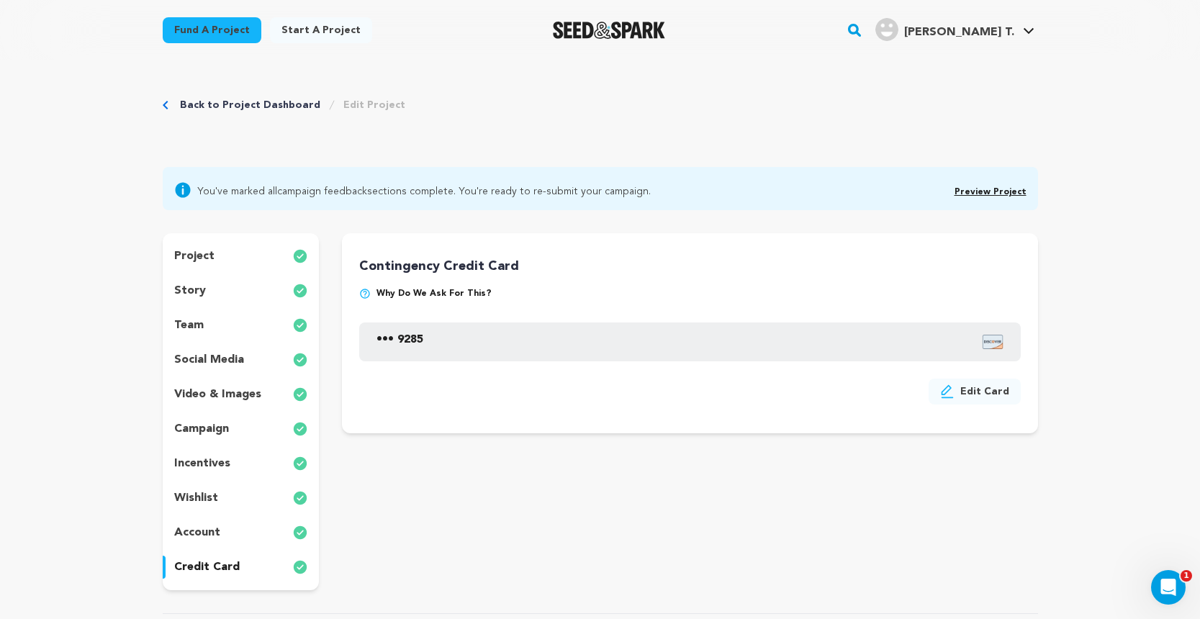
click at [978, 194] on link "Preview Project" at bounding box center [990, 192] width 72 height 9
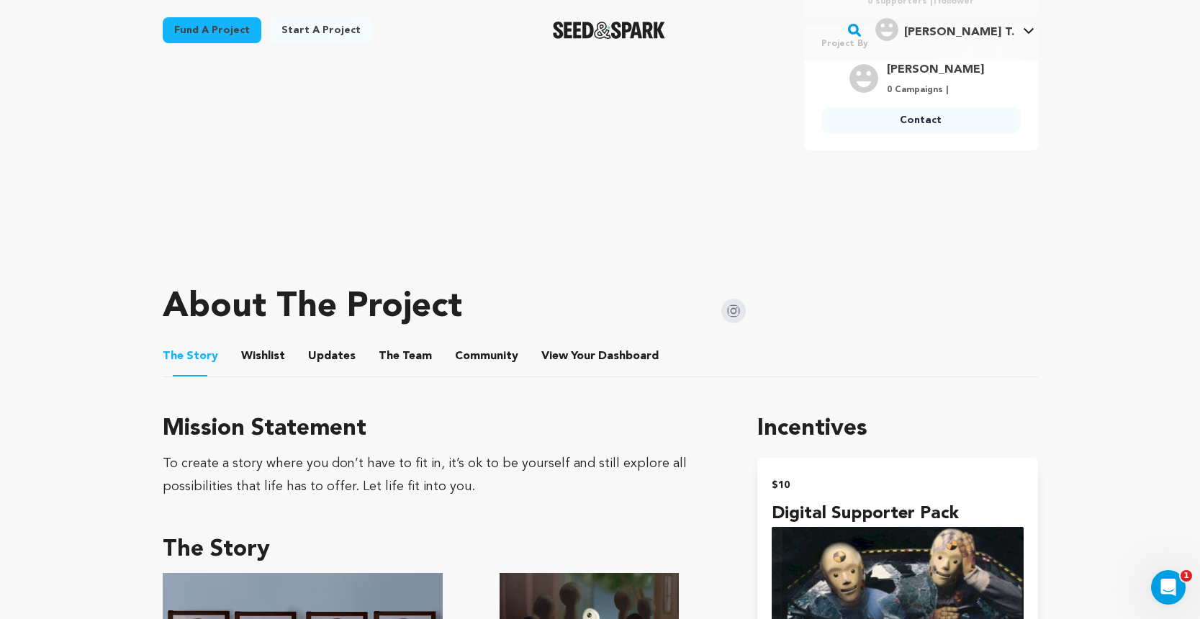
scroll to position [394, 0]
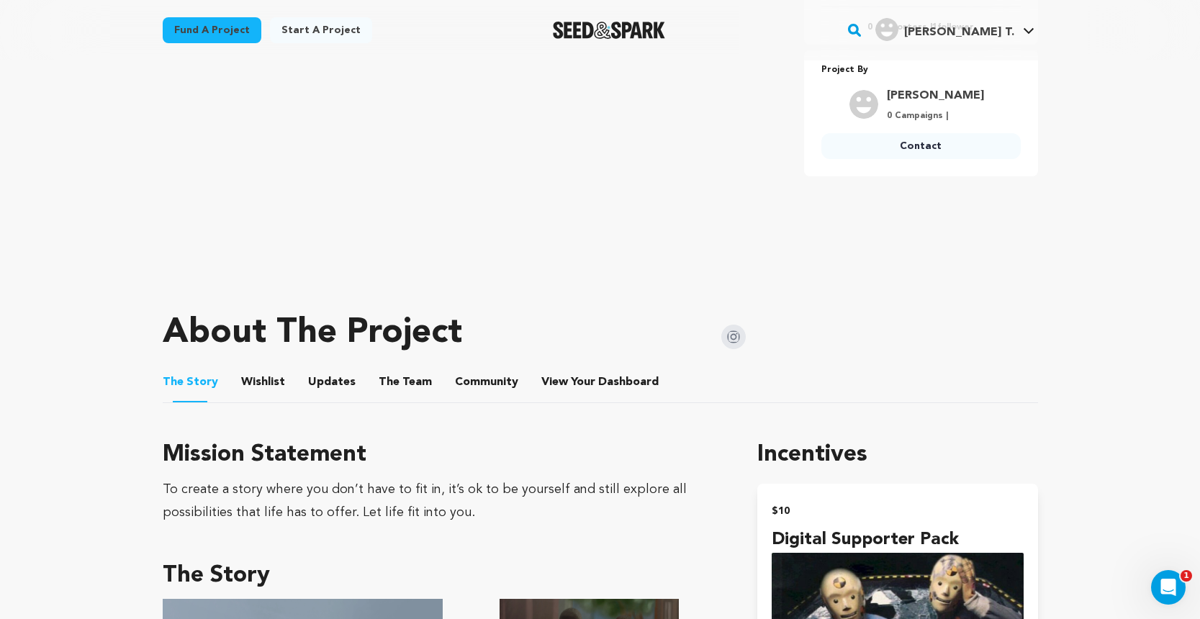
click at [557, 387] on button "View Your Dashboard" at bounding box center [558, 385] width 35 height 35
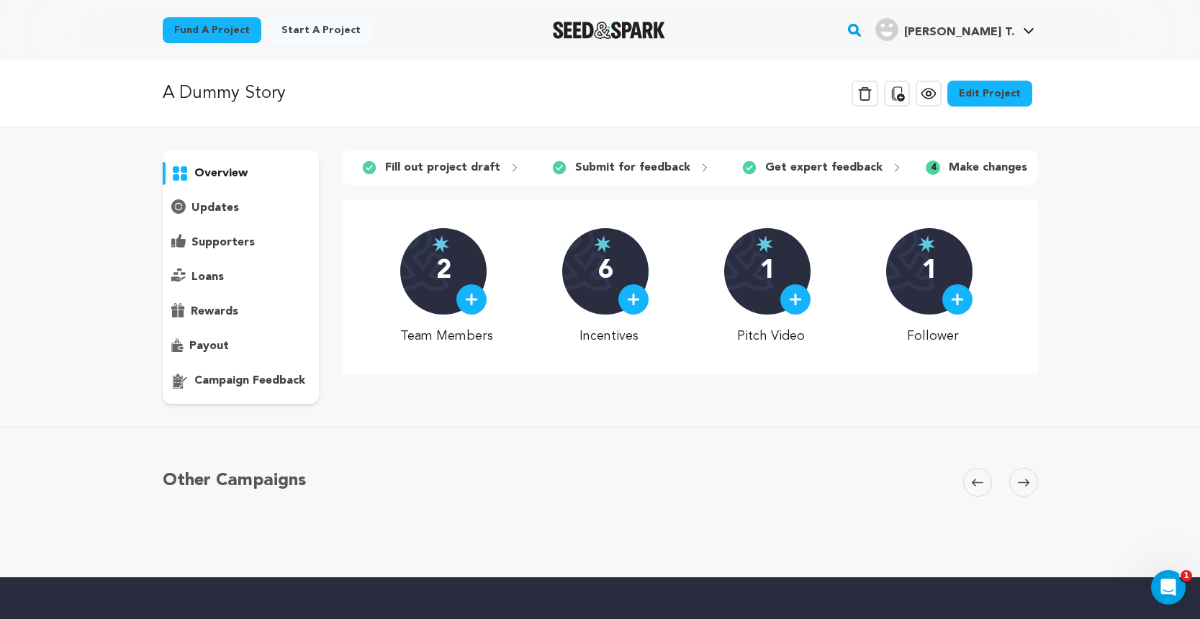
click at [960, 170] on p "Make changes" at bounding box center [988, 167] width 78 height 17
click at [1036, 170] on icon at bounding box center [1042, 168] width 12 height 12
click at [926, 163] on span "4" at bounding box center [933, 168] width 14 height 14
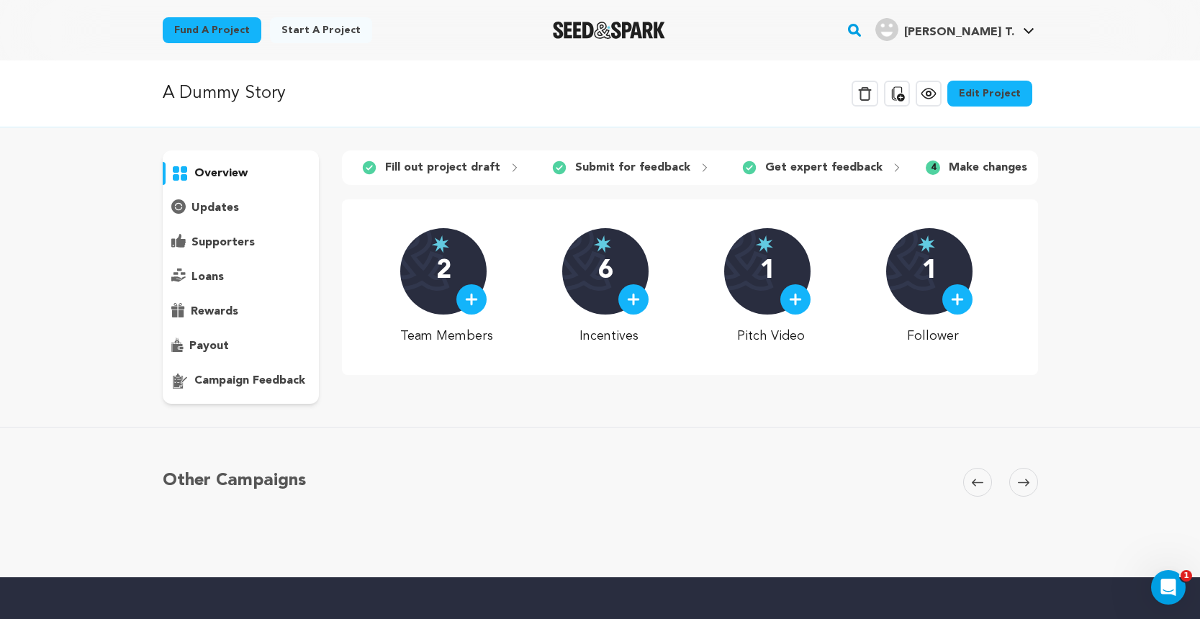
click at [241, 219] on div "updates" at bounding box center [241, 208] width 157 height 23
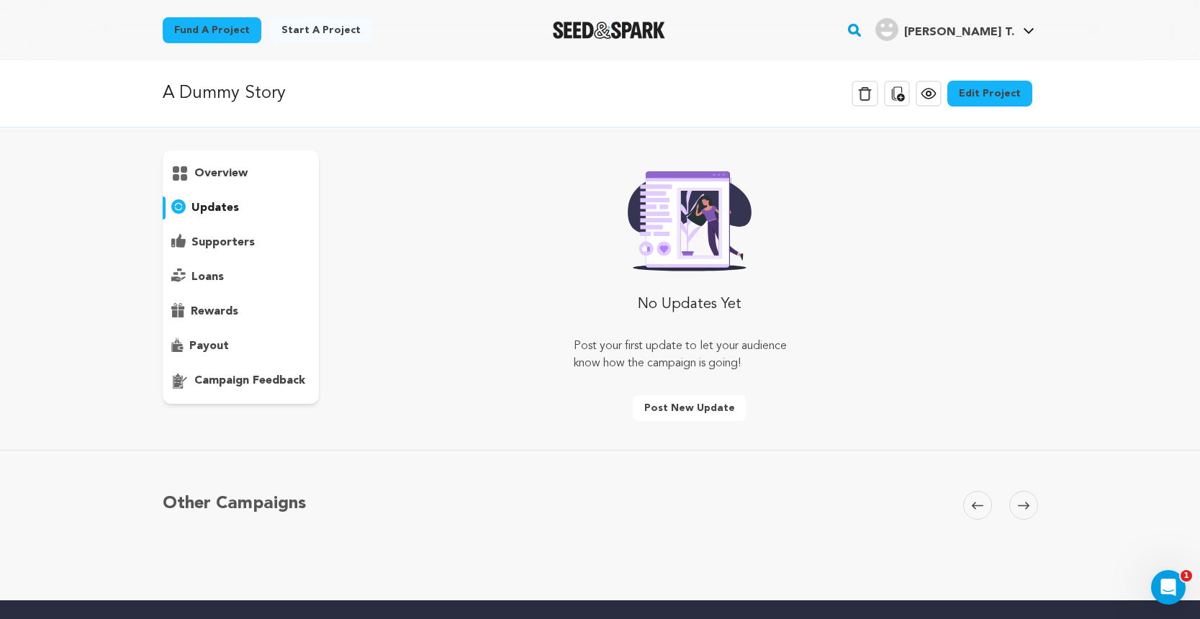
click at [241, 177] on p "overview" at bounding box center [220, 173] width 53 height 17
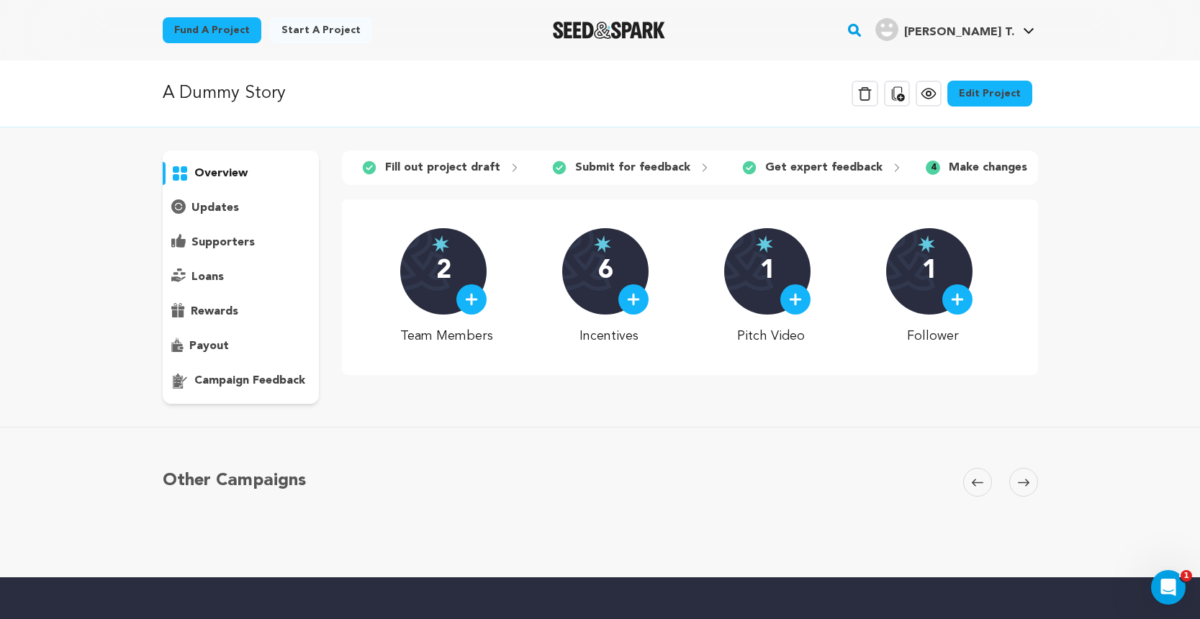
click at [253, 206] on div "updates" at bounding box center [241, 208] width 157 height 23
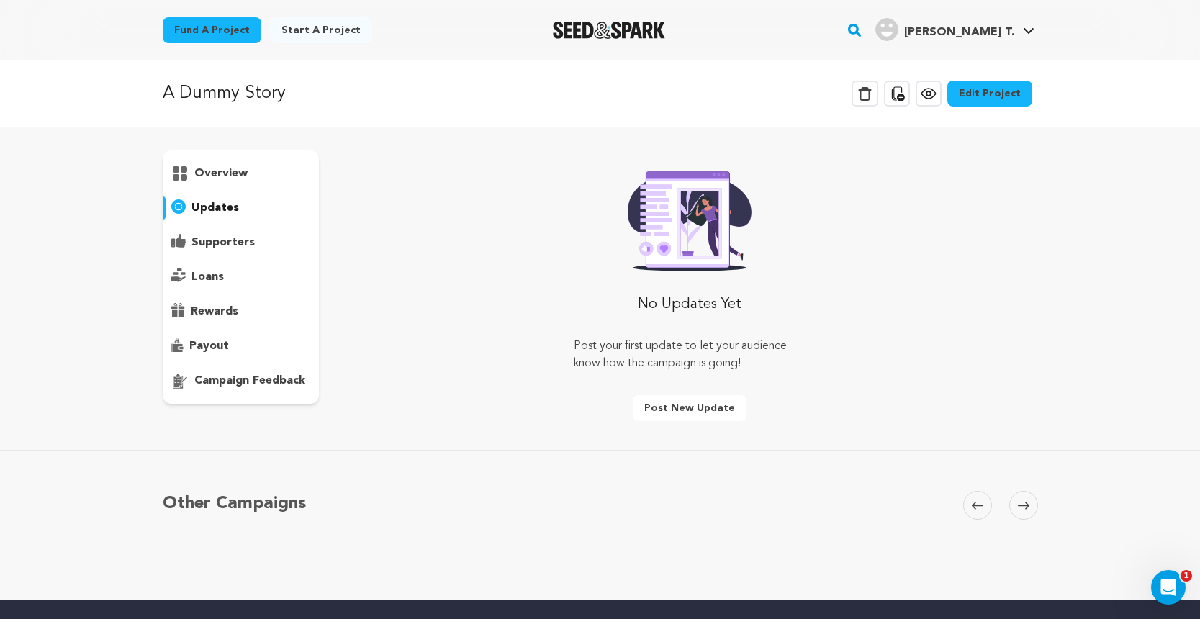
click at [235, 239] on p "supporters" at bounding box center [222, 242] width 63 height 17
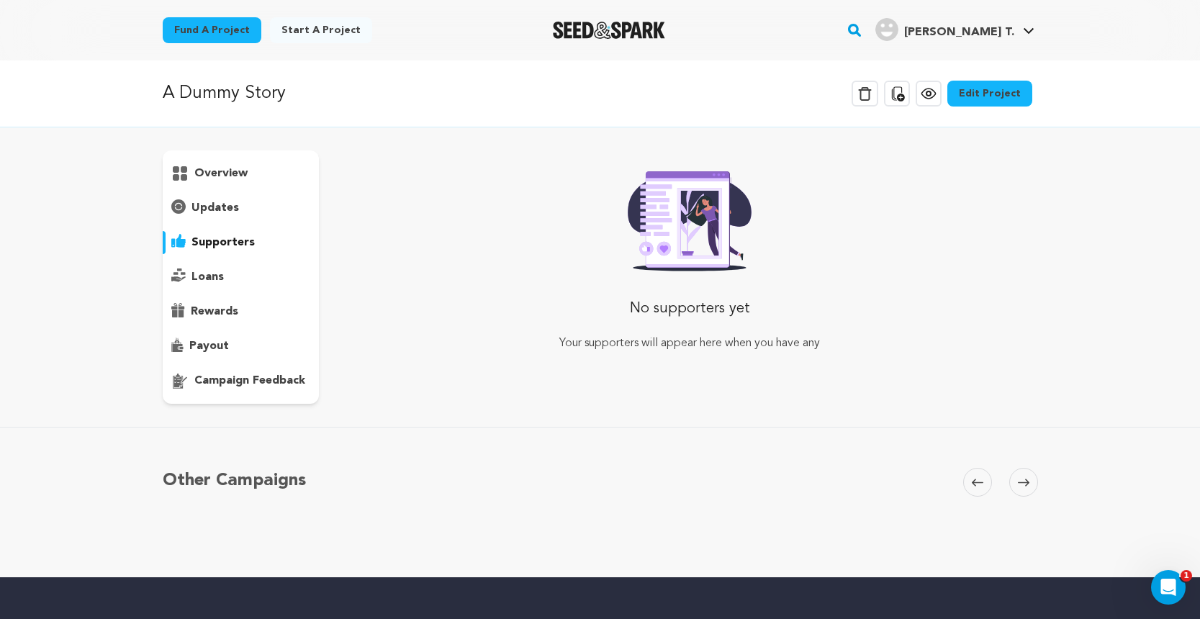
click at [218, 271] on p "loans" at bounding box center [207, 276] width 32 height 17
click at [217, 307] on p "rewards" at bounding box center [215, 311] width 48 height 17
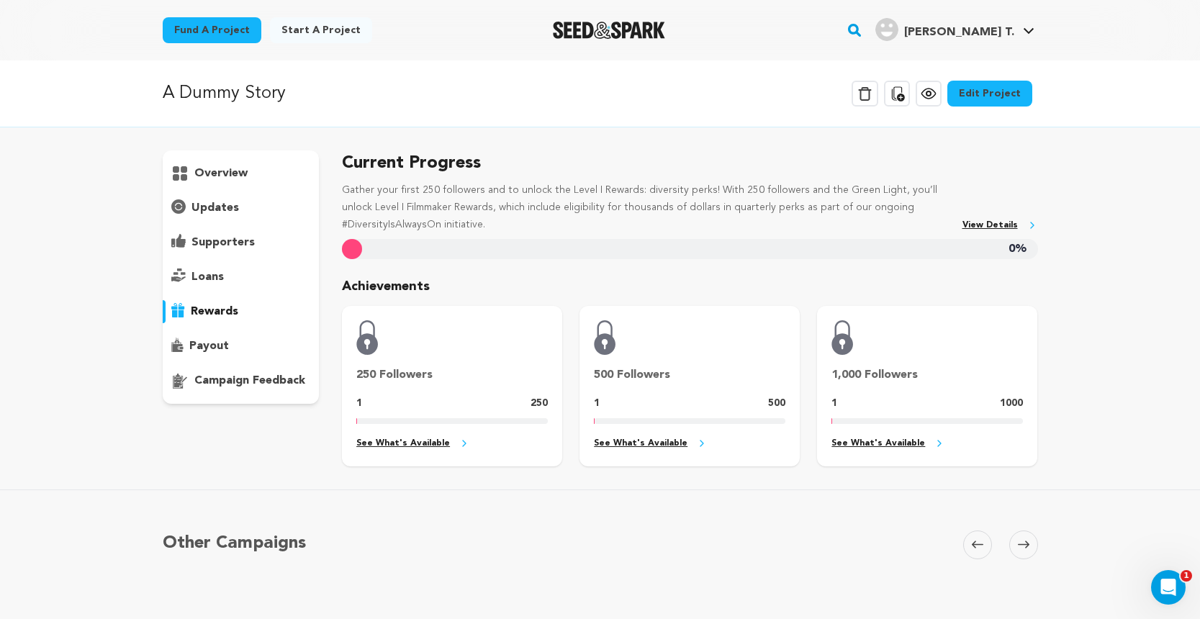
click at [217, 346] on p "payout" at bounding box center [209, 346] width 40 height 17
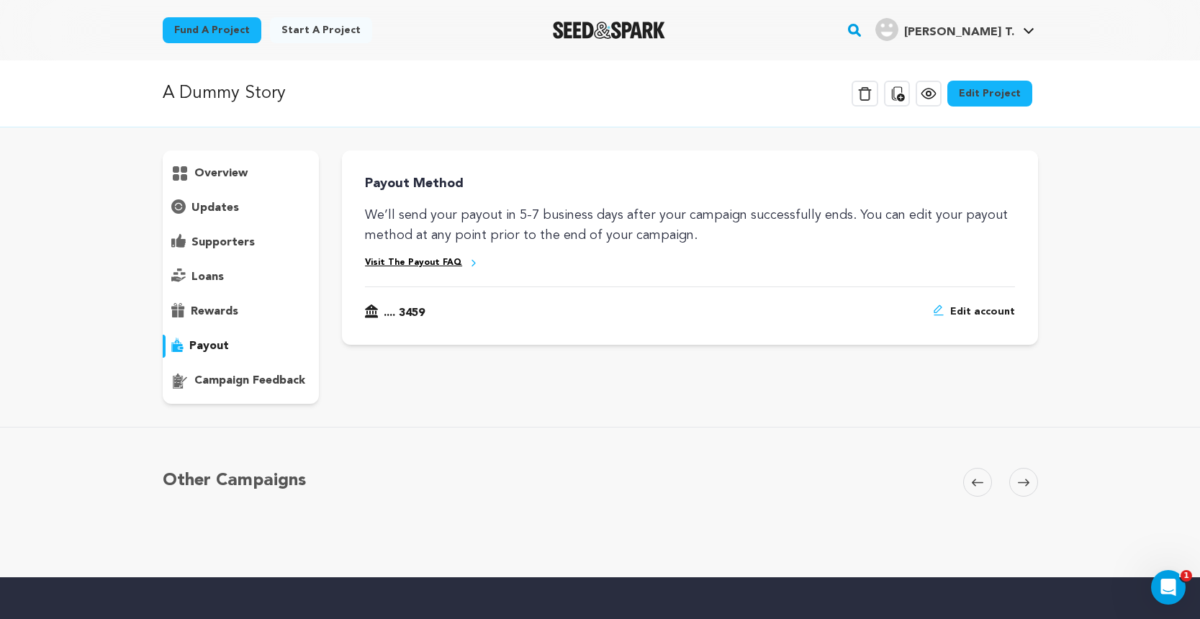
click at [228, 309] on p "rewards" at bounding box center [215, 311] width 48 height 17
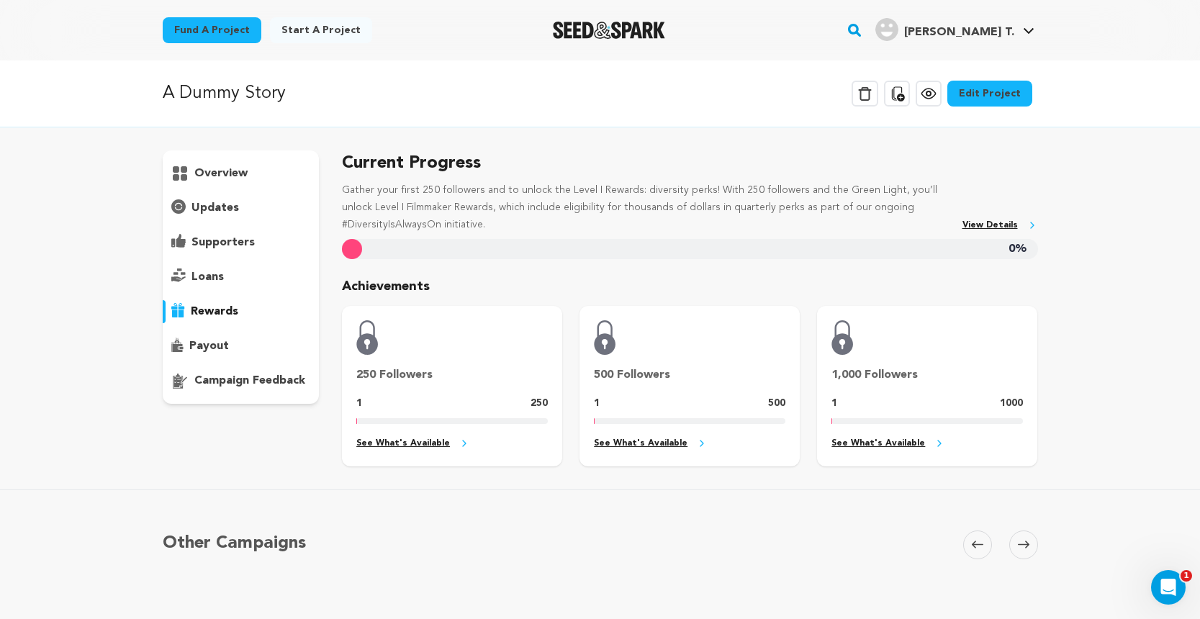
click at [1011, 101] on link "Edit Project" at bounding box center [989, 94] width 85 height 26
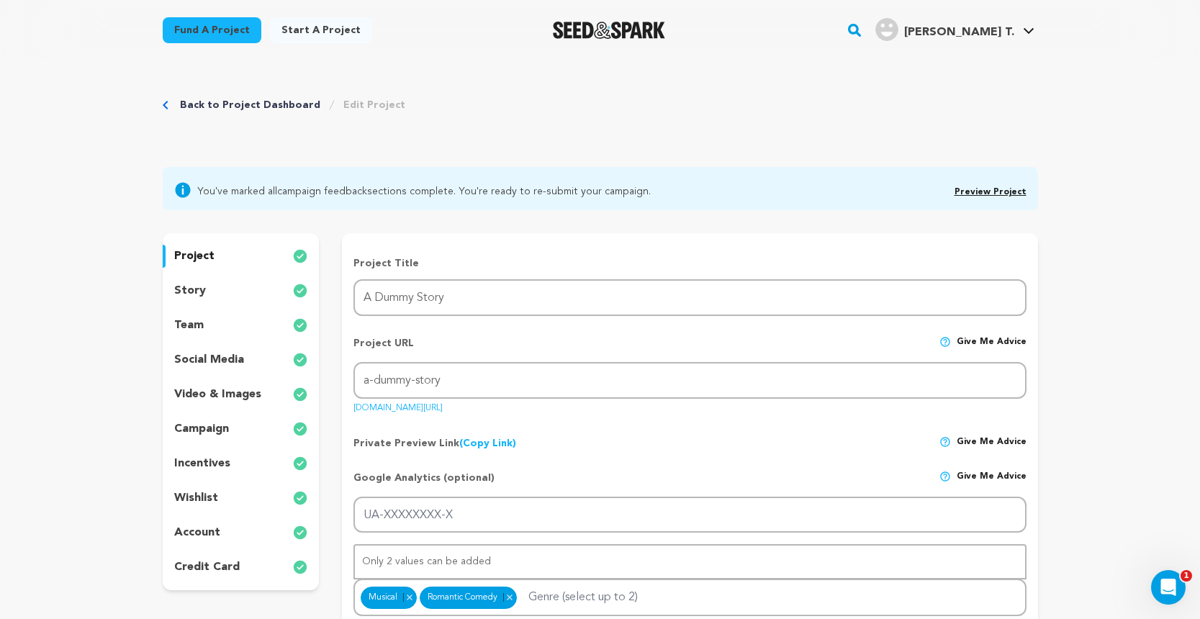
scroll to position [1, 0]
click at [204, 282] on div "story" at bounding box center [241, 290] width 157 height 23
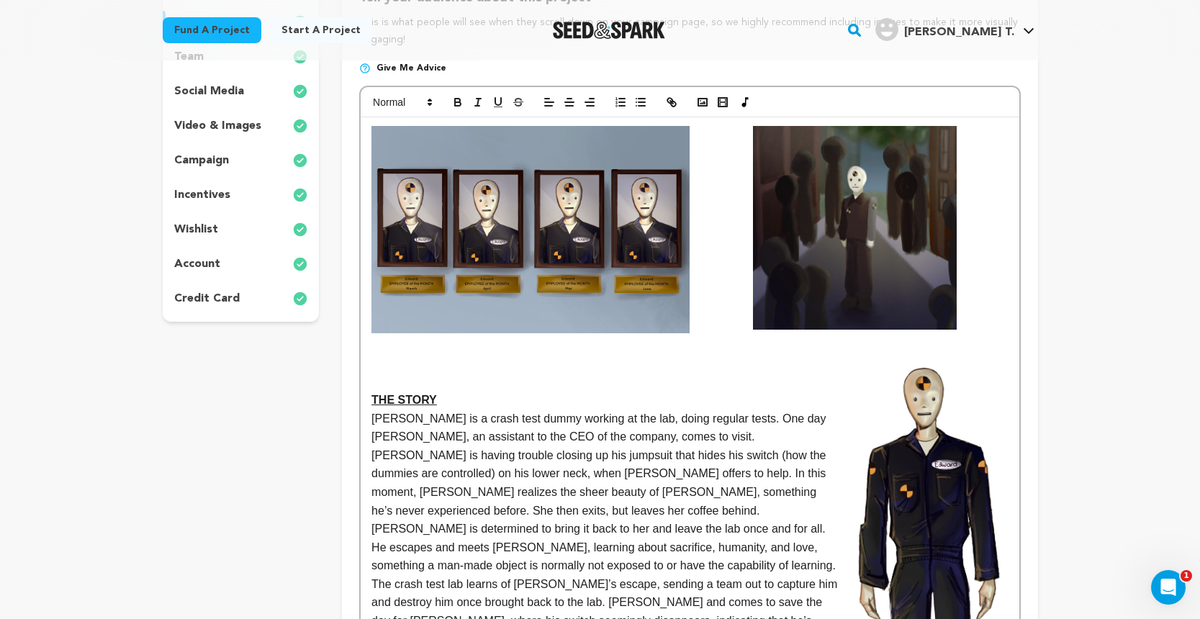
scroll to position [268, 0]
click at [236, 299] on p "credit card" at bounding box center [207, 299] width 66 height 17
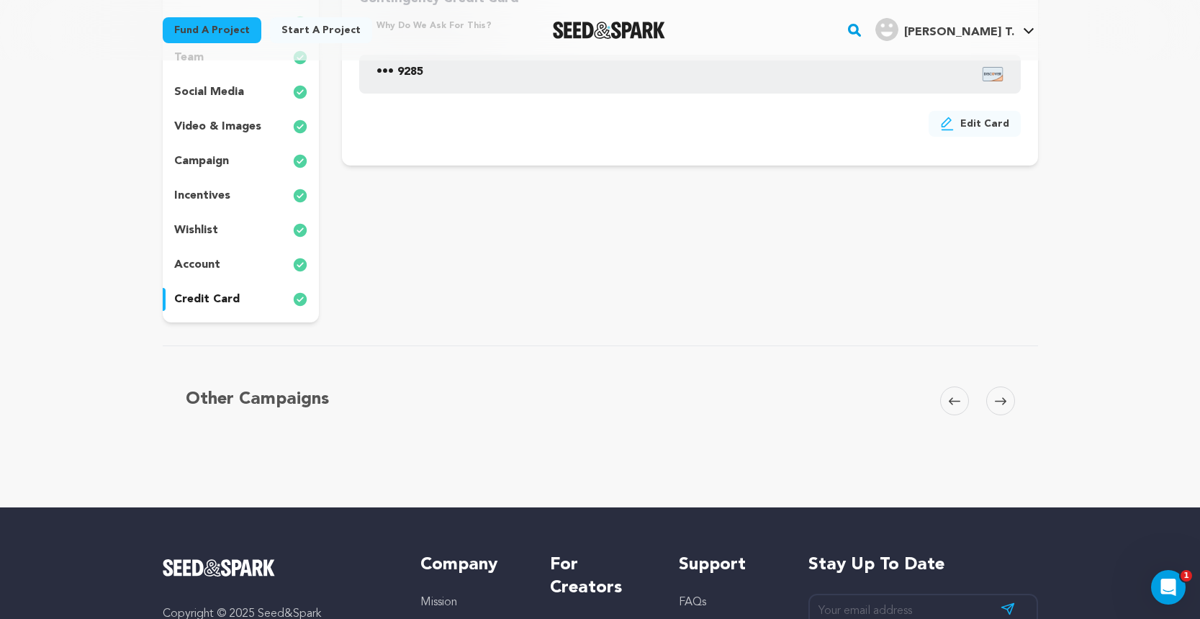
click at [231, 252] on div "project story team social media video & images campaign incentives wishlist acc…" at bounding box center [241, 143] width 157 height 357
click at [224, 256] on div "account" at bounding box center [241, 264] width 157 height 23
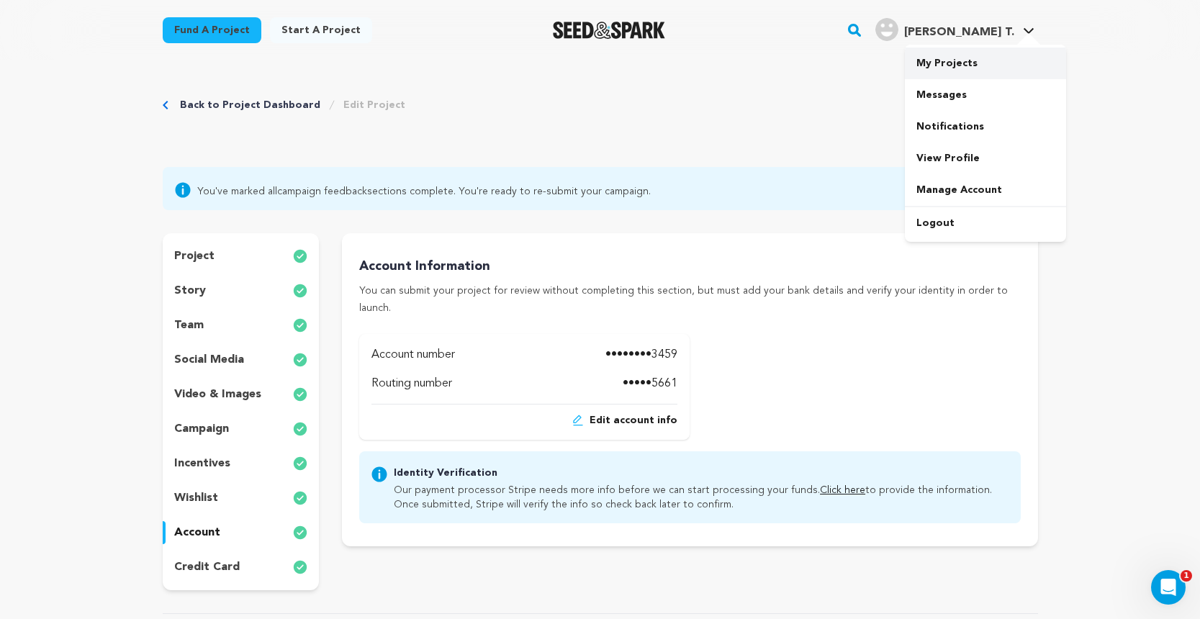
click at [983, 59] on link "My Projects" at bounding box center [985, 64] width 161 height 32
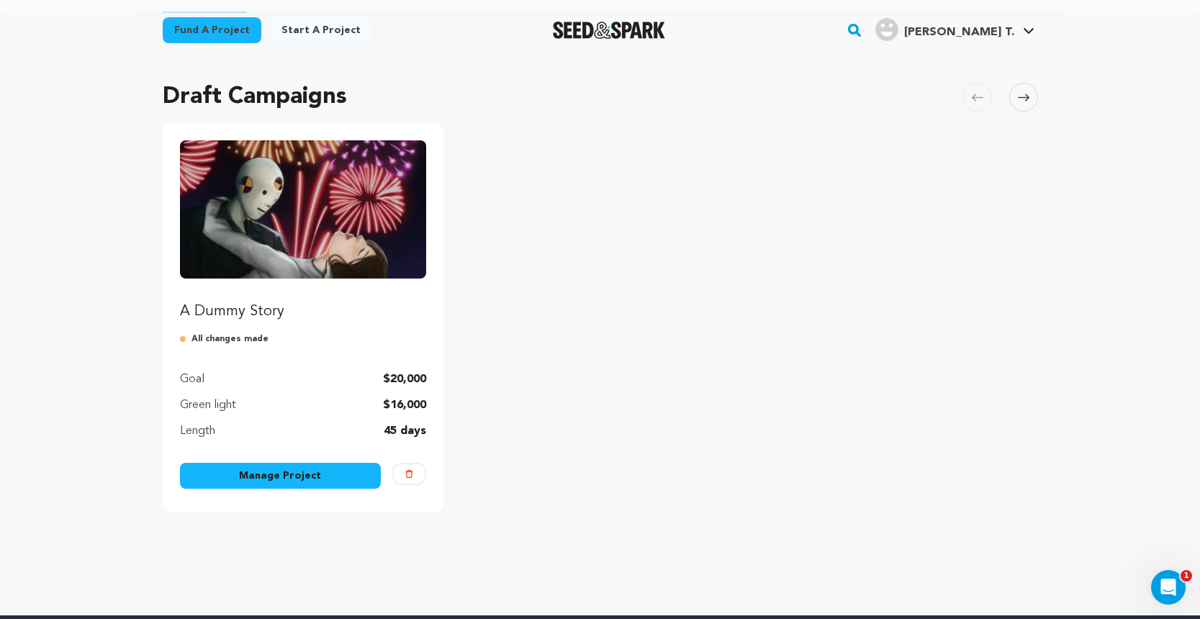
scroll to position [89, 0]
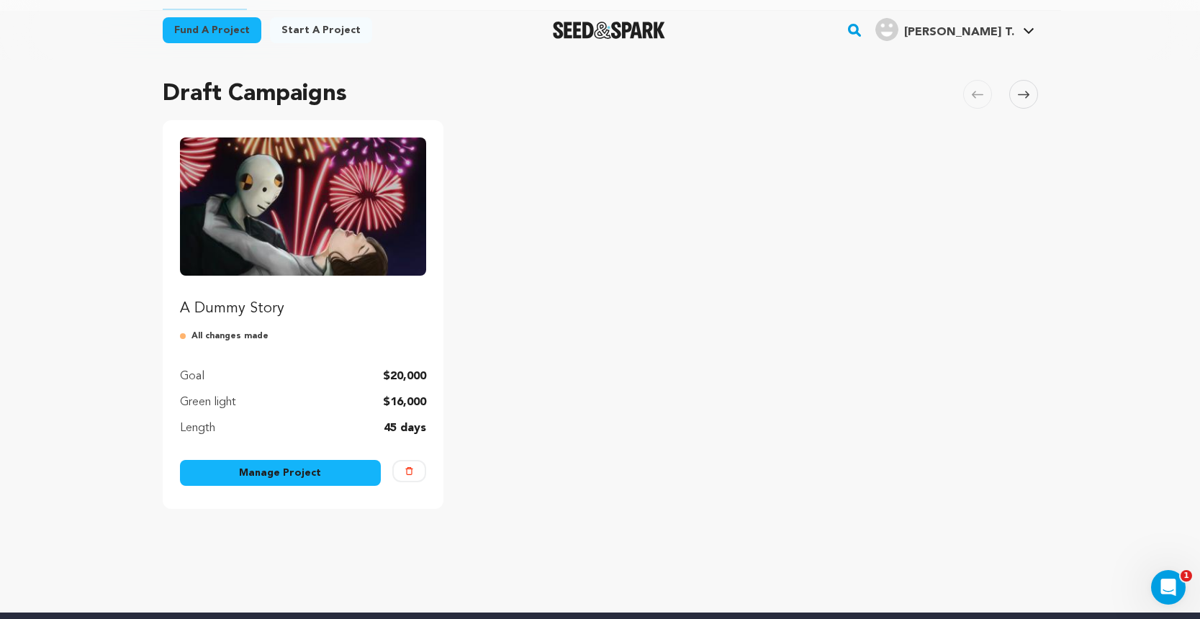
click at [253, 334] on p "All changes made" at bounding box center [303, 336] width 247 height 12
click at [297, 273] on img "Fund A Dummy Story" at bounding box center [303, 206] width 247 height 138
click at [317, 474] on link "Manage Project" at bounding box center [281, 473] width 202 height 26
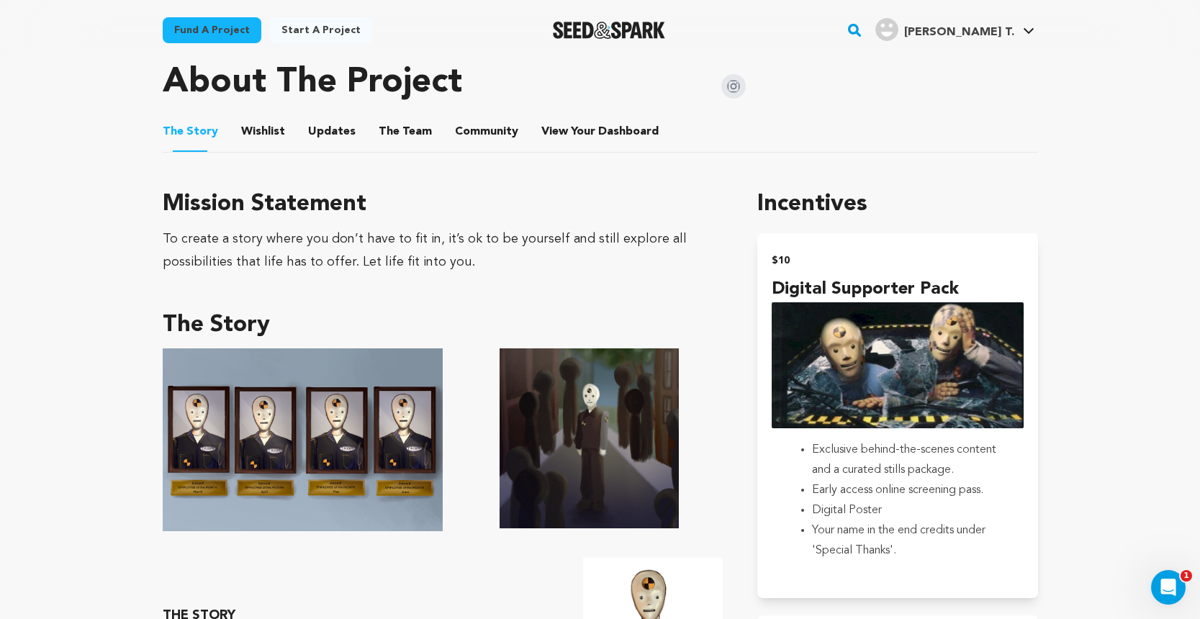
scroll to position [638, 0]
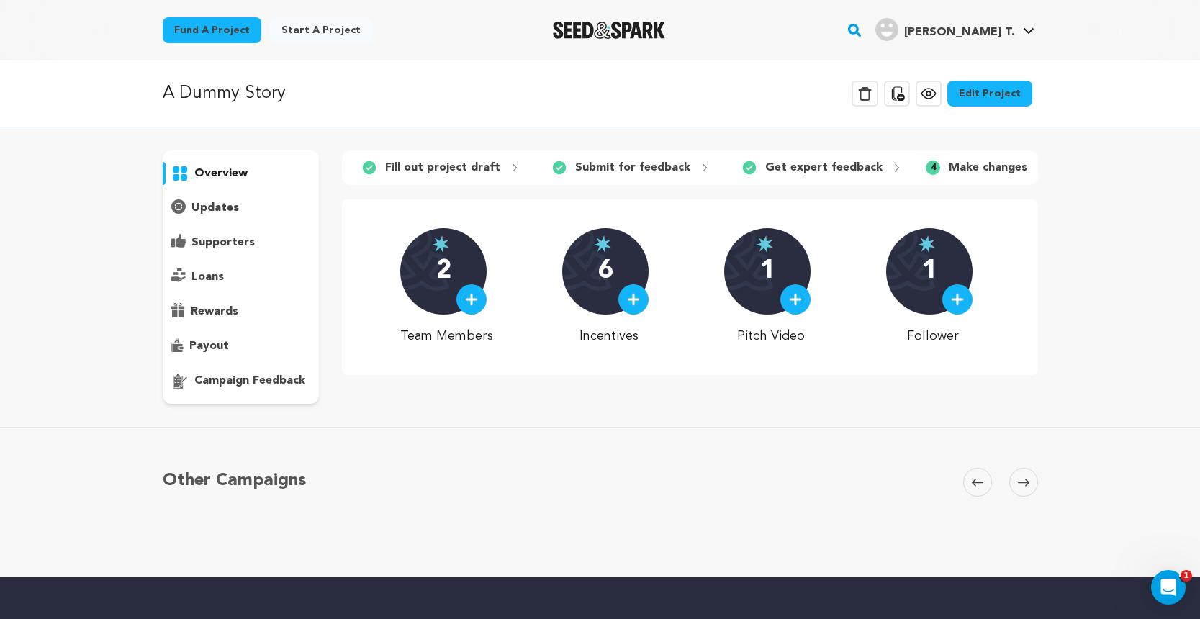
click at [988, 94] on link "Edit Project" at bounding box center [989, 94] width 85 height 26
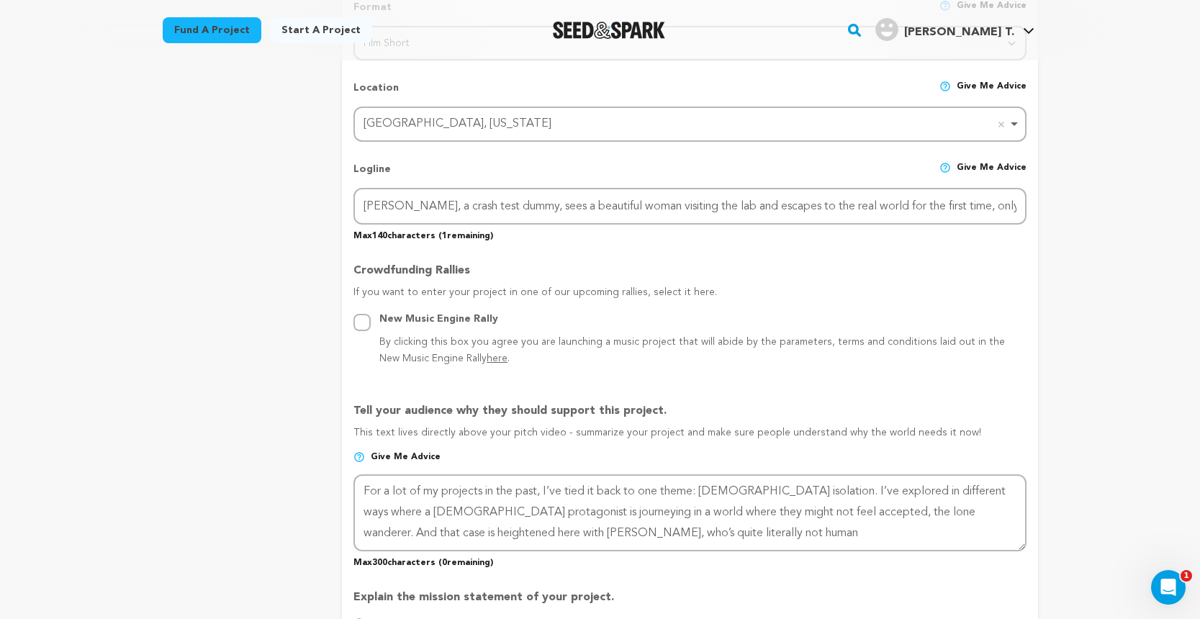
scroll to position [636, 0]
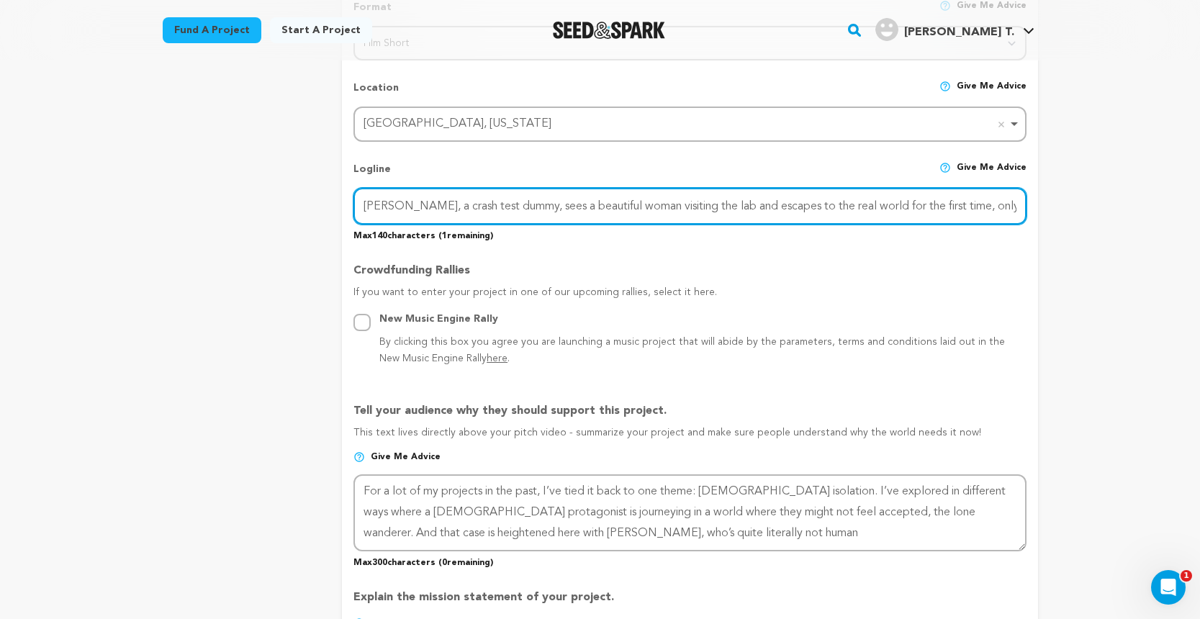
drag, startPoint x: 364, startPoint y: 203, endPoint x: 1137, endPoint y: 206, distance: 772.4
click at [1137, 206] on div "Back to Project Dashboard Edit Project You've marked all campaign feedback sect…" at bounding box center [600, 620] width 1200 height 2393
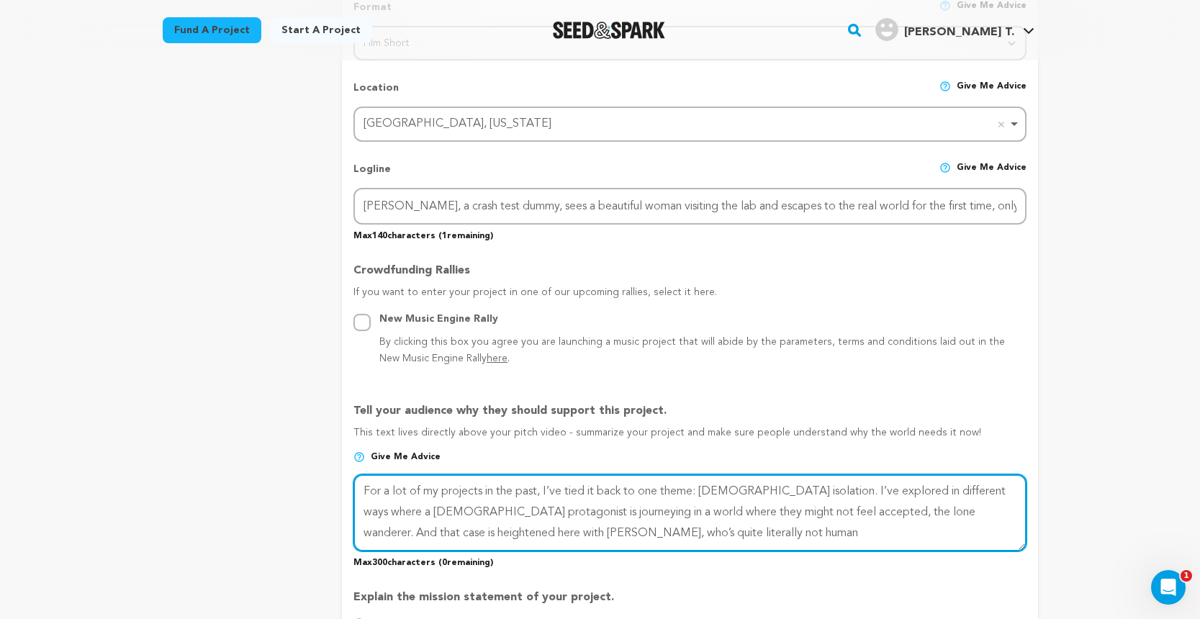
click at [593, 529] on textarea at bounding box center [689, 512] width 672 height 76
drag, startPoint x: 593, startPoint y: 529, endPoint x: 358, endPoint y: 485, distance: 238.7
click at [358, 485] on textarea at bounding box center [689, 512] width 672 height 76
paste textarea "[PERSON_NAME], a crash test dummy, sees a beautiful woman visiting the lab and …"
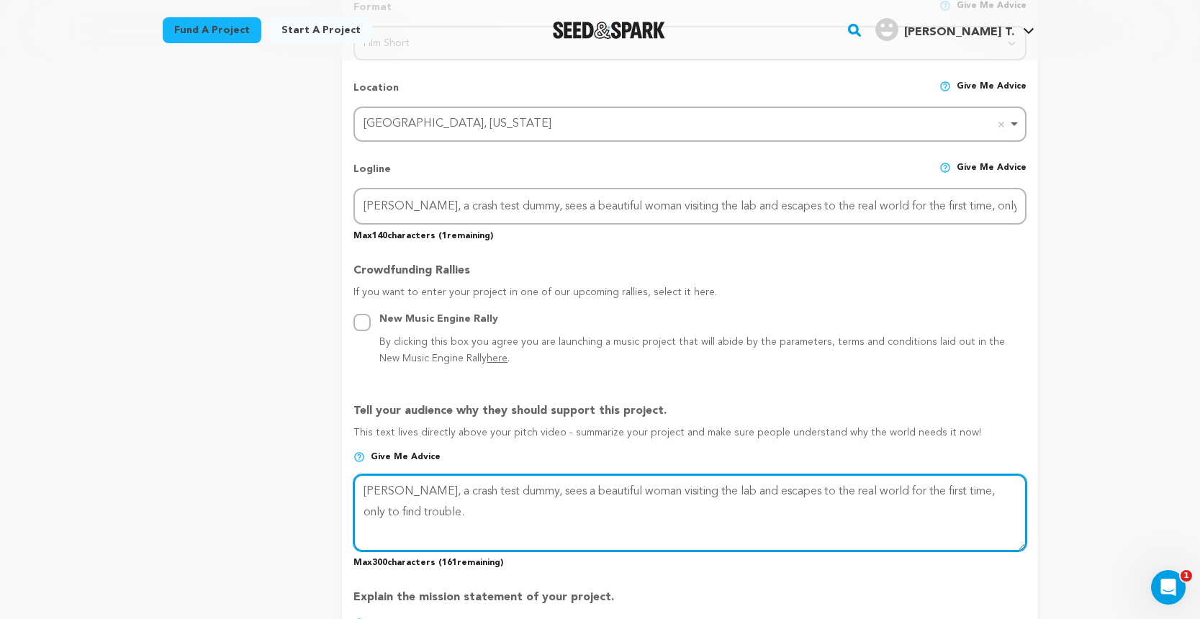
click at [723, 525] on textarea at bounding box center [689, 512] width 672 height 76
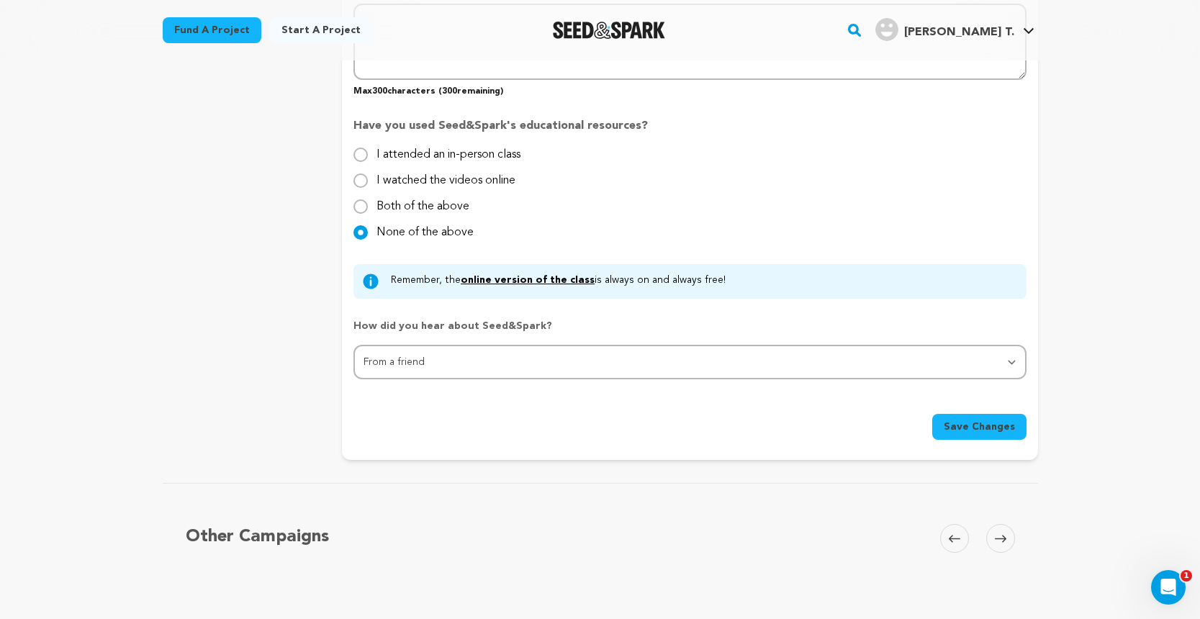
scroll to position [1524, 0]
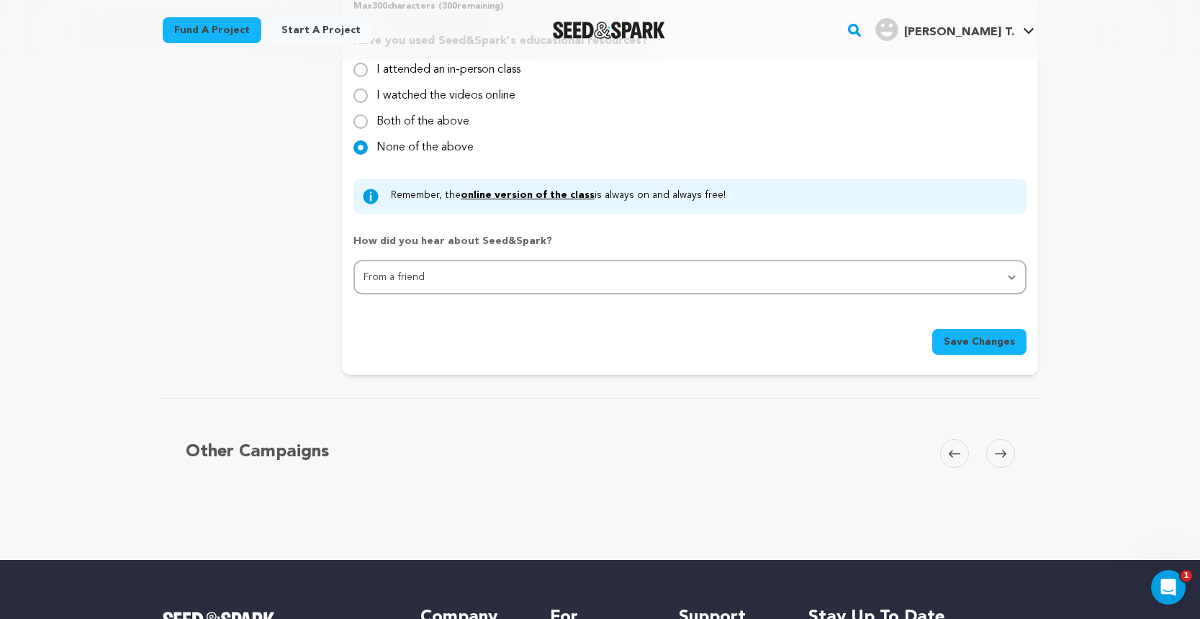
type textarea "[PERSON_NAME], a crash test dummy, sees a beautiful woman visiting the lab and …"
click at [952, 337] on span "Save Changes" at bounding box center [979, 342] width 71 height 14
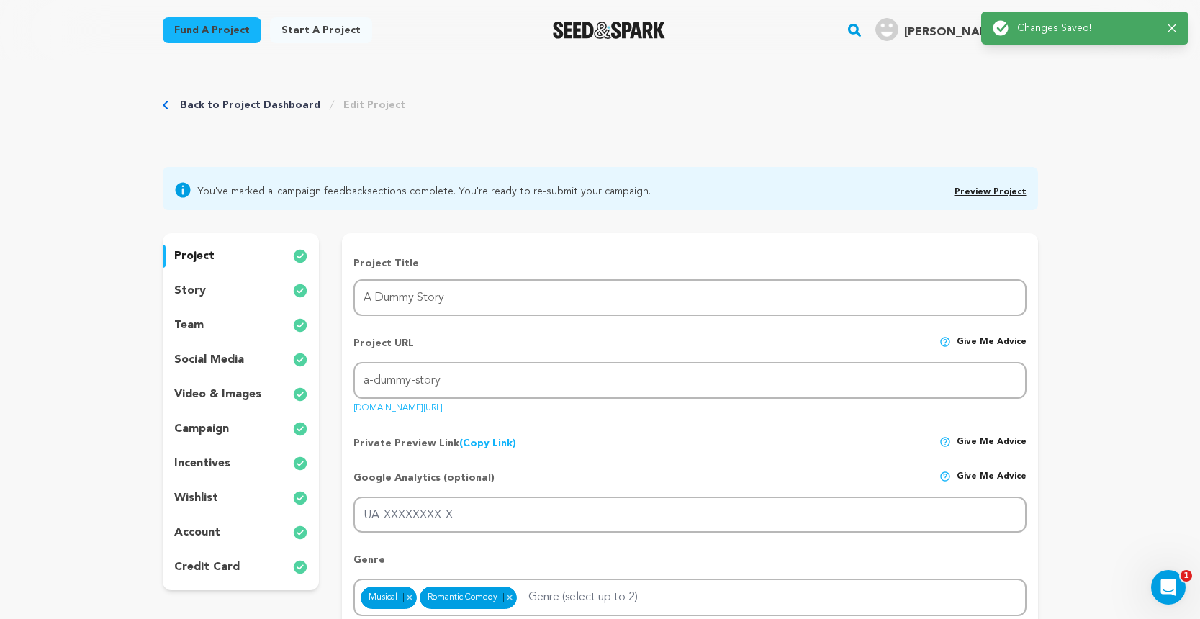
scroll to position [0, 0]
click at [972, 191] on link "Preview Project" at bounding box center [990, 192] width 72 height 9
click at [202, 387] on p "video & images" at bounding box center [217, 394] width 87 height 17
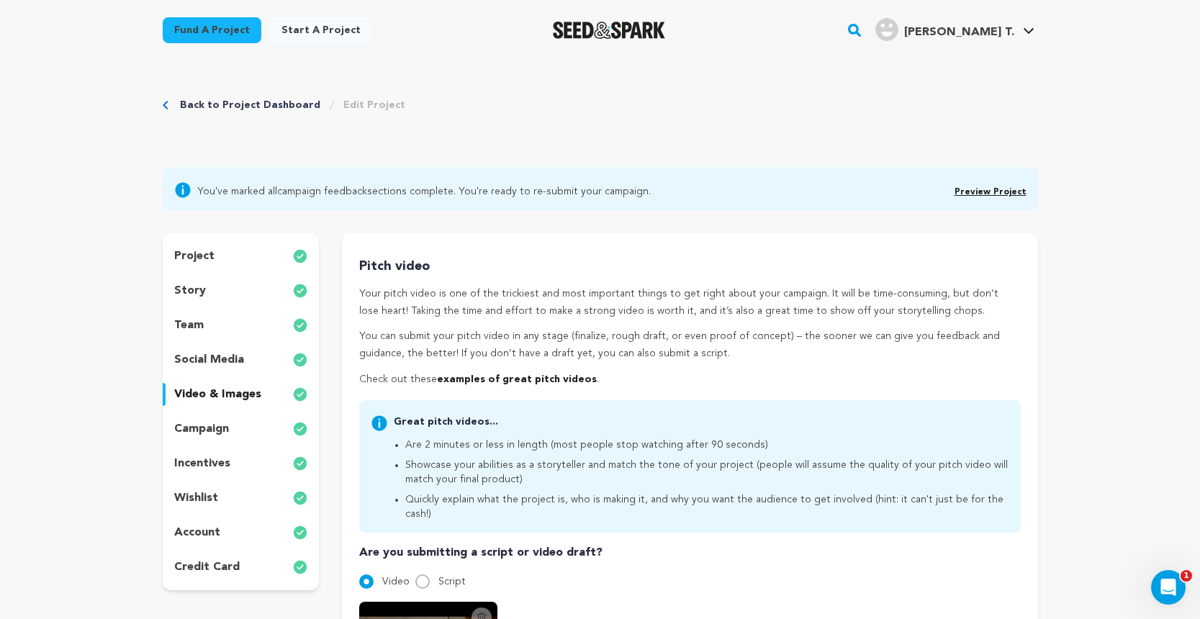
click at [823, 198] on div "You've marked all campaign feedback sections complete. You're ready to re-submi…" at bounding box center [600, 189] width 852 height 20
click at [187, 188] on icon at bounding box center [182, 190] width 15 height 15
click at [237, 284] on div "story" at bounding box center [241, 290] width 157 height 23
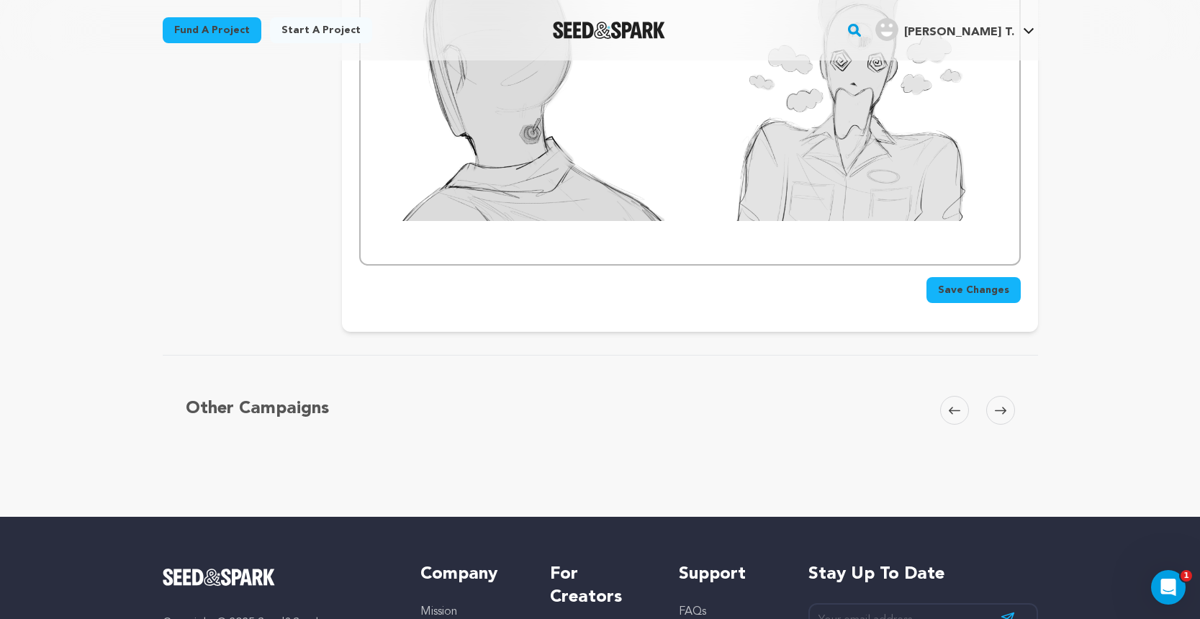
scroll to position [1622, 0]
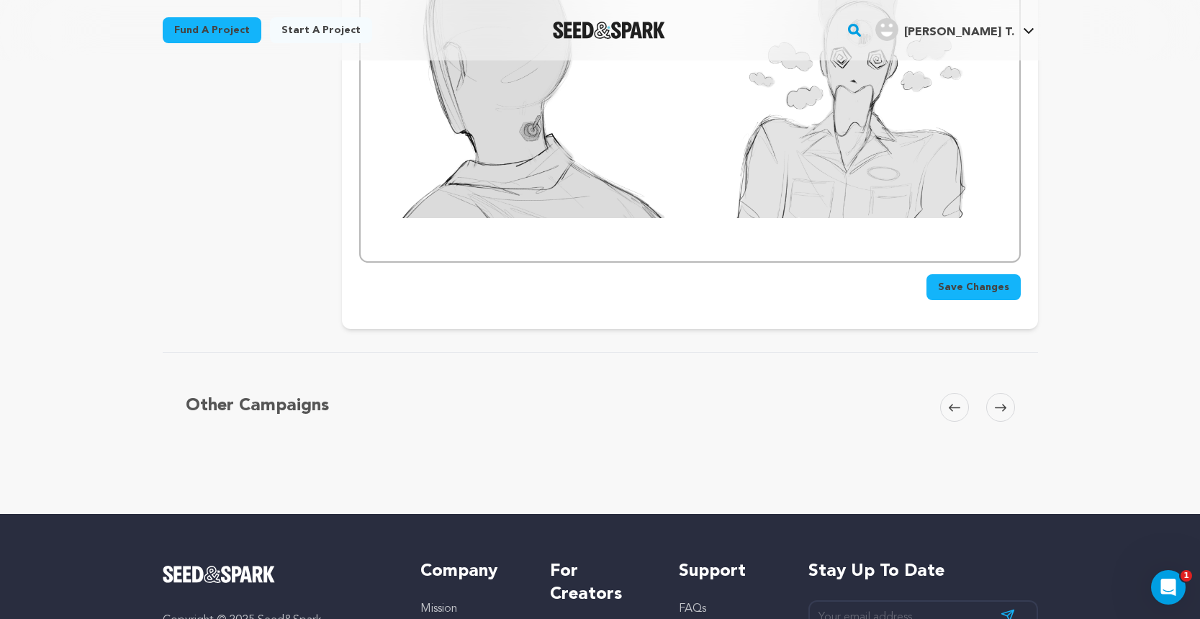
click at [1004, 280] on span "Save Changes" at bounding box center [973, 287] width 71 height 14
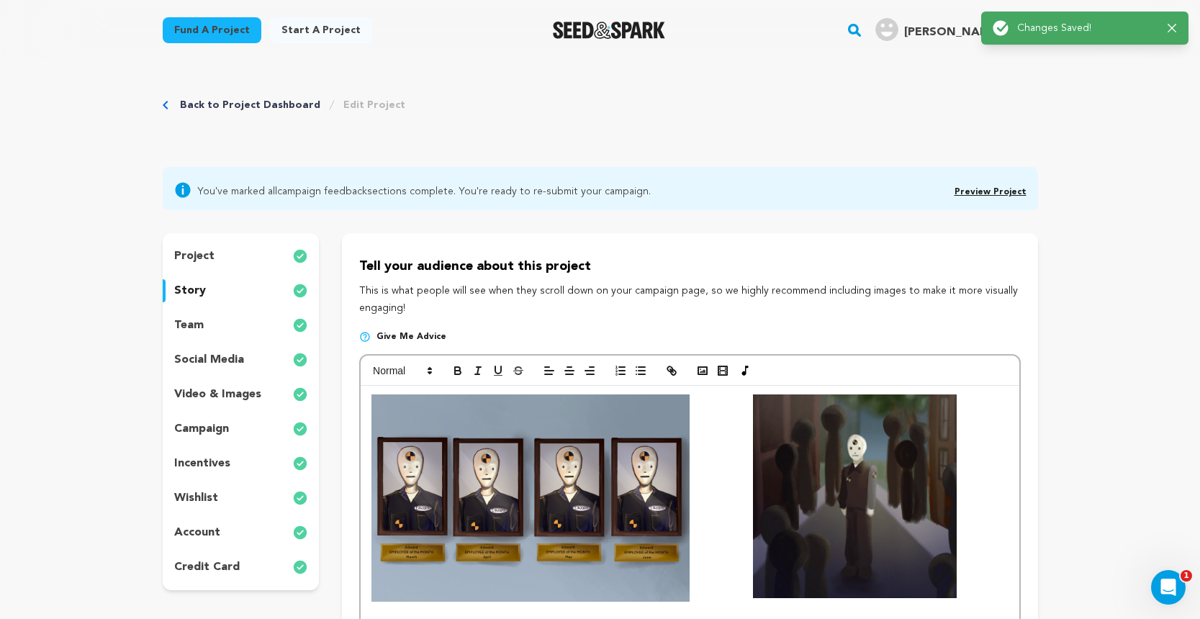
scroll to position [0, 0]
click at [215, 312] on div "project story team social media video & images campaign incentives wishlist acc…" at bounding box center [241, 411] width 157 height 357
click at [215, 316] on div "team" at bounding box center [241, 325] width 157 height 23
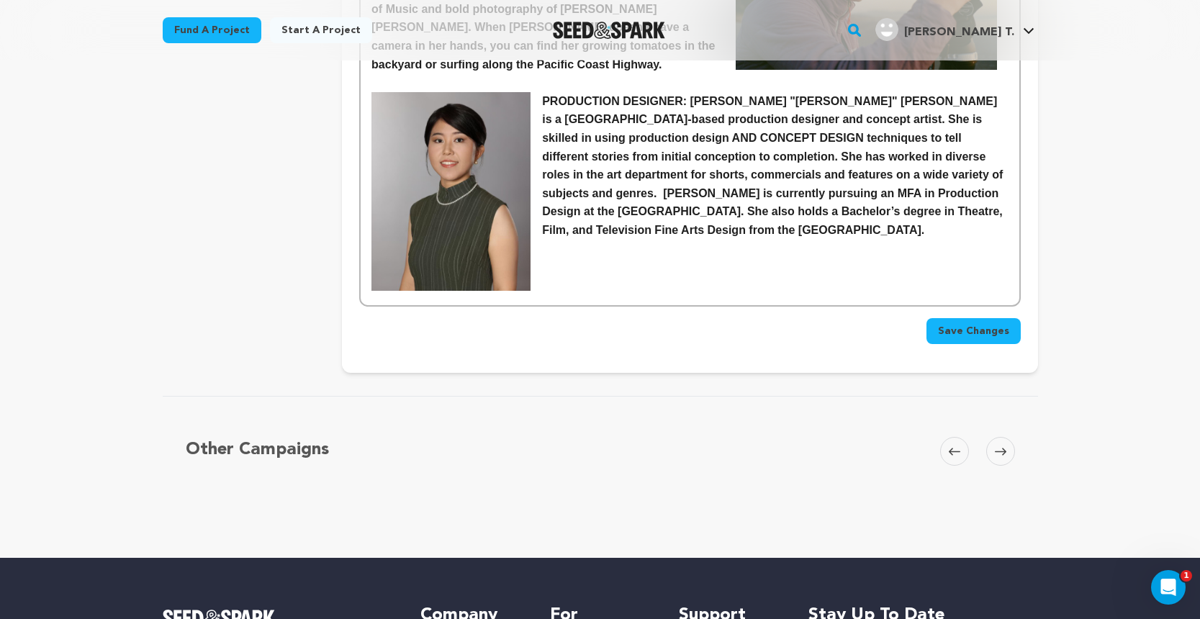
scroll to position [1438, 0]
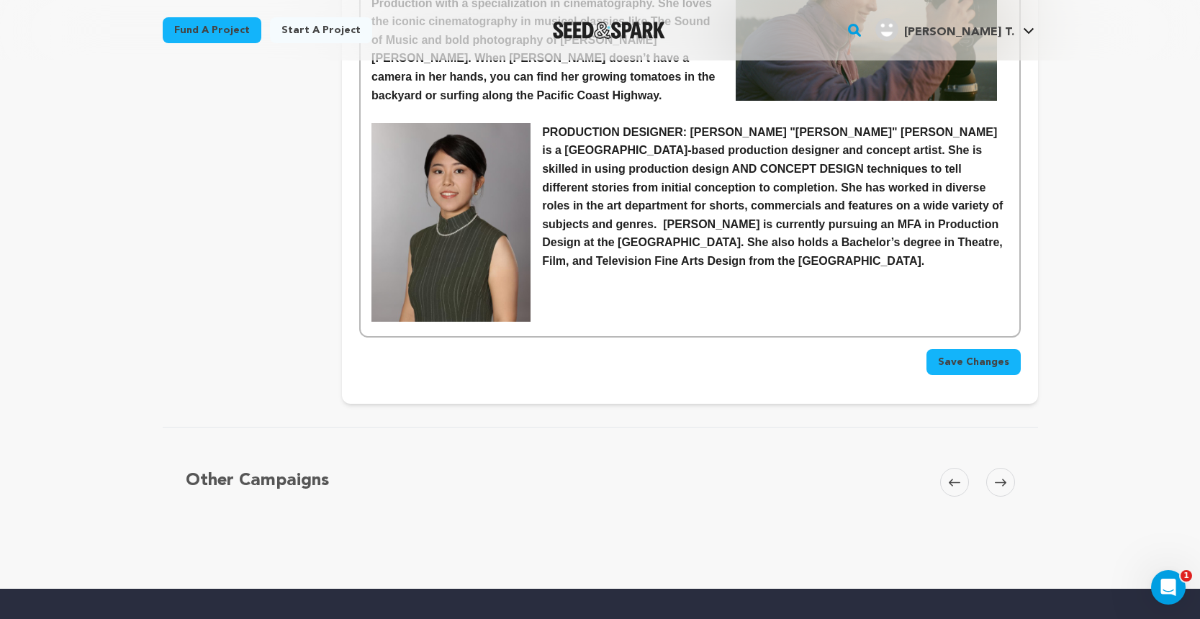
click at [970, 349] on button "Save Changes" at bounding box center [973, 362] width 94 height 26
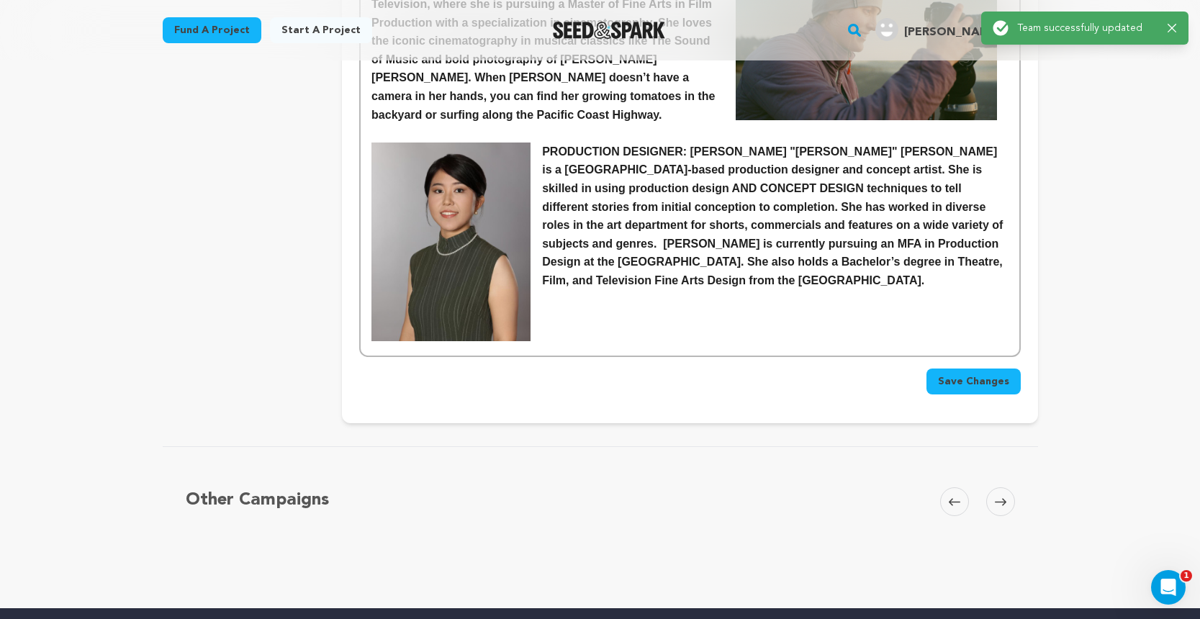
scroll to position [0, 0]
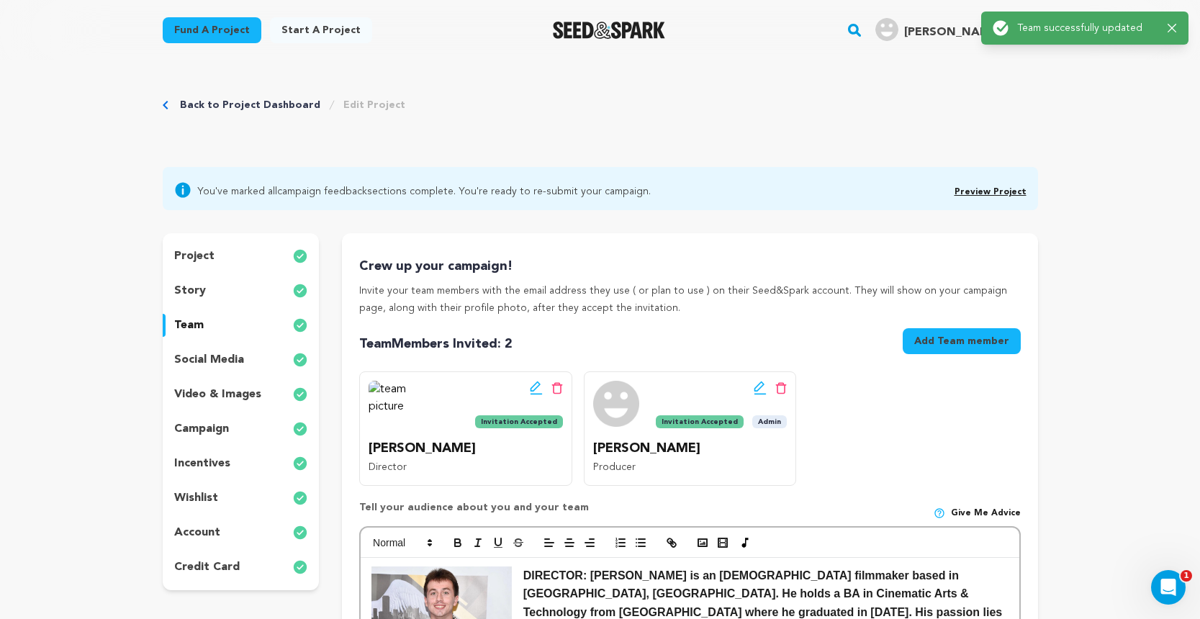
click at [205, 351] on p "social media" at bounding box center [209, 359] width 70 height 17
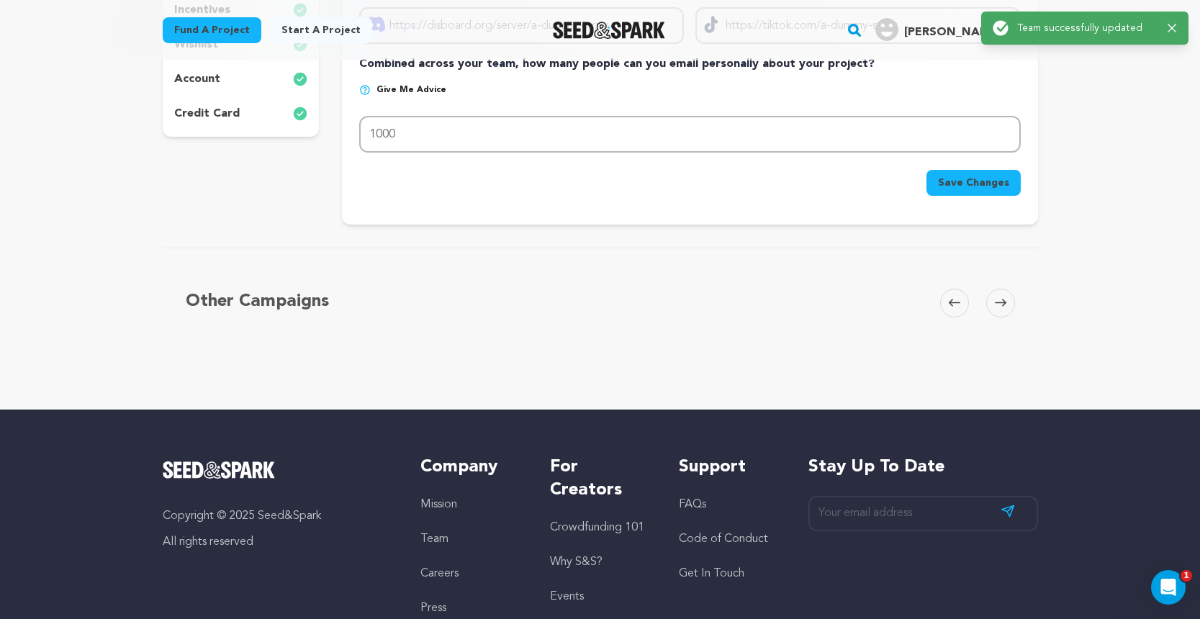
click at [937, 176] on button "Save Changes" at bounding box center [973, 183] width 94 height 26
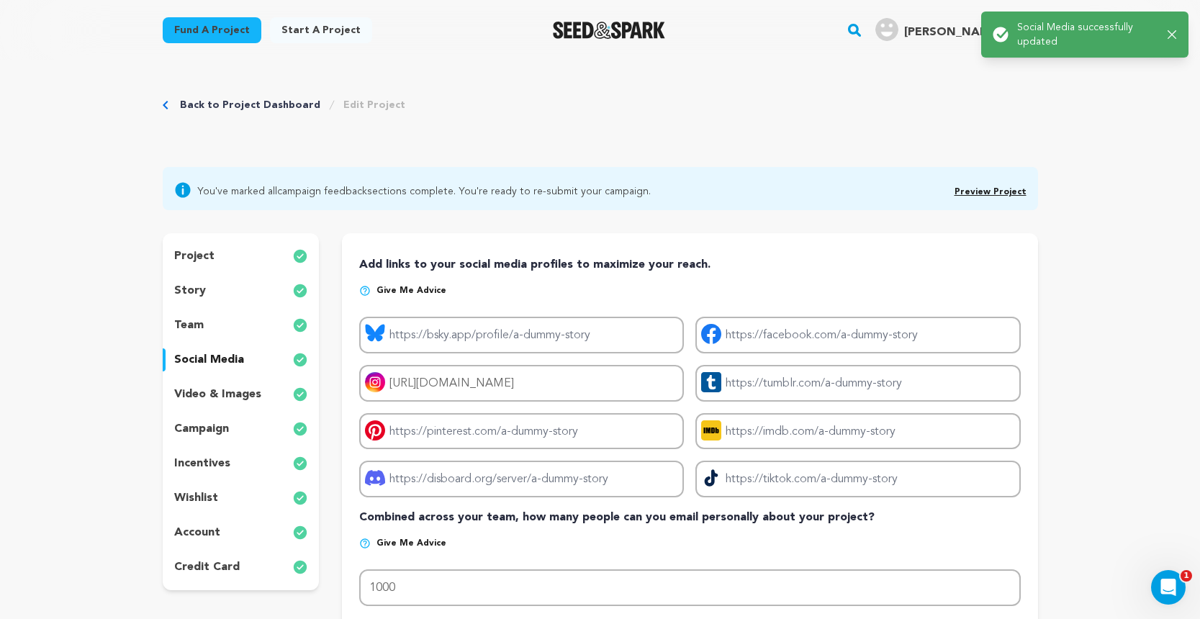
click at [237, 393] on p "video & images" at bounding box center [217, 394] width 87 height 17
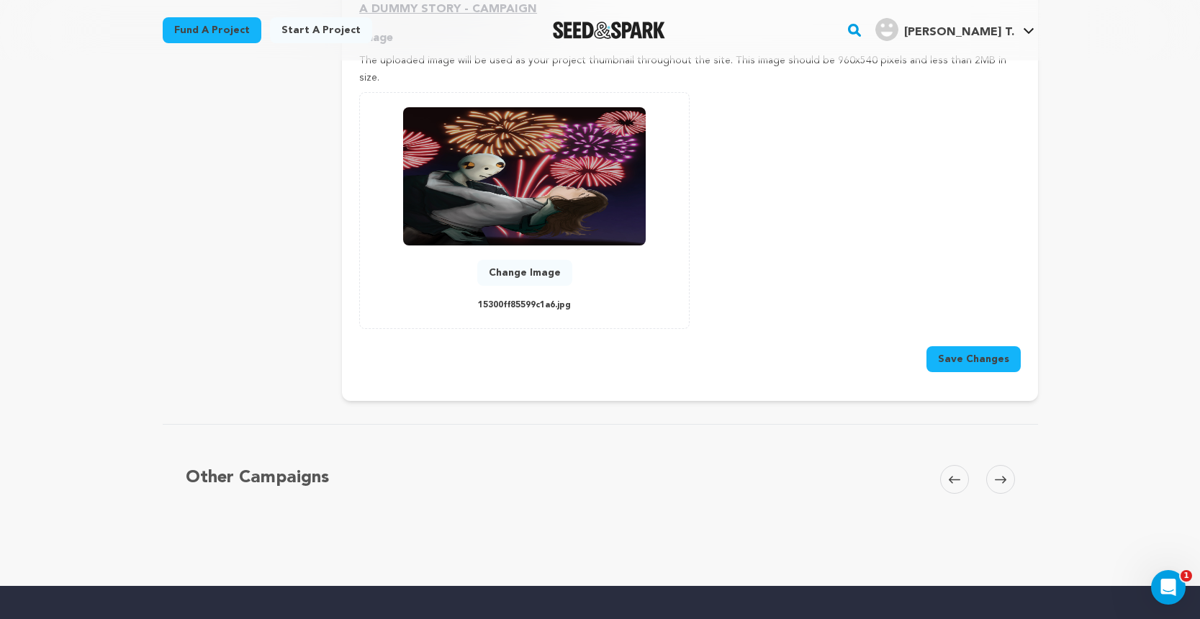
click at [946, 346] on button "Save Changes" at bounding box center [973, 359] width 94 height 26
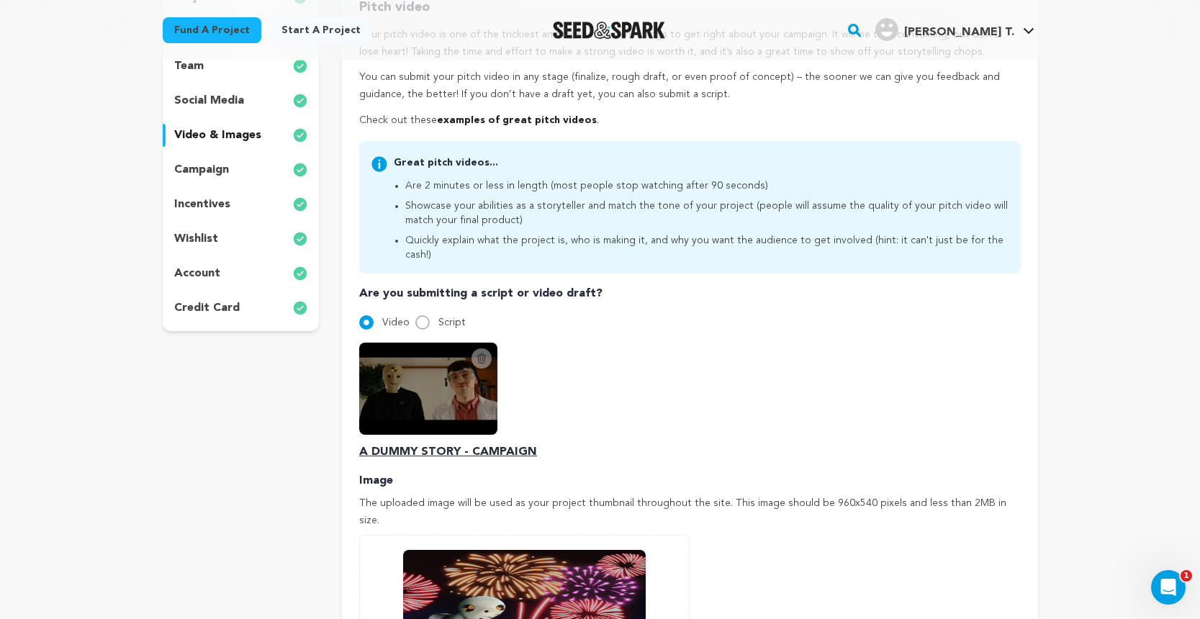
click at [538, 574] on img at bounding box center [524, 619] width 243 height 138
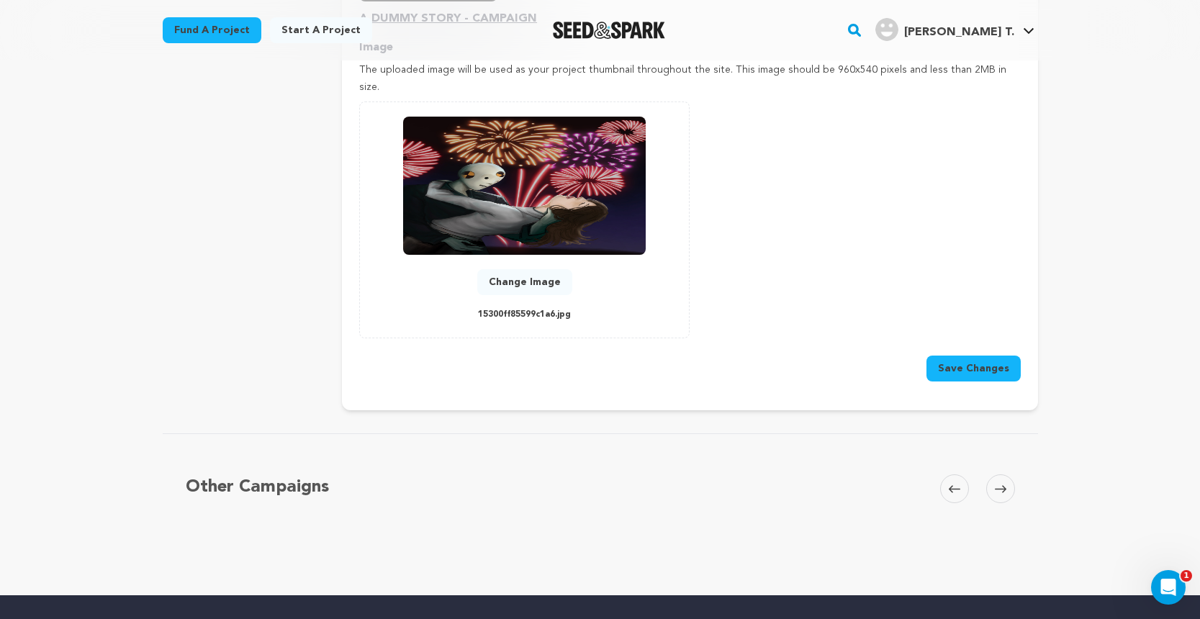
click at [561, 176] on img at bounding box center [524, 186] width 243 height 138
click at [537, 269] on button "Change Image" at bounding box center [524, 282] width 95 height 26
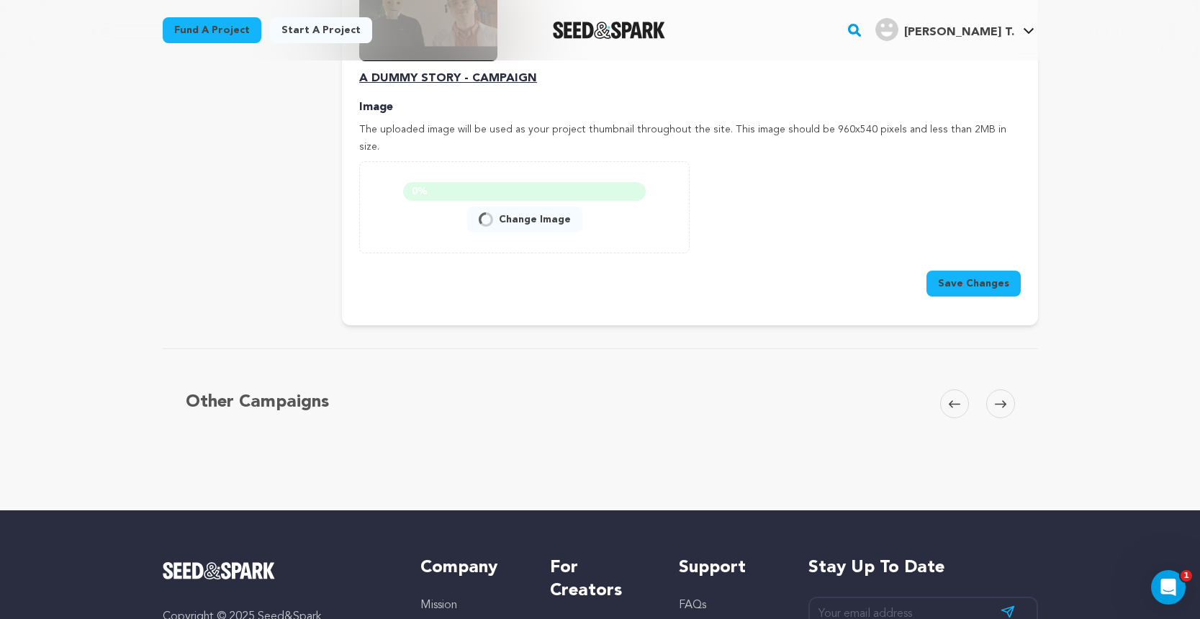
scroll to position [631, 0]
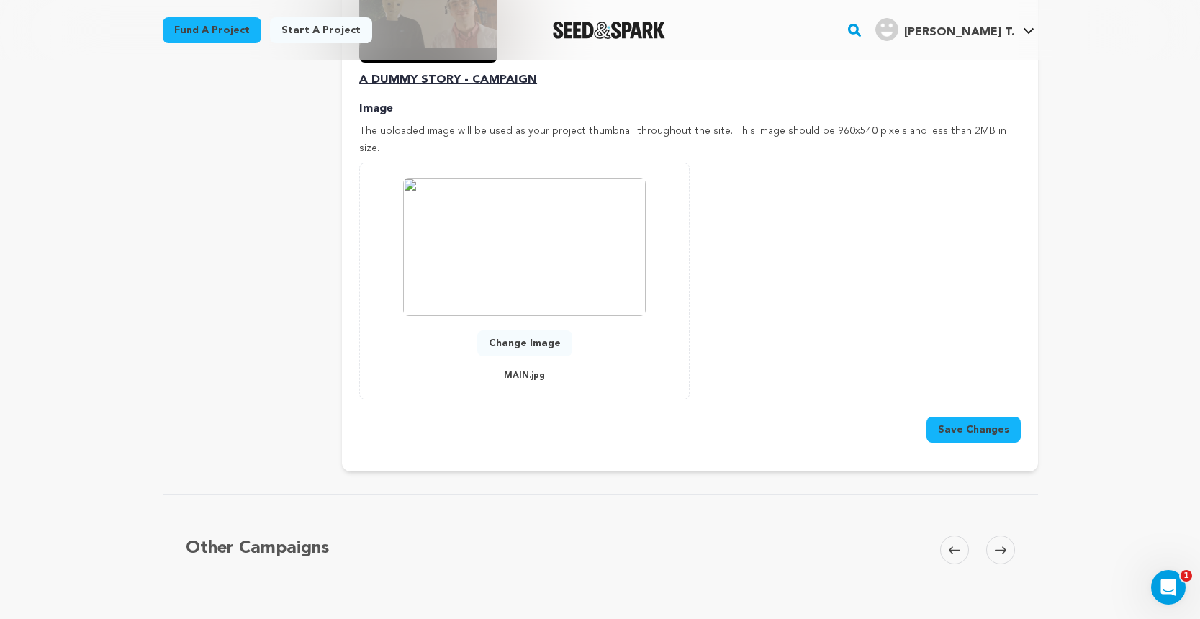
click at [980, 417] on button "Save Changes" at bounding box center [973, 430] width 94 height 26
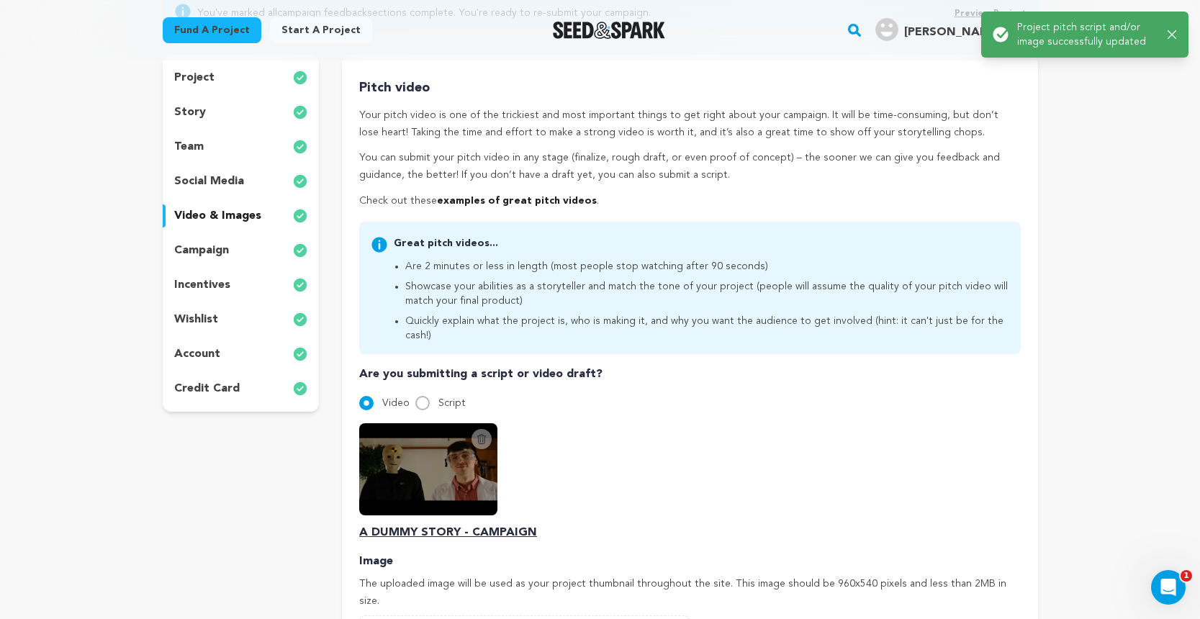
click at [191, 248] on p "campaign" at bounding box center [201, 250] width 55 height 17
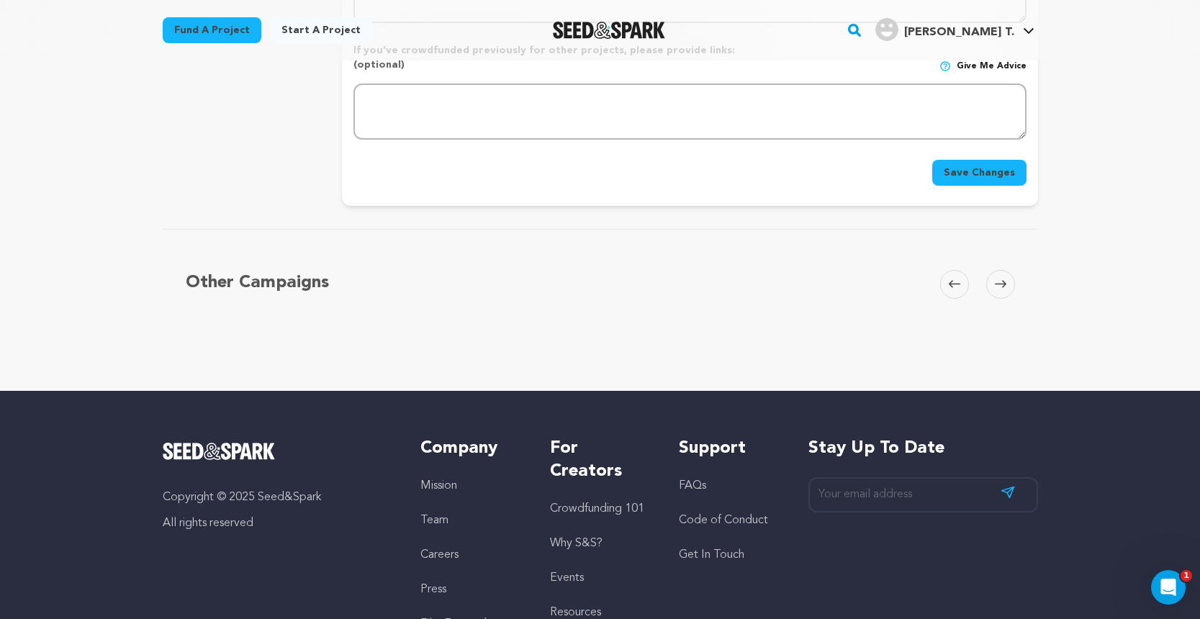
click at [993, 160] on button "Save Changes" at bounding box center [979, 173] width 94 height 26
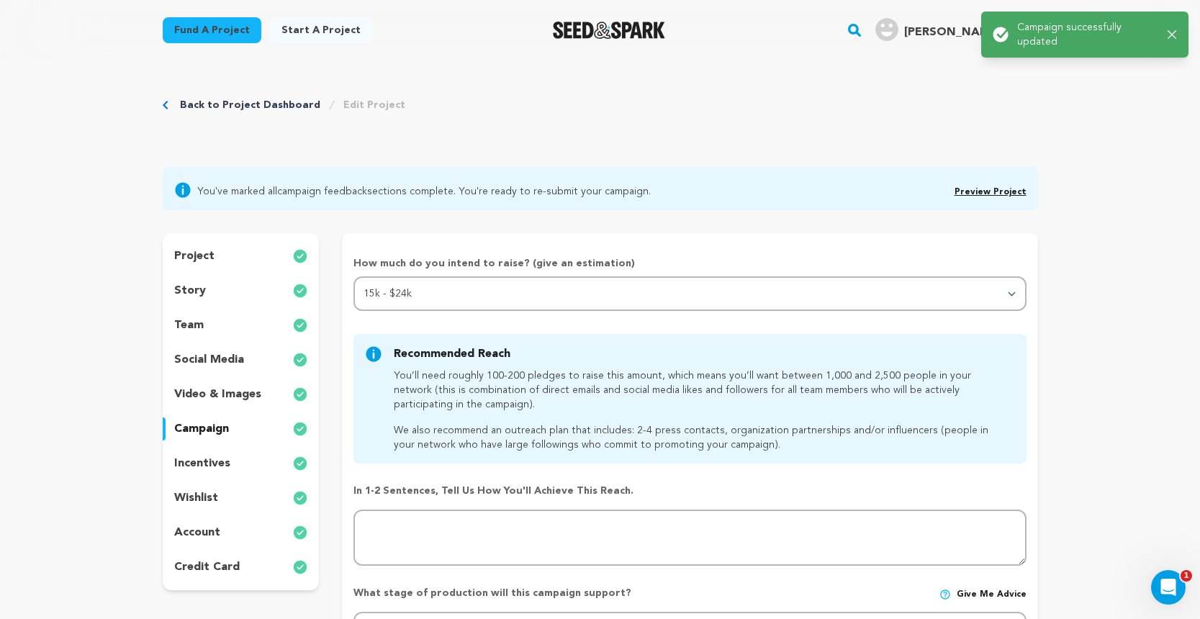
click at [248, 461] on div "incentives" at bounding box center [241, 463] width 157 height 23
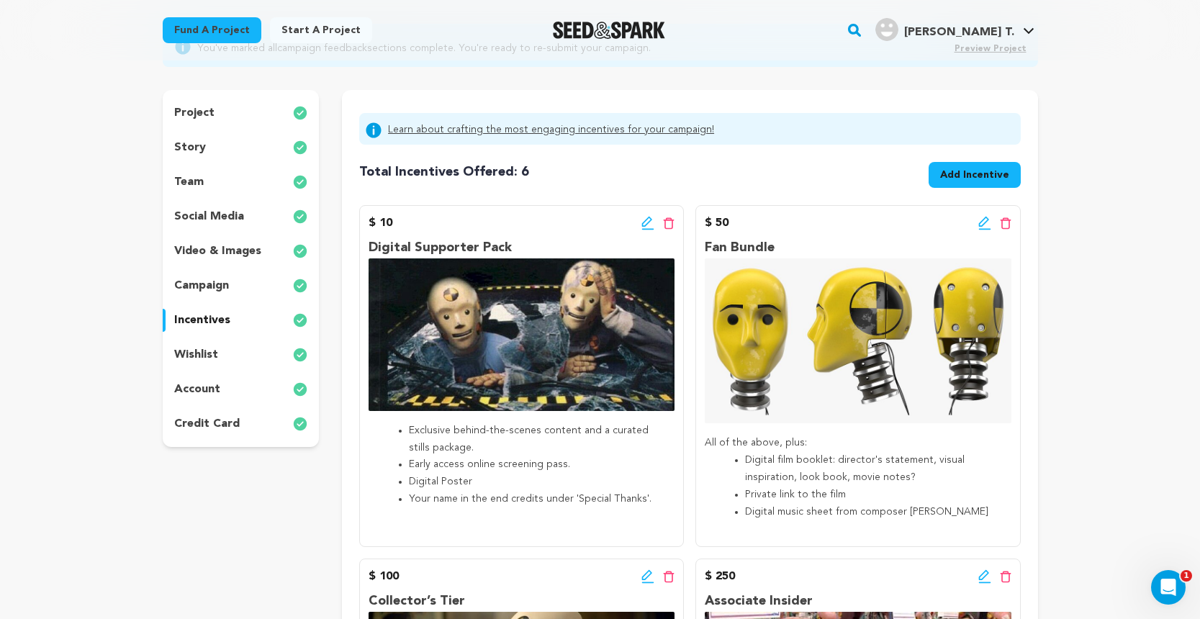
scroll to position [145, 0]
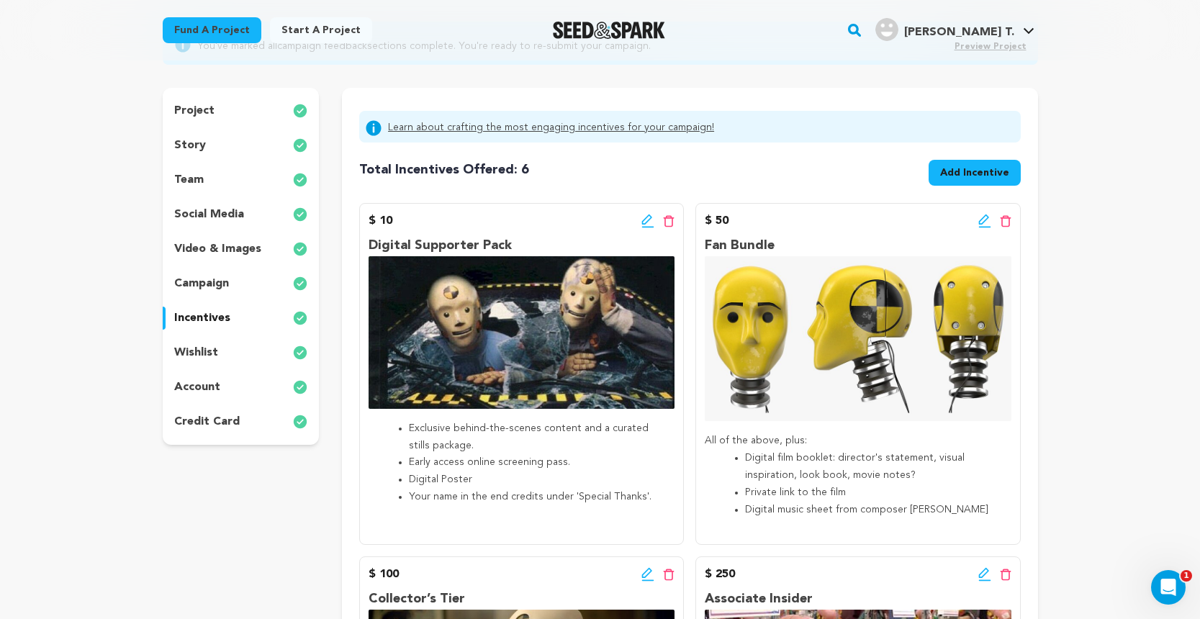
click at [239, 351] on div "wishlist" at bounding box center [241, 352] width 157 height 23
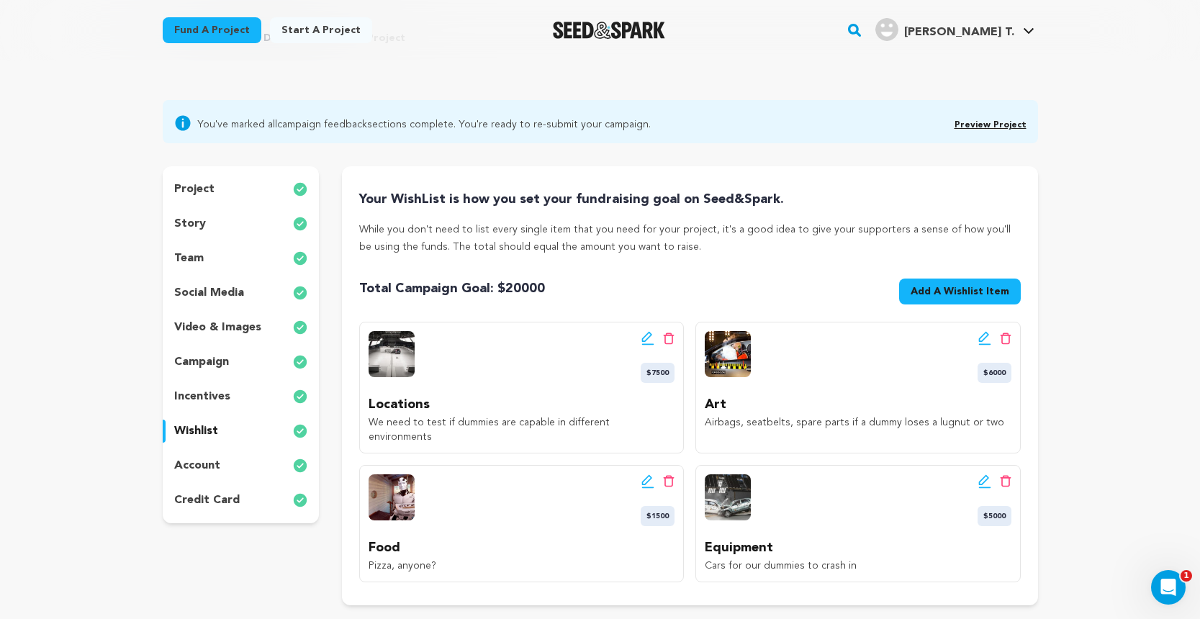
scroll to position [66, 0]
click at [190, 459] on p "account" at bounding box center [197, 466] width 46 height 17
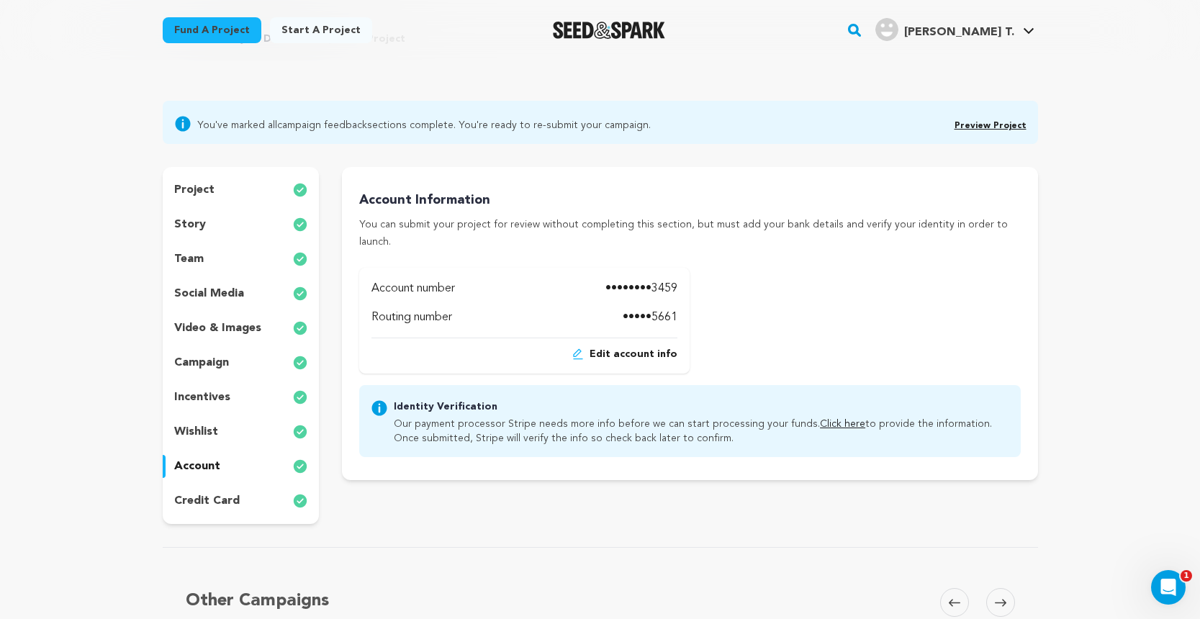
click at [210, 476] on div "account" at bounding box center [241, 466] width 157 height 23
click at [210, 486] on div "project story team social media video & images campaign incentives wishlist acc…" at bounding box center [241, 345] width 157 height 357
click at [247, 491] on div "credit card" at bounding box center [241, 500] width 157 height 23
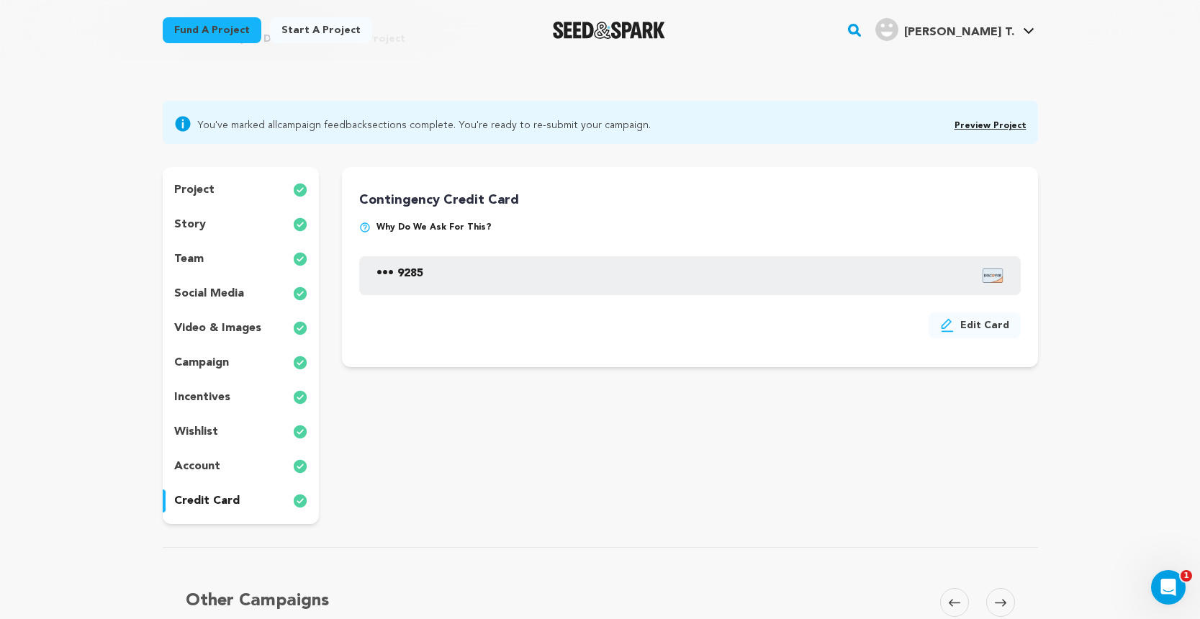
click at [987, 123] on link "Preview Project" at bounding box center [990, 126] width 72 height 9
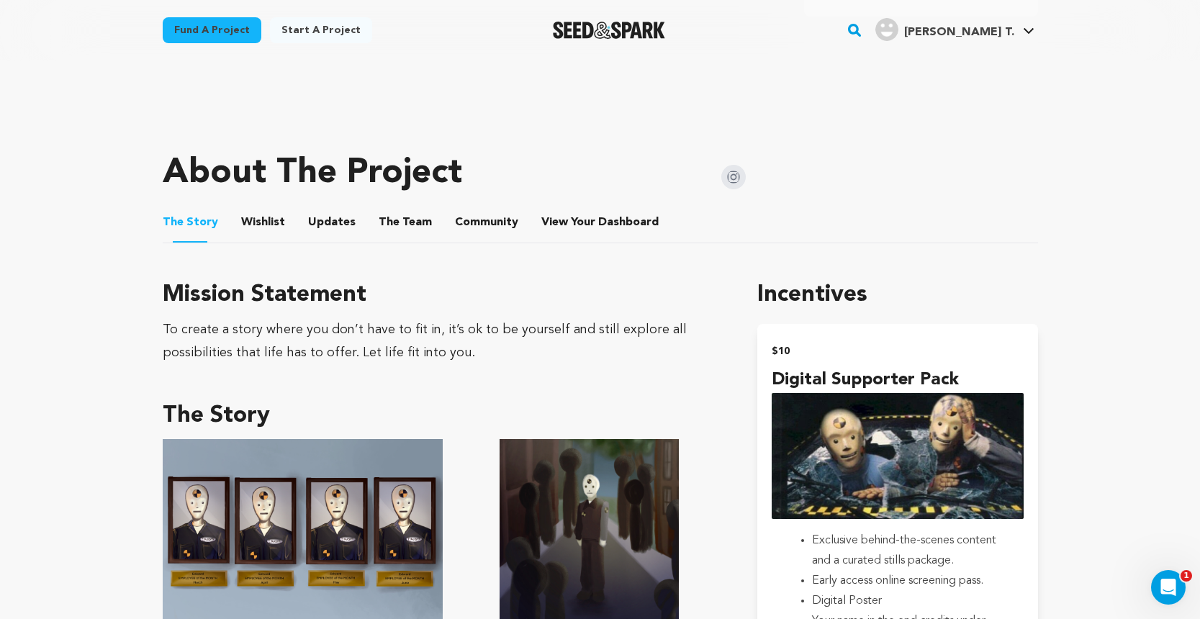
scroll to position [536, 0]
click at [416, 203] on li "The Team The Team" at bounding box center [405, 223] width 53 height 40
click at [399, 209] on button "The Team" at bounding box center [405, 226] width 35 height 35
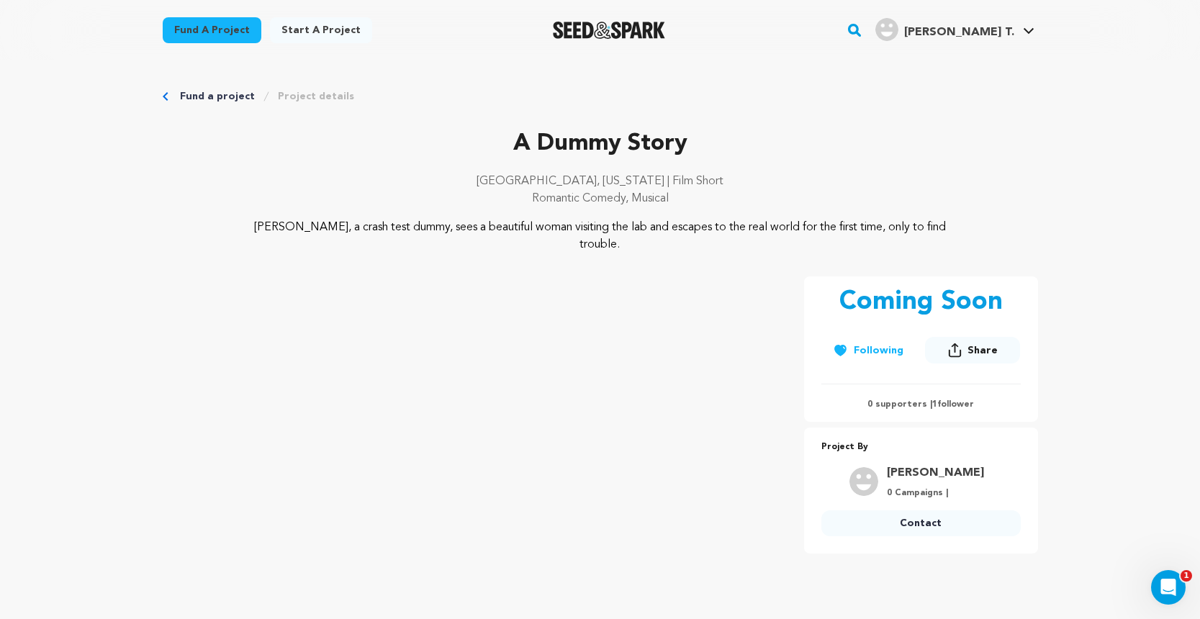
click at [322, 94] on link "Project details" at bounding box center [316, 96] width 76 height 14
click at [328, 94] on link "Project details" at bounding box center [316, 96] width 76 height 14
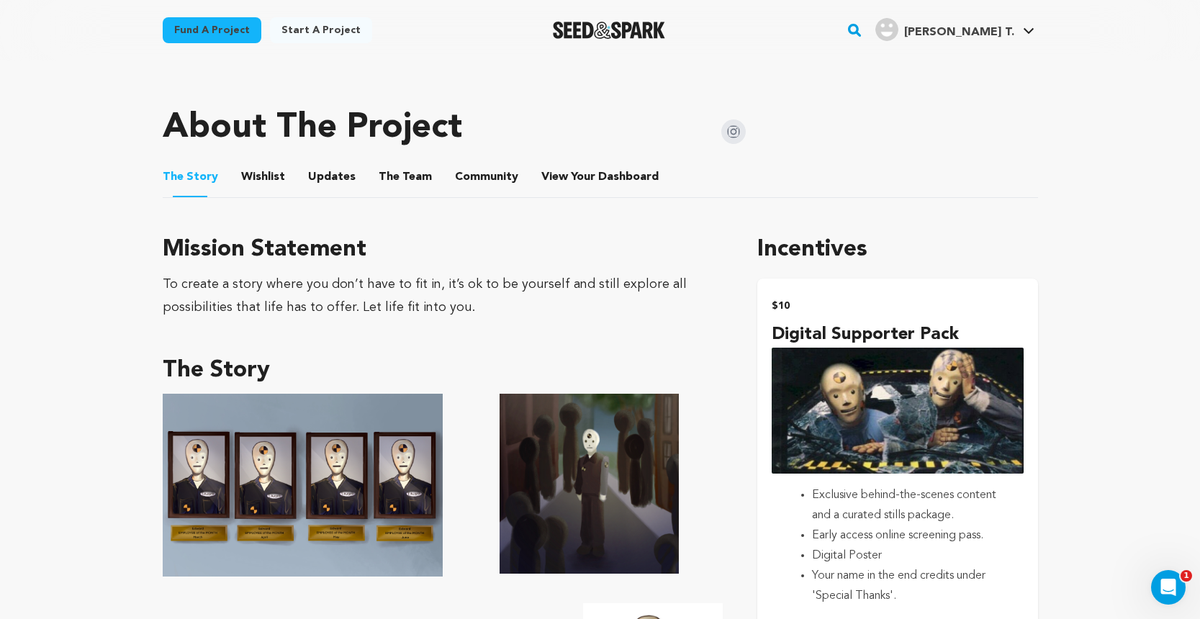
scroll to position [590, 0]
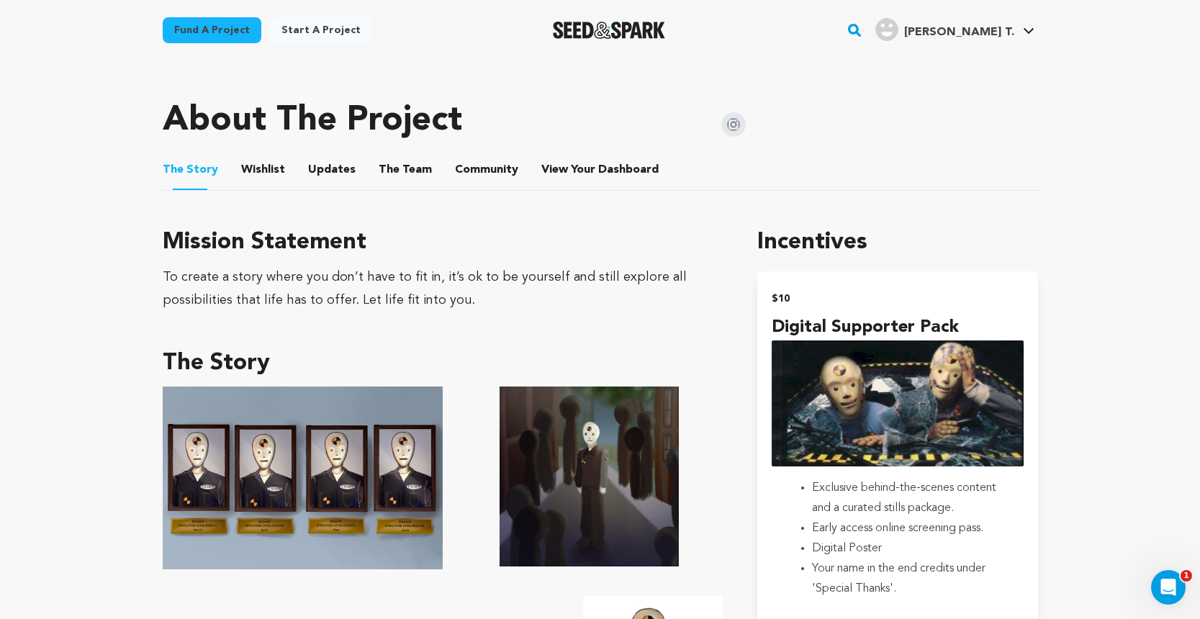
click at [478, 158] on button "Community" at bounding box center [486, 172] width 35 height 35
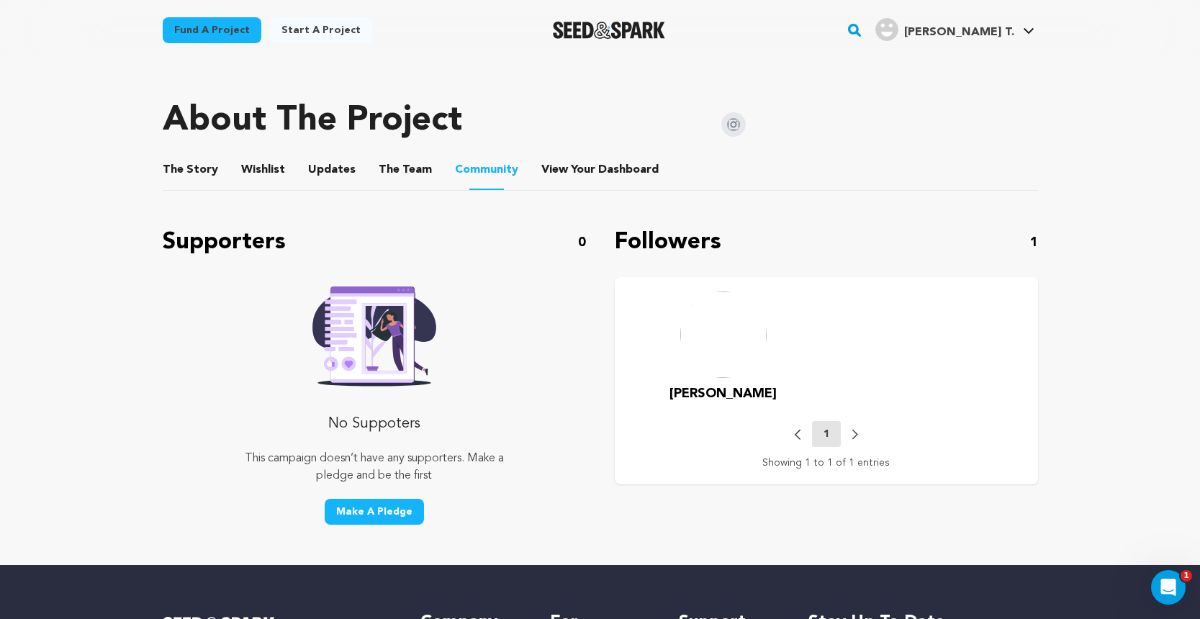
click at [428, 153] on ul "The Story The Story Wishlist Wishlist Updates Updates The Team The Team Communi…" at bounding box center [600, 170] width 875 height 41
click at [598, 161] on span "Dashboard" at bounding box center [628, 169] width 60 height 17
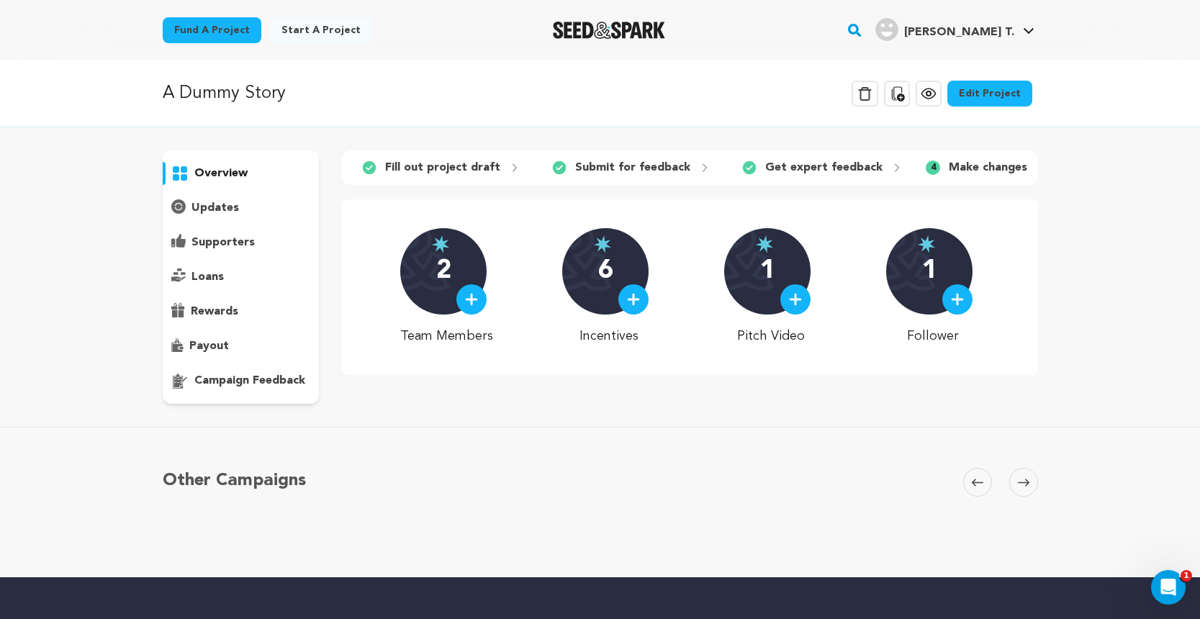
click at [934, 168] on div "4 Make changes" at bounding box center [986, 167] width 145 height 23
click at [1017, 169] on div "4 Make changes" at bounding box center [986, 167] width 145 height 23
click at [1036, 168] on icon at bounding box center [1042, 168] width 12 height 12
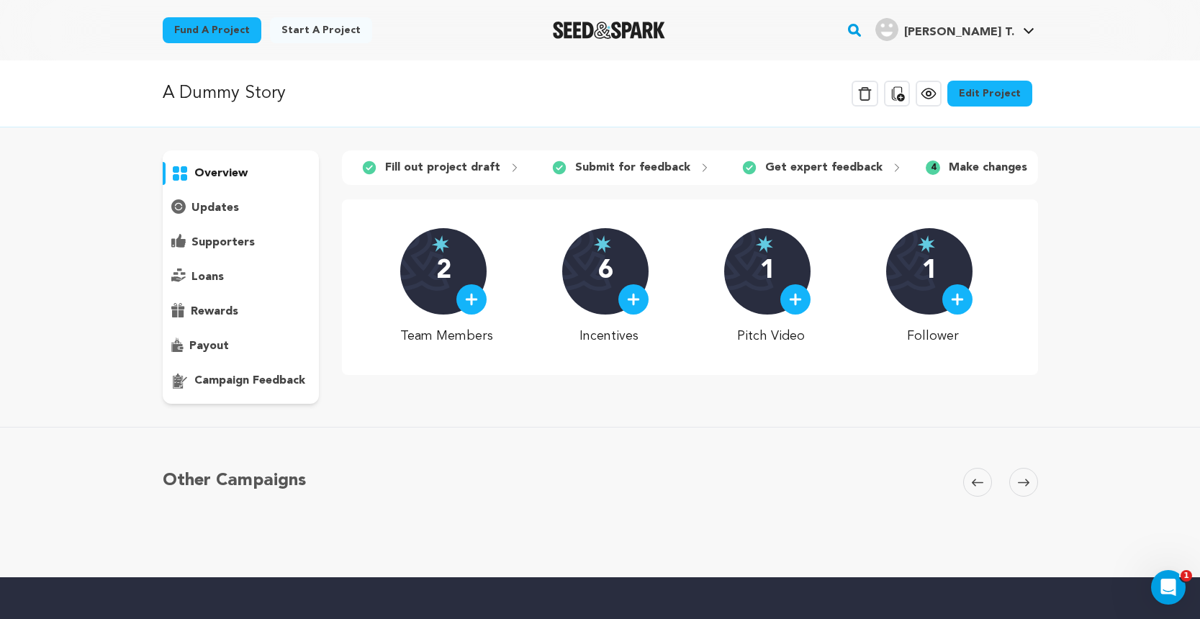
click at [1036, 168] on icon at bounding box center [1042, 168] width 12 height 12
click at [1031, 476] on span at bounding box center [1023, 482] width 29 height 29
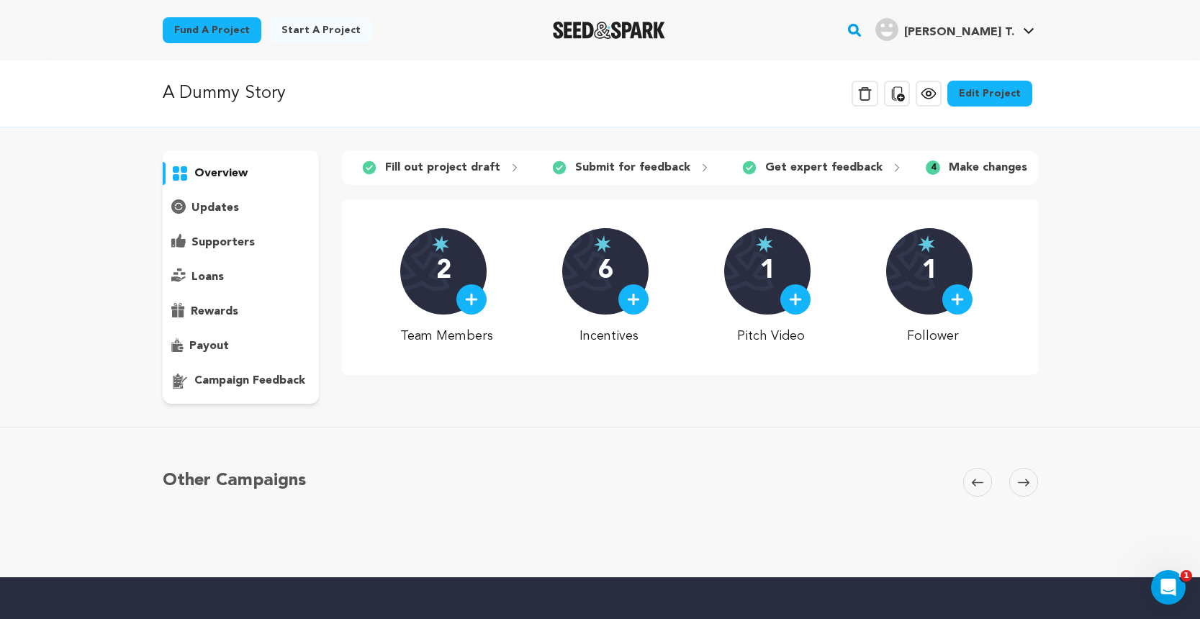
click at [1024, 480] on icon at bounding box center [1024, 482] width 12 height 11
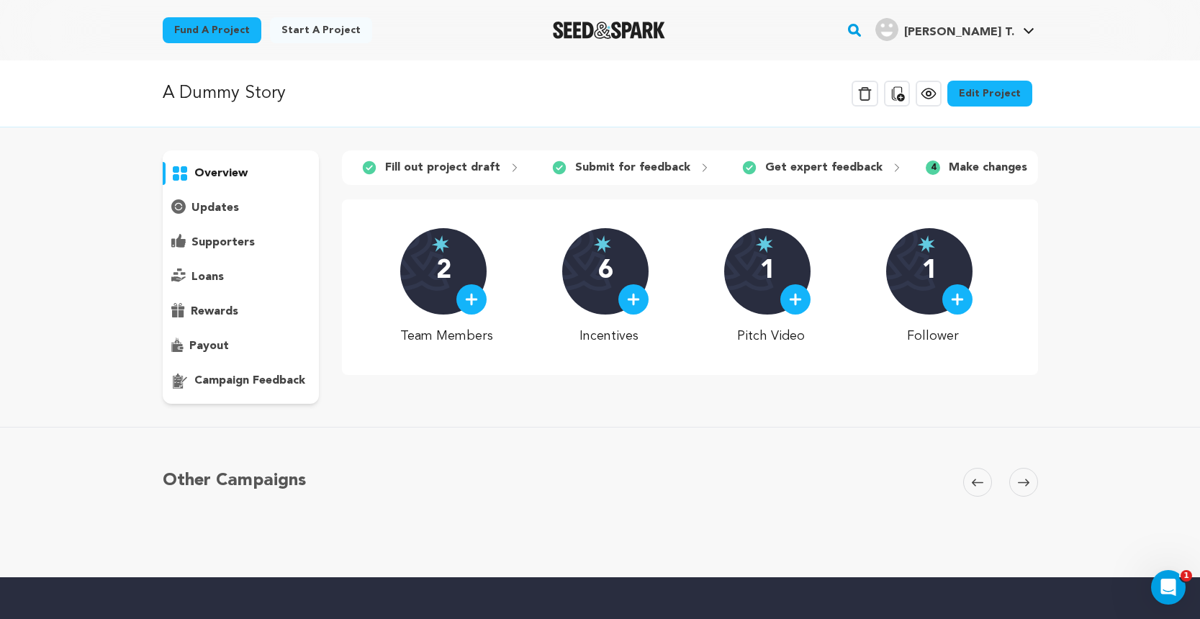
click at [1024, 480] on icon at bounding box center [1024, 482] width 12 height 11
click at [242, 213] on div "updates" at bounding box center [241, 208] width 157 height 23
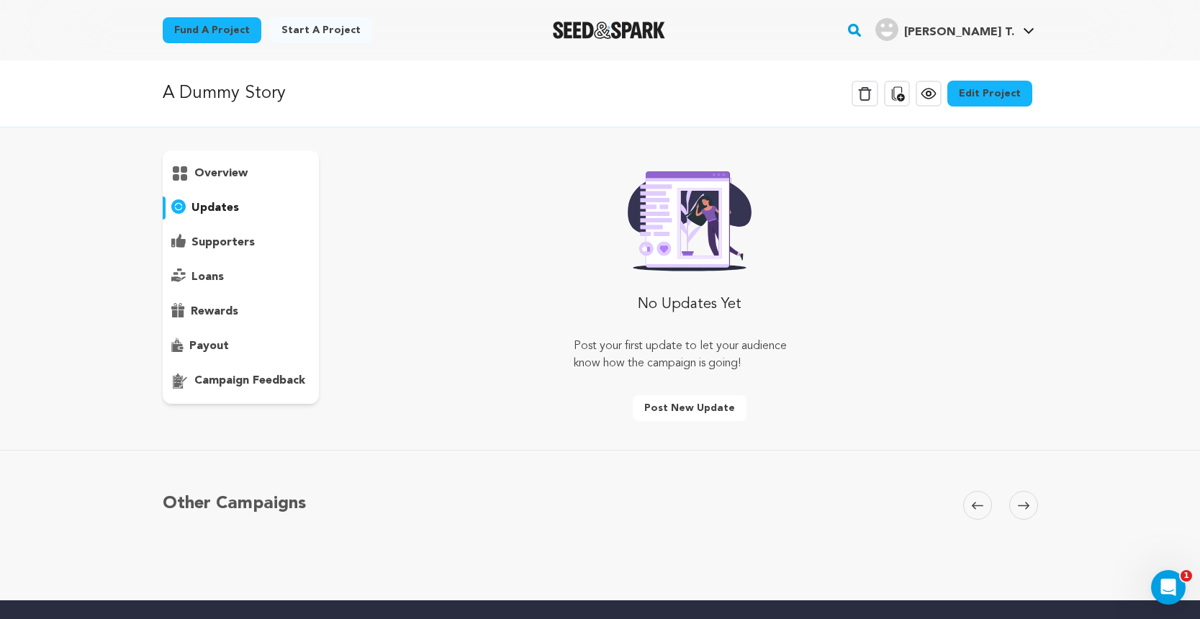
click at [242, 235] on p "supporters" at bounding box center [222, 242] width 63 height 17
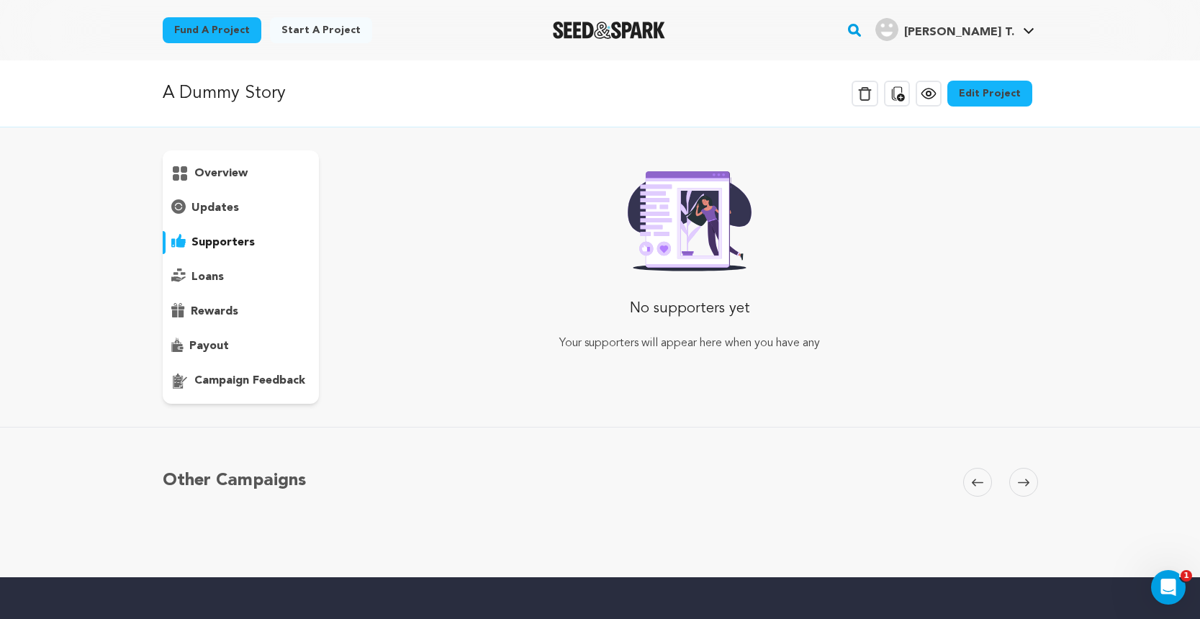
click at [225, 269] on div "loans" at bounding box center [241, 277] width 157 height 23
click at [222, 316] on p "rewards" at bounding box center [215, 311] width 48 height 17
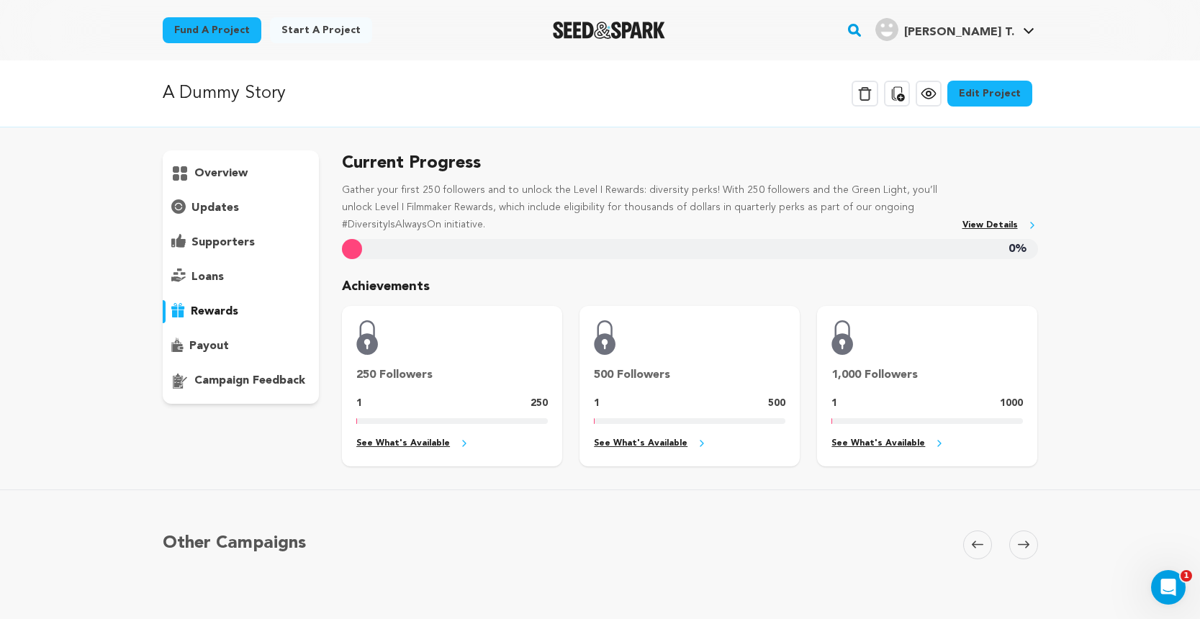
click at [218, 348] on p "payout" at bounding box center [209, 346] width 40 height 17
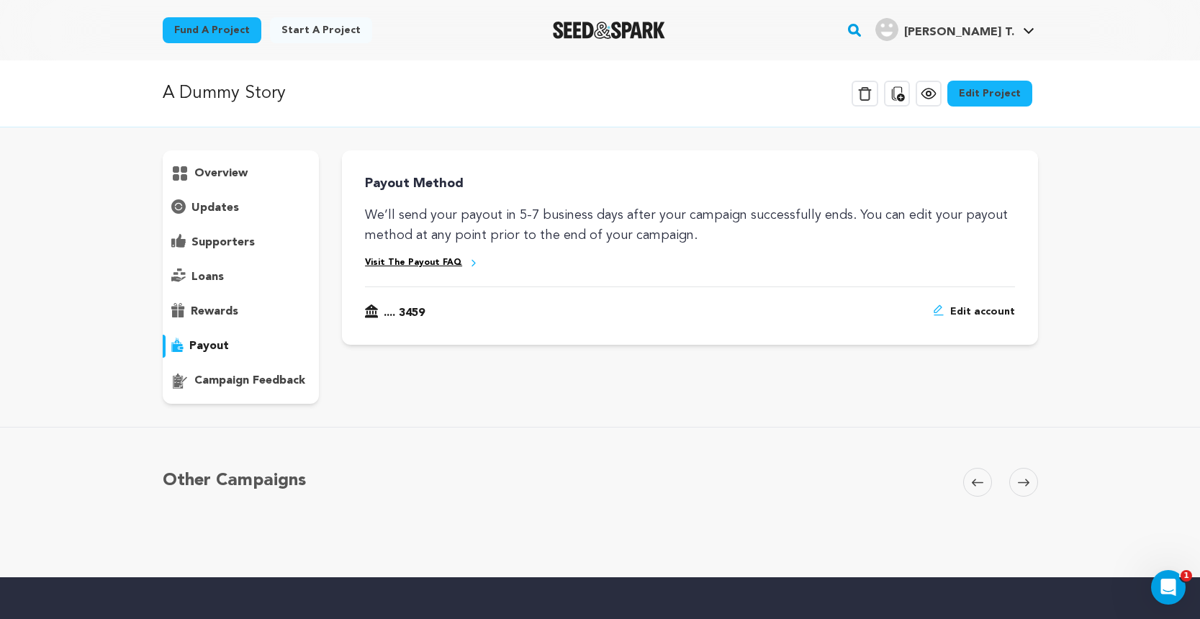
click at [222, 374] on p "campaign feedback" at bounding box center [249, 380] width 111 height 17
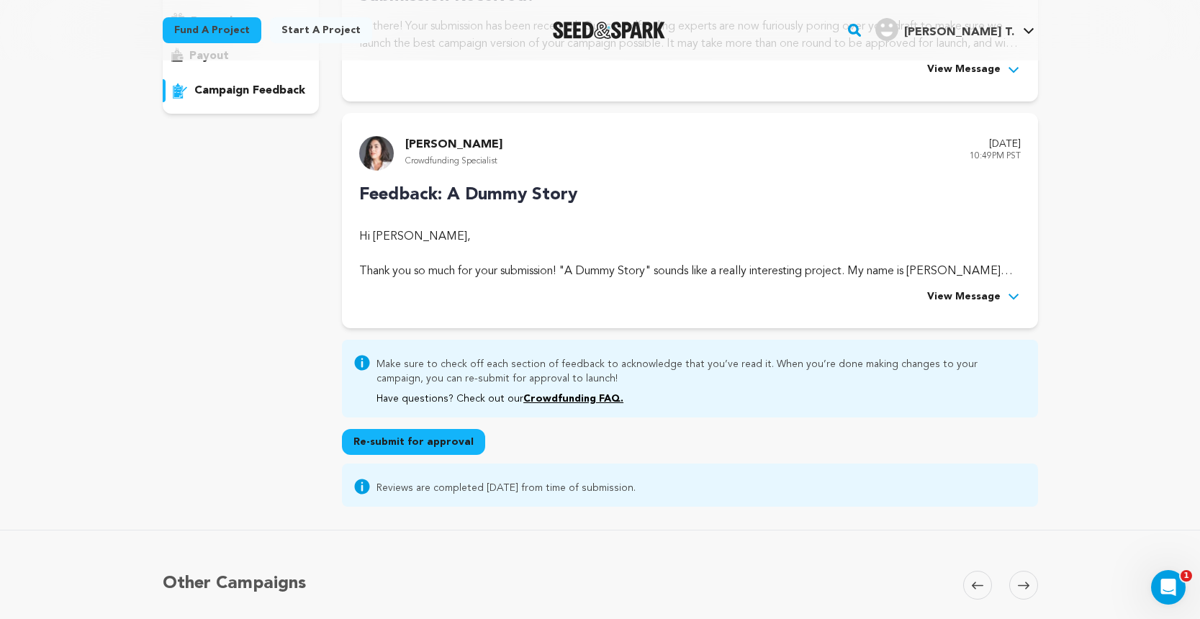
scroll to position [283, 0]
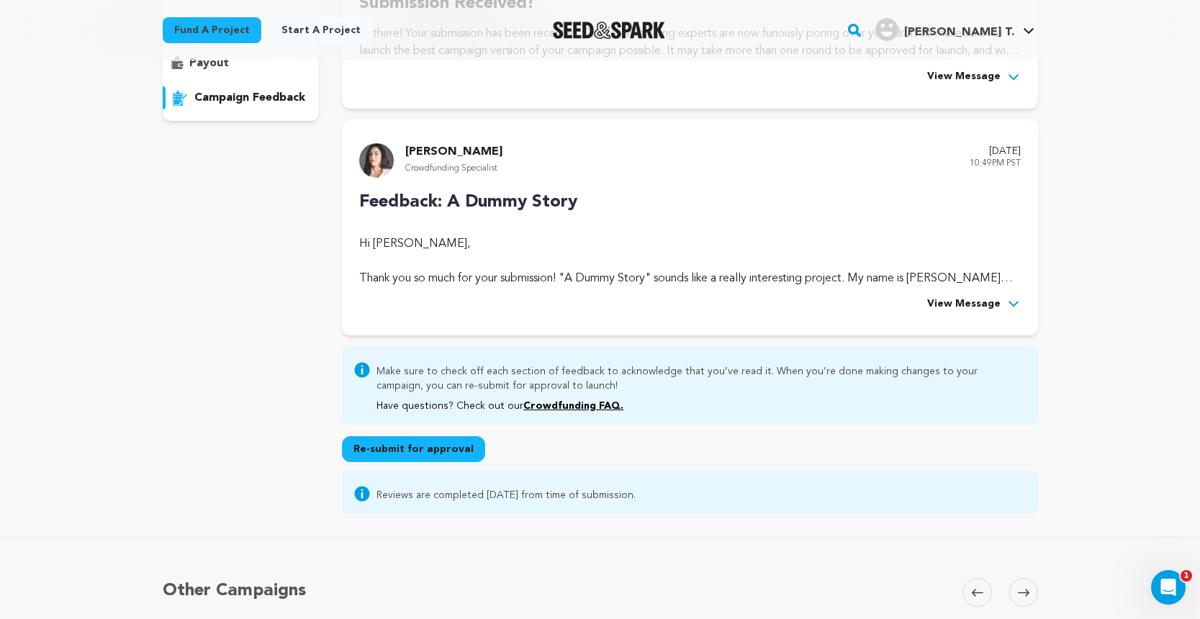
click at [364, 439] on button "Re-submit for approval" at bounding box center [413, 449] width 143 height 26
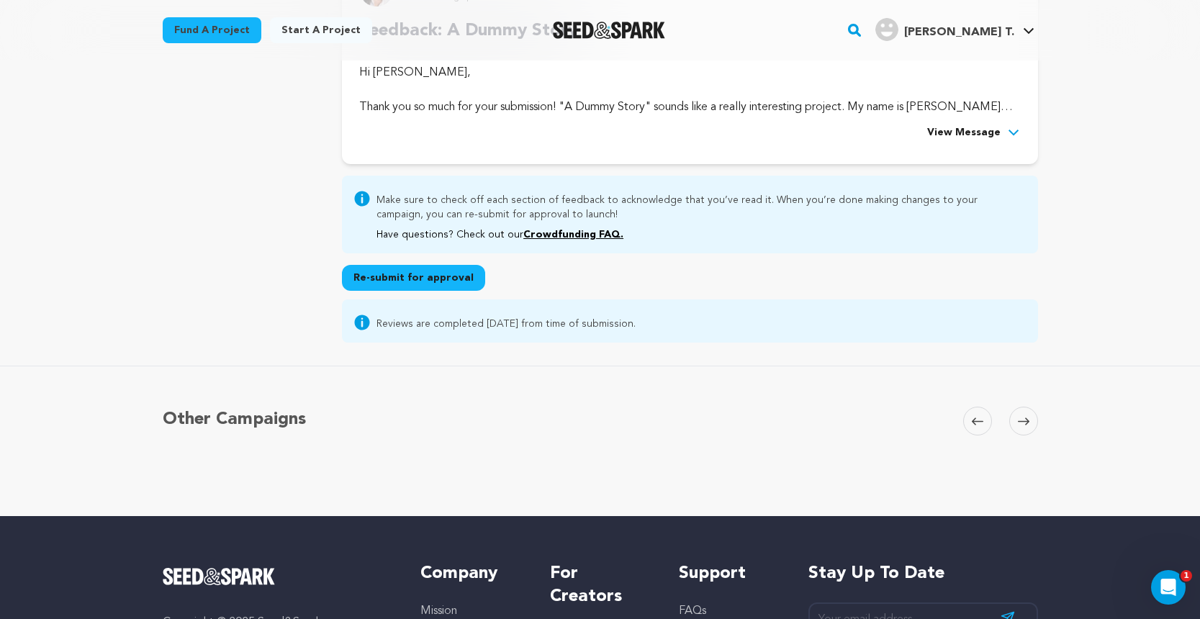
scroll to position [441, 0]
